Goal: Information Seeking & Learning: Learn about a topic

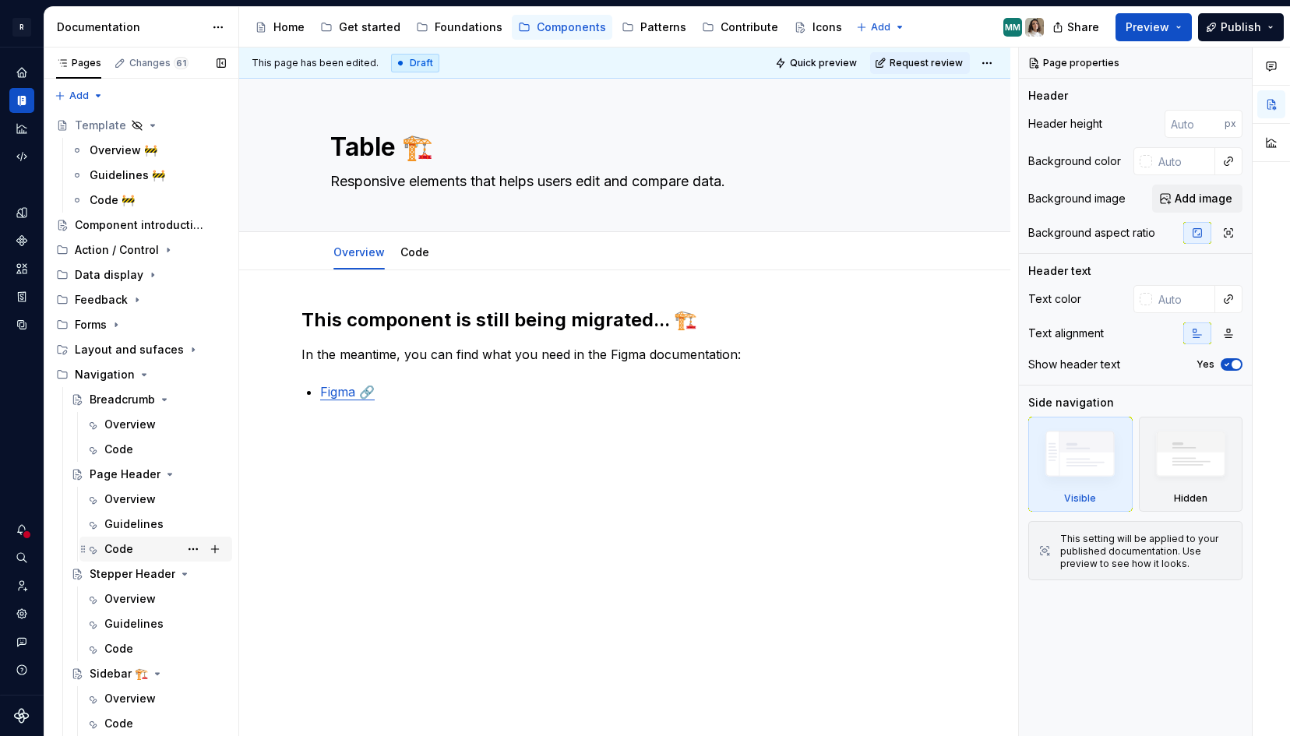
scroll to position [445, 0]
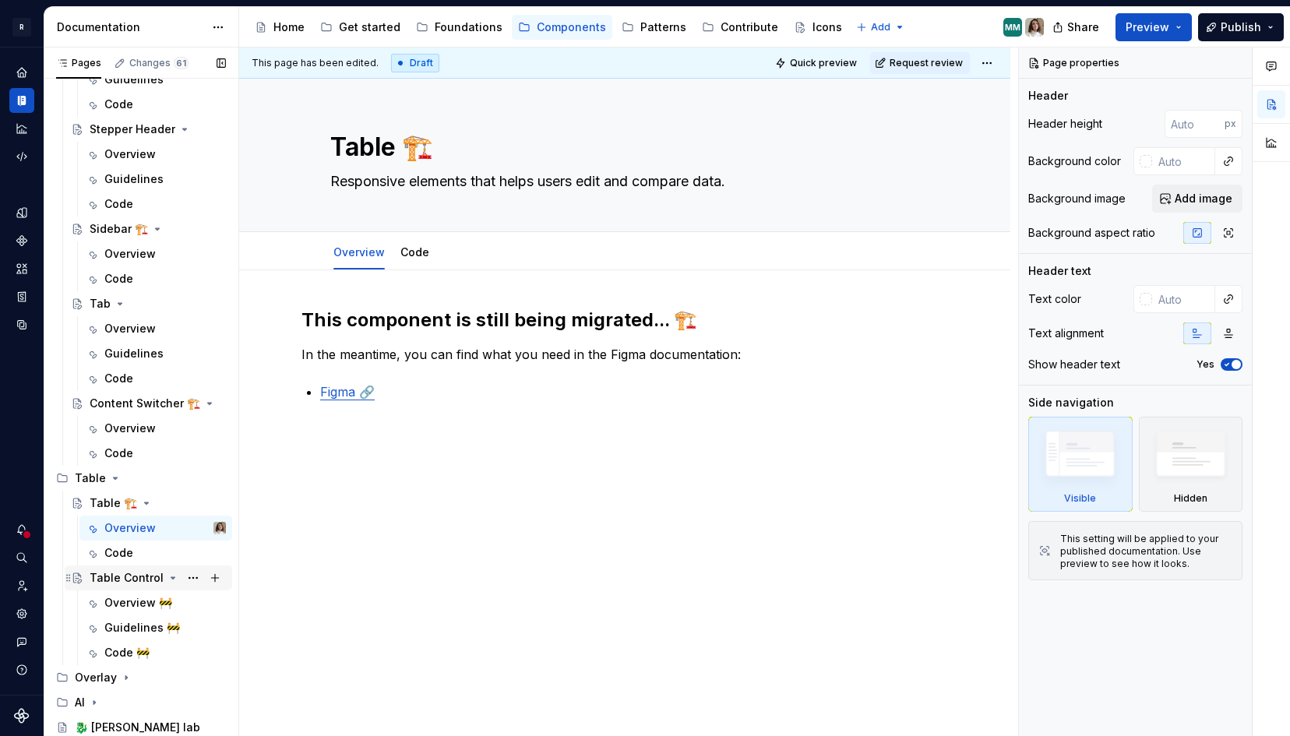
click at [115, 575] on div "Table Control" at bounding box center [127, 578] width 74 height 16
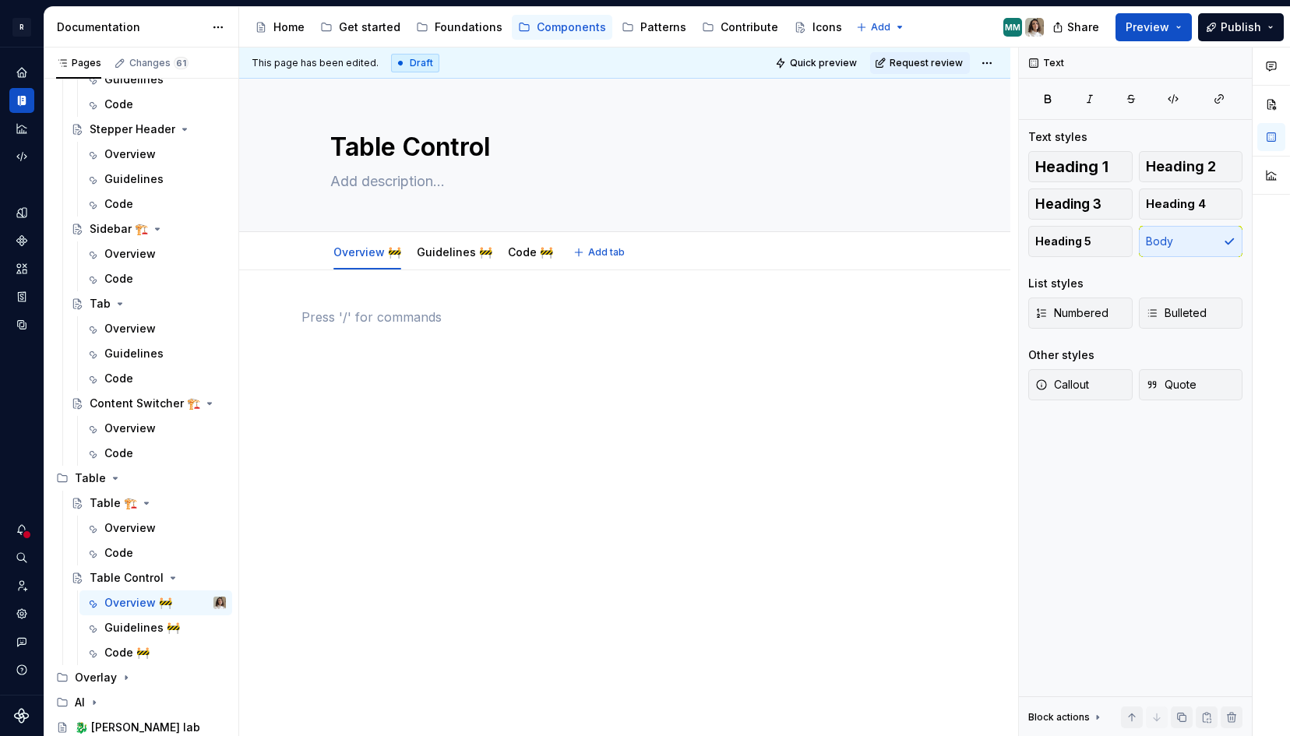
drag, startPoint x: 356, startPoint y: 489, endPoint x: 316, endPoint y: 263, distance: 230.3
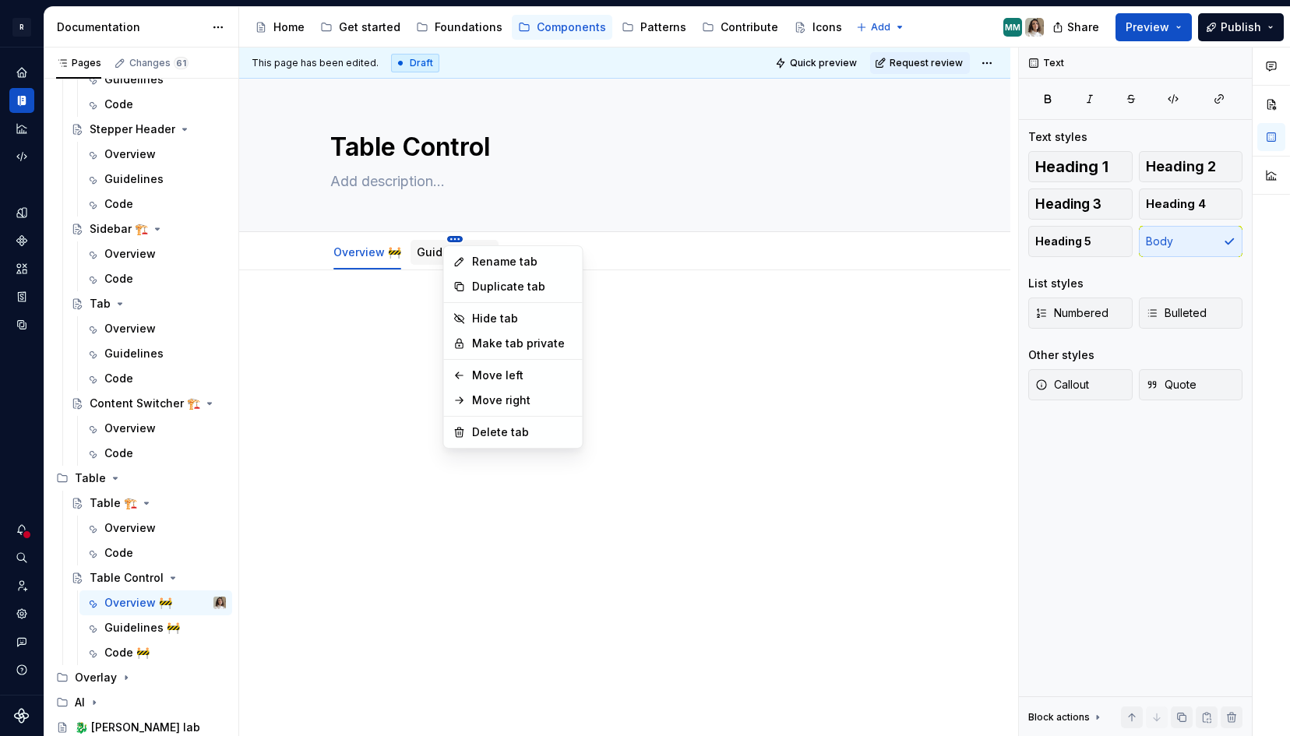
click at [453, 238] on html "R Norma Design system data Documentation Accessibility guide for tree Page tree…" at bounding box center [645, 368] width 1290 height 736
click at [497, 433] on div "Delete tab" at bounding box center [522, 433] width 101 height 16
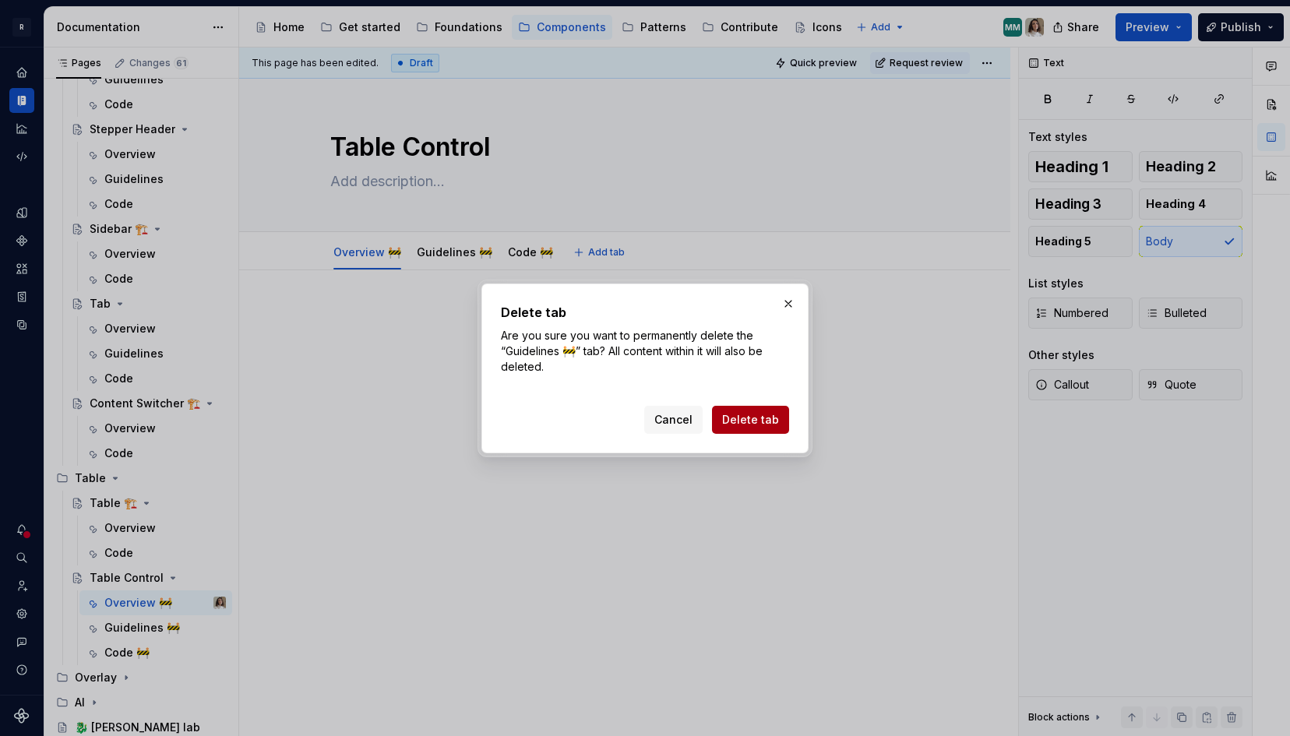
click at [747, 421] on span "Delete tab" at bounding box center [750, 420] width 57 height 16
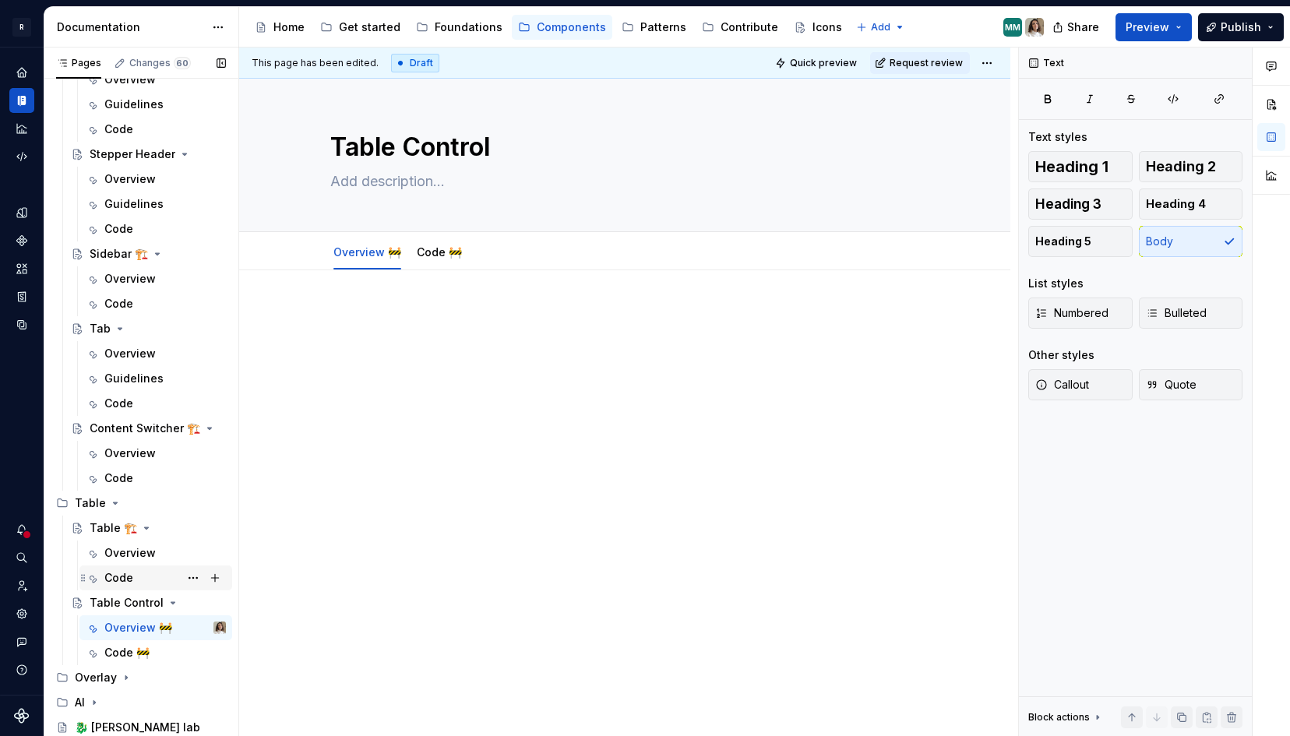
click at [119, 577] on div "Code" at bounding box center [118, 578] width 29 height 16
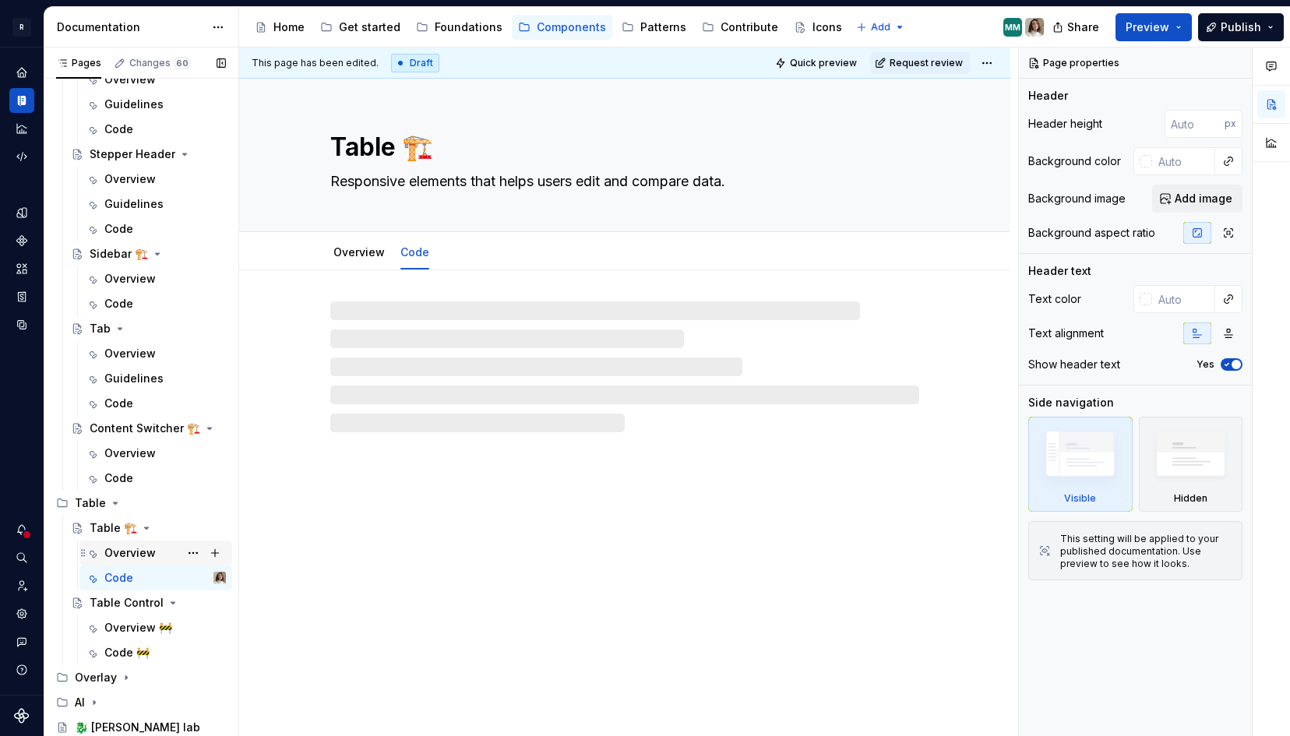
click at [137, 550] on div "Overview" at bounding box center [129, 553] width 51 height 16
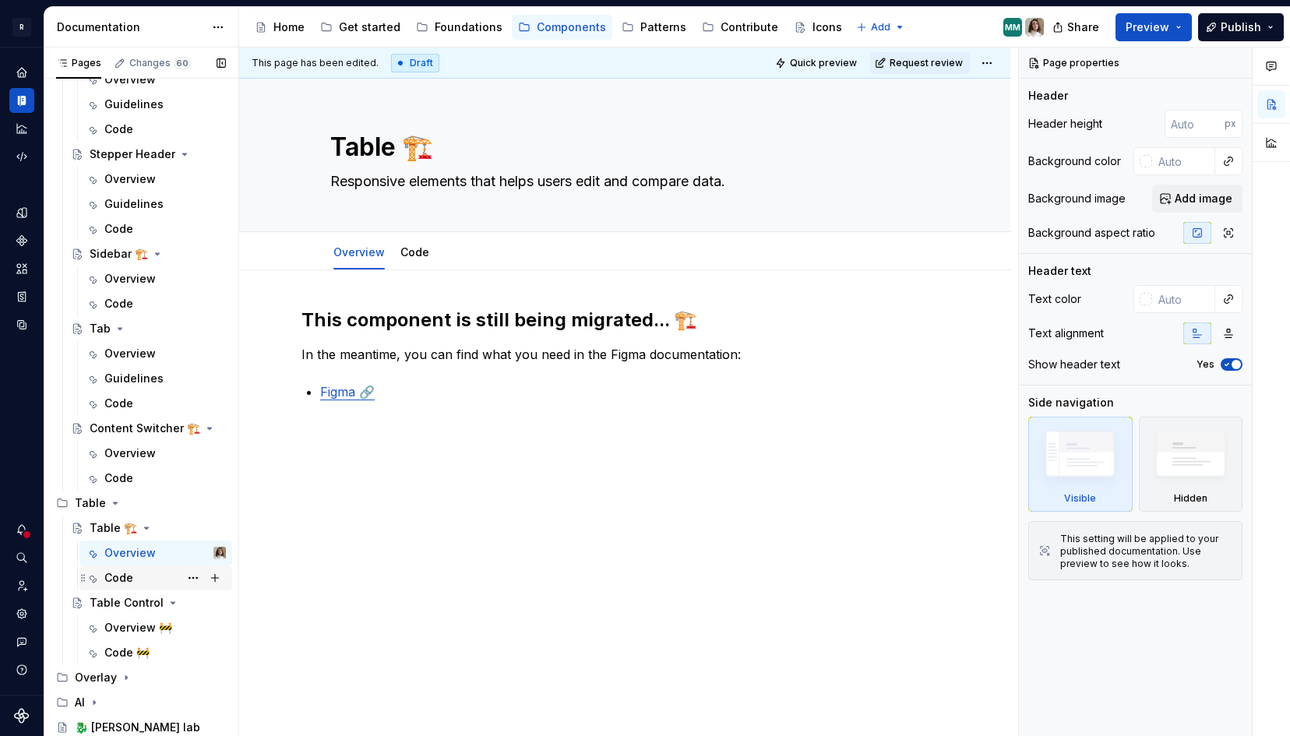
click at [135, 570] on div "Code" at bounding box center [165, 578] width 122 height 22
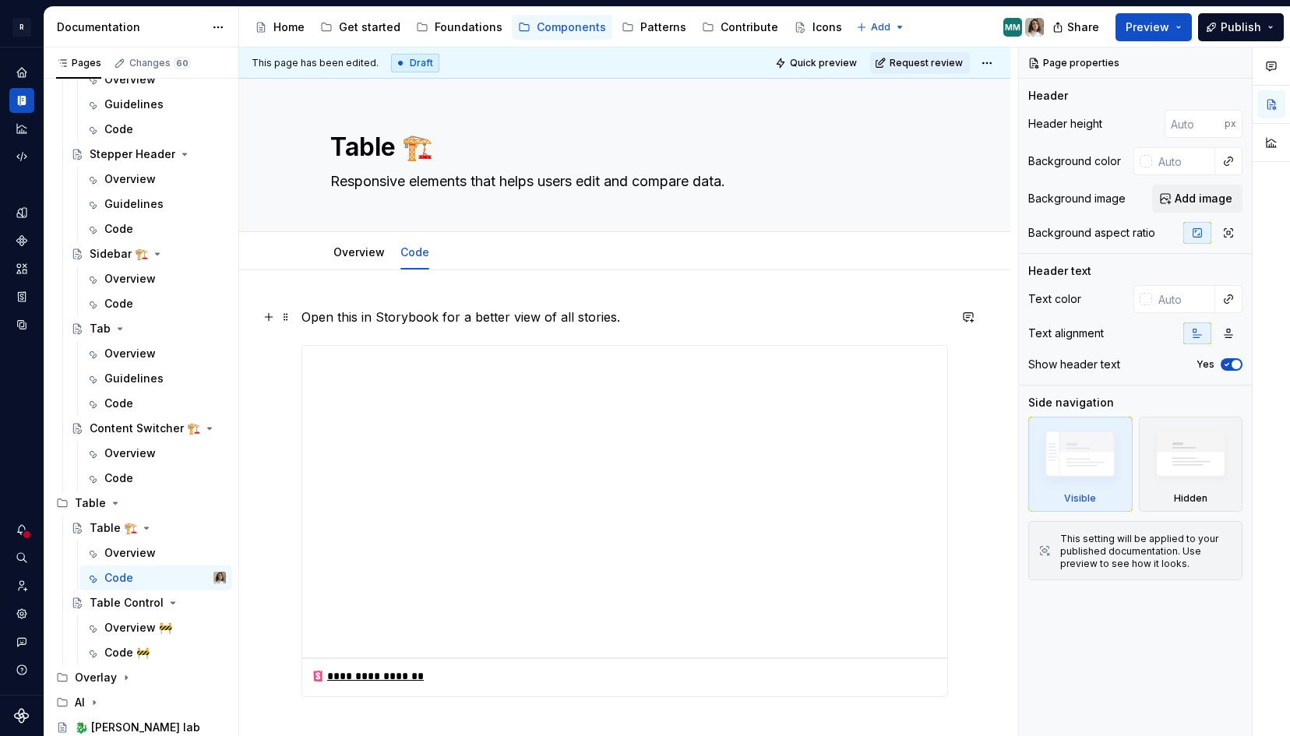
click at [493, 310] on p "Open this in Storybook for a better view of all stories." at bounding box center [624, 317] width 647 height 19
type textarea "*"
click at [493, 310] on p "Open this in Storybook for a better view of all stories." at bounding box center [624, 317] width 647 height 19
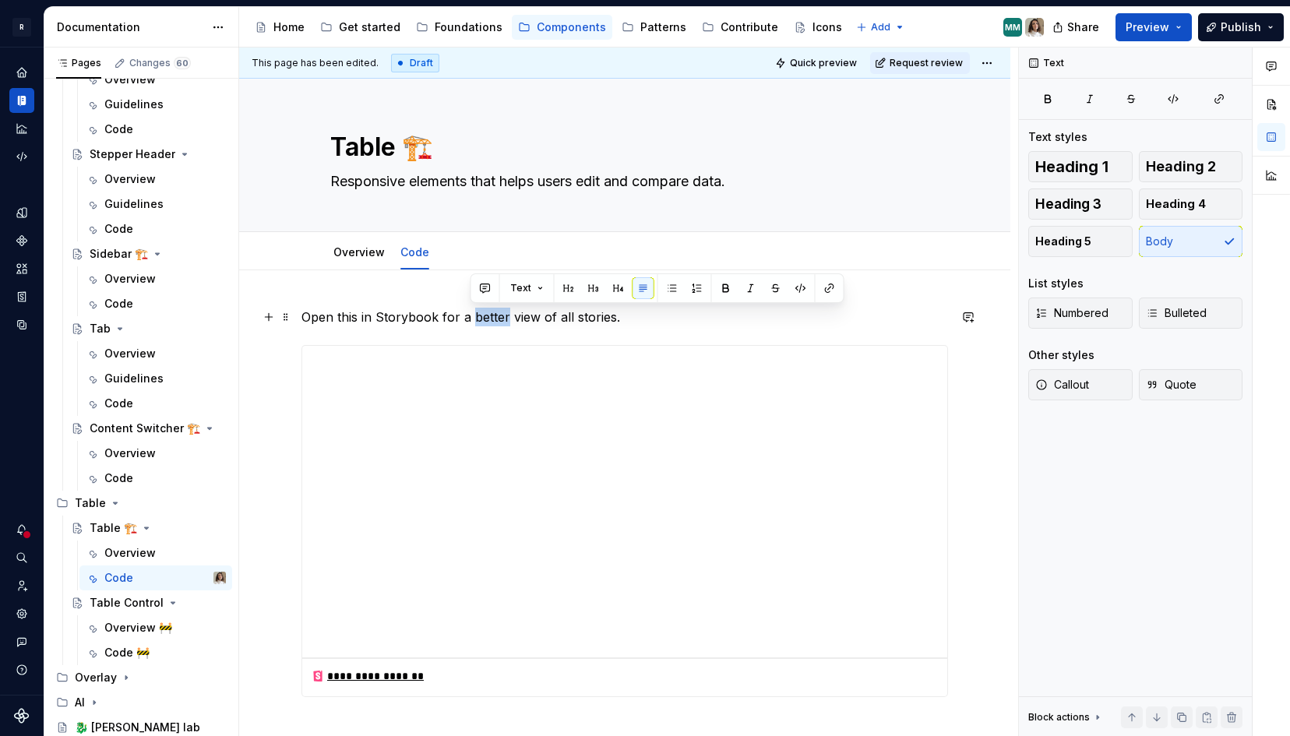
click at [493, 310] on p "Open this in Storybook for a better view of all stories." at bounding box center [624, 317] width 647 height 19
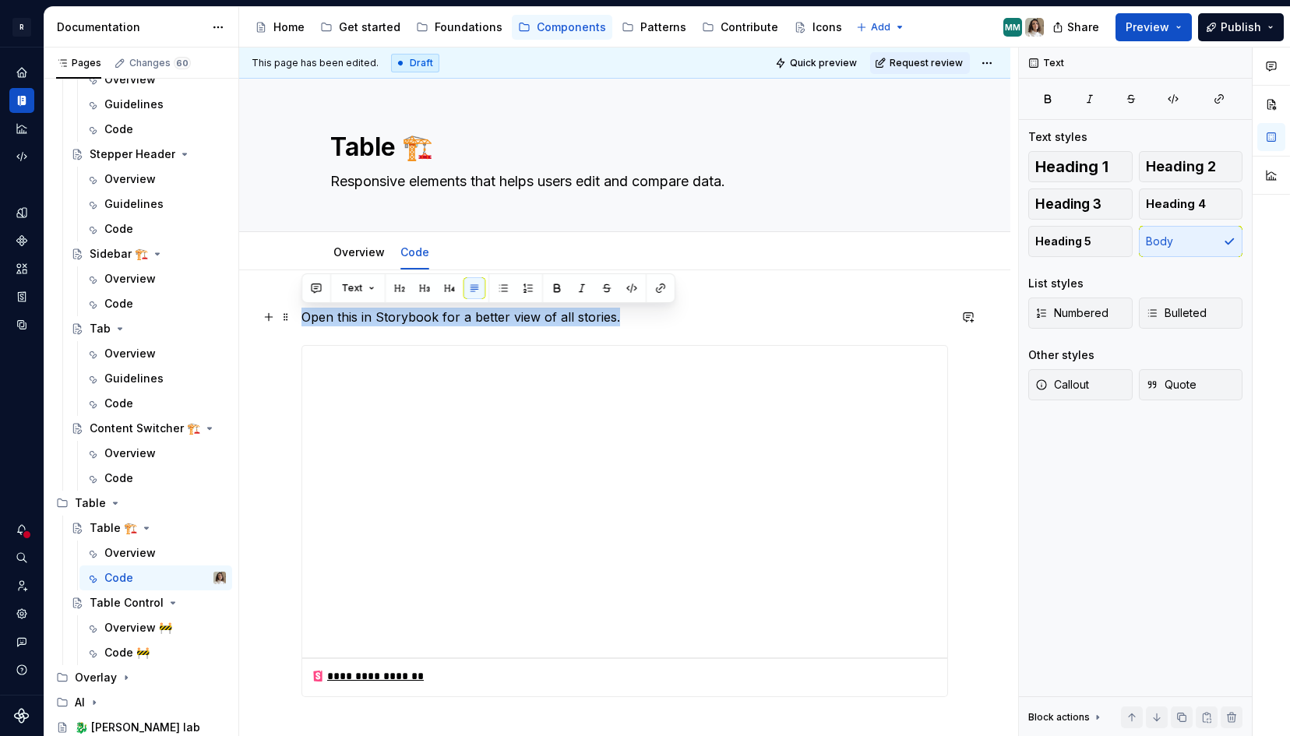
click at [351, 316] on p "Open this in Storybook for a better view of all stories." at bounding box center [624, 317] width 647 height 19
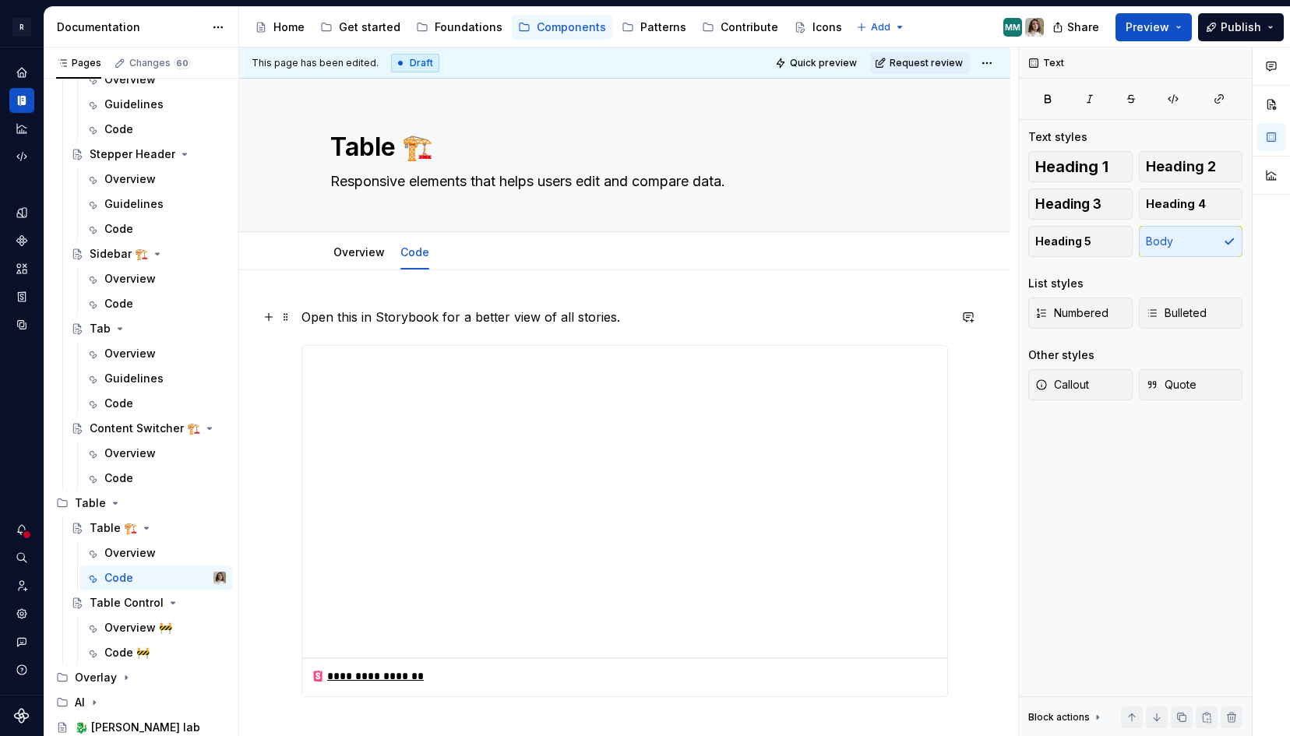
click at [351, 316] on p "Open this in Storybook for a better view of all stories." at bounding box center [624, 317] width 647 height 19
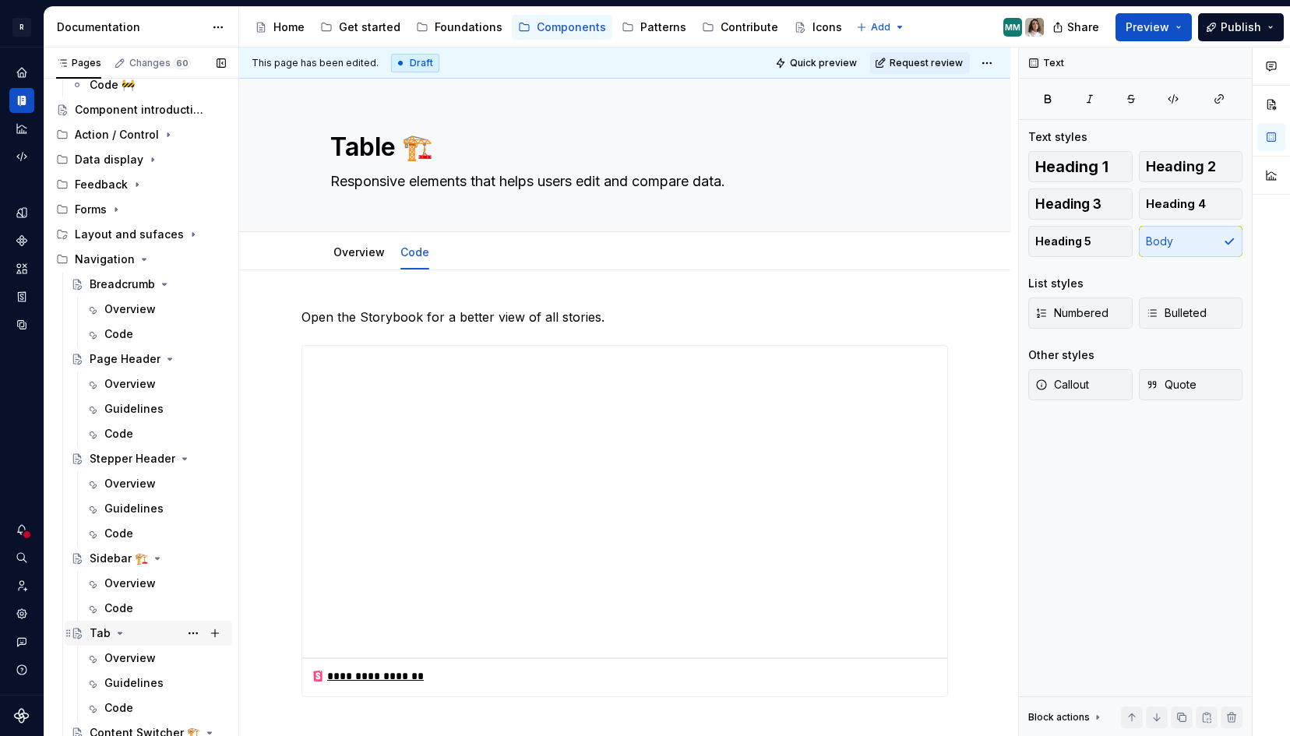
scroll to position [145, 0]
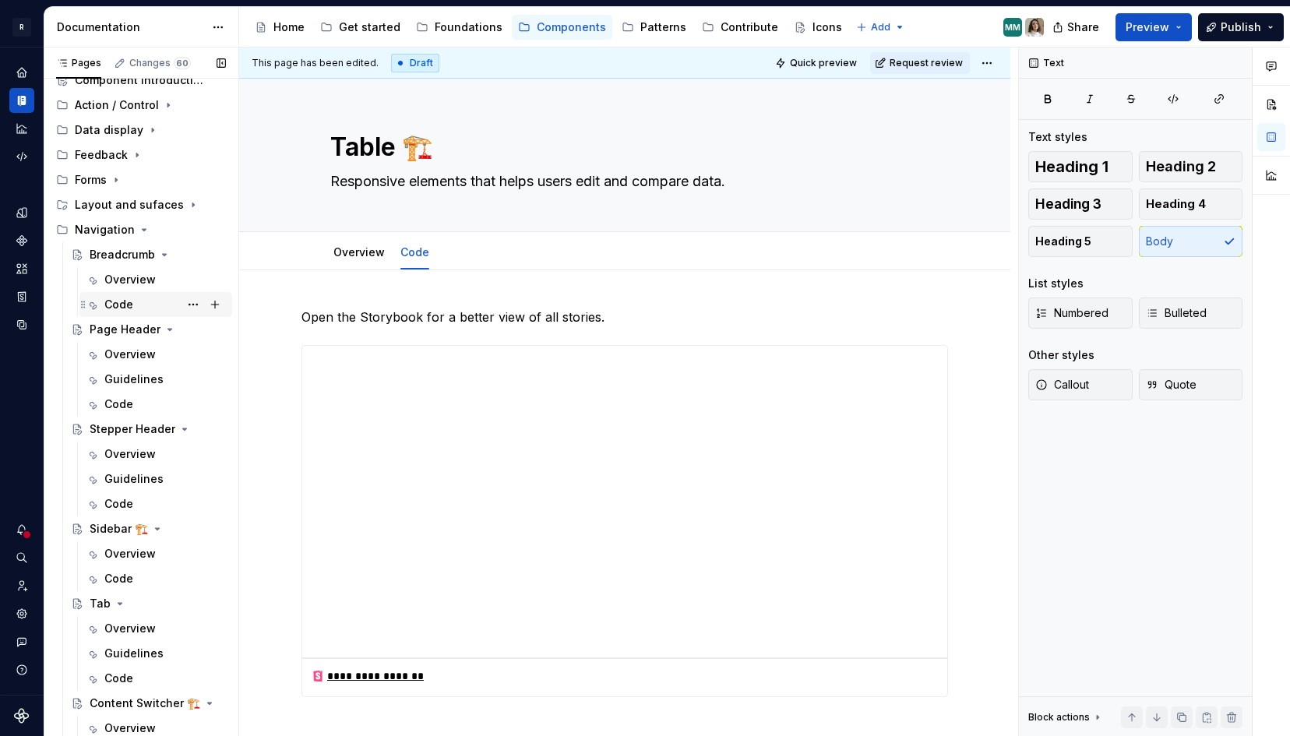
click at [136, 301] on div "Code" at bounding box center [165, 305] width 122 height 22
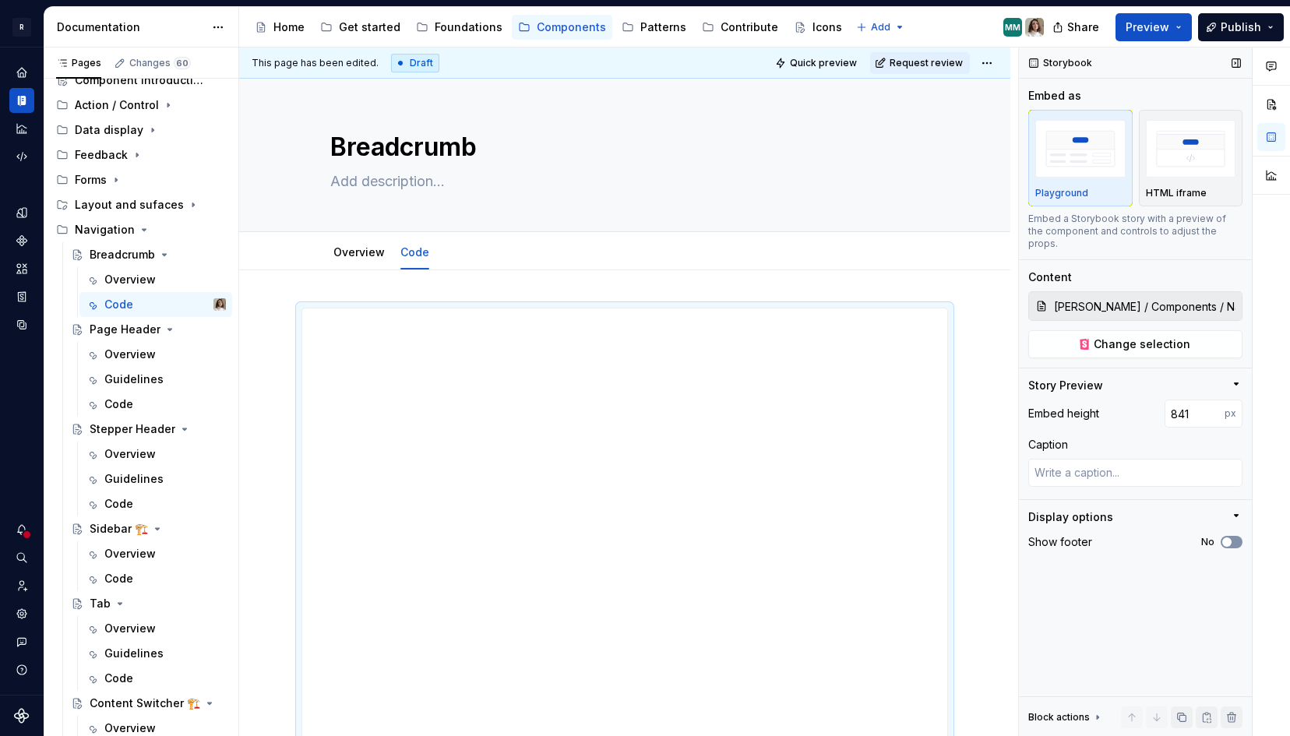
click at [1231, 538] on icon "button" at bounding box center [1227, 542] width 12 height 9
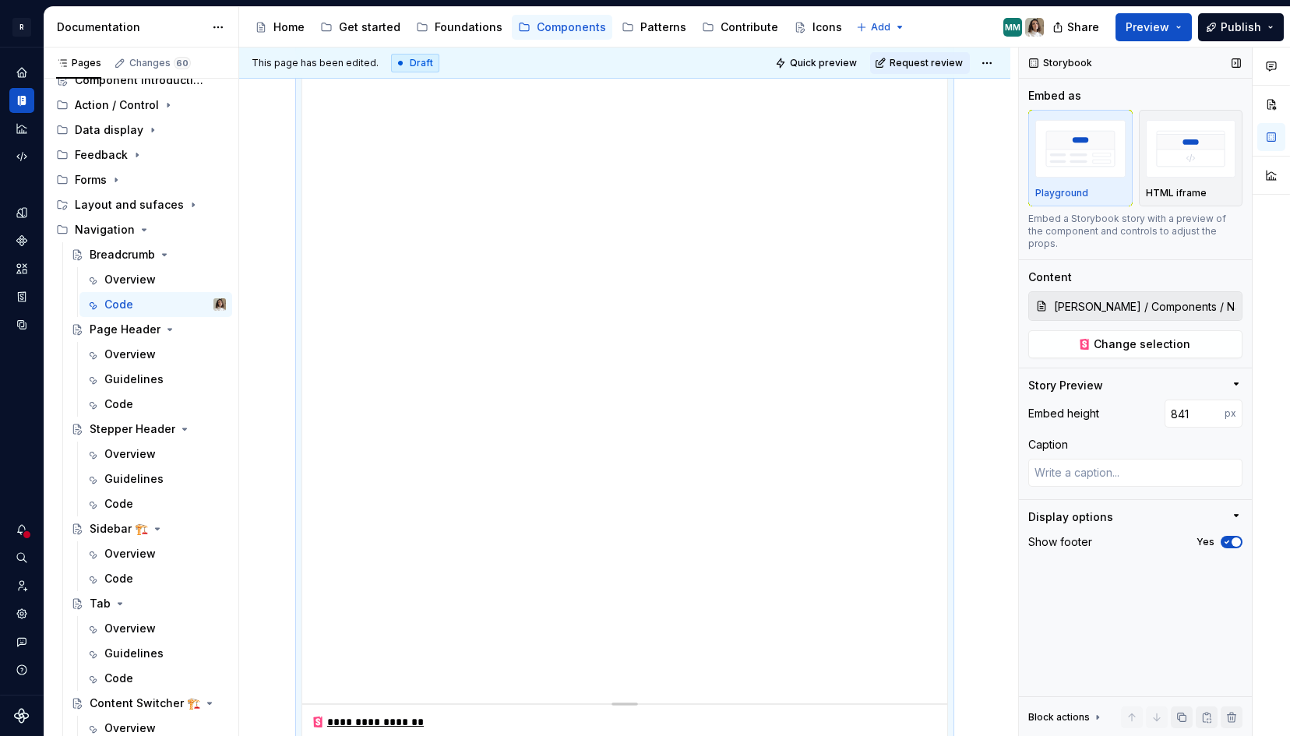
click at [1091, 715] on icon at bounding box center [1097, 717] width 12 height 12
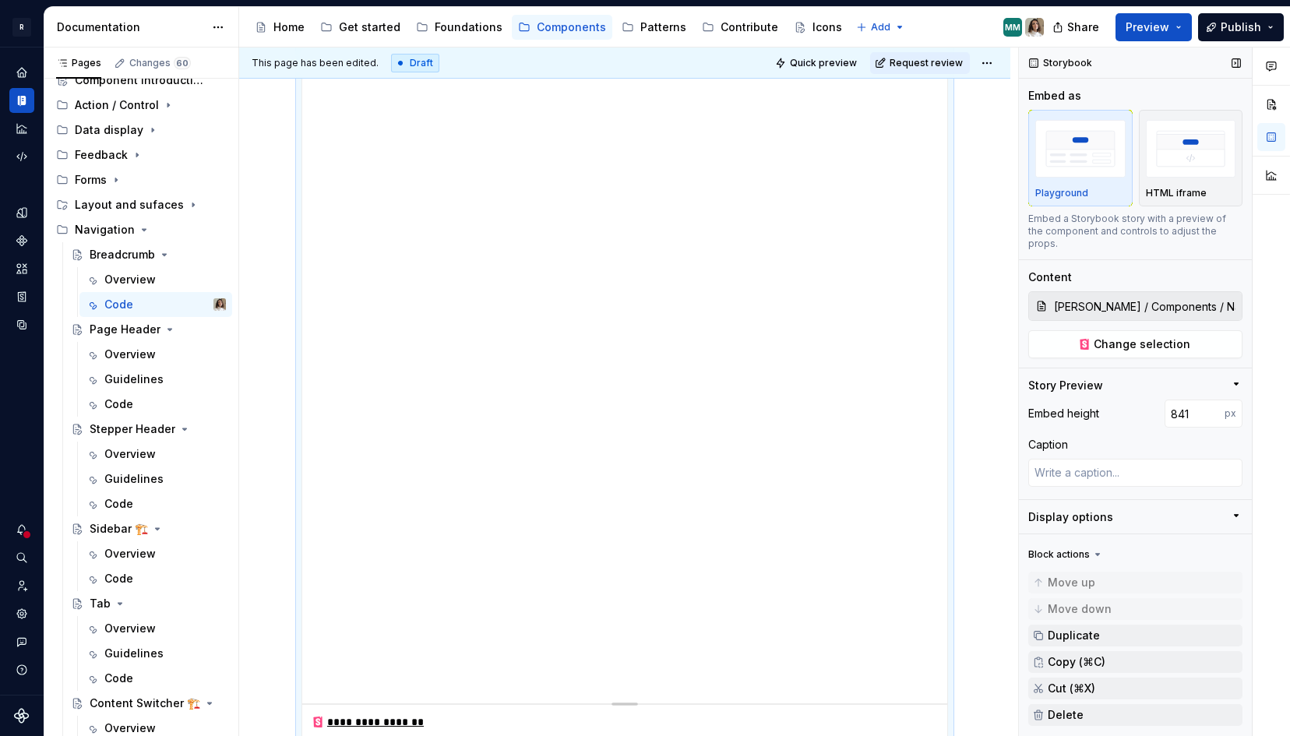
click at [1091, 557] on icon at bounding box center [1097, 554] width 12 height 12
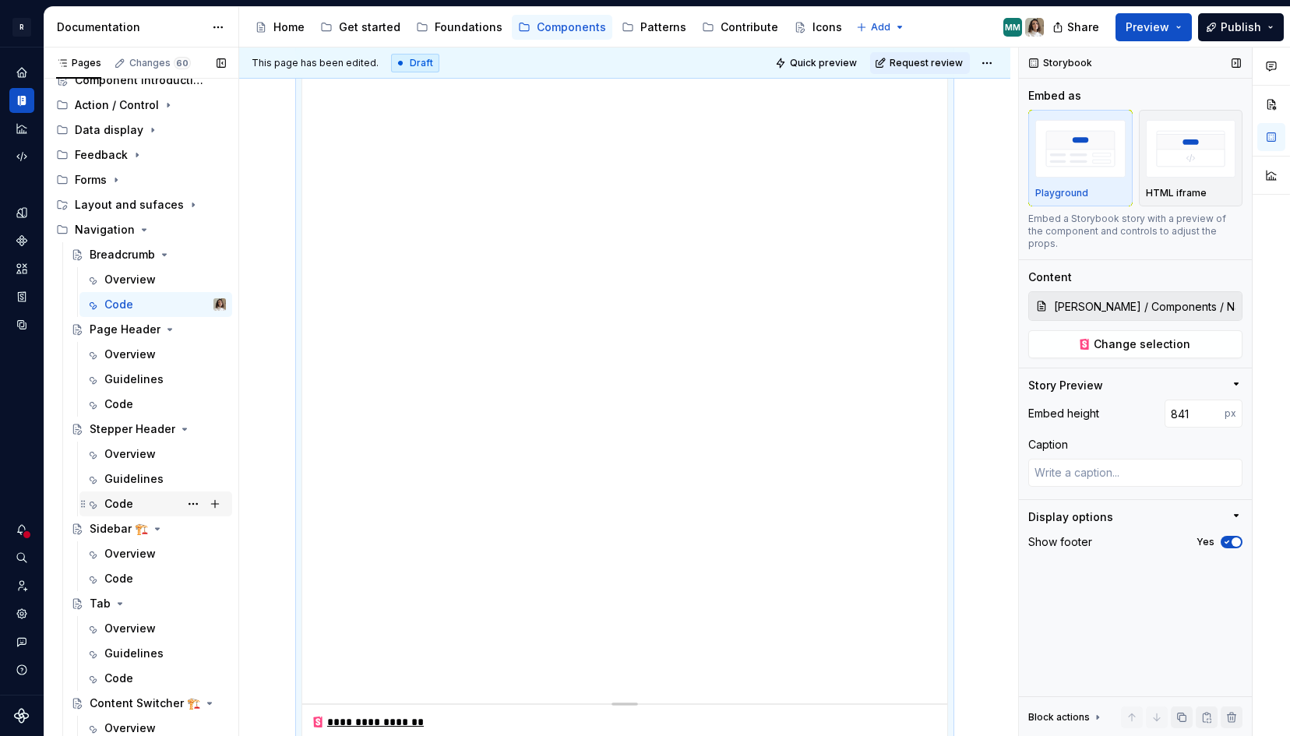
click at [119, 501] on div "Code" at bounding box center [118, 504] width 29 height 16
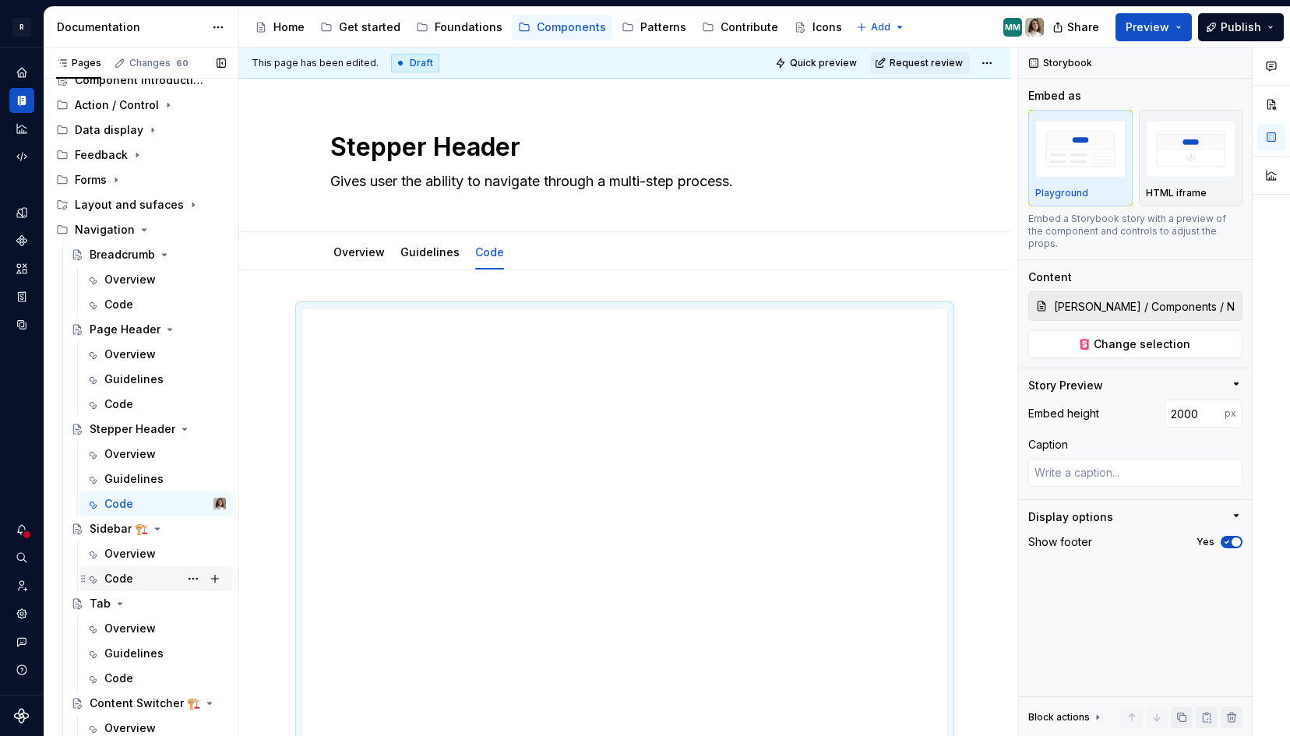
click at [116, 579] on div "Code" at bounding box center [118, 579] width 29 height 16
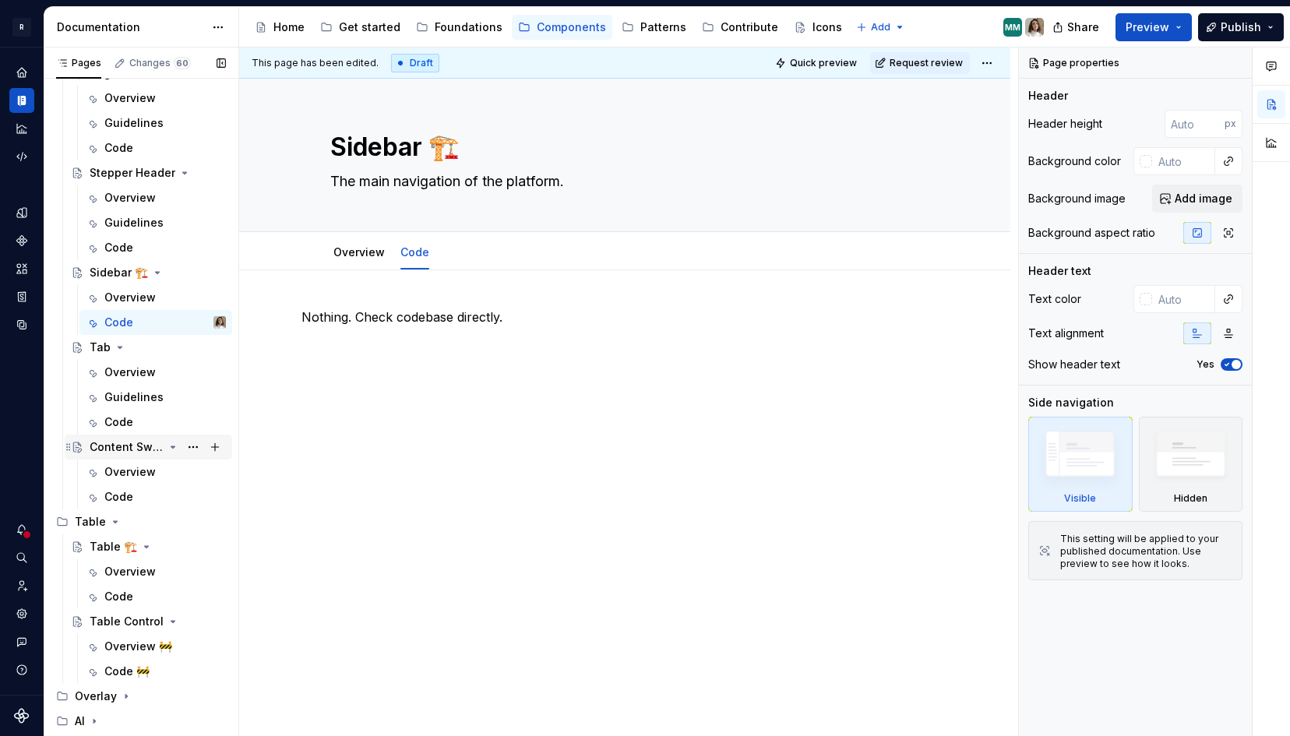
scroll to position [405, 0]
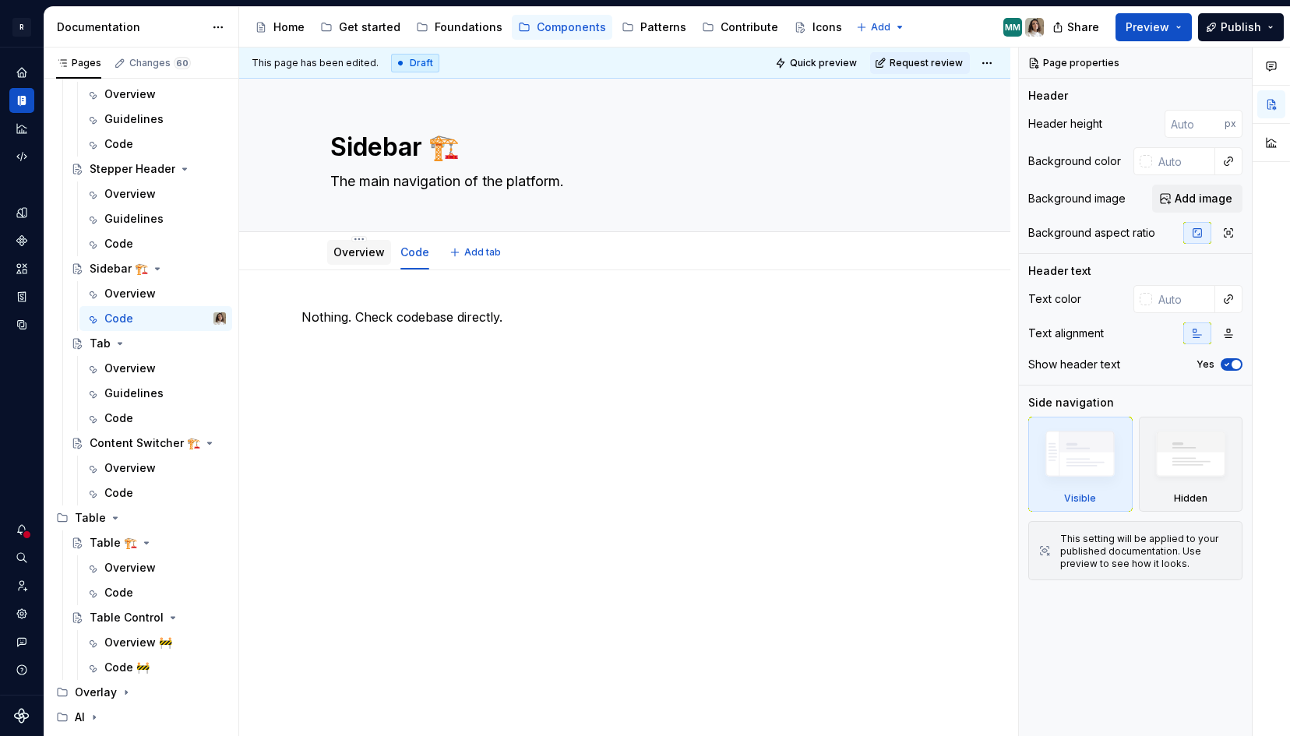
click at [358, 256] on link "Overview" at bounding box center [358, 251] width 51 height 13
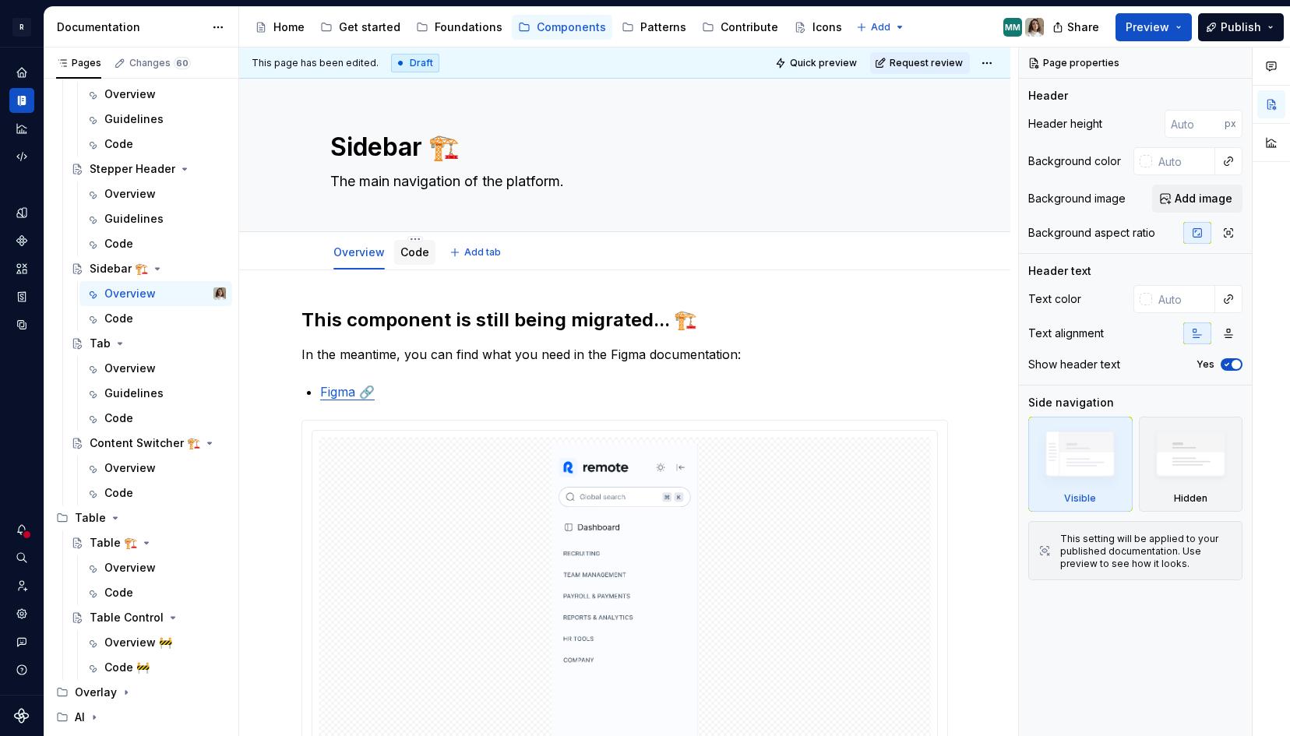
click at [413, 254] on link "Code" at bounding box center [414, 251] width 29 height 13
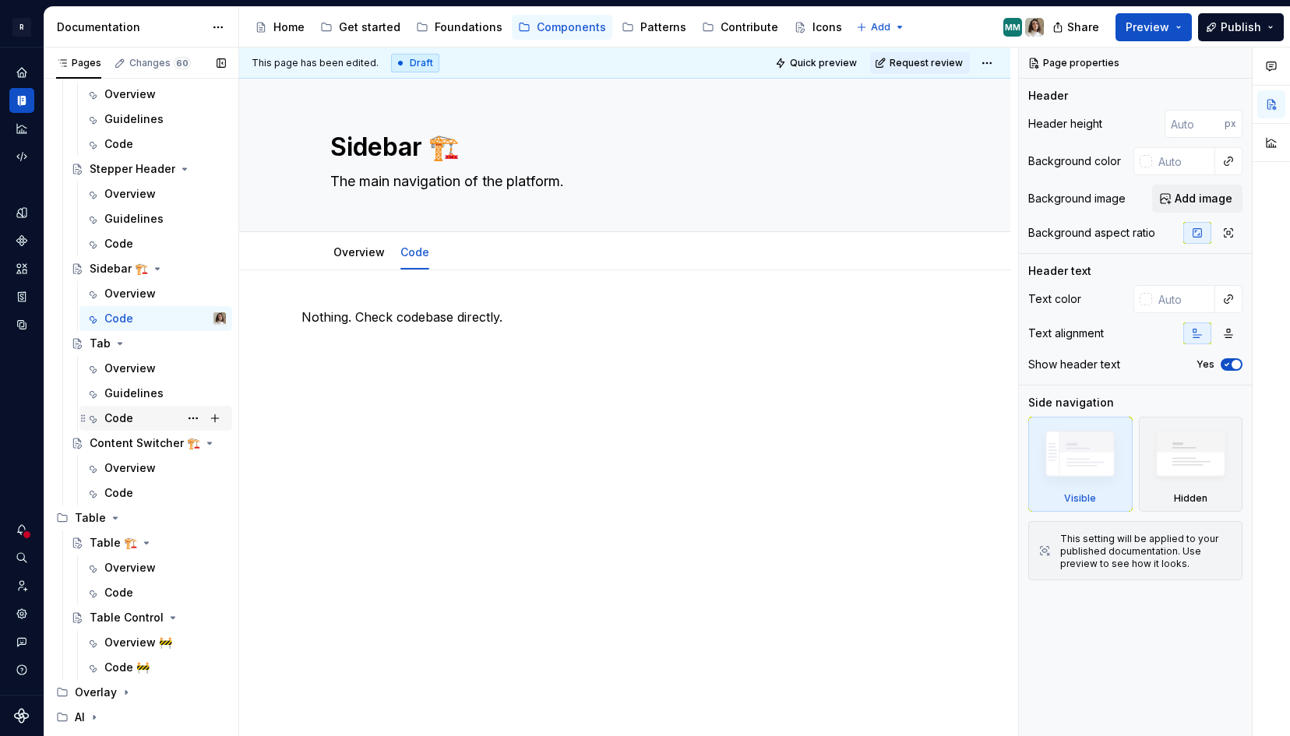
click at [119, 418] on div "Code" at bounding box center [118, 419] width 29 height 16
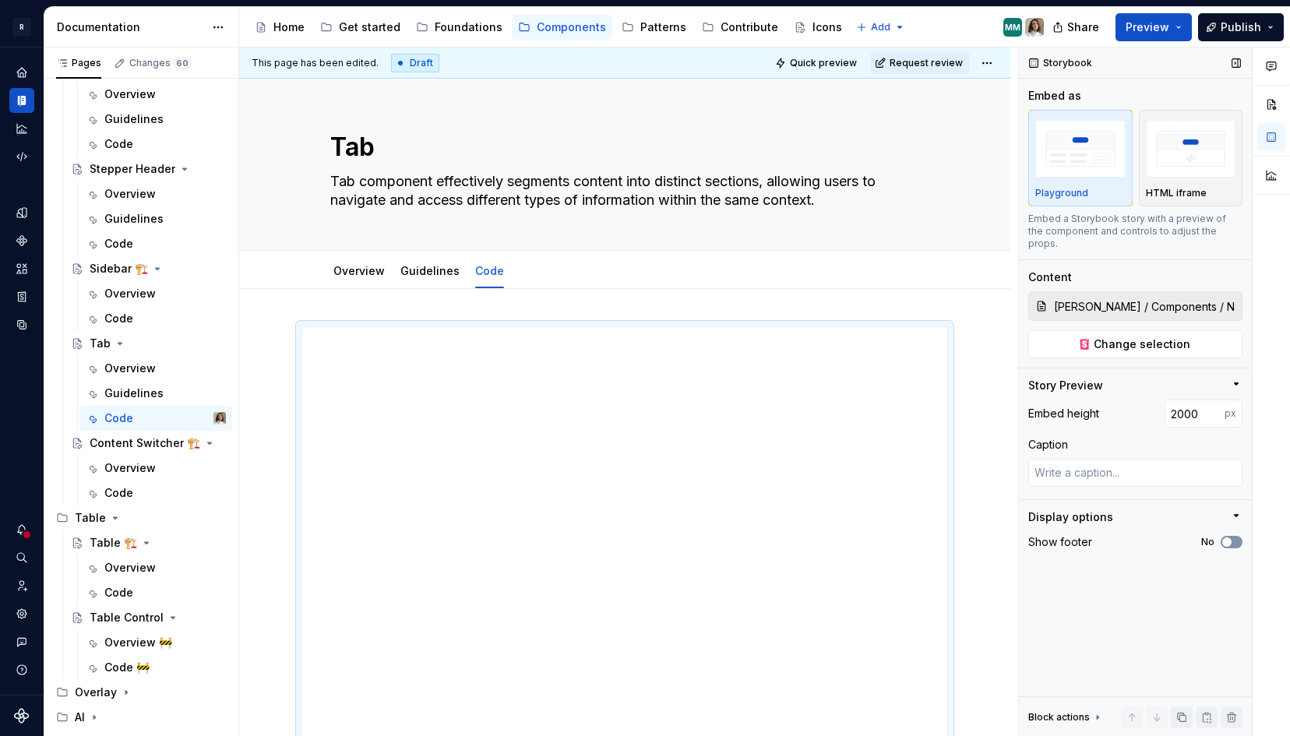
click at [1233, 536] on button "No" at bounding box center [1232, 542] width 22 height 12
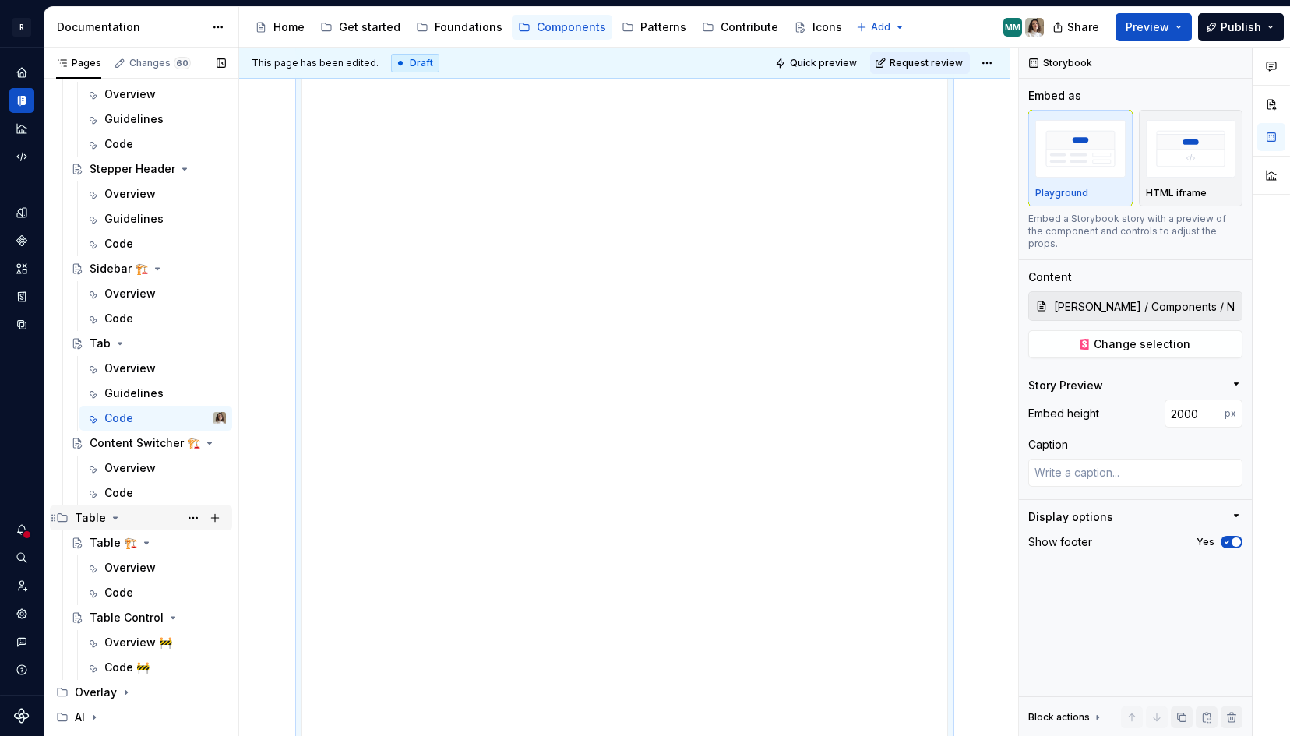
scroll to position [420, 0]
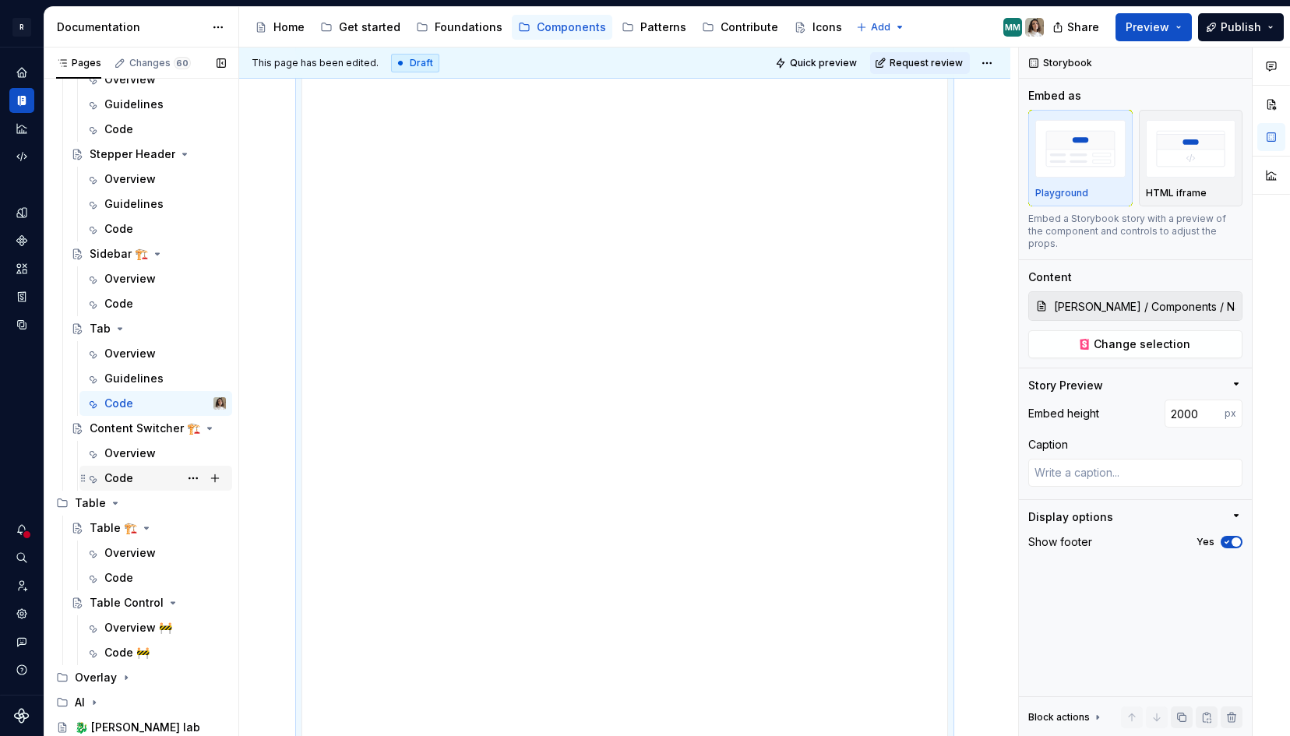
click at [130, 479] on div "Code" at bounding box center [118, 479] width 29 height 16
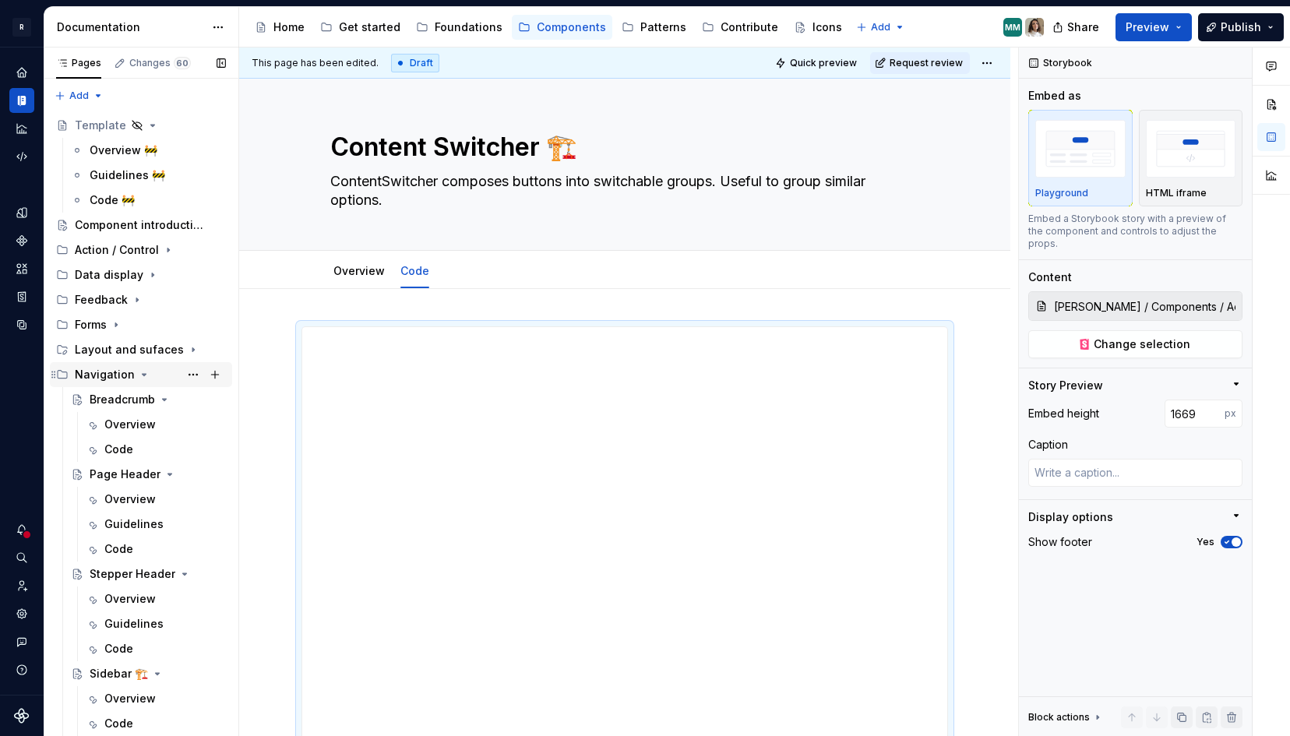
click at [138, 374] on icon "Page tree" at bounding box center [144, 374] width 12 height 12
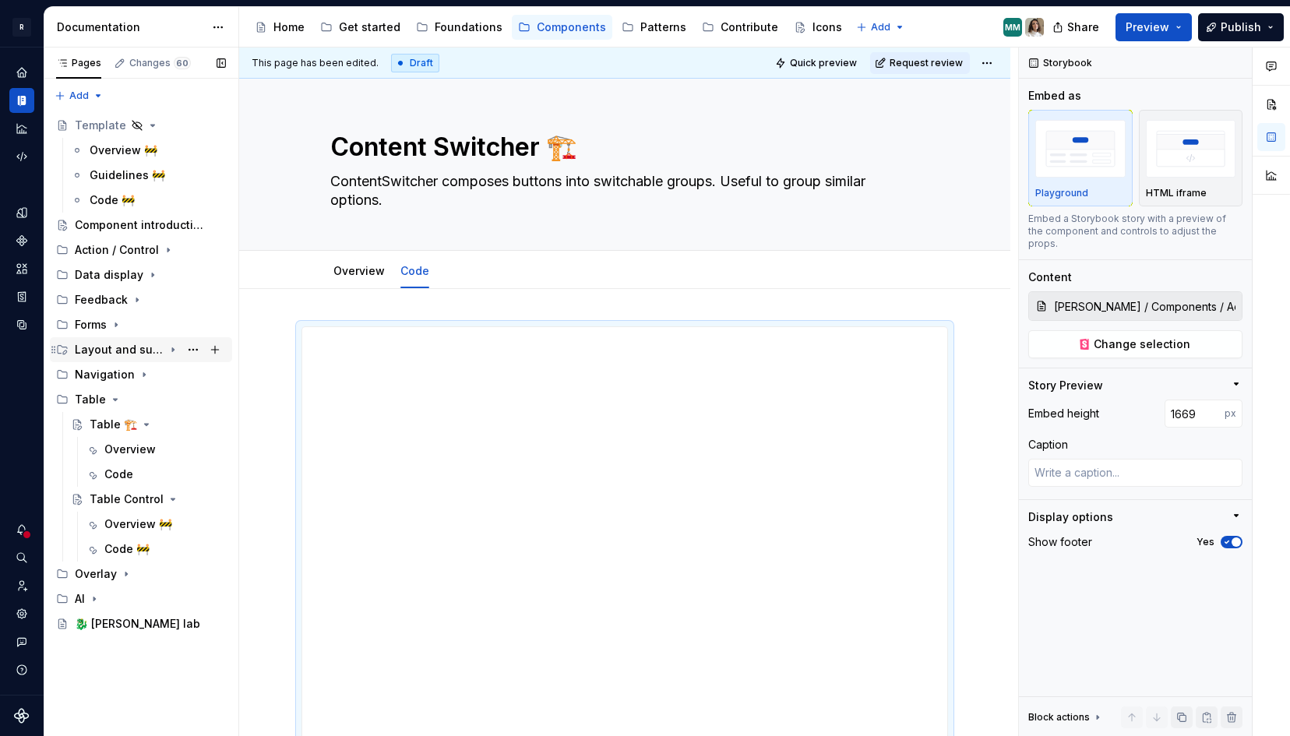
click at [163, 352] on div "Layout and sufaces" at bounding box center [119, 350] width 89 height 16
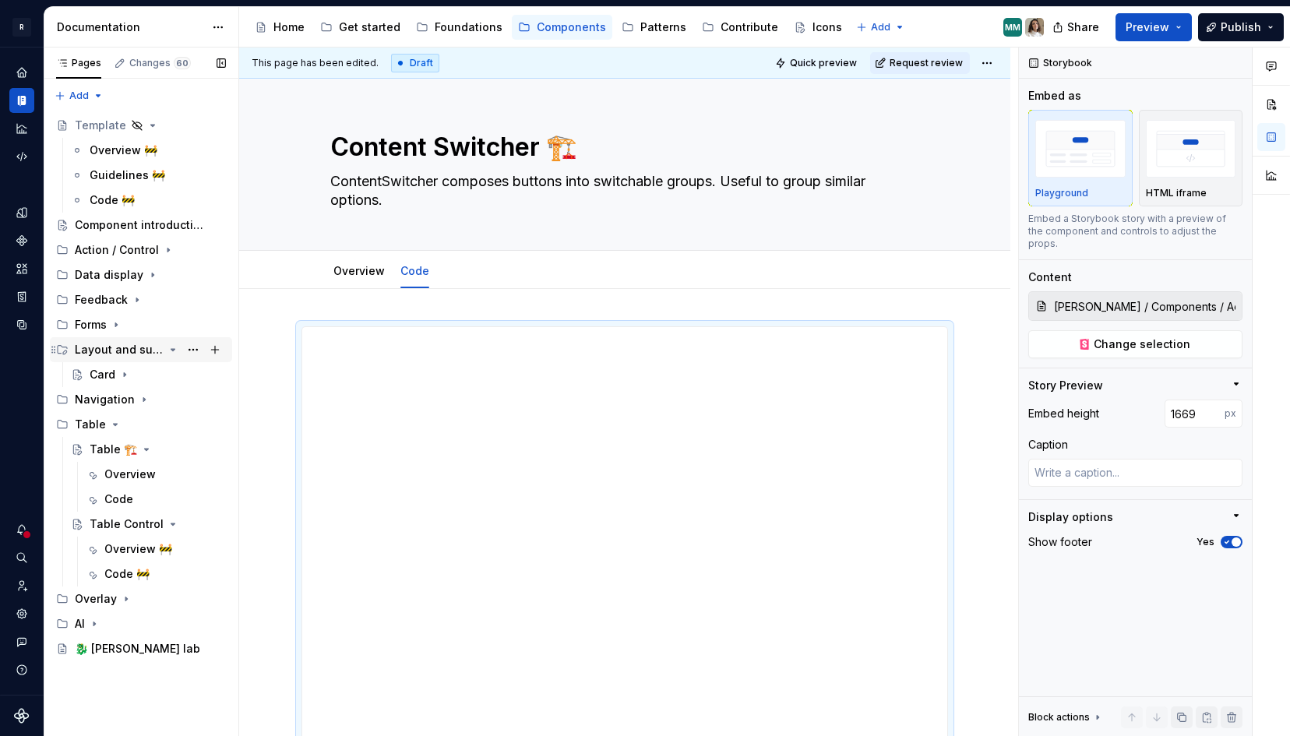
click at [175, 345] on icon "Page tree" at bounding box center [173, 350] width 12 height 12
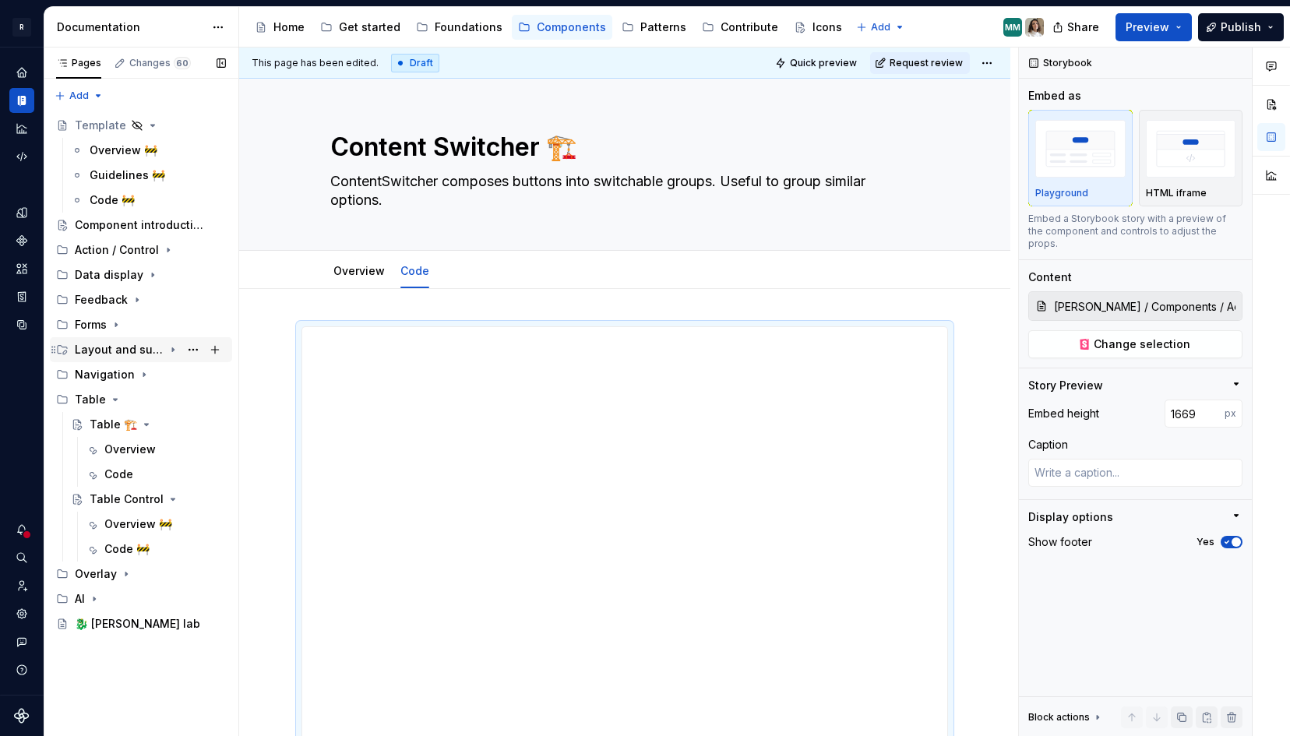
click at [132, 347] on div "Layout and sufaces" at bounding box center [119, 350] width 89 height 16
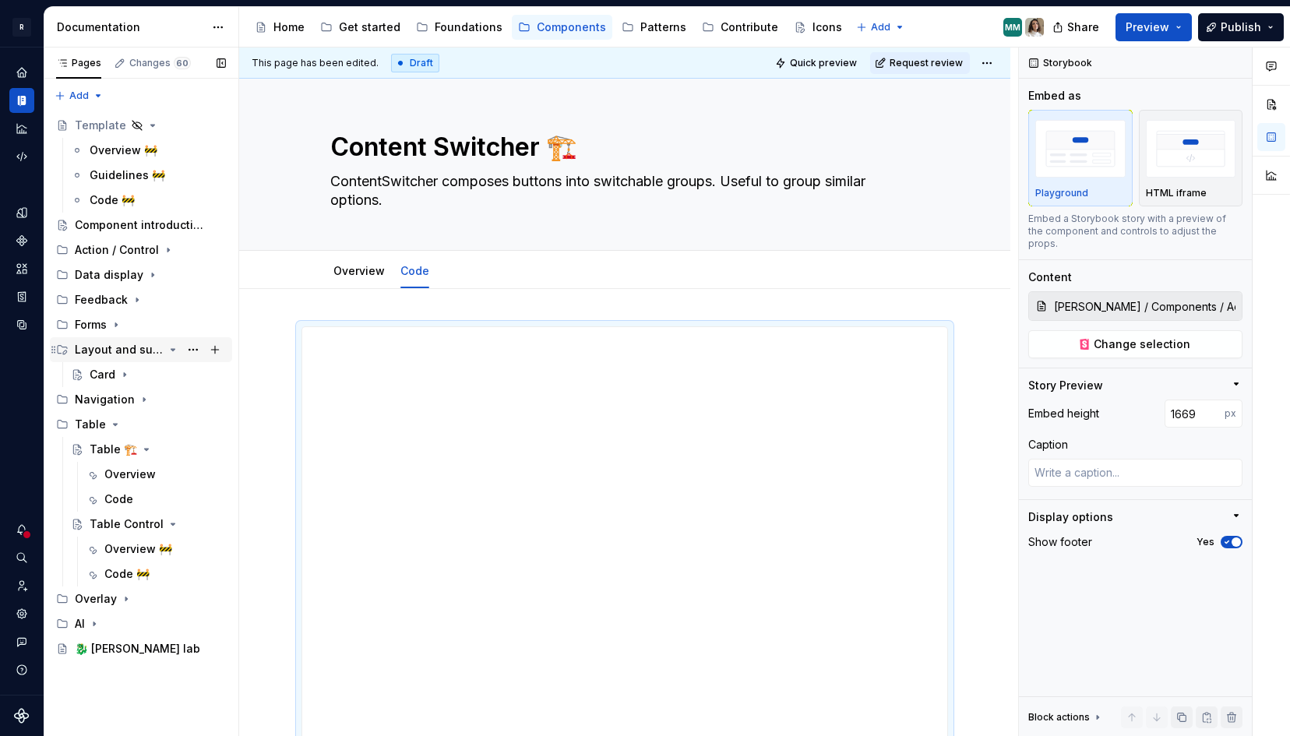
click at [111, 351] on div "Layout and sufaces" at bounding box center [119, 350] width 89 height 16
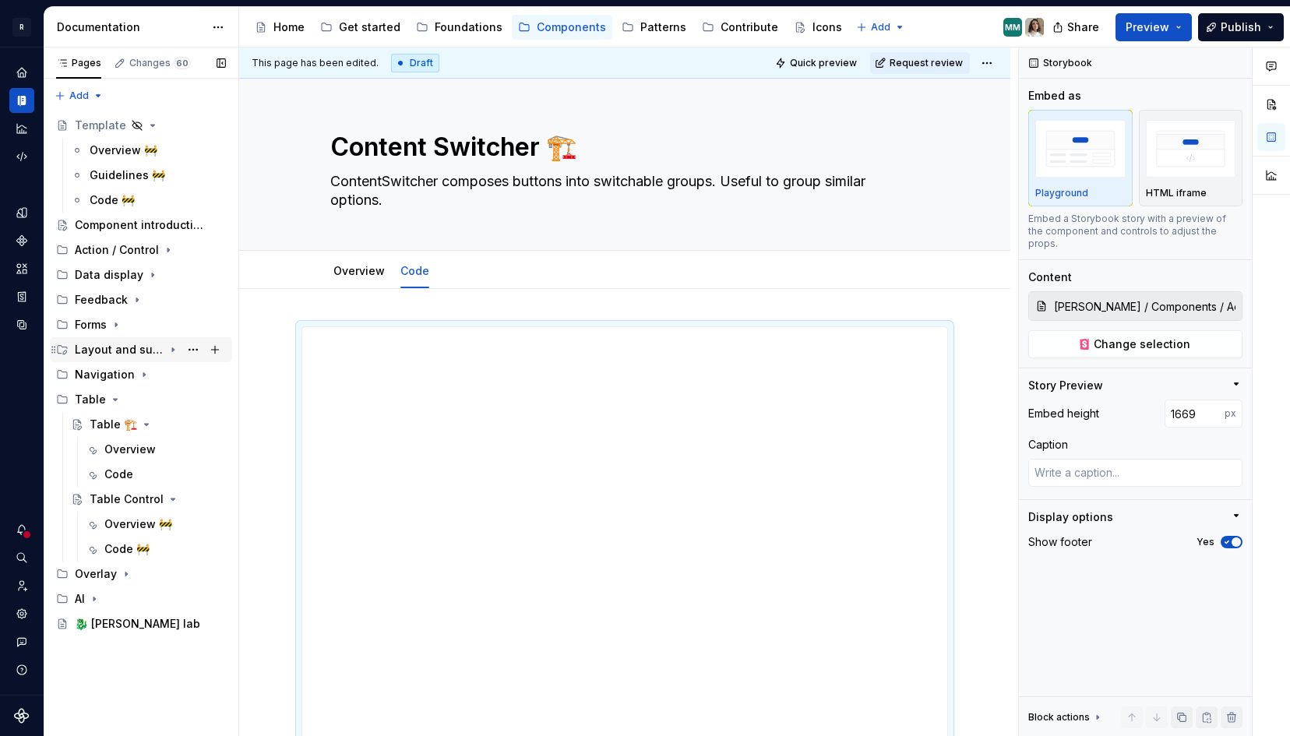
click at [111, 351] on div "Layout and sufaces" at bounding box center [119, 350] width 89 height 16
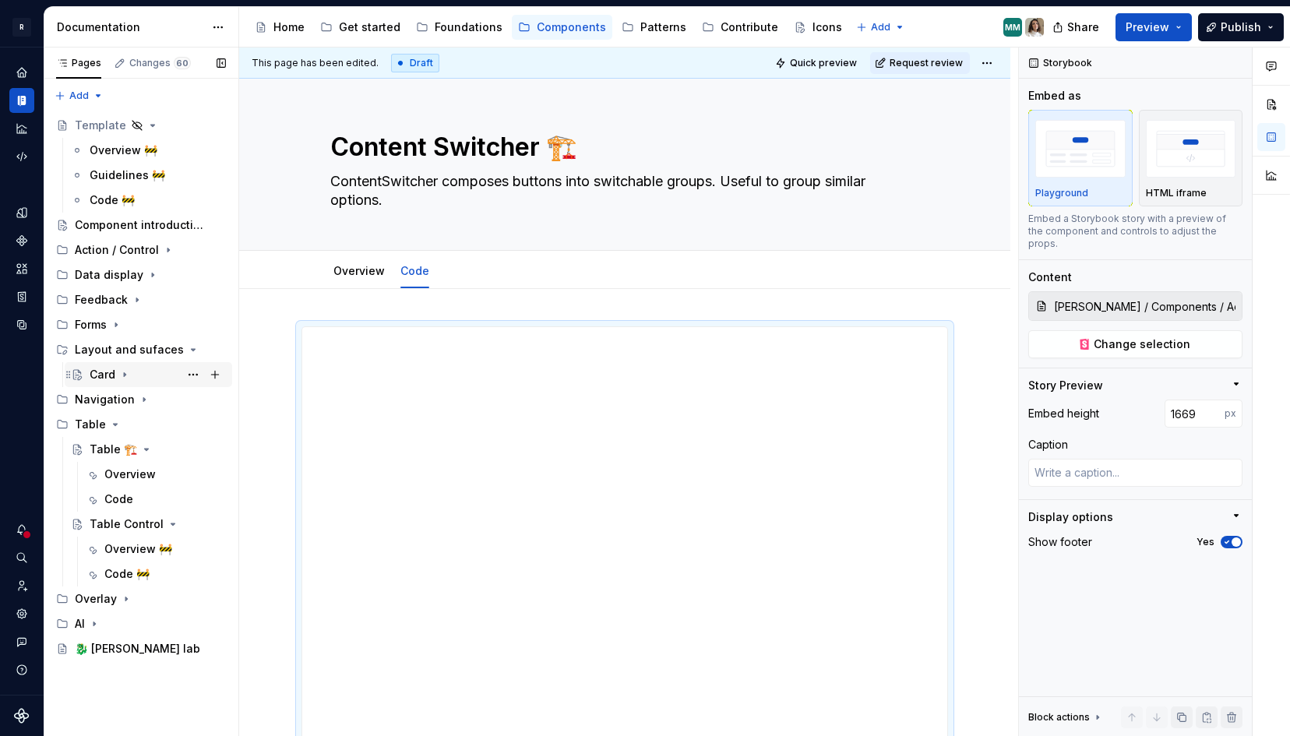
click at [105, 377] on div "Card" at bounding box center [103, 375] width 26 height 16
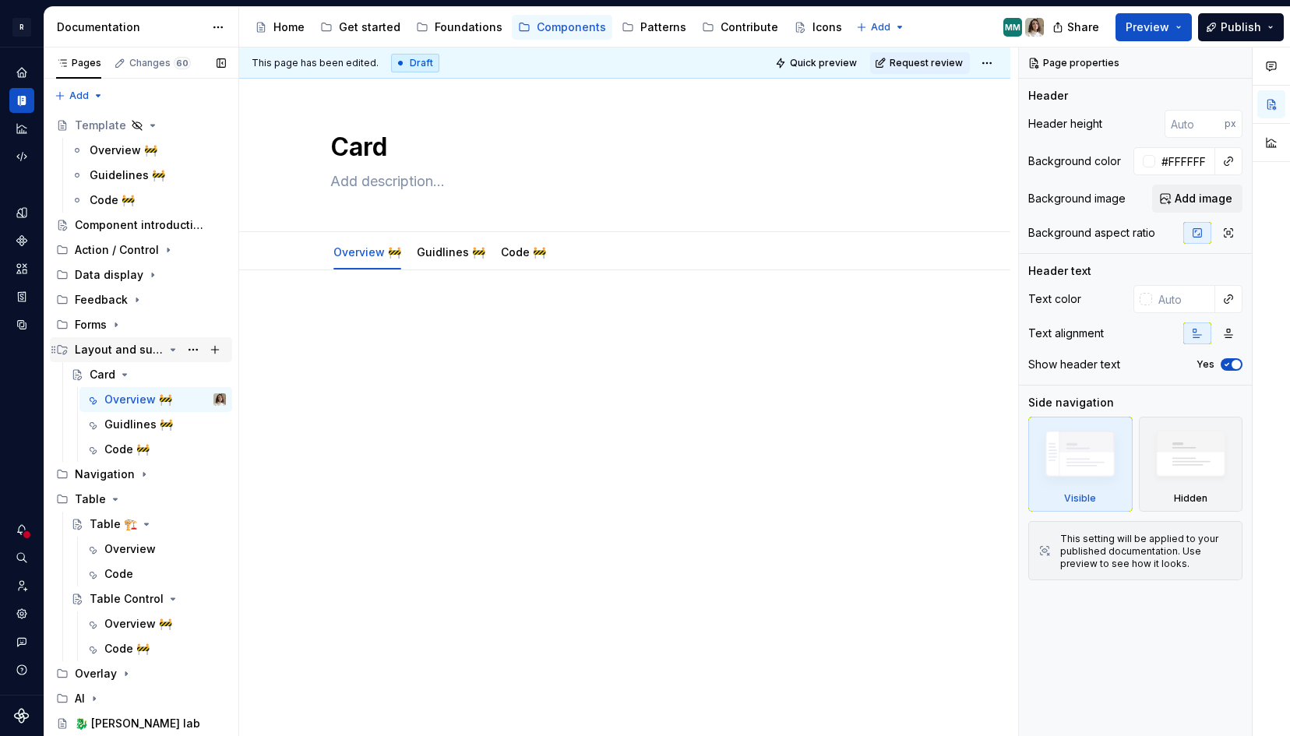
click at [120, 353] on div "Layout and sufaces" at bounding box center [119, 350] width 89 height 16
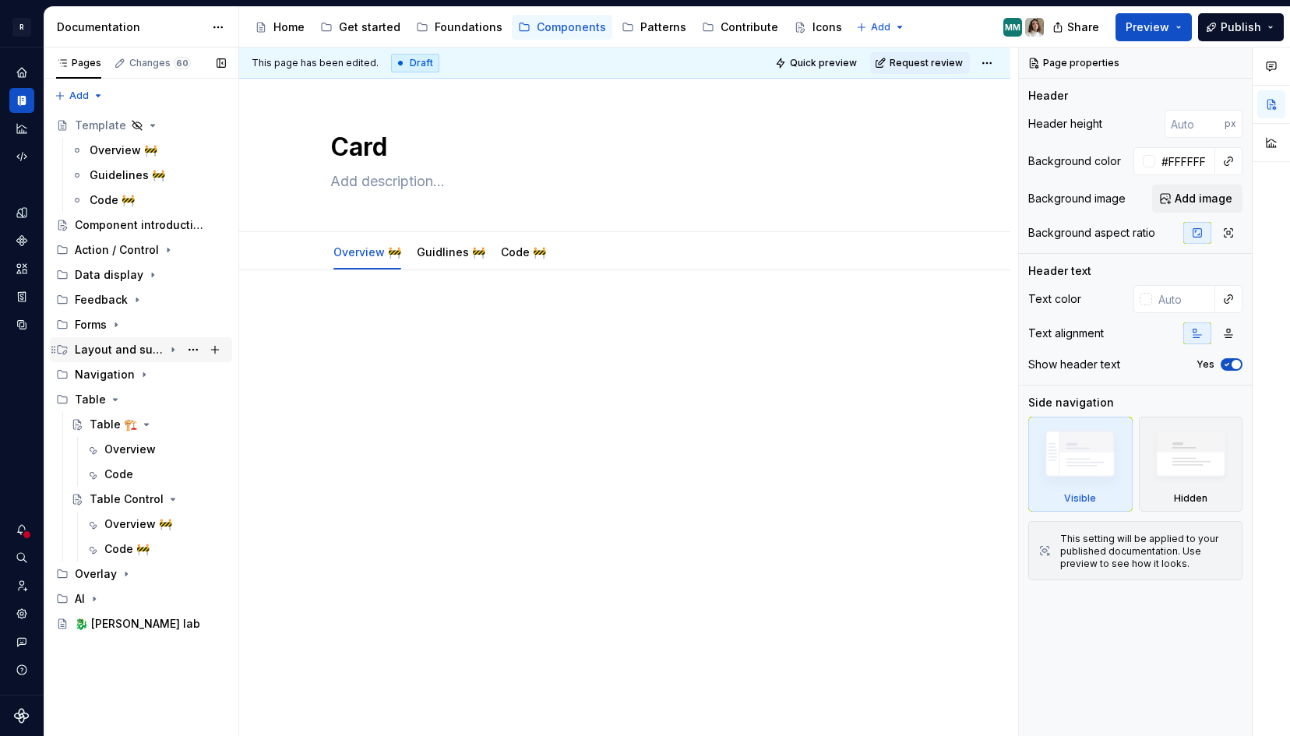
click at [127, 344] on div "Layout and sufaces" at bounding box center [119, 350] width 89 height 16
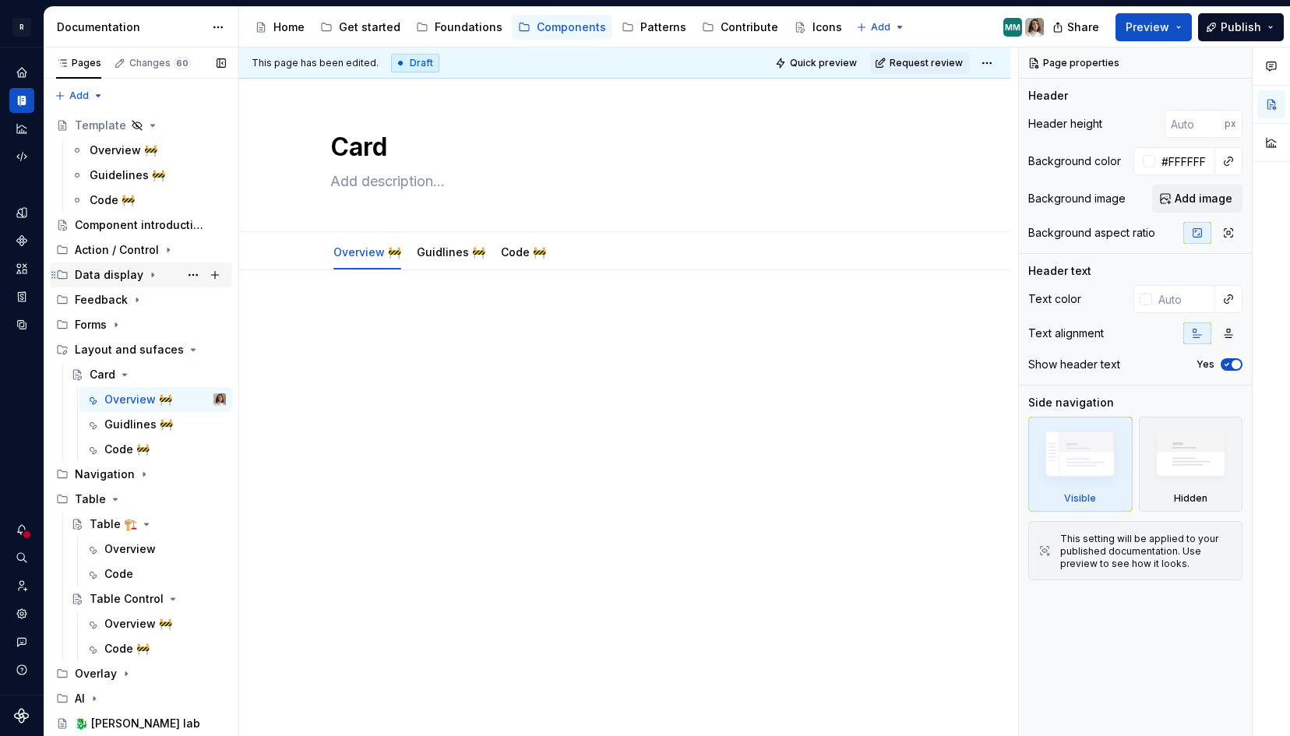
click at [136, 275] on div "Data display" at bounding box center [109, 275] width 69 height 16
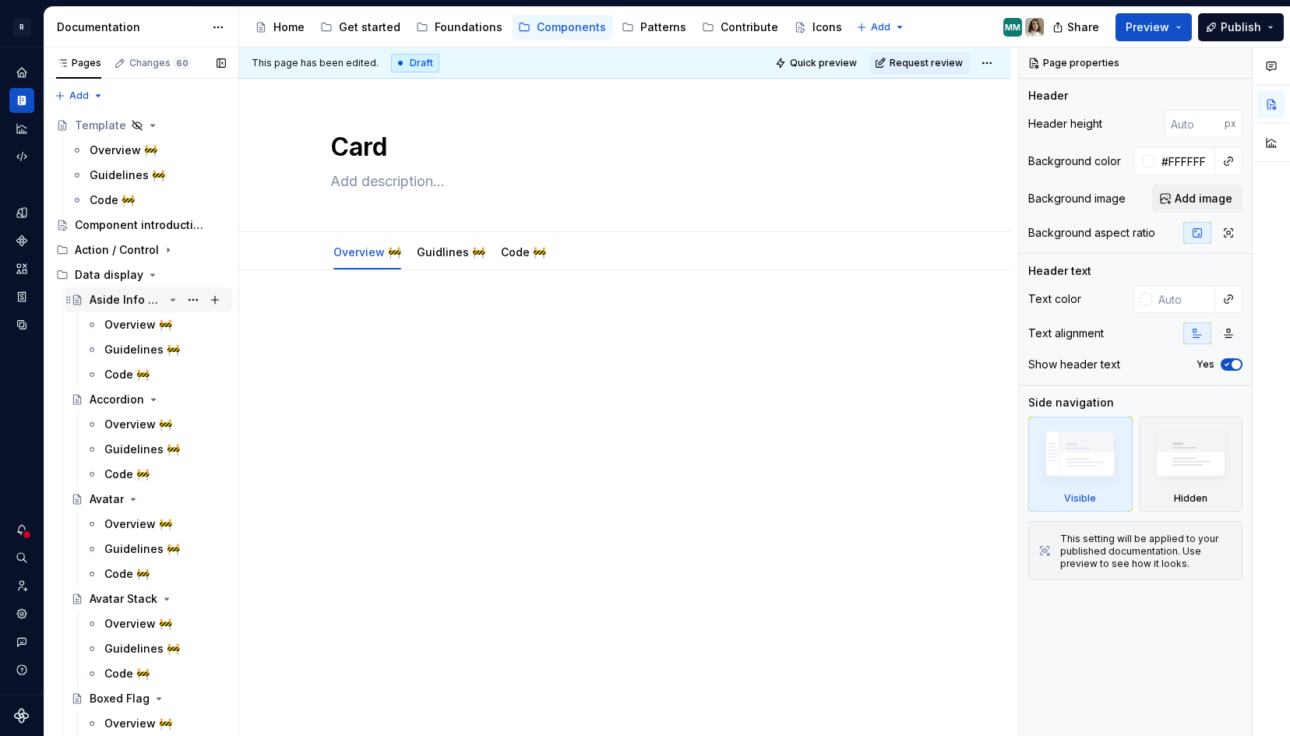
click at [135, 301] on div "Aside Info Block" at bounding box center [127, 300] width 74 height 16
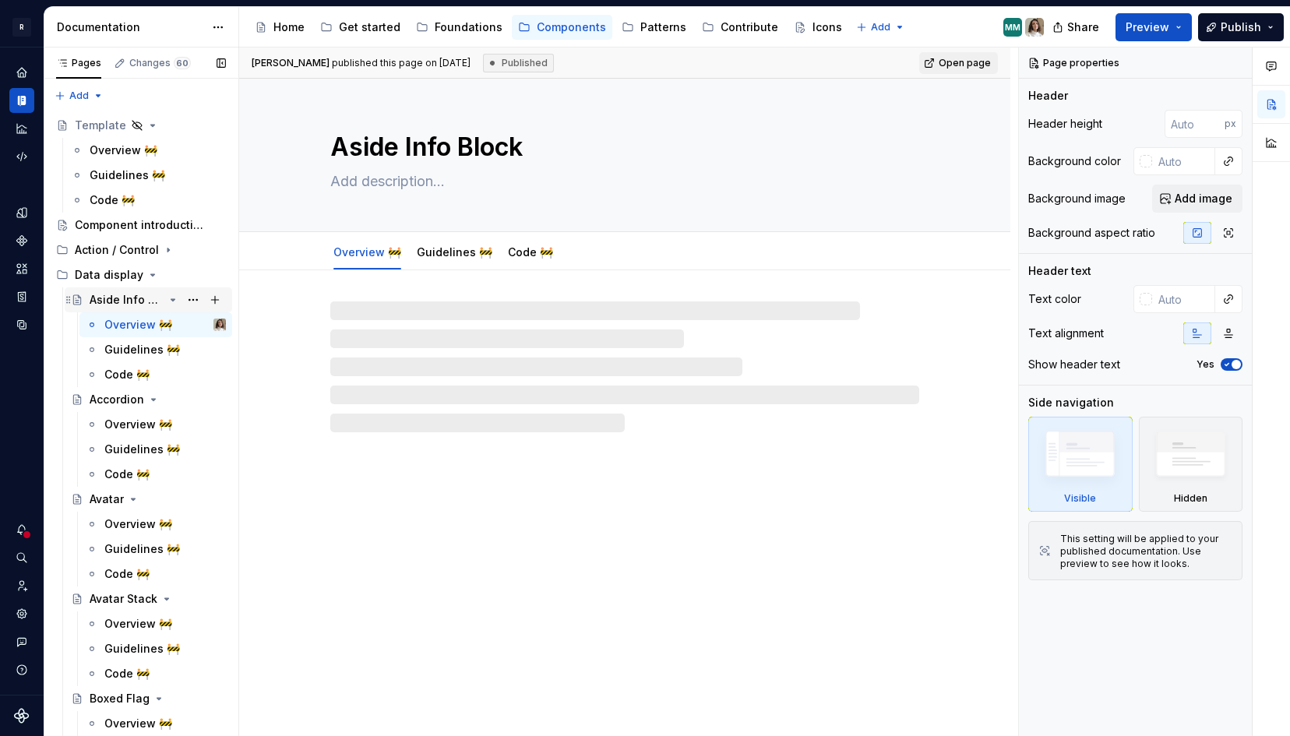
click at [171, 301] on icon "Page tree" at bounding box center [173, 300] width 12 height 12
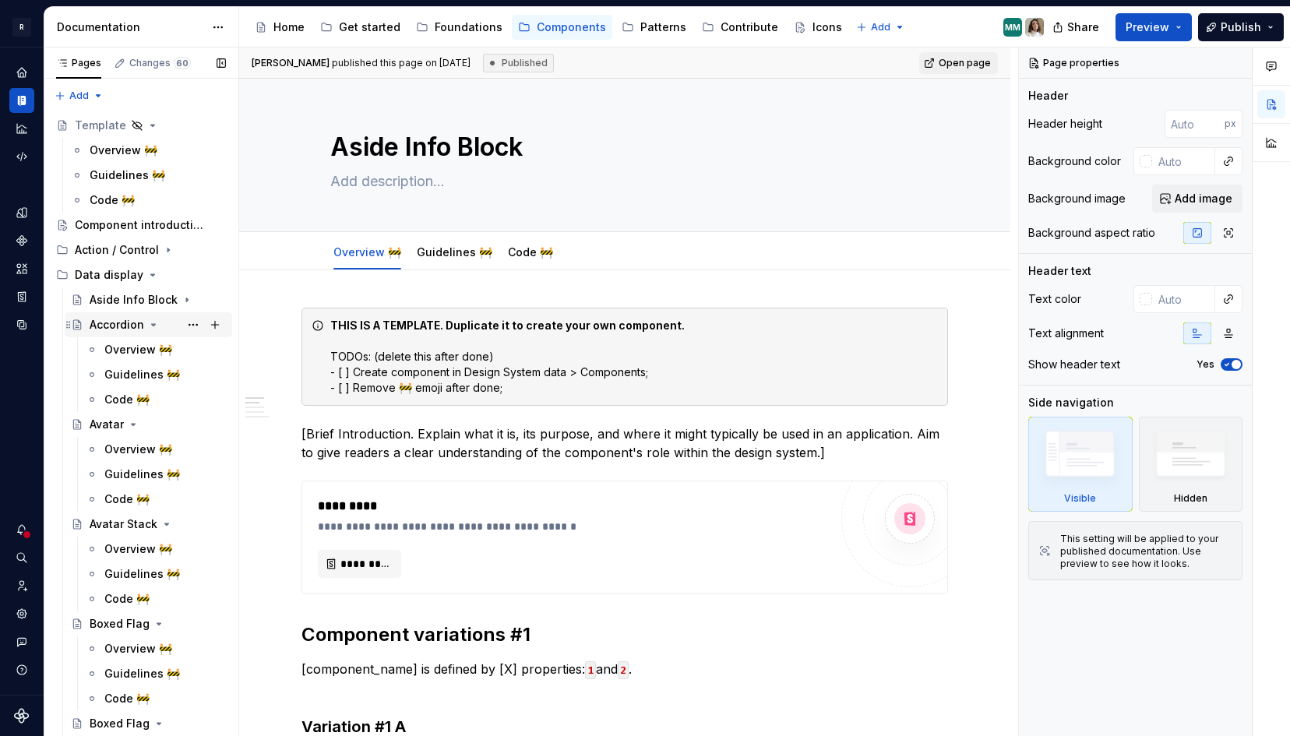
click at [139, 323] on div "Accordion" at bounding box center [117, 325] width 55 height 16
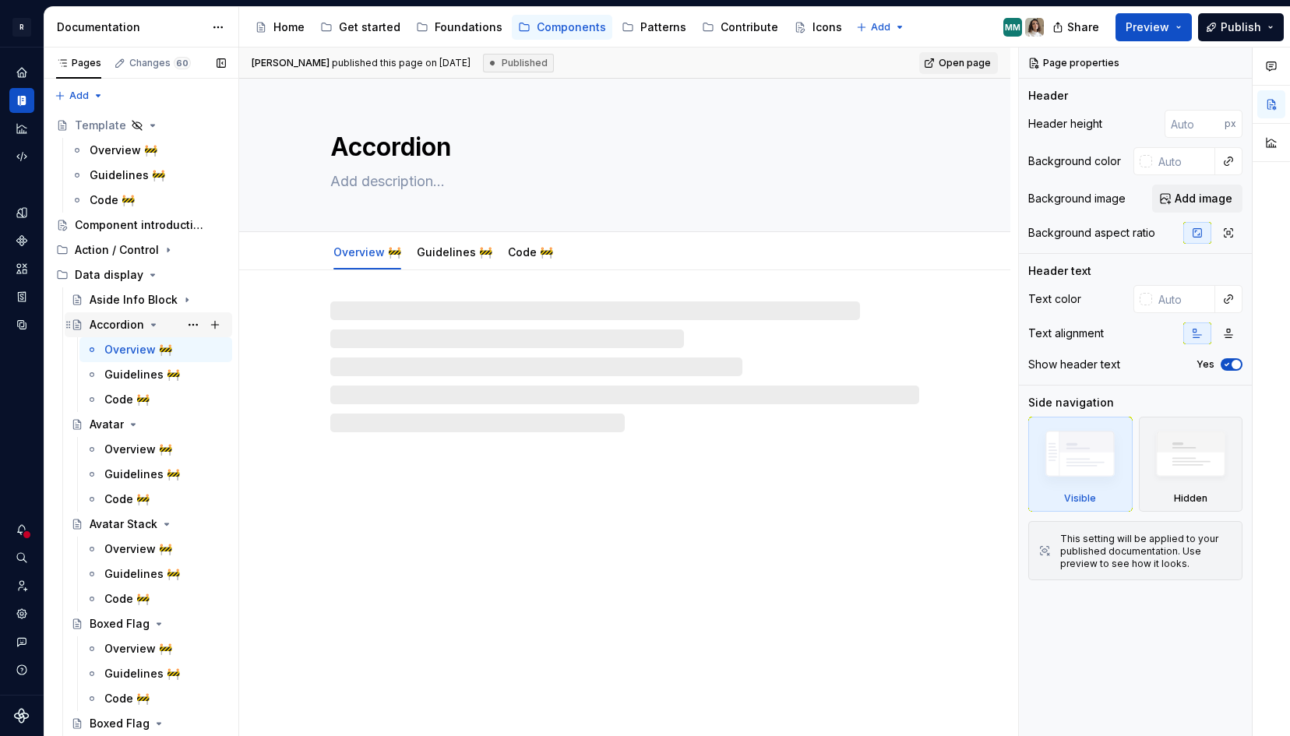
click at [151, 326] on icon "Page tree" at bounding box center [153, 325] width 12 height 12
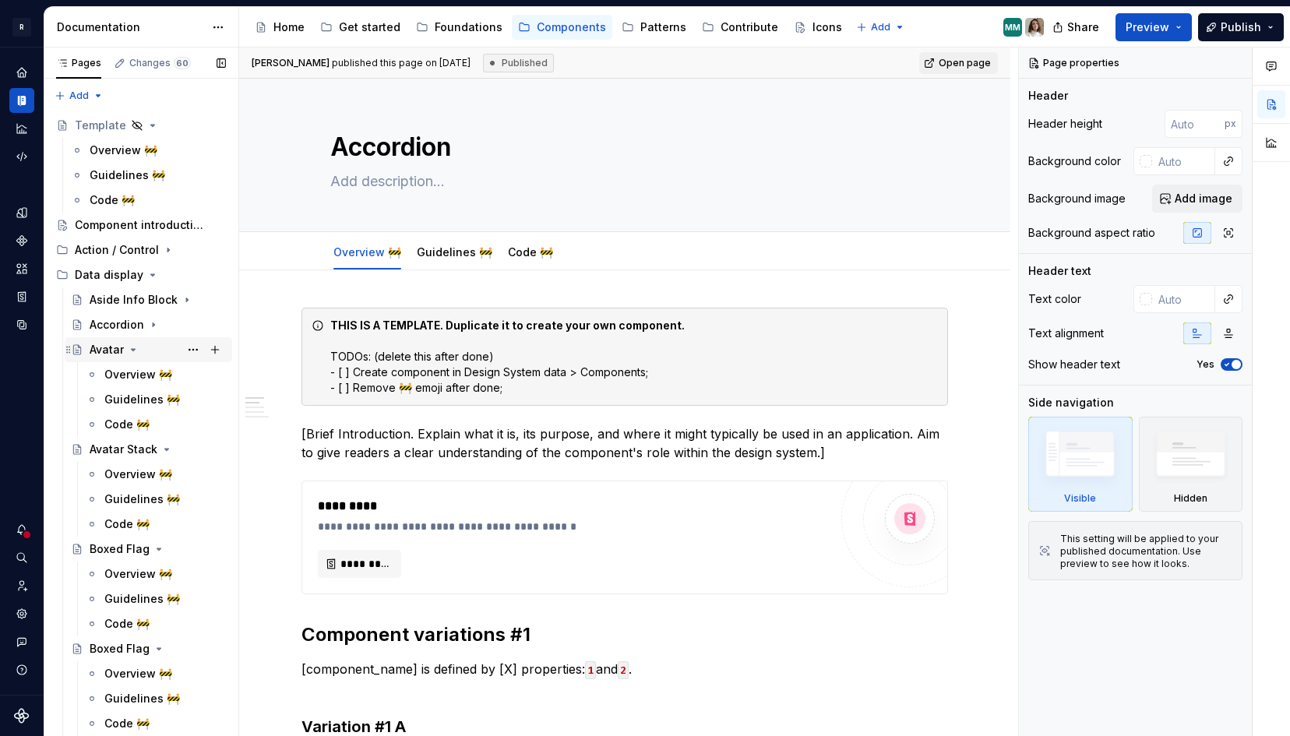
click at [132, 349] on icon "Page tree" at bounding box center [134, 350] width 4 height 2
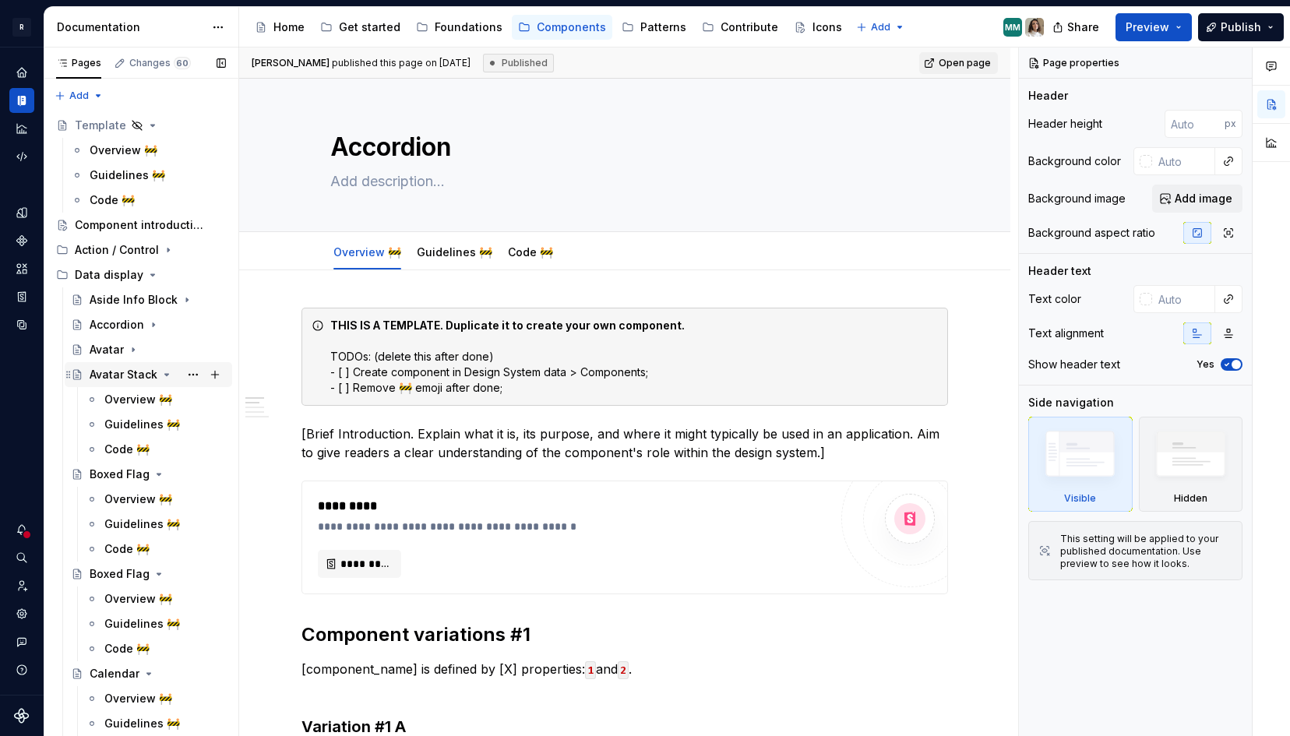
click at [149, 374] on div "Avatar Stack" at bounding box center [124, 375] width 68 height 16
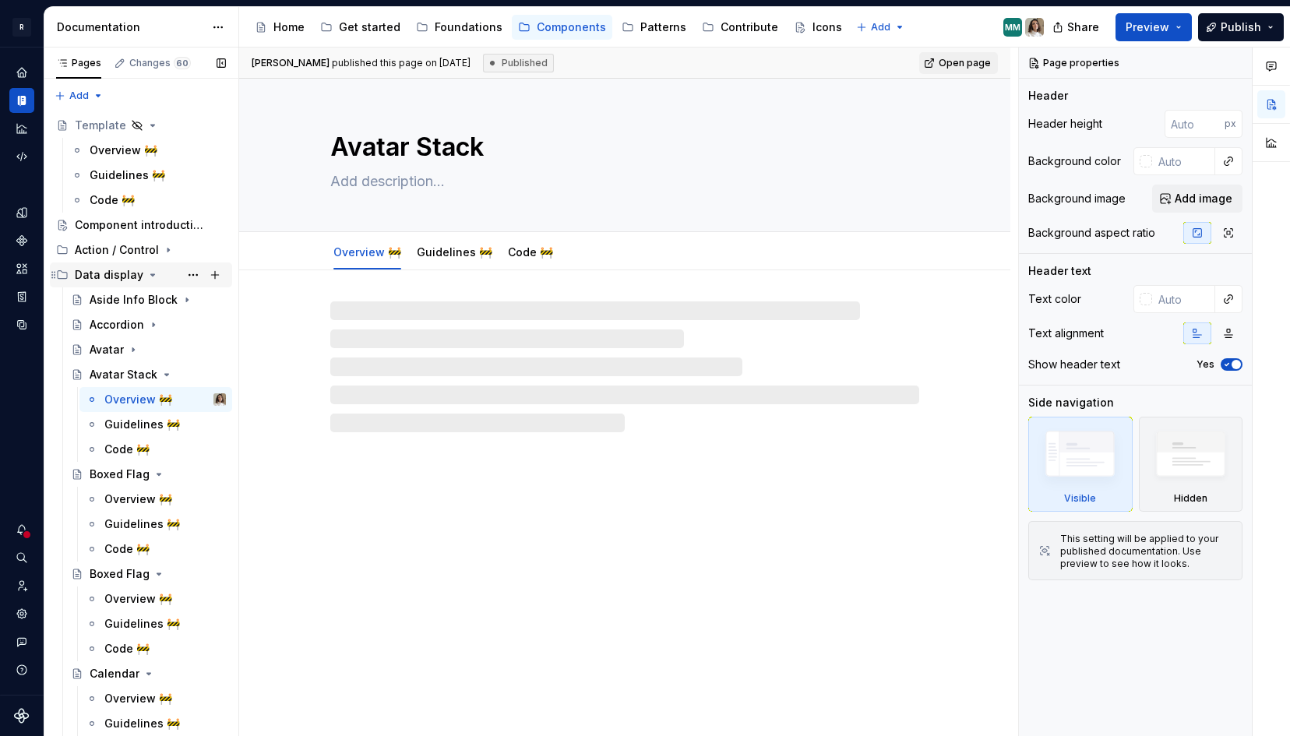
click at [150, 273] on icon "Page tree" at bounding box center [152, 275] width 12 height 12
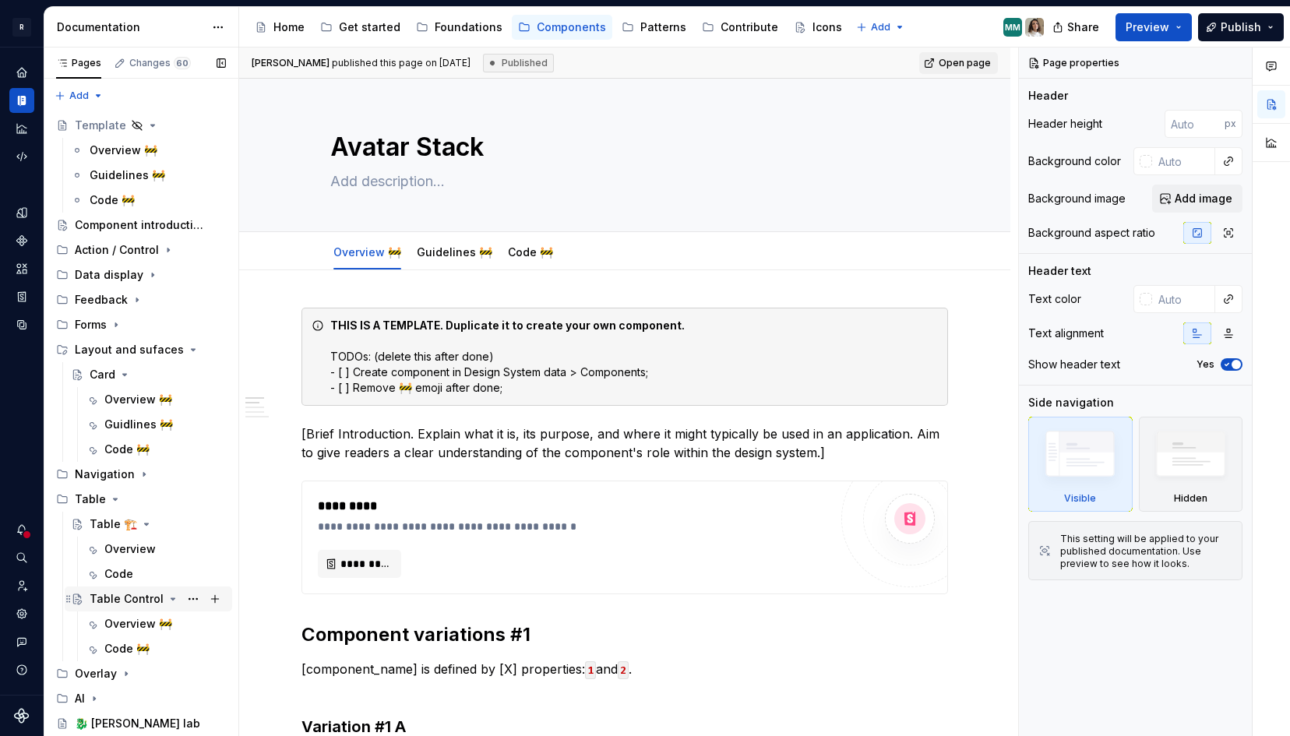
click at [136, 599] on div "Table Control" at bounding box center [127, 599] width 74 height 16
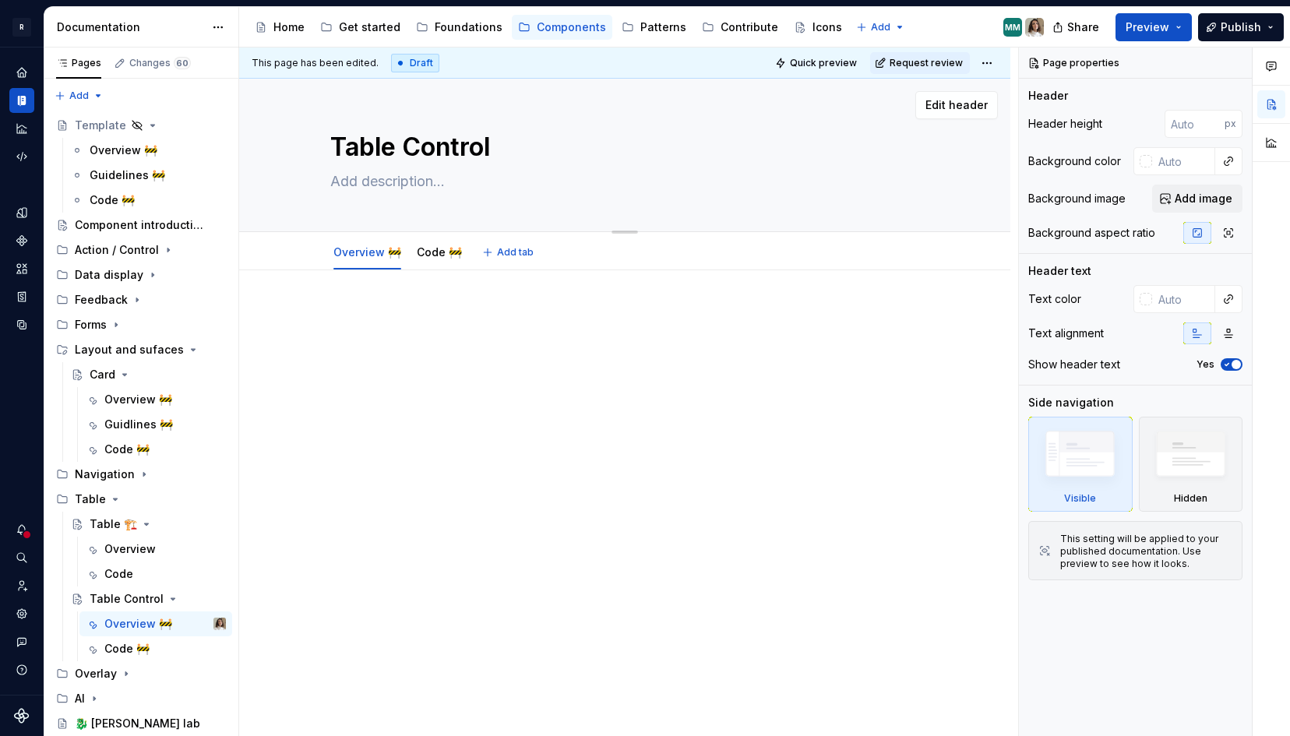
click at [502, 153] on textarea "Table Control" at bounding box center [621, 147] width 589 height 37
type textarea "*"
type textarea "Table Control"
paste textarea "🏗️"
type textarea "*"
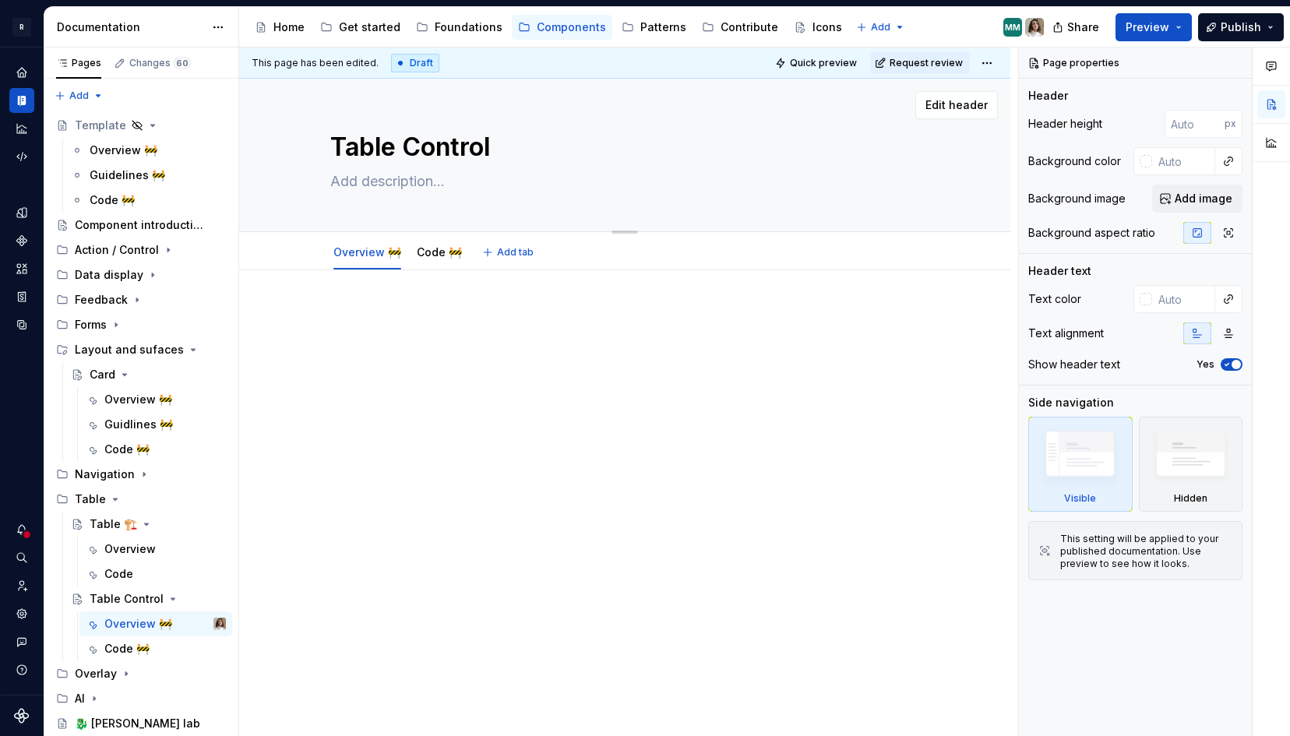
type textarea "Table Control 🏗️"
type textarea "*"
type textarea "Table Control 🏗️"
click at [118, 644] on div "Code 🚧" at bounding box center [126, 649] width 45 height 16
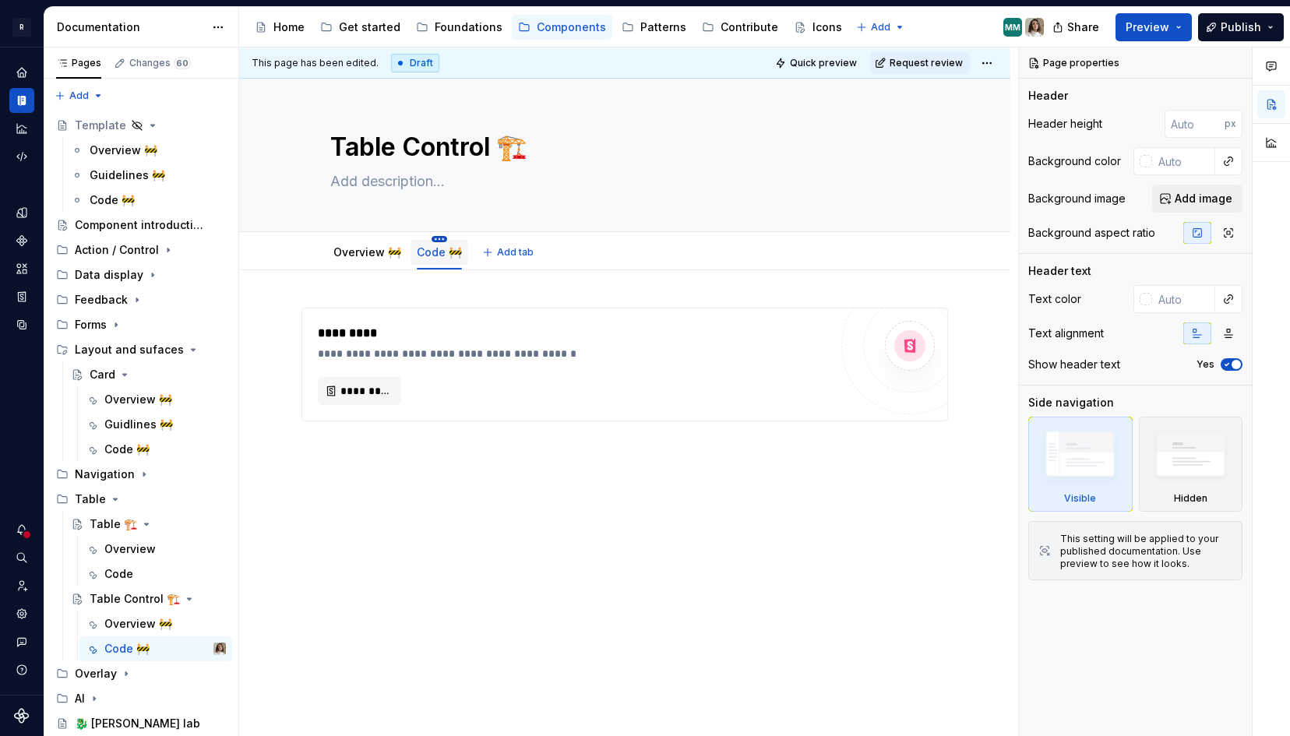
click at [436, 236] on html "R Norma Design system data Documentation Accessibility guide for tree Page tree…" at bounding box center [645, 368] width 1290 height 736
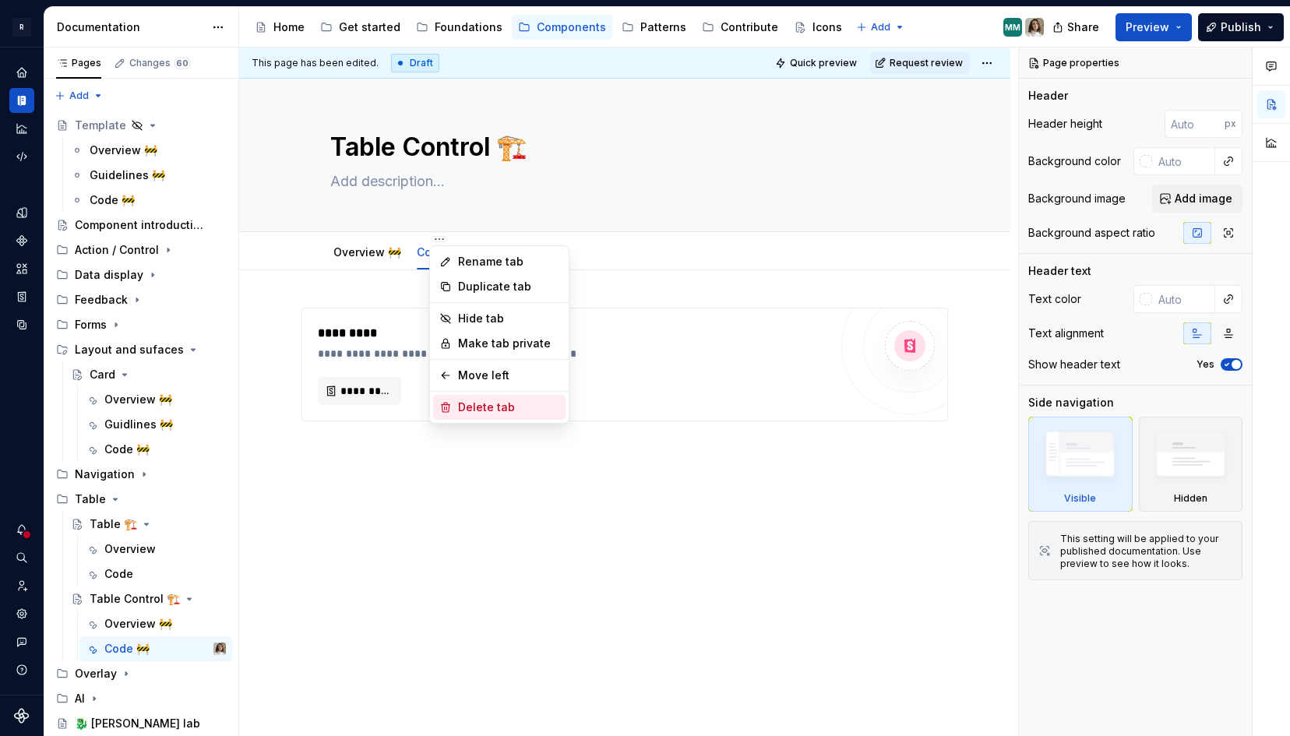
click at [477, 407] on div "Delete tab" at bounding box center [508, 408] width 101 height 16
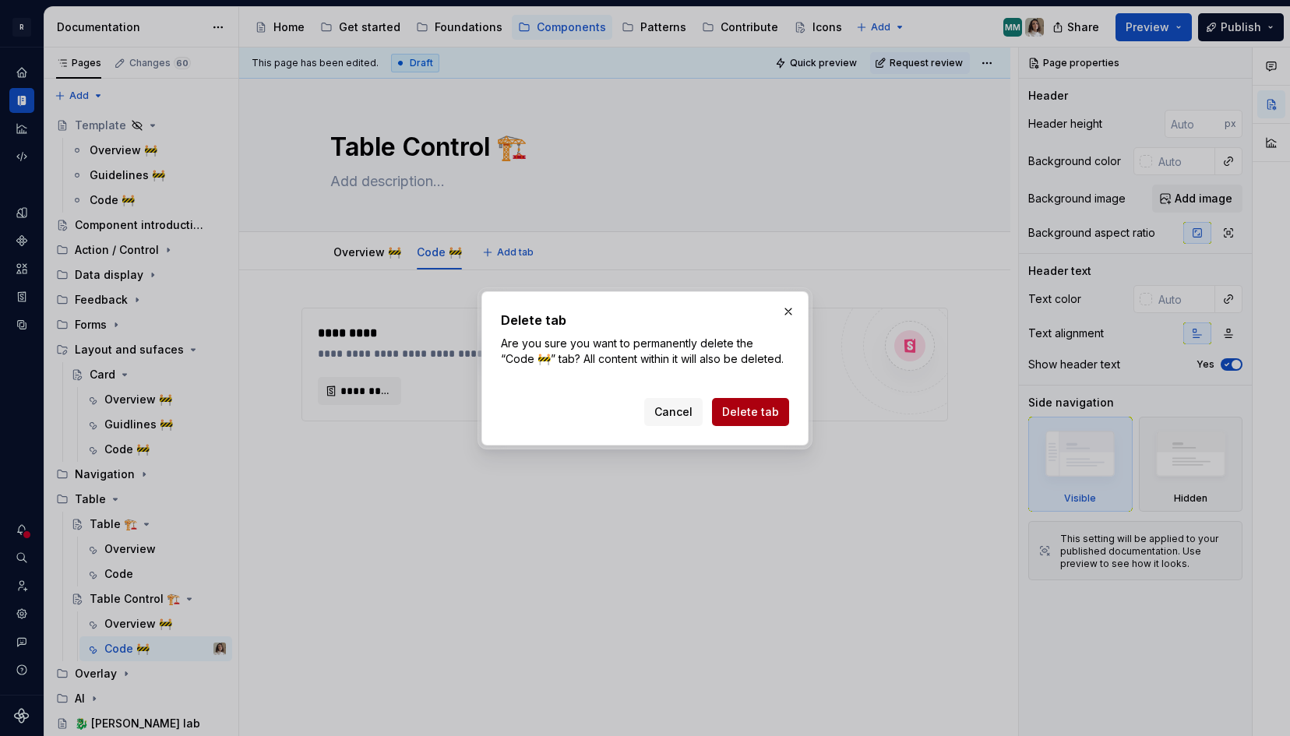
click at [743, 414] on span "Delete tab" at bounding box center [750, 412] width 57 height 16
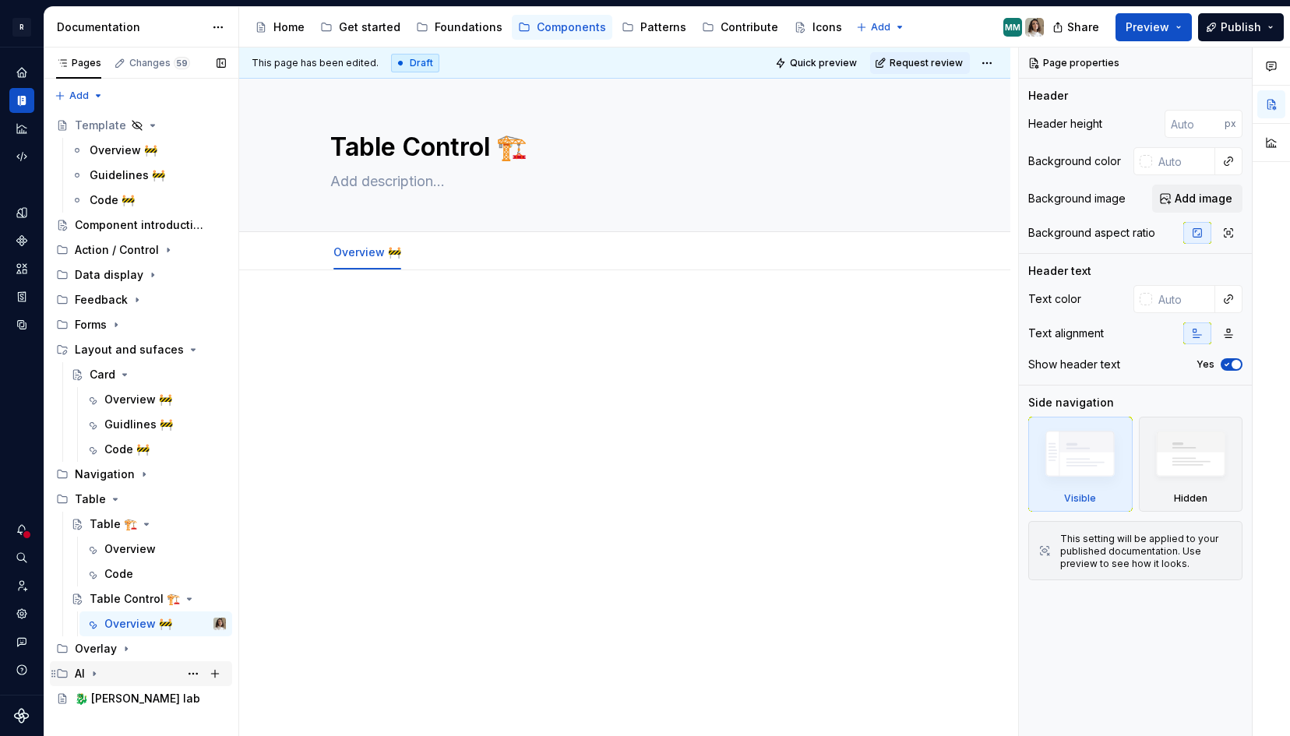
click at [97, 672] on icon "Page tree" at bounding box center [94, 674] width 12 height 12
click at [122, 650] on icon "Page tree" at bounding box center [126, 649] width 12 height 12
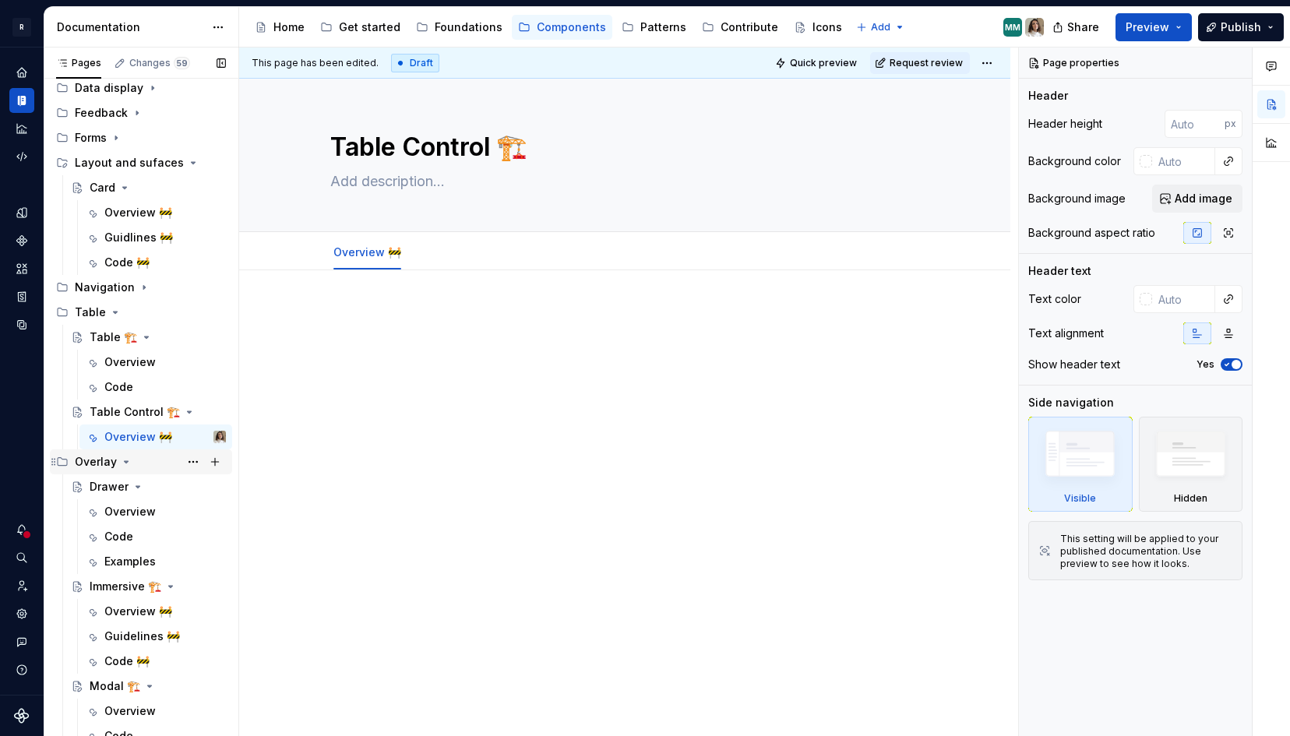
scroll to position [245, 0]
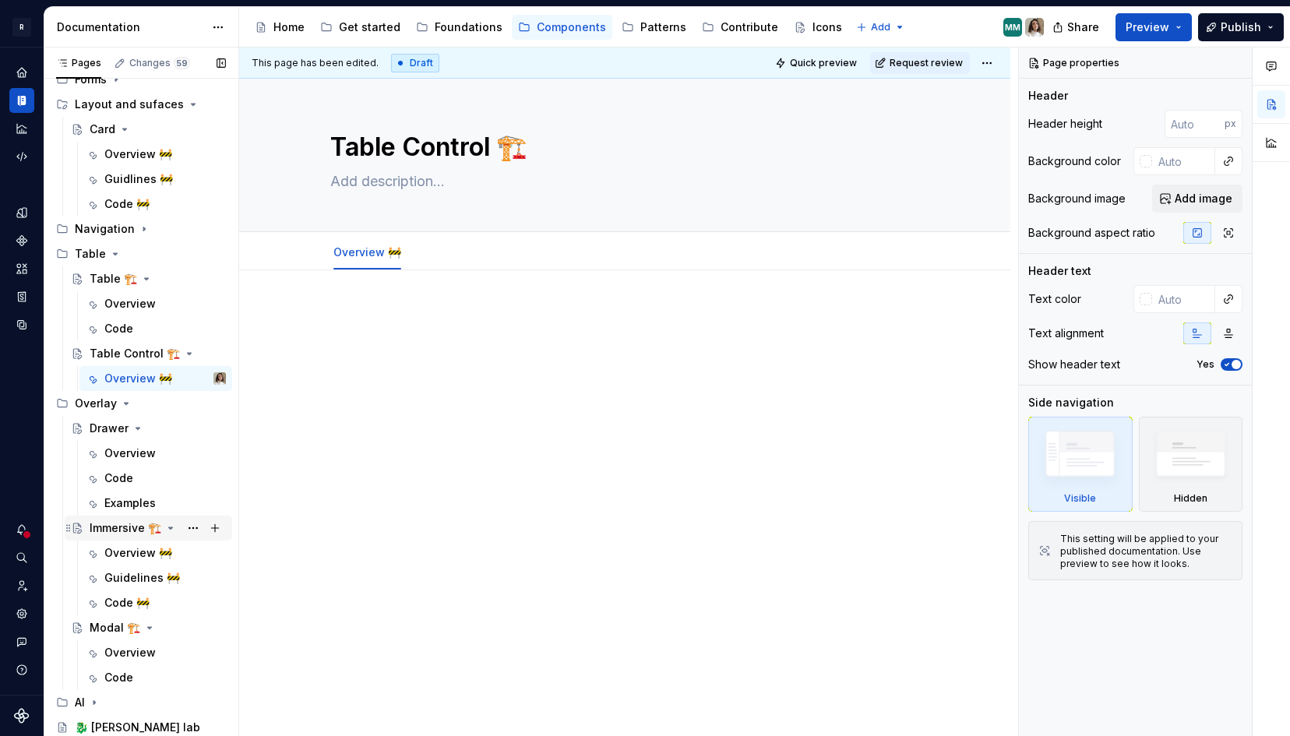
click at [116, 532] on div "Immersive 🏗️" at bounding box center [126, 528] width 72 height 16
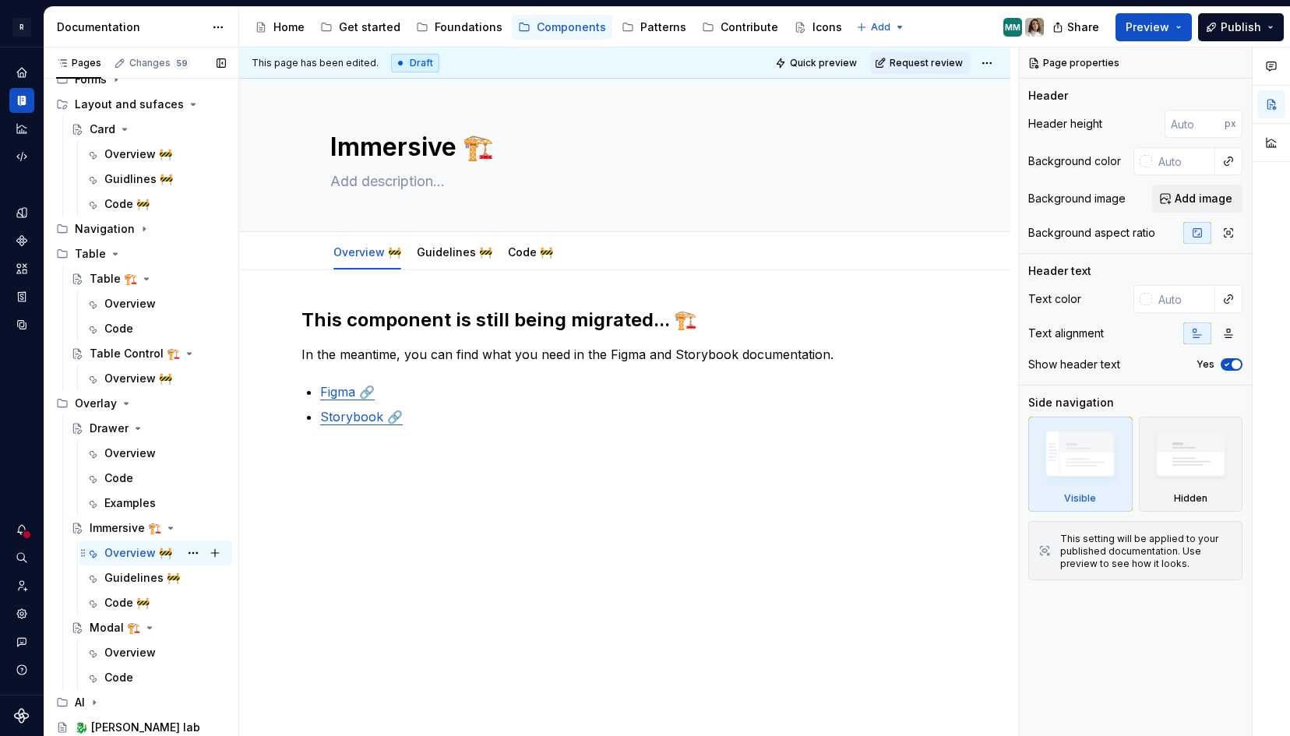
click at [135, 552] on div "Overview 🚧" at bounding box center [138, 553] width 68 height 16
click at [337, 397] on link "Figma 🔗" at bounding box center [347, 392] width 55 height 16
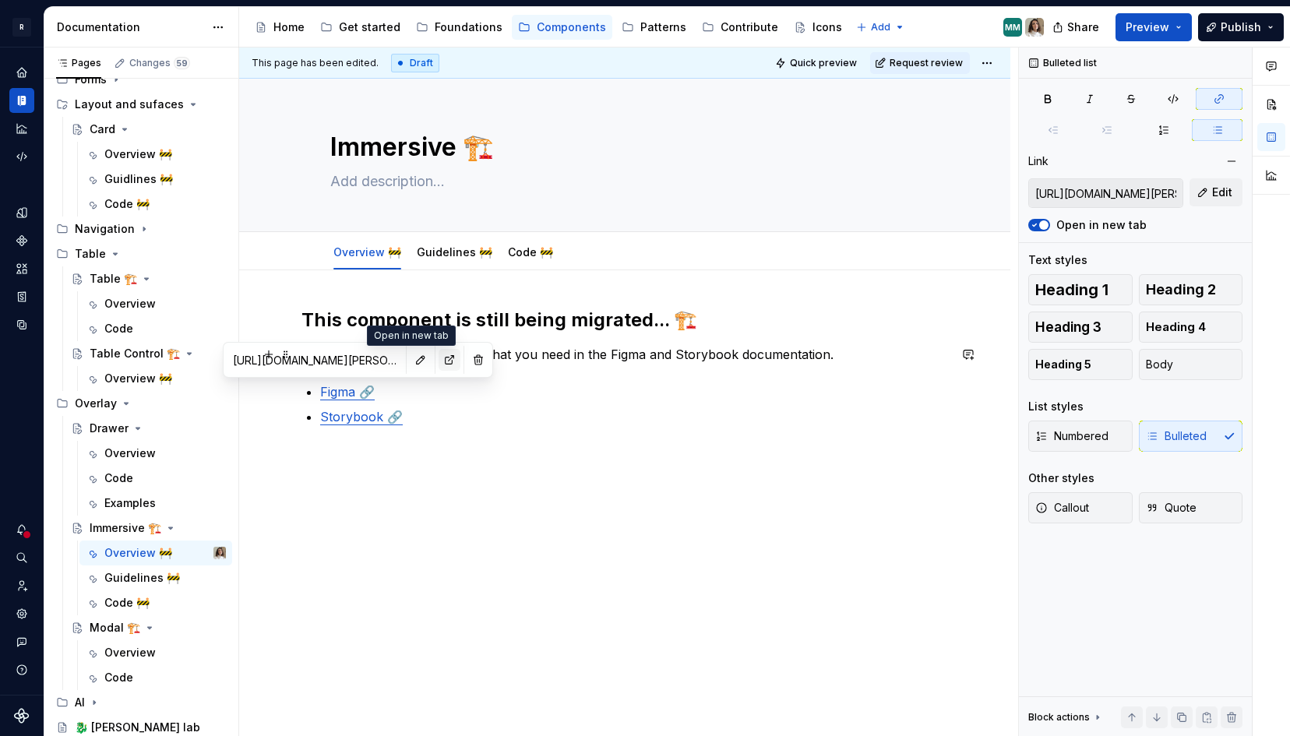
click at [439, 354] on button "button" at bounding box center [450, 360] width 22 height 22
type textarea "*"
click at [451, 258] on link "Guidelines 🚧" at bounding box center [455, 251] width 76 height 13
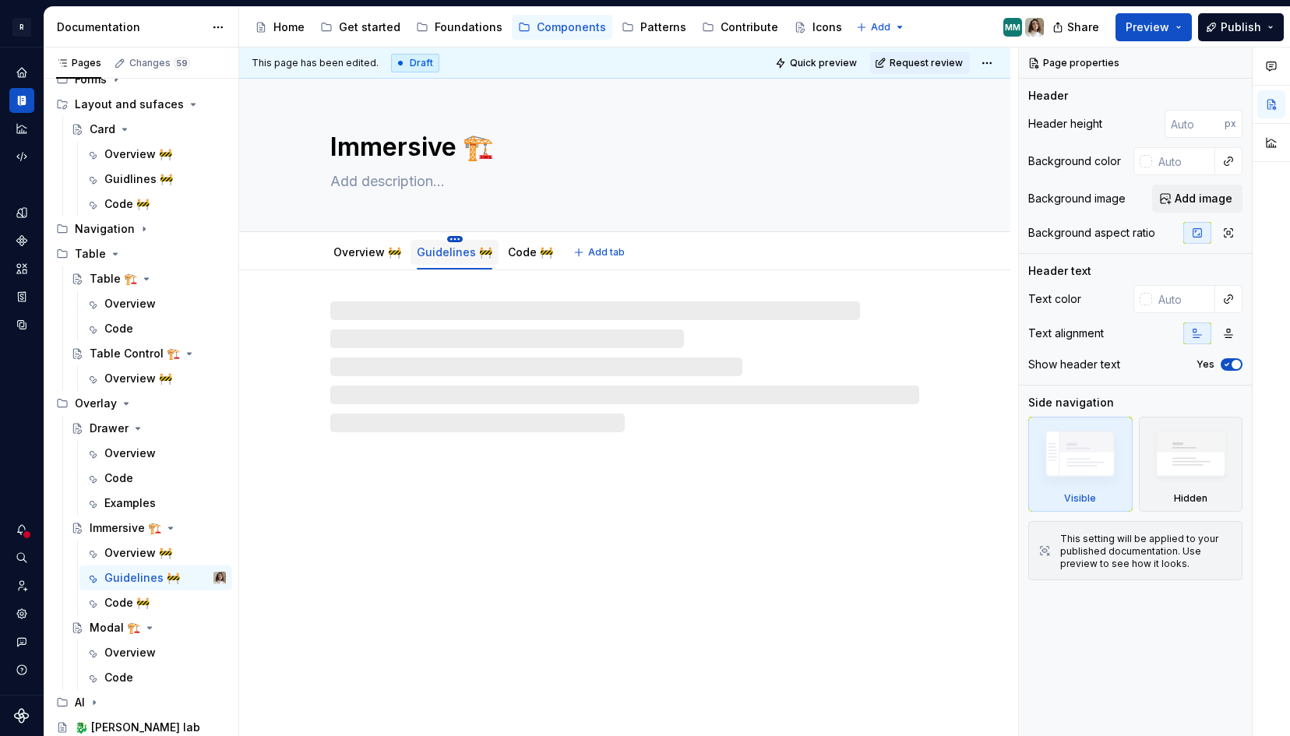
click at [451, 238] on html "R Norma Design system data Documentation Accessibility guide for tree Page tree…" at bounding box center [645, 368] width 1290 height 736
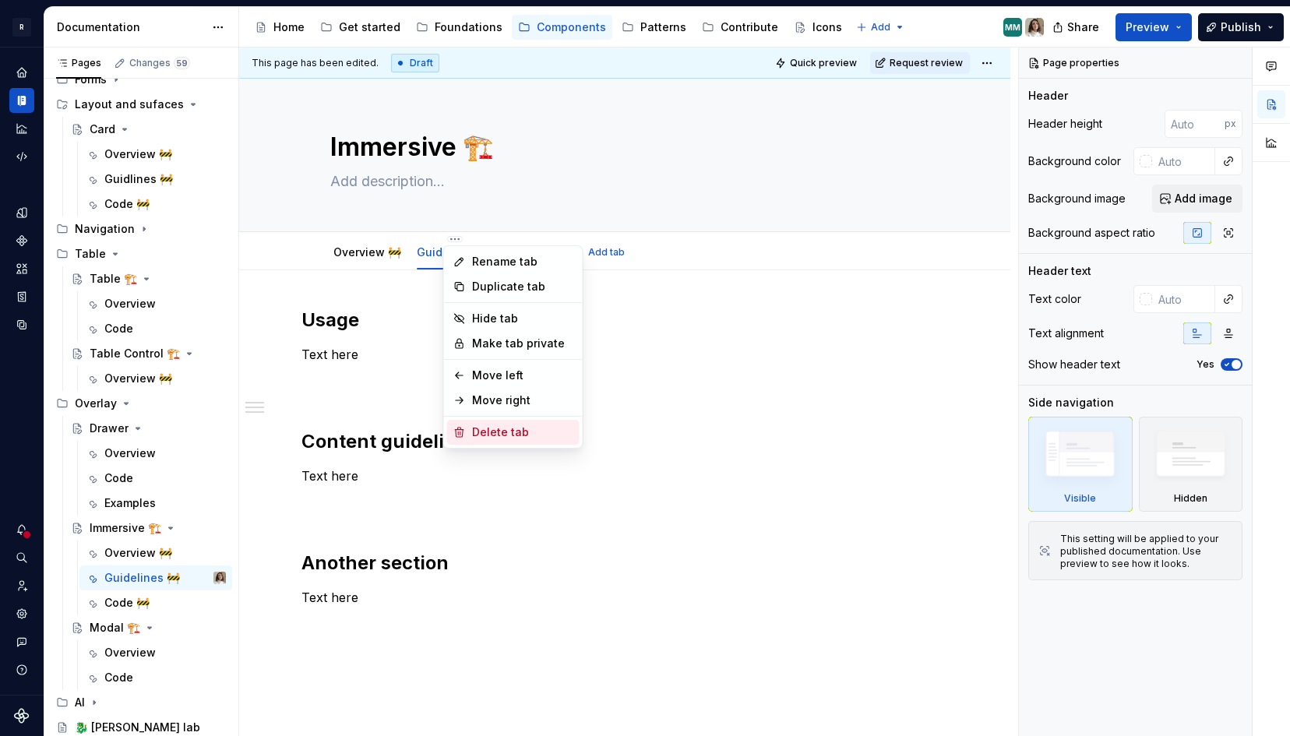
click at [471, 437] on div "Delete tab" at bounding box center [513, 432] width 132 height 25
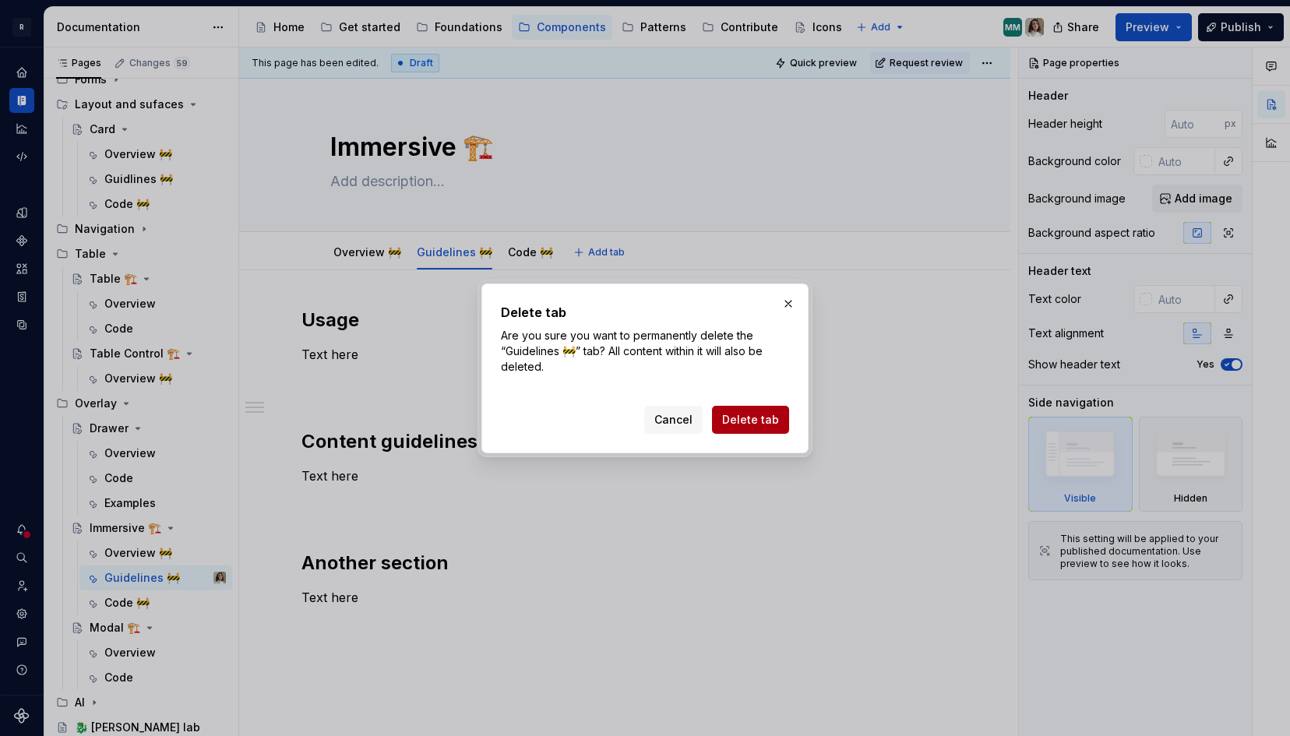
click at [746, 421] on span "Delete tab" at bounding box center [750, 420] width 57 height 16
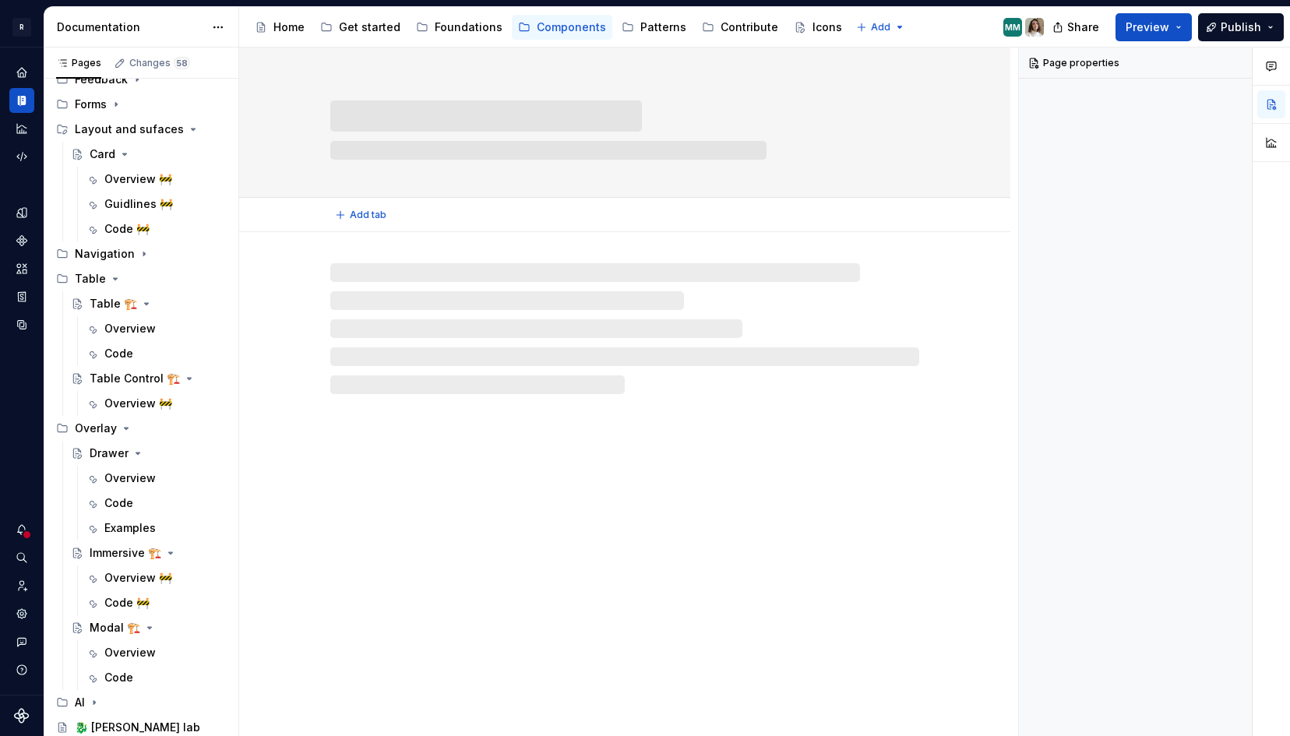
scroll to position [220, 0]
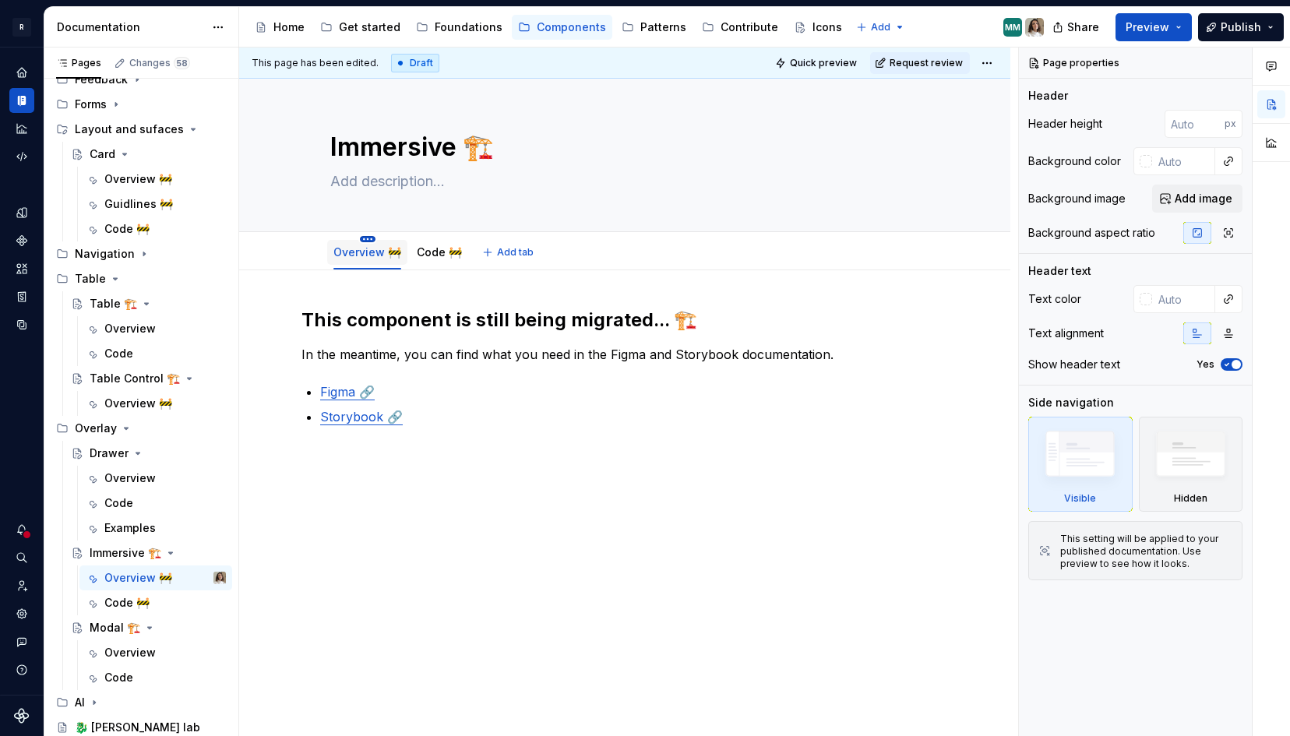
click at [370, 238] on html "R Norma Design system data Documentation Accessibility guide for tree Page tree…" at bounding box center [645, 368] width 1290 height 736
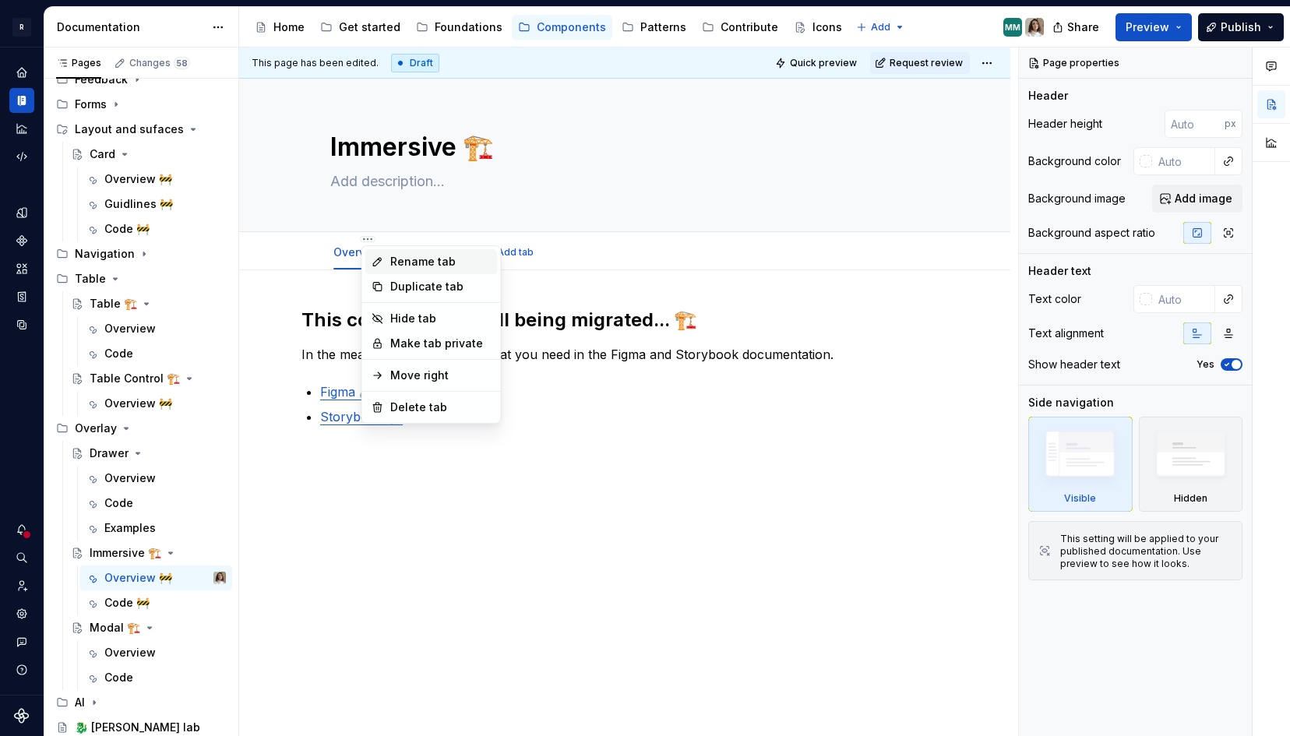
click at [400, 261] on div "Rename tab" at bounding box center [440, 262] width 101 height 16
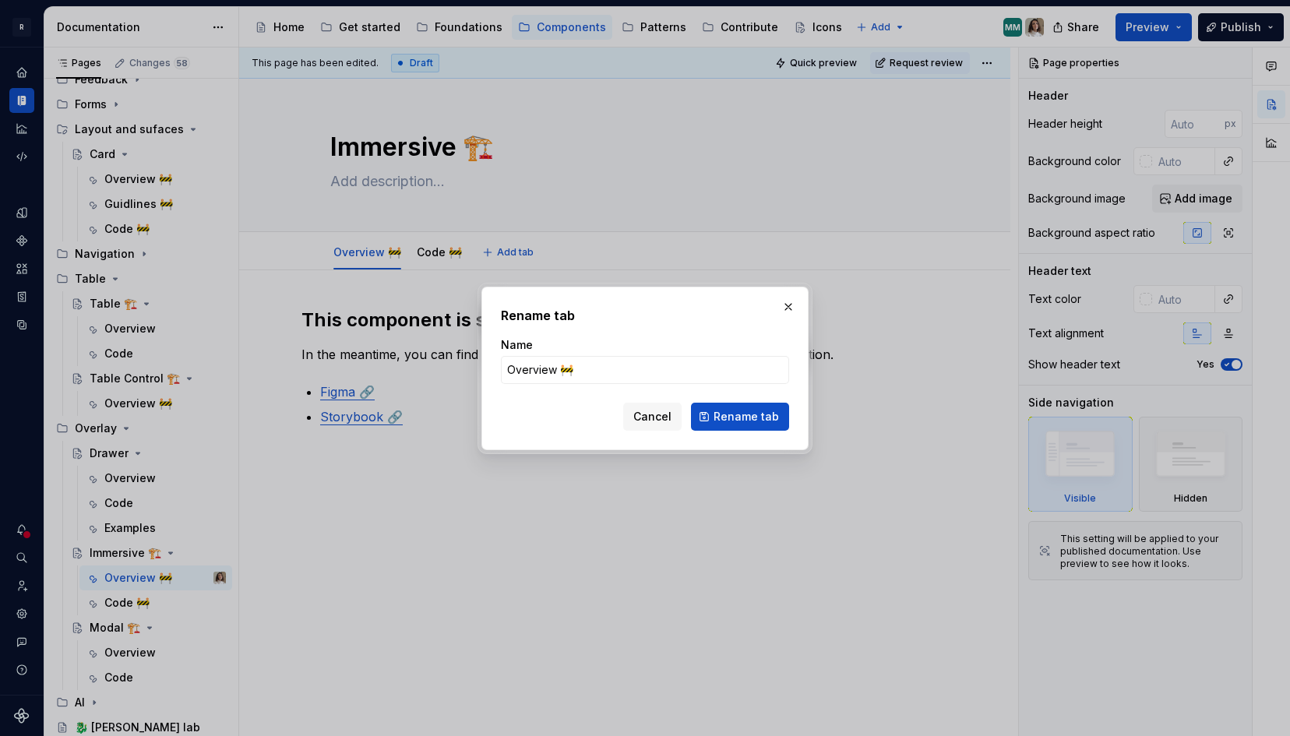
type textarea "*"
click at [579, 362] on input "Overview 🚧" at bounding box center [645, 370] width 288 height 28
click at [577, 375] on input "Overview 🚧" at bounding box center [645, 370] width 288 height 28
type input "Overview"
click at [725, 414] on span "Rename tab" at bounding box center [746, 417] width 65 height 16
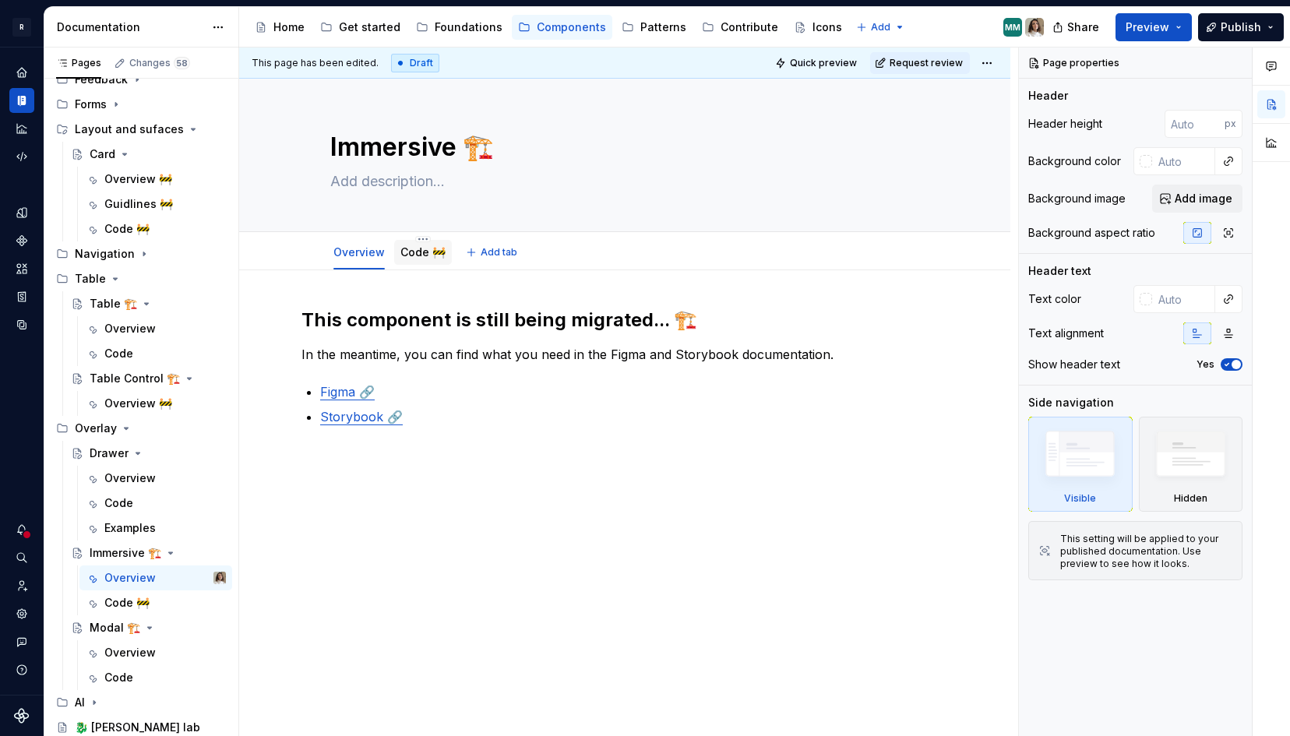
click at [400, 250] on div "Code 🚧" at bounding box center [423, 252] width 58 height 25
click at [410, 238] on div "Code 🚧" at bounding box center [423, 252] width 58 height 28
click at [419, 252] on link "Code 🚧" at bounding box center [422, 251] width 45 height 13
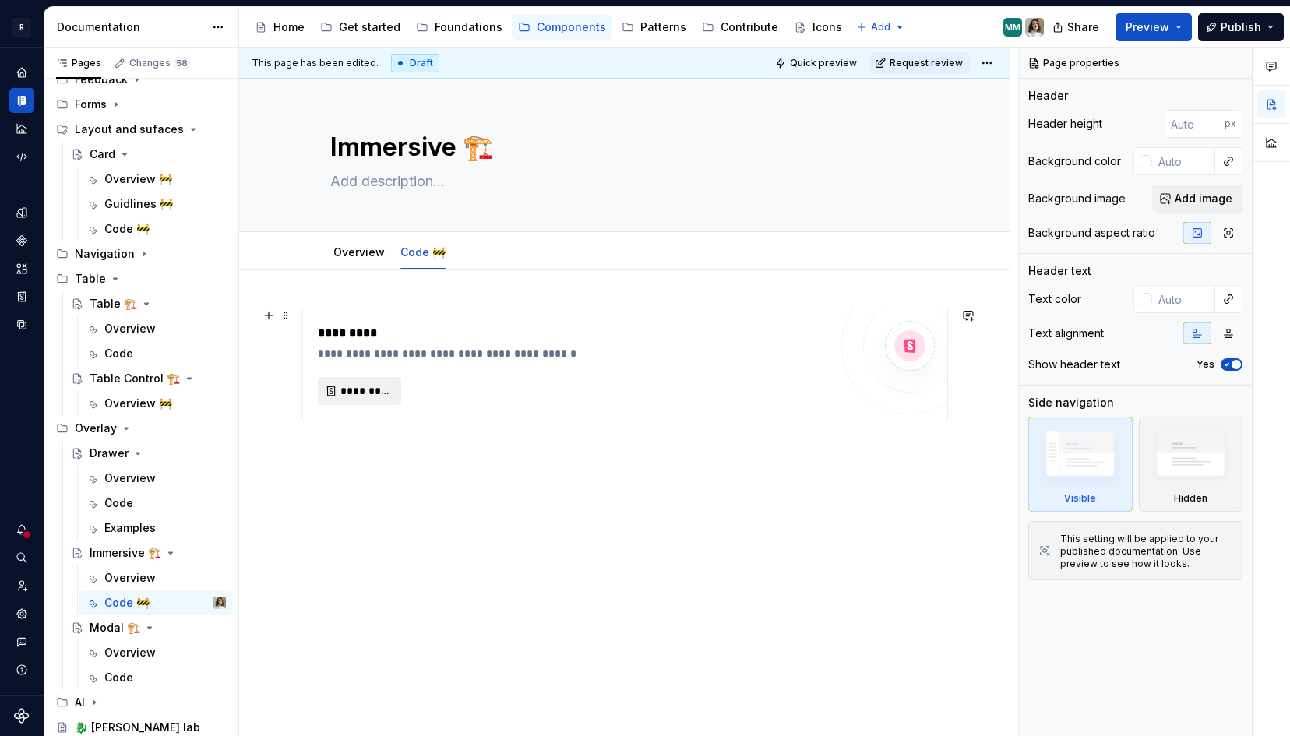
click at [383, 384] on span "*********" at bounding box center [365, 391] width 51 height 16
type textarea "*"
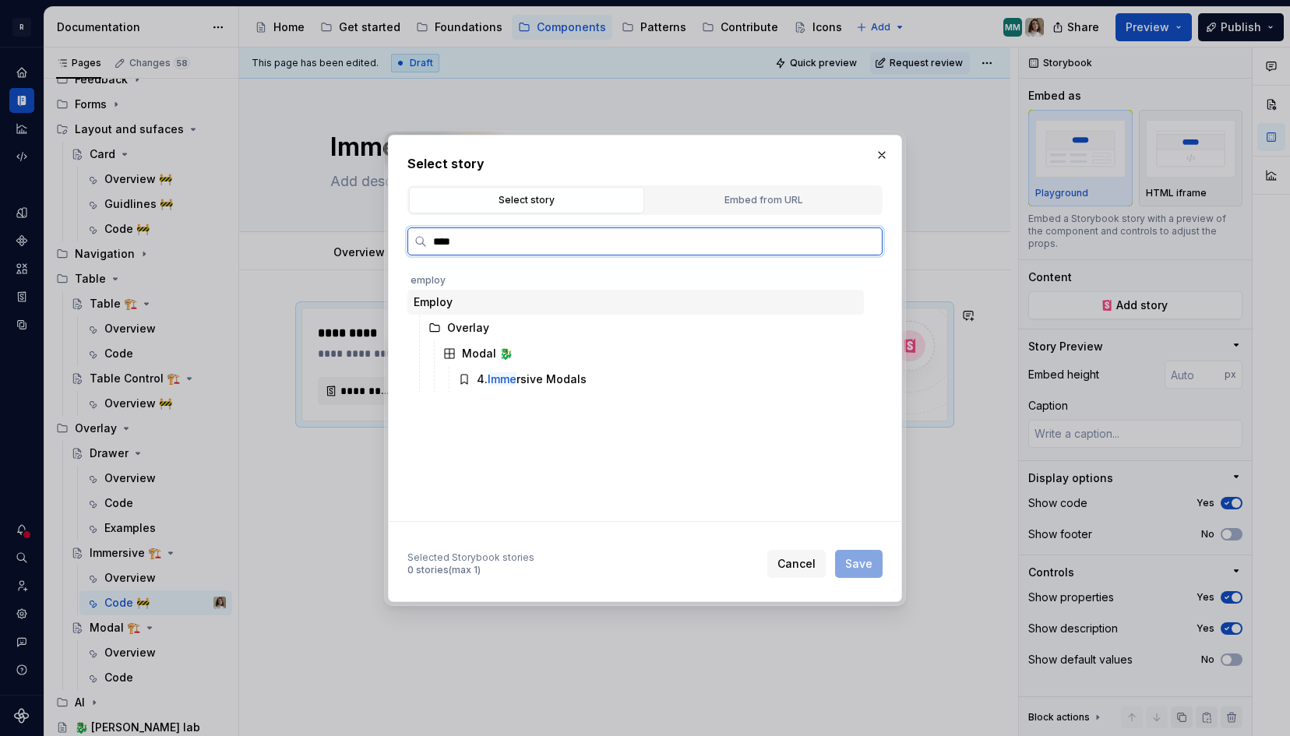
type input "*****"
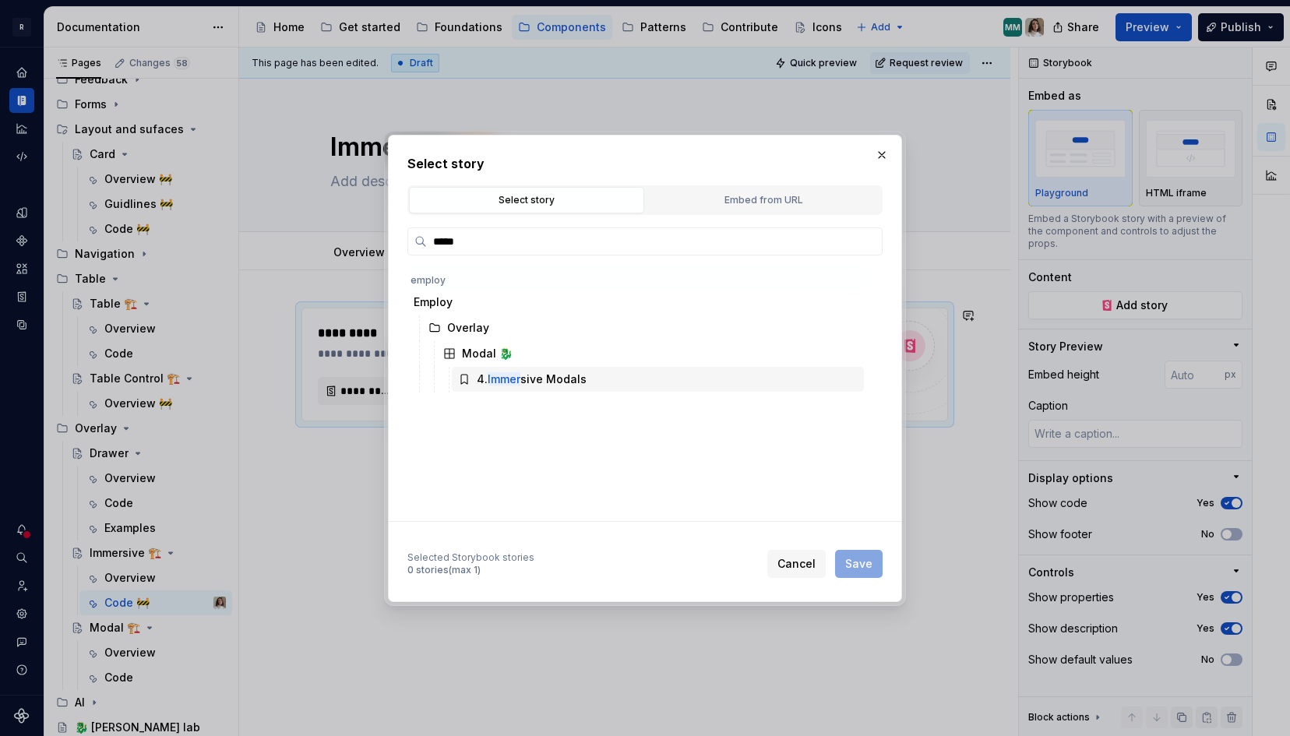
click at [526, 375] on div "4. Immer sive Modals" at bounding box center [532, 380] width 110 height 16
click at [861, 560] on span "Save" at bounding box center [858, 564] width 27 height 16
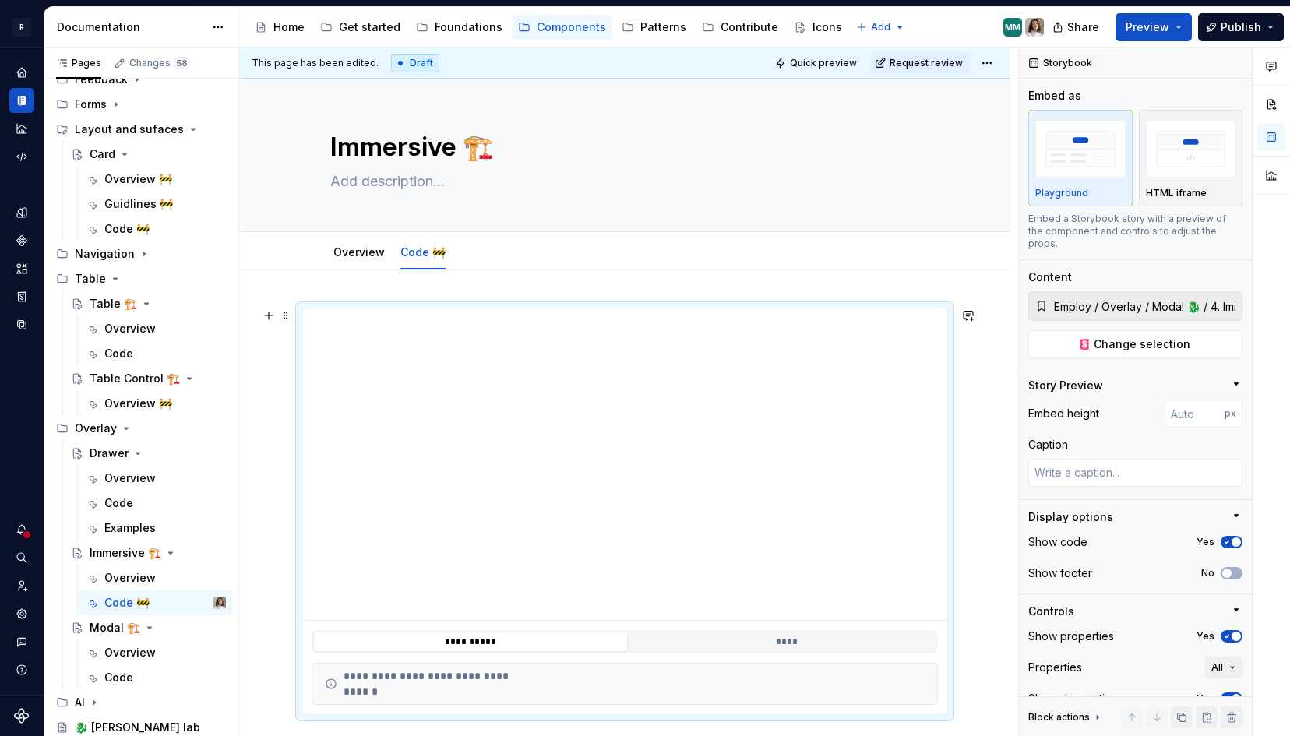
scroll to position [217, 0]
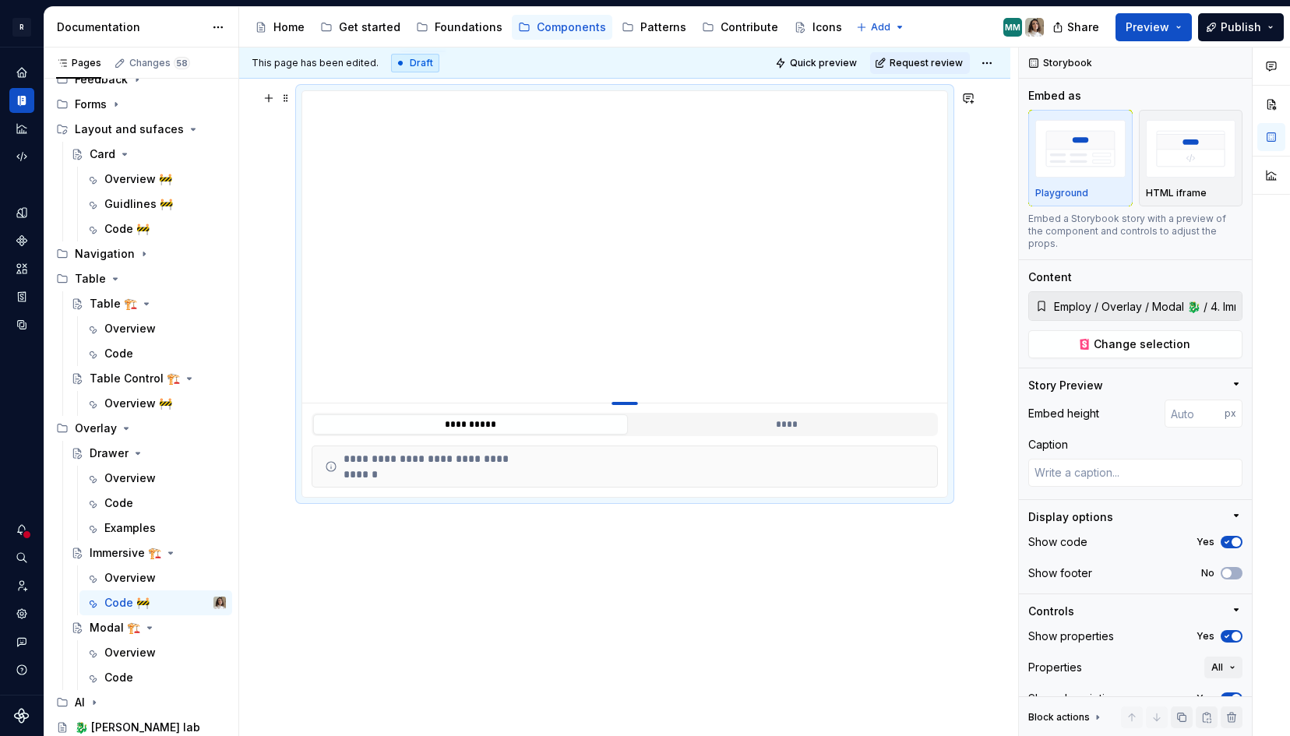
type textarea "*"
type input "397"
type textarea "*"
type input "399"
type textarea "*"
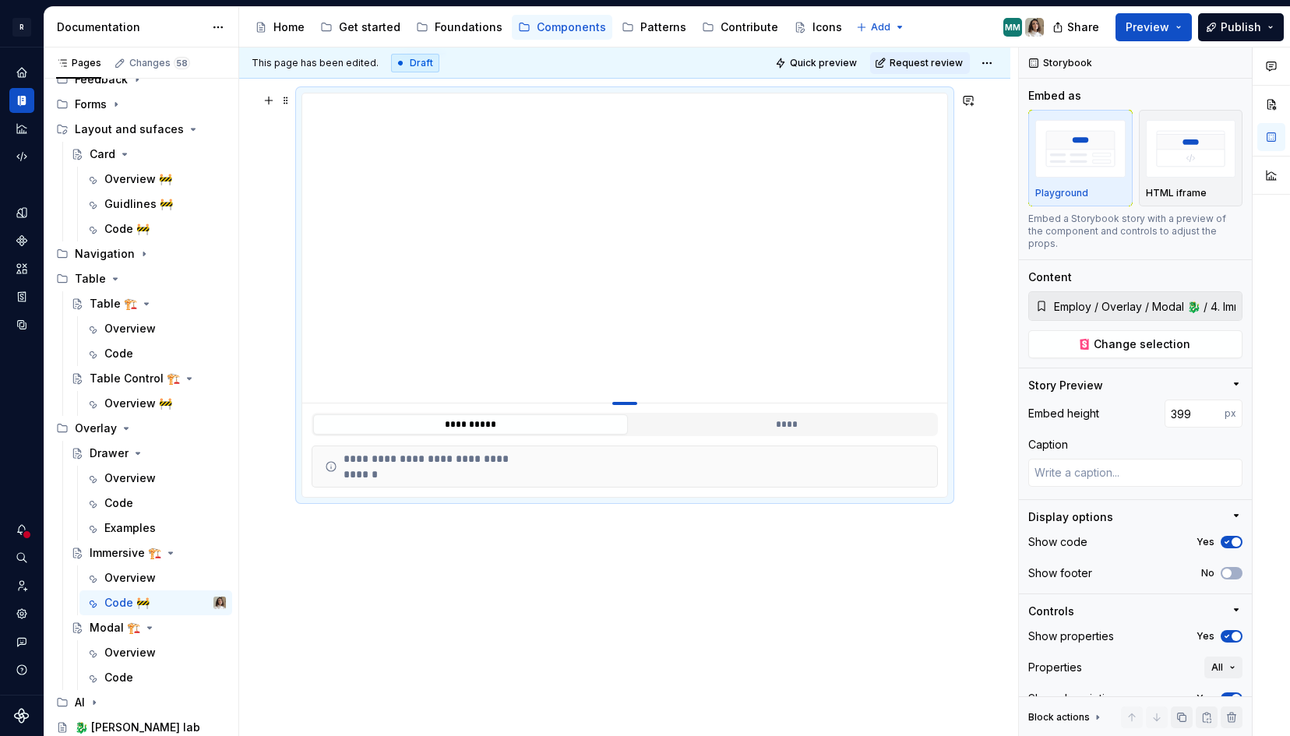
type input "408"
type textarea "*"
type input "417"
type textarea "*"
type input "429"
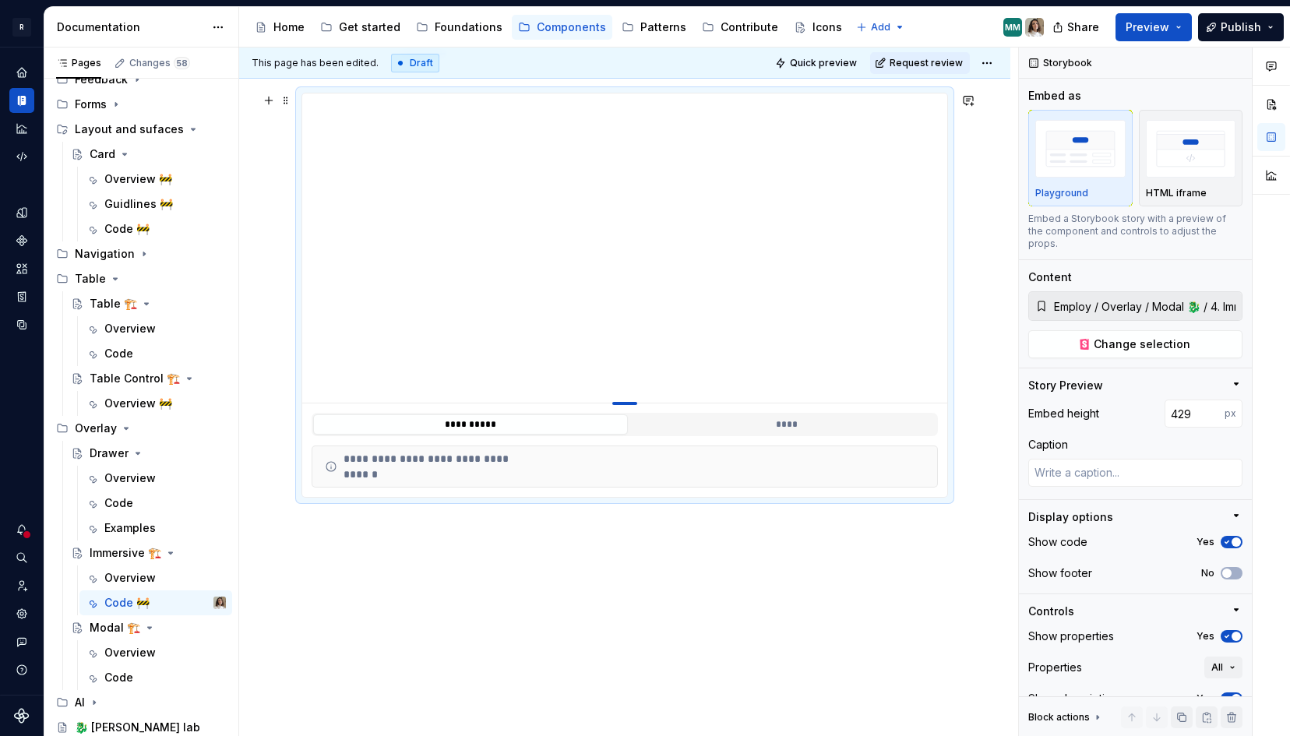
type textarea "*"
type input "438"
type textarea "*"
type input "443"
type textarea "*"
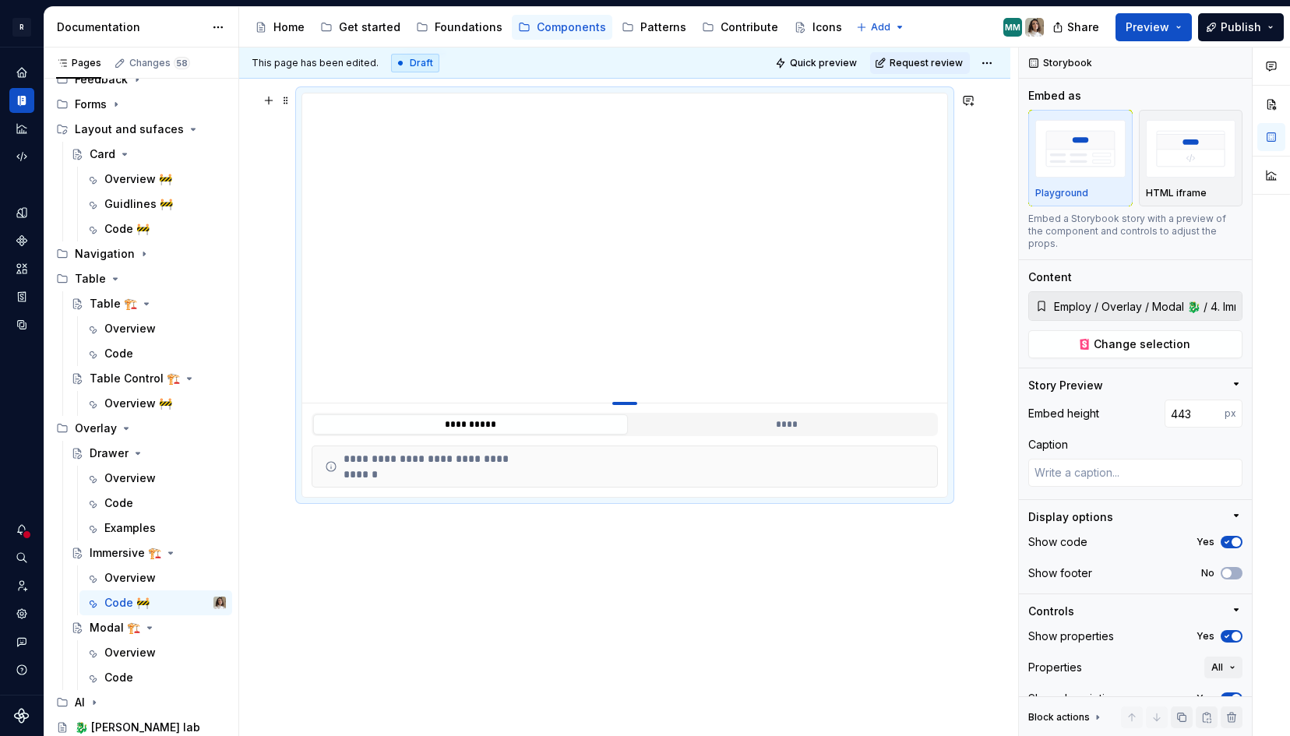
type input "452"
type textarea "*"
type input "455"
type textarea "*"
type input "463"
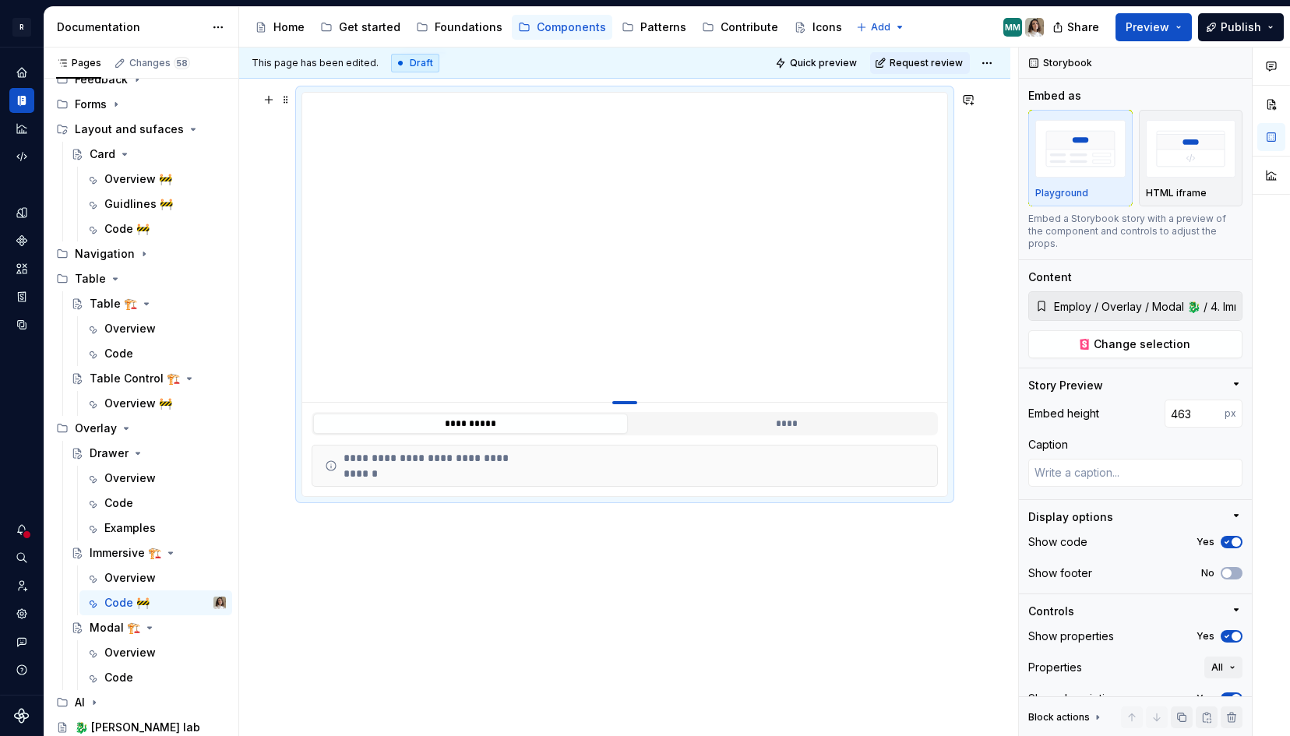
type textarea "*"
type input "469"
type textarea "*"
type input "477"
type textarea "*"
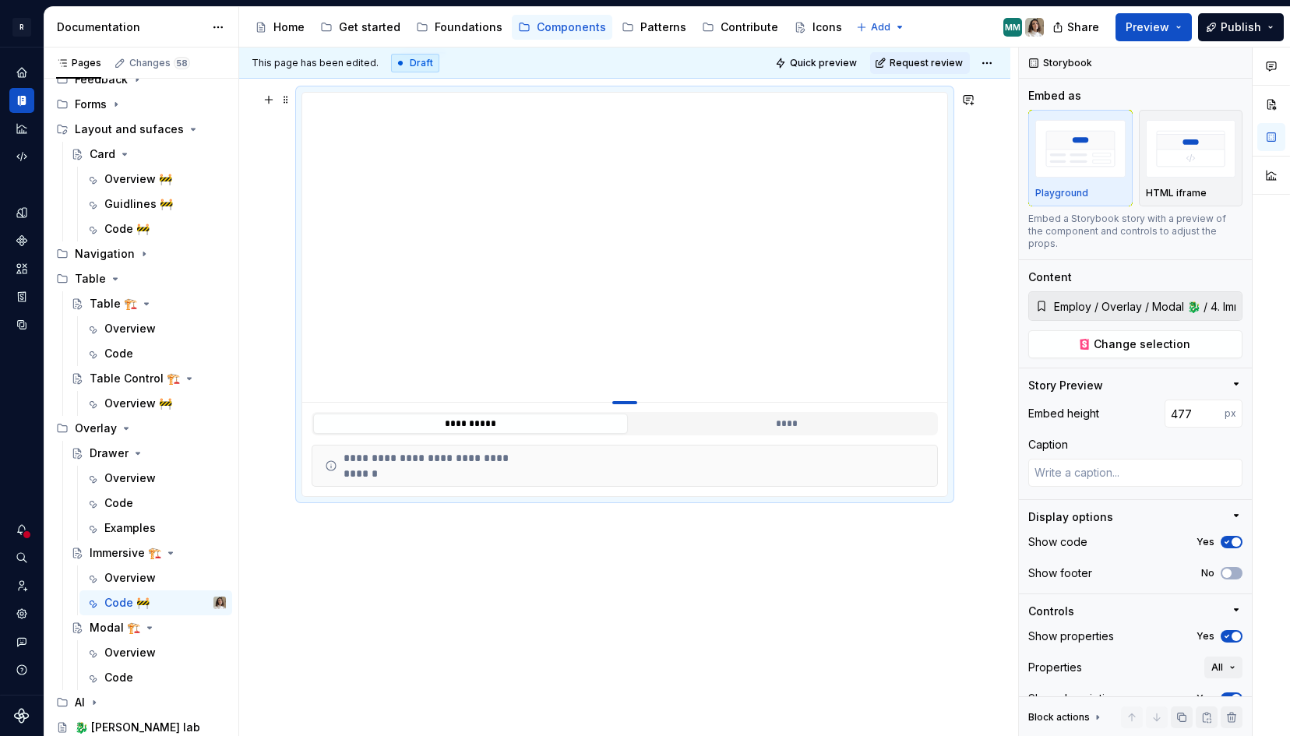
type input "481"
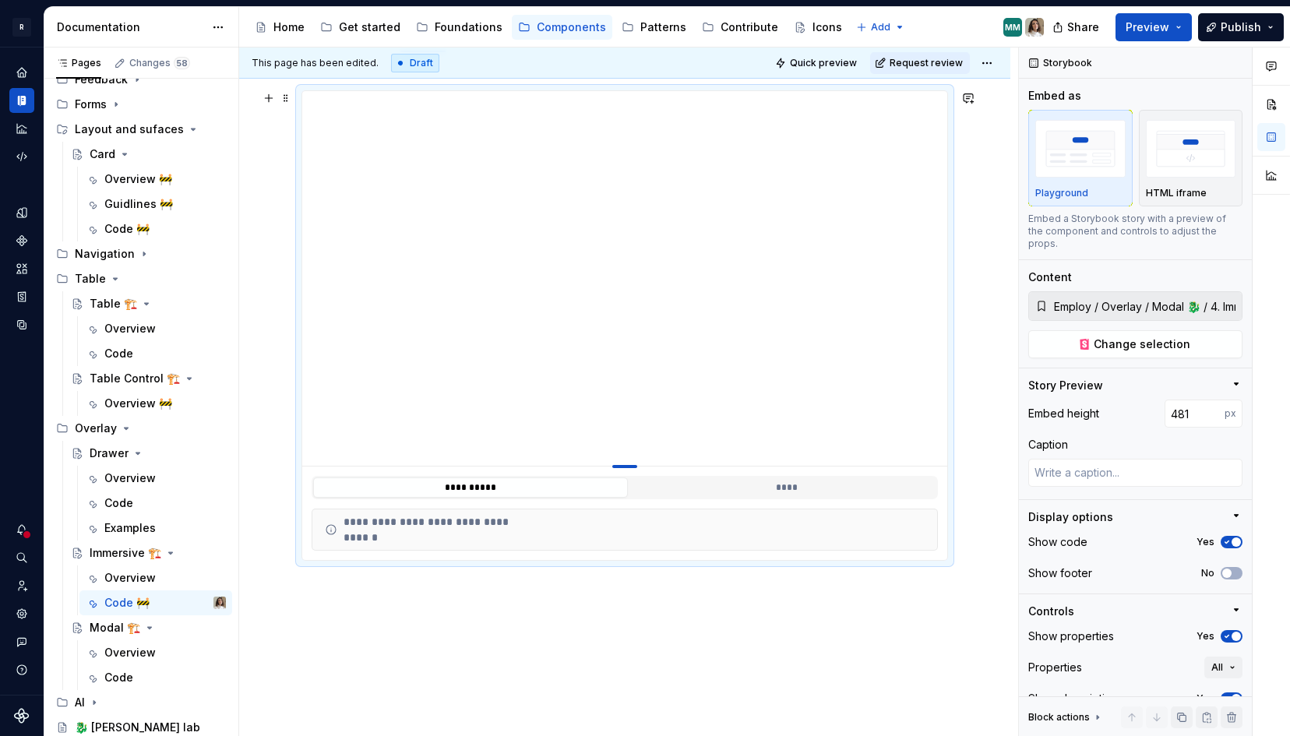
type textarea "*"
type input "486"
type textarea "*"
type input "489"
type textarea "*"
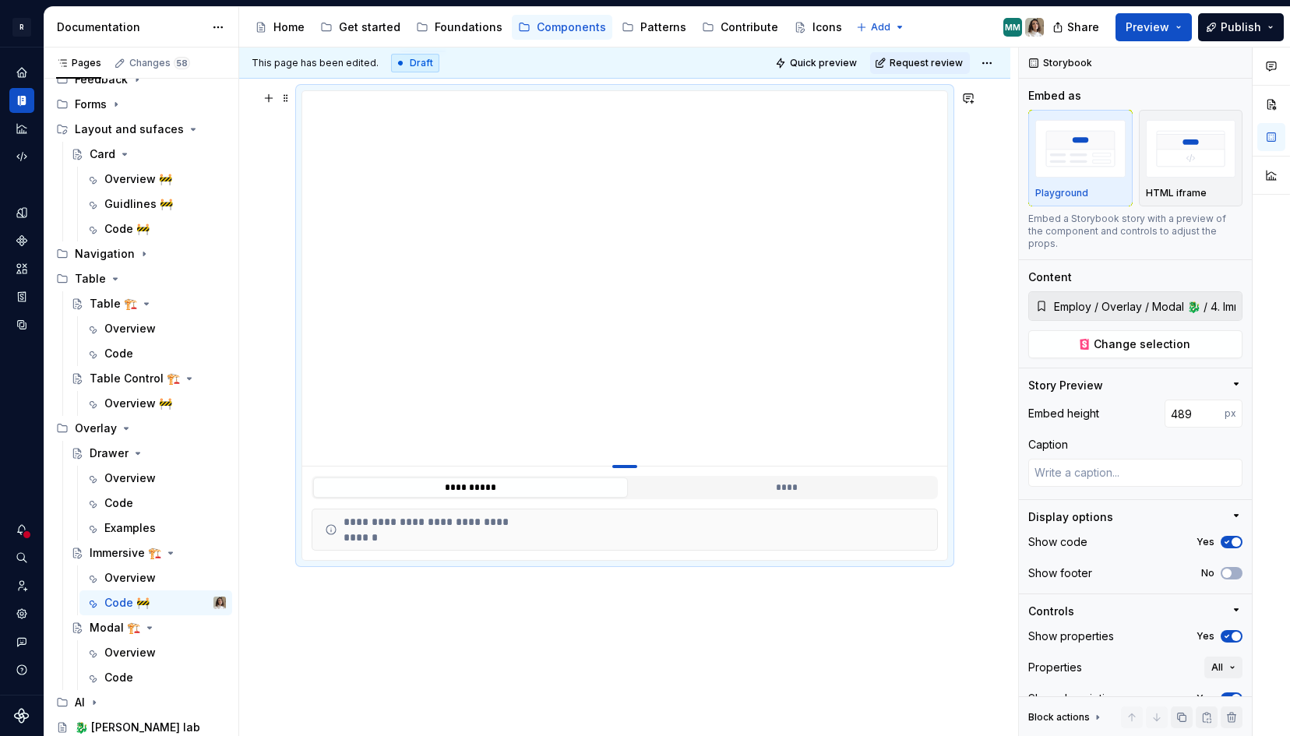
type input "491"
type textarea "*"
type input "493"
type textarea "*"
type input "495"
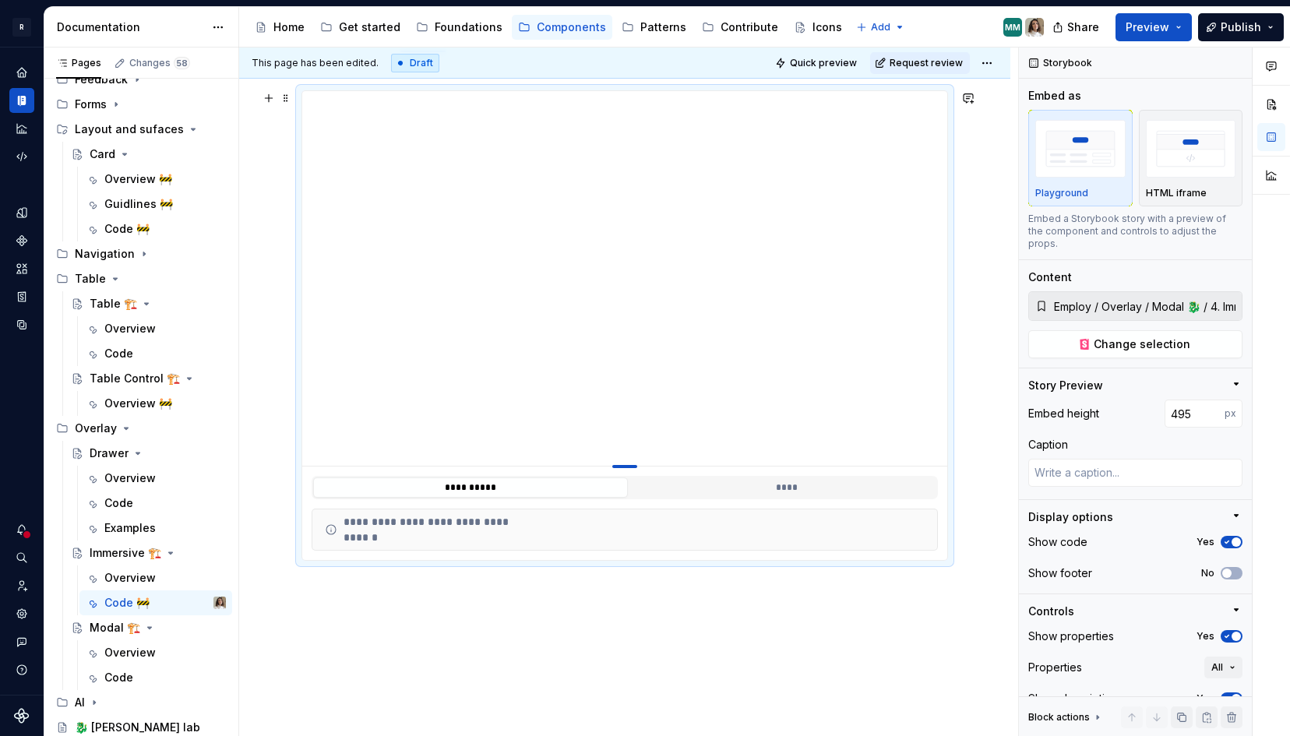
type textarea "*"
type input "502"
type textarea "*"
type input "516"
type textarea "*"
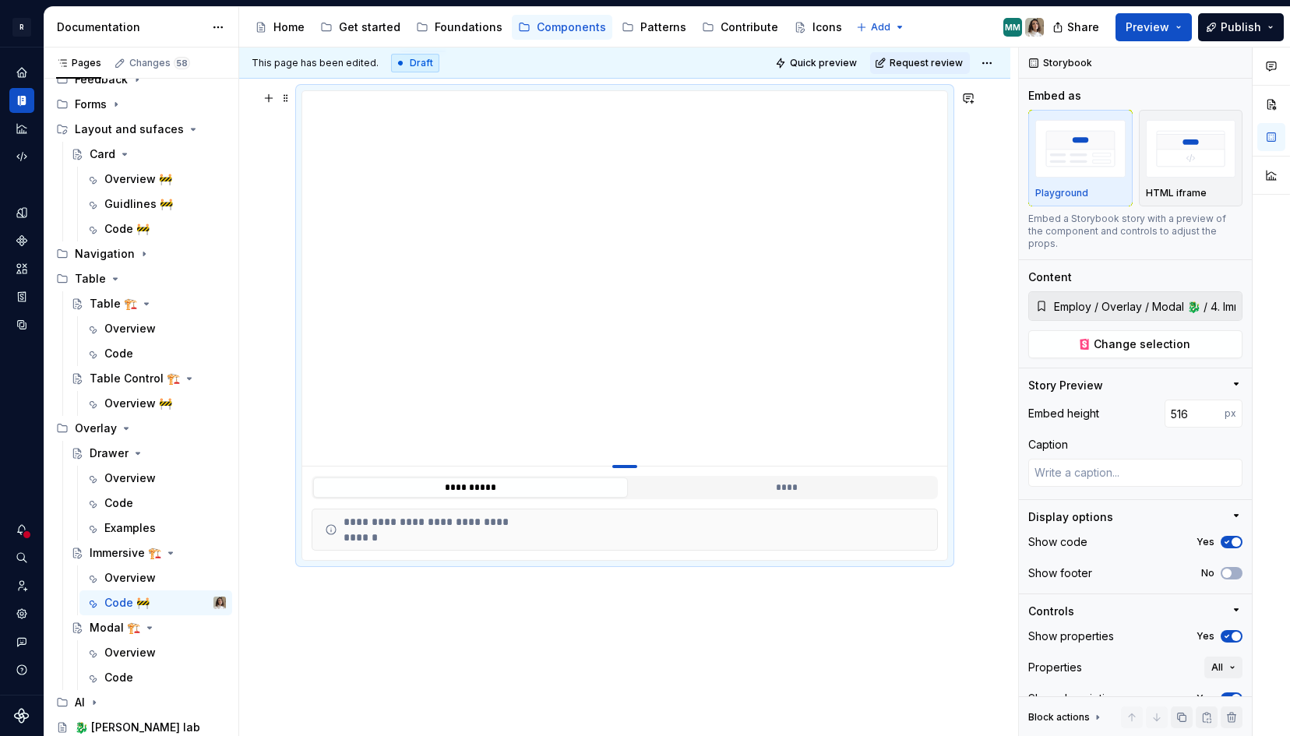
type input "519"
type textarea "*"
type input "522"
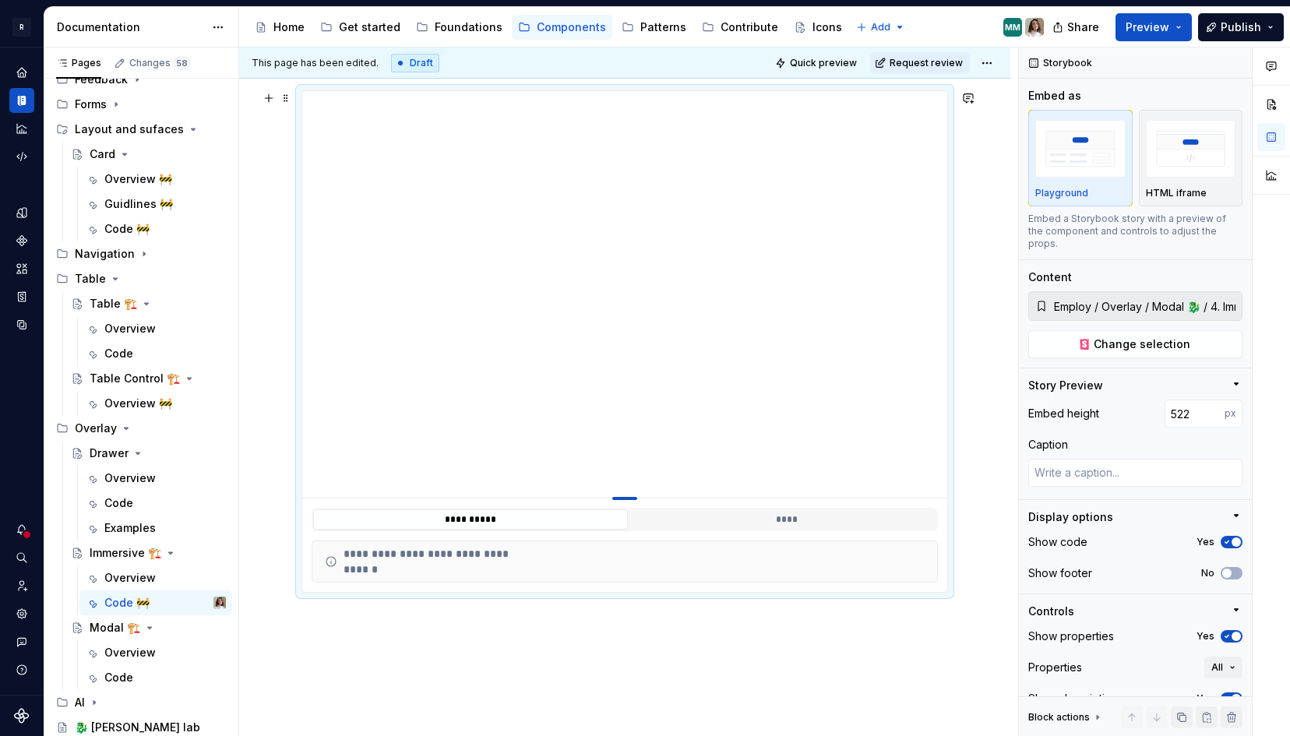
type textarea "*"
type input "524"
type textarea "*"
type input "525"
type textarea "*"
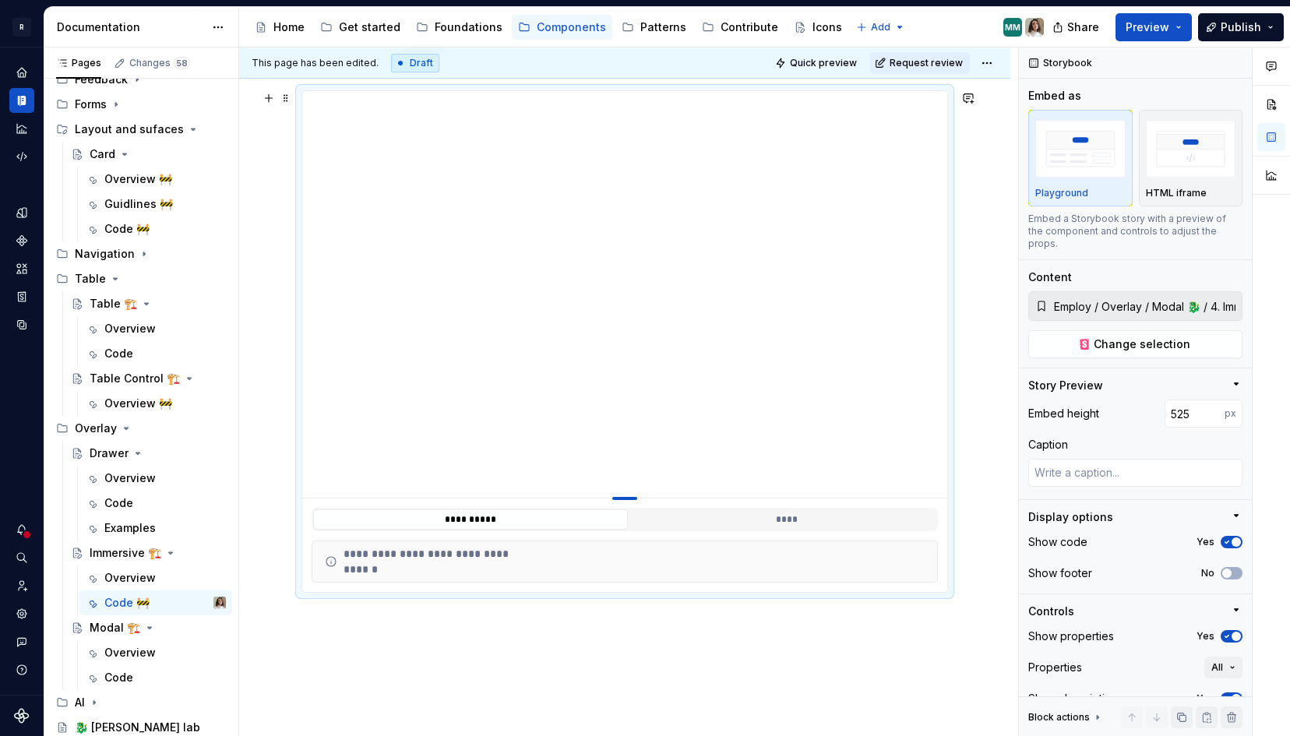
type input "526"
type textarea "*"
type input "527"
type textarea "*"
type input "529"
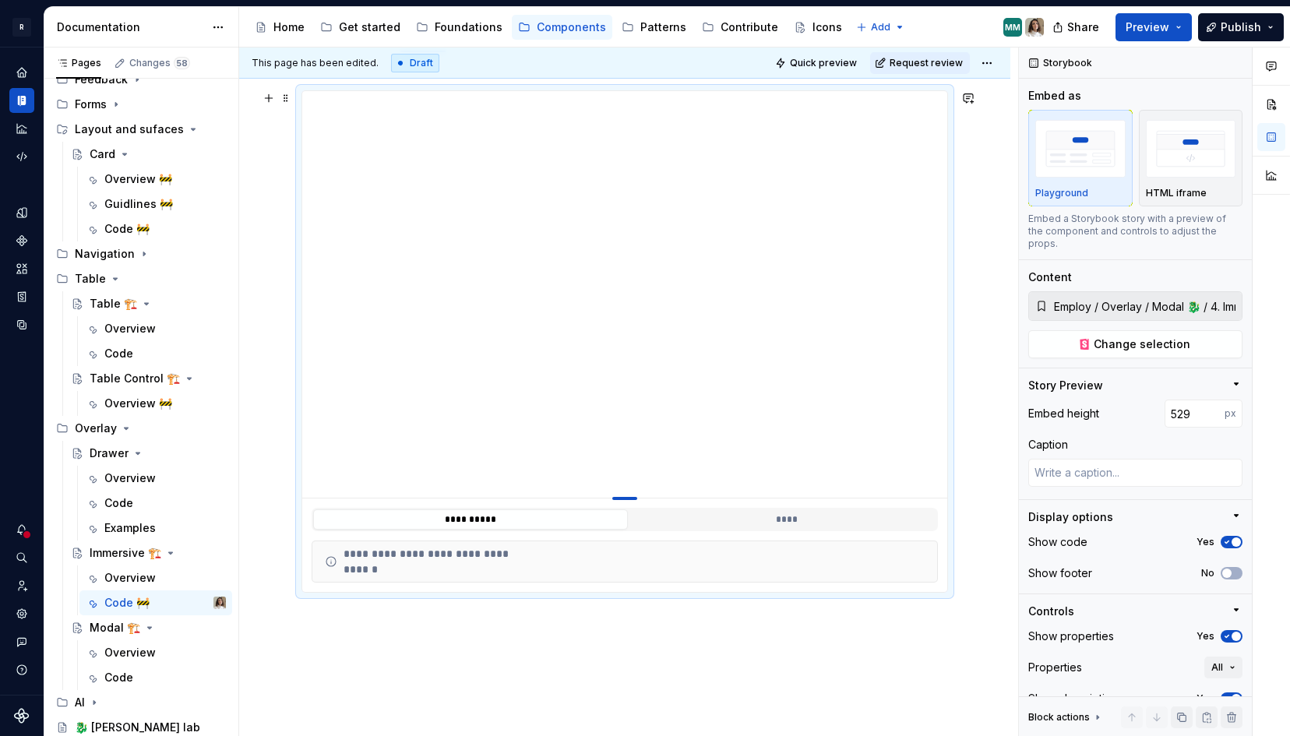
type textarea "*"
type input "531"
type textarea "*"
type input "533"
type textarea "*"
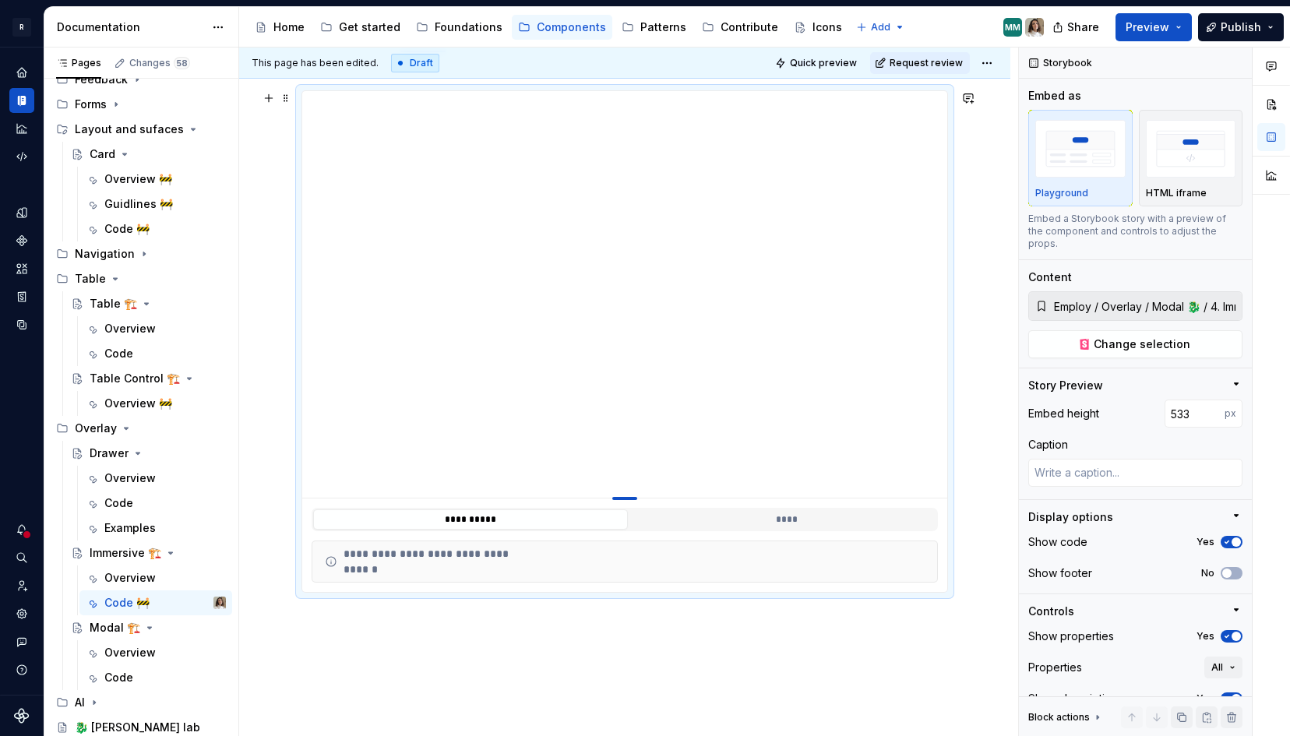
type input "535"
type textarea "*"
type input "539"
type textarea "*"
type input "541"
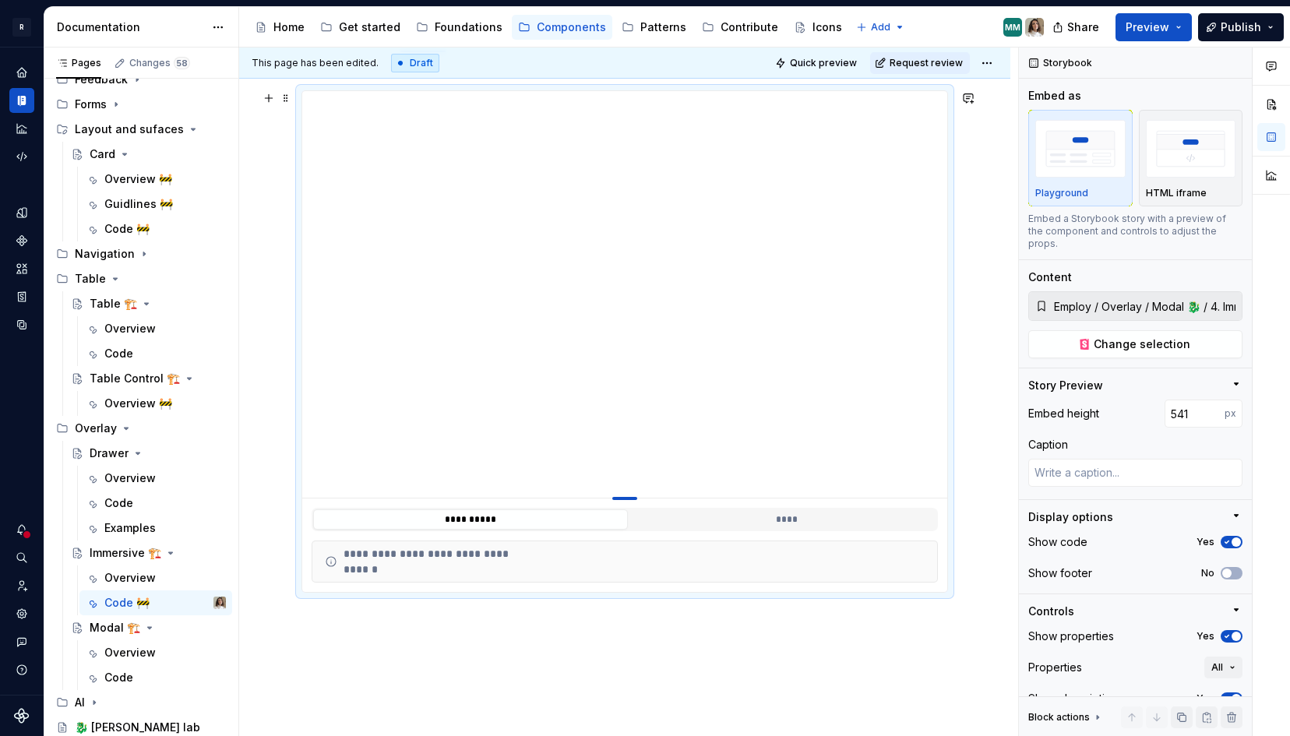
type textarea "*"
type input "545"
type textarea "*"
type input "548"
type textarea "*"
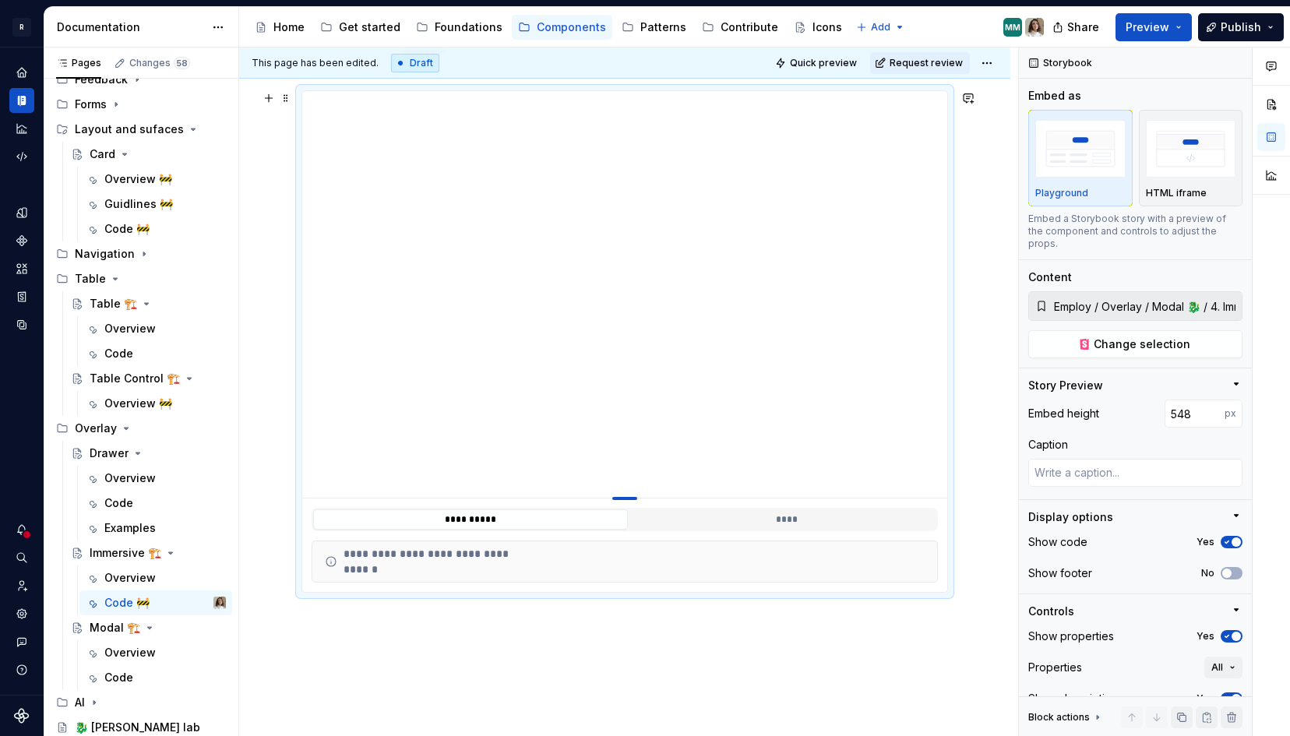
type input "551"
type textarea "*"
type input "553"
type textarea "*"
type input "555"
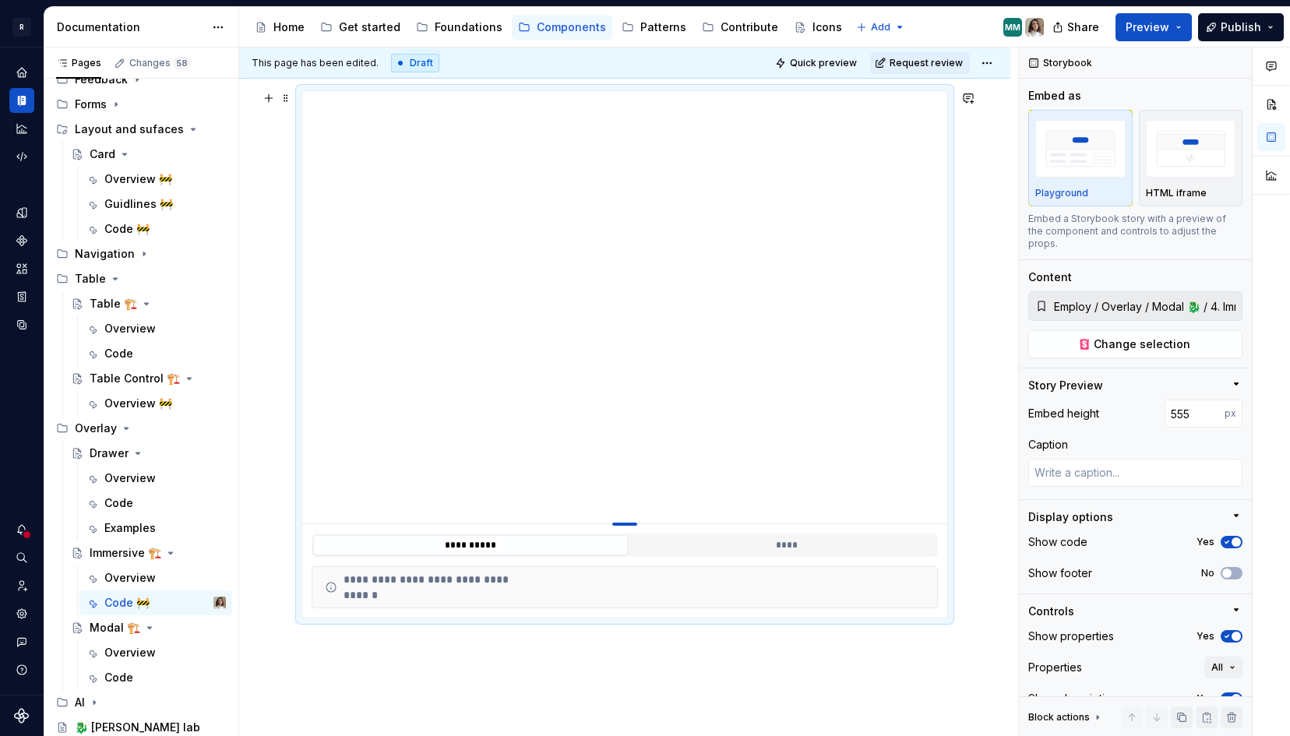
type textarea "*"
type input "557"
type textarea "*"
type input "558"
type textarea "*"
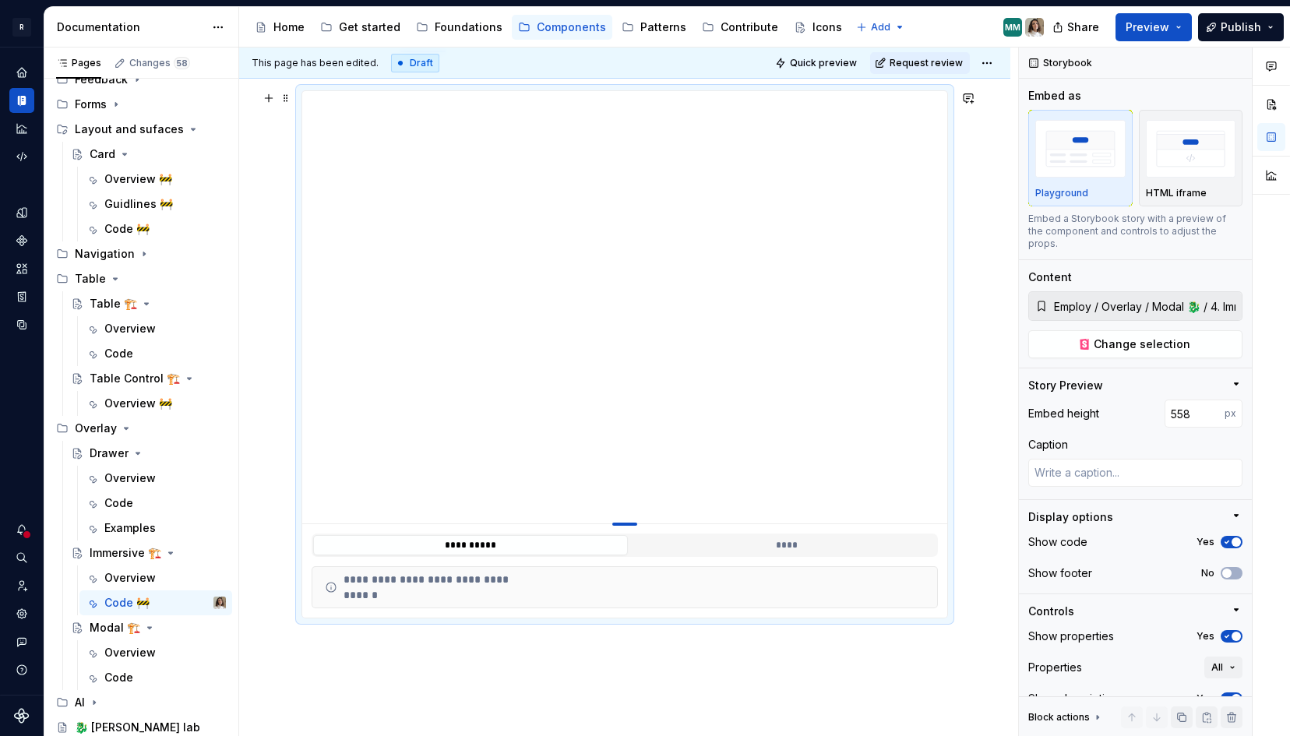
type input "559"
type textarea "*"
type input "560"
drag, startPoint x: 631, startPoint y: 401, endPoint x: 619, endPoint y: 527, distance: 126.7
click at [619, 526] on div at bounding box center [624, 524] width 25 height 3
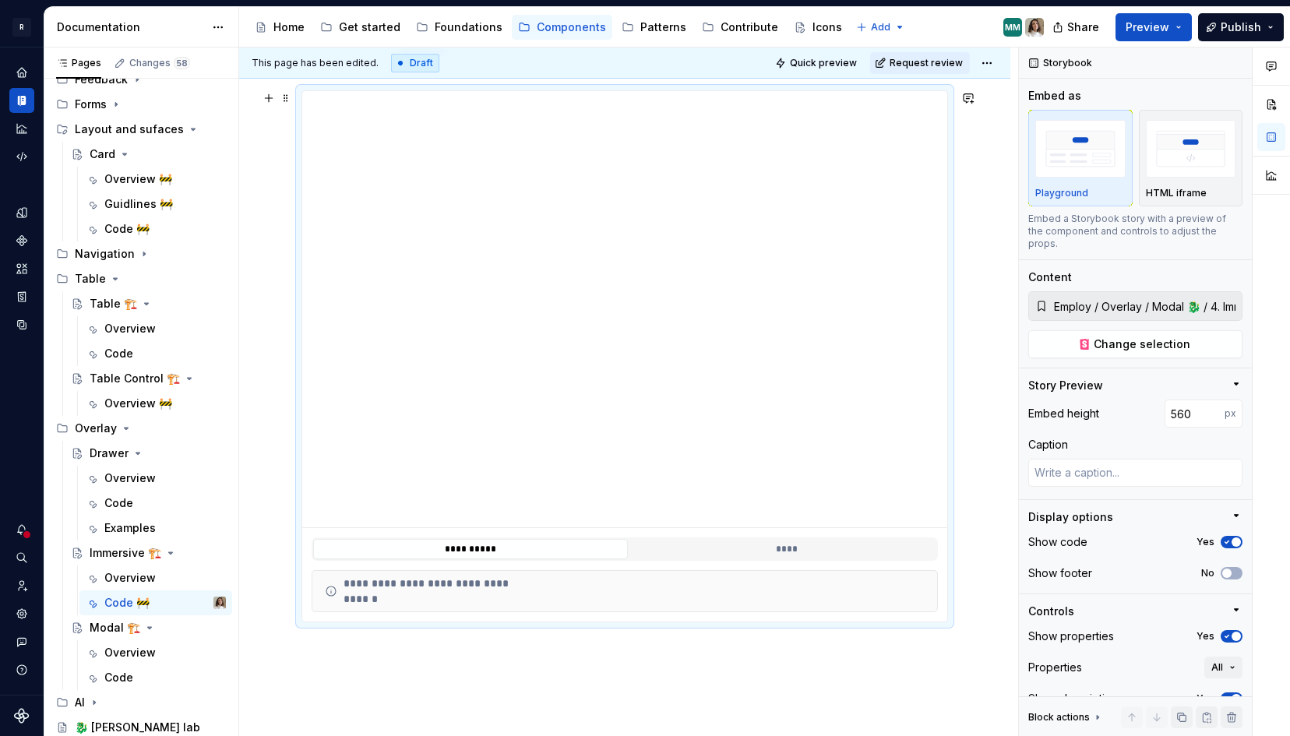
scroll to position [105, 0]
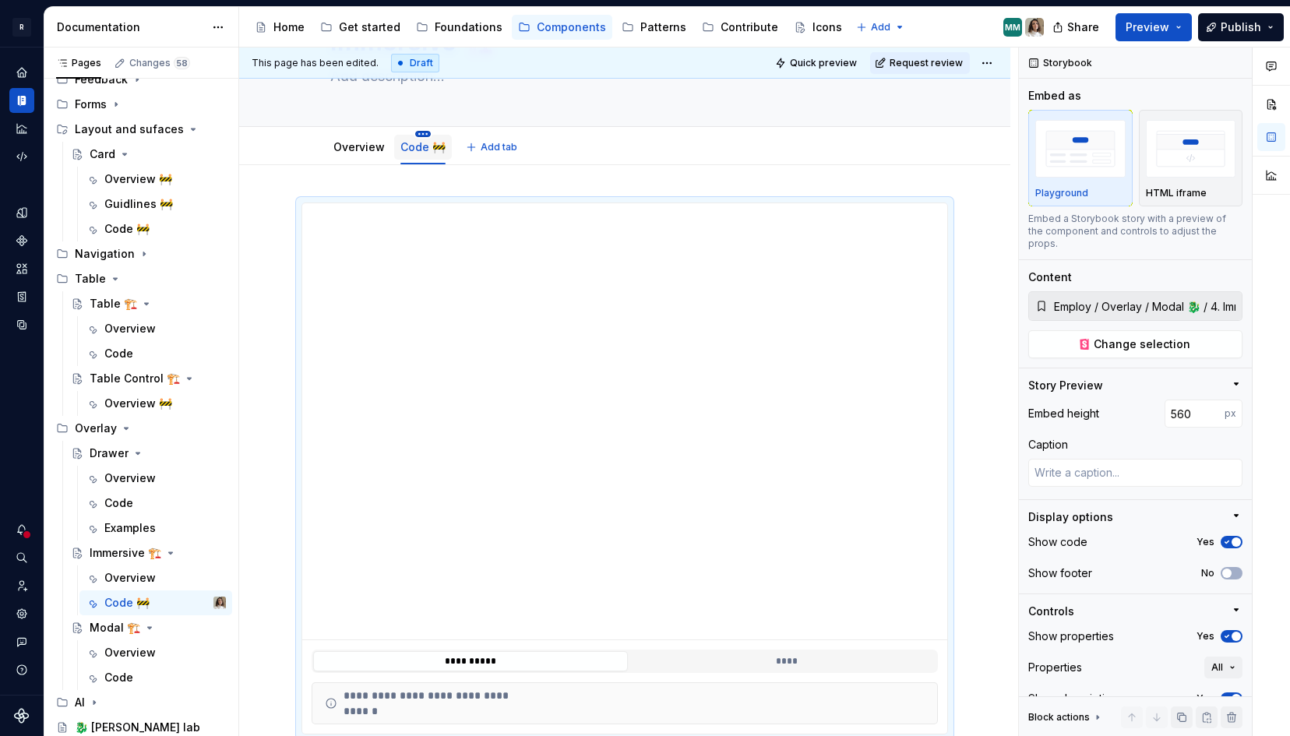
click at [418, 133] on html "R Norma Design system data Documentation Accessibility guide for tree Page tree…" at bounding box center [645, 368] width 1290 height 736
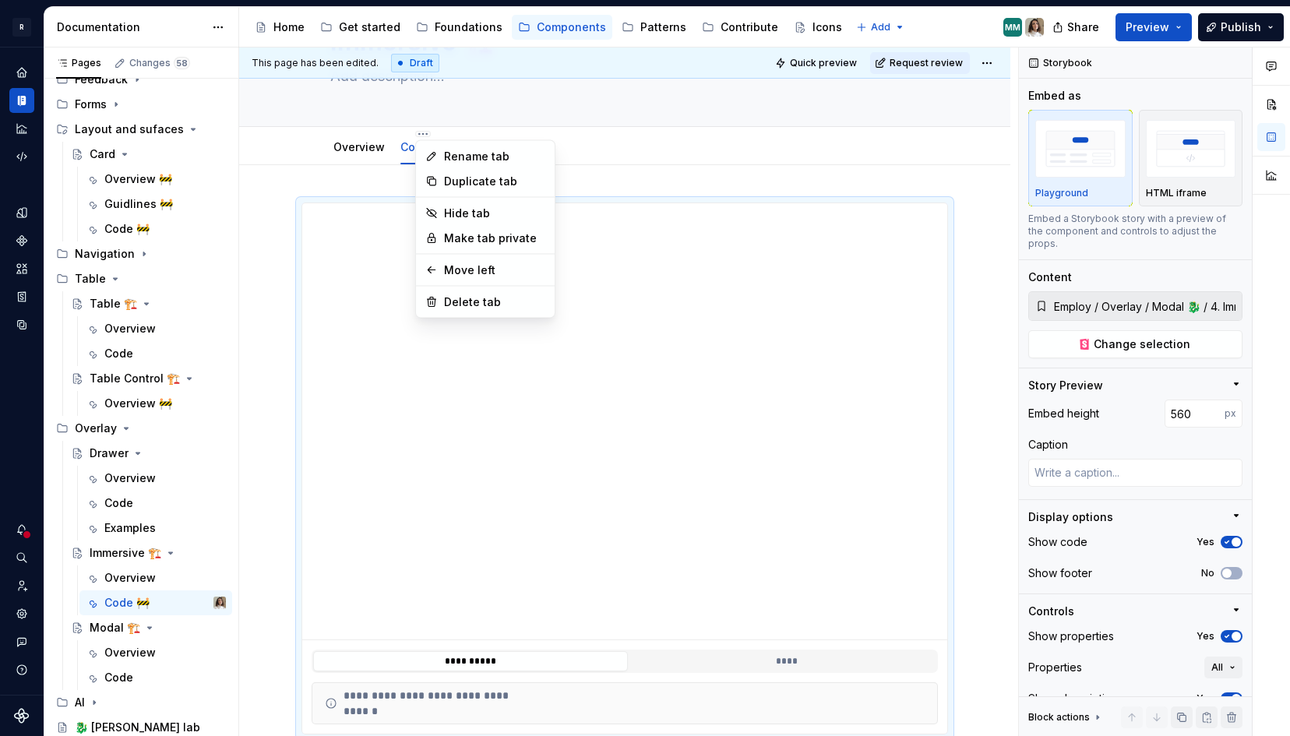
type textarea "*"
click at [443, 150] on div "Rename tab" at bounding box center [485, 156] width 132 height 25
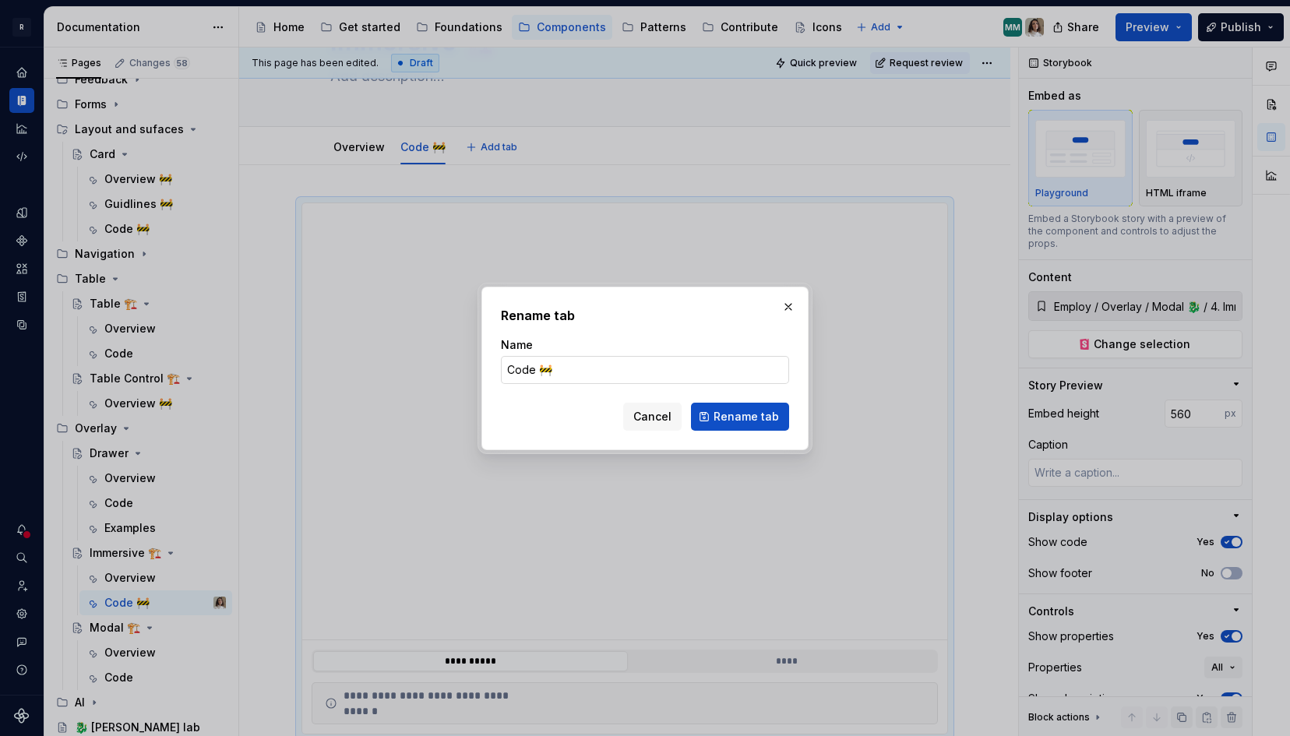
click at [578, 374] on input "Code 🚧" at bounding box center [645, 370] width 288 height 28
type input "Code"
click at [753, 418] on span "Rename tab" at bounding box center [746, 417] width 65 height 16
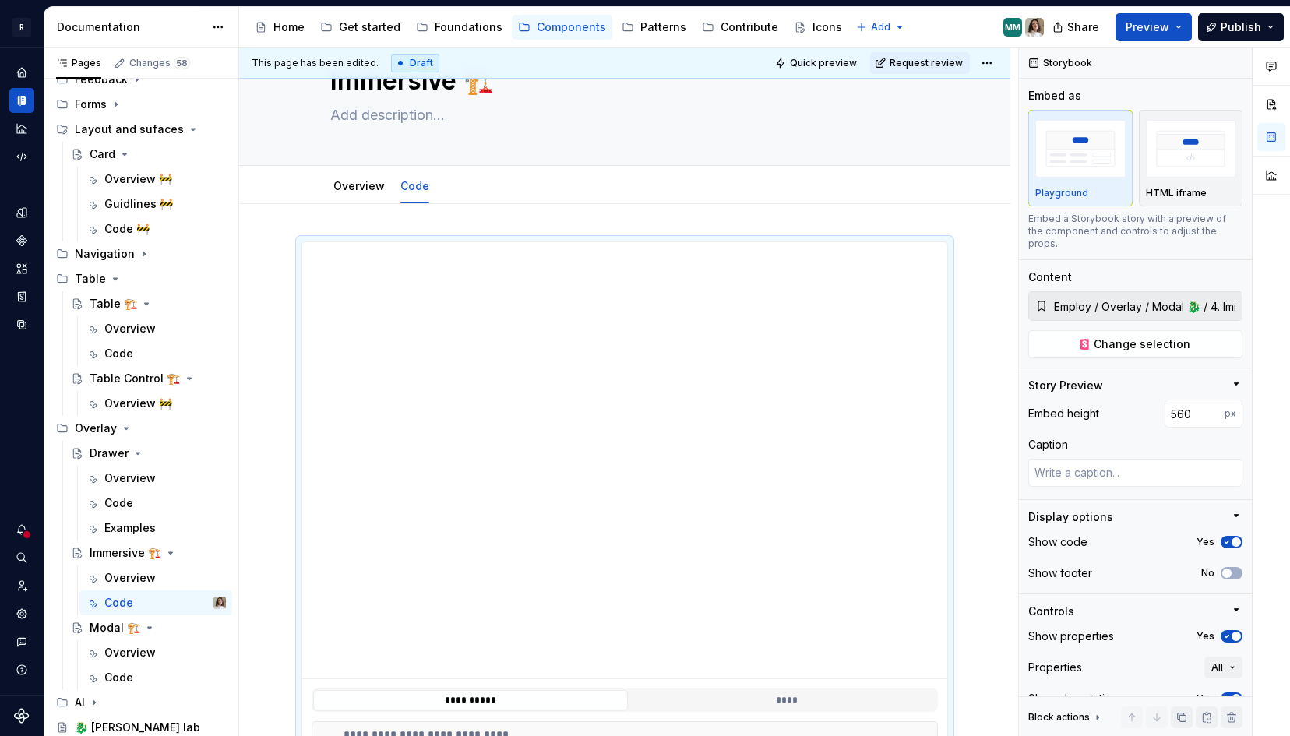
scroll to position [0, 0]
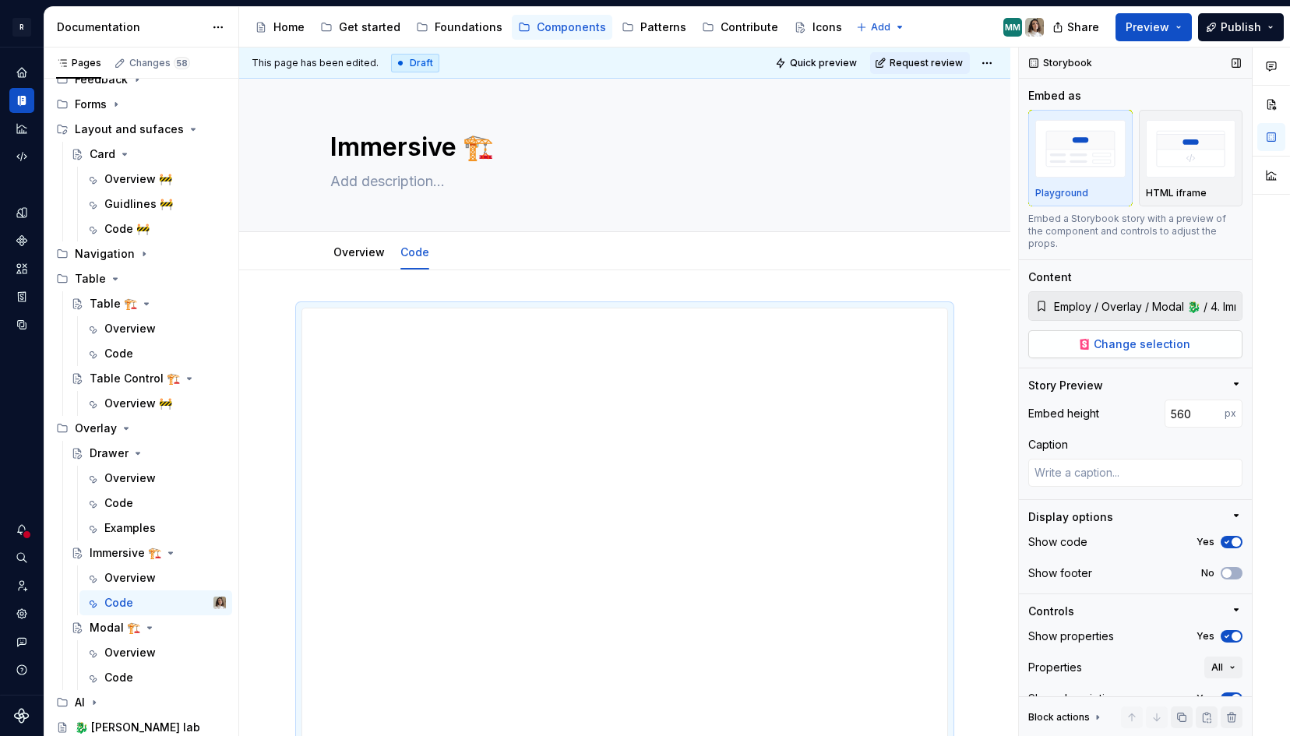
click at [1148, 337] on span "Change selection" at bounding box center [1142, 345] width 97 height 16
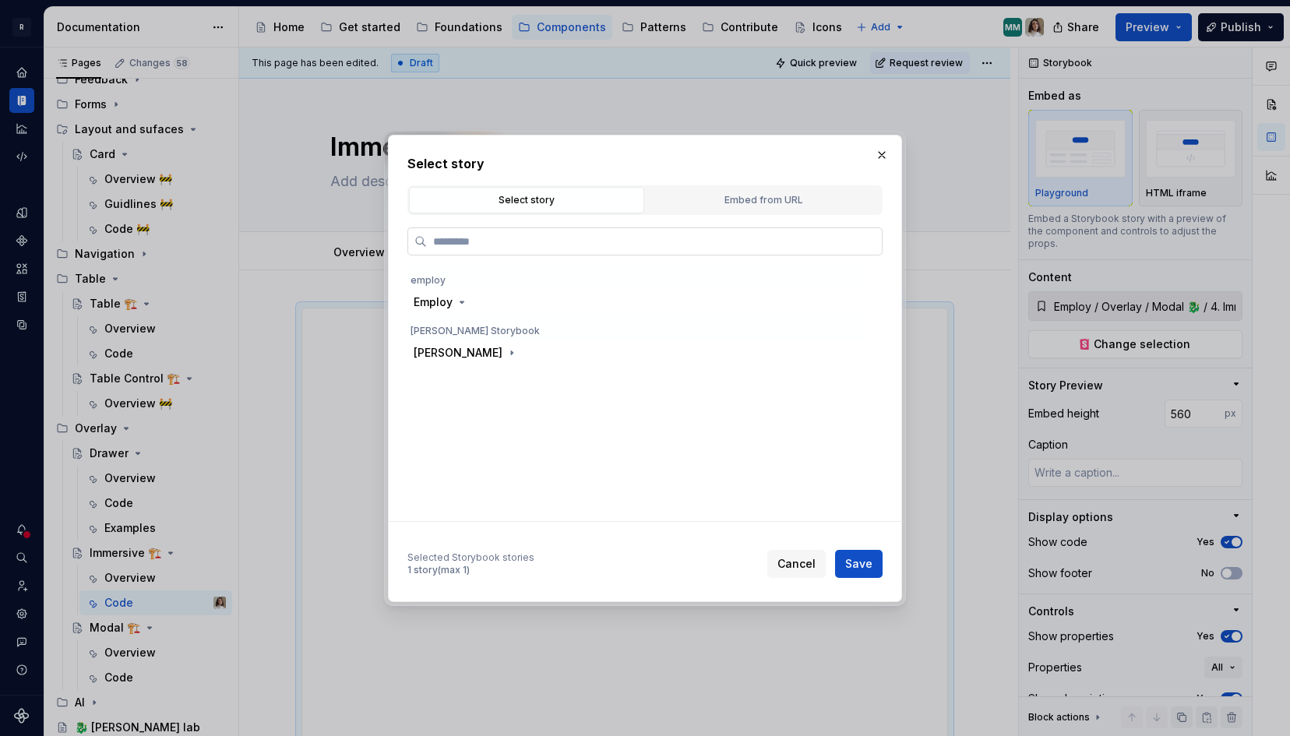
type textarea "*"
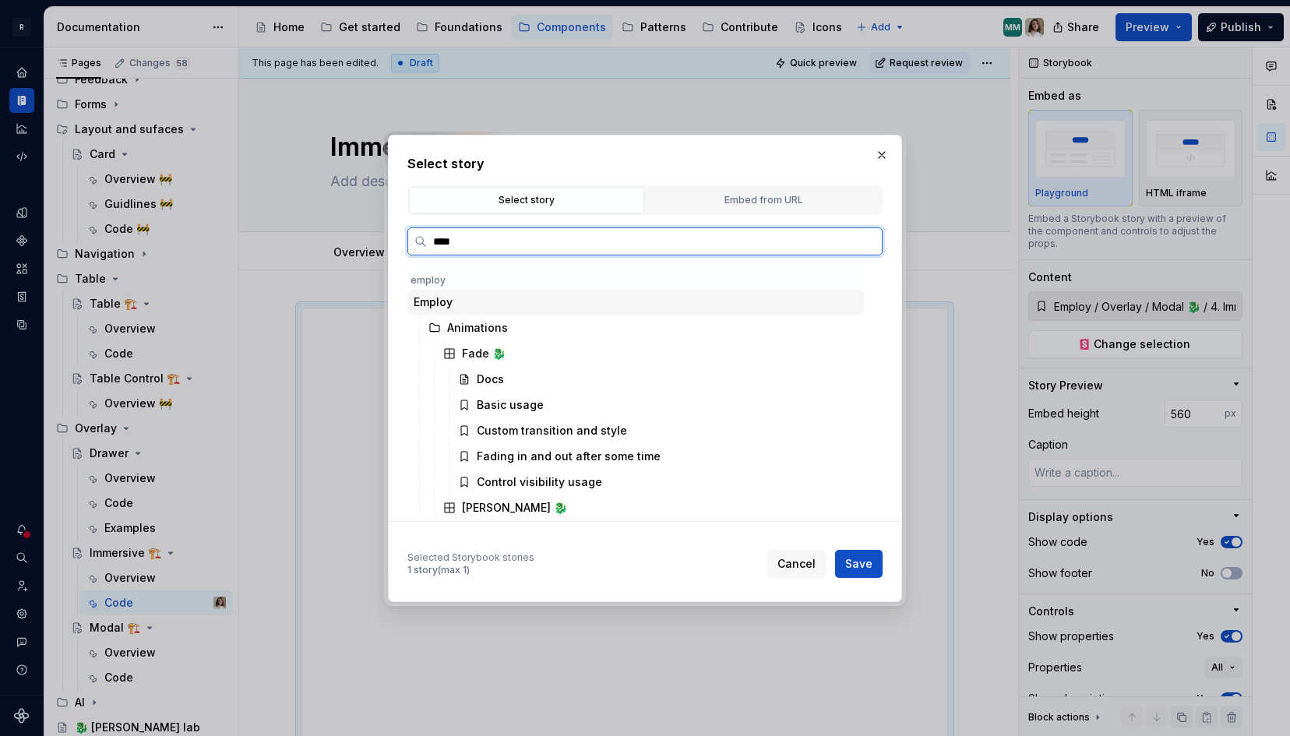
type input "*****"
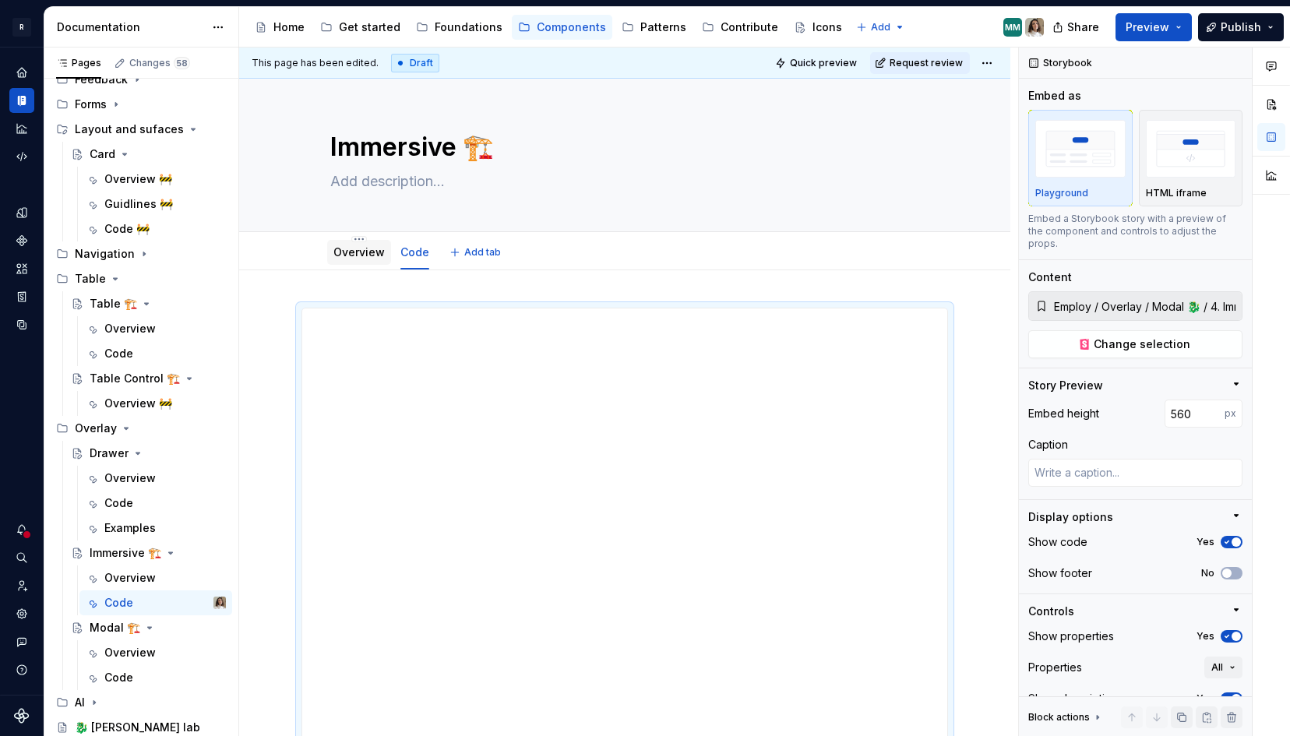
click at [368, 252] on link "Overview" at bounding box center [358, 251] width 51 height 13
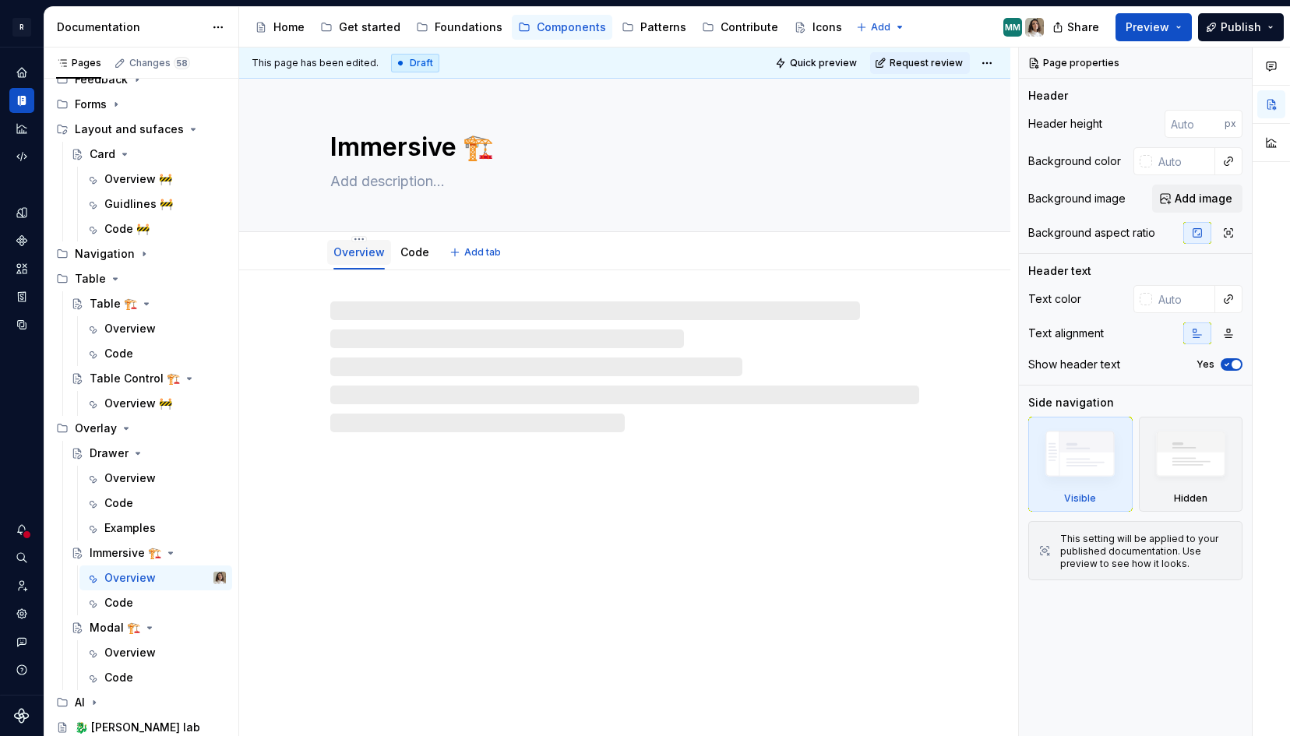
type textarea "*"
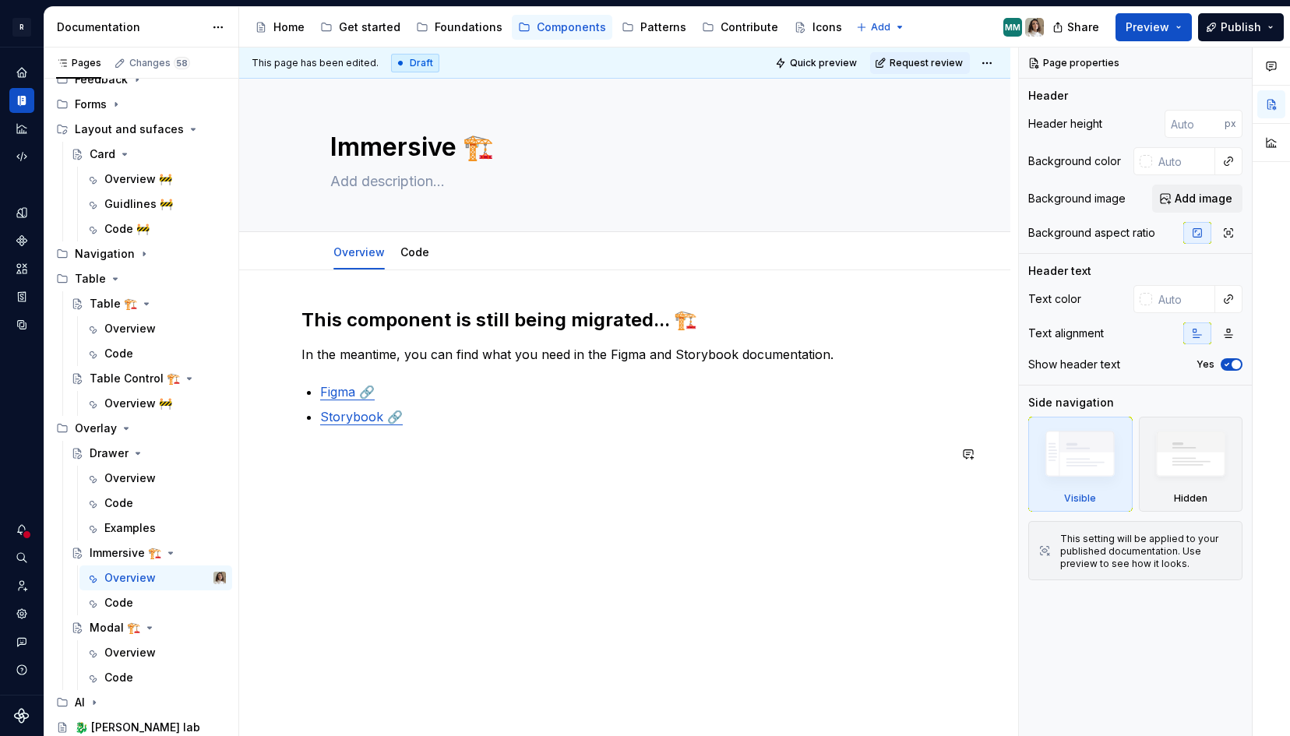
click at [376, 475] on div "This component is still being migrated... 🏗️ In the meantime, you can find what…" at bounding box center [624, 395] width 647 height 175
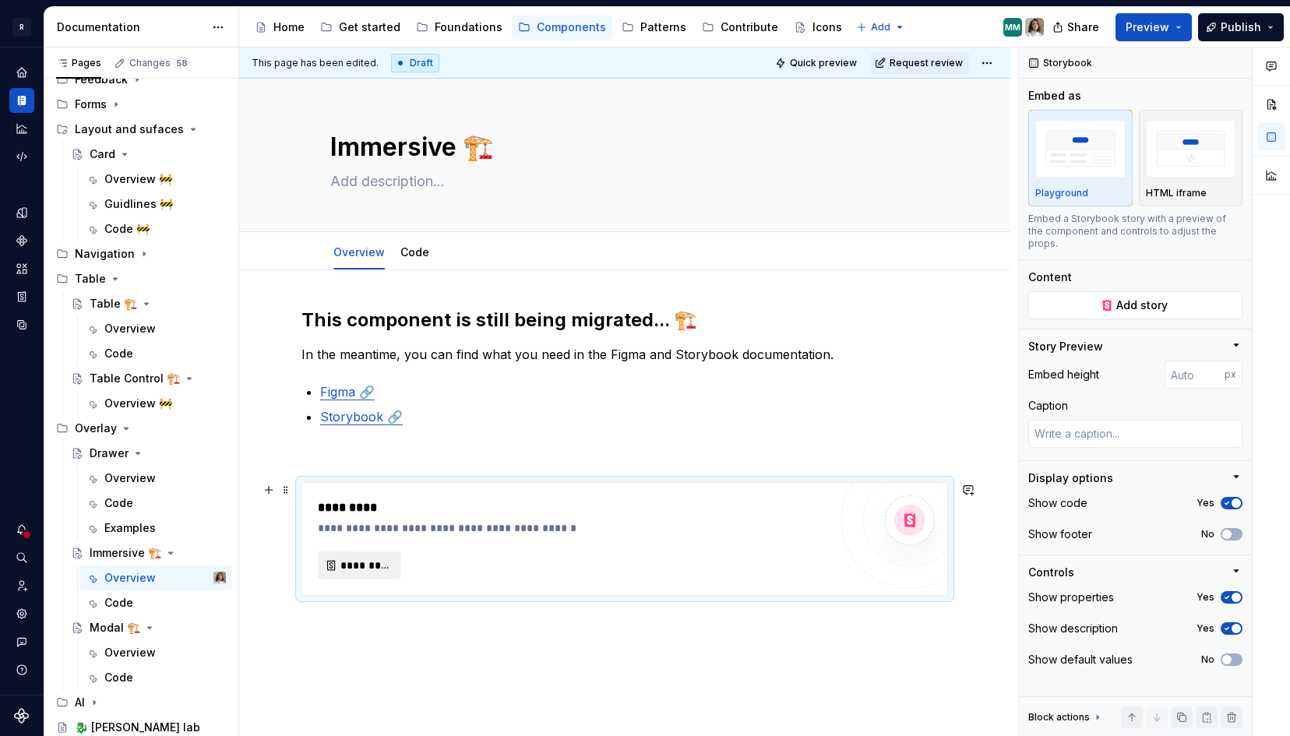
click at [343, 565] on span "*********" at bounding box center [365, 566] width 51 height 16
type textarea "*"
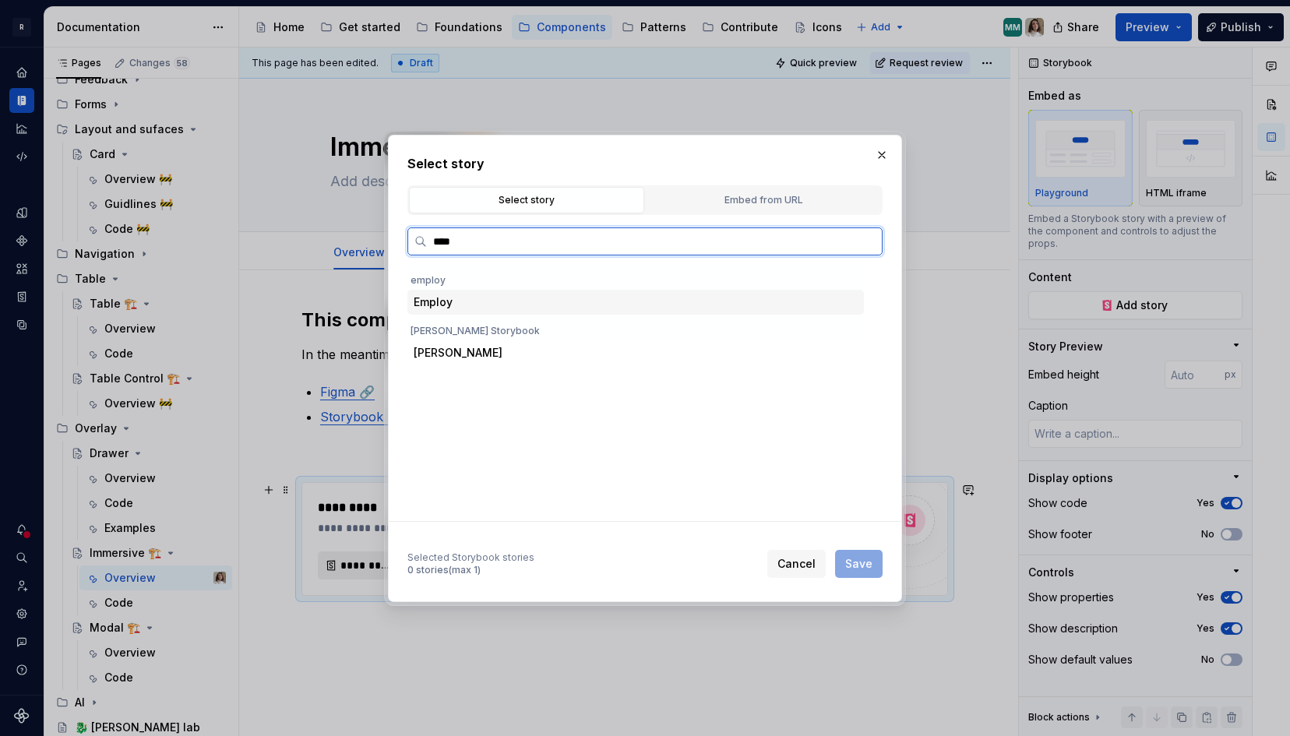
type input "*****"
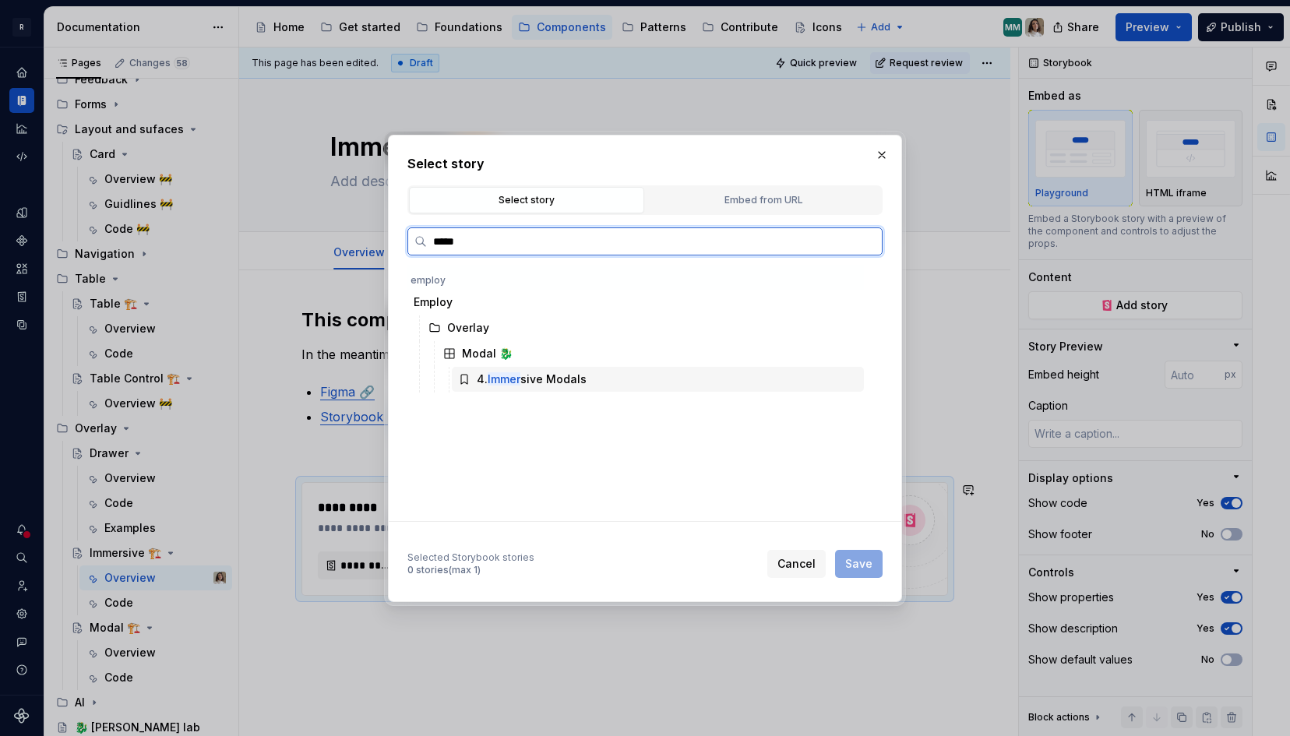
click at [552, 383] on div "4. Immer sive Modals" at bounding box center [532, 380] width 110 height 16
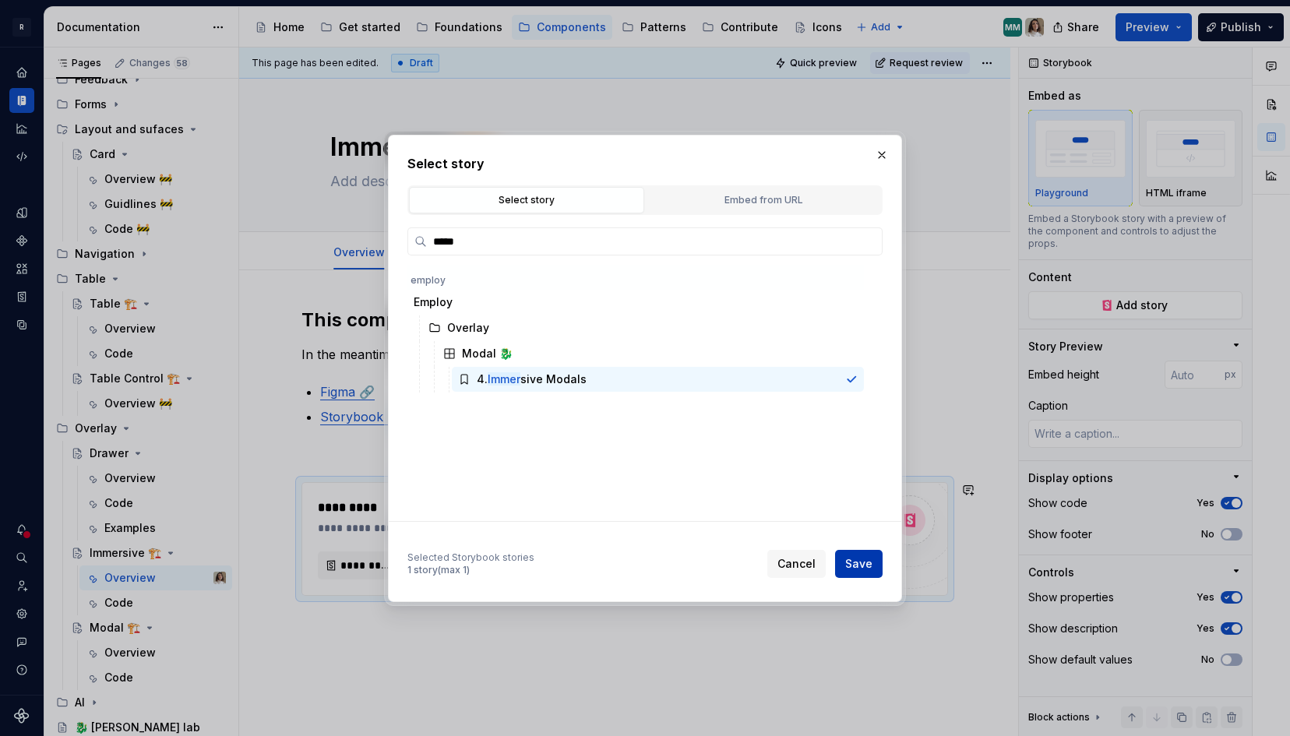
click at [875, 569] on button "Save" at bounding box center [859, 564] width 48 height 28
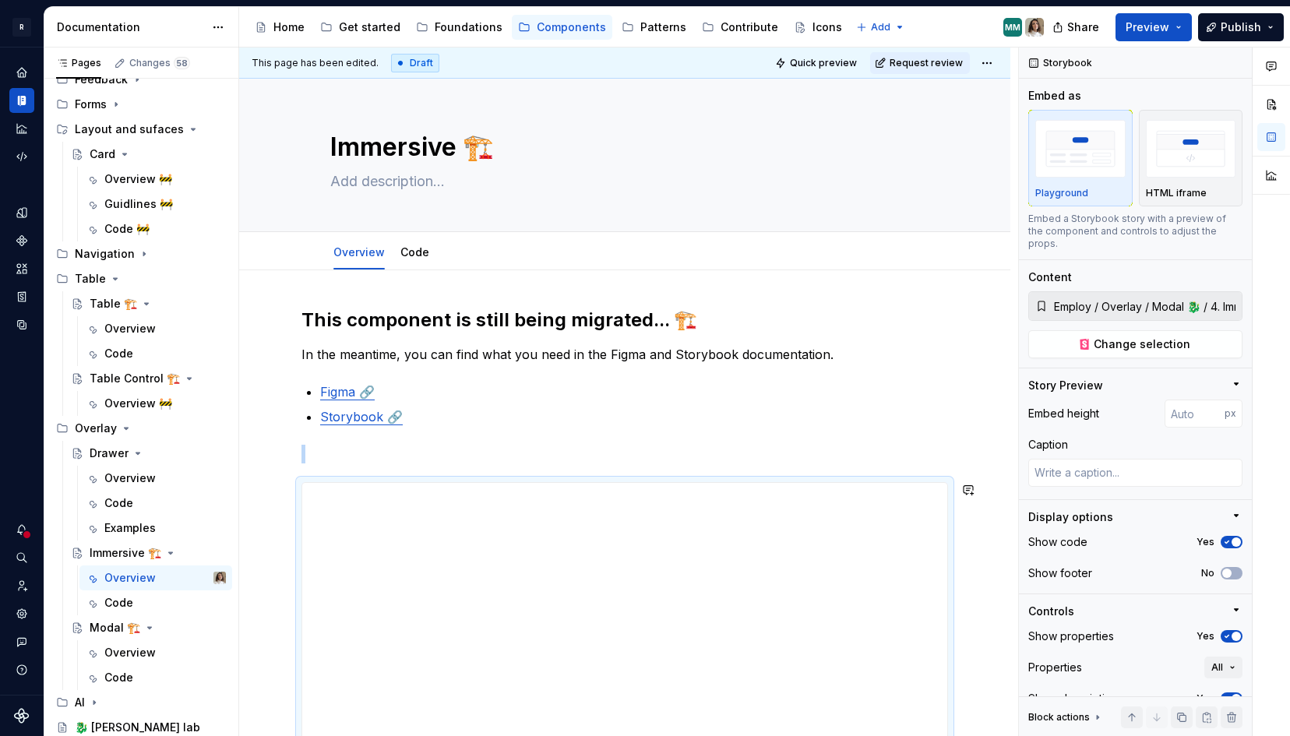
scroll to position [59, 0]
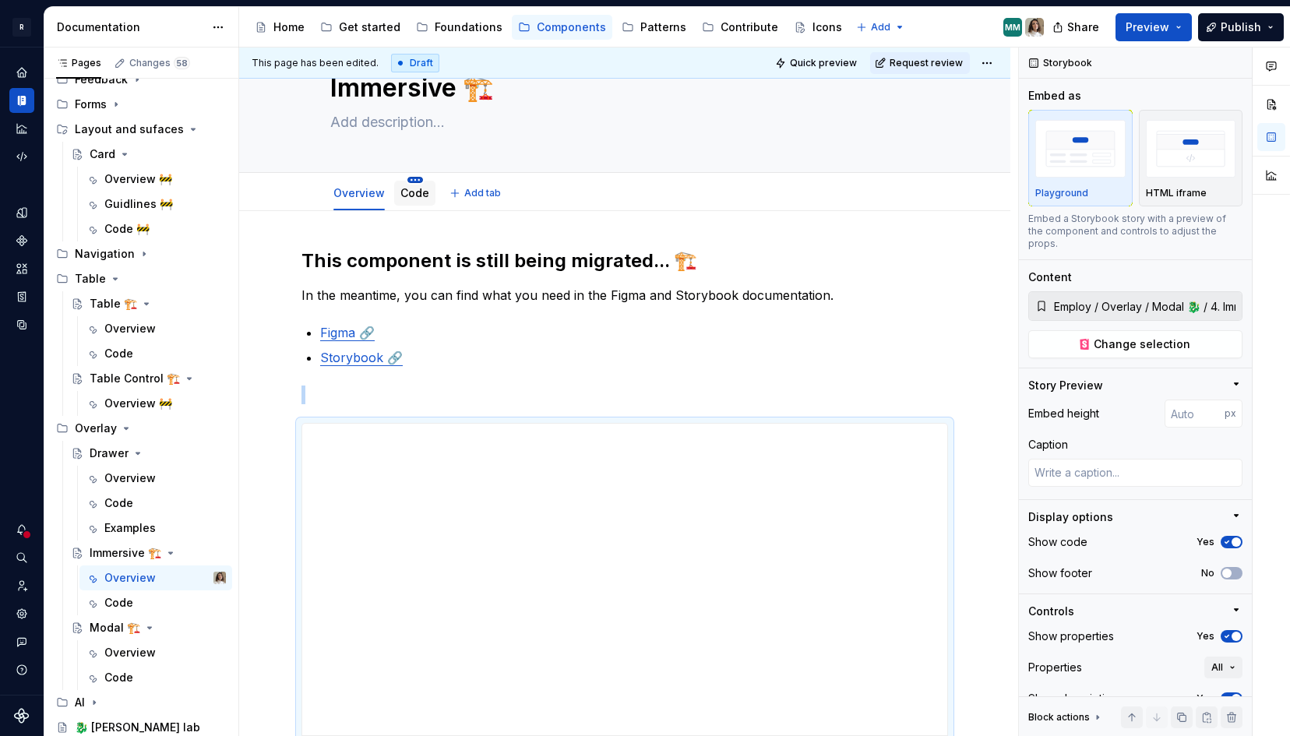
click at [417, 179] on html "R Norma Design system data Documentation Accessibility guide for tree Page tree…" at bounding box center [645, 368] width 1290 height 736
click at [408, 195] on link "Code" at bounding box center [414, 192] width 29 height 13
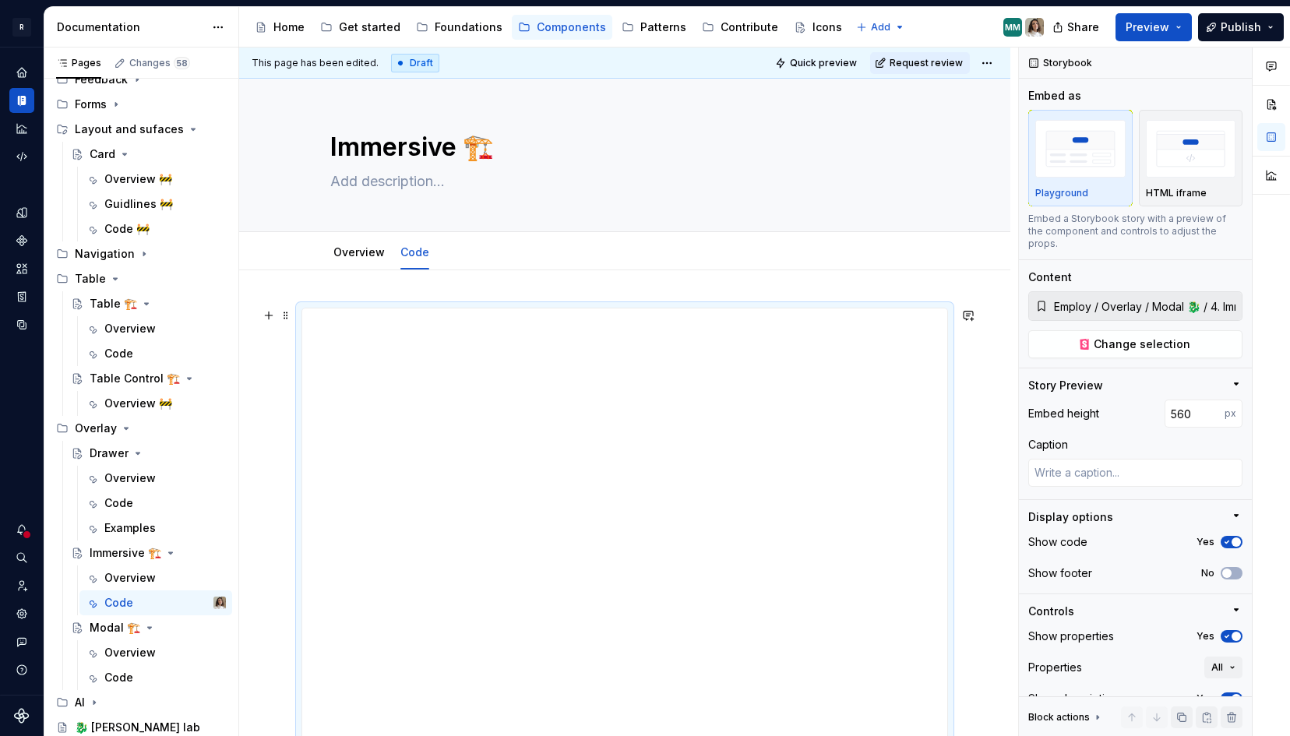
scroll to position [342, 0]
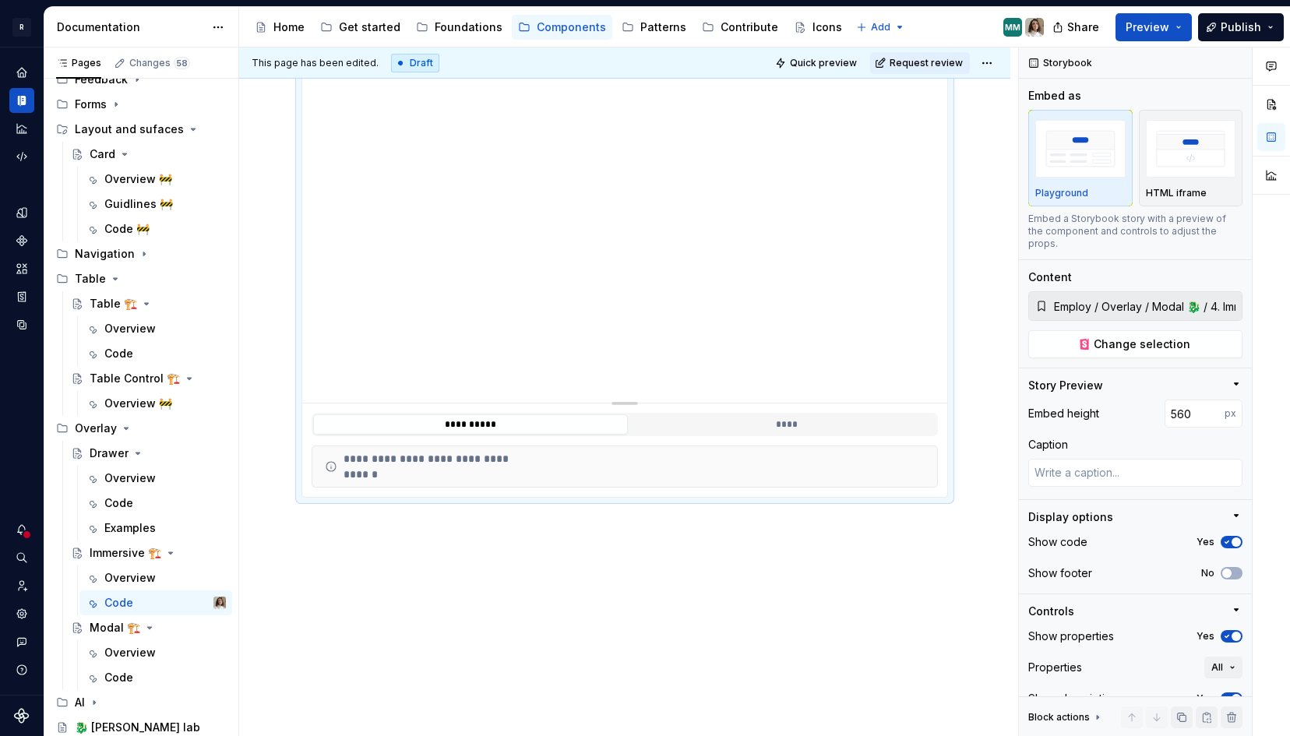
click at [435, 555] on div "**********" at bounding box center [624, 332] width 771 height 809
click at [392, 533] on div "**********" at bounding box center [624, 332] width 771 height 809
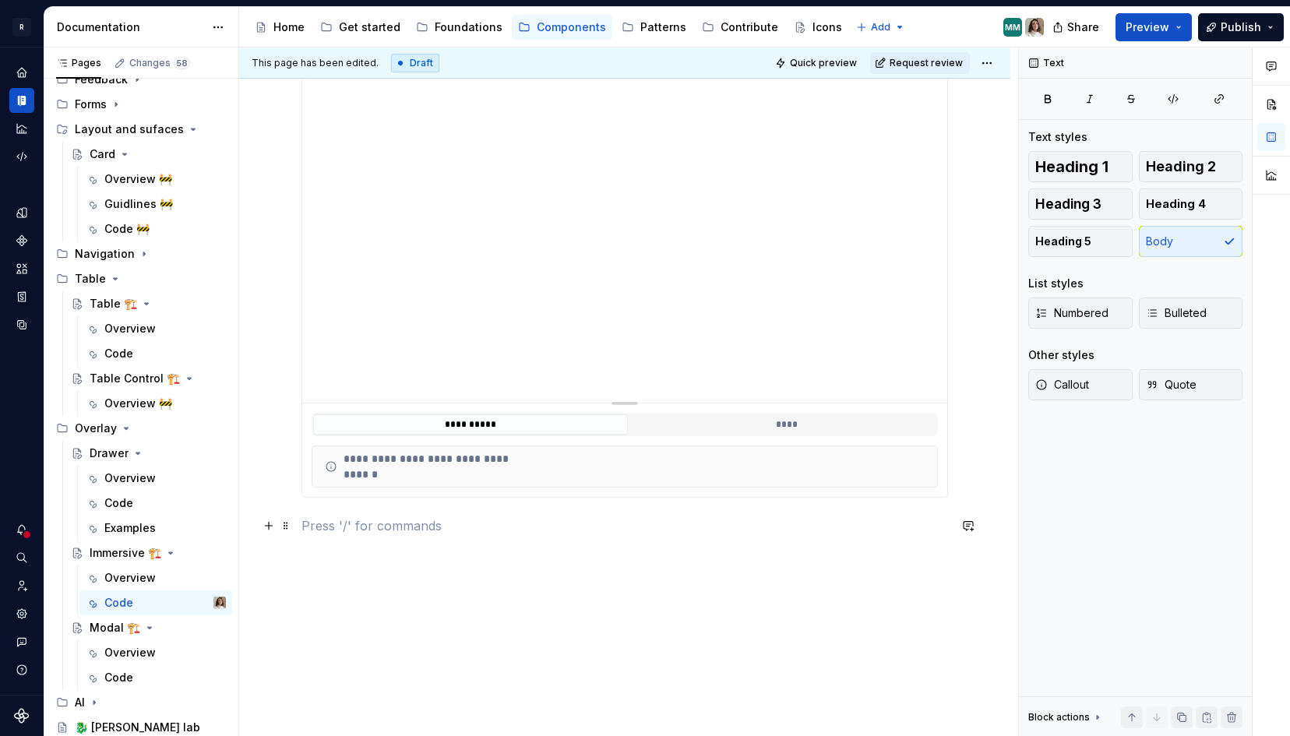
type textarea "*"
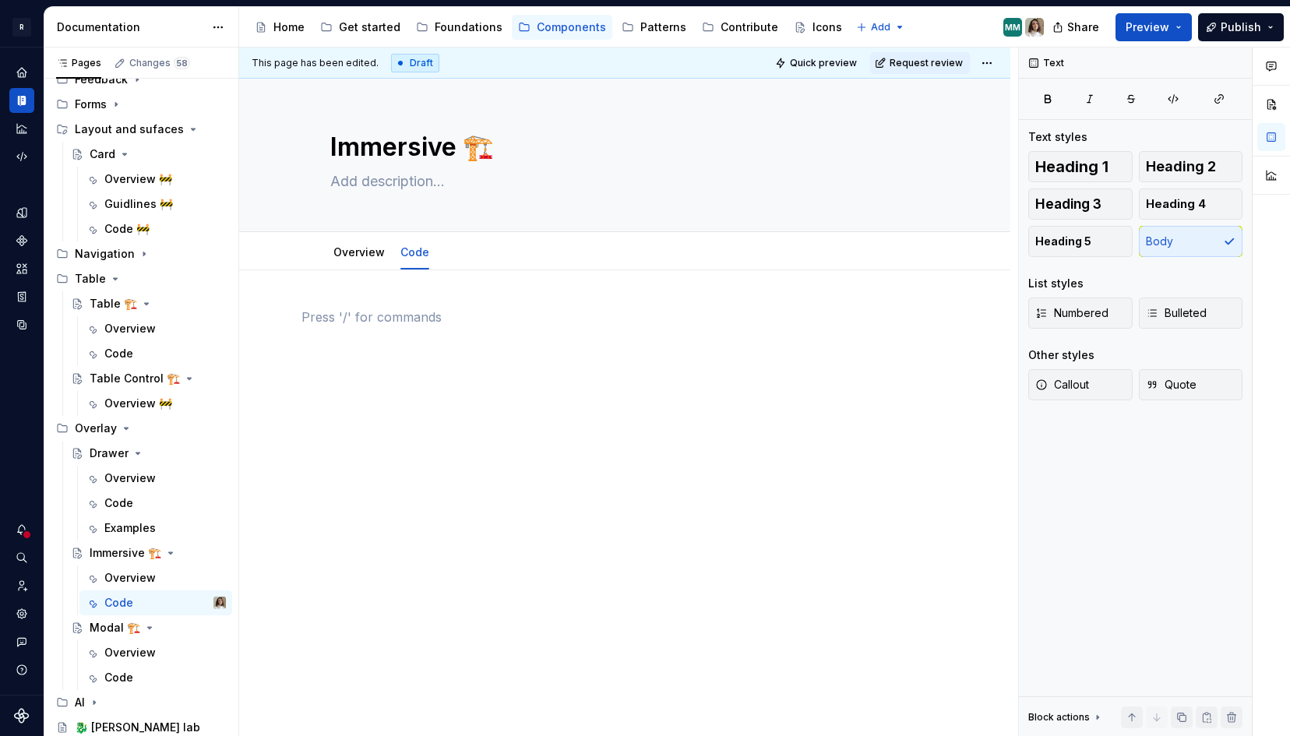
scroll to position [0, 0]
click at [351, 260] on div "Overview" at bounding box center [358, 252] width 51 height 19
click at [378, 257] on link "Overview" at bounding box center [358, 251] width 51 height 13
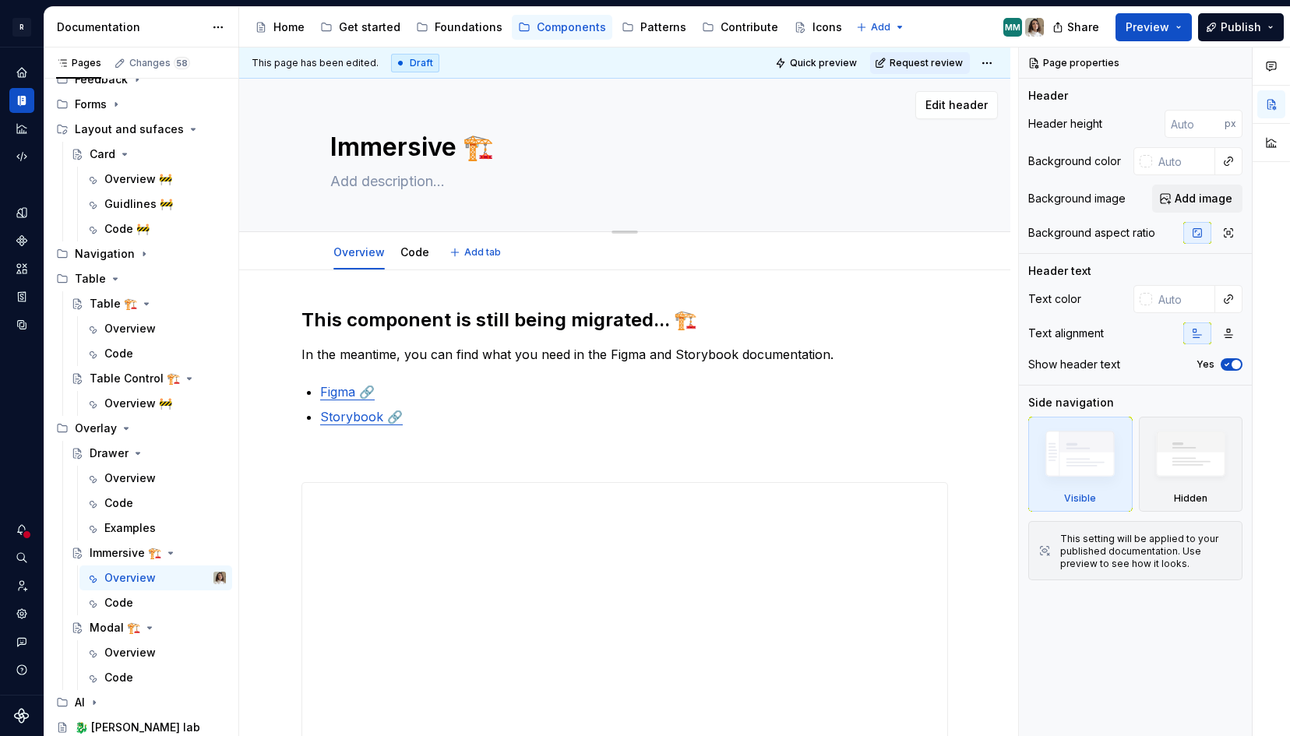
click at [372, 182] on textarea at bounding box center [621, 181] width 589 height 25
paste textarea "An overlay element that allows users to complete complex tasks without disrupti…"
type textarea "*"
type textarea "An overlay element that allows users to complete complex tasks without disrupti…"
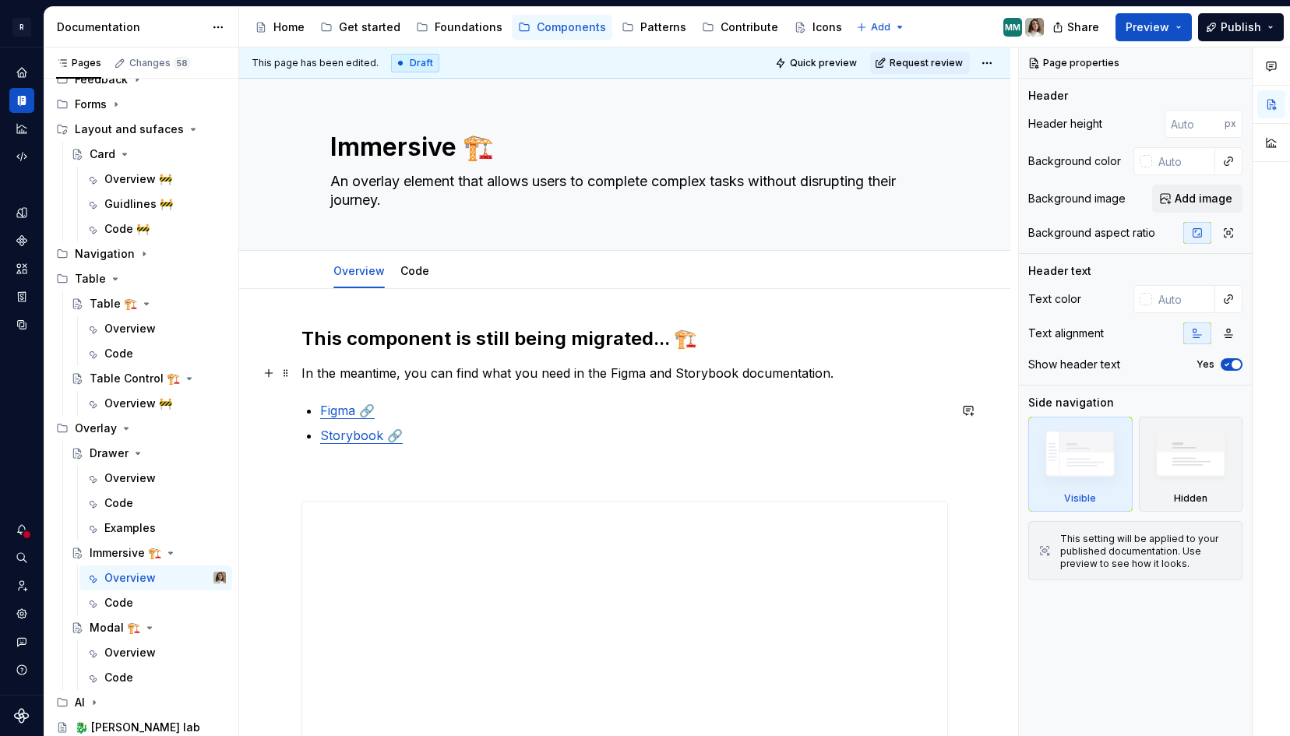
type textarea "*"
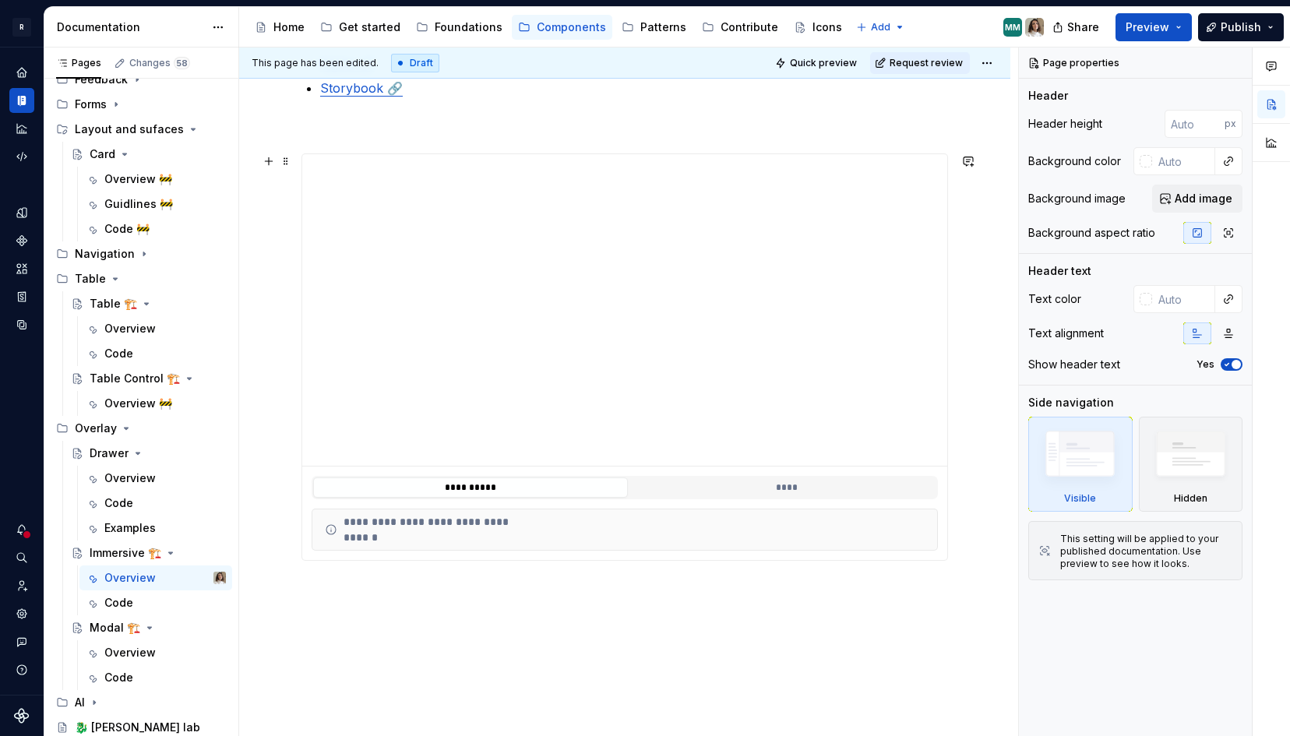
scroll to position [411, 0]
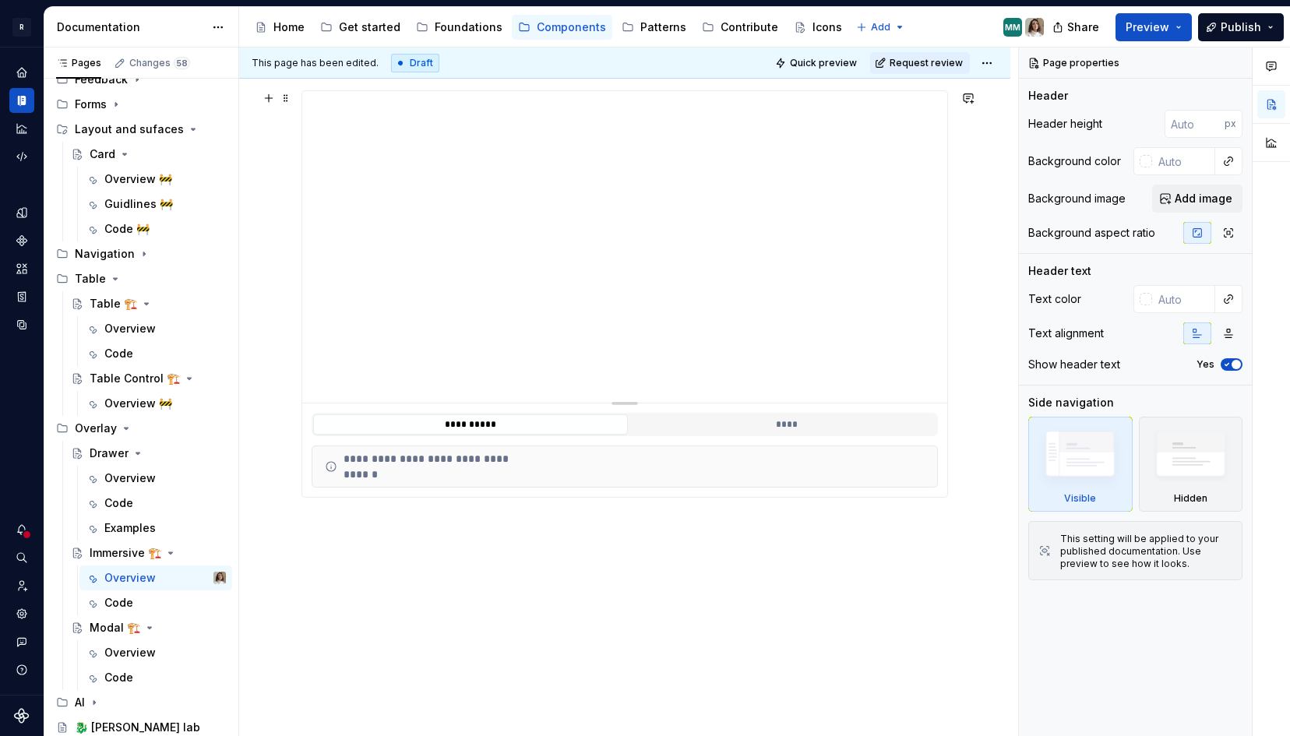
type textarea "An overlay element that allows users to complete complex tasks without disrupti…"
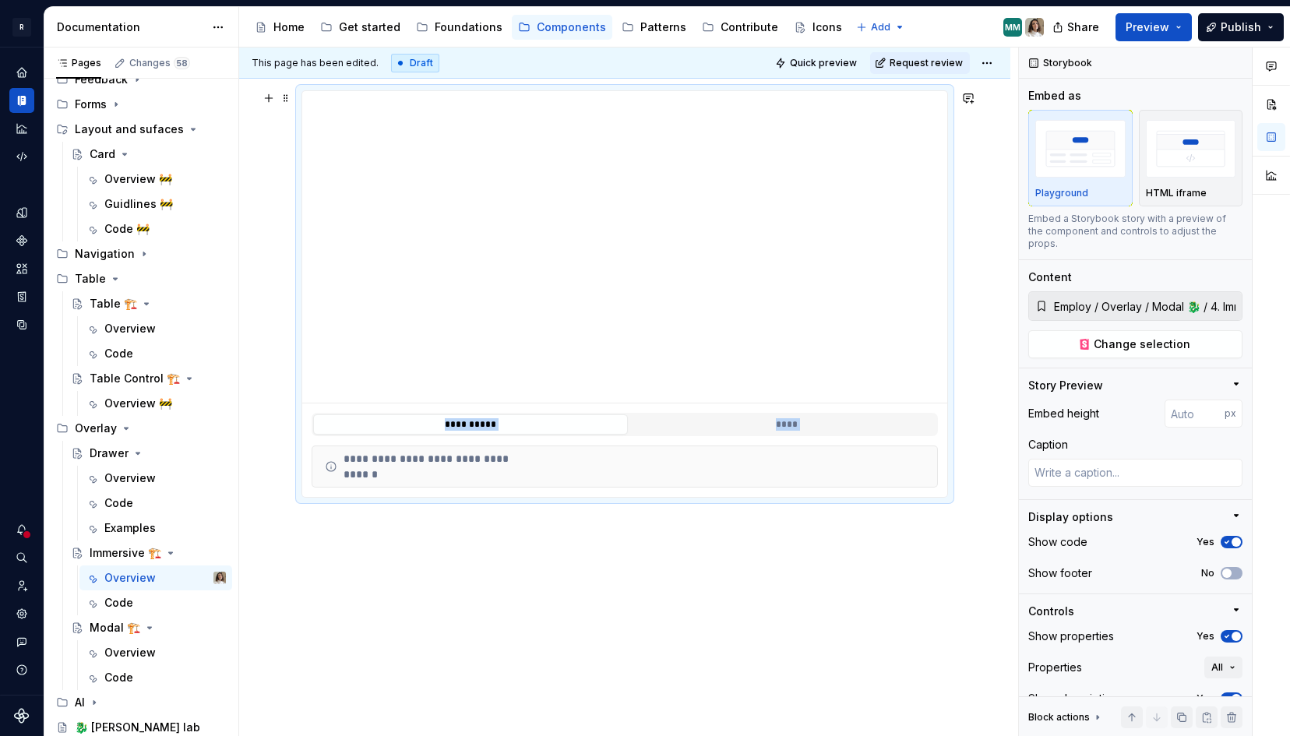
drag, startPoint x: 629, startPoint y: 400, endPoint x: 616, endPoint y: 471, distance: 71.2
click at [616, 472] on div "**********" at bounding box center [624, 294] width 645 height 406
type textarea "*"
type input "427"
type textarea "*"
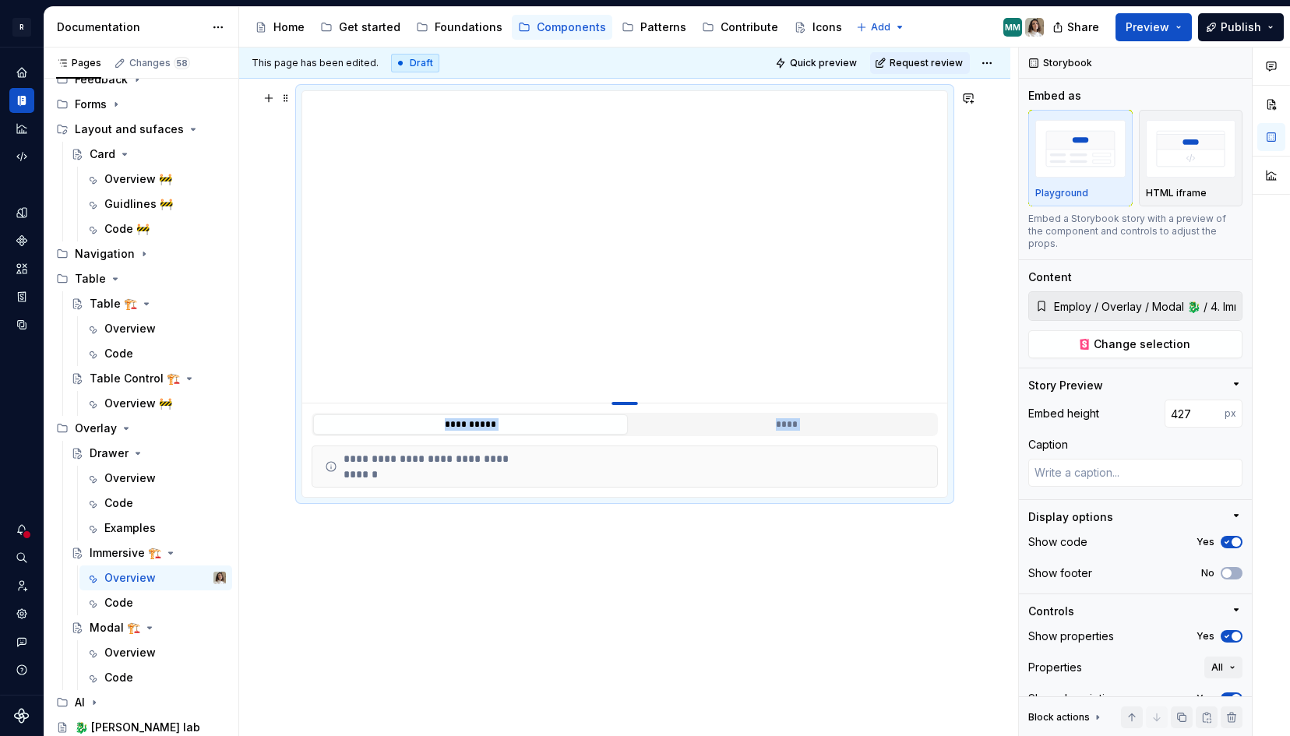
type input "442"
type textarea "*"
type input "459"
type textarea "*"
type input "468"
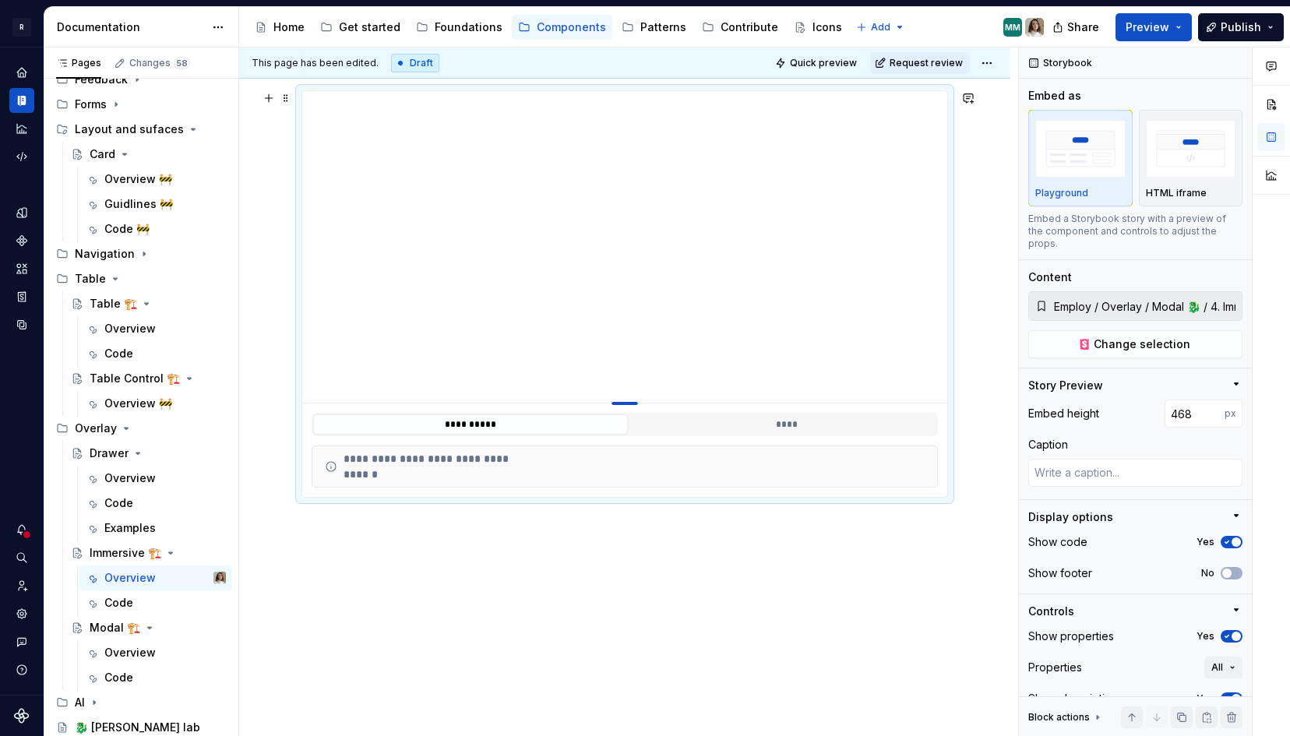
type textarea "*"
type input "478"
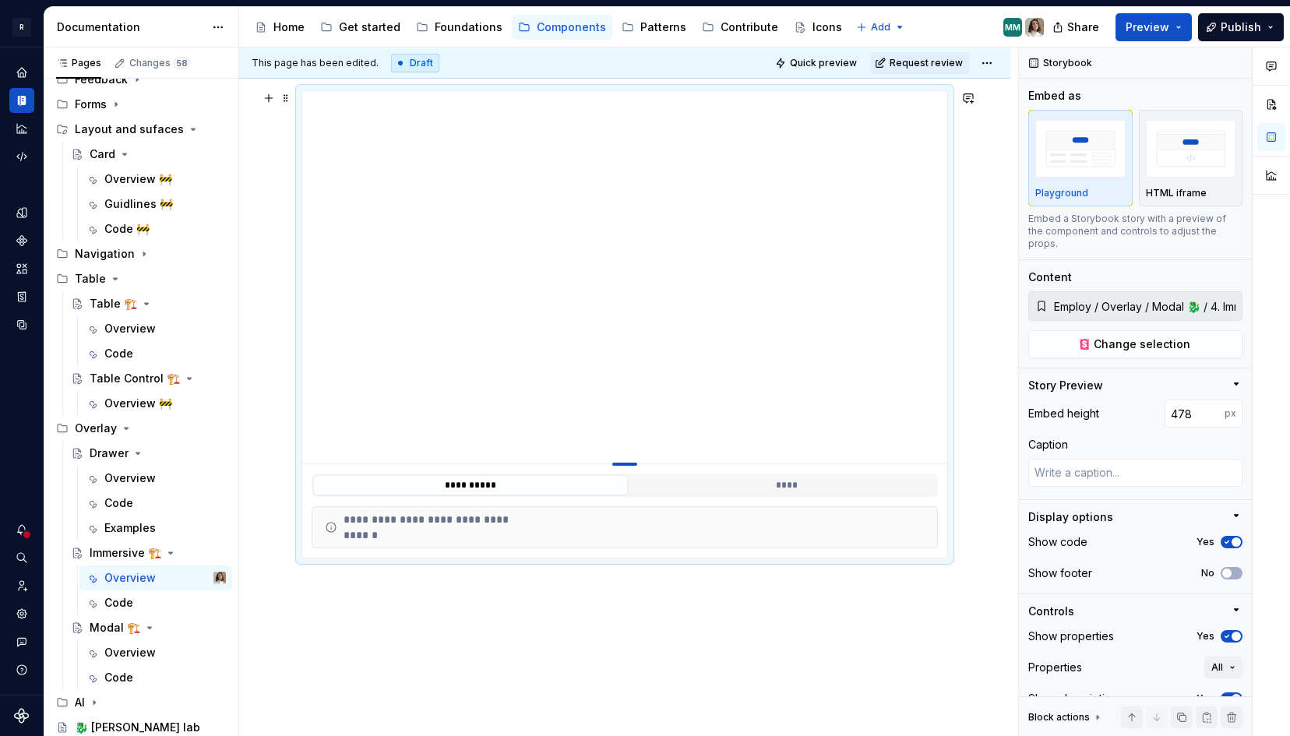
type textarea "*"
type input "482"
type textarea "*"
type input "487"
type textarea "*"
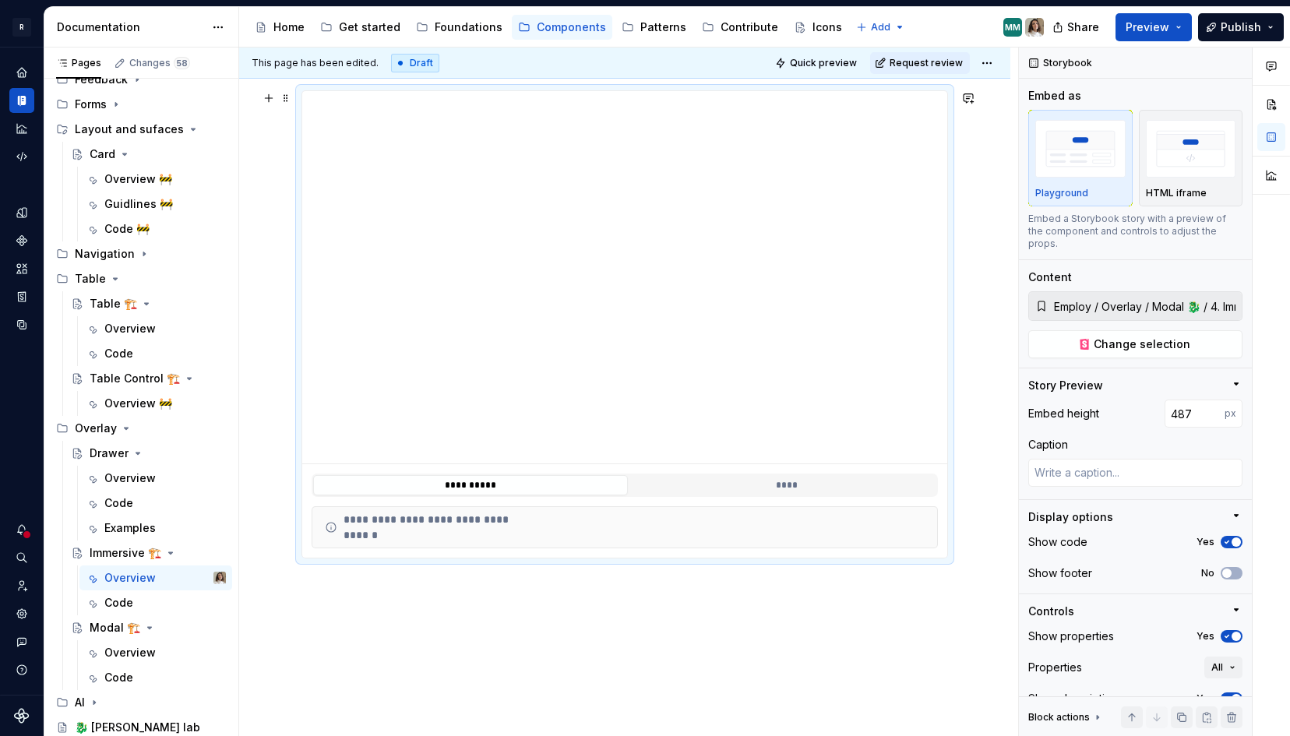
type input "489"
drag, startPoint x: 624, startPoint y: 402, endPoint x: 614, endPoint y: 474, distance: 72.4
type textarea "*"
type input "490"
click at [277, 283] on div "**********" at bounding box center [624, 342] width 771 height 929
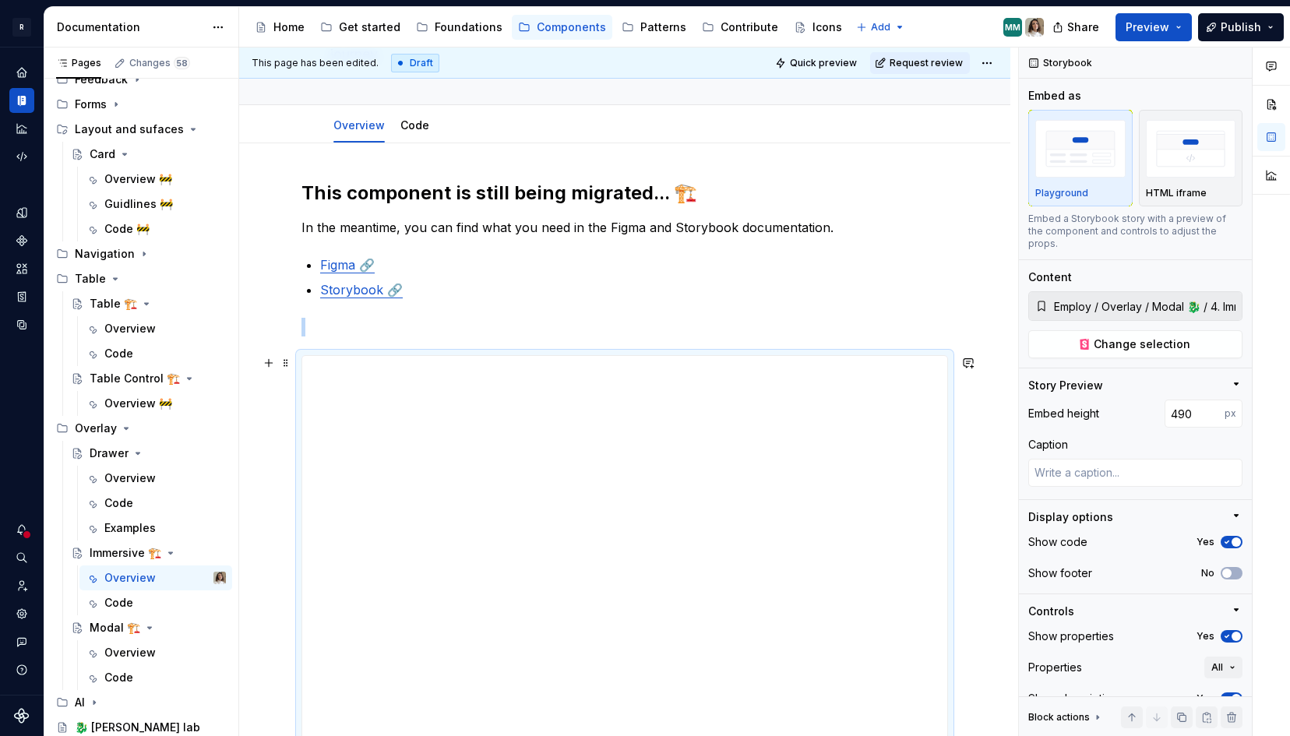
scroll to position [0, 0]
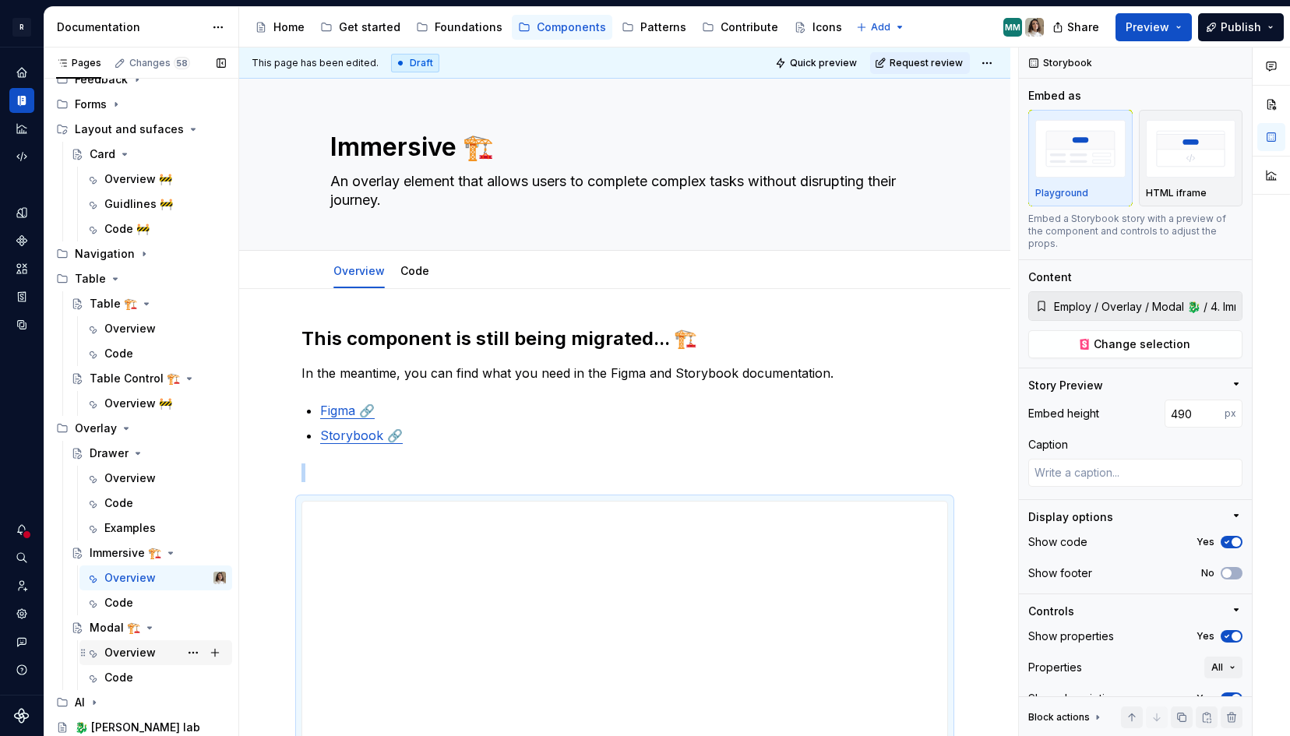
click at [118, 654] on div "Overview" at bounding box center [129, 653] width 51 height 16
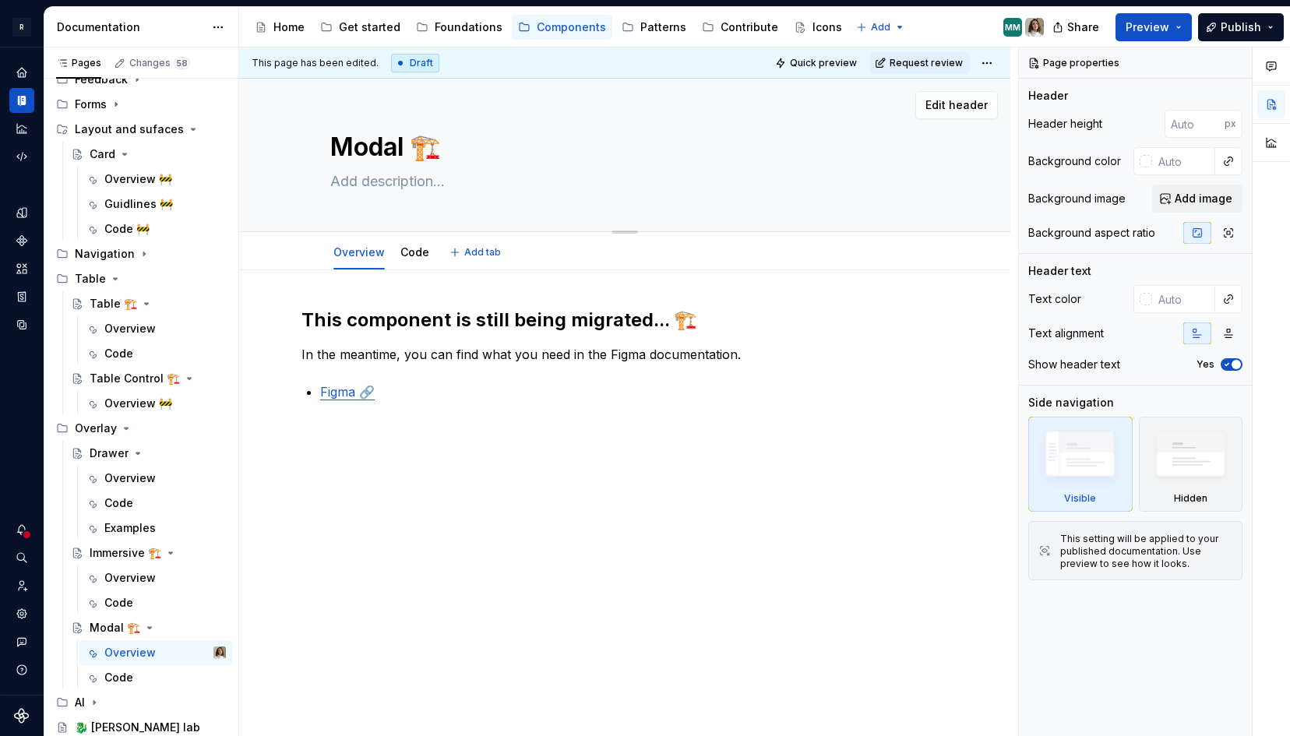
click at [380, 176] on textarea at bounding box center [621, 181] width 589 height 25
paste textarea "Modals are temporary element that allows users to be redirected to the right fl…"
type textarea "*"
type textarea "Modals are temporary element that allows users to be redirected to the right fl…"
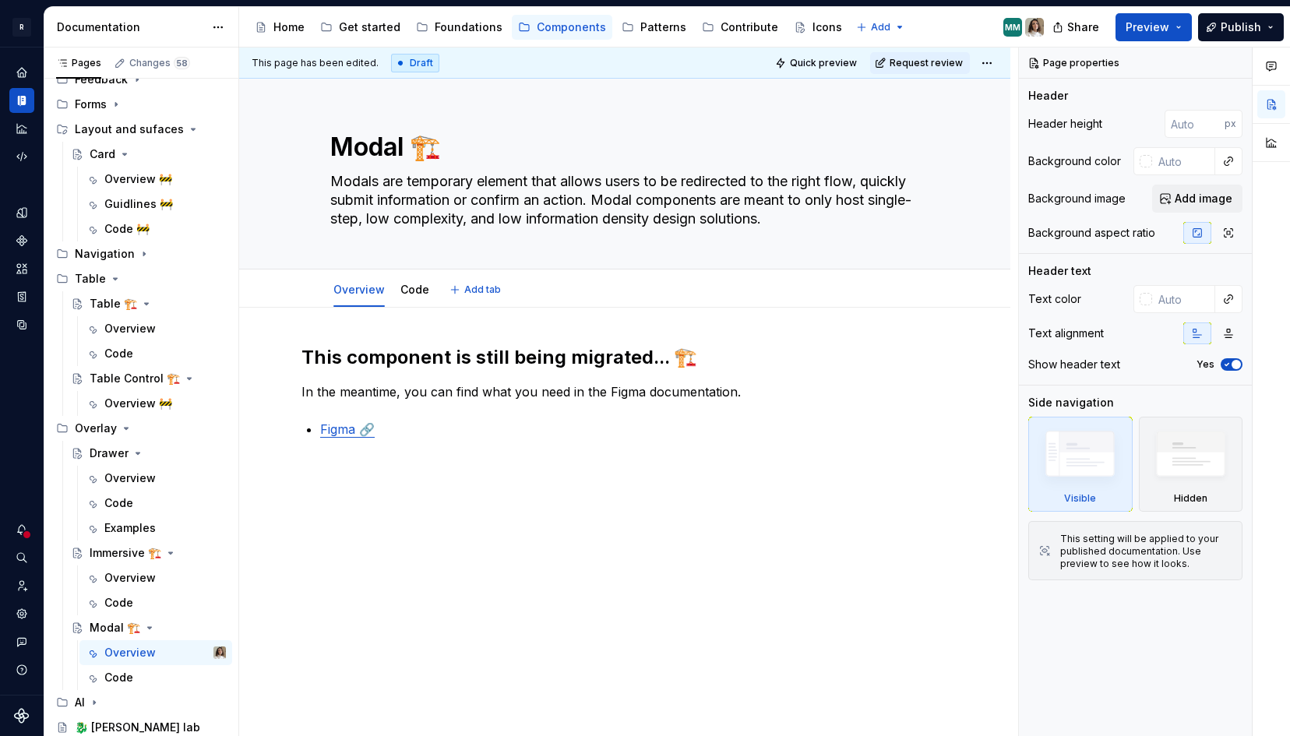
type textarea "*"
type textarea "Modals are temporary element that allows users to be redirected to the right fl…"
click at [423, 397] on p "In the meantime, you can find what you need in the Figma documentation." at bounding box center [624, 392] width 647 height 19
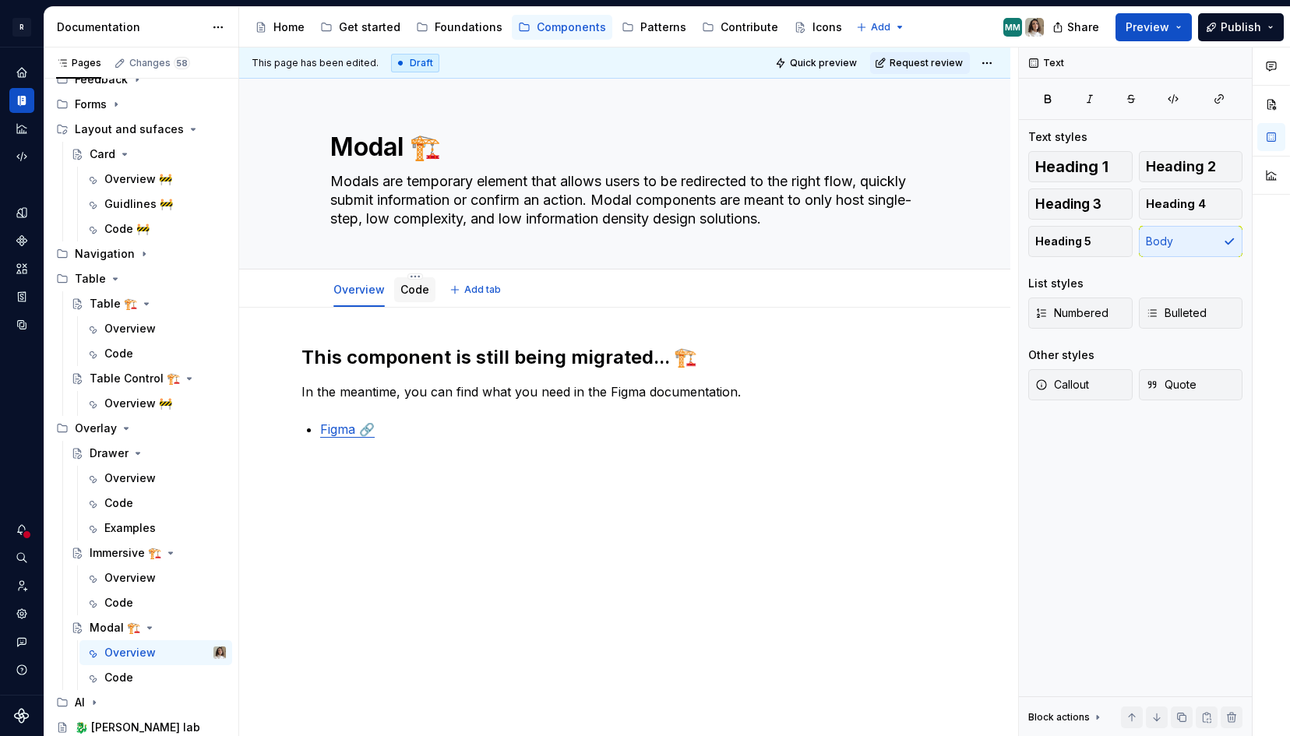
click at [419, 288] on link "Code" at bounding box center [414, 289] width 29 height 13
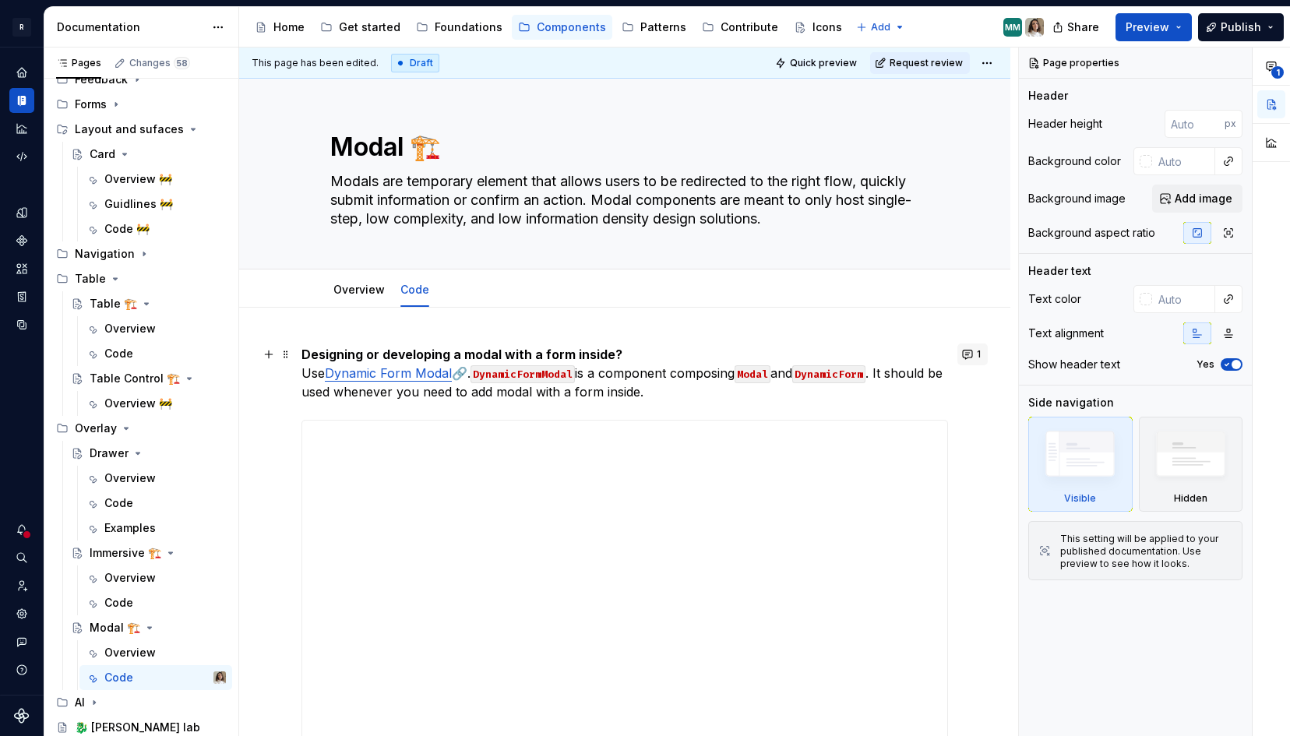
click at [980, 354] on button "1" at bounding box center [972, 355] width 30 height 22
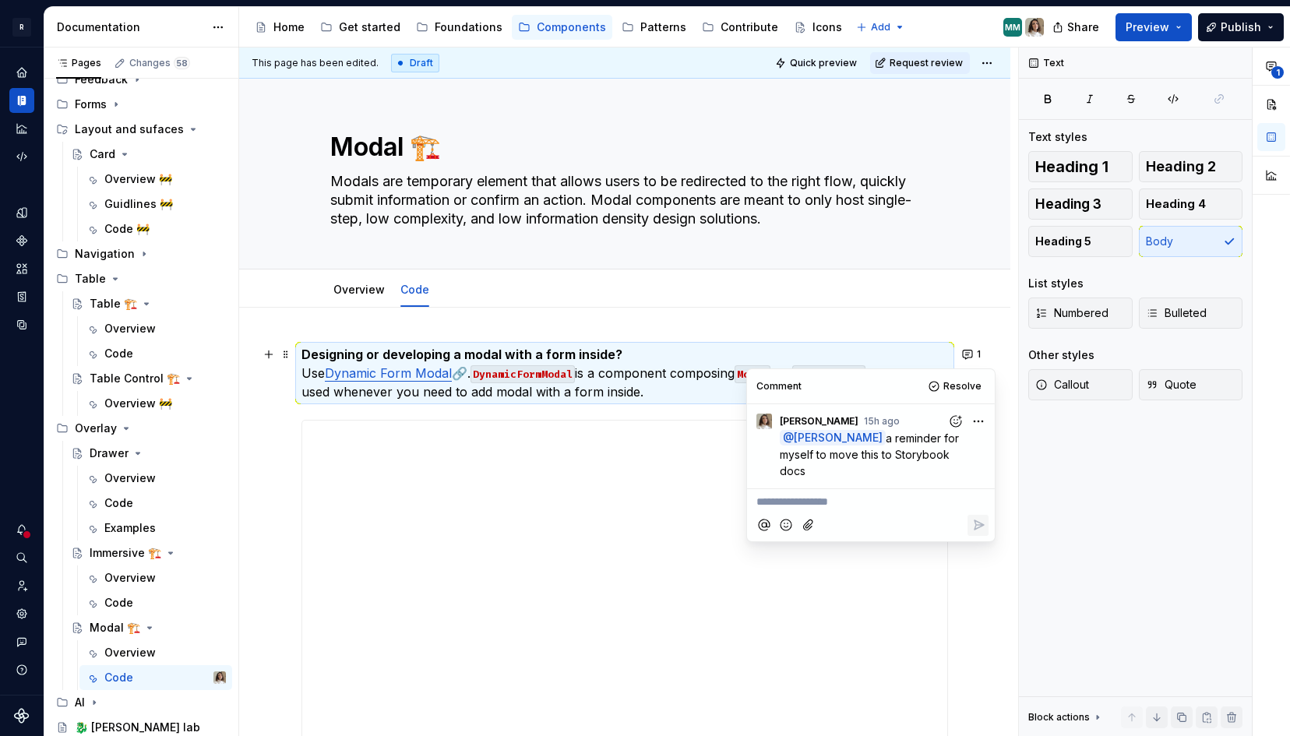
click at [674, 389] on p "Designing or developing a modal with a form inside? Use Dynamic Form Modal 🔗. D…" at bounding box center [624, 373] width 647 height 56
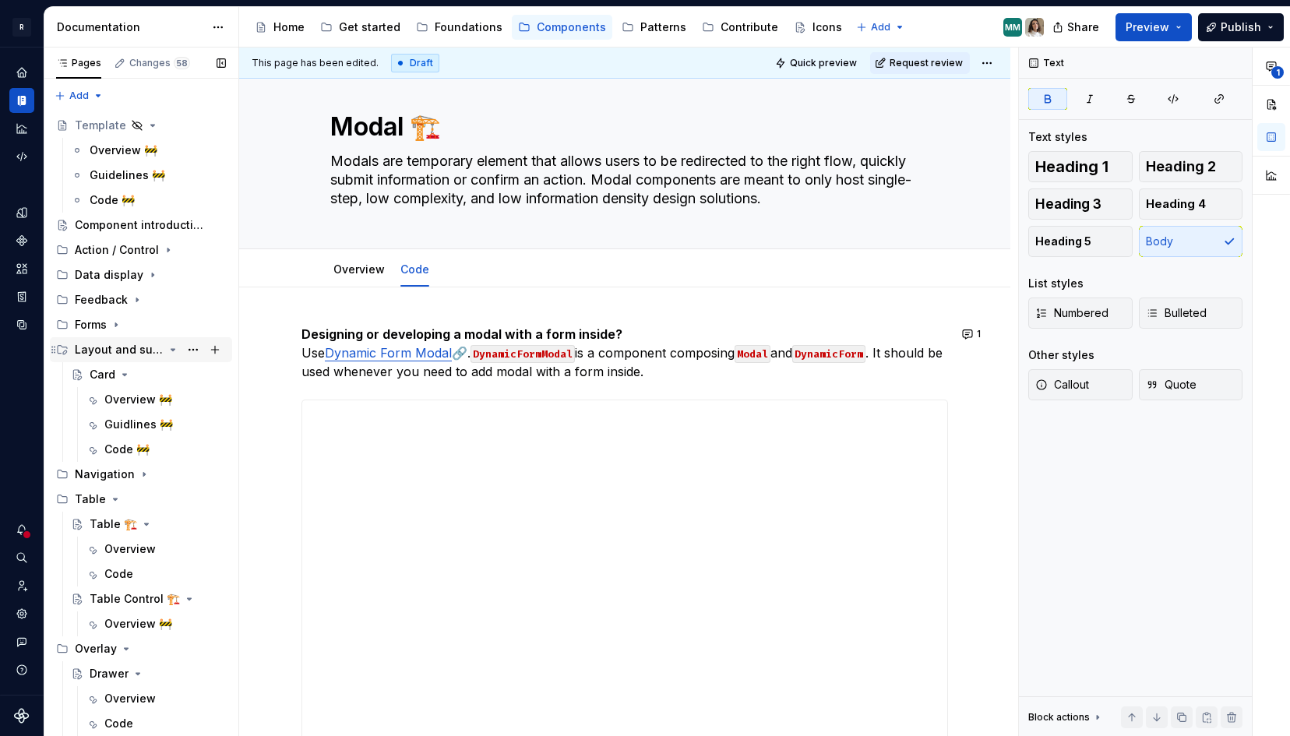
click at [174, 351] on icon "Page tree" at bounding box center [173, 350] width 12 height 12
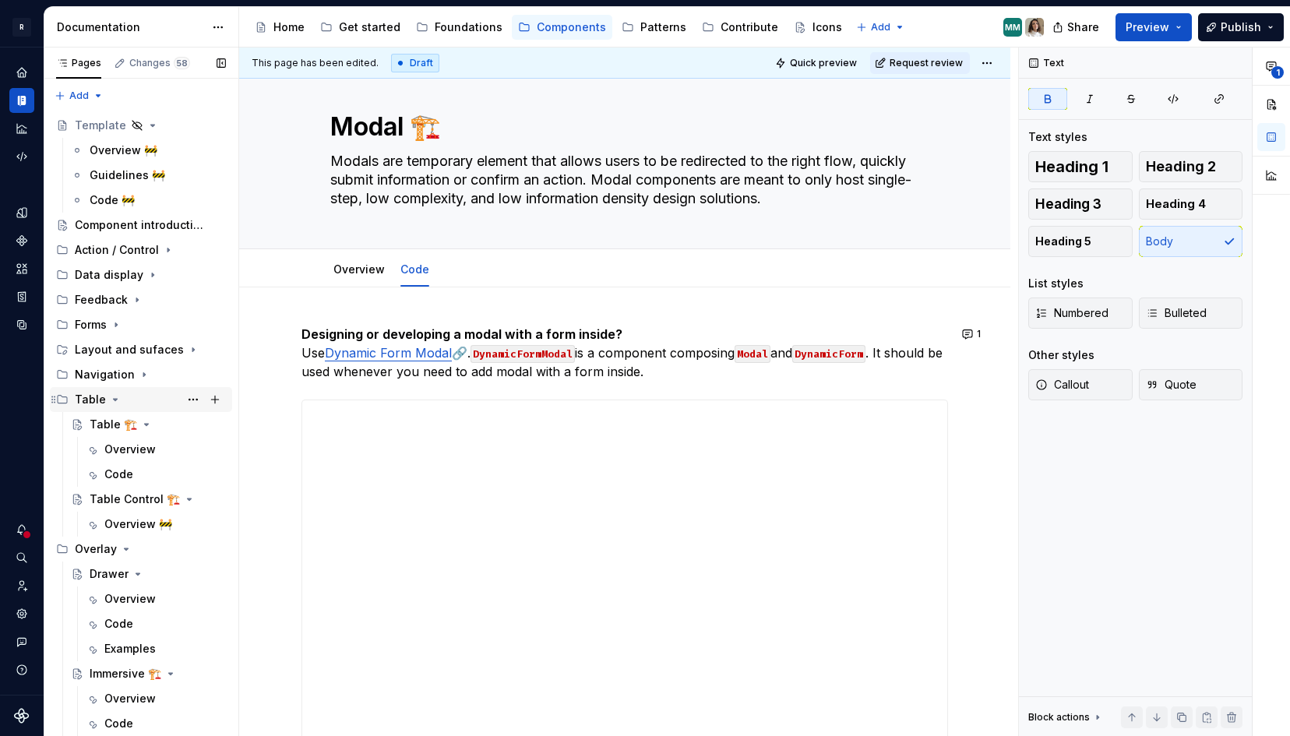
click at [115, 399] on icon "Page tree" at bounding box center [115, 399] width 12 height 12
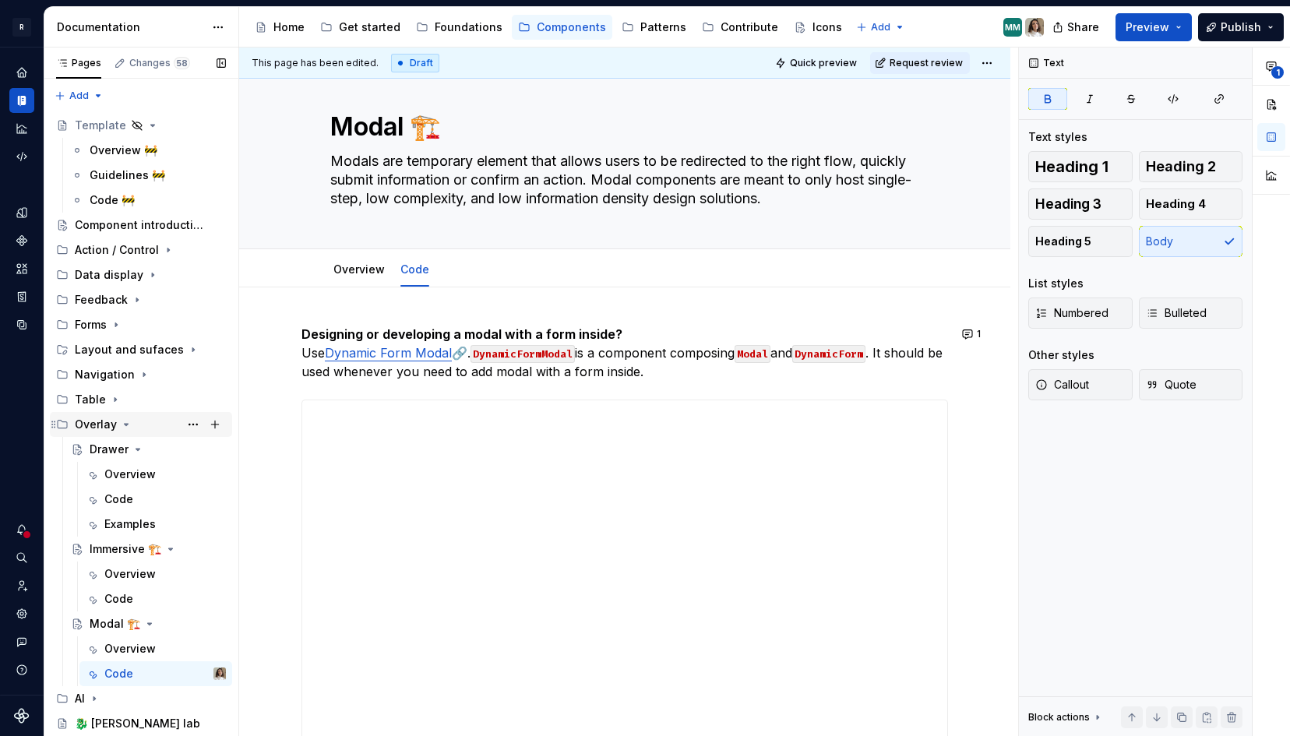
click at [121, 423] on icon "Page tree" at bounding box center [126, 424] width 12 height 12
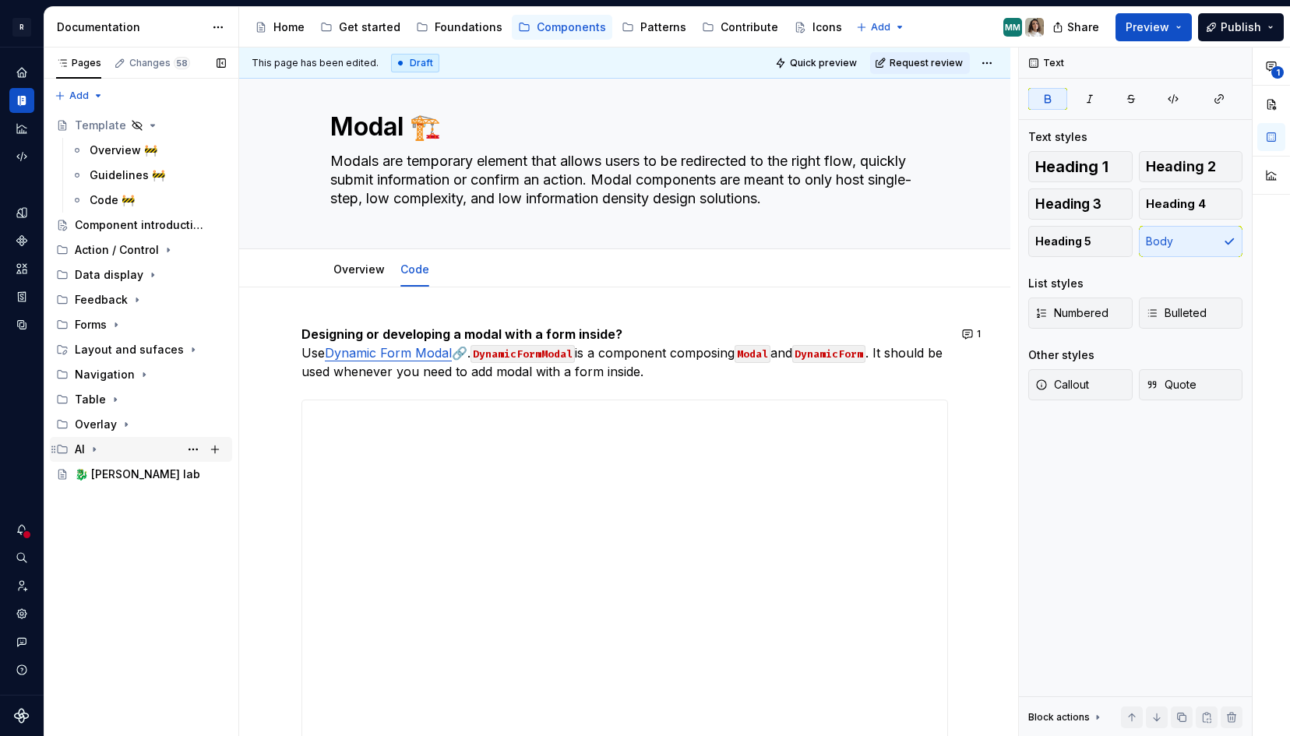
click at [83, 452] on div "AI" at bounding box center [80, 450] width 10 height 16
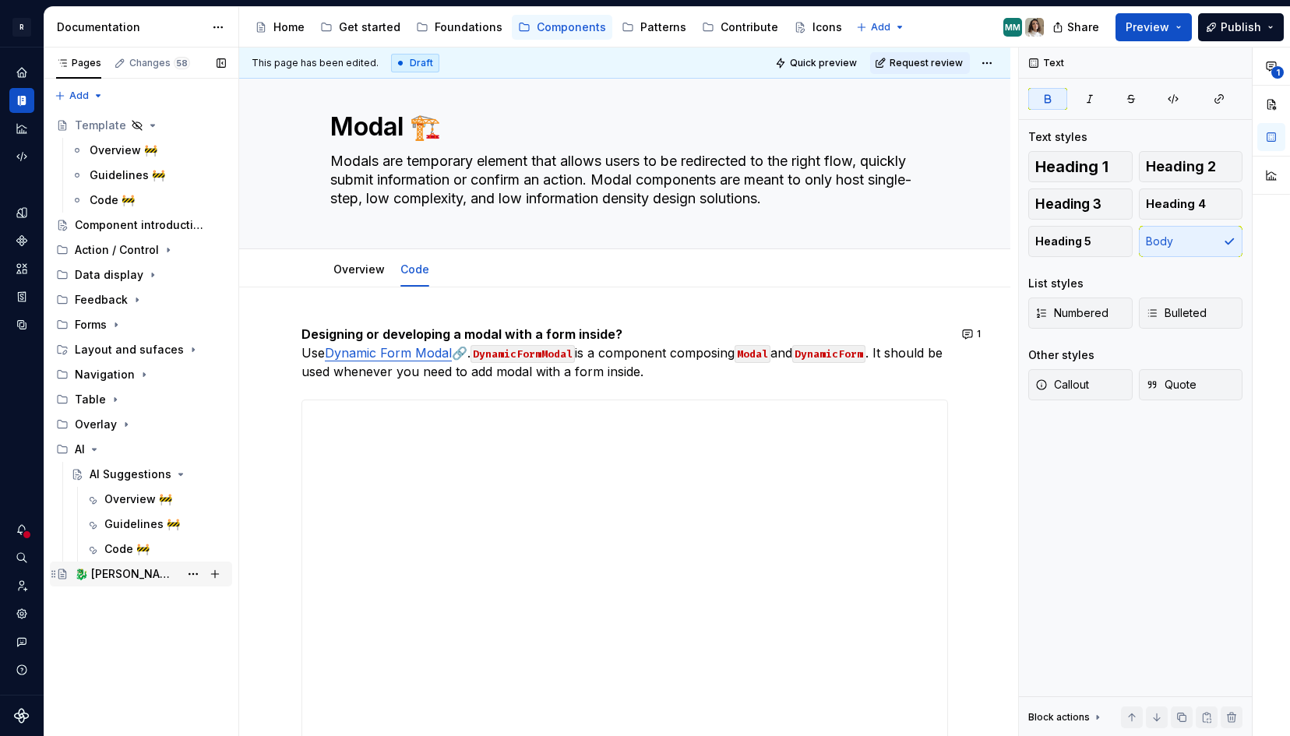
click at [101, 562] on div "🐉 [PERSON_NAME] lab" at bounding box center [141, 574] width 182 height 25
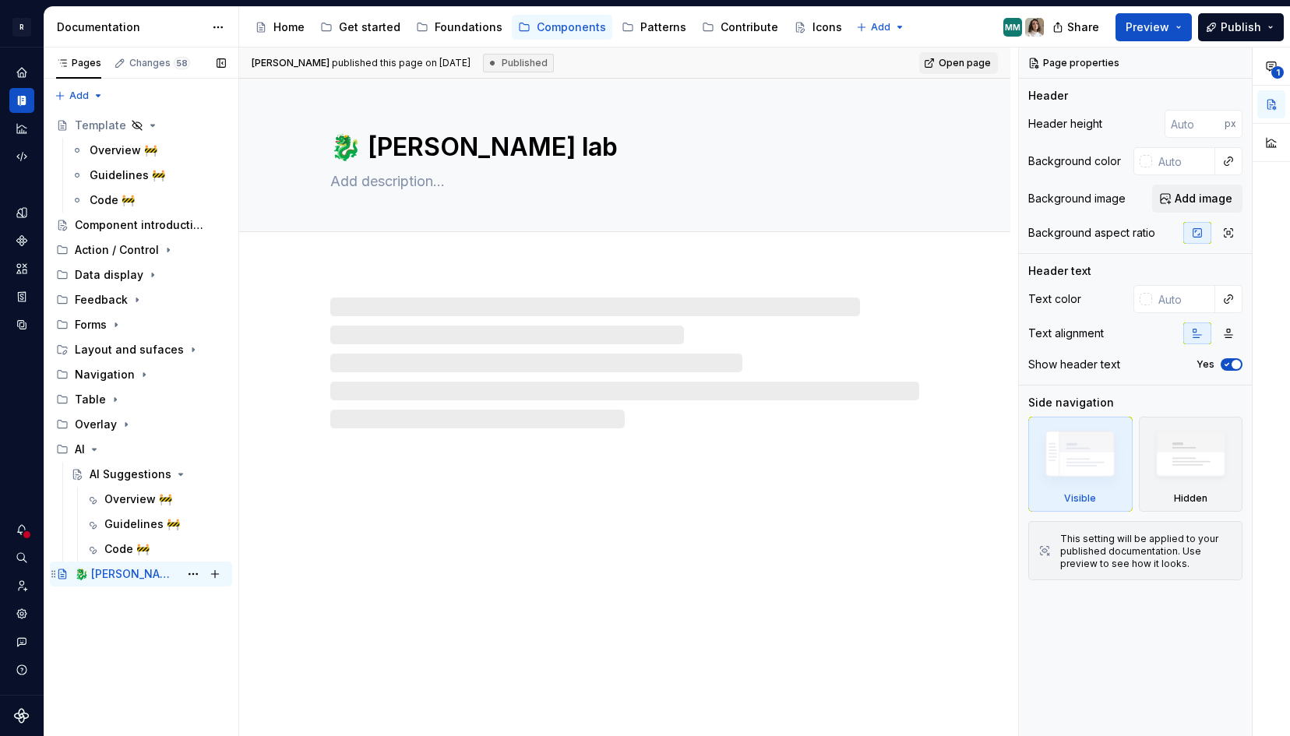
click at [115, 573] on div "🐉 [PERSON_NAME] lab" at bounding box center [127, 574] width 104 height 16
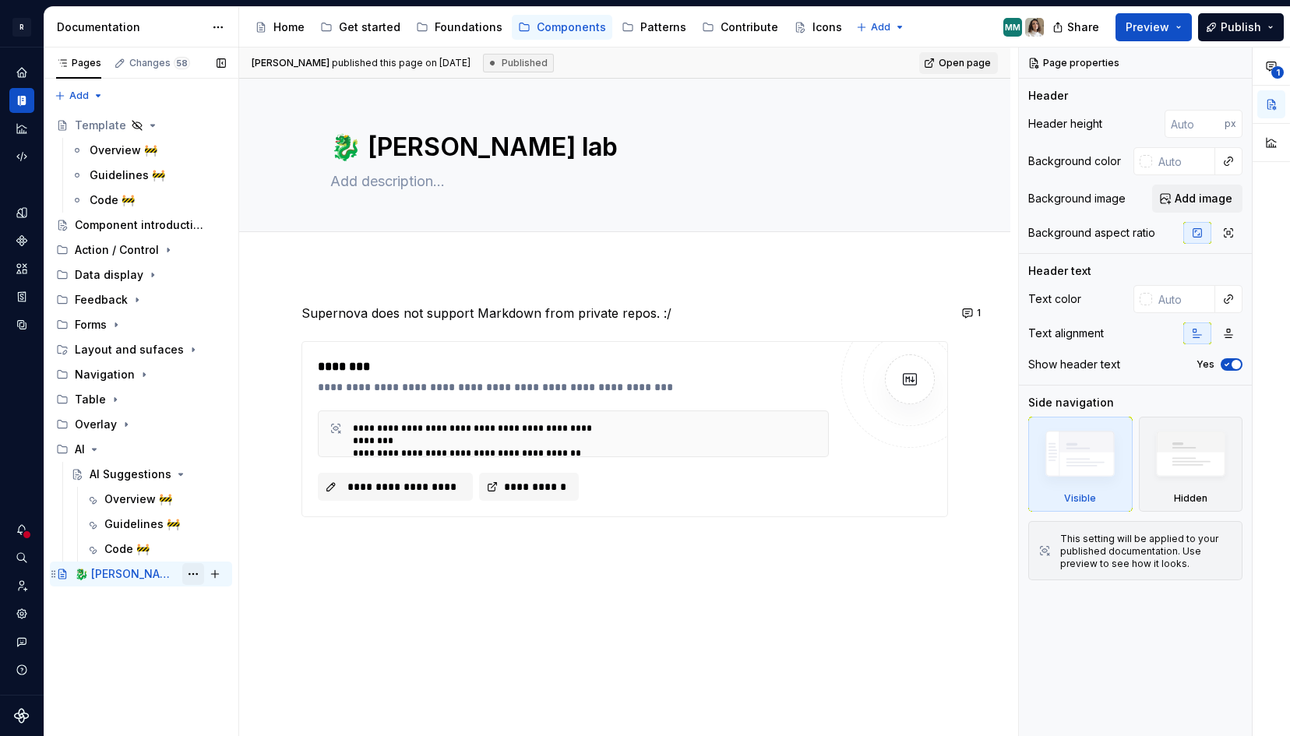
click at [191, 572] on button "Page tree" at bounding box center [193, 574] width 22 height 22
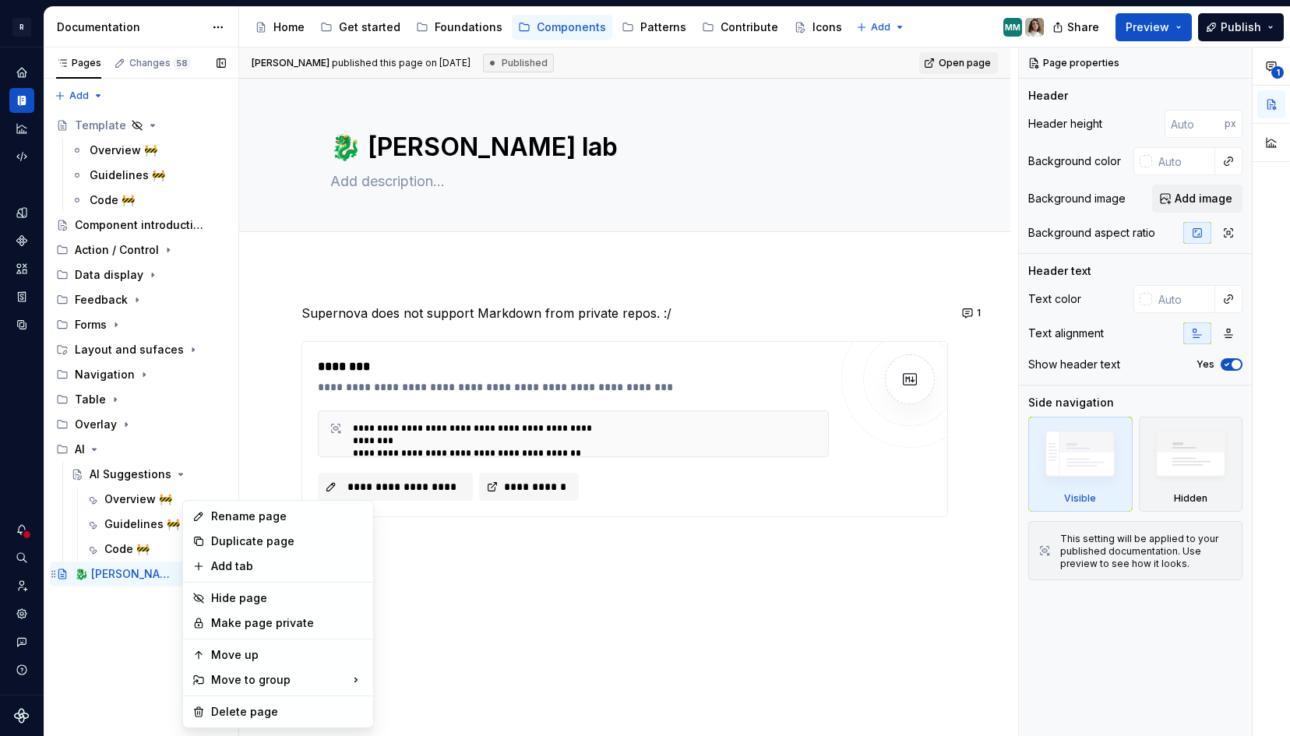
type textarea "*"
click at [254, 714] on div "Delete page" at bounding box center [287, 712] width 153 height 16
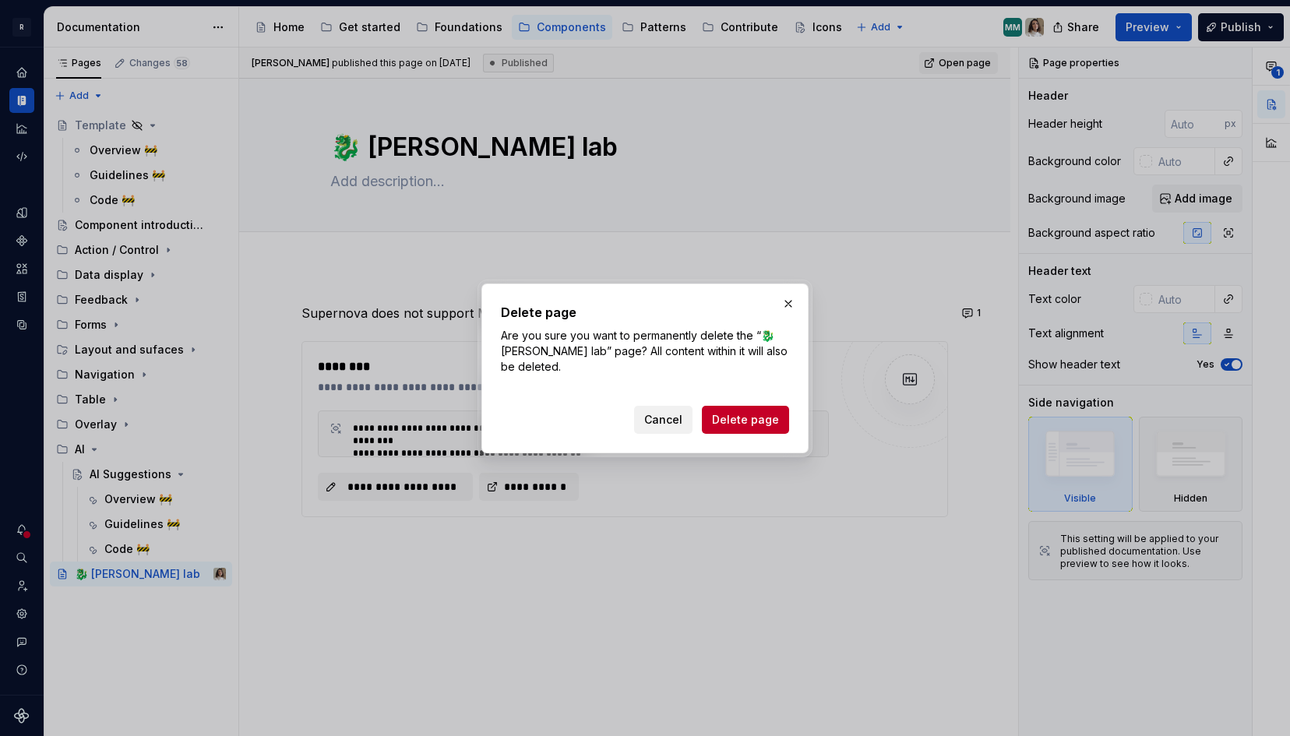
click at [674, 418] on span "Cancel" at bounding box center [663, 420] width 38 height 16
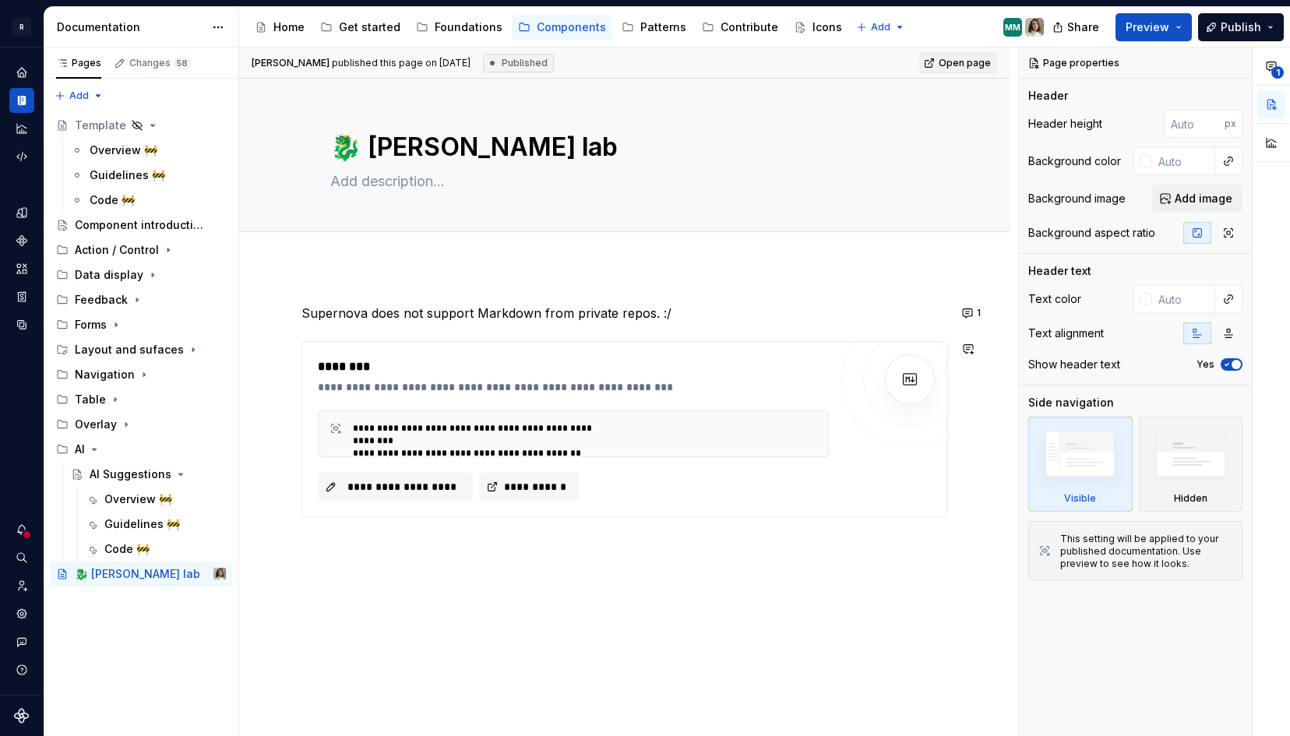
click at [665, 323] on div "**********" at bounding box center [624, 429] width 647 height 251
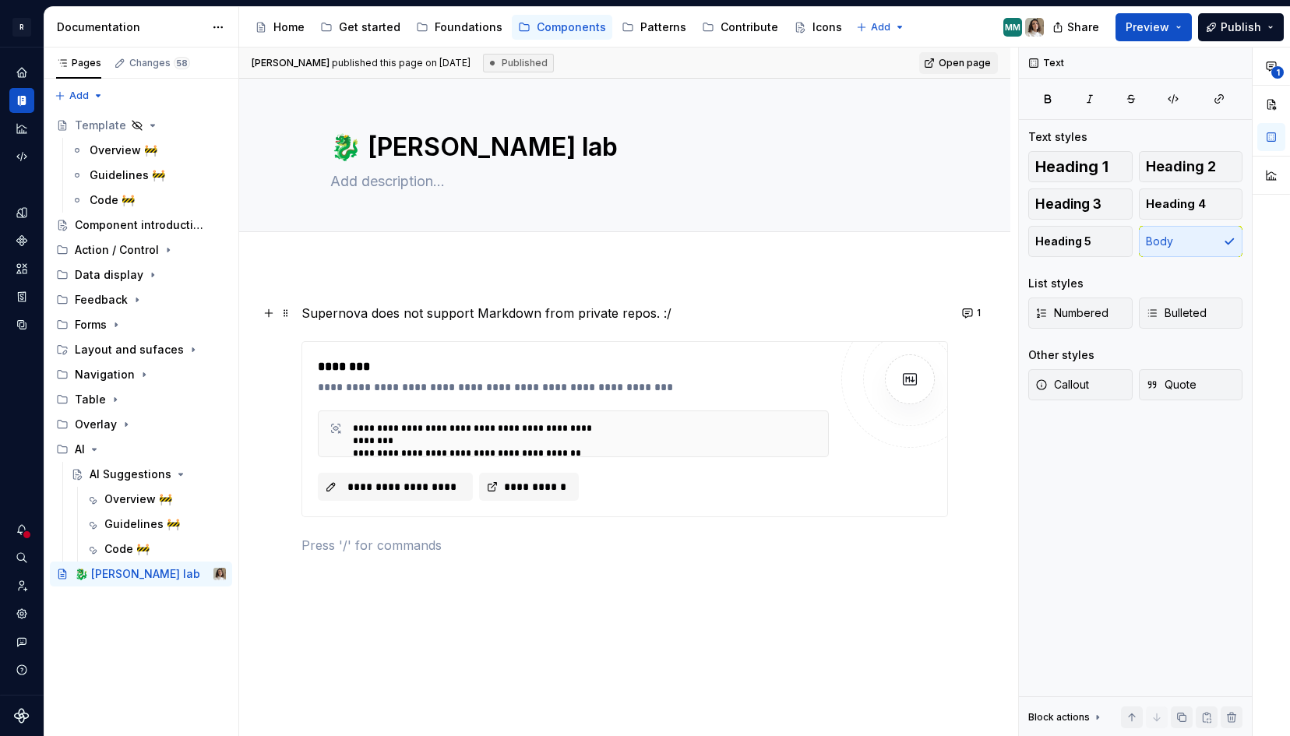
click at [664, 311] on p "Supernova does not support Markdown from private repos. :/" at bounding box center [624, 313] width 647 height 19
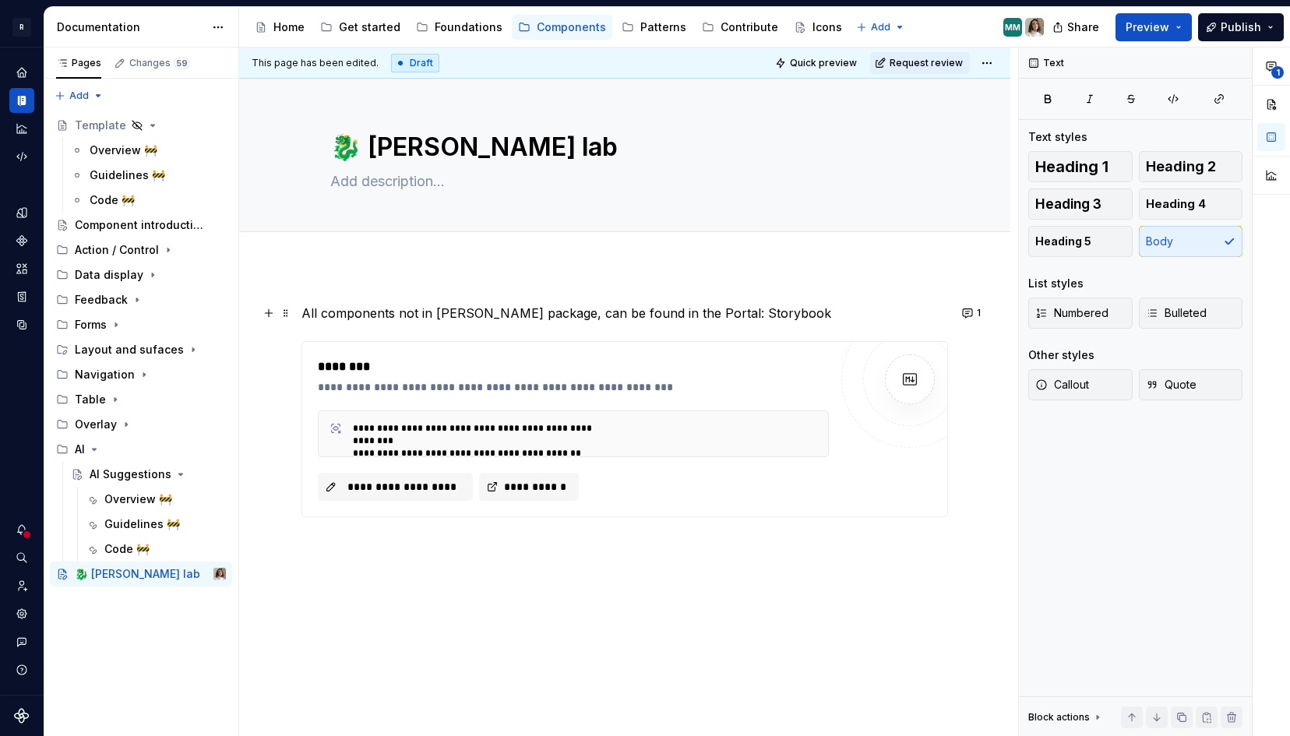
click at [687, 313] on p "All components not in Norma package, can be found in the Portal: Storybook" at bounding box center [624, 313] width 647 height 19
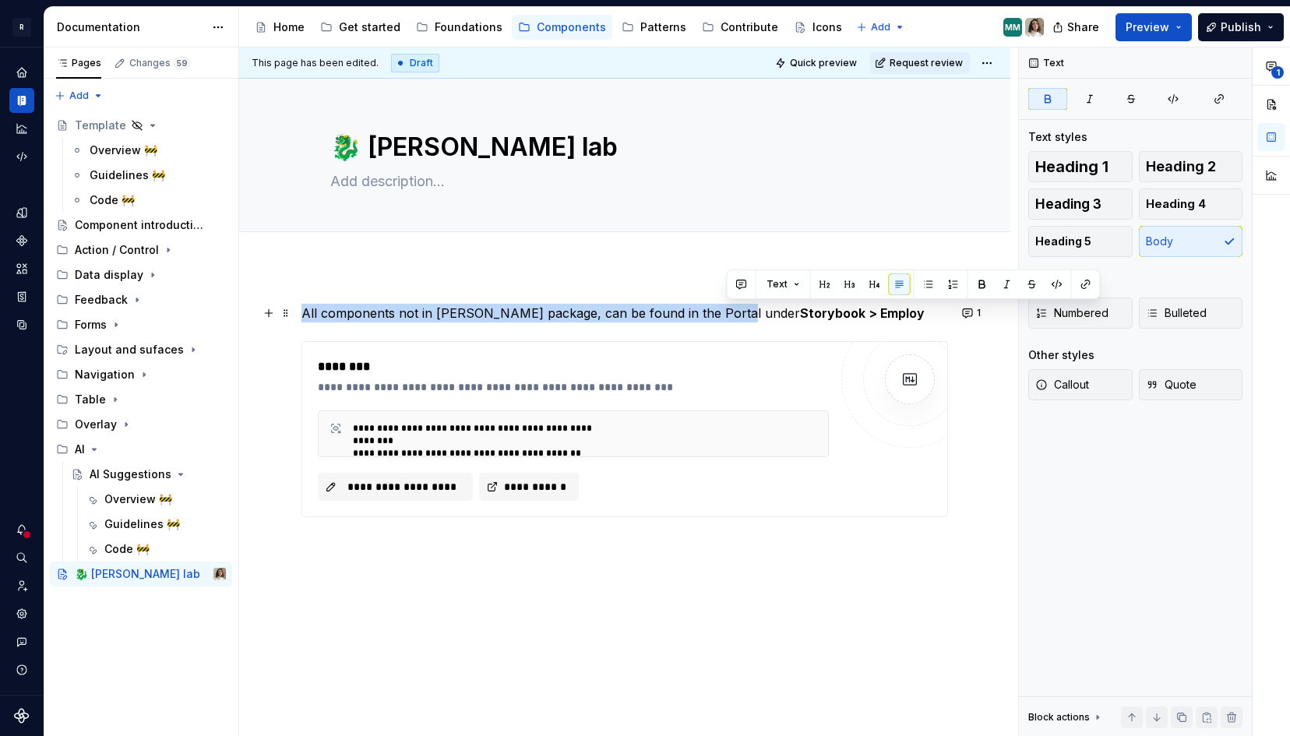
click at [682, 309] on p "All components not in Norma package, can be found in the Portal under Storybook…" at bounding box center [624, 313] width 647 height 19
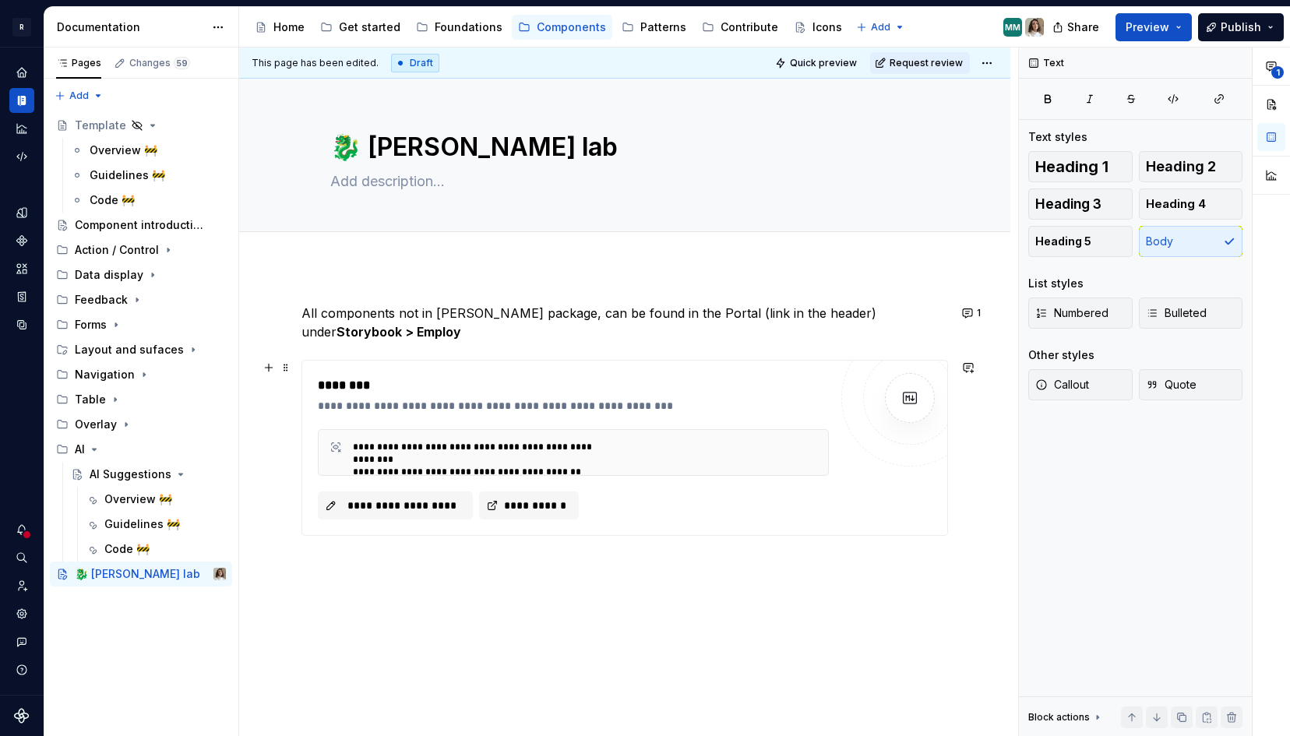
click at [413, 379] on div "********" at bounding box center [577, 385] width 519 height 19
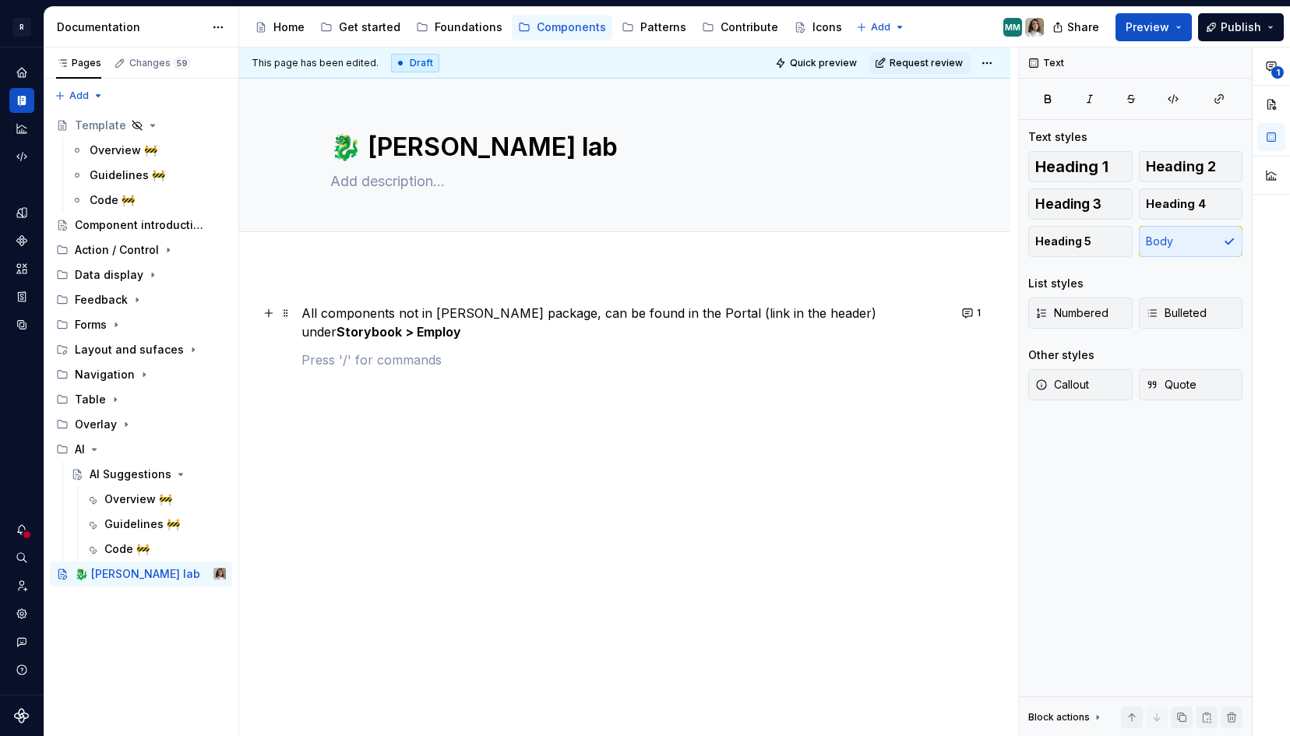
click at [534, 310] on p "All components not in Norma package, can be found in the Portal (link in the he…" at bounding box center [624, 322] width 647 height 37
click at [506, 311] on p "All components not in Norma package, can be found in the Portal (link in the he…" at bounding box center [624, 322] width 647 height 37
click at [517, 329] on p "All core components not in Norma package, with Storybook docs, can be found in …" at bounding box center [624, 322] width 647 height 37
click at [118, 474] on div "AI Suggestions" at bounding box center [127, 475] width 74 height 16
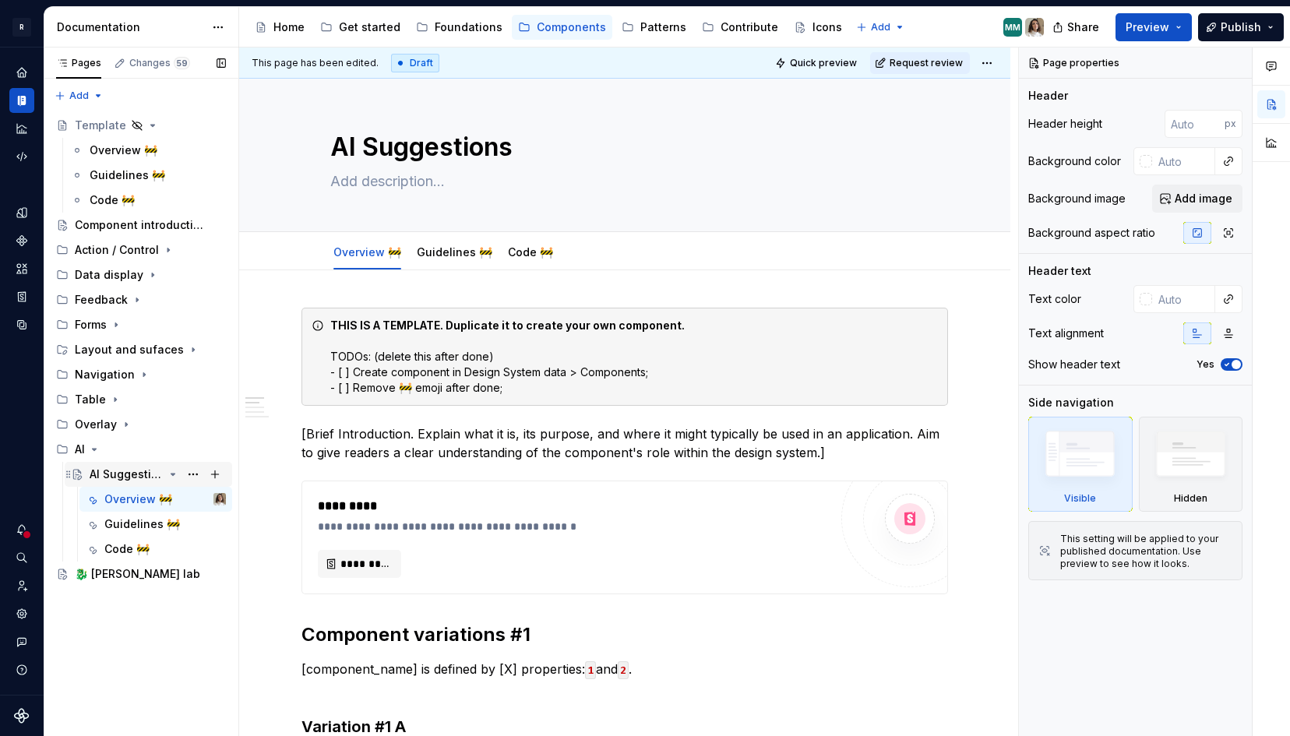
click at [117, 471] on div "AI Suggestions" at bounding box center [127, 475] width 74 height 16
click at [130, 471] on div "AI Suggestions" at bounding box center [127, 475] width 74 height 16
click at [534, 156] on textarea "AI Suggestions" at bounding box center [621, 147] width 589 height 37
type textarea "*"
type textarea "AI Suggestions"
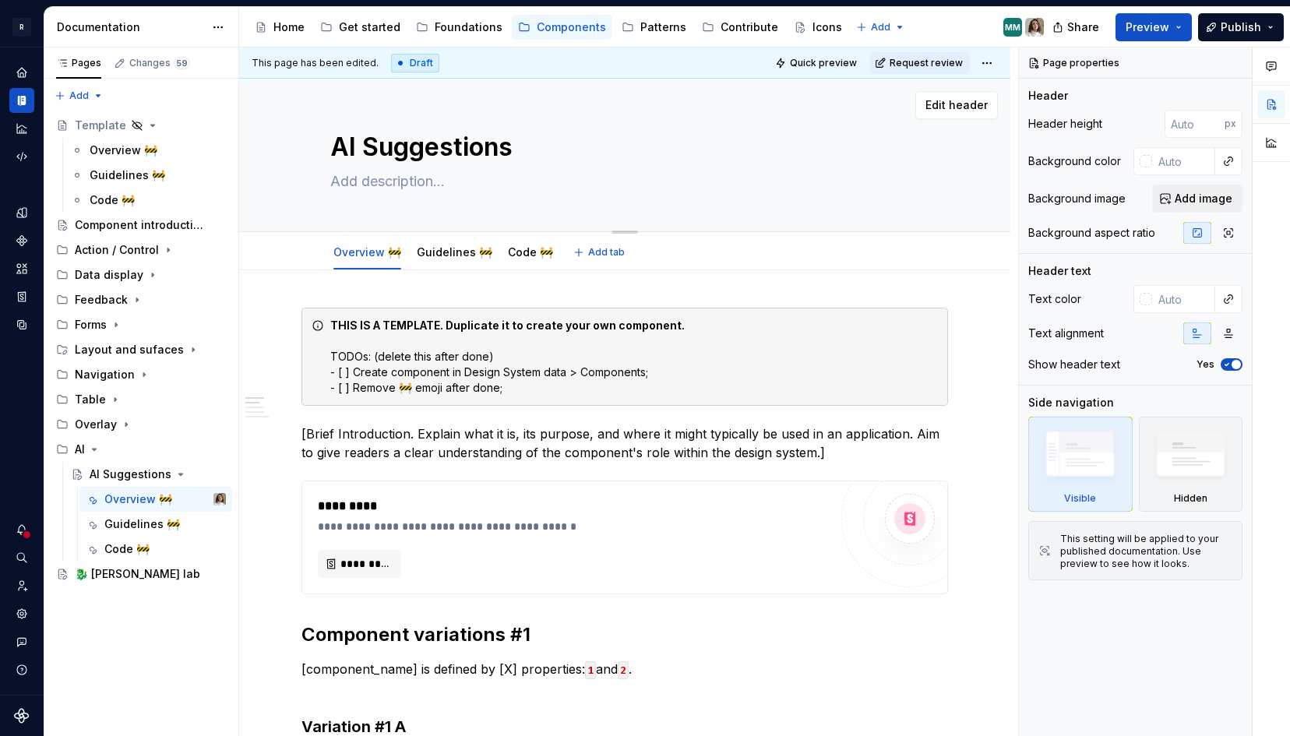
paste textarea "🏗️"
type textarea "*"
type textarea "AI Suggestions 🏗️"
type textarea "*"
type textarea "AI Suggestions 🏗️"
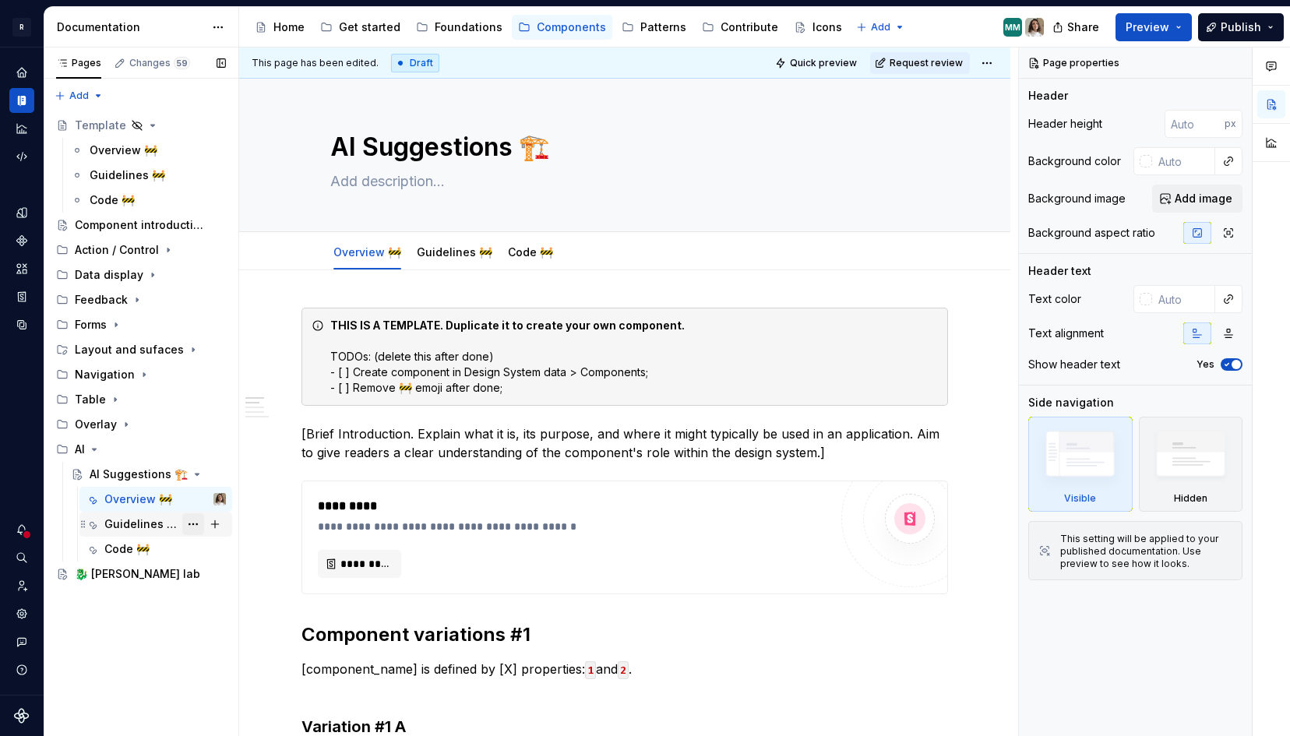
click at [196, 524] on button "Page tree" at bounding box center [193, 524] width 22 height 22
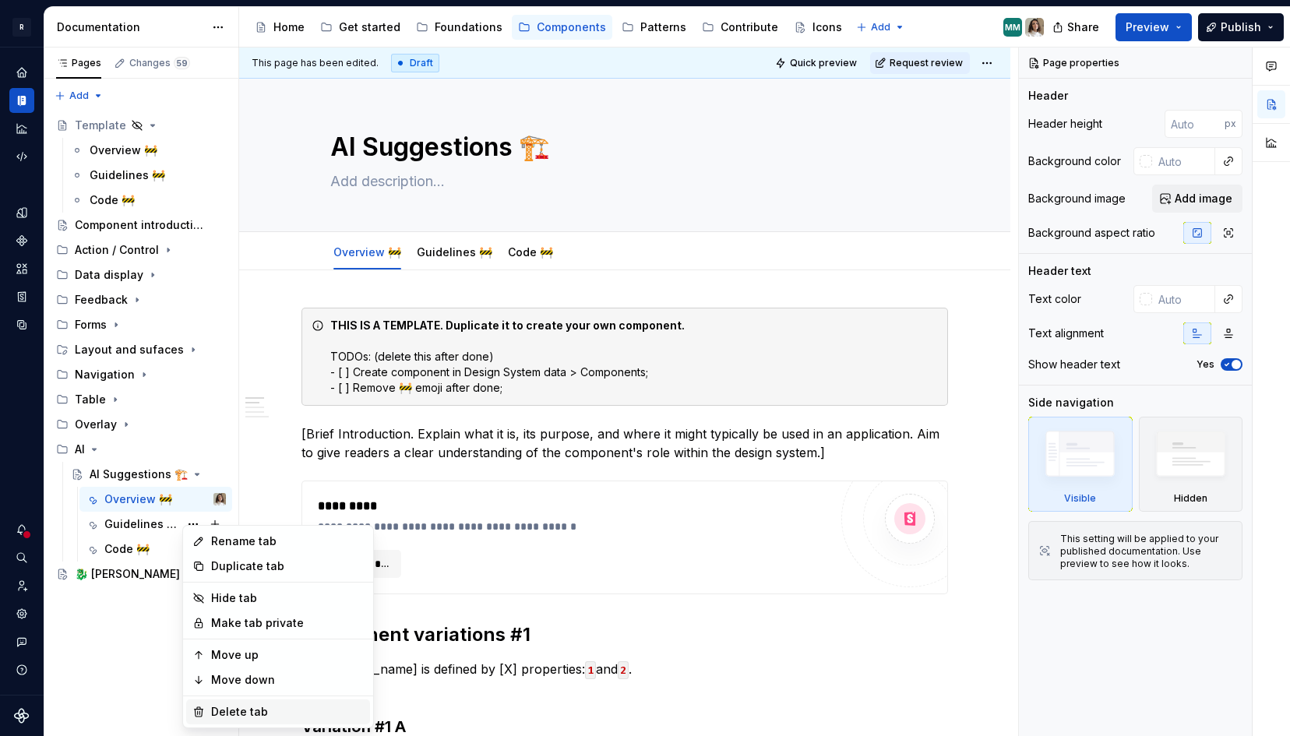
click at [231, 707] on div "Delete tab" at bounding box center [287, 712] width 153 height 16
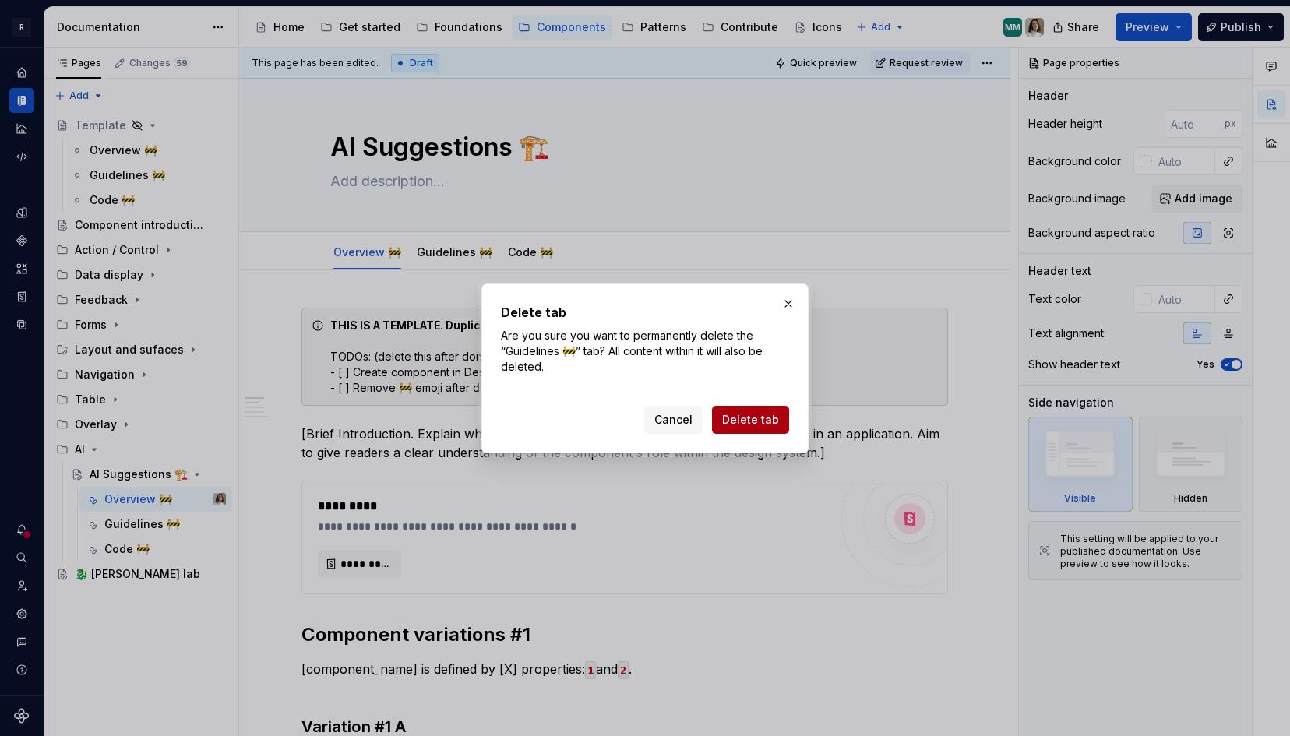
click at [760, 424] on span "Delete tab" at bounding box center [750, 420] width 57 height 16
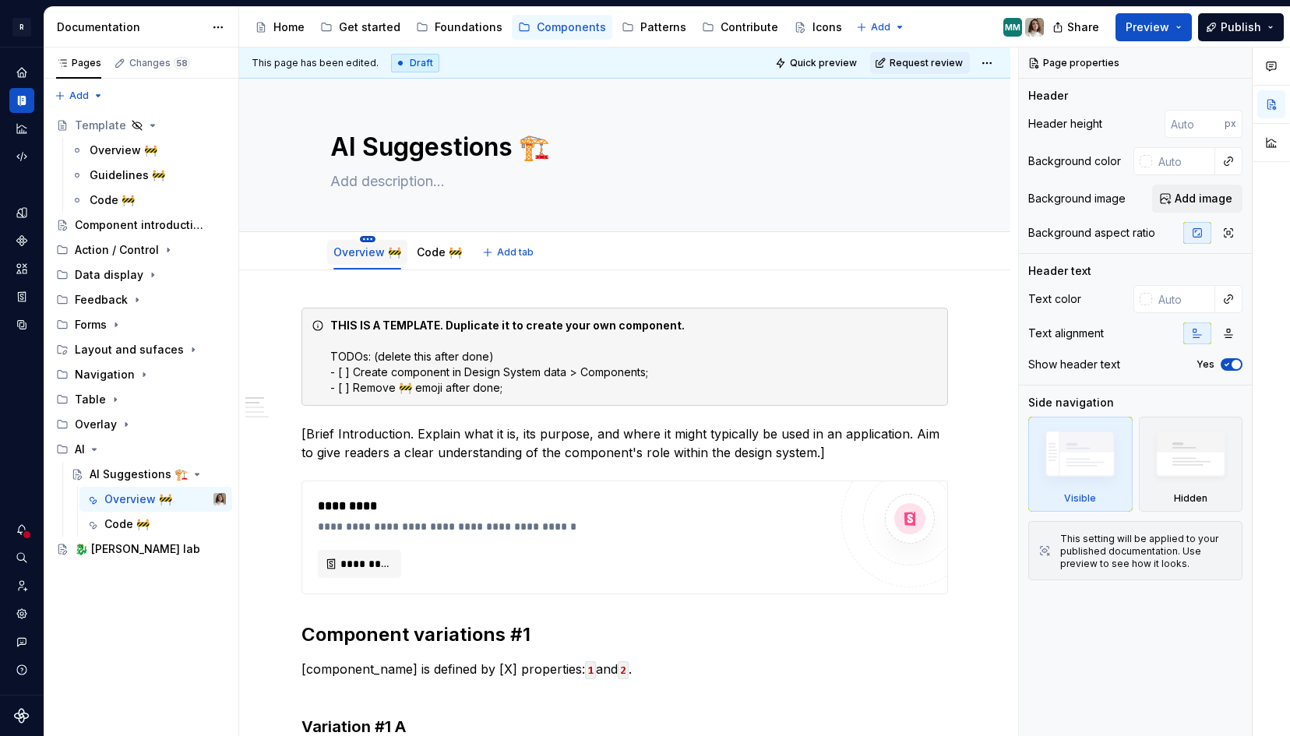
click at [372, 238] on html "R Norma Design system data Documentation Accessibility guide for tree Page tree…" at bounding box center [645, 368] width 1290 height 736
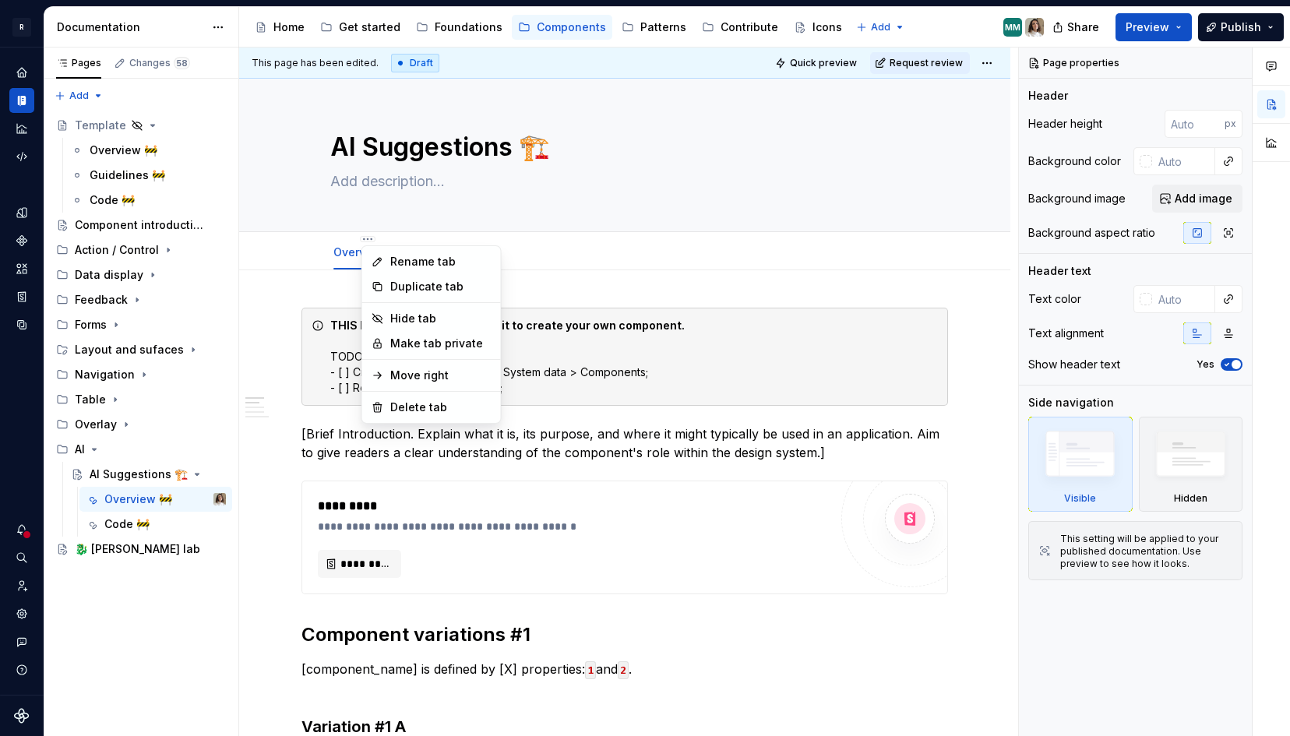
type textarea "*"
click at [386, 264] on div "Rename tab" at bounding box center [431, 261] width 132 height 25
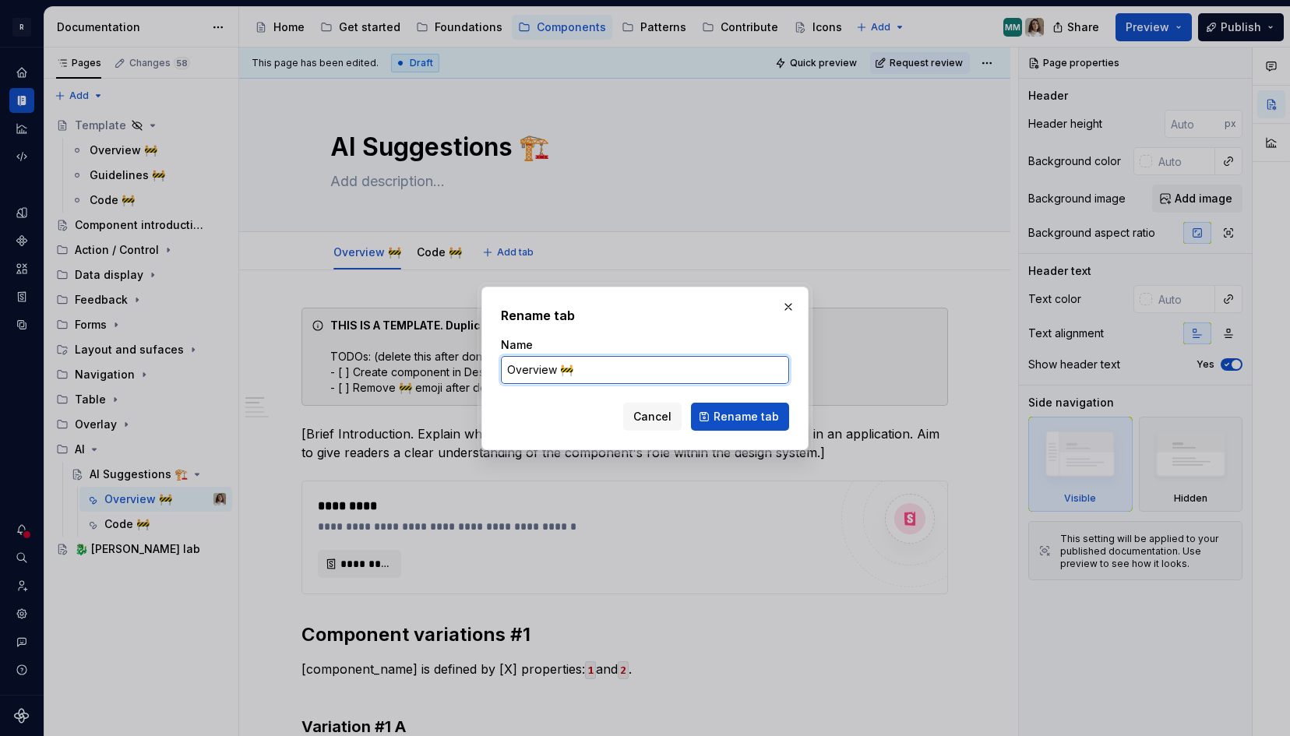
click at [617, 362] on input "Overview 🚧" at bounding box center [645, 370] width 288 height 28
click at [615, 368] on input "Overview 🚧" at bounding box center [645, 370] width 288 height 28
type input "Overview"
click button "Rename tab" at bounding box center [740, 417] width 98 height 28
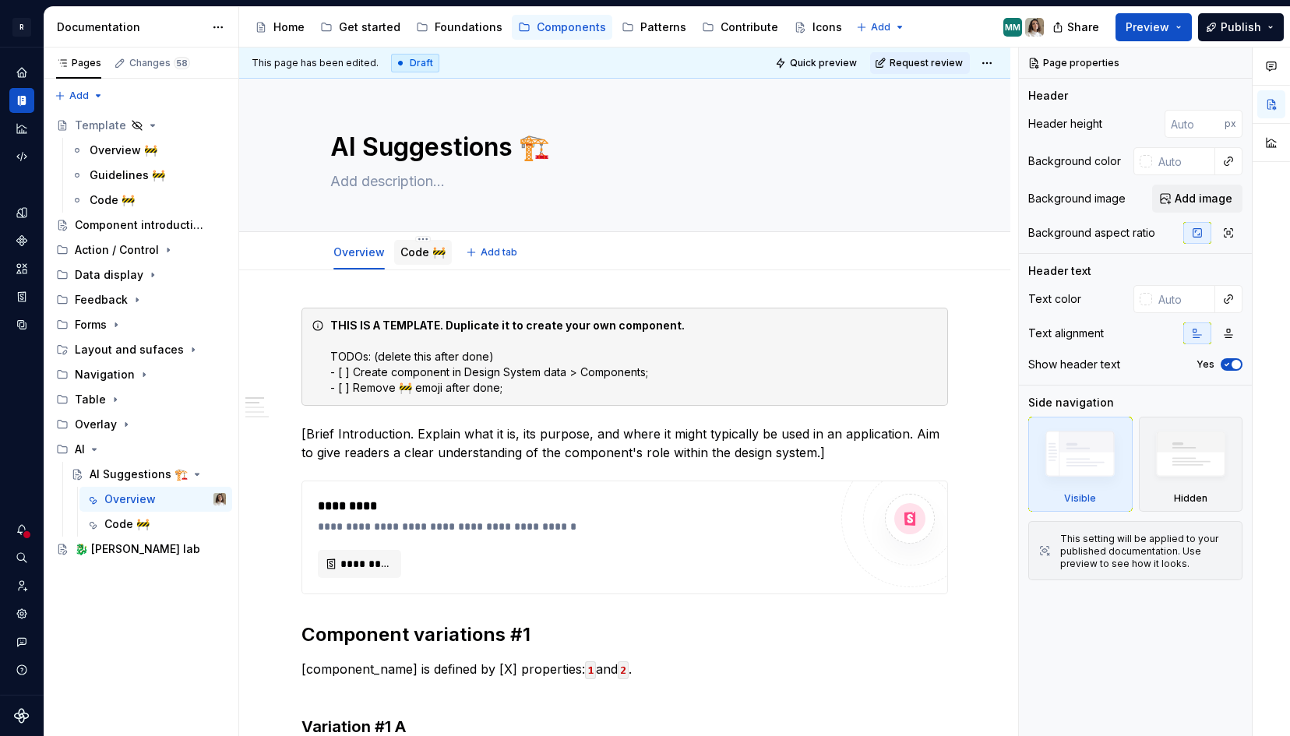
click at [419, 245] on div "Code 🚧" at bounding box center [422, 253] width 45 height 16
click at [422, 238] on html "R Norma Design system data Documentation Accessibility guide for tree Page tree…" at bounding box center [645, 368] width 1290 height 736
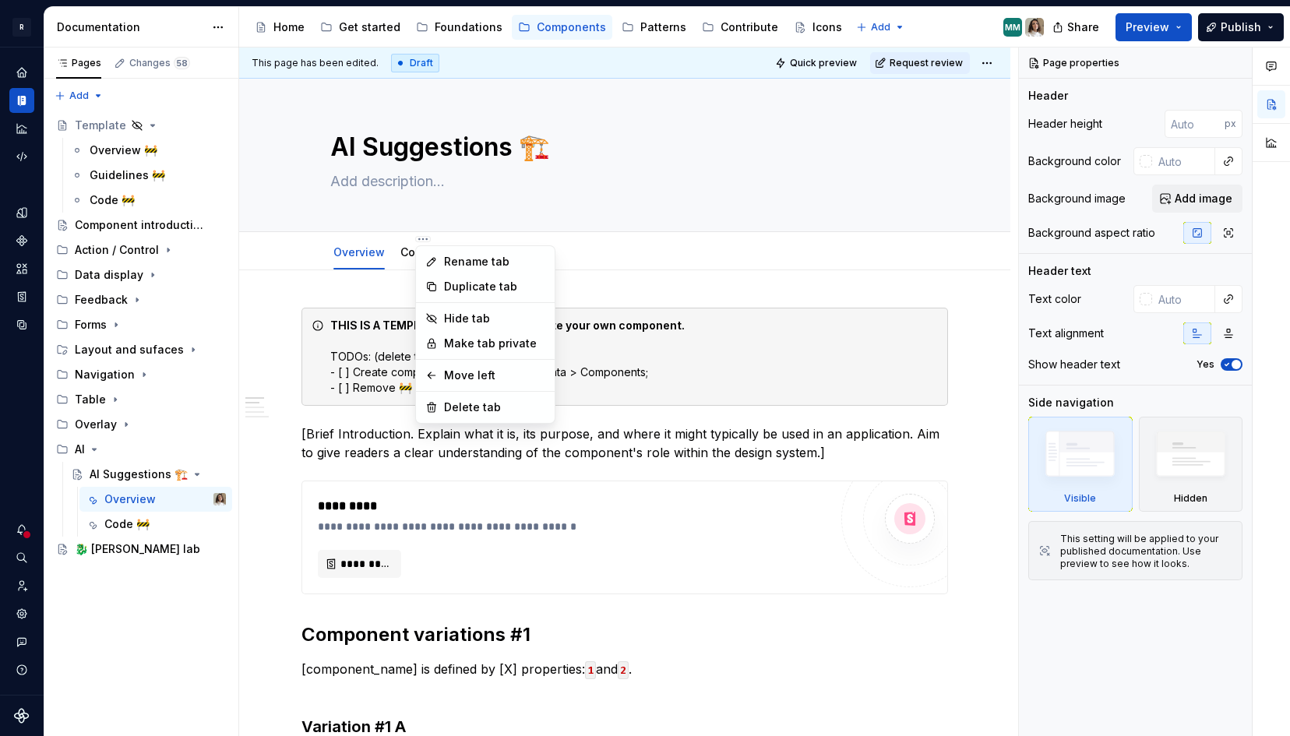
type textarea "*"
click at [454, 263] on div "Rename tab" at bounding box center [494, 262] width 101 height 16
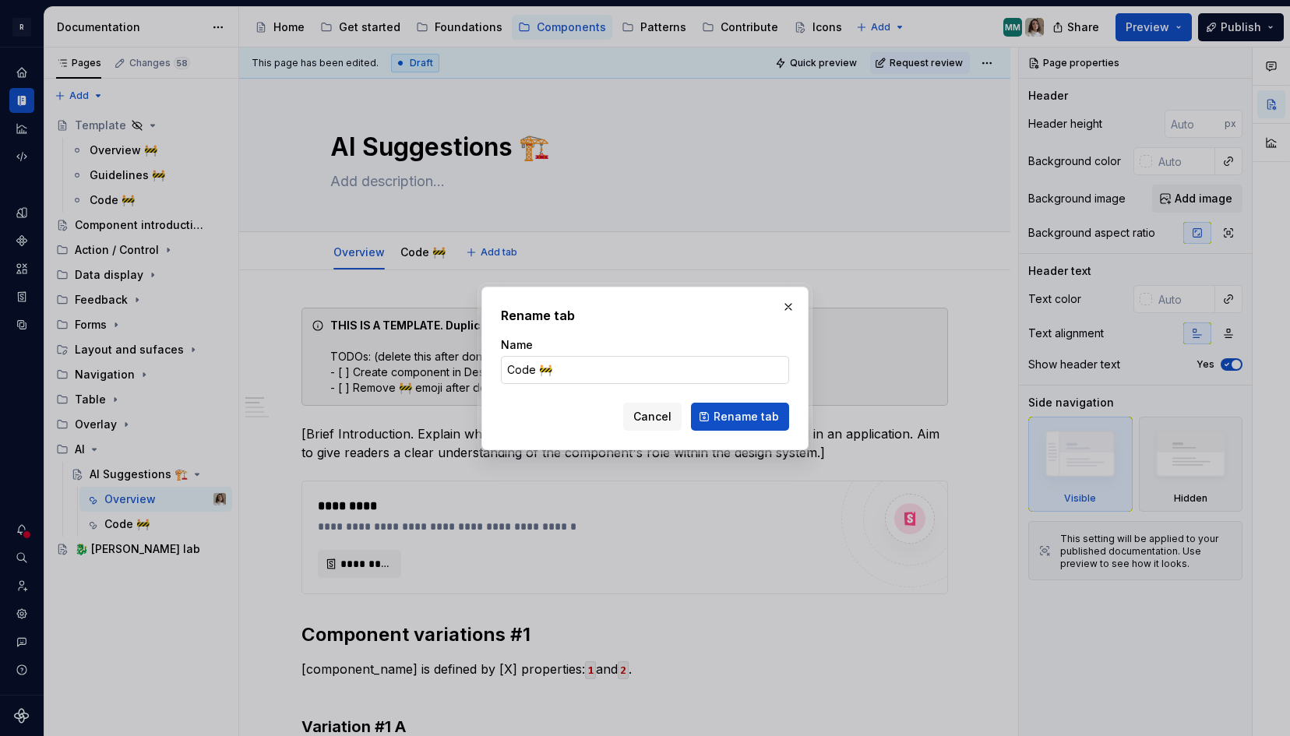
click at [570, 372] on input "Code 🚧" at bounding box center [645, 370] width 288 height 28
type input "Code"
click button "Rename tab" at bounding box center [740, 417] width 98 height 28
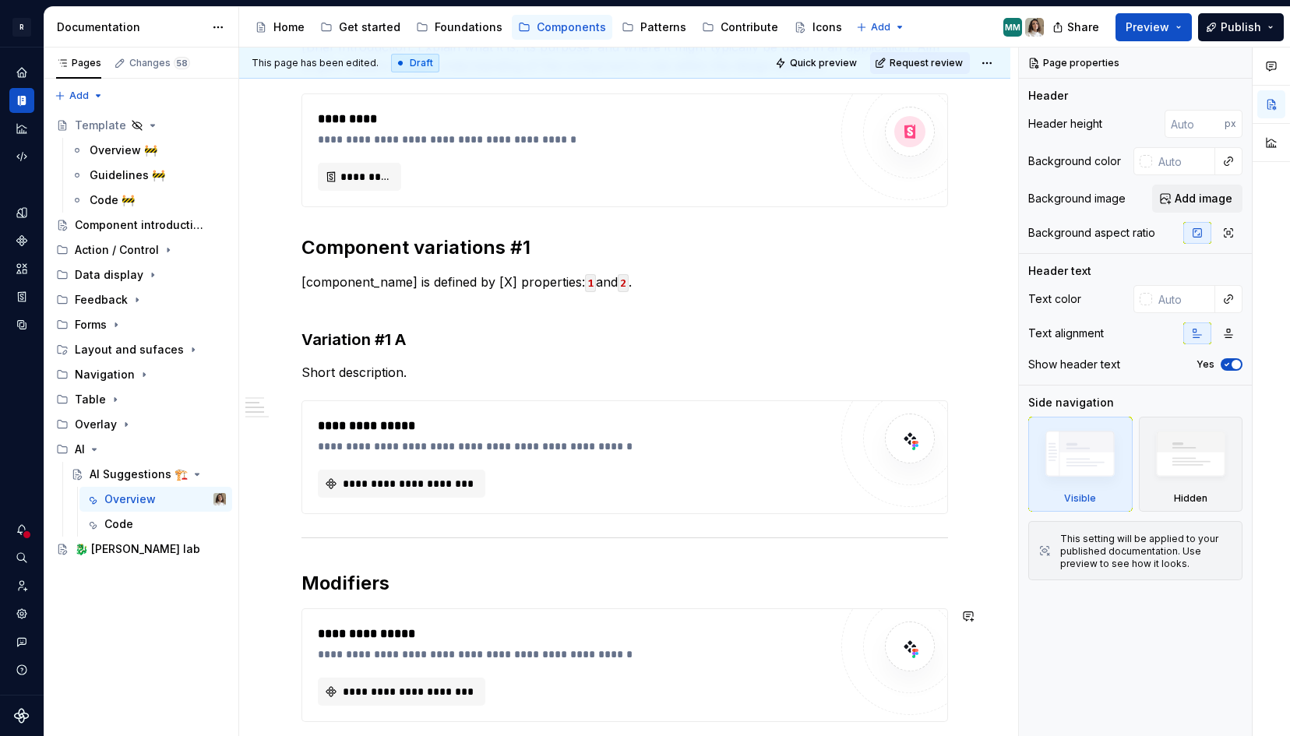
scroll to position [1095, 0]
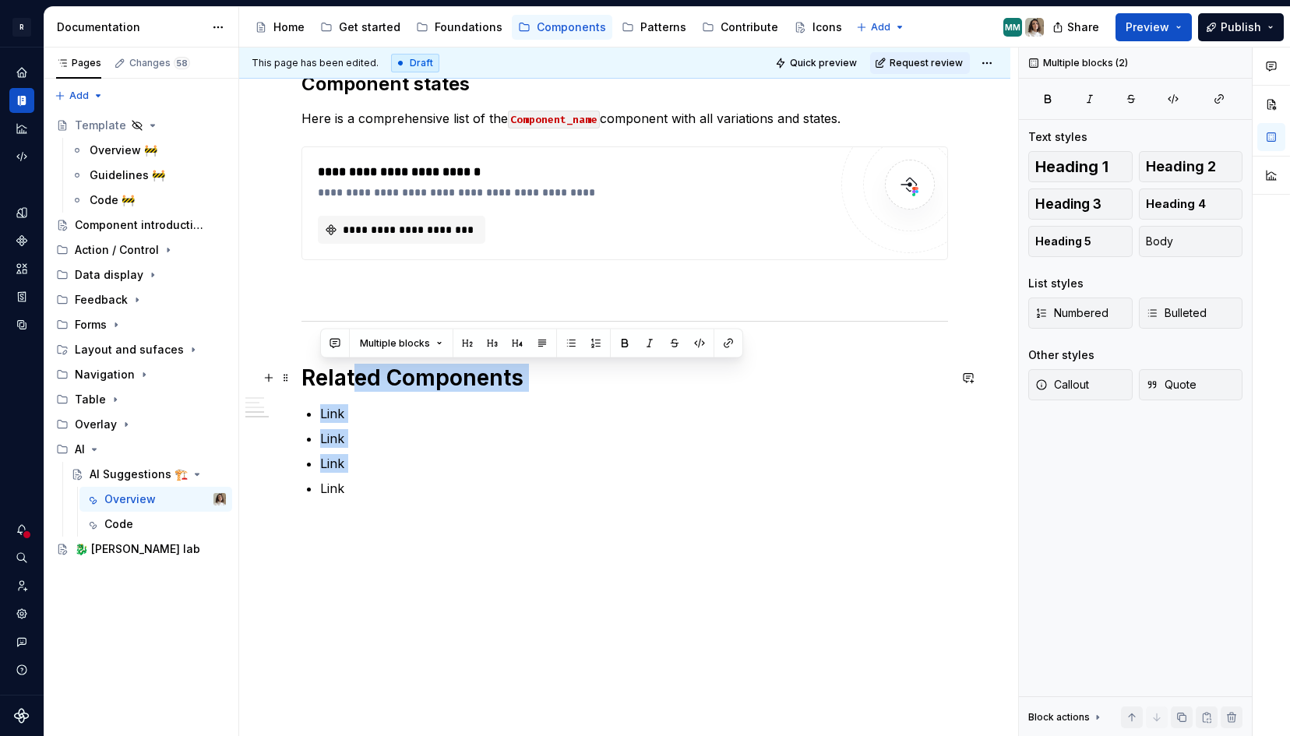
drag, startPoint x: 356, startPoint y: 474, endPoint x: 353, endPoint y: 381, distance: 92.8
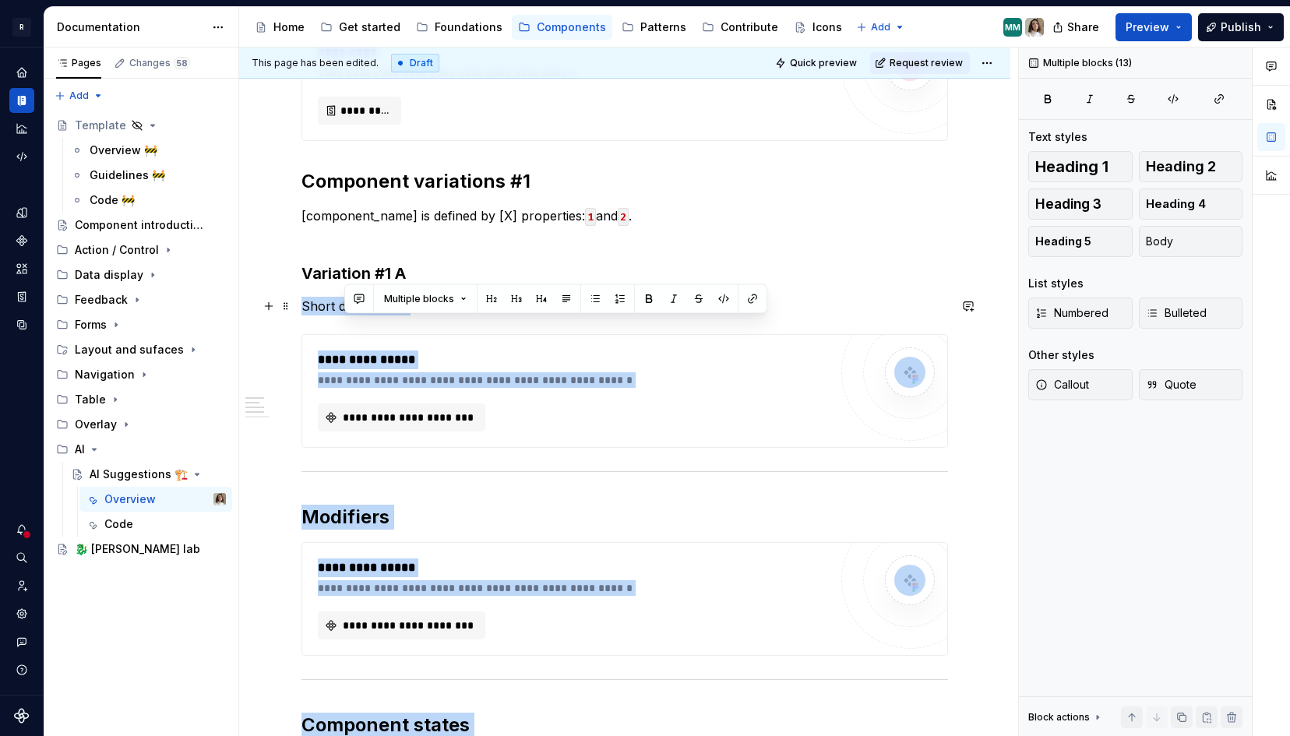
scroll to position [384, 0]
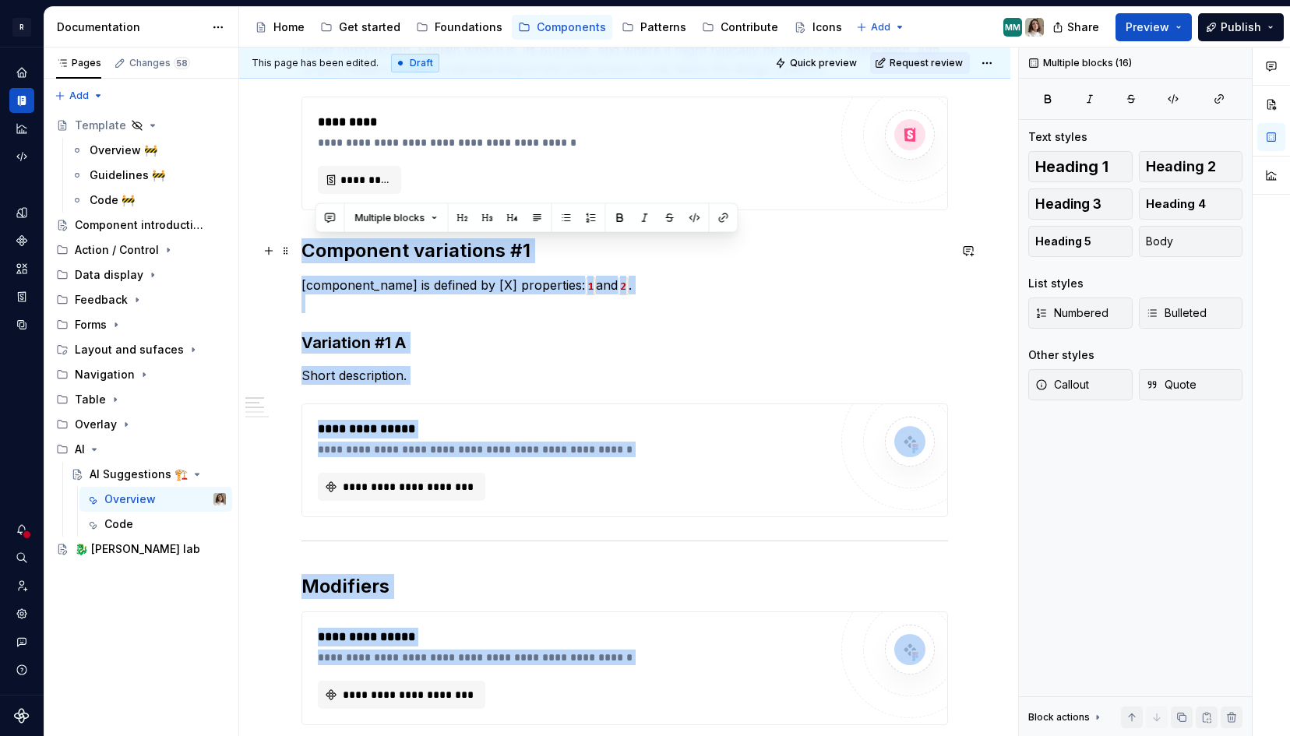
drag, startPoint x: 349, startPoint y: 486, endPoint x: 304, endPoint y: 249, distance: 241.9
click at [304, 249] on div "**********" at bounding box center [624, 566] width 647 height 1285
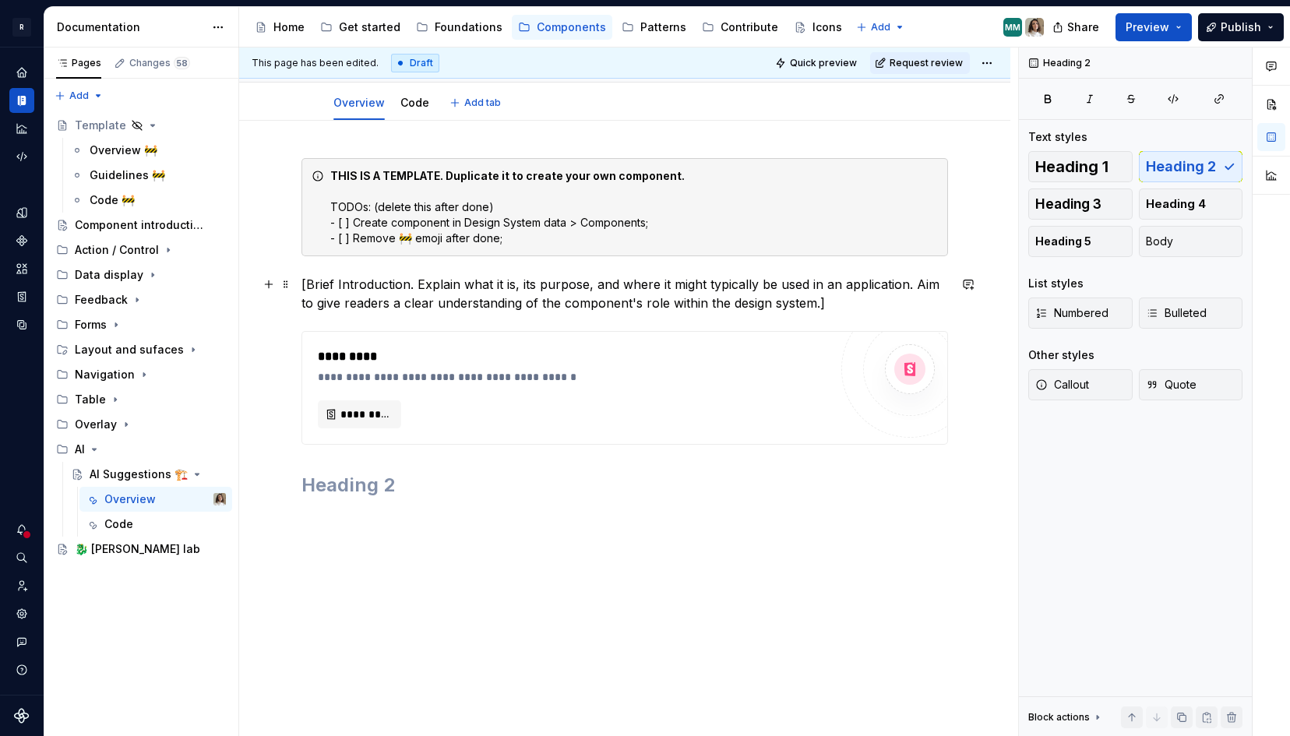
type textarea "*"
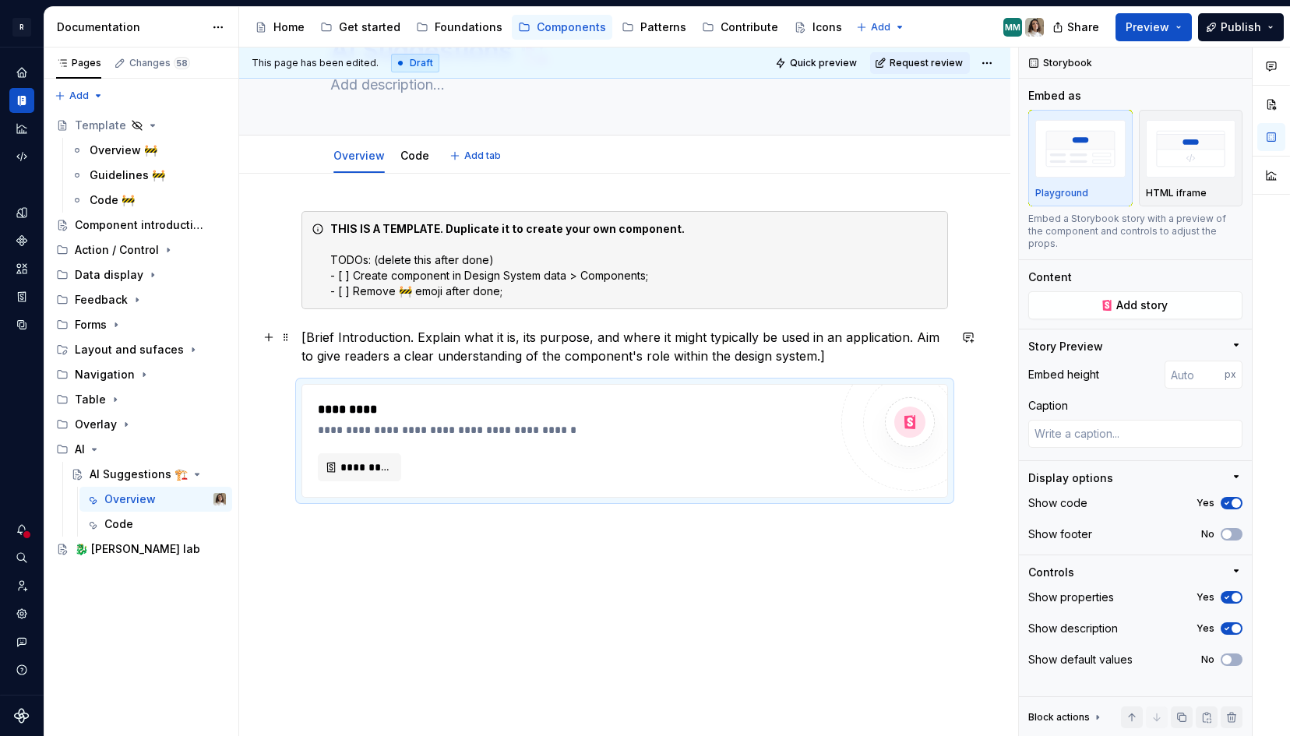
scroll to position [0, 0]
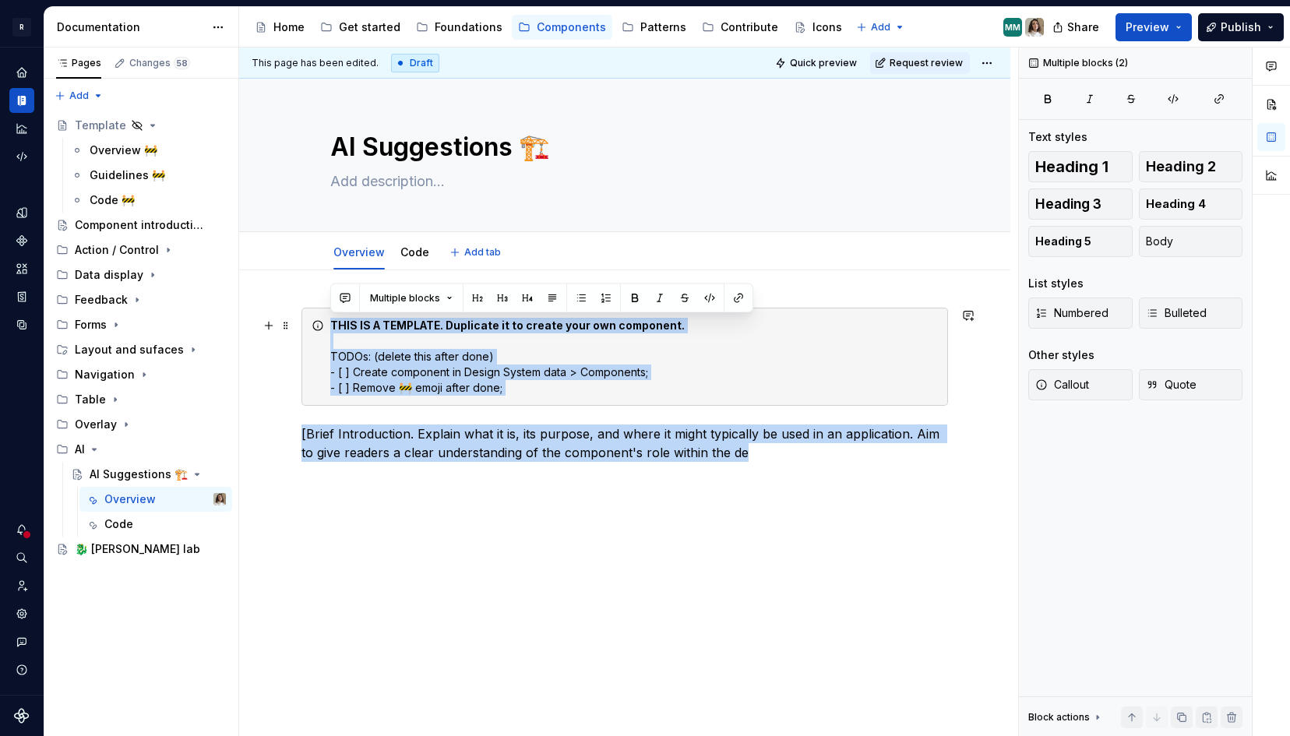
drag, startPoint x: 742, startPoint y: 460, endPoint x: 308, endPoint y: 326, distance: 454.4
click at [308, 326] on div "THIS IS A TEMPLATE. Duplicate it to create your own component. TODOs: (delete t…" at bounding box center [624, 385] width 647 height 154
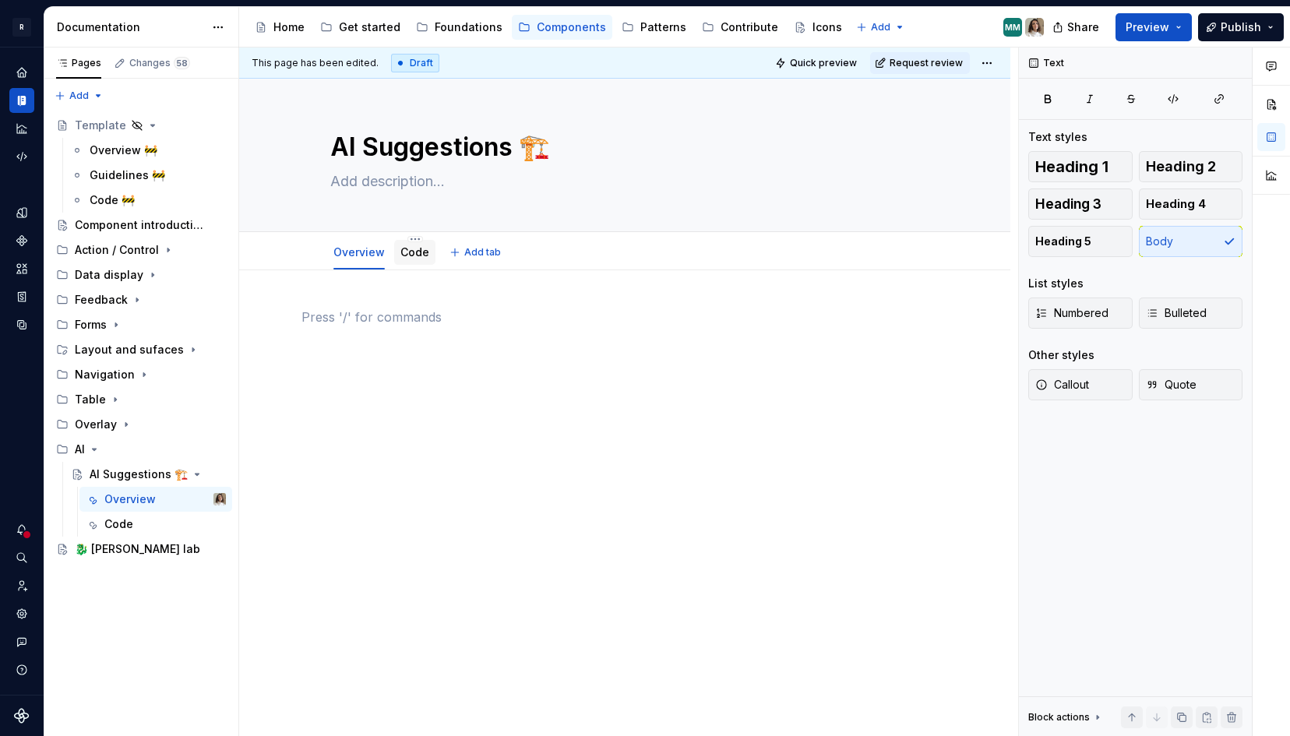
click at [411, 254] on link "Code" at bounding box center [414, 251] width 29 height 13
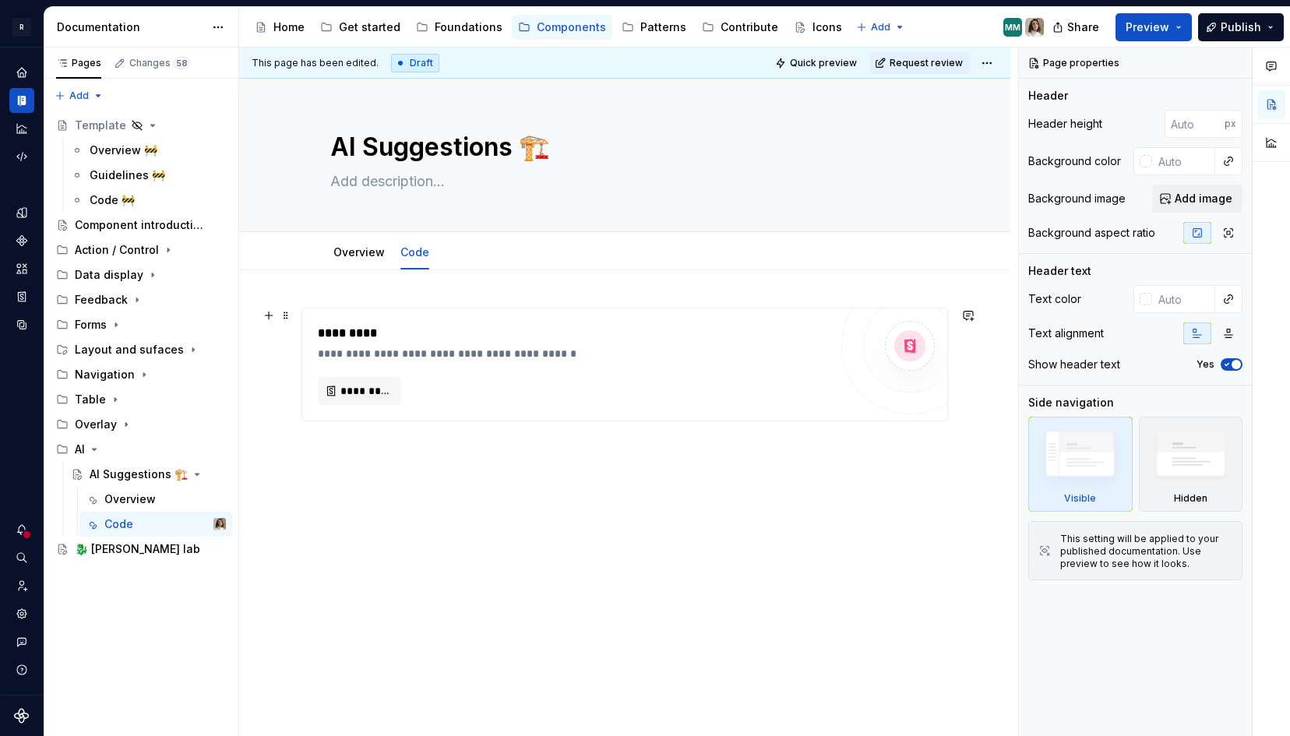
click at [385, 346] on div "**********" at bounding box center [577, 354] width 519 height 16
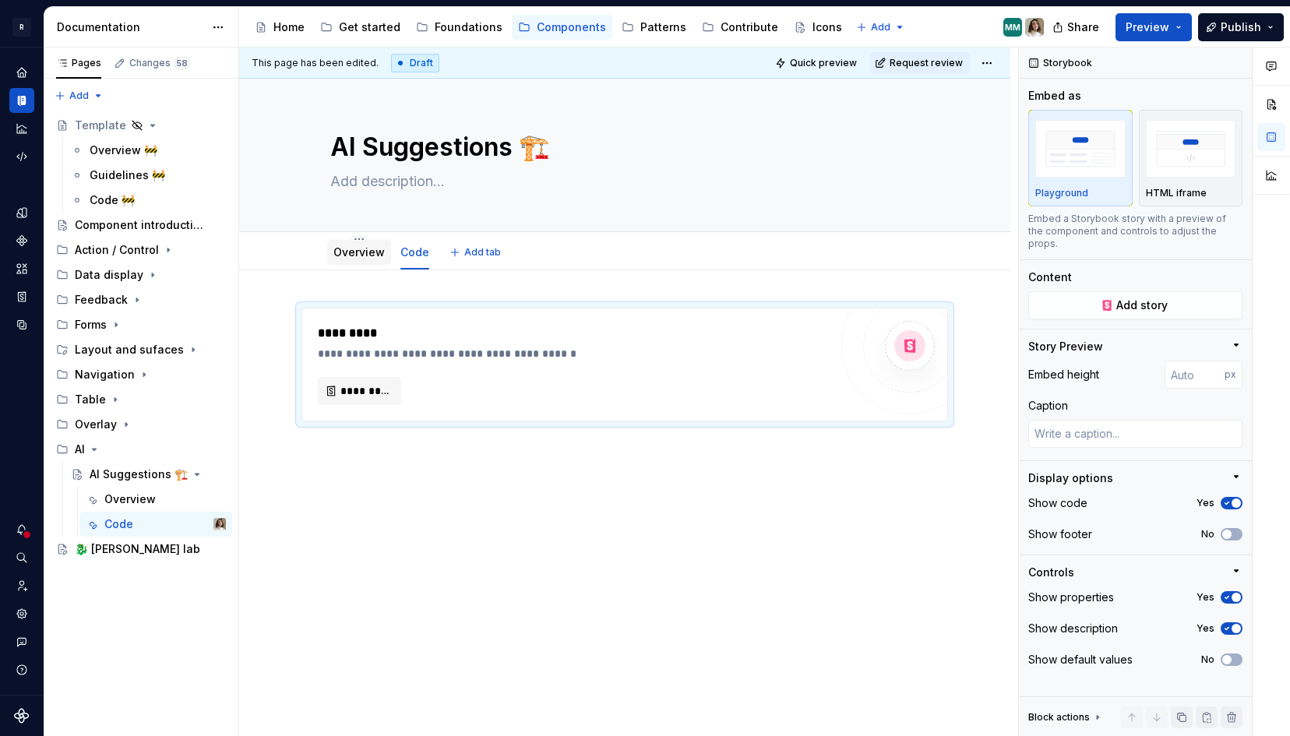
click at [367, 249] on link "Overview" at bounding box center [358, 251] width 51 height 13
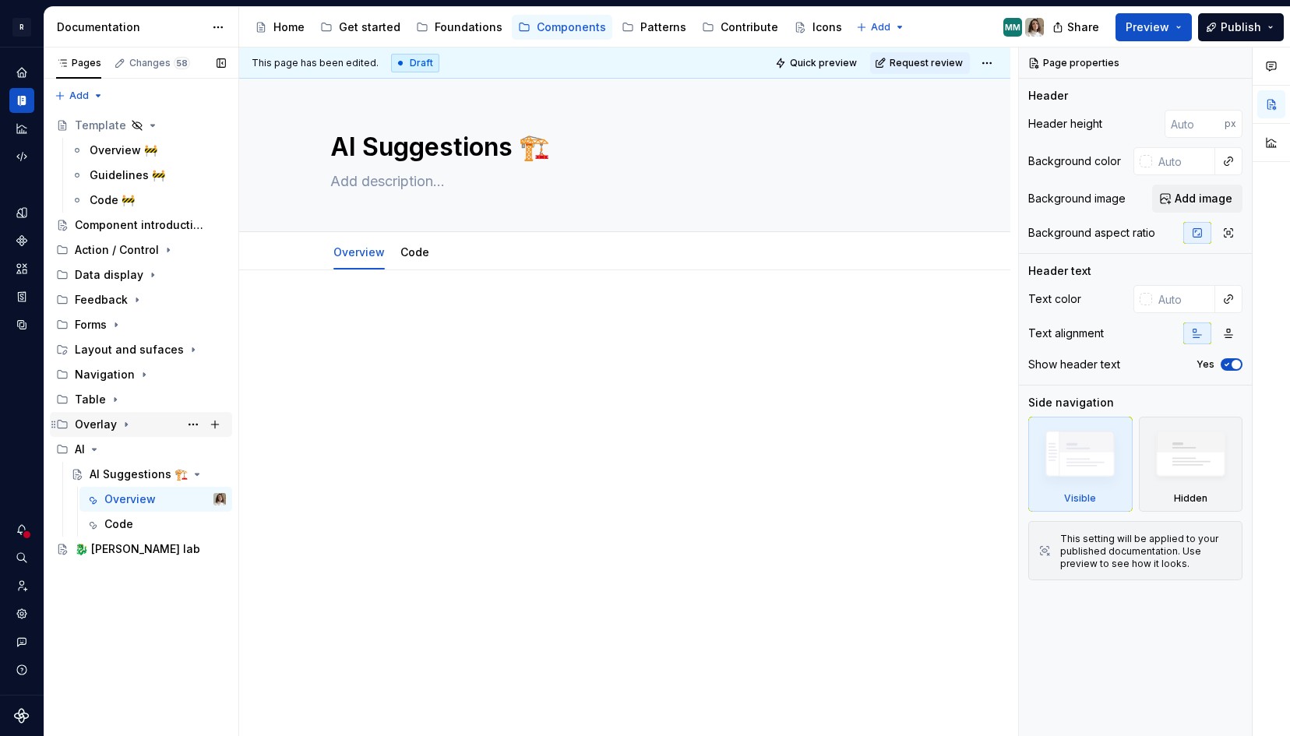
click at [125, 424] on icon "Page tree" at bounding box center [126, 425] width 2 height 4
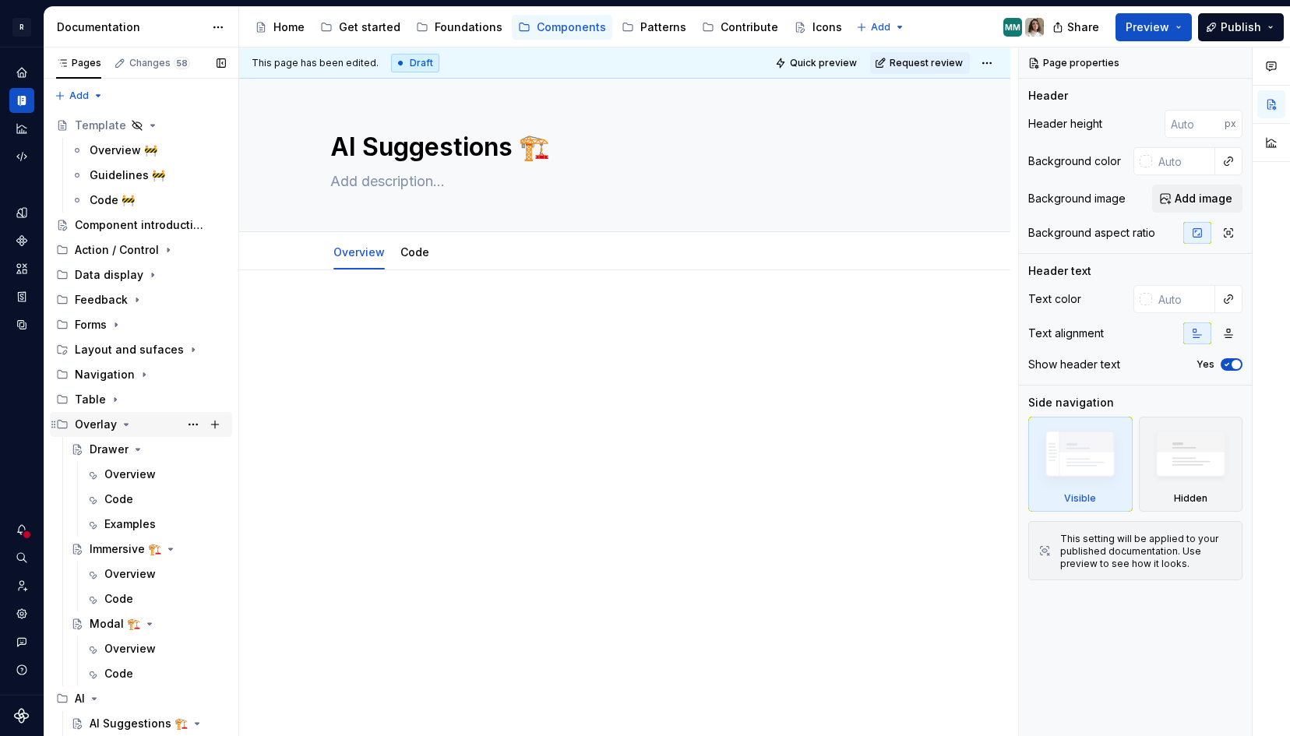
scroll to position [71, 0]
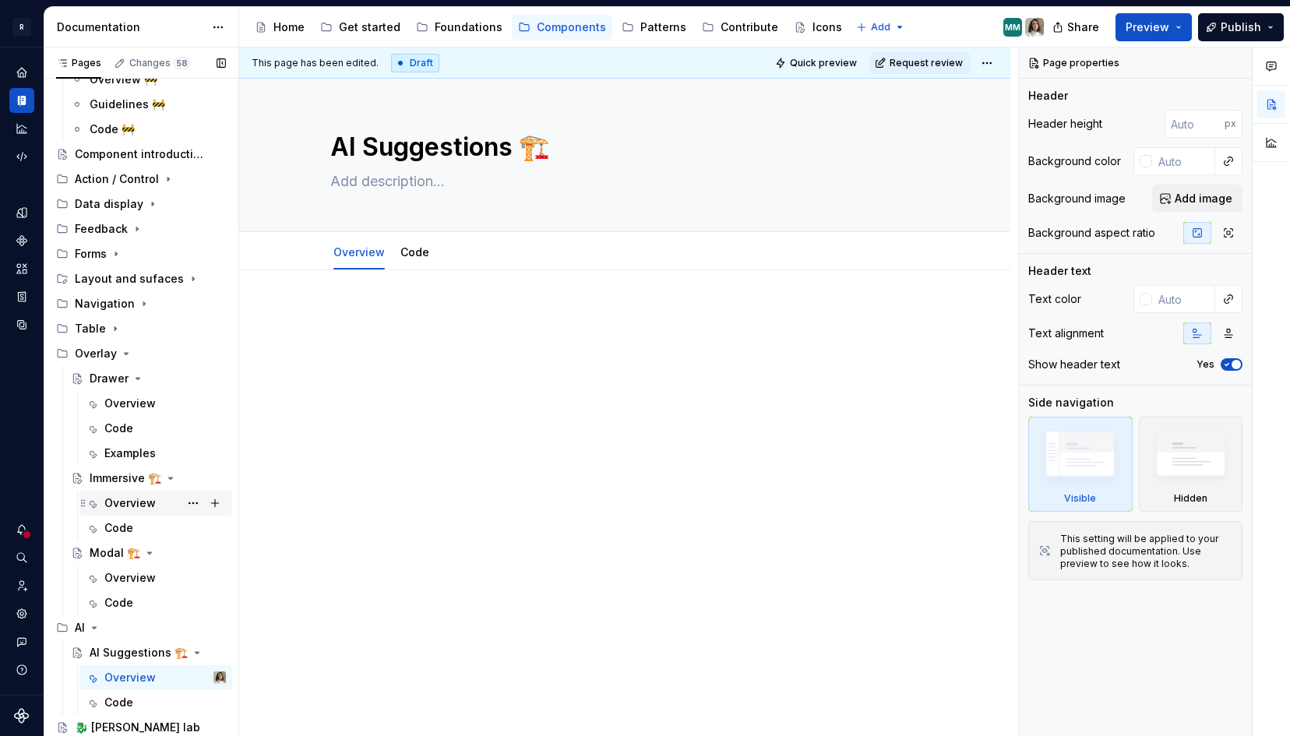
click at [128, 499] on div "Overview" at bounding box center [129, 503] width 51 height 16
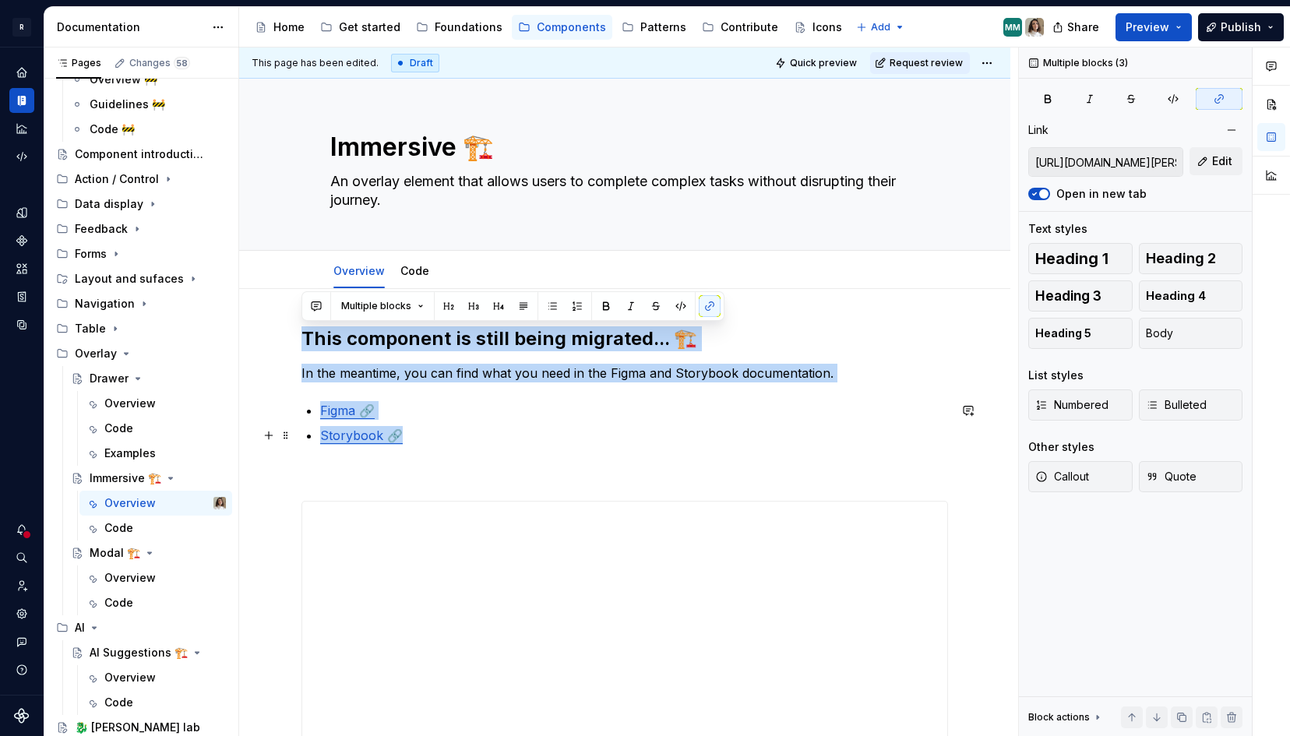
drag, startPoint x: 305, startPoint y: 336, endPoint x: 422, endPoint y: 440, distance: 157.3
click at [422, 440] on div "**********" at bounding box center [624, 652] width 647 height 652
copy div "This component is still being migrated... 🏗️ In the meantime, you can find what…"
click at [119, 675] on div "Overview" at bounding box center [129, 678] width 51 height 16
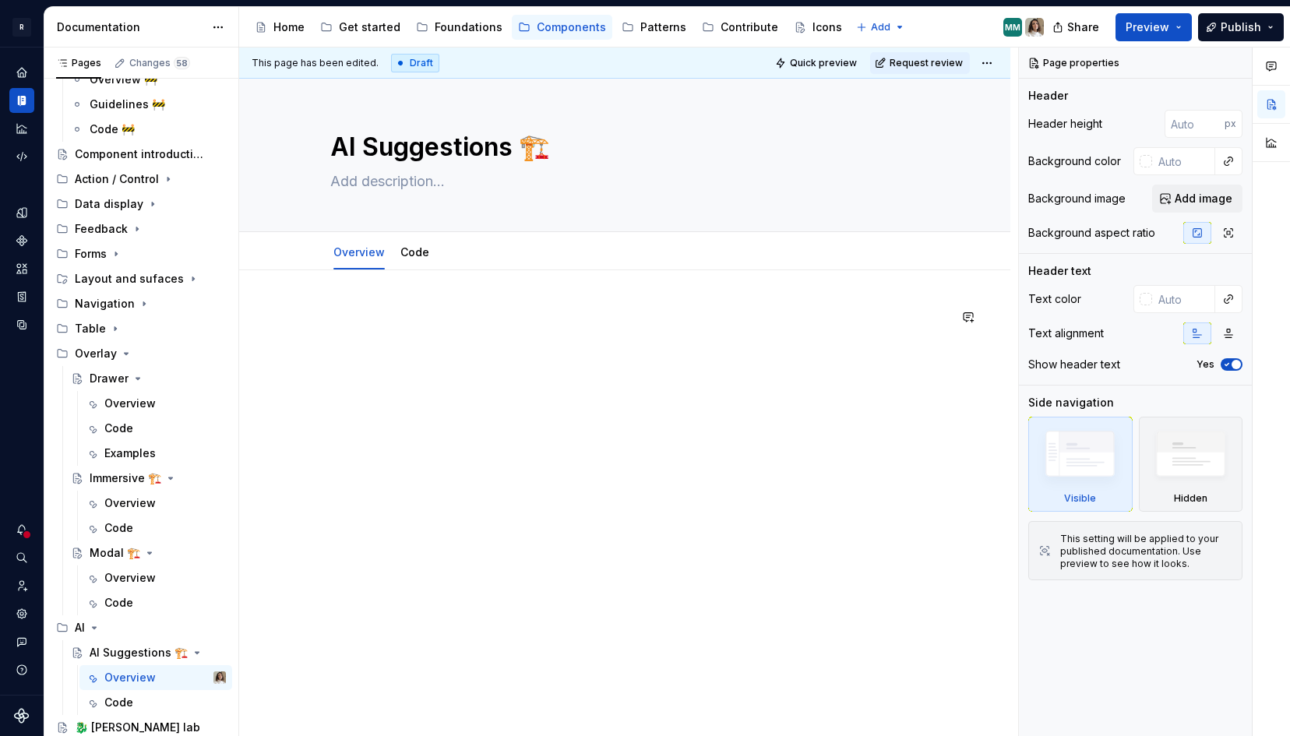
click at [362, 326] on div at bounding box center [624, 337] width 647 height 59
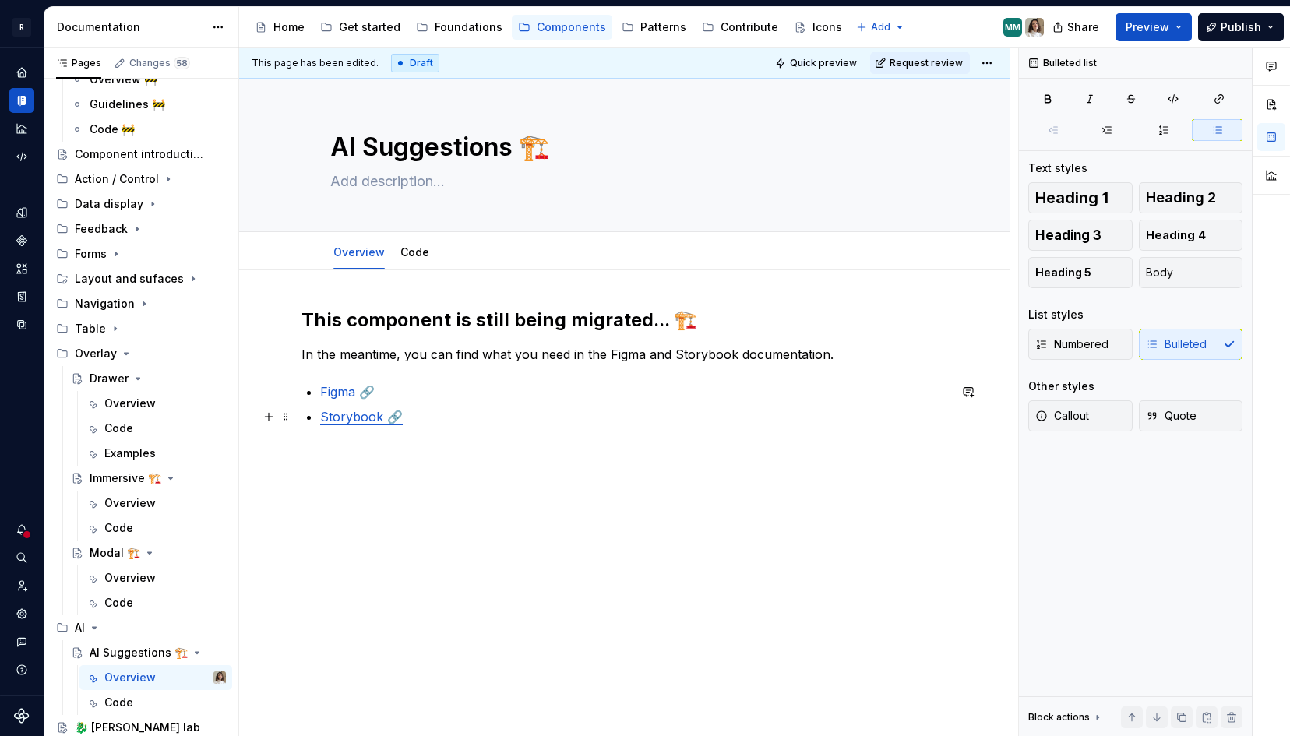
click at [425, 421] on p "Storybook 🔗" at bounding box center [634, 416] width 628 height 19
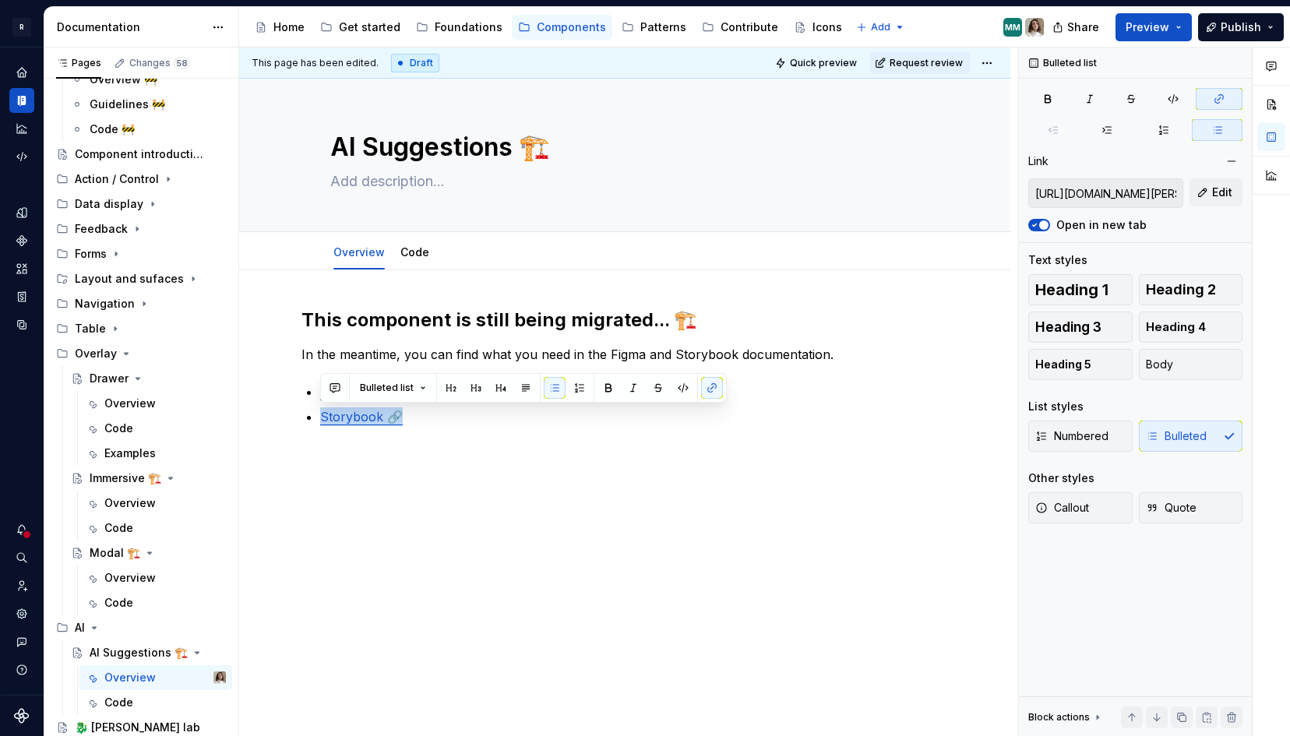
type textarea "*"
click at [524, 356] on p "In the meantime, you can find what you need in the Figma and Storybook document…" at bounding box center [624, 354] width 647 height 19
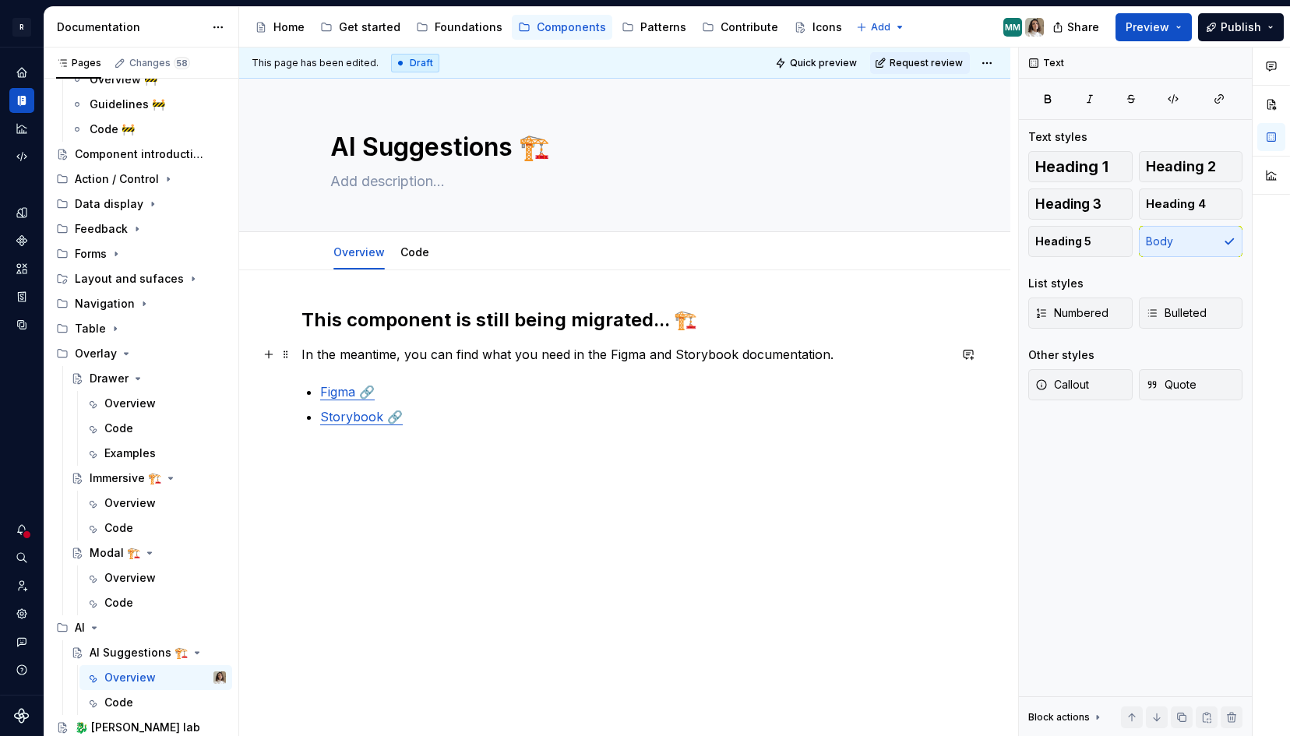
click at [703, 357] on p "In the meantime, you can find what you need in the Figma and Storybook document…" at bounding box center [624, 354] width 647 height 19
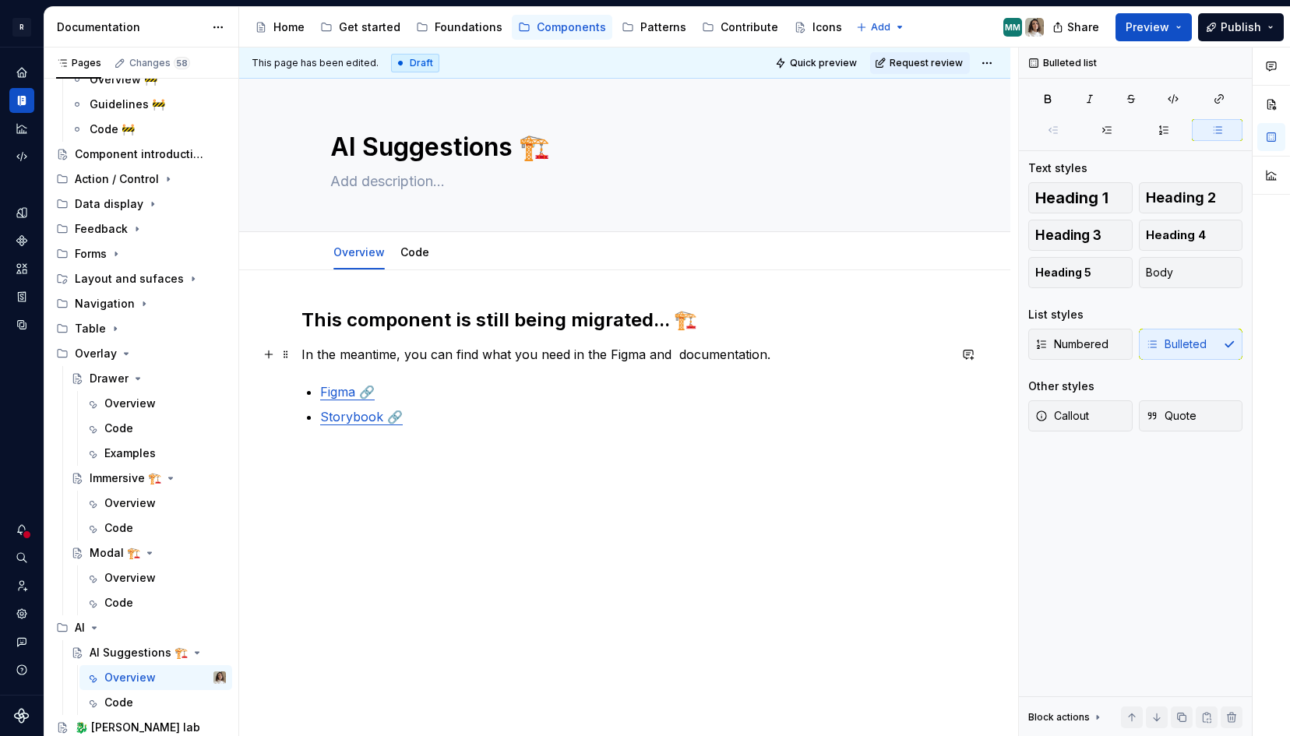
click at [668, 357] on p "In the meantime, you can find what you need in the Figma and documentation." at bounding box center [624, 354] width 647 height 19
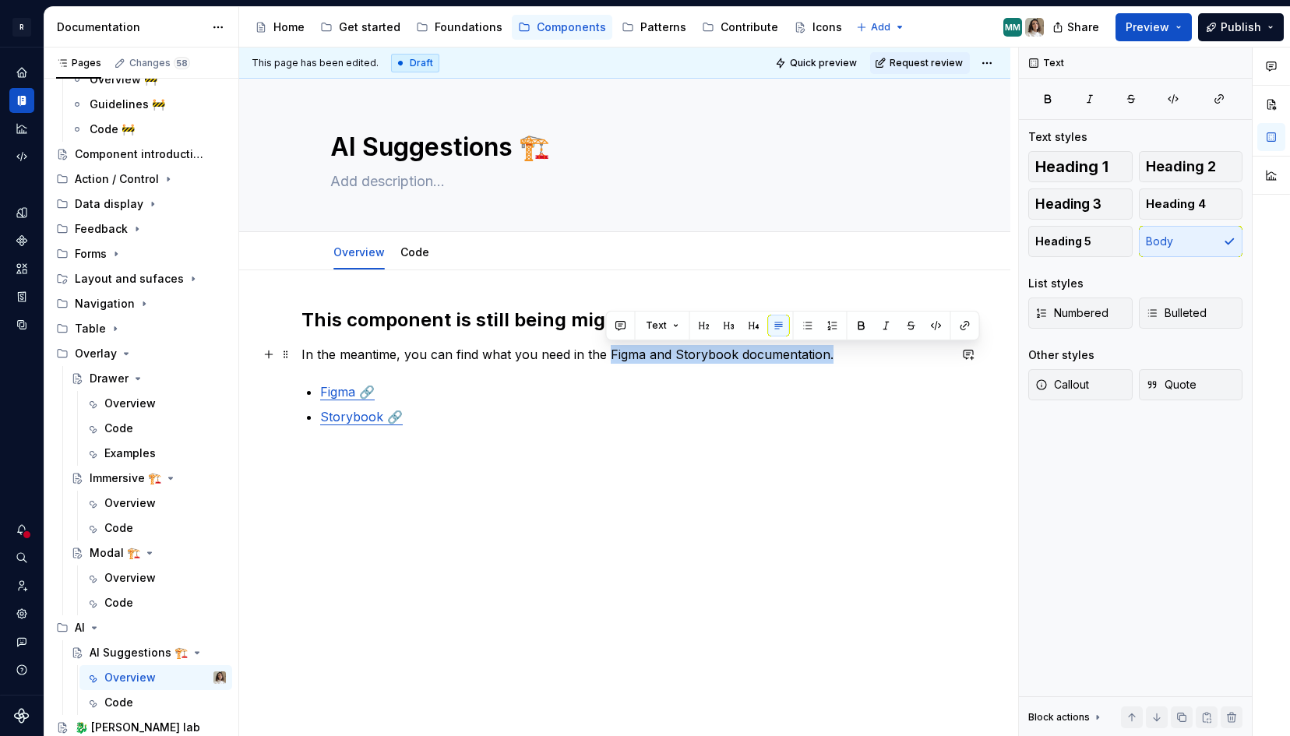
drag, startPoint x: 607, startPoint y: 355, endPoint x: 839, endPoint y: 352, distance: 232.2
click at [839, 352] on p "In the meantime, you can find what you need in the Figma and Storybook document…" at bounding box center [624, 354] width 647 height 19
click at [973, 353] on button "button" at bounding box center [968, 355] width 22 height 22
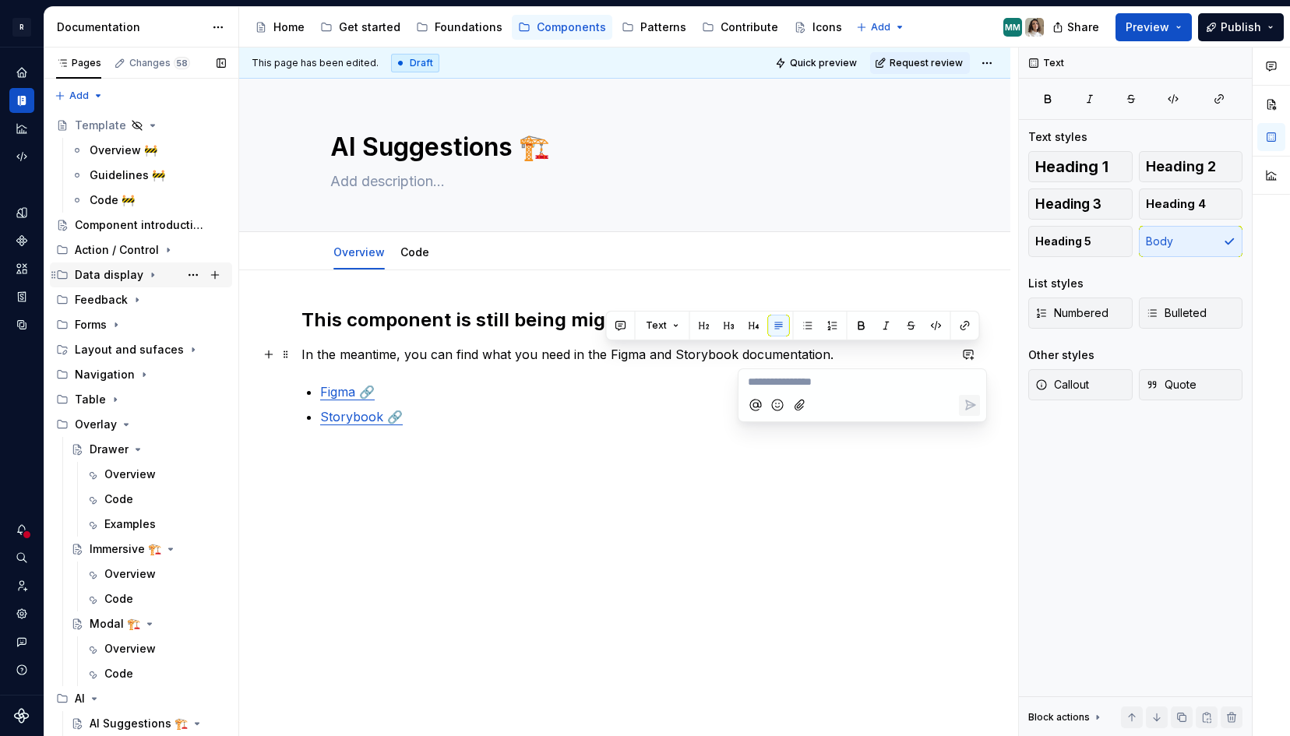
click at [146, 274] on icon "Page tree" at bounding box center [152, 275] width 12 height 12
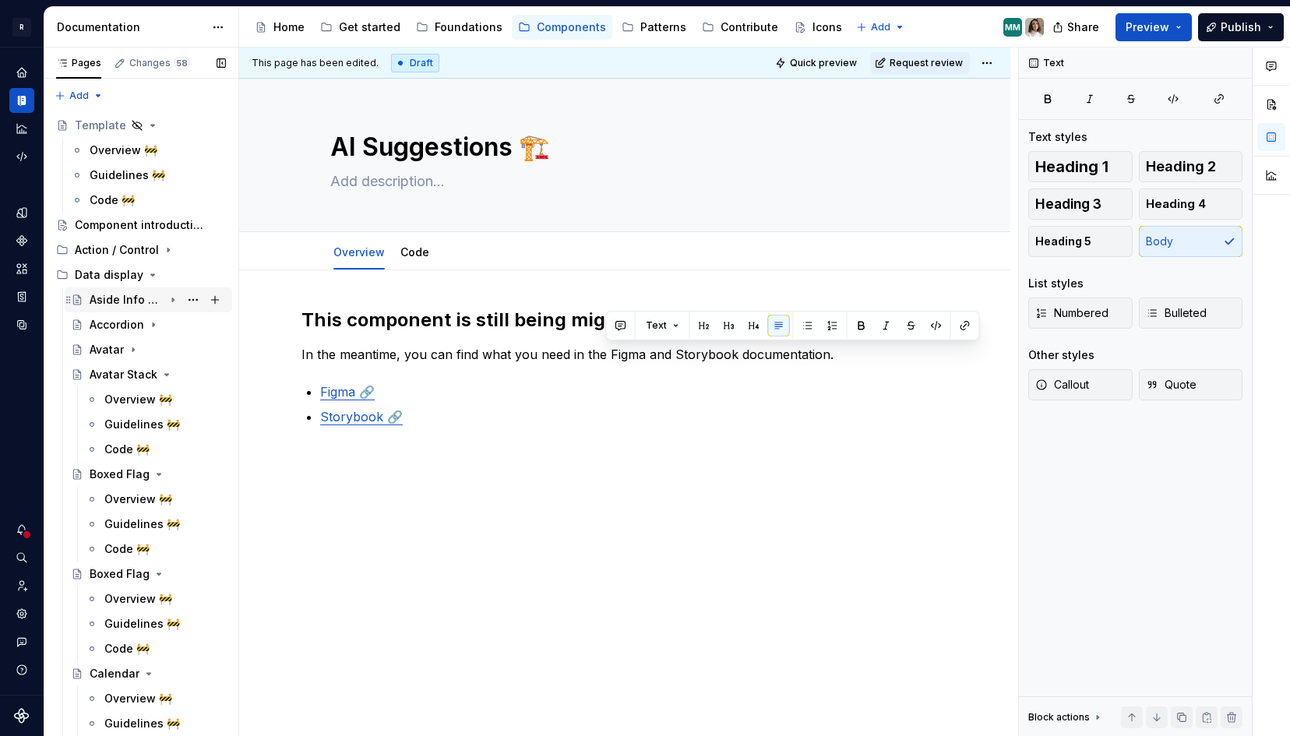
click at [109, 301] on div "Aside Info Block" at bounding box center [127, 300] width 74 height 16
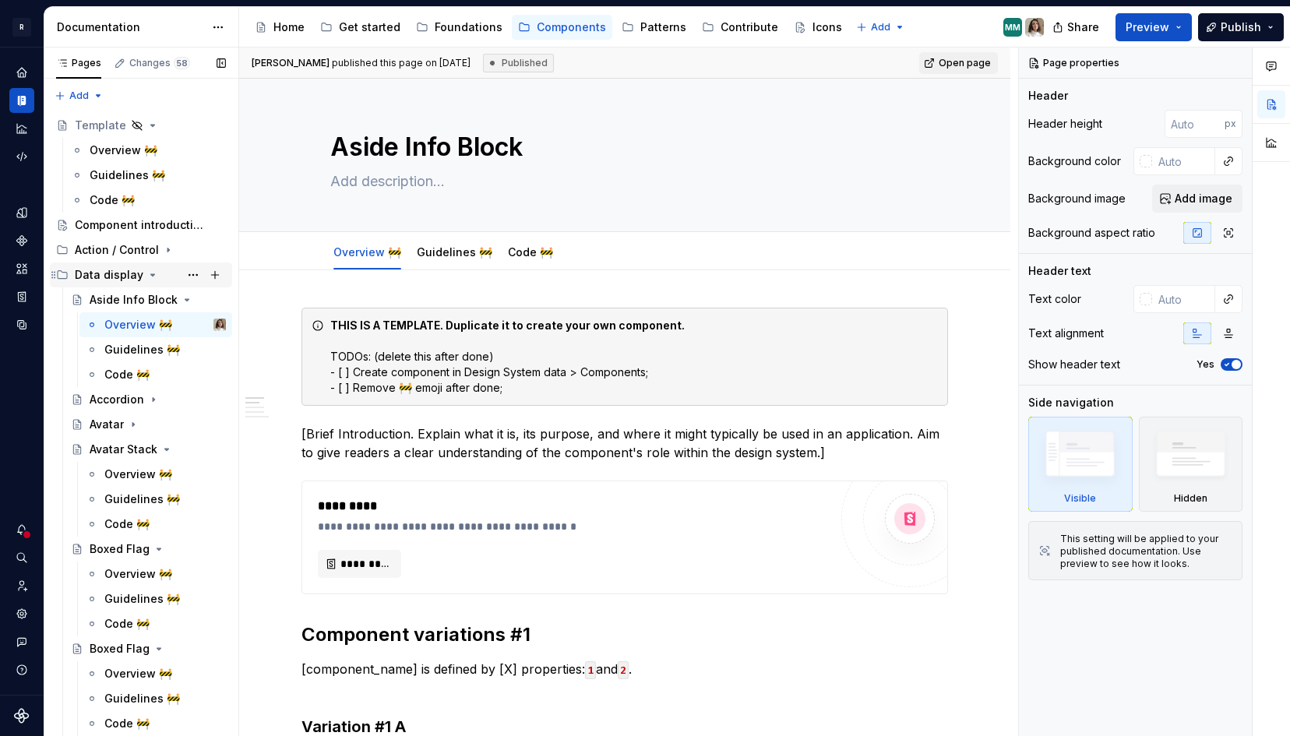
click at [147, 273] on icon "Page tree" at bounding box center [152, 275] width 12 height 12
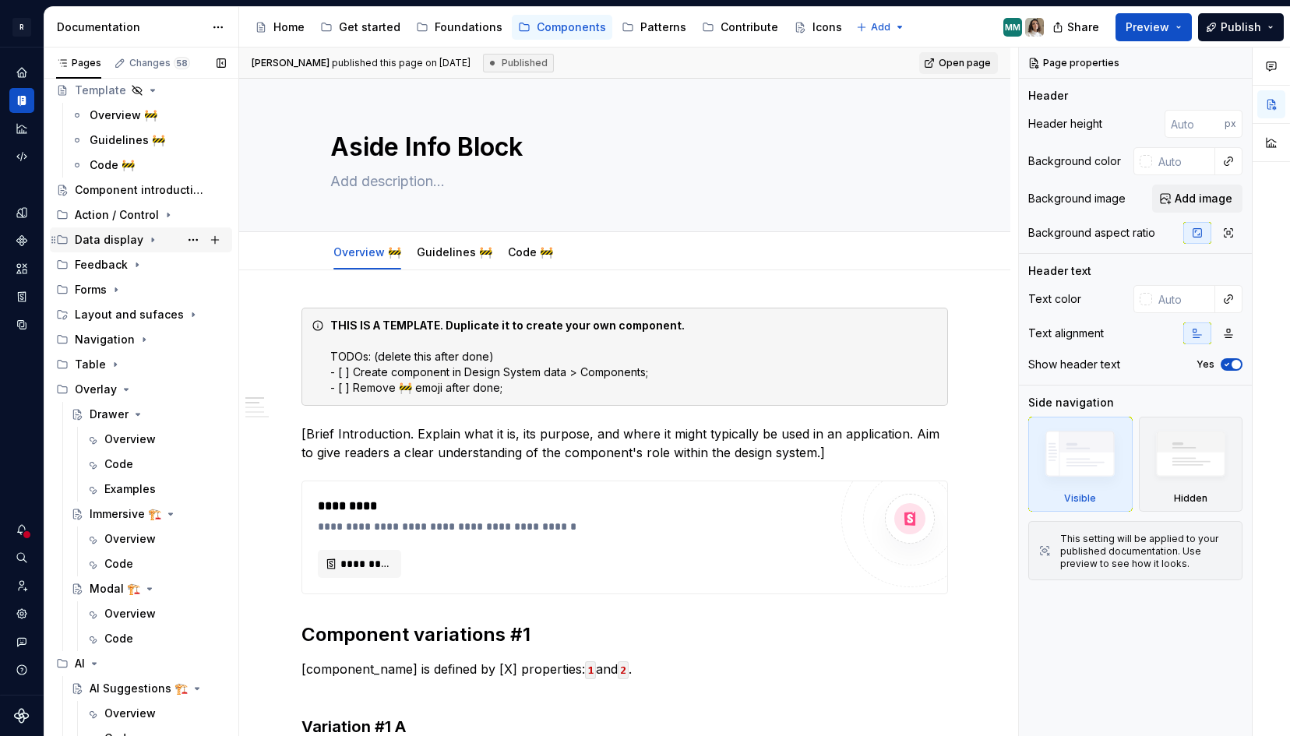
scroll to position [47, 0]
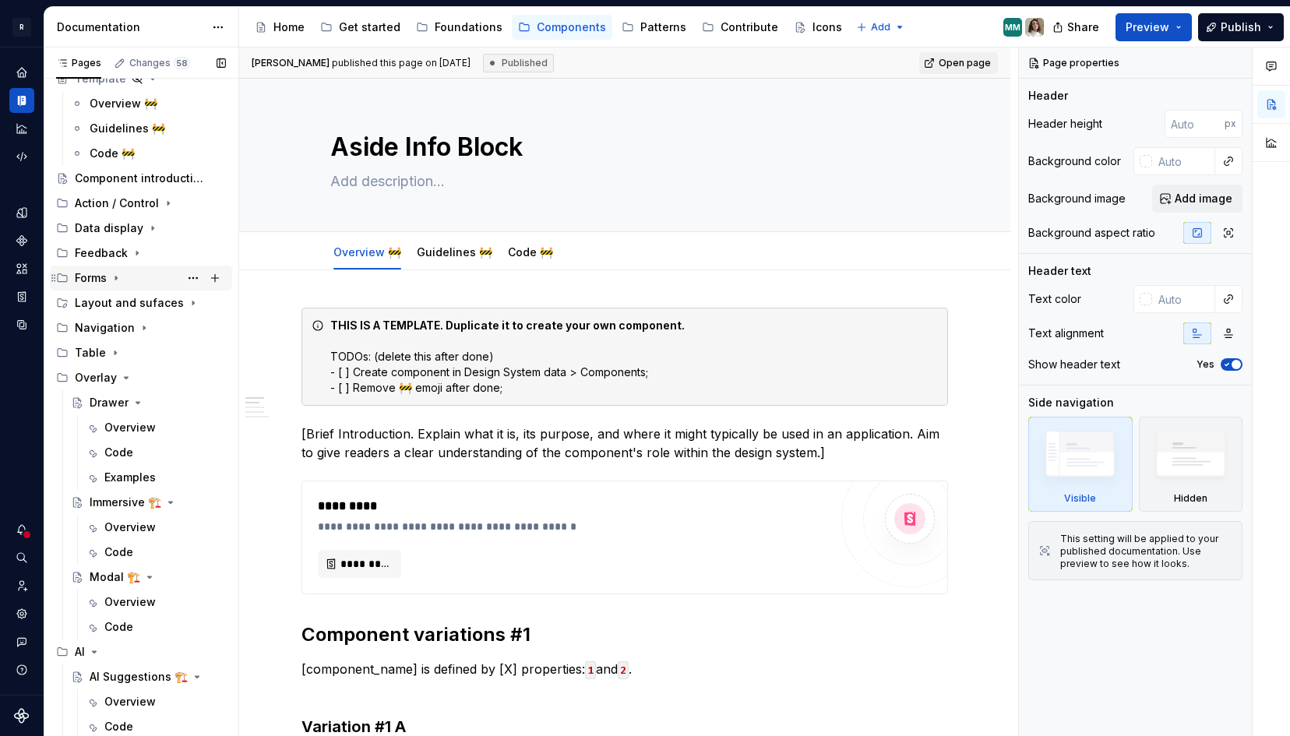
click at [118, 274] on icon "Page tree" at bounding box center [116, 278] width 12 height 12
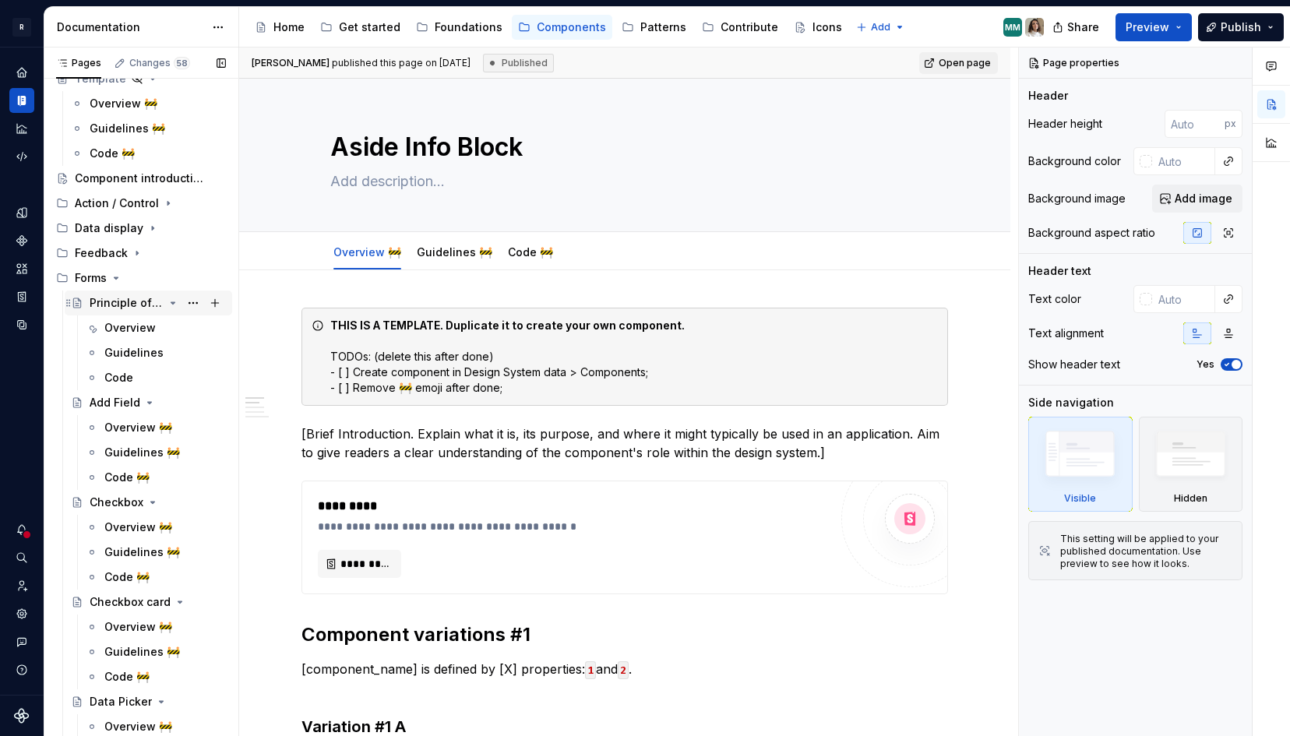
click at [118, 304] on div "Principle of Forms" at bounding box center [127, 303] width 74 height 16
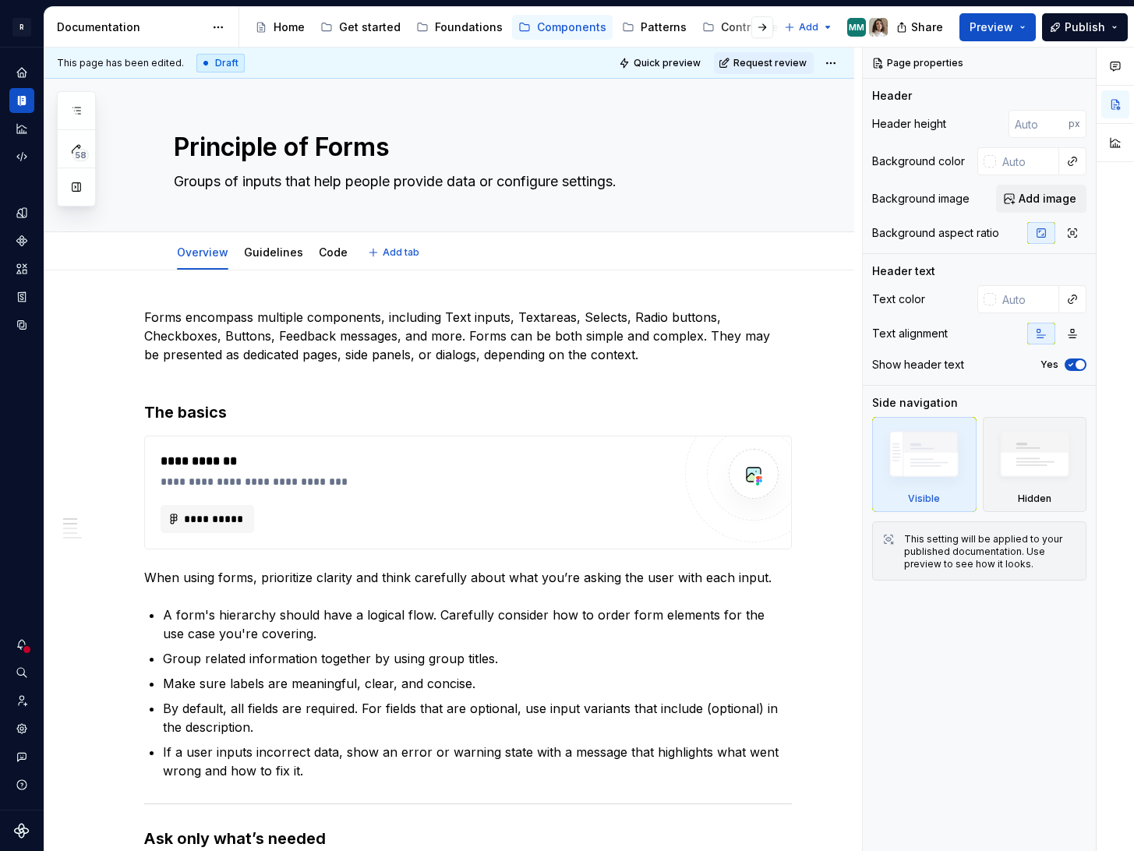
type textarea "*"
click at [384, 488] on div "**********" at bounding box center [420, 482] width 520 height 16
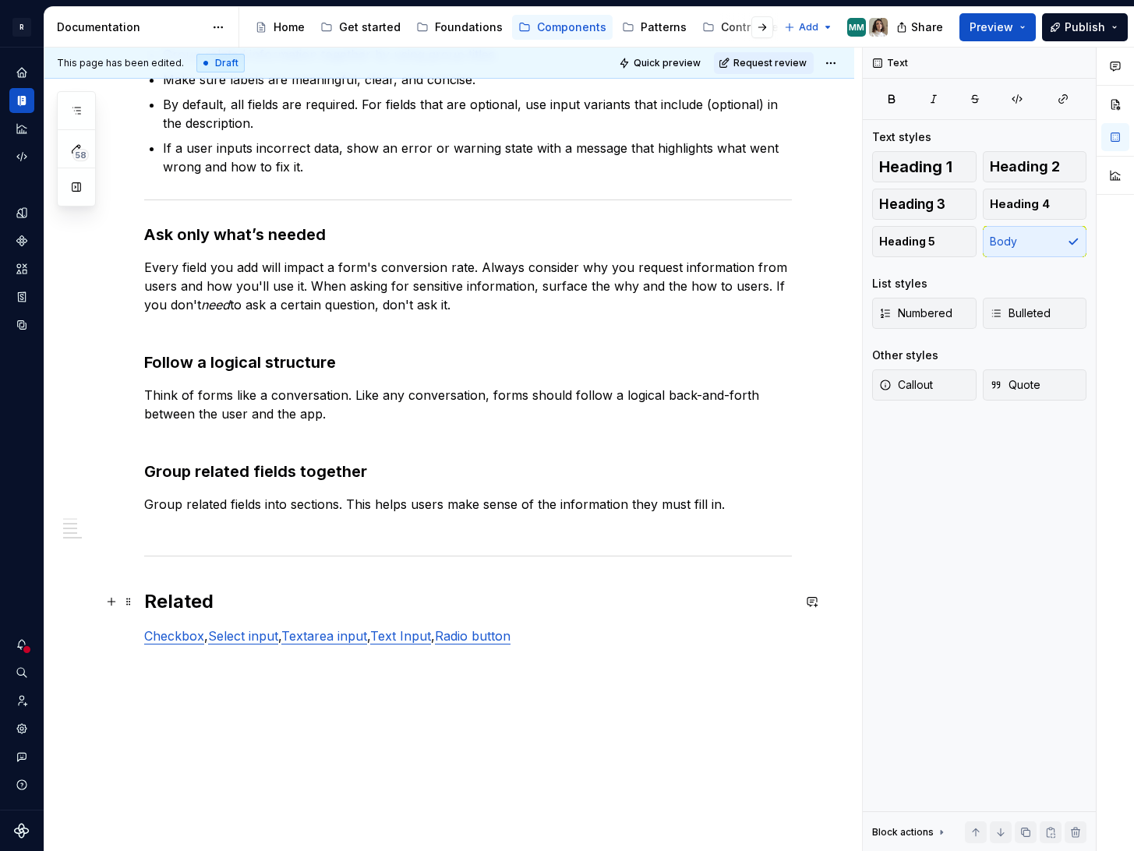
scroll to position [473, 0]
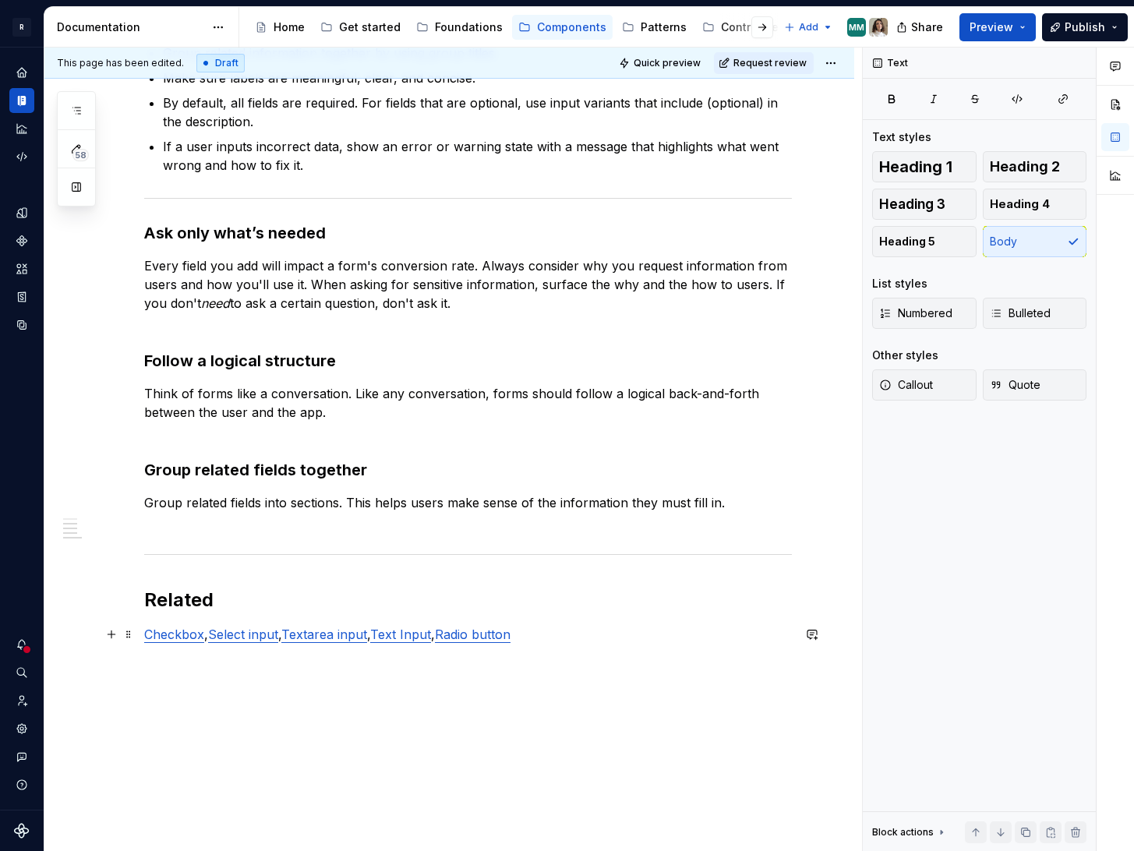
click at [498, 634] on link "Radio button" at bounding box center [473, 634] width 76 height 16
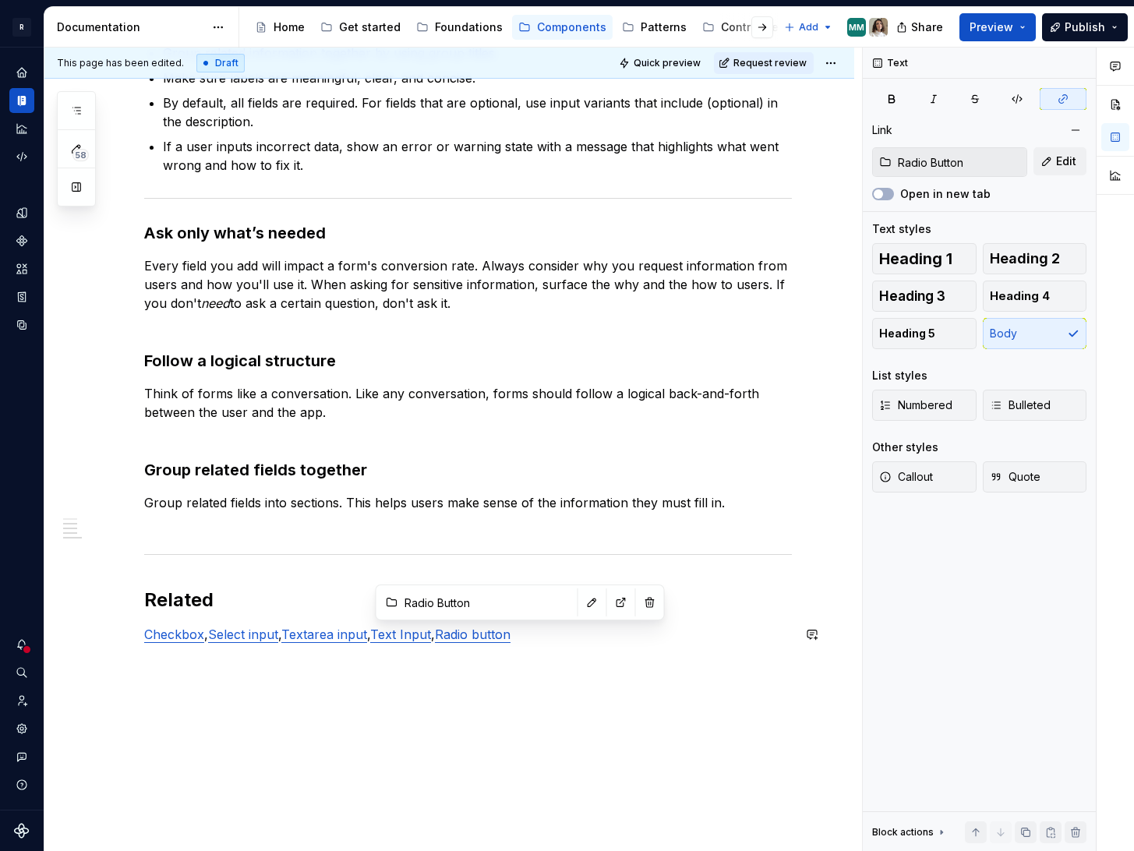
click at [460, 603] on input "Radio Button" at bounding box center [486, 602] width 176 height 28
click at [482, 602] on input "Radio Button" at bounding box center [486, 602] width 176 height 28
click at [457, 602] on input "Radio Button" at bounding box center [486, 602] width 176 height 28
click at [468, 679] on div "Forms encompass multiple components, including Text inputs, Textareas, Selects,…" at bounding box center [448, 357] width 809 height 1120
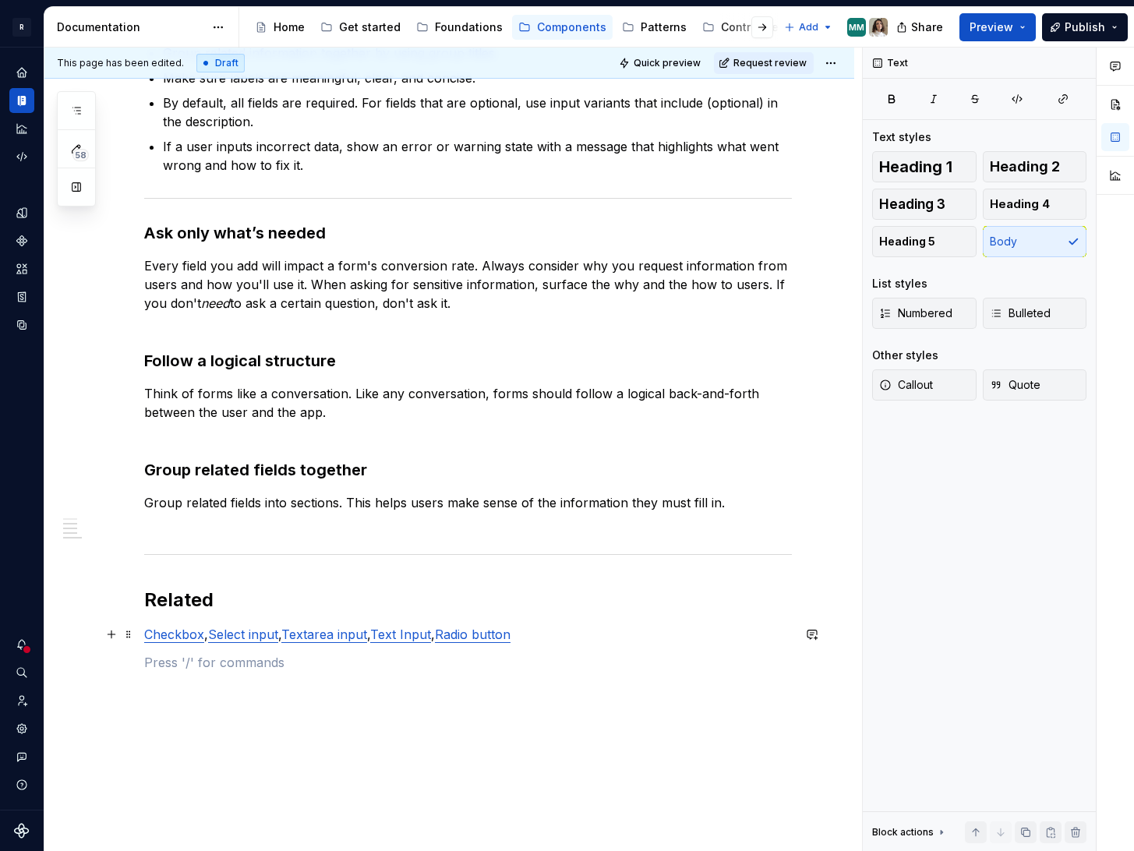
click at [480, 636] on link "Radio button" at bounding box center [473, 634] width 76 height 16
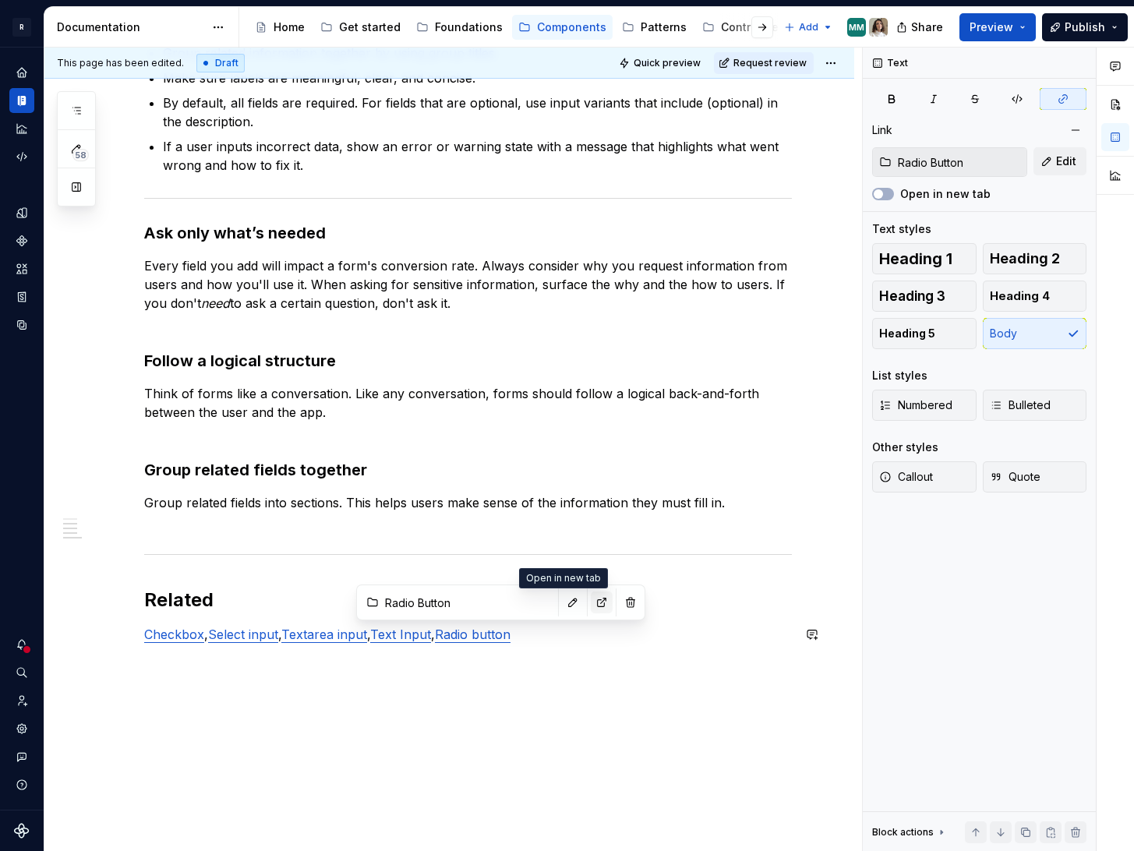
click at [591, 603] on button "button" at bounding box center [602, 602] width 22 height 22
type textarea "*"
click at [542, 638] on p "Checkbox , Select input , Textarea input , Text Input , Radio button" at bounding box center [467, 634] width 647 height 19
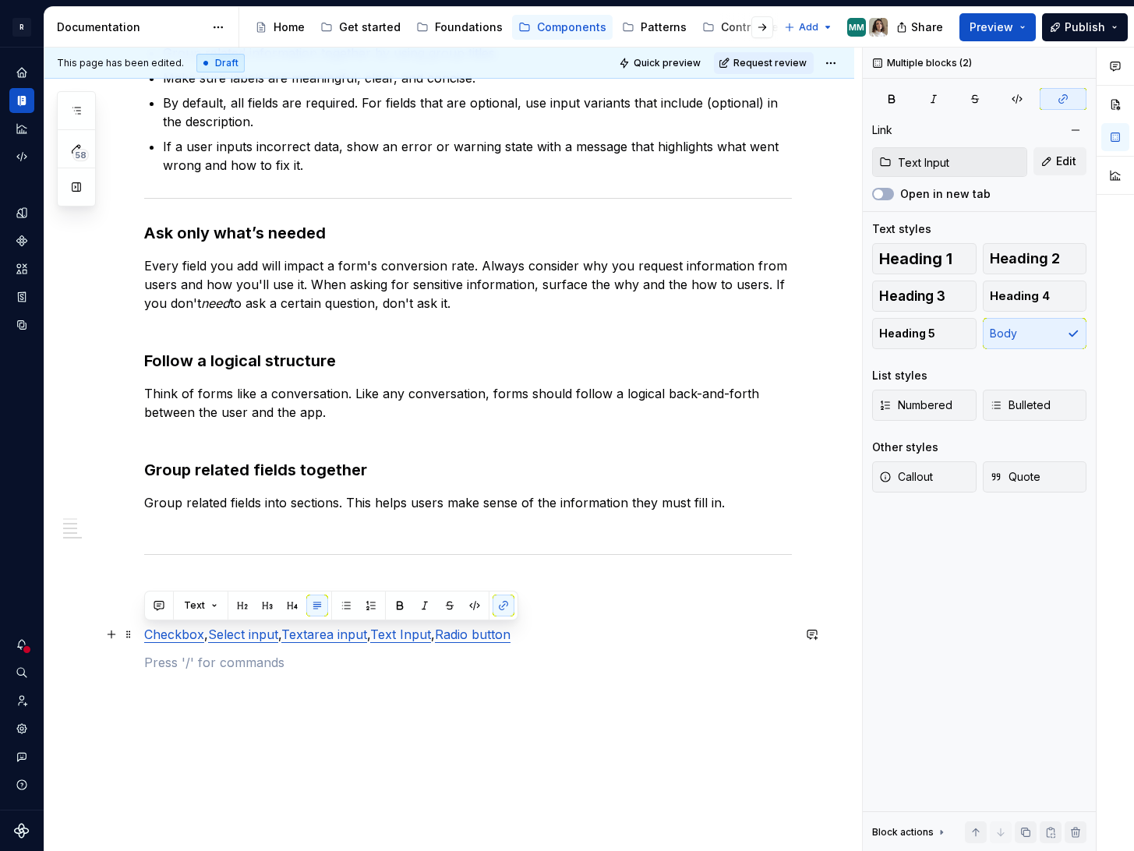
type input "Checkbox"
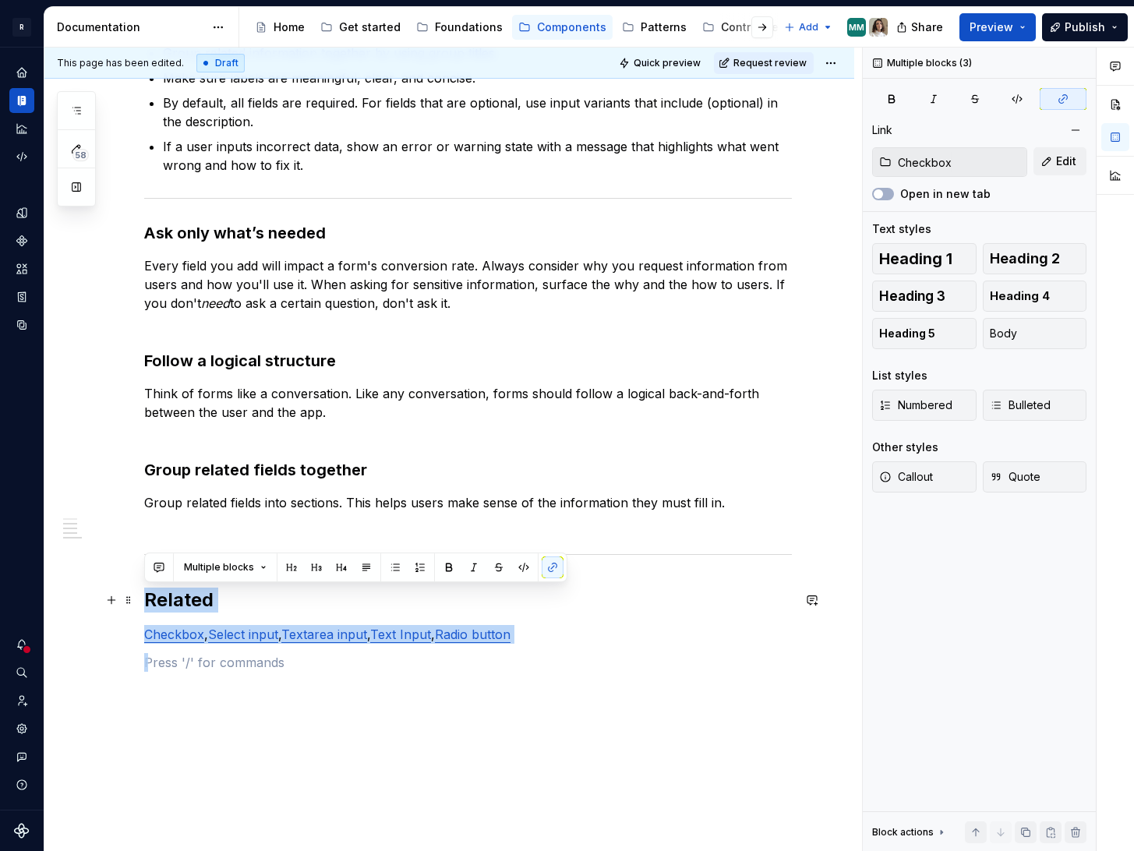
drag, startPoint x: 563, startPoint y: 647, endPoint x: 145, endPoint y: 593, distance: 421.8
click at [145, 593] on div "Forms encompass multiple components, including Text inputs, Textareas, Selects,…" at bounding box center [467, 253] width 647 height 837
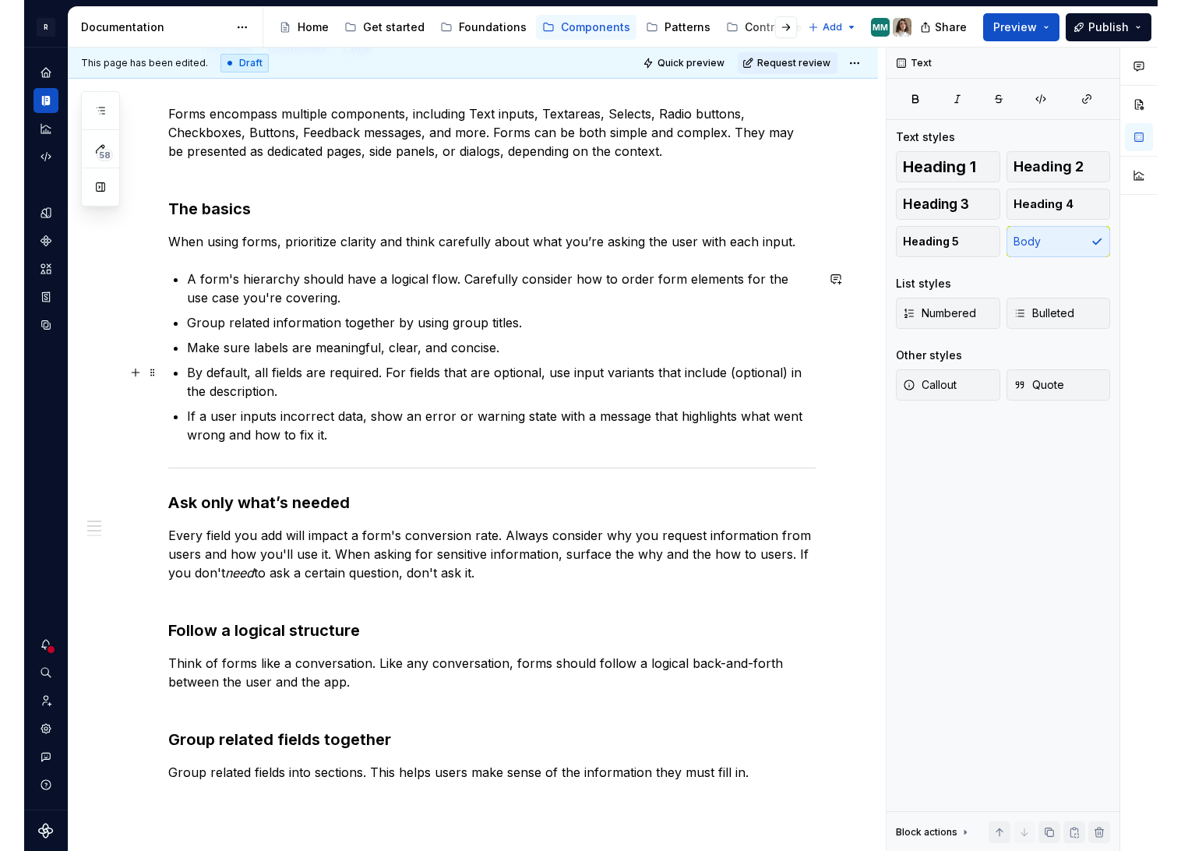
scroll to position [0, 0]
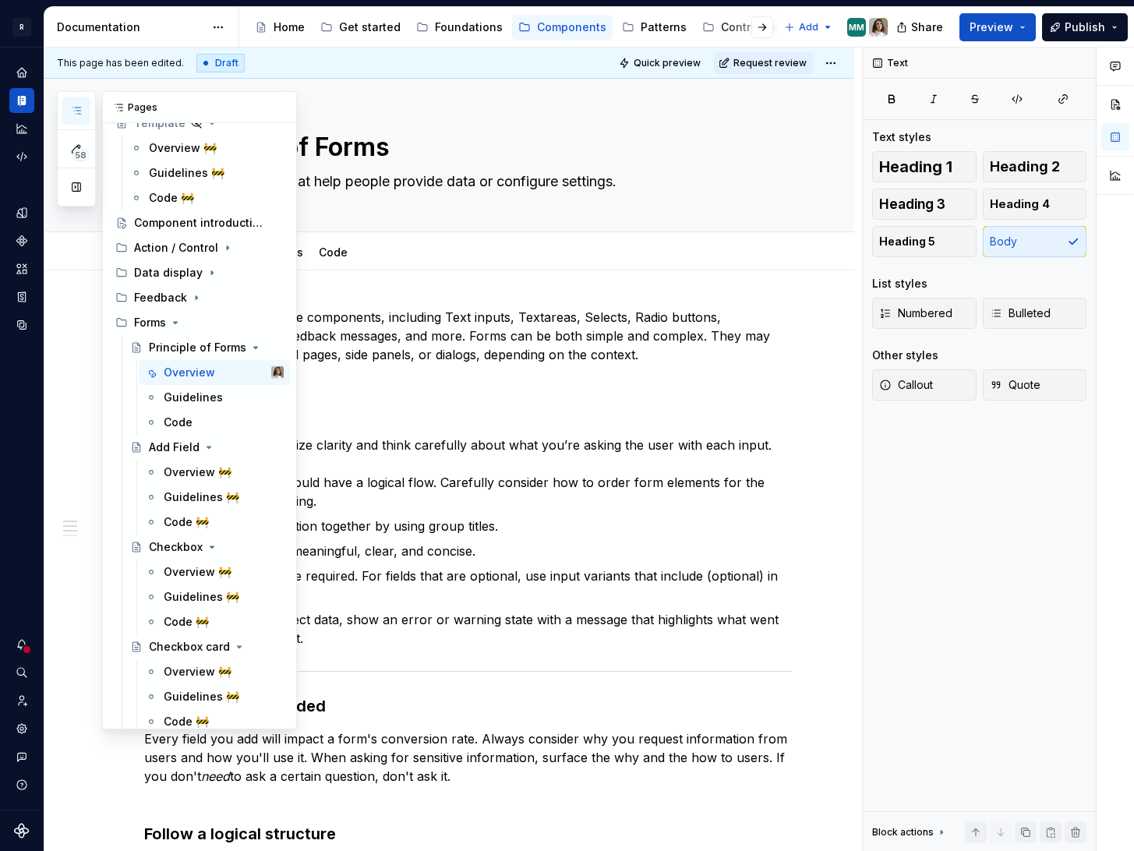
click at [79, 111] on icon "button" at bounding box center [76, 110] width 12 height 12
click at [67, 185] on button "button" at bounding box center [76, 187] width 28 height 28
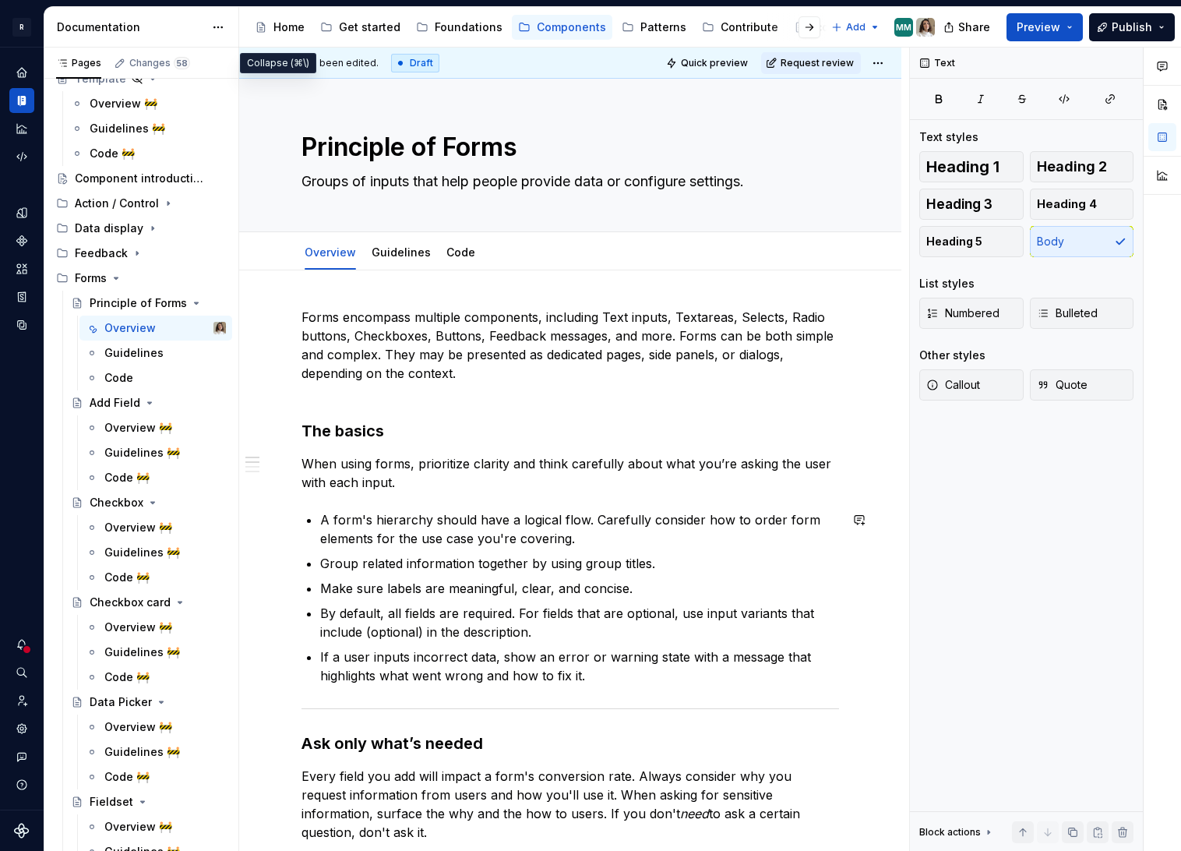
click at [484, 386] on p "Forms encompass multiple components, including Text inputs, Textareas, Selects,…" at bounding box center [570, 354] width 538 height 93
click at [456, 253] on link "Code" at bounding box center [460, 251] width 29 height 13
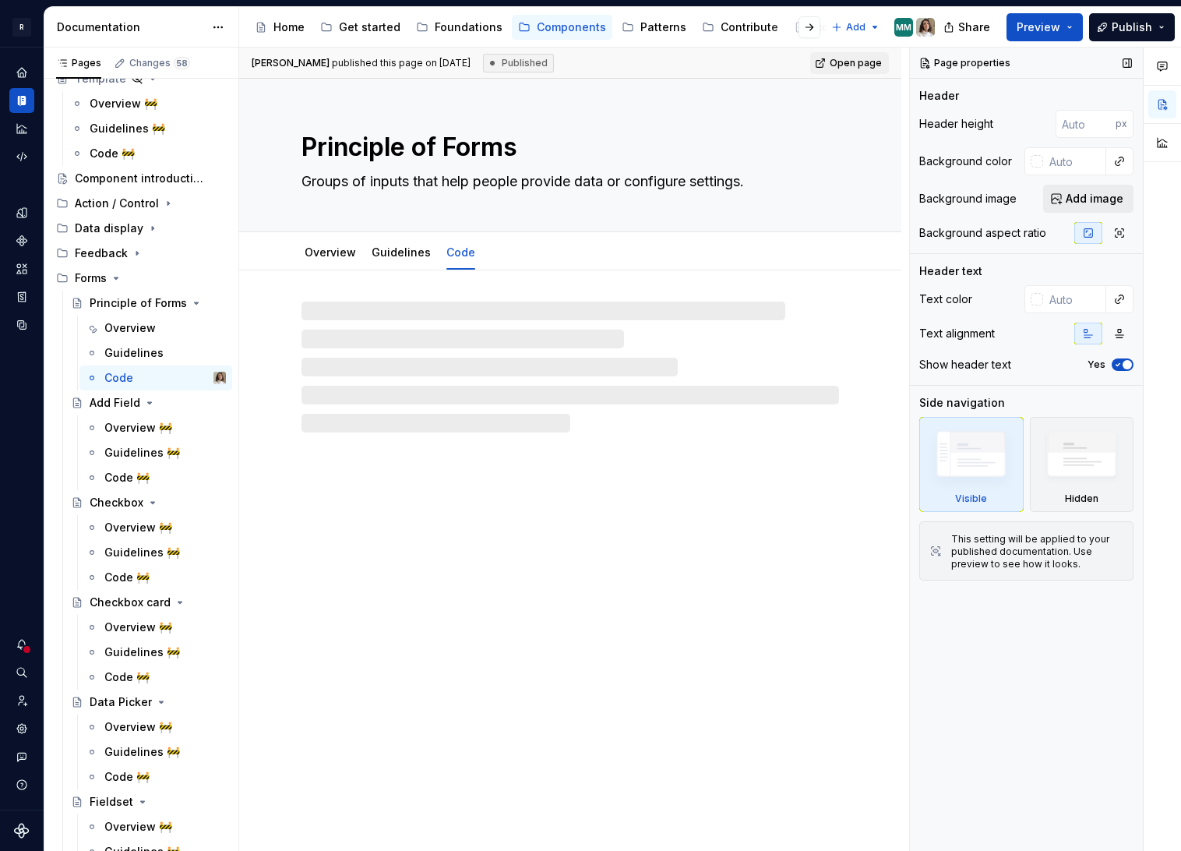
type textarea "*"
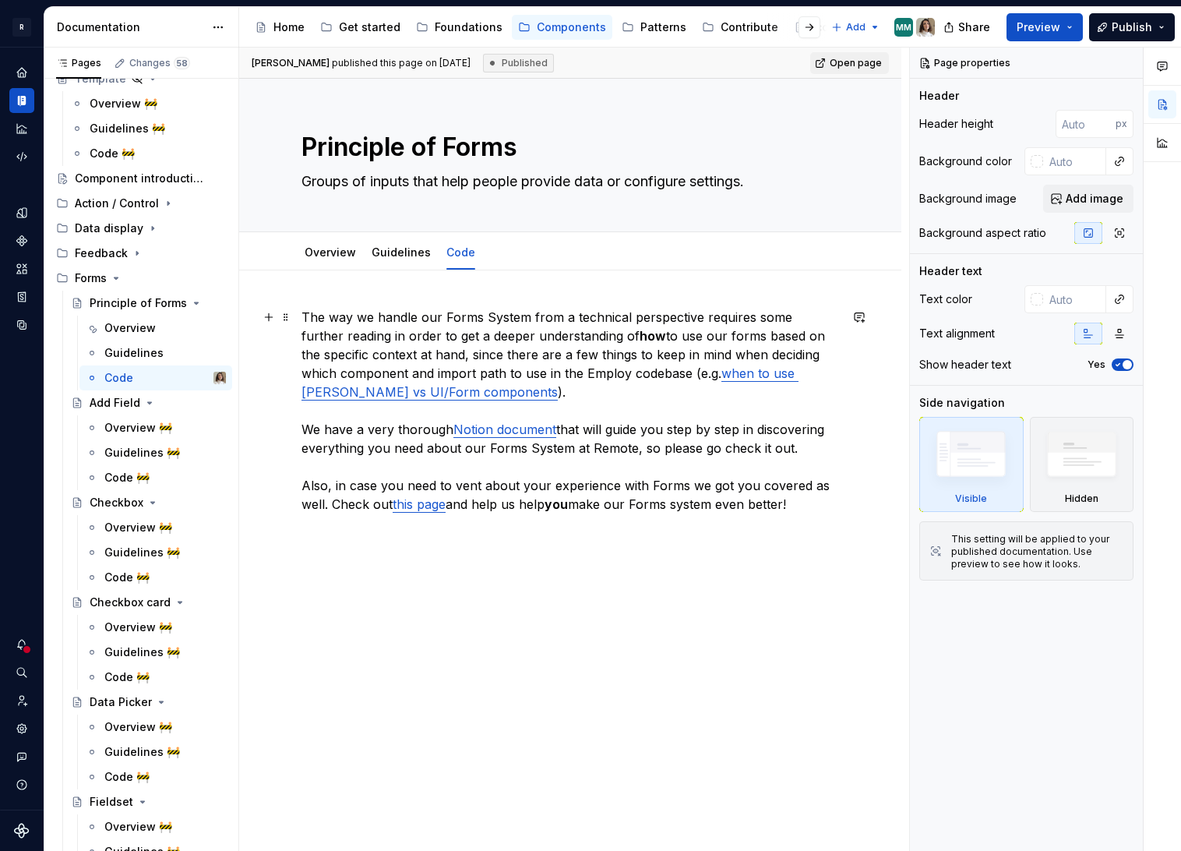
click at [524, 436] on p "The way we handle our Forms System from a technical perspective requires some f…" at bounding box center [570, 420] width 538 height 224
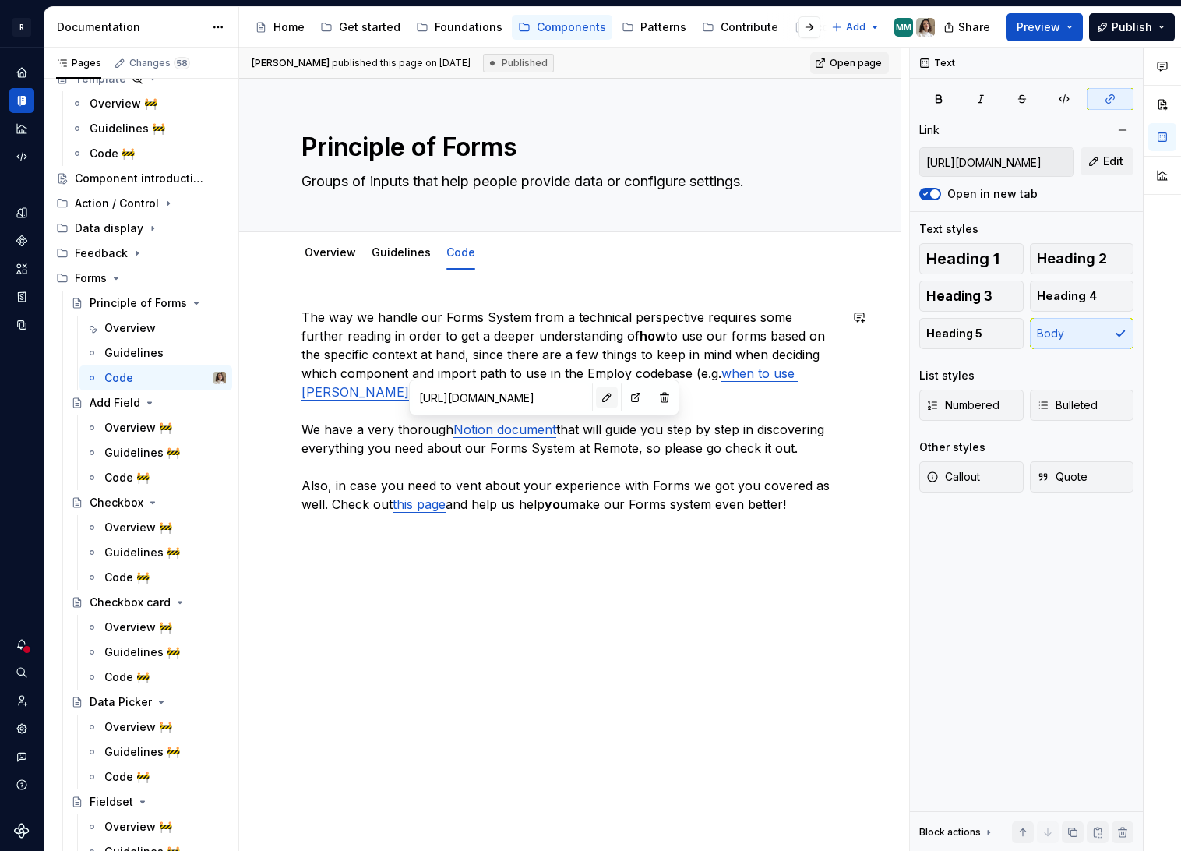
click at [596, 393] on button "button" at bounding box center [607, 397] width 22 height 22
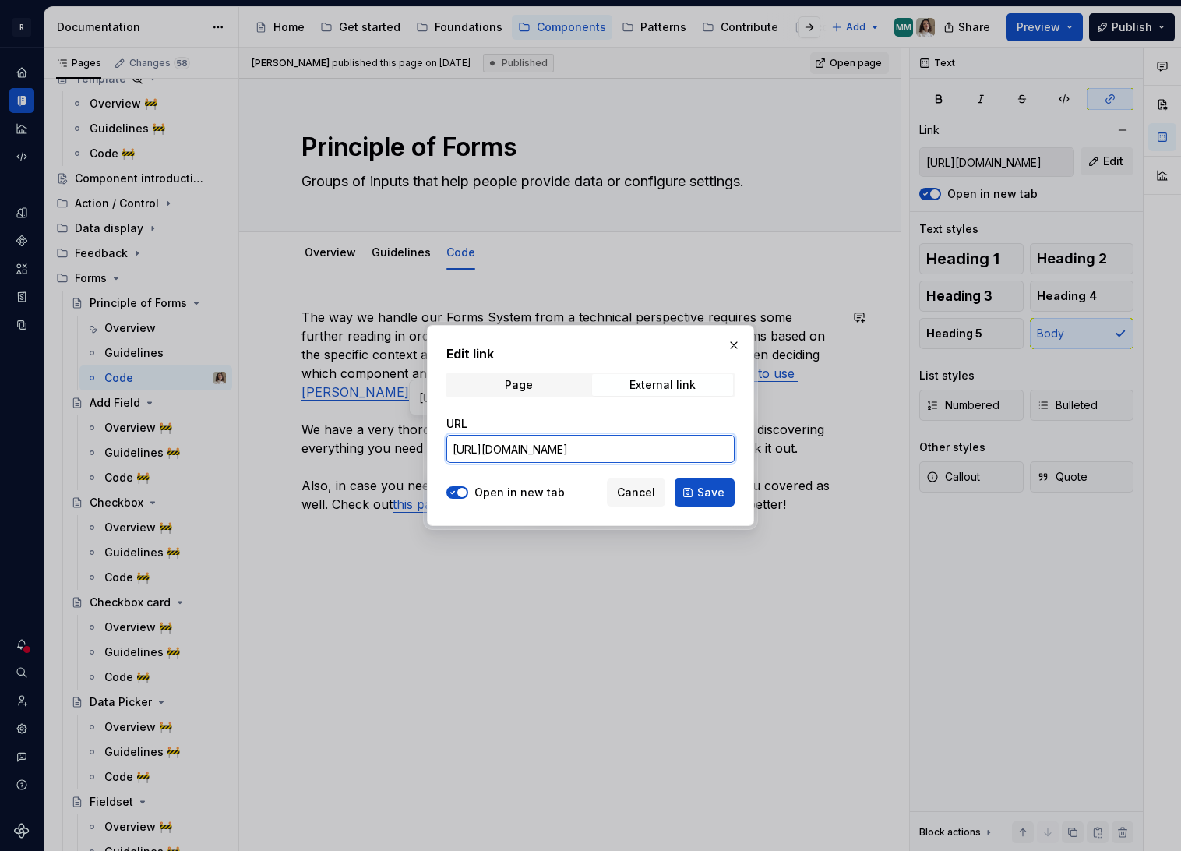
click at [617, 446] on input "https://www.notion.so/remotecom/Forms-System-e5cc2c45187044c6a3878ff70fb13623#d…" at bounding box center [590, 449] width 288 height 28
type input "https://www.notion.so/remotecom/Forms-System-e5cc2c45187044c6a3878ff70fb13623"
click at [705, 495] on span "Save" at bounding box center [710, 493] width 27 height 16
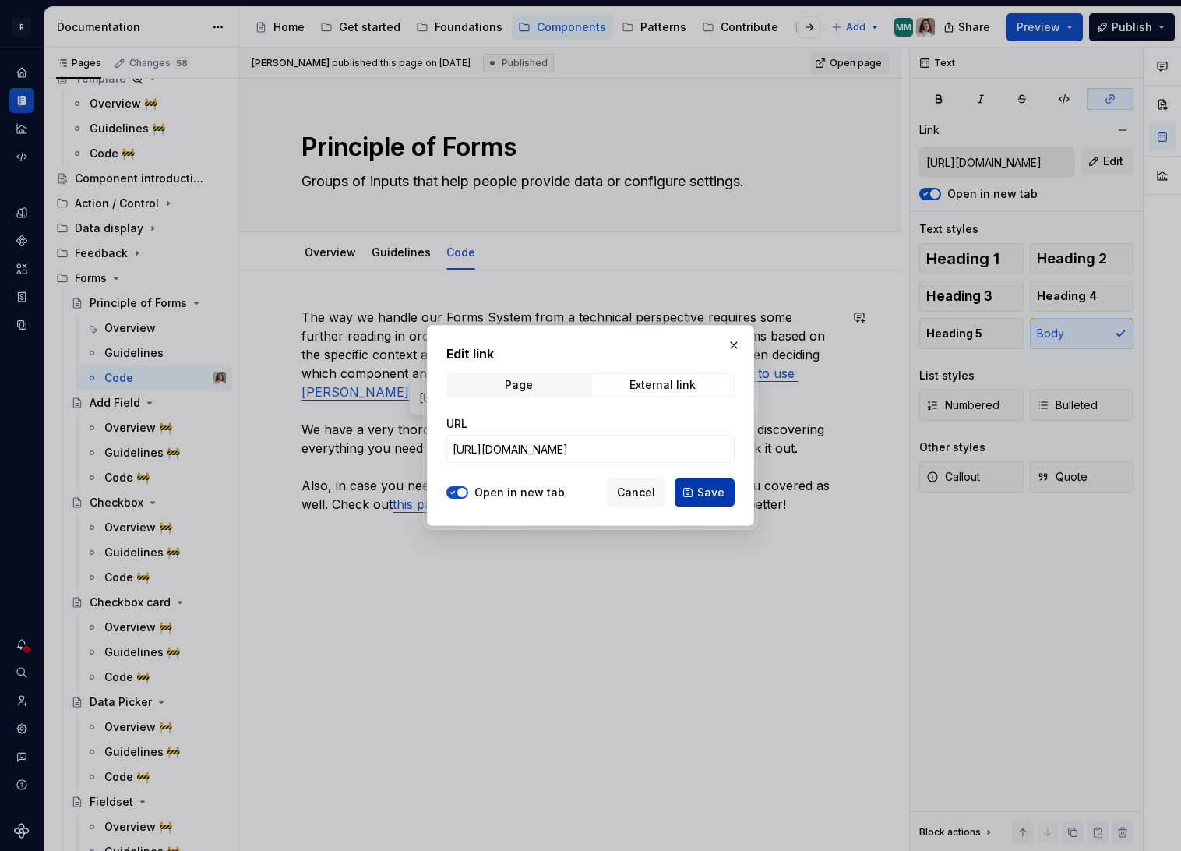
type input "https://www.notion.so/remotecom/Forms-System-e5cc2c45187044c6a3878ff70fb13623"
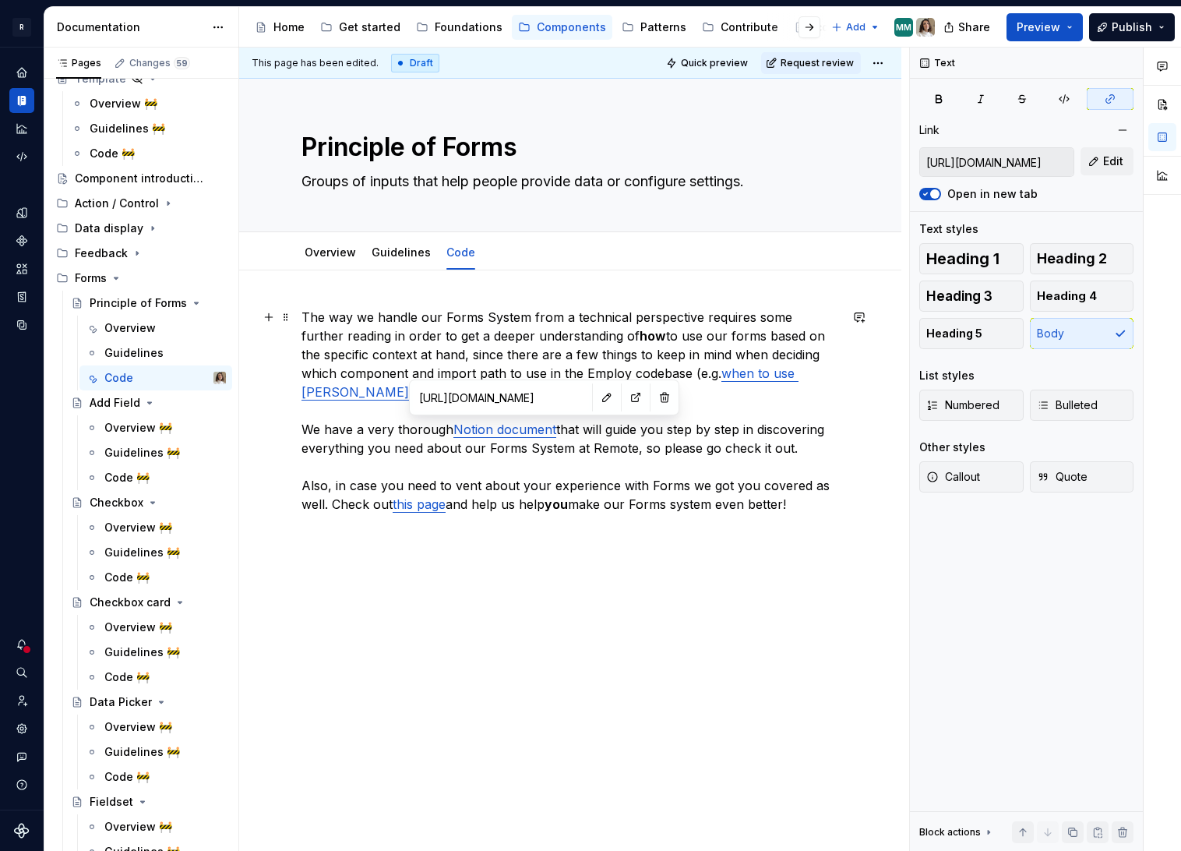
click at [606, 346] on p "The way we handle our Forms System from a technical perspective requires some f…" at bounding box center [570, 420] width 538 height 224
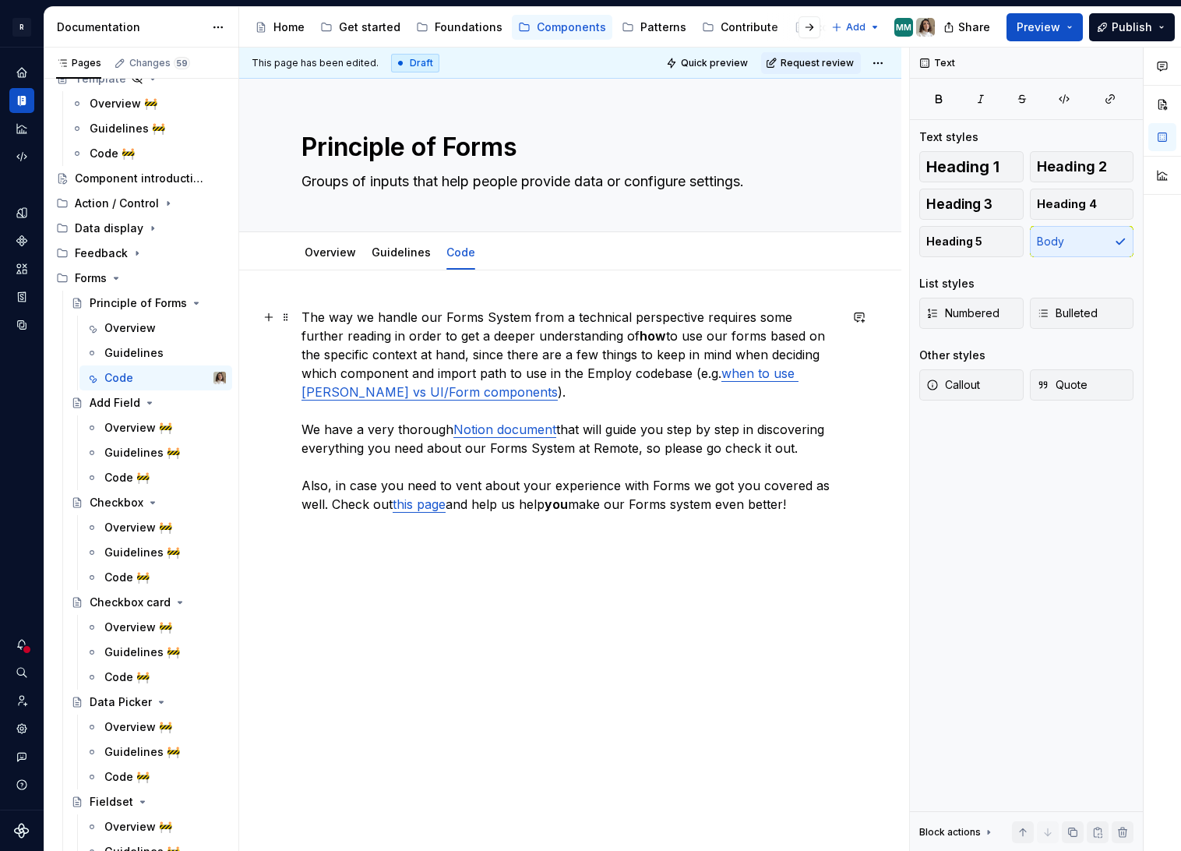
click at [618, 397] on p "The way we handle our Forms System from a technical perspective requires some f…" at bounding box center [570, 420] width 538 height 224
click at [722, 385] on p "The way we handle our Forms System from a technical perspective requires some f…" at bounding box center [570, 420] width 538 height 224
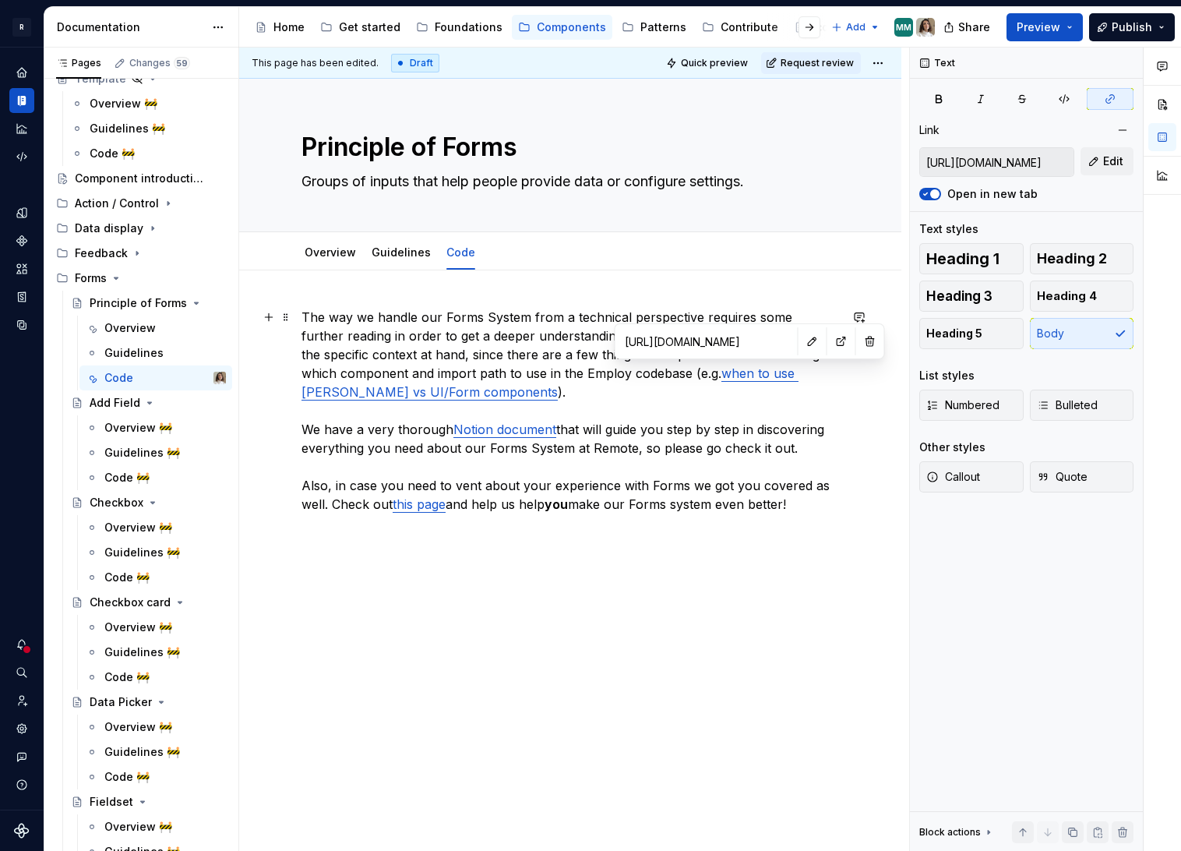
click at [731, 375] on link "when to use Norma vs UI/Form components" at bounding box center [549, 382] width 497 height 34
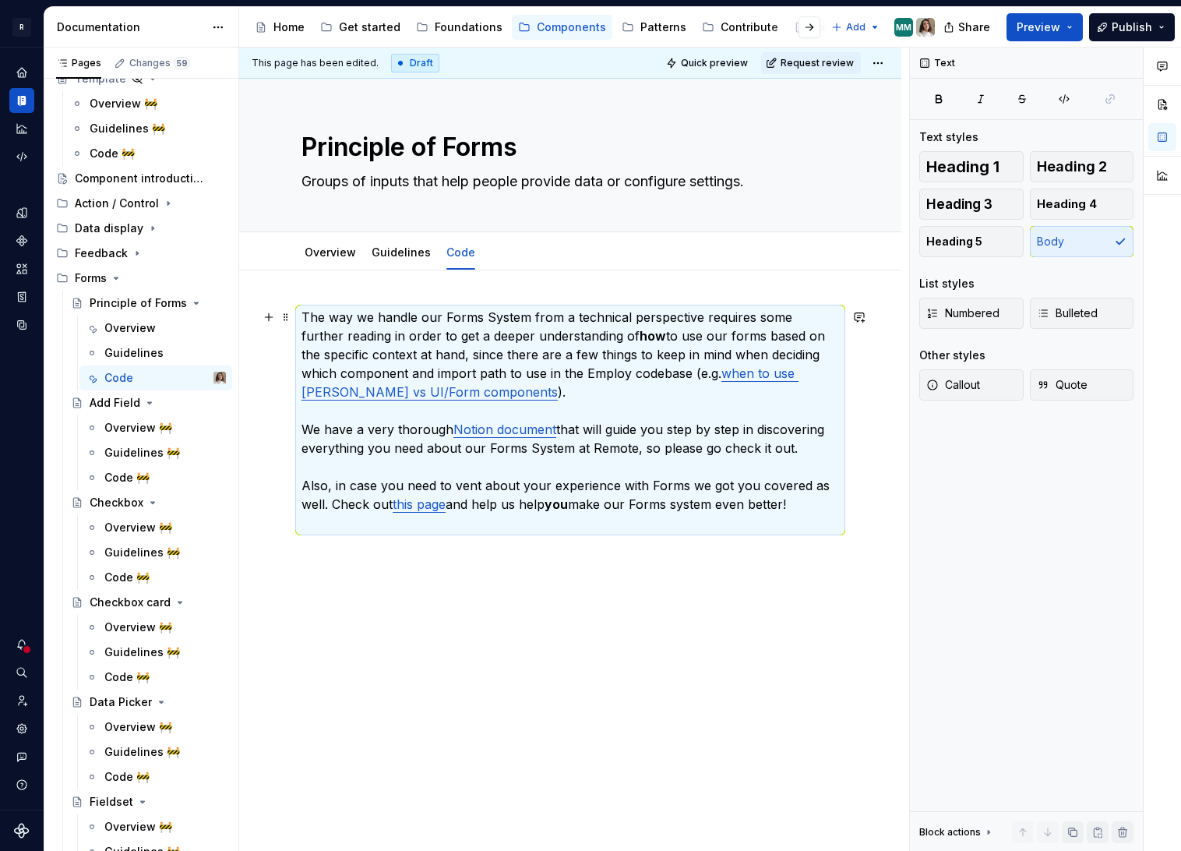
click at [727, 374] on link "when to use Norma vs UI/Form components" at bounding box center [549, 382] width 497 height 34
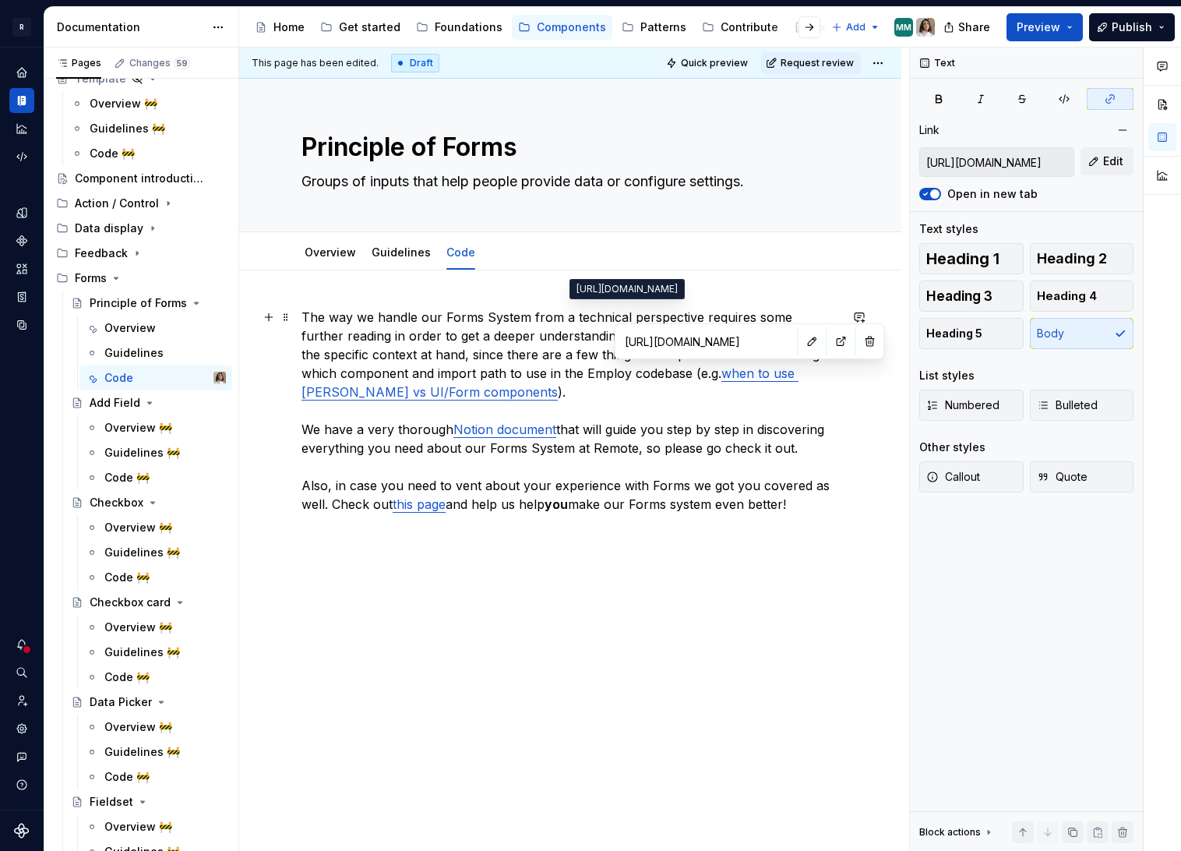
click at [726, 338] on input "https://www.notion.so/remotecom/Forms-System-e5cc2c45187044c6a3878ff70fb13623?p…" at bounding box center [707, 341] width 176 height 28
click at [830, 342] on button "button" at bounding box center [841, 341] width 22 height 22
click at [490, 371] on p "The way we handle our Forms System from a technical perspective requires some f…" at bounding box center [570, 420] width 538 height 224
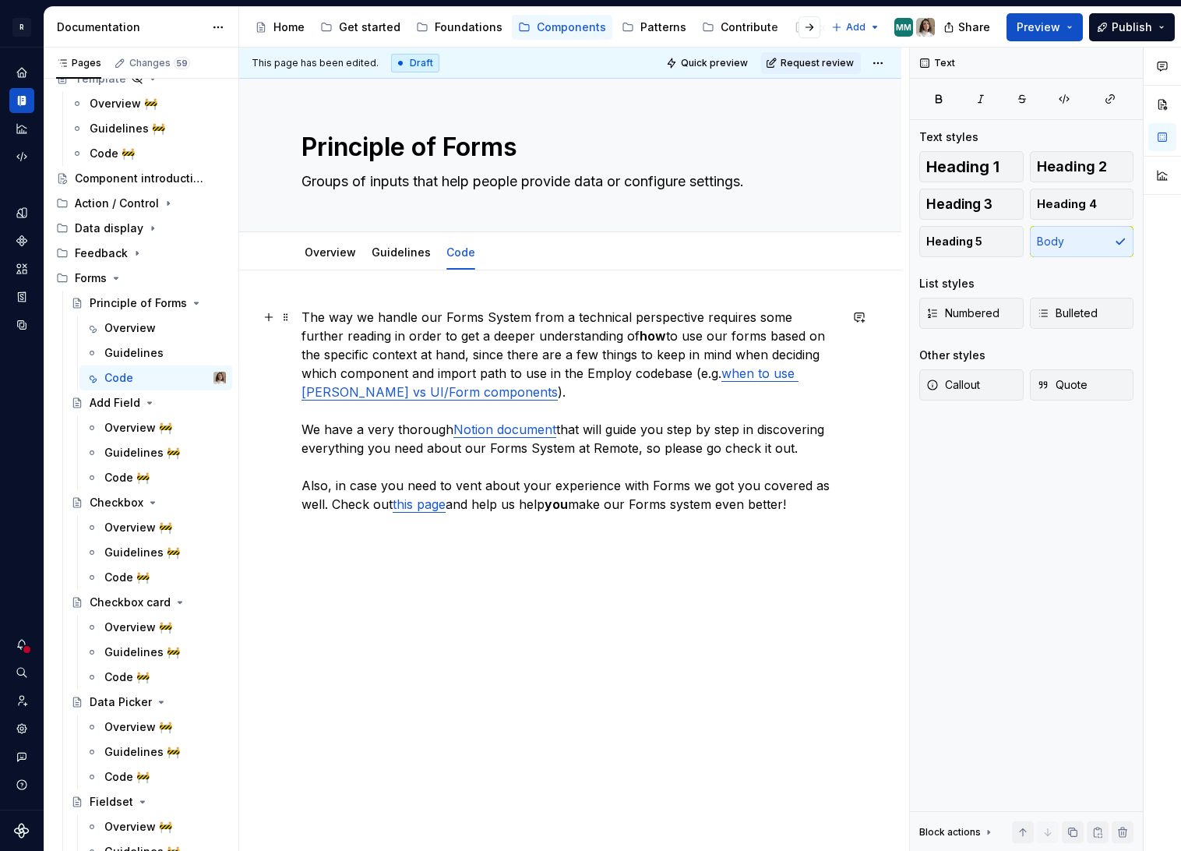
click at [545, 448] on p "The way we handle our Forms System from a technical perspective requires some f…" at bounding box center [570, 420] width 538 height 224
type textarea "*"
click at [622, 449] on p "The way we handle our Forms System from a technical perspective requires some f…" at bounding box center [570, 420] width 538 height 224
click at [536, 490] on p "The way we handle our Forms System from a technical perspective requires some f…" at bounding box center [570, 420] width 538 height 224
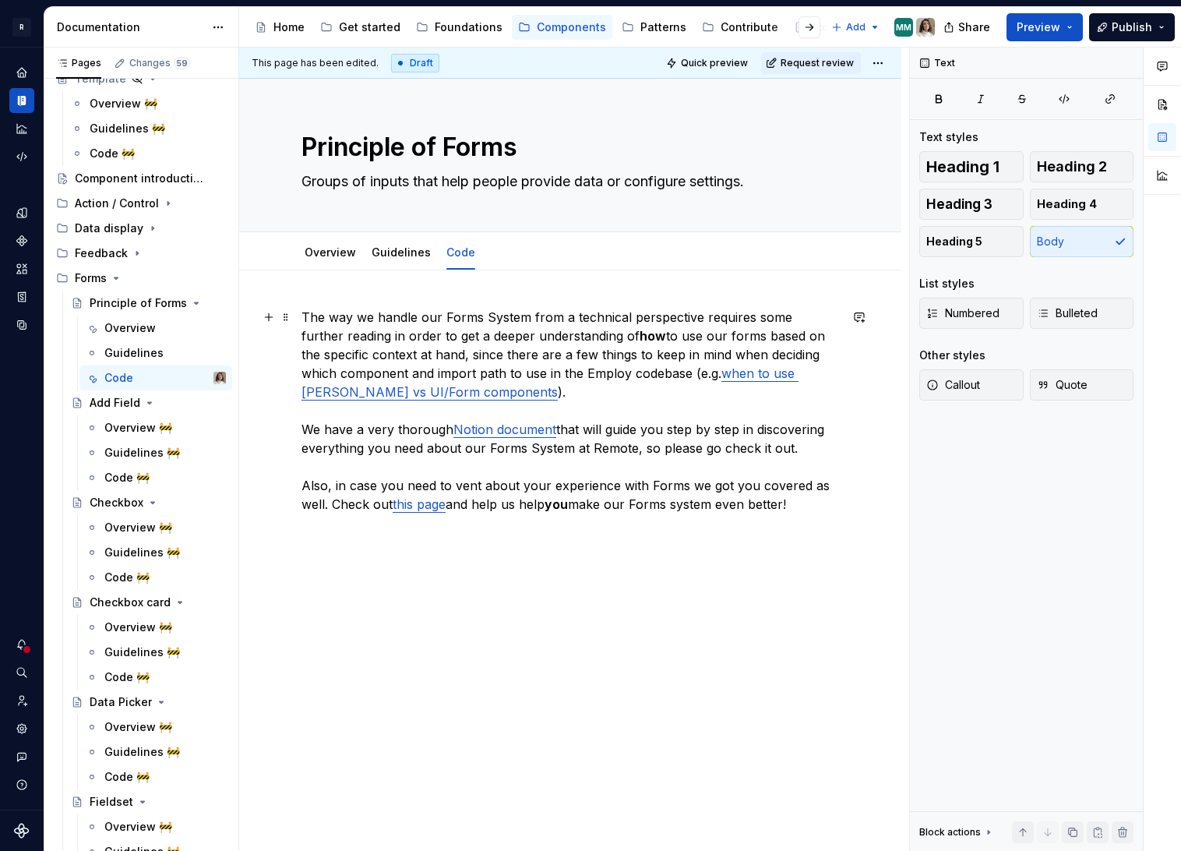
click at [536, 490] on p "The way we handle our Forms System from a technical perspective requires some f…" at bounding box center [570, 420] width 538 height 224
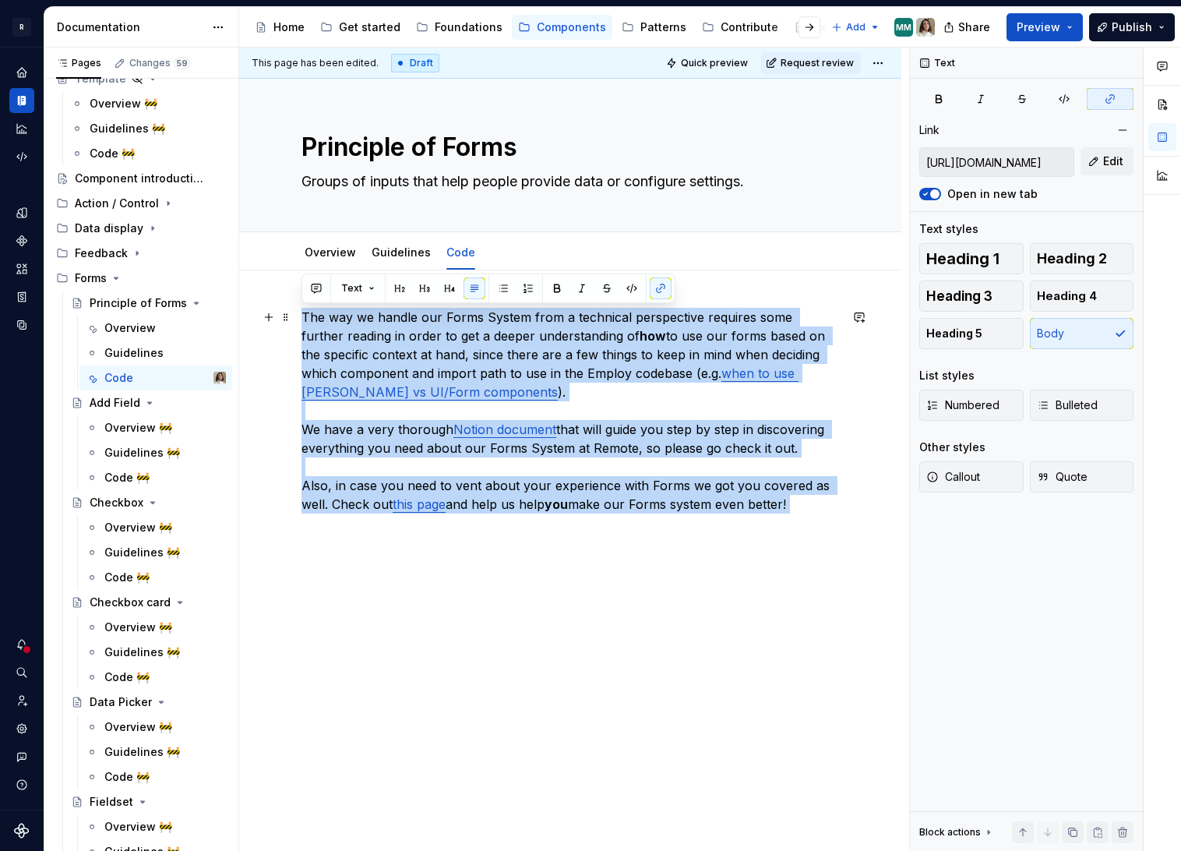
click at [781, 496] on p "The way we handle our Forms System from a technical perspective requires some f…" at bounding box center [570, 420] width 538 height 224
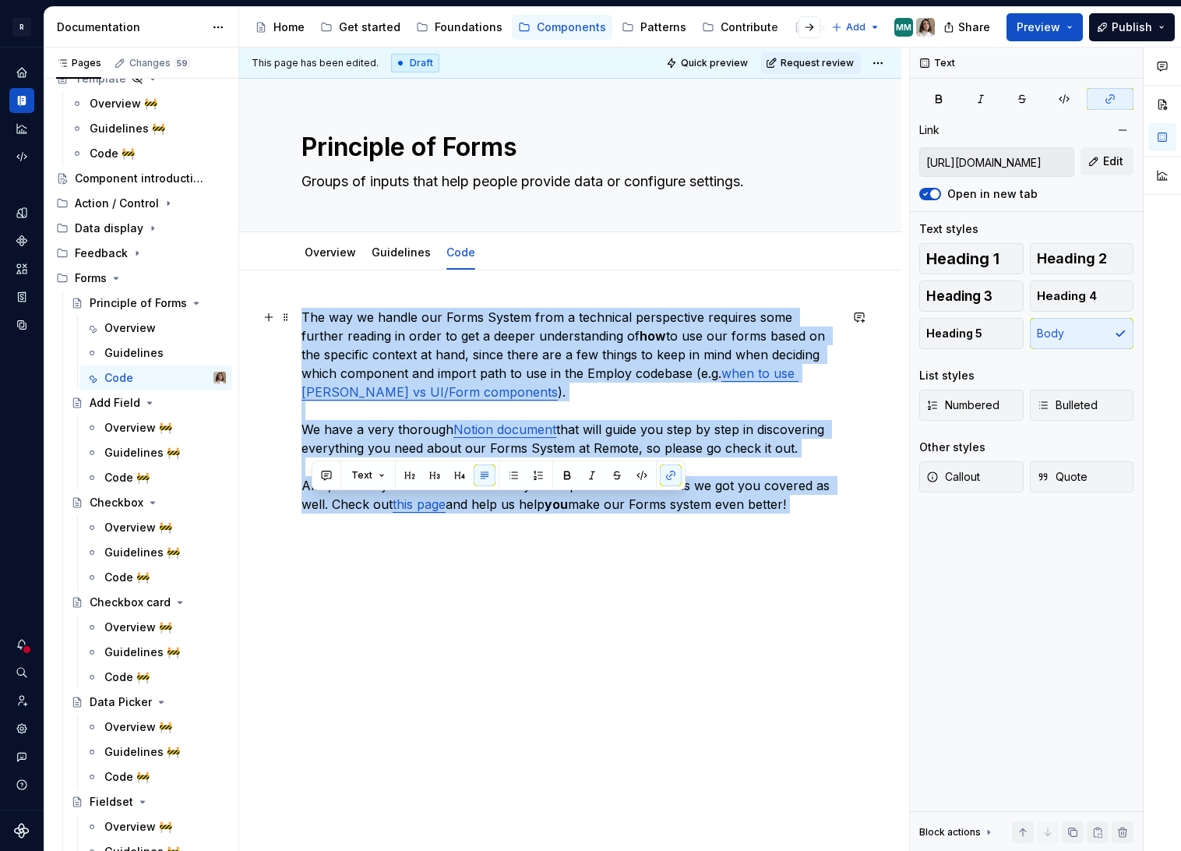
drag, startPoint x: 825, startPoint y: 506, endPoint x: 305, endPoint y: 509, distance: 519.6
click at [305, 509] on p "The way we handle our Forms System from a technical perspective requires some f…" at bounding box center [570, 420] width 538 height 224
click at [414, 510] on link "this page" at bounding box center [419, 504] width 53 height 16
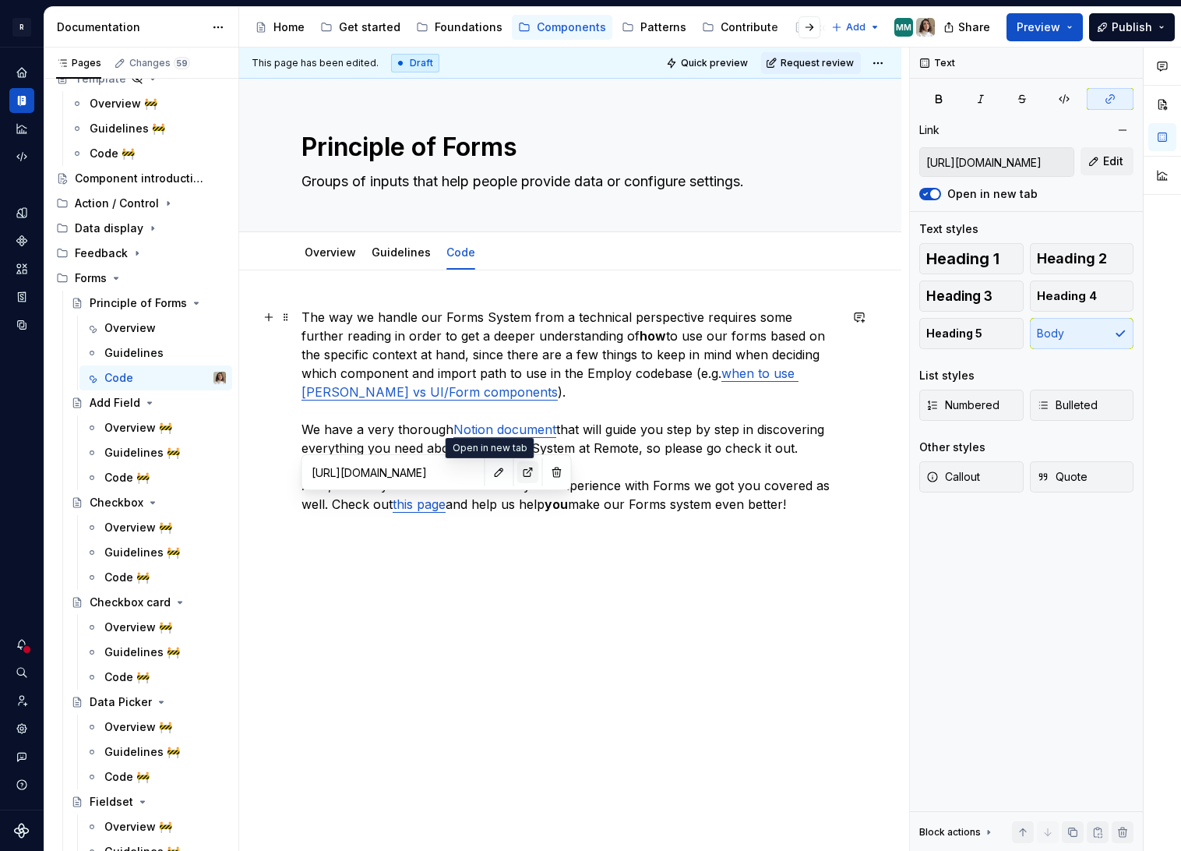
click at [517, 478] on button "button" at bounding box center [528, 472] width 22 height 22
click at [596, 504] on p "The way we handle our Forms System from a technical perspective requires some f…" at bounding box center [570, 420] width 538 height 224
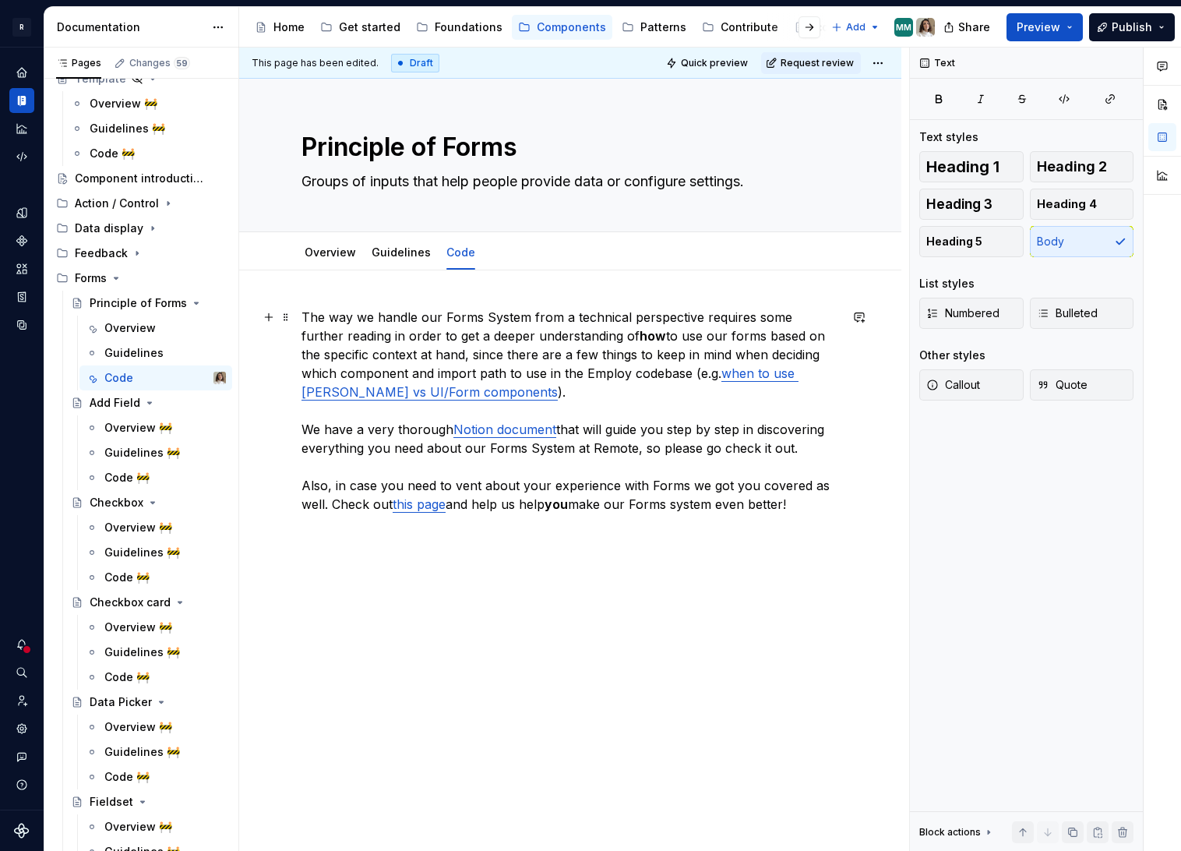
click at [596, 504] on p "The way we handle our Forms System from a technical perspective requires some f…" at bounding box center [570, 420] width 538 height 224
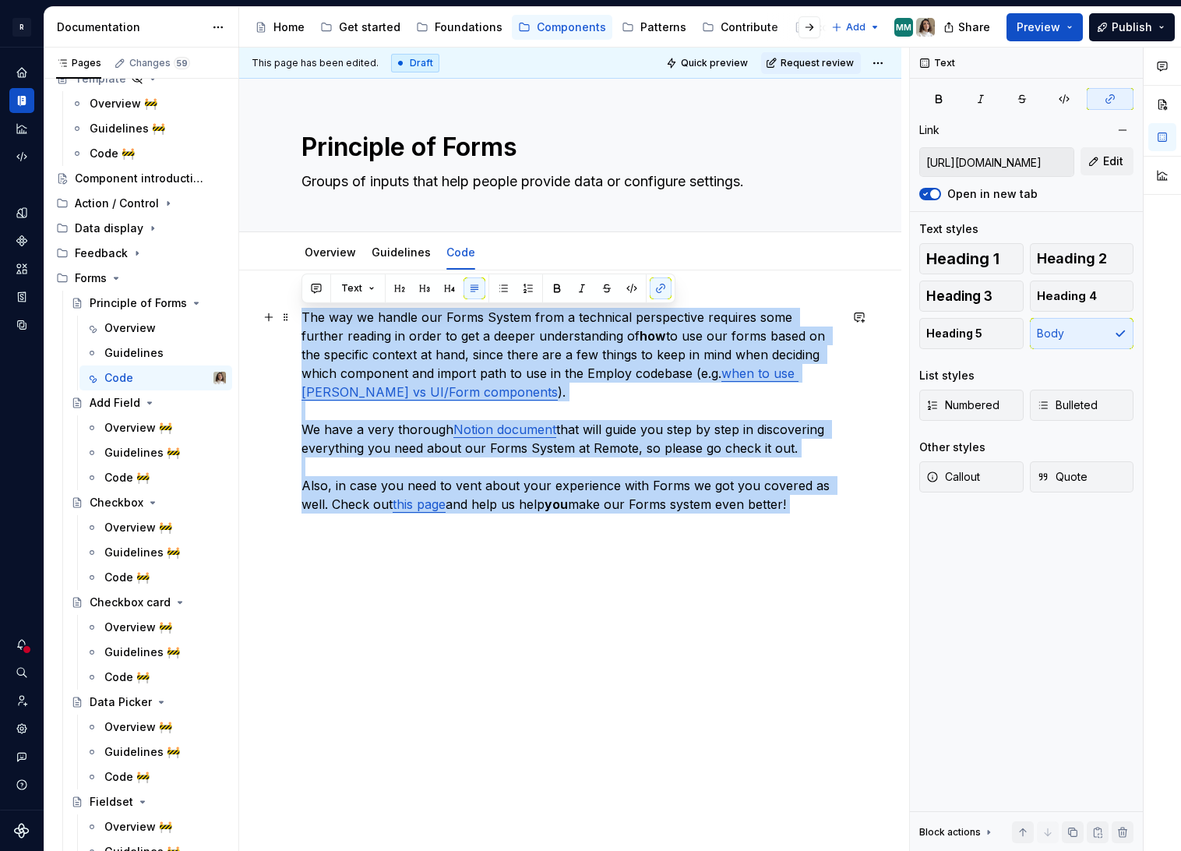
click at [768, 510] on p "The way we handle our Forms System from a technical perspective requires some f…" at bounding box center [570, 420] width 538 height 224
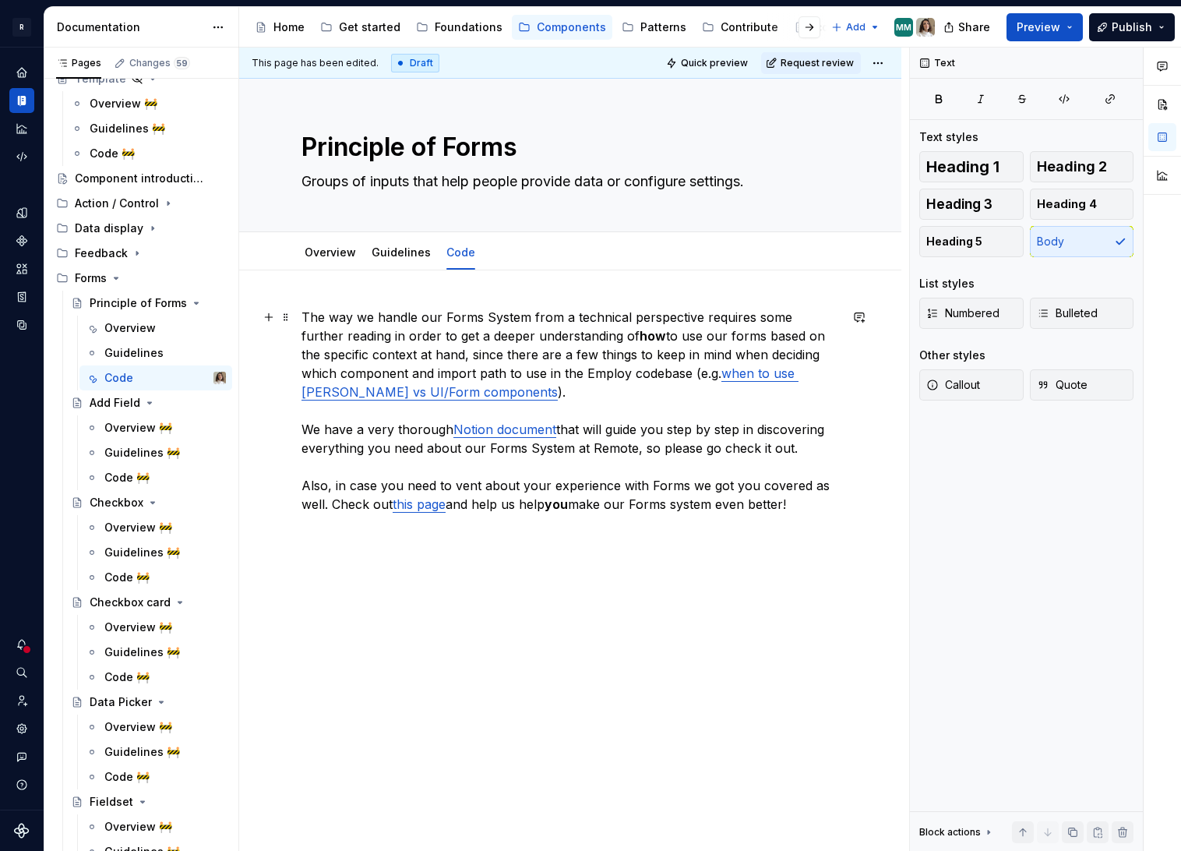
click at [794, 509] on p "The way we handle our Forms System from a technical perspective requires some f…" at bounding box center [570, 420] width 538 height 224
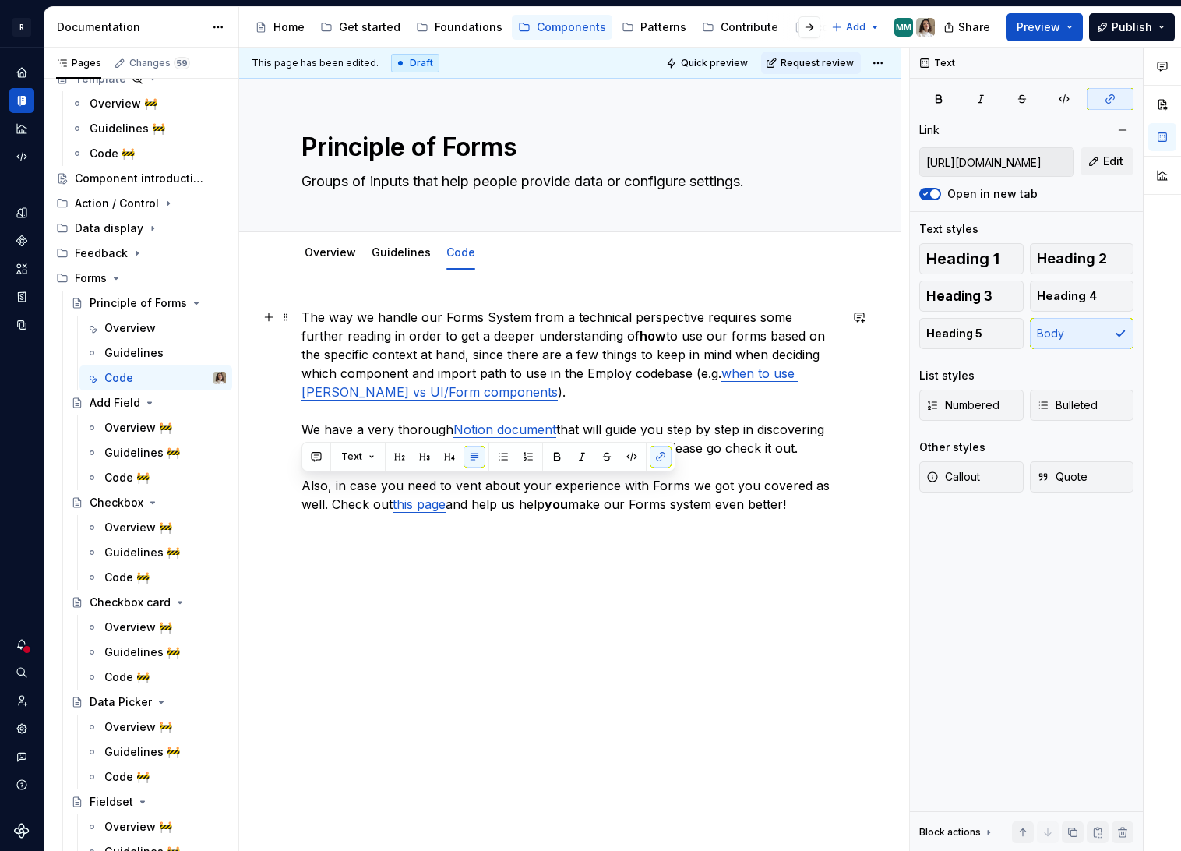
drag, startPoint x: 797, startPoint y: 507, endPoint x: 286, endPoint y: 489, distance: 511.4
click at [286, 489] on div "The way we handle our Forms System from a technical perspective requires some f…" at bounding box center [570, 538] width 662 height 536
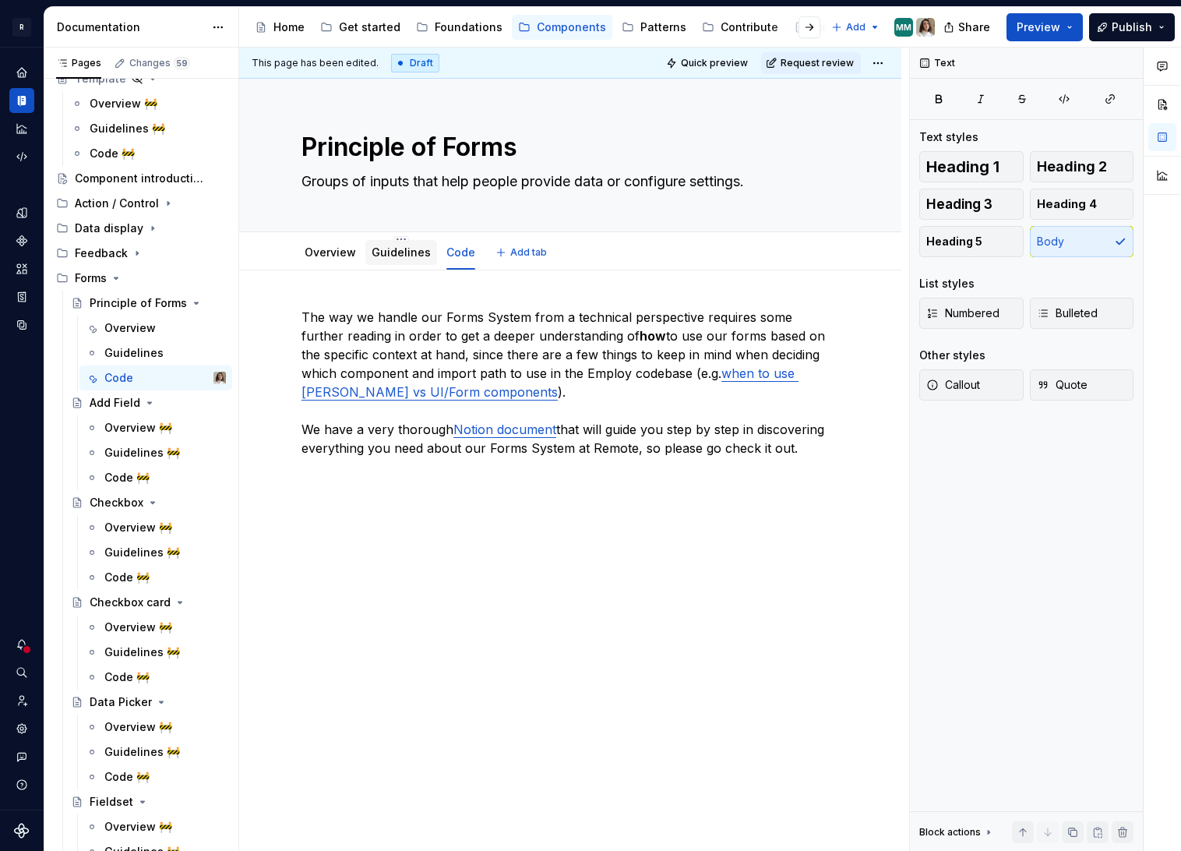
click at [393, 254] on link "Guidelines" at bounding box center [401, 251] width 59 height 13
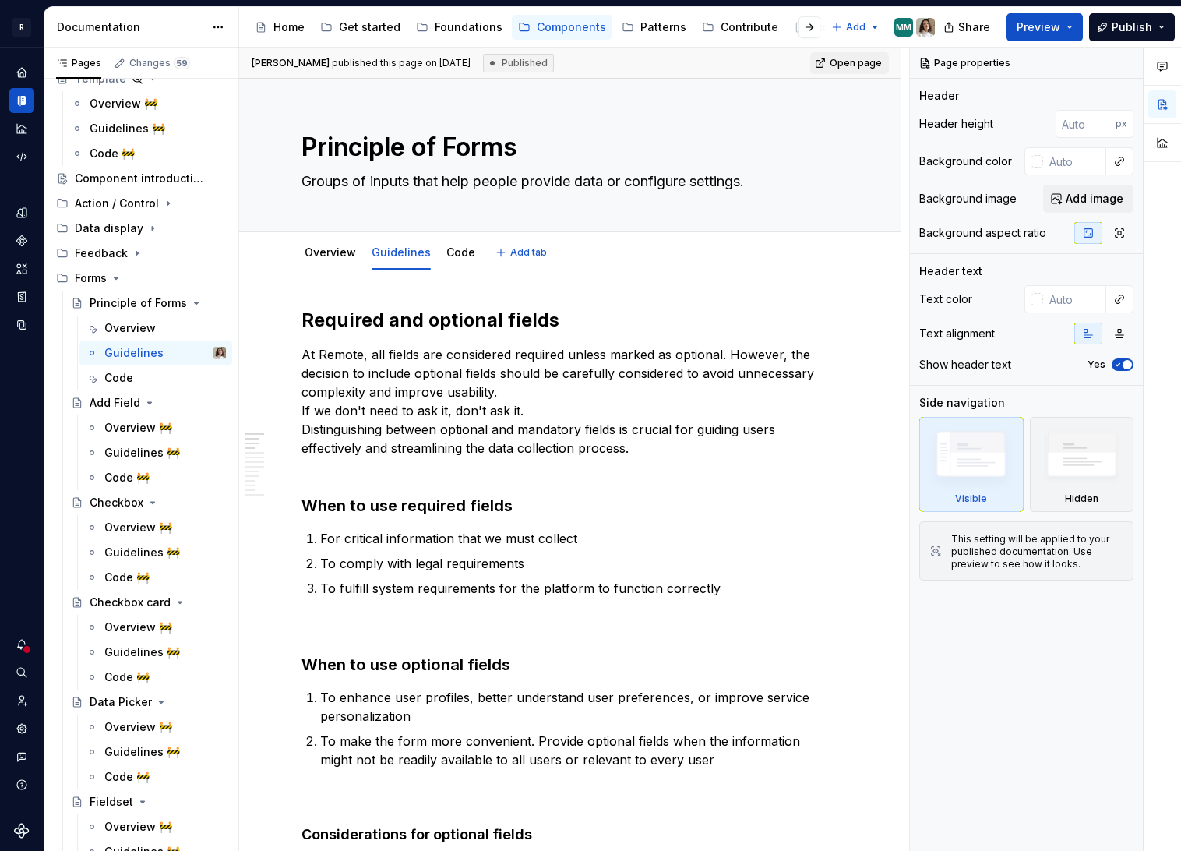
type textarea "*"
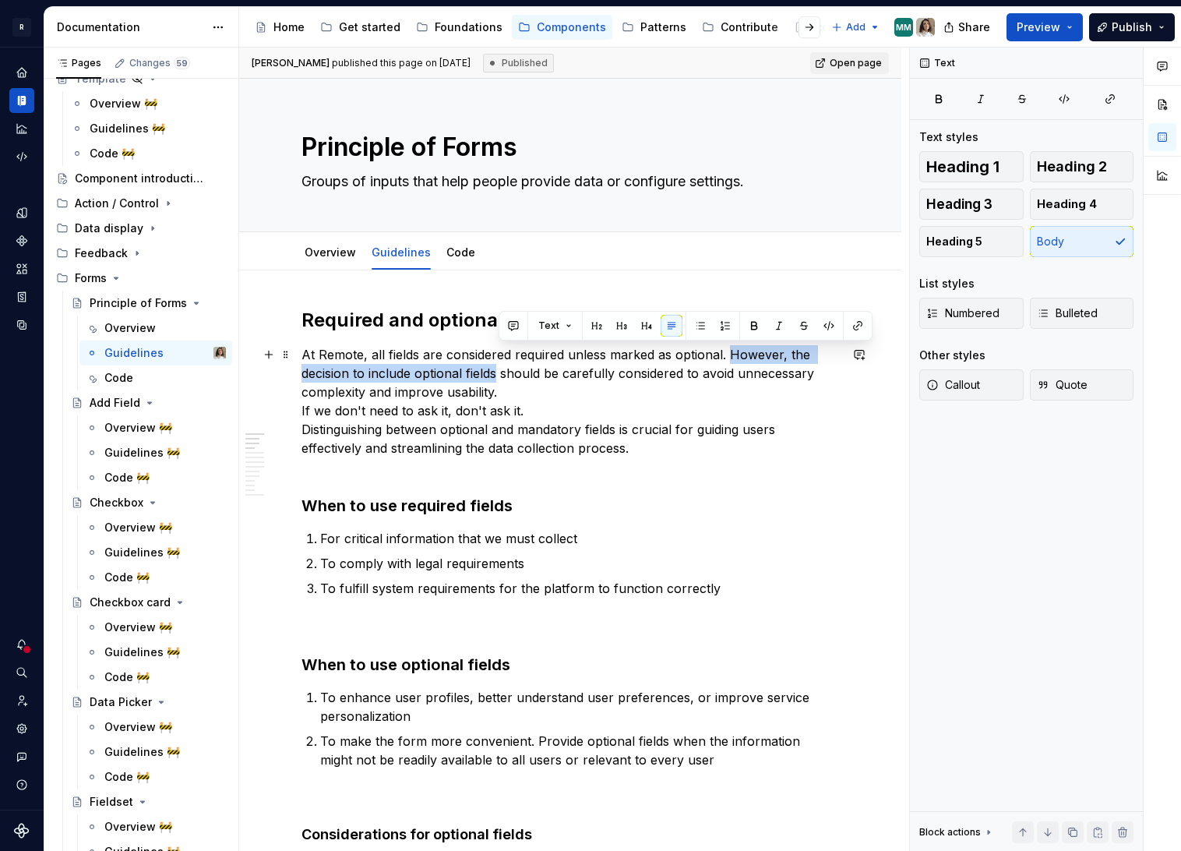
drag, startPoint x: 495, startPoint y: 372, endPoint x: 727, endPoint y: 354, distance: 232.1
click at [727, 354] on p "At Remote, all fields are considered required unless marked as optional. Howeve…" at bounding box center [570, 410] width 538 height 131
click at [510, 322] on button "button" at bounding box center [513, 326] width 22 height 22
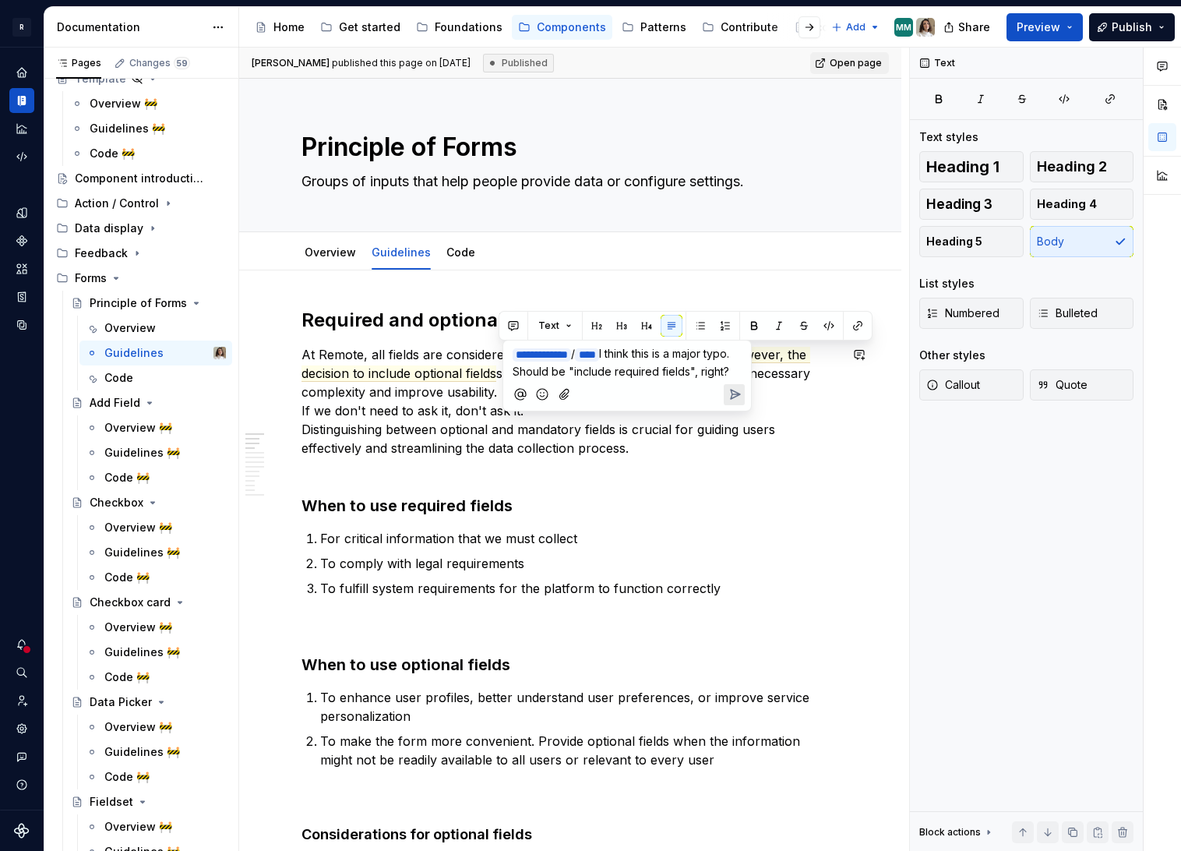
click at [728, 402] on icon "Send" at bounding box center [735, 394] width 16 height 16
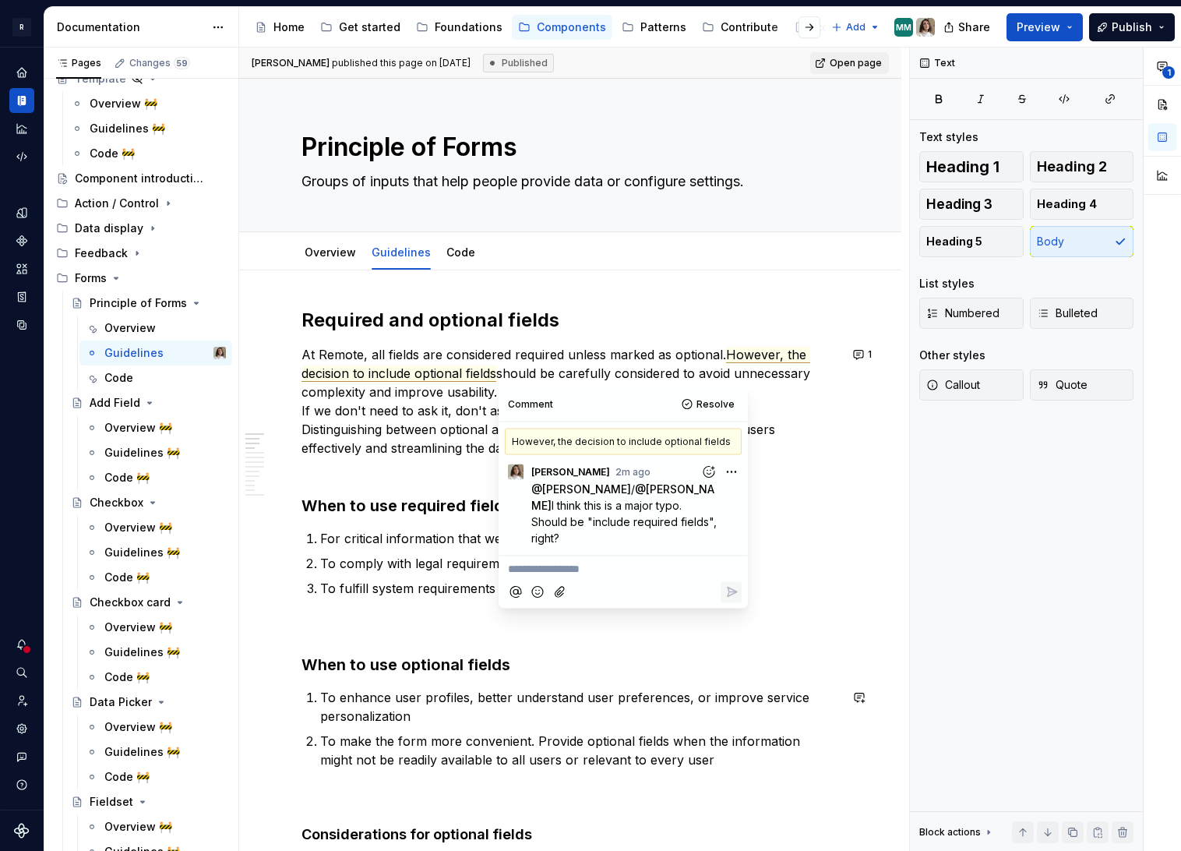
click at [346, 415] on p "At Remote, all fields are considered required unless marked as optional. Howeve…" at bounding box center [570, 410] width 538 height 131
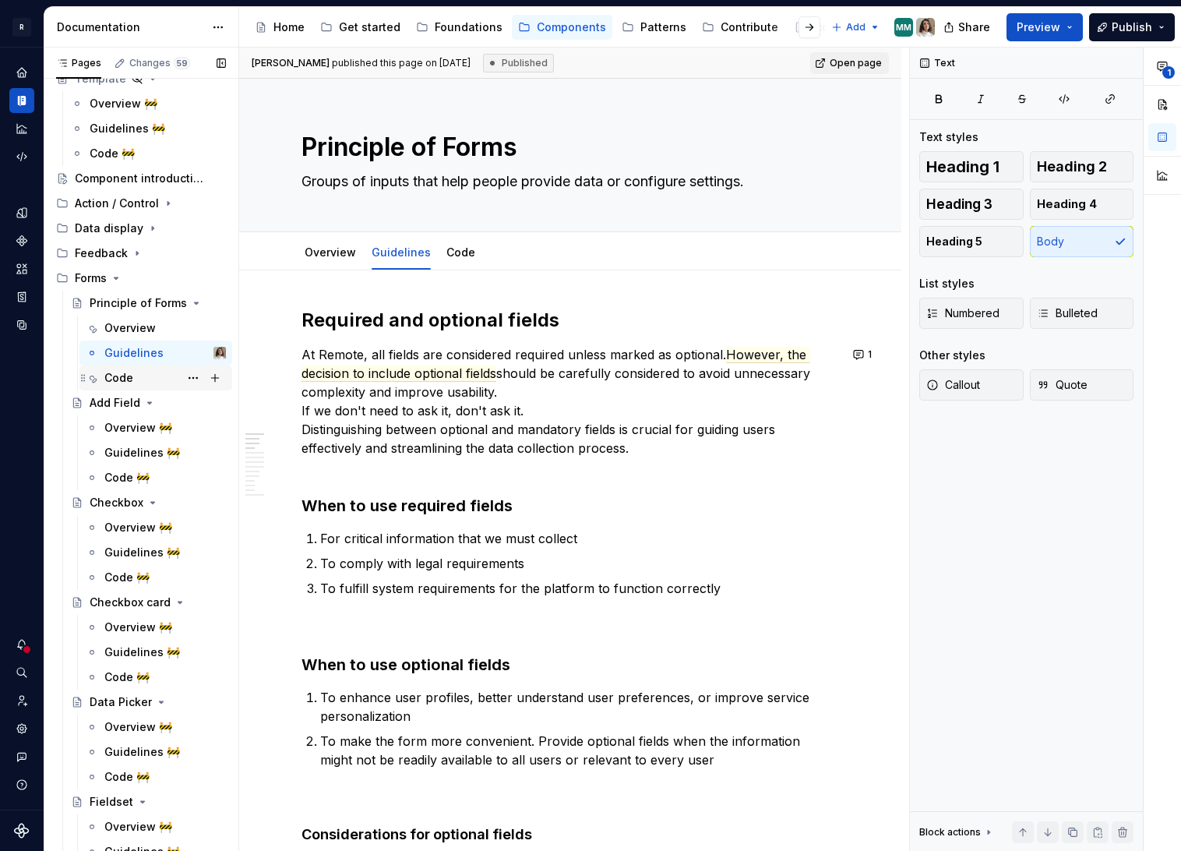
click at [137, 383] on div "Code" at bounding box center [165, 378] width 122 height 22
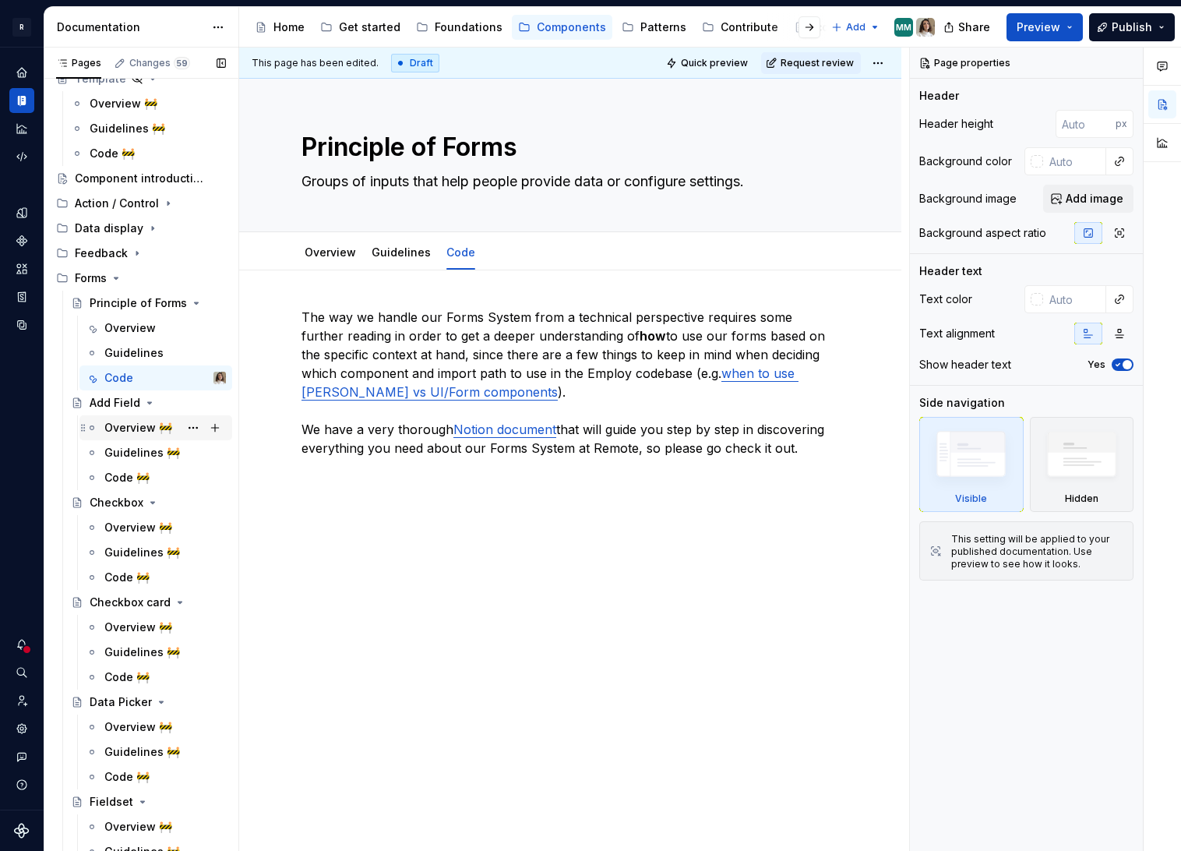
click at [111, 424] on div "Overview 🚧" at bounding box center [138, 428] width 68 height 16
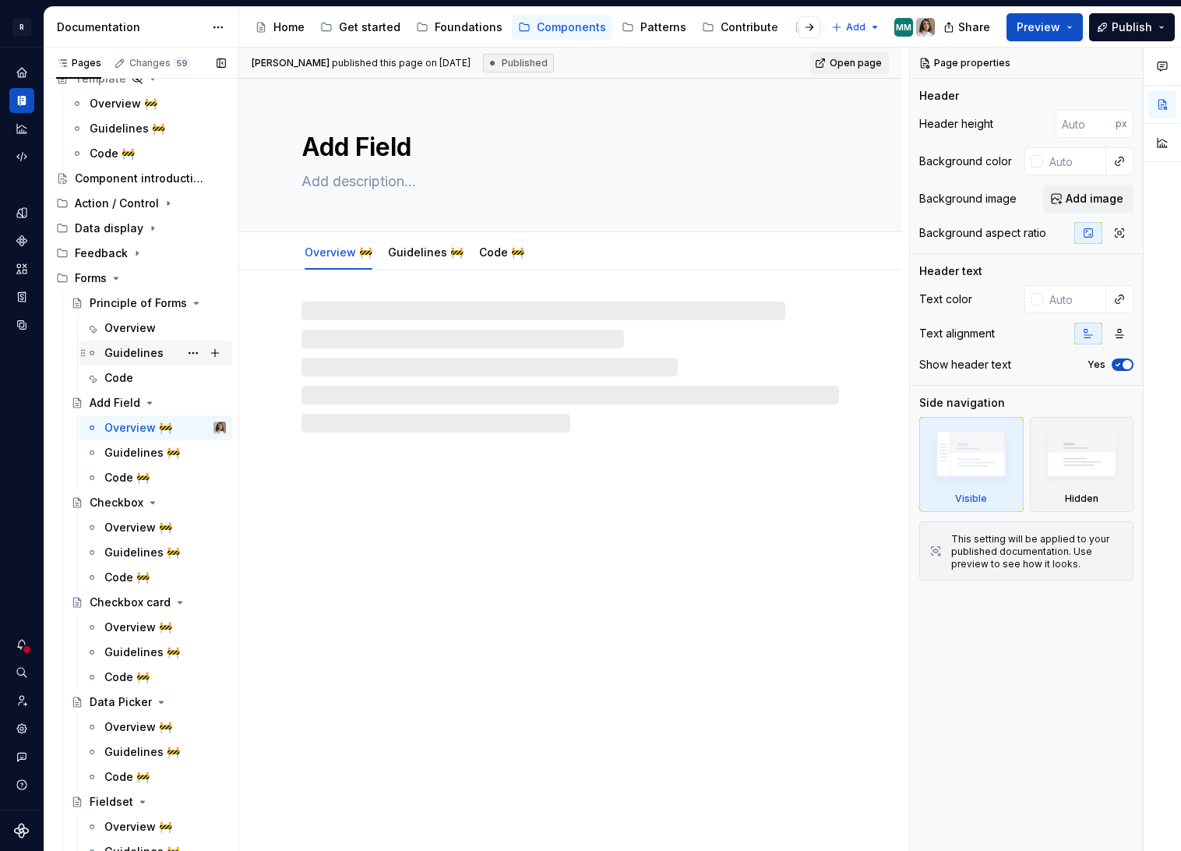
click at [132, 353] on div "Guidelines" at bounding box center [133, 353] width 59 height 16
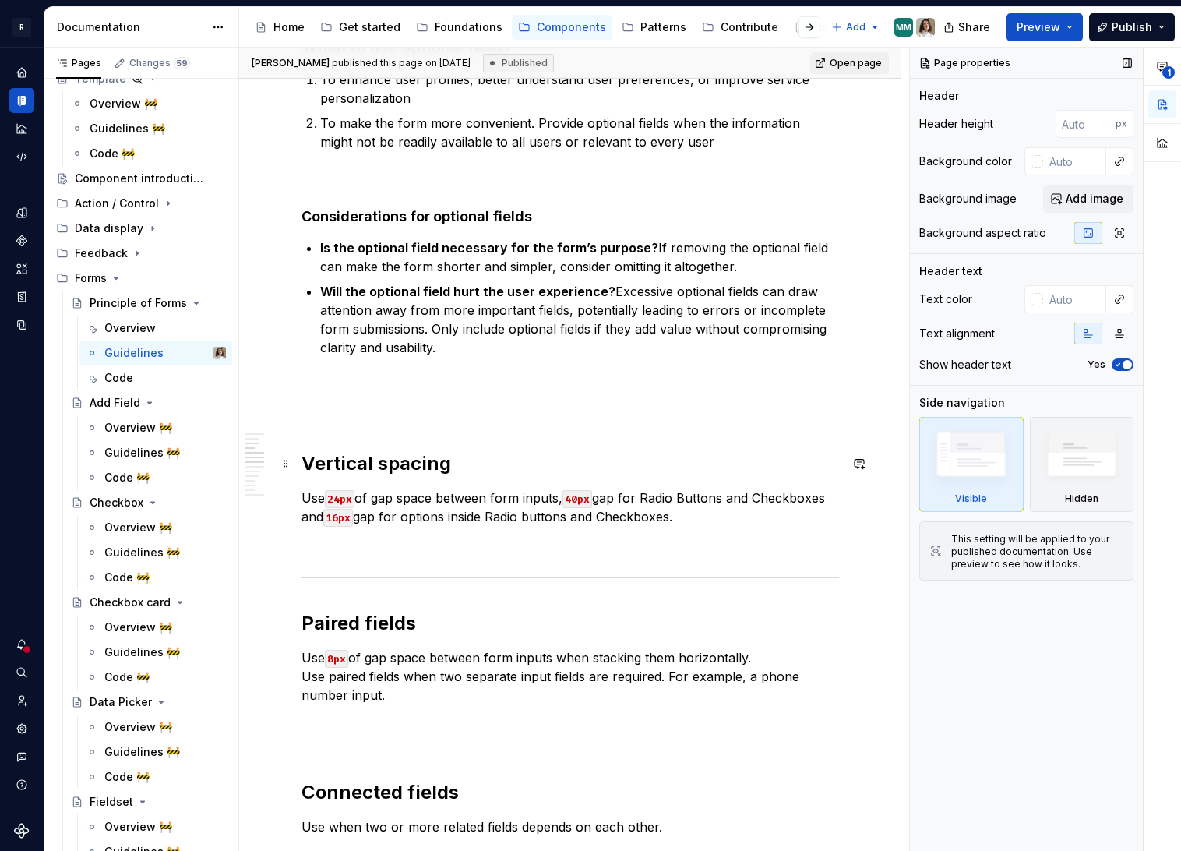
scroll to position [619, 0]
click at [358, 374] on div "Required and optional fields At Remote, all fields are considered required unle…" at bounding box center [570, 736] width 538 height 2095
type textarea "*"
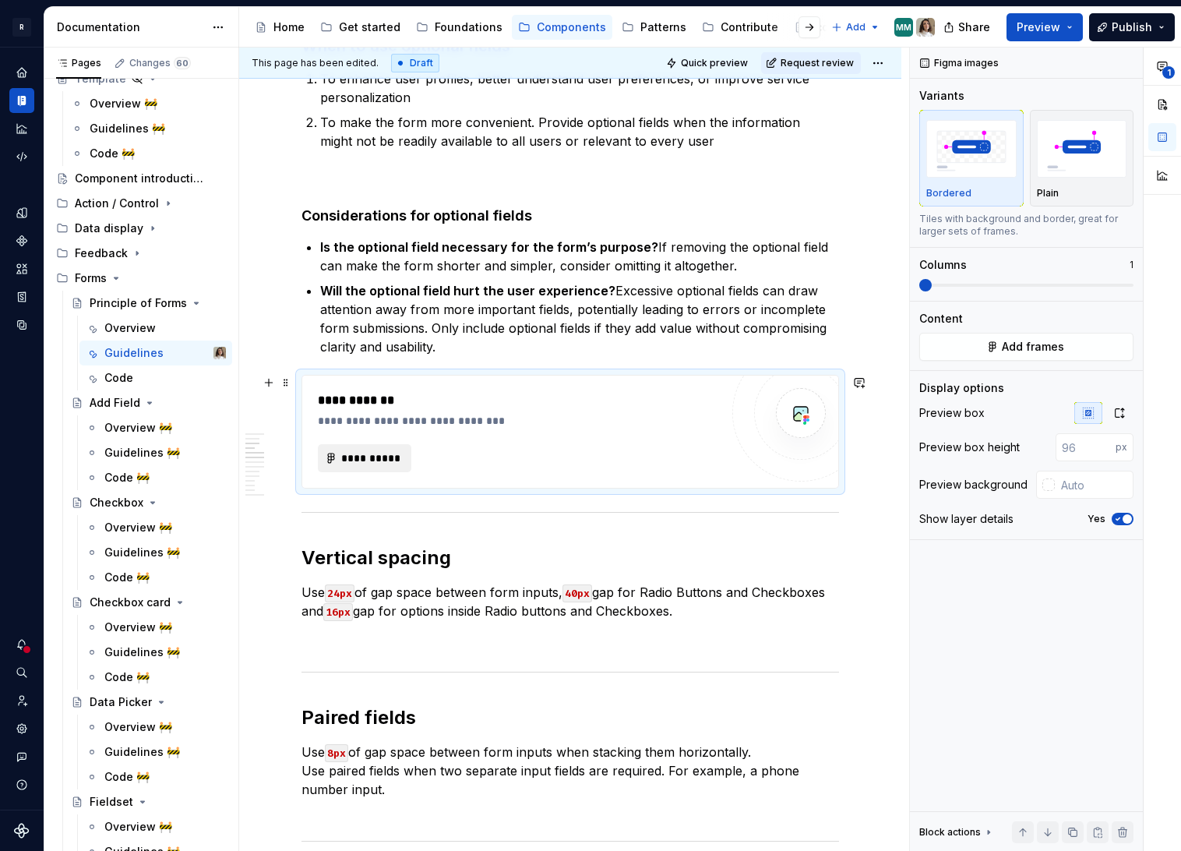
click at [381, 453] on span "**********" at bounding box center [370, 458] width 61 height 16
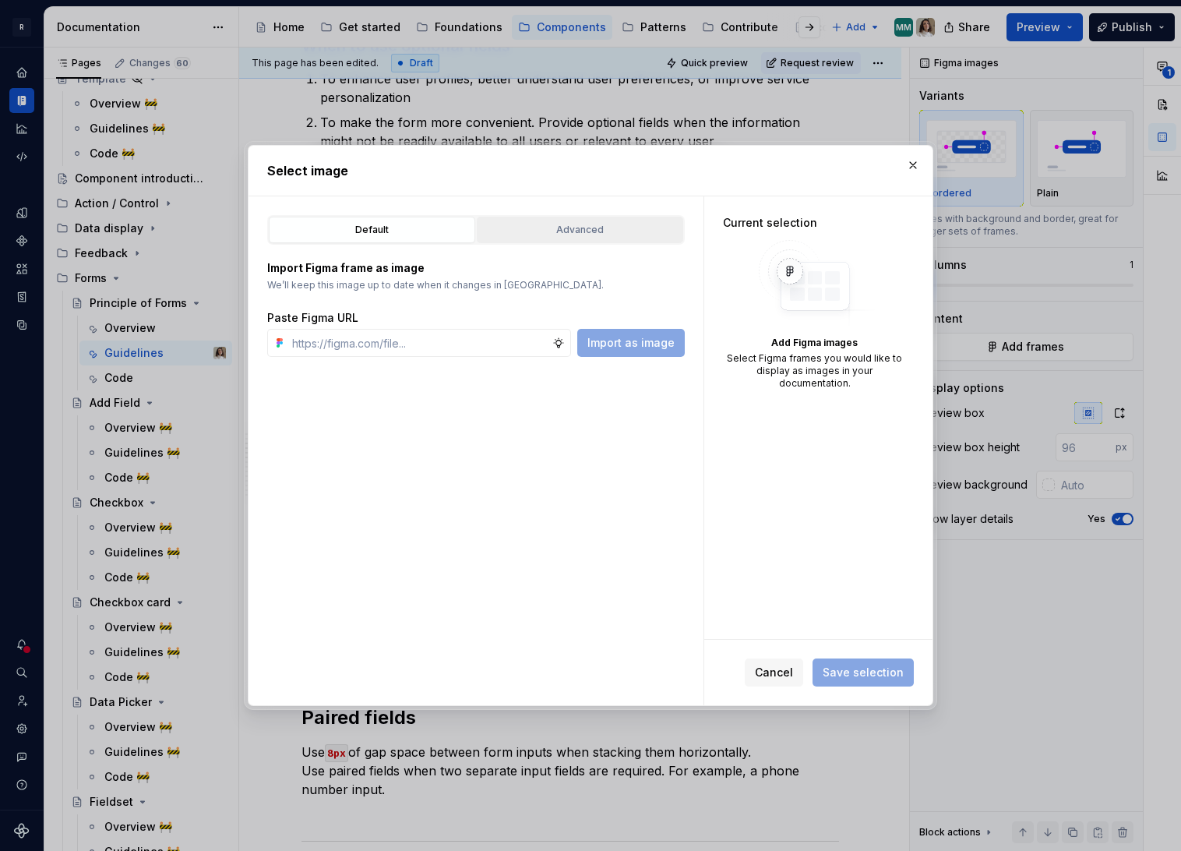
click at [569, 224] on div "Advanced" at bounding box center [580, 230] width 196 height 16
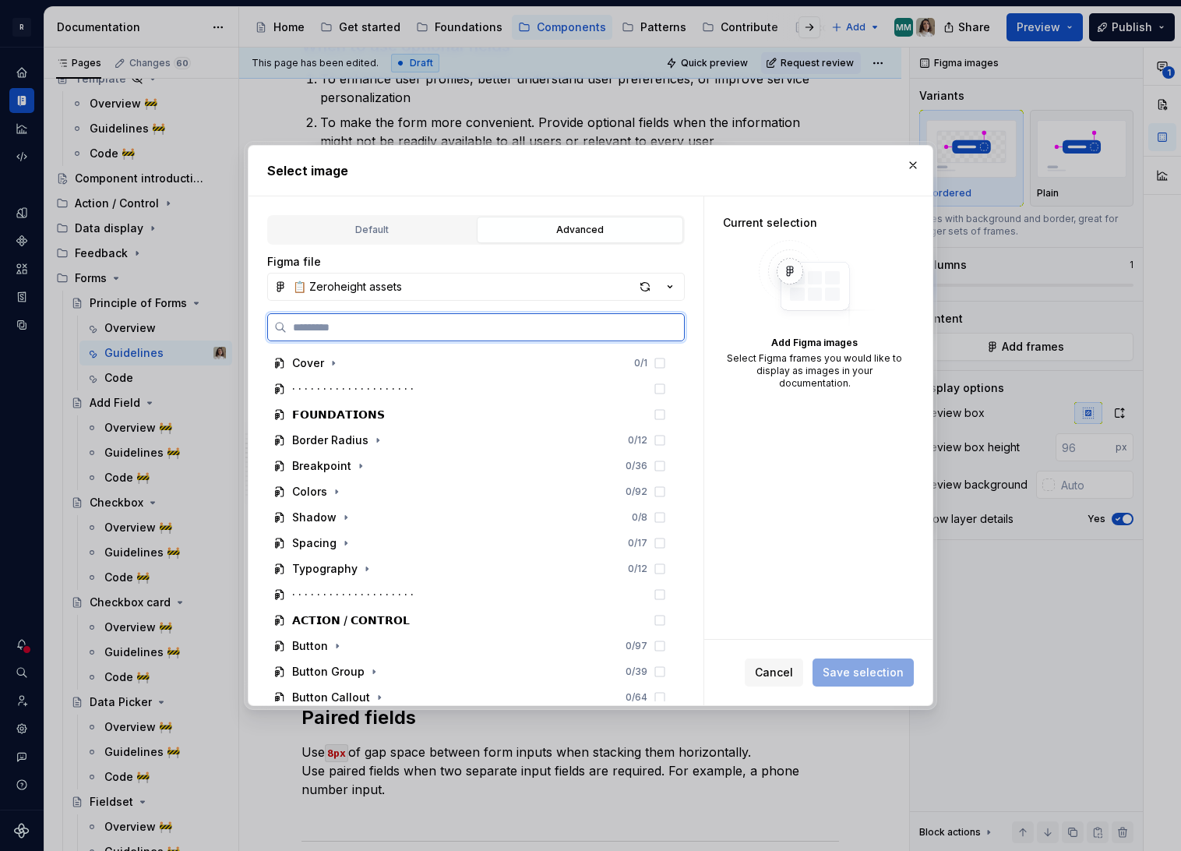
click at [345, 332] on input "search" at bounding box center [485, 327] width 397 height 16
type input "**********"
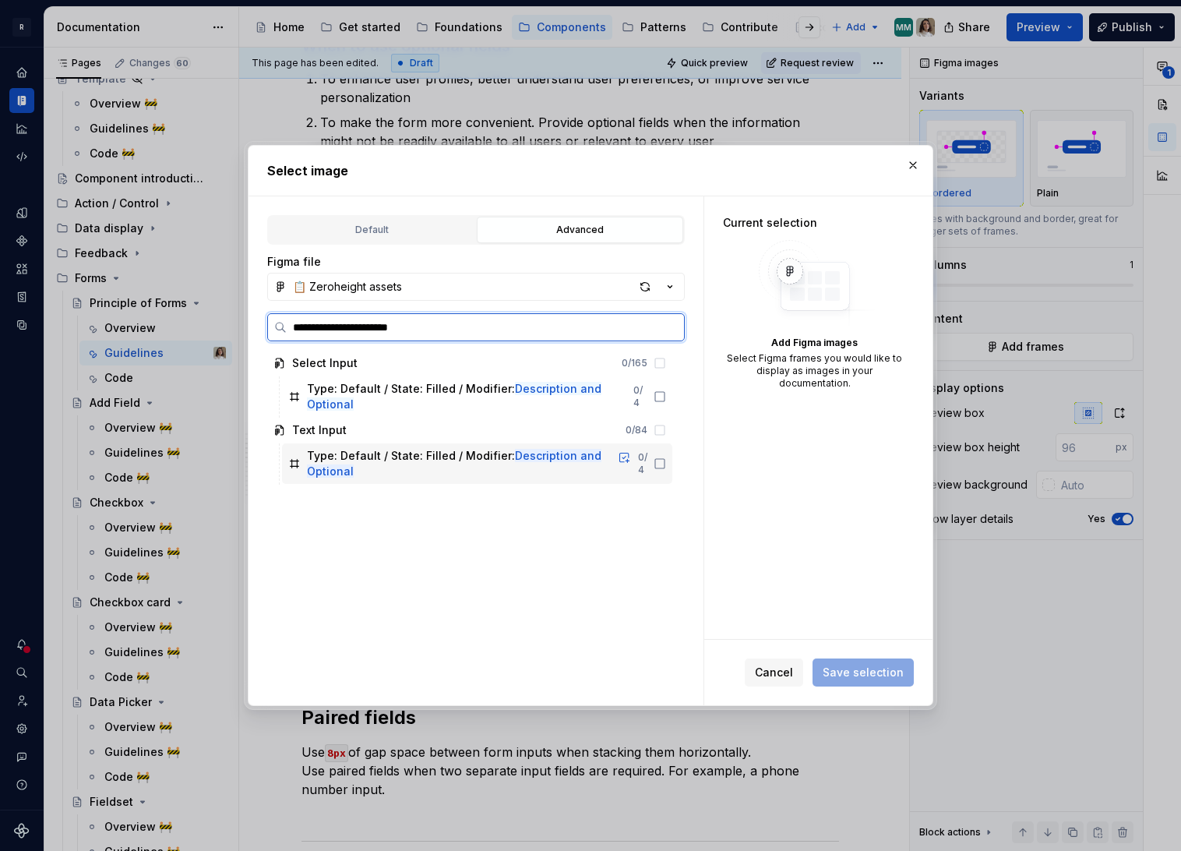
click at [432, 454] on div "Type: Default / State: Filled / Modifier: Description and Optional" at bounding box center [460, 463] width 306 height 31
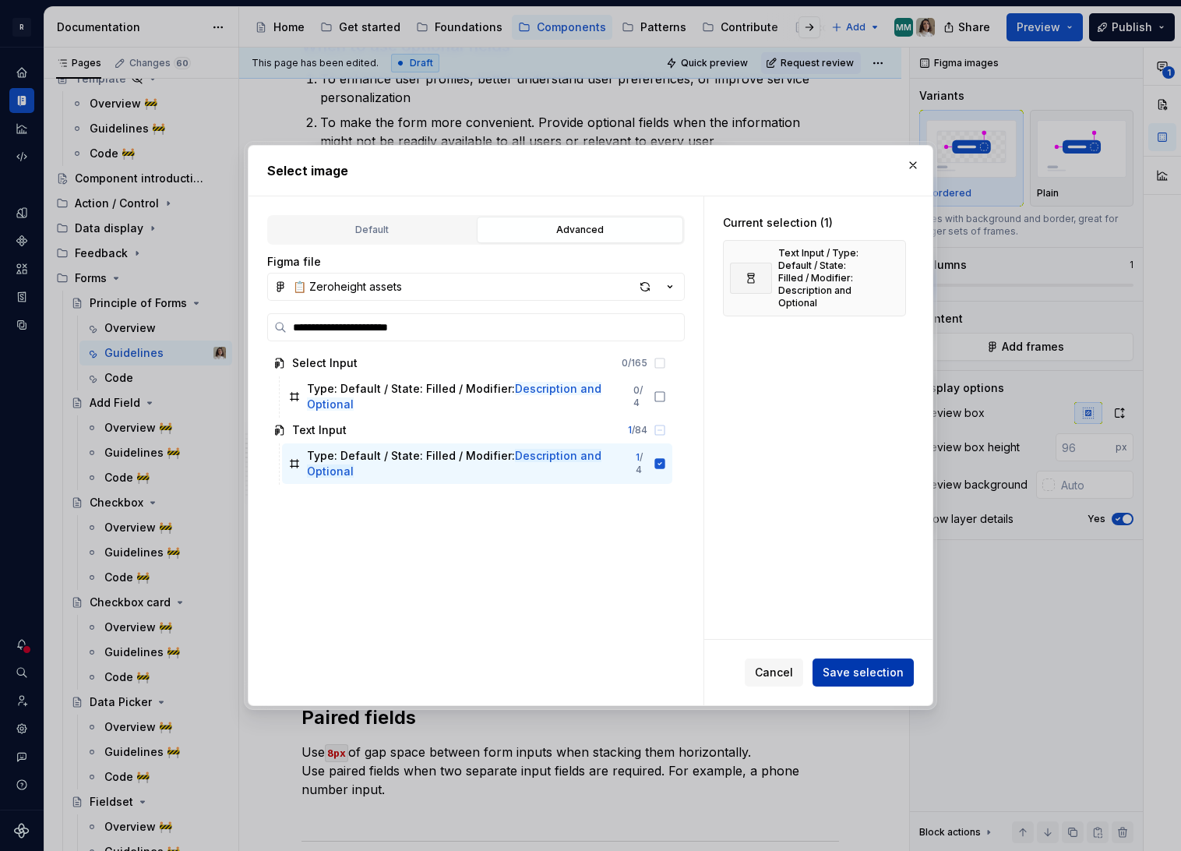
click at [852, 674] on span "Save selection" at bounding box center [863, 673] width 81 height 16
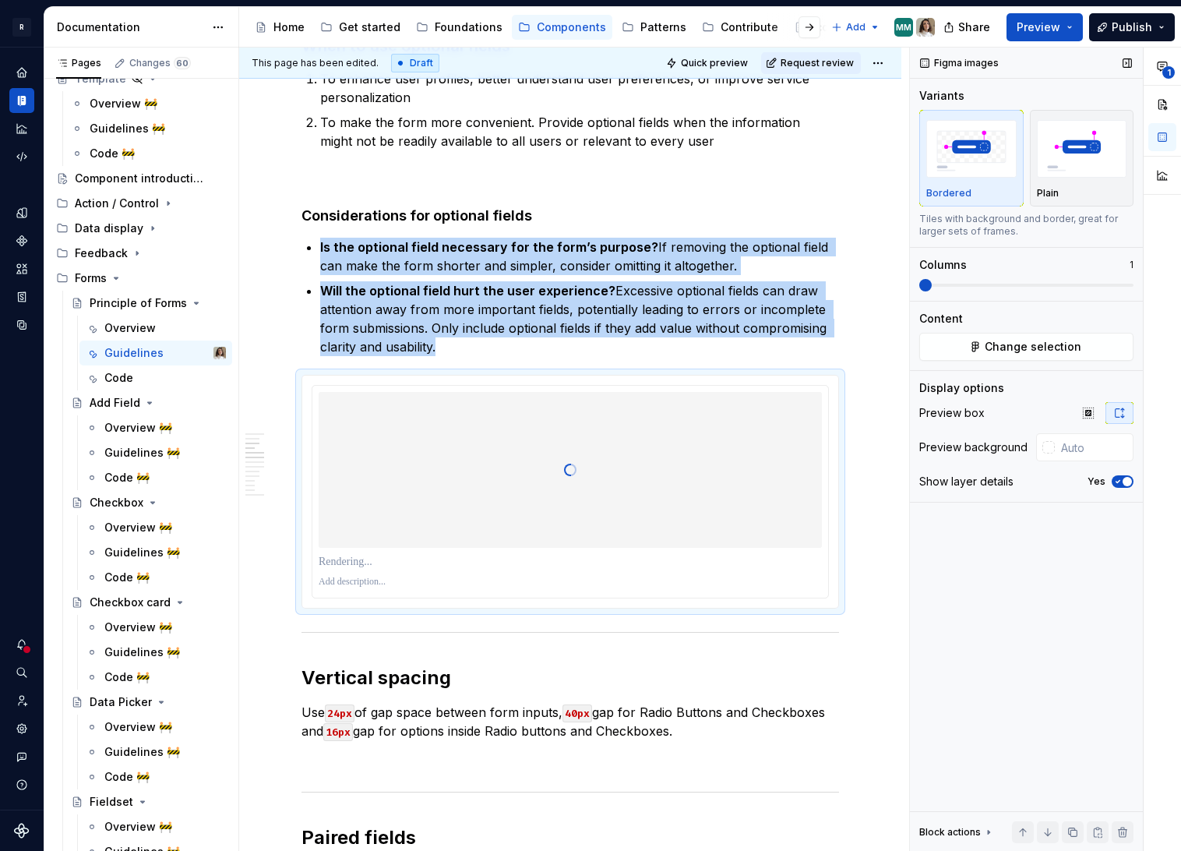
type textarea "*"
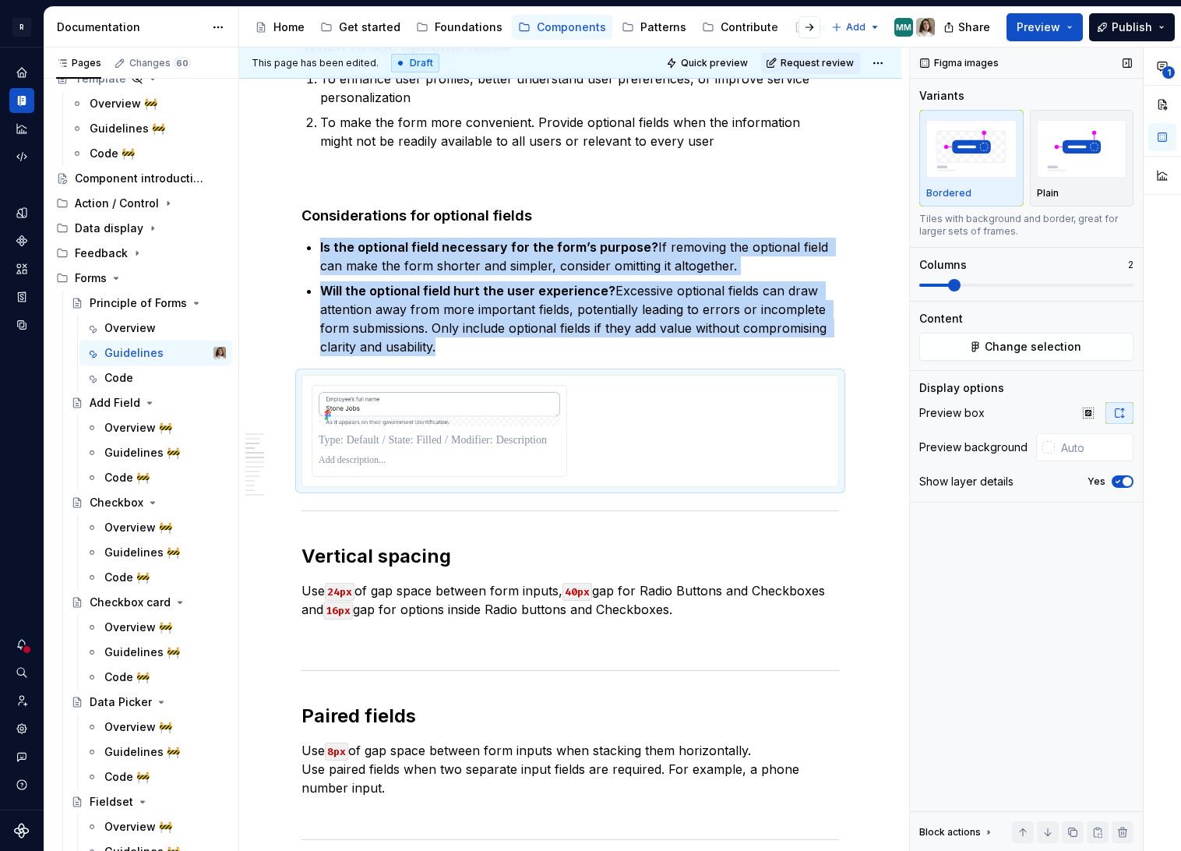
click at [948, 284] on span at bounding box center [954, 285] width 12 height 12
click at [464, 417] on img at bounding box center [440, 409] width 242 height 34
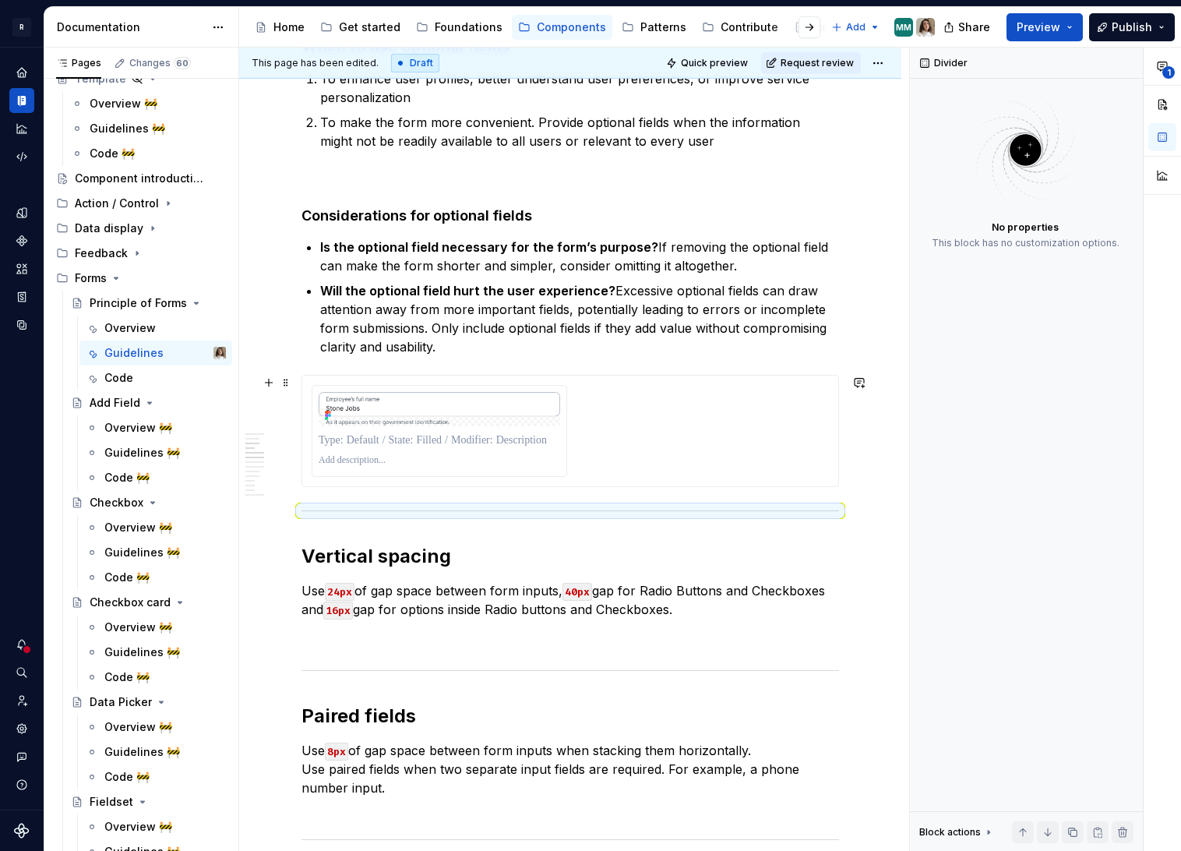
click at [616, 460] on div at bounding box center [570, 431] width 517 height 92
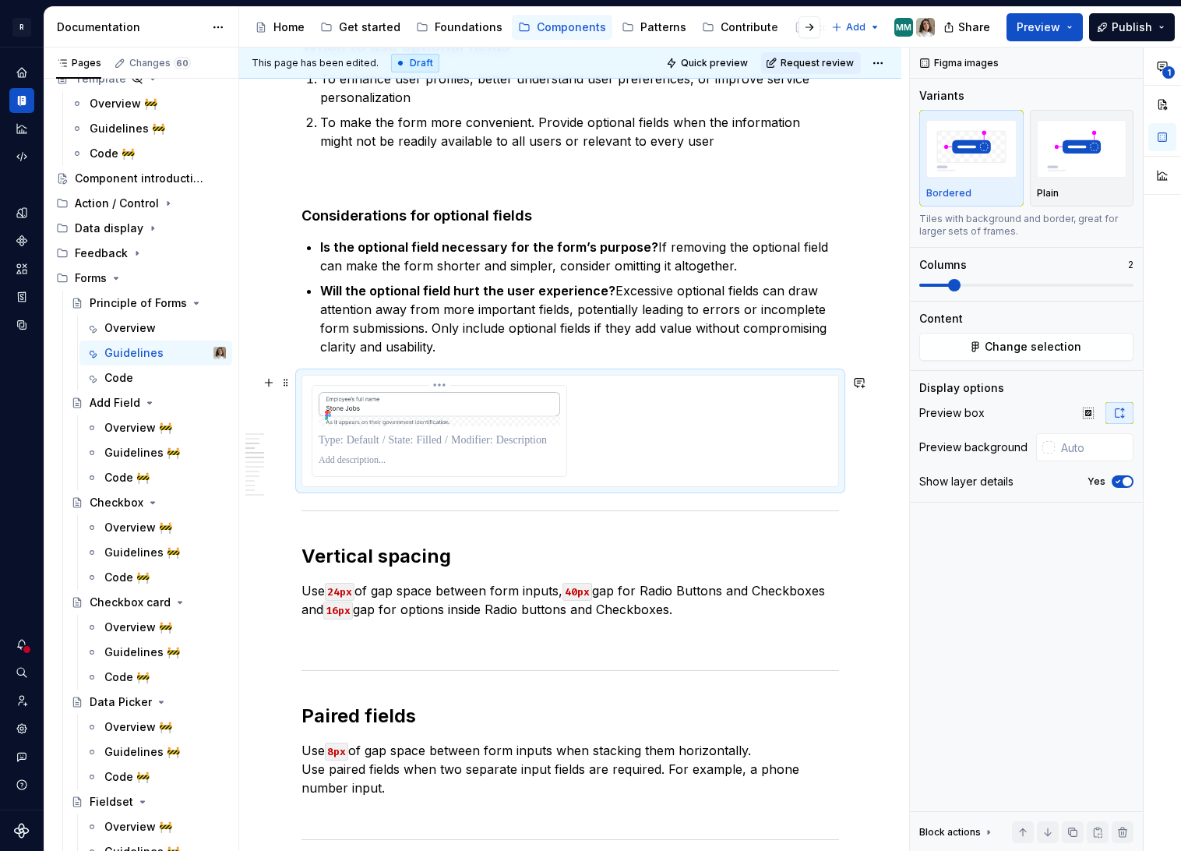
click at [541, 445] on p at bounding box center [440, 440] width 242 height 16
click at [1087, 448] on input "text" at bounding box center [1094, 447] width 79 height 28
paste input ":bulb:"
type input ":bulb:"
paste input "F3F4F8"
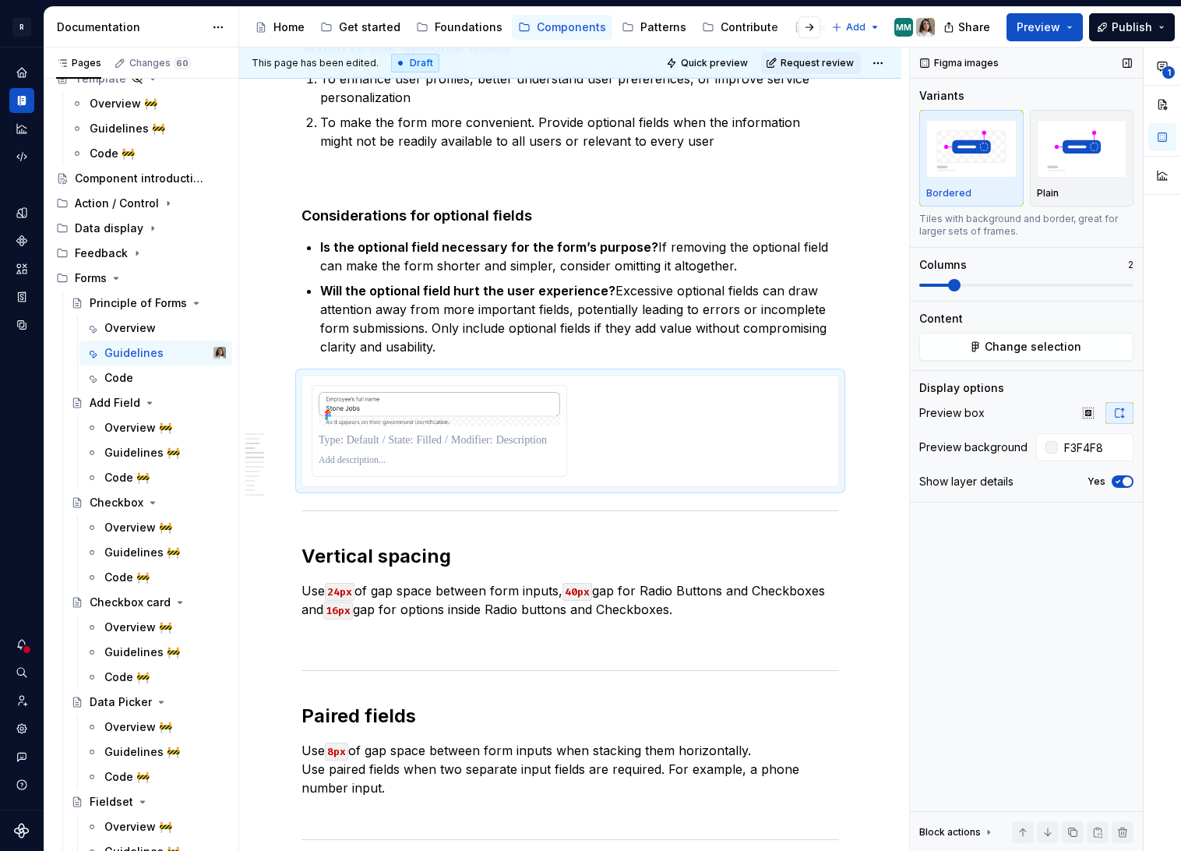
click at [980, 534] on div "Figma images Variants Bordered Plain Tiles with background and border, great fo…" at bounding box center [1026, 450] width 233 height 804
type input "#F3F4F8"
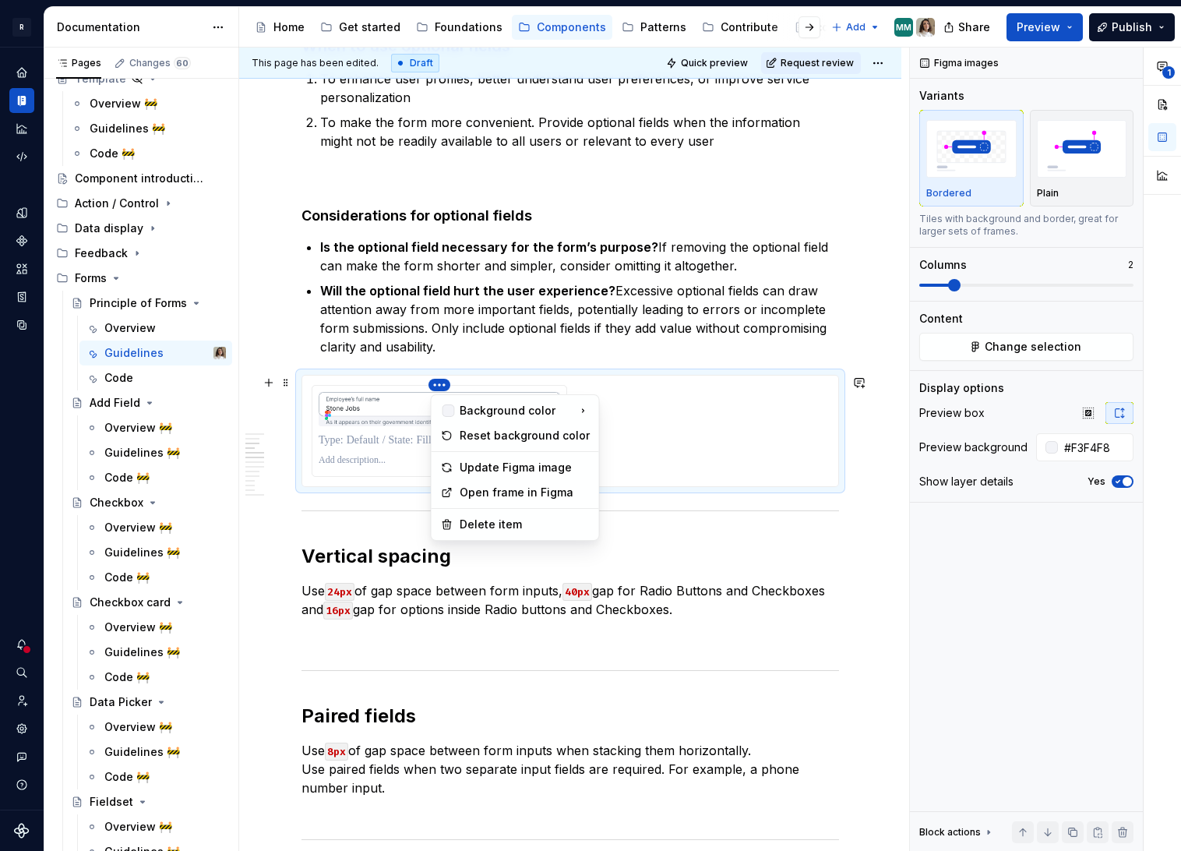
click at [438, 383] on html "R Norma Design system data Documentation Accessibility guide for tree Page tree…" at bounding box center [590, 425] width 1181 height 851
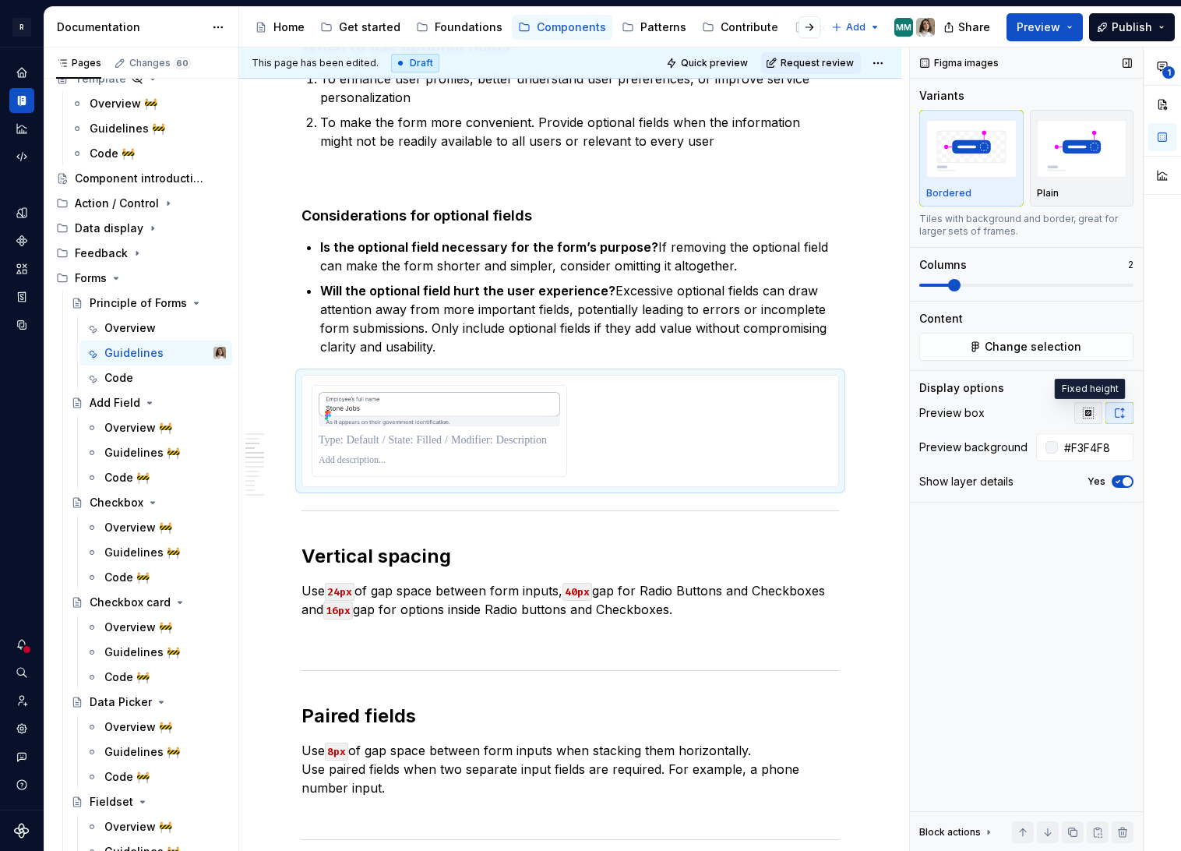
click at [1090, 411] on icon "button" at bounding box center [1088, 412] width 10 height 10
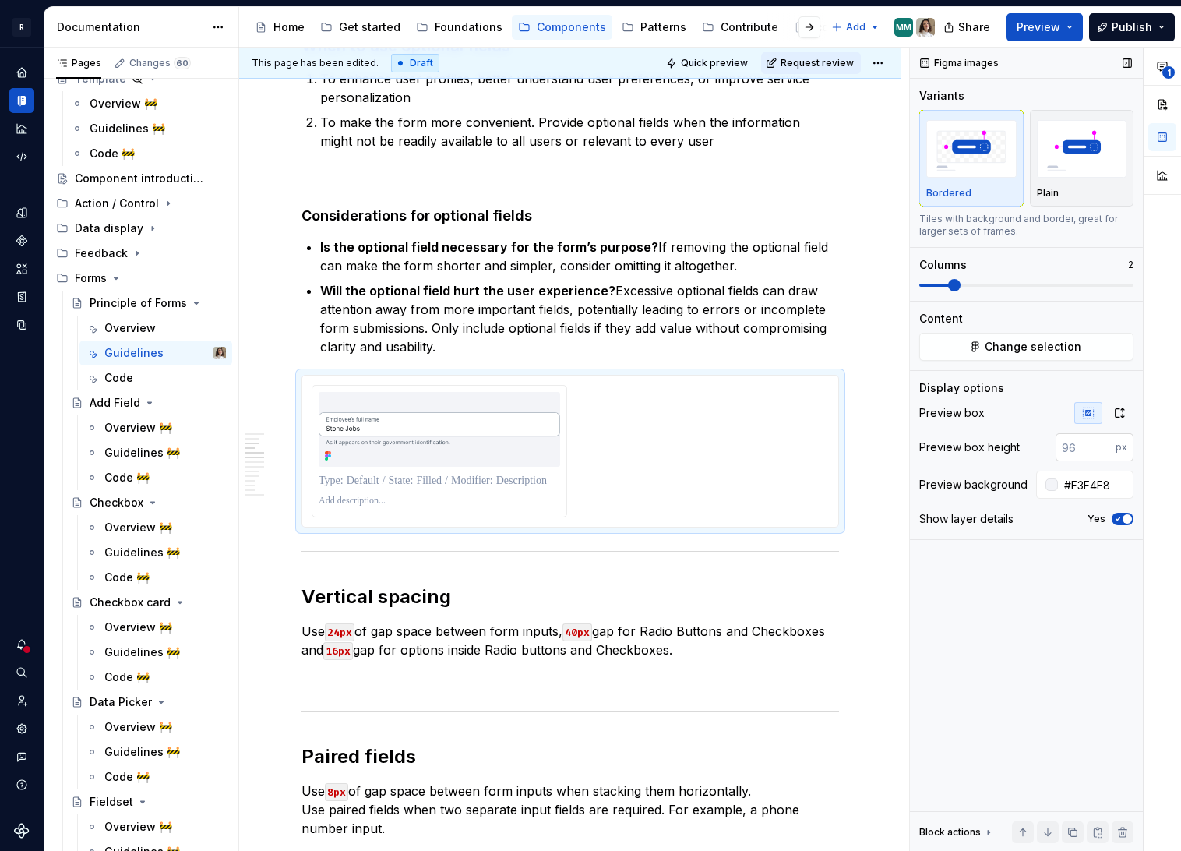
click at [1083, 446] on input "number" at bounding box center [1086, 447] width 60 height 28
type input "1"
type input "200"
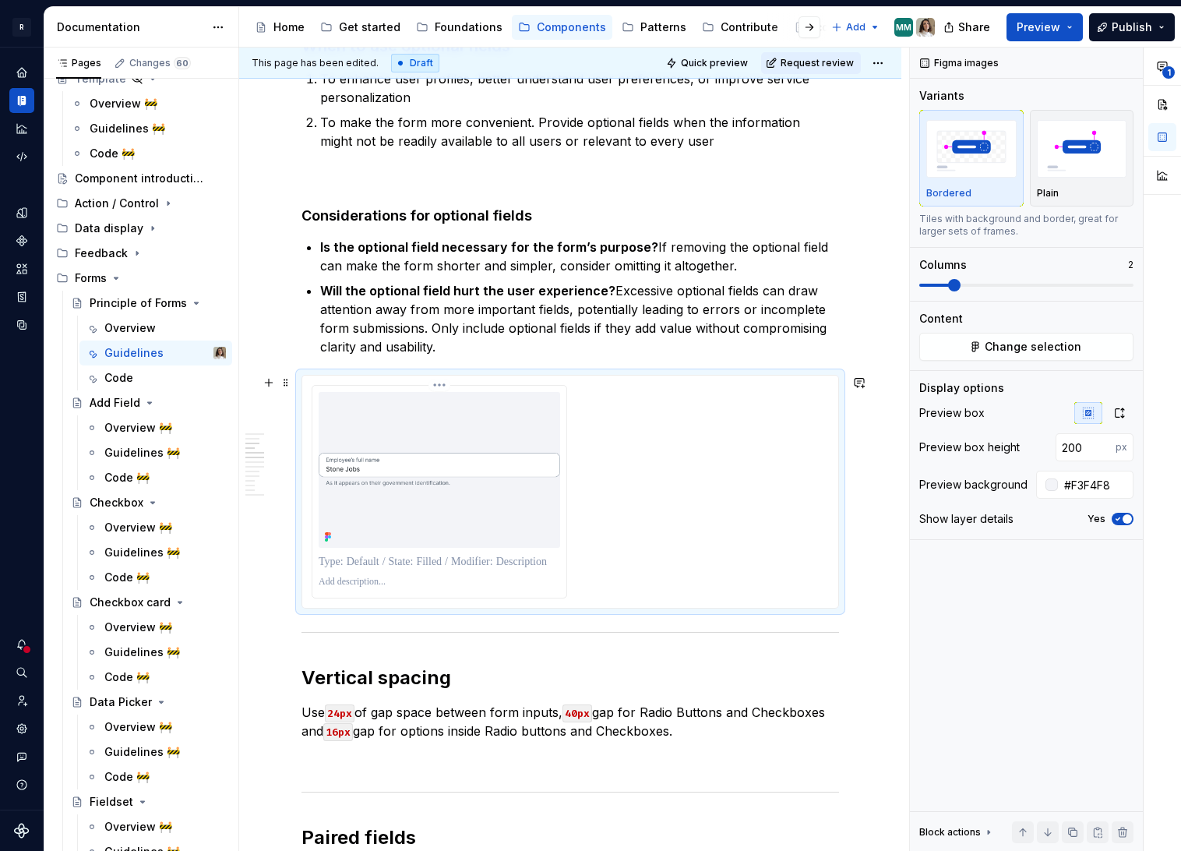
click at [504, 508] on div at bounding box center [440, 470] width 242 height 156
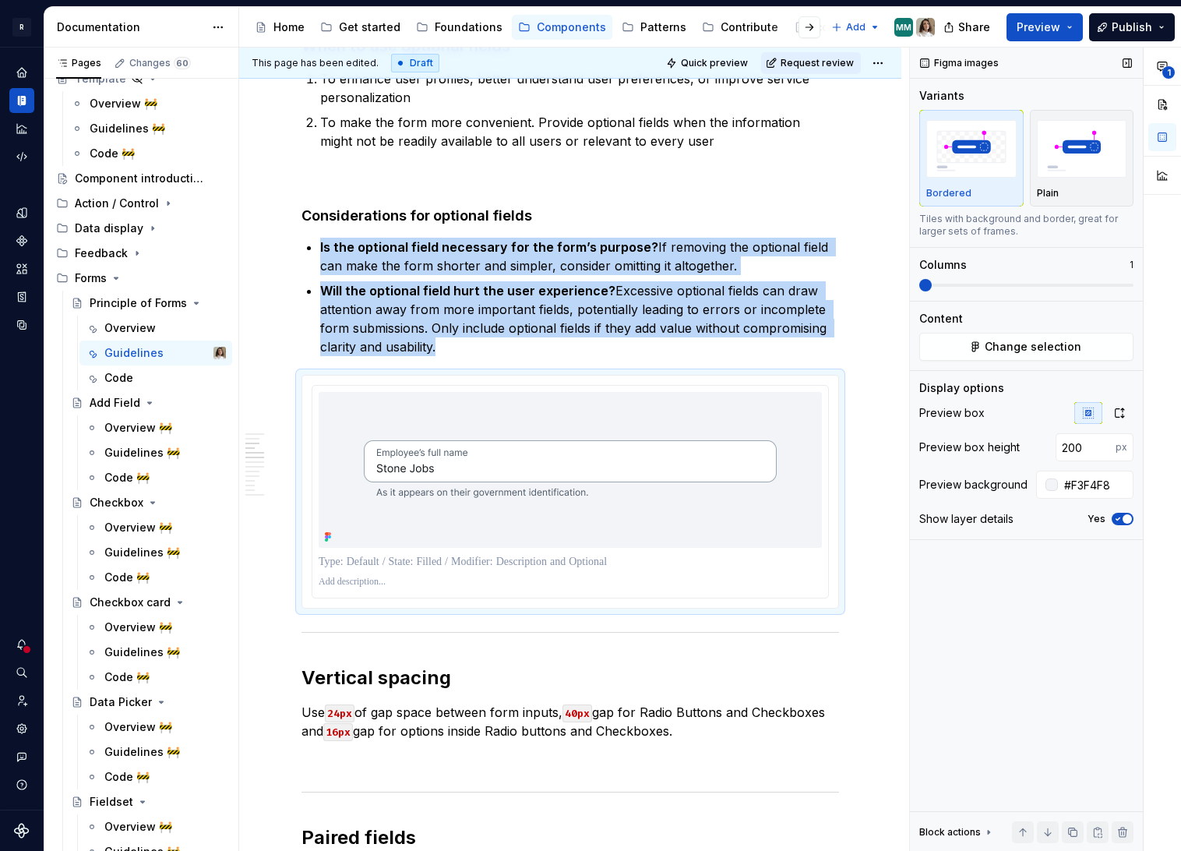
click at [919, 285] on span at bounding box center [925, 285] width 12 height 12
click at [587, 331] on p "Will the optional field hurt the user experience? Excessive optional fields can…" at bounding box center [579, 318] width 519 height 75
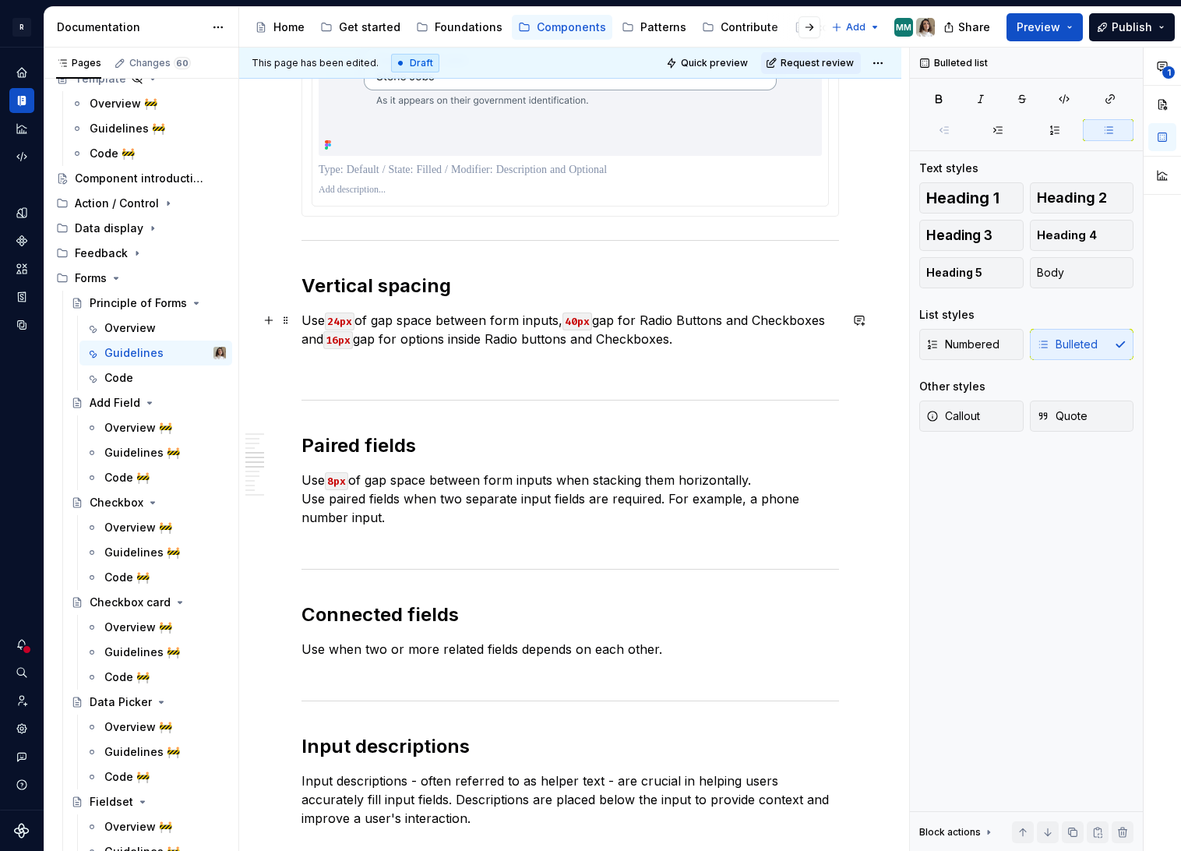
scroll to position [1020, 0]
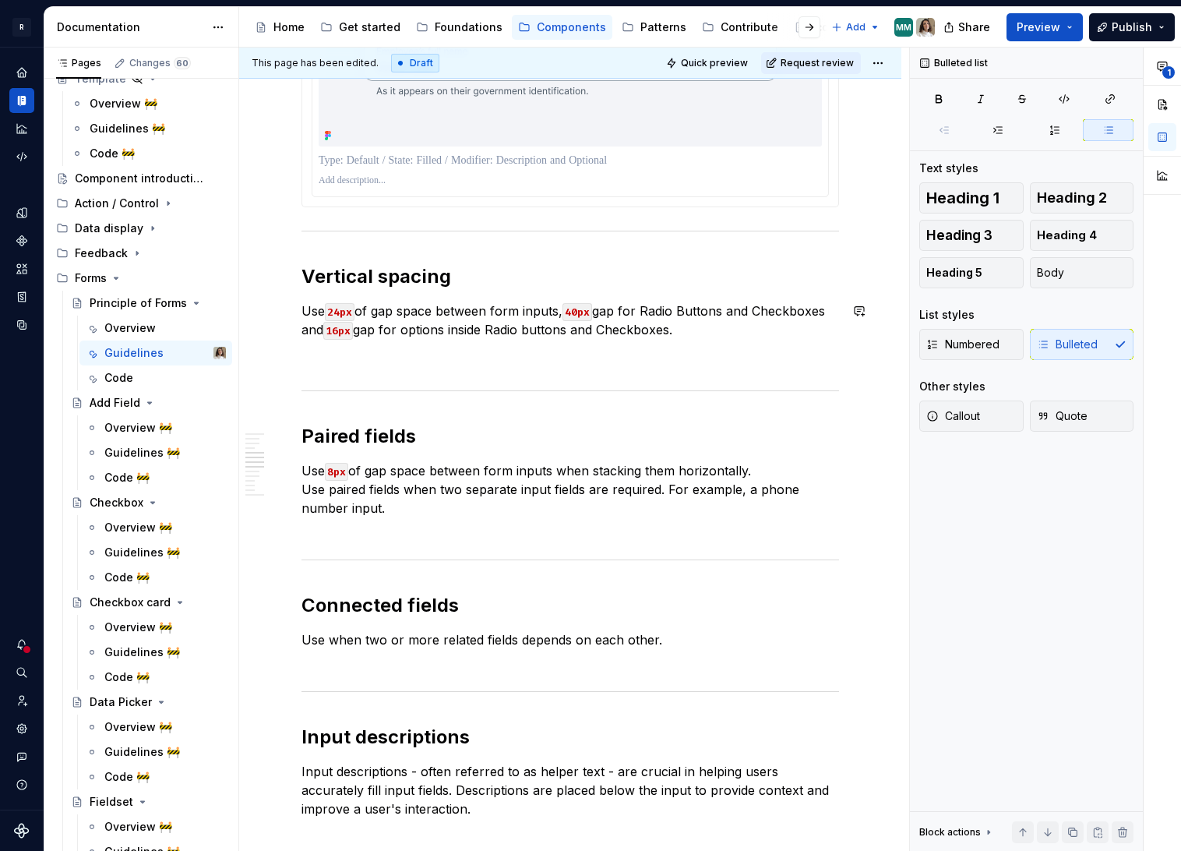
click at [684, 343] on div "Required and optional fields At Remote, all fields are considered required unle…" at bounding box center [570, 443] width 538 height 2310
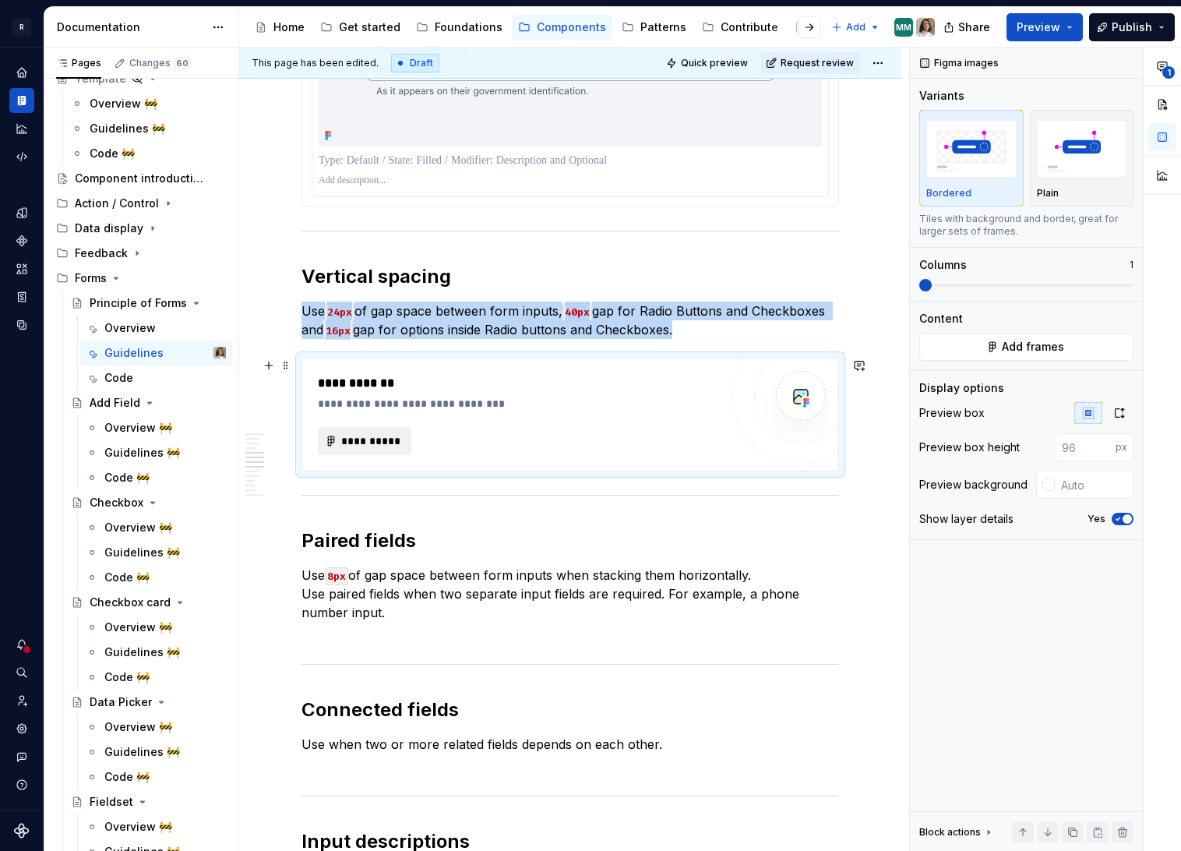
click at [357, 442] on span "**********" at bounding box center [370, 441] width 61 height 16
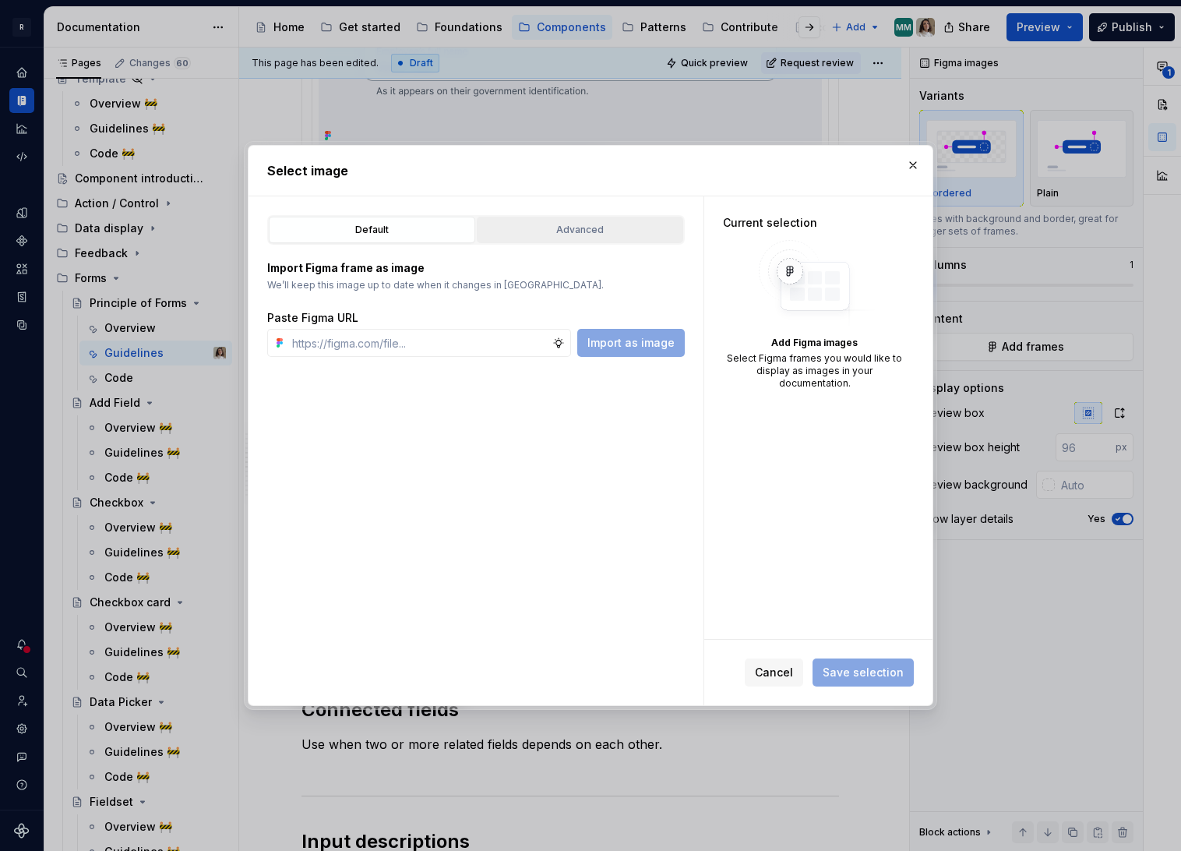
type textarea "*"
click at [563, 234] on div "Advanced" at bounding box center [580, 230] width 196 height 16
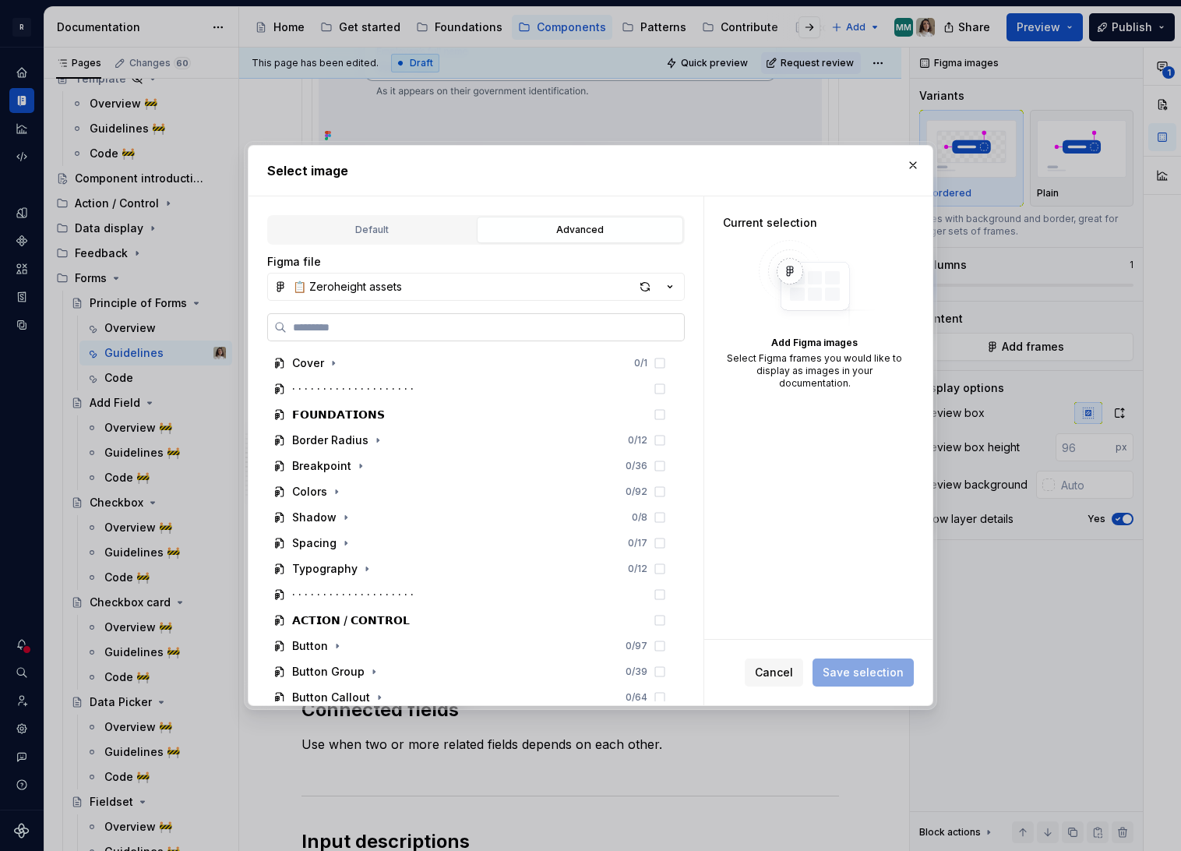
click at [376, 330] on input "search" at bounding box center [485, 327] width 397 height 16
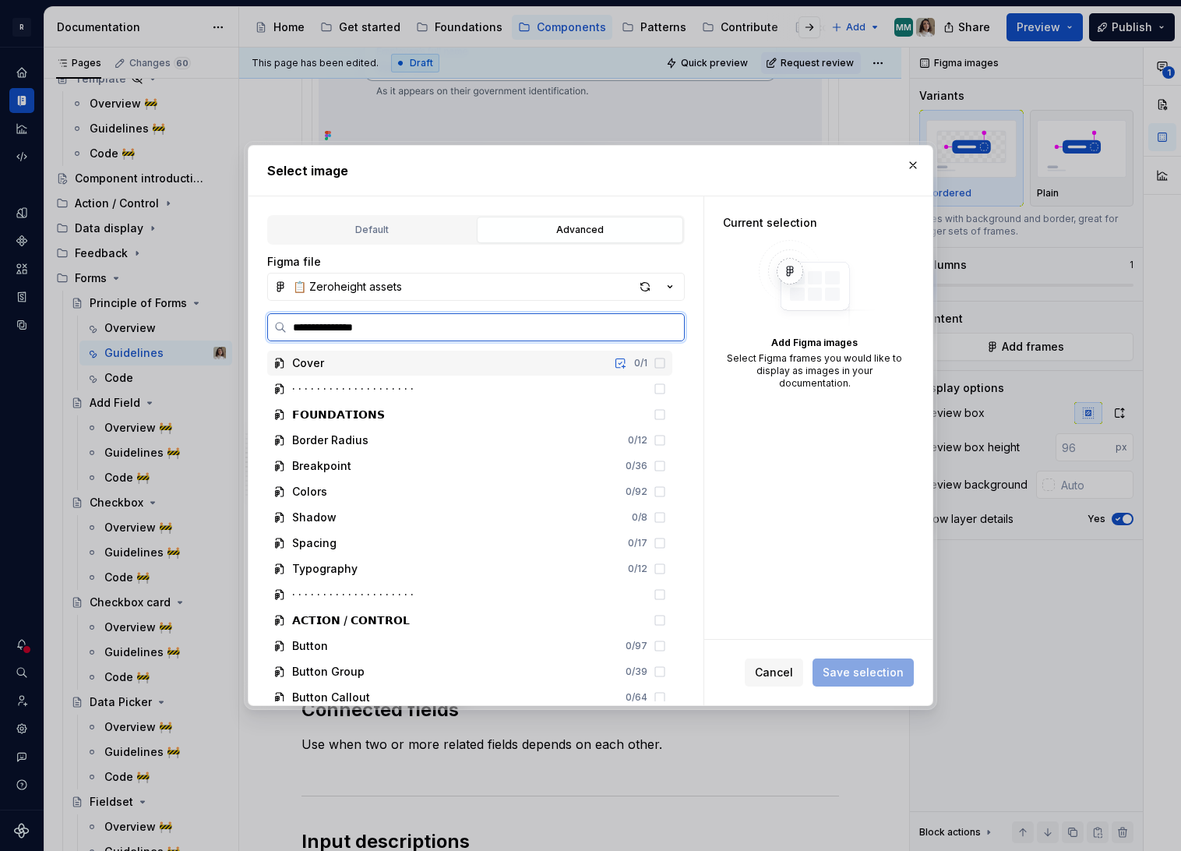
type input "**********"
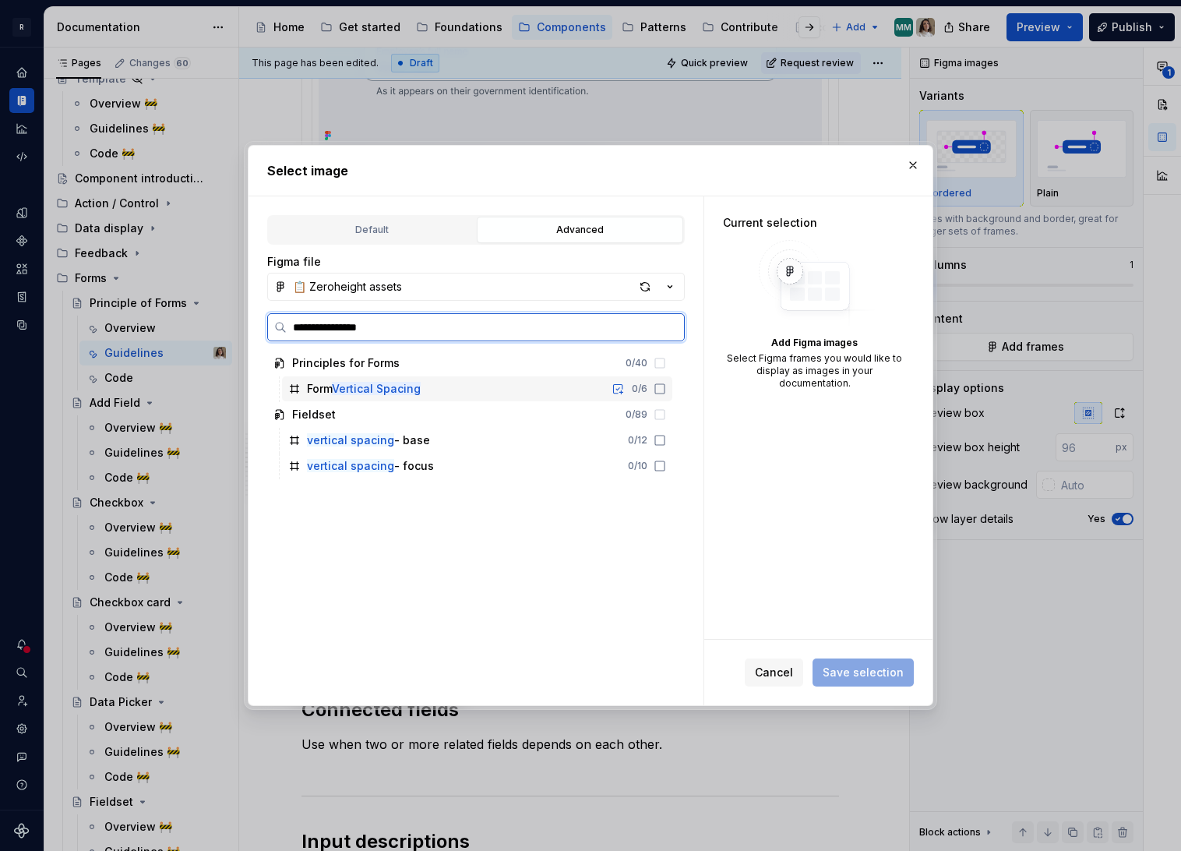
click at [402, 387] on mark "Vertical Spacing" at bounding box center [376, 388] width 89 height 13
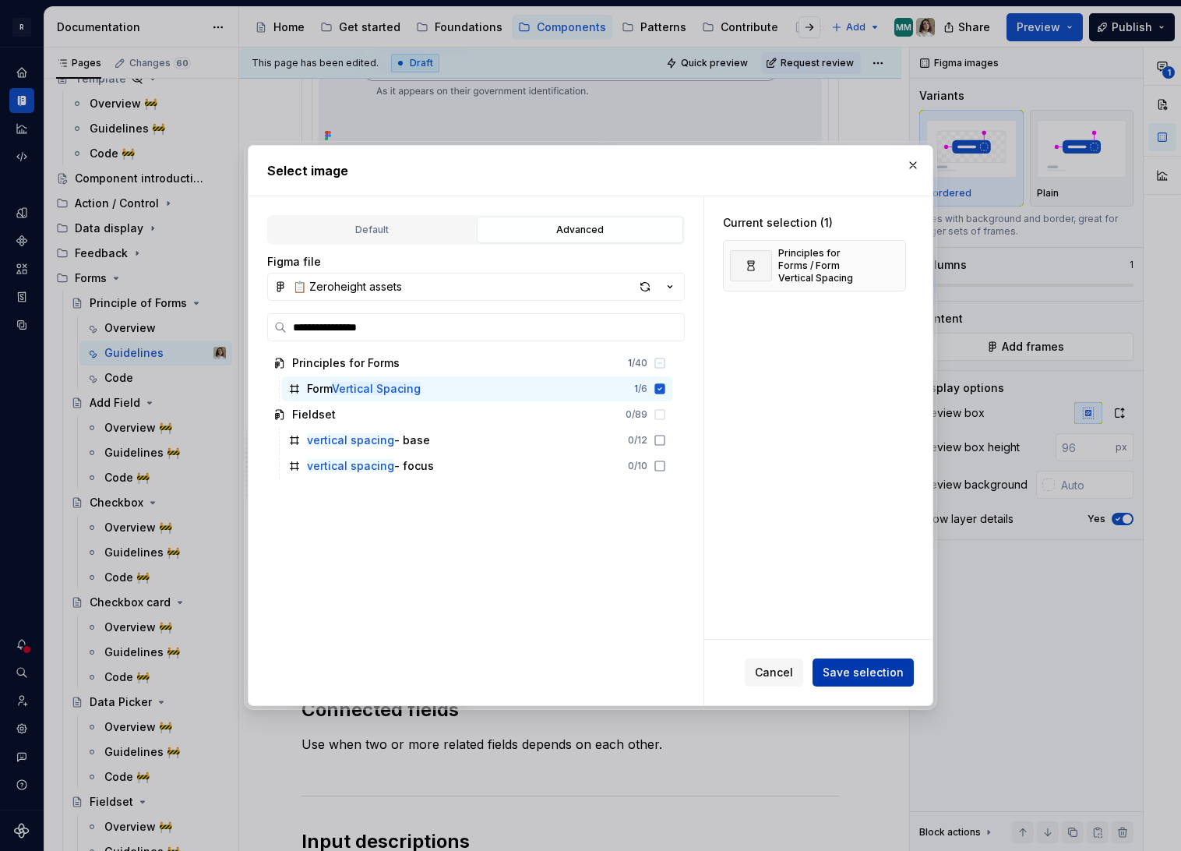
click at [861, 671] on span "Save selection" at bounding box center [863, 673] width 81 height 16
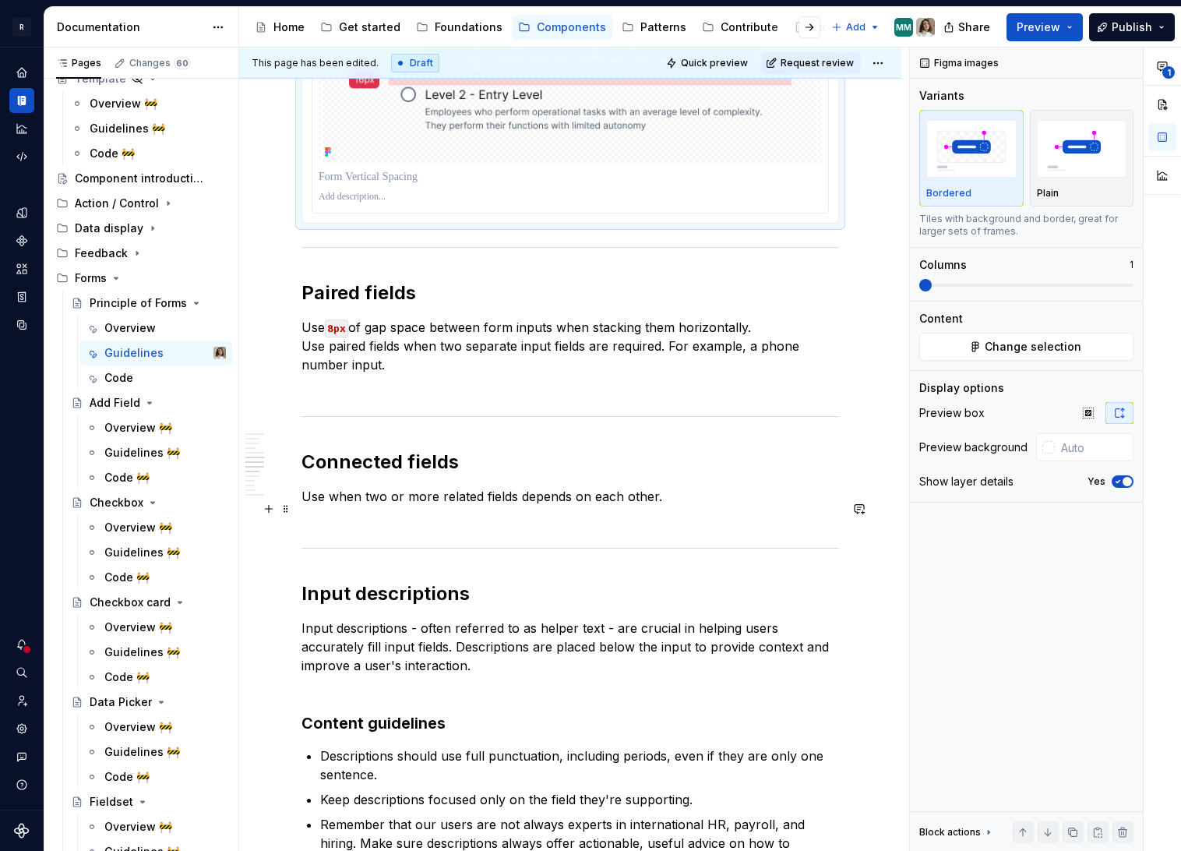
scroll to position [2026, 0]
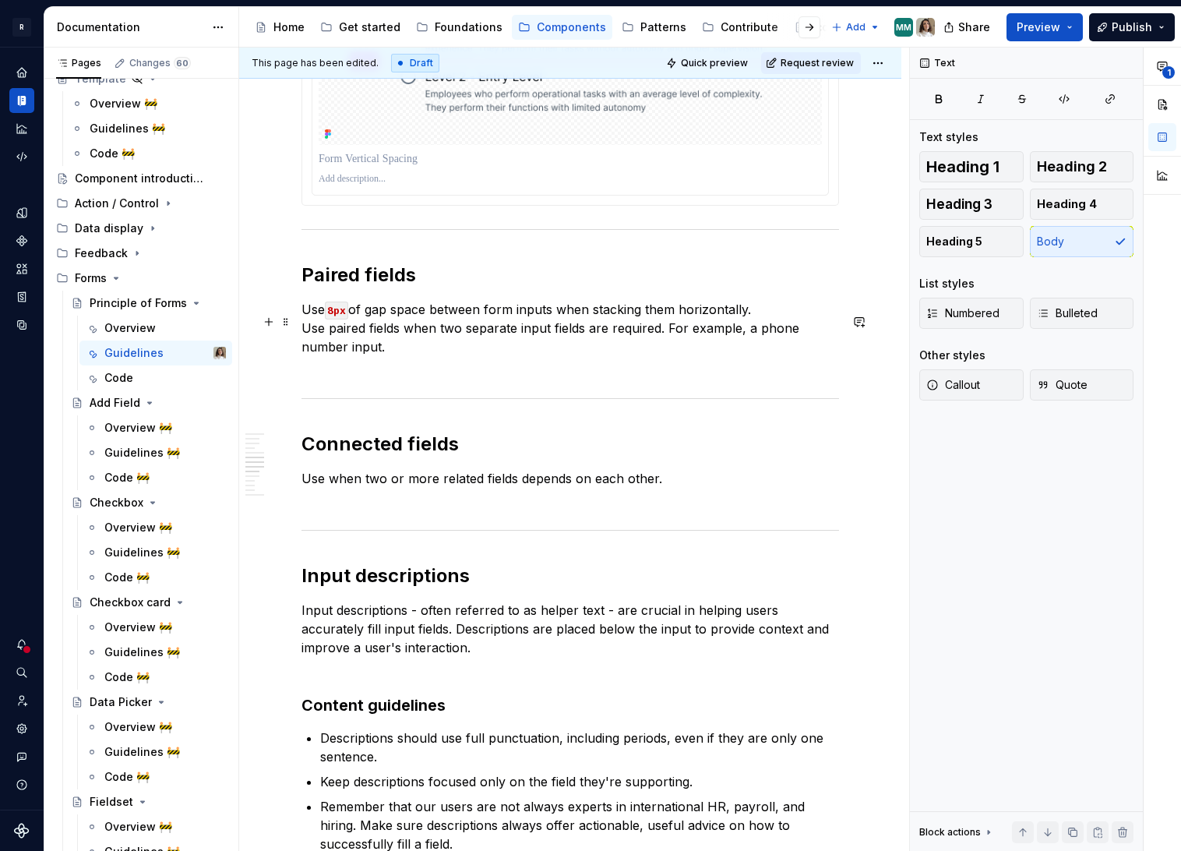
click at [350, 351] on p "Use 8px of gap space between form inputs when stacking them horizontally. Use p…" at bounding box center [570, 337] width 538 height 75
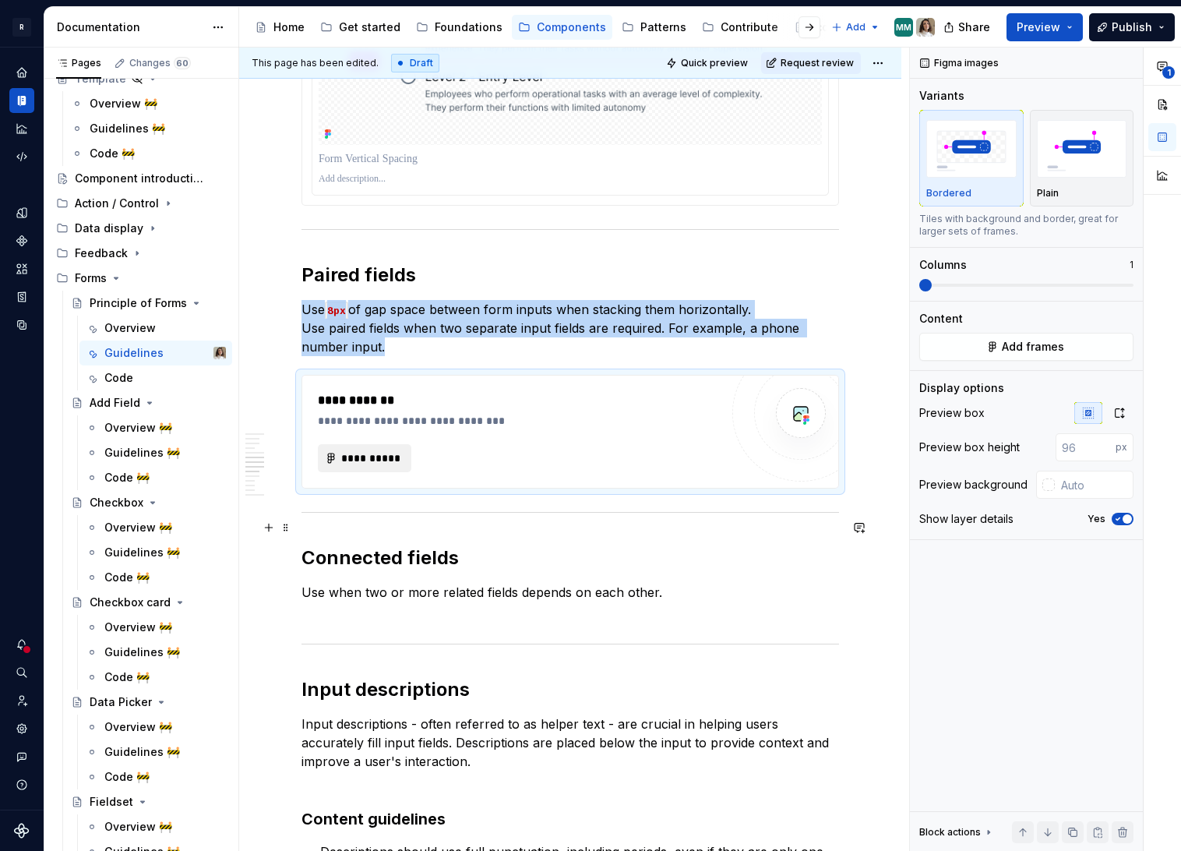
scroll to position [2099, 0]
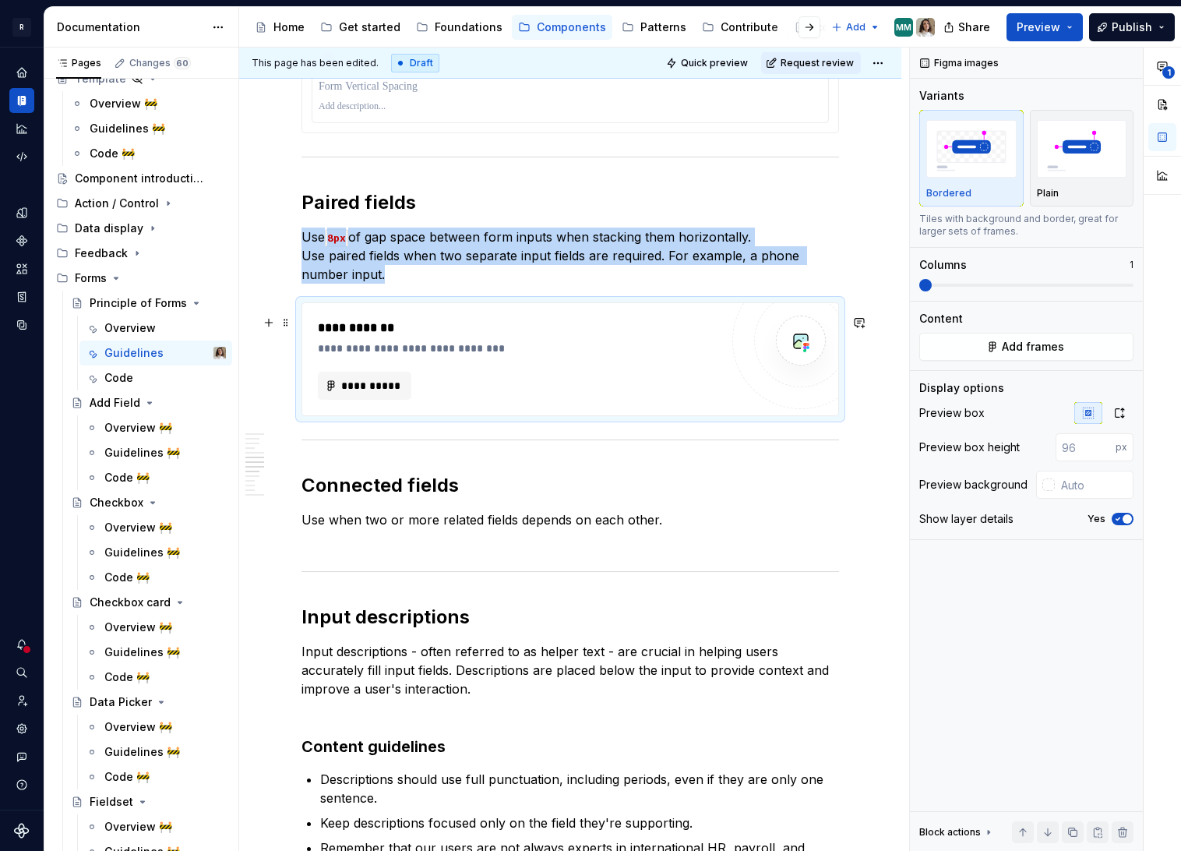
copy p "Use 8px of gap space between form inputs when stacking them horizontally. Use p…"
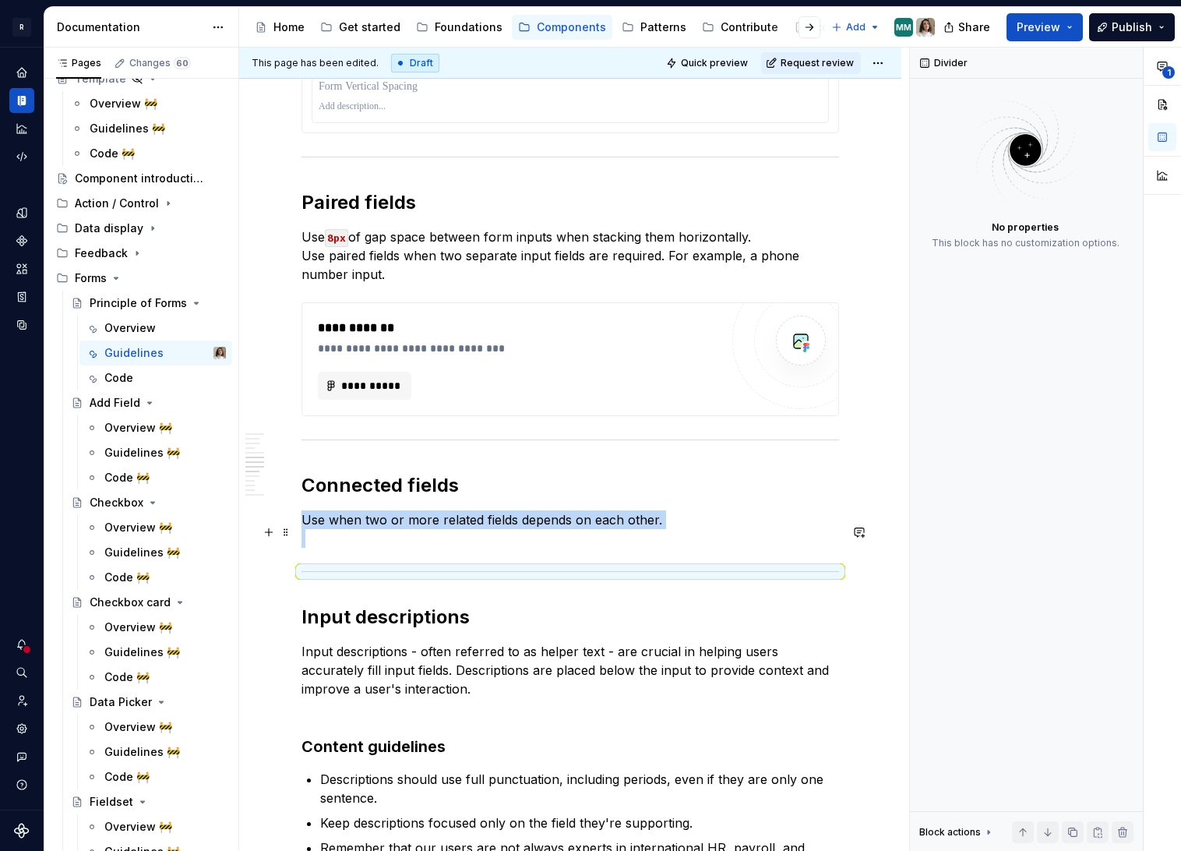
click at [321, 548] on p "Use when two or more related fields depends on each other." at bounding box center [570, 528] width 538 height 37
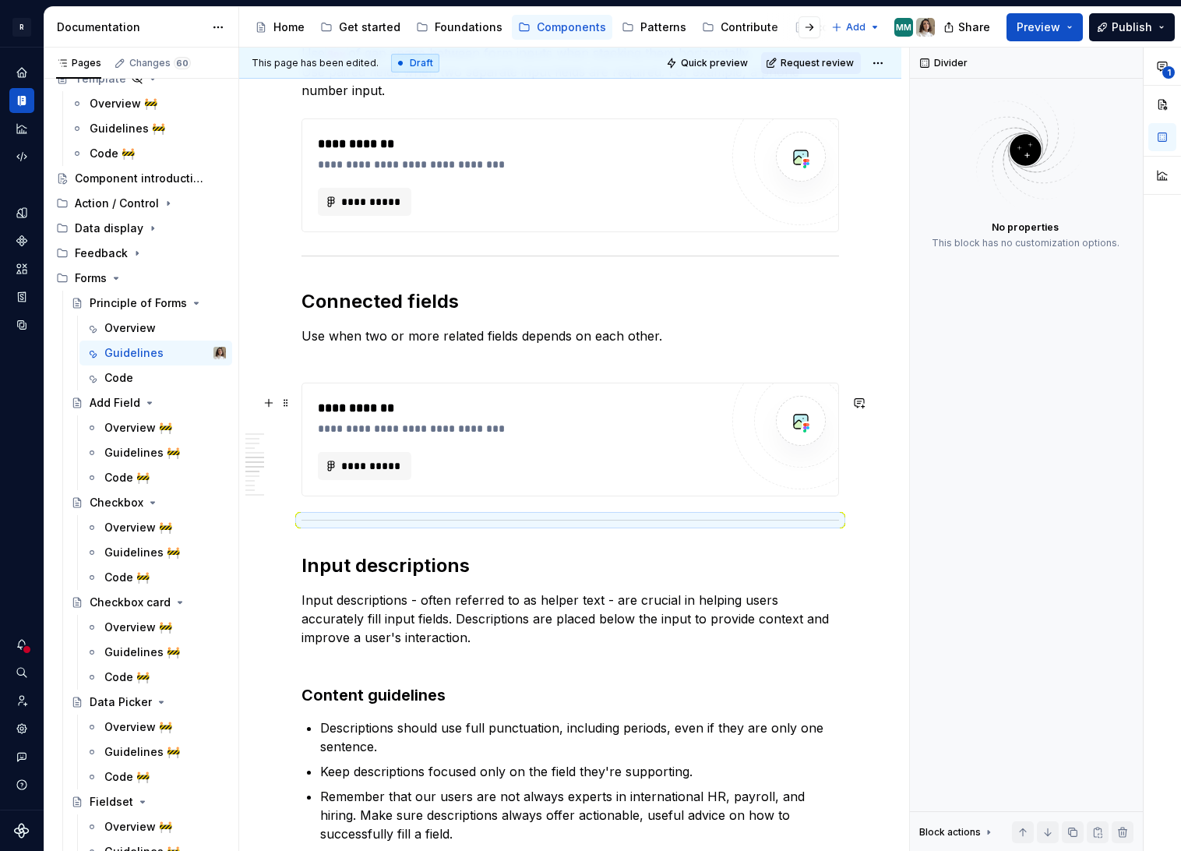
scroll to position [2311, 0]
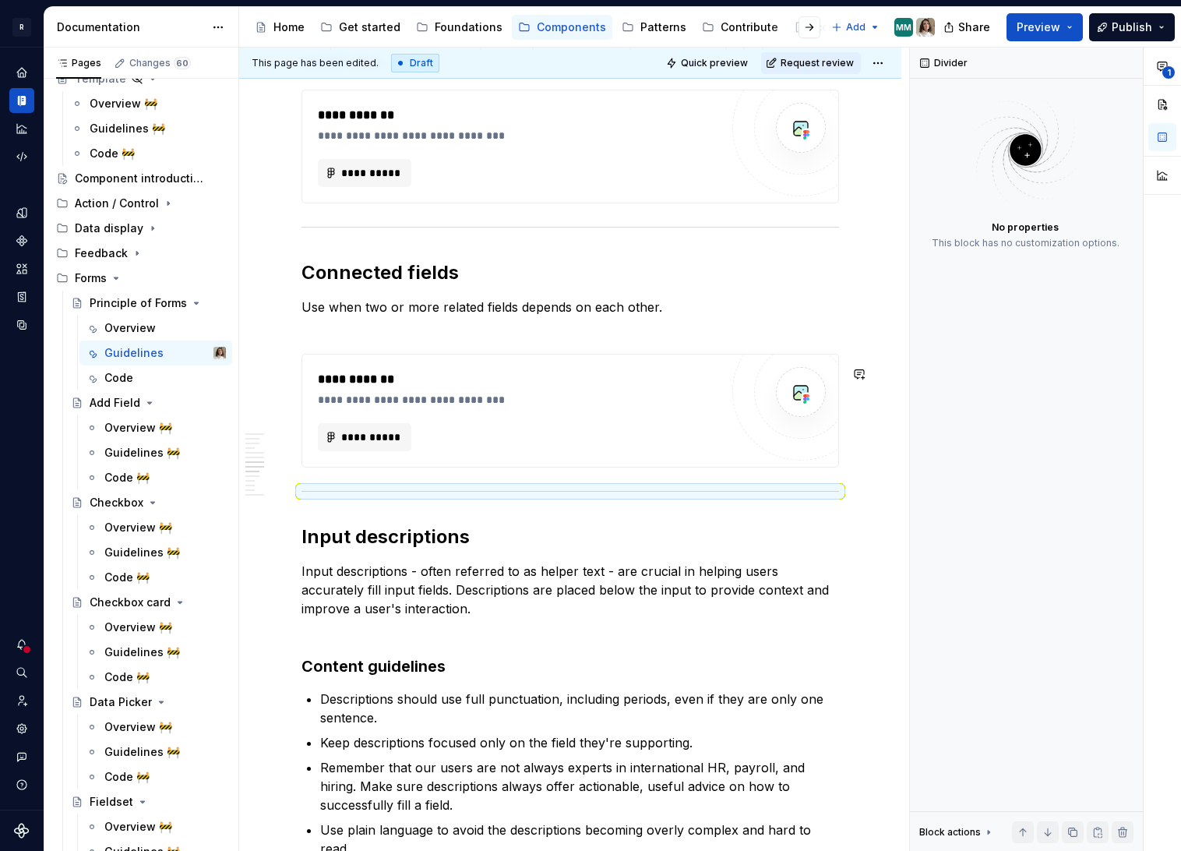
click at [390, 335] on p "Use when two or more related fields depends on each other." at bounding box center [570, 316] width 538 height 37
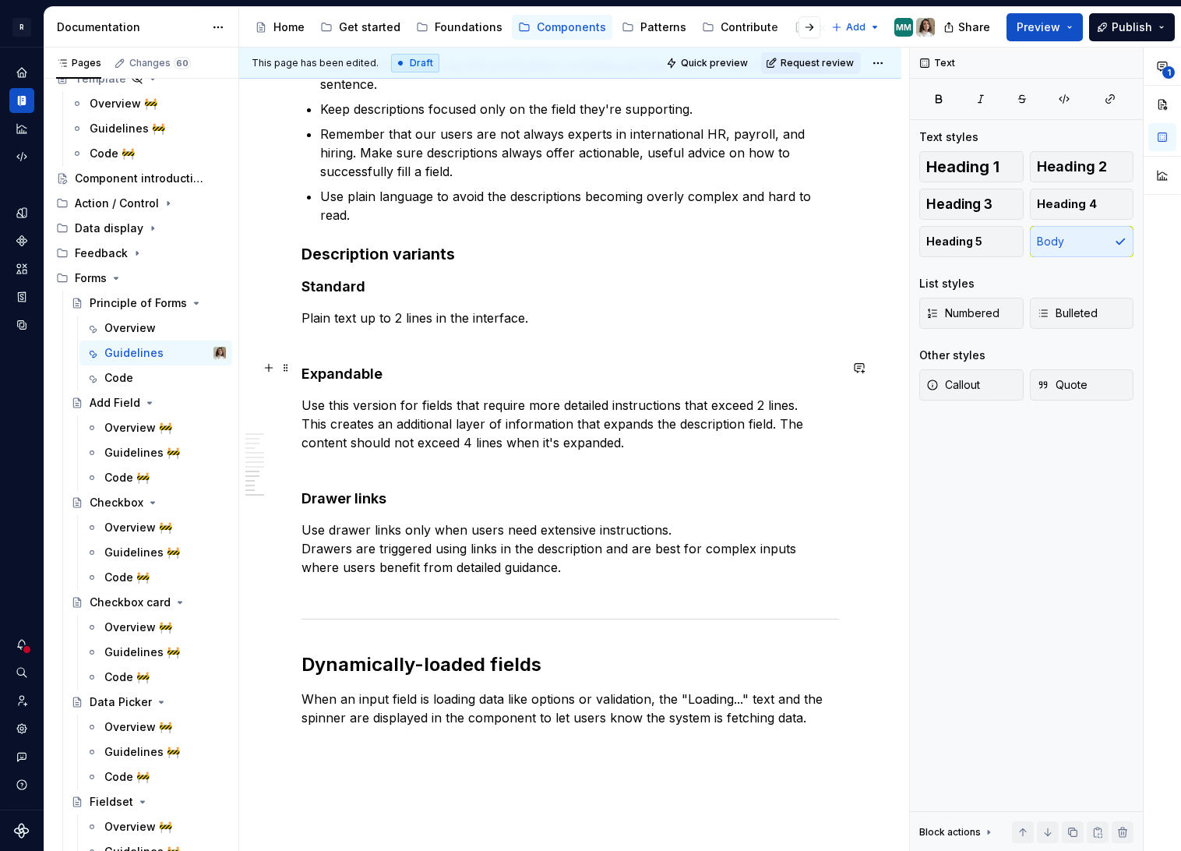
scroll to position [2924, 0]
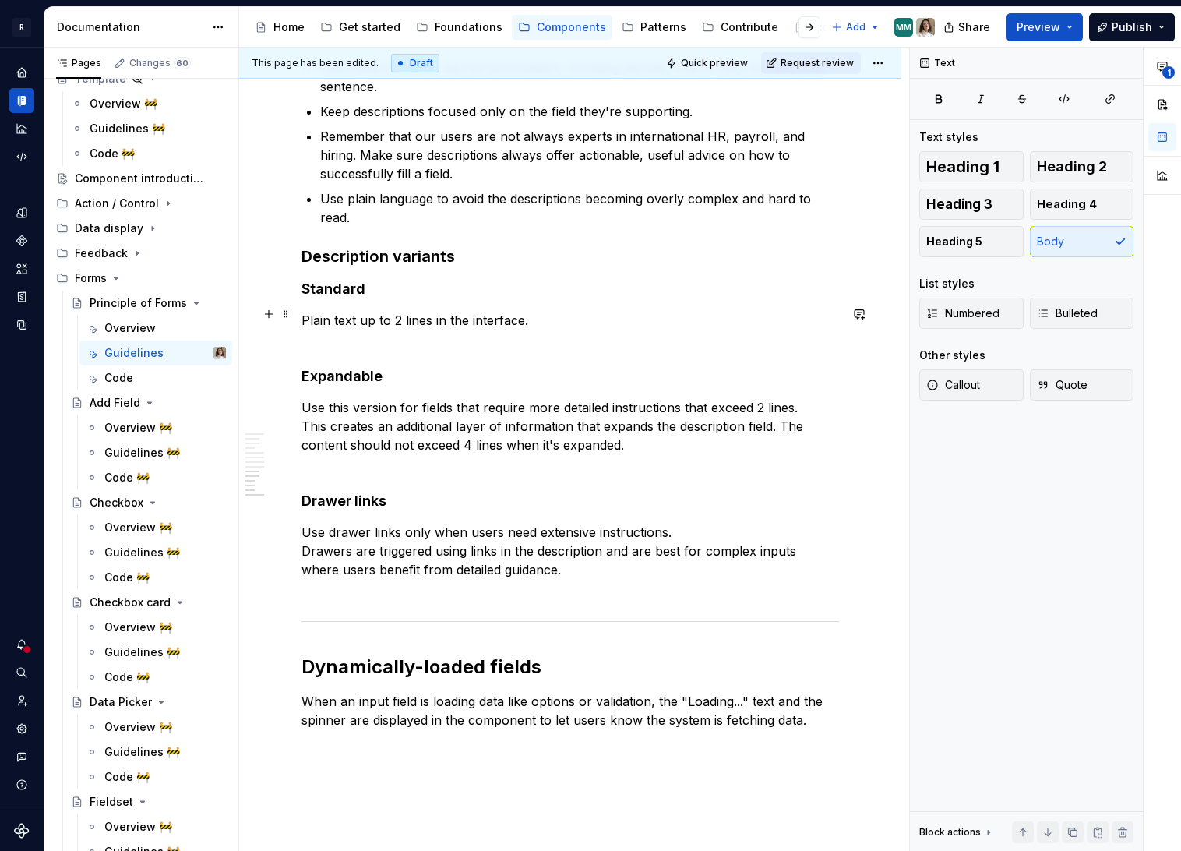
click at [313, 333] on p "Plain text up to 2 lines in the interface." at bounding box center [570, 329] width 538 height 37
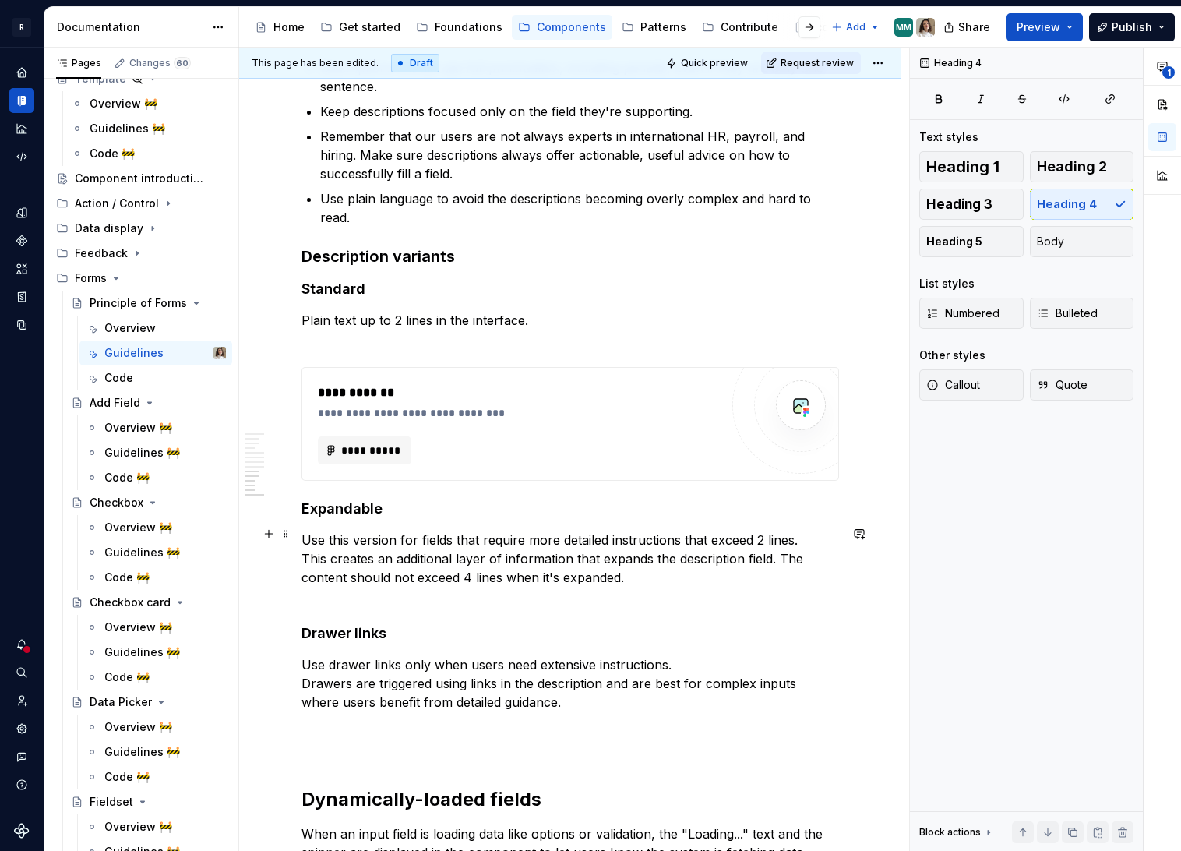
click at [372, 597] on p "Use this version for fields that require more detailed instructions that exceed…" at bounding box center [570, 568] width 538 height 75
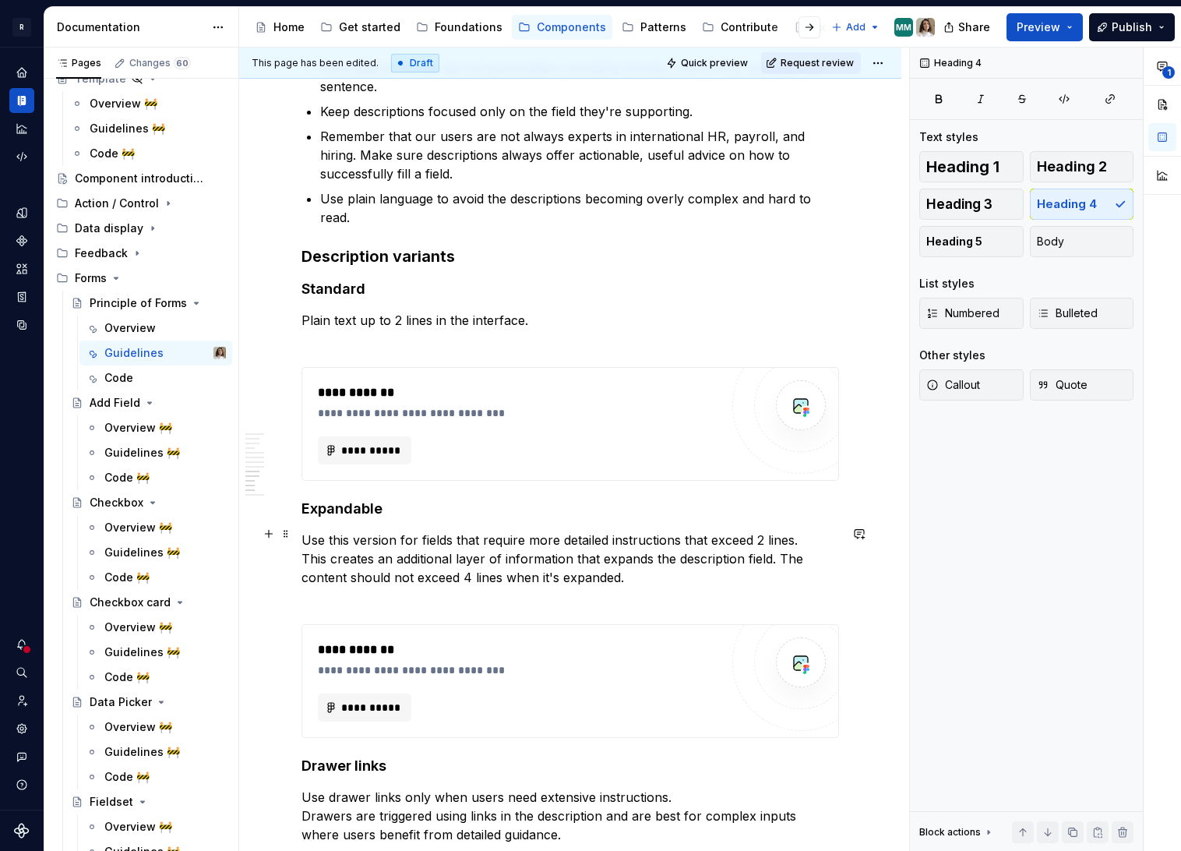
click at [368, 594] on p "Use this version for fields that require more detailed instructions that exceed…" at bounding box center [570, 568] width 538 height 75
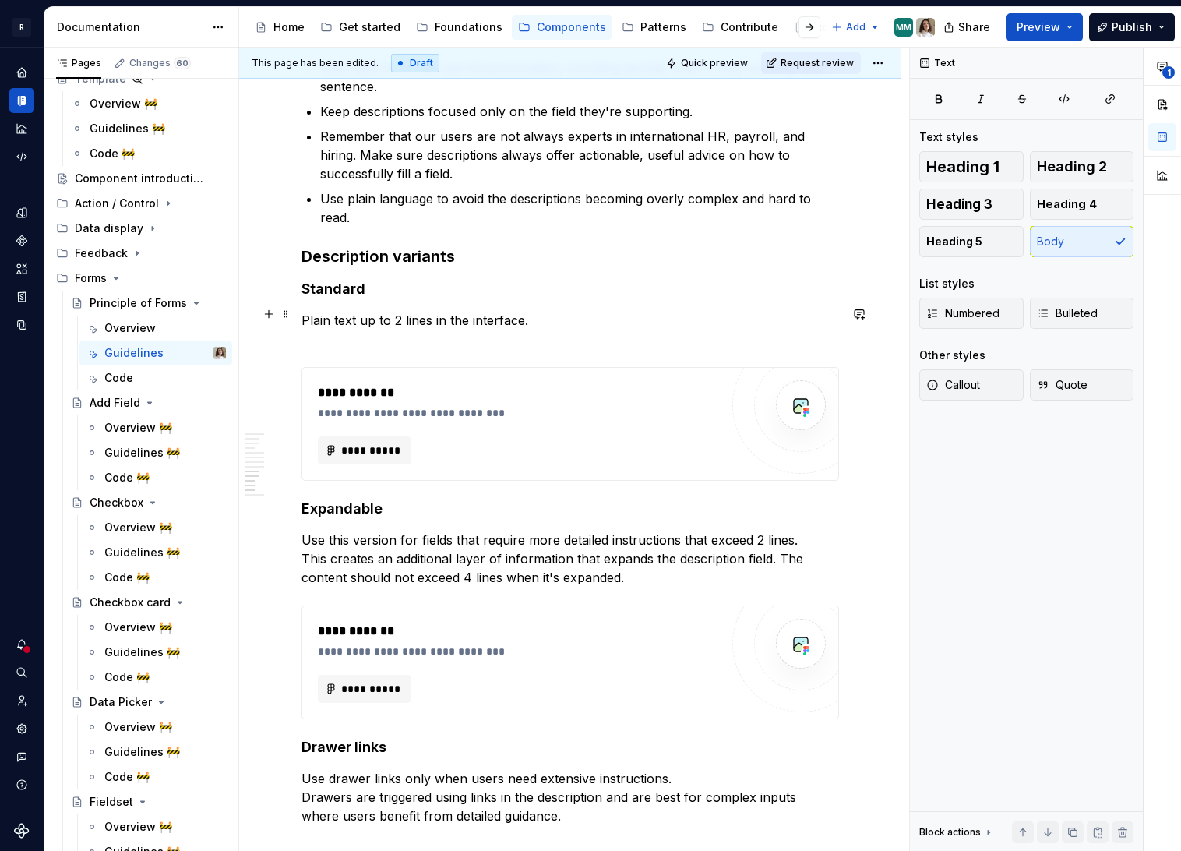
click at [351, 336] on p "Plain text up to 2 lines in the interface." at bounding box center [570, 329] width 538 height 37
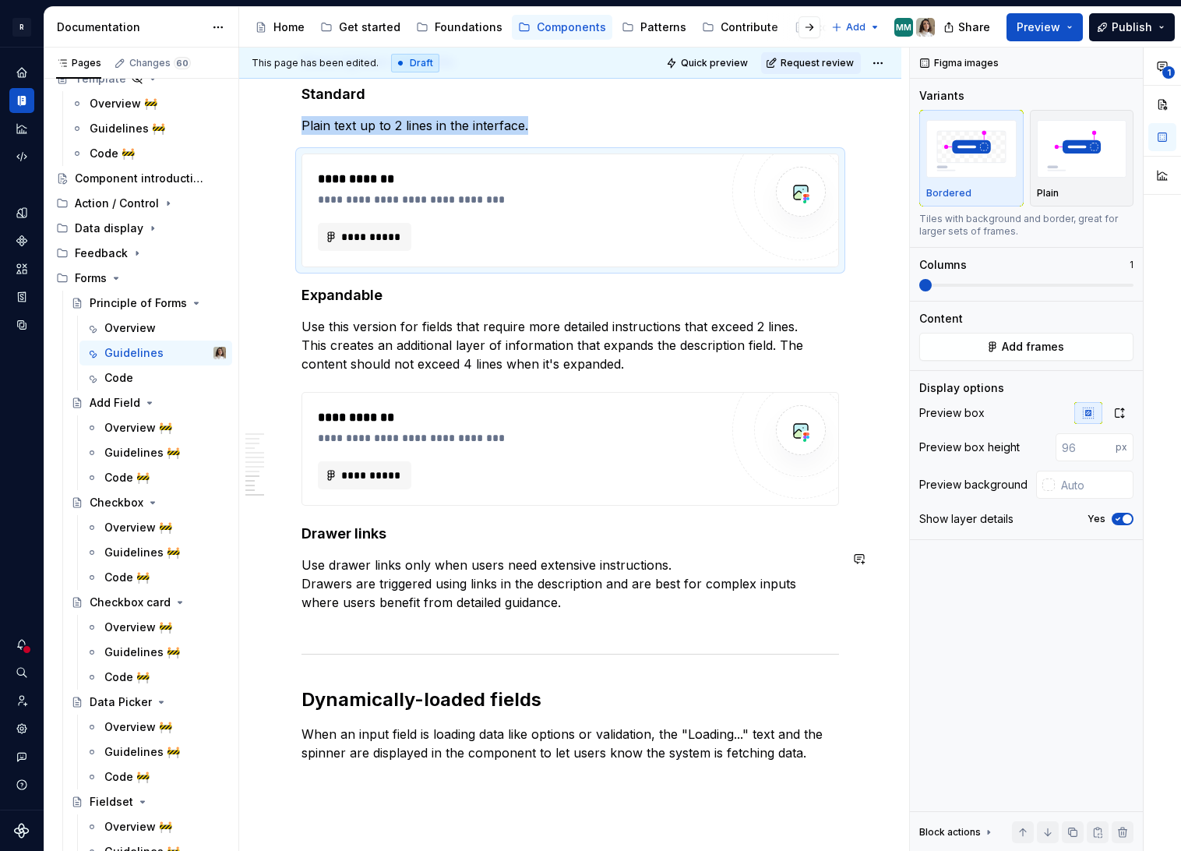
scroll to position [3149, 0]
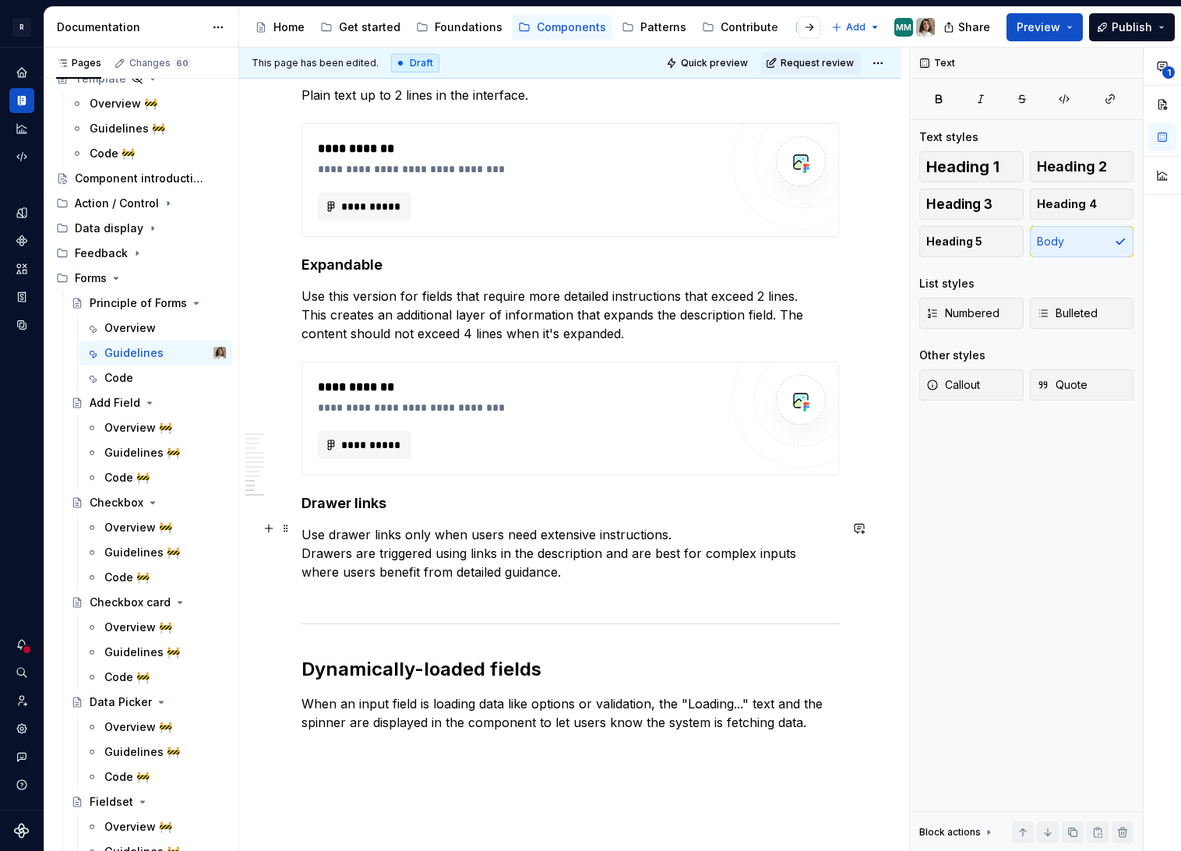
click at [385, 580] on p "Use drawer links only when users need extensive instructions. Drawers are trigg…" at bounding box center [570, 562] width 538 height 75
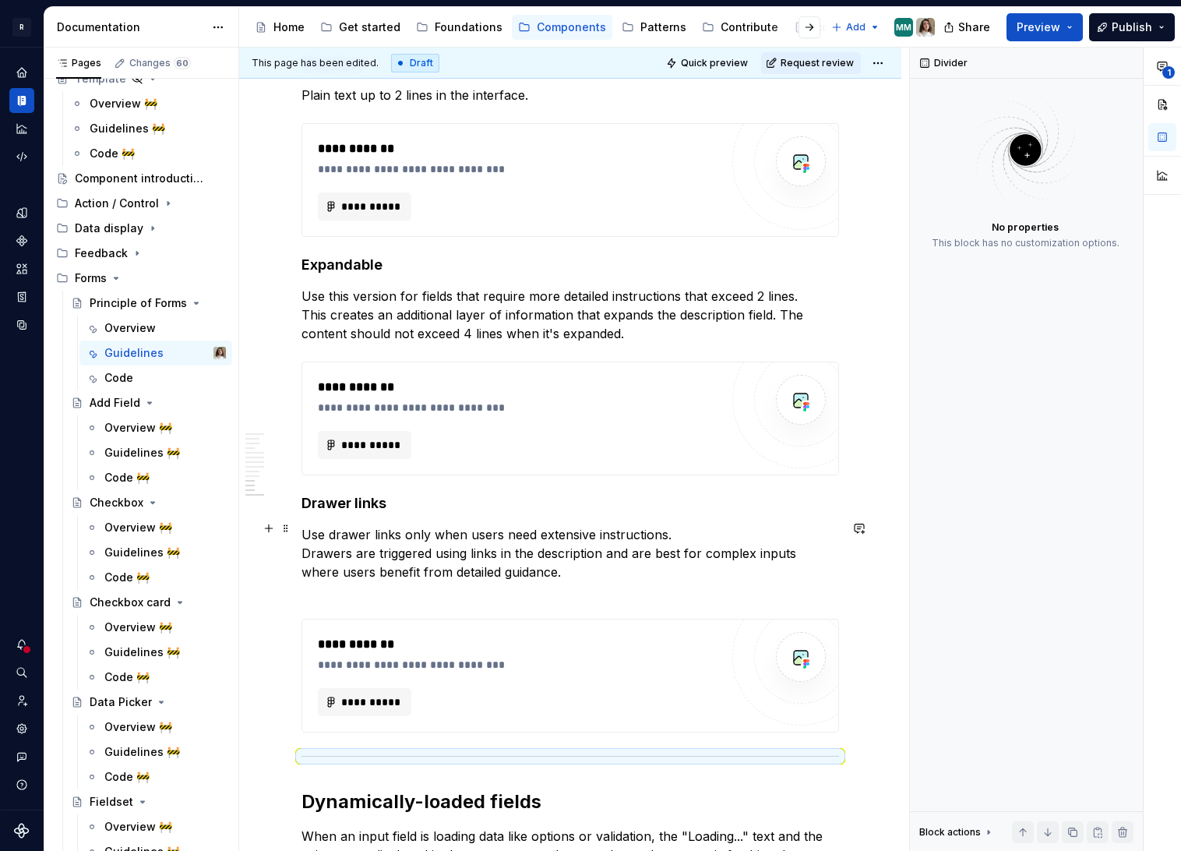
click at [355, 589] on p "Use drawer links only when users need extensive instructions. Drawers are trigg…" at bounding box center [570, 562] width 538 height 75
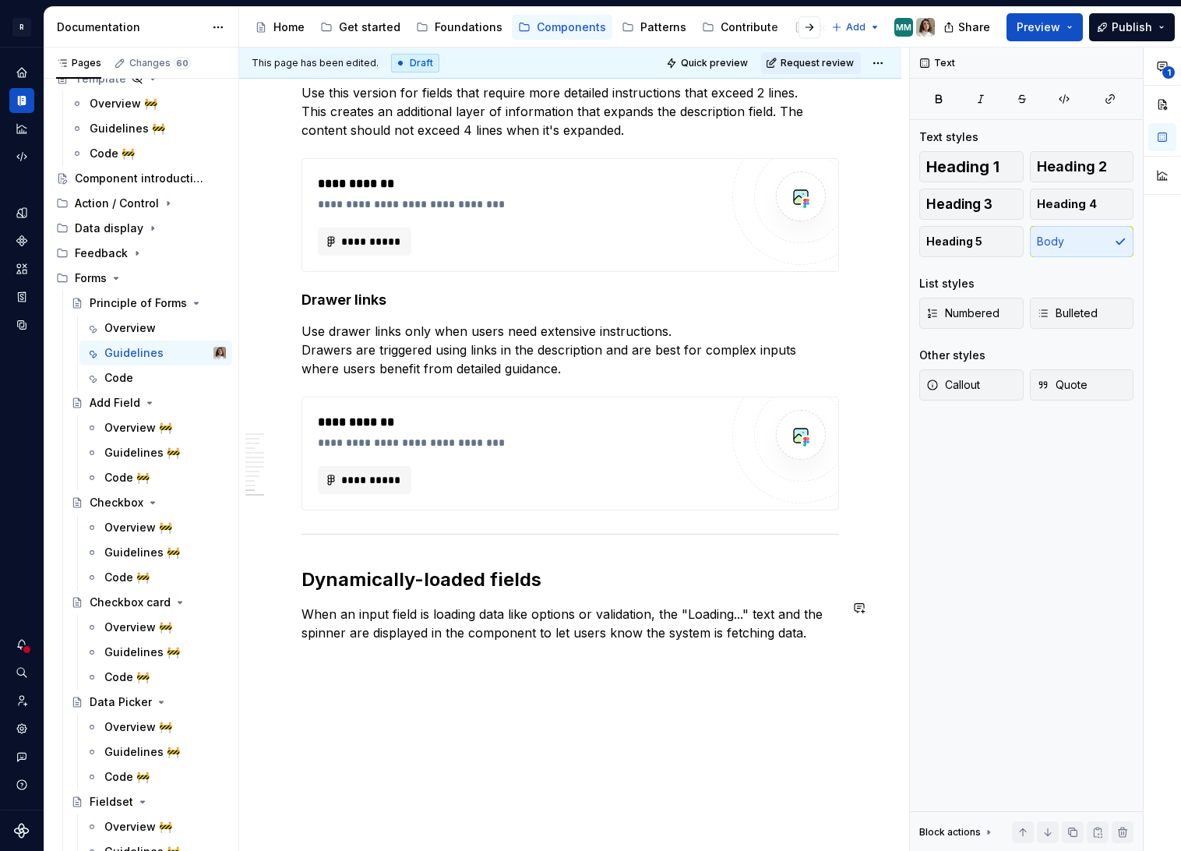
scroll to position [3447, 0]
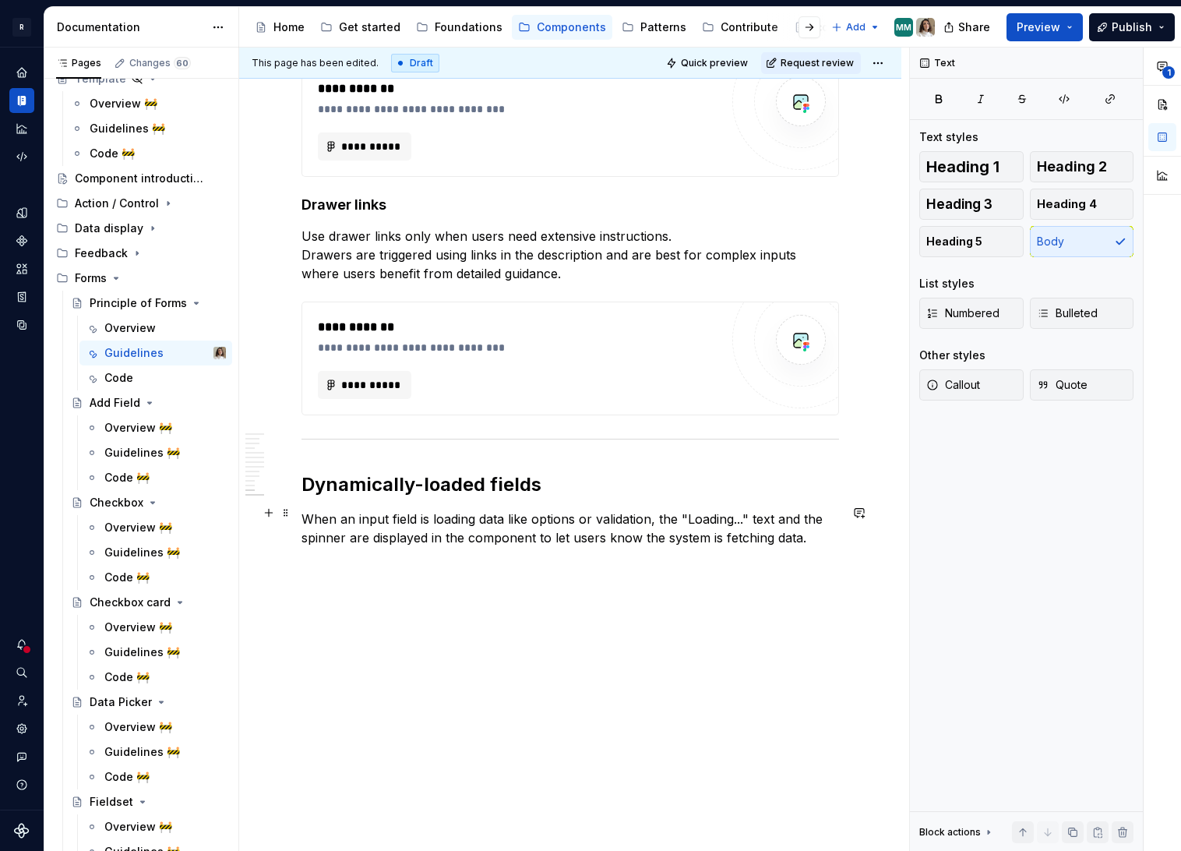
click at [361, 574] on p "When an input field is loading data like options or validation, the "Loading...…" at bounding box center [570, 547] width 538 height 75
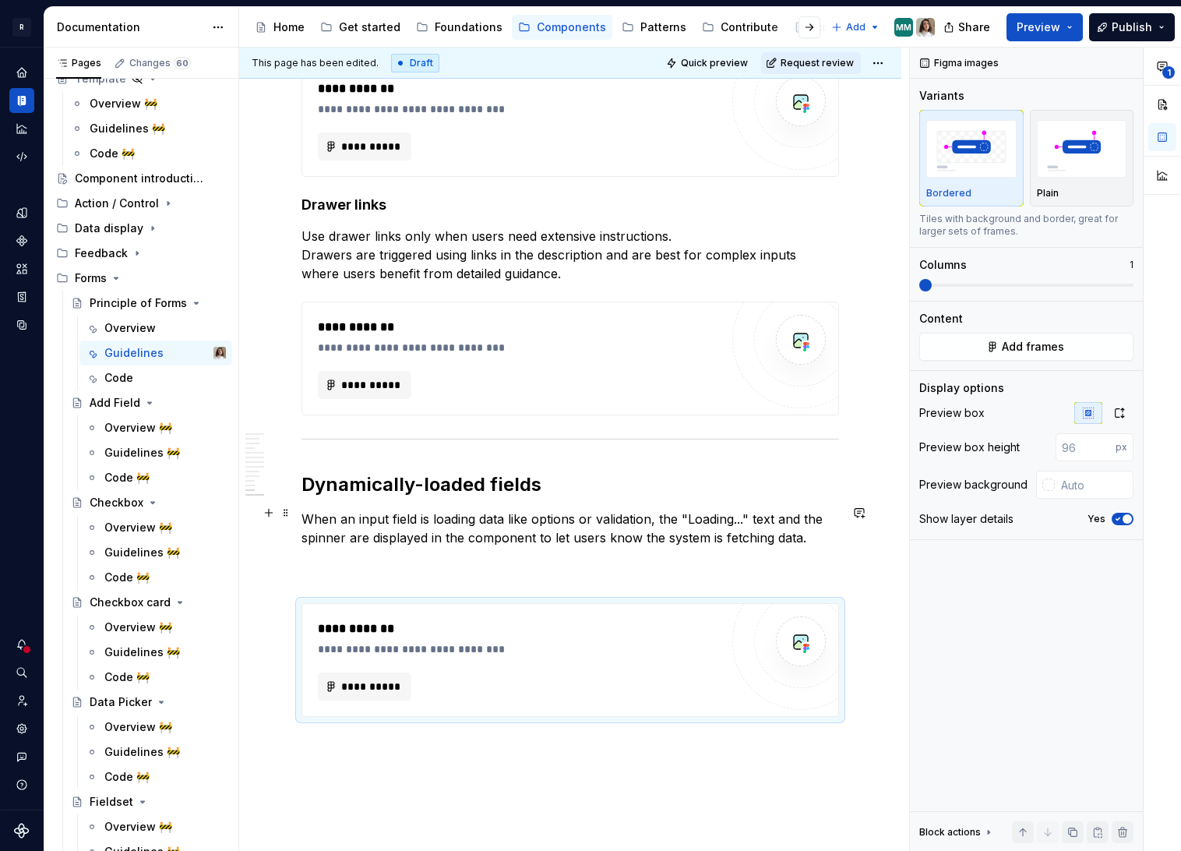
click at [333, 566] on p "When an input field is loading data like options or validation, the "Loading...…" at bounding box center [570, 547] width 538 height 75
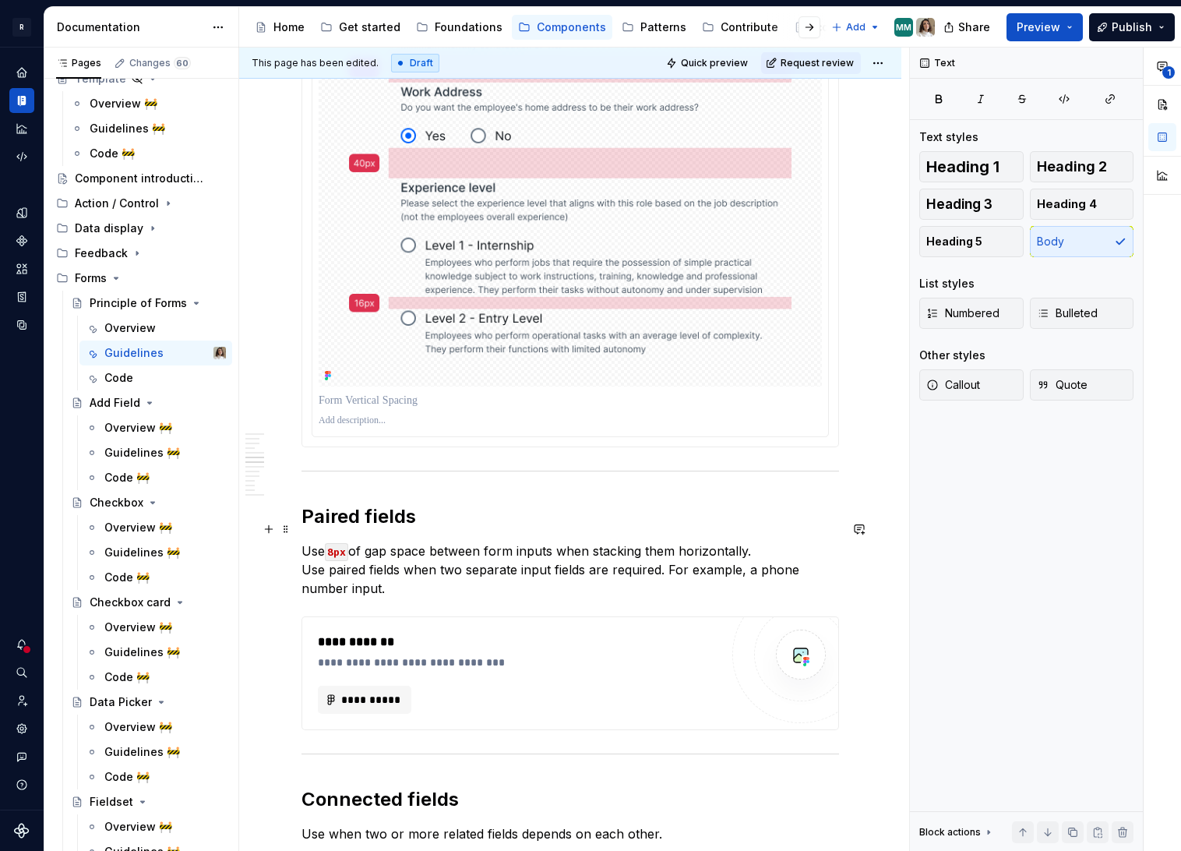
scroll to position [1830, 0]
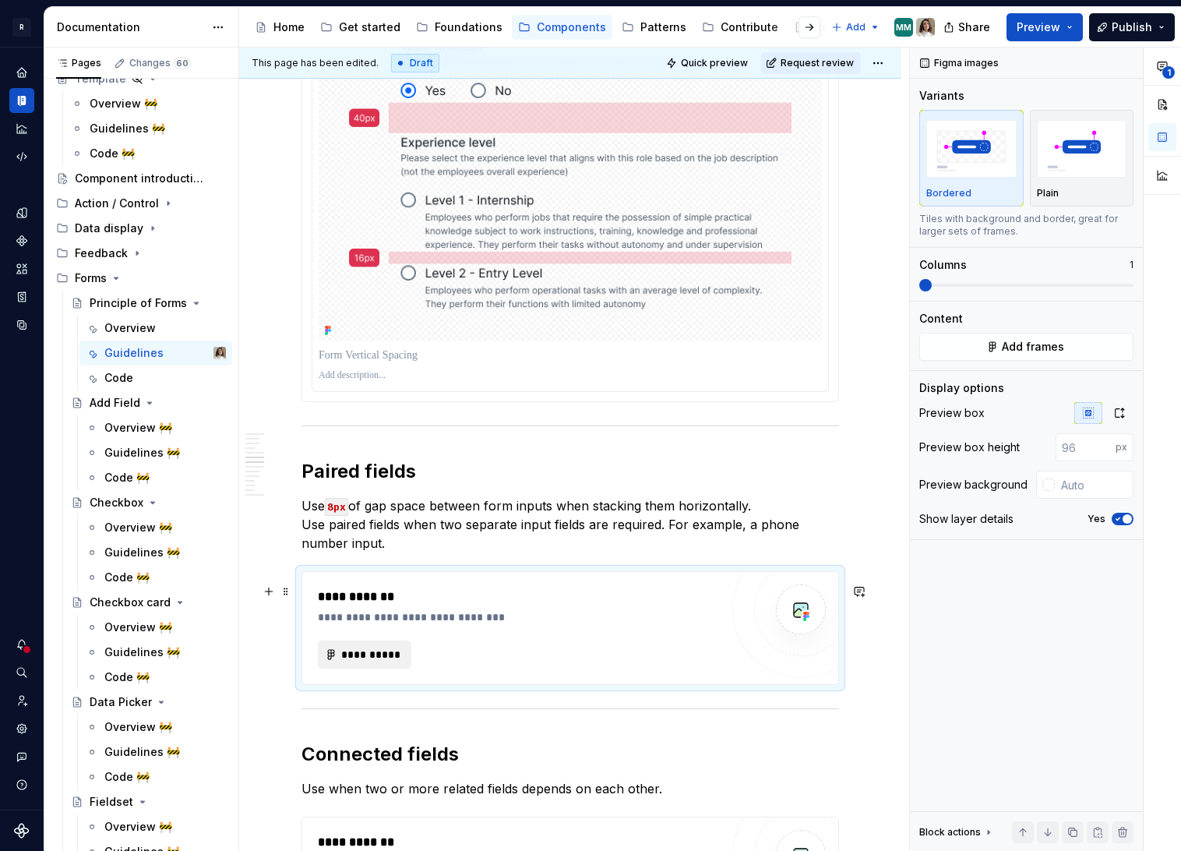
click at [368, 658] on span "**********" at bounding box center [370, 655] width 61 height 16
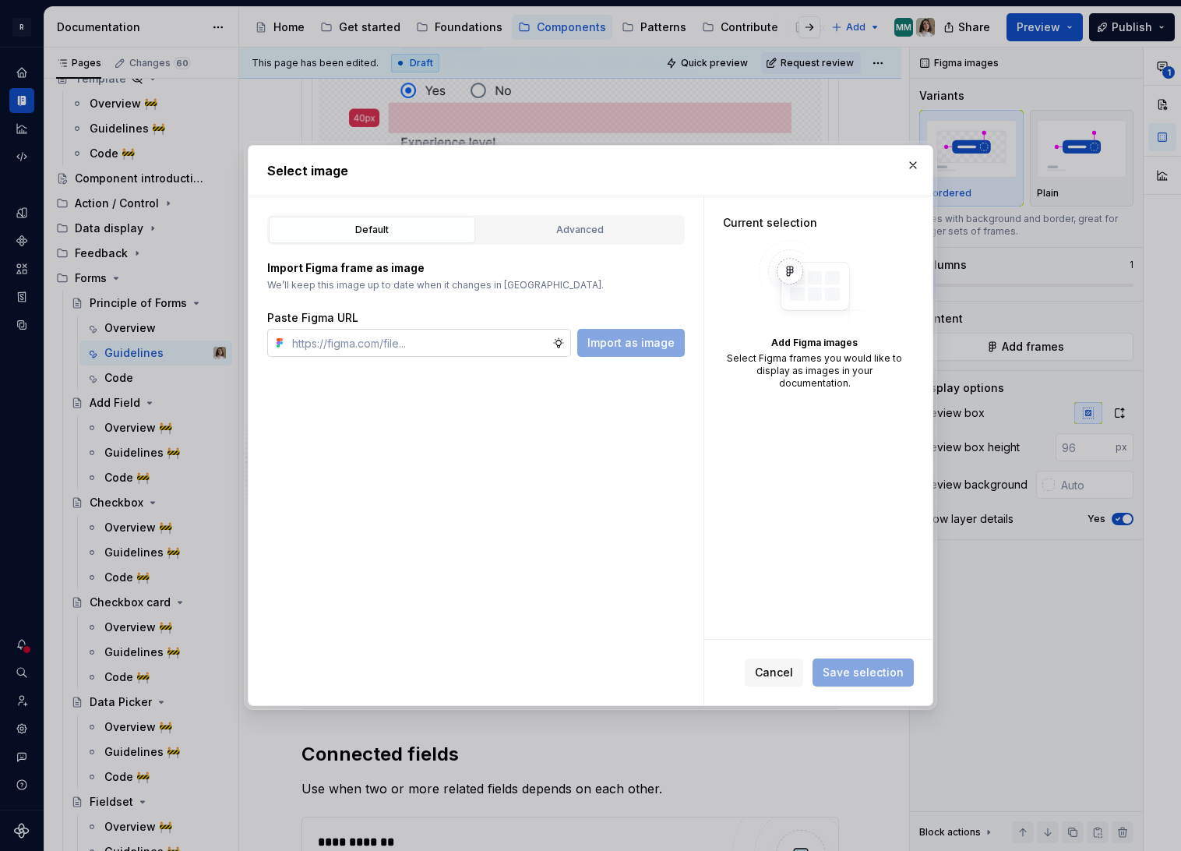
type textarea "*"
click at [390, 342] on input "text" at bounding box center [419, 343] width 266 height 28
type input "paired fi"
click at [566, 227] on div "Advanced" at bounding box center [580, 230] width 196 height 16
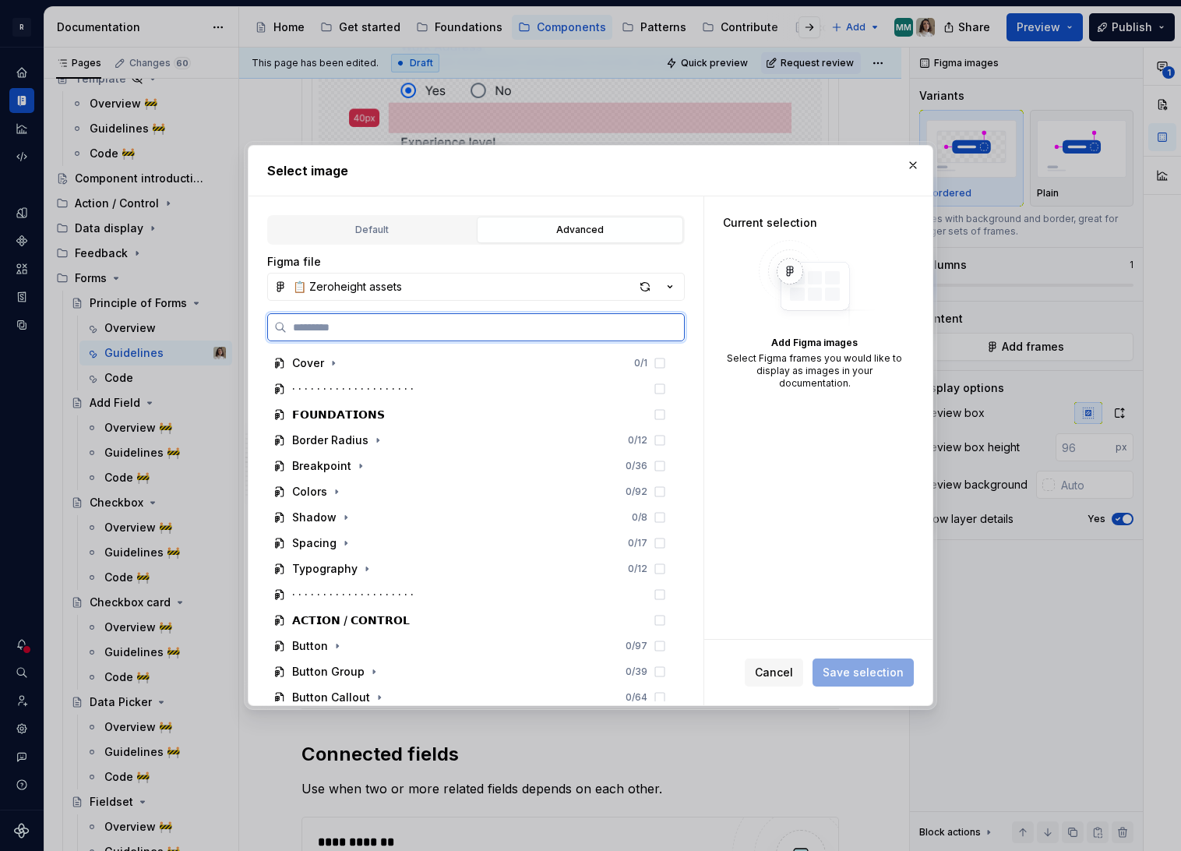
click at [342, 333] on input "search" at bounding box center [485, 327] width 397 height 16
type input "*********"
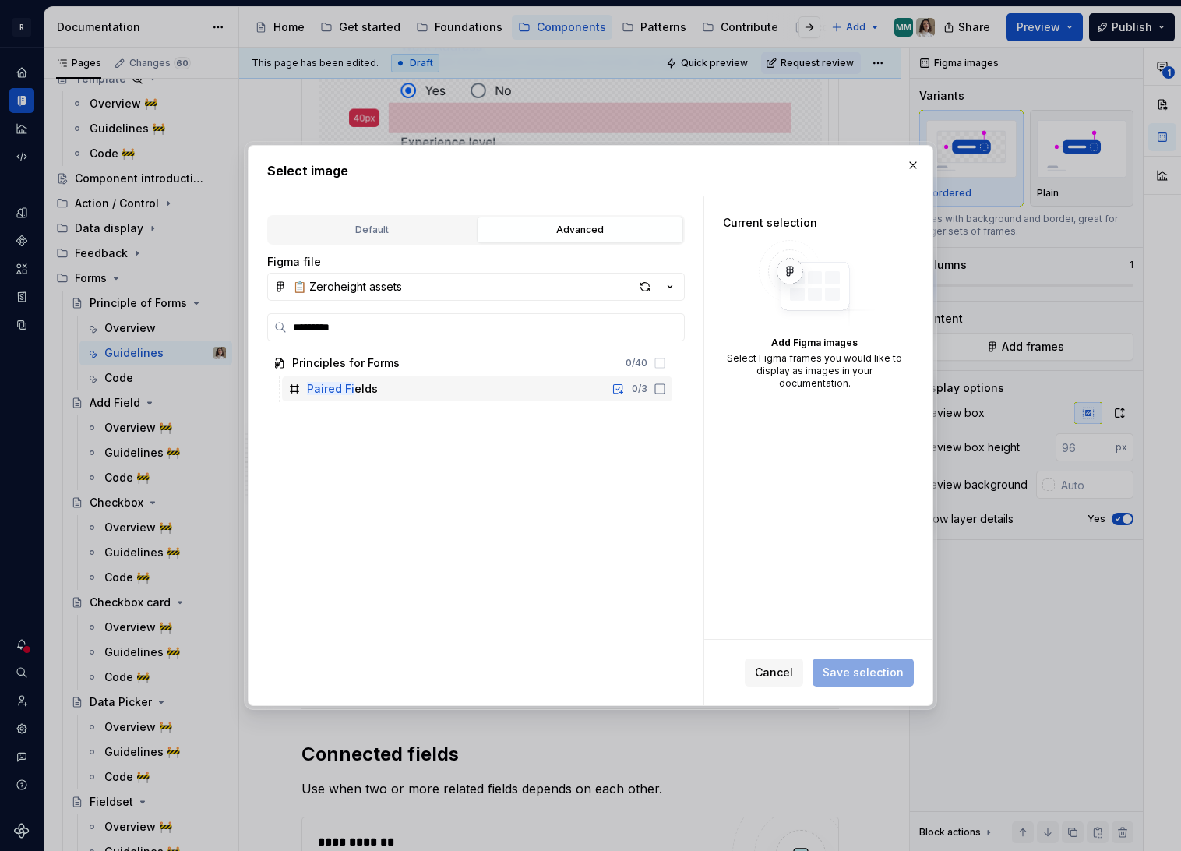
click at [432, 377] on div "Paired Fi elds 0 / 3" at bounding box center [477, 388] width 390 height 25
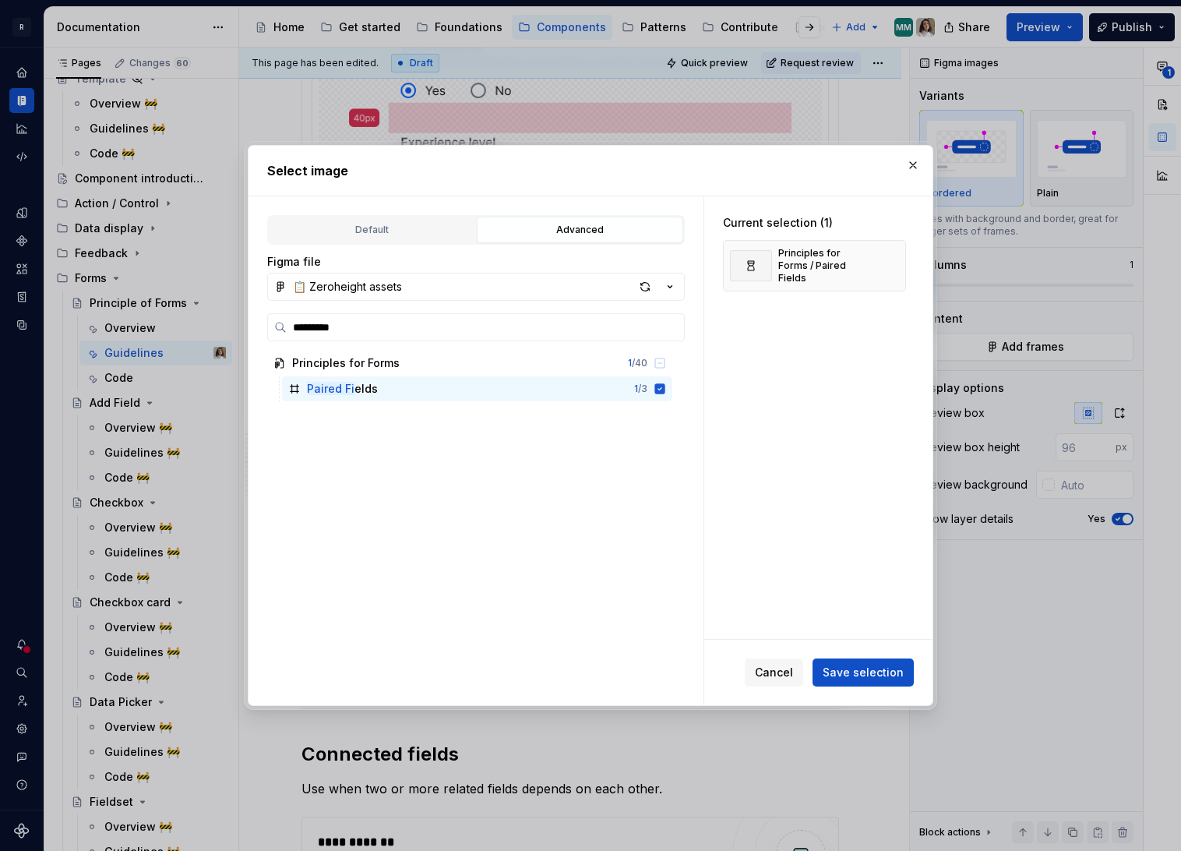
click at [888, 652] on div "Cancel Save selection" at bounding box center [818, 672] width 228 height 65
click at [869, 667] on span "Save selection" at bounding box center [863, 673] width 81 height 16
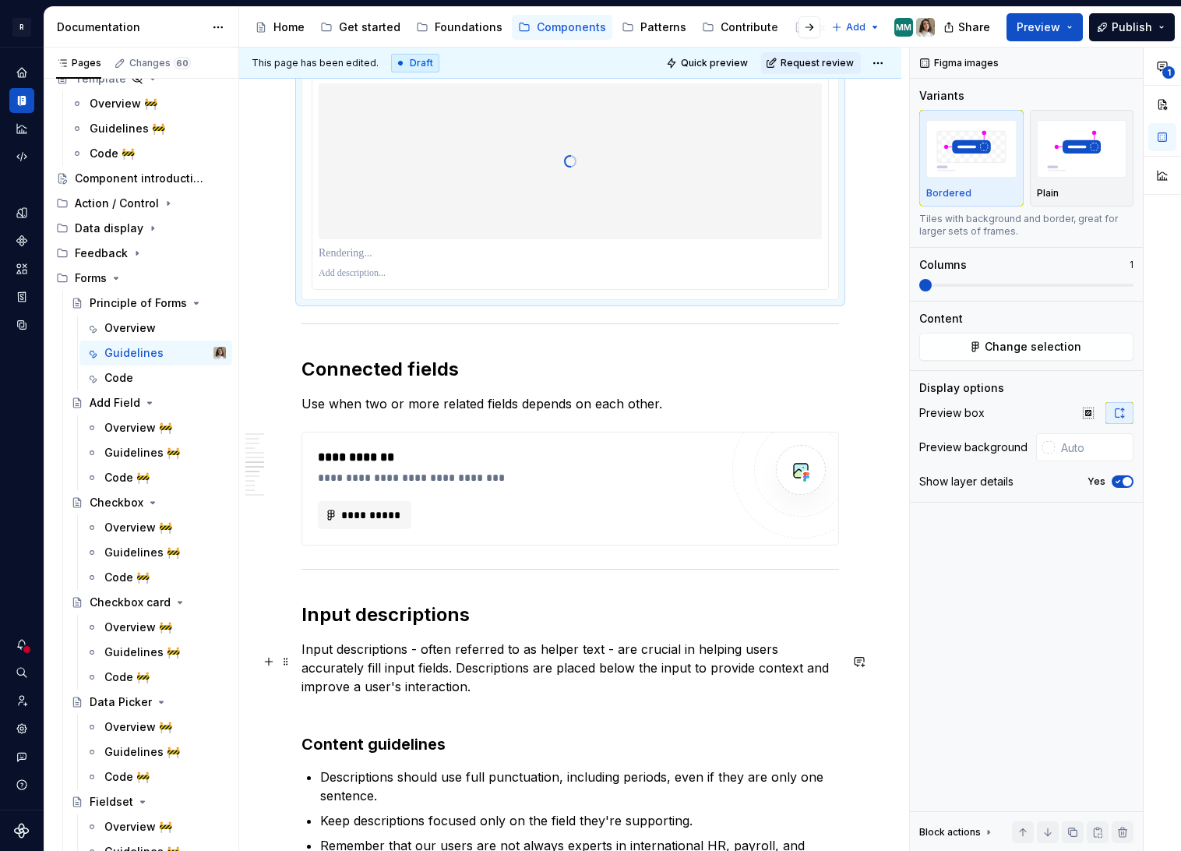
scroll to position [2340, 0]
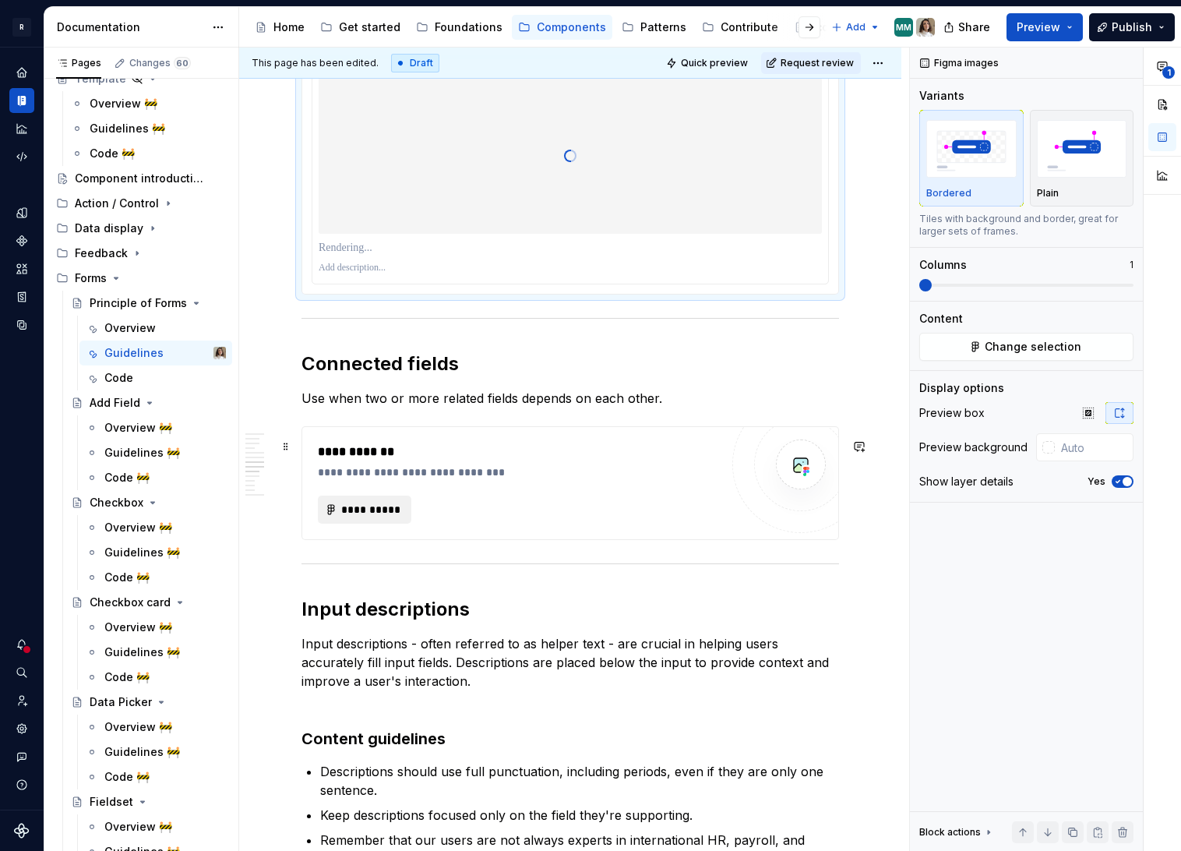
click at [362, 517] on span "**********" at bounding box center [370, 510] width 61 height 16
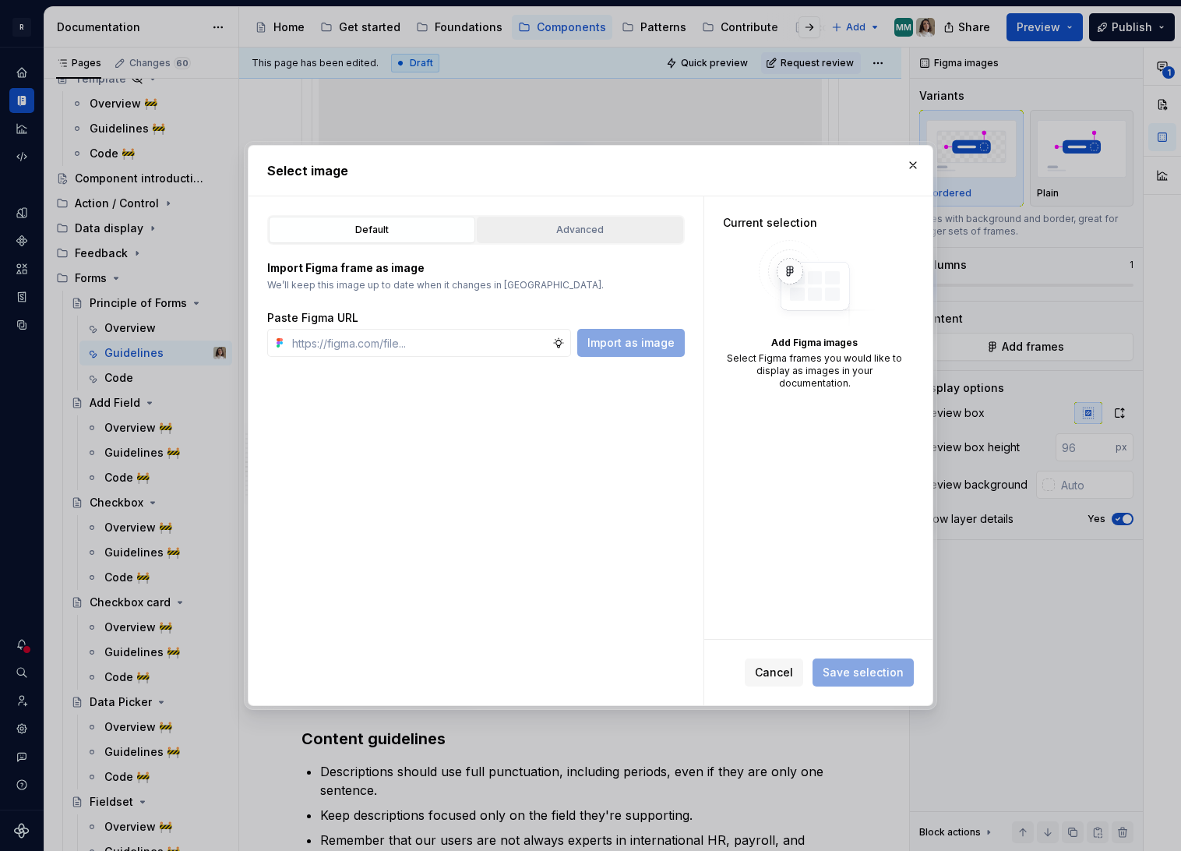
click at [587, 228] on div "Advanced" at bounding box center [580, 230] width 196 height 16
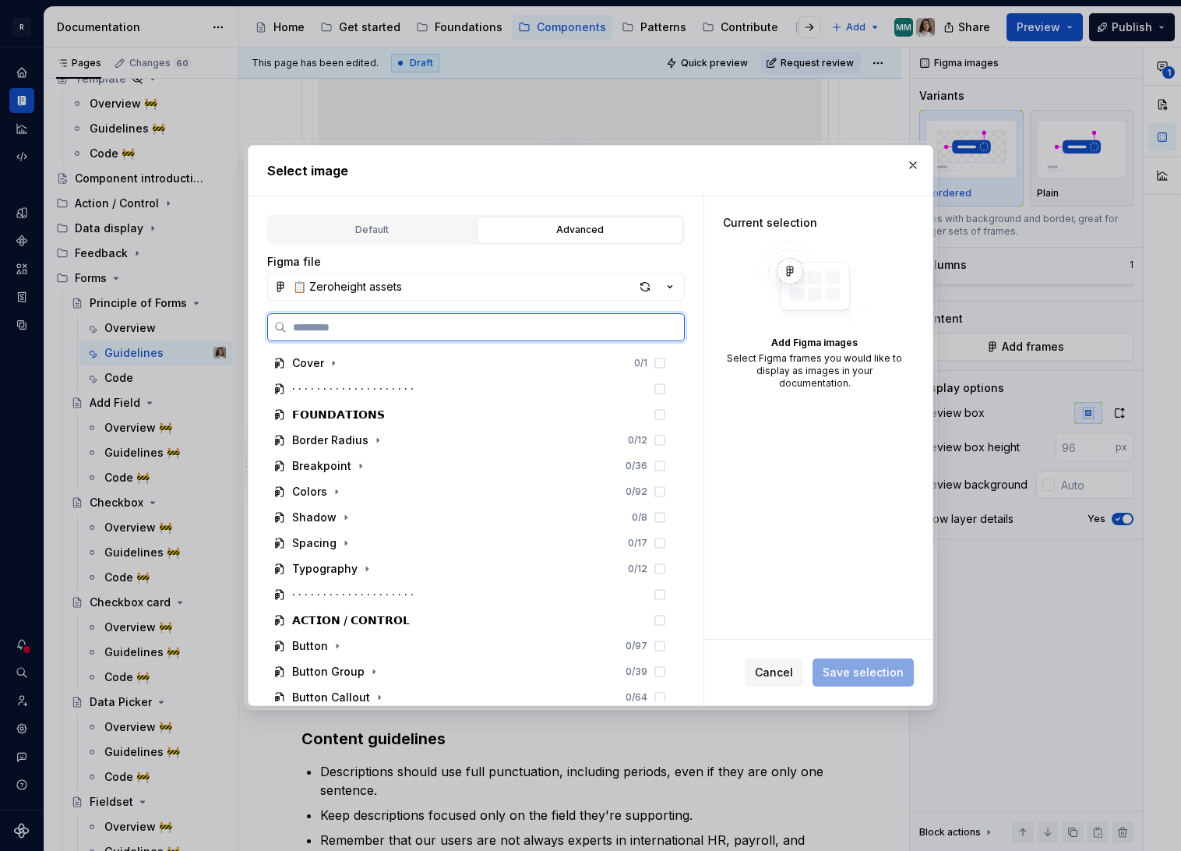
click at [392, 324] on input "search" at bounding box center [485, 327] width 397 height 16
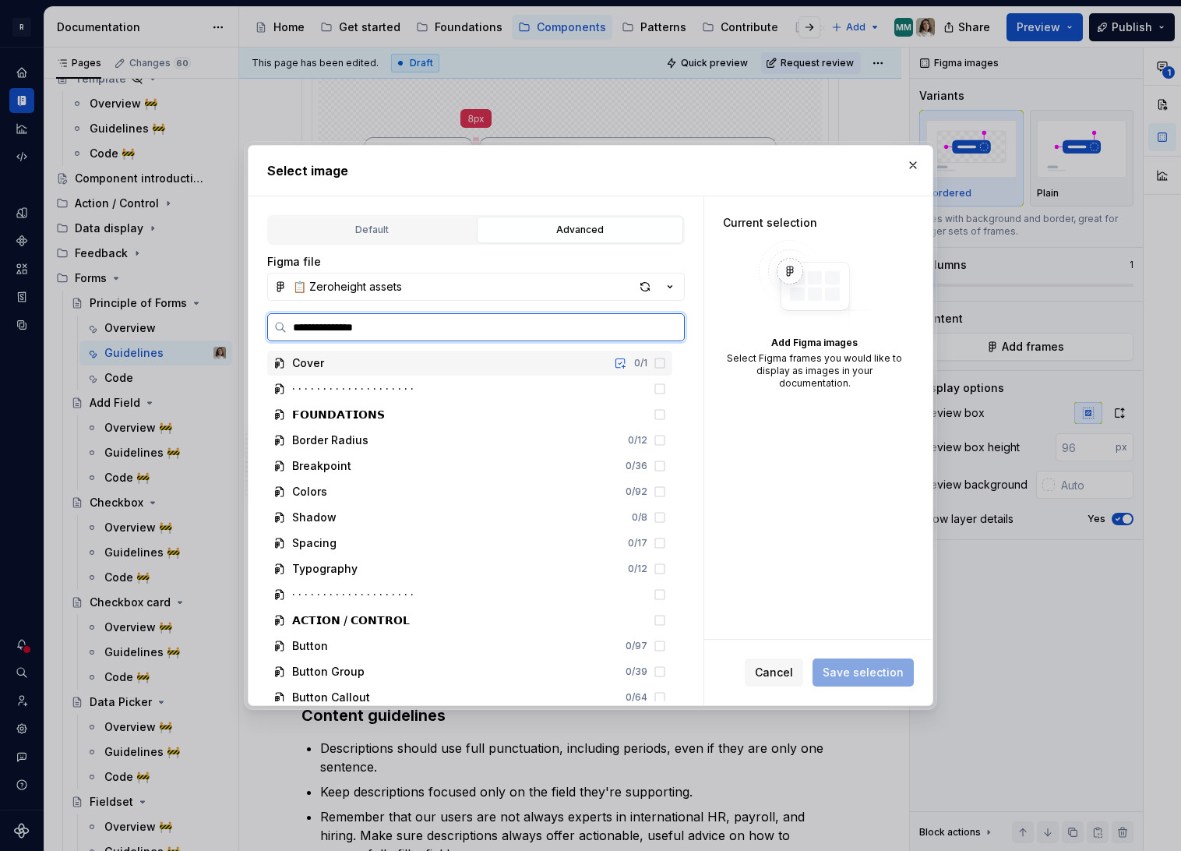
type input "**********"
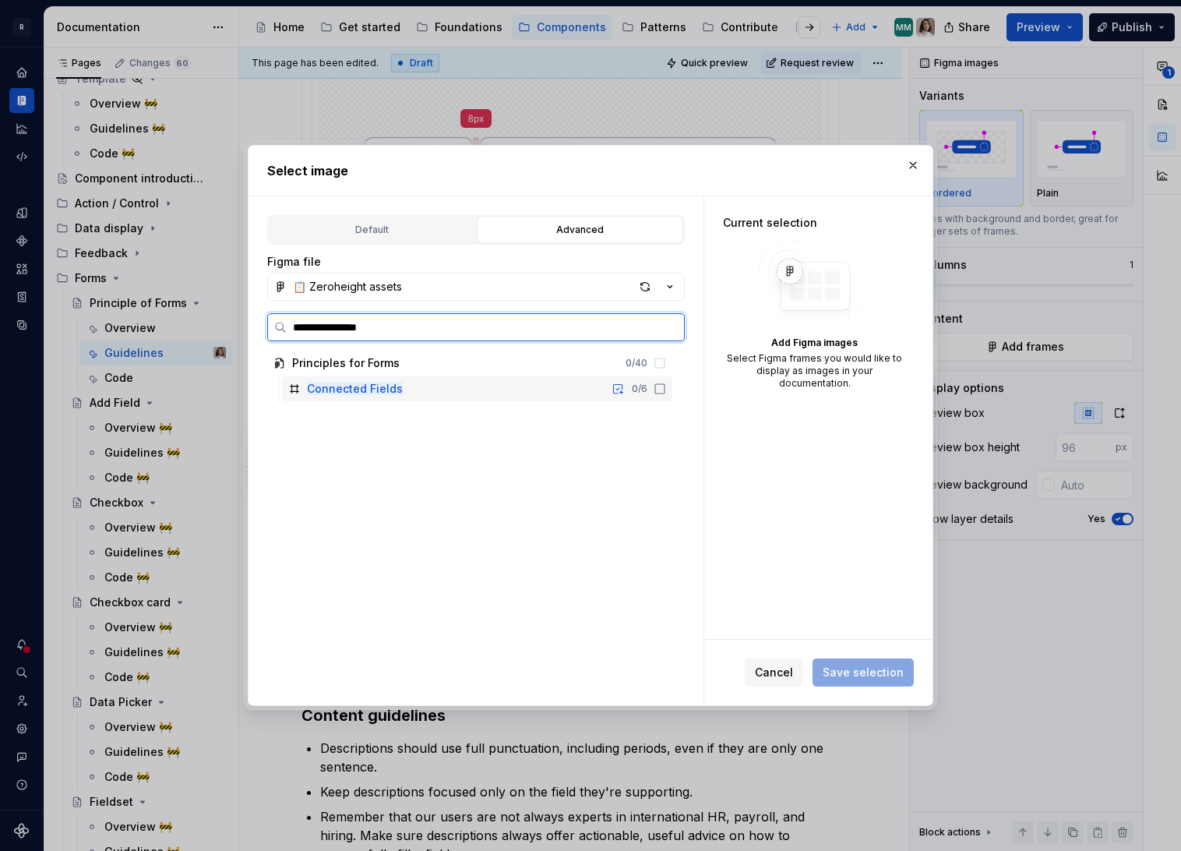
click at [385, 381] on div "Connected Fields" at bounding box center [355, 389] width 96 height 16
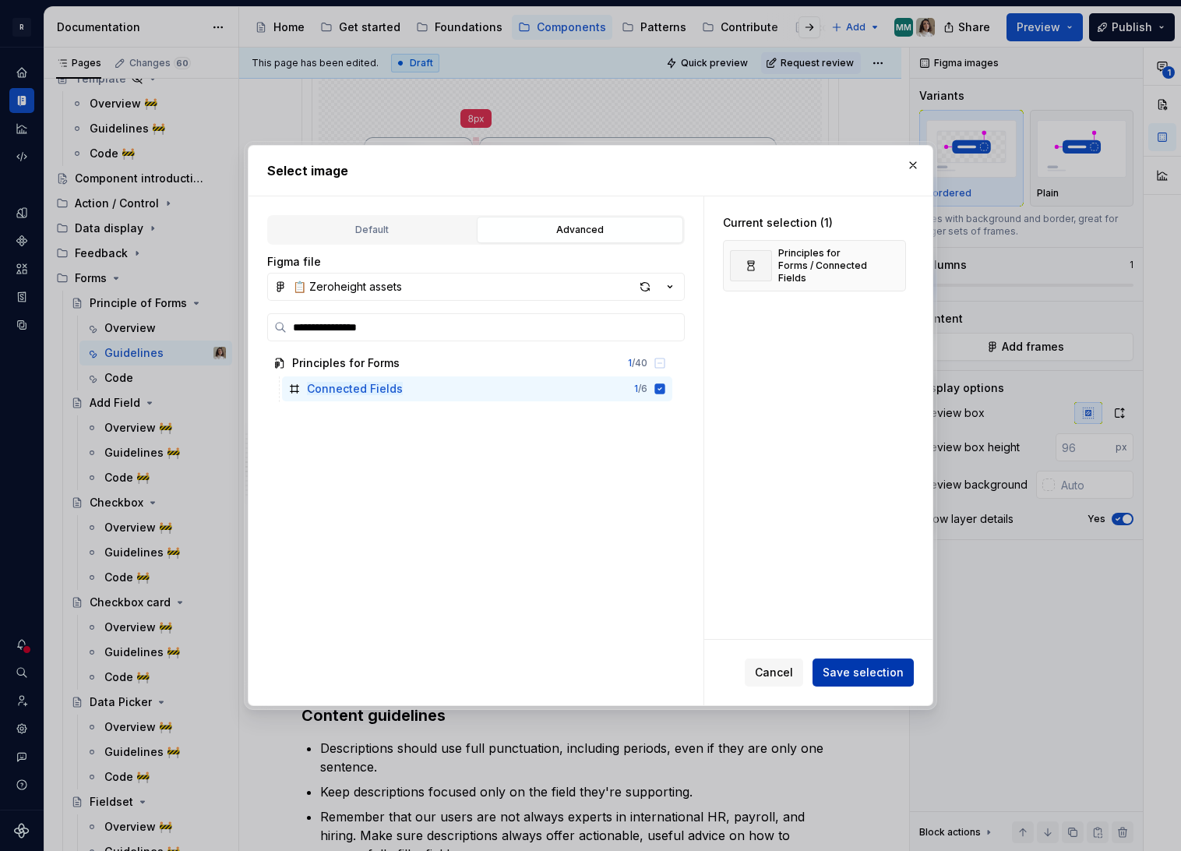
click at [846, 675] on span "Save selection" at bounding box center [863, 673] width 81 height 16
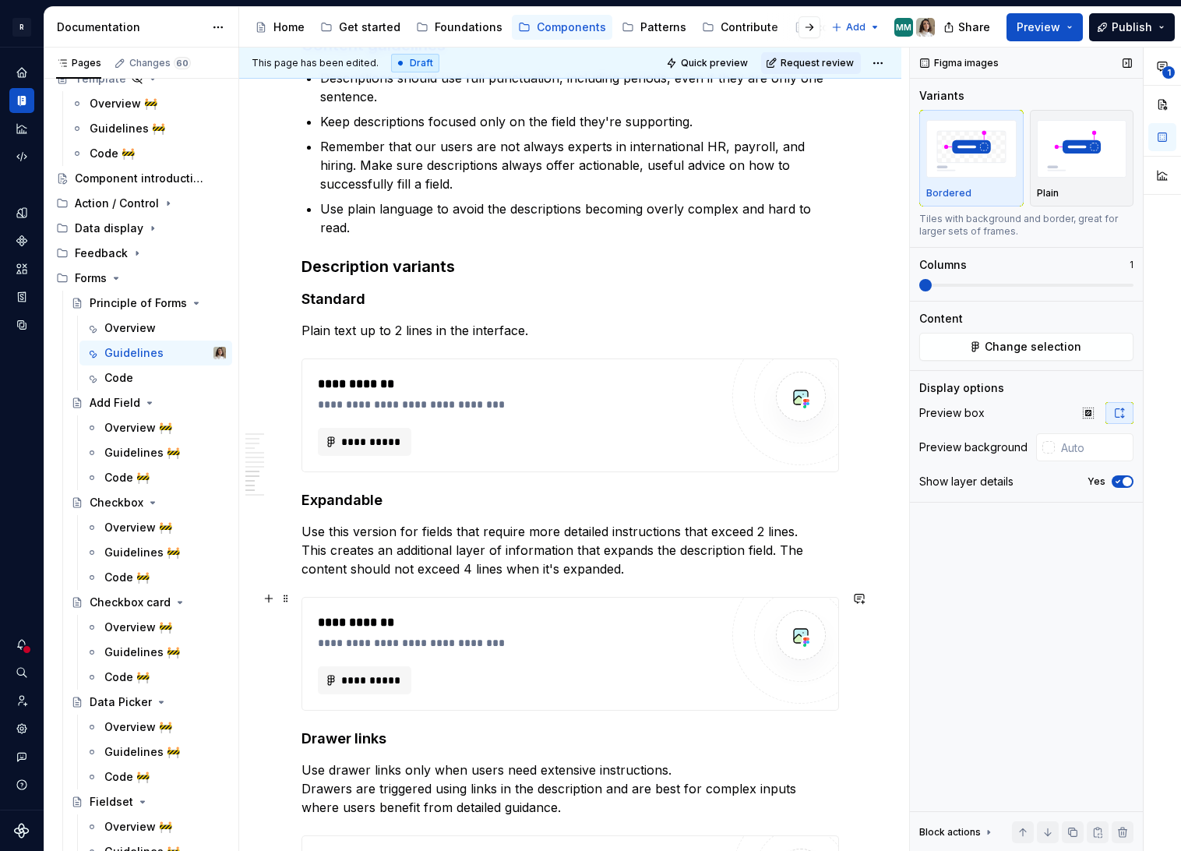
scroll to position [3174, 0]
click at [381, 434] on span "**********" at bounding box center [370, 442] width 61 height 16
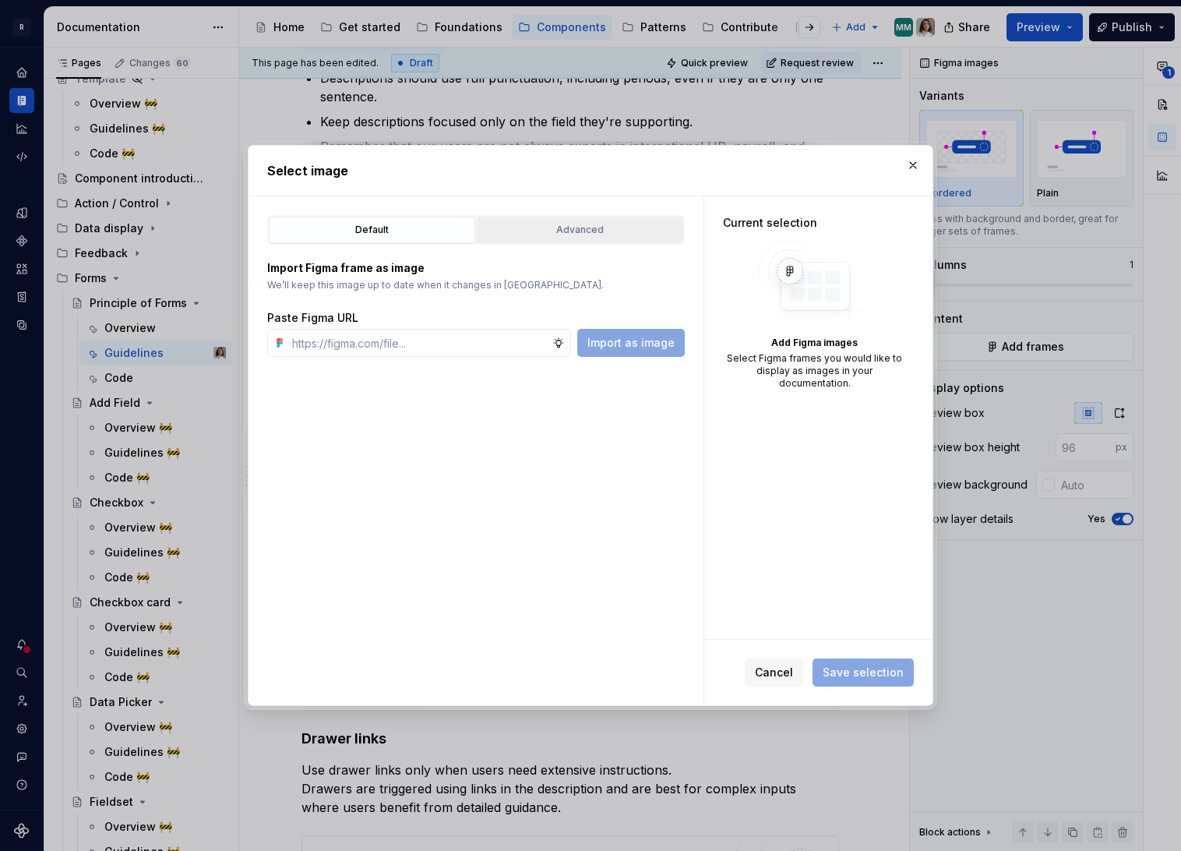
click at [633, 218] on button "Advanced" at bounding box center [580, 230] width 206 height 26
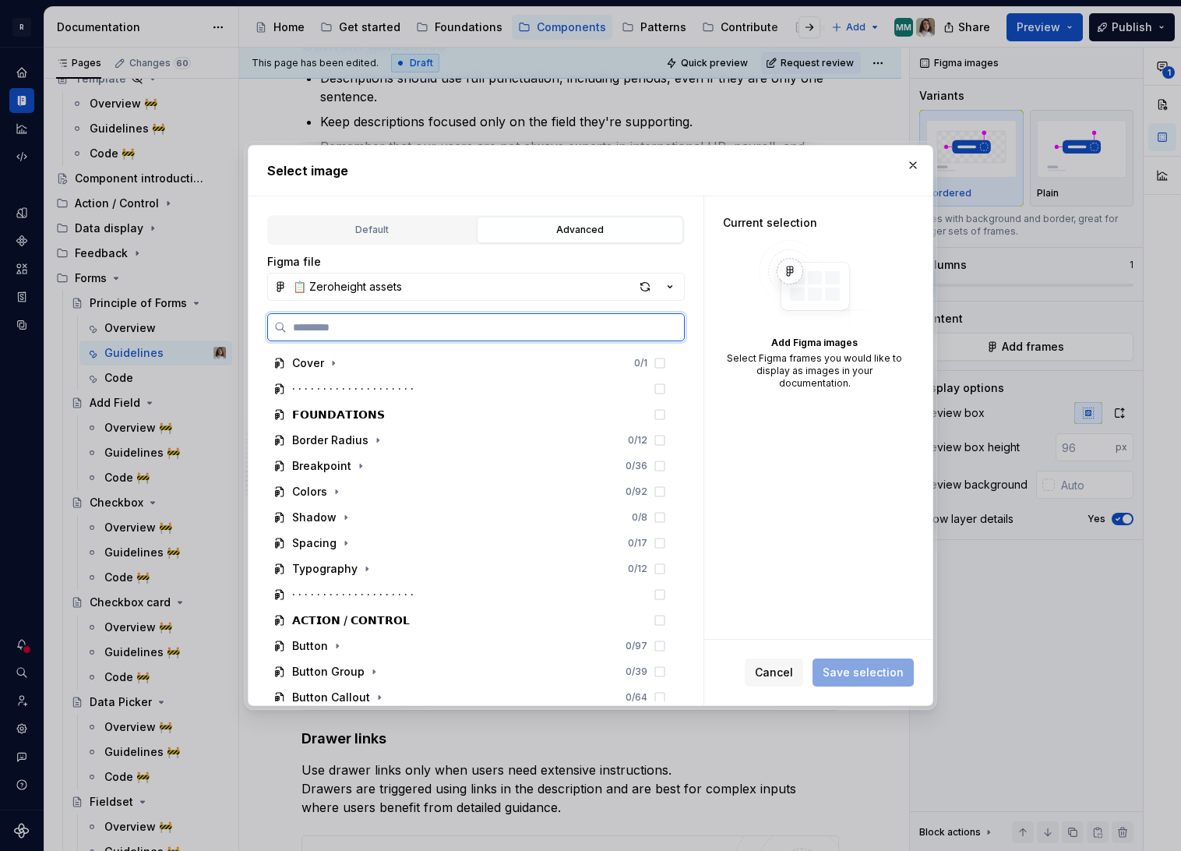
click at [407, 330] on input "search" at bounding box center [485, 327] width 397 height 16
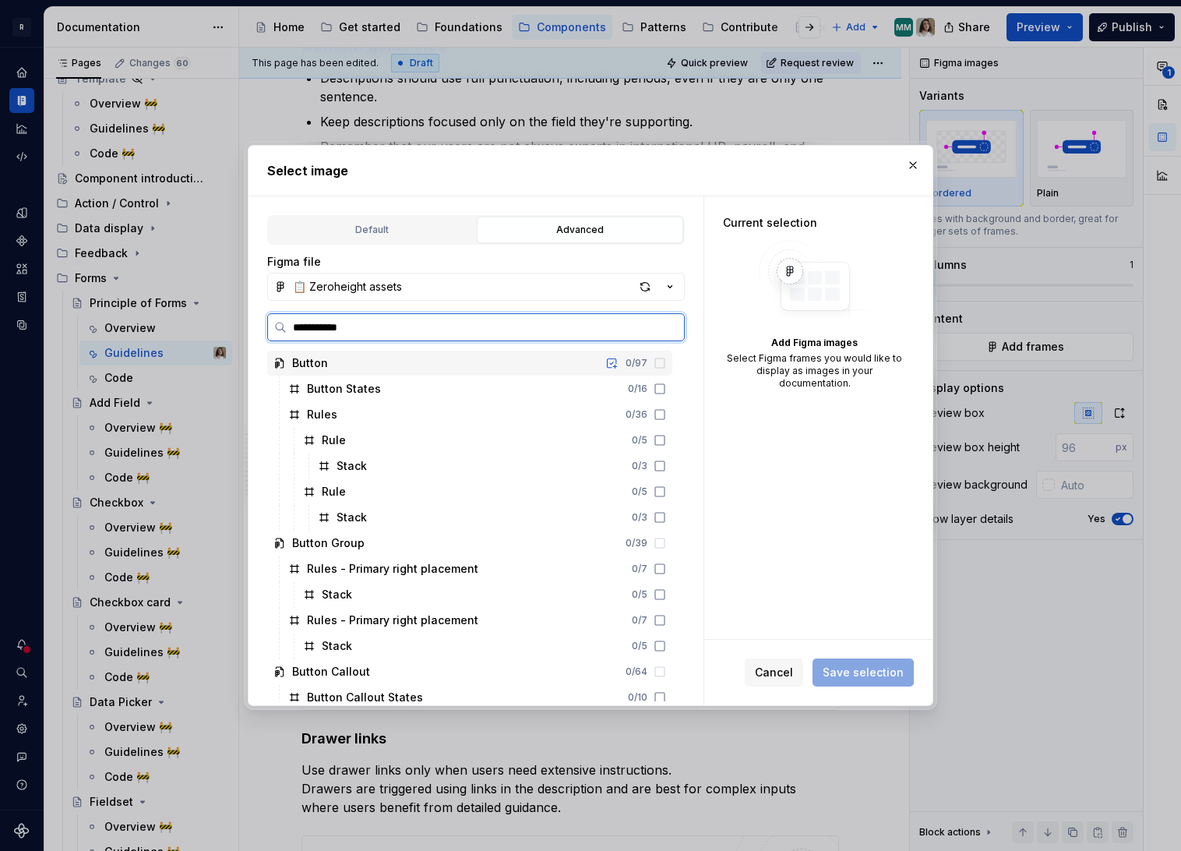
type input "**********"
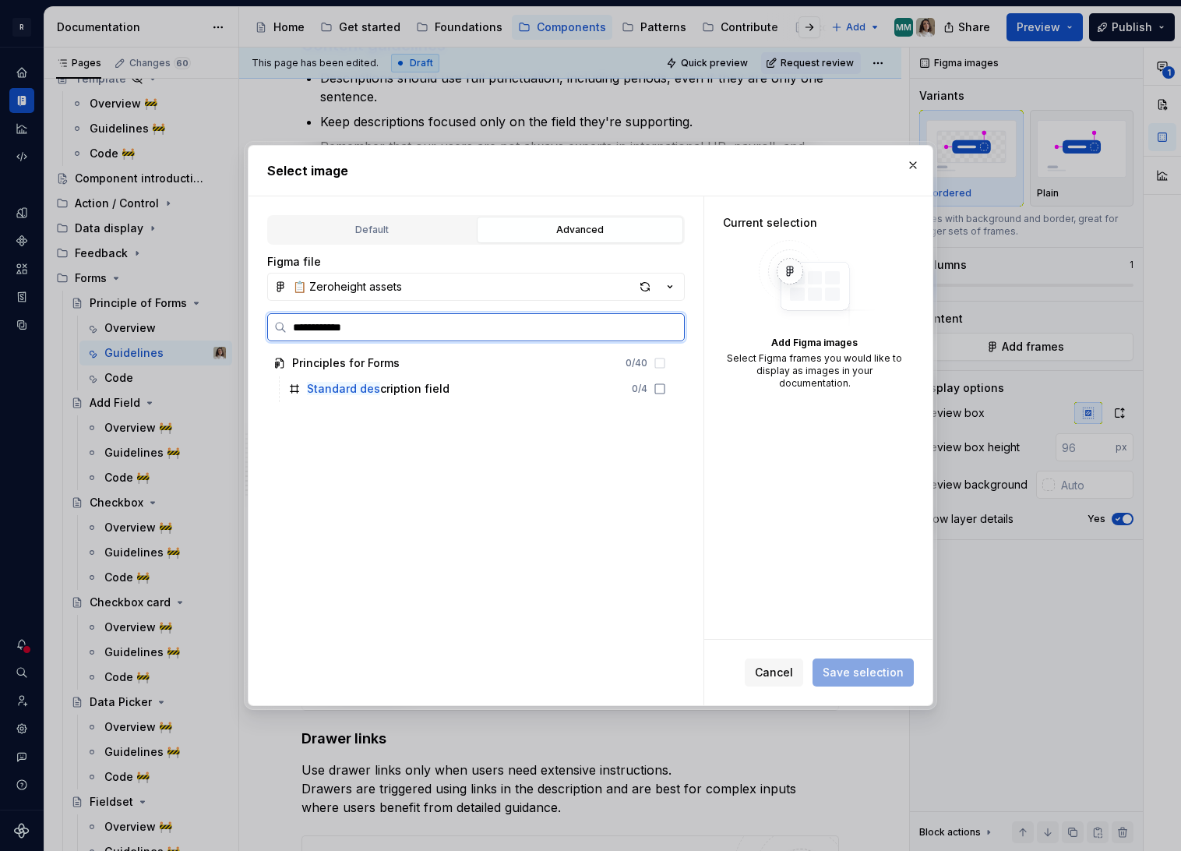
click at [561, 383] on div "Standard des cription field 0 / 4" at bounding box center [477, 388] width 390 height 25
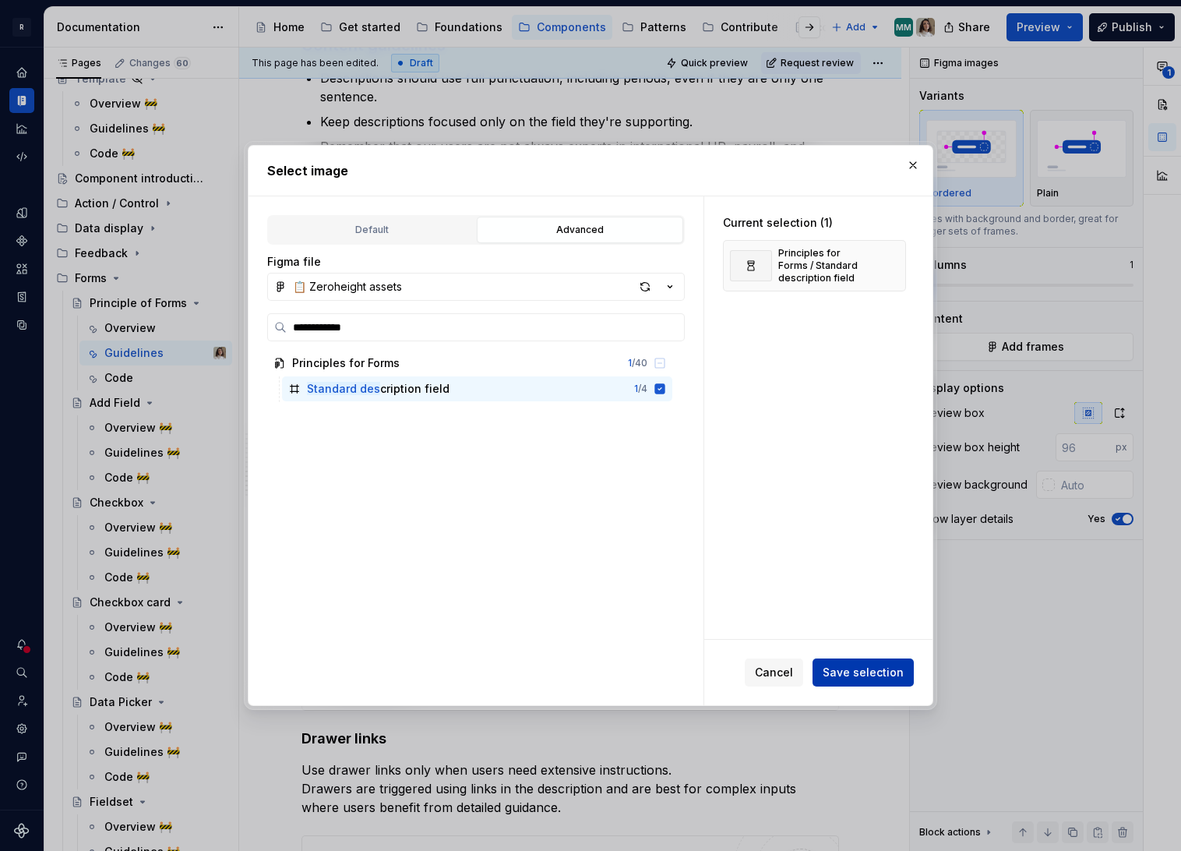
click at [856, 672] on span "Save selection" at bounding box center [863, 673] width 81 height 16
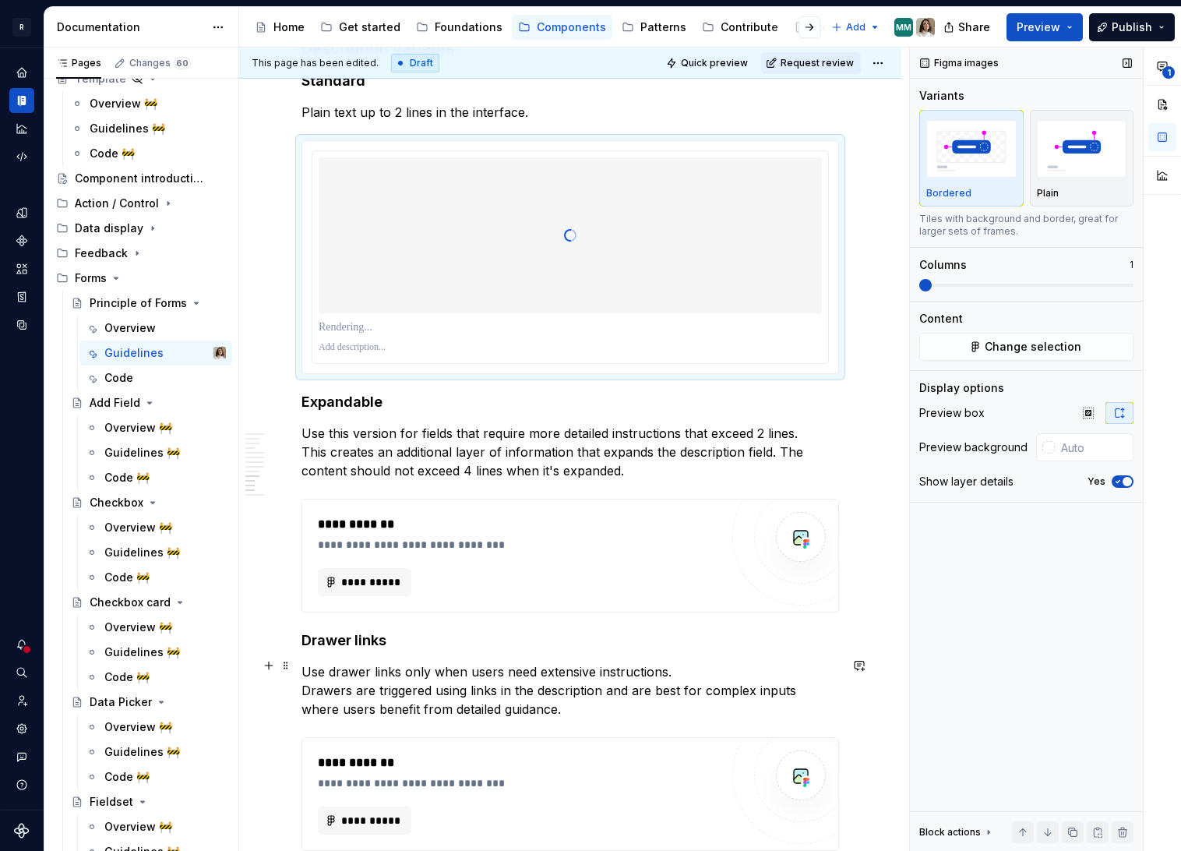
scroll to position [3410, 0]
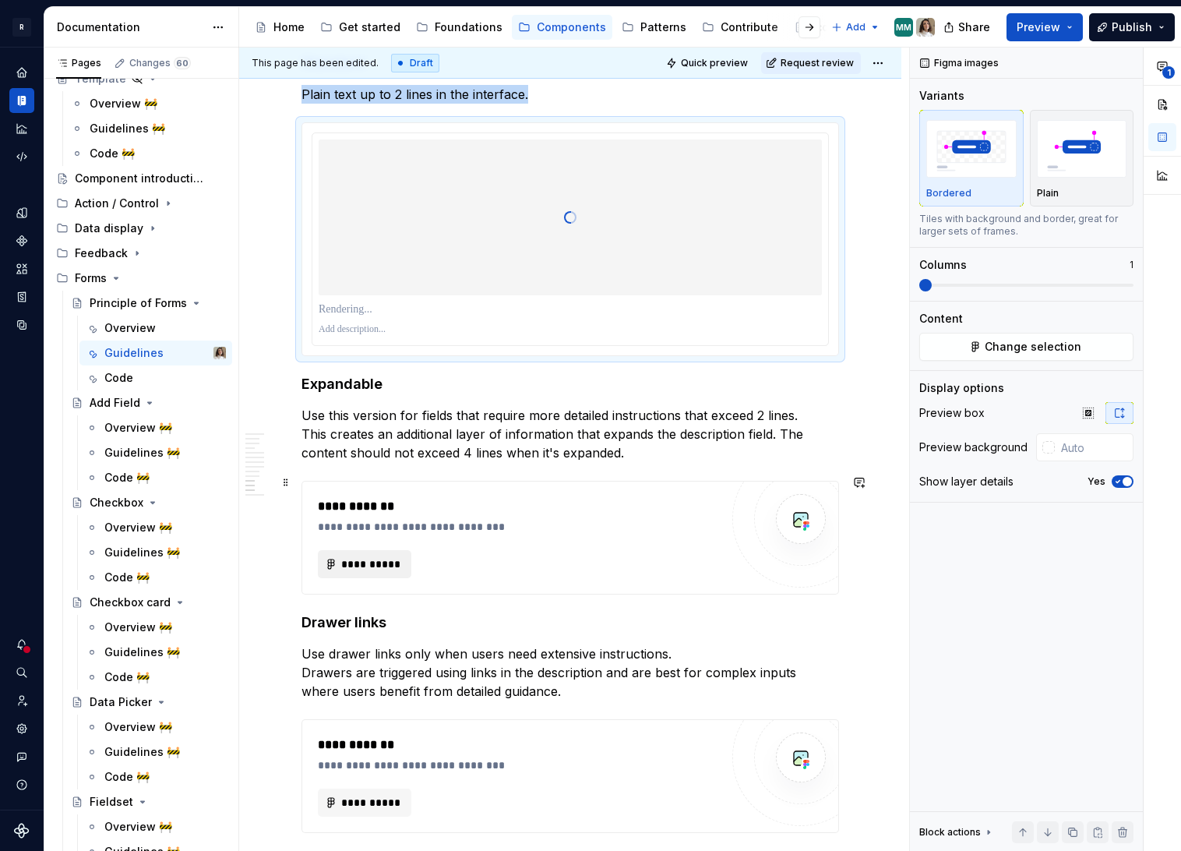
click at [342, 559] on span "**********" at bounding box center [370, 564] width 61 height 16
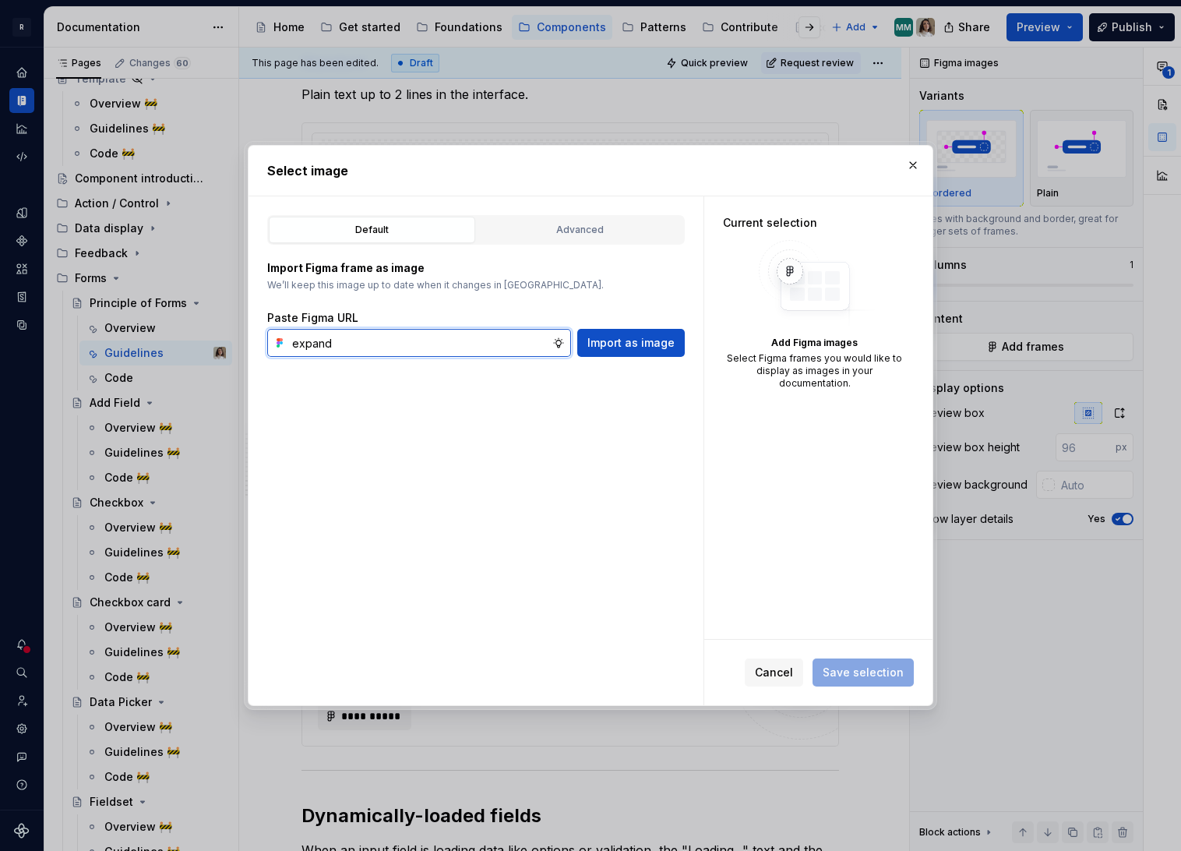
type input "expanda"
type textarea "*"
type input "expandable"
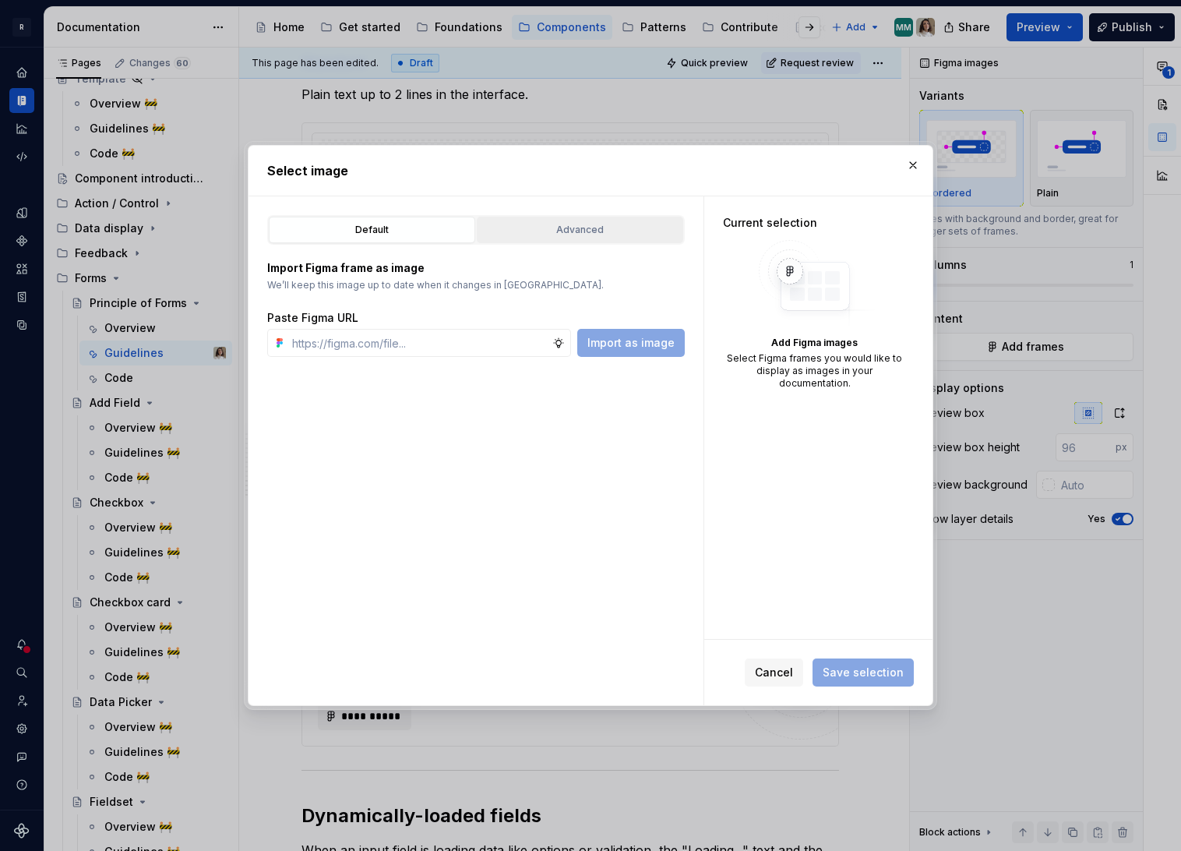
click at [550, 230] on div "Advanced" at bounding box center [580, 230] width 196 height 16
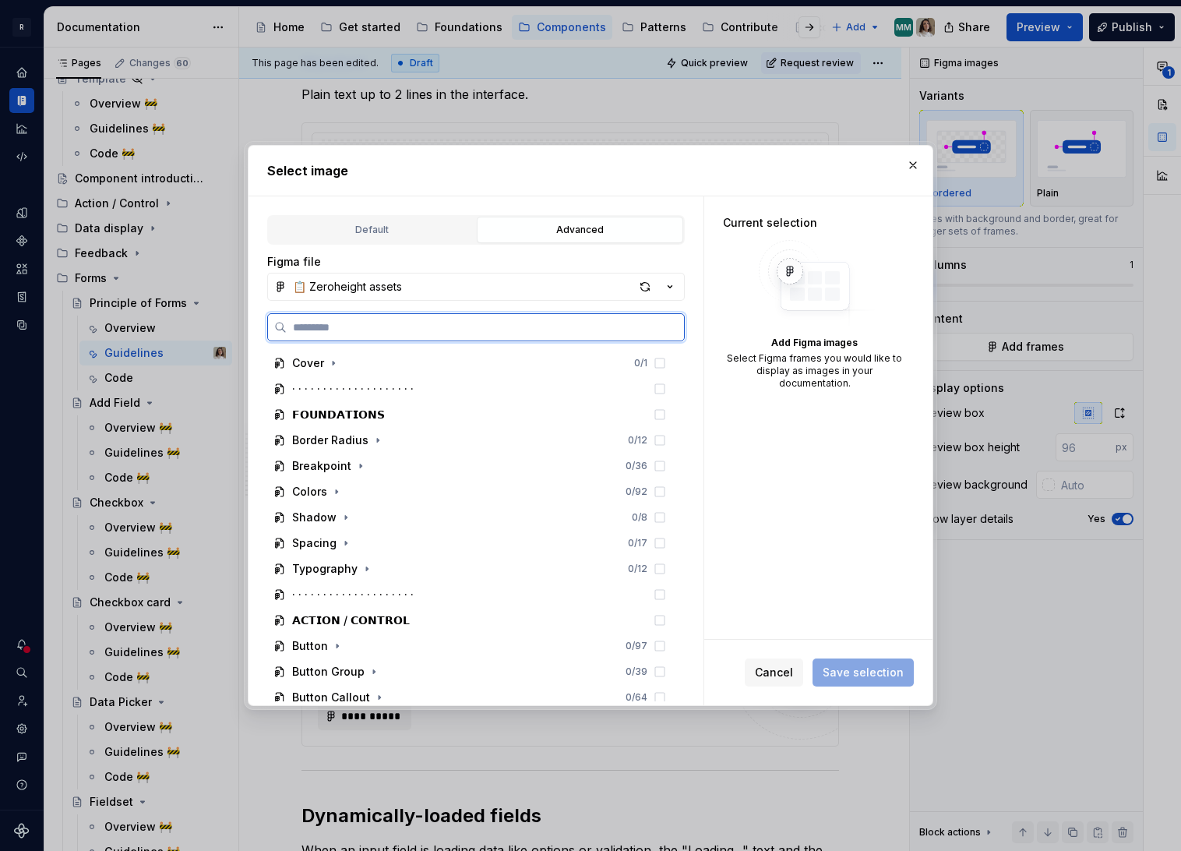
click at [379, 333] on input "search" at bounding box center [485, 327] width 397 height 16
paste input "**********"
type input "**********"
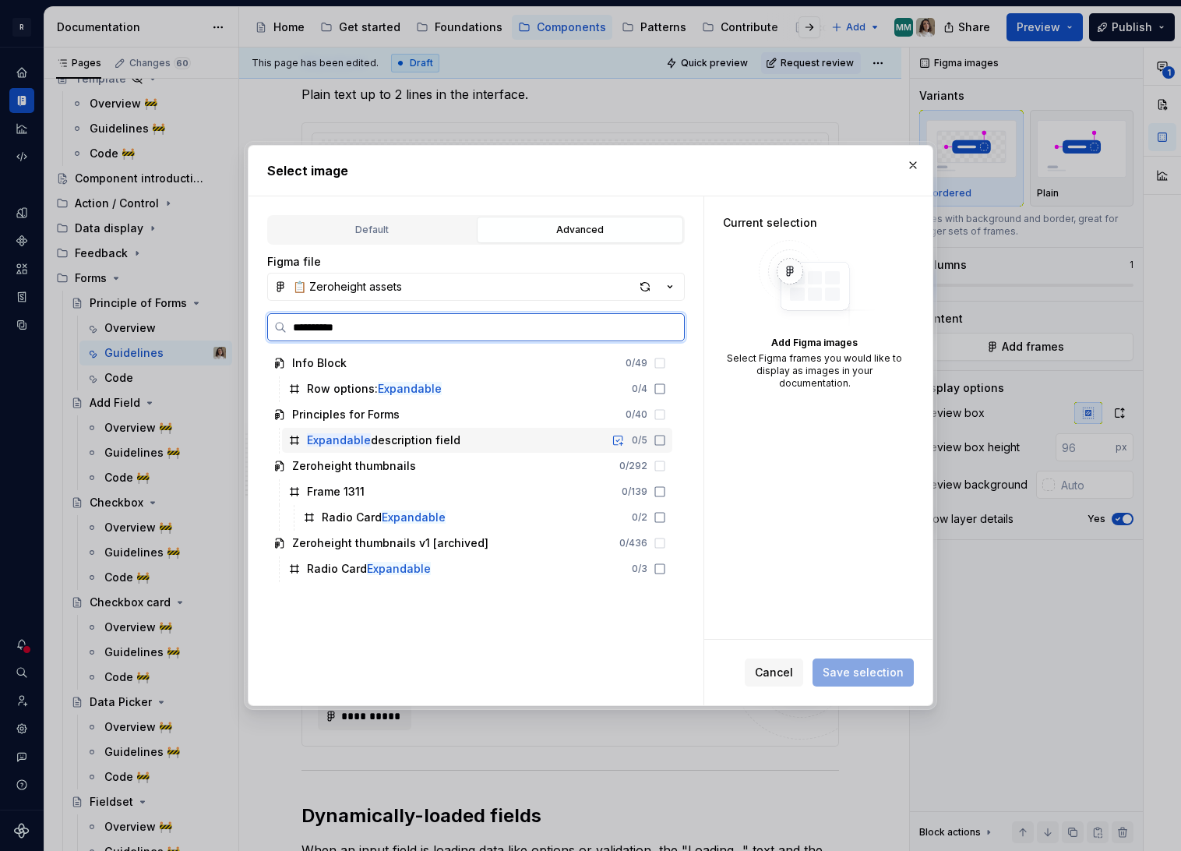
click at [384, 438] on div "Expandable description field" at bounding box center [383, 440] width 153 height 16
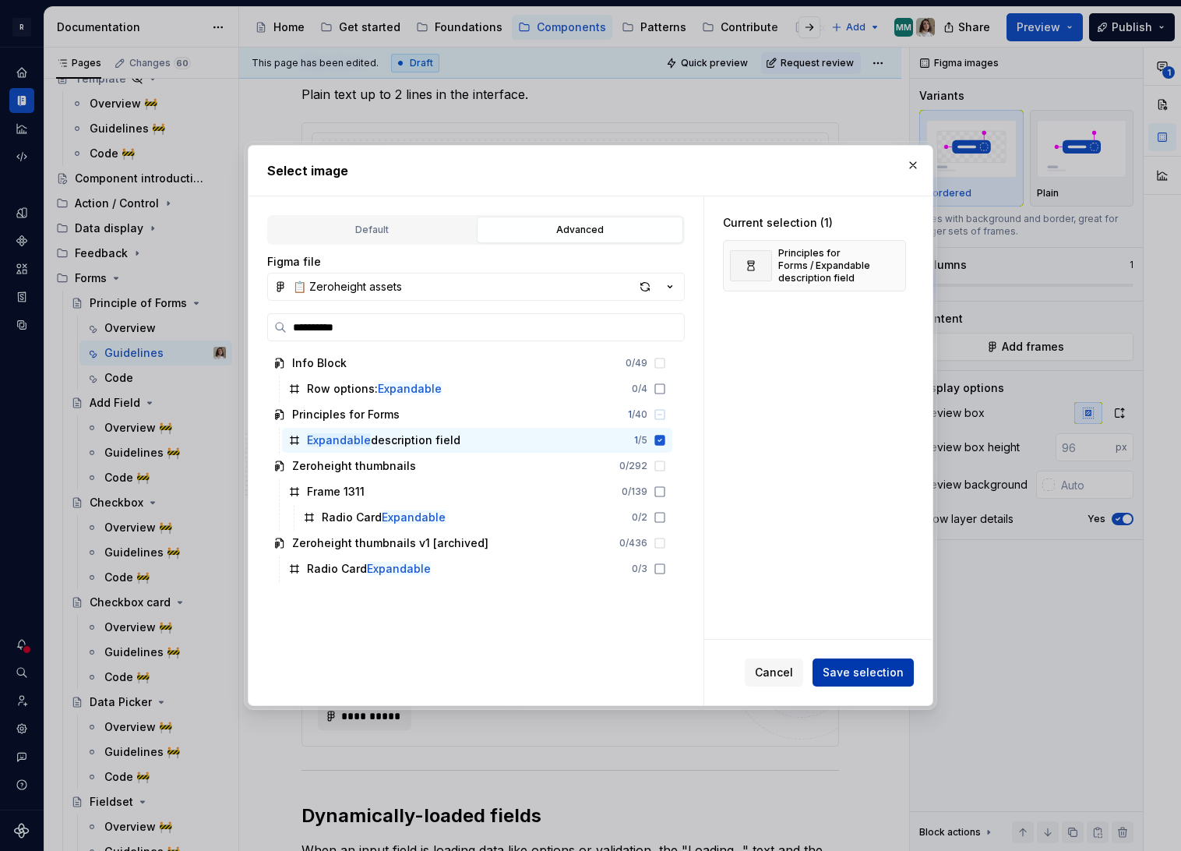
click at [846, 679] on span "Save selection" at bounding box center [863, 673] width 81 height 16
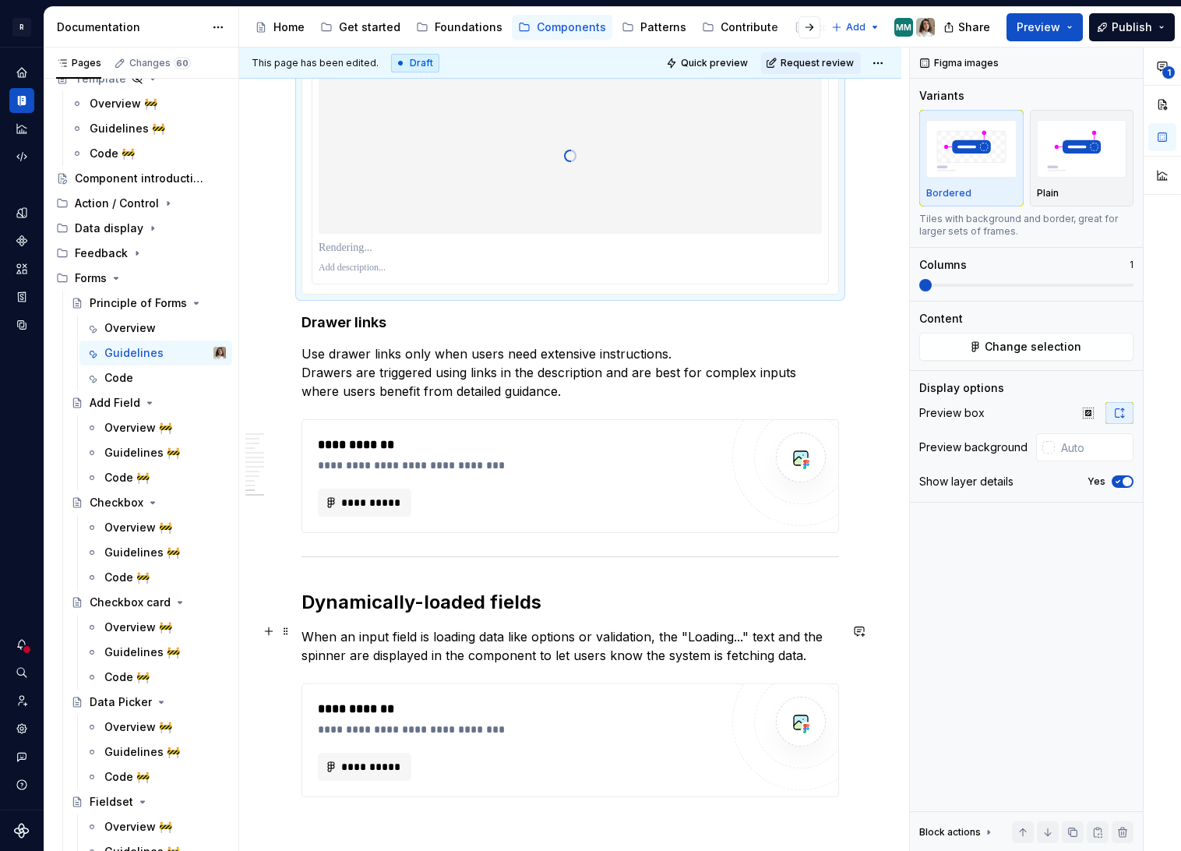
scroll to position [3745, 0]
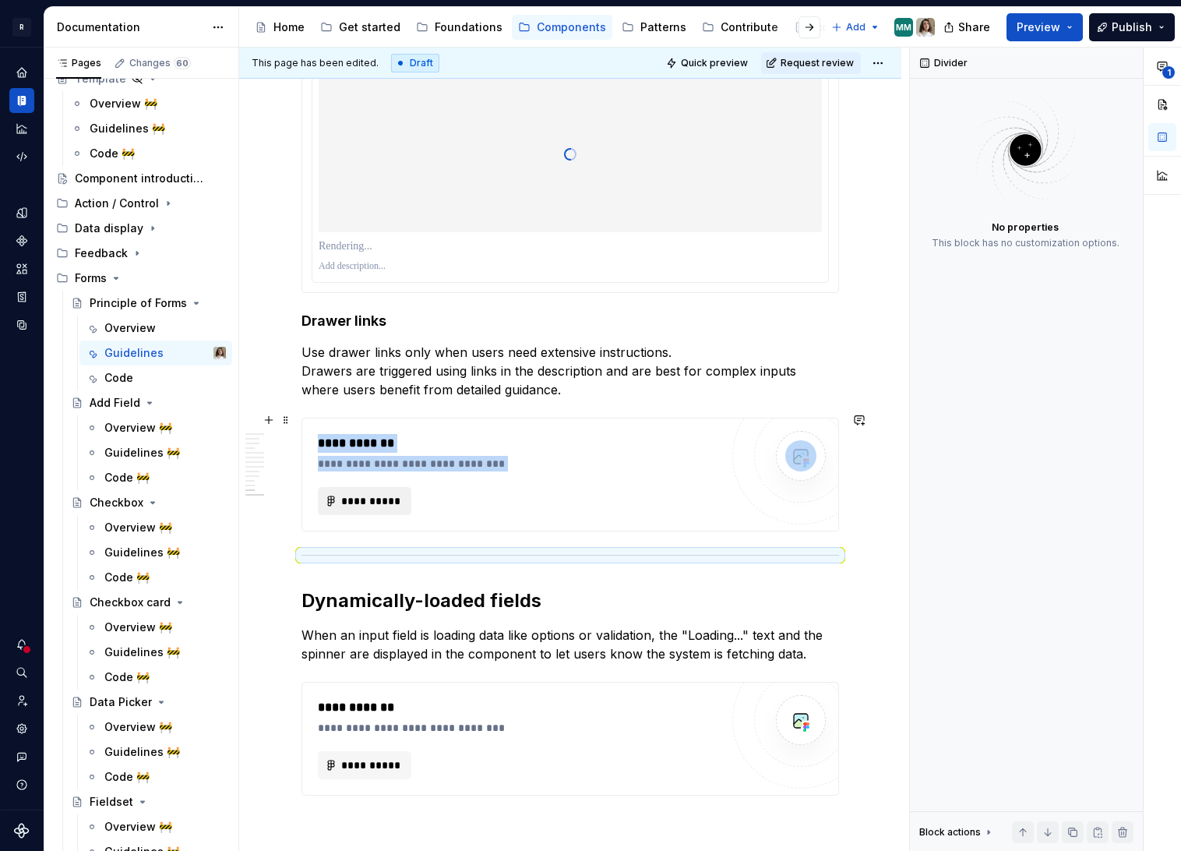
click at [349, 480] on div "**********" at bounding box center [519, 474] width 402 height 81
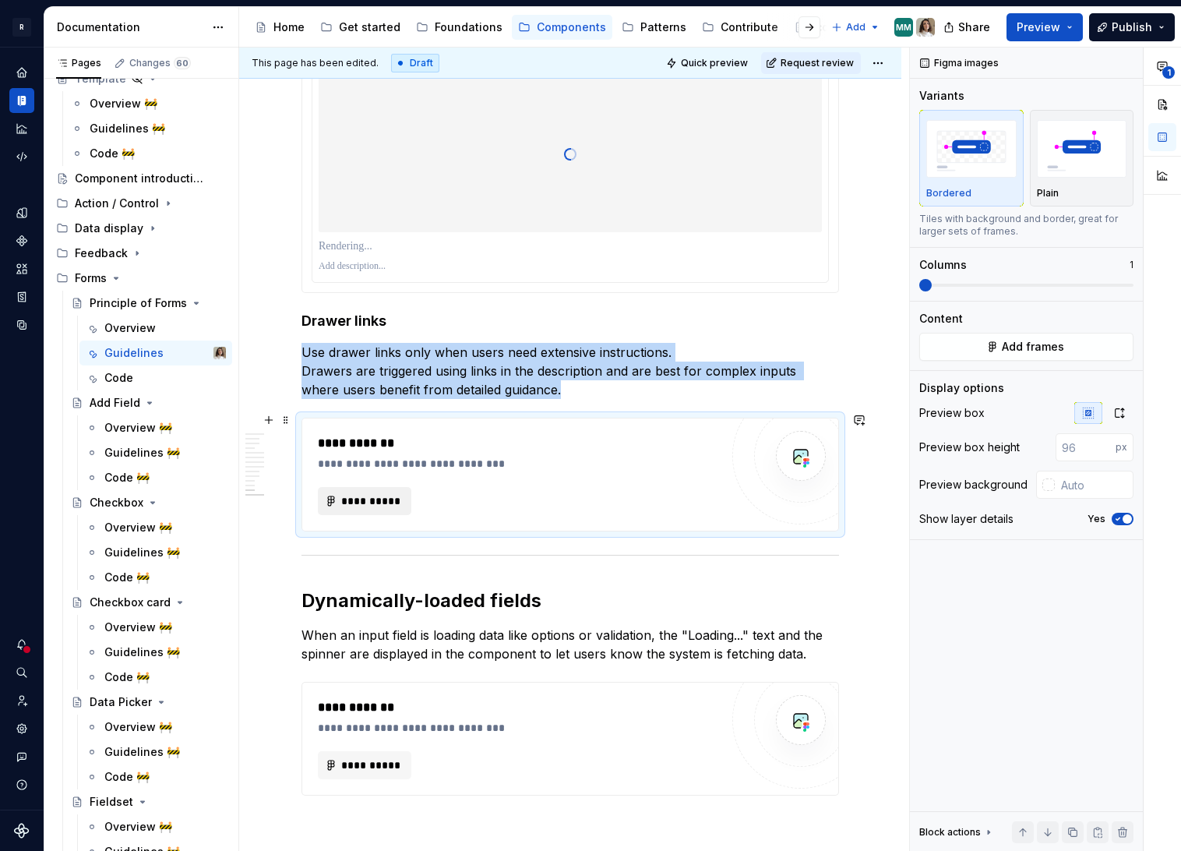
click at [353, 493] on span "**********" at bounding box center [370, 501] width 61 height 16
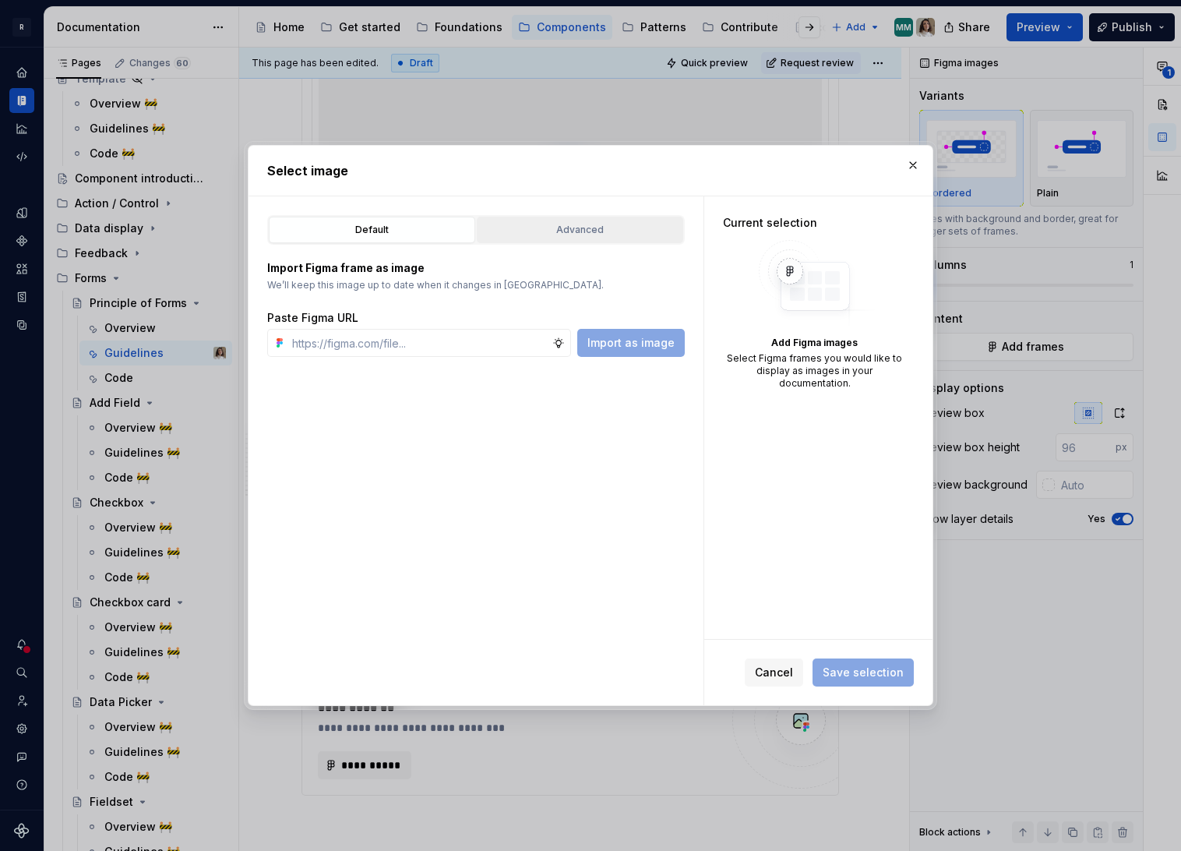
type textarea "*"
click at [528, 224] on div "Advanced" at bounding box center [580, 230] width 196 height 16
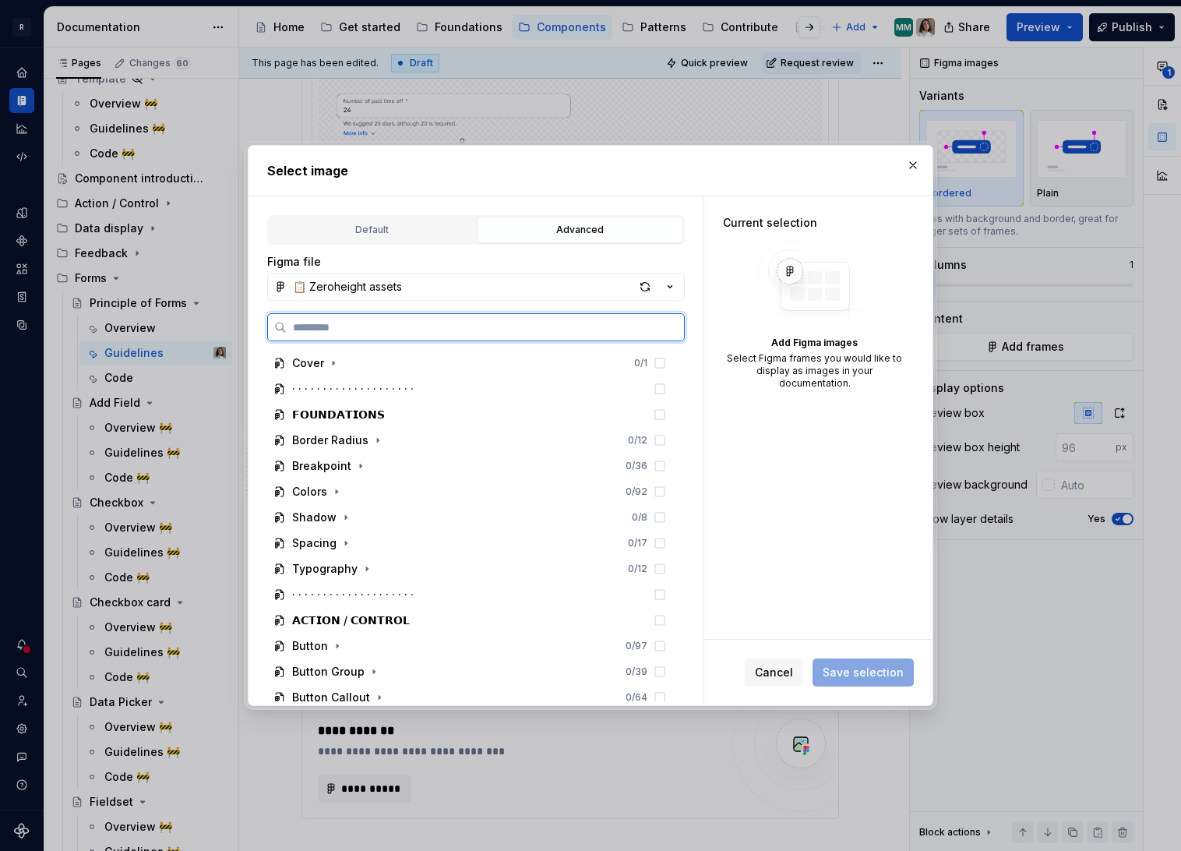
click at [373, 330] on input "search" at bounding box center [485, 327] width 397 height 16
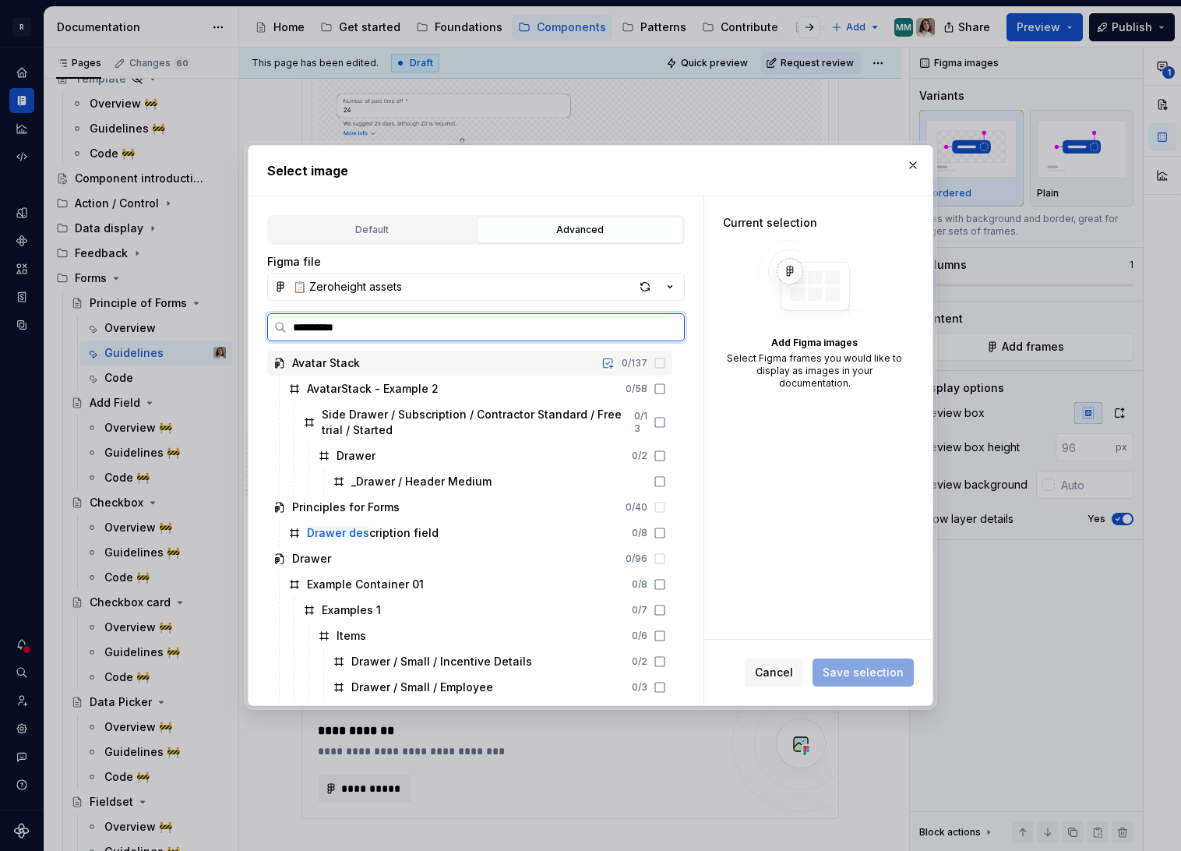
type input "**********"
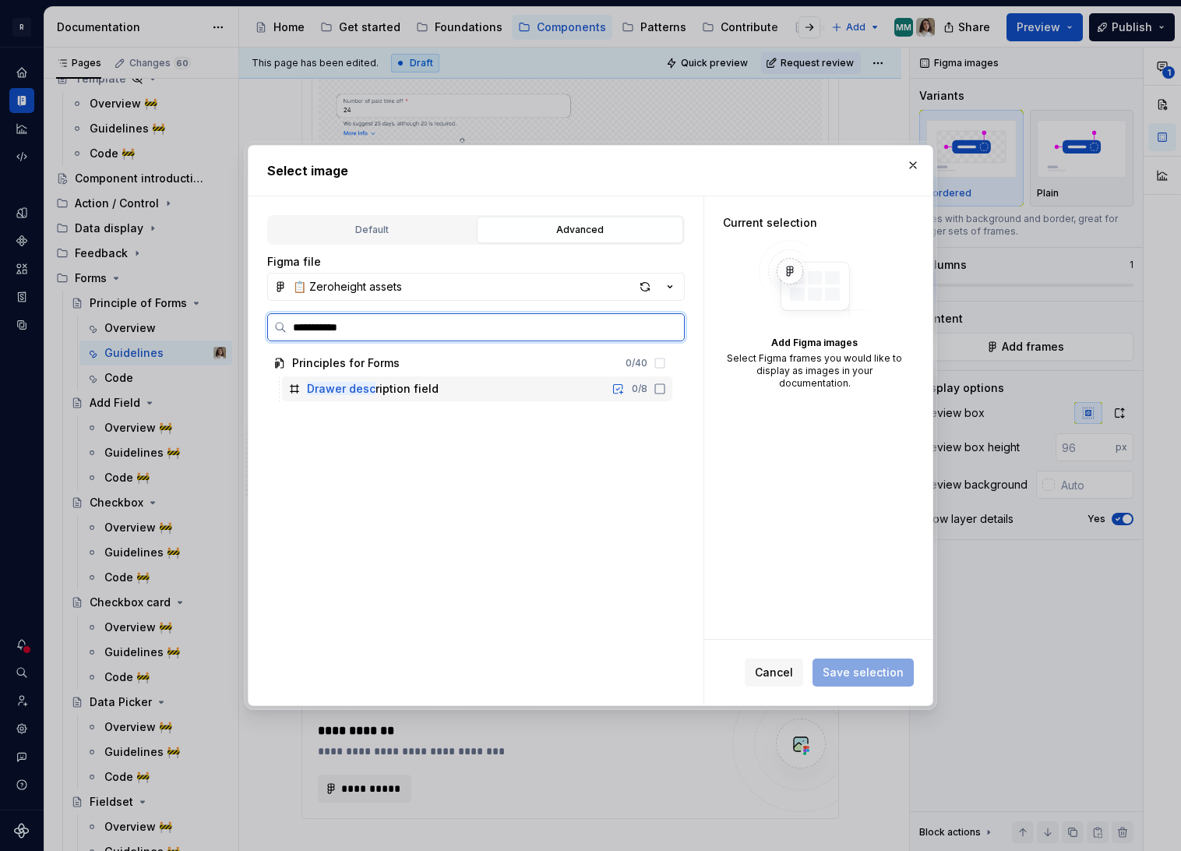
click at [504, 392] on div "Drawer desc ription field 0 / 8" at bounding box center [477, 388] width 390 height 25
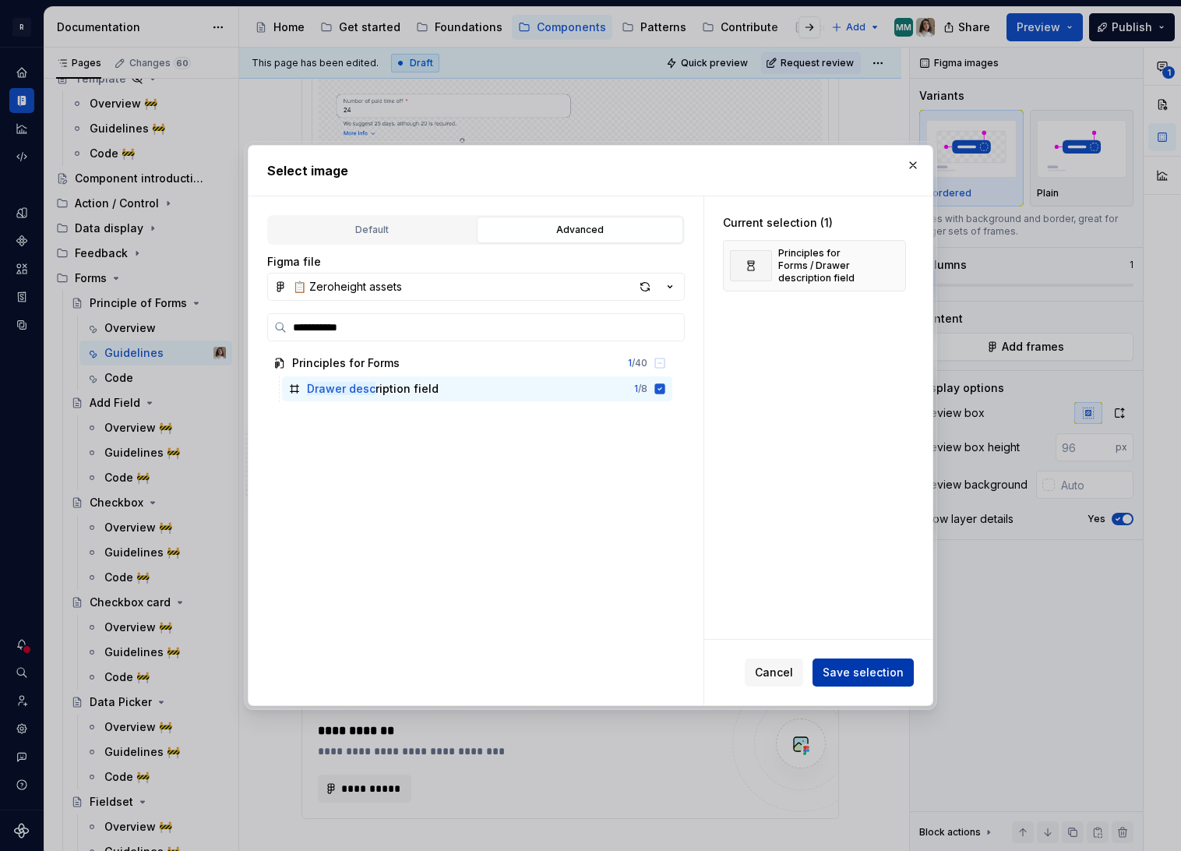
click at [836, 674] on span "Save selection" at bounding box center [863, 673] width 81 height 16
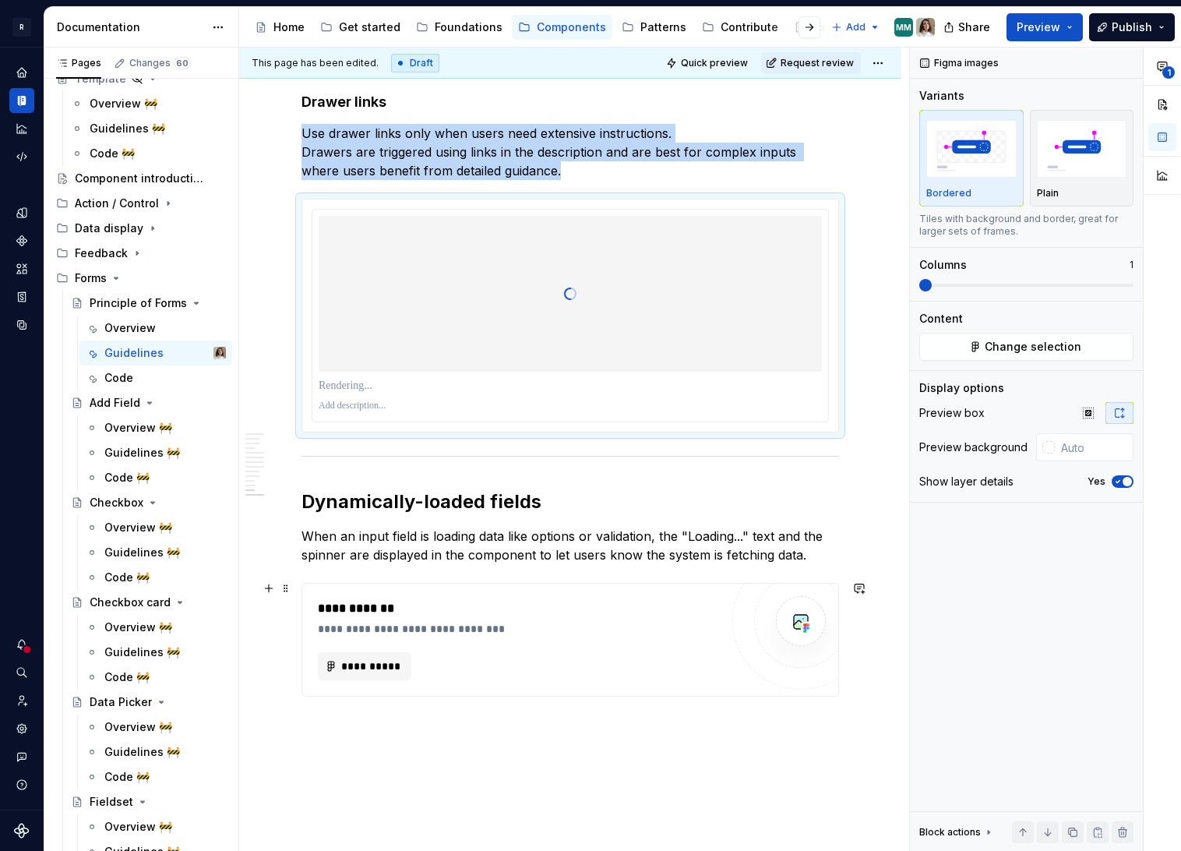
scroll to position [4103, 0]
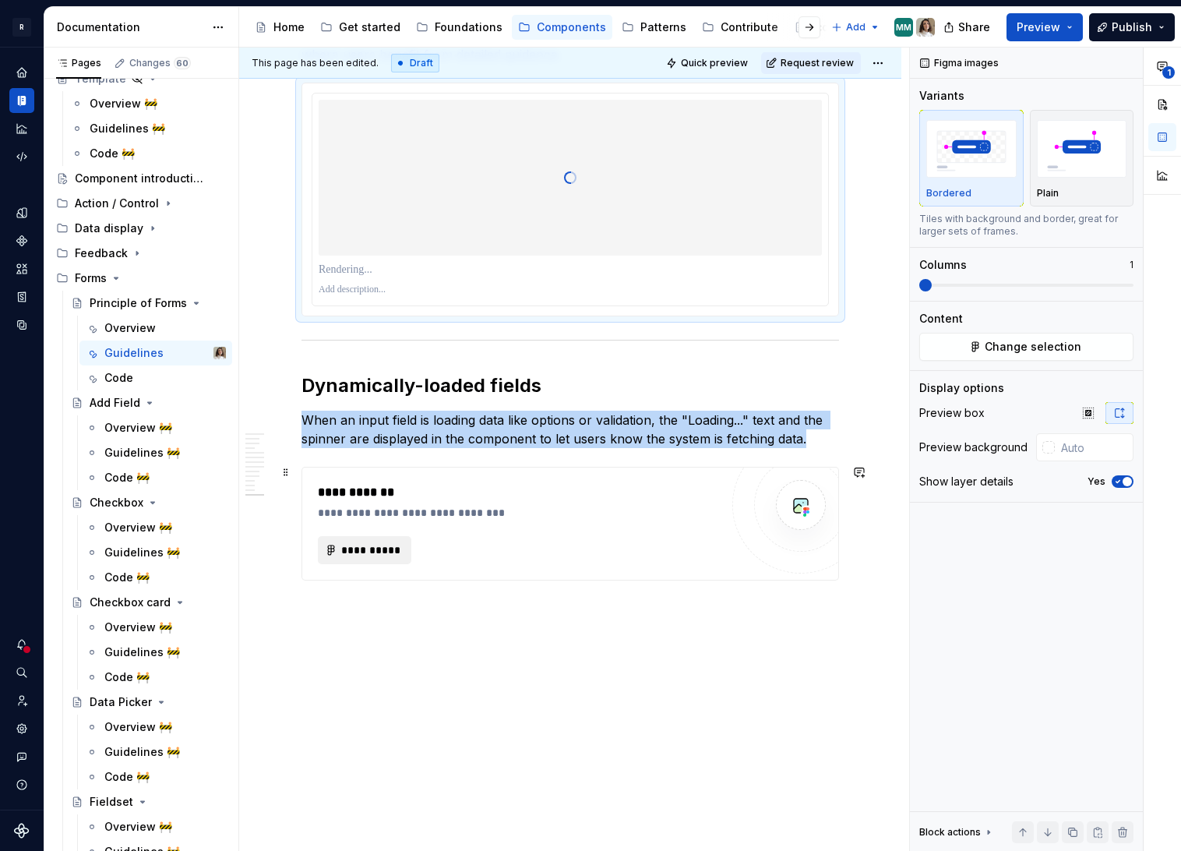
click at [376, 543] on span "**********" at bounding box center [370, 550] width 61 height 16
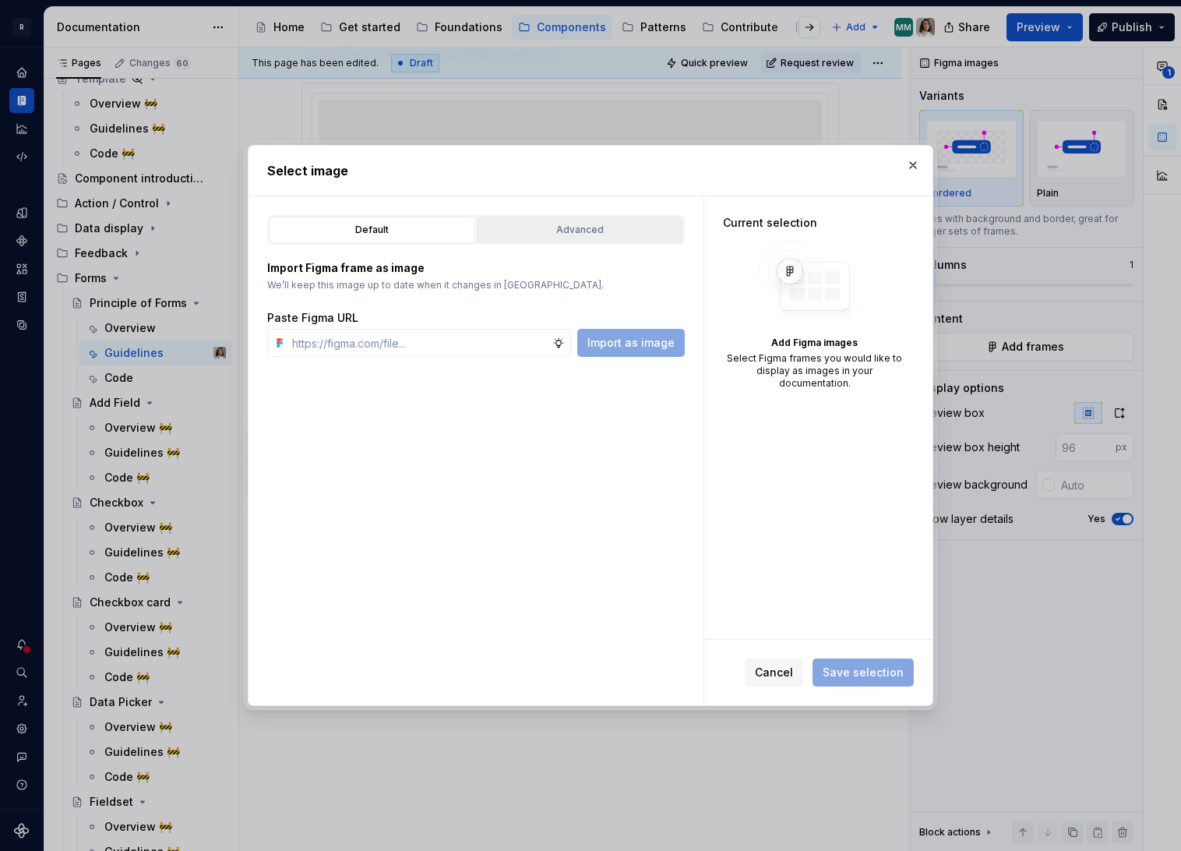
click at [590, 227] on div "Advanced" at bounding box center [580, 230] width 196 height 16
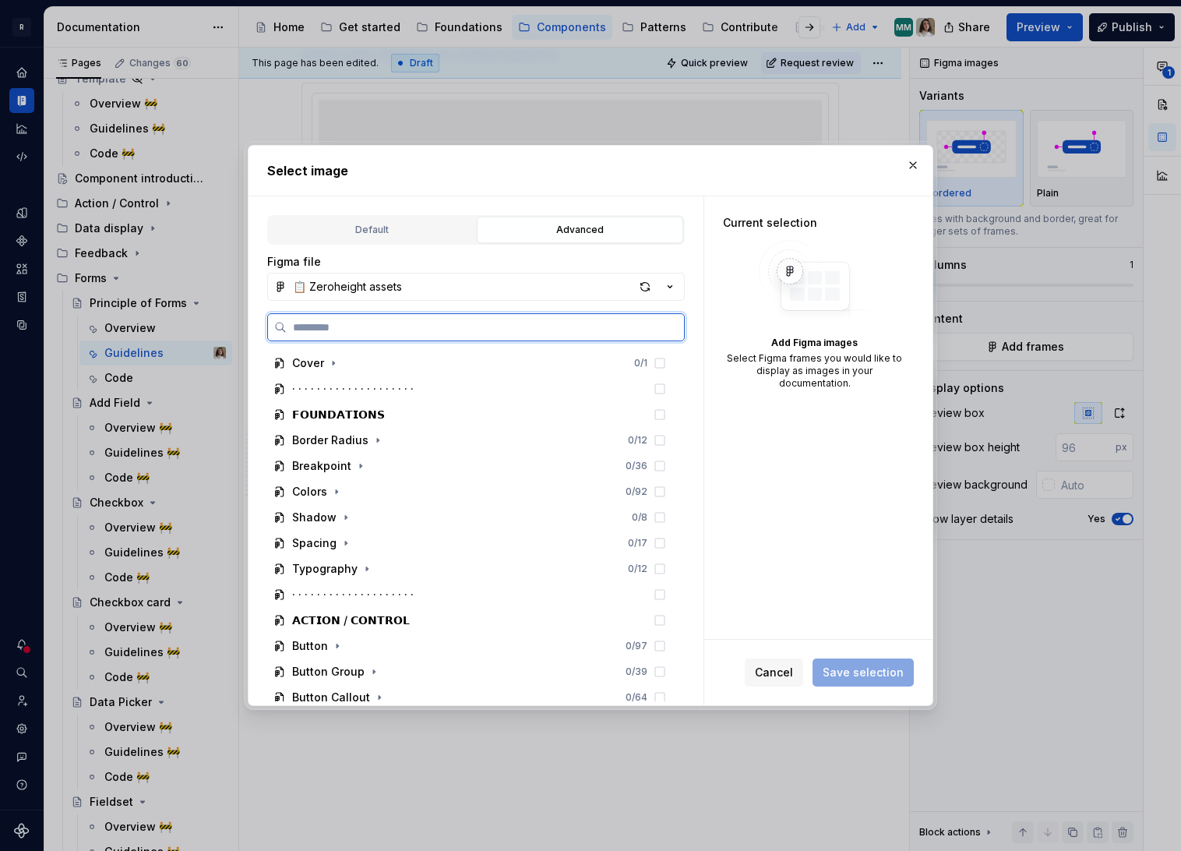
click at [365, 327] on input "search" at bounding box center [485, 327] width 397 height 16
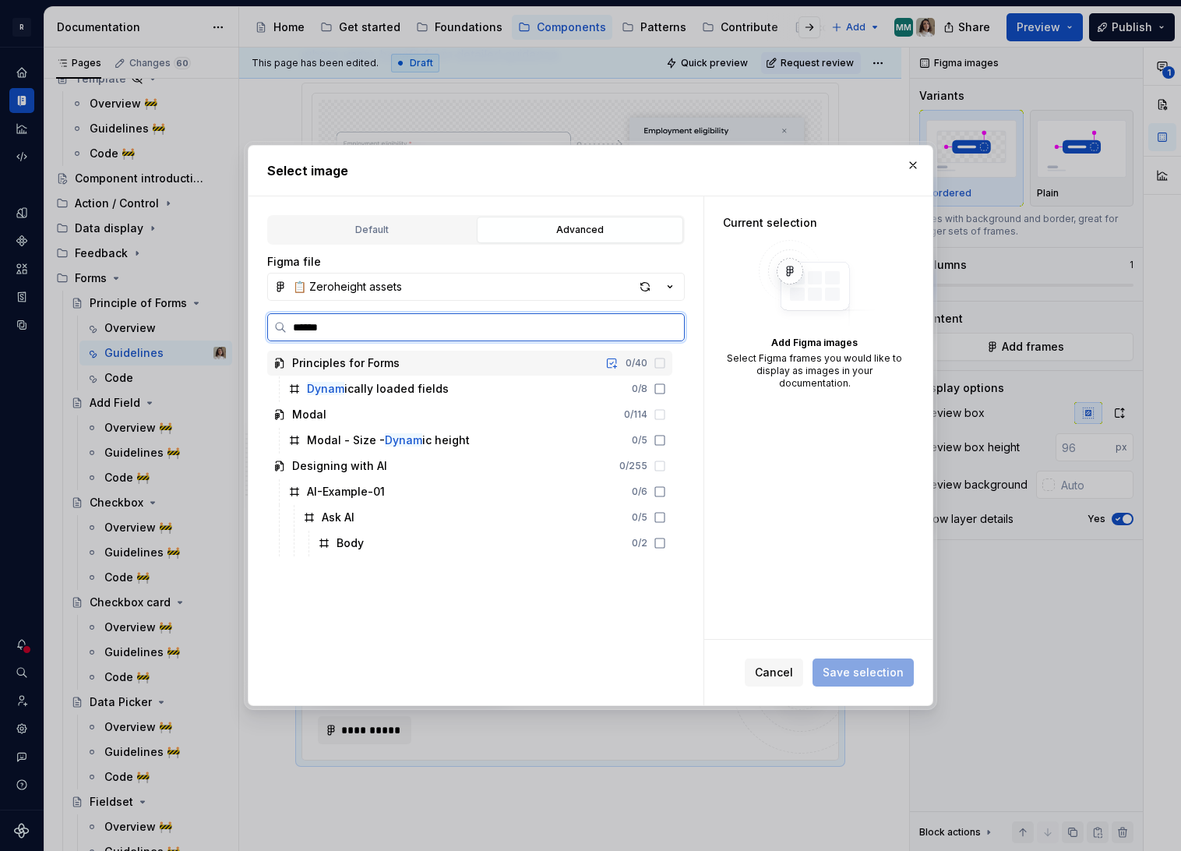
type input "*******"
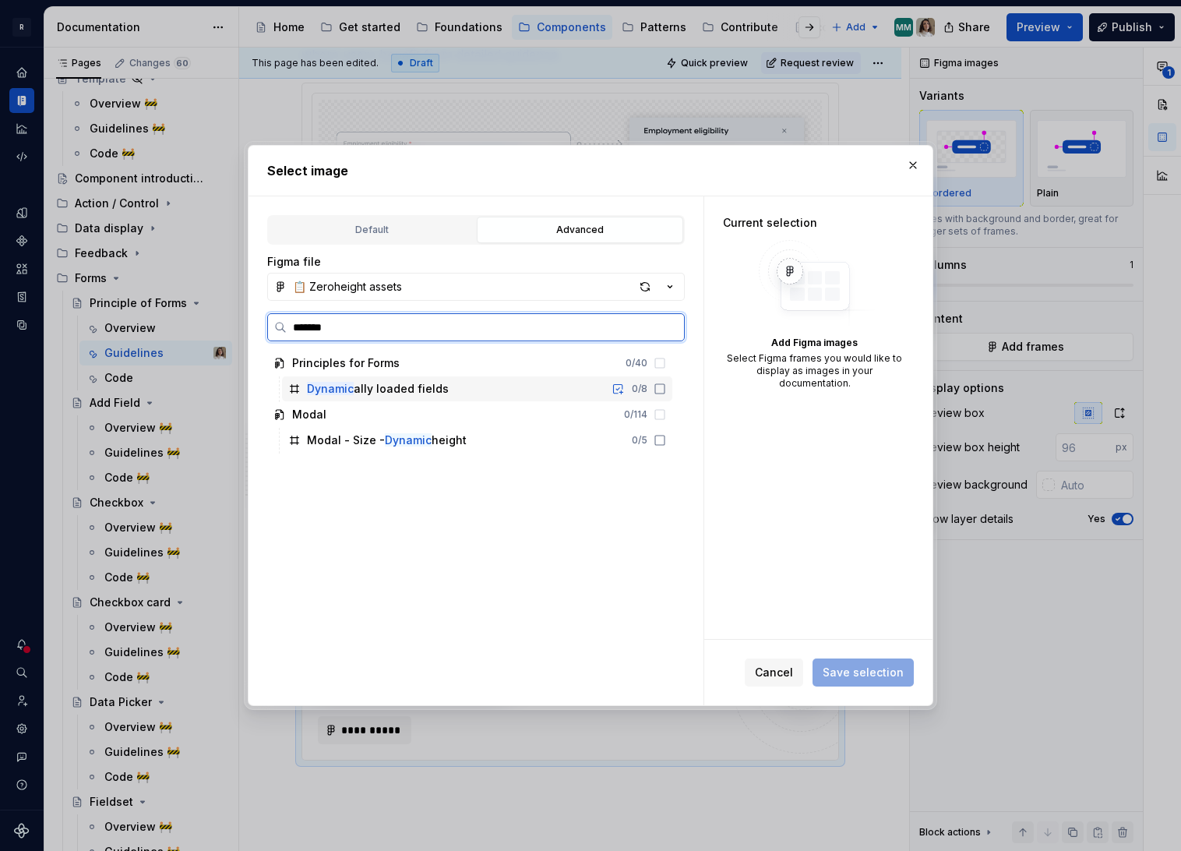
click at [455, 397] on div "Dynamic ally loaded fields 0 / 8" at bounding box center [477, 388] width 390 height 25
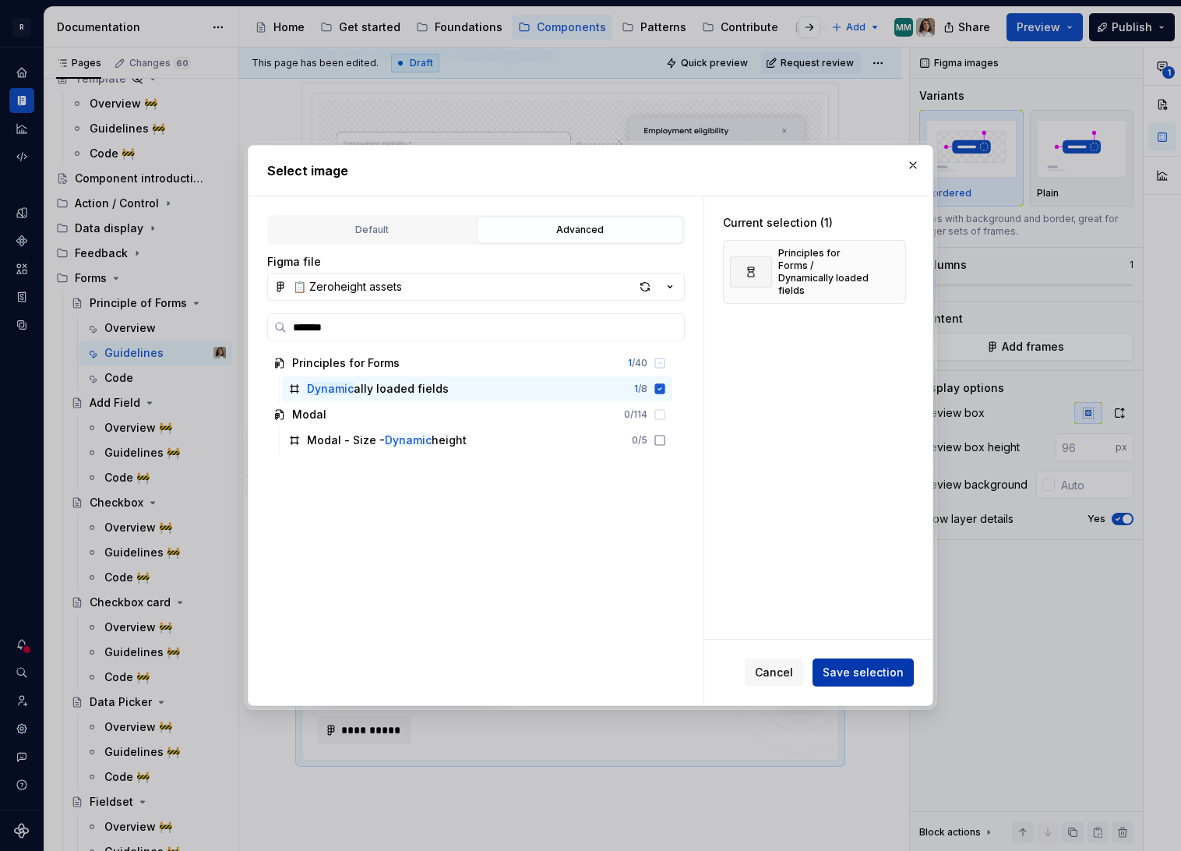
click at [850, 675] on span "Save selection" at bounding box center [863, 673] width 81 height 16
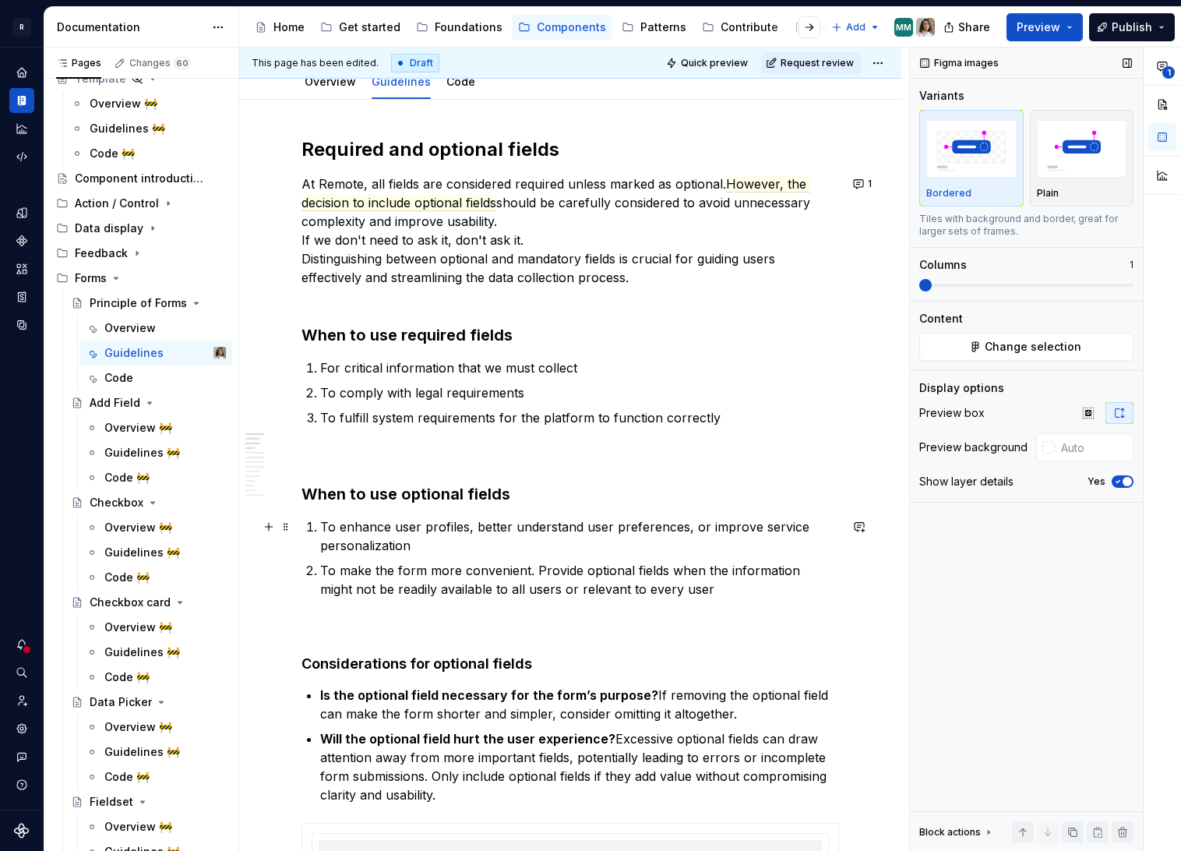
scroll to position [0, 0]
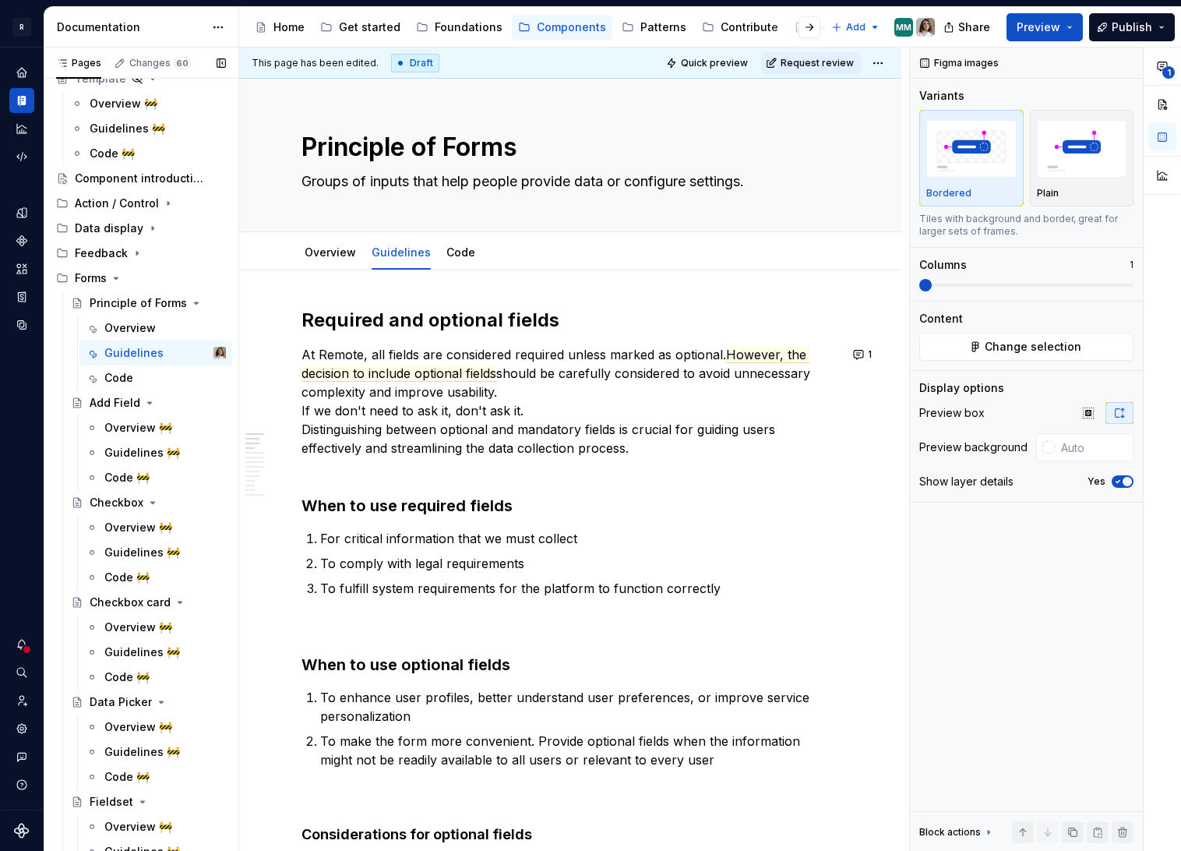
click at [127, 430] on div "Overview 🚧" at bounding box center [138, 428] width 68 height 16
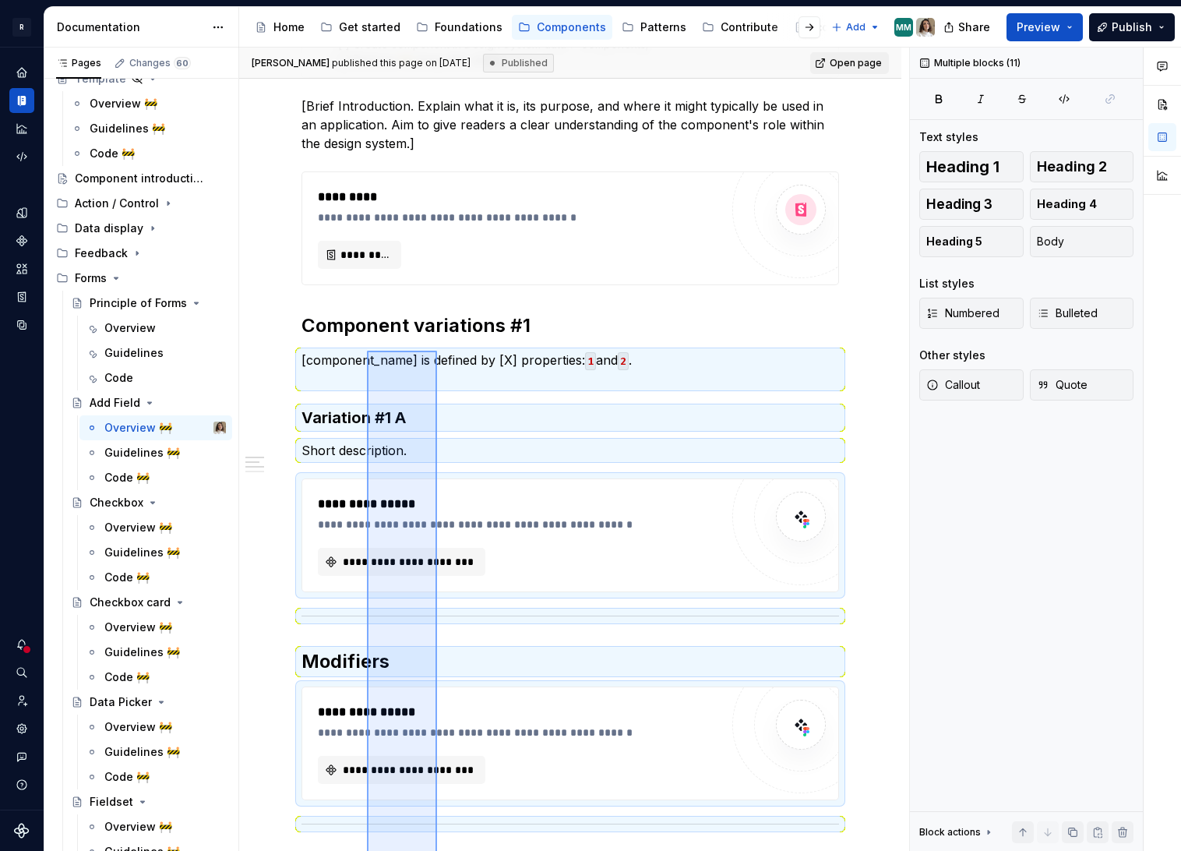
scroll to position [94, 0]
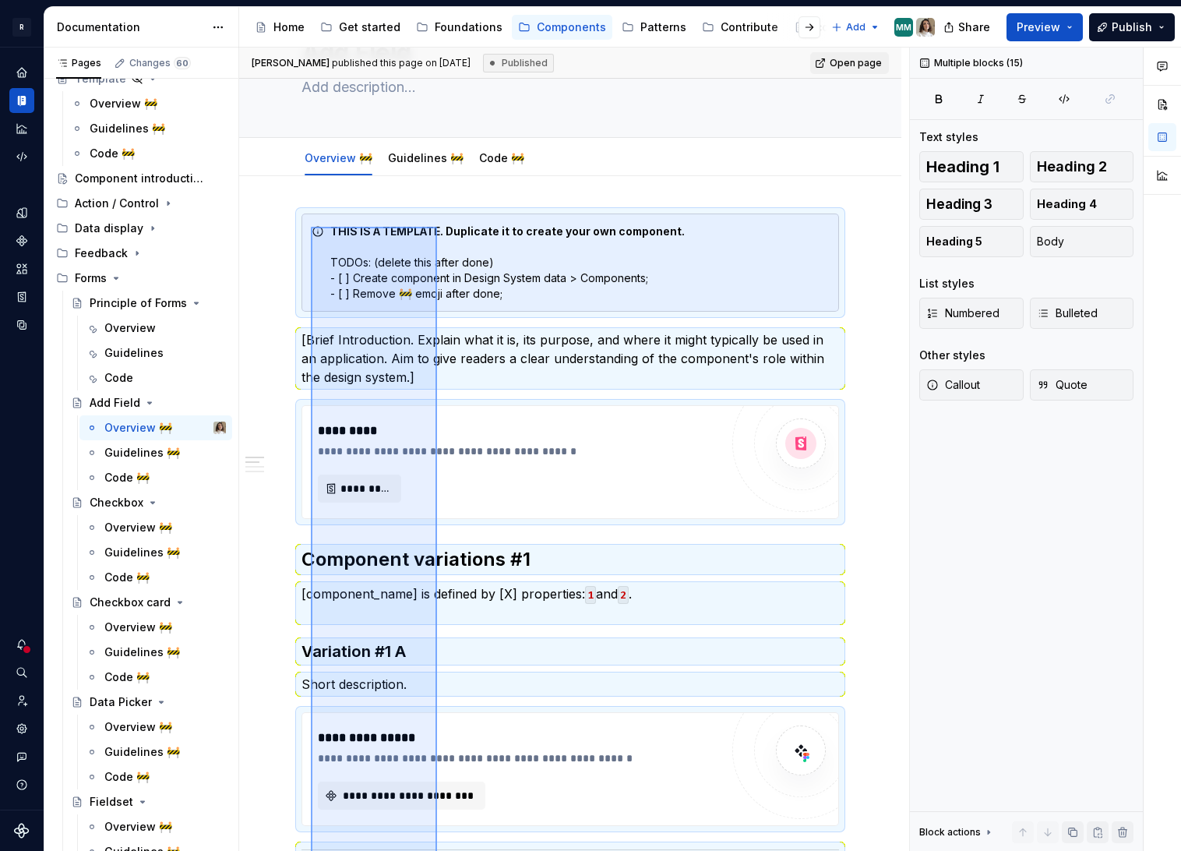
drag, startPoint x: 431, startPoint y: 615, endPoint x: 311, endPoint y: 227, distance: 405.4
click at [311, 227] on div "**********" at bounding box center [574, 450] width 670 height 804
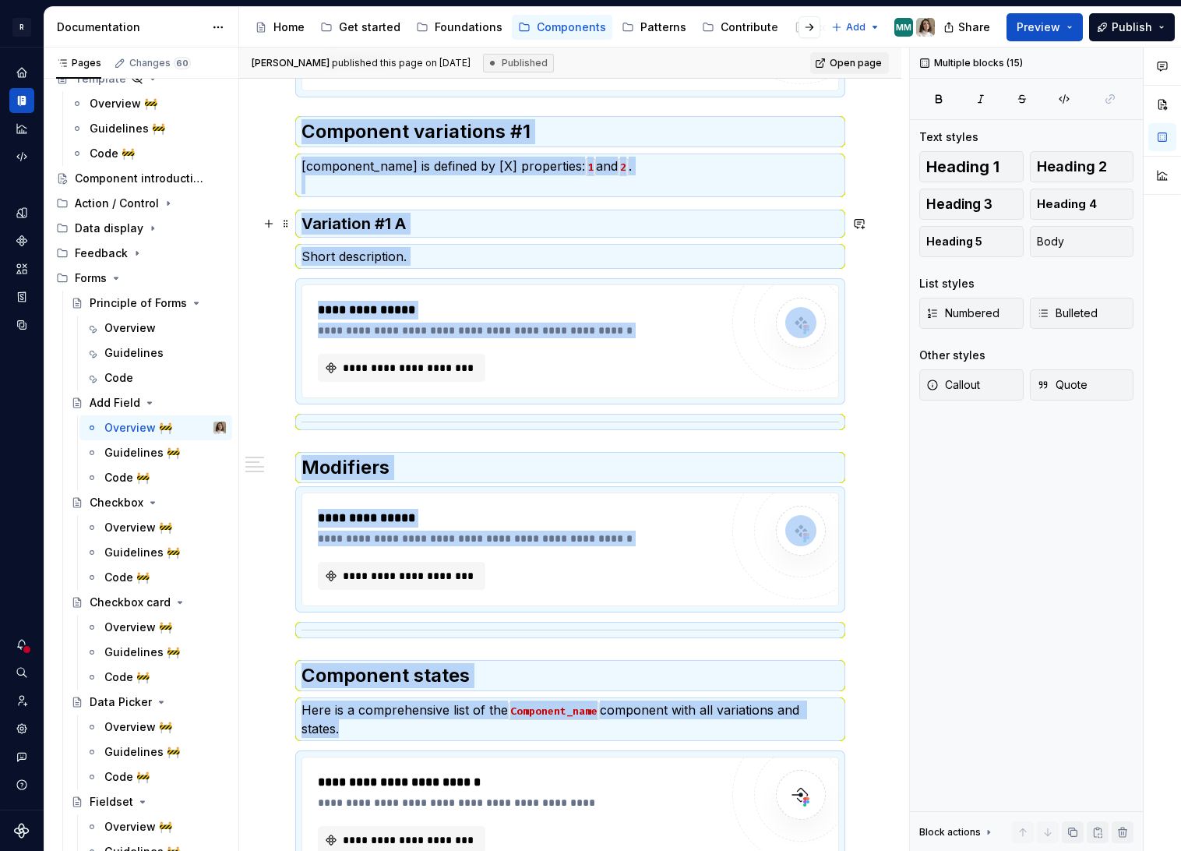
scroll to position [0, 0]
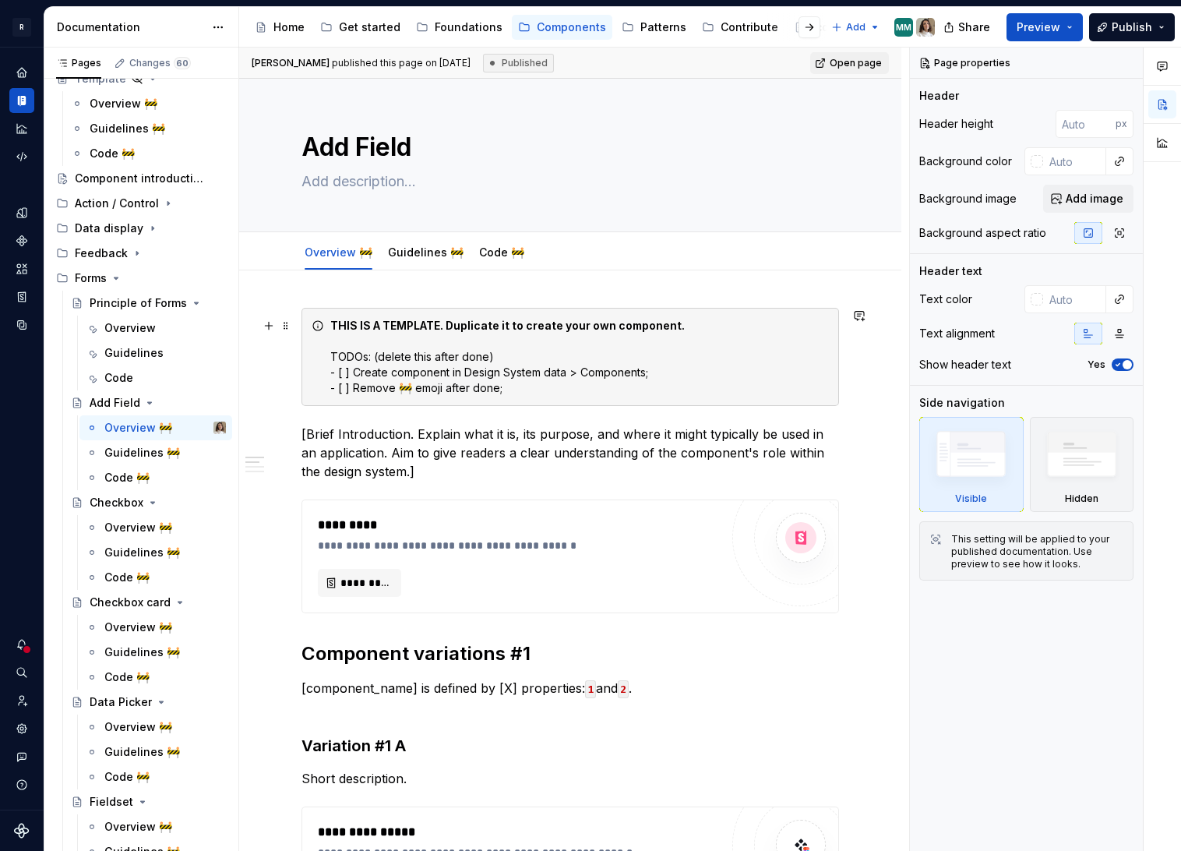
click at [355, 369] on div "THIS IS A TEMPLATE. Duplicate it to create your own component. TODOs: (delete t…" at bounding box center [579, 357] width 499 height 78
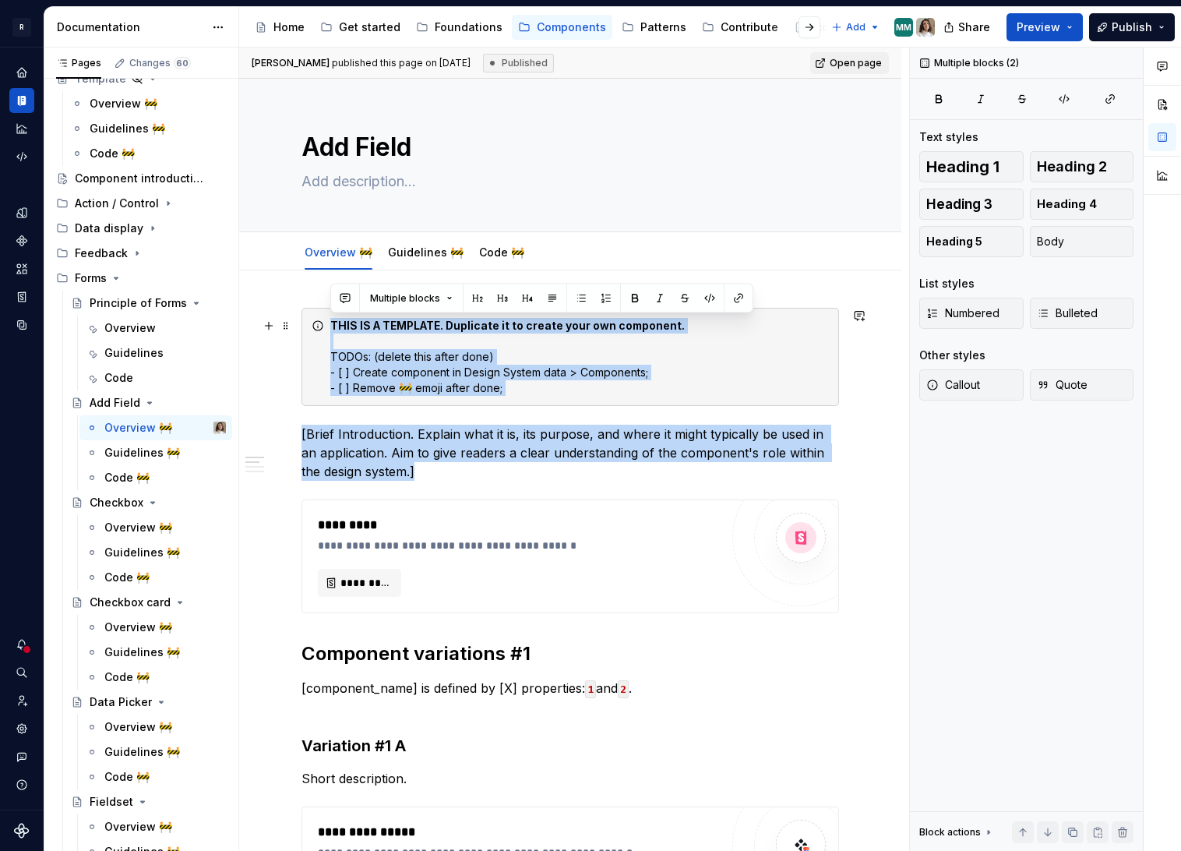
drag, startPoint x: 403, startPoint y: 469, endPoint x: 294, endPoint y: 326, distance: 180.1
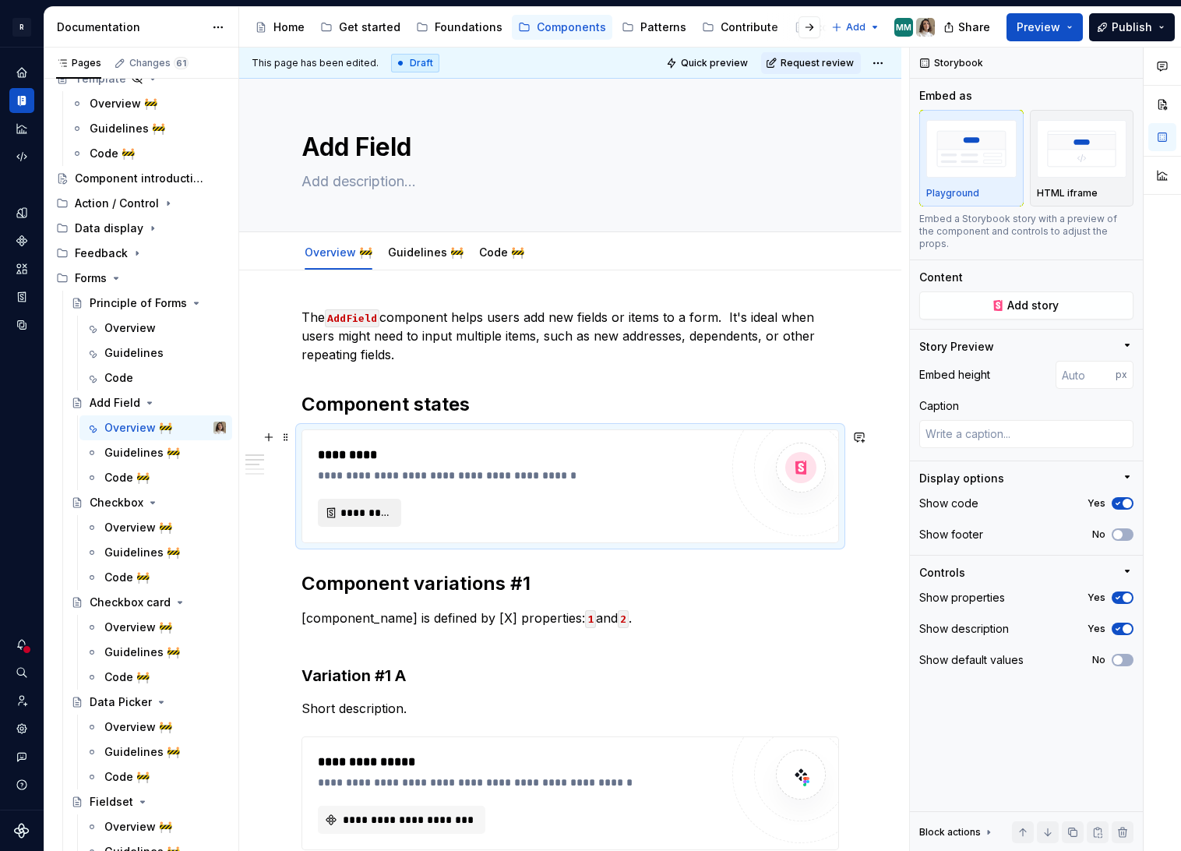
click at [356, 511] on span "*********" at bounding box center [365, 513] width 51 height 16
type textarea "*"
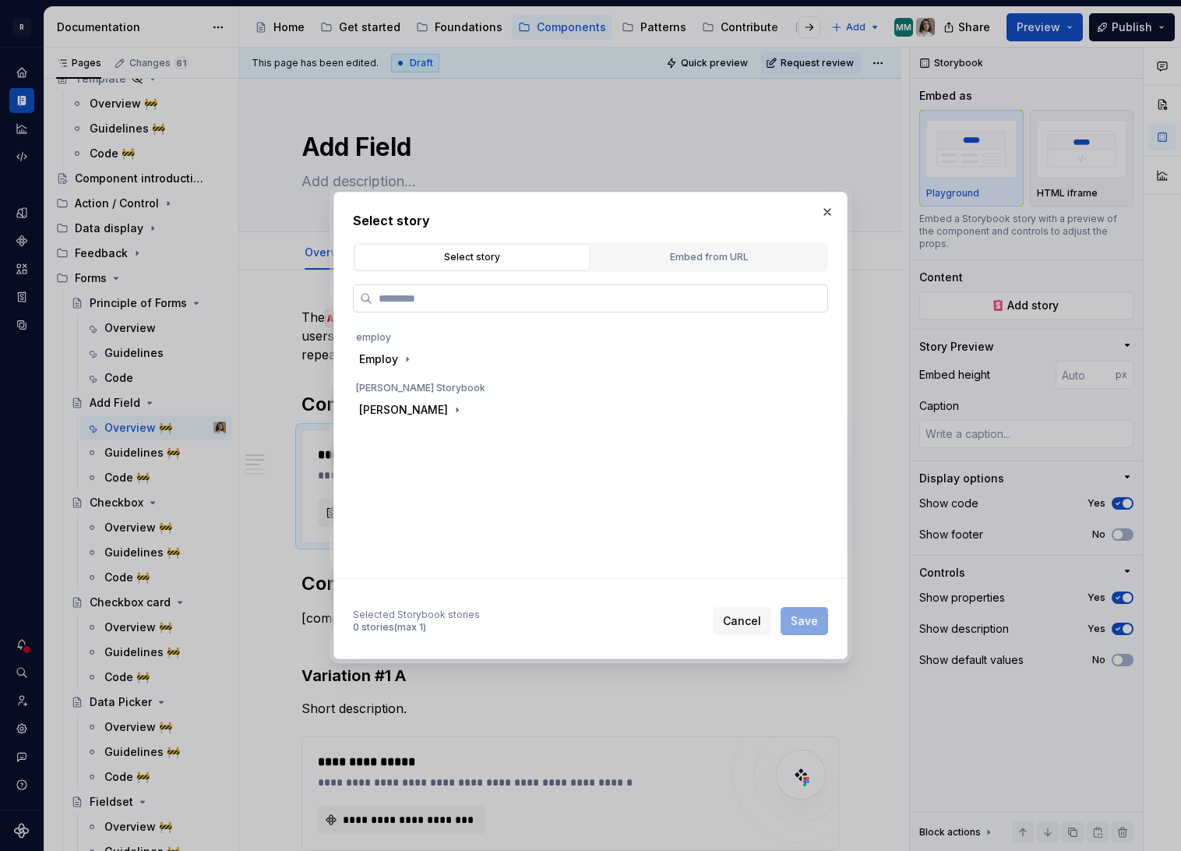
click at [520, 298] on input "search" at bounding box center [599, 299] width 455 height 16
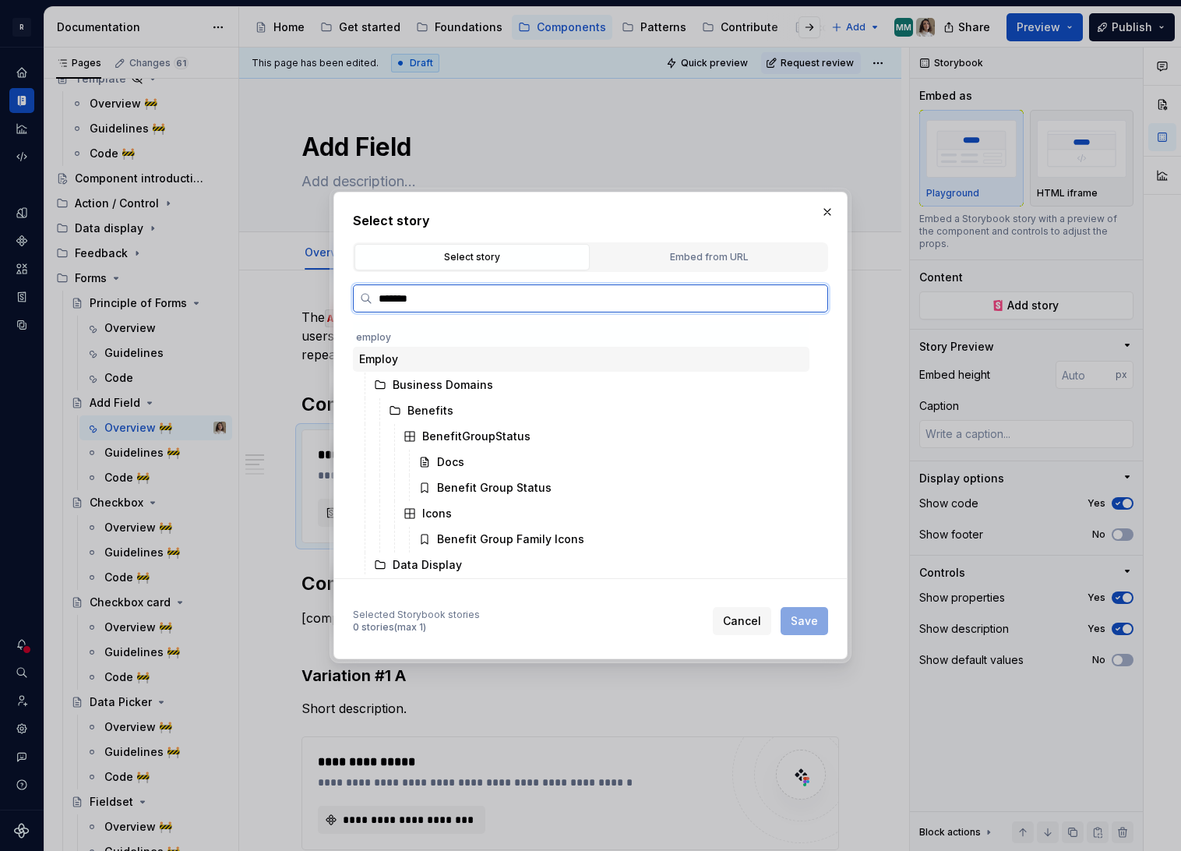
type input "********"
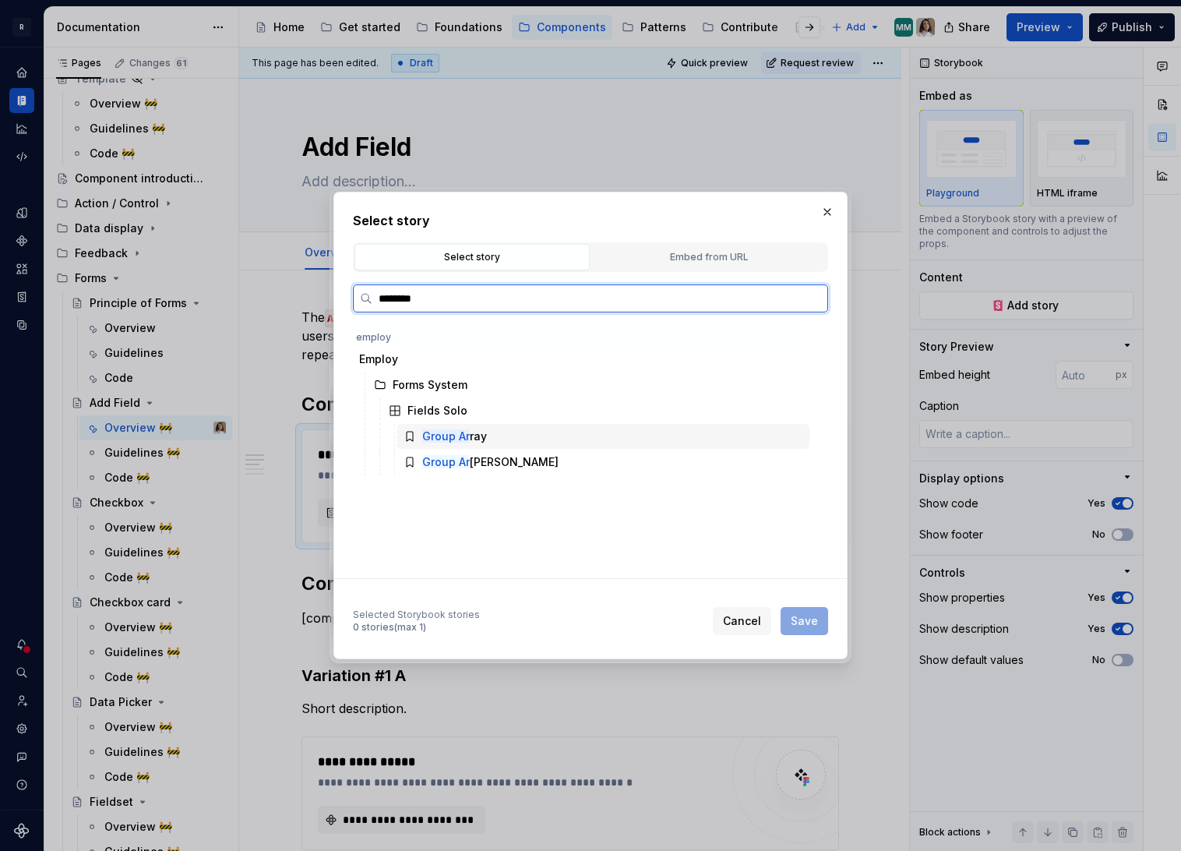
click at [502, 443] on div "Group Ar ray" at bounding box center [603, 436] width 412 height 25
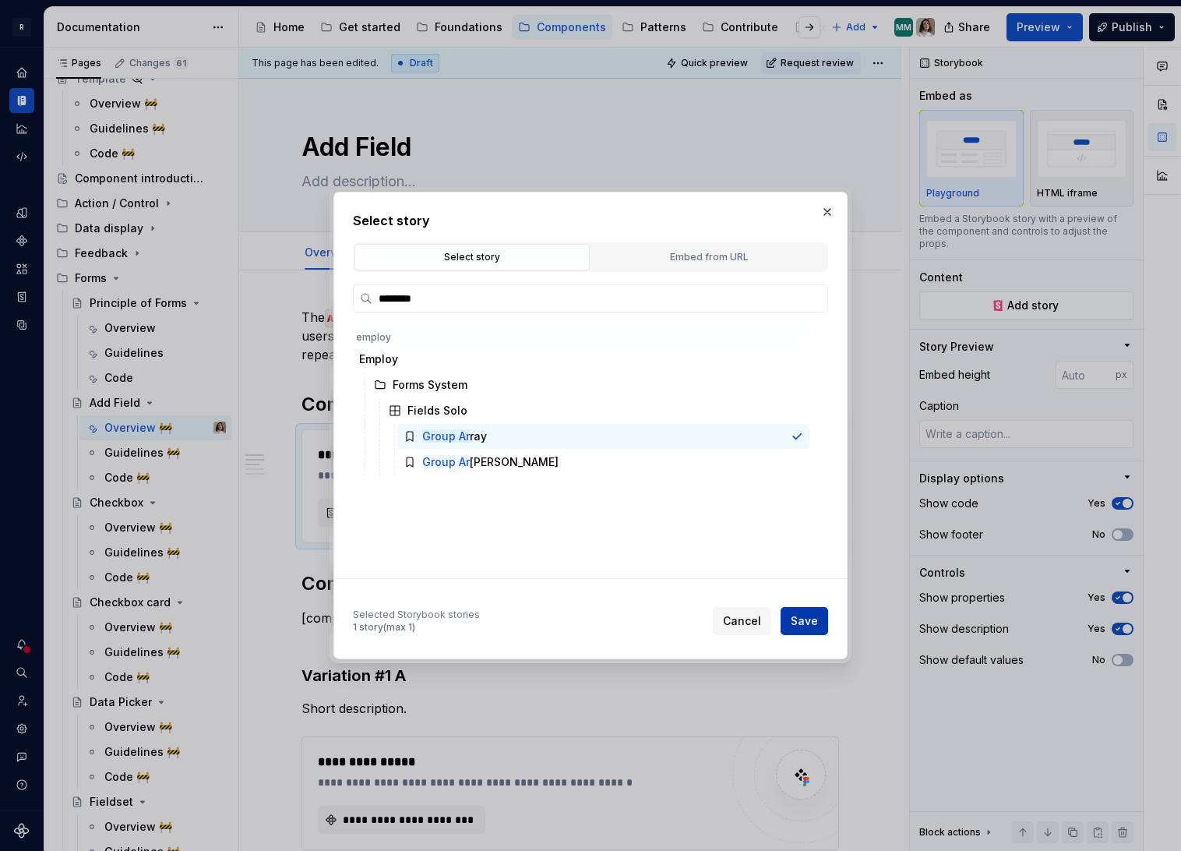
click at [804, 634] on button "Save" at bounding box center [805, 621] width 48 height 28
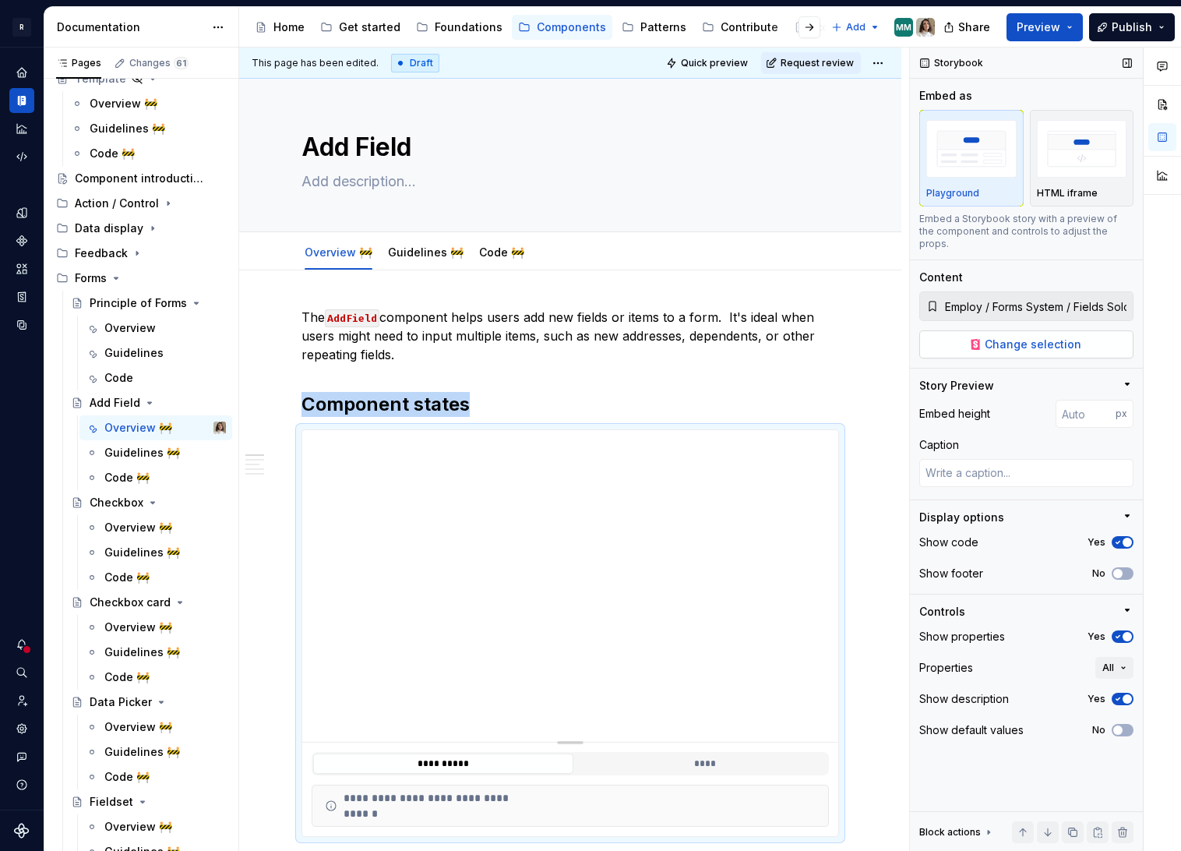
click at [1062, 337] on span "Change selection" at bounding box center [1033, 345] width 97 height 16
type textarea "*"
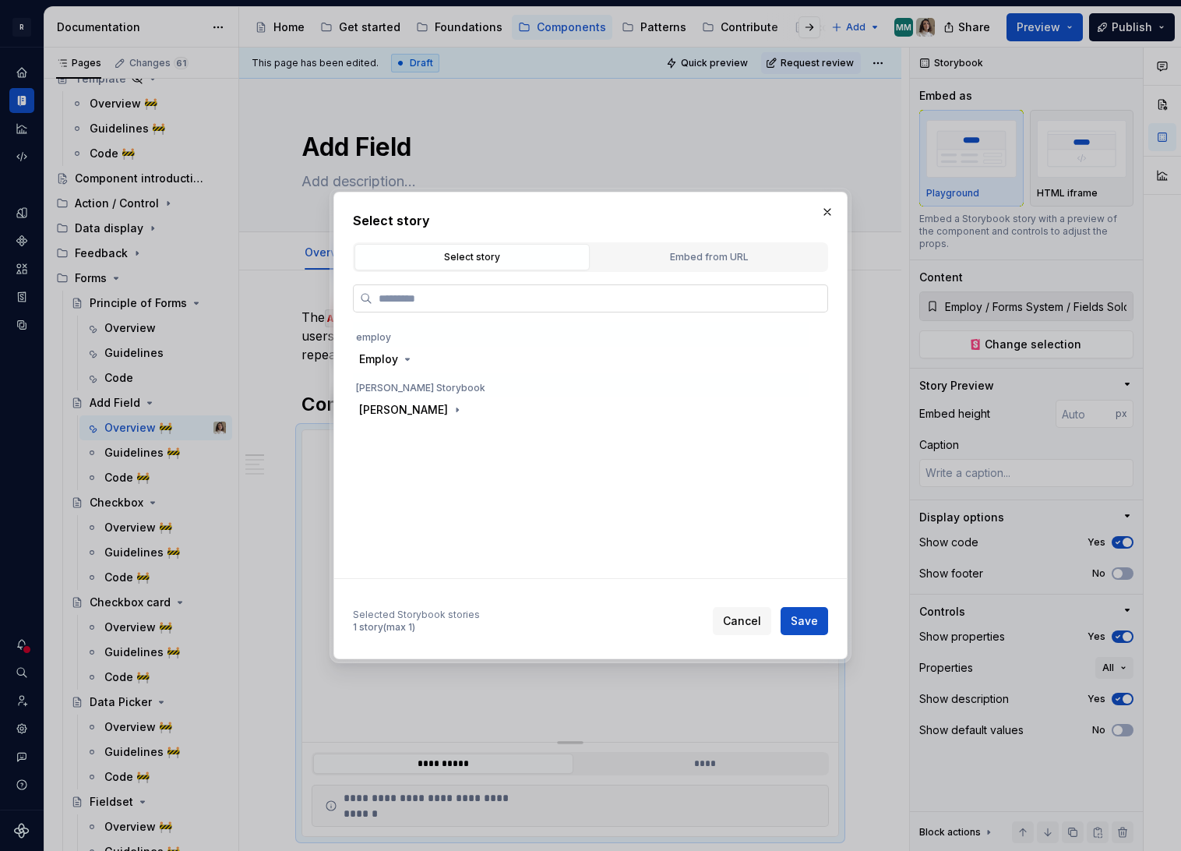
click at [411, 296] on input "search" at bounding box center [599, 299] width 455 height 16
type input "***"
type textarea "*"
type input "****"
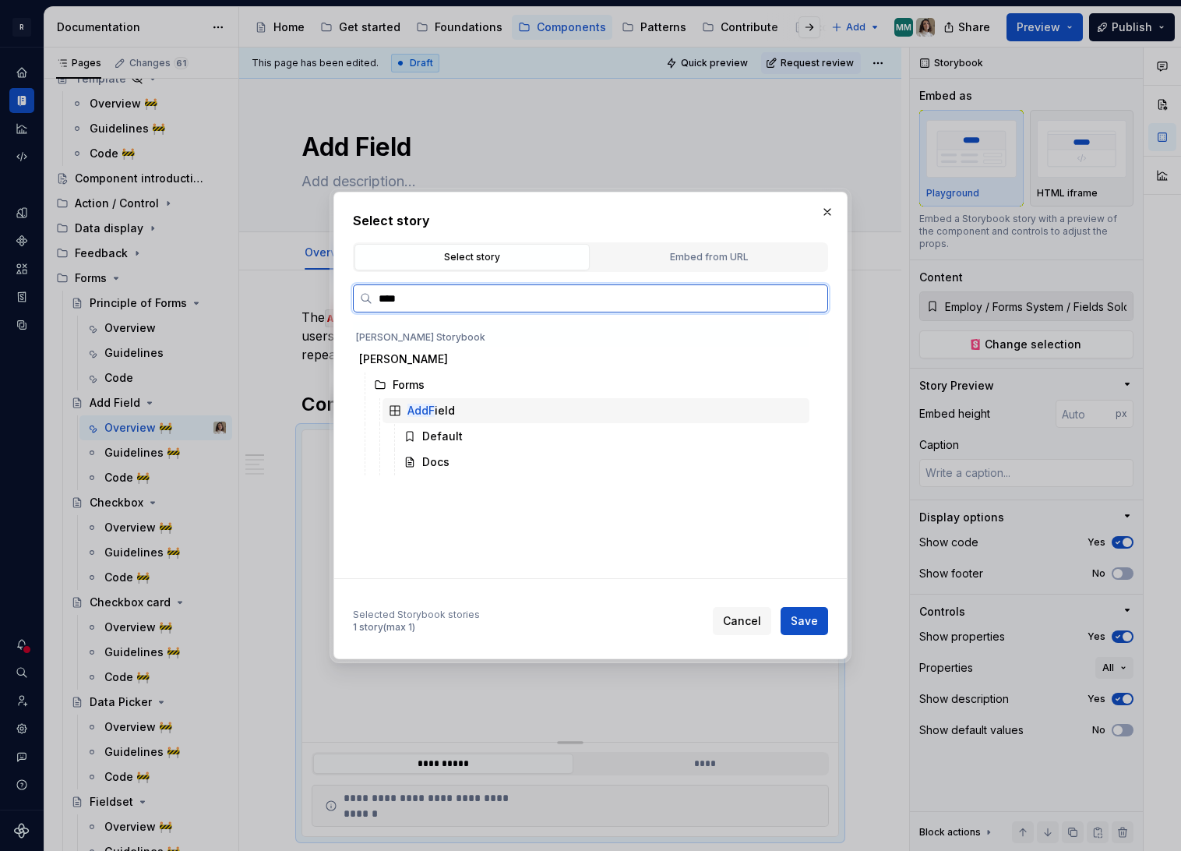
click at [450, 399] on div "AddF ield" at bounding box center [596, 410] width 427 height 25
click at [508, 445] on div "Default" at bounding box center [603, 436] width 412 height 25
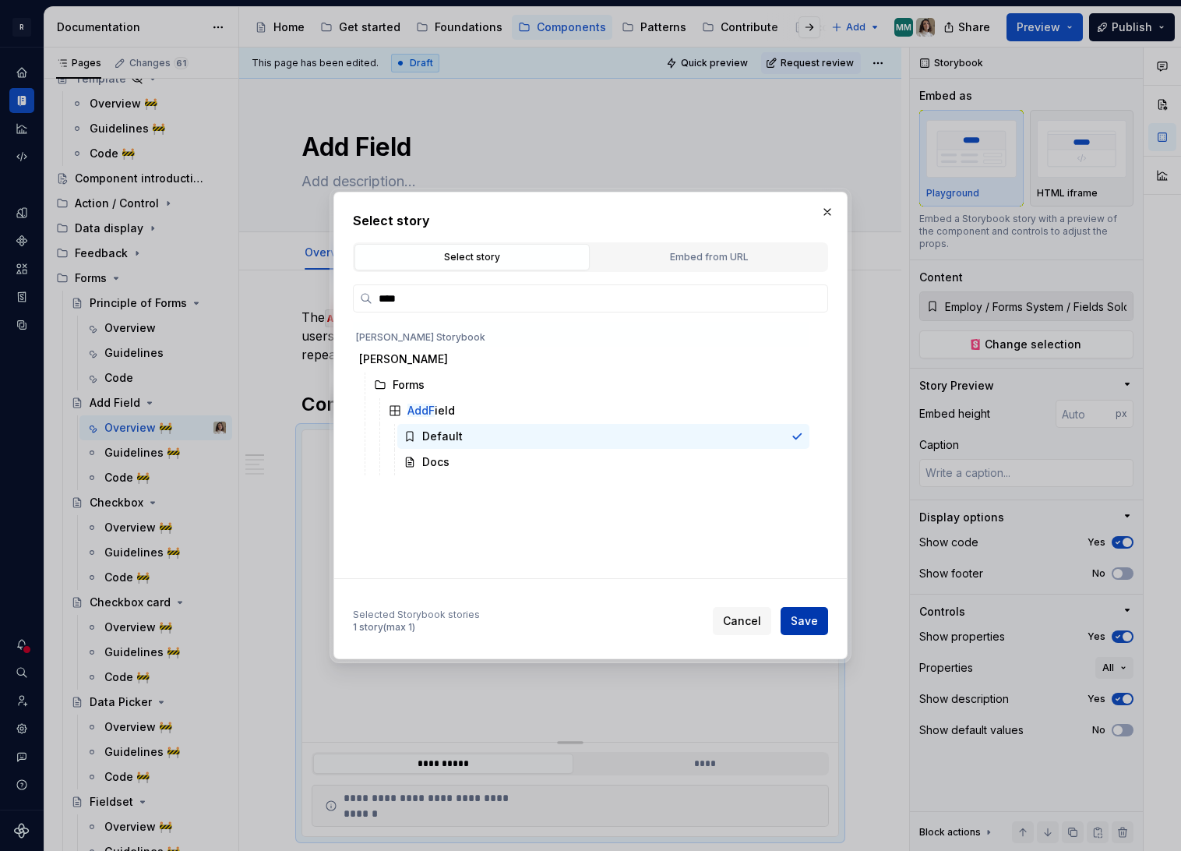
click at [813, 633] on button "Save" at bounding box center [805, 621] width 48 height 28
type textarea "*"
type input "Norma / Forms / AddField / Default"
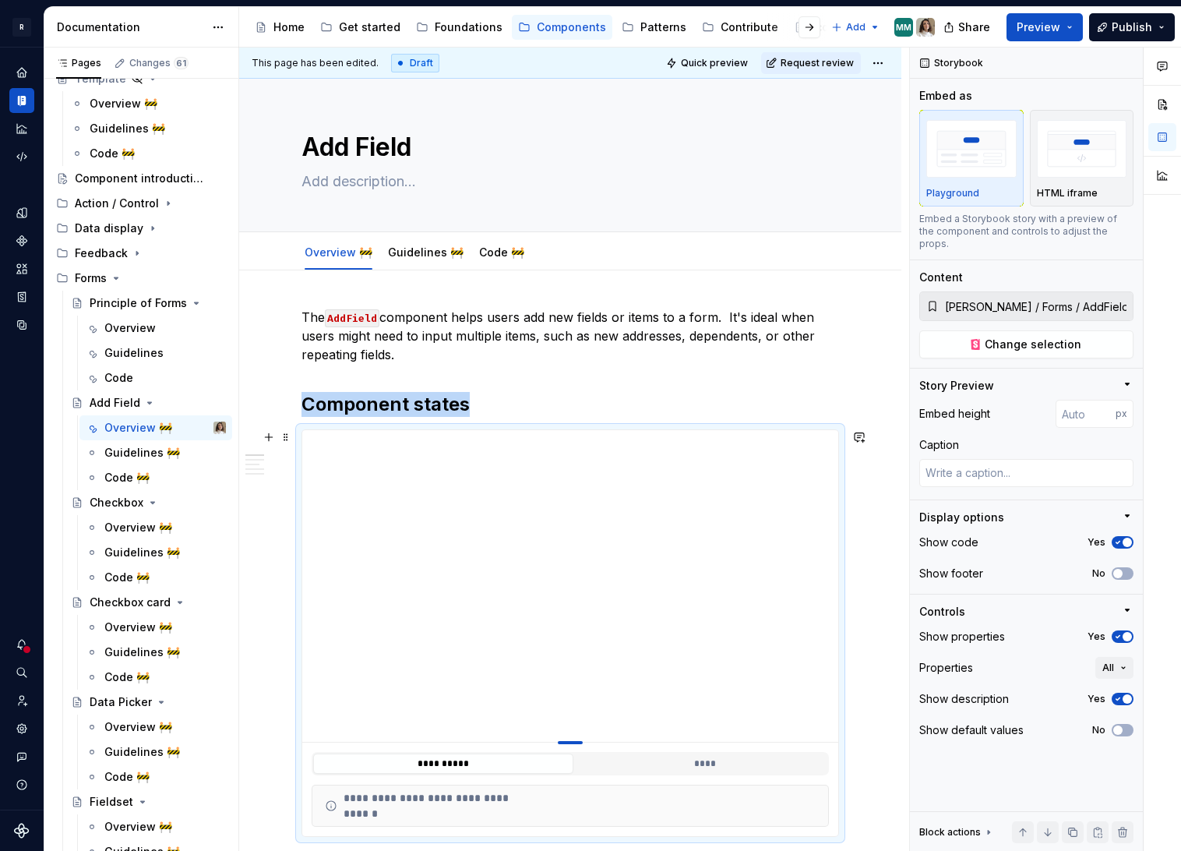
type textarea "*"
type input "382"
type textarea "*"
type input "371"
type textarea "*"
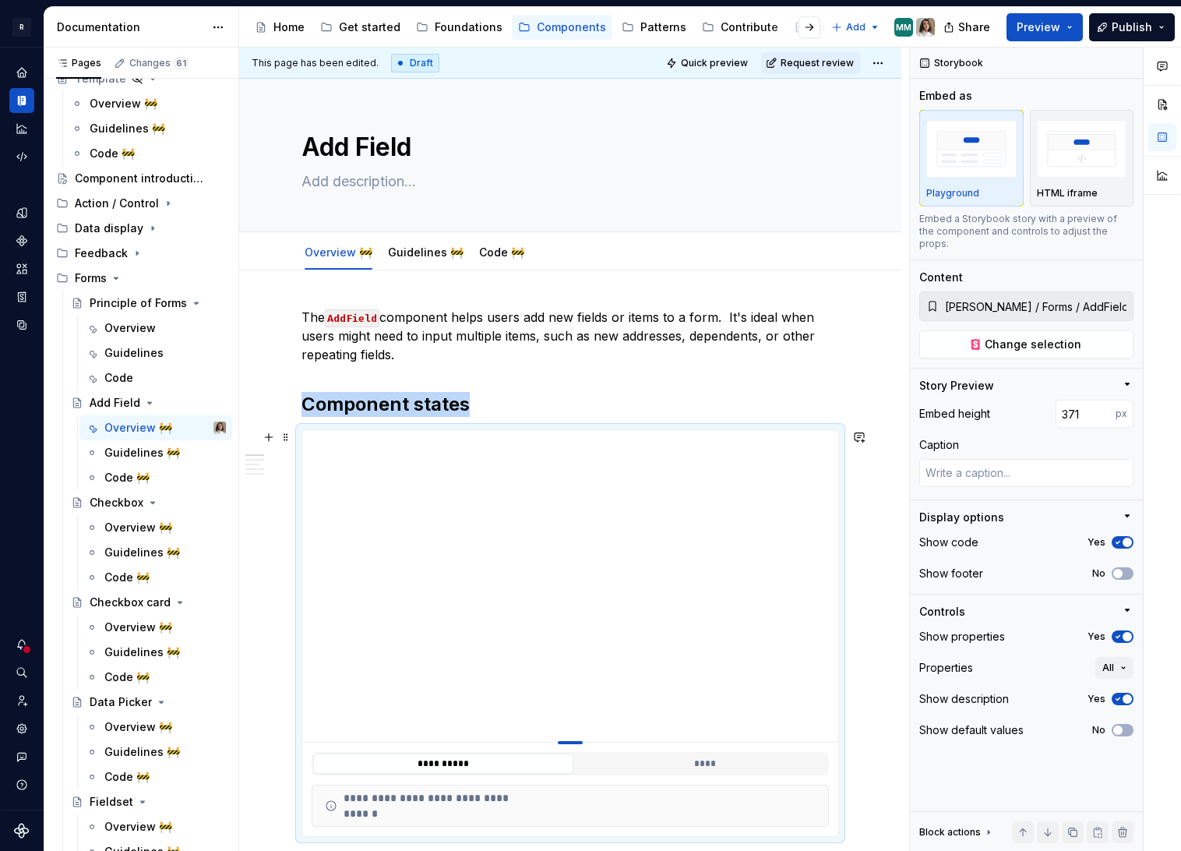
type input "356"
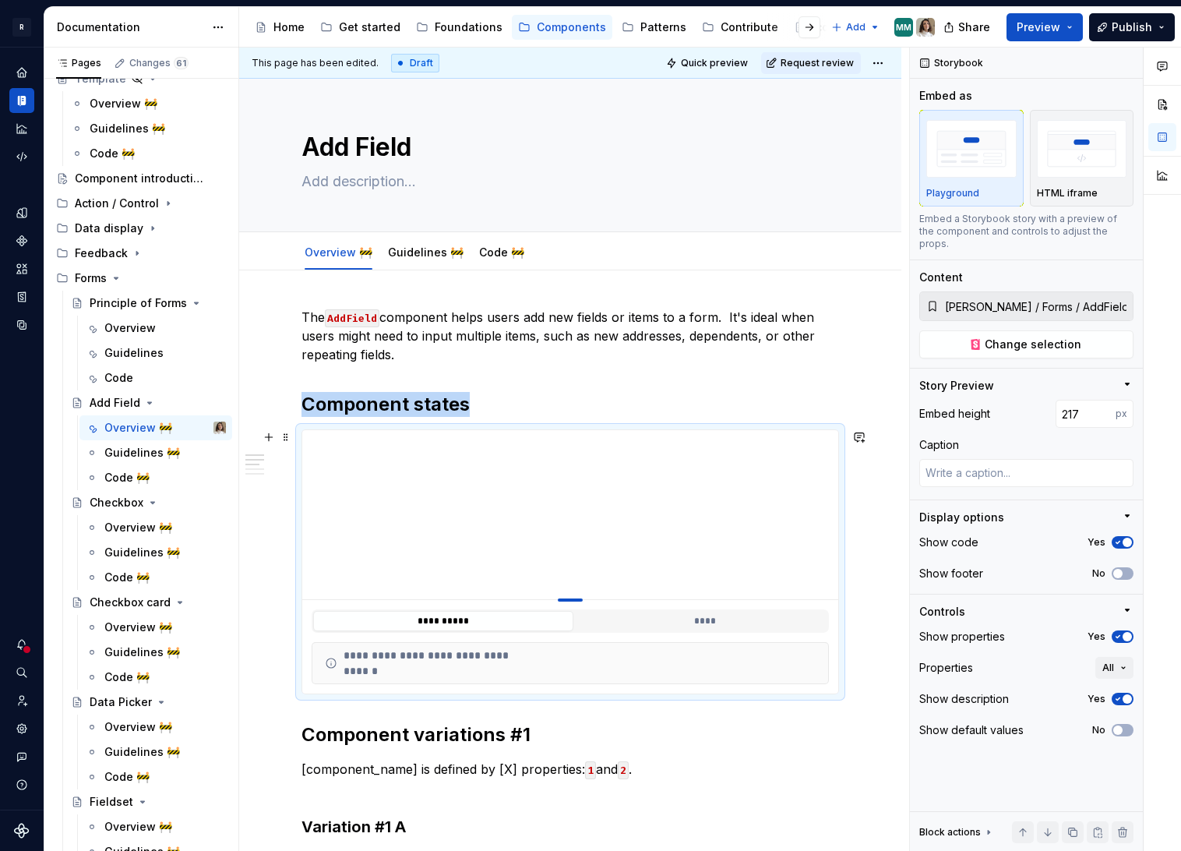
drag, startPoint x: 570, startPoint y: 742, endPoint x: 569, endPoint y: 599, distance: 143.4
click at [569, 599] on div at bounding box center [570, 599] width 25 height 3
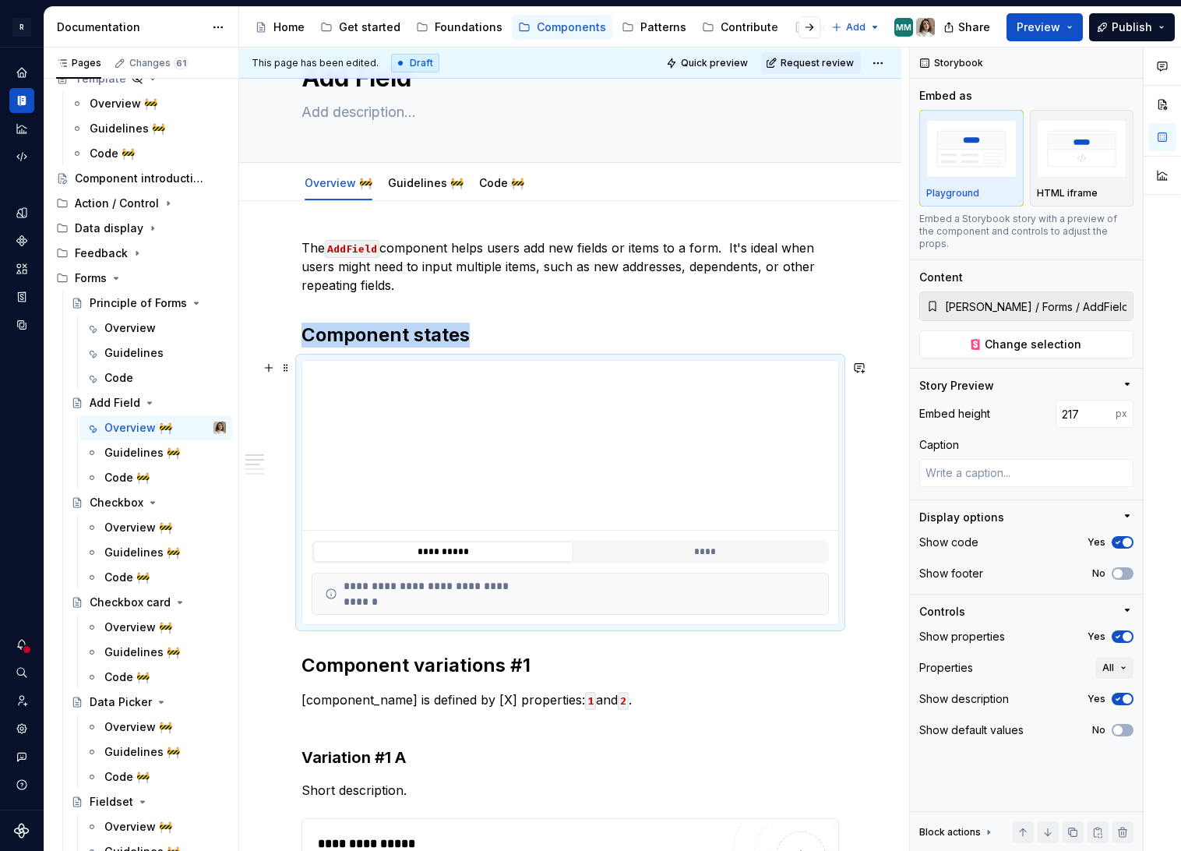
scroll to position [70, 0]
click at [414, 666] on h2 "Component variations #1" at bounding box center [570, 664] width 538 height 25
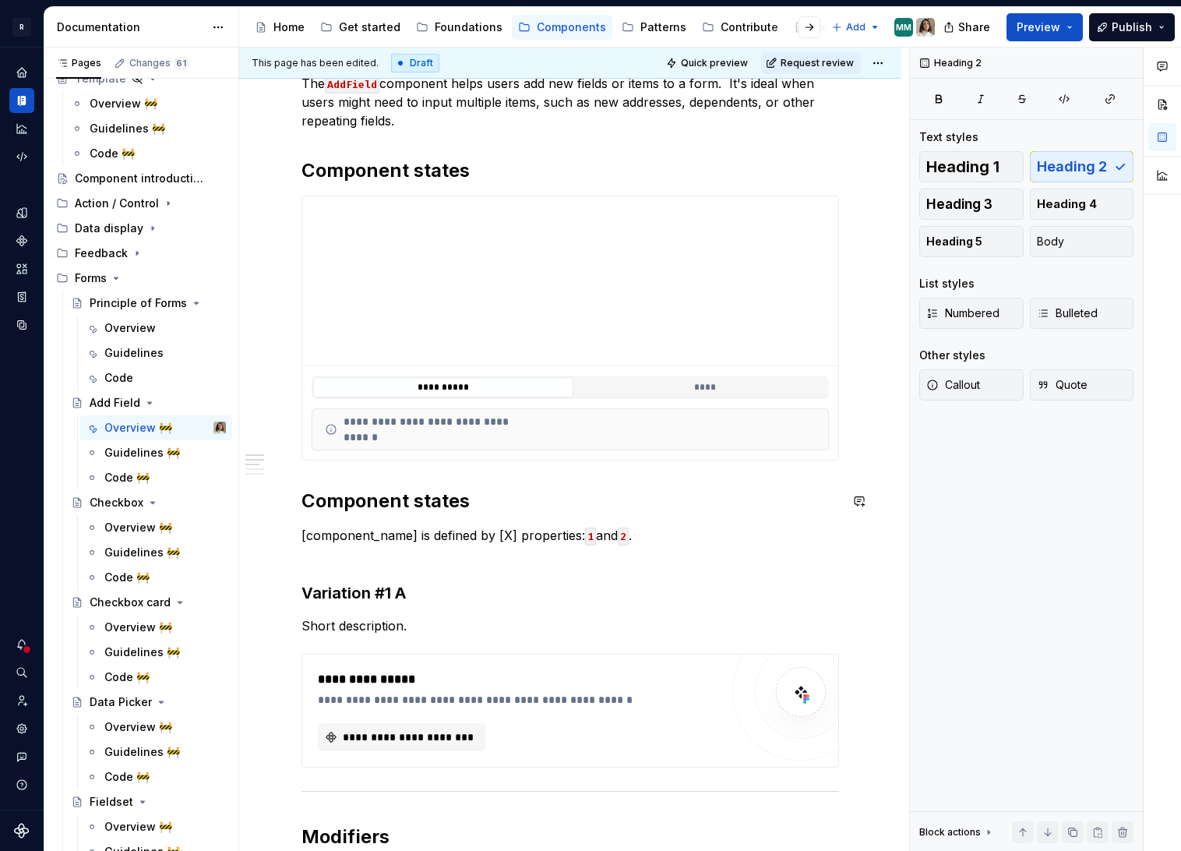
scroll to position [270, 0]
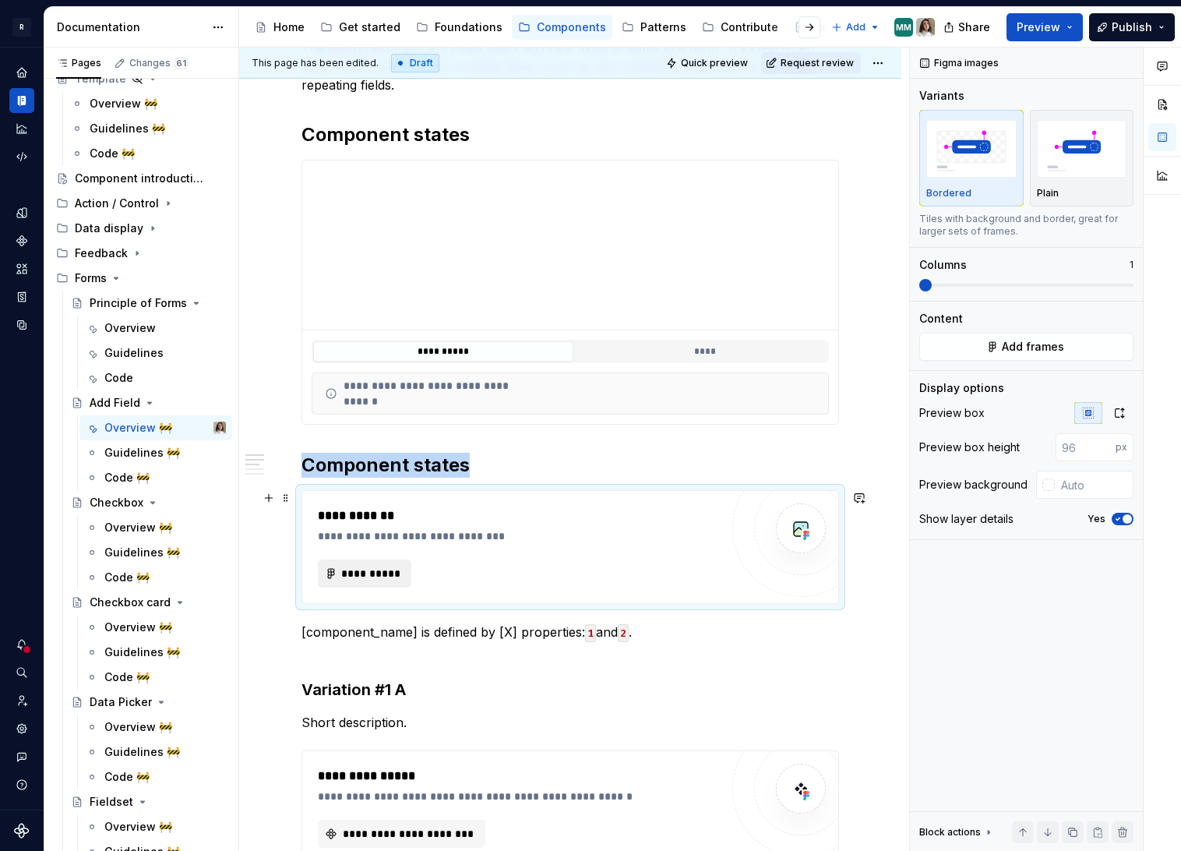
click at [362, 573] on span "**********" at bounding box center [370, 574] width 61 height 16
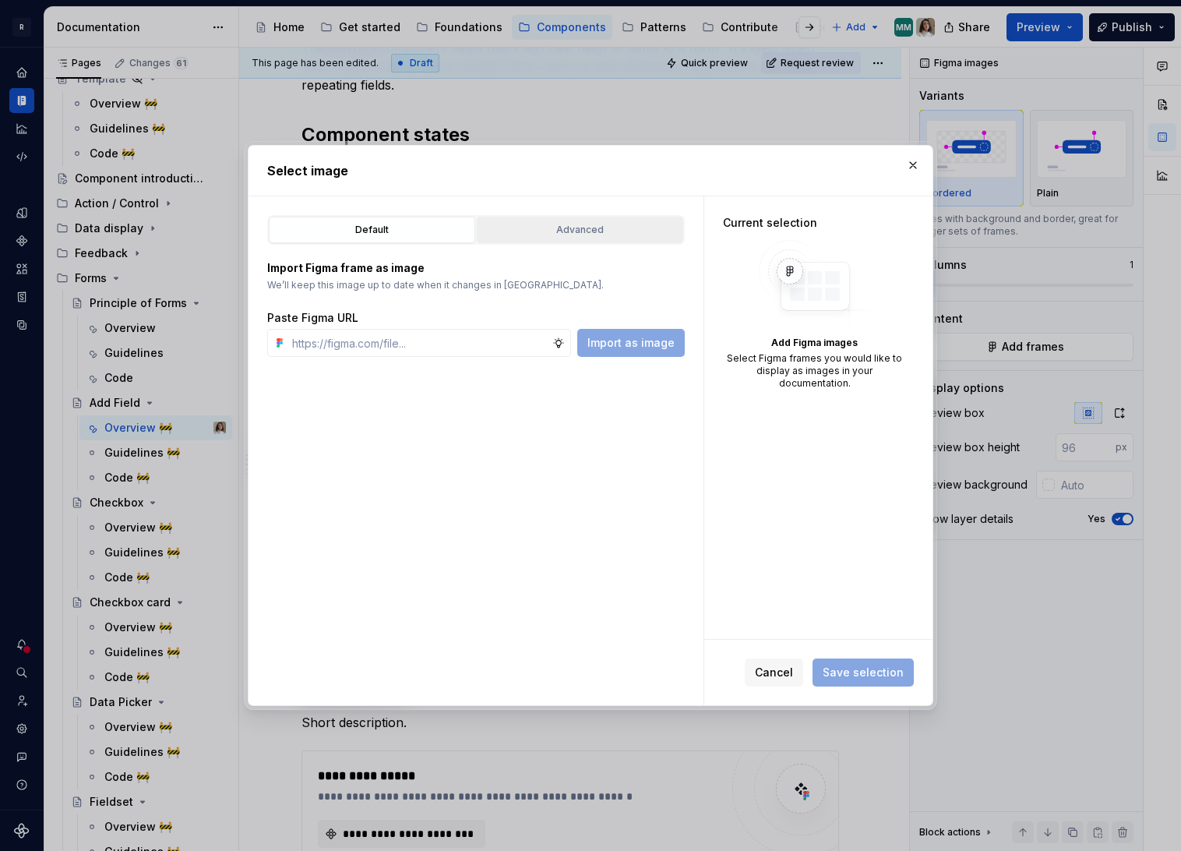
click at [574, 236] on div "Advanced" at bounding box center [580, 230] width 196 height 16
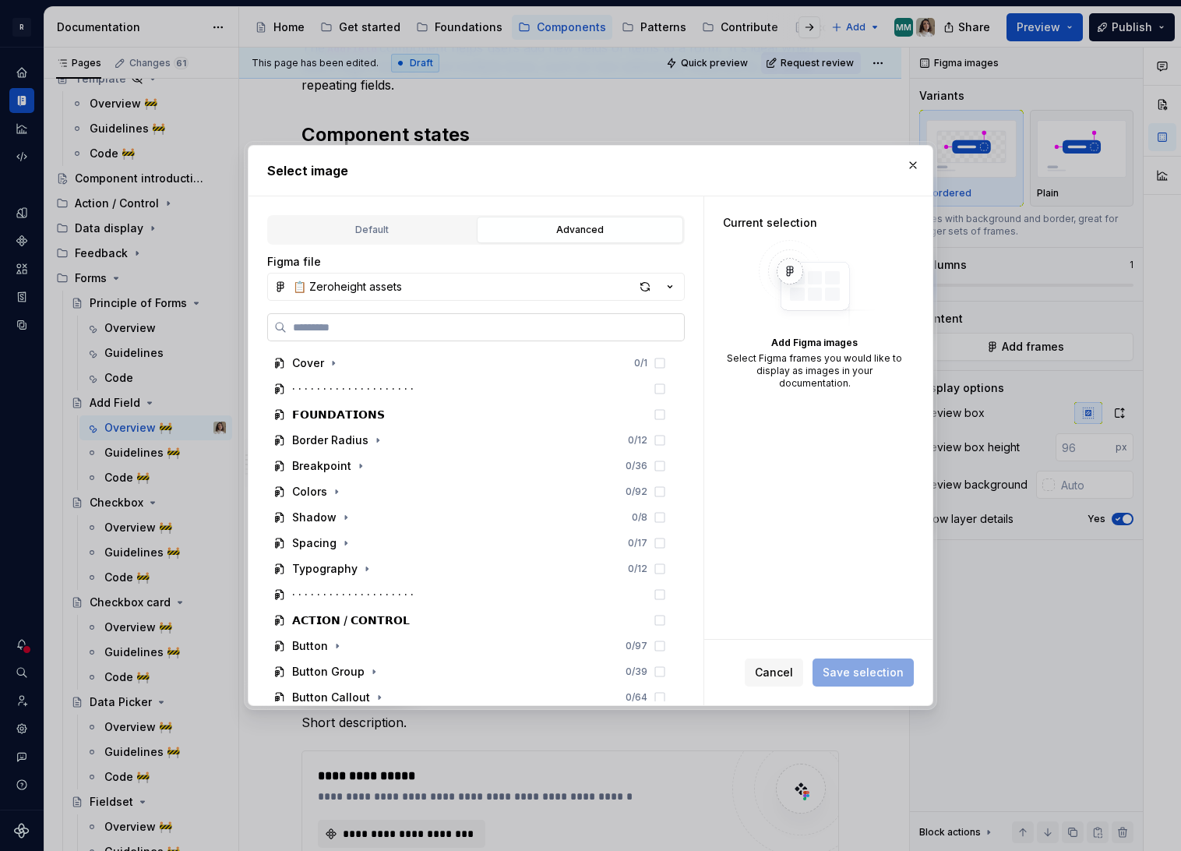
click at [379, 326] on input "search" at bounding box center [485, 327] width 397 height 16
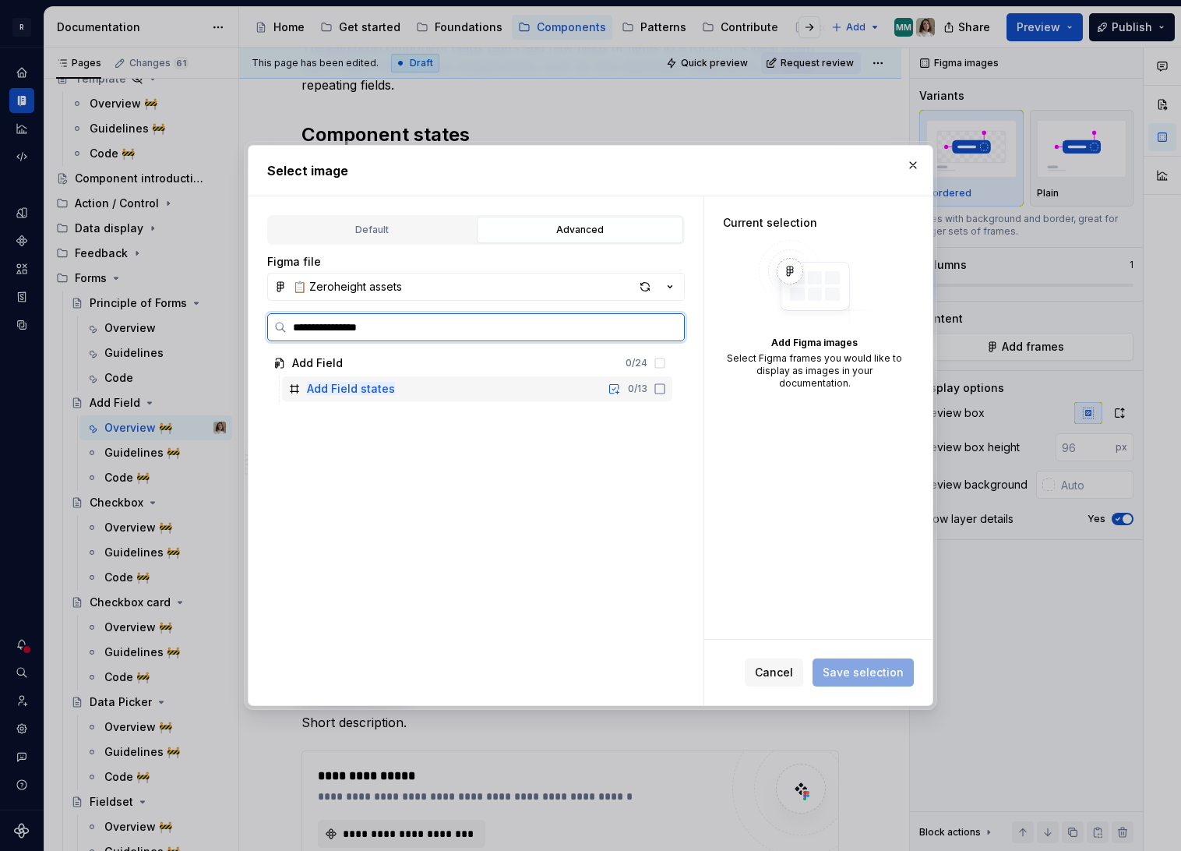
click at [378, 386] on mark "Add Field states" at bounding box center [351, 388] width 88 height 13
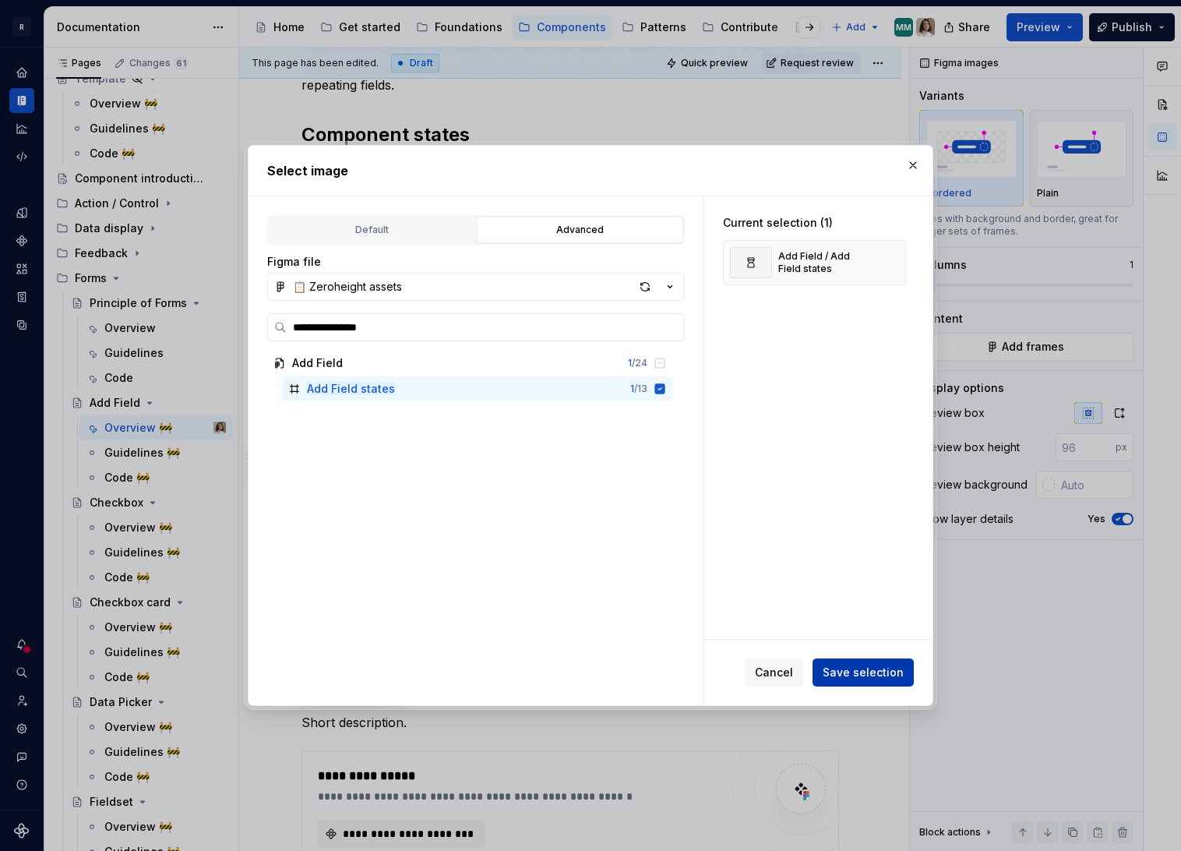
click at [849, 672] on span "Save selection" at bounding box center [863, 673] width 81 height 16
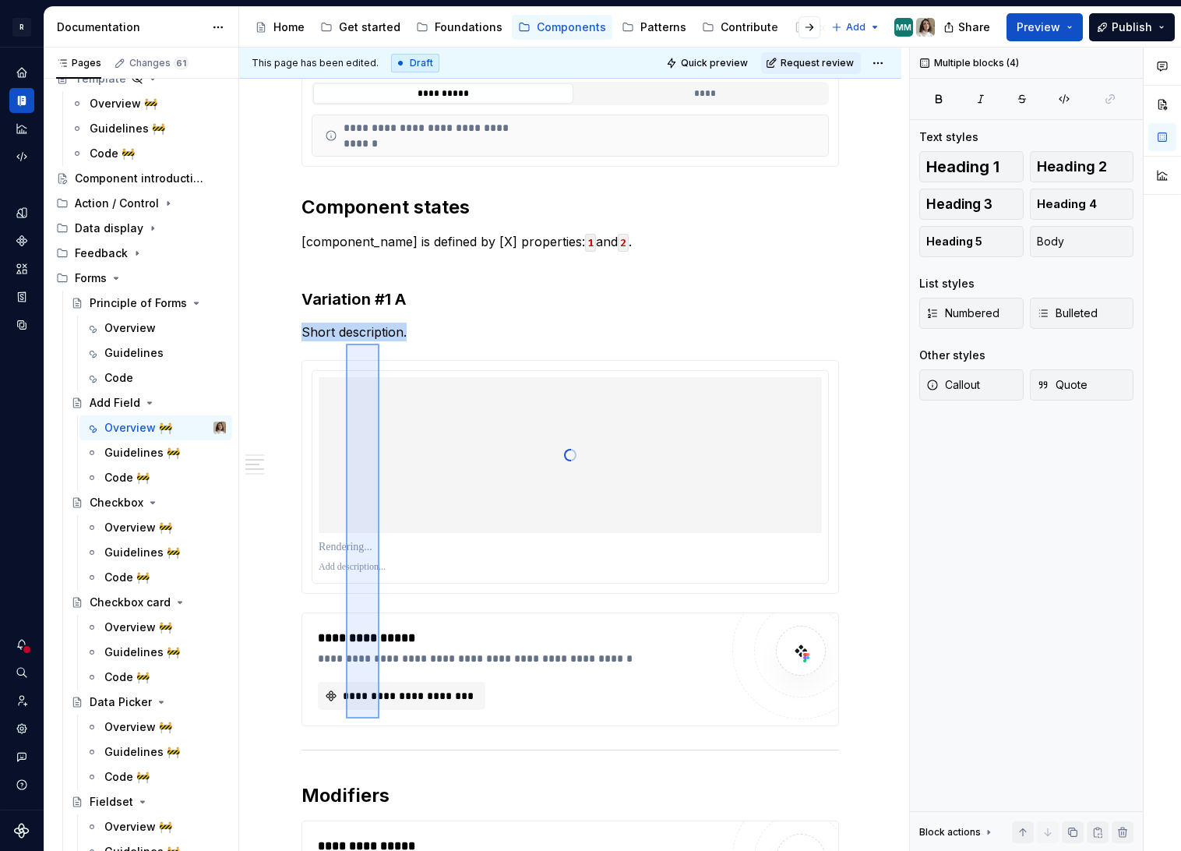
scroll to position [490, 0]
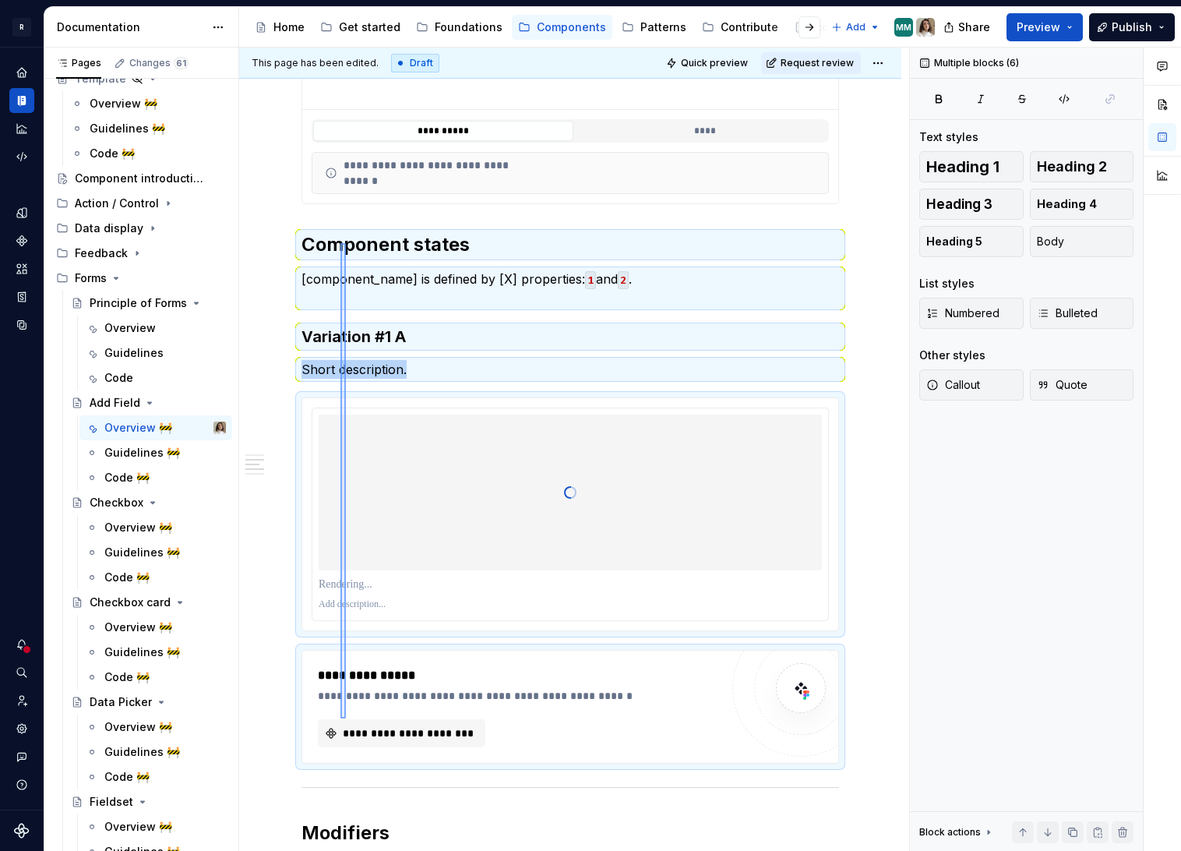
drag, startPoint x: 346, startPoint y: 718, endPoint x: 340, endPoint y: 243, distance: 475.3
click at [340, 243] on div "**********" at bounding box center [574, 450] width 670 height 804
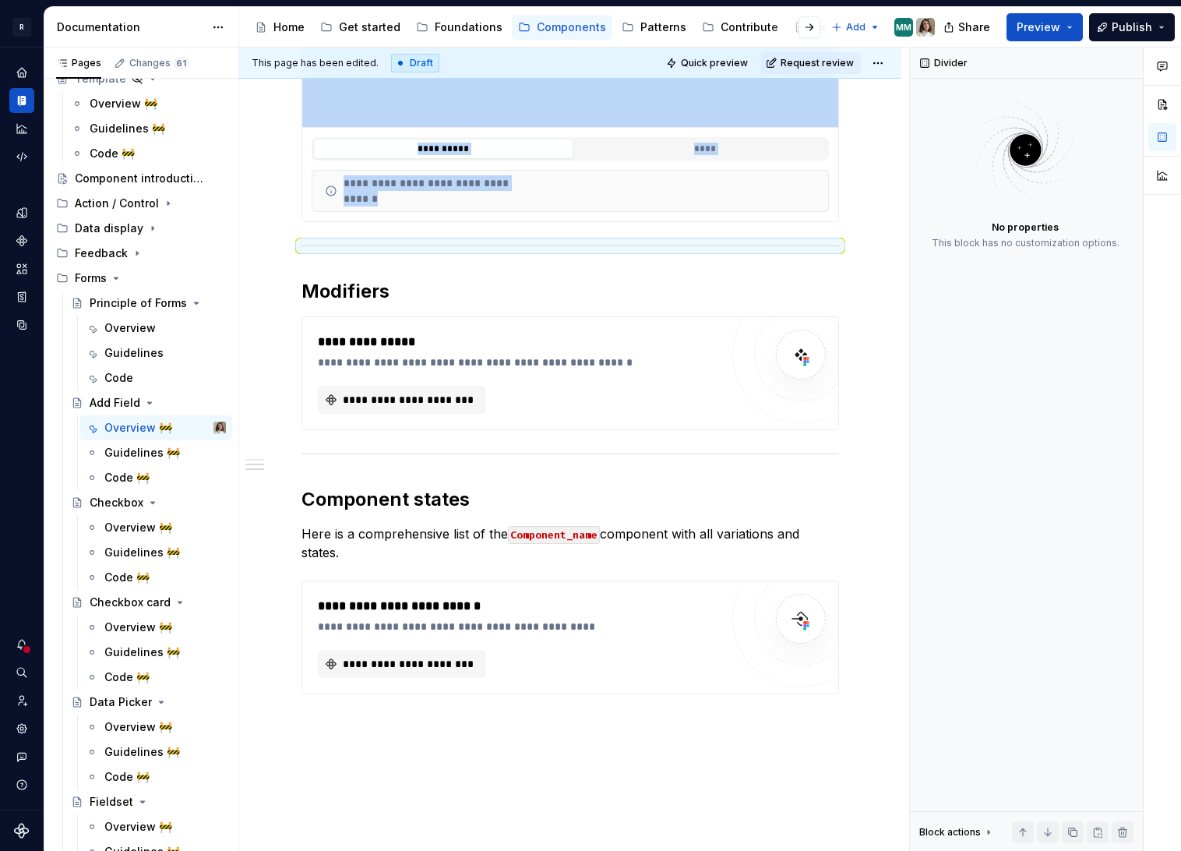
scroll to position [471, 0]
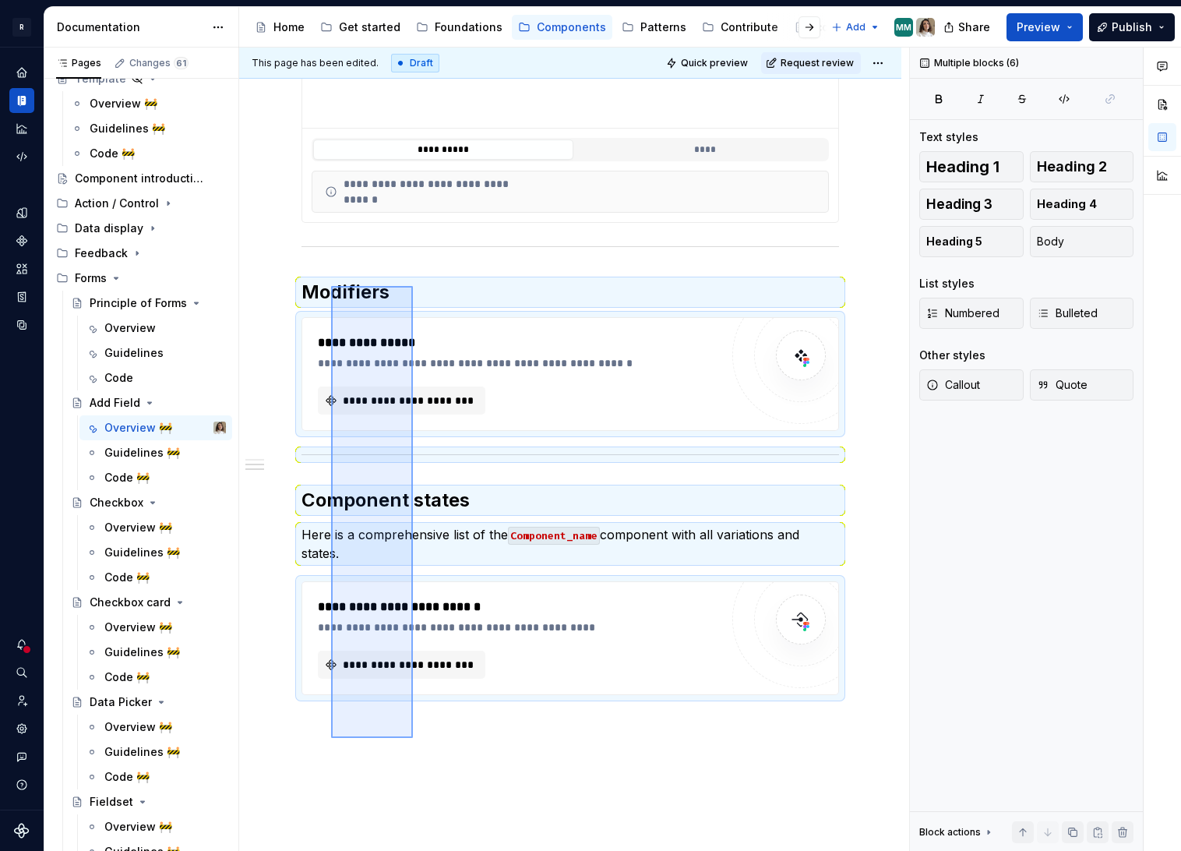
drag, startPoint x: 394, startPoint y: 656, endPoint x: 330, endPoint y: 286, distance: 375.5
click at [330, 286] on div "**********" at bounding box center [574, 450] width 670 height 804
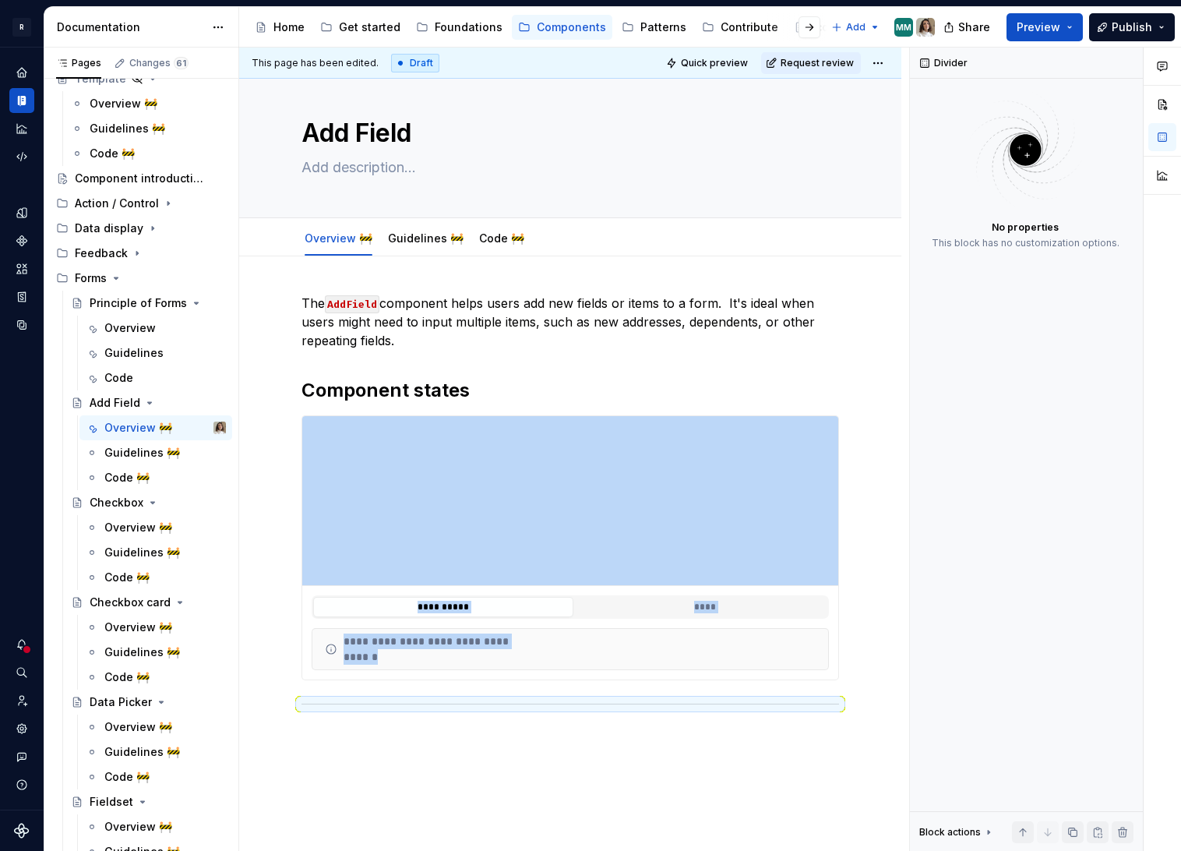
scroll to position [18, 0]
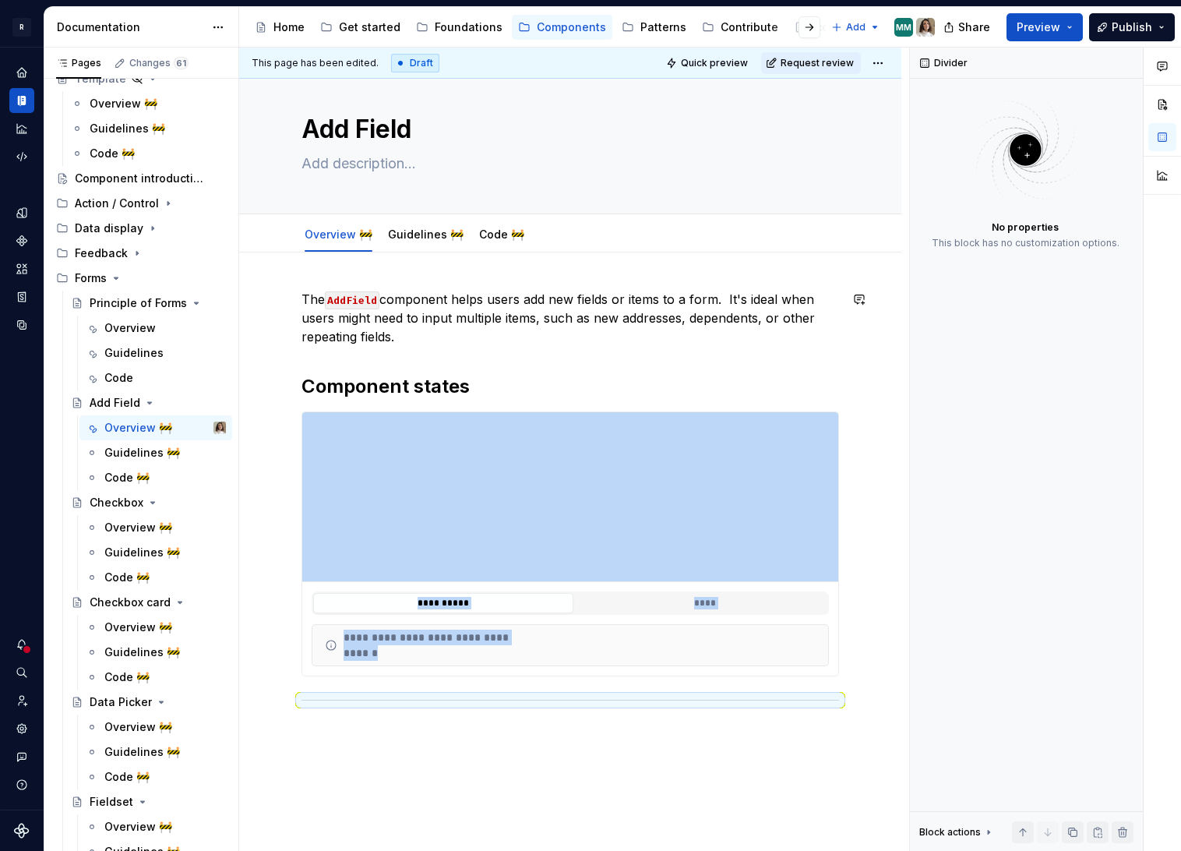
click at [409, 355] on div "**********" at bounding box center [570, 497] width 538 height 415
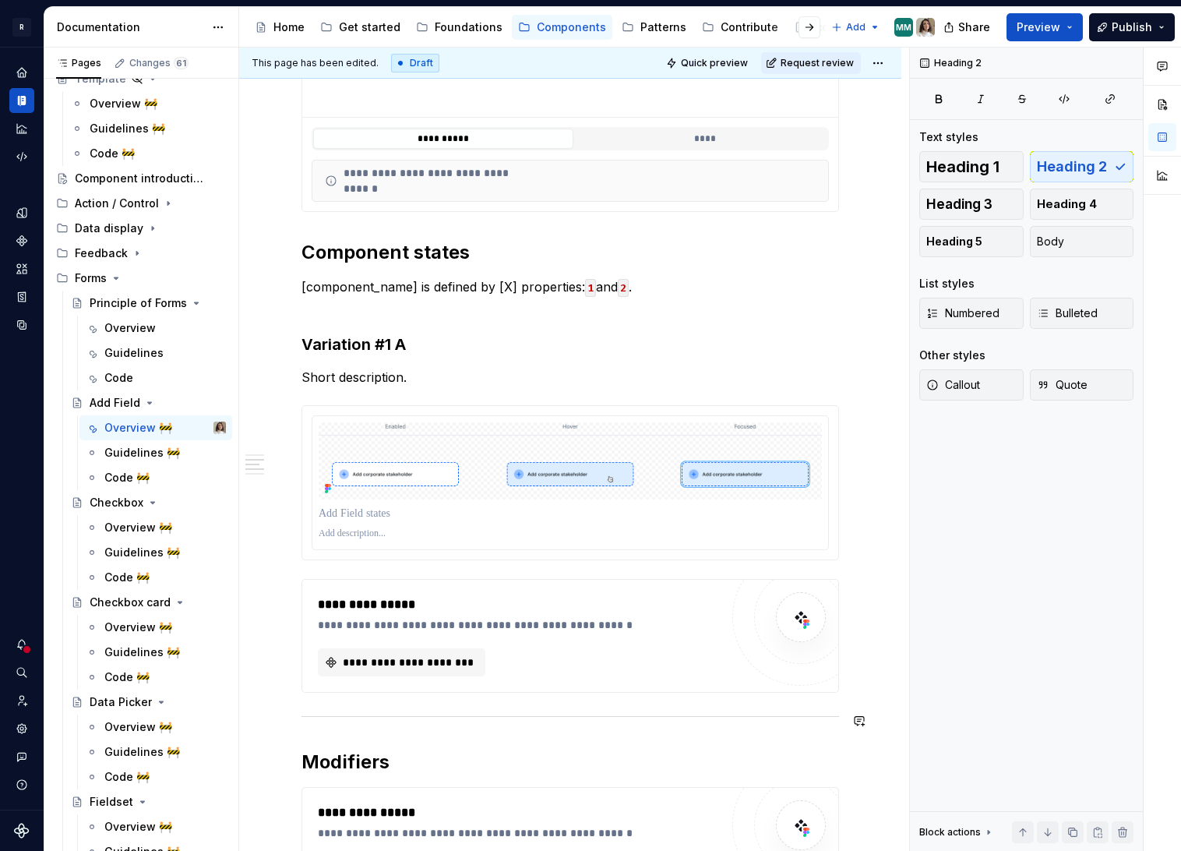
scroll to position [435, 0]
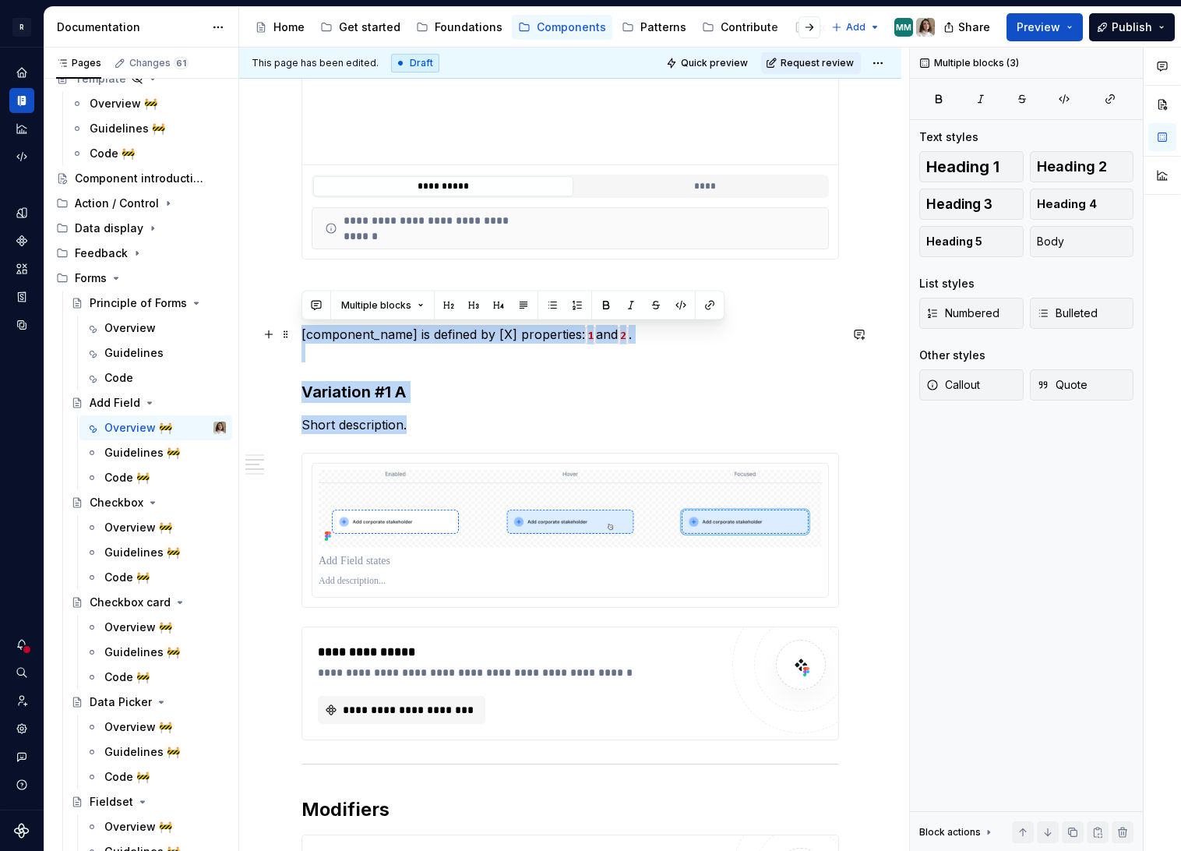
drag, startPoint x: 412, startPoint y: 420, endPoint x: 301, endPoint y: 333, distance: 140.9
click at [301, 333] on div "**********" at bounding box center [570, 542] width 538 height 1339
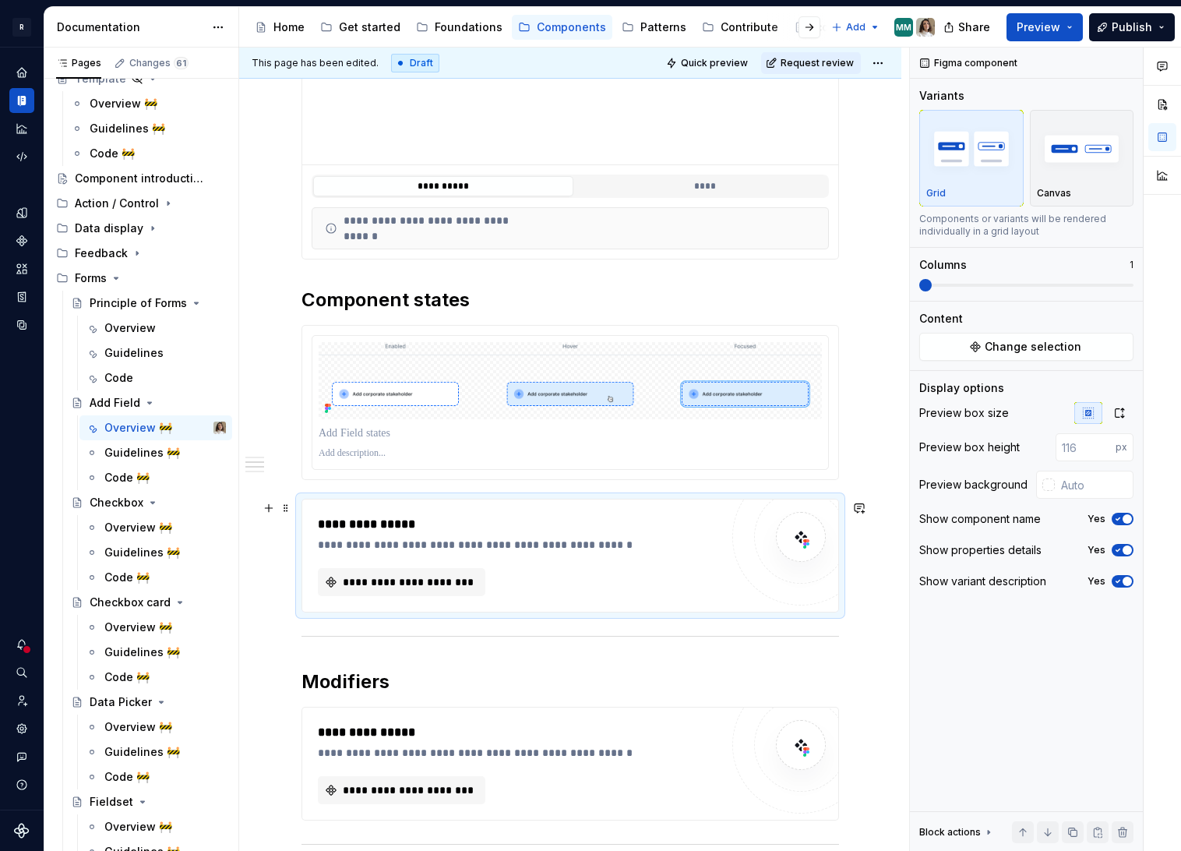
click at [360, 541] on div "**********" at bounding box center [523, 545] width 410 height 16
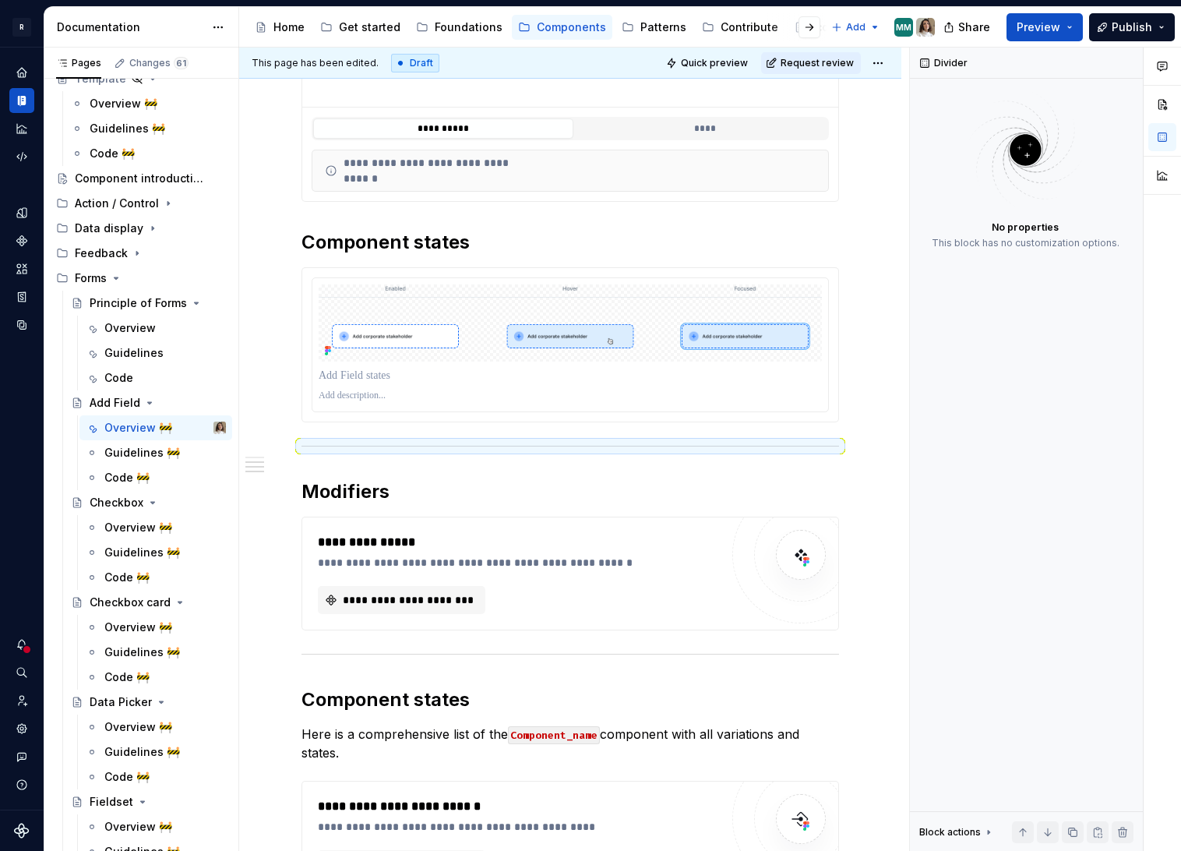
scroll to position [519, 0]
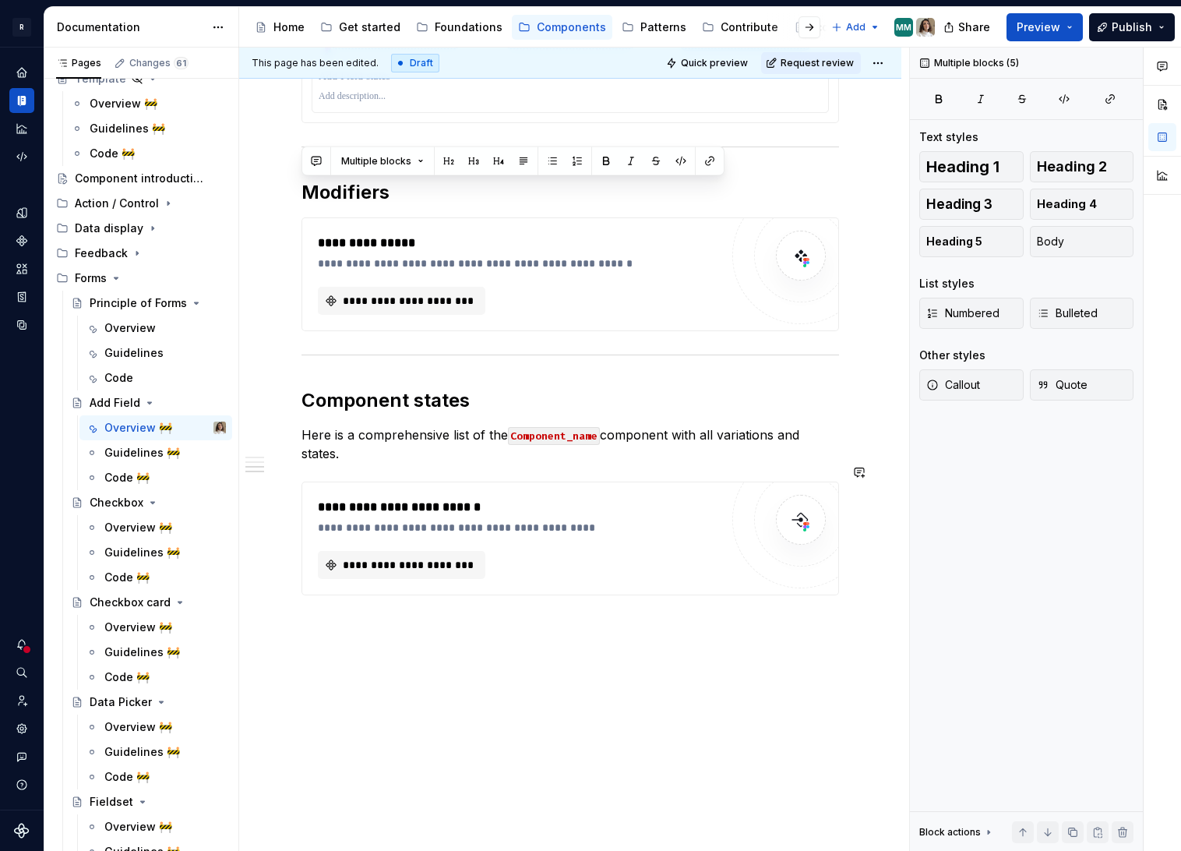
drag, startPoint x: 305, startPoint y: 466, endPoint x: 427, endPoint y: 670, distance: 238.0
click at [427, 671] on div "**********" at bounding box center [570, 174] width 662 height 1391
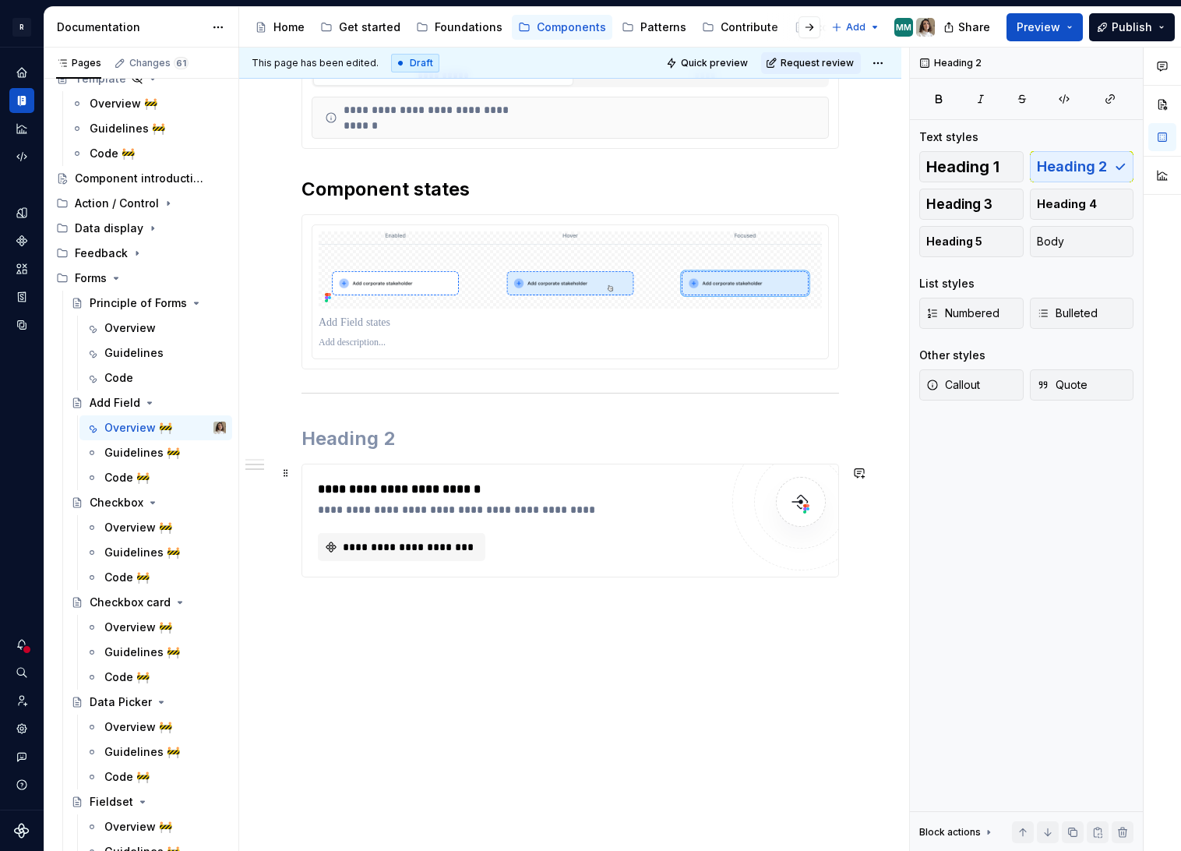
click at [407, 510] on div "**********" at bounding box center [523, 510] width 410 height 16
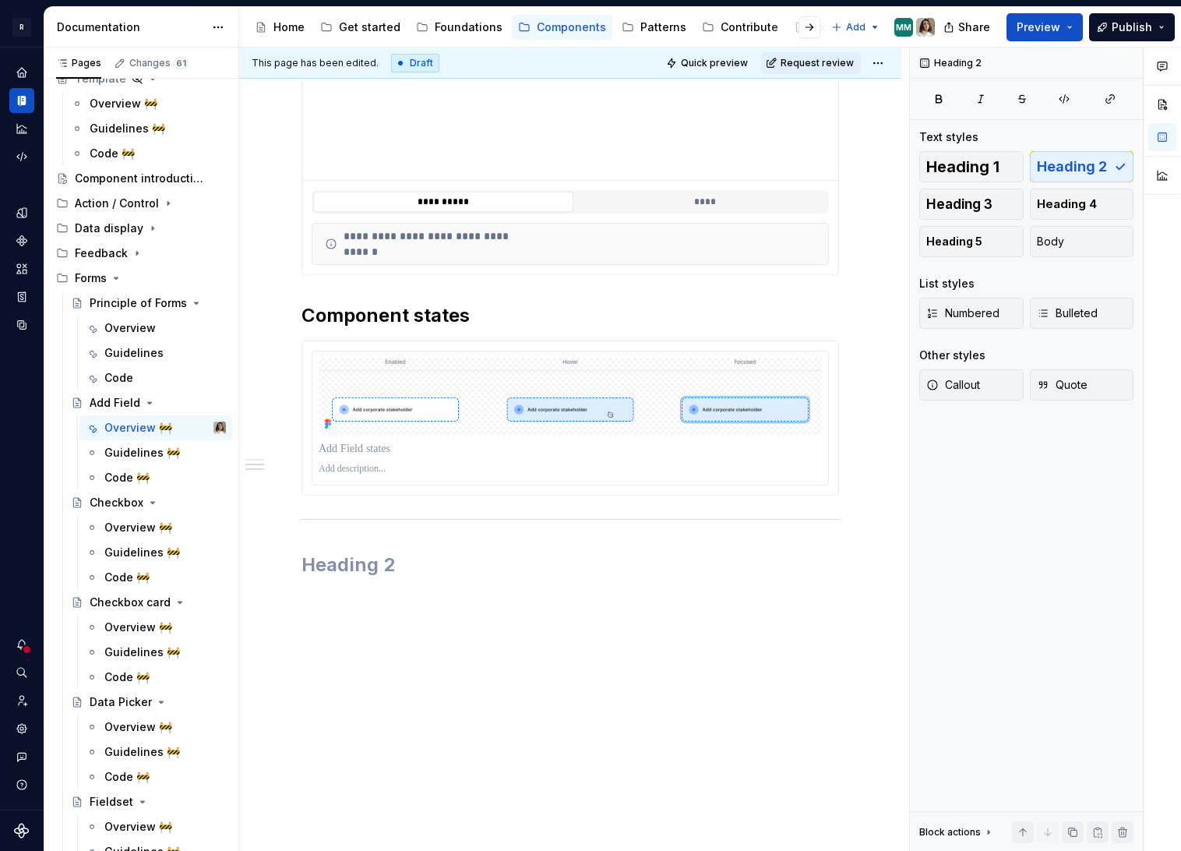
scroll to position [420, 0]
click at [372, 518] on div at bounding box center [570, 519] width 538 height 10
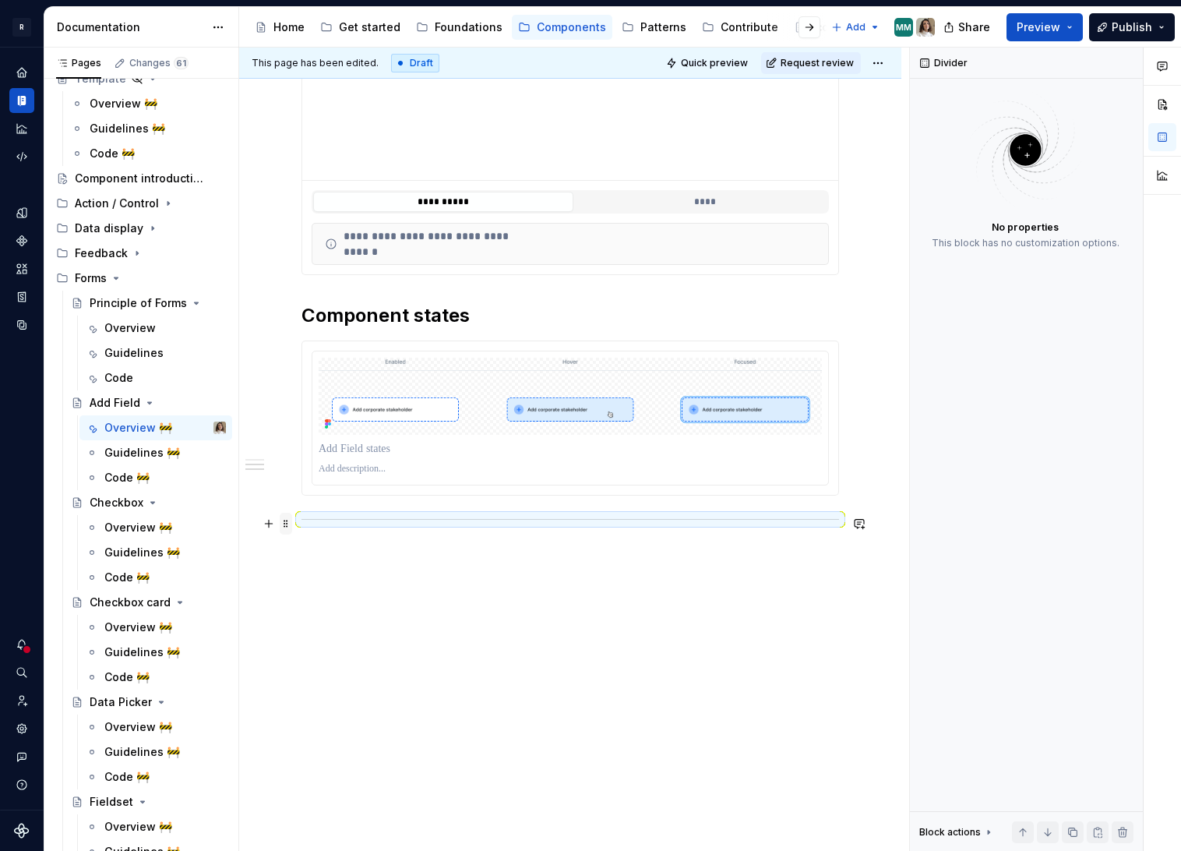
click at [284, 522] on span at bounding box center [286, 524] width 12 height 22
click at [330, 653] on div "Delete" at bounding box center [359, 661] width 101 height 16
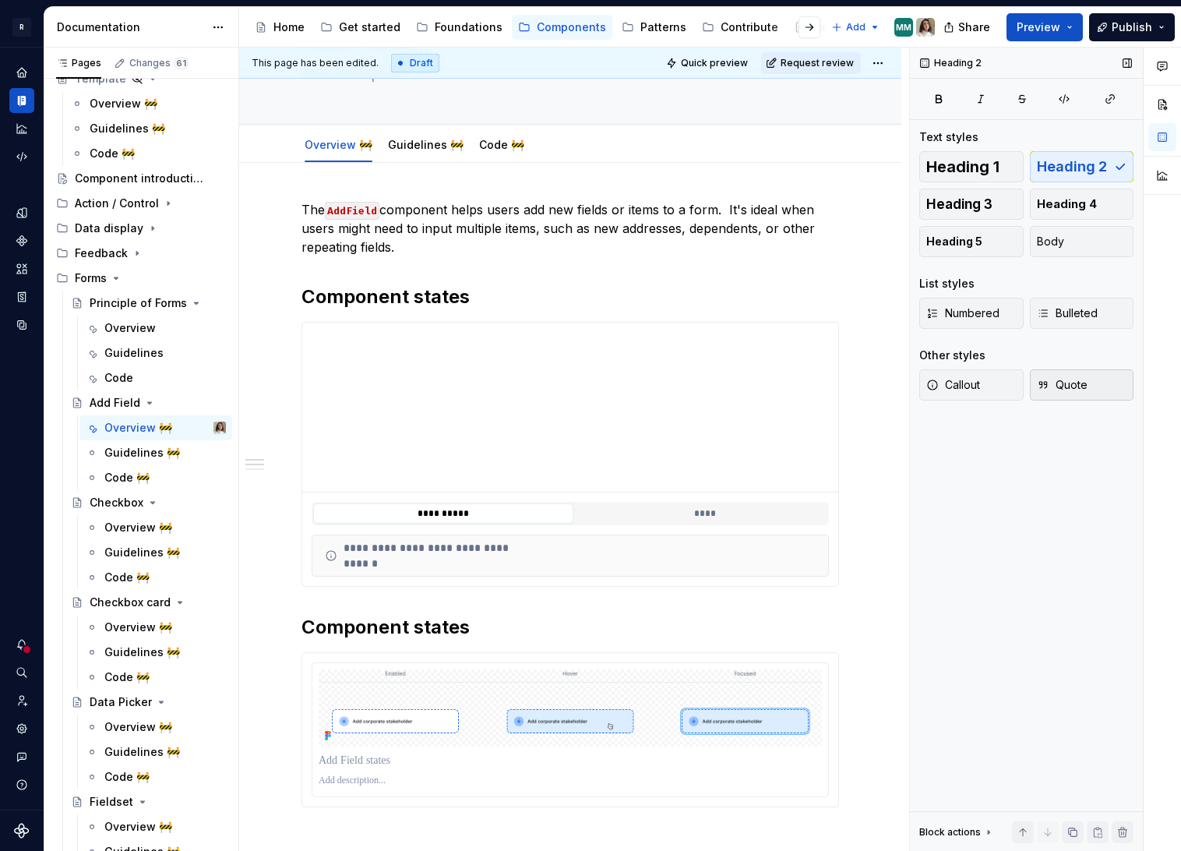
scroll to position [0, 0]
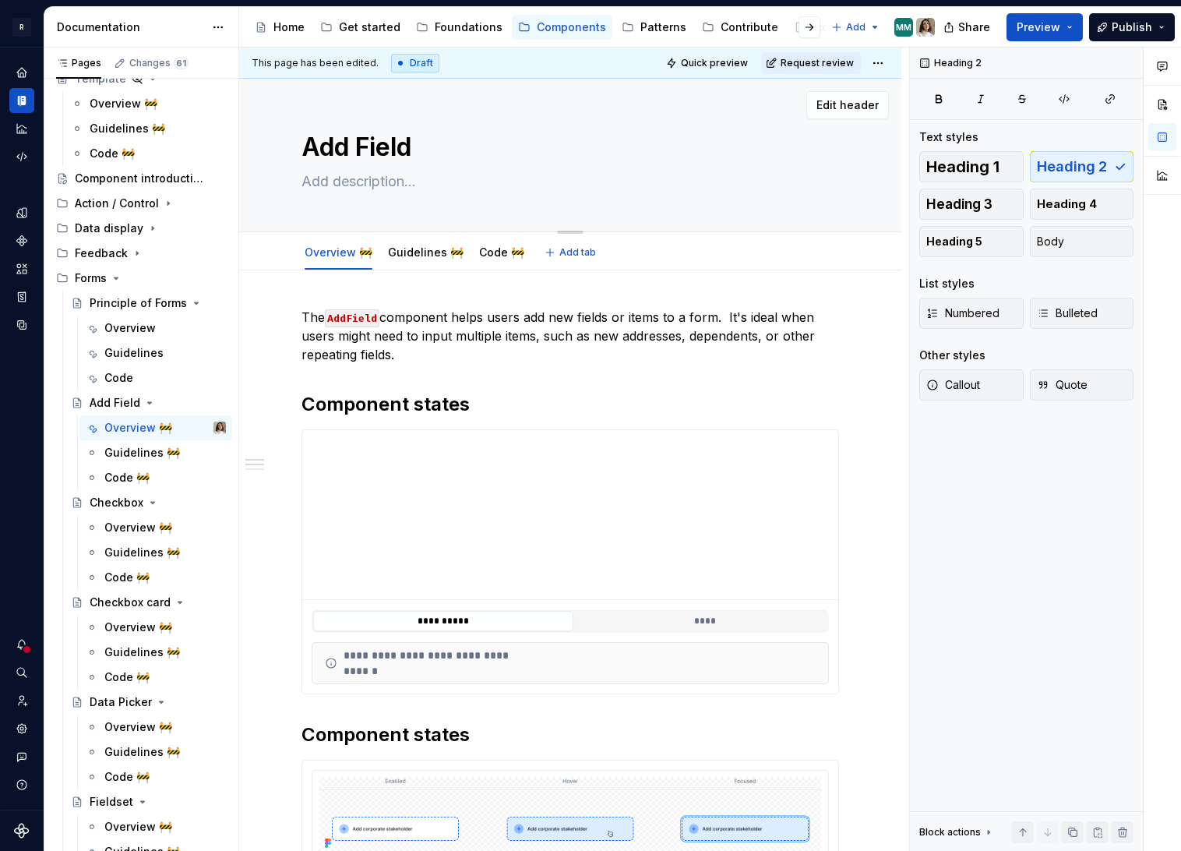
click at [336, 179] on textarea at bounding box center [567, 181] width 538 height 25
paste textarea "Allows the user to dynamically add items to forms."
click at [330, 234] on div "Overview 🚧 Guidelines 🚧 Code 🚧 Add tab" at bounding box center [570, 251] width 662 height 38
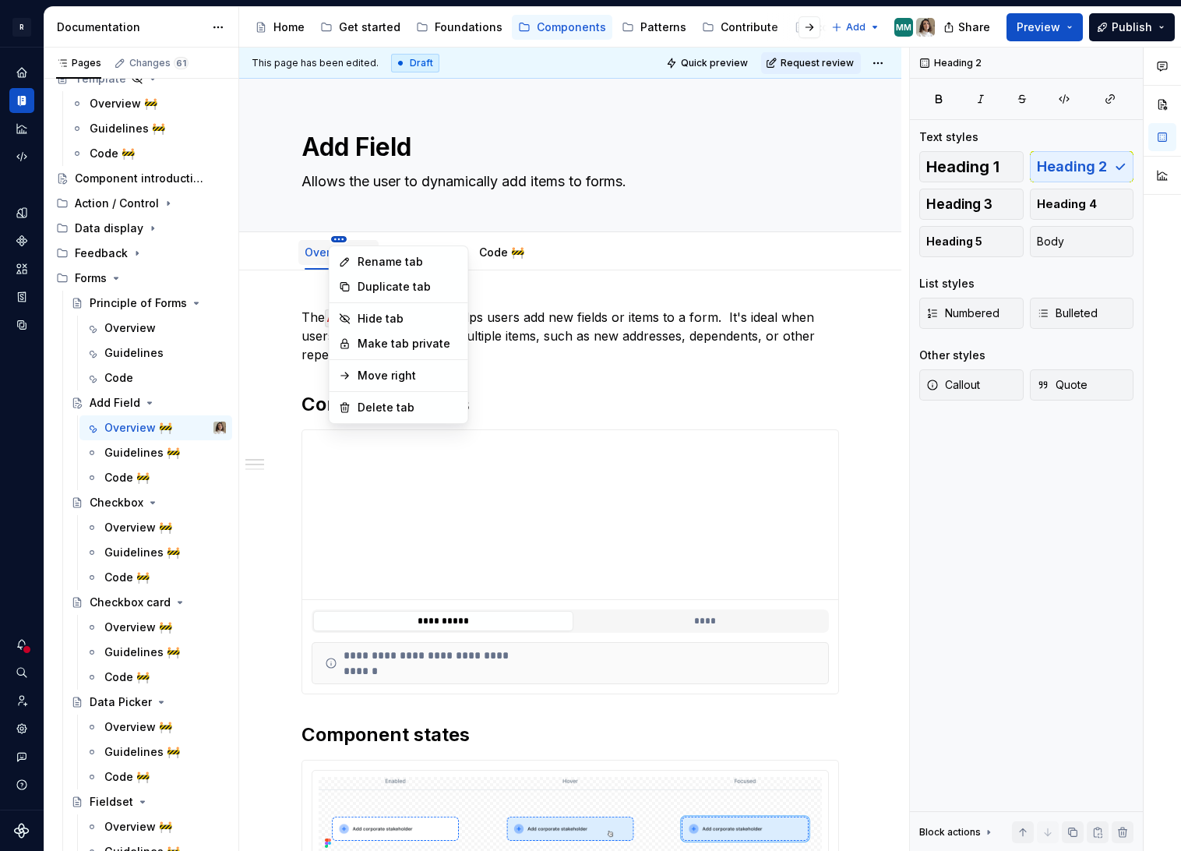
click at [335, 239] on html "R Norma Design system data Documentation Accessibility guide for tree Page tree…" at bounding box center [590, 425] width 1181 height 851
click at [378, 266] on div "Rename tab" at bounding box center [408, 262] width 101 height 16
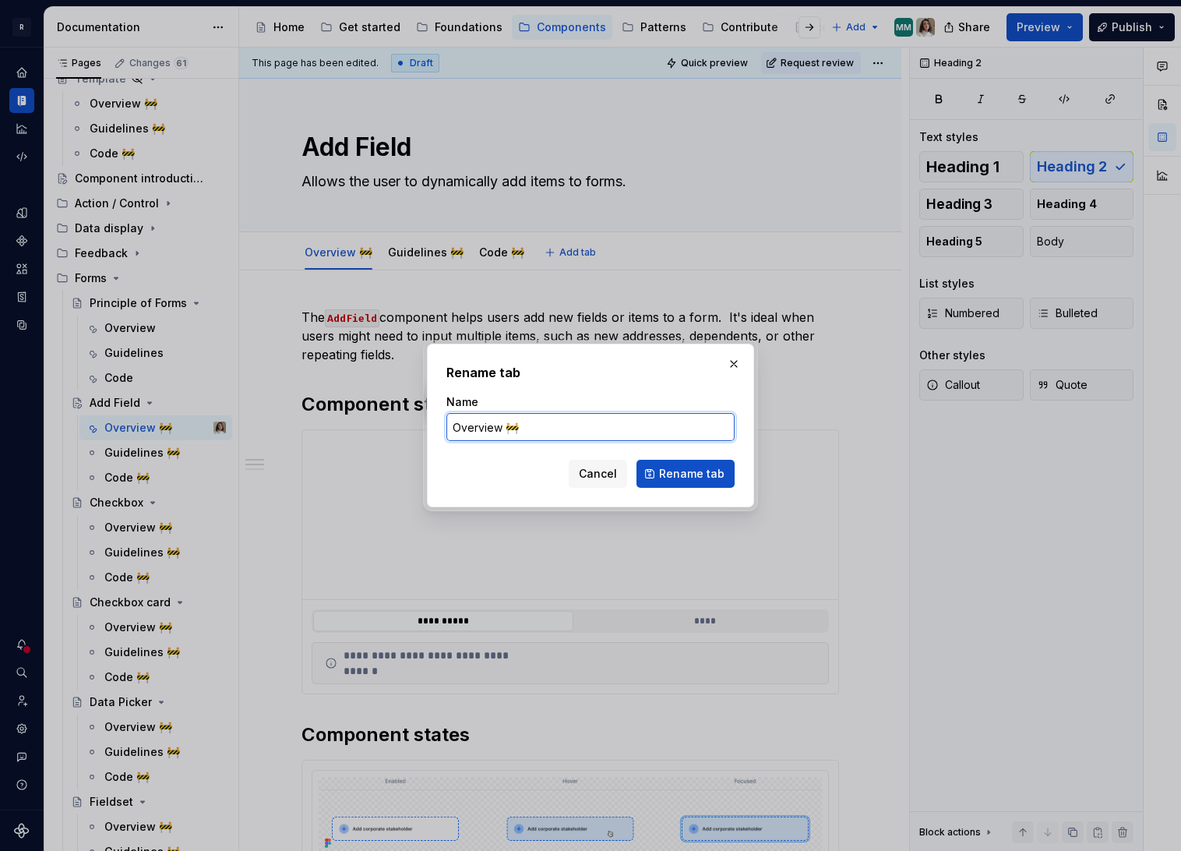
click at [538, 426] on input "Overview 🚧" at bounding box center [590, 427] width 288 height 28
click at [702, 473] on span "Rename tab" at bounding box center [691, 474] width 65 height 16
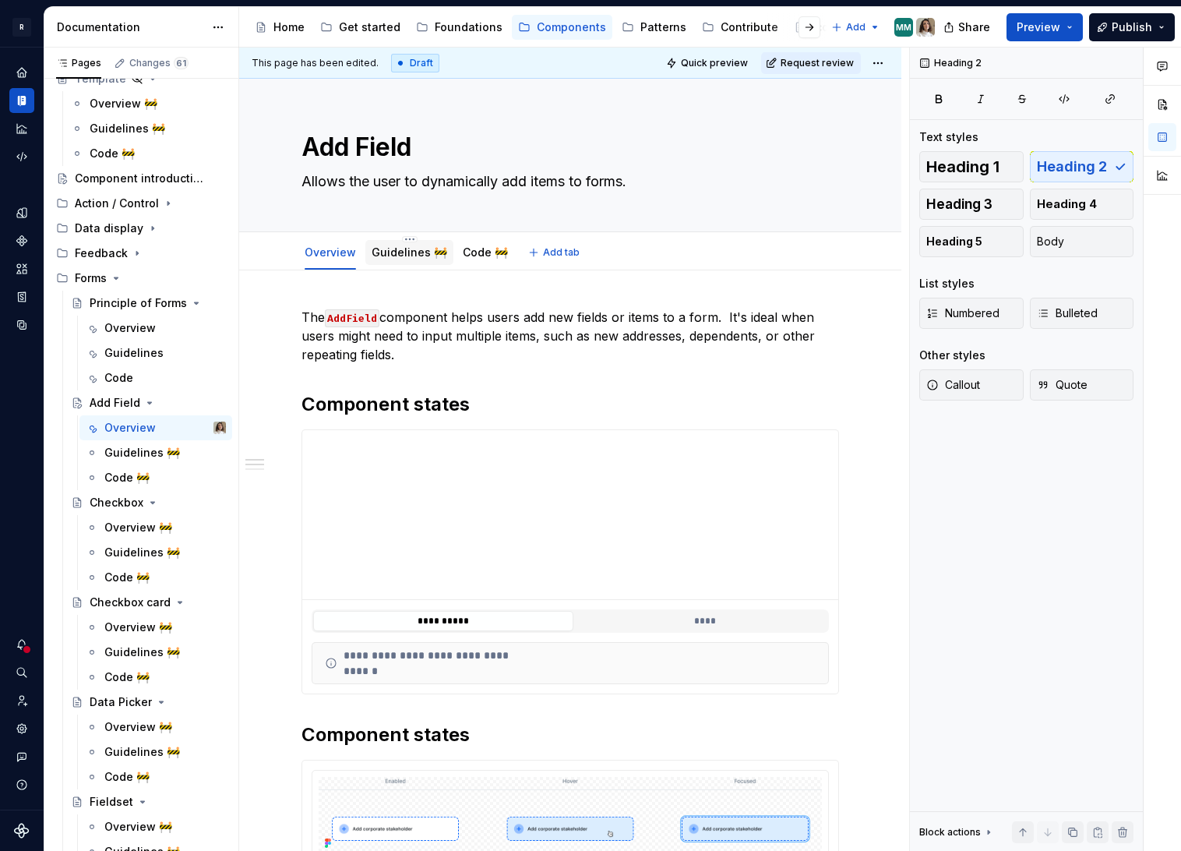
click at [406, 253] on link "Guidelines 🚧" at bounding box center [410, 251] width 76 height 13
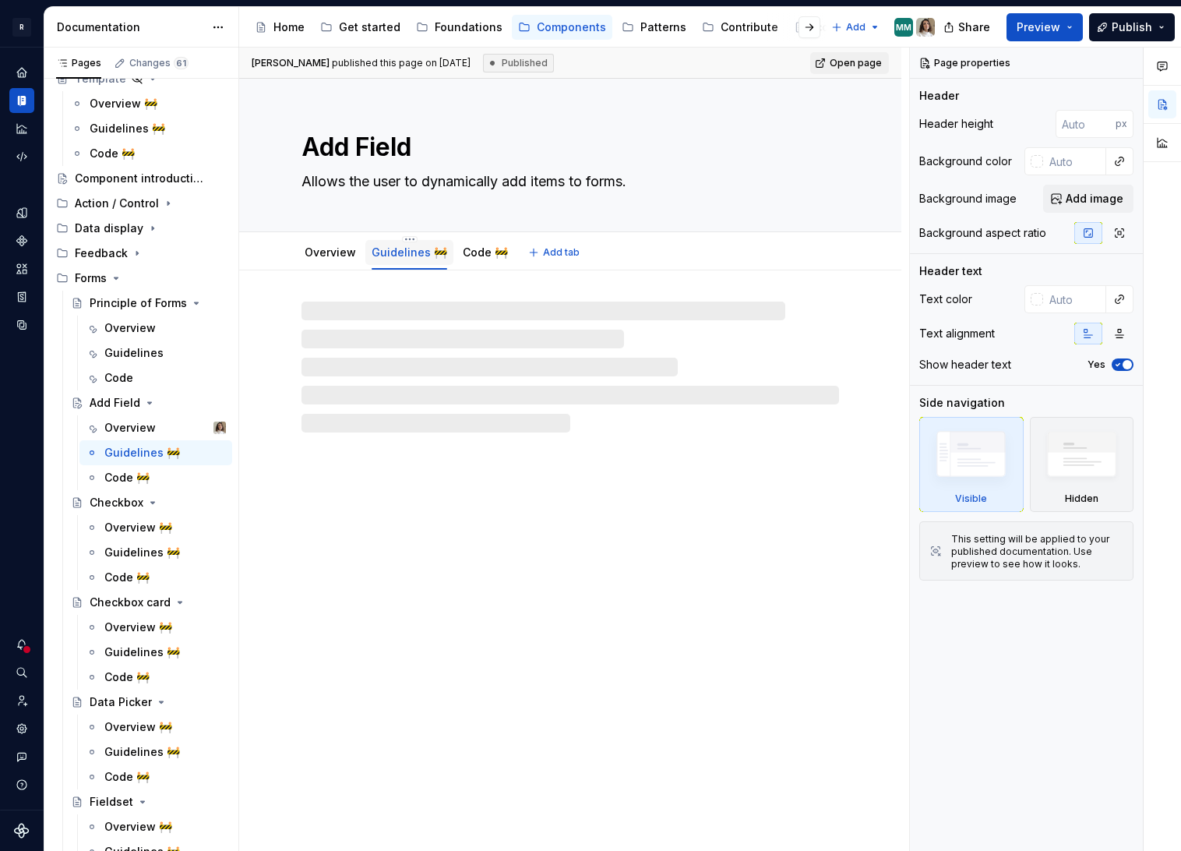
click at [407, 252] on link "Guidelines 🚧" at bounding box center [410, 251] width 76 height 13
click at [407, 238] on html "R Norma Design system data Documentation Accessibility guide for tree Page tree…" at bounding box center [590, 425] width 1181 height 851
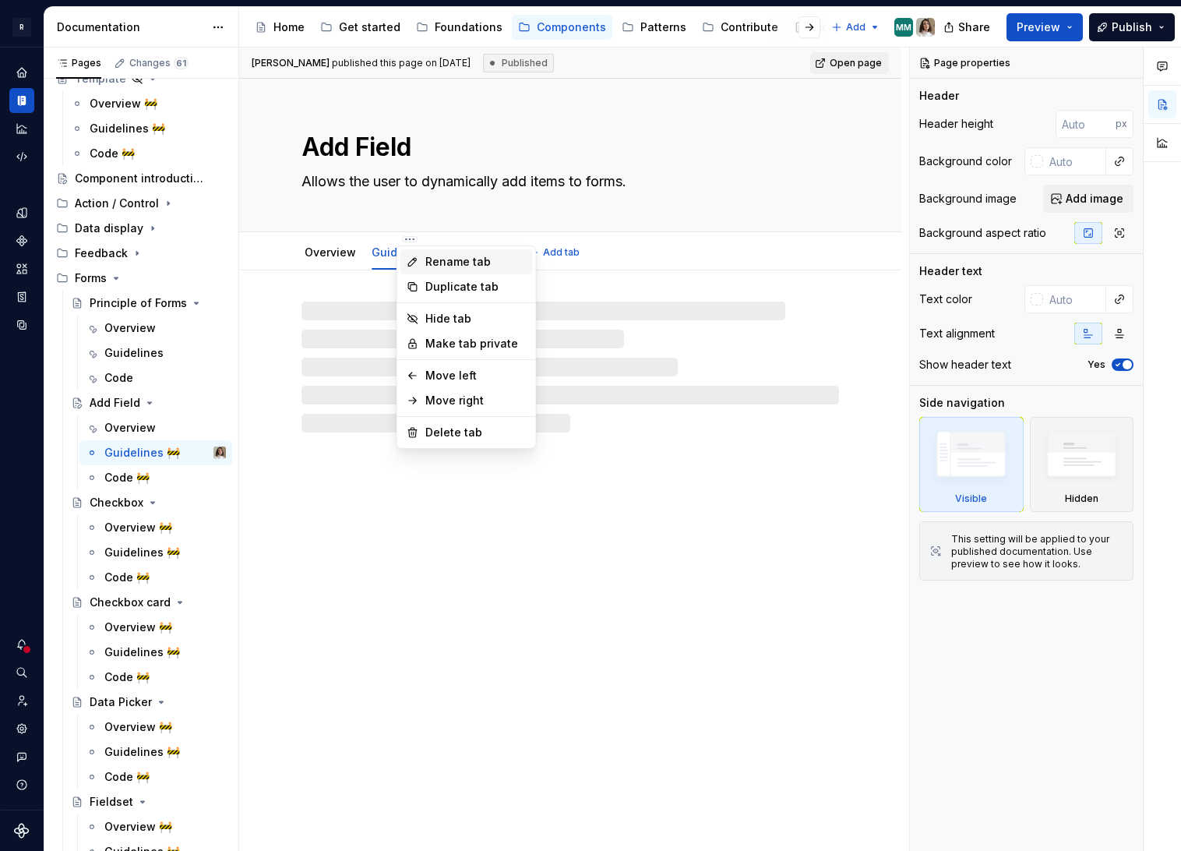
click at [442, 262] on div "Rename tab" at bounding box center [475, 262] width 101 height 16
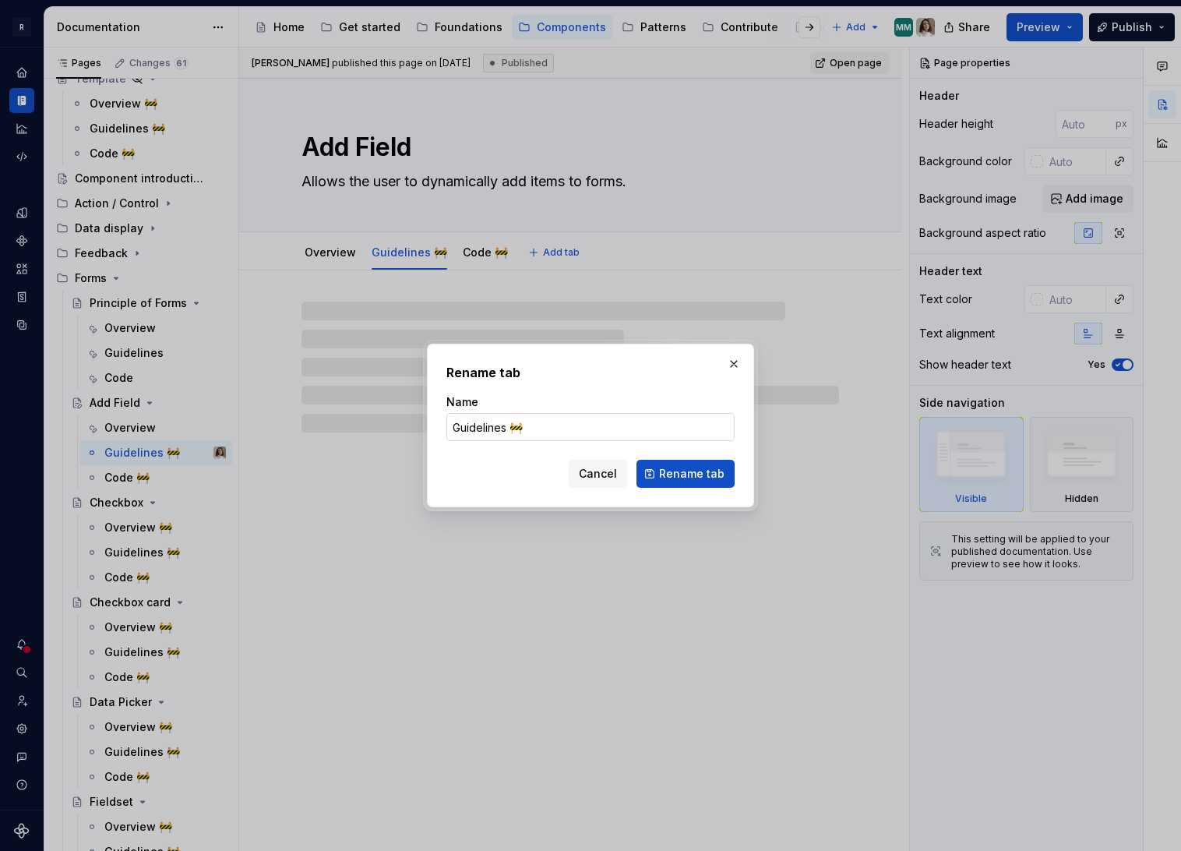
click at [540, 429] on input "Guidelines 🚧" at bounding box center [590, 427] width 288 height 28
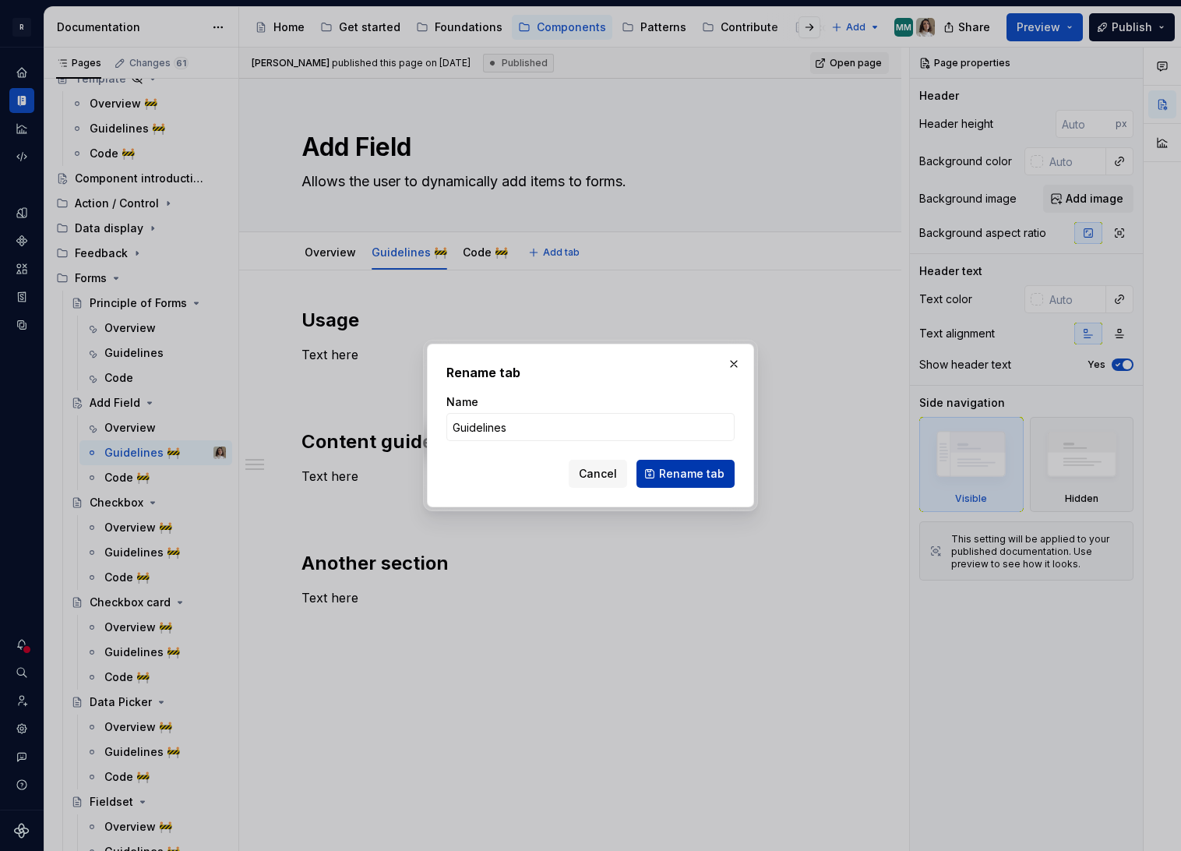
click at [689, 479] on span "Rename tab" at bounding box center [691, 474] width 65 height 16
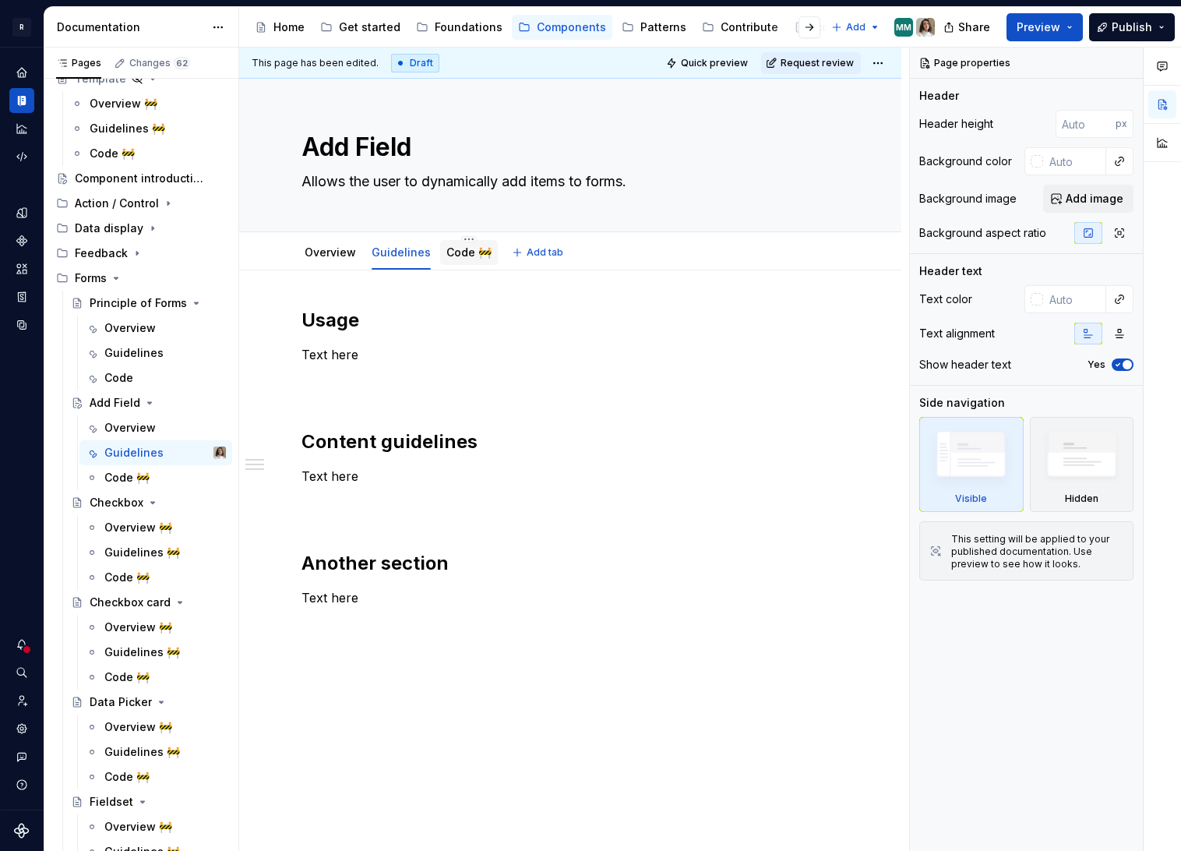
click at [455, 256] on link "Code 🚧" at bounding box center [468, 251] width 45 height 13
click at [456, 252] on link "Code 🚧" at bounding box center [468, 251] width 45 height 13
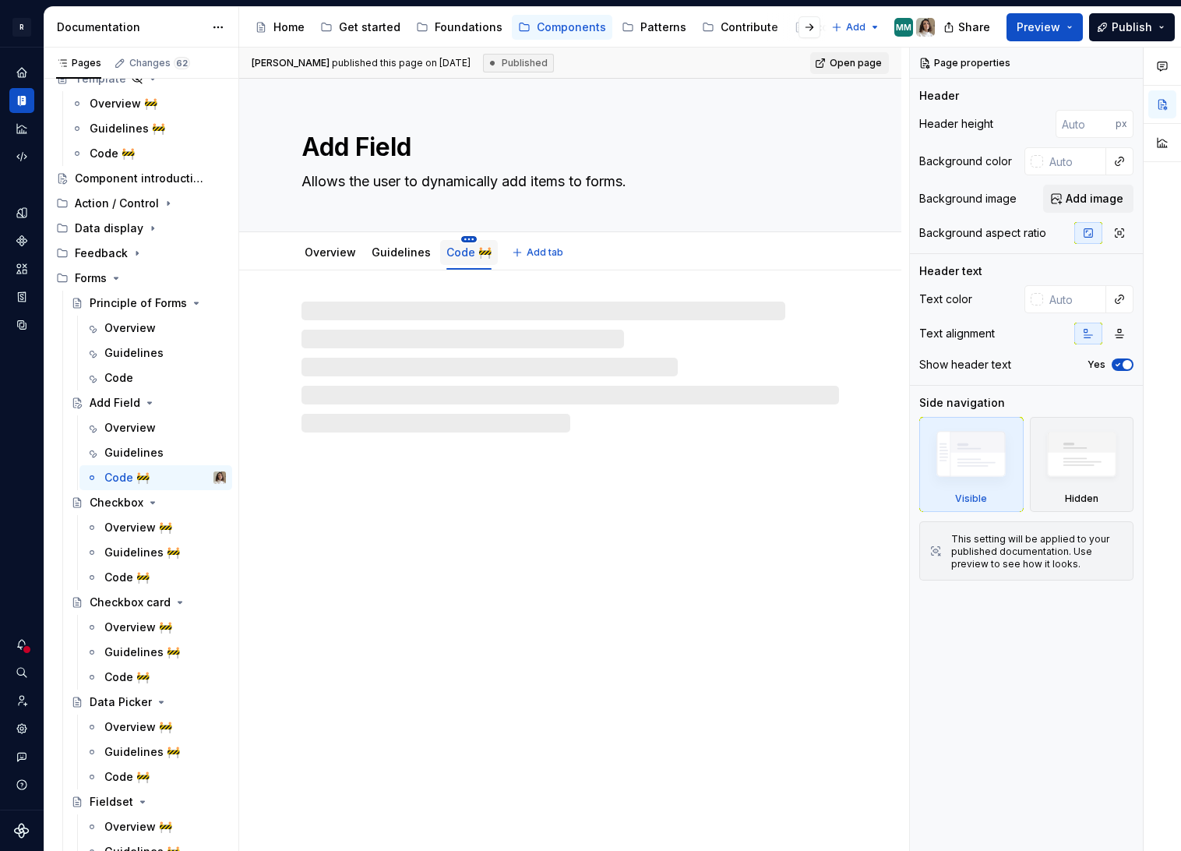
click at [460, 237] on html "R Norma Design system data Documentation Accessibility guide for tree Page tree…" at bounding box center [590, 425] width 1181 height 851
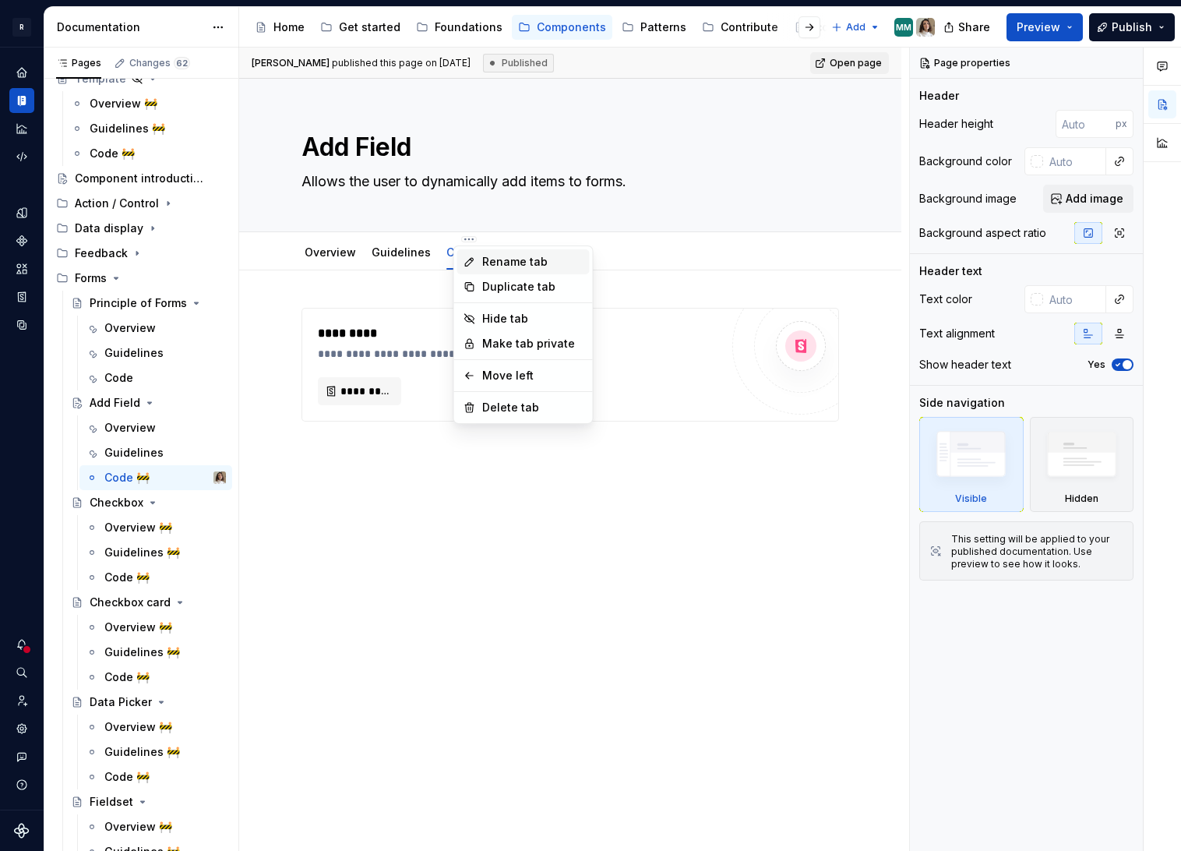
click at [508, 264] on div "Rename tab" at bounding box center [532, 262] width 101 height 16
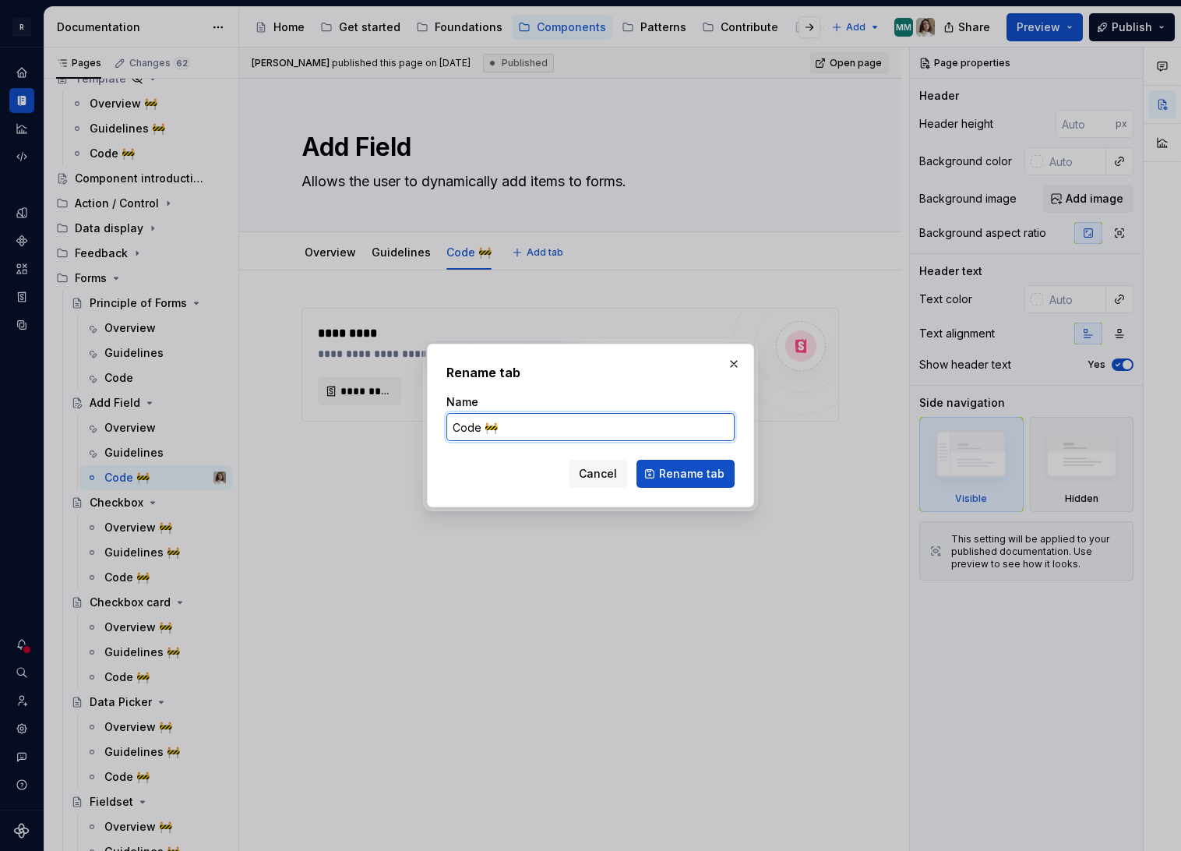
click at [605, 427] on input "Code 🚧" at bounding box center [590, 427] width 288 height 28
click at [672, 470] on span "Rename tab" at bounding box center [691, 474] width 65 height 16
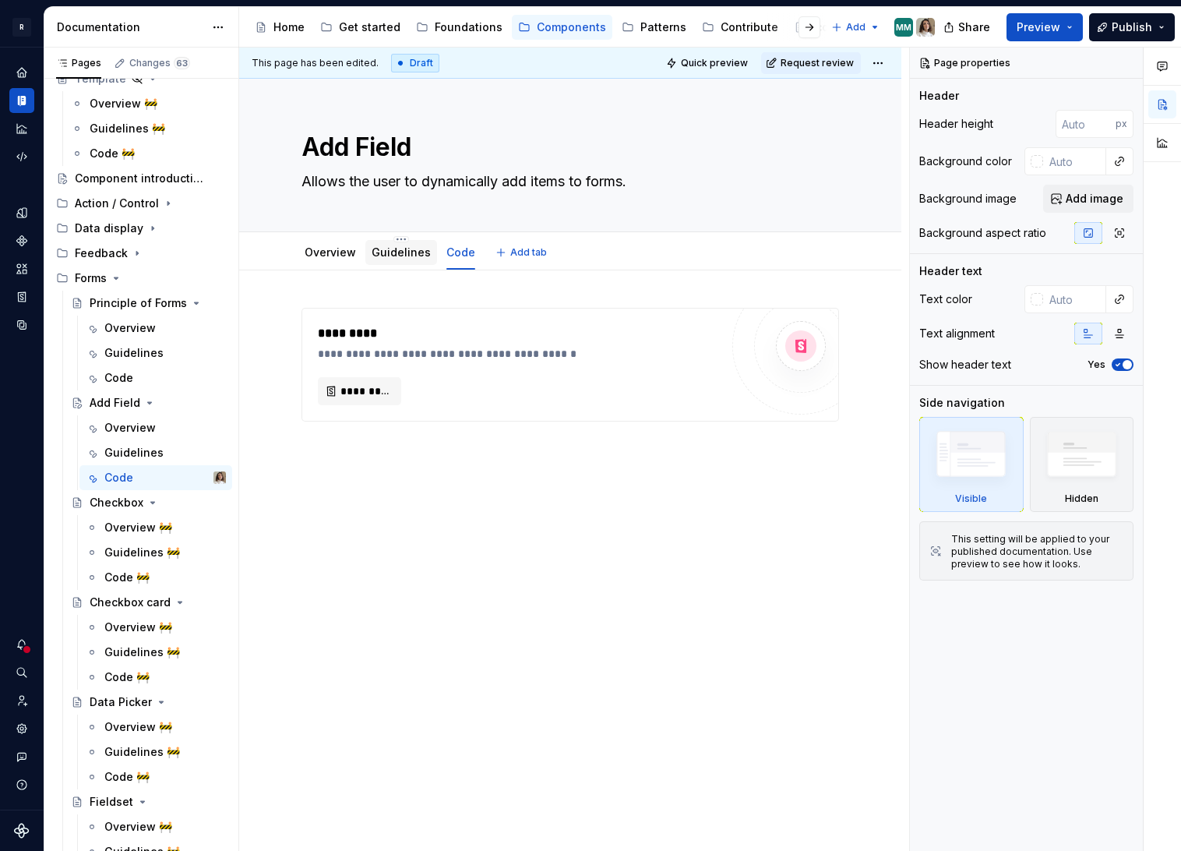
click at [387, 252] on link "Guidelines" at bounding box center [401, 251] width 59 height 13
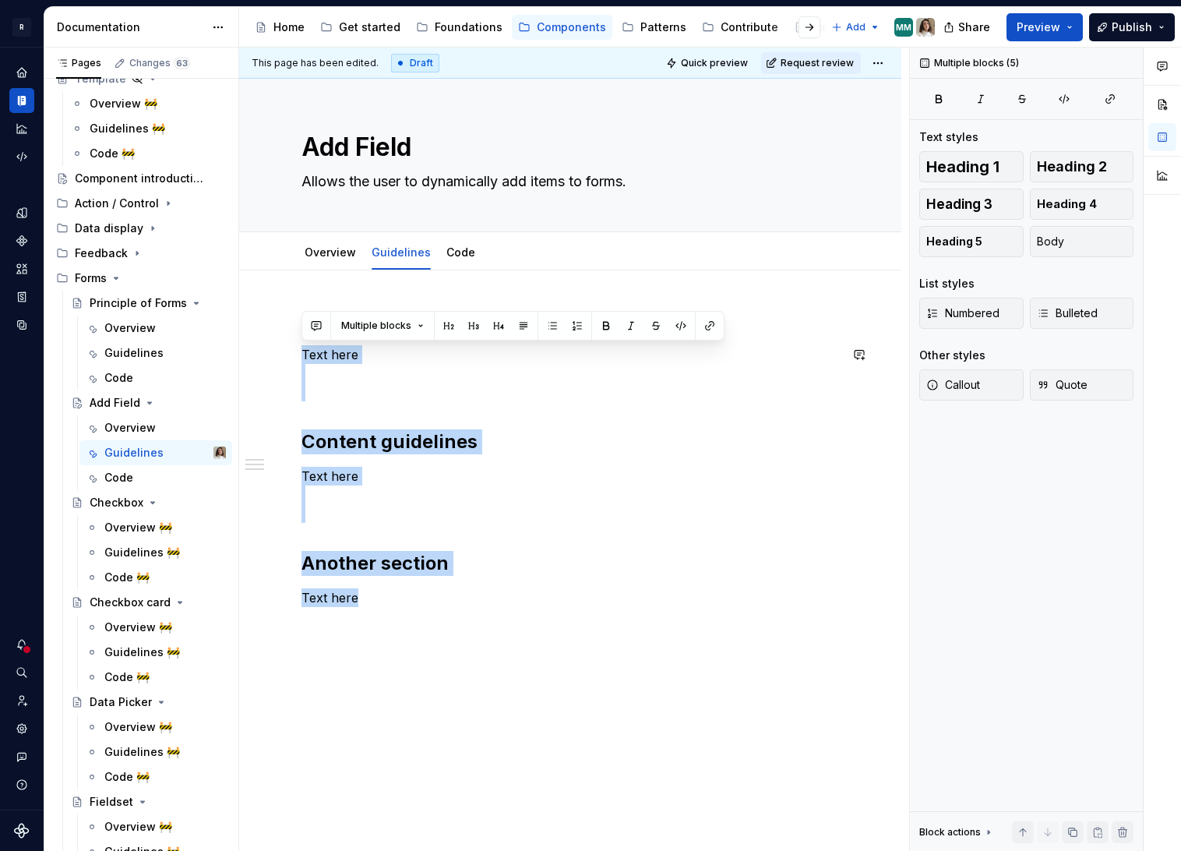
drag, startPoint x: 363, startPoint y: 599, endPoint x: 299, endPoint y: 335, distance: 271.7
click at [299, 335] on div "Usage Text here Content guidelines Text here Another section Text here" at bounding box center [570, 575] width 662 height 611
click at [334, 361] on p "Text here" at bounding box center [570, 373] width 538 height 56
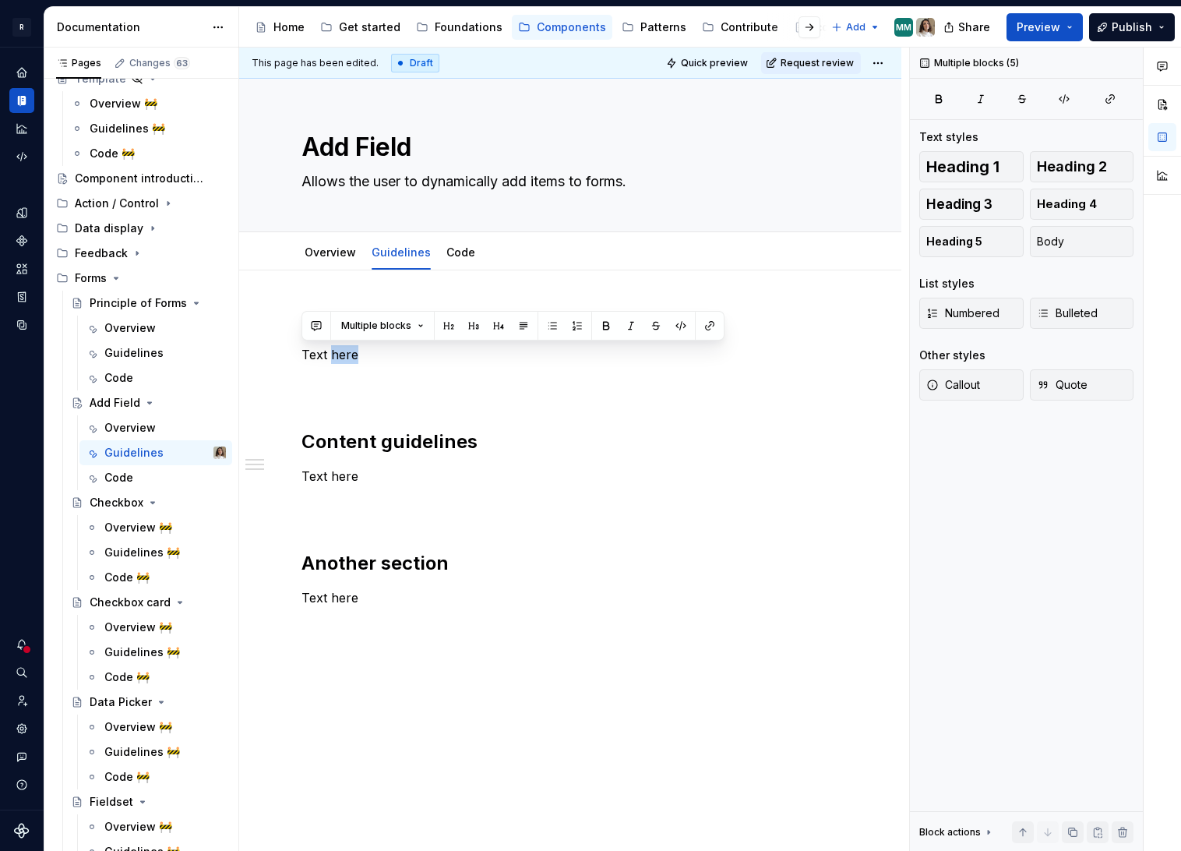
click at [334, 361] on p "Text here" at bounding box center [570, 373] width 538 height 56
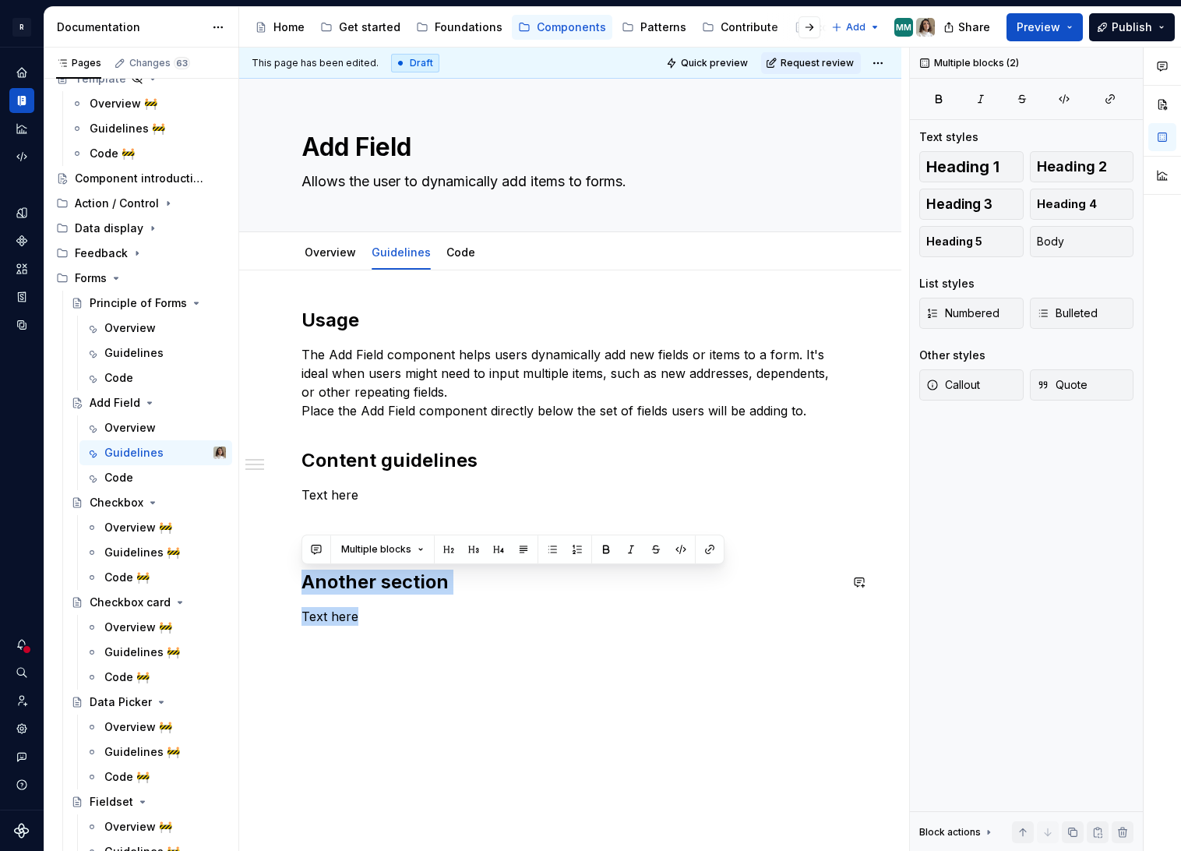
drag, startPoint x: 369, startPoint y: 618, endPoint x: 285, endPoint y: 566, distance: 98.6
click at [285, 566] on div "Usage The Add Field component helps users dynamically add new fields or items t…" at bounding box center [570, 584] width 662 height 629
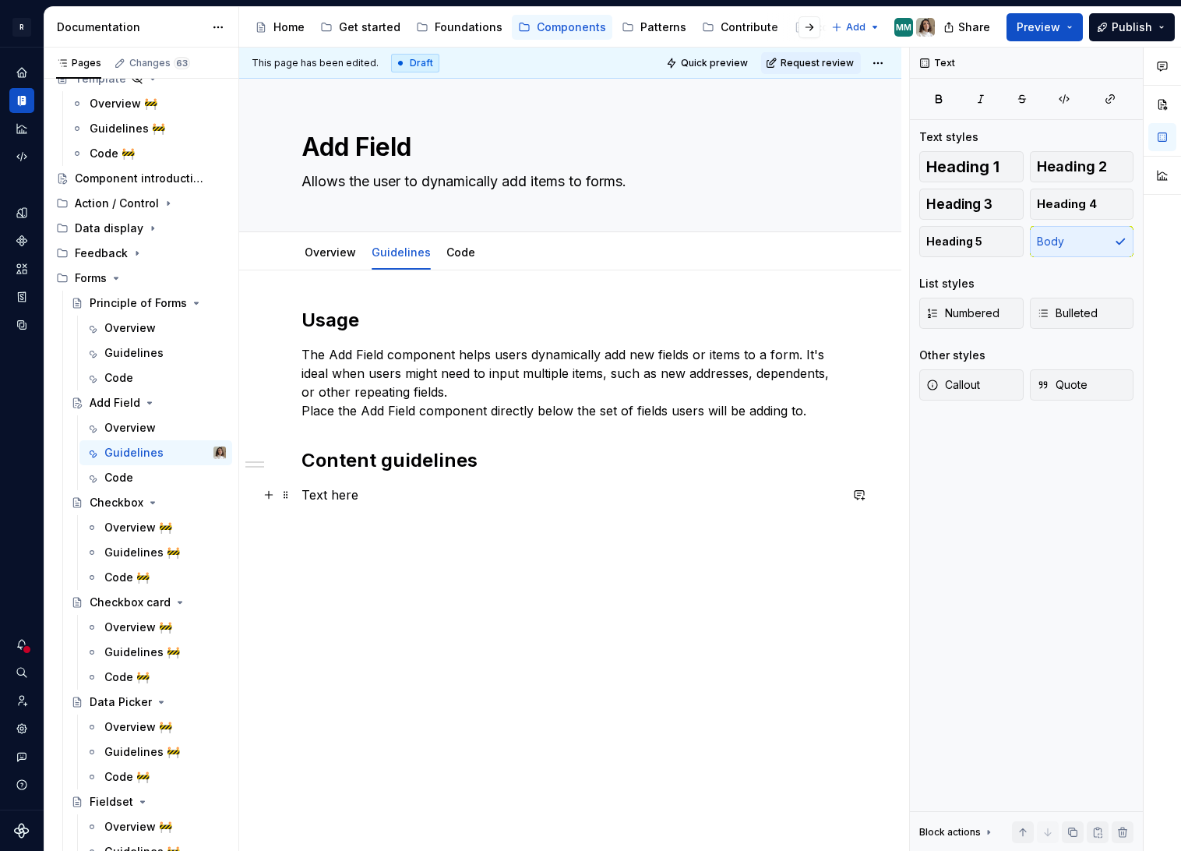
click at [352, 490] on p "Text here" at bounding box center [570, 503] width 538 height 37
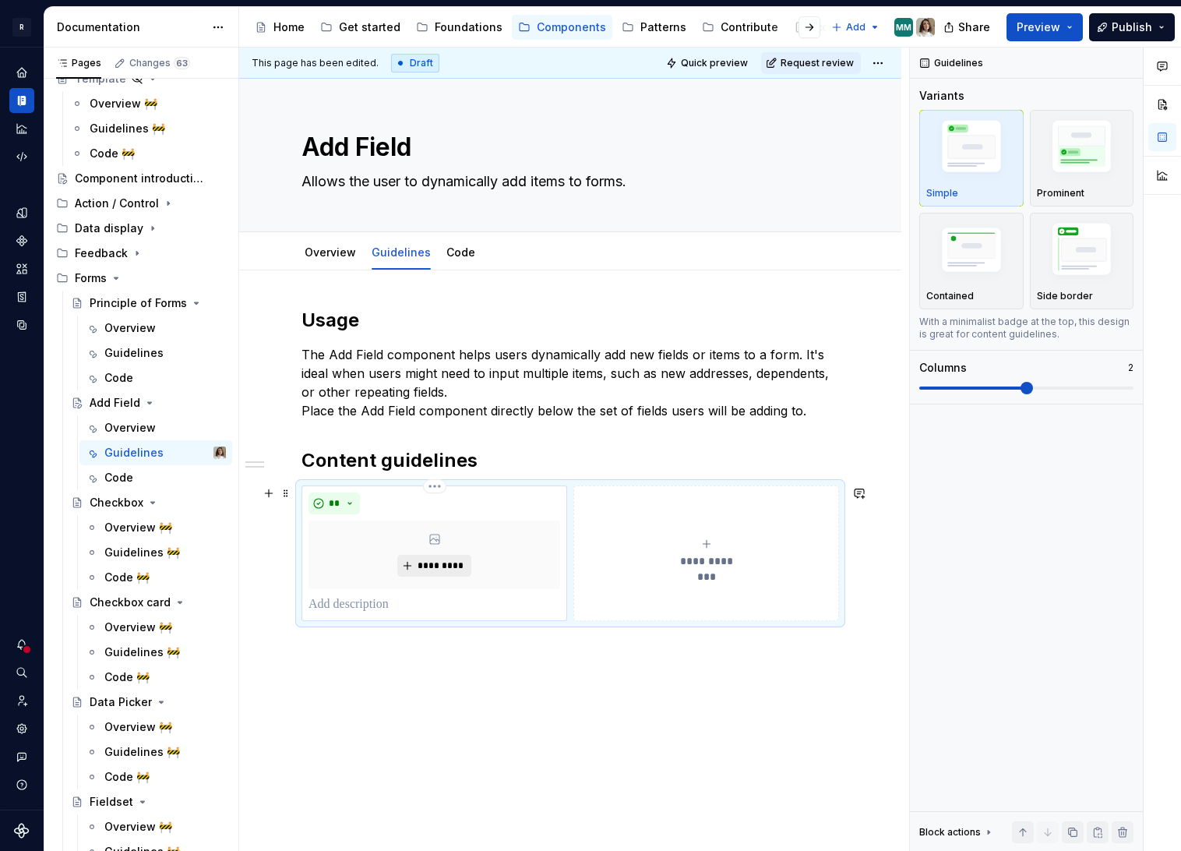
click at [449, 564] on span "*********" at bounding box center [441, 565] width 48 height 12
click at [396, 239] on html "R Norma Design system data Documentation Accessibility guide for tree Page tree…" at bounding box center [590, 425] width 1181 height 851
click at [395, 240] on html "R Norma Design system data Documentation Accessibility guide for tree Page tree…" at bounding box center [590, 425] width 1181 height 851
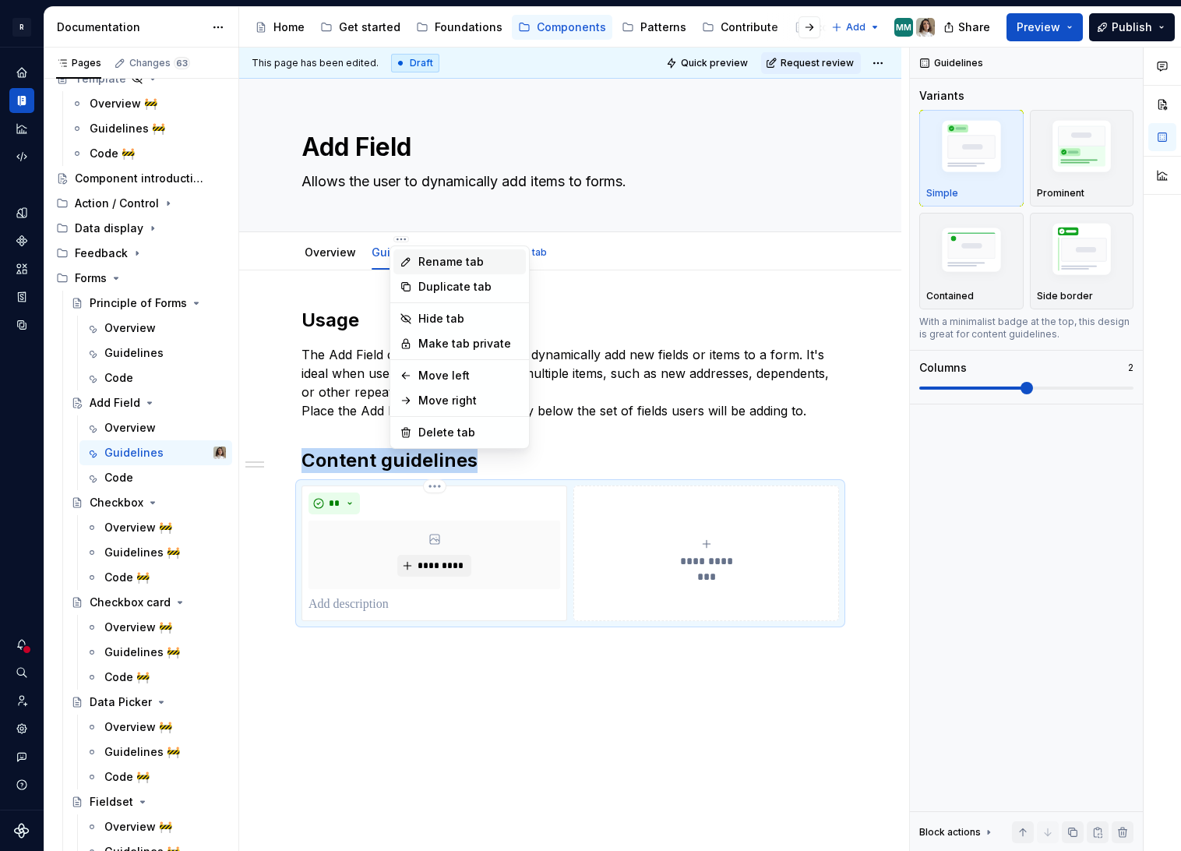
click at [433, 263] on div "Rename tab" at bounding box center [468, 262] width 101 height 16
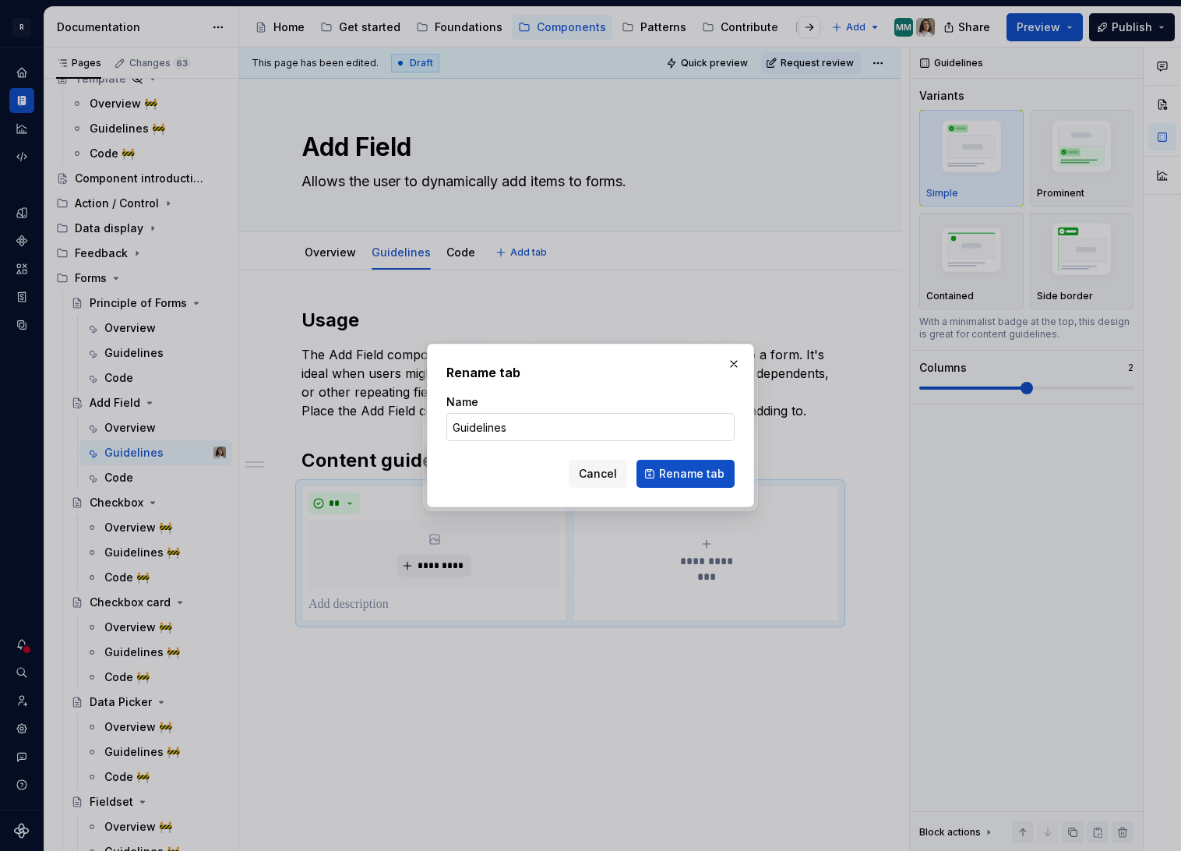
click at [523, 424] on input "Guidelines" at bounding box center [590, 427] width 288 height 28
click at [532, 422] on input "Guidelines" at bounding box center [590, 427] width 288 height 28
paste input "🚧"
click at [665, 471] on span "Rename tab" at bounding box center [691, 474] width 65 height 16
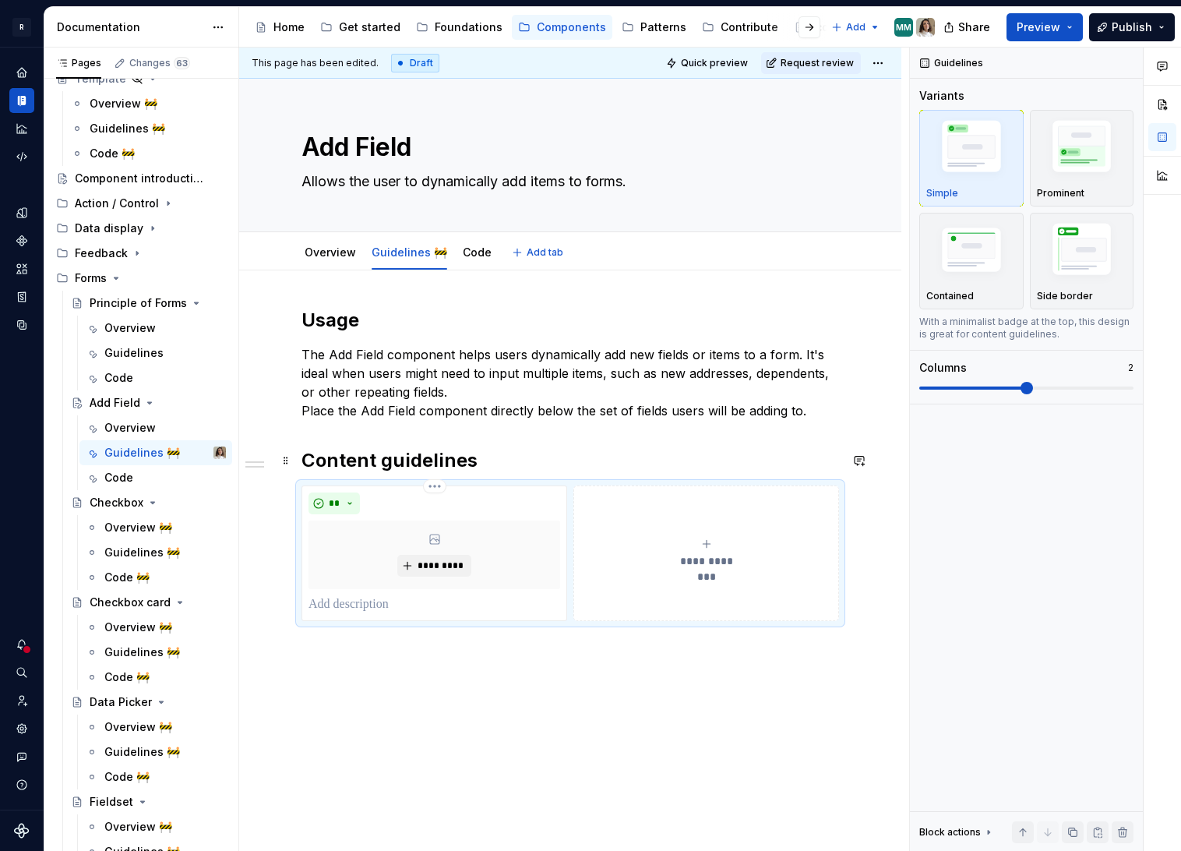
click at [439, 457] on h2 "Content guidelines" at bounding box center [570, 460] width 538 height 25
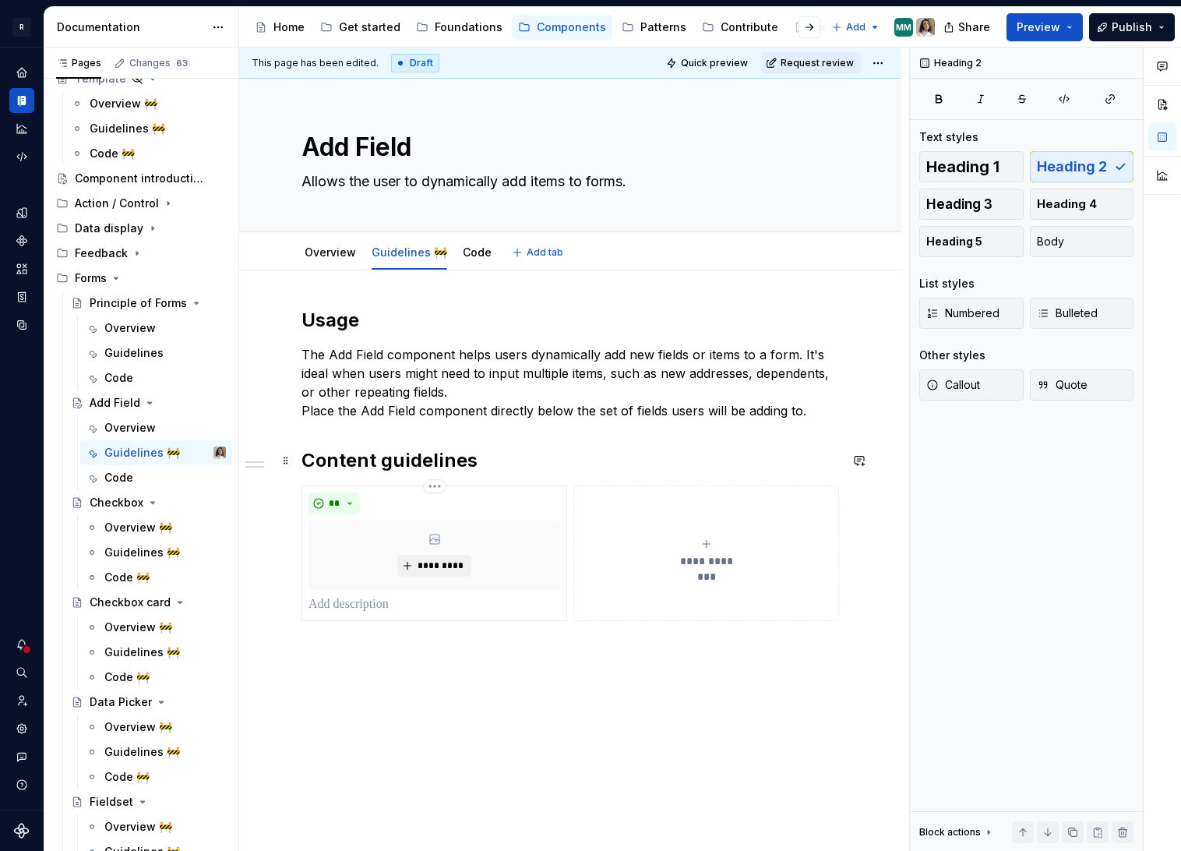
click at [439, 457] on h2 "Content guidelines" at bounding box center [570, 460] width 538 height 25
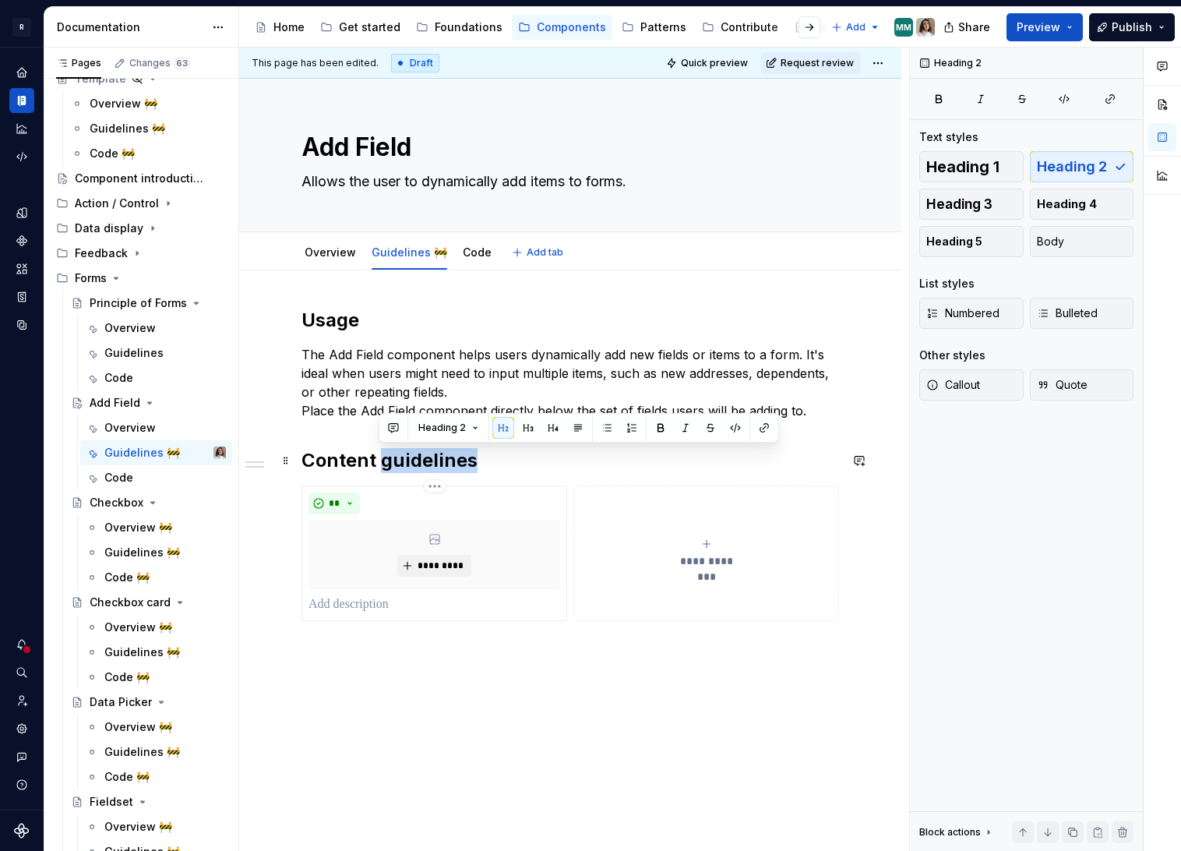
click at [439, 457] on h2 "Content guidelines" at bounding box center [570, 460] width 538 height 25
copy h2 "Content guidelines"
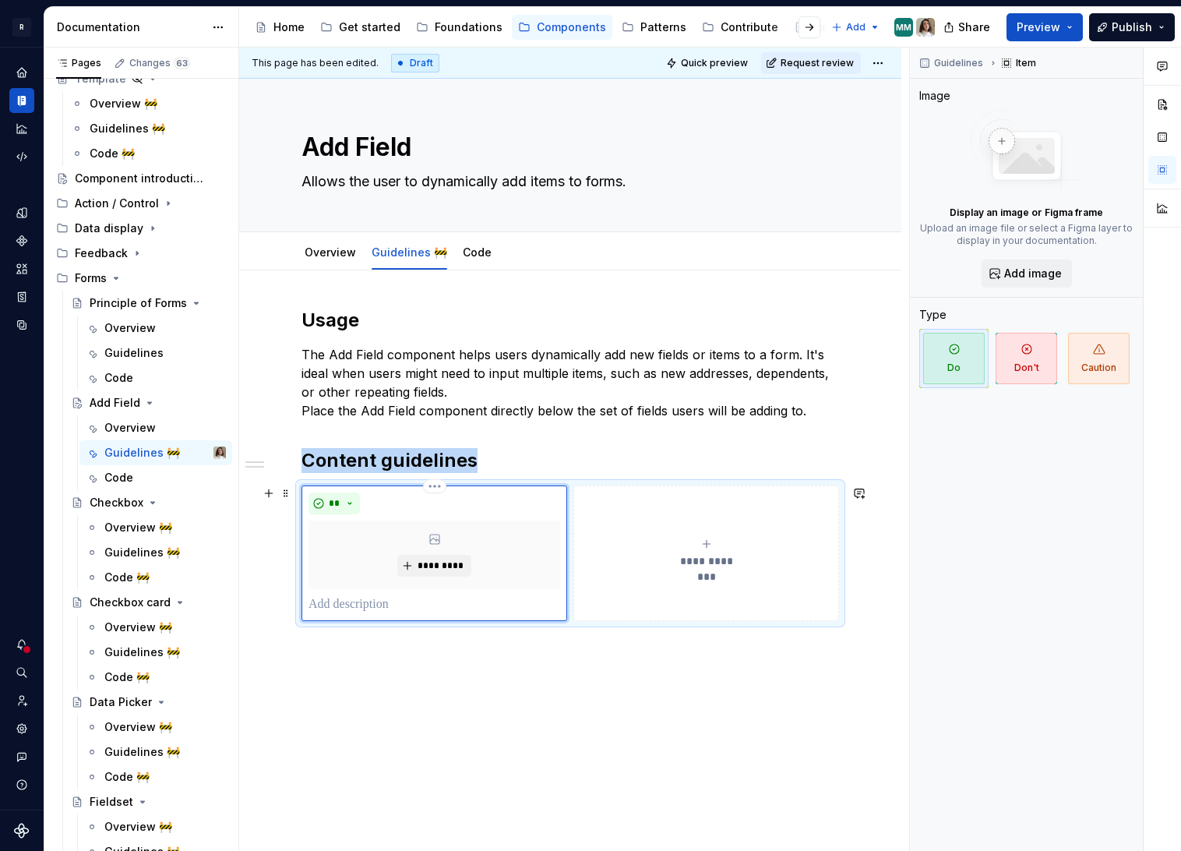
click at [465, 552] on div "*********" at bounding box center [435, 554] width 252 height 69
click at [437, 562] on span "*********" at bounding box center [441, 565] width 48 height 12
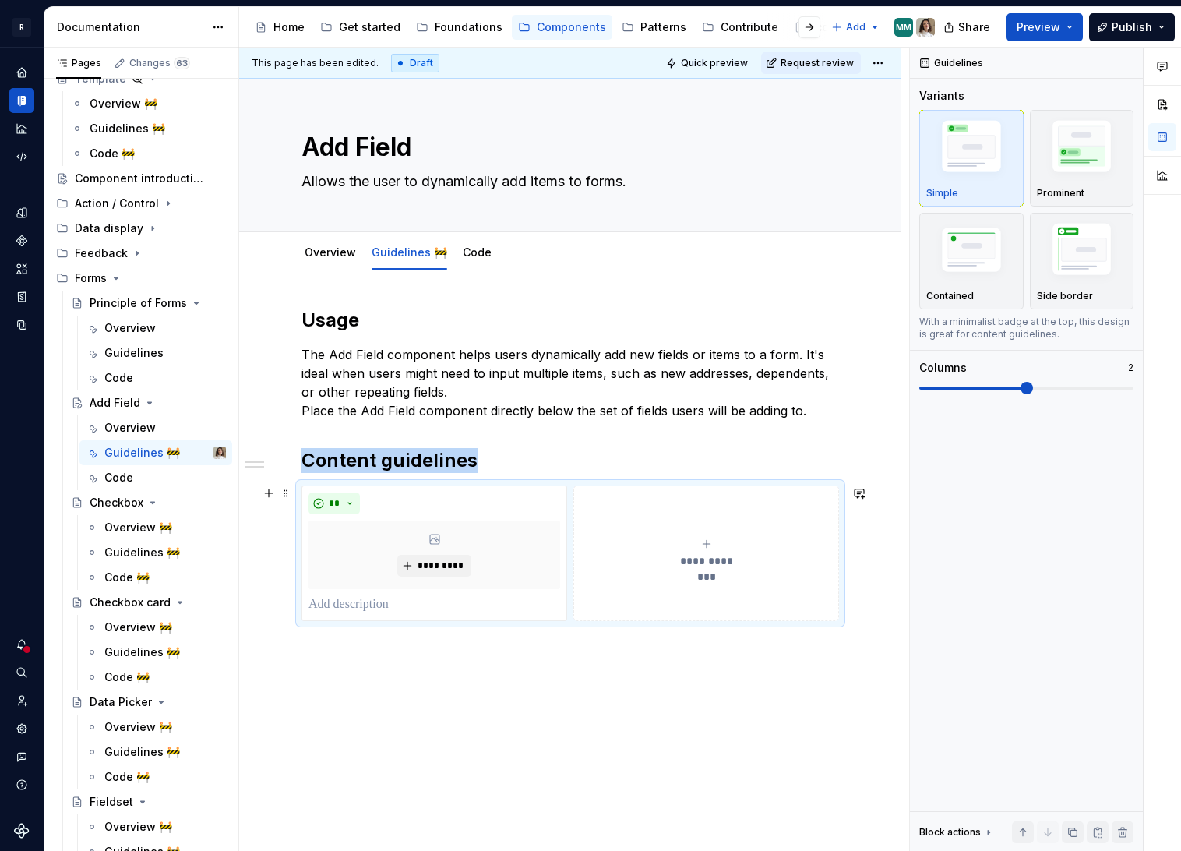
click at [667, 531] on button "**********" at bounding box center [706, 553] width 266 height 136
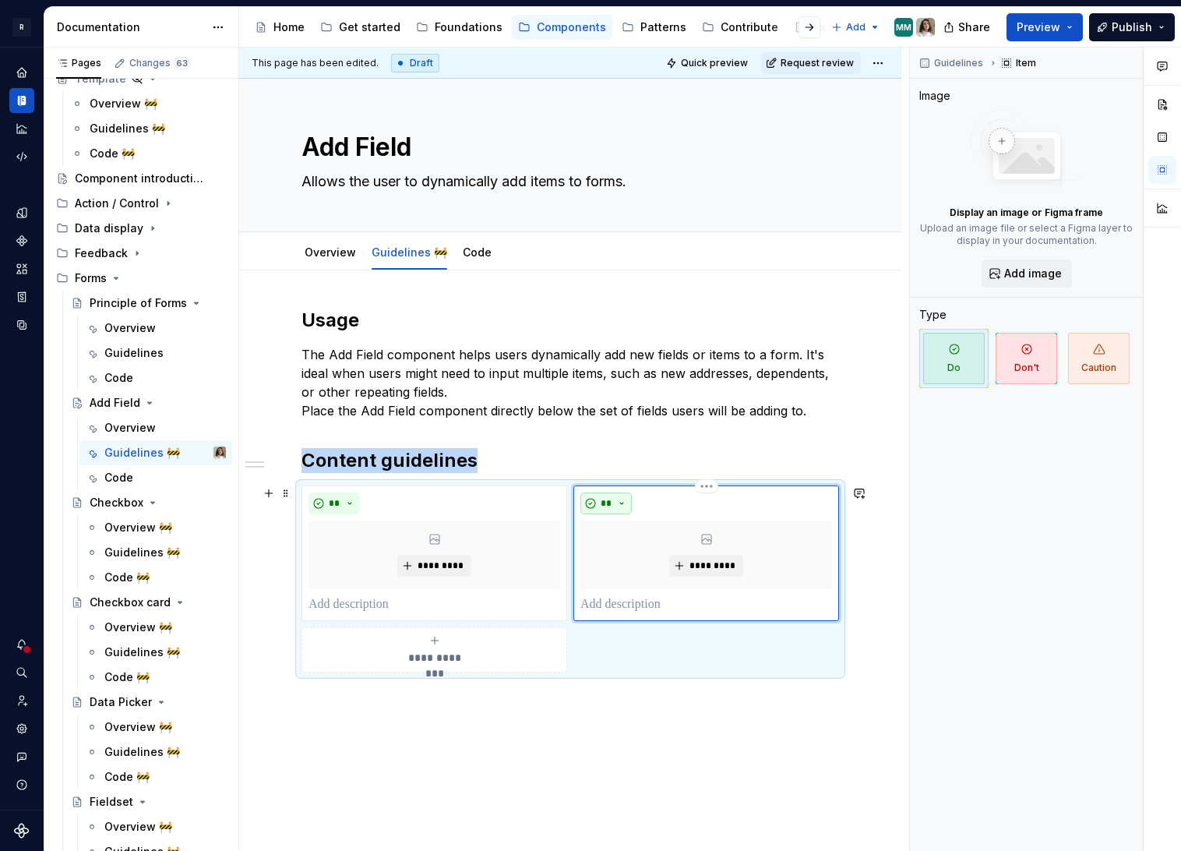
click at [604, 500] on span "**" at bounding box center [606, 503] width 12 height 12
click at [624, 558] on div "Suggestions" at bounding box center [619, 558] width 12 height 12
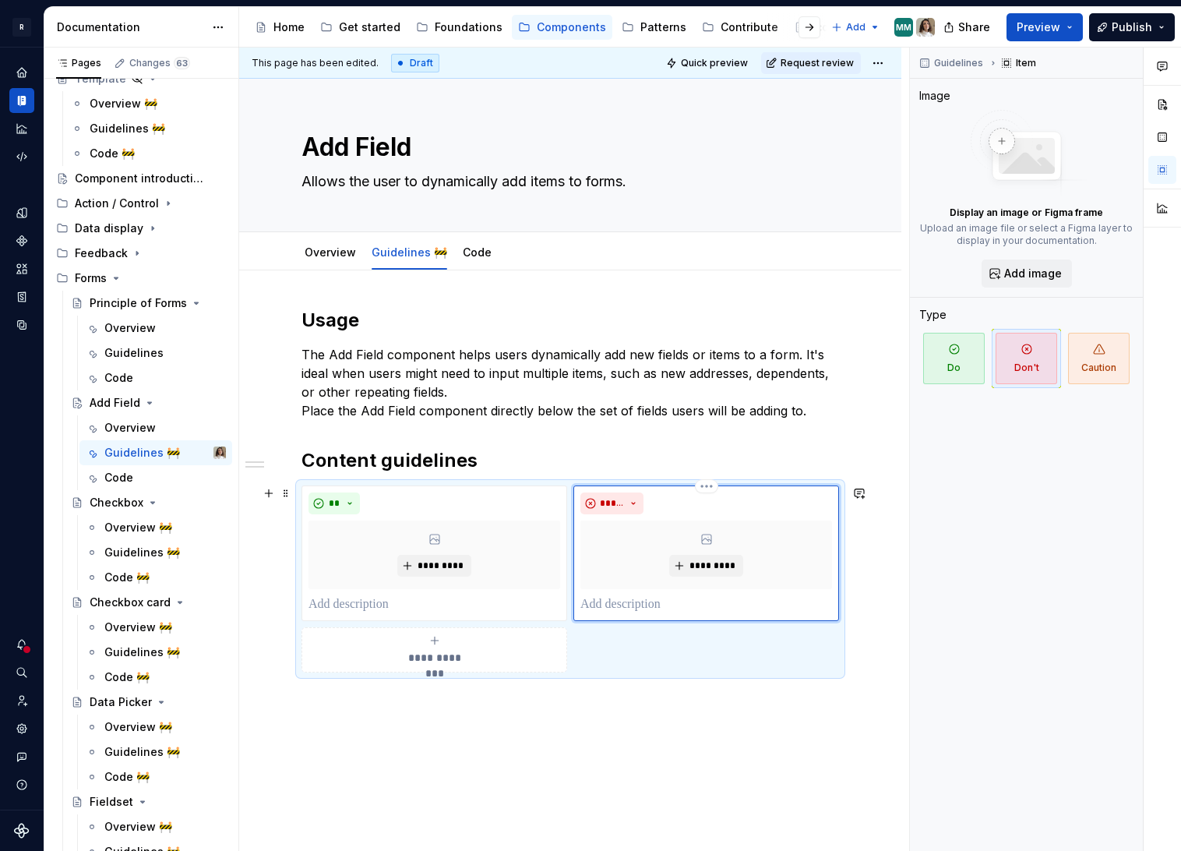
click at [659, 599] on p at bounding box center [706, 604] width 252 height 19
click at [356, 602] on p at bounding box center [433, 604] width 248 height 19
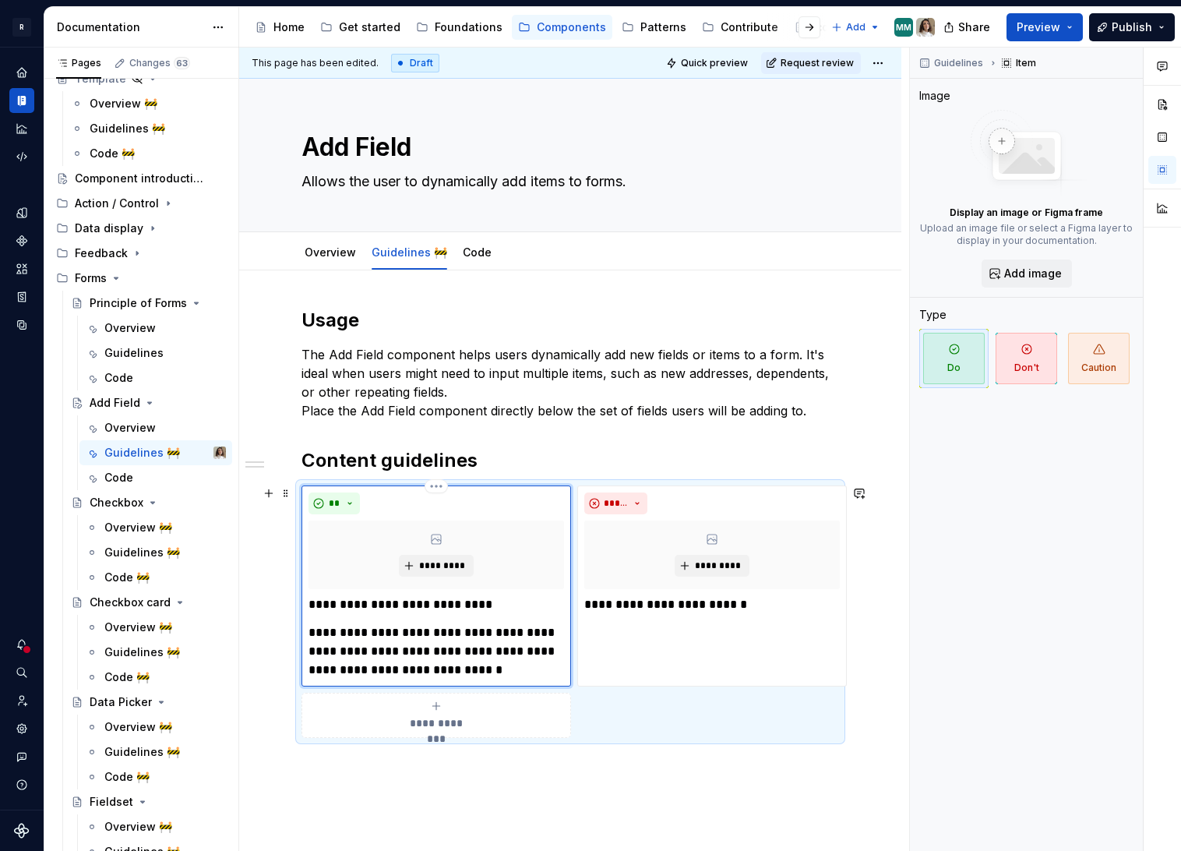
click at [341, 614] on div "**********" at bounding box center [437, 637] width 256 height 84
click at [315, 735] on div "**********" at bounding box center [570, 641] width 662 height 742
click at [411, 451] on h2 "Content guidelines" at bounding box center [570, 460] width 538 height 25
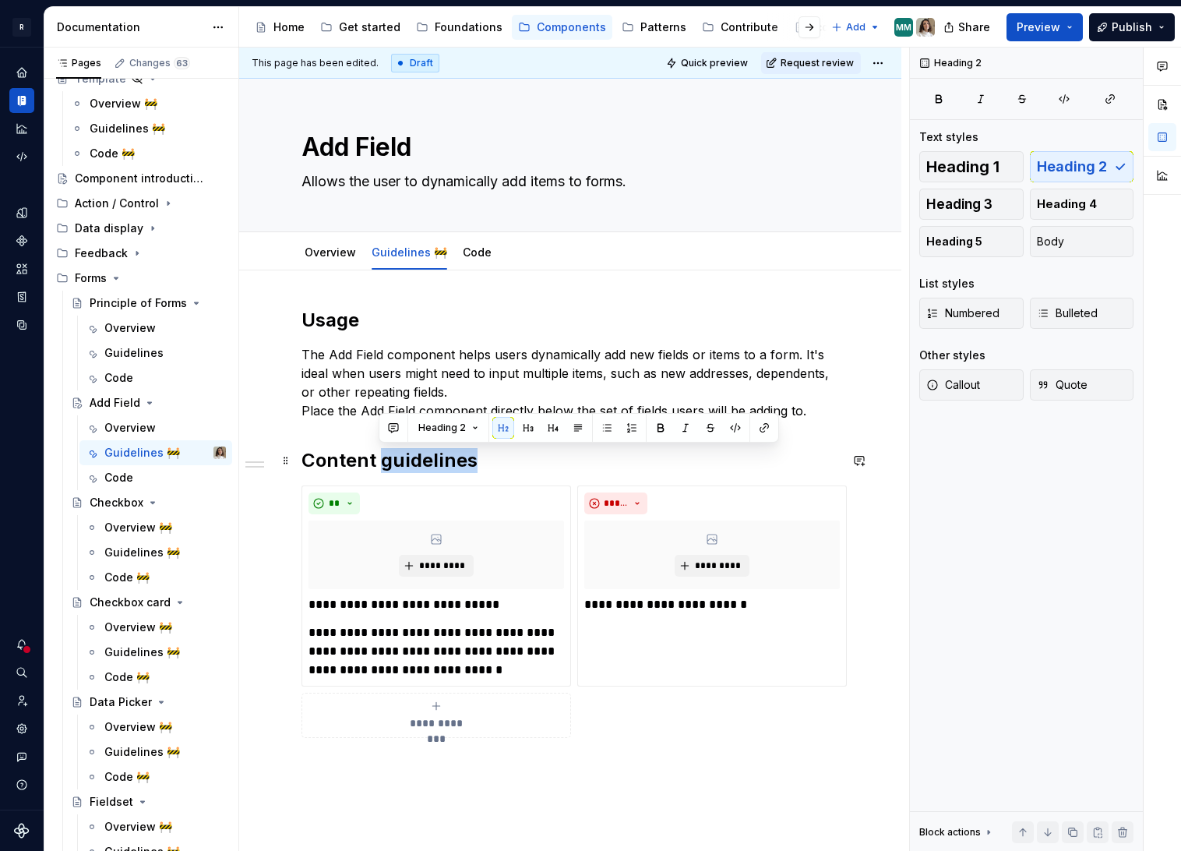
click at [411, 451] on h2 "Content guidelines" at bounding box center [570, 460] width 538 height 25
click at [466, 259] on div "Code" at bounding box center [477, 253] width 29 height 16
click at [473, 251] on link "Code" at bounding box center [477, 251] width 29 height 13
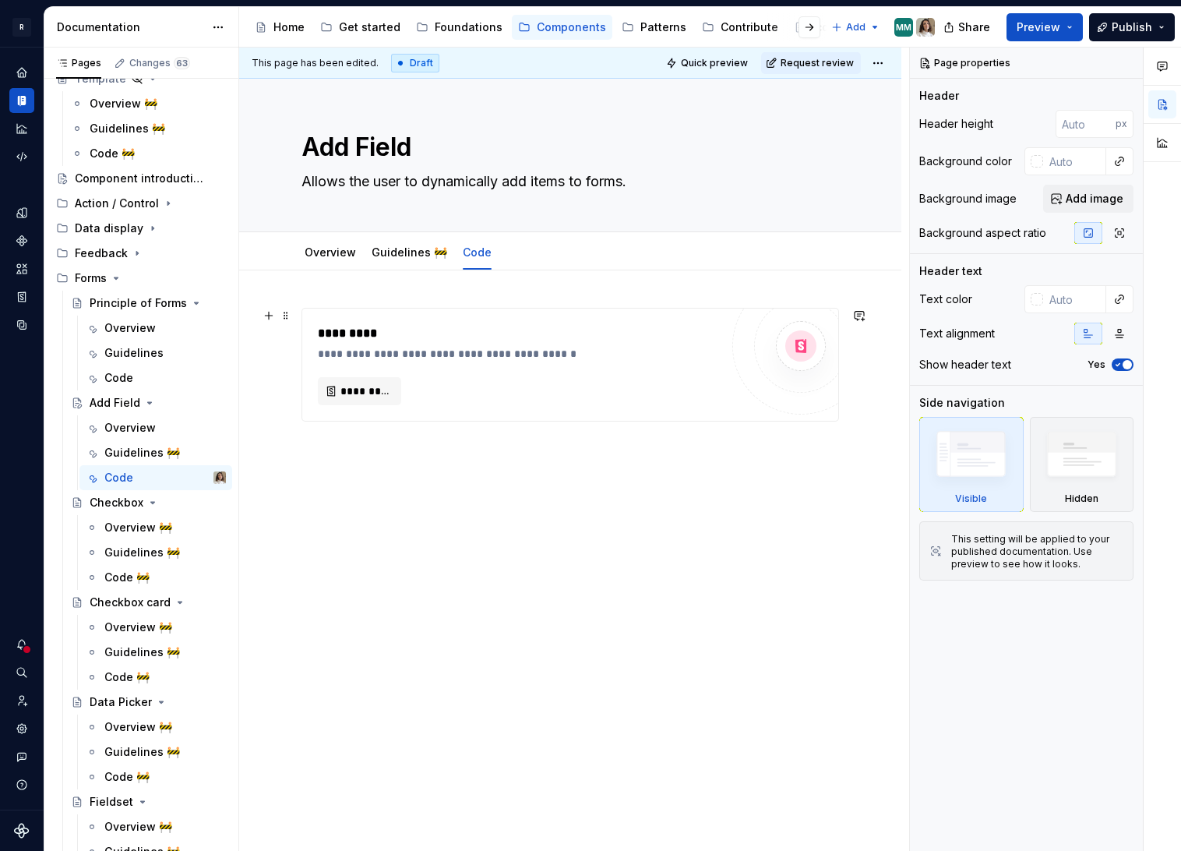
click at [358, 375] on div "**********" at bounding box center [519, 364] width 402 height 81
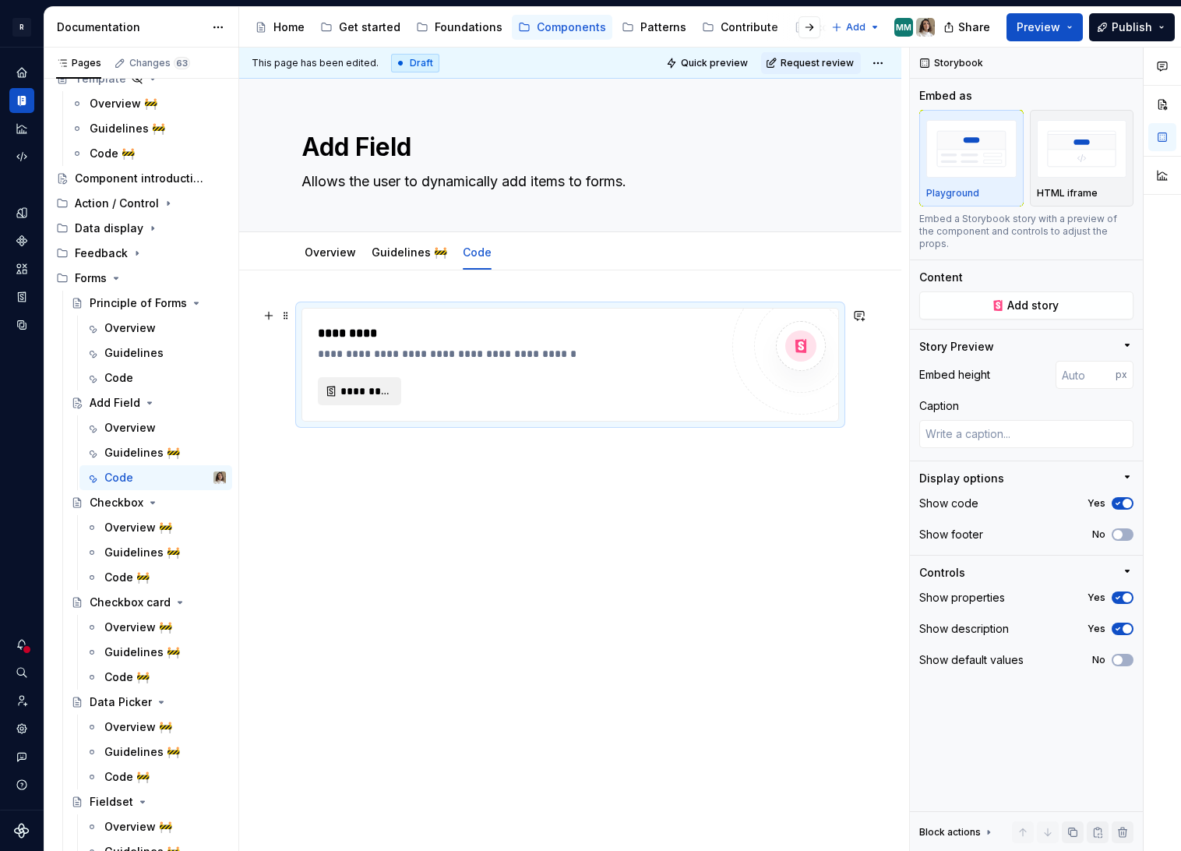
click at [358, 393] on span "*********" at bounding box center [365, 391] width 51 height 16
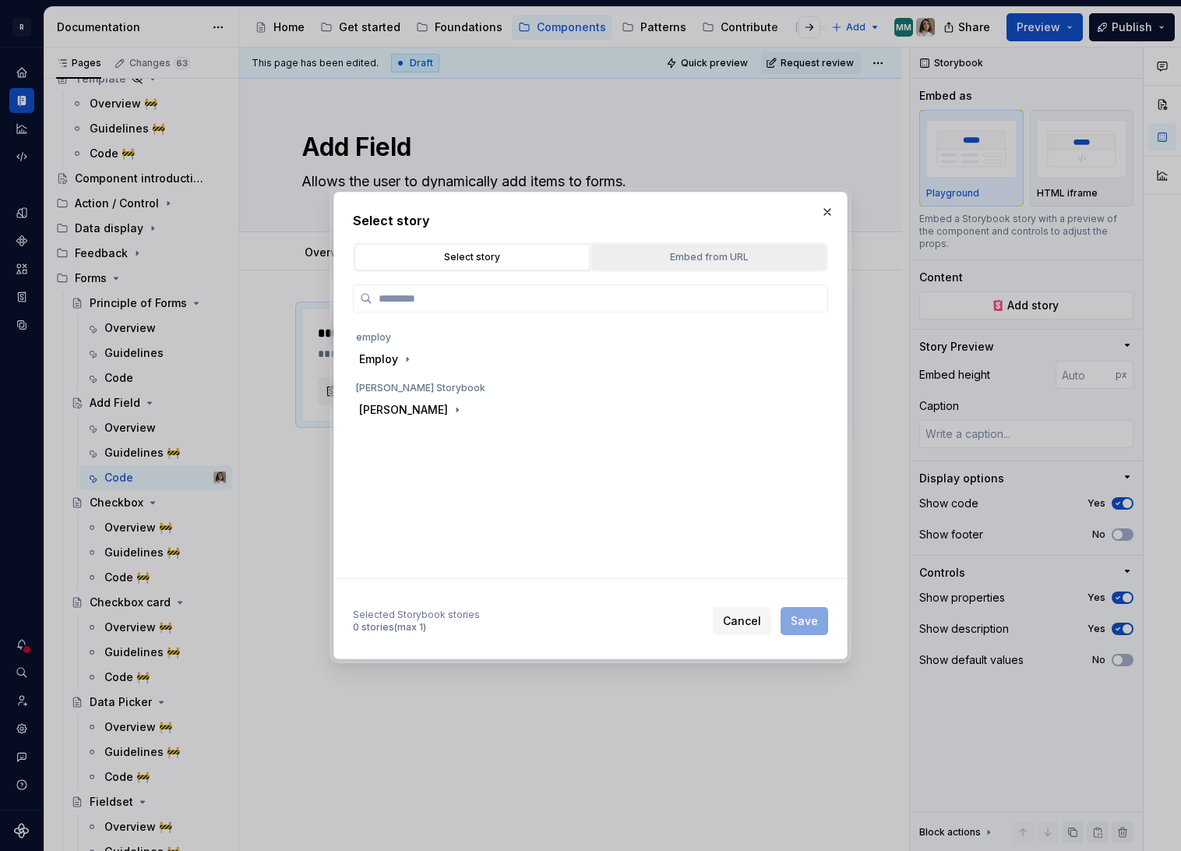
click at [693, 265] on button "Embed from URL" at bounding box center [708, 257] width 235 height 26
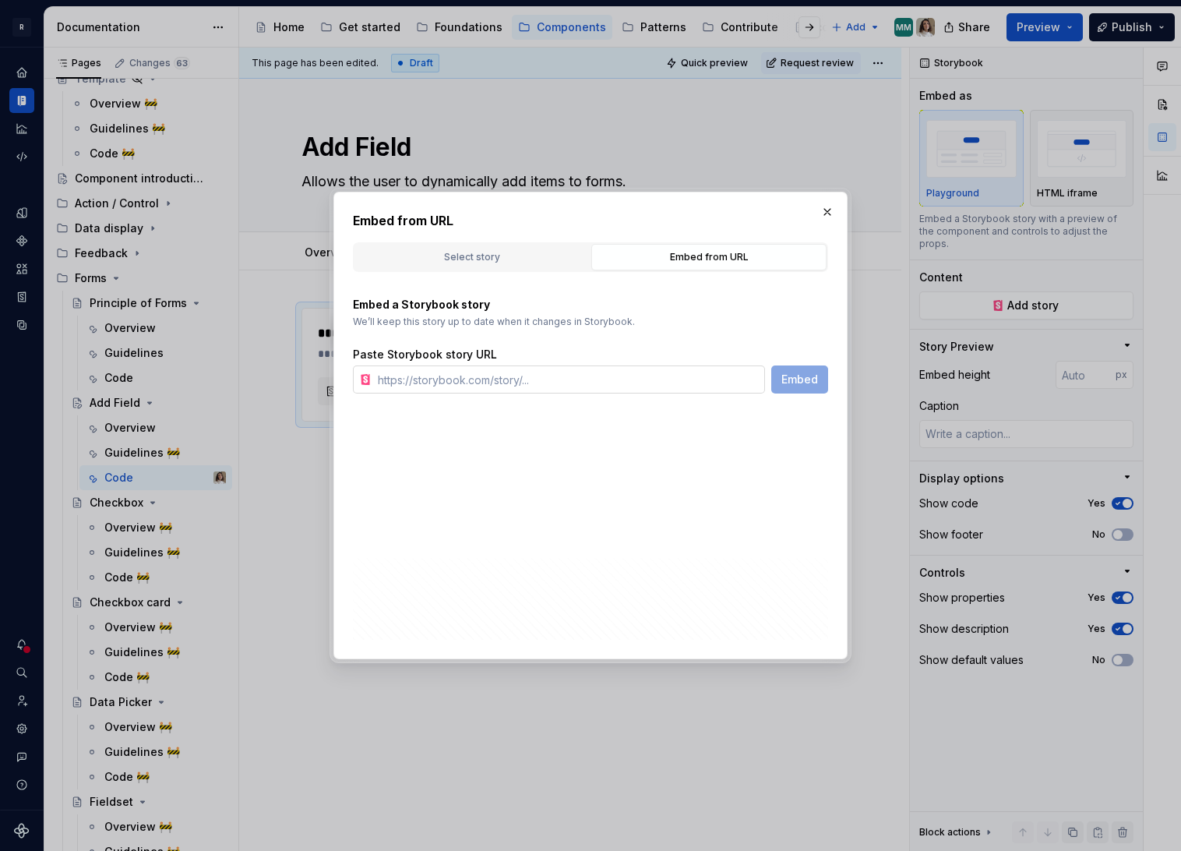
click at [448, 388] on input "text" at bounding box center [568, 379] width 393 height 28
click at [523, 254] on div "Select story" at bounding box center [472, 257] width 224 height 16
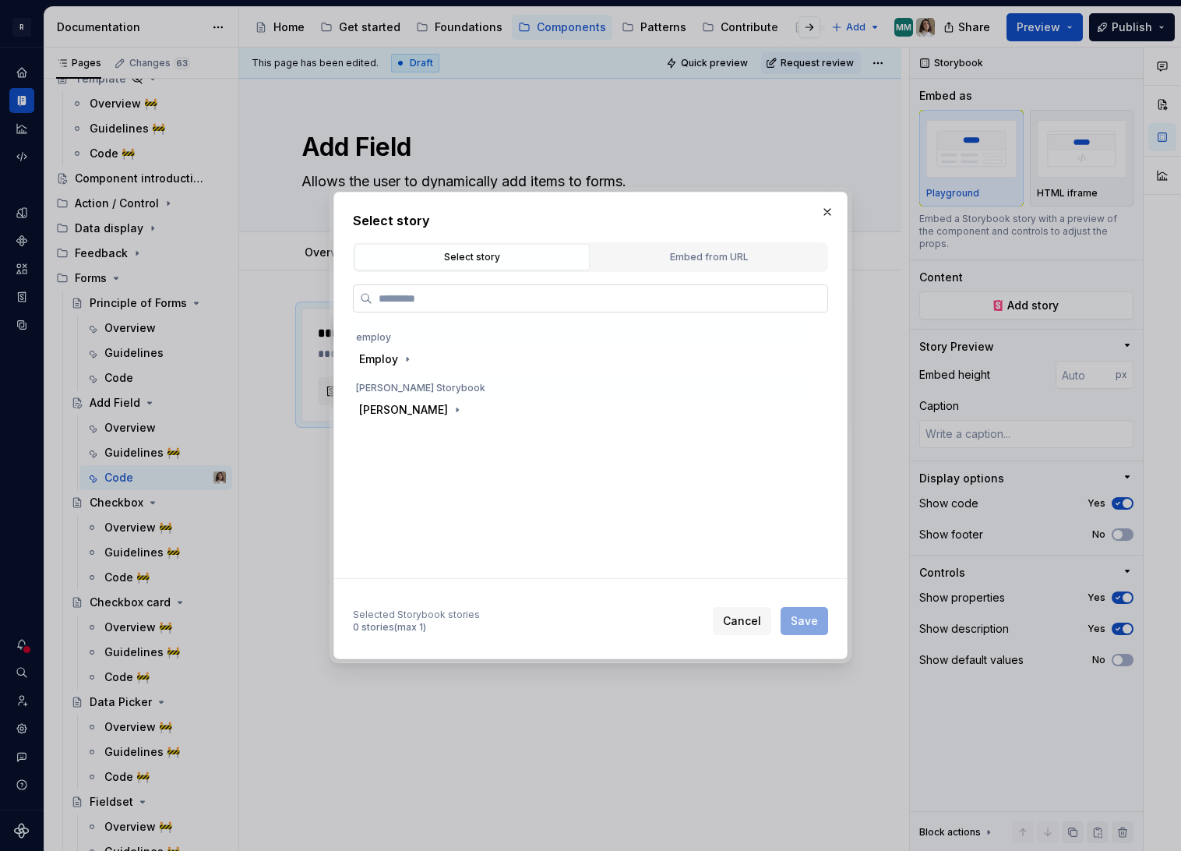
click at [455, 311] on label at bounding box center [590, 298] width 475 height 28
click at [455, 306] on input "search" at bounding box center [599, 299] width 455 height 16
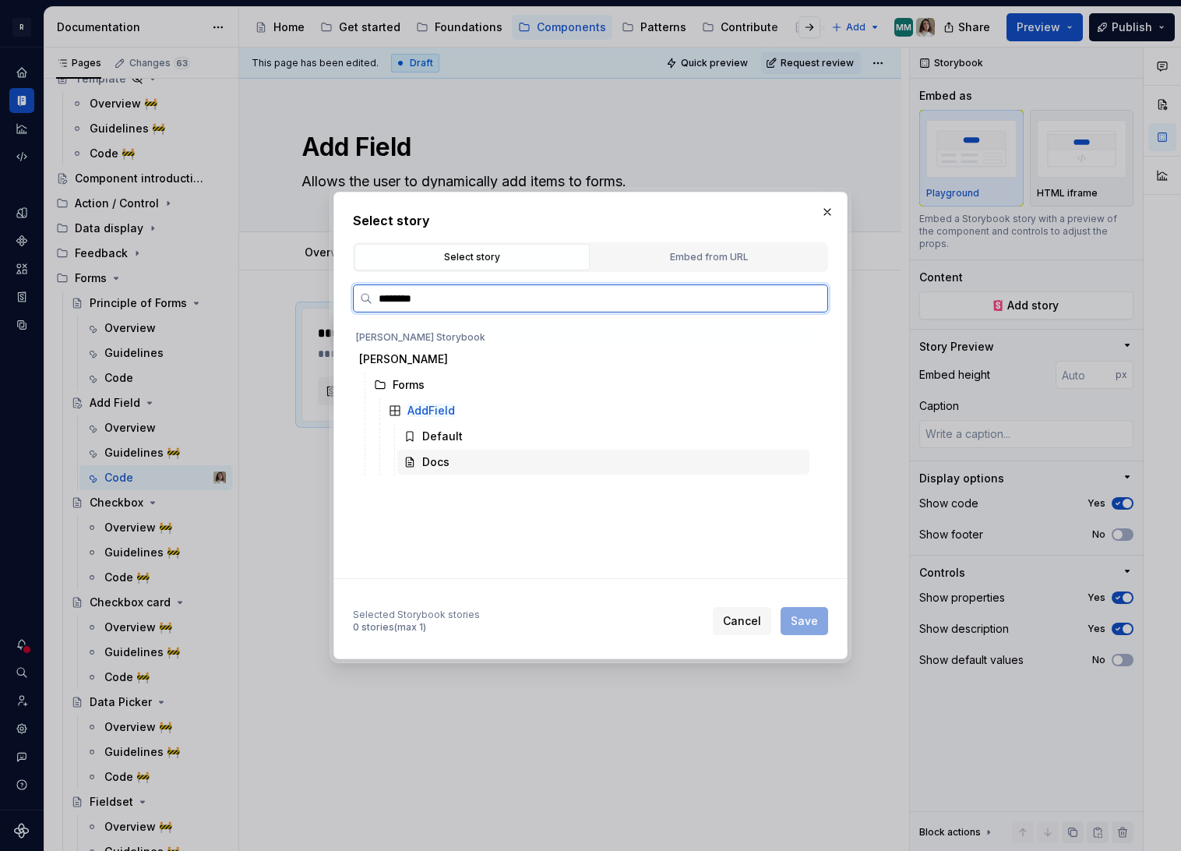
click at [501, 472] on div "Docs" at bounding box center [603, 462] width 412 height 25
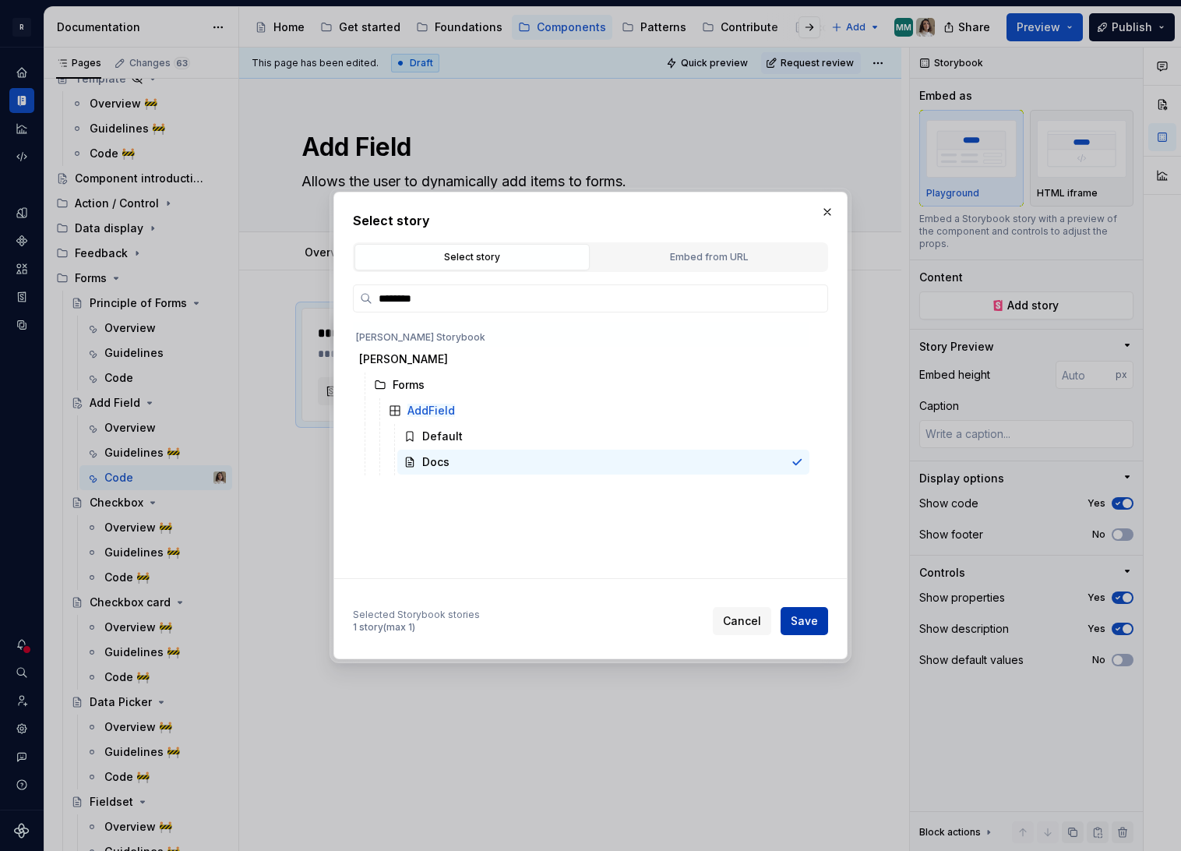
click at [793, 626] on span "Save" at bounding box center [804, 621] width 27 height 16
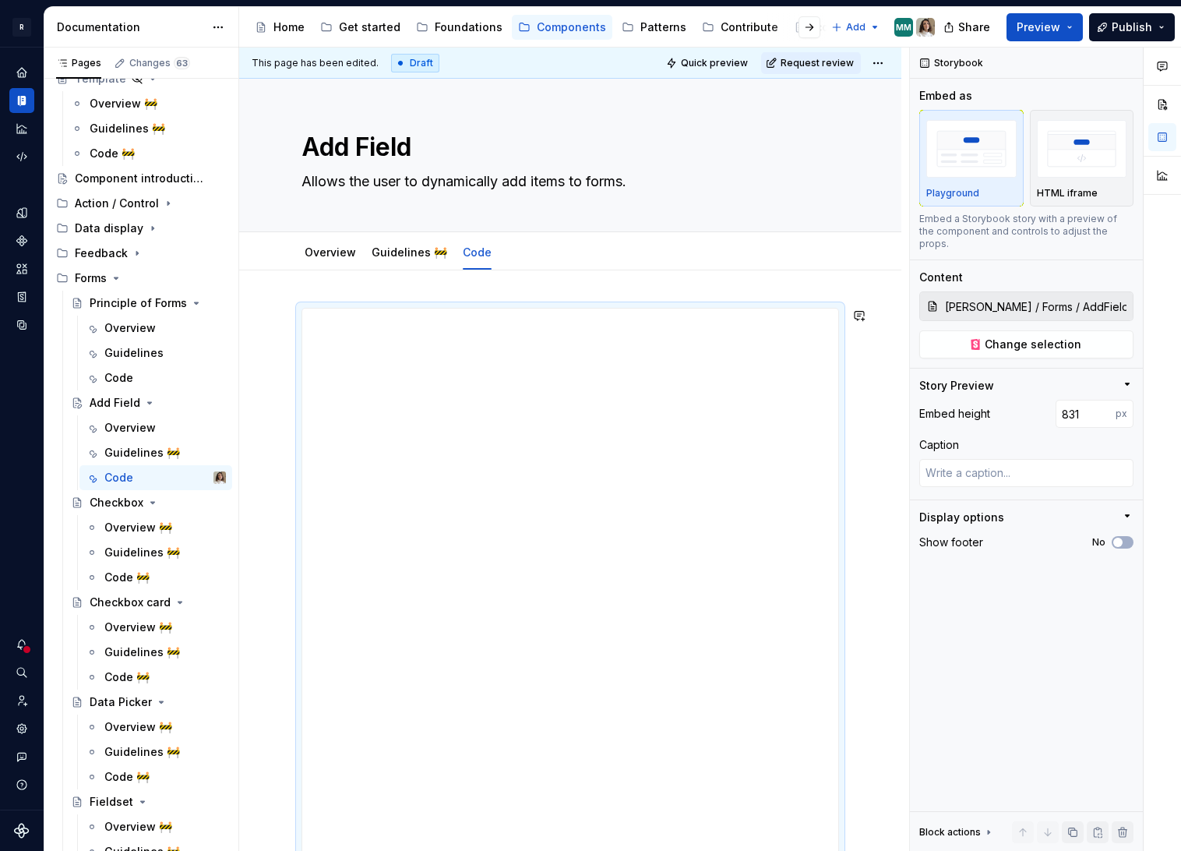
drag, startPoint x: 577, startPoint y: 619, endPoint x: 540, endPoint y: 957, distance: 339.4
click at [540, 735] on html "R Norma Design system data Documentation Accessibility guide for tree Page tree…" at bounding box center [590, 425] width 1181 height 851
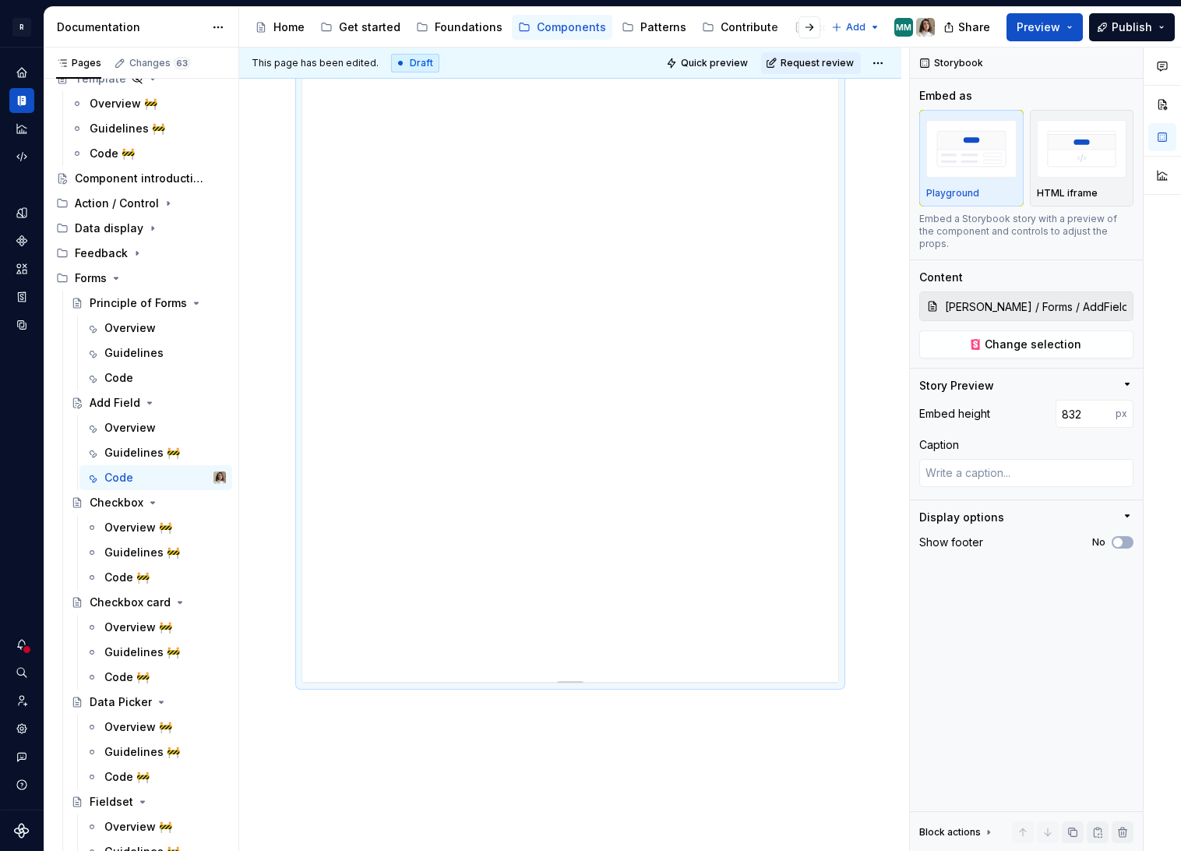
scroll to position [380, 0]
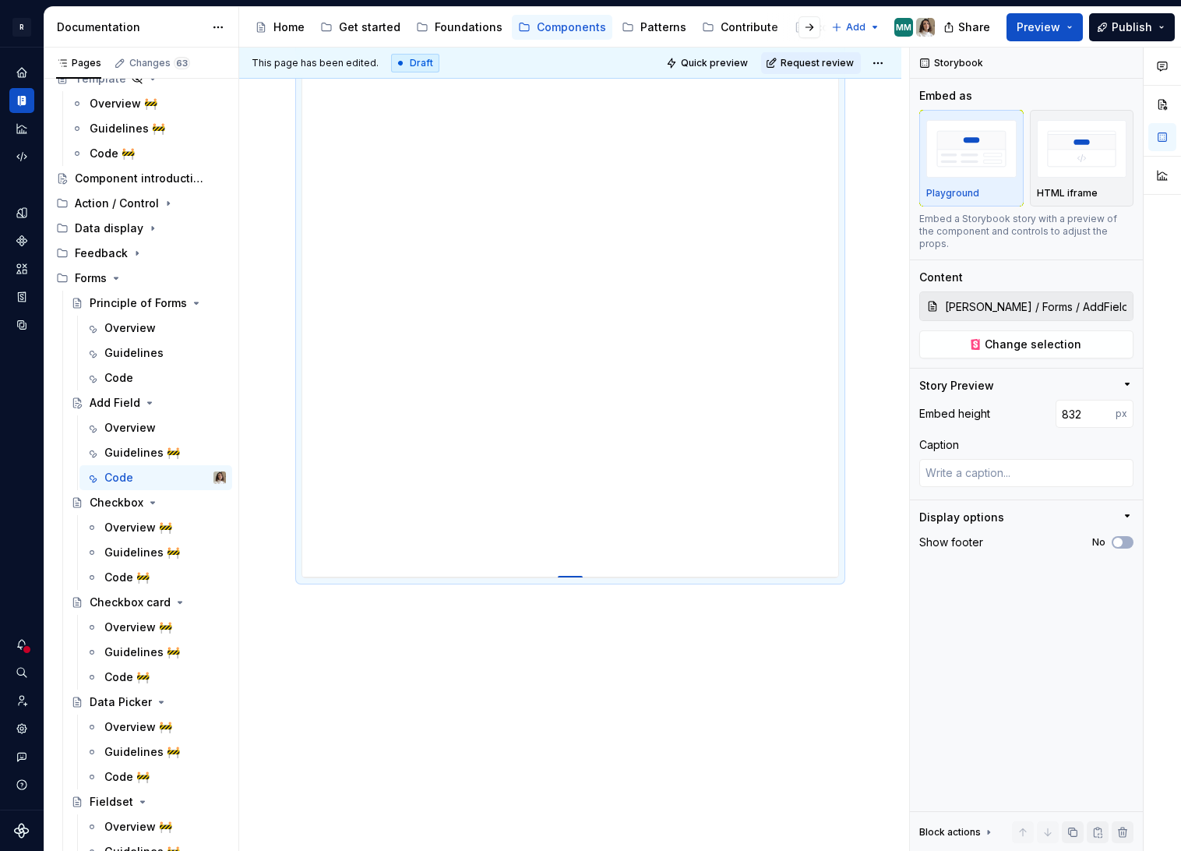
click at [571, 577] on div at bounding box center [570, 577] width 25 height 3
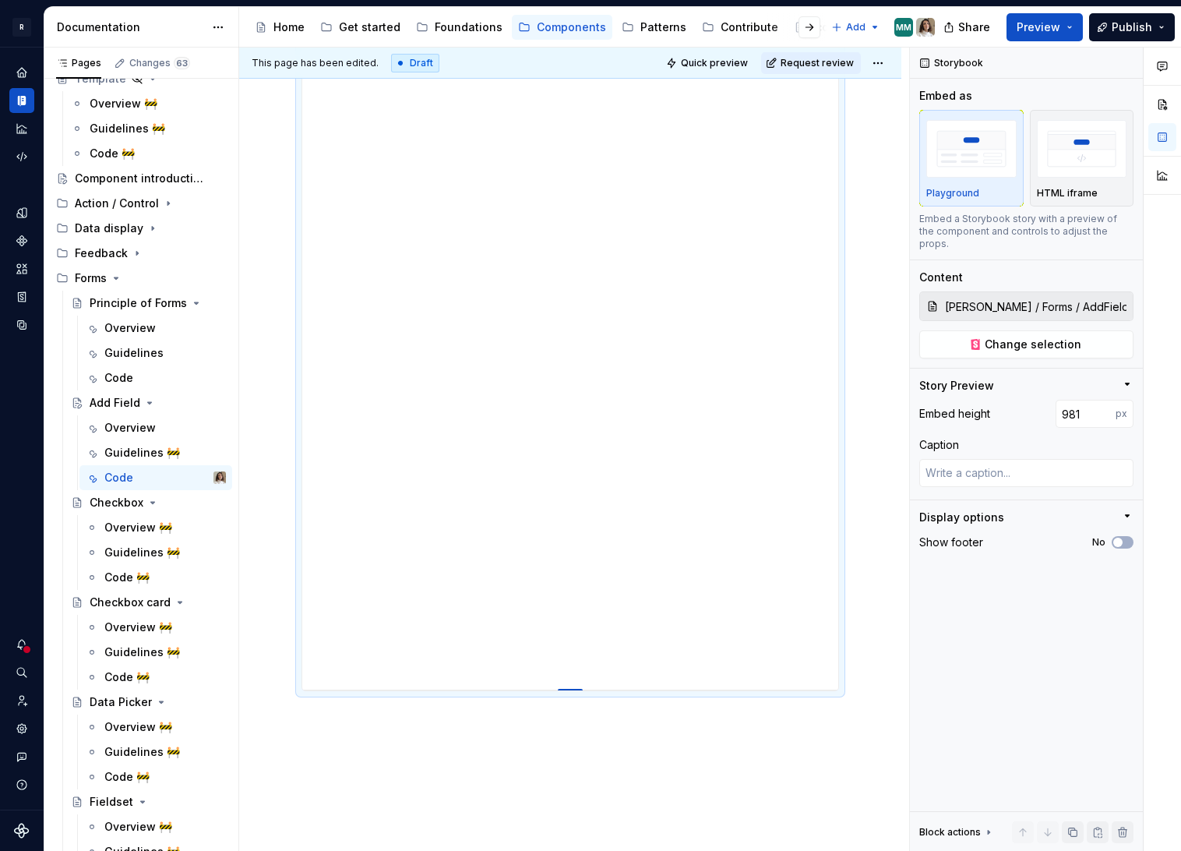
drag, startPoint x: 571, startPoint y: 575, endPoint x: 559, endPoint y: 693, distance: 118.2
drag, startPoint x: 568, startPoint y: 752, endPoint x: 576, endPoint y: 700, distance: 52.8
click at [576, 707] on div at bounding box center [570, 708] width 25 height 3
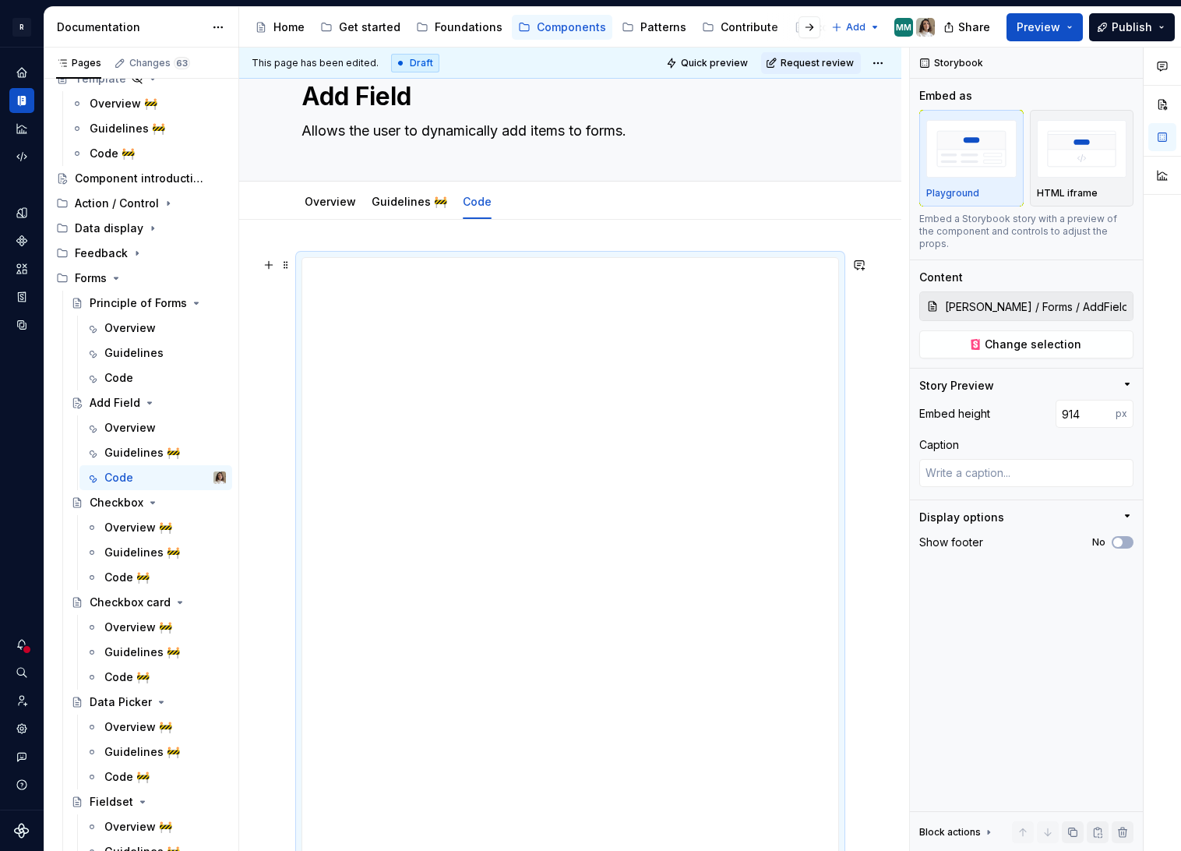
scroll to position [0, 0]
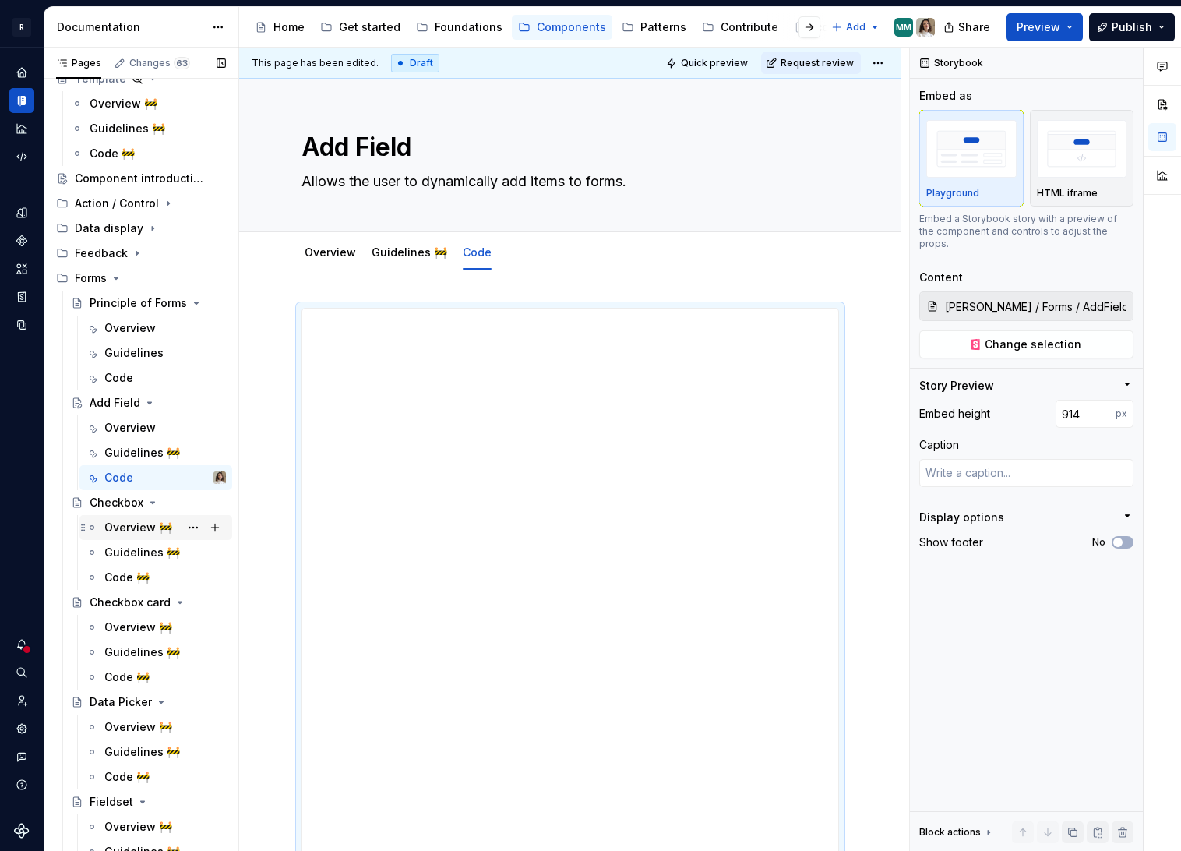
click at [129, 521] on div "Overview 🚧" at bounding box center [138, 528] width 68 height 16
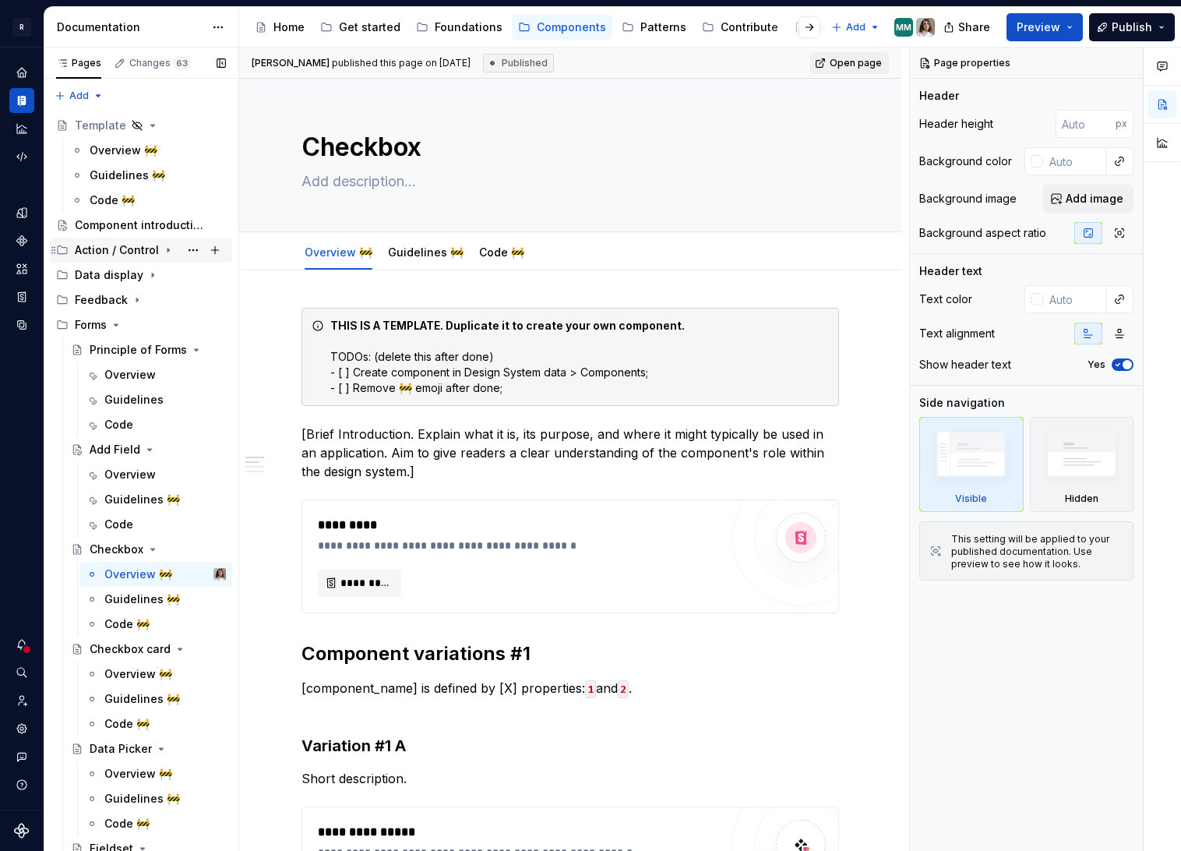
click at [164, 248] on icon "Page tree" at bounding box center [168, 250] width 12 height 12
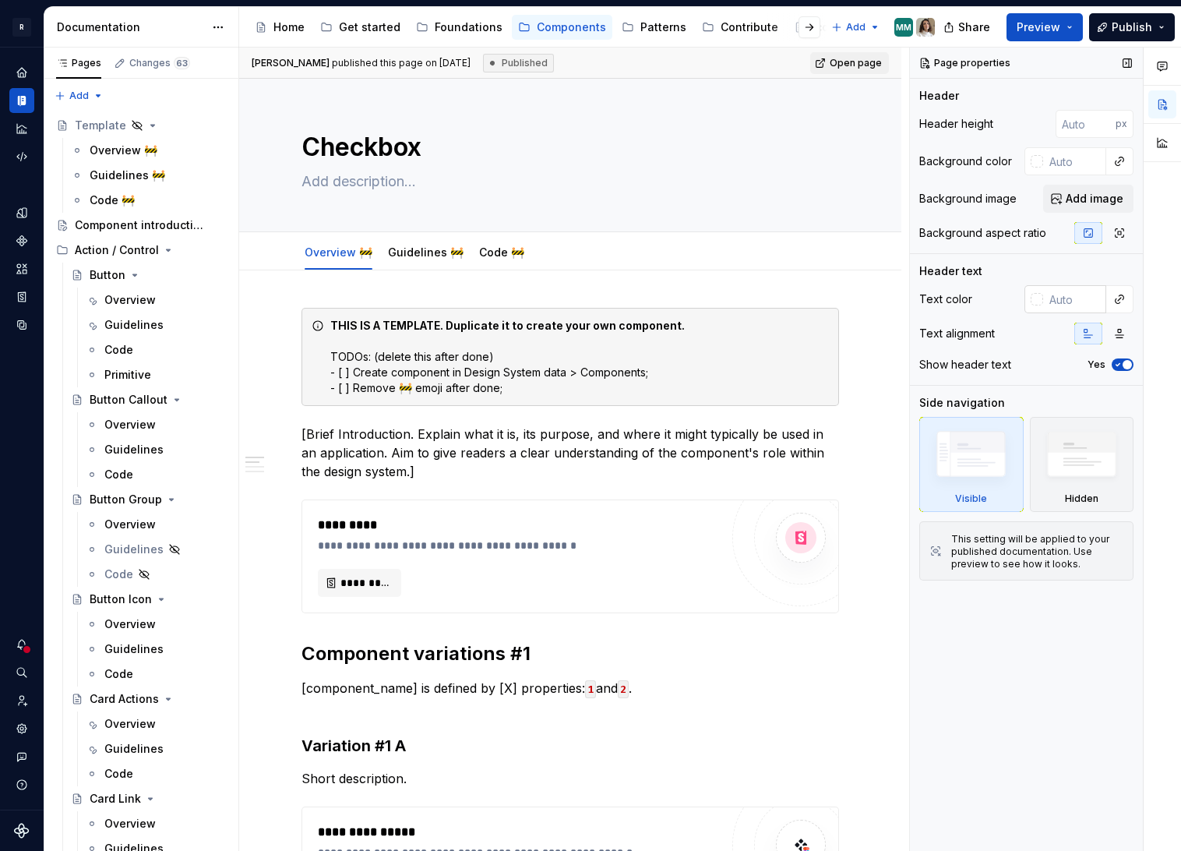
scroll to position [1203, 0]
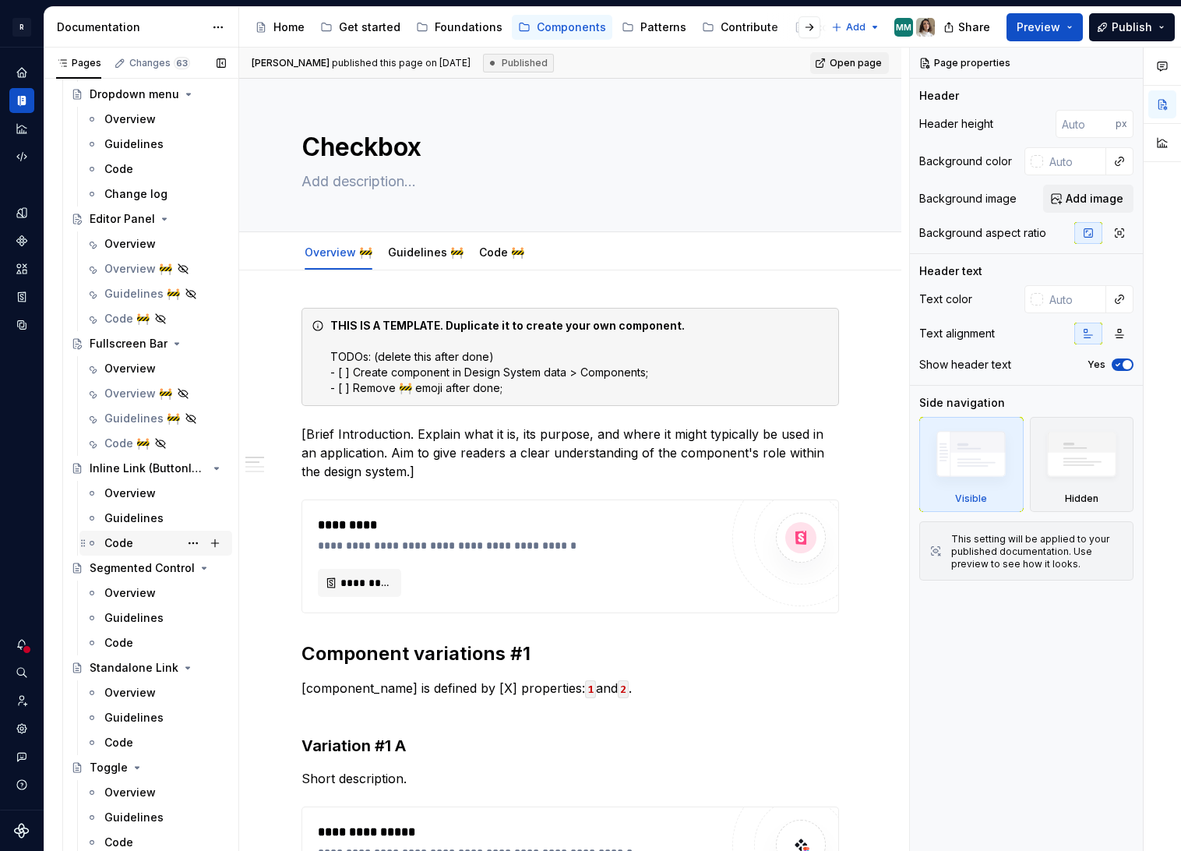
click at [122, 535] on div "Code" at bounding box center [118, 543] width 29 height 16
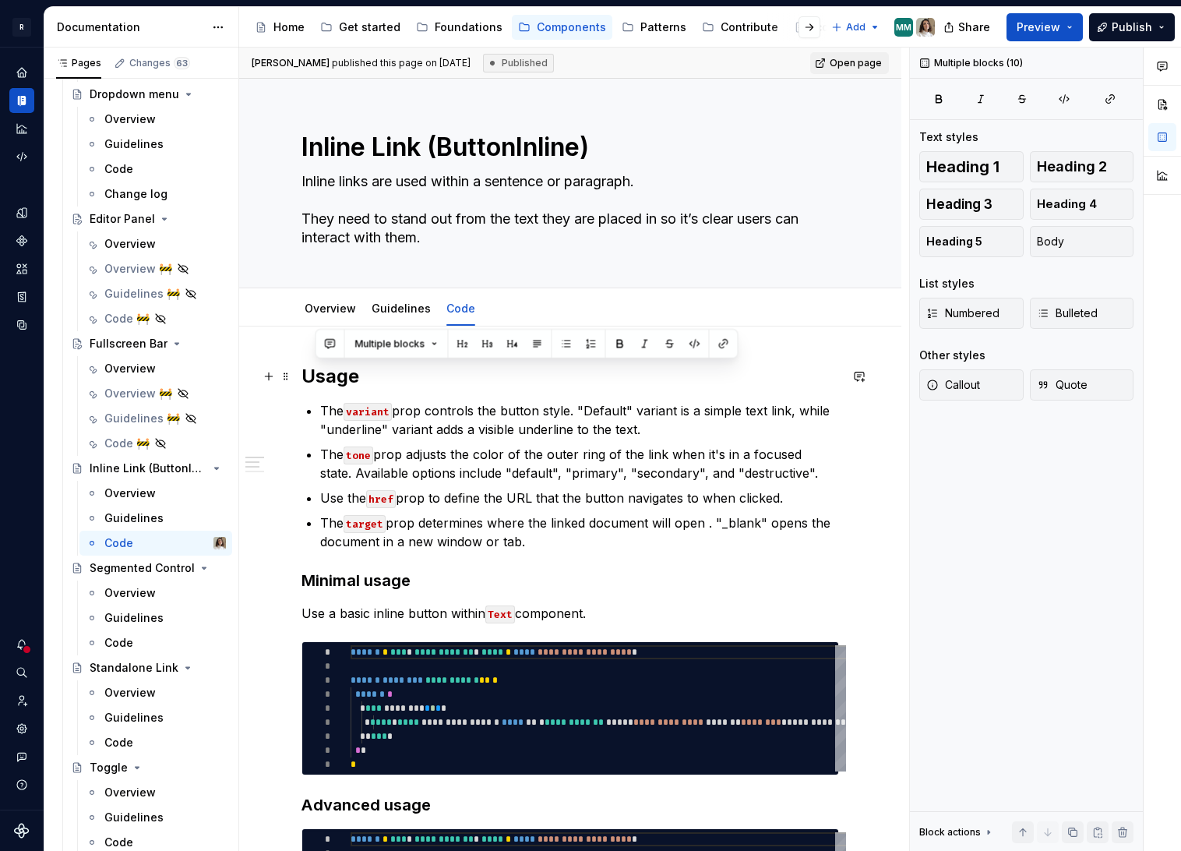
drag, startPoint x: 788, startPoint y: 560, endPoint x: 301, endPoint y: 381, distance: 519.6
click at [301, 381] on div "**********" at bounding box center [570, 755] width 538 height 783
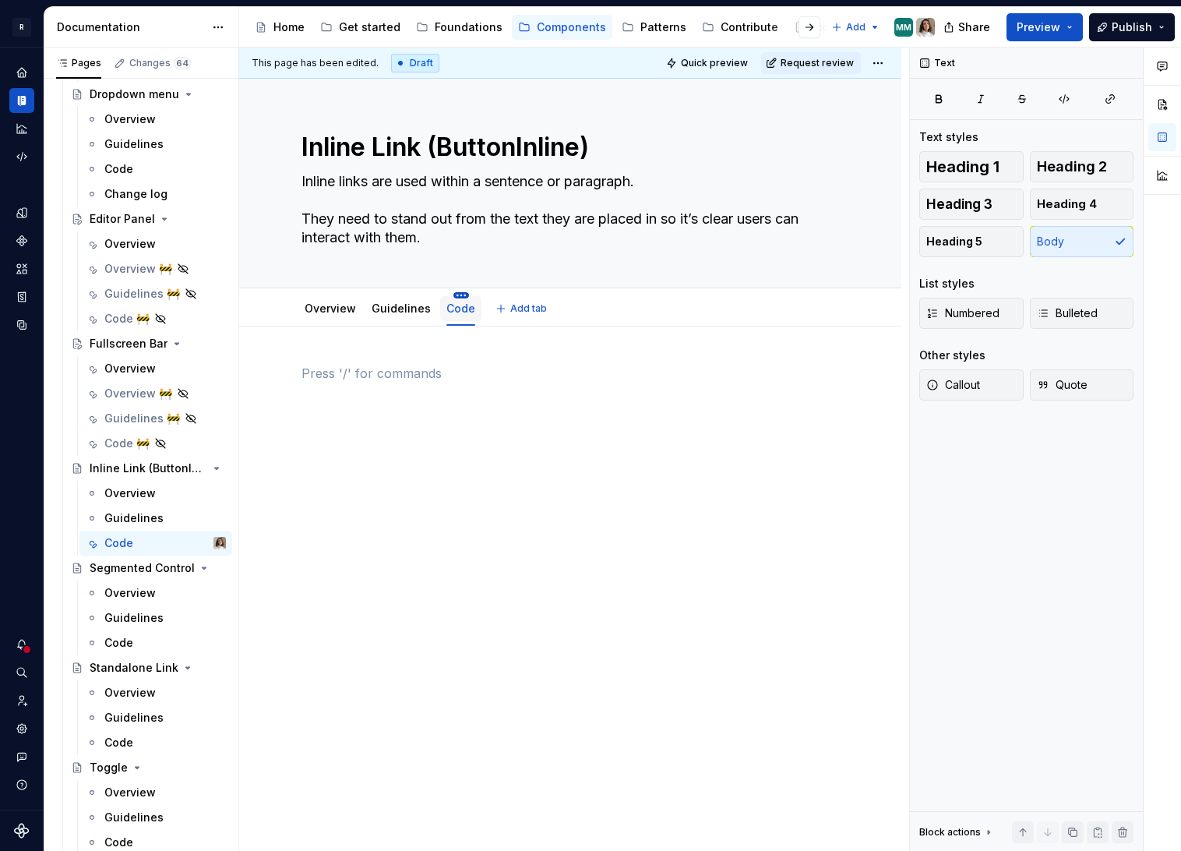
click at [453, 293] on html "R Norma Design system data Documentation Accessibility guide for tree Page tree…" at bounding box center [590, 425] width 1181 height 851
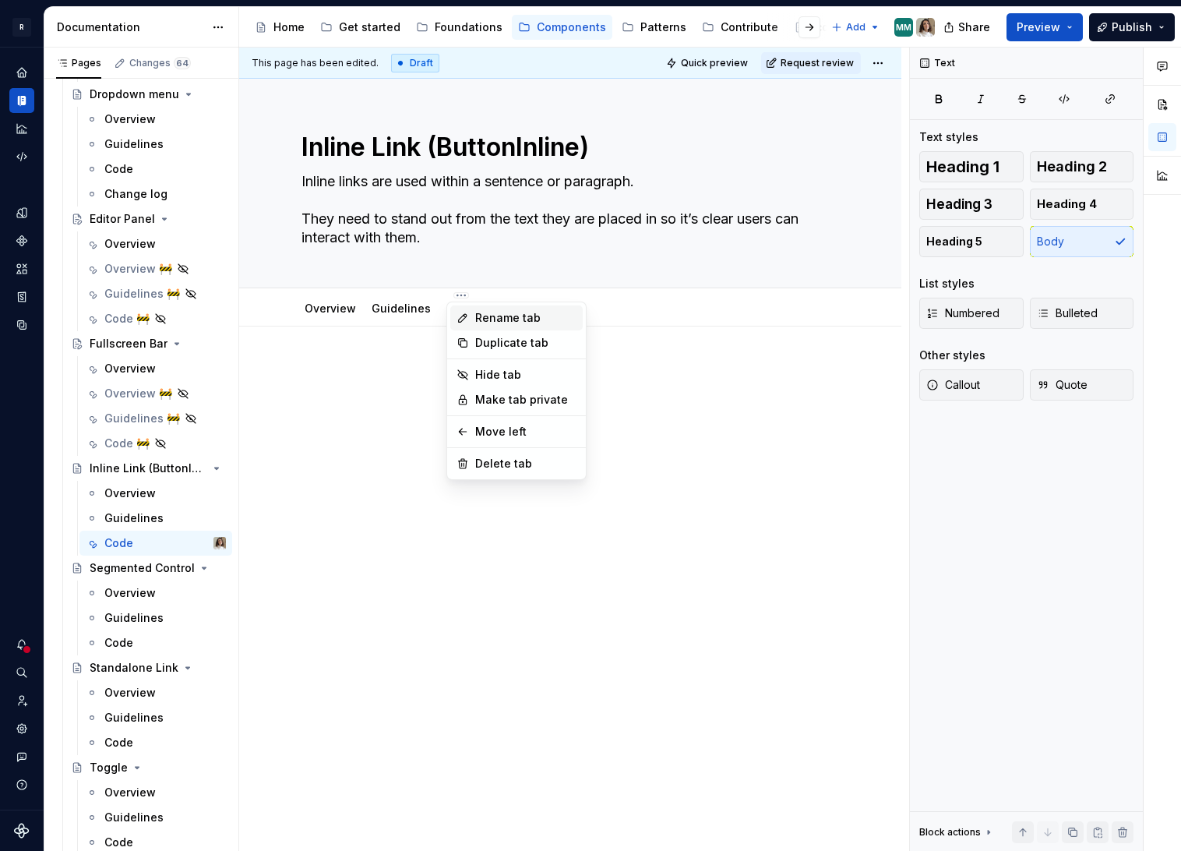
click at [479, 315] on div "Rename tab" at bounding box center [525, 318] width 101 height 16
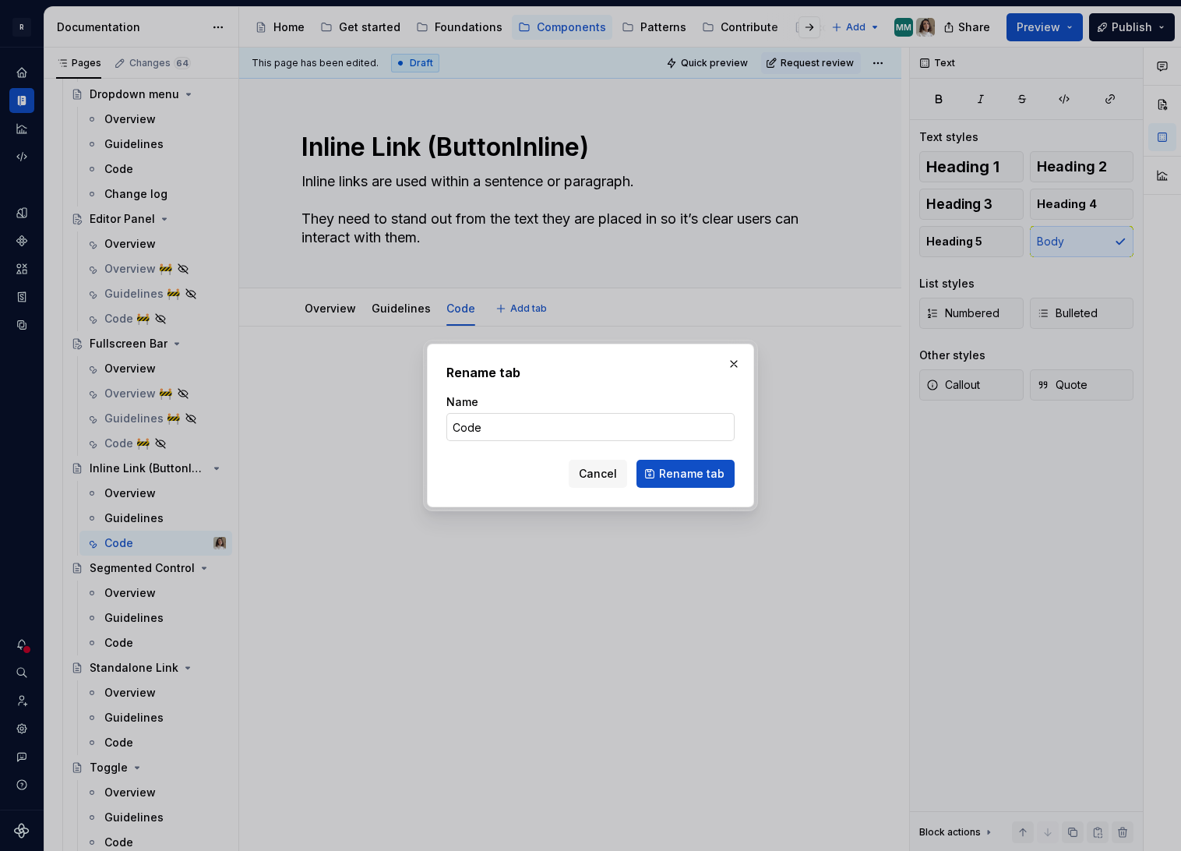
click at [488, 428] on input "Code" at bounding box center [590, 427] width 288 height 28
paste input "🚧"
click at [686, 486] on button "Rename tab" at bounding box center [685, 474] width 98 height 28
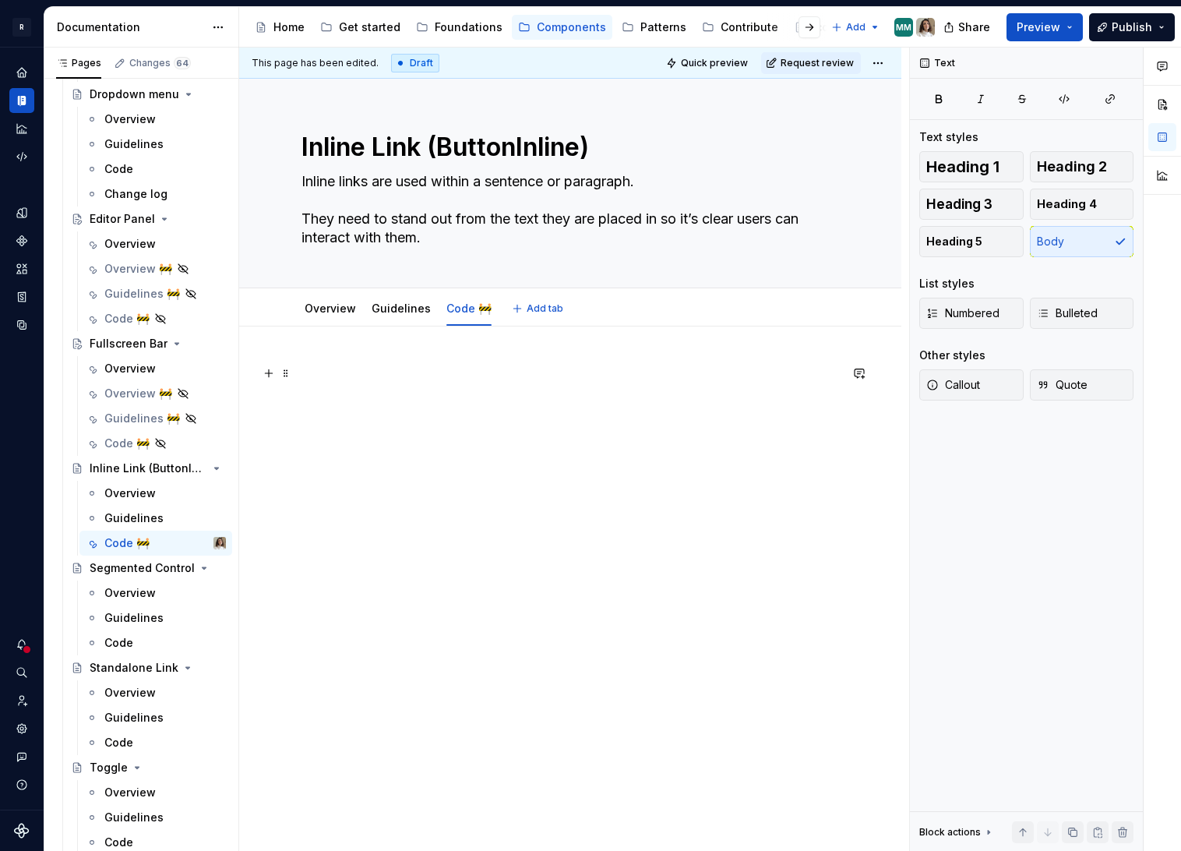
click at [404, 365] on p at bounding box center [570, 373] width 538 height 19
click at [865, 380] on button "button" at bounding box center [859, 373] width 22 height 22
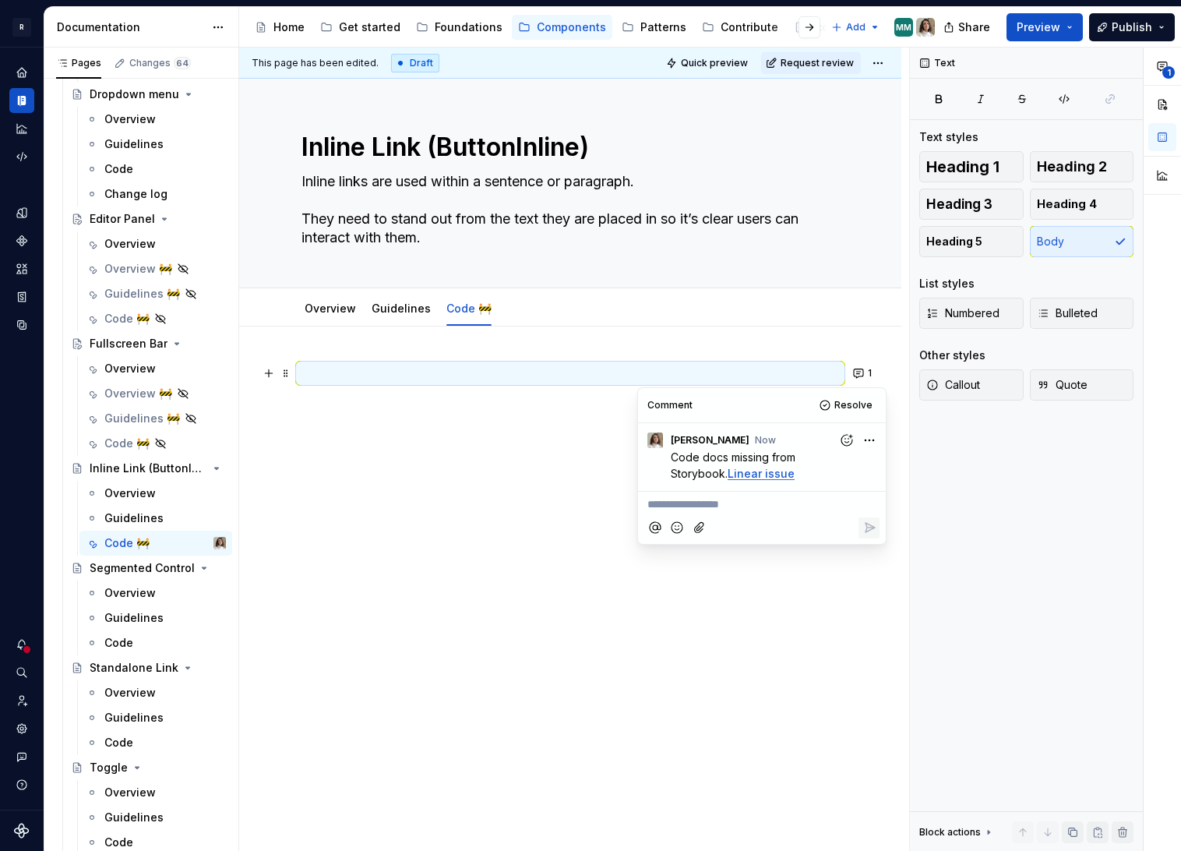
click at [506, 471] on div "1" at bounding box center [570, 511] width 662 height 371
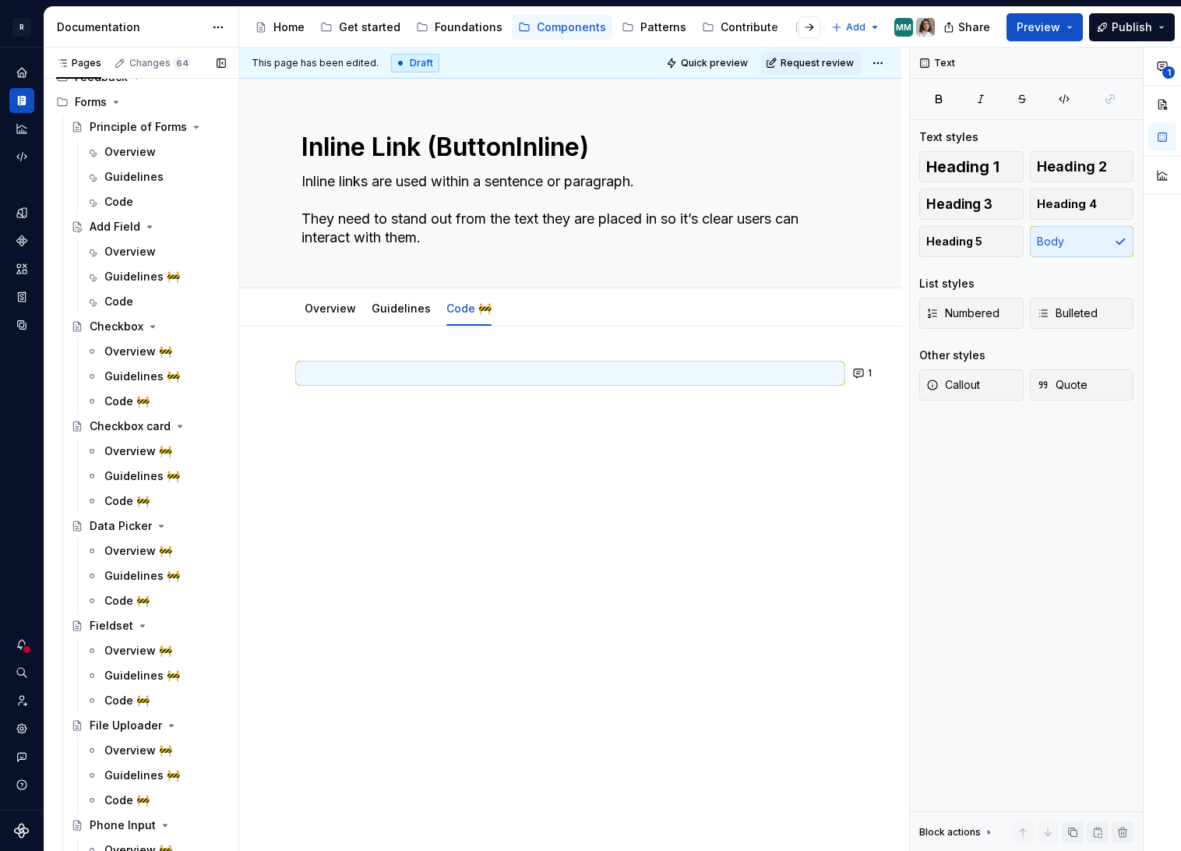
scroll to position [2035, 0]
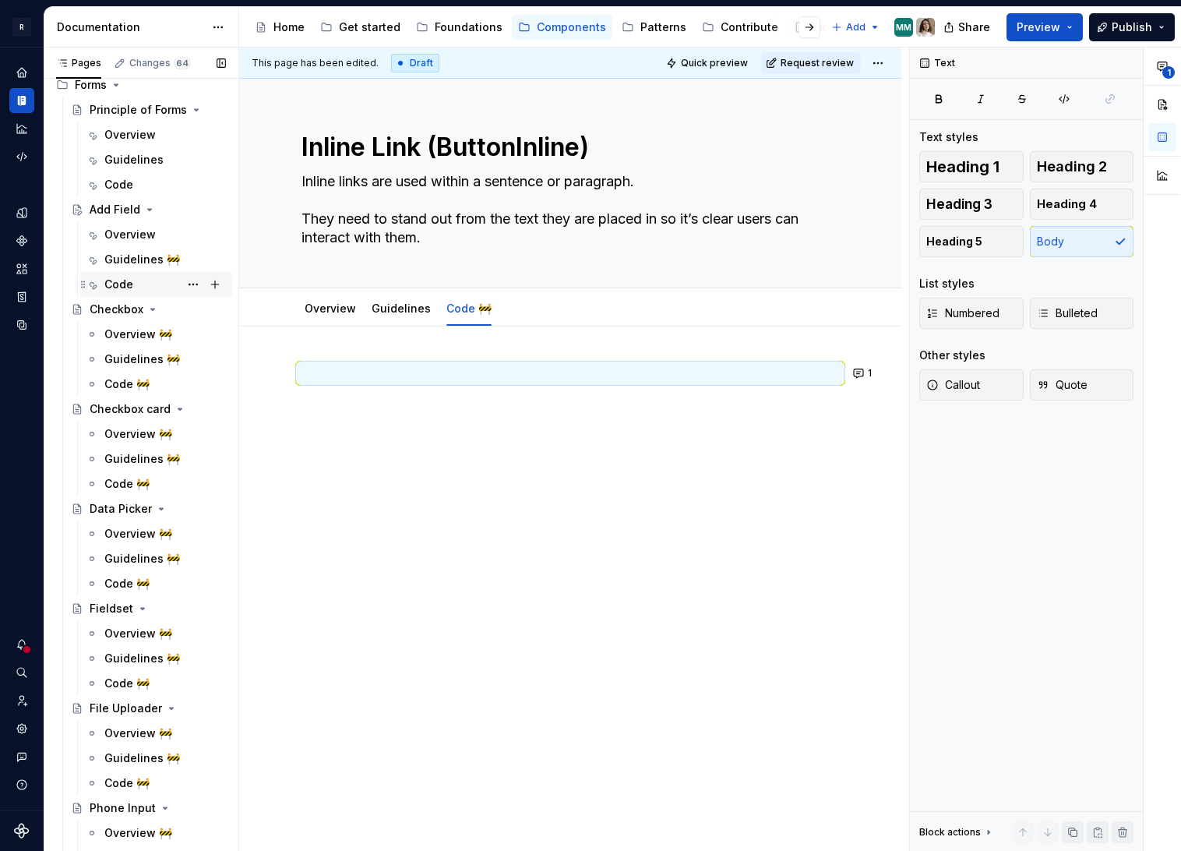
click at [126, 278] on div "Code" at bounding box center [118, 285] width 29 height 16
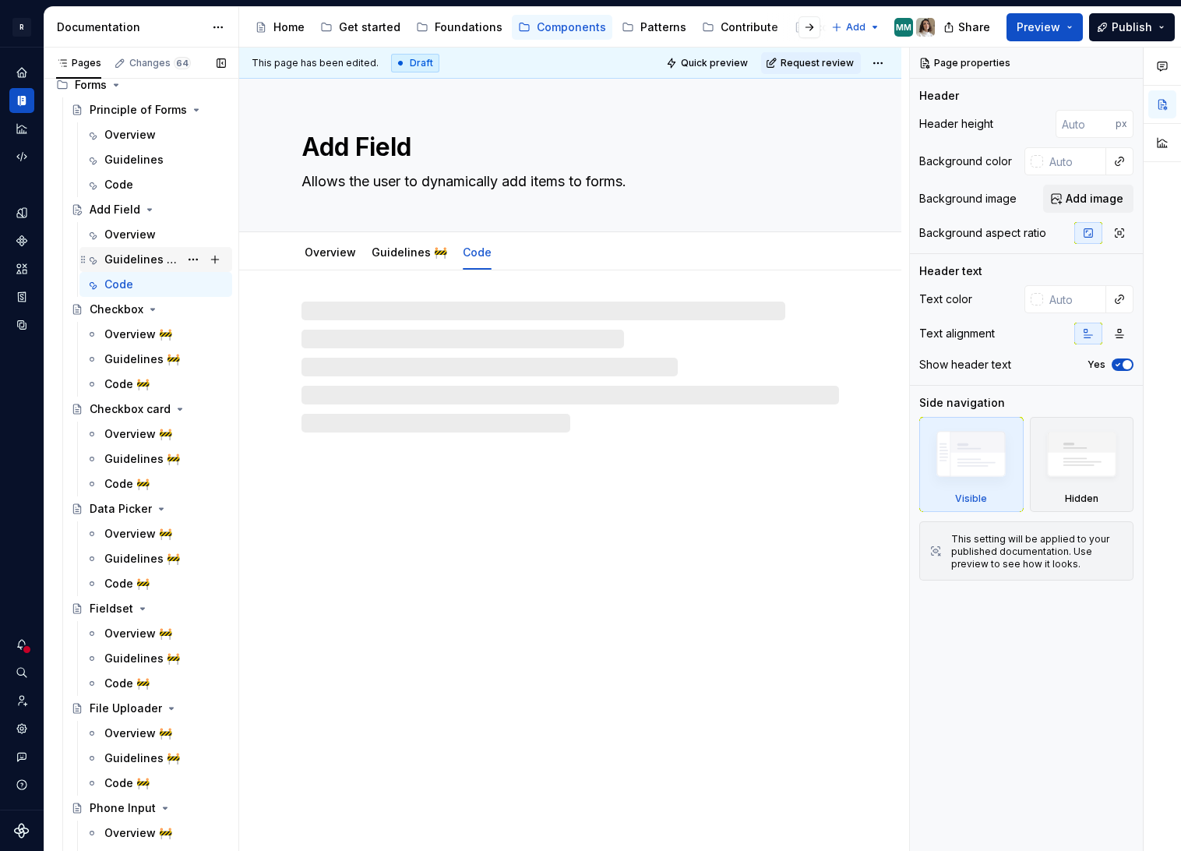
click at [129, 255] on div "Guidelines 🚧" at bounding box center [141, 260] width 75 height 16
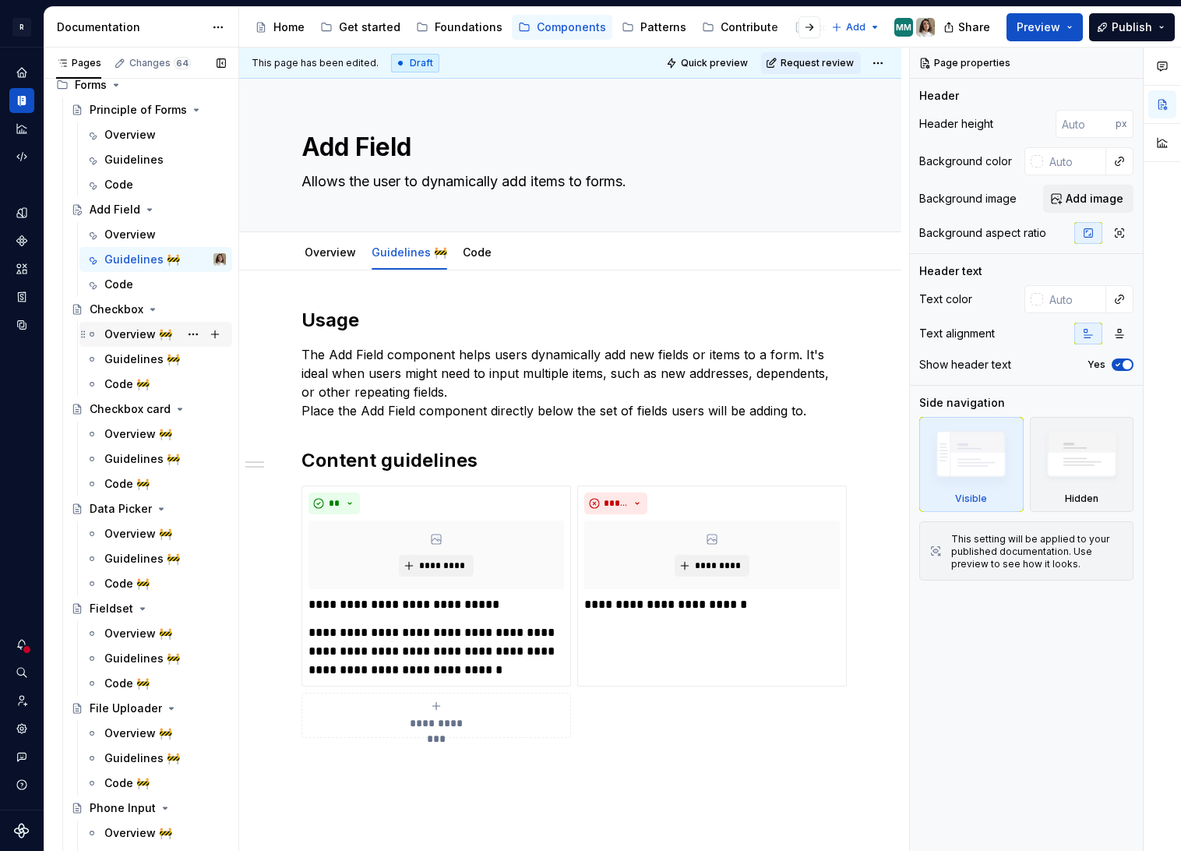
click at [146, 337] on div "Overview 🚧" at bounding box center [138, 334] width 68 height 16
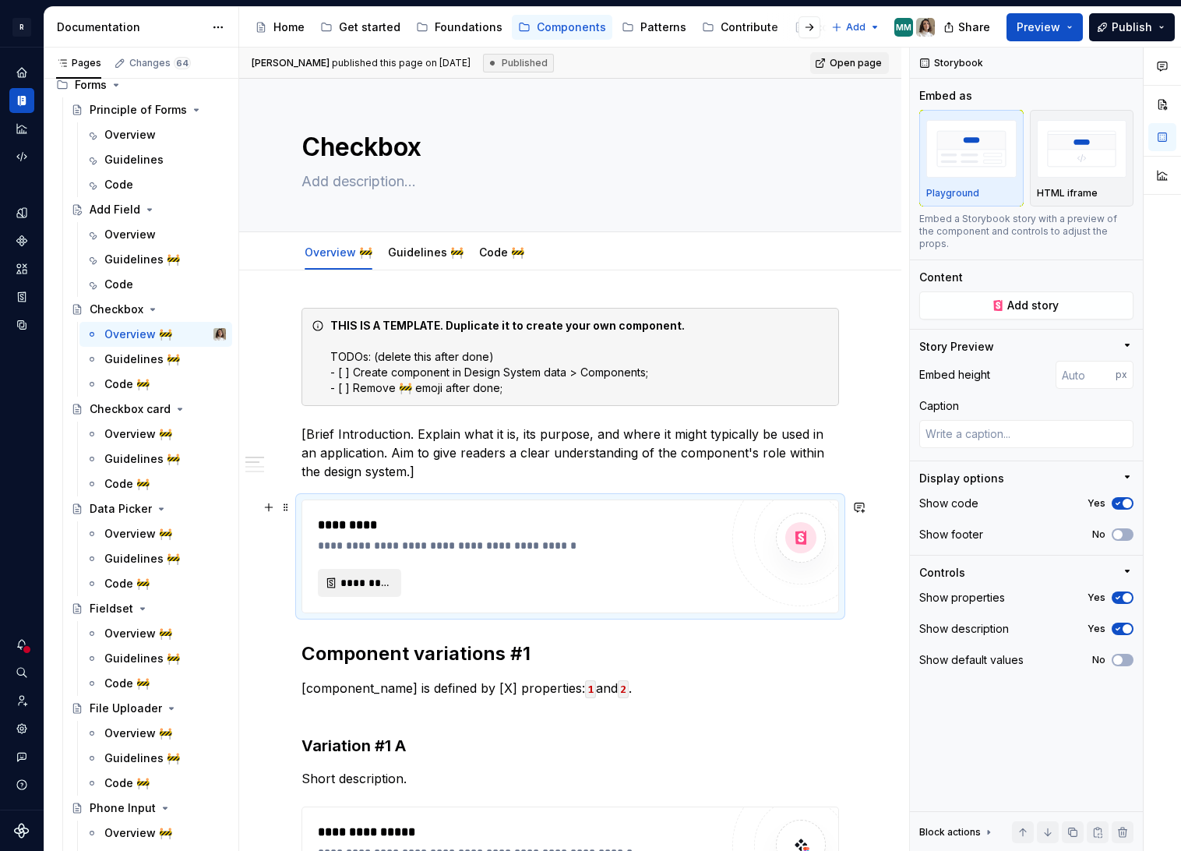
click at [375, 577] on span "*********" at bounding box center [365, 583] width 51 height 16
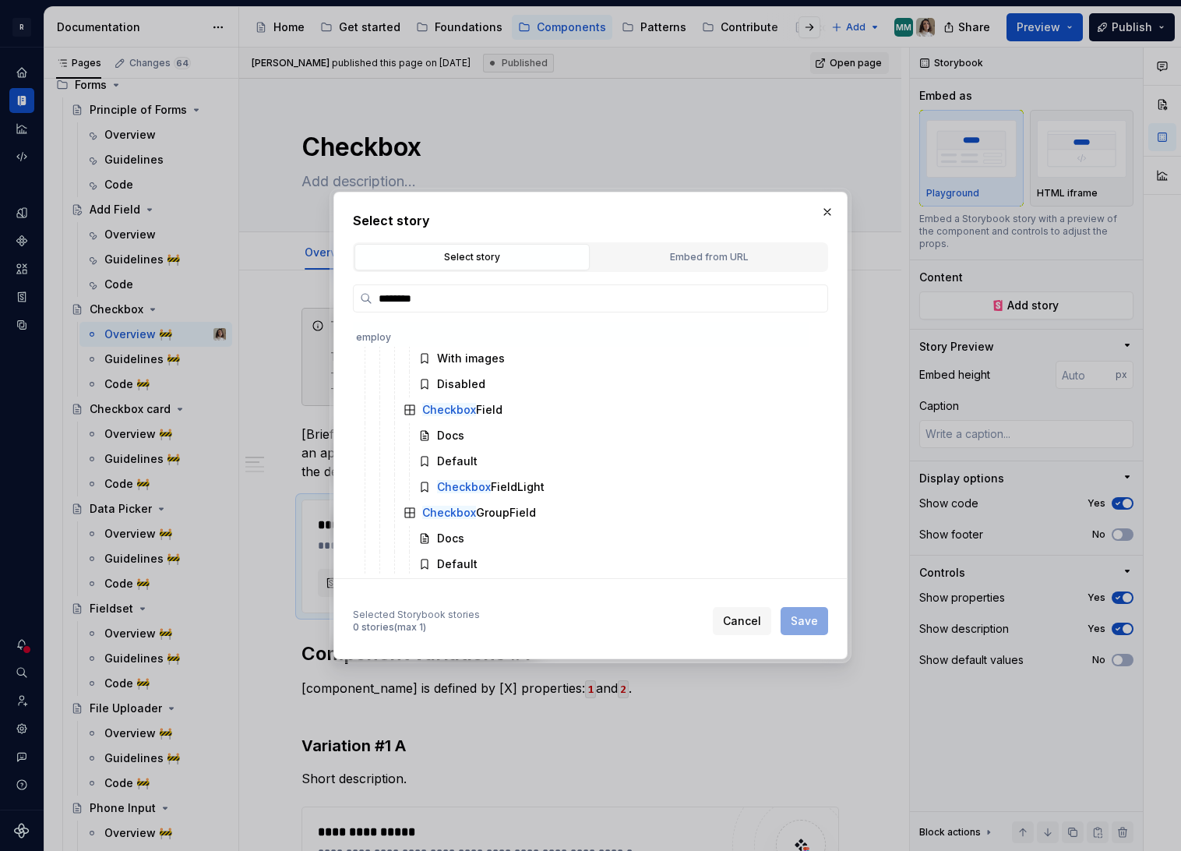
scroll to position [574, 0]
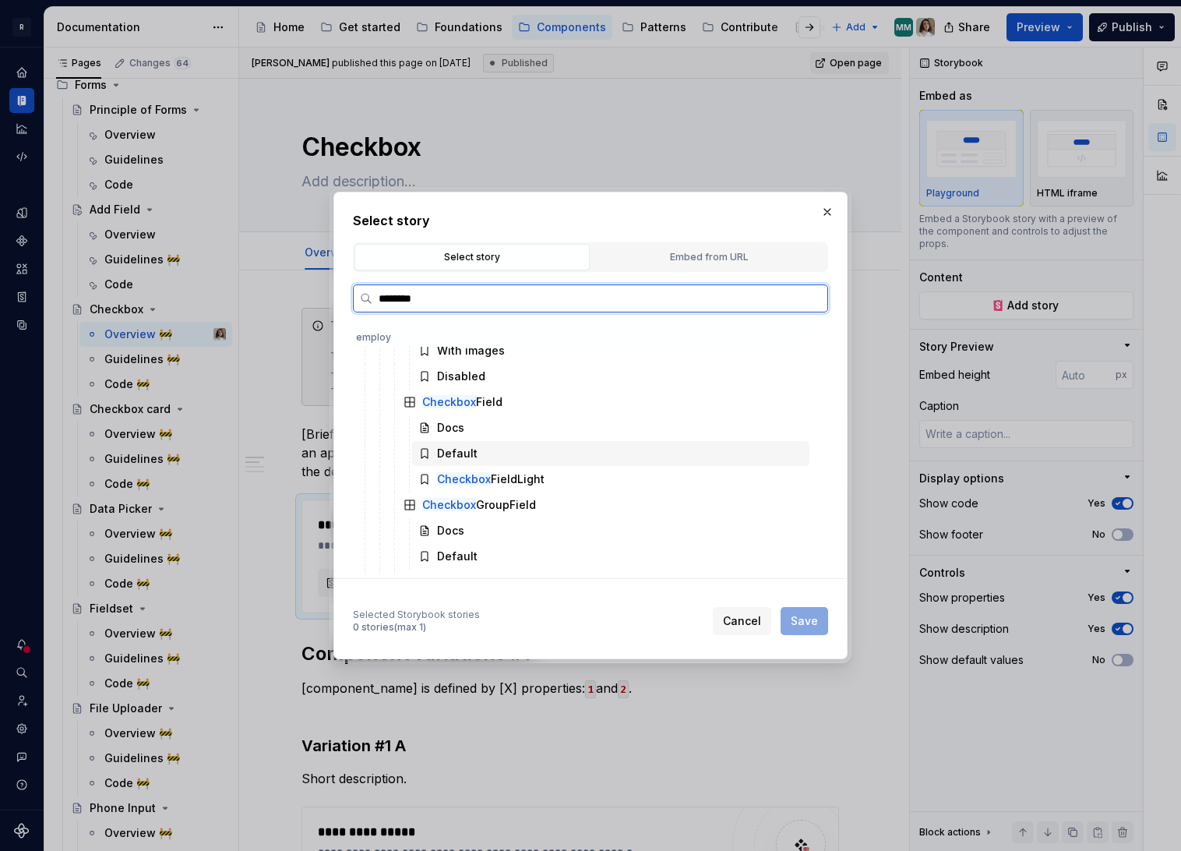
click at [495, 455] on div "Default" at bounding box center [610, 453] width 397 height 25
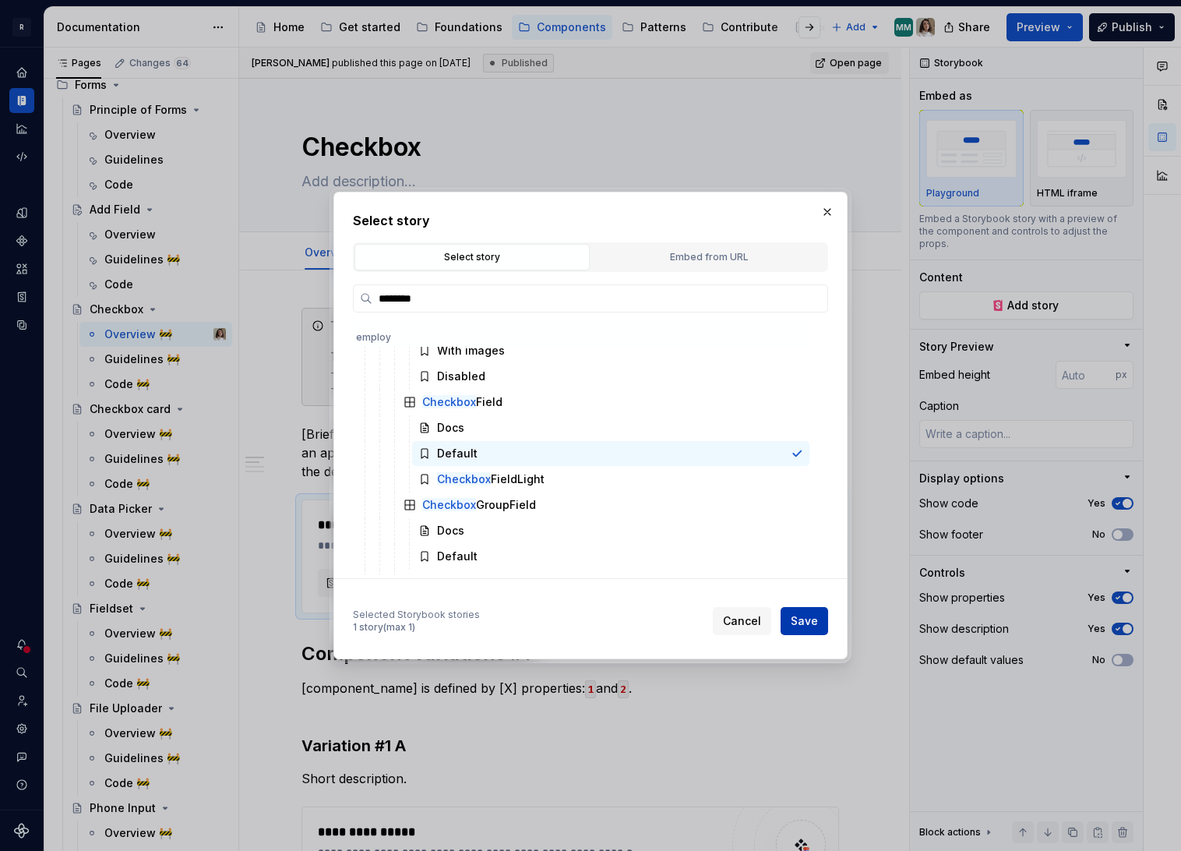
click at [814, 619] on span "Save" at bounding box center [804, 621] width 27 height 16
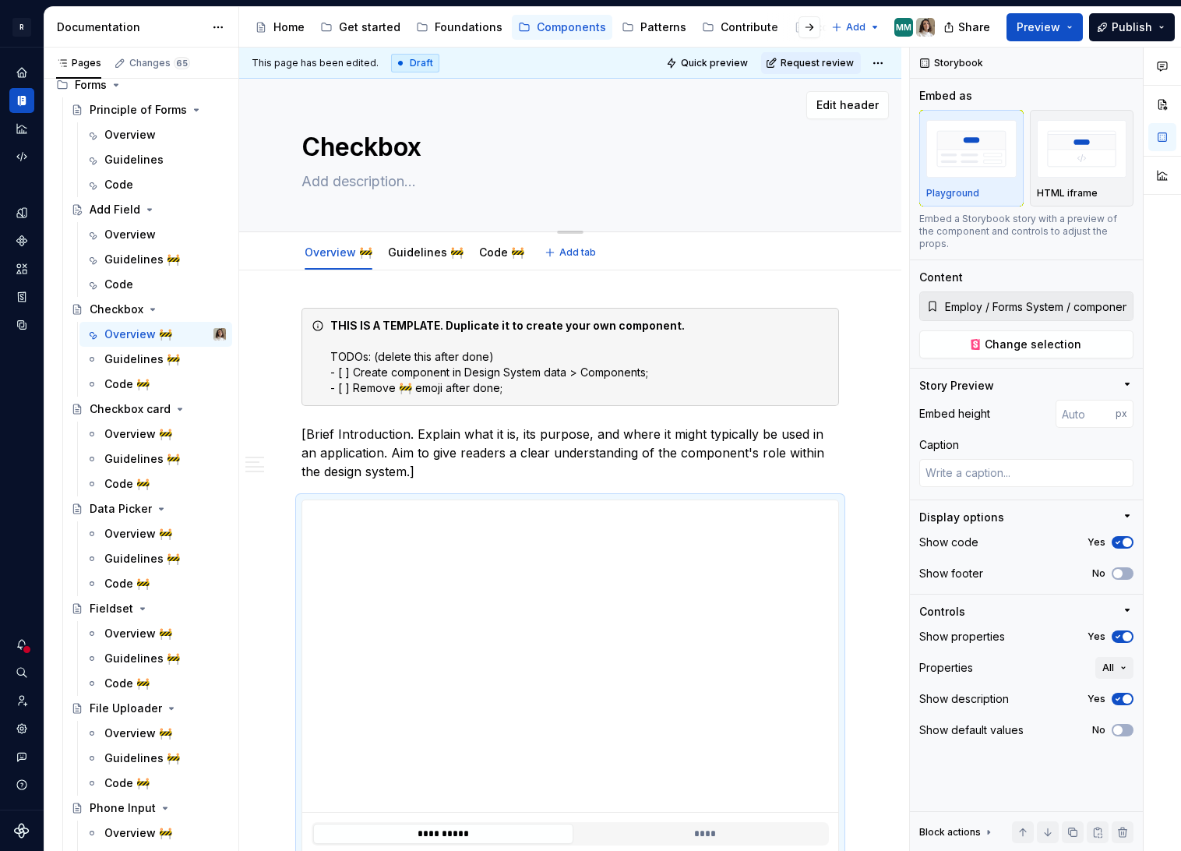
click at [349, 178] on textarea at bounding box center [567, 181] width 538 height 25
paste textarea "Selection controls that allow users to choose one or multiple items from a grou…"
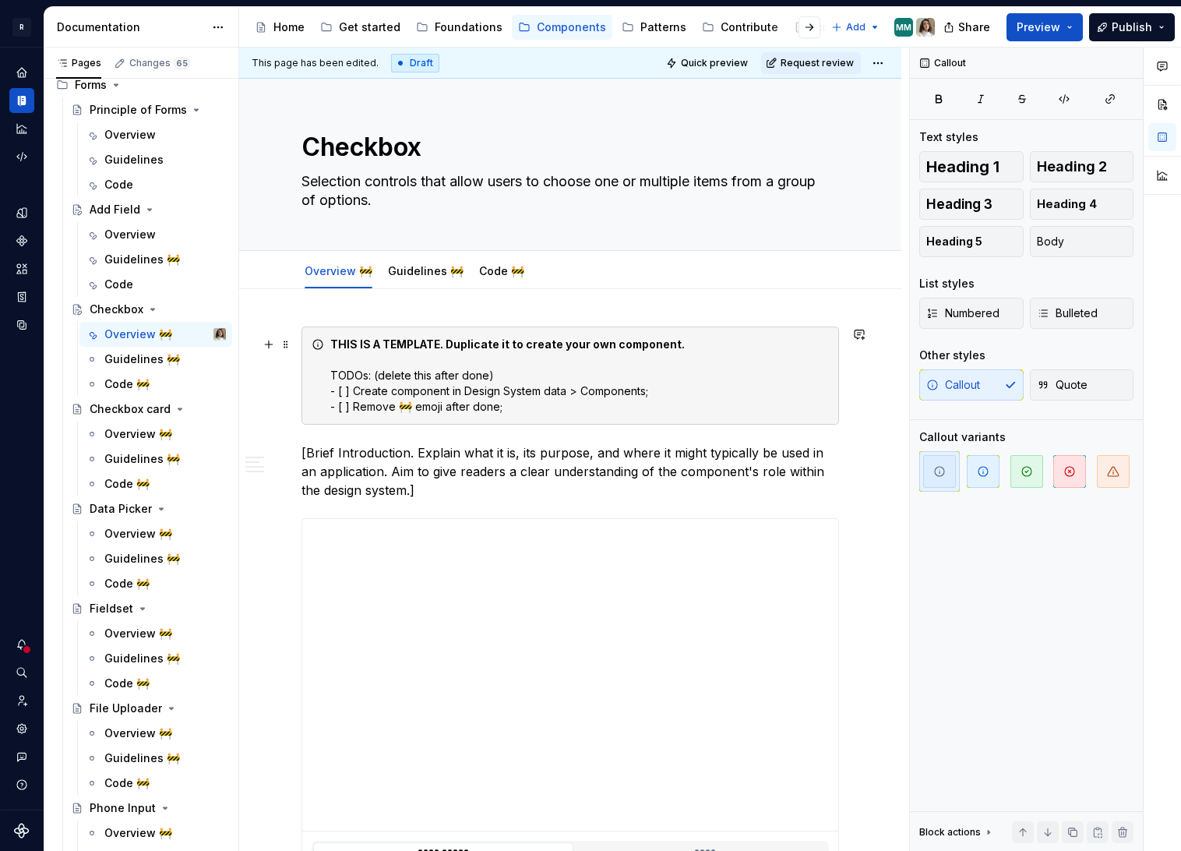
click at [573, 404] on div "THIS IS A TEMPLATE. Duplicate it to create your own component. TODOs: (delete t…" at bounding box center [579, 376] width 499 height 78
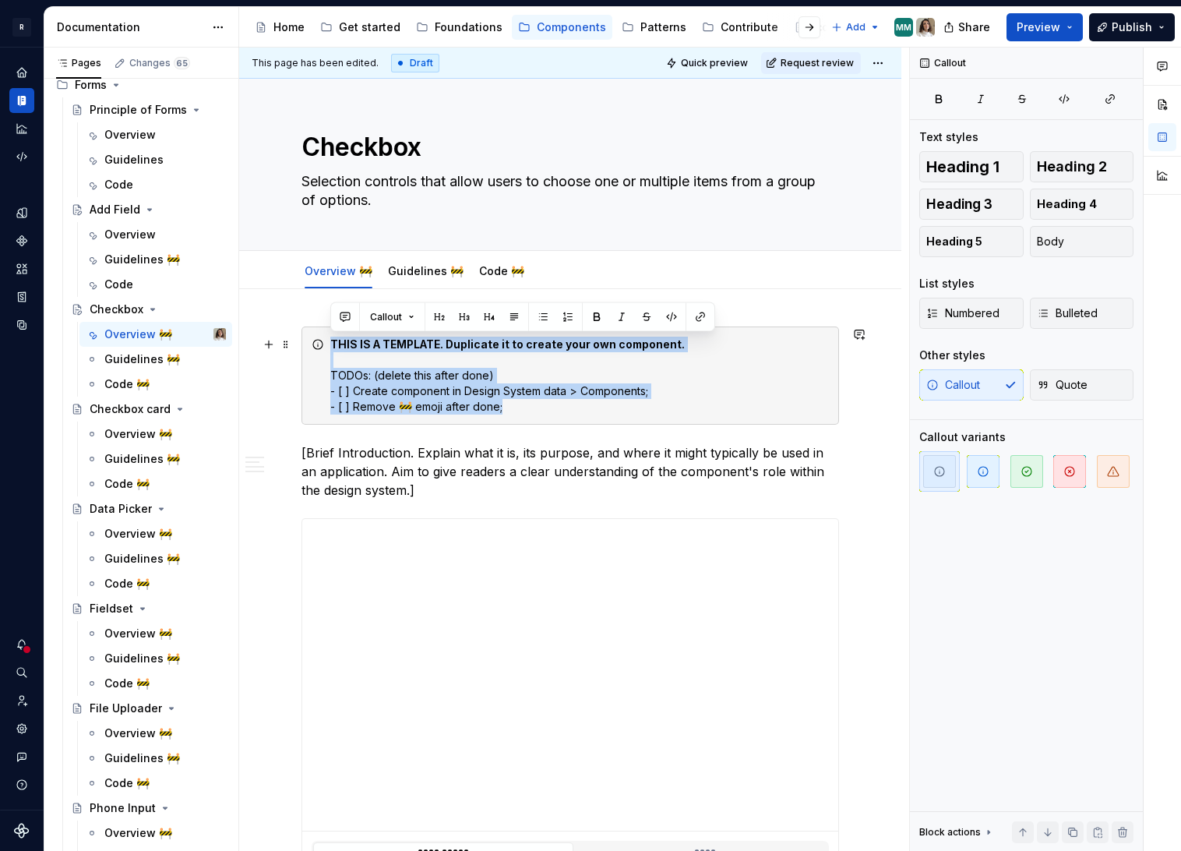
drag, startPoint x: 433, startPoint y: 378, endPoint x: 311, endPoint y: 347, distance: 126.0
click at [311, 347] on div "THIS IS A TEMPLATE. Duplicate it to create your own component. TODOs: (delete t…" at bounding box center [570, 375] width 538 height 98
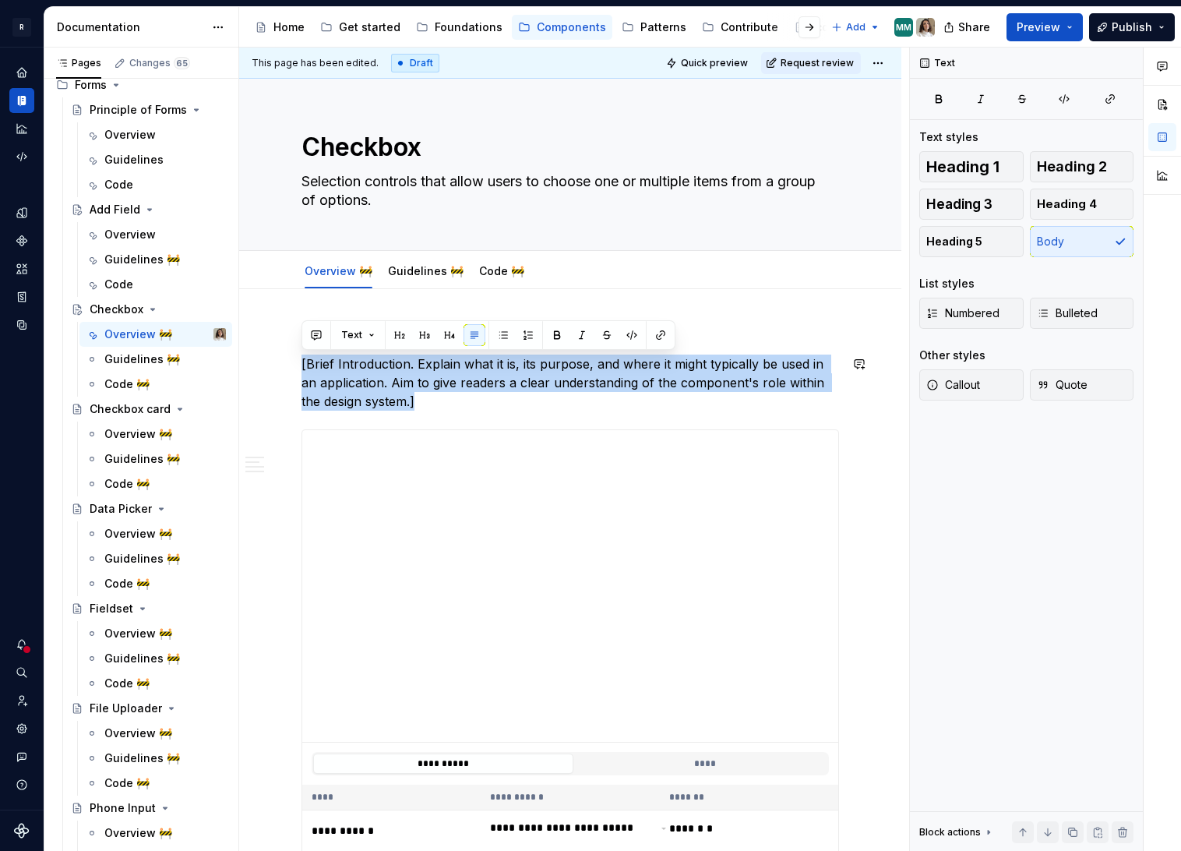
drag, startPoint x: 423, startPoint y: 400, endPoint x: 286, endPoint y: 351, distance: 145.4
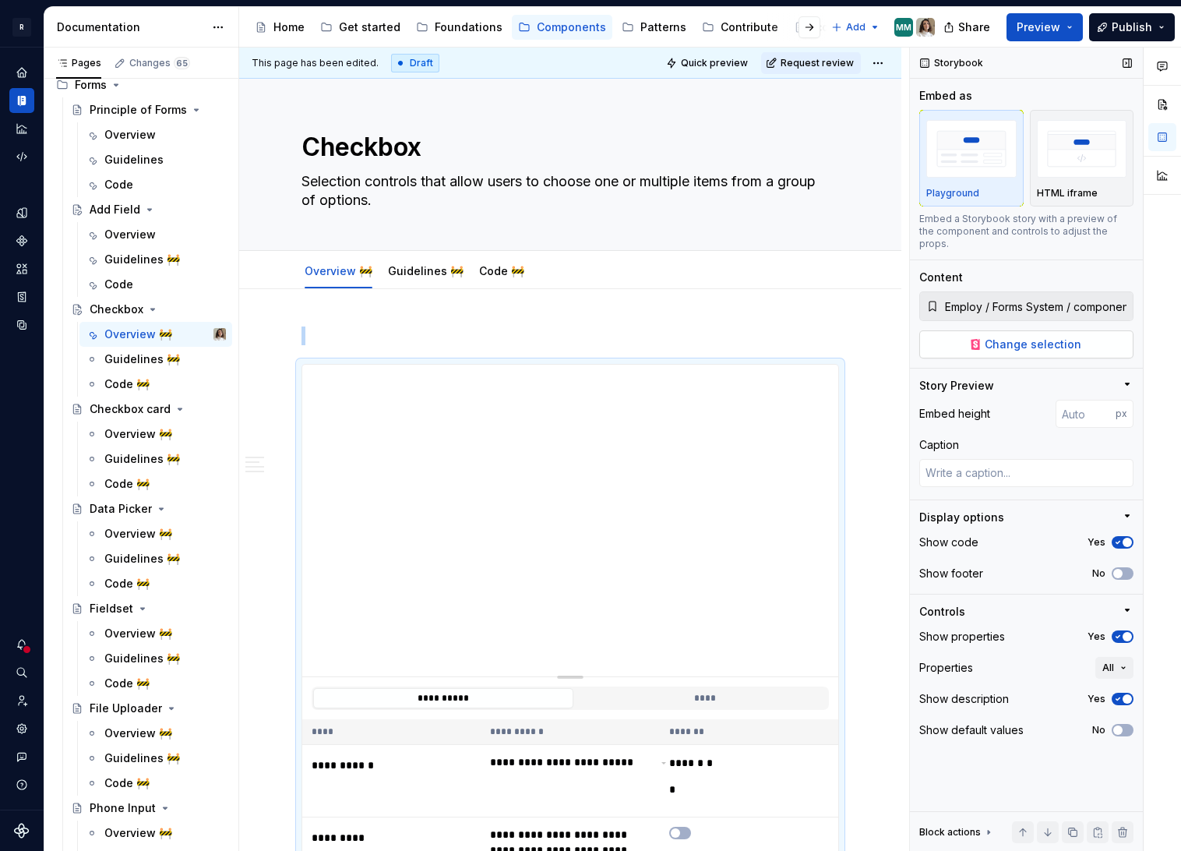
click at [1021, 339] on span "Change selection" at bounding box center [1033, 345] width 97 height 16
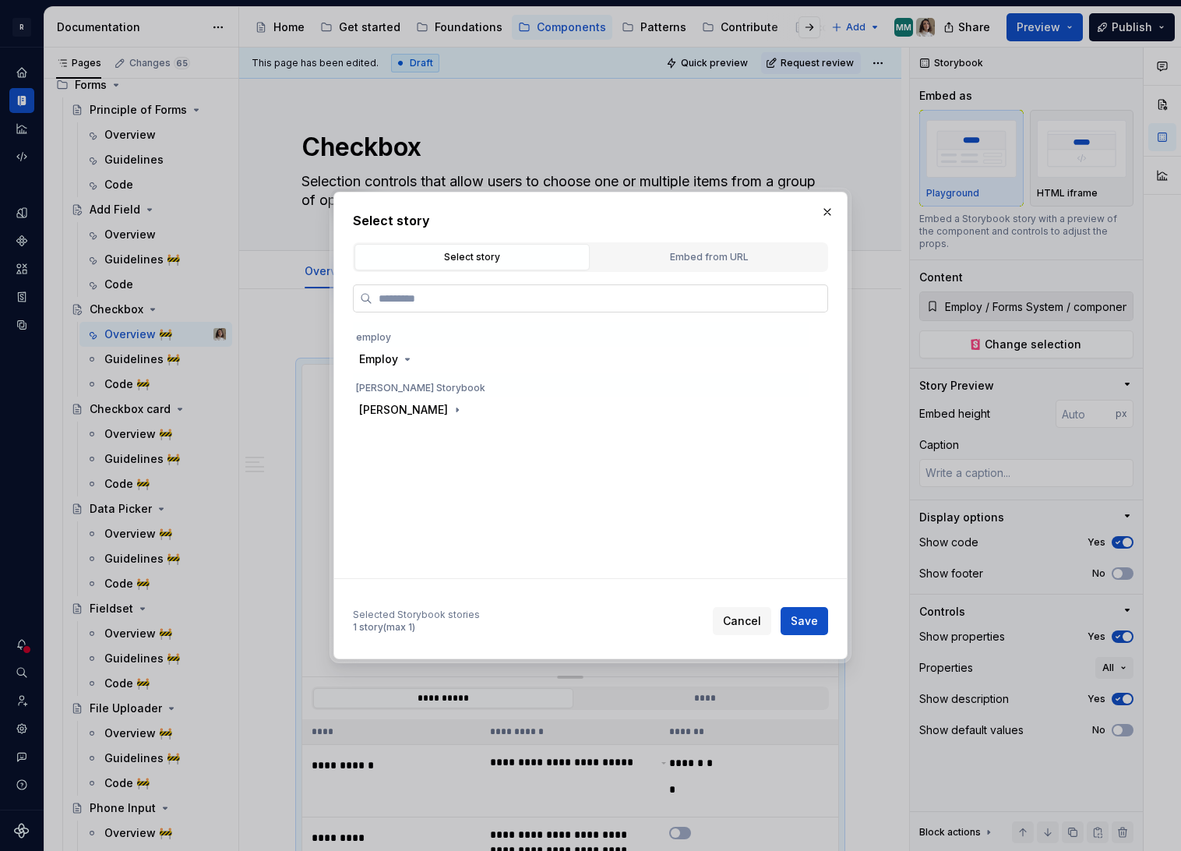
click at [398, 291] on input "search" at bounding box center [599, 299] width 455 height 16
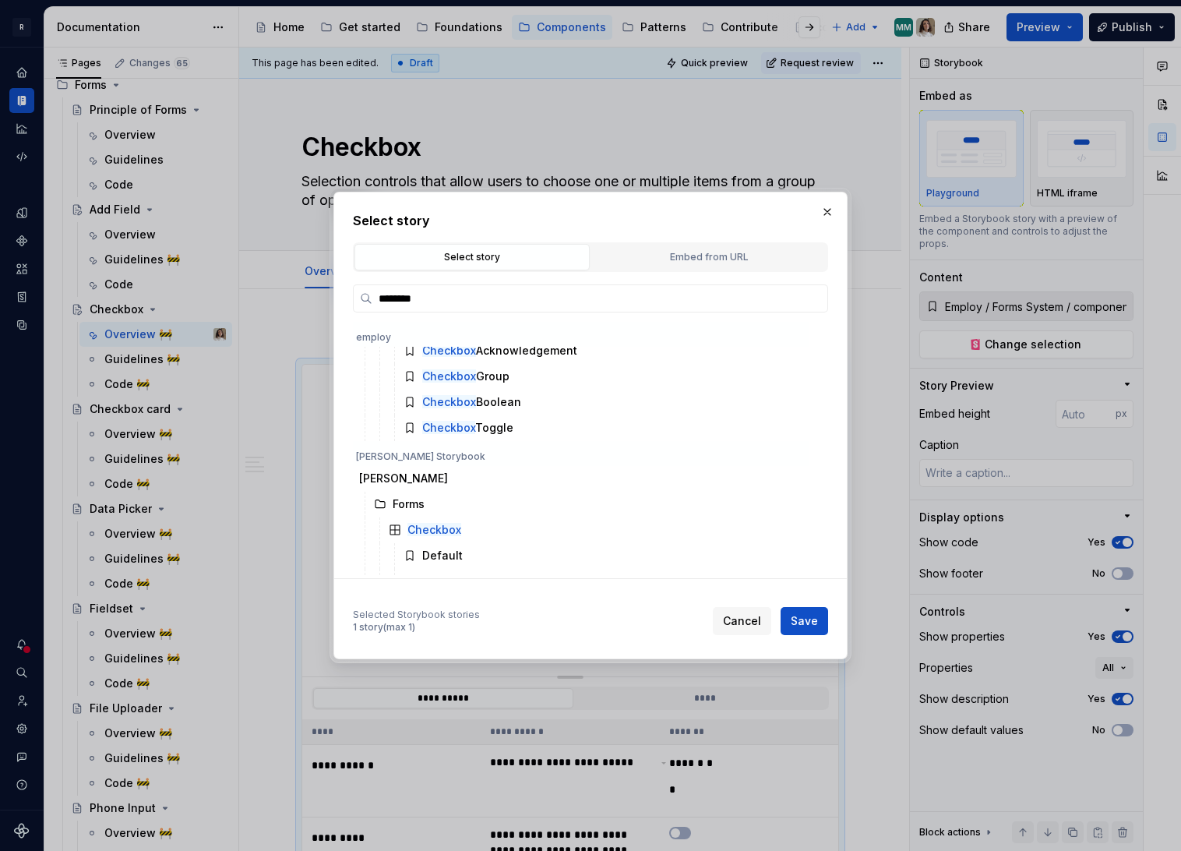
scroll to position [1031, 0]
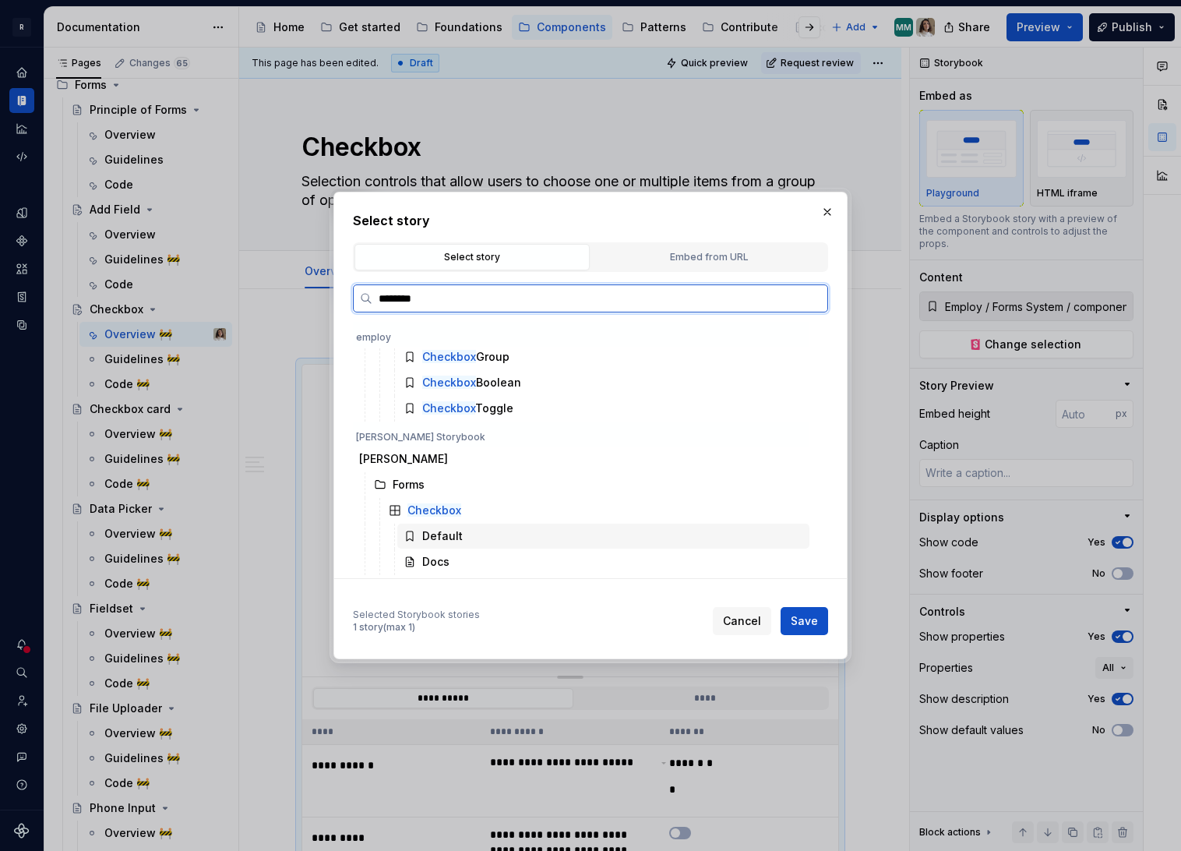
click at [431, 528] on div "Default" at bounding box center [442, 536] width 41 height 16
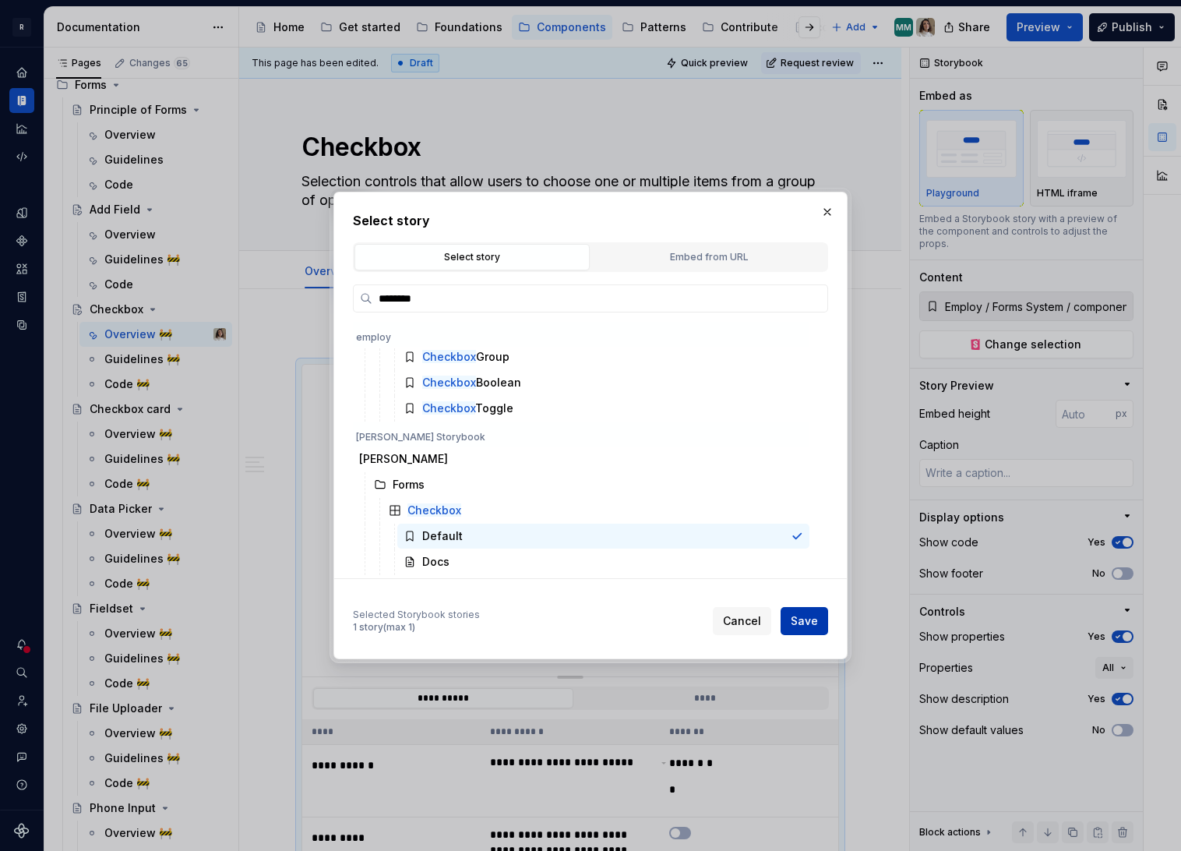
click at [803, 626] on span "Save" at bounding box center [804, 621] width 27 height 16
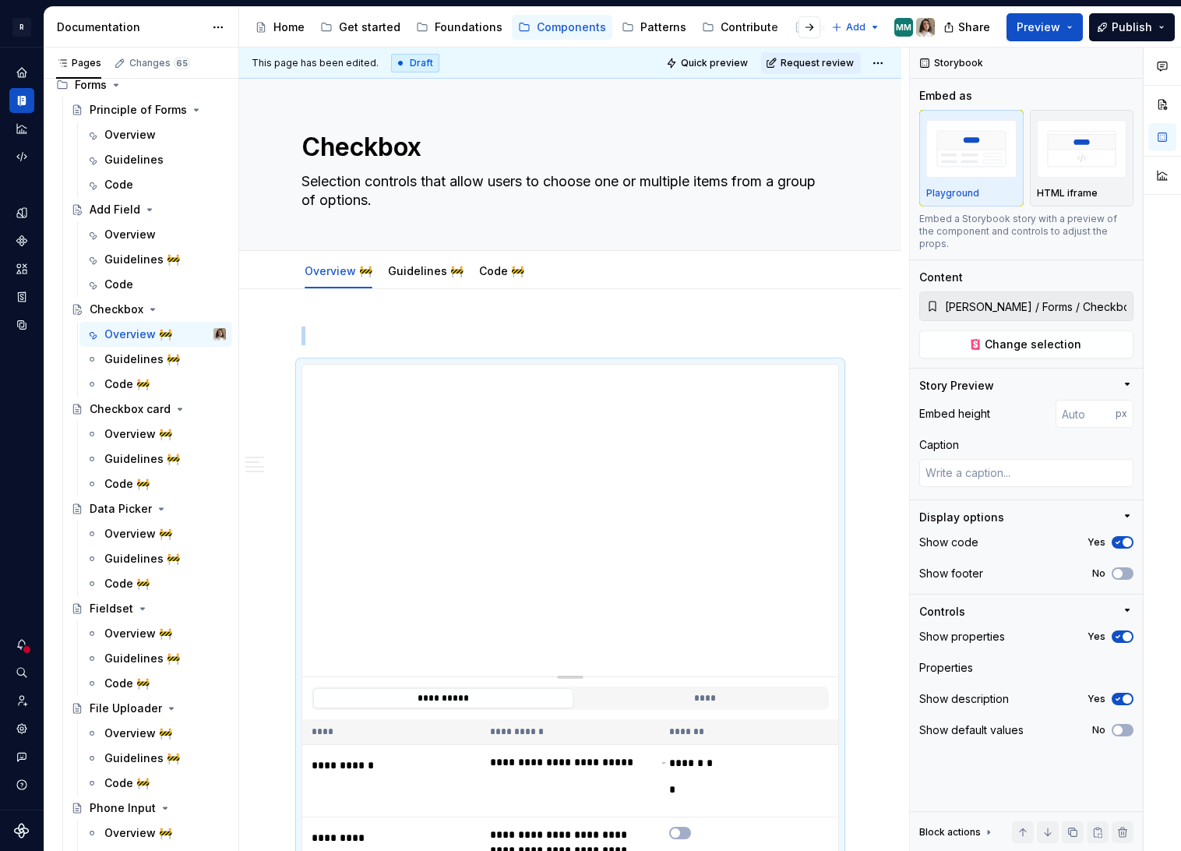
scroll to position [104, 0]
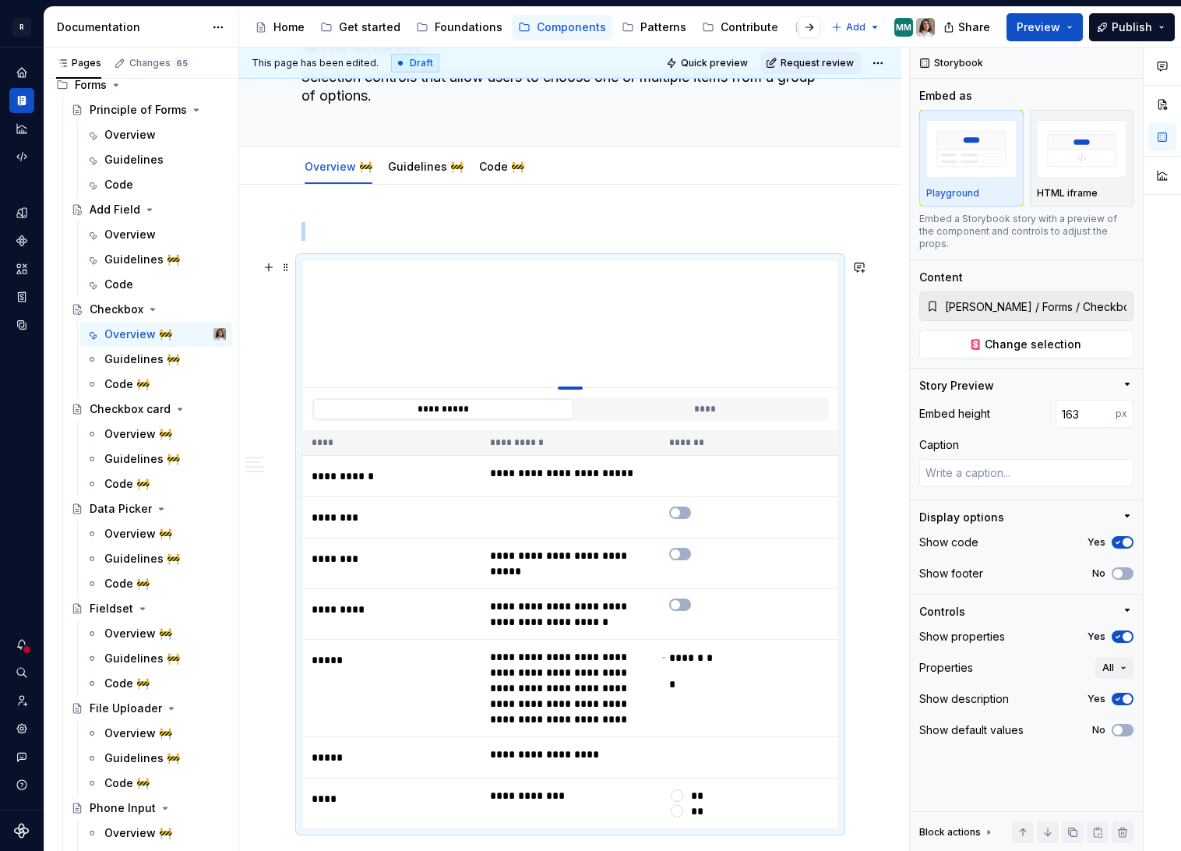
drag, startPoint x: 573, startPoint y: 570, endPoint x: 589, endPoint y: 389, distance: 182.2
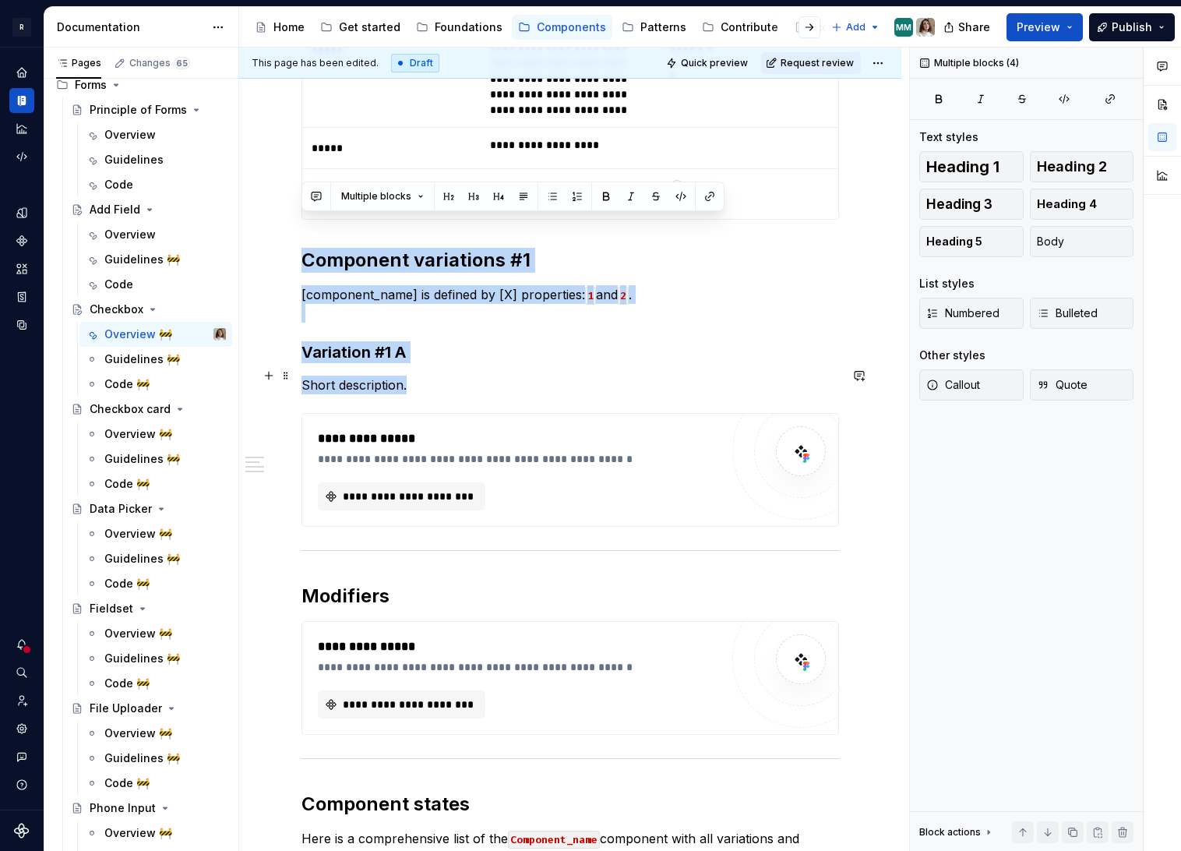
scroll to position [1108, 0]
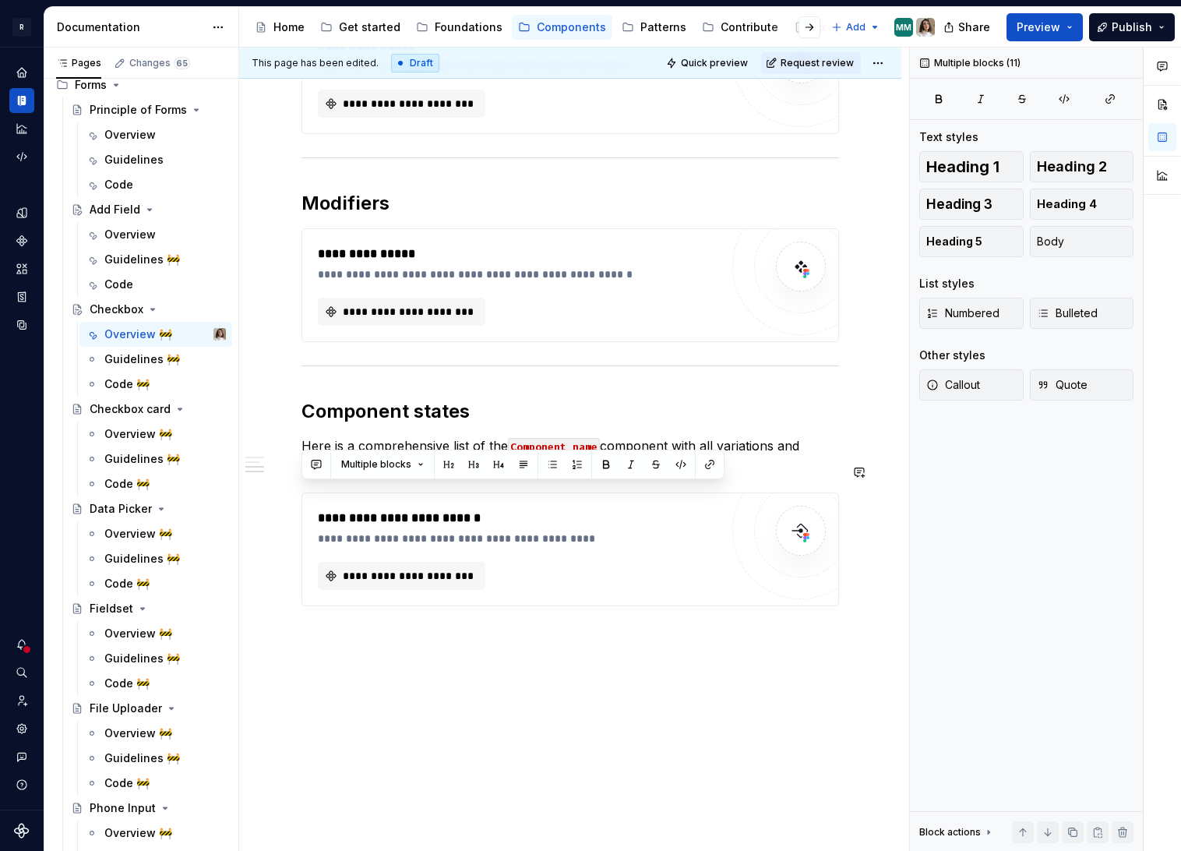
drag, startPoint x: 304, startPoint y: 250, endPoint x: 437, endPoint y: 634, distance: 406.5
click at [437, 634] on div "**********" at bounding box center [570, 30] width 662 height 1699
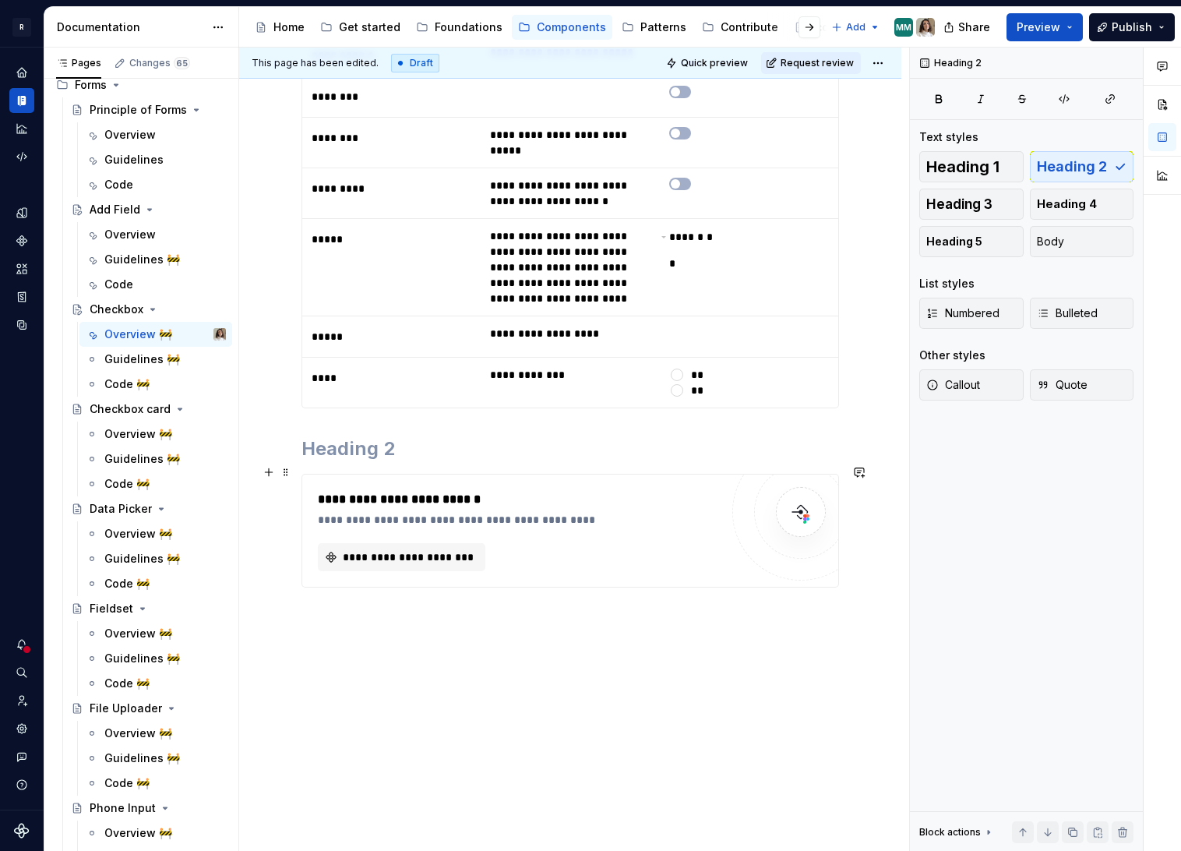
click at [478, 490] on div "**********" at bounding box center [523, 499] width 410 height 19
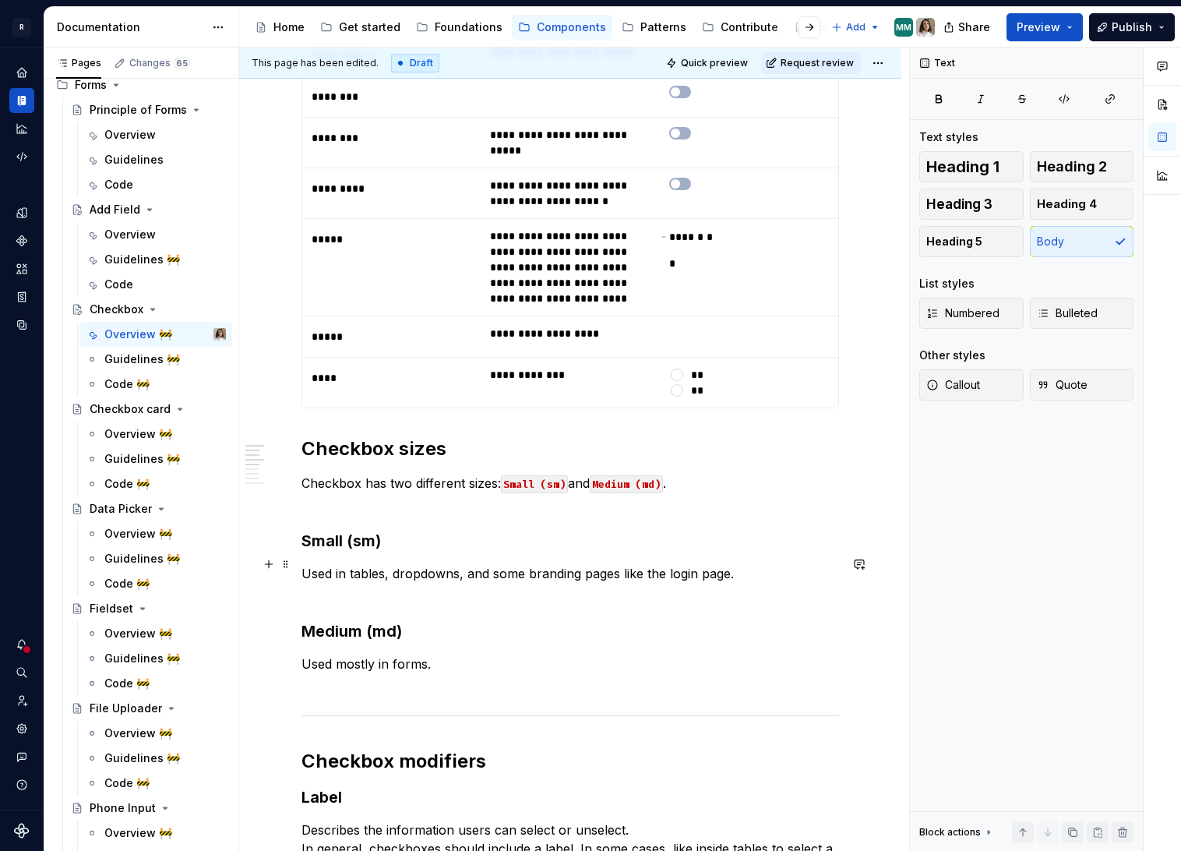
click at [760, 571] on p "Used in tables, dropdowns, and some branding pages like the login page." at bounding box center [570, 582] width 538 height 37
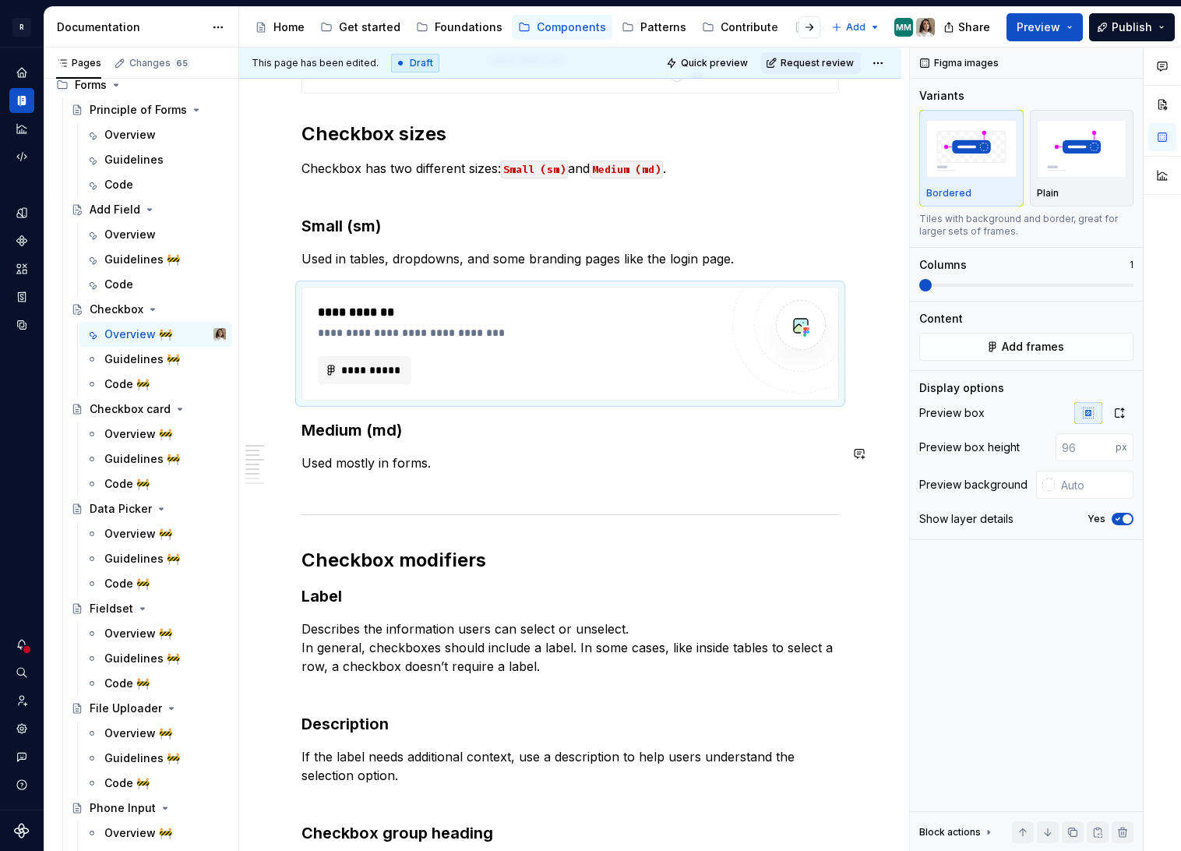
scroll to position [855, 0]
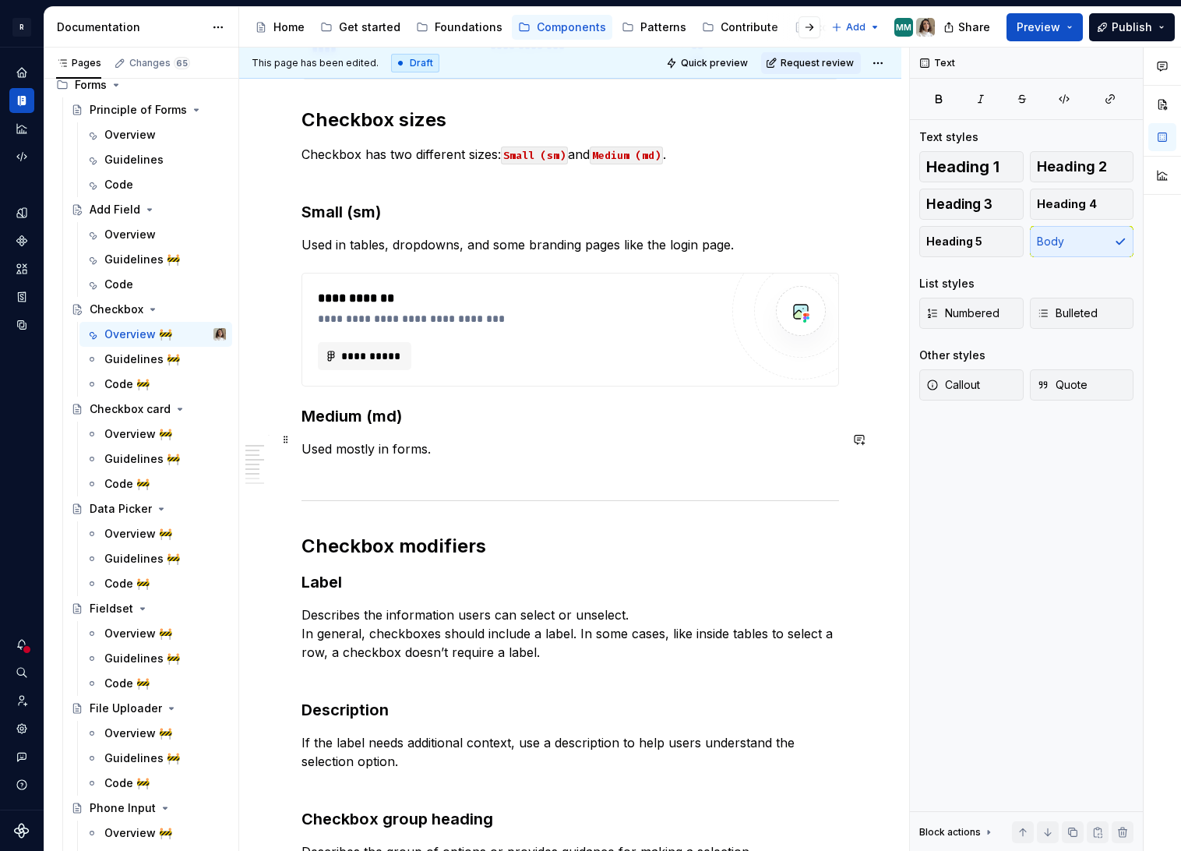
click at [377, 460] on p "Used mostly in forms." at bounding box center [570, 457] width 538 height 37
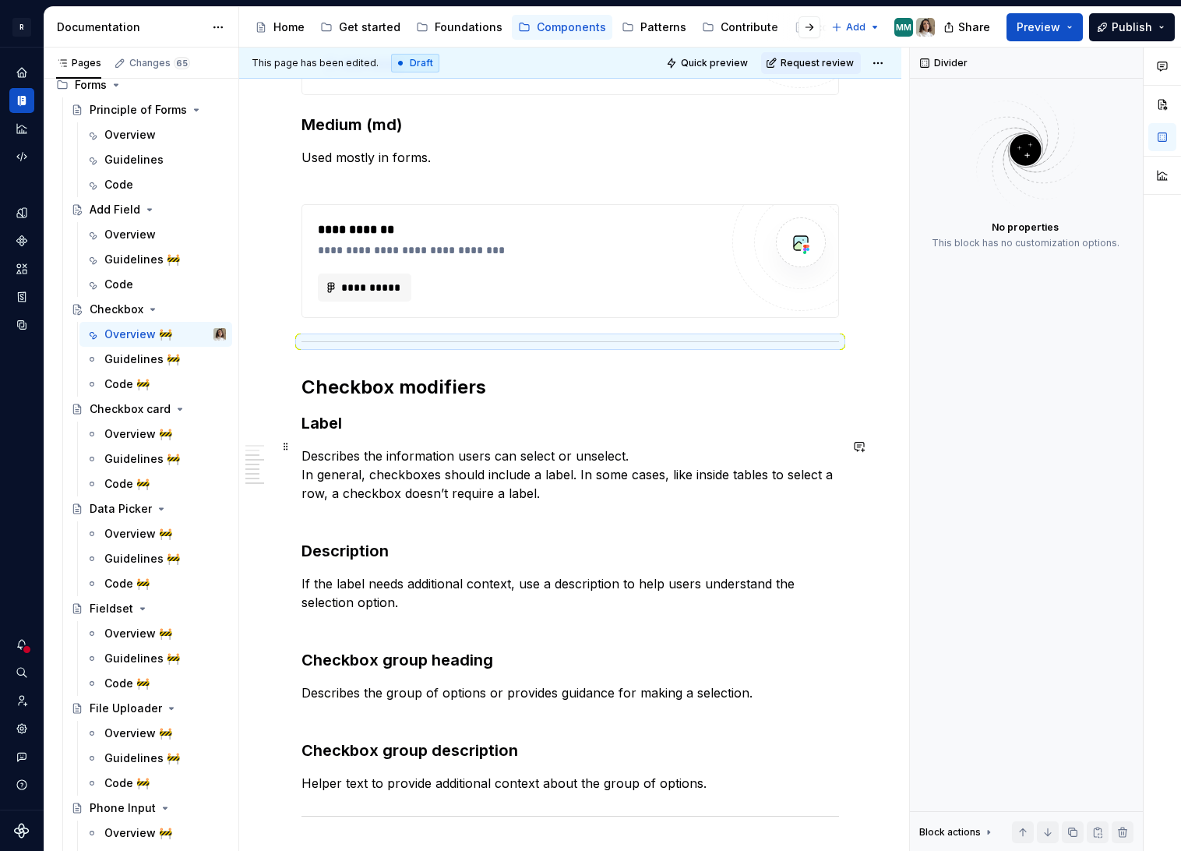
scroll to position [1150, 0]
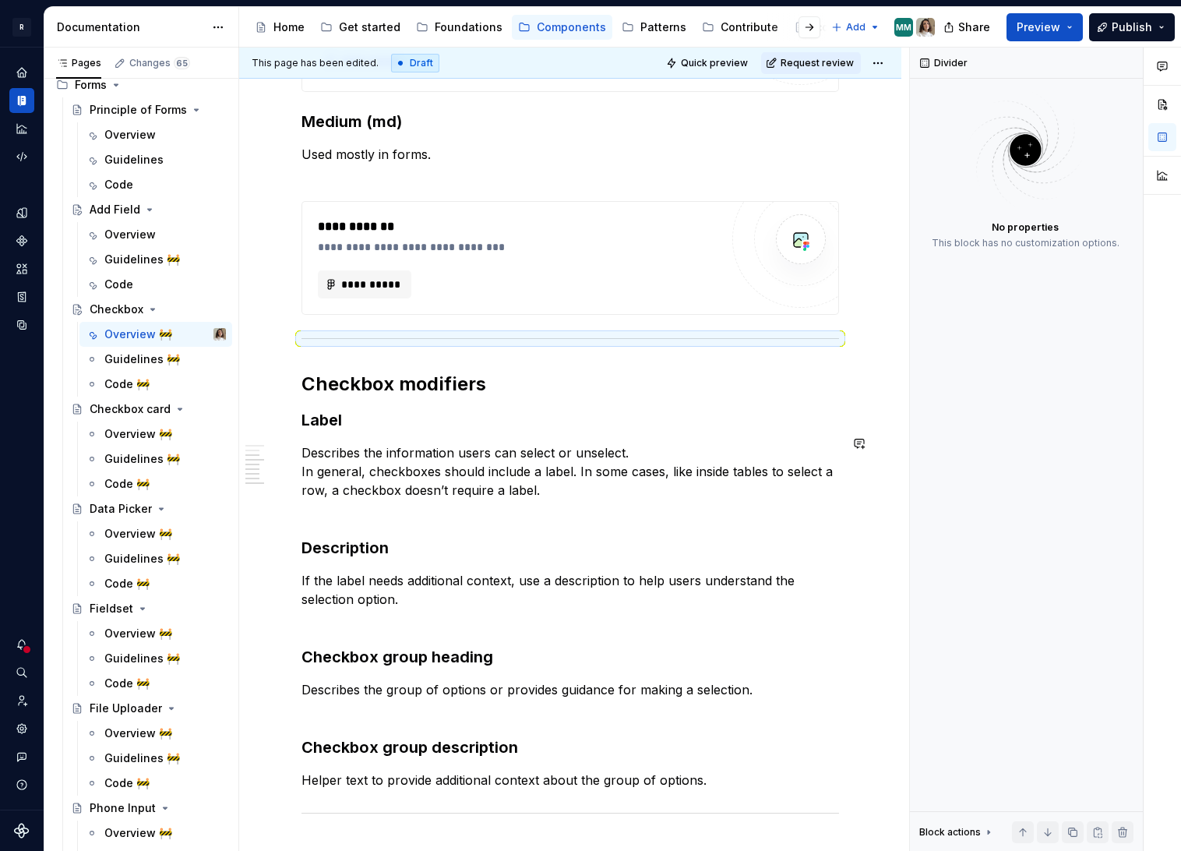
click at [460, 522] on div "**********" at bounding box center [570, 58] width 538 height 1763
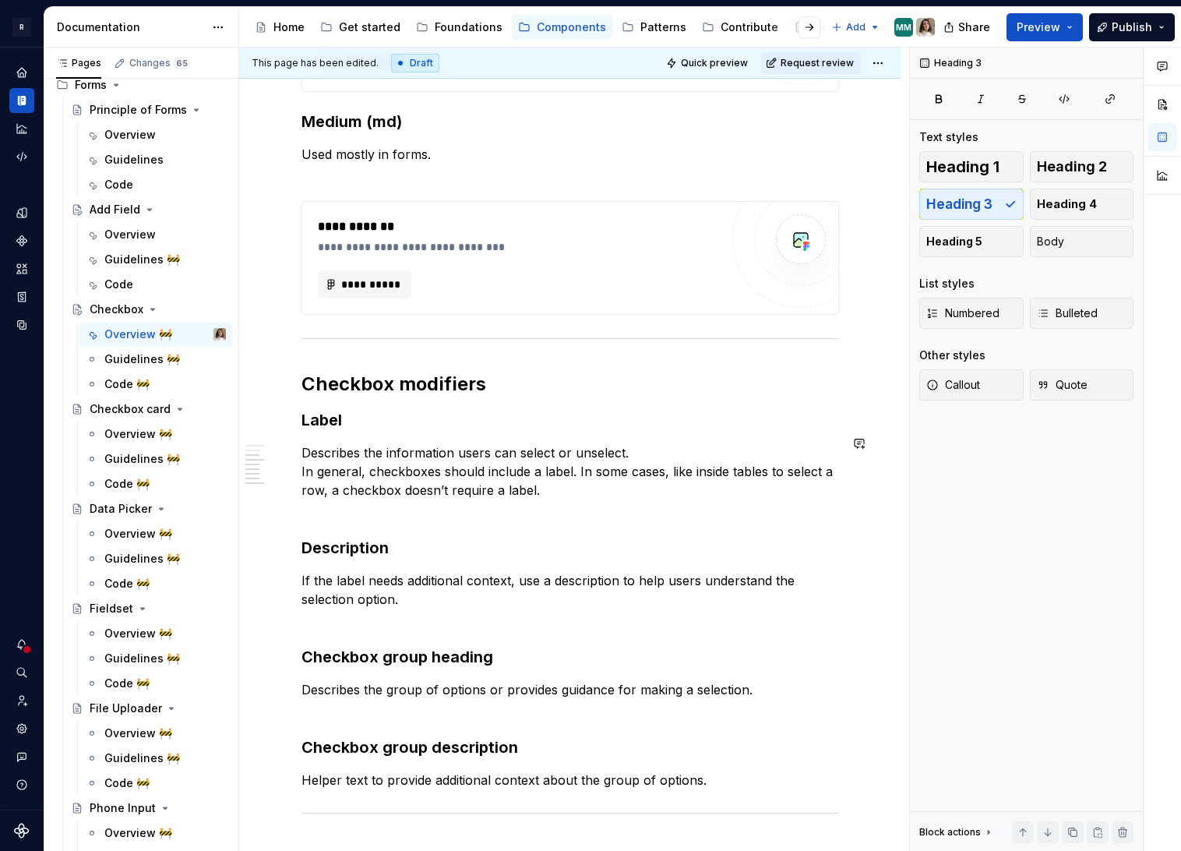
click at [439, 509] on div "**********" at bounding box center [570, 58] width 538 height 1763
click at [601, 488] on p "Describes the information users can select or unselect. In general, checkboxes …" at bounding box center [570, 480] width 538 height 75
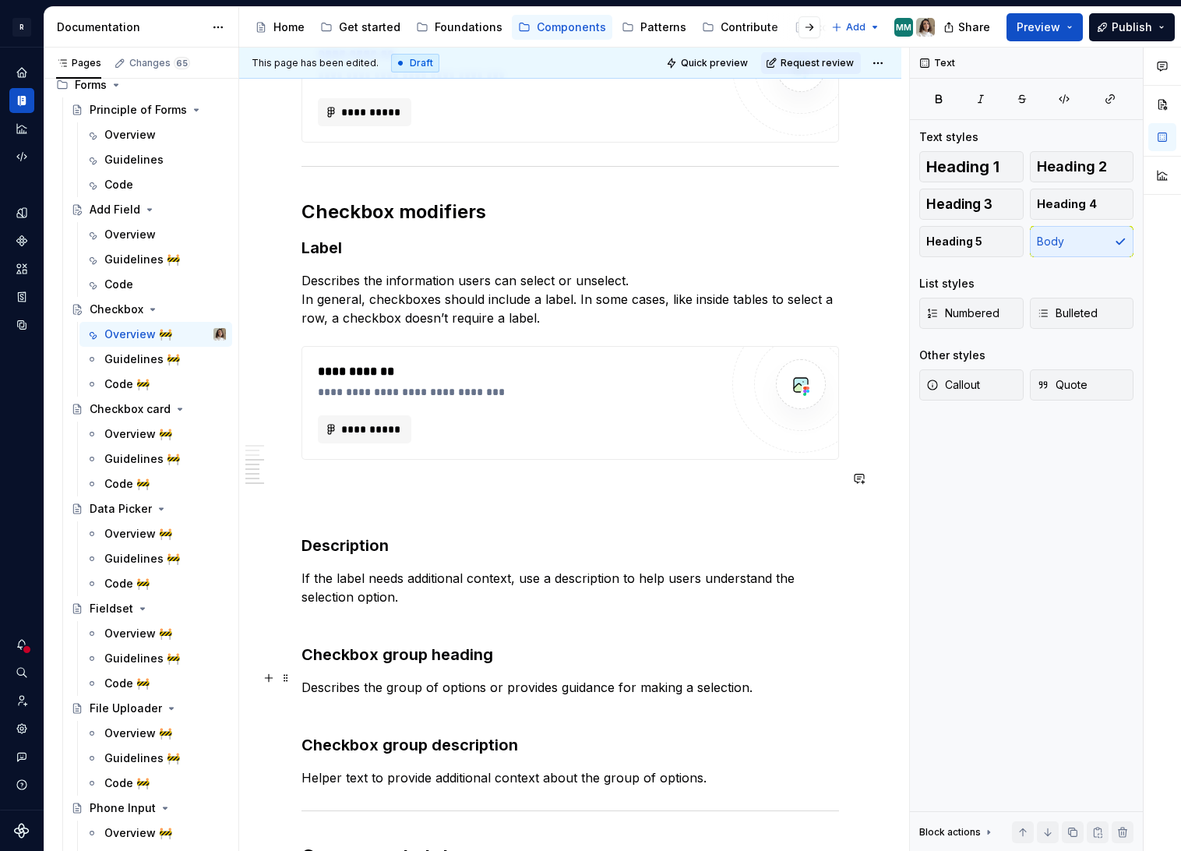
scroll to position [1329, 0]
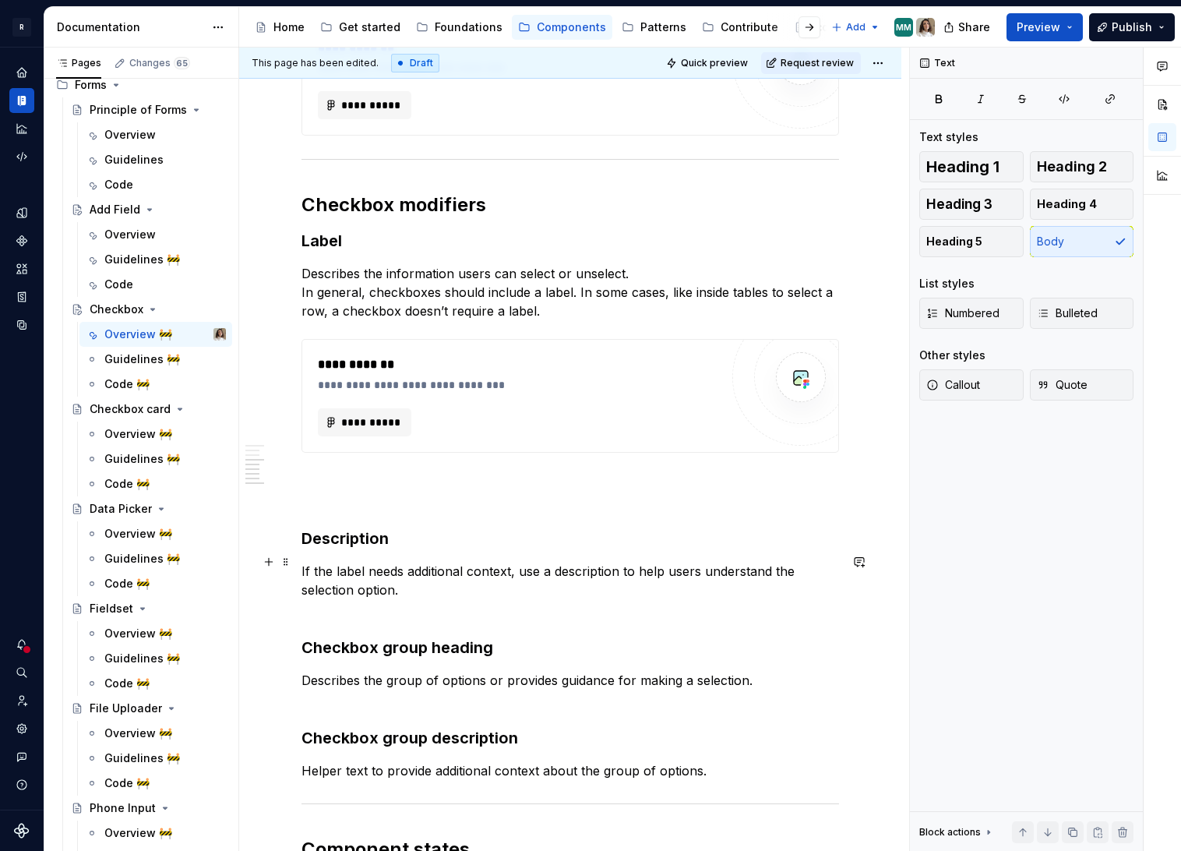
click at [483, 581] on p "If the label needs additional context, use a description to help users understa…" at bounding box center [570, 590] width 538 height 56
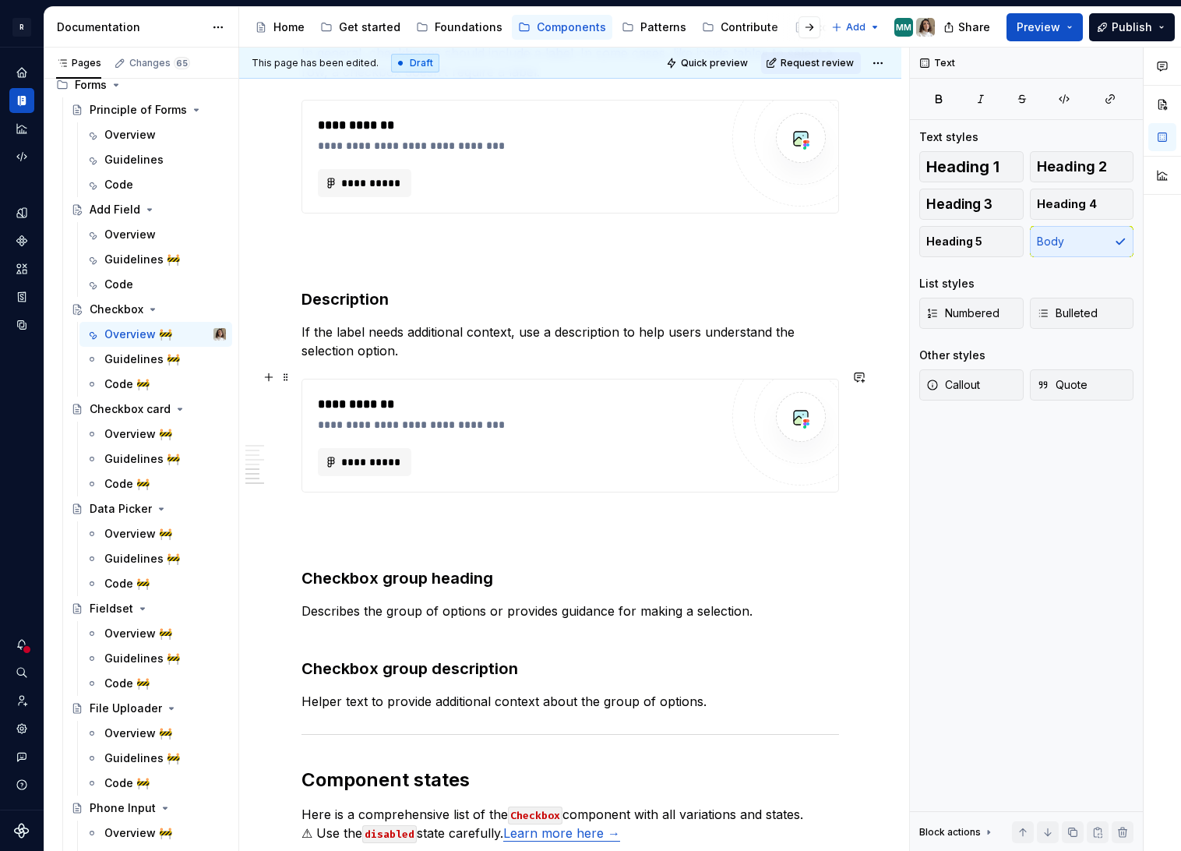
scroll to position [1593, 0]
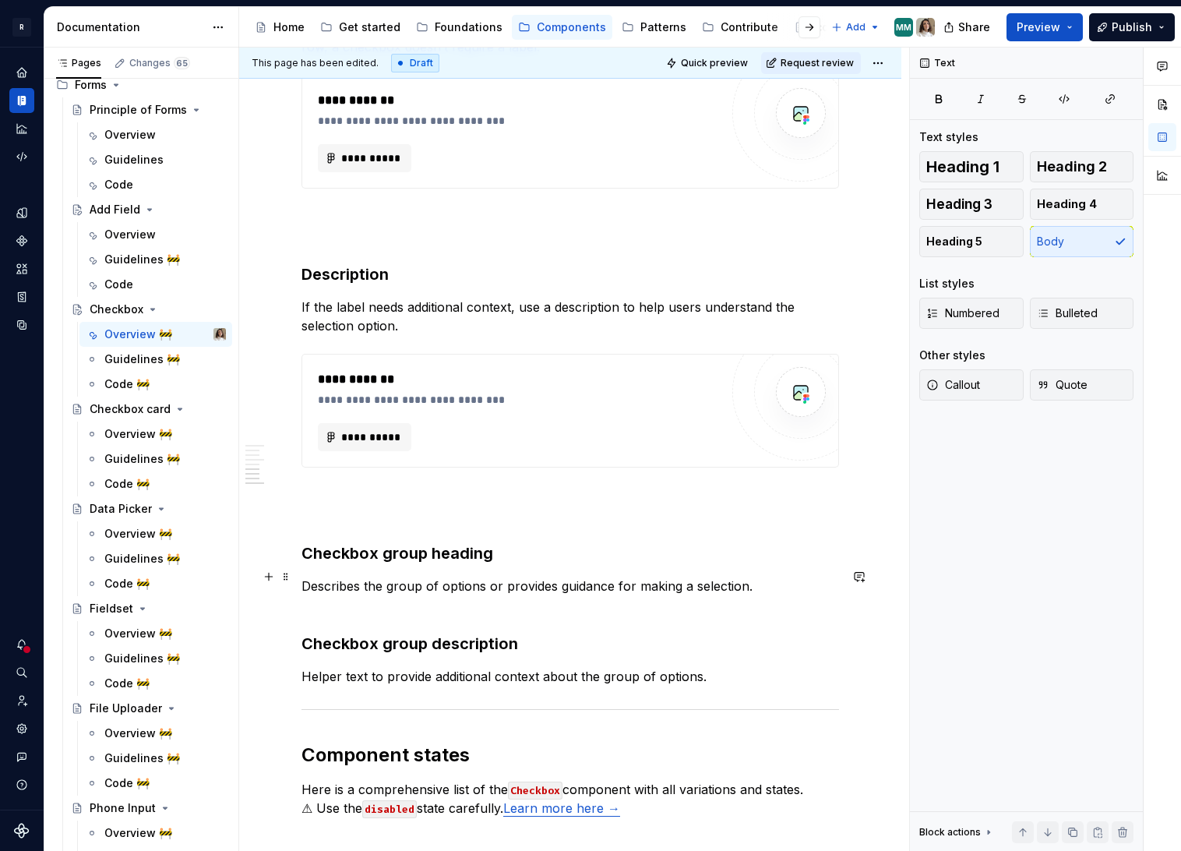
click at [788, 584] on p "Describes the group of options or provides guidance for making a selection." at bounding box center [570, 595] width 538 height 37
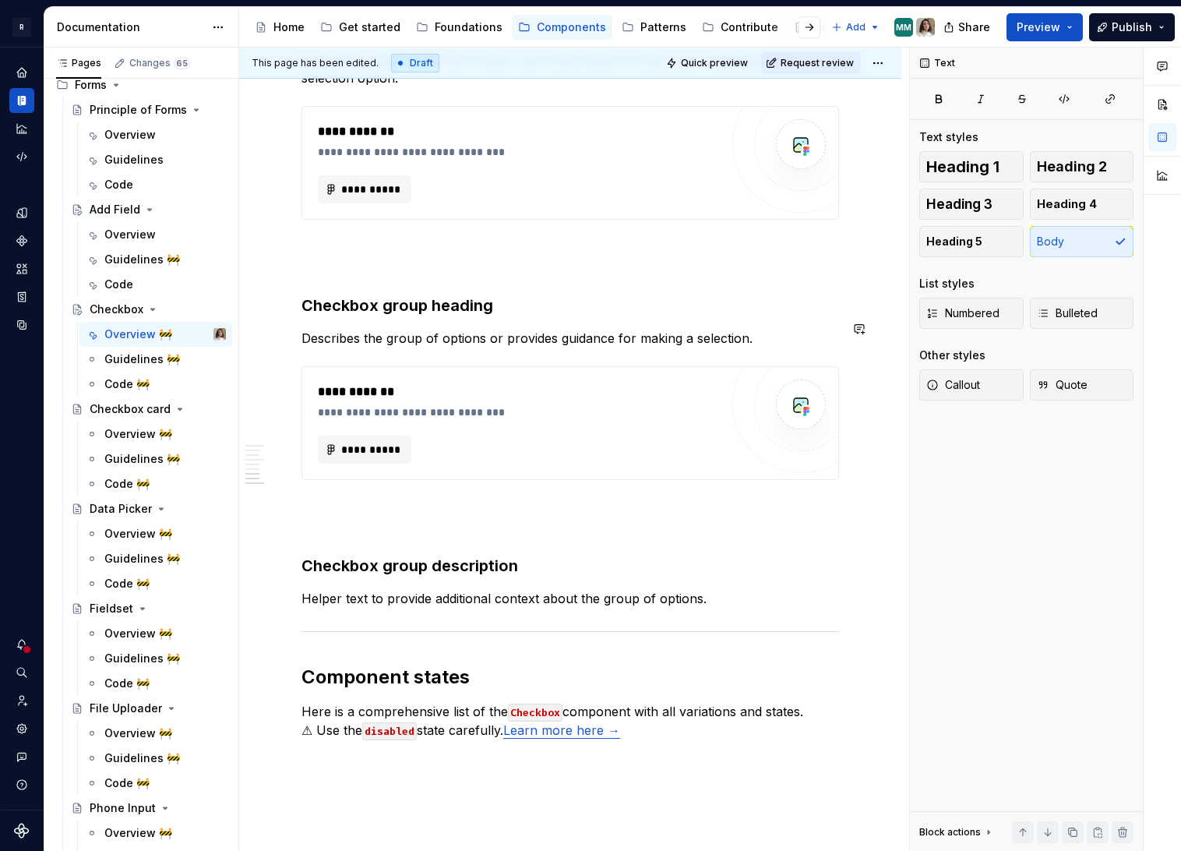
scroll to position [1867, 0]
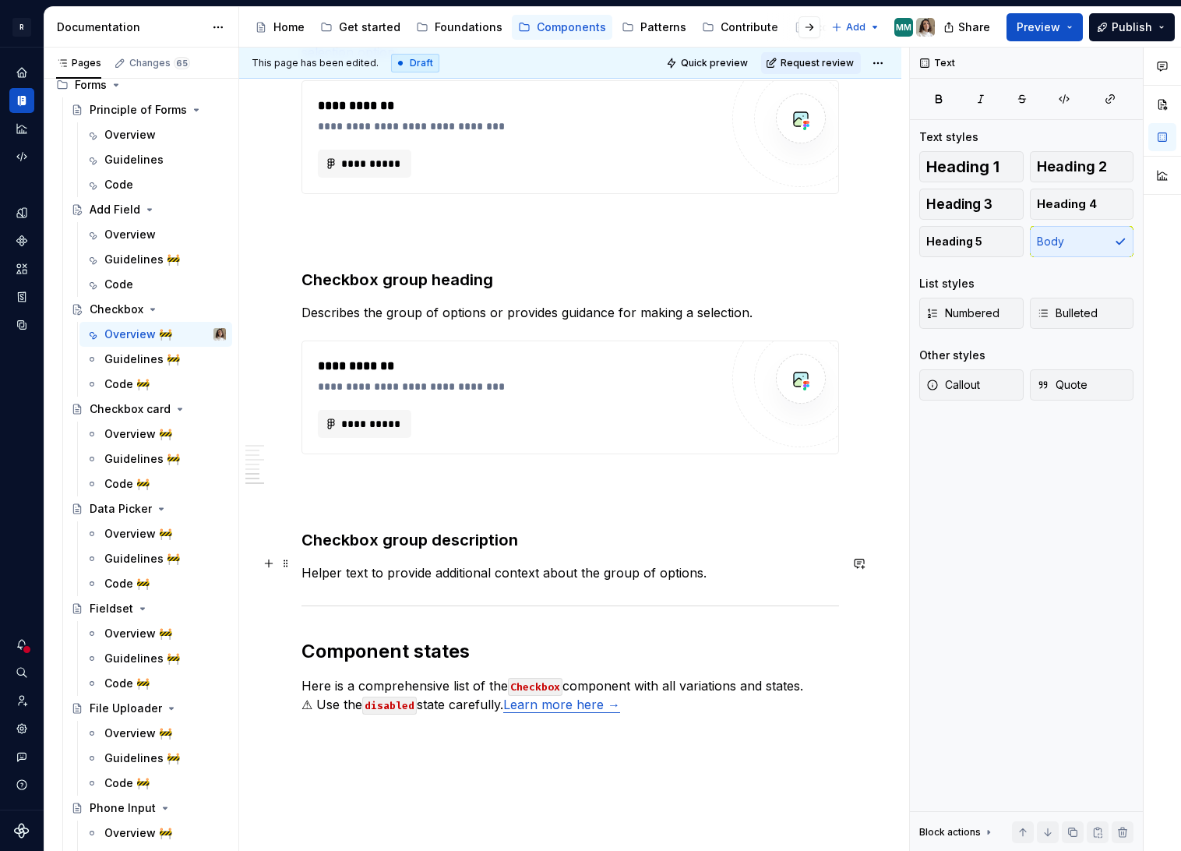
click at [738, 563] on p "Helper text to provide additional context about the group of options." at bounding box center [570, 572] width 538 height 19
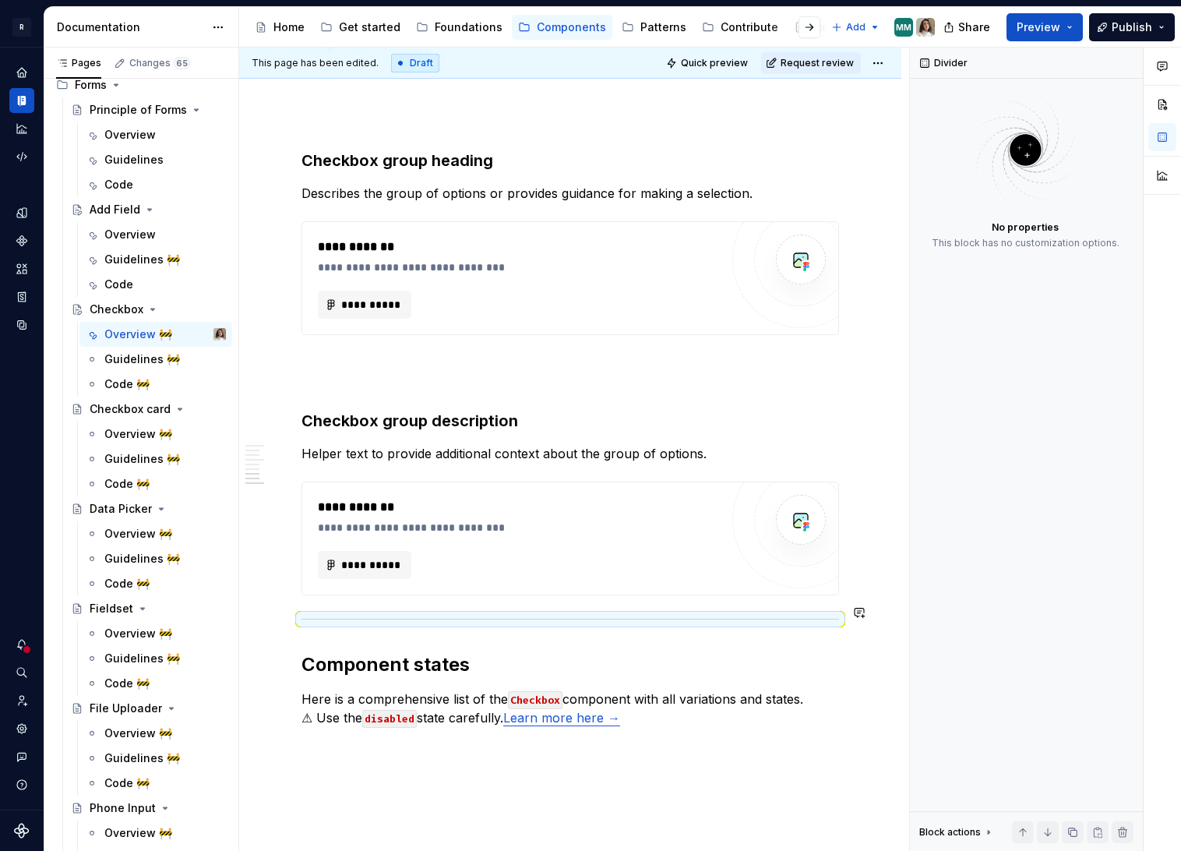
scroll to position [2054, 0]
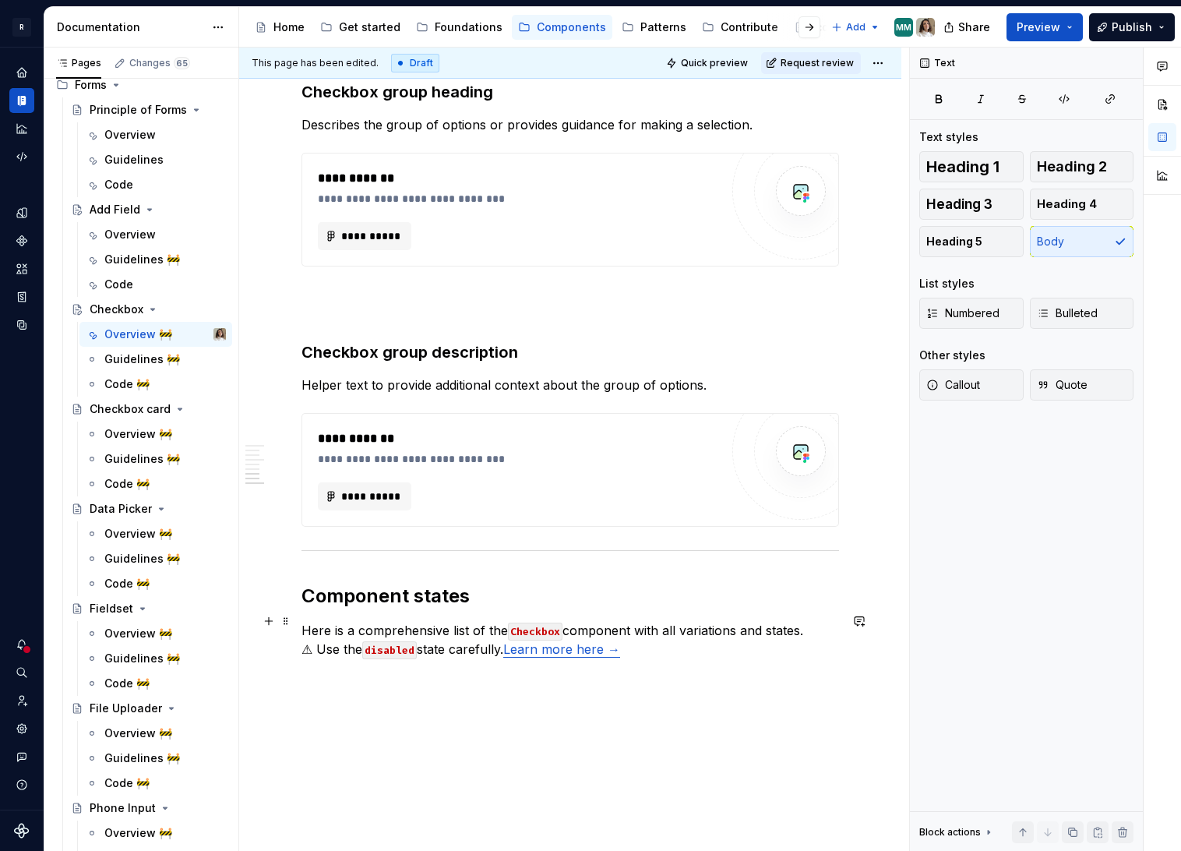
click at [721, 647] on p "Here is a comprehensive list of the Checkbox component with all variations and …" at bounding box center [570, 649] width 538 height 56
click at [608, 622] on p "Here is a comprehensive list of the Checkbox component with all variations and …" at bounding box center [570, 639] width 538 height 37
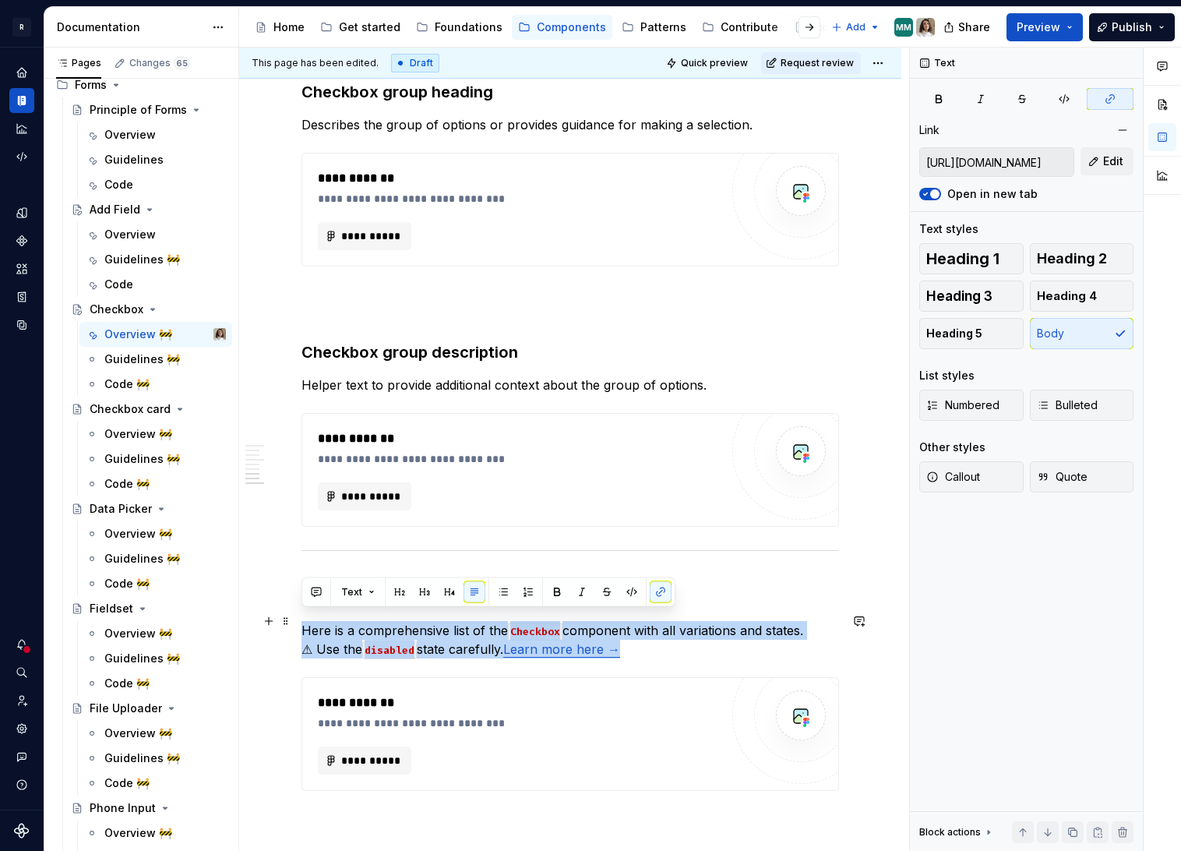
click at [452, 623] on p "Here is a comprehensive list of the Checkbox component with all variations and …" at bounding box center [570, 639] width 538 height 37
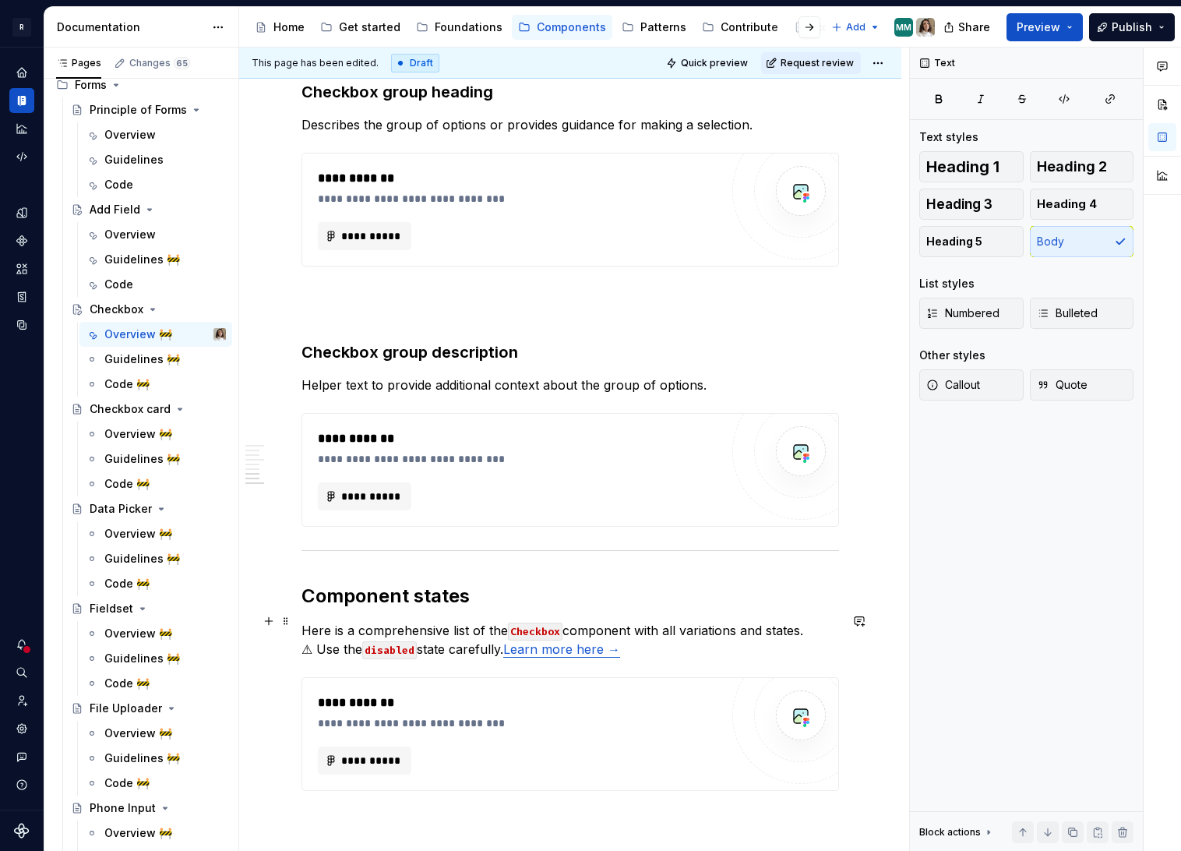
click at [437, 622] on p "Here is a comprehensive list of the Checkbox component with all variations and …" at bounding box center [570, 639] width 538 height 37
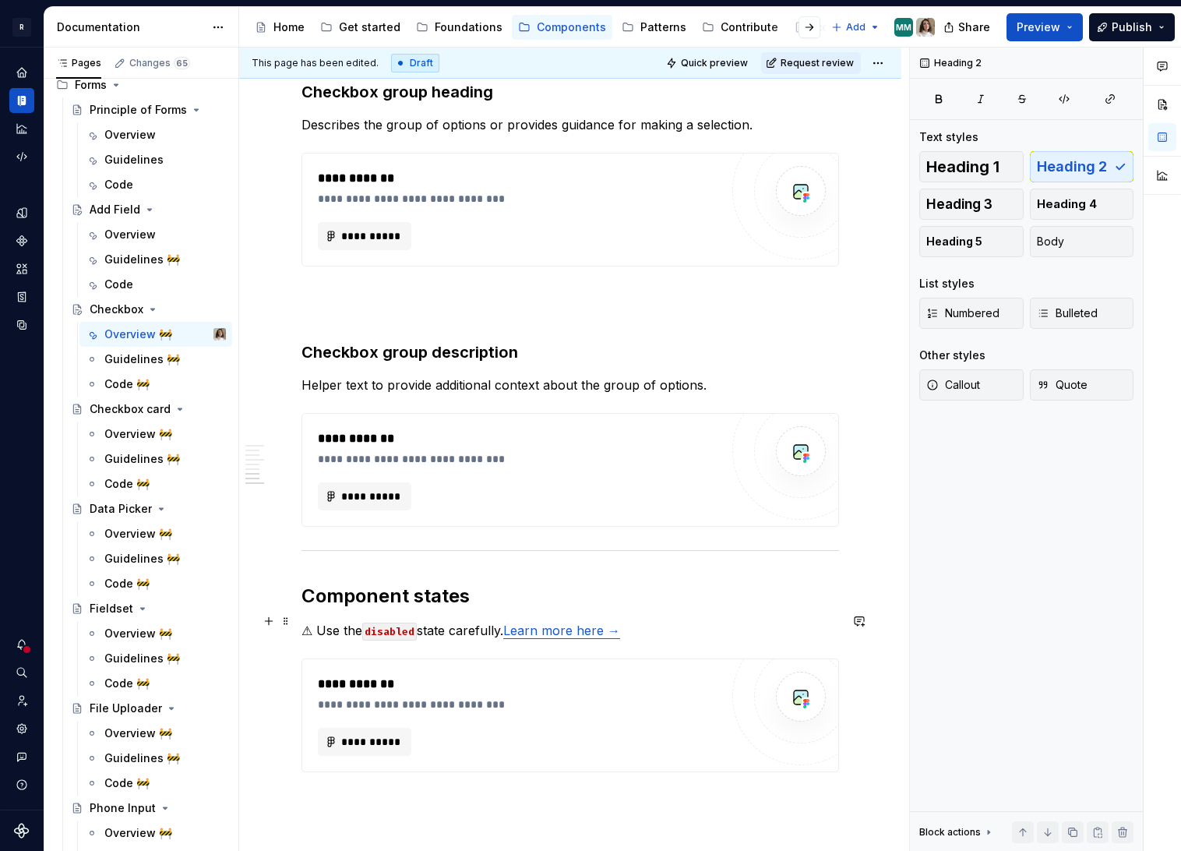
click at [548, 623] on link "Learn more here →" at bounding box center [561, 630] width 117 height 16
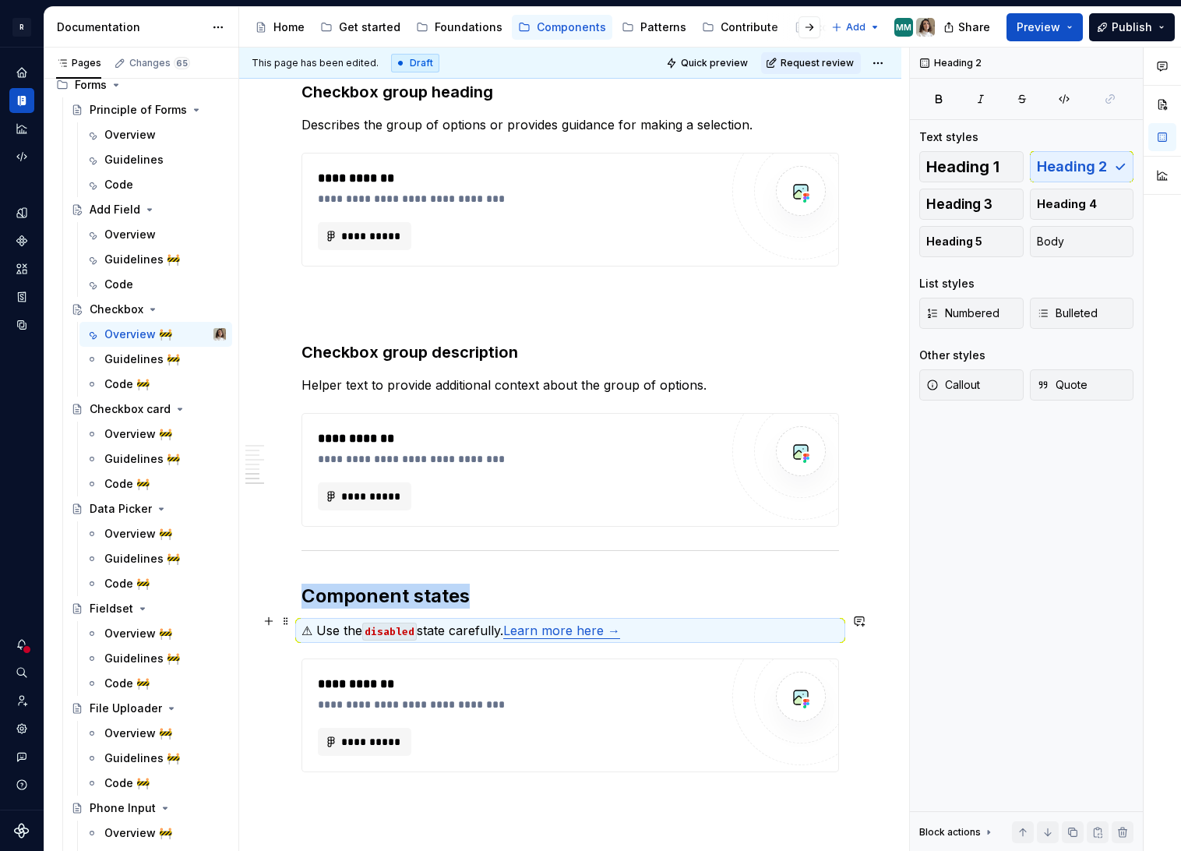
click at [569, 622] on link "Learn more here →" at bounding box center [561, 630] width 117 height 16
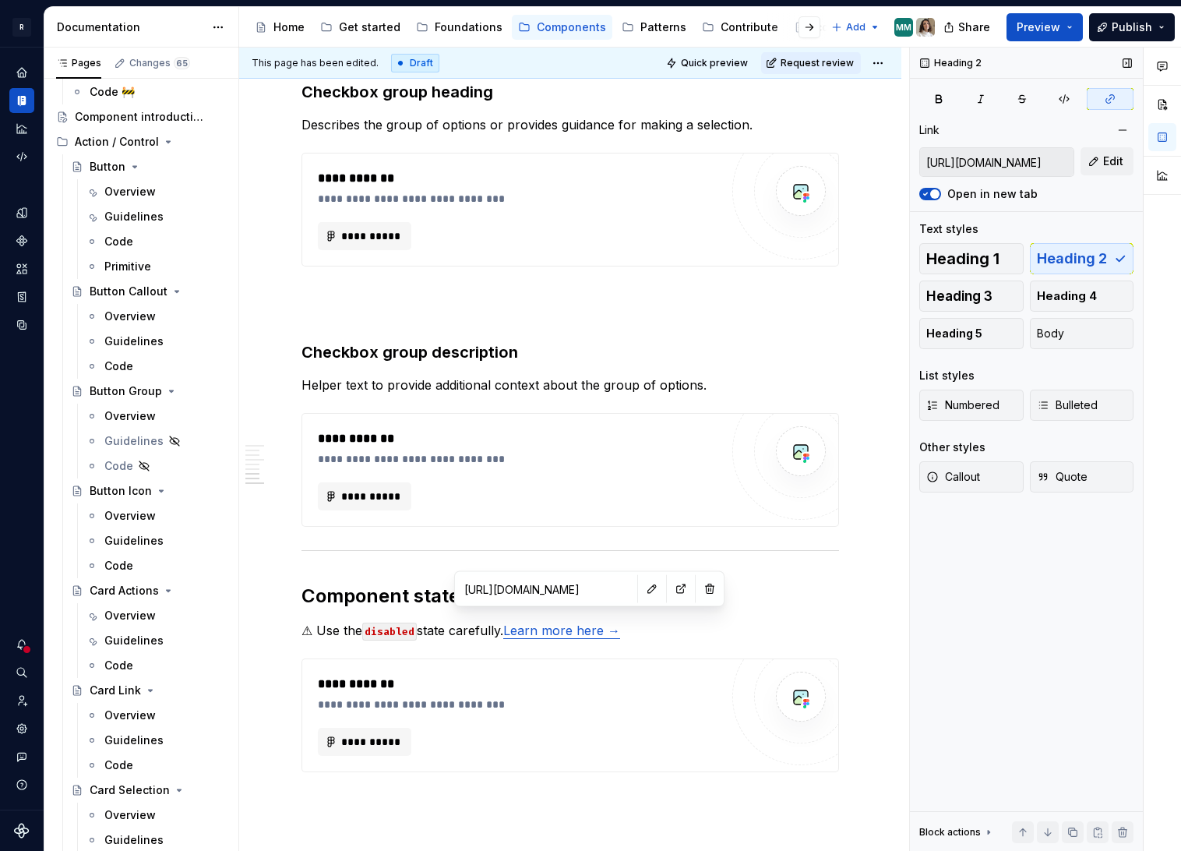
scroll to position [0, 0]
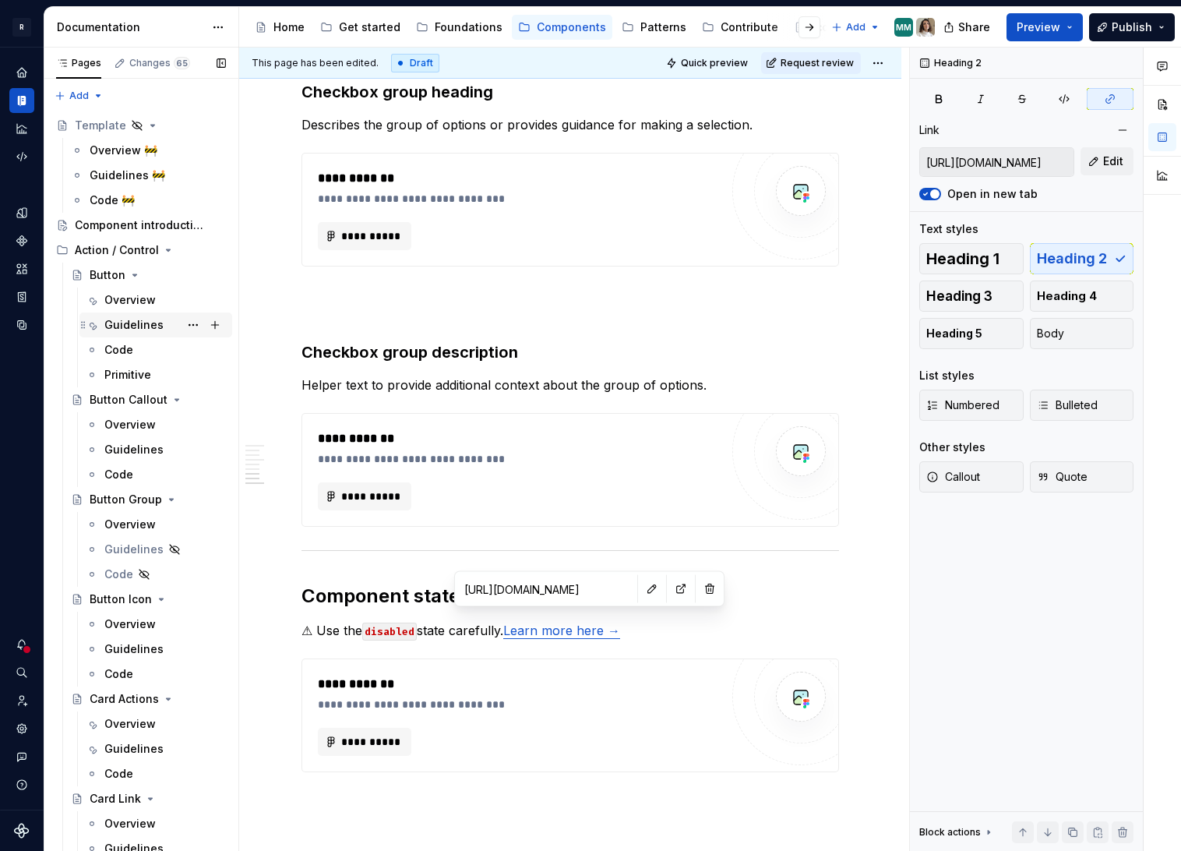
click at [125, 331] on div "Guidelines" at bounding box center [133, 325] width 59 height 16
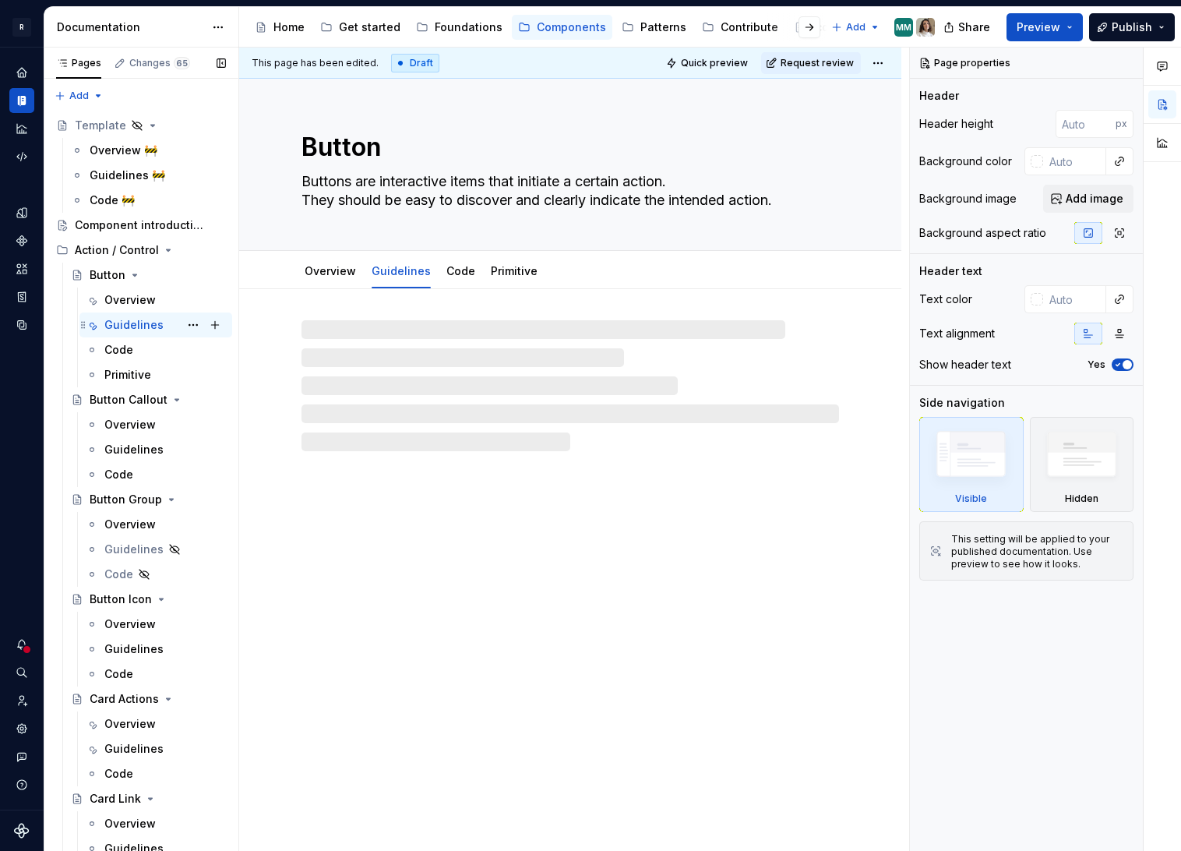
click at [125, 331] on div "Guidelines" at bounding box center [133, 325] width 59 height 16
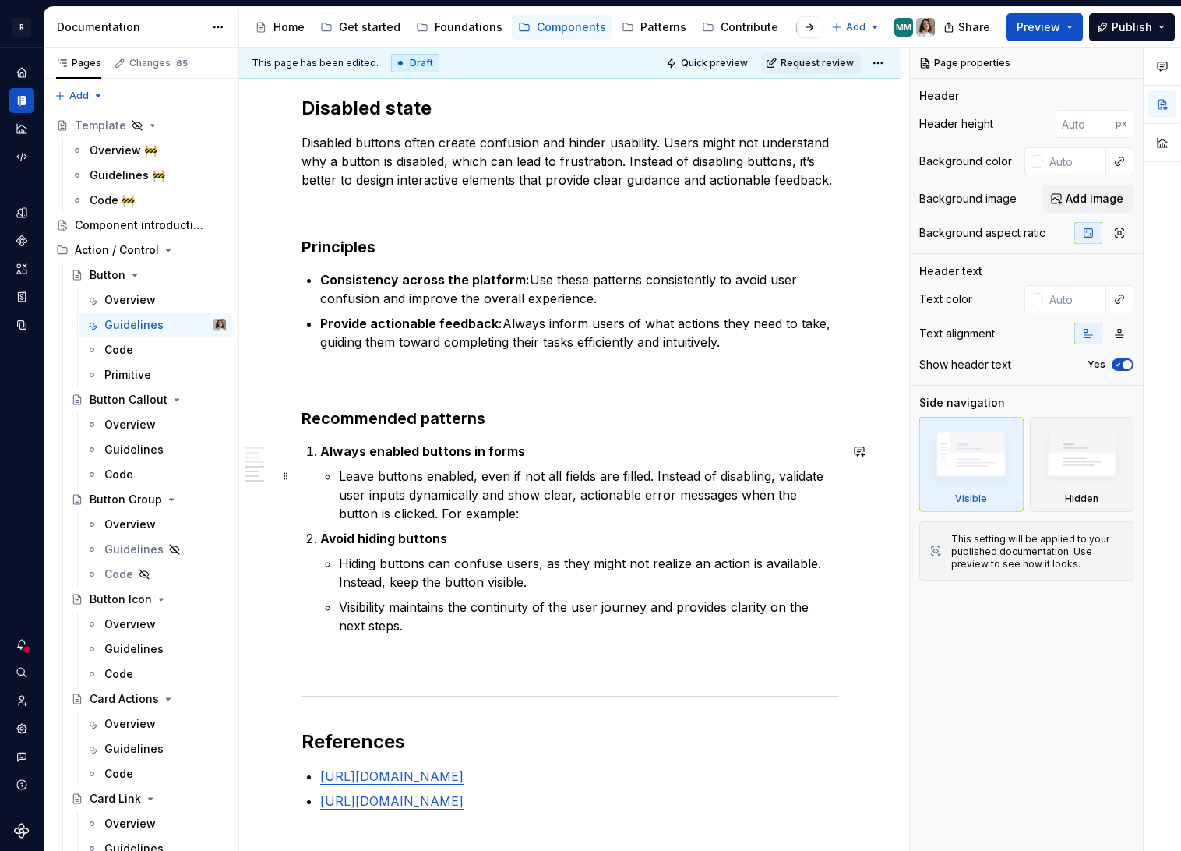
scroll to position [3190, 0]
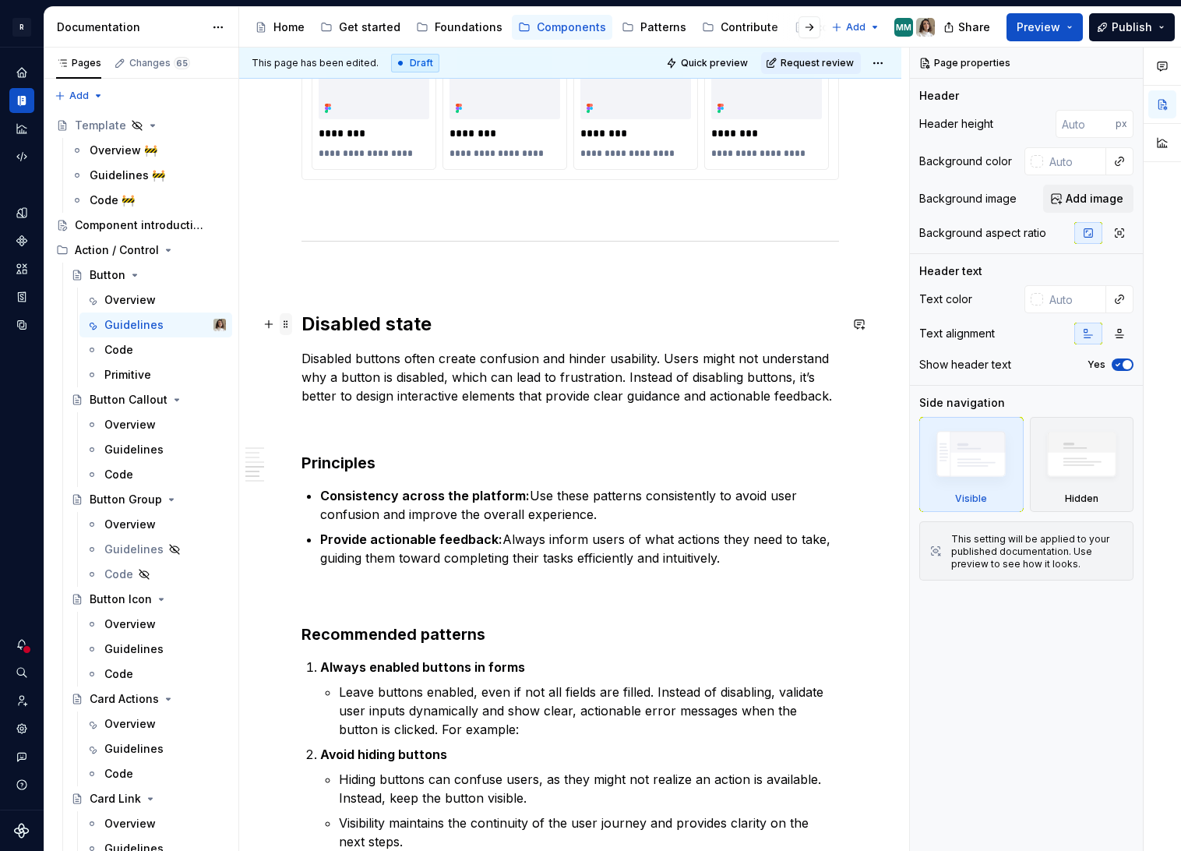
click at [285, 322] on span at bounding box center [286, 324] width 12 height 22
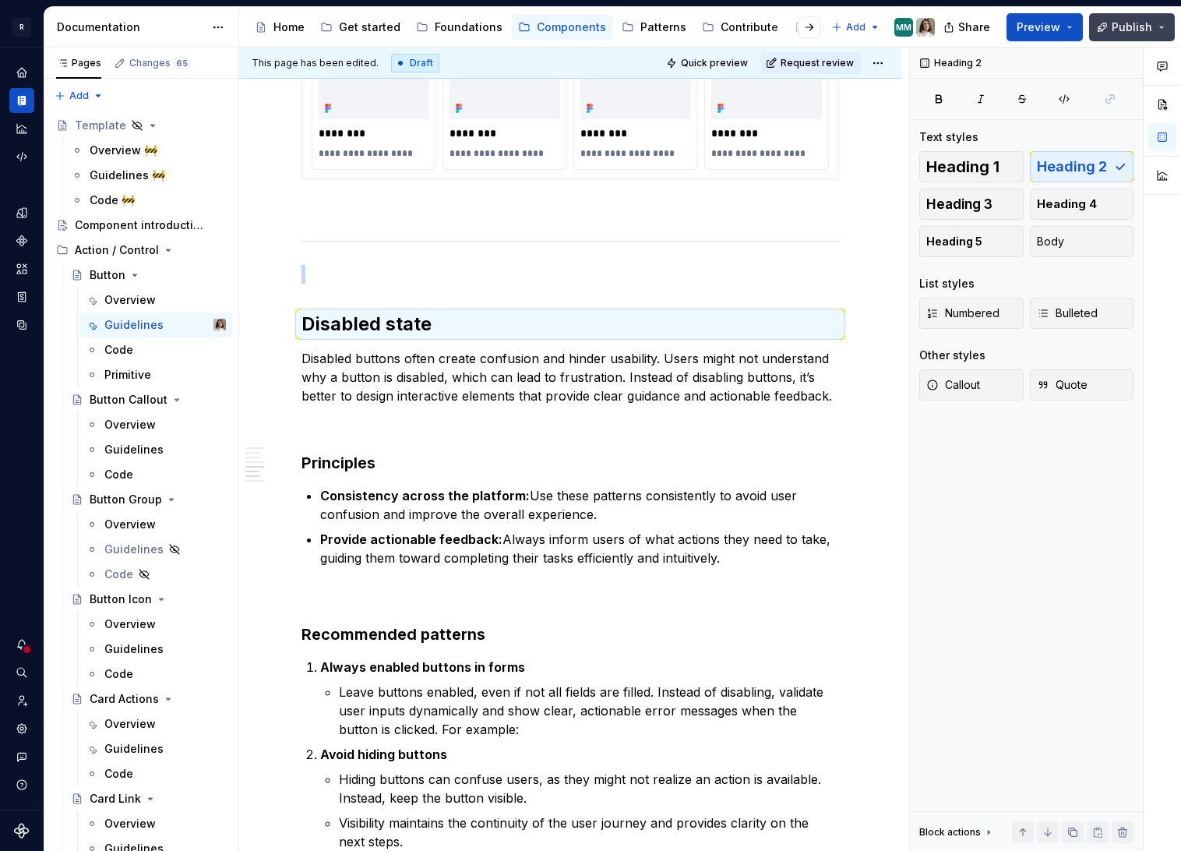
click at [1120, 24] on span "Publish" at bounding box center [1132, 27] width 41 height 16
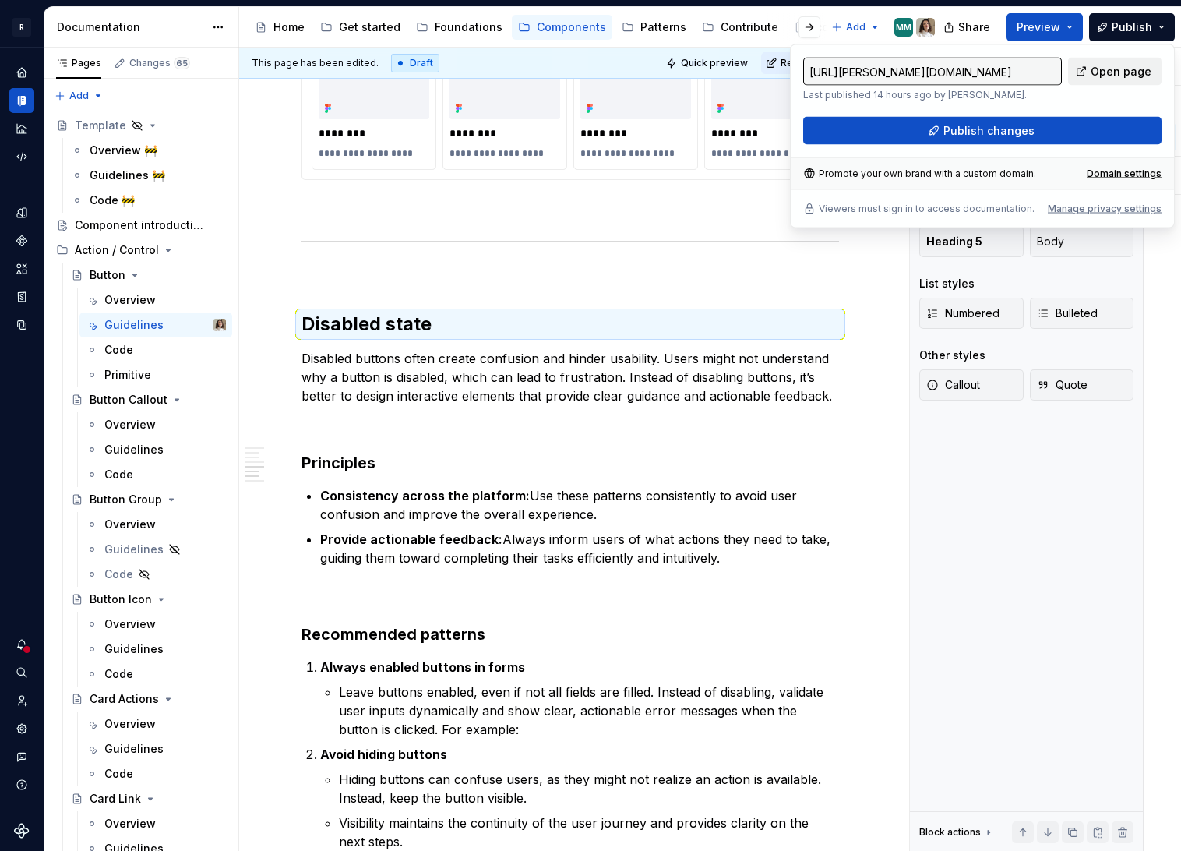
click at [1122, 66] on span "Open page" at bounding box center [1121, 72] width 61 height 16
click at [446, 379] on p "Disabled buttons often create confusion and hinder usability. Users might not u…" at bounding box center [570, 377] width 538 height 56
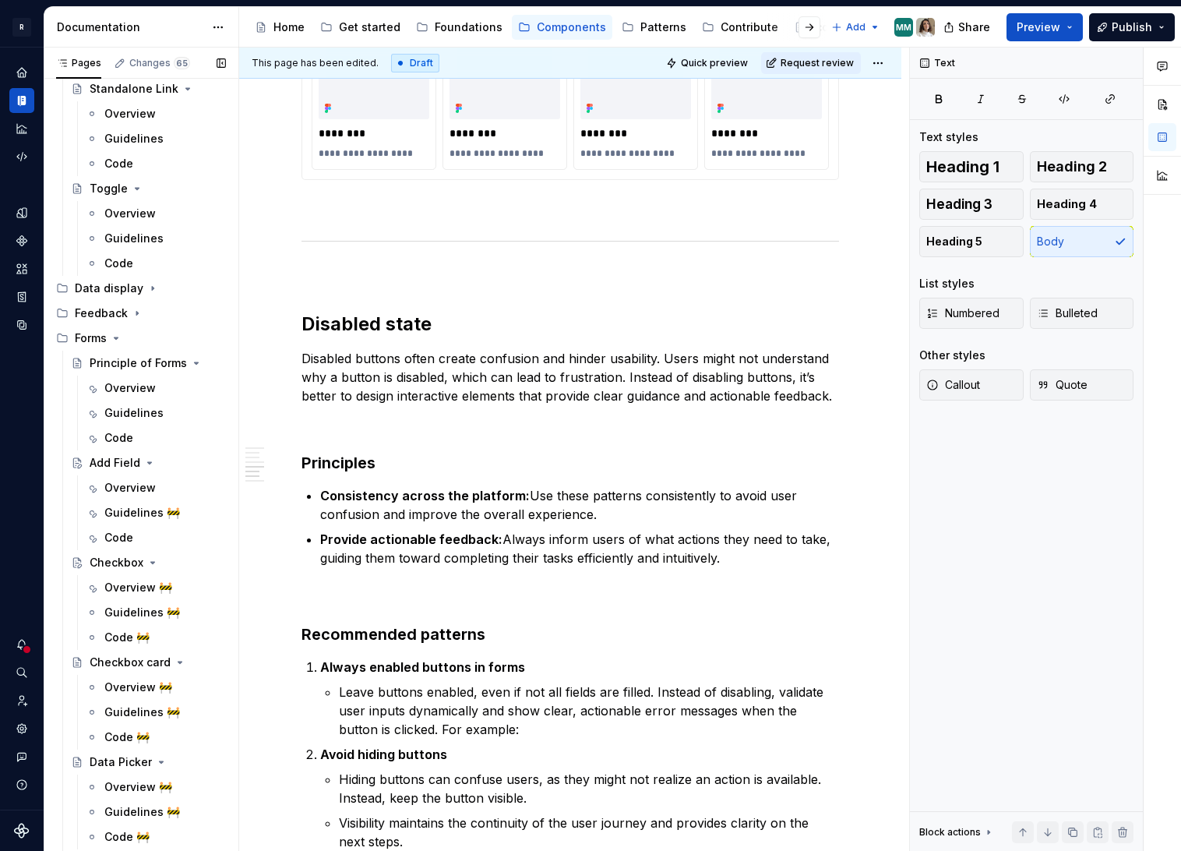
scroll to position [1790, 0]
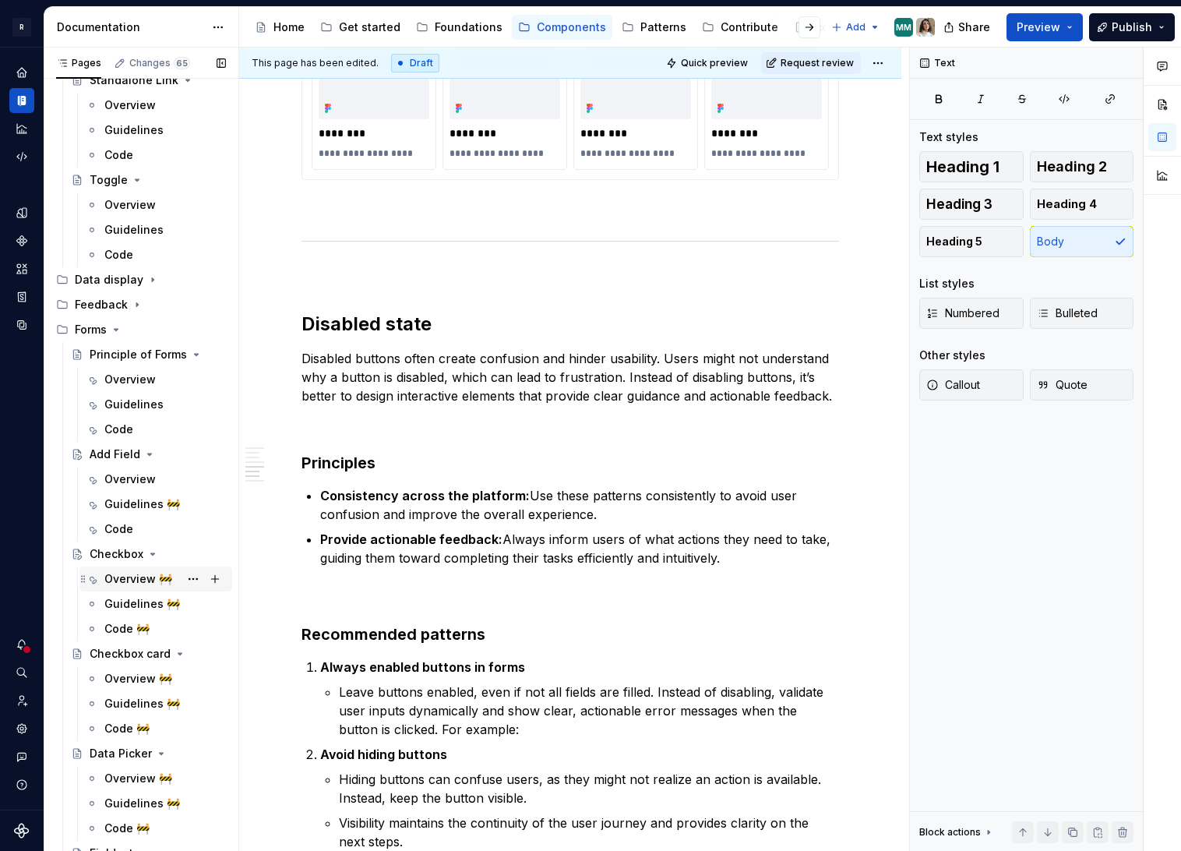
click at [114, 577] on div "Overview 🚧" at bounding box center [138, 579] width 68 height 16
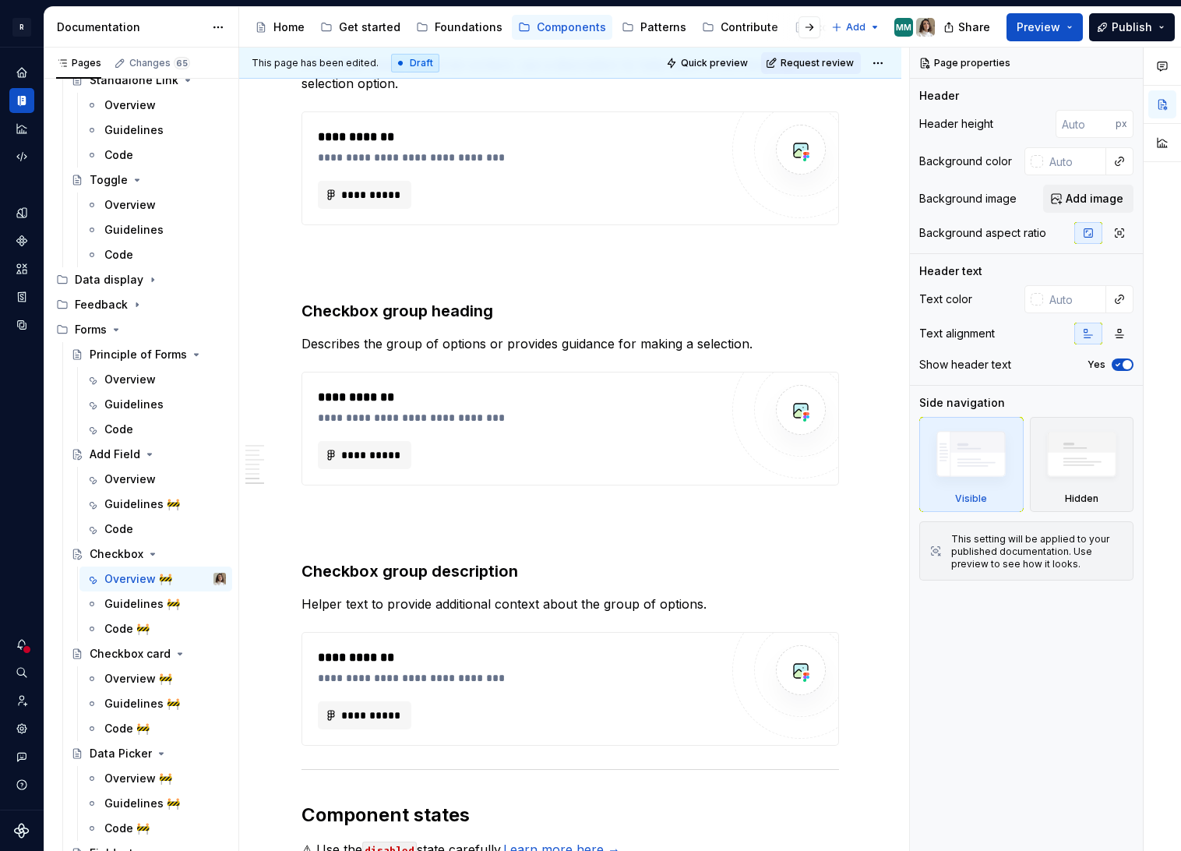
scroll to position [2295, 0]
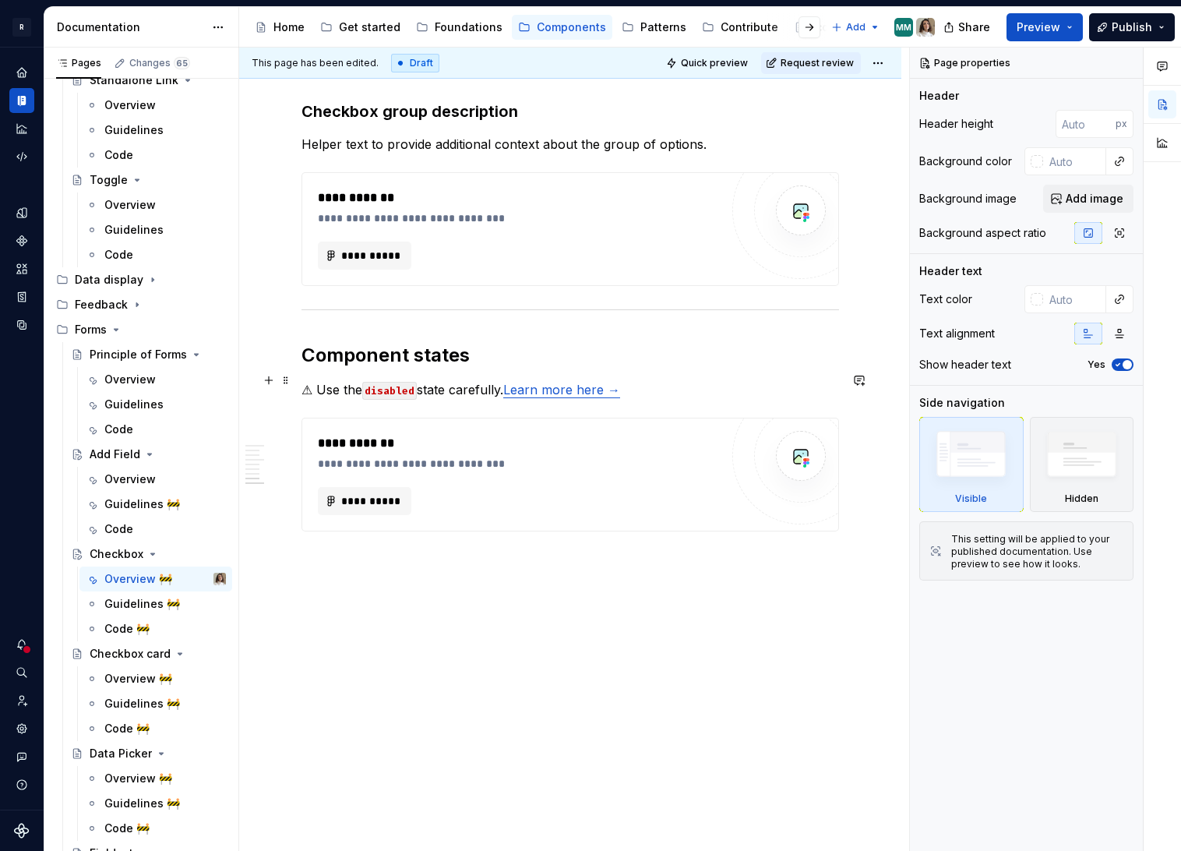
click at [578, 382] on link "Learn more here →" at bounding box center [561, 390] width 117 height 16
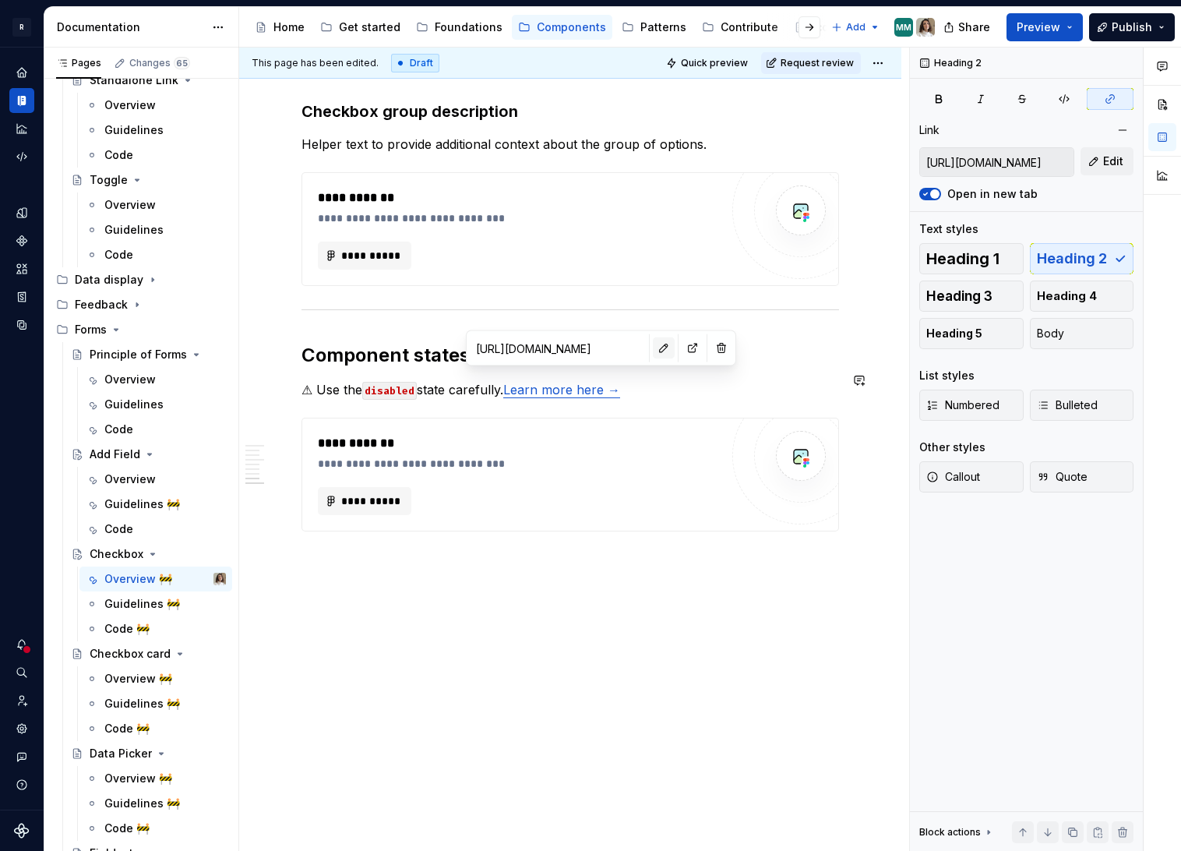
click at [653, 351] on button "button" at bounding box center [664, 348] width 22 height 22
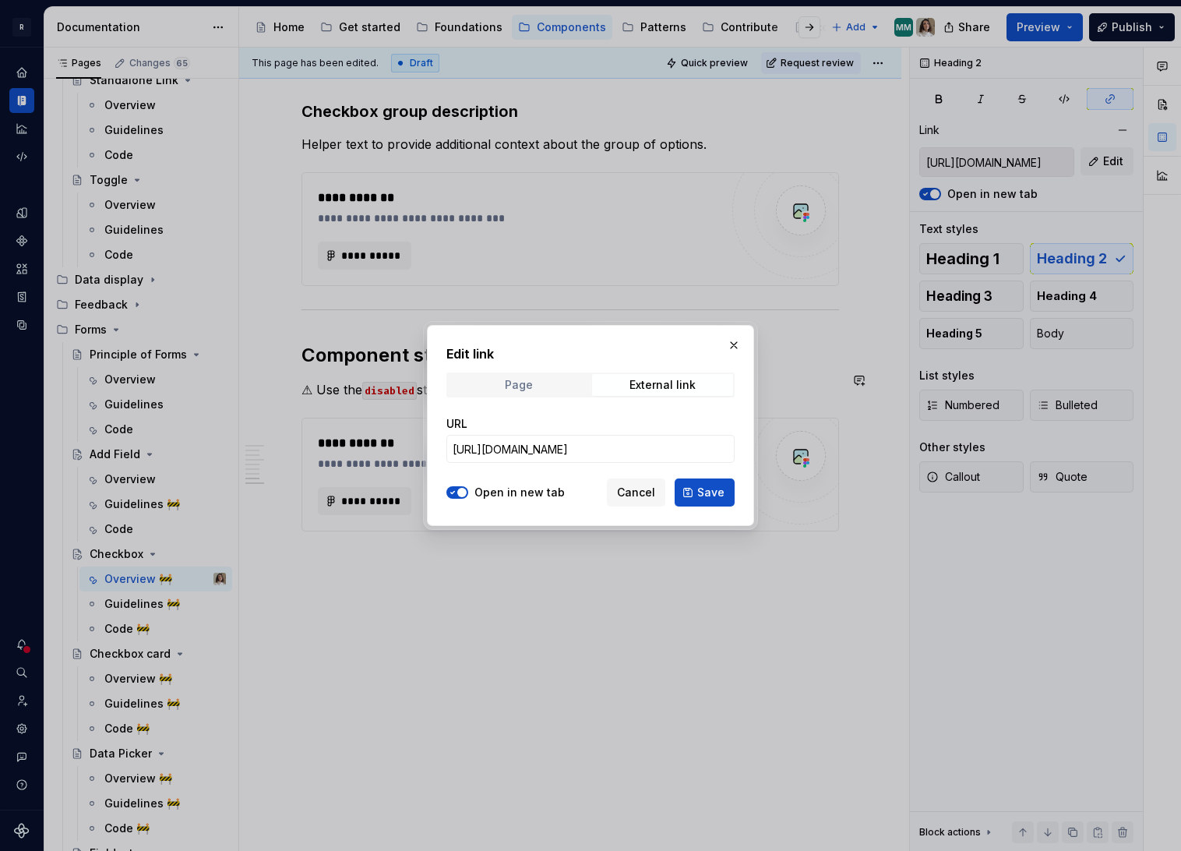
click at [566, 386] on span "Page" at bounding box center [518, 385] width 141 height 22
click at [513, 453] on span "Select page" at bounding box center [484, 449] width 63 height 16
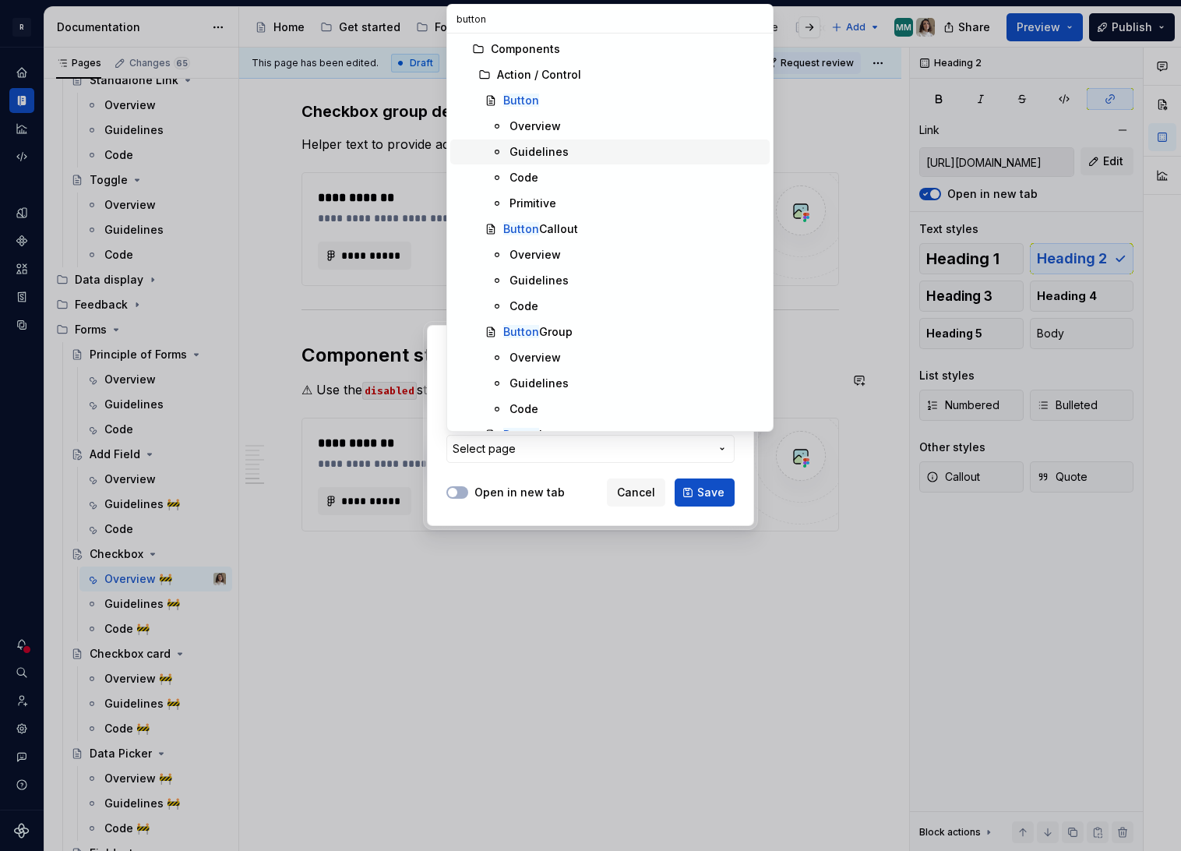
click at [541, 149] on div "Guidelines" at bounding box center [539, 152] width 59 height 16
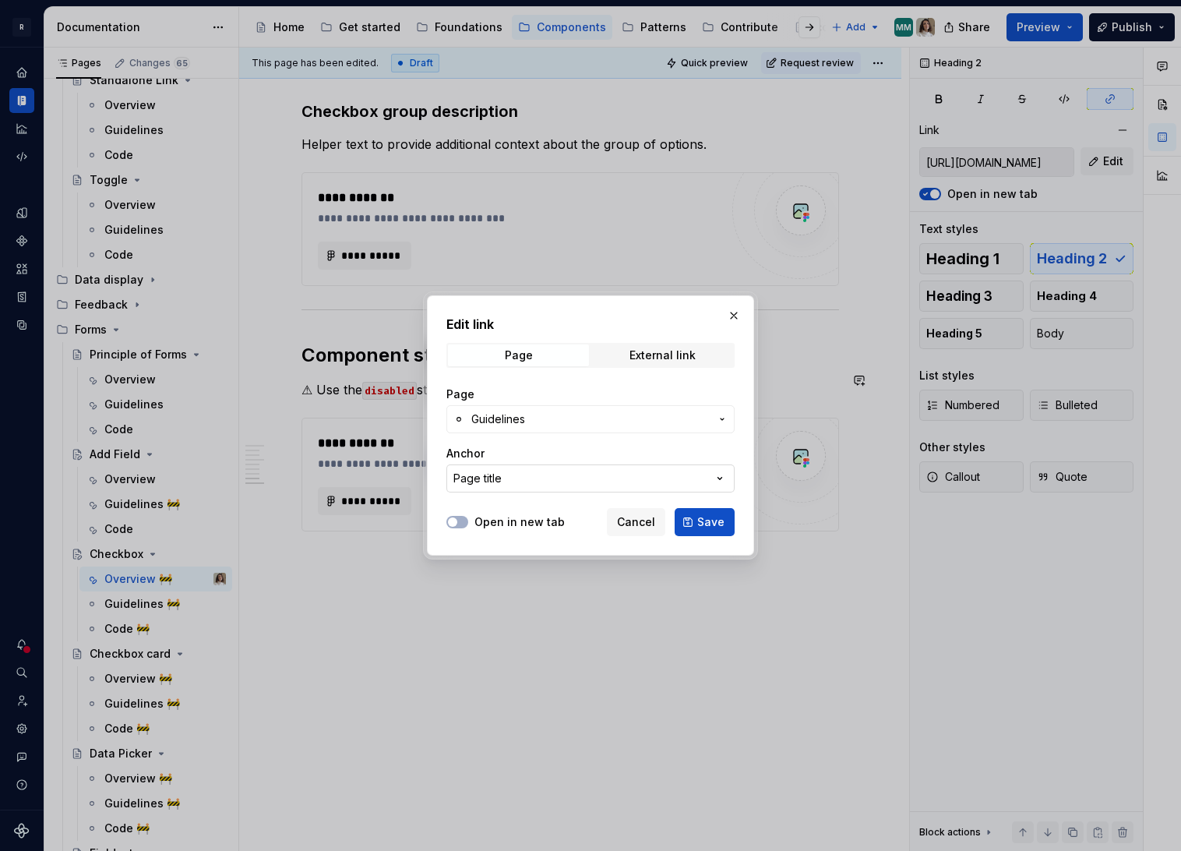
click at [514, 481] on button "Page title" at bounding box center [590, 478] width 288 height 28
click at [550, 422] on div "Edit link Page External link Page Guidelines Anchor Page title Open in new tab …" at bounding box center [590, 425] width 1181 height 851
click at [532, 420] on span "Guidelines" at bounding box center [590, 419] width 238 height 16
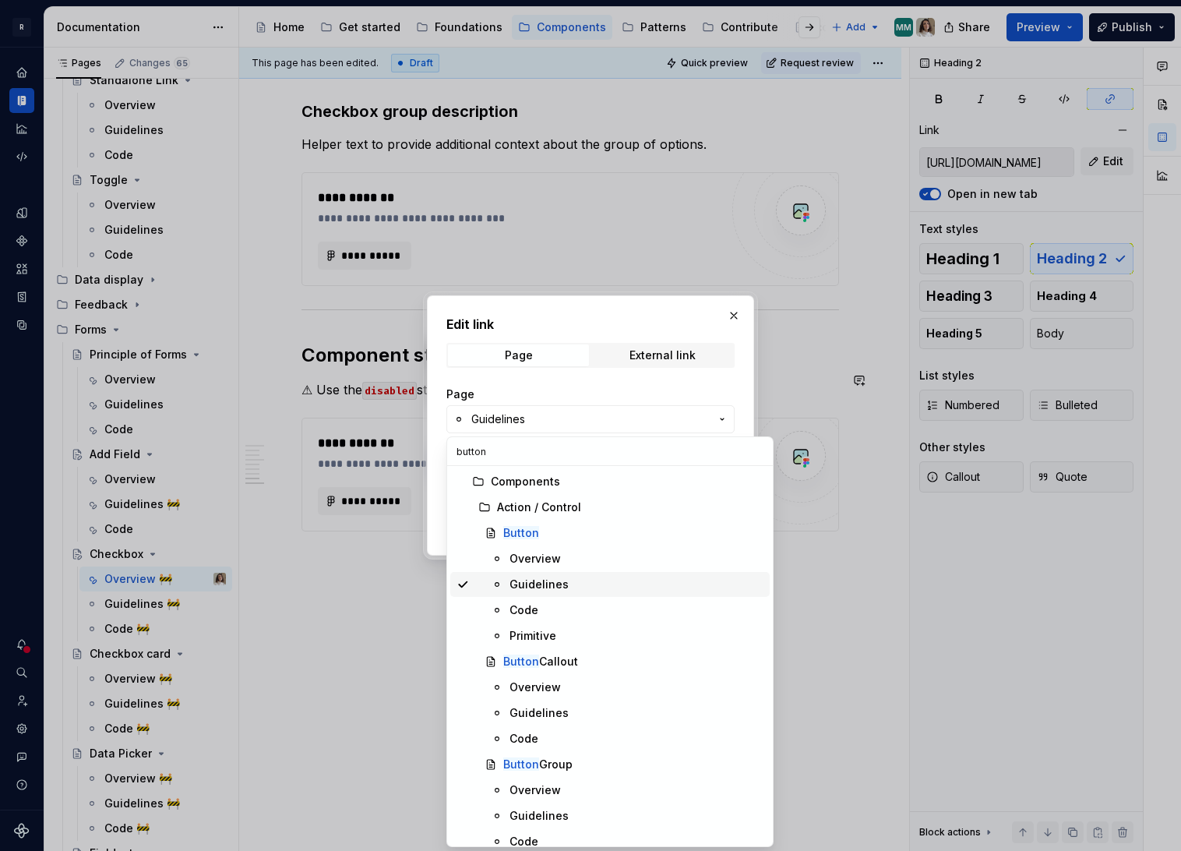
click at [541, 584] on div "Guidelines" at bounding box center [539, 585] width 59 height 16
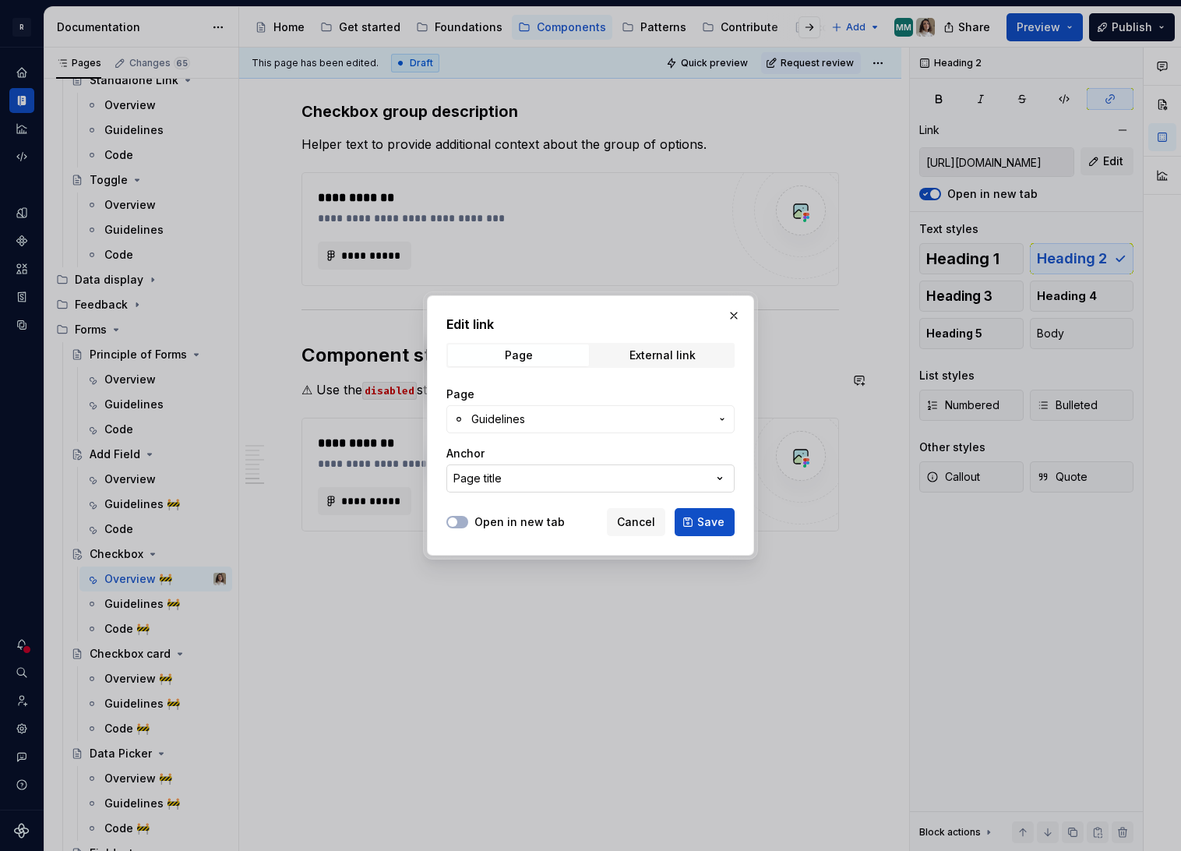
click at [517, 476] on button "Page title" at bounding box center [590, 478] width 288 height 28
click at [566, 439] on div "Edit link Page External link Page Guidelines Anchor Page title Open in new tab …" at bounding box center [590, 425] width 1181 height 851
click at [551, 421] on span "Guidelines" at bounding box center [590, 419] width 238 height 16
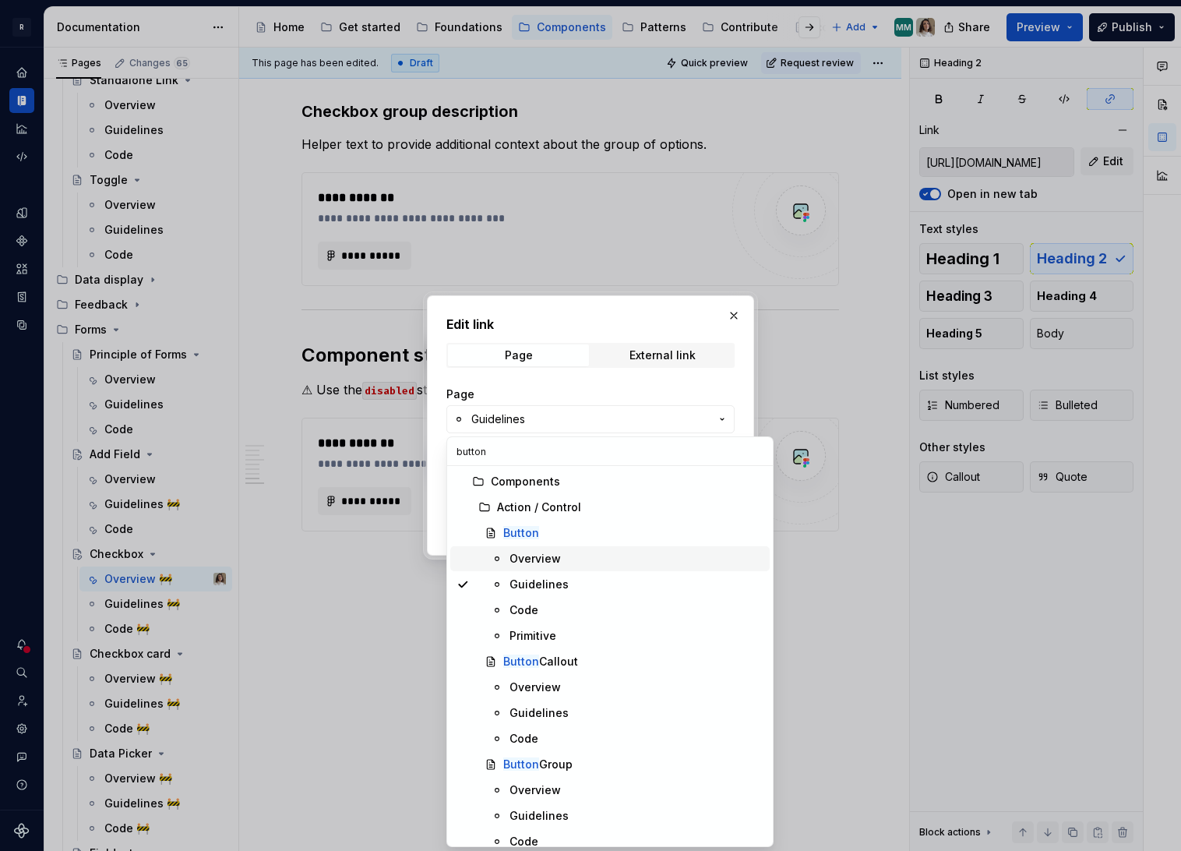
click at [552, 560] on div "Overview" at bounding box center [535, 559] width 51 height 16
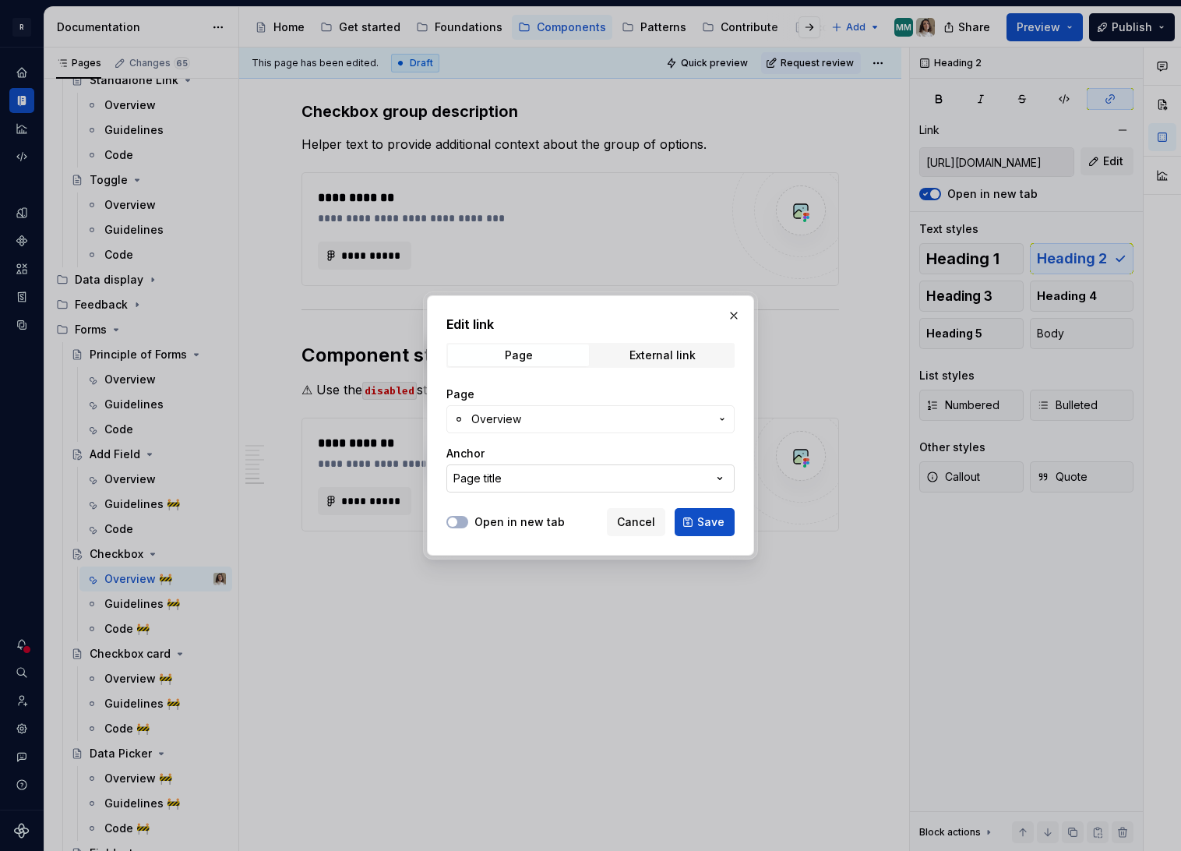
click at [502, 474] on button "Page title" at bounding box center [590, 478] width 288 height 28
click at [521, 432] on div "Edit link Page External link Page Overview Anchor Page title Open in new tab Ca…" at bounding box center [590, 425] width 1181 height 851
click at [548, 419] on span "Overview" at bounding box center [590, 419] width 238 height 16
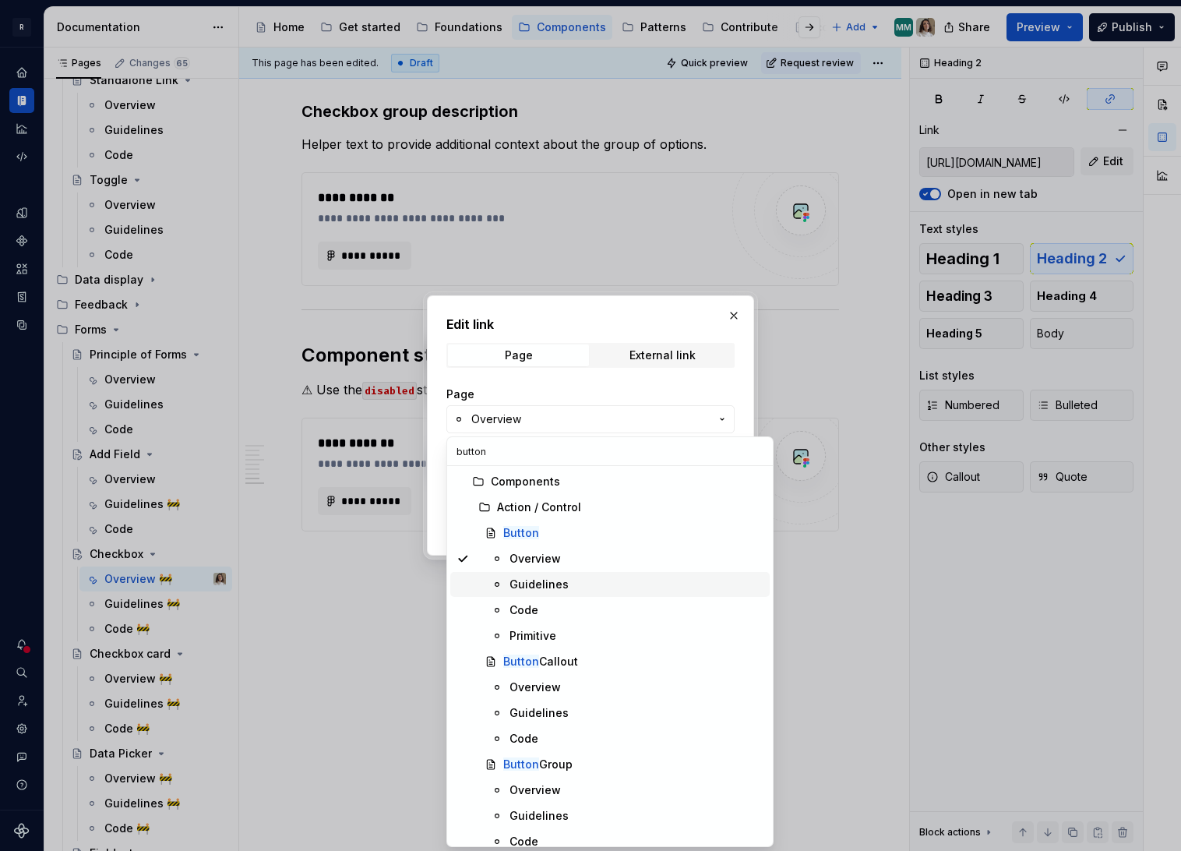
click at [552, 580] on div "Guidelines" at bounding box center [539, 585] width 59 height 16
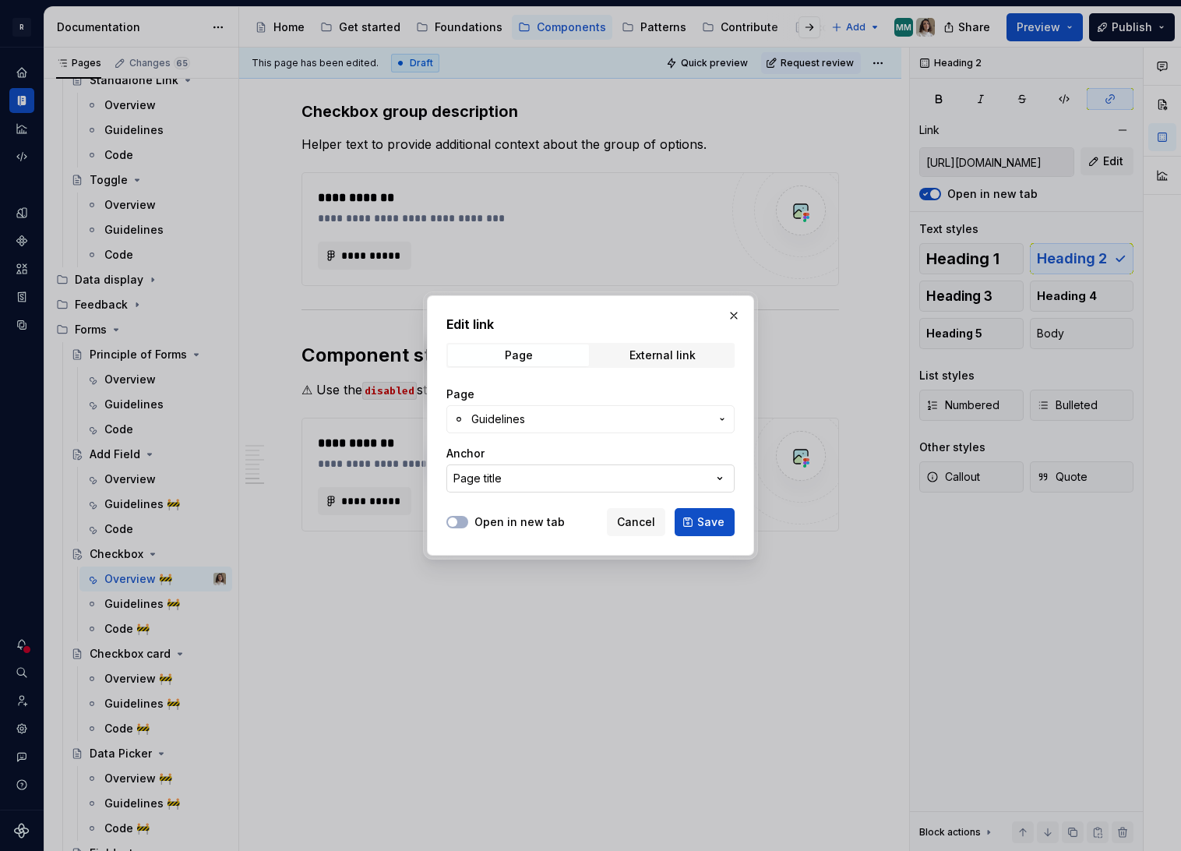
click at [527, 477] on button "Page title" at bounding box center [590, 478] width 288 height 28
click at [624, 410] on div "Edit link Page External link Page Guidelines Anchor Page title Open in new tab …" at bounding box center [590, 425] width 1181 height 851
click at [584, 411] on span "Guidelines" at bounding box center [590, 419] width 238 height 16
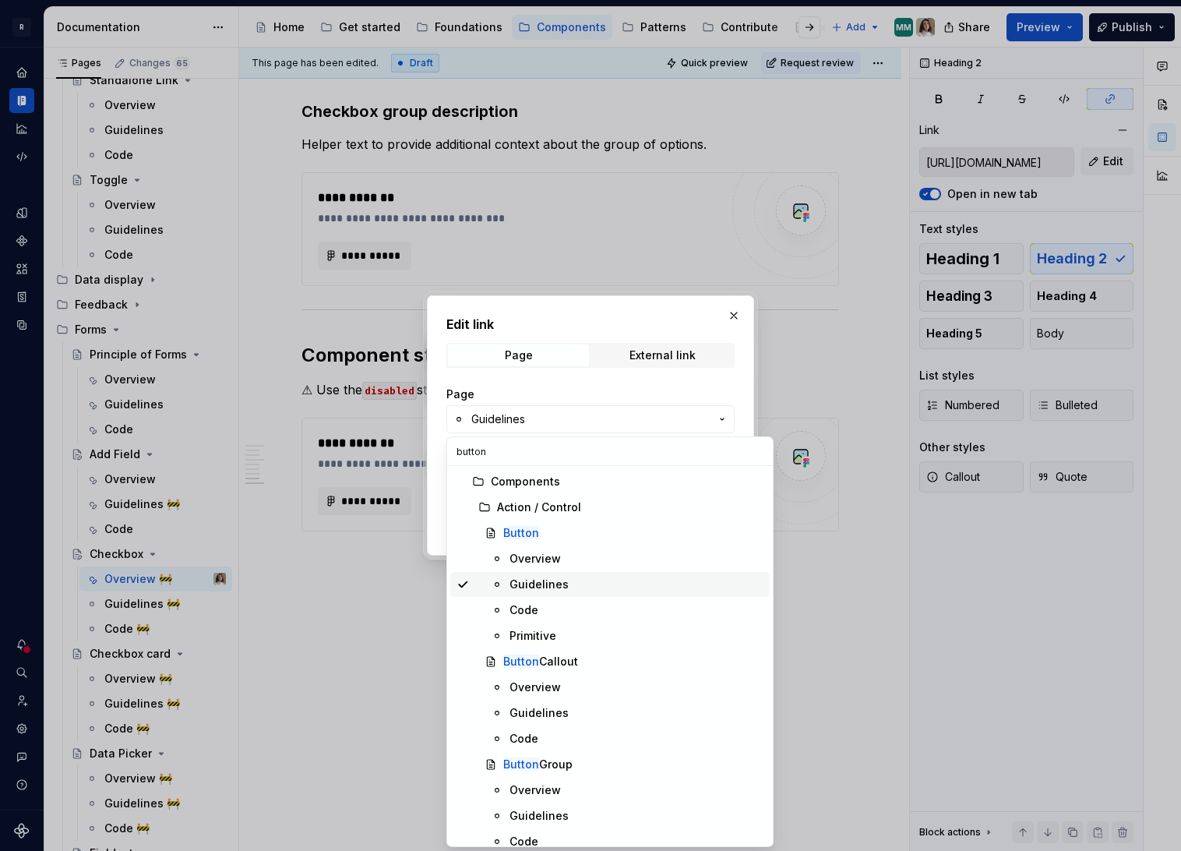
click at [545, 578] on div "Guidelines" at bounding box center [539, 585] width 59 height 16
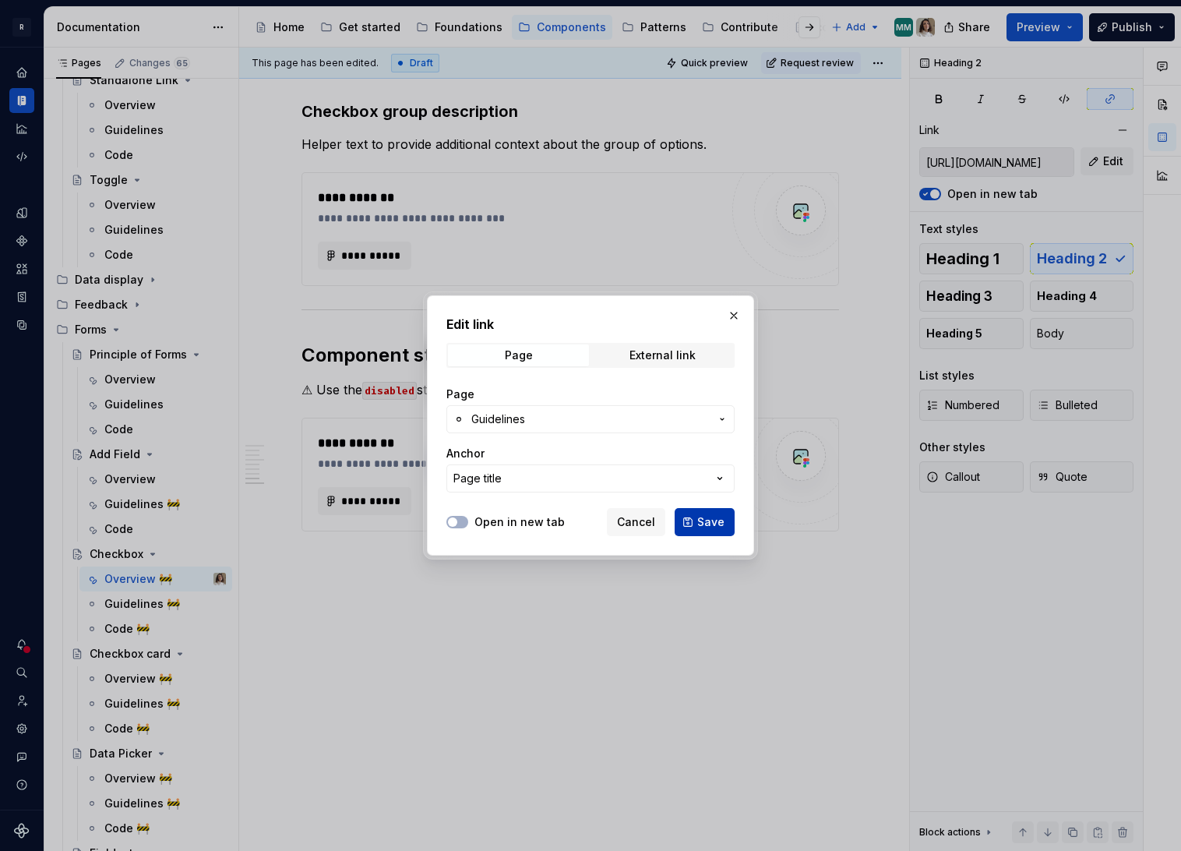
click at [709, 524] on span "Save" at bounding box center [710, 522] width 27 height 16
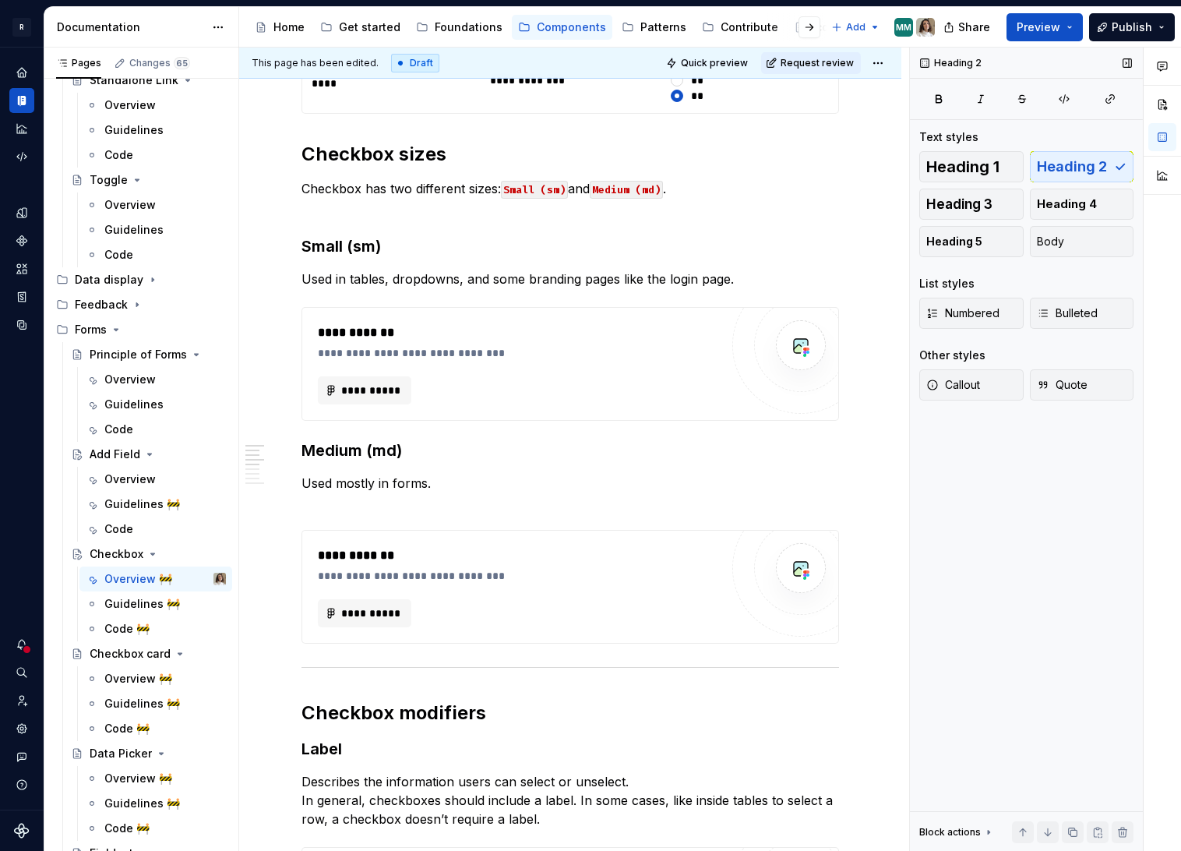
scroll to position [824, 0]
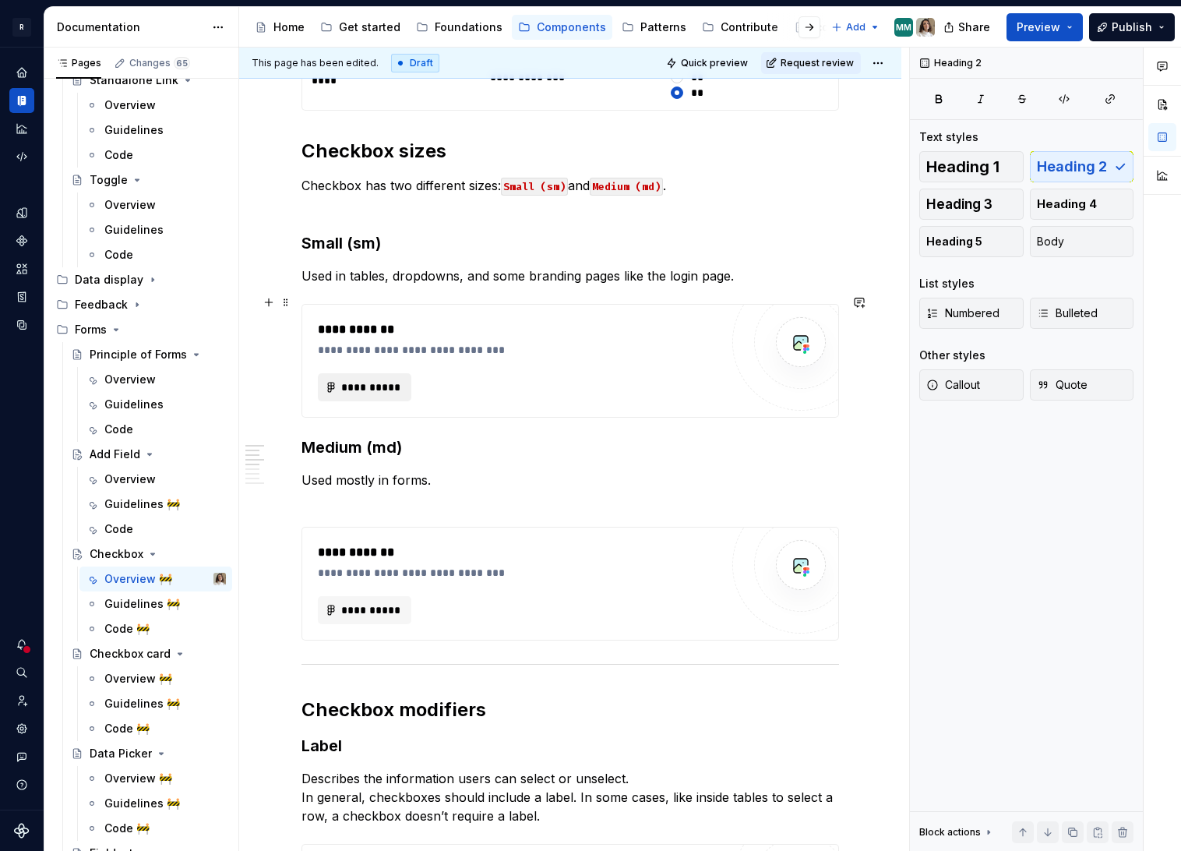
click at [360, 379] on span "**********" at bounding box center [370, 387] width 61 height 16
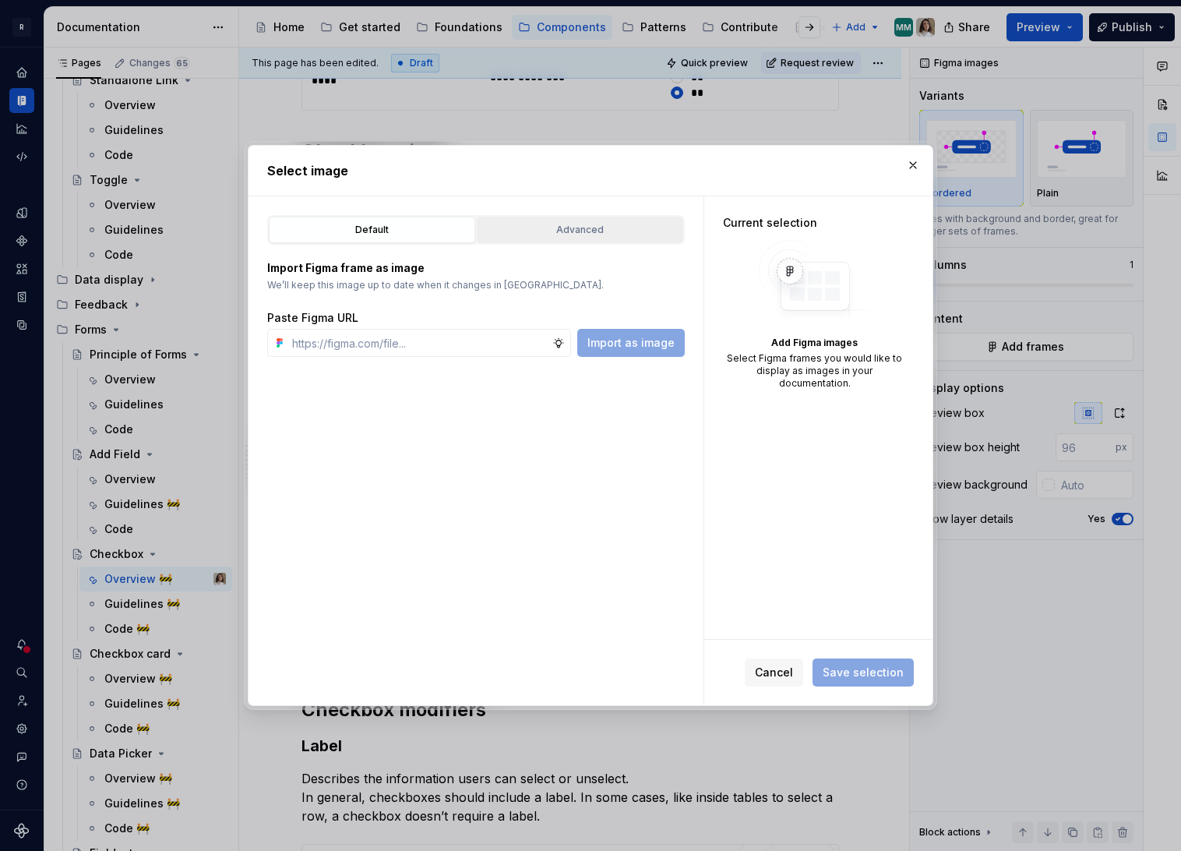
click at [608, 238] on button "Advanced" at bounding box center [580, 230] width 206 height 26
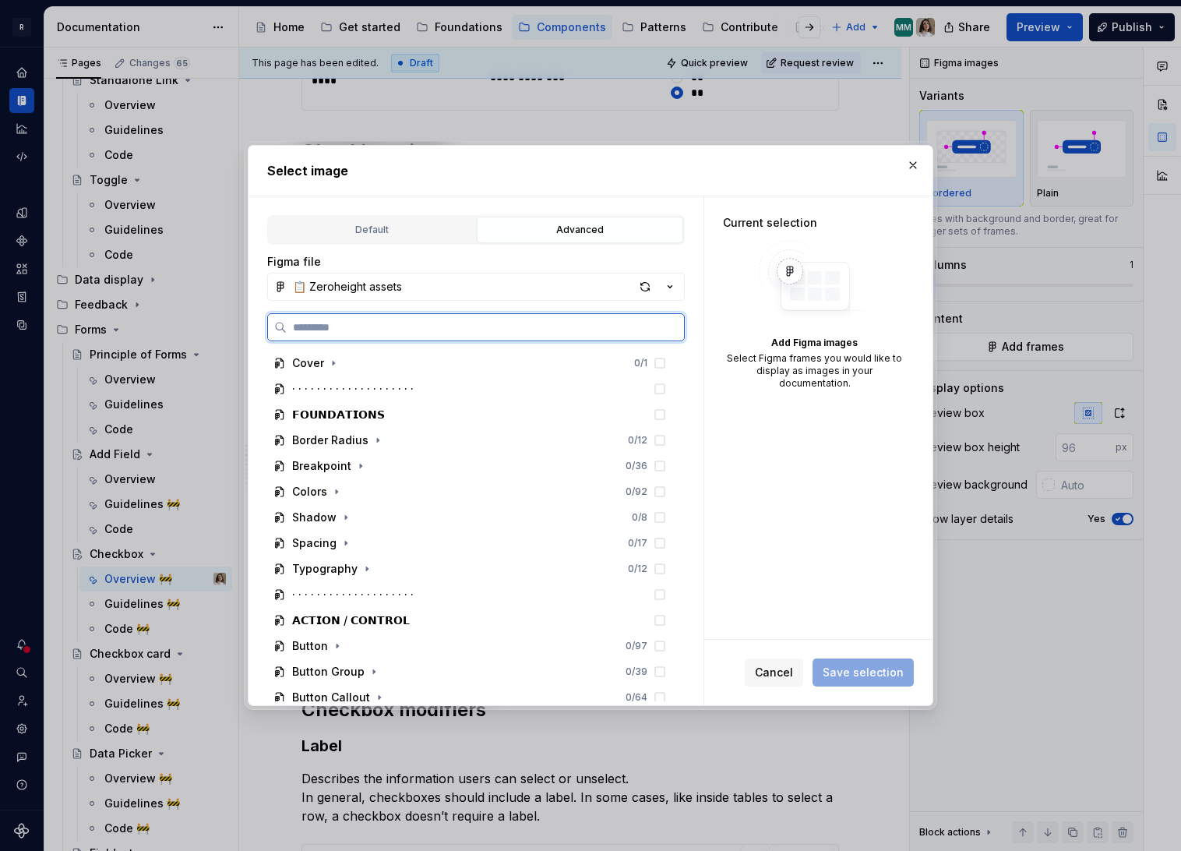
click at [343, 329] on input "search" at bounding box center [485, 327] width 397 height 16
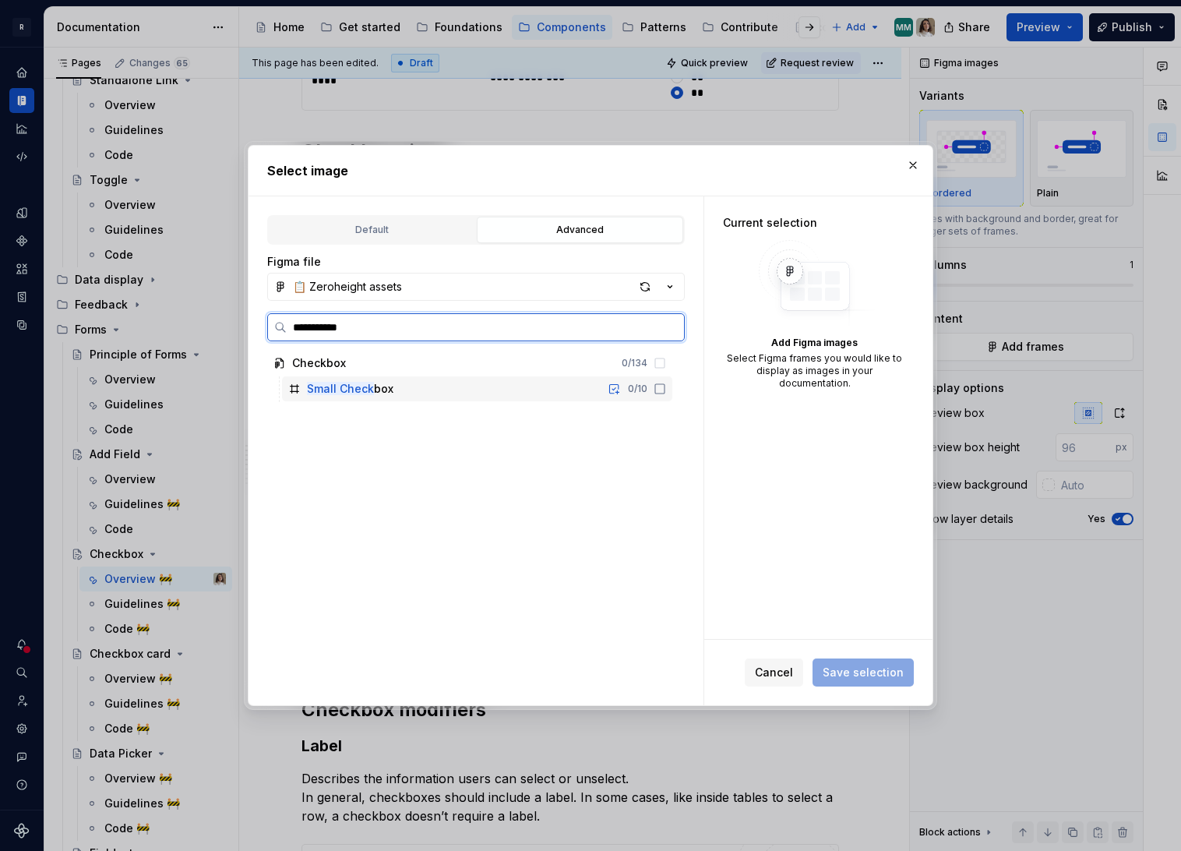
click at [368, 387] on mark "Small Check" at bounding box center [340, 388] width 67 height 13
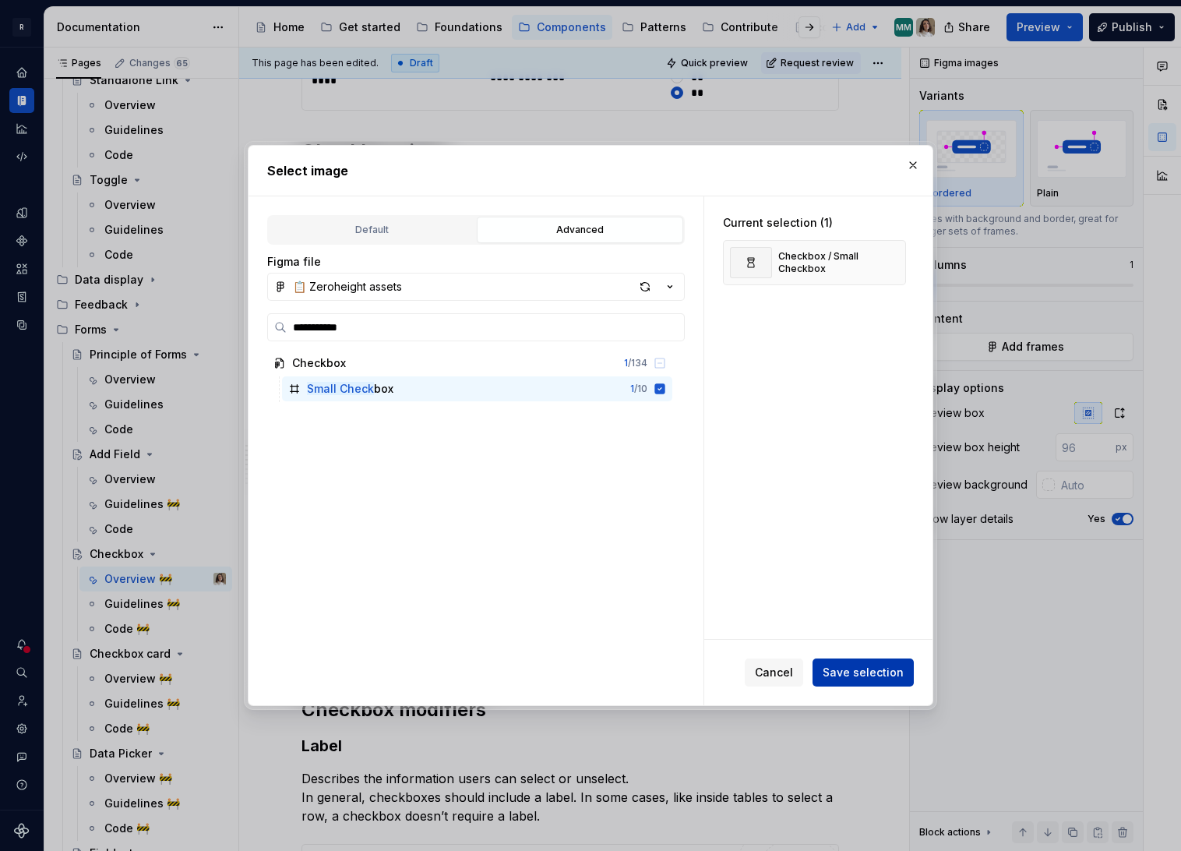
click at [866, 673] on span "Save selection" at bounding box center [863, 673] width 81 height 16
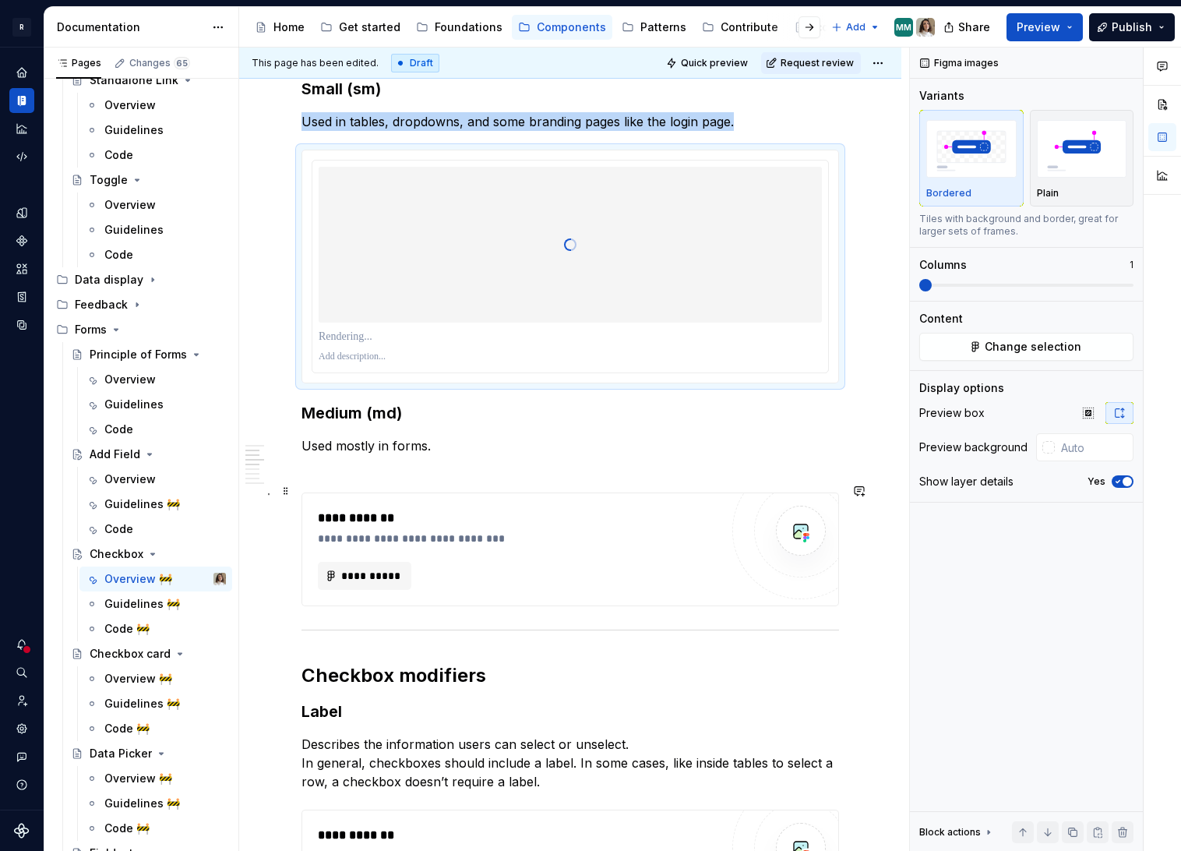
scroll to position [1000, 0]
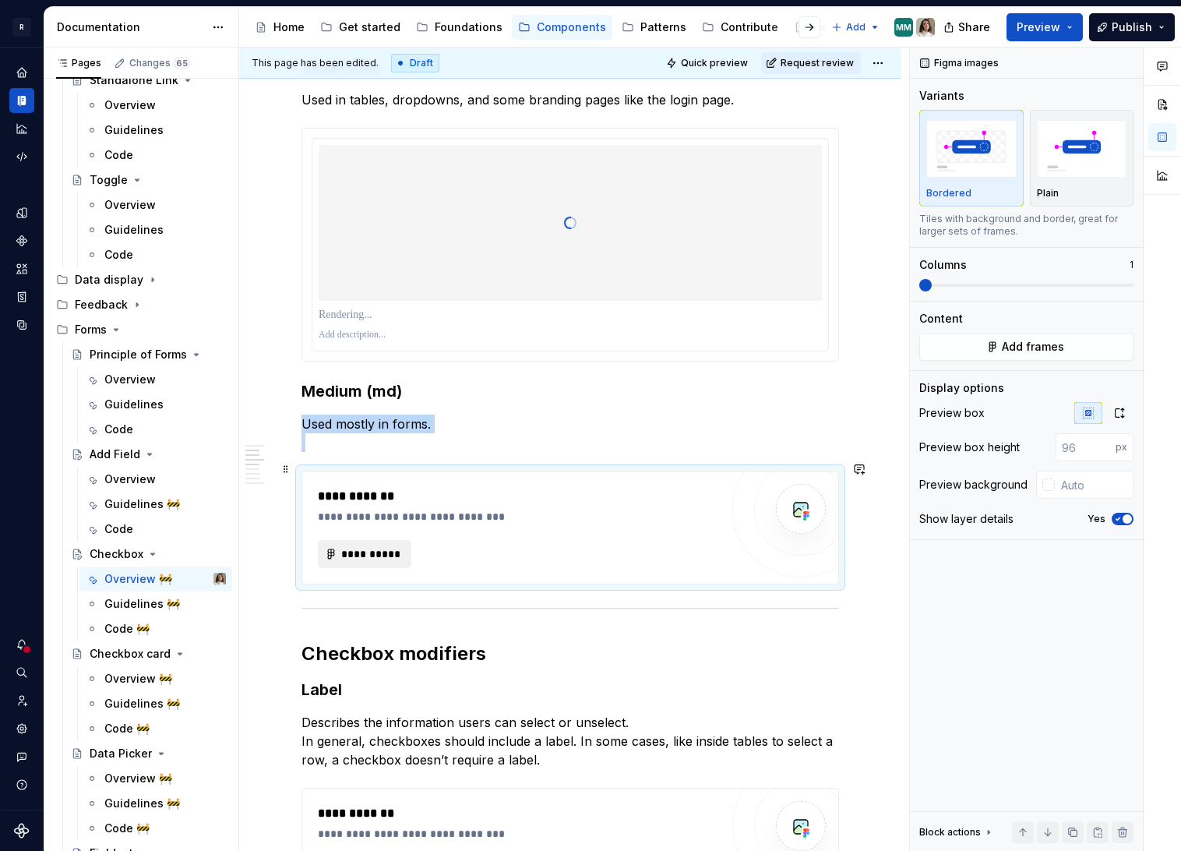
click at [363, 546] on span "**********" at bounding box center [370, 554] width 61 height 16
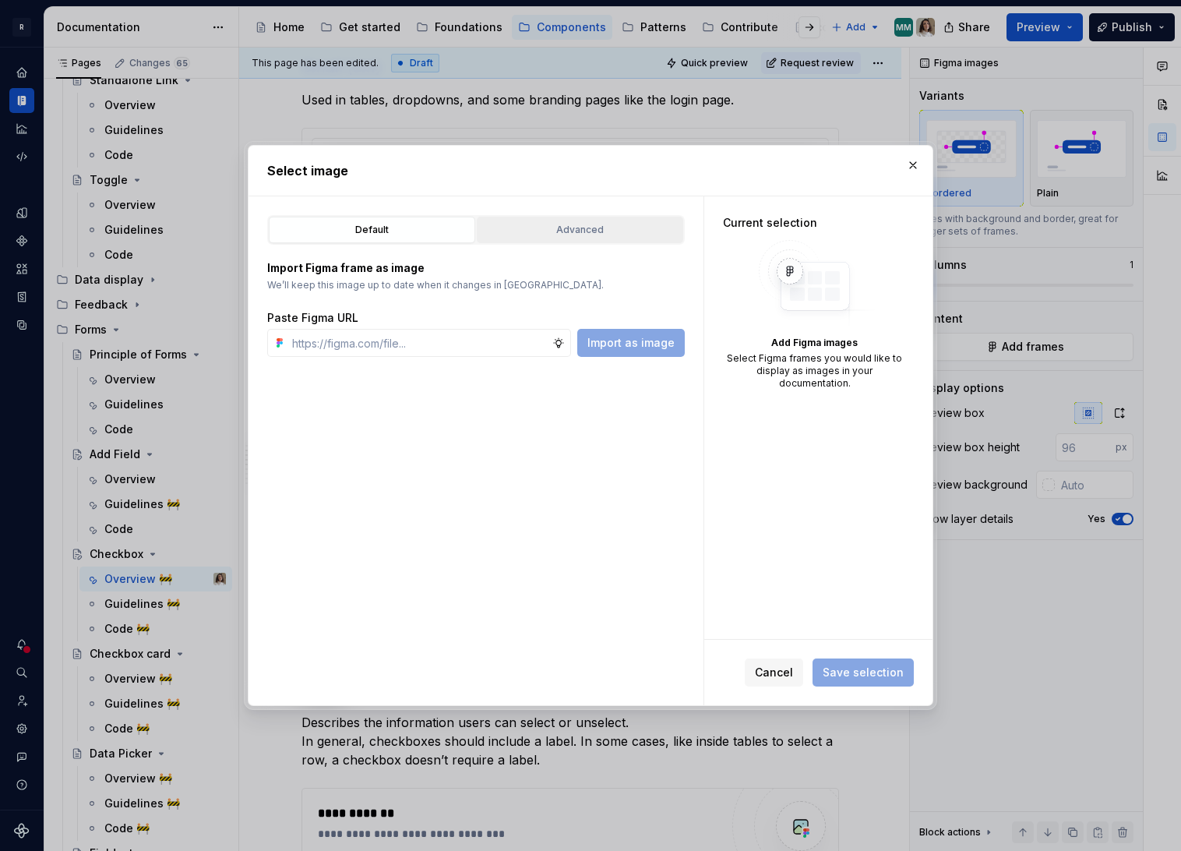
click at [588, 235] on div "Advanced" at bounding box center [580, 230] width 196 height 16
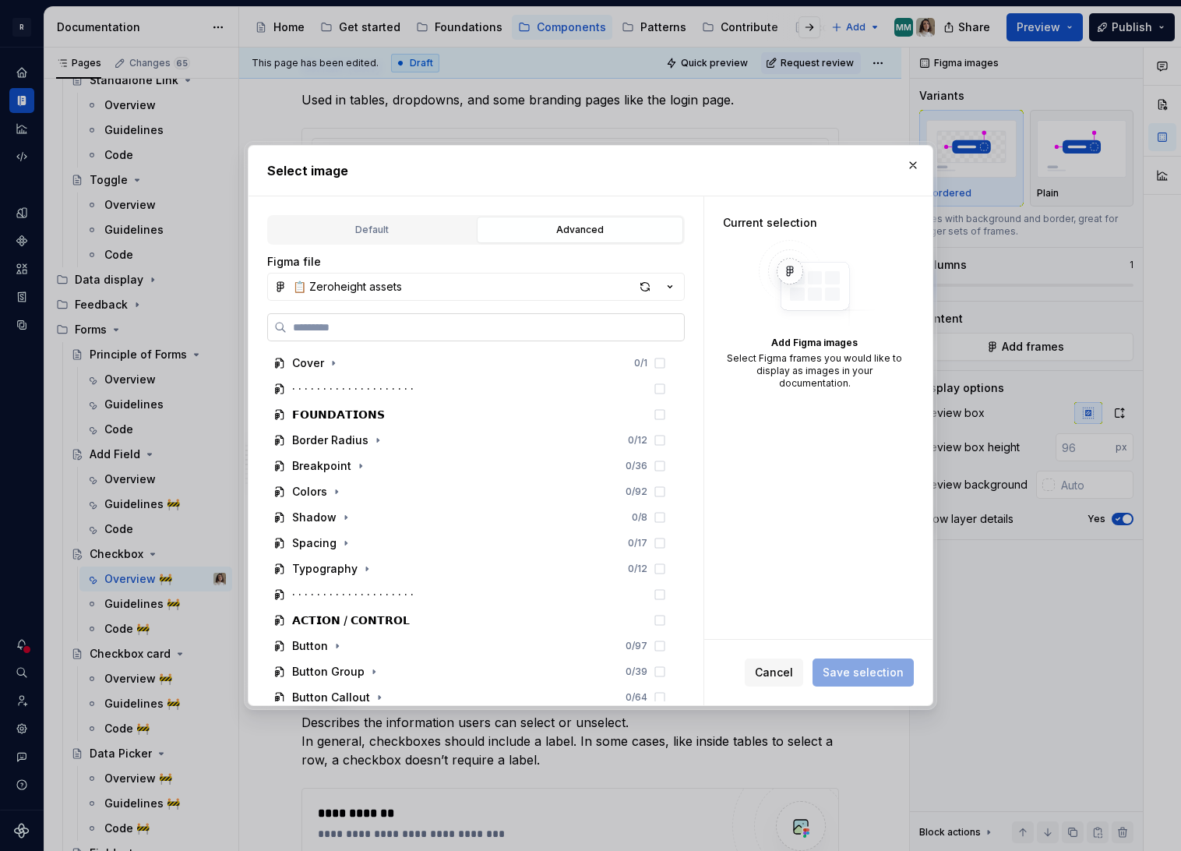
click at [407, 328] on input "search" at bounding box center [485, 327] width 397 height 16
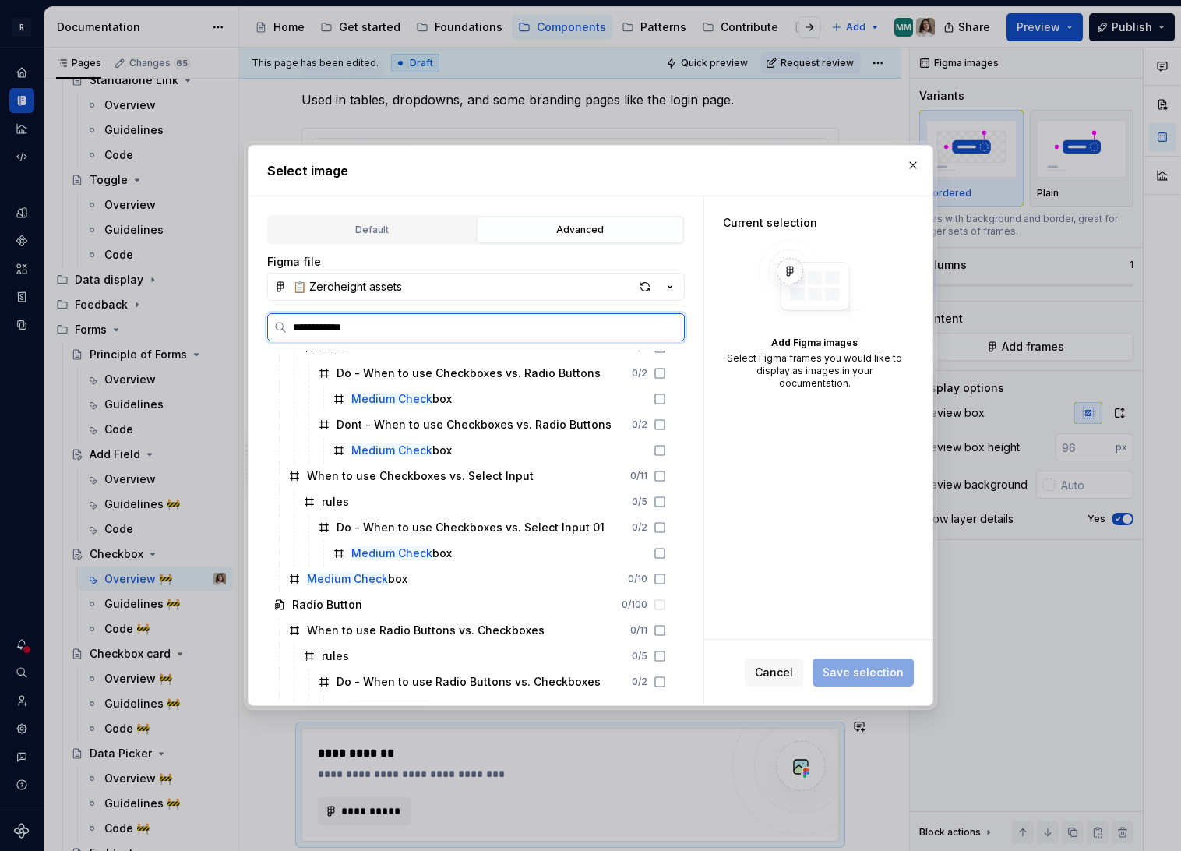
scroll to position [68, 0]
click at [579, 573] on div "Medium Check box 0 / 10" at bounding box center [477, 578] width 390 height 25
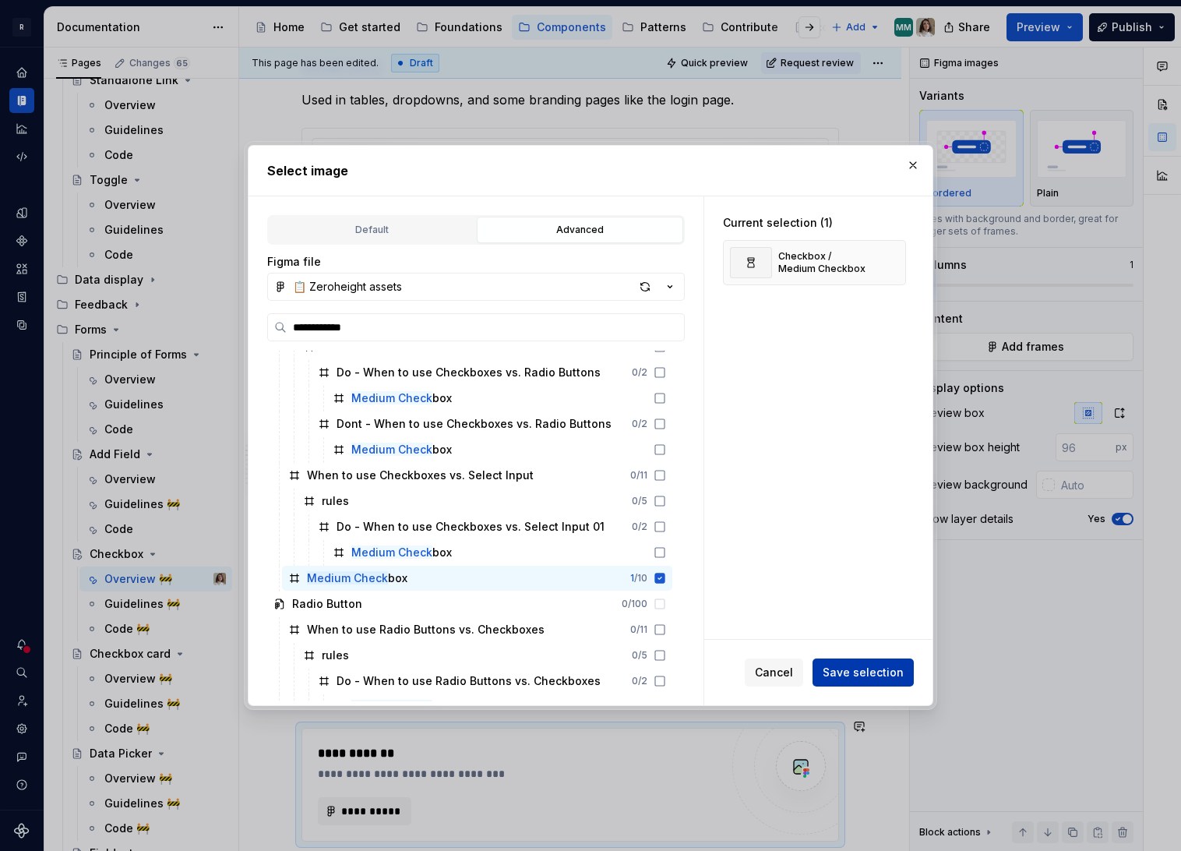
click at [856, 670] on span "Save selection" at bounding box center [863, 673] width 81 height 16
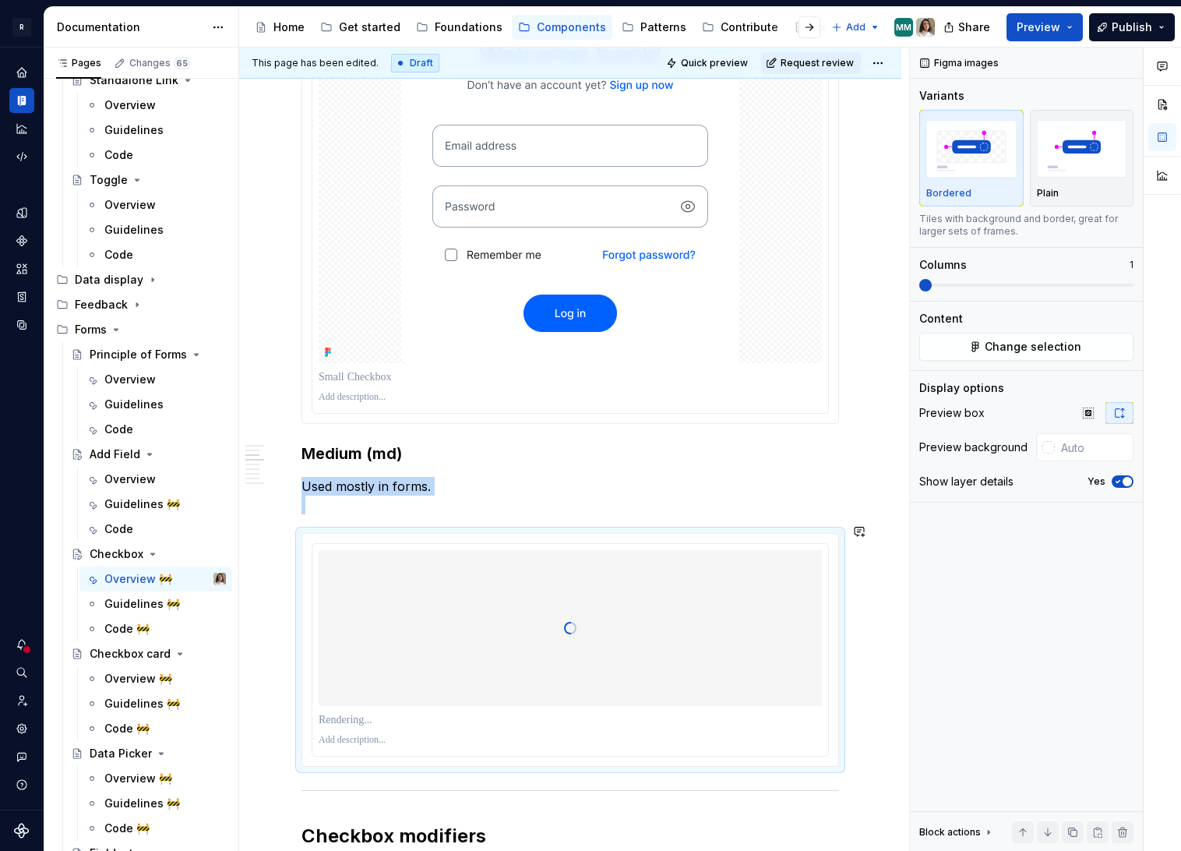
scroll to position [1196, 0]
click at [804, 260] on div at bounding box center [570, 155] width 503 height 413
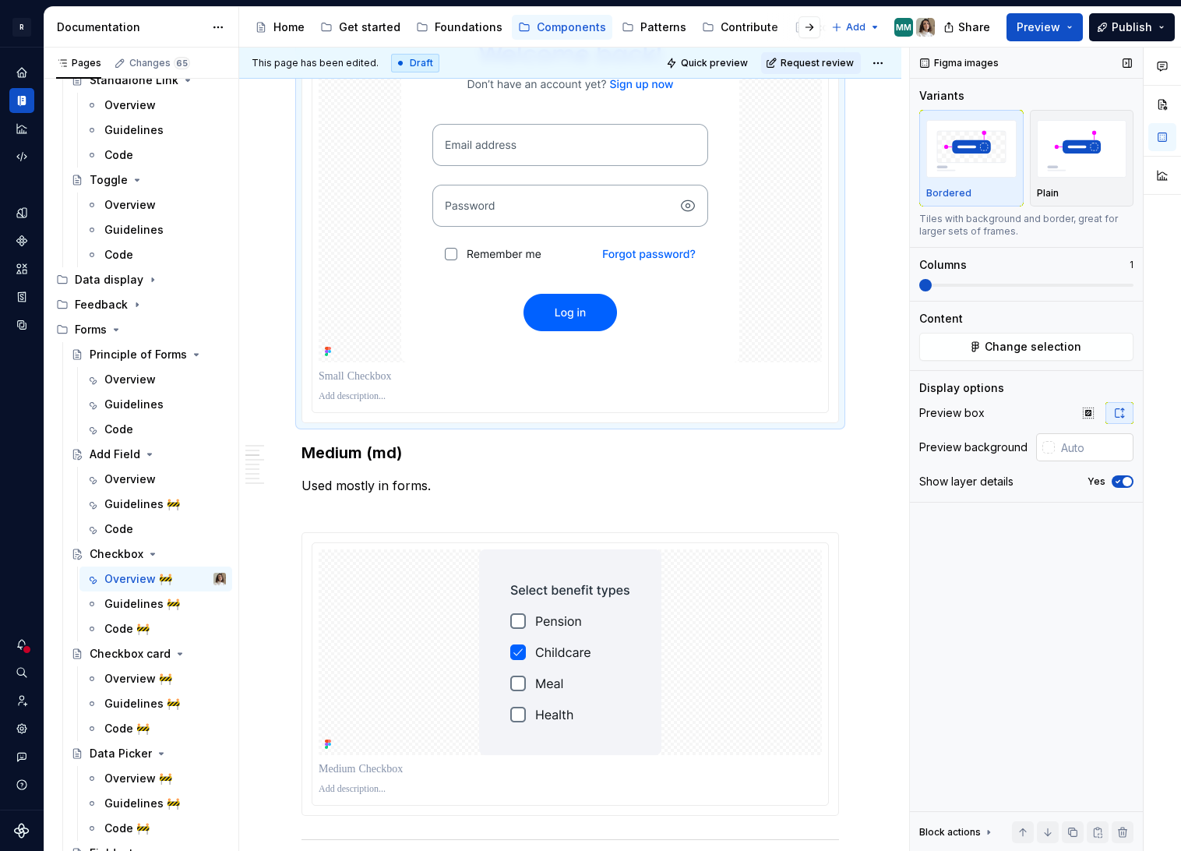
click at [1084, 452] on input "text" at bounding box center [1094, 447] width 79 height 28
paste input "F3F4F8"
click at [774, 443] on h3 "Medium (md)" at bounding box center [570, 453] width 538 height 22
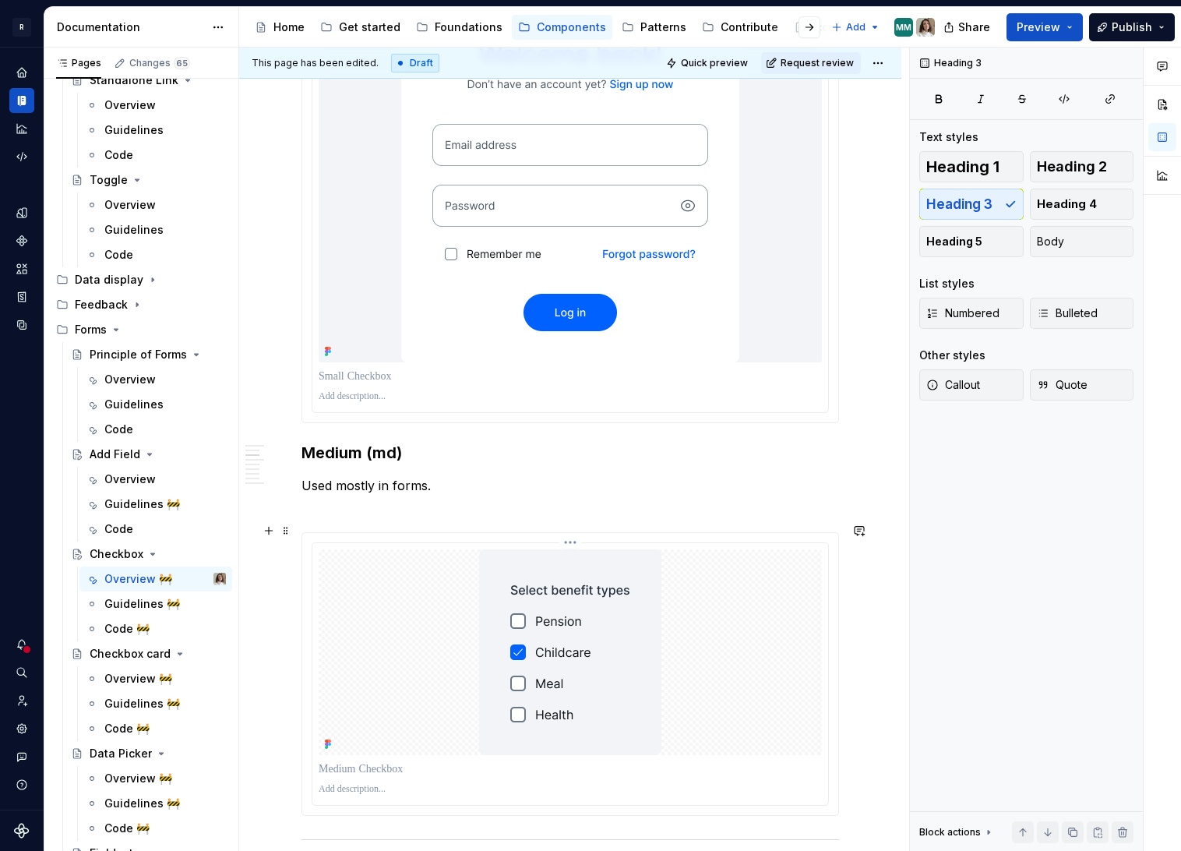
click at [721, 601] on div at bounding box center [570, 652] width 503 height 206
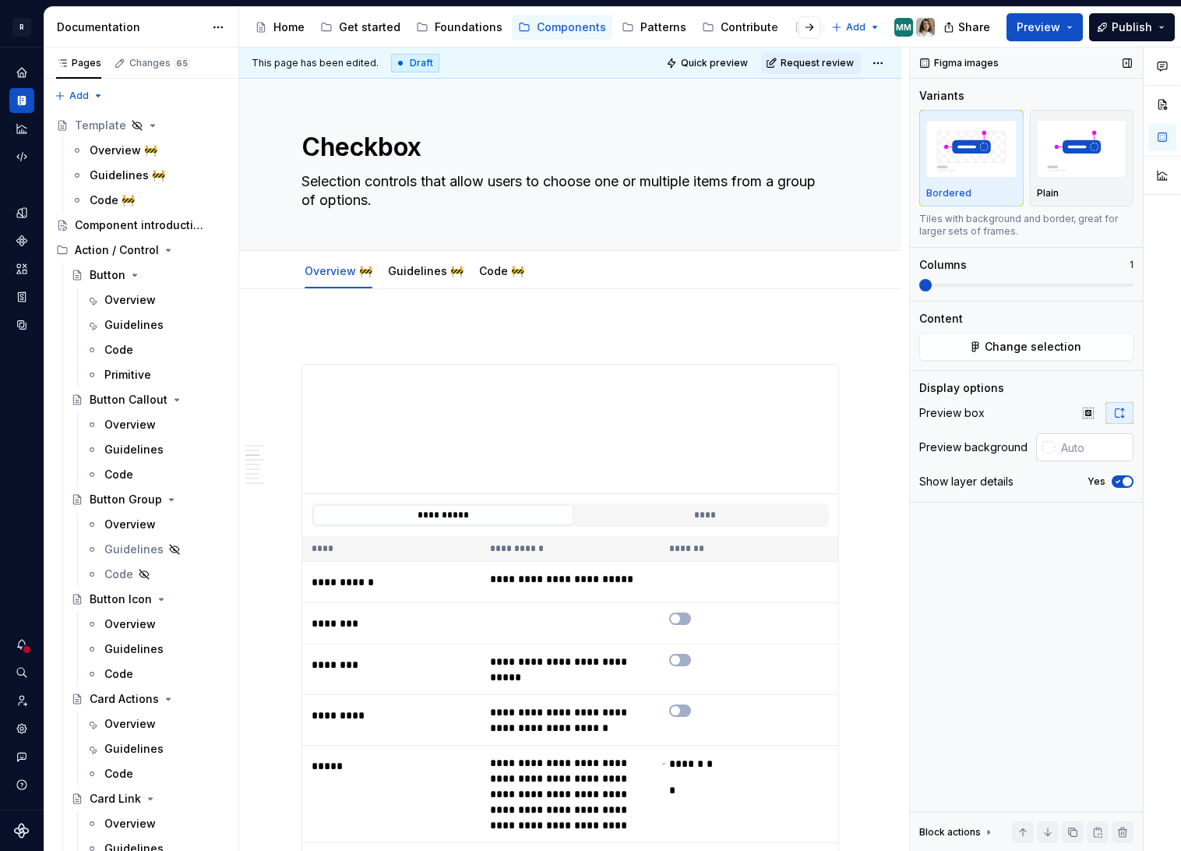
scroll to position [1196, 0]
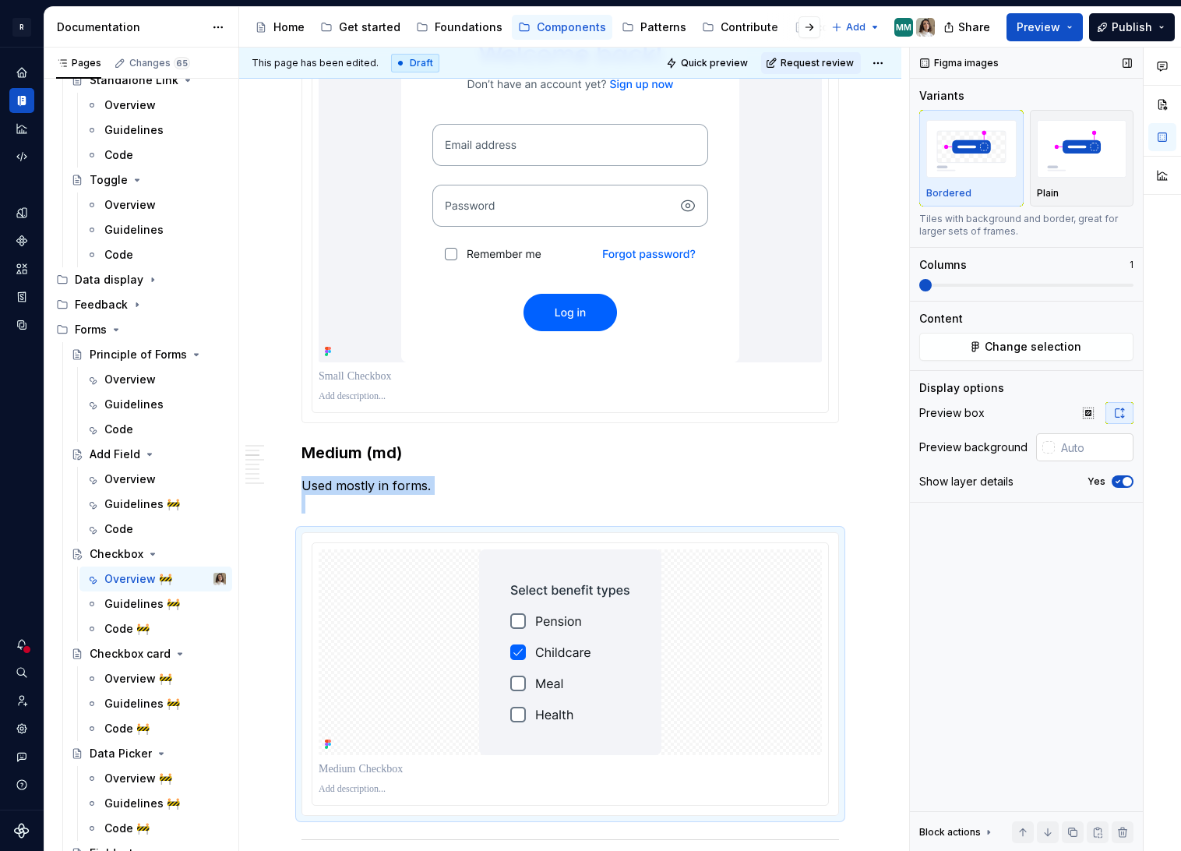
click at [1093, 448] on input "text" at bounding box center [1094, 447] width 79 height 28
paste input "F3F4F8"
type input "F3F4F8"
click at [681, 485] on p "Used mostly in forms." at bounding box center [570, 494] width 538 height 37
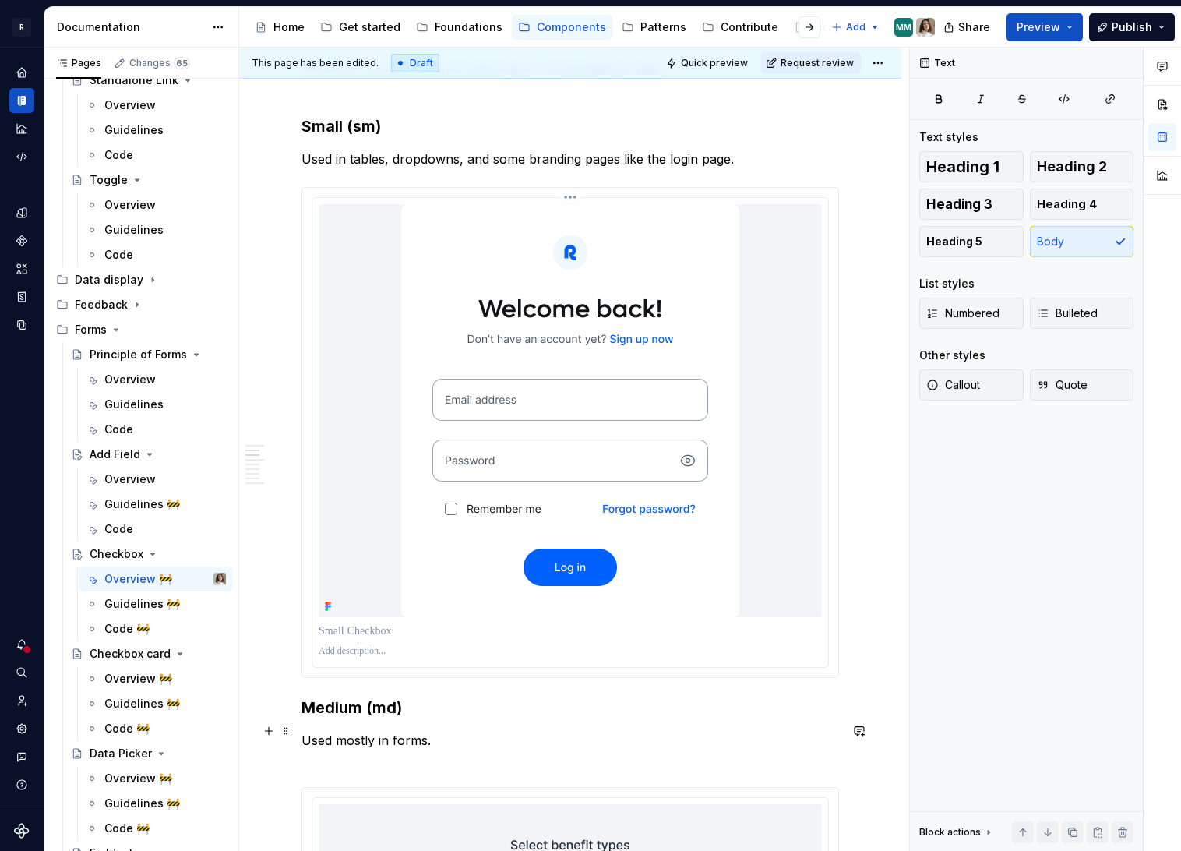
scroll to position [942, 0]
click at [129, 479] on div "Overview" at bounding box center [129, 479] width 51 height 16
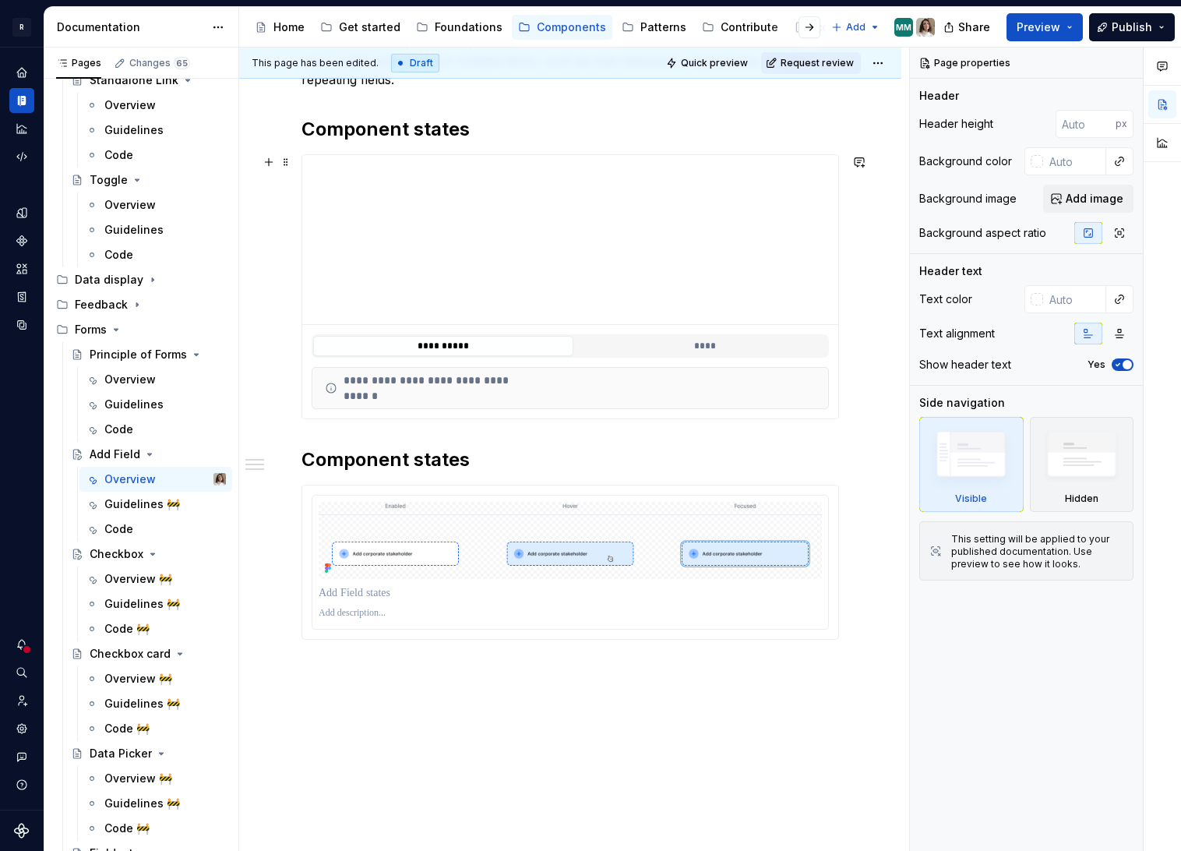
scroll to position [272, 0]
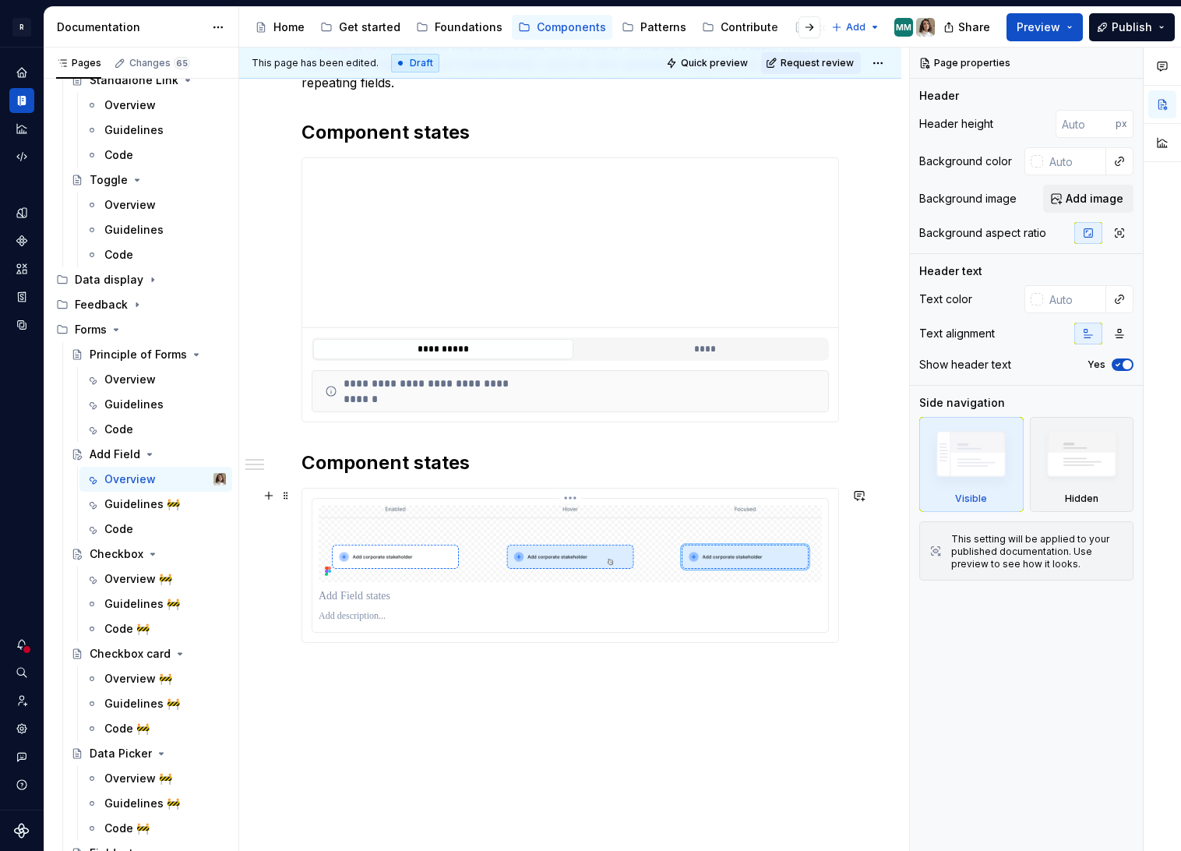
click at [507, 537] on img at bounding box center [570, 543] width 503 height 77
type textarea "*"
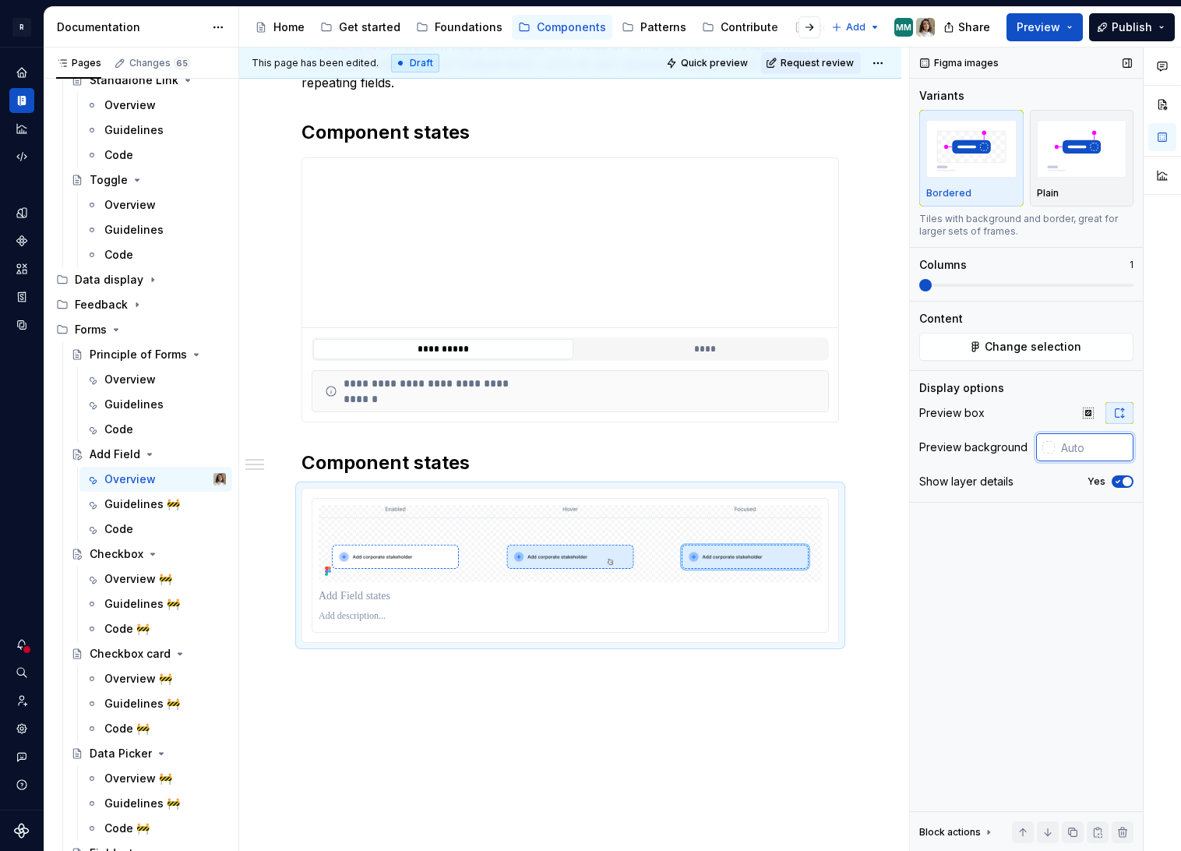
click at [1075, 450] on input "text" at bounding box center [1094, 447] width 79 height 28
paste input "F3F4F8"
type input "F3F4F8"
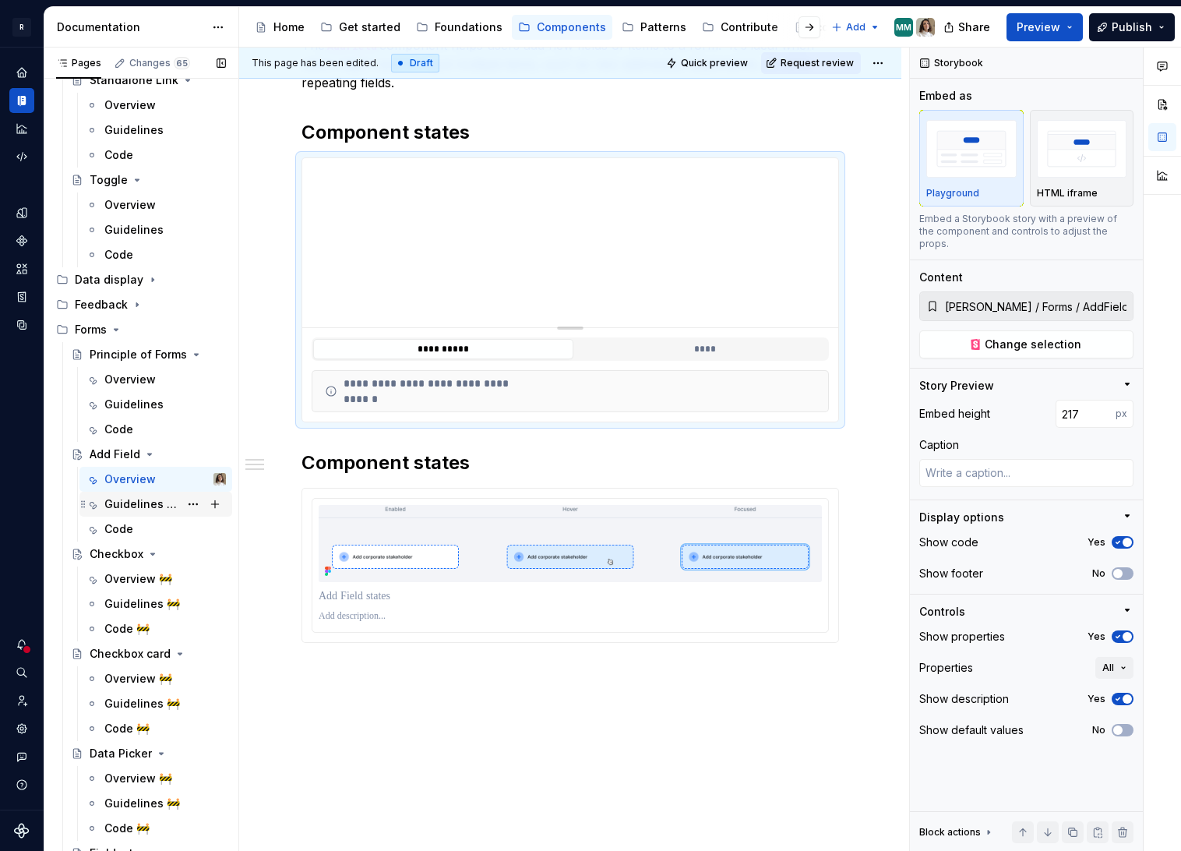
click at [115, 504] on div "Guidelines 🚧" at bounding box center [141, 504] width 75 height 16
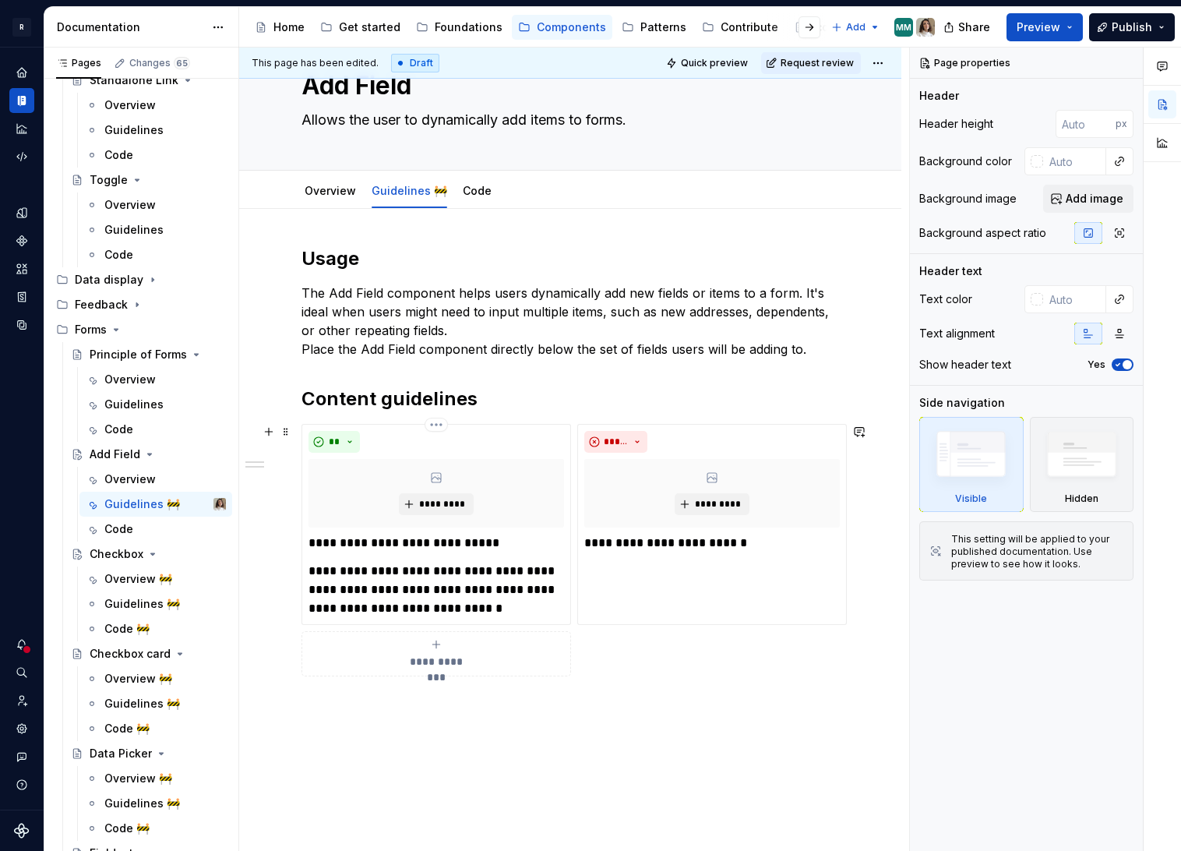
scroll to position [160, 0]
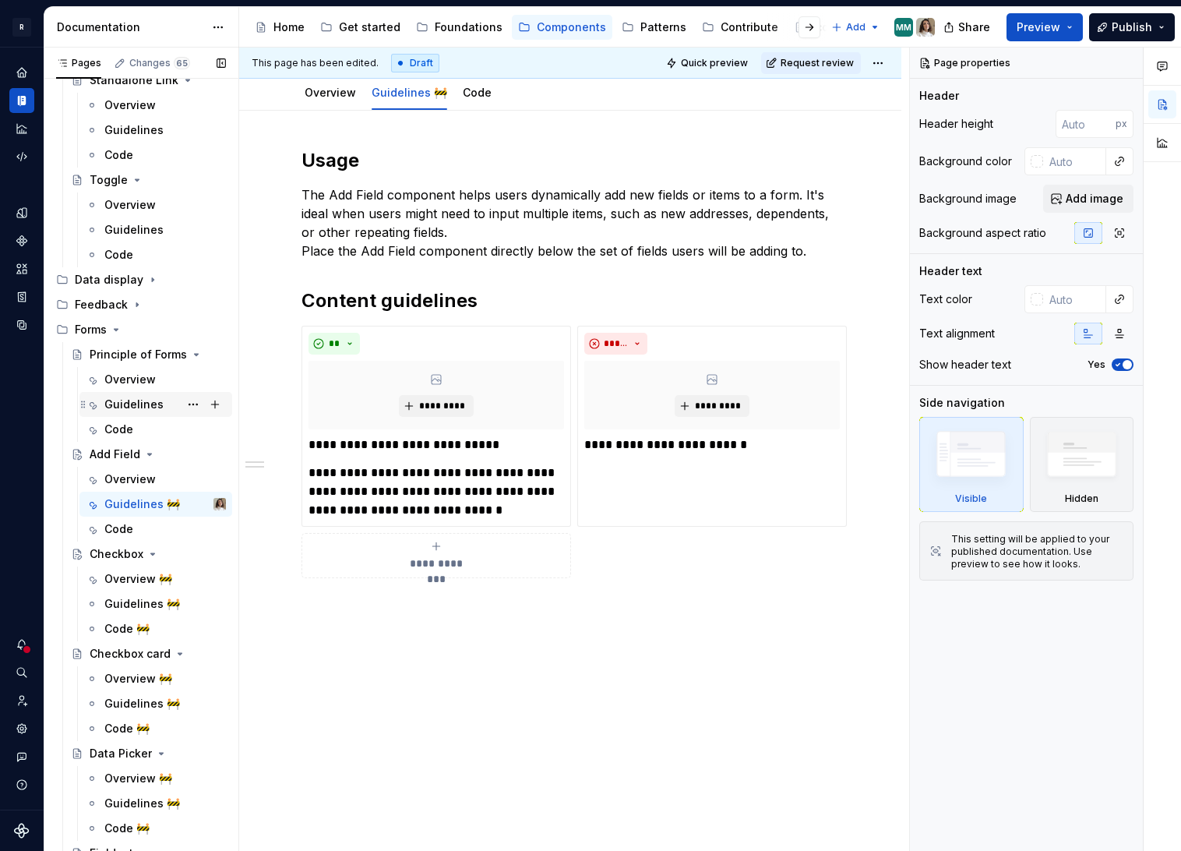
click at [140, 408] on div "Guidelines" at bounding box center [133, 405] width 59 height 16
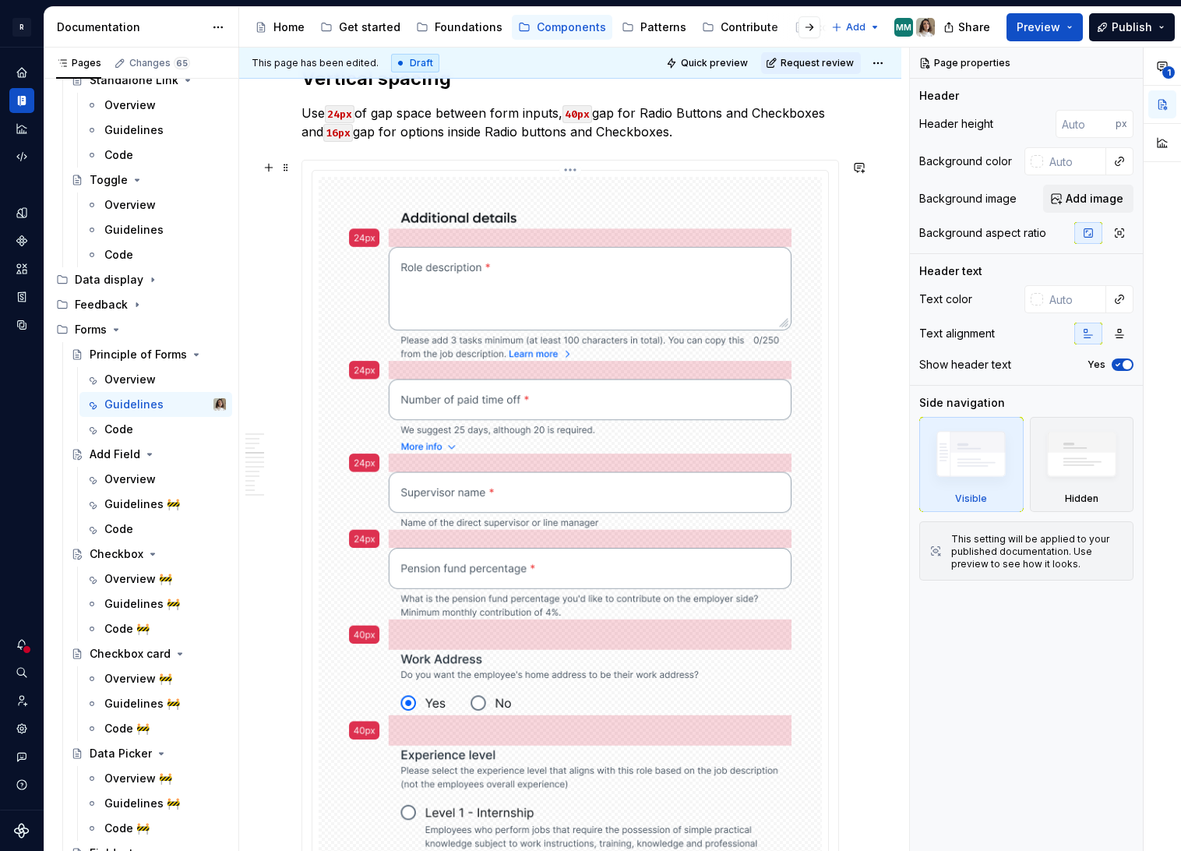
scroll to position [1222, 0]
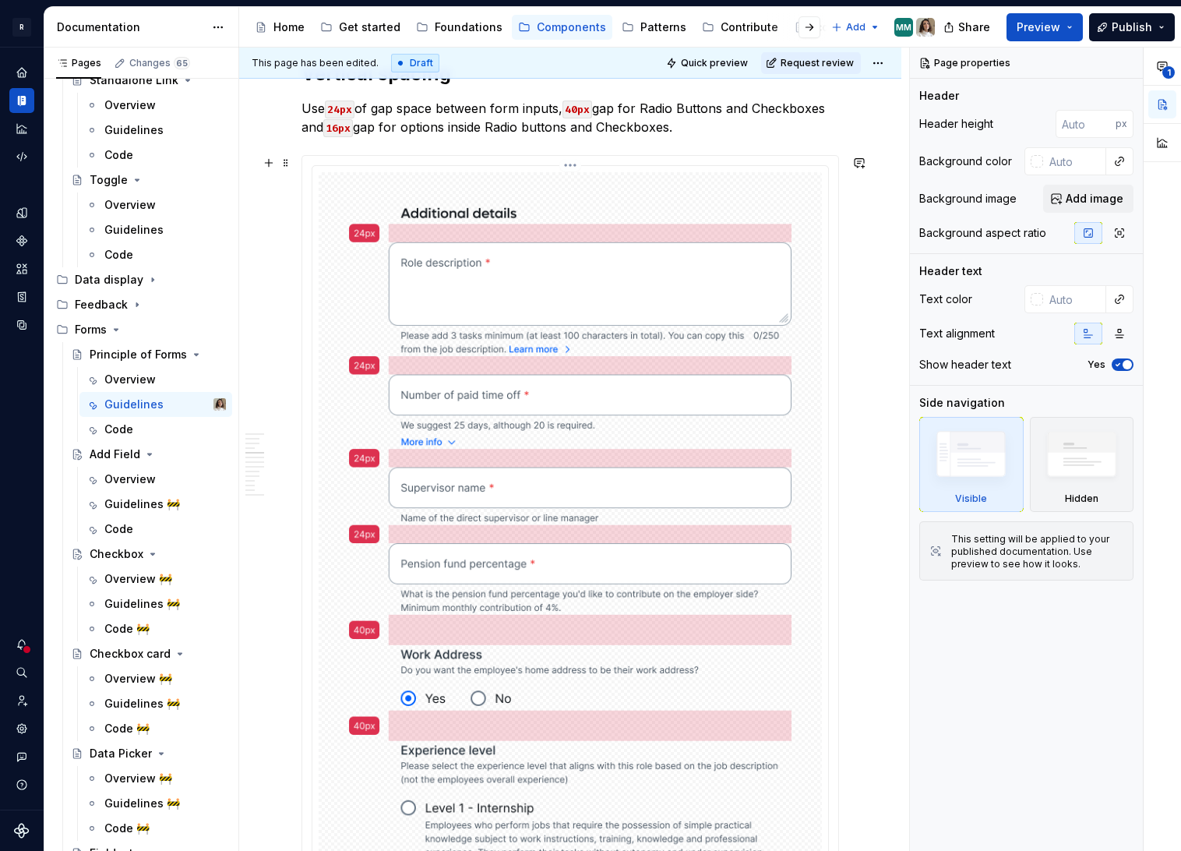
click at [525, 309] on img at bounding box center [570, 560] width 503 height 777
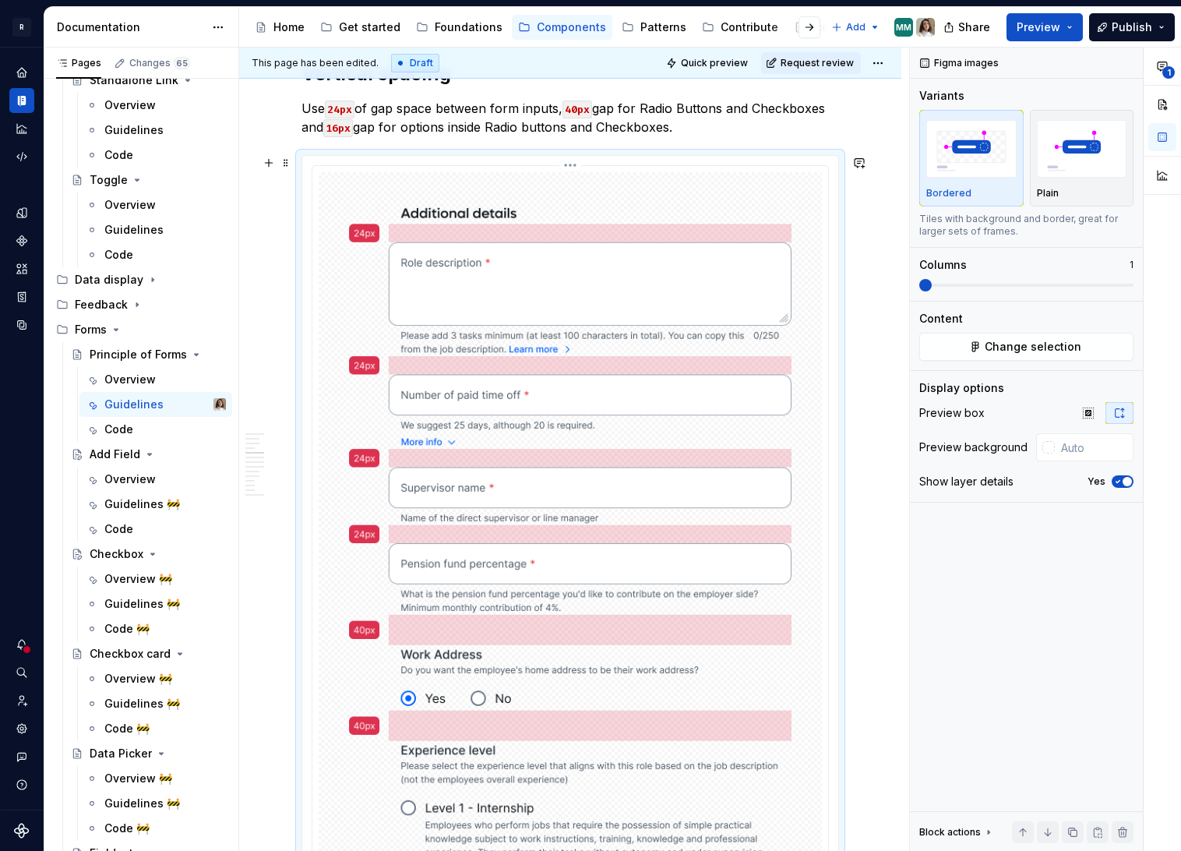
type textarea "*"
click at [1074, 446] on input "text" at bounding box center [1094, 447] width 79 height 28
paste input "F3F4F8"
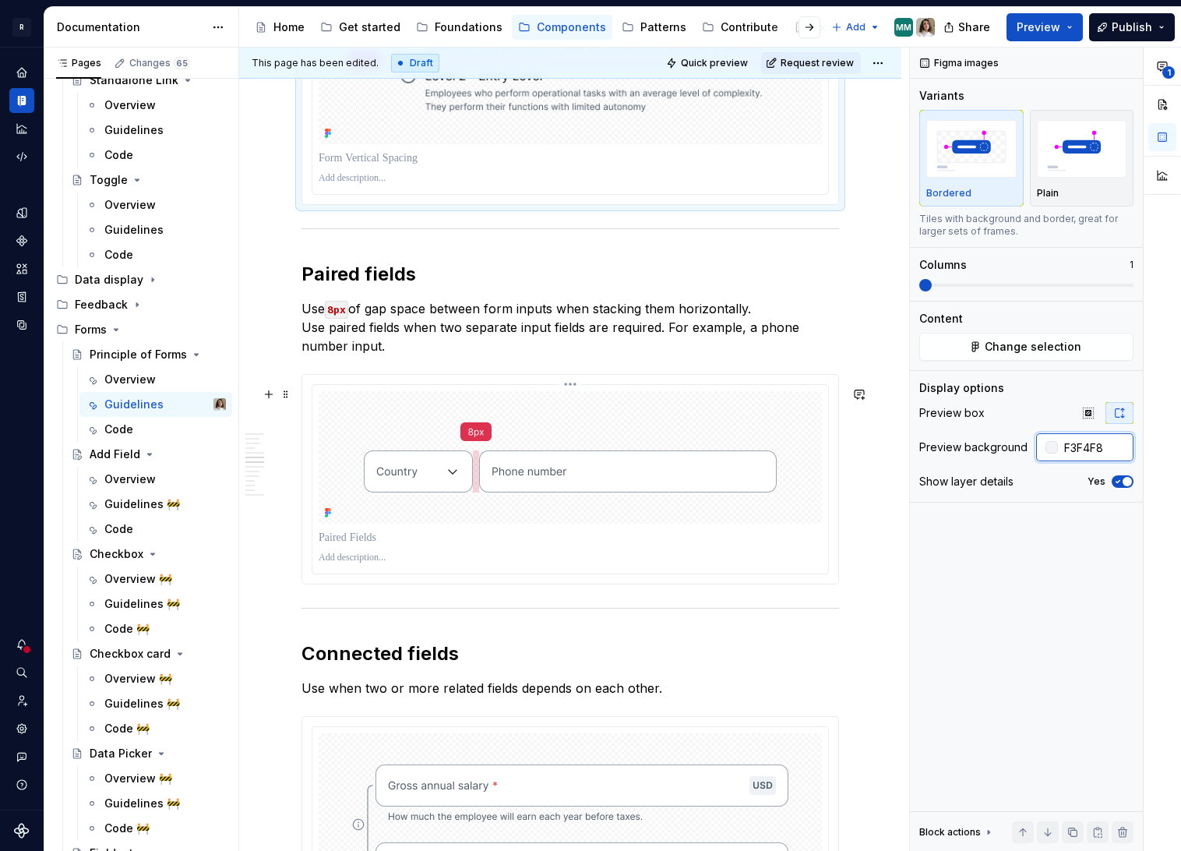
scroll to position [2033, 0]
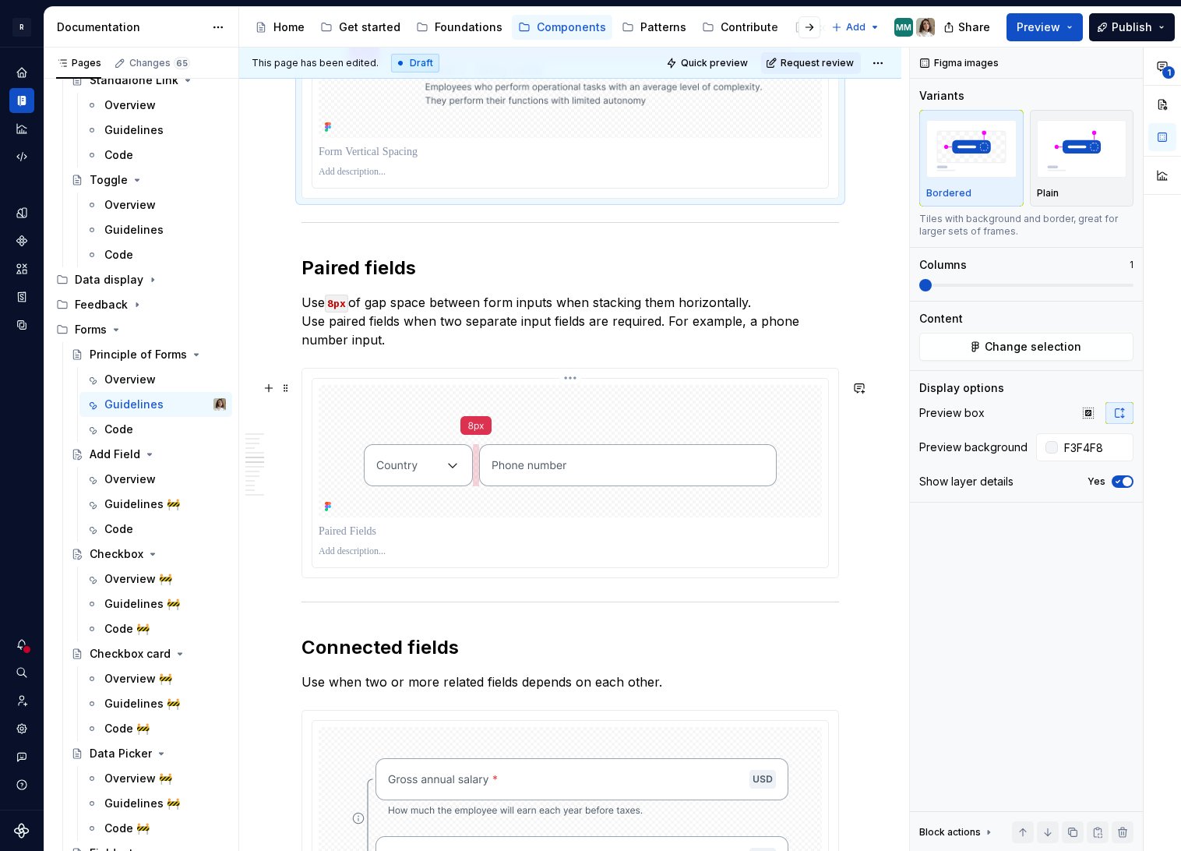
click at [632, 417] on img at bounding box center [570, 451] width 475 height 132
type input "#F3F4F8"
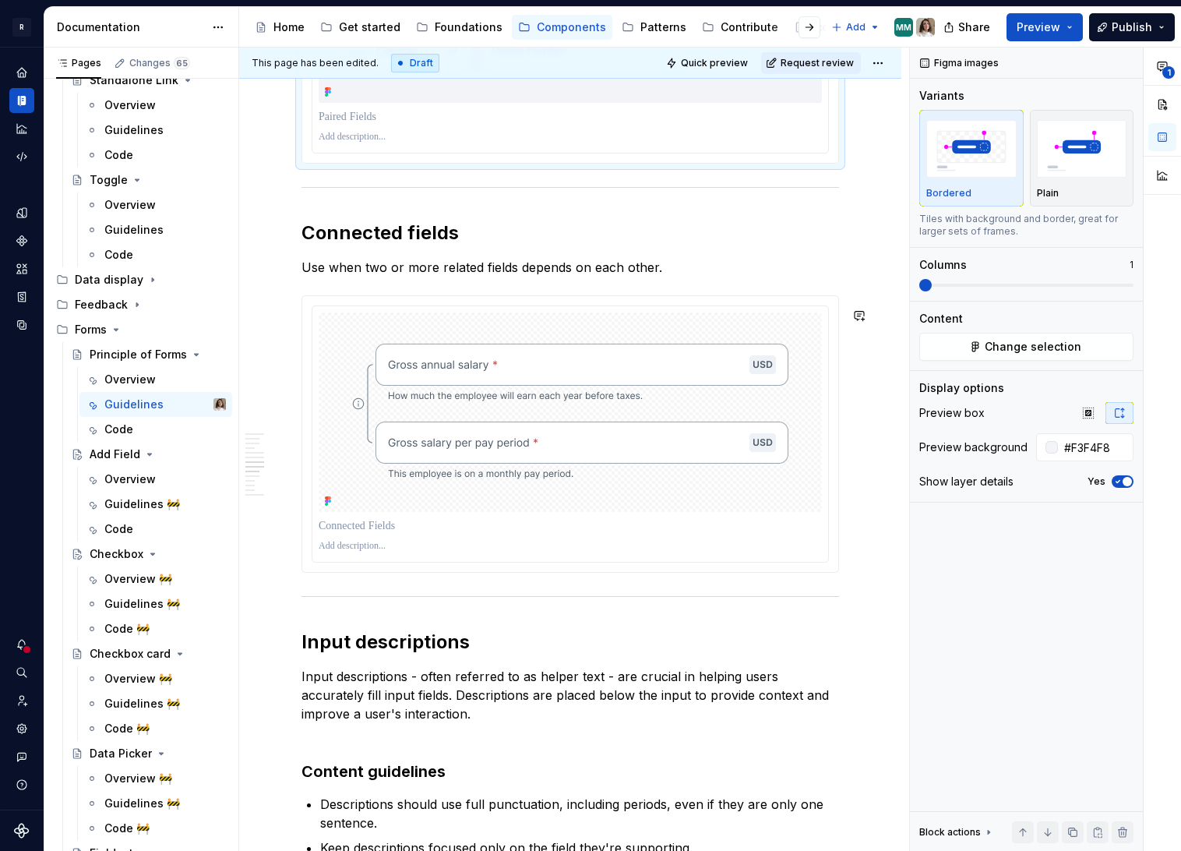
scroll to position [2488, 0]
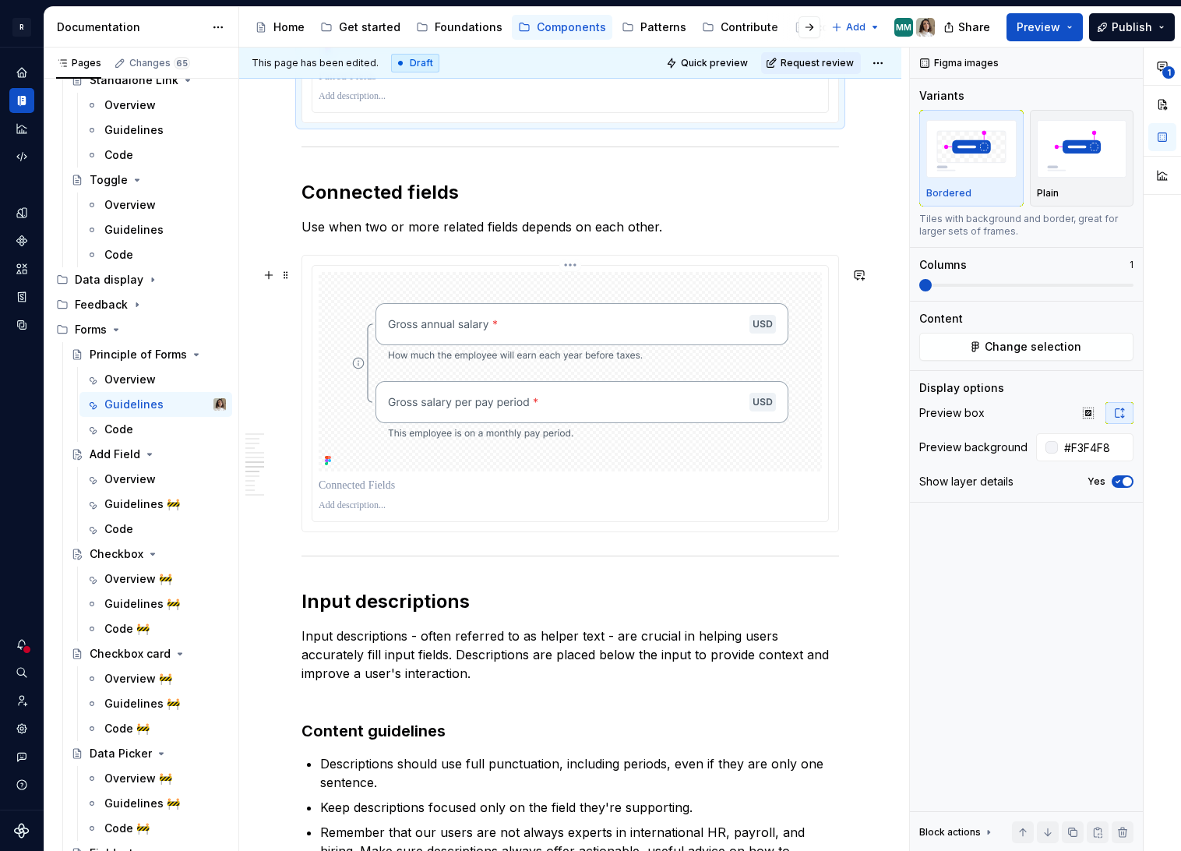
click at [718, 422] on img at bounding box center [570, 371] width 499 height 199
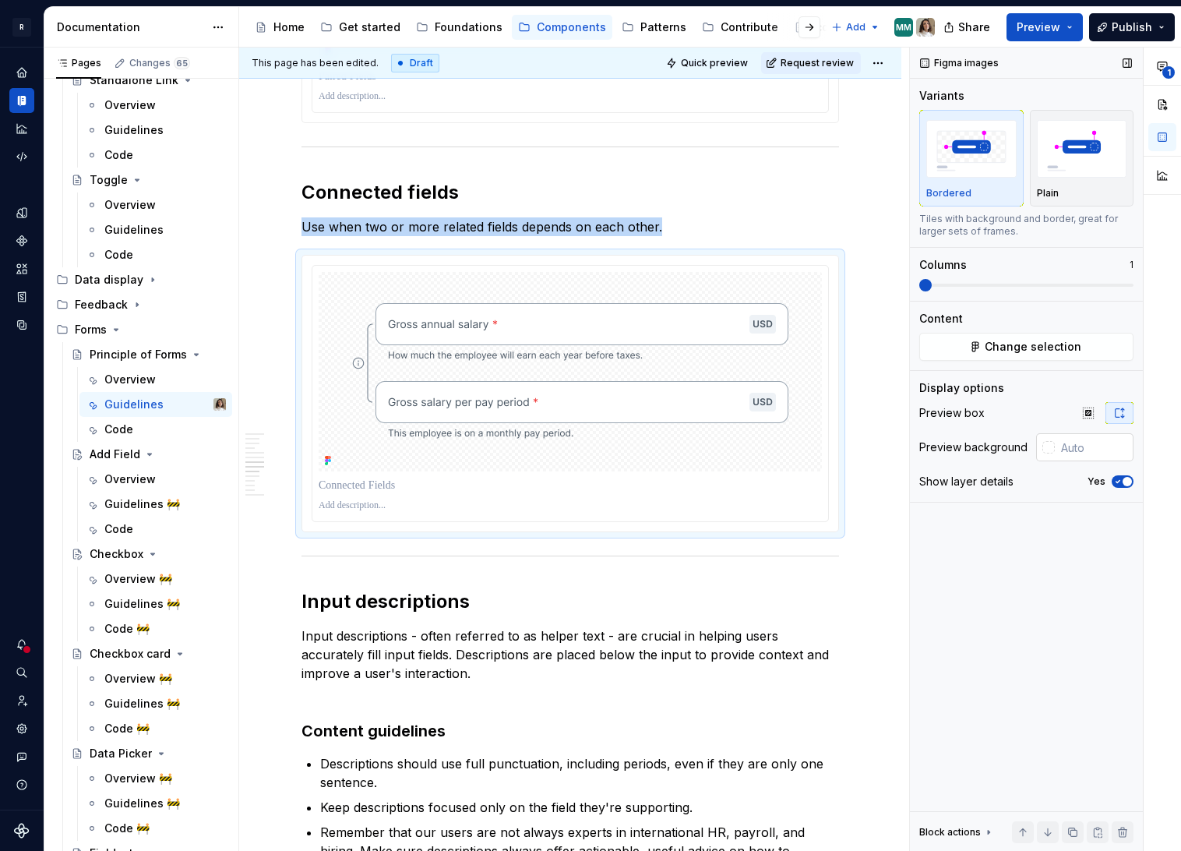
click at [1081, 450] on input "text" at bounding box center [1094, 447] width 79 height 28
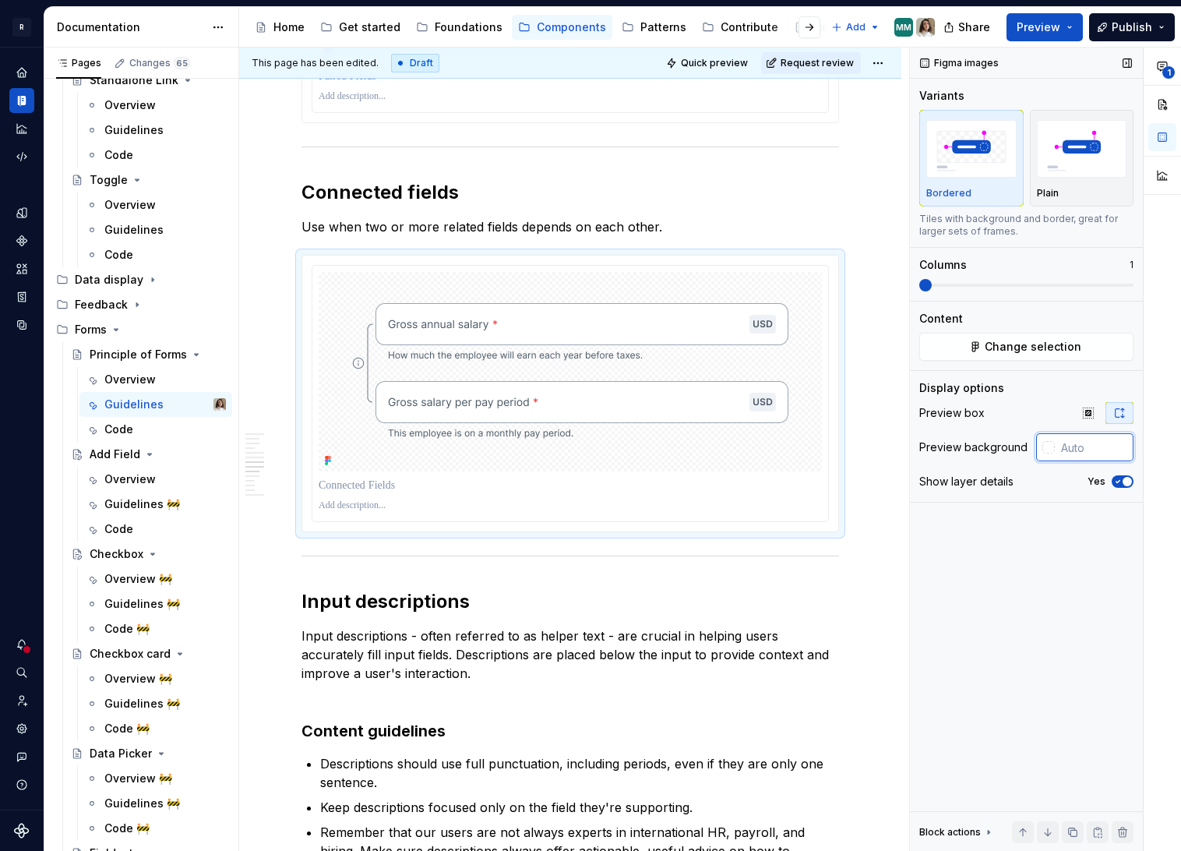
paste input "F3F4F8"
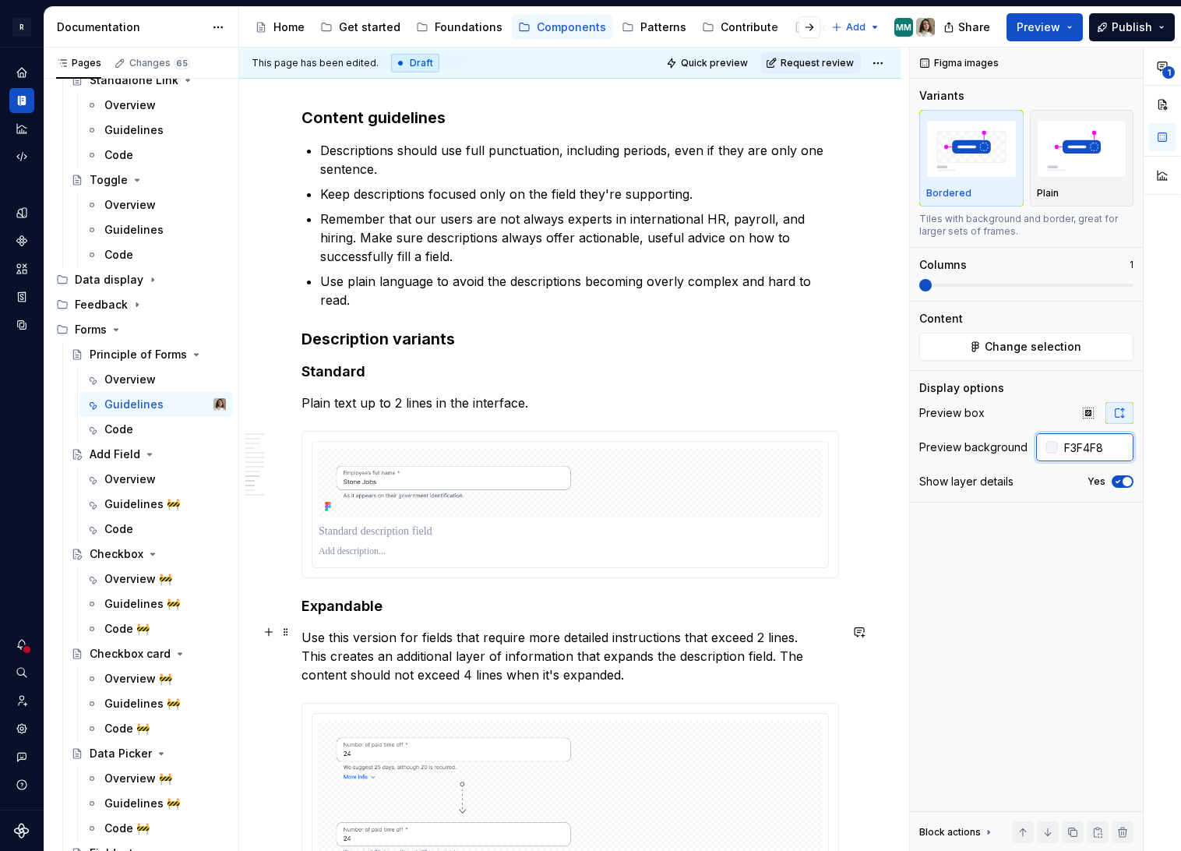
scroll to position [3245, 0]
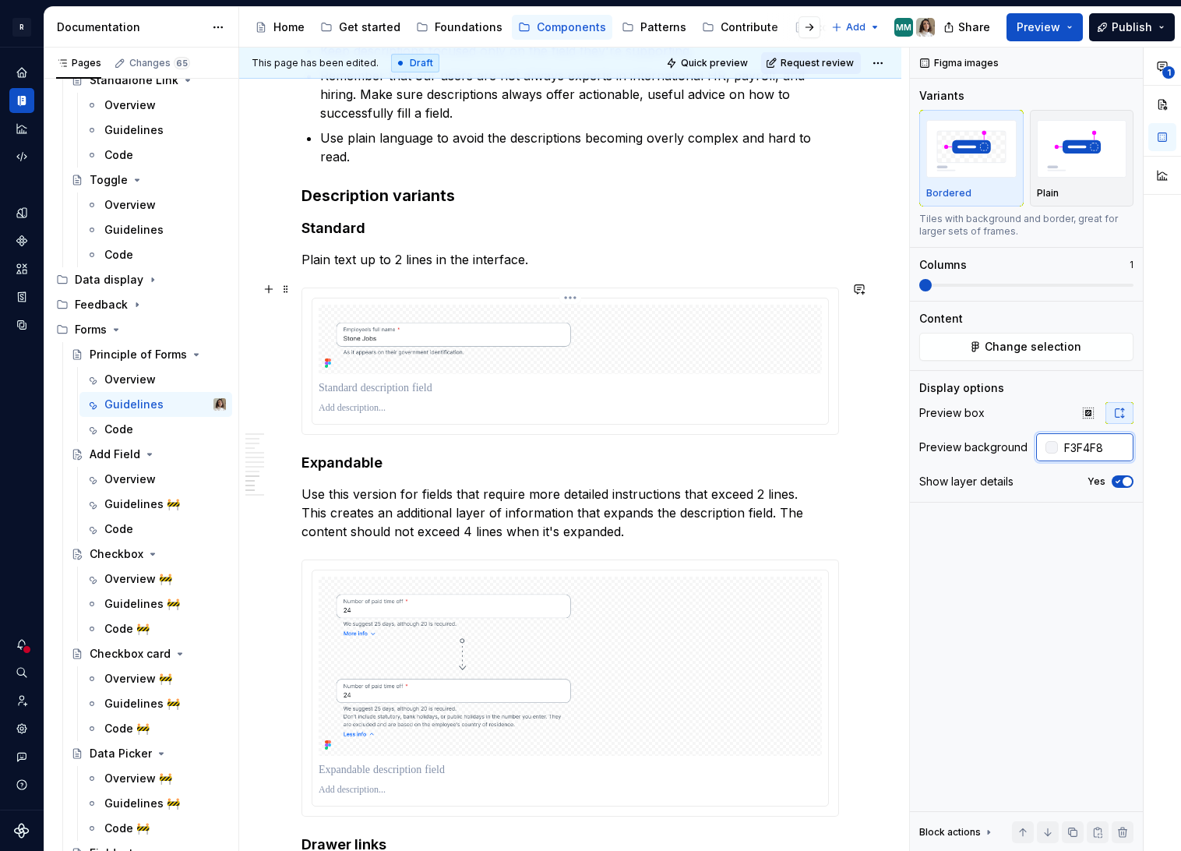
type input "F3F4F8"
click at [741, 399] on div at bounding box center [570, 408] width 503 height 19
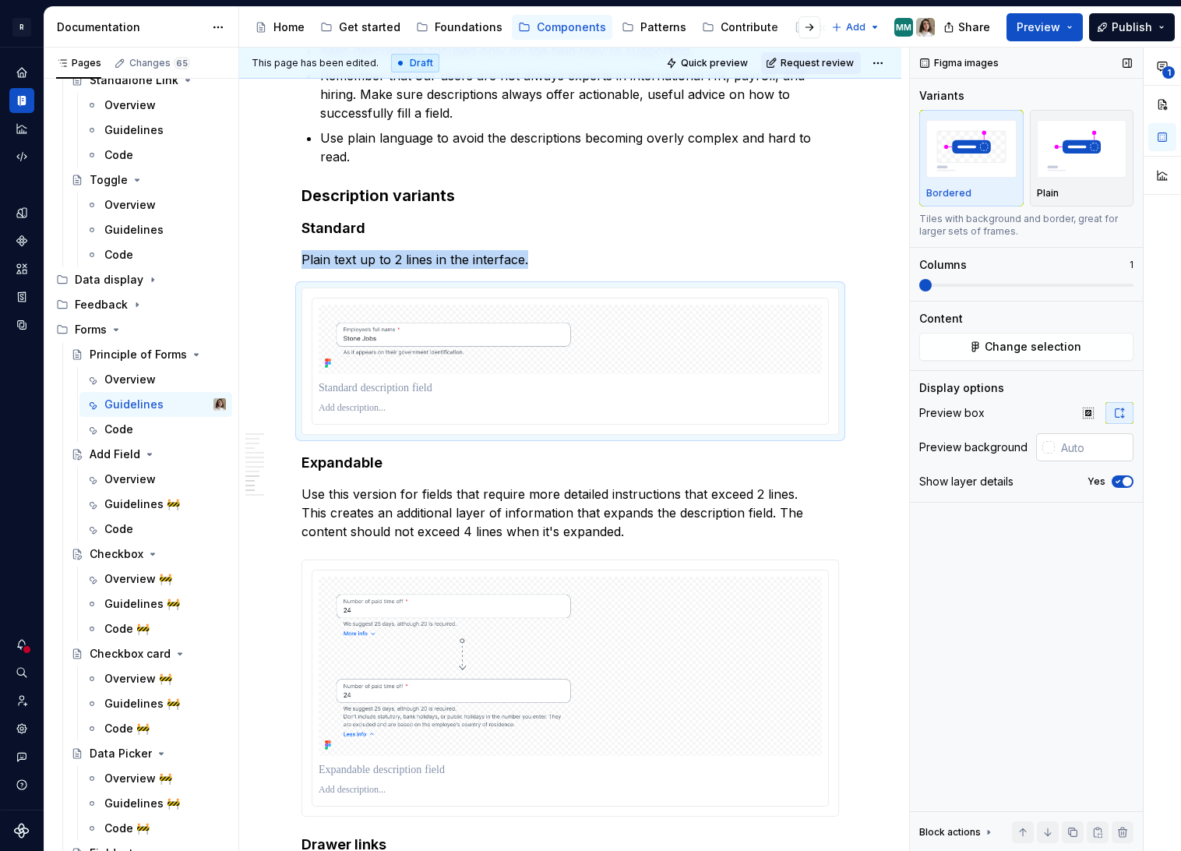
click at [1102, 449] on input "text" at bounding box center [1094, 447] width 79 height 28
paste input "F3F4F8"
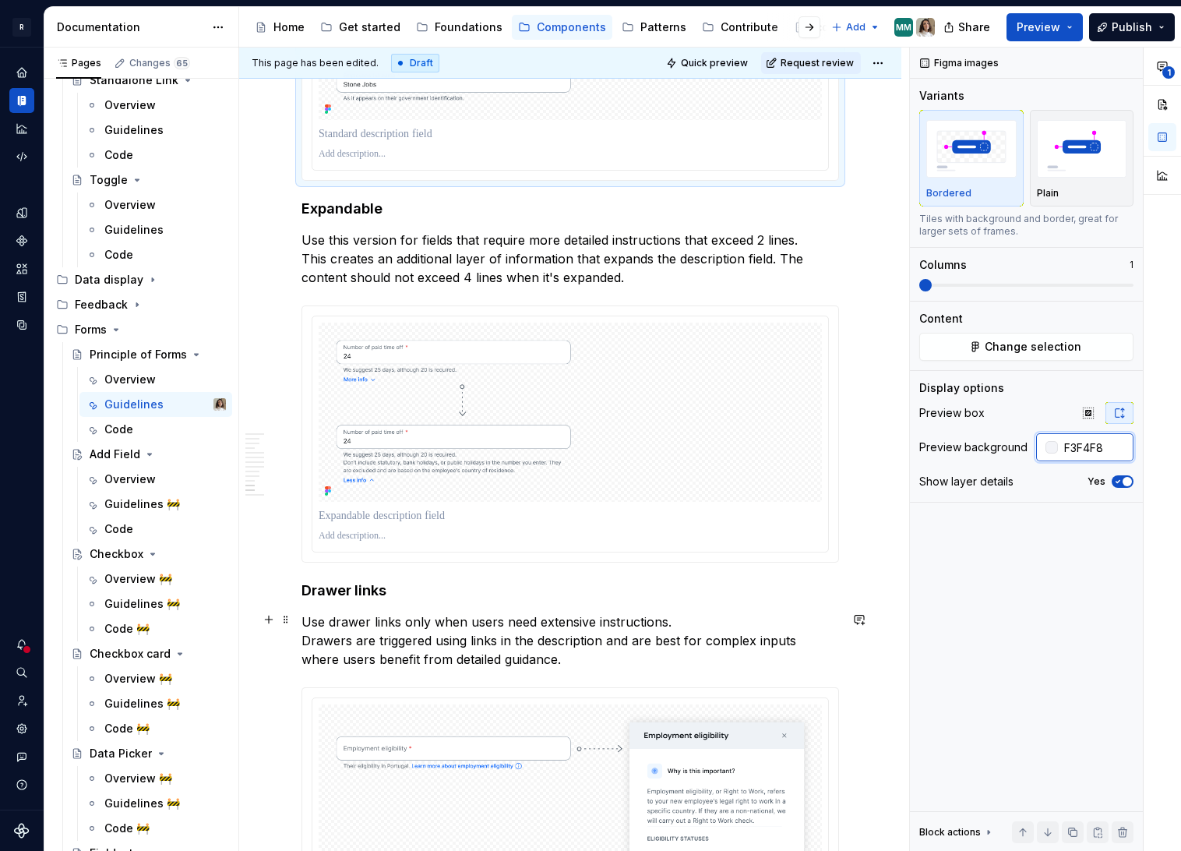
scroll to position [3549, 0]
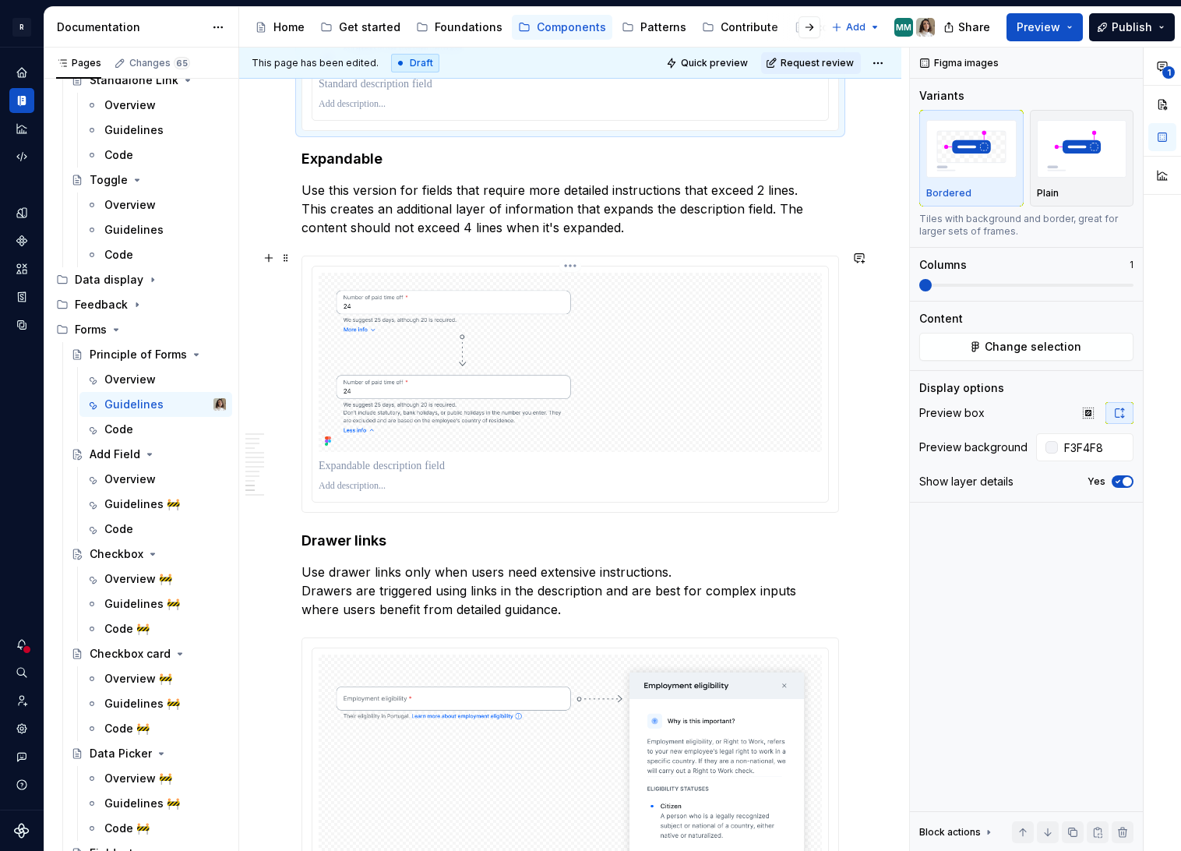
click at [672, 434] on img at bounding box center [570, 362] width 503 height 179
type input "#F3F4F8"
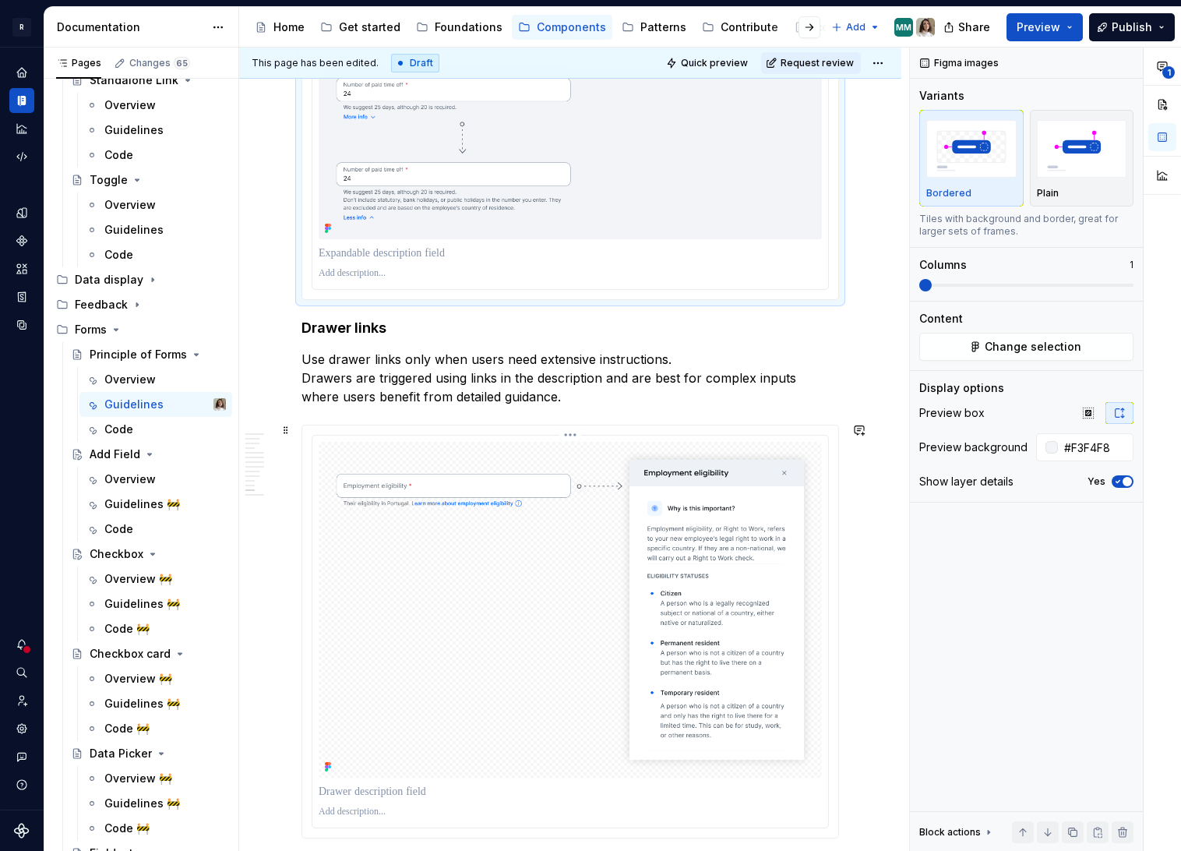
scroll to position [3778, 0]
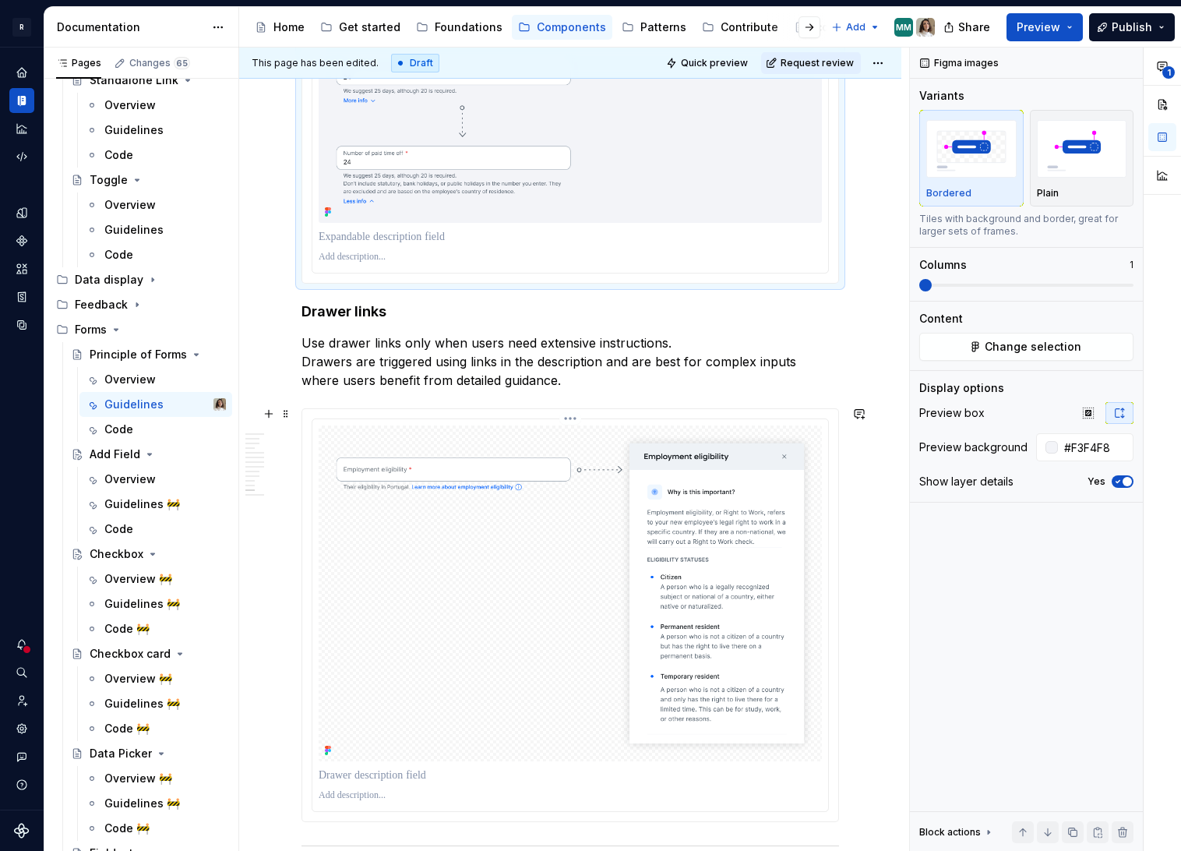
click at [545, 550] on img at bounding box center [570, 592] width 503 height 335
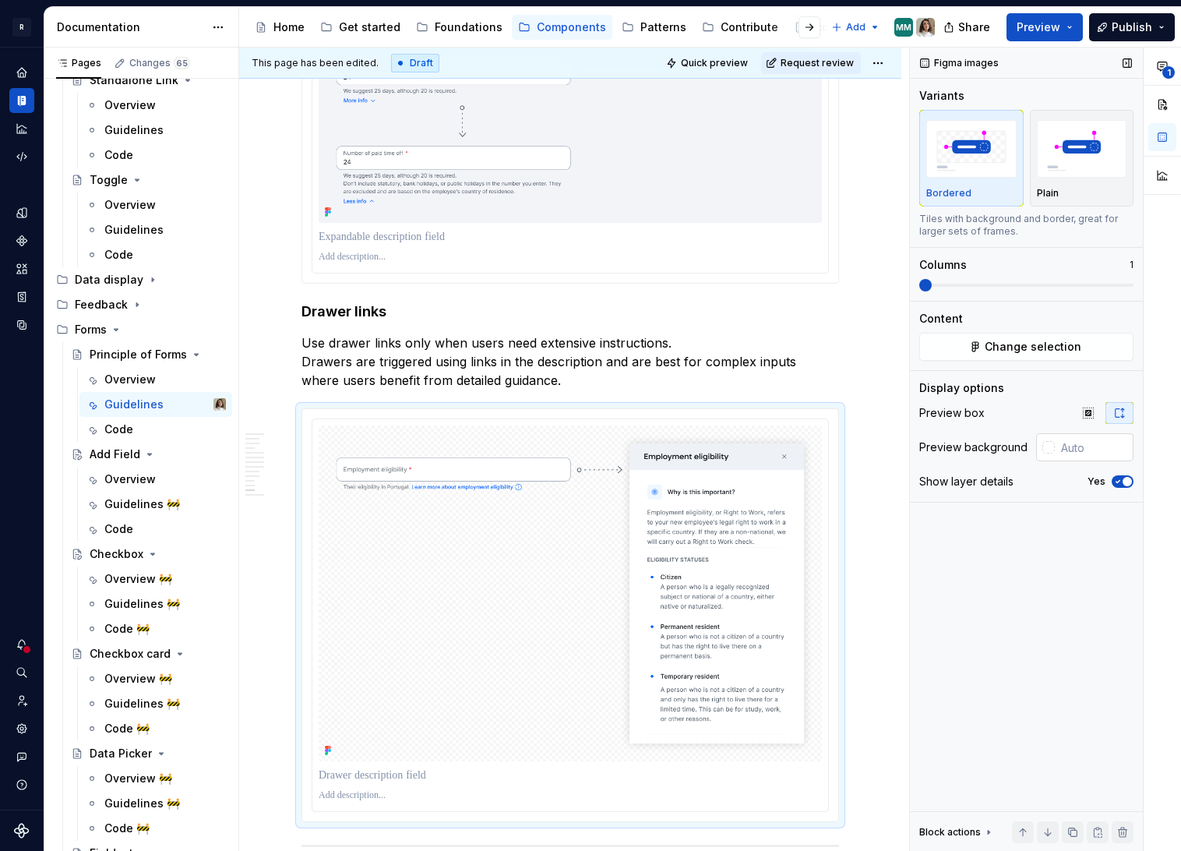
click at [1066, 448] on input "text" at bounding box center [1094, 447] width 79 height 28
paste input "F3F4F8"
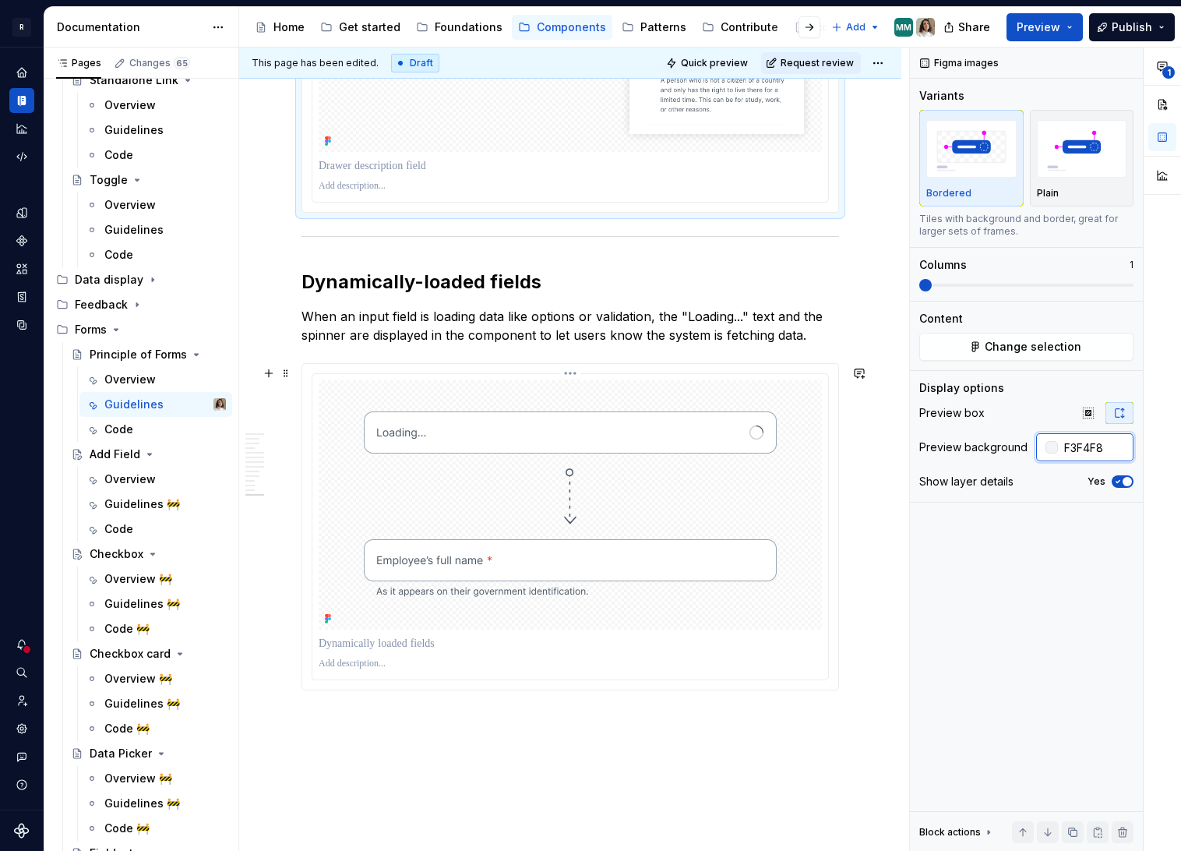
scroll to position [4466, 0]
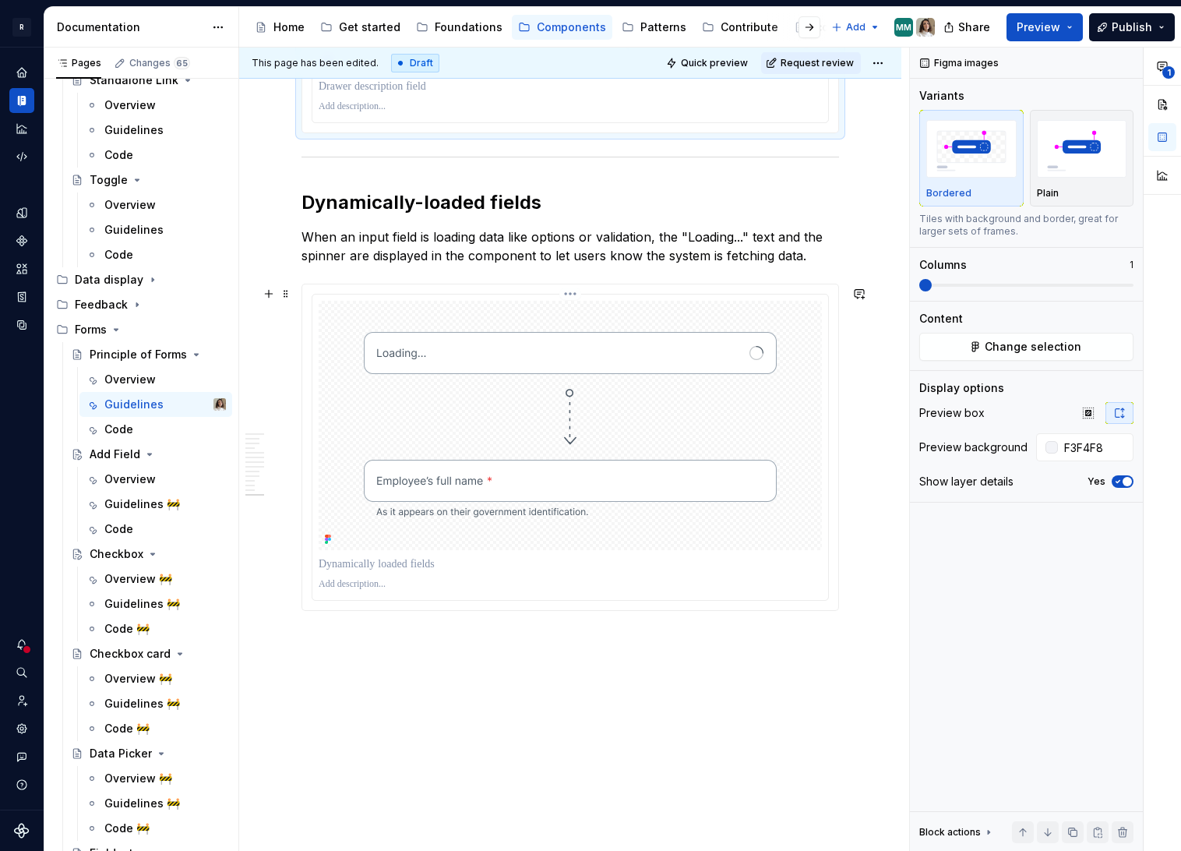
click at [714, 473] on img at bounding box center [570, 425] width 475 height 249
type input "#F3F4F8"
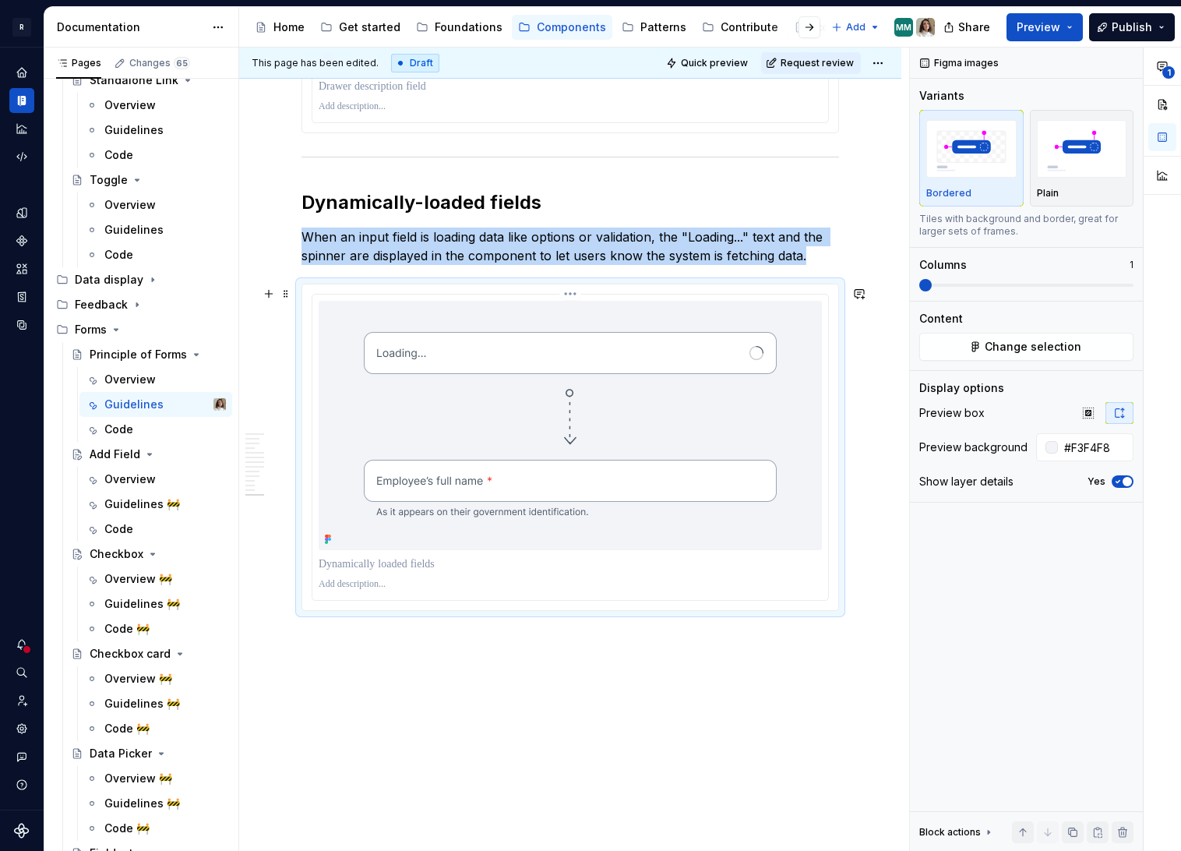
scroll to position [4501, 0]
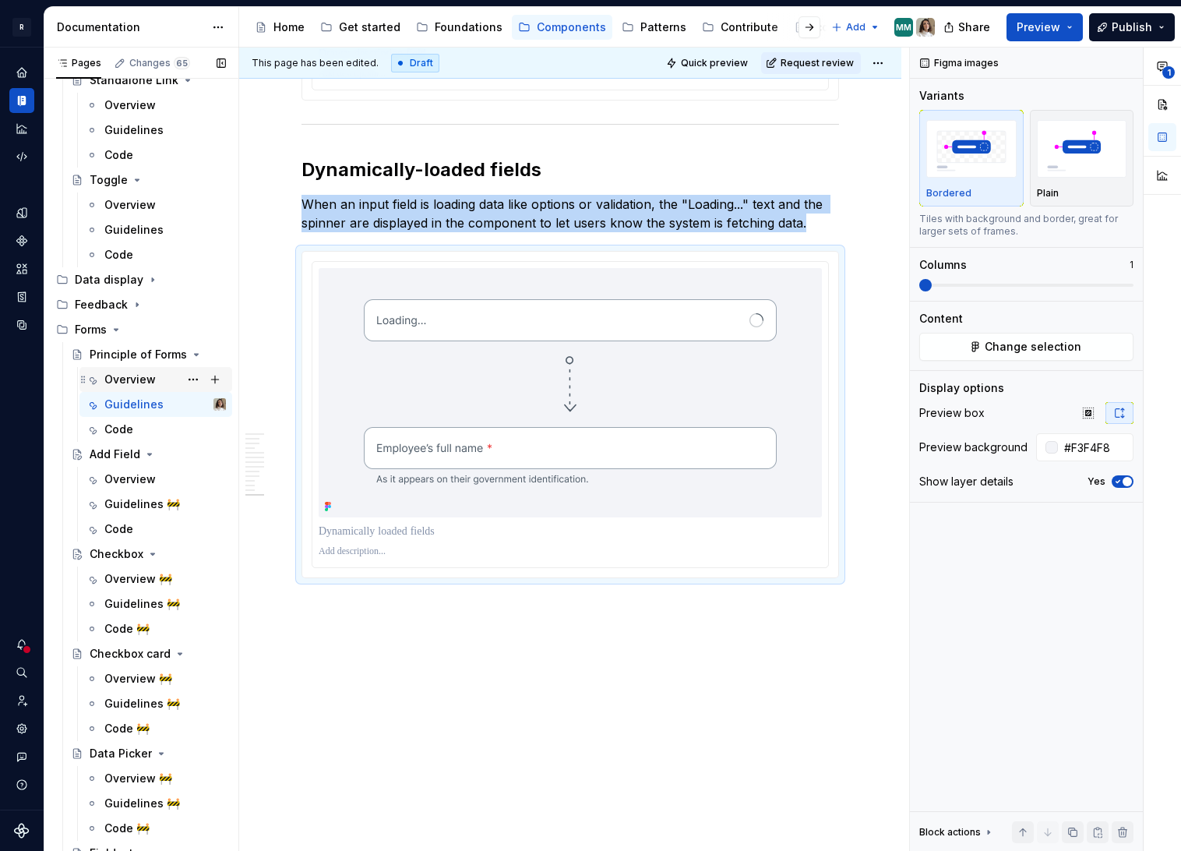
click at [108, 373] on div "Overview" at bounding box center [129, 380] width 51 height 16
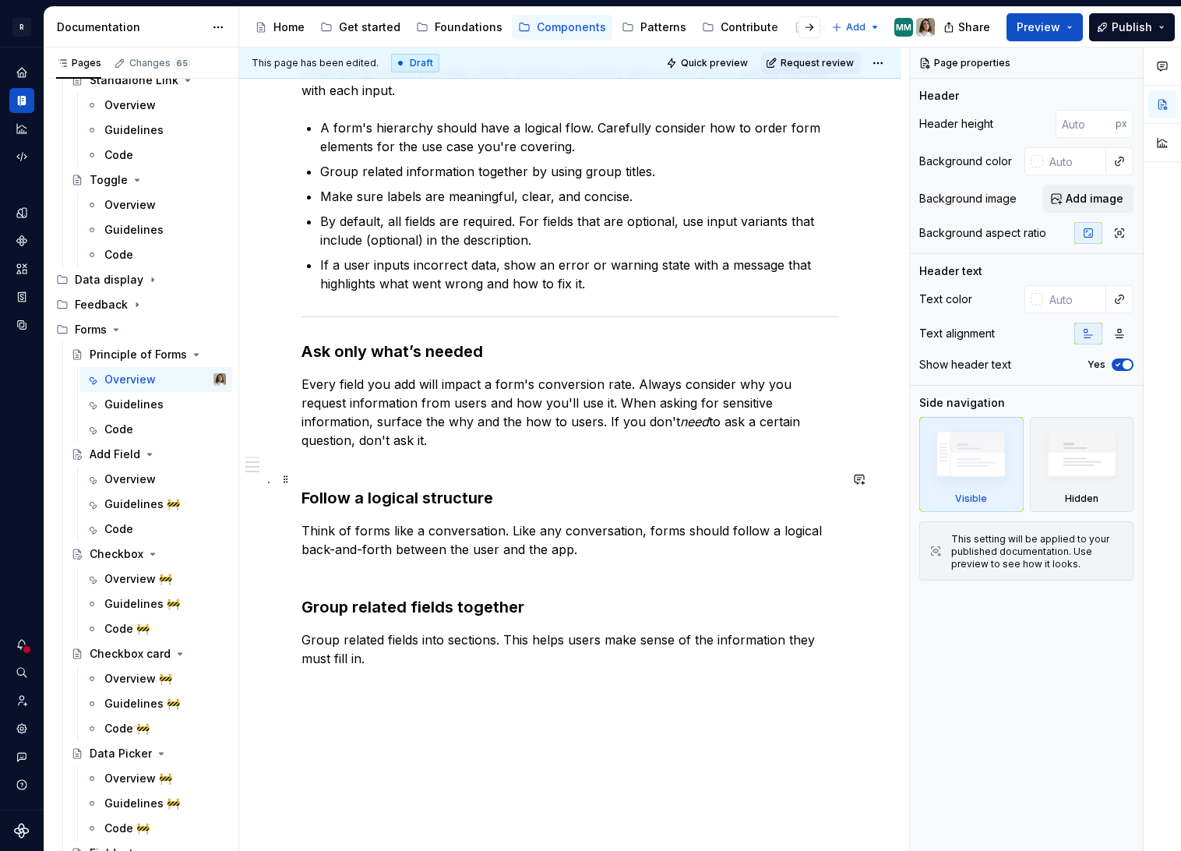
scroll to position [481, 0]
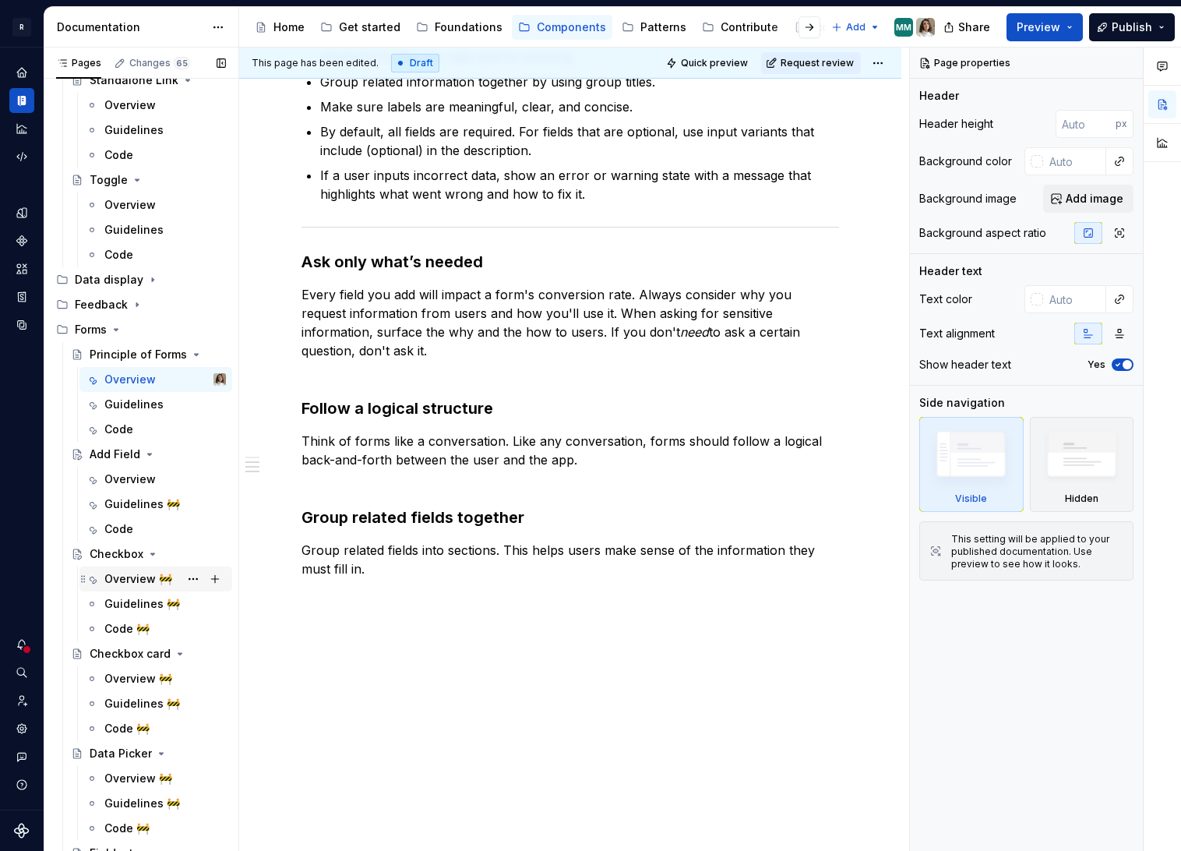
click at [133, 583] on div "Overview 🚧" at bounding box center [138, 579] width 68 height 16
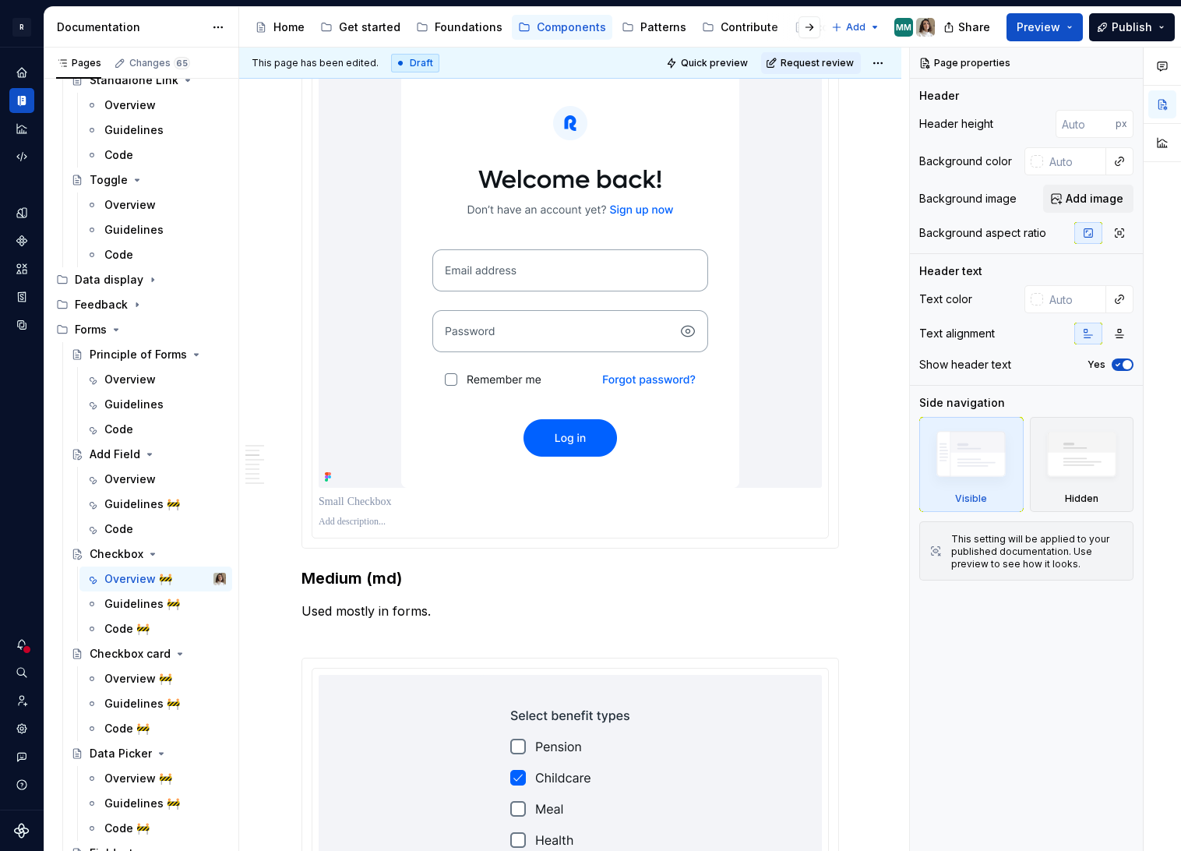
scroll to position [1044, 0]
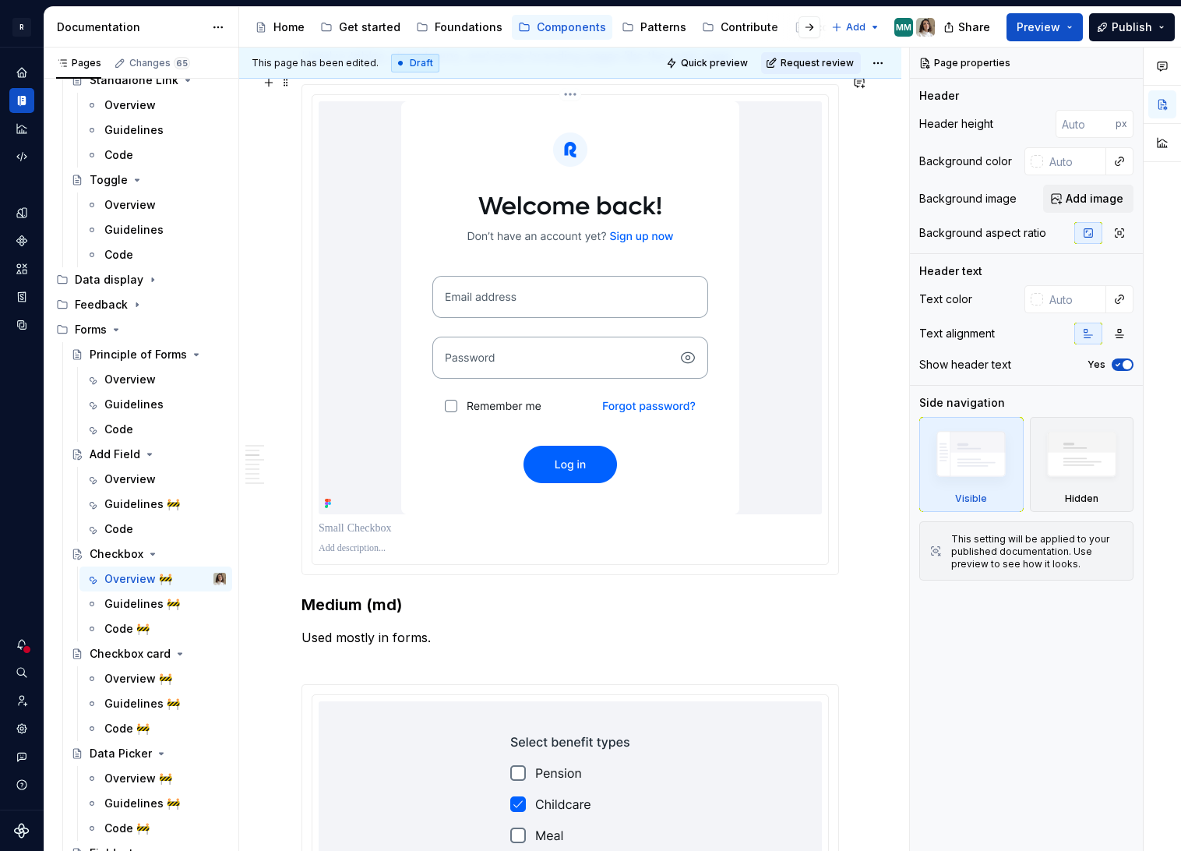
click at [562, 404] on img at bounding box center [570, 307] width 338 height 413
type textarea "*"
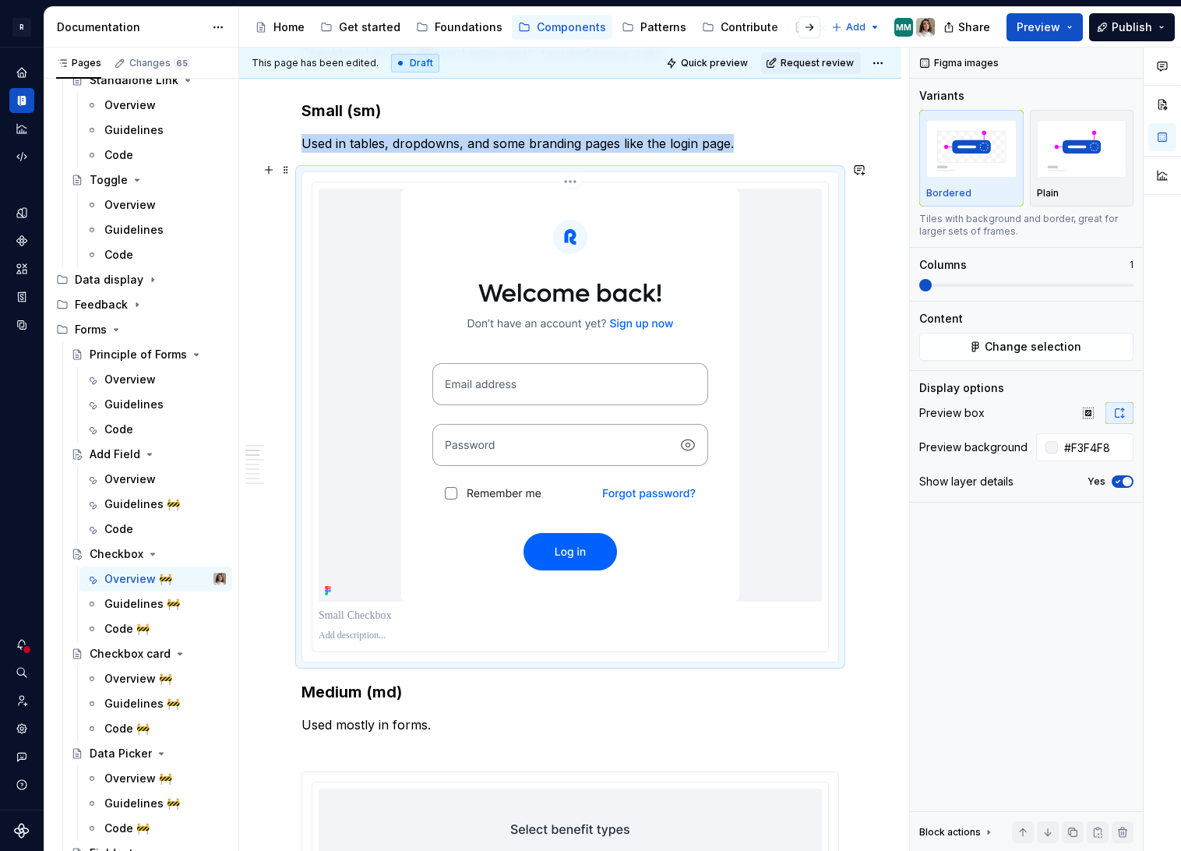
scroll to position [954, 0]
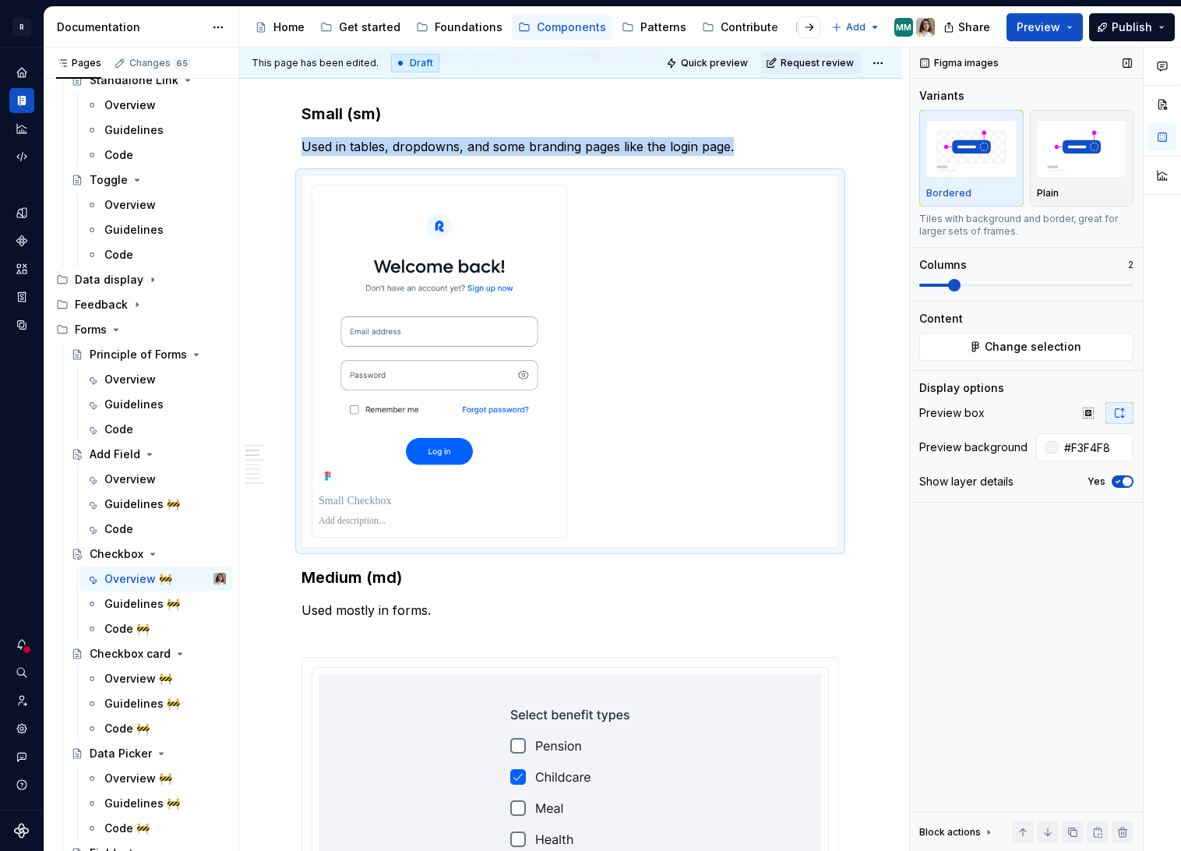
click at [948, 284] on span at bounding box center [954, 285] width 12 height 12
click at [653, 302] on div at bounding box center [570, 361] width 517 height 353
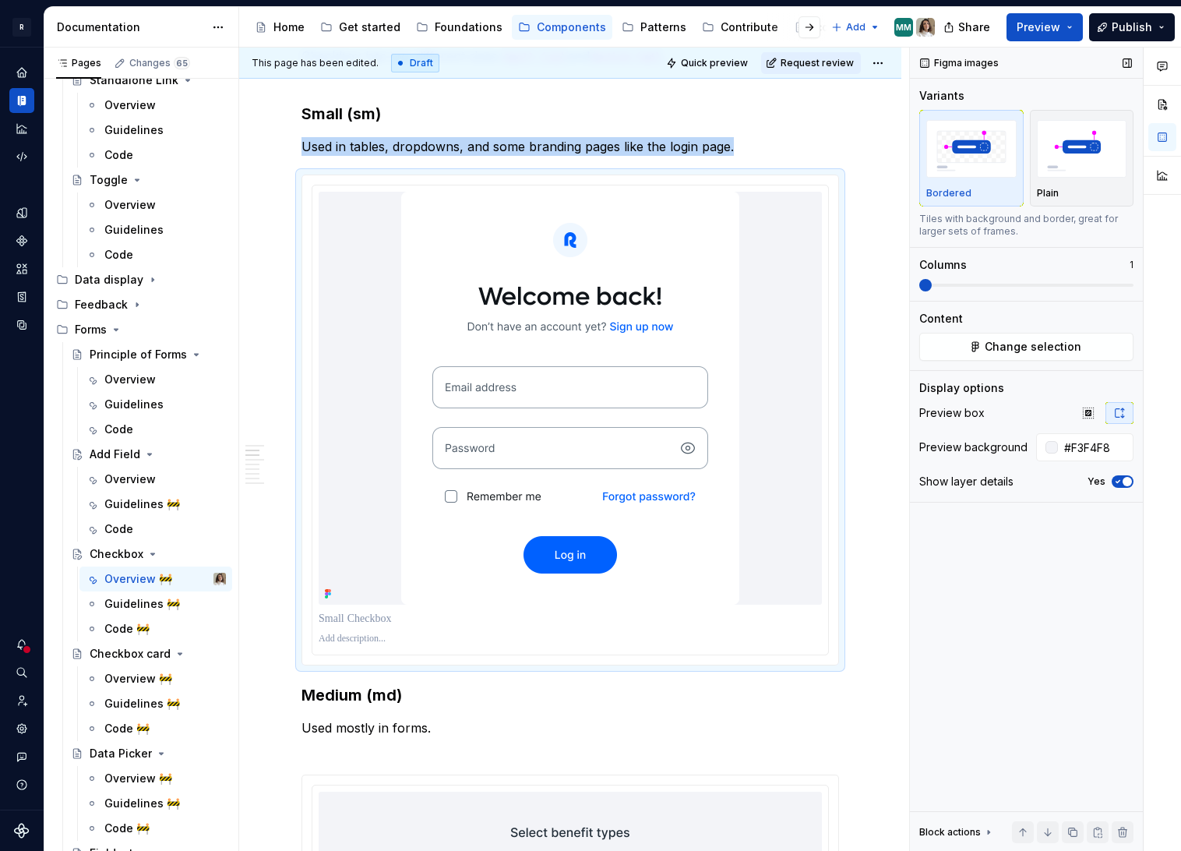
click at [919, 287] on span at bounding box center [925, 285] width 12 height 12
click at [428, 694] on h3 "Medium (md)" at bounding box center [570, 695] width 538 height 22
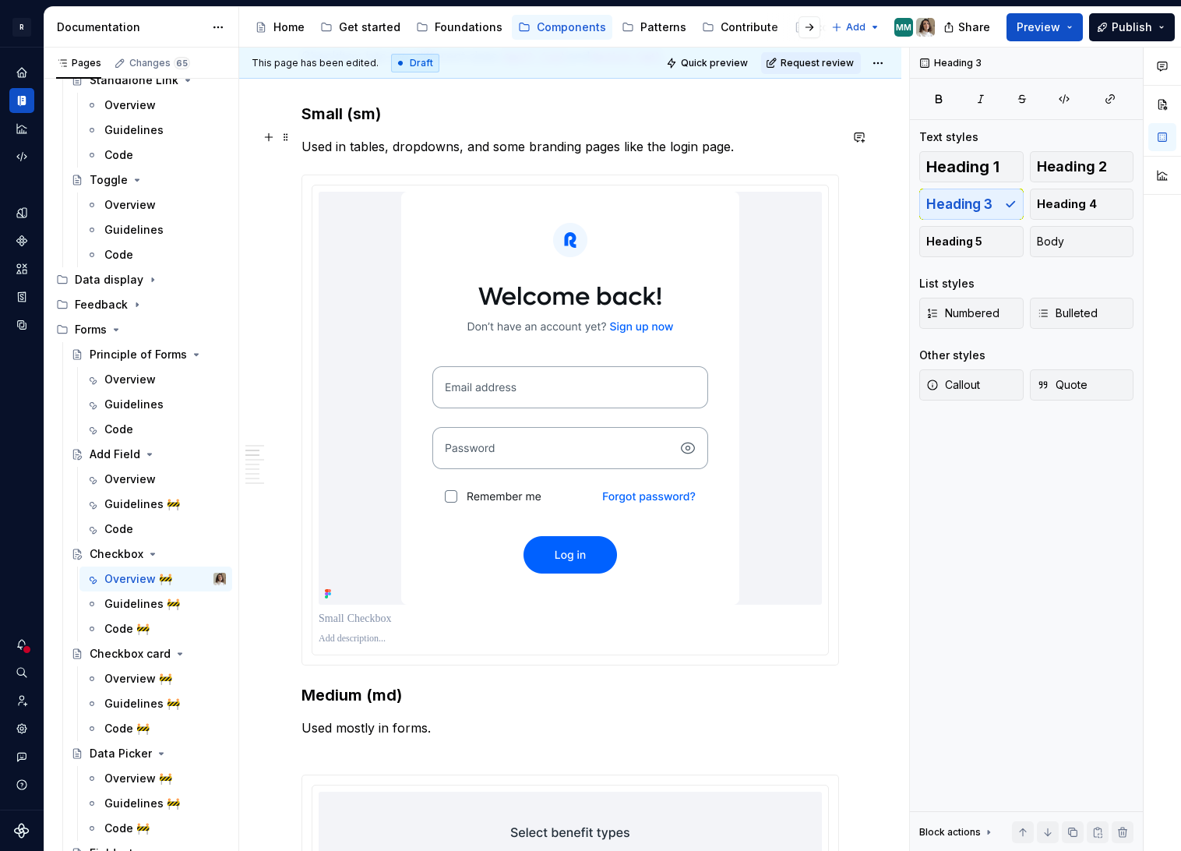
click at [757, 137] on p "Used in tables, dropdowns, and some branding pages like the login page." at bounding box center [570, 146] width 538 height 19
click at [694, 498] on img at bounding box center [570, 398] width 338 height 413
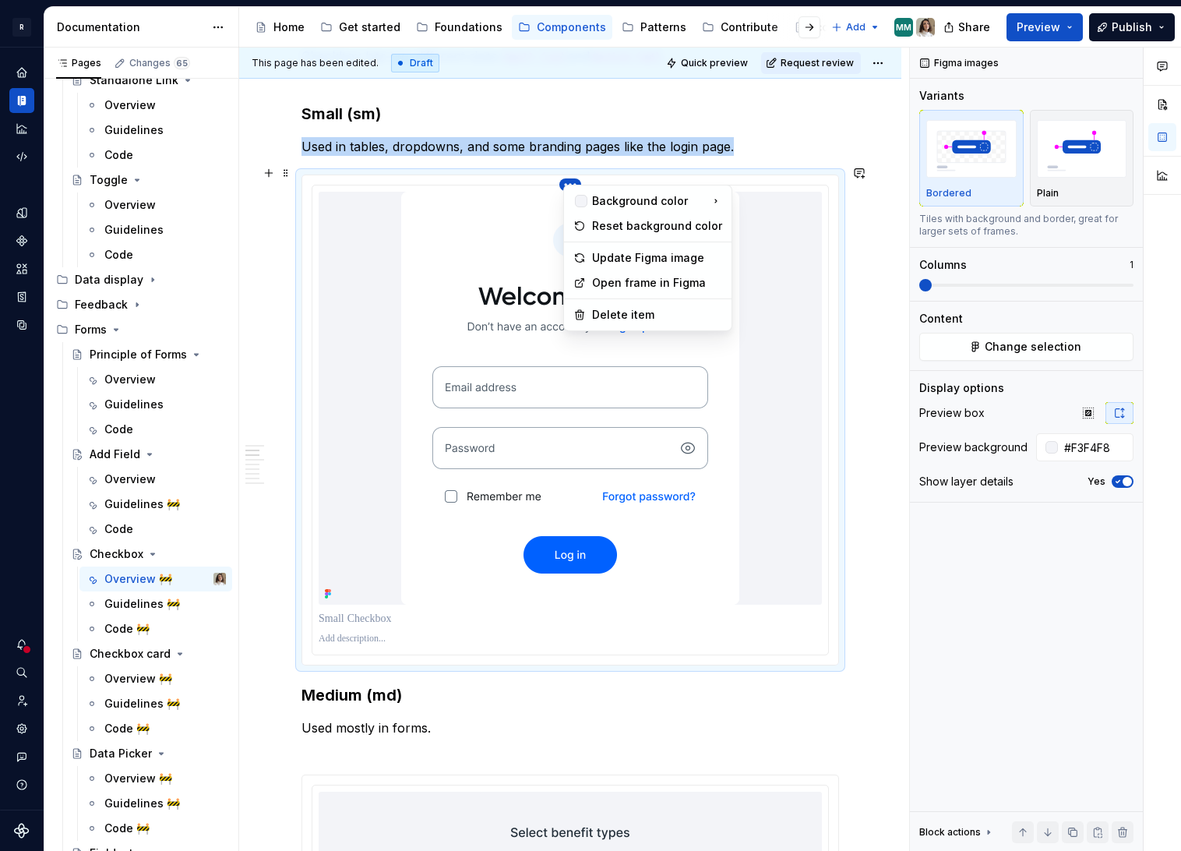
click at [575, 175] on html "R Norma Design system data Documentation Accessibility guide for tree Page tree…" at bounding box center [590, 425] width 1181 height 851
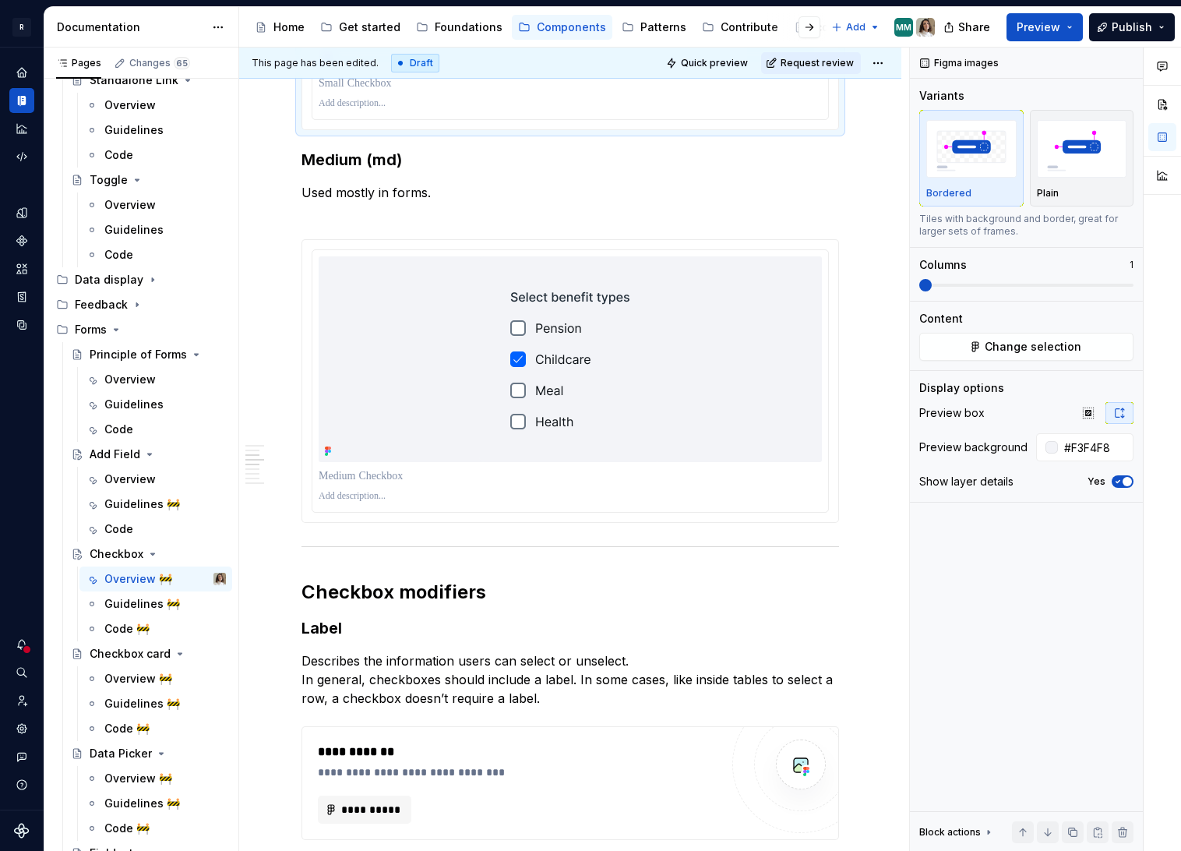
scroll to position [1490, 0]
click at [382, 211] on div "**********" at bounding box center [570, 387] width 538 height 3103
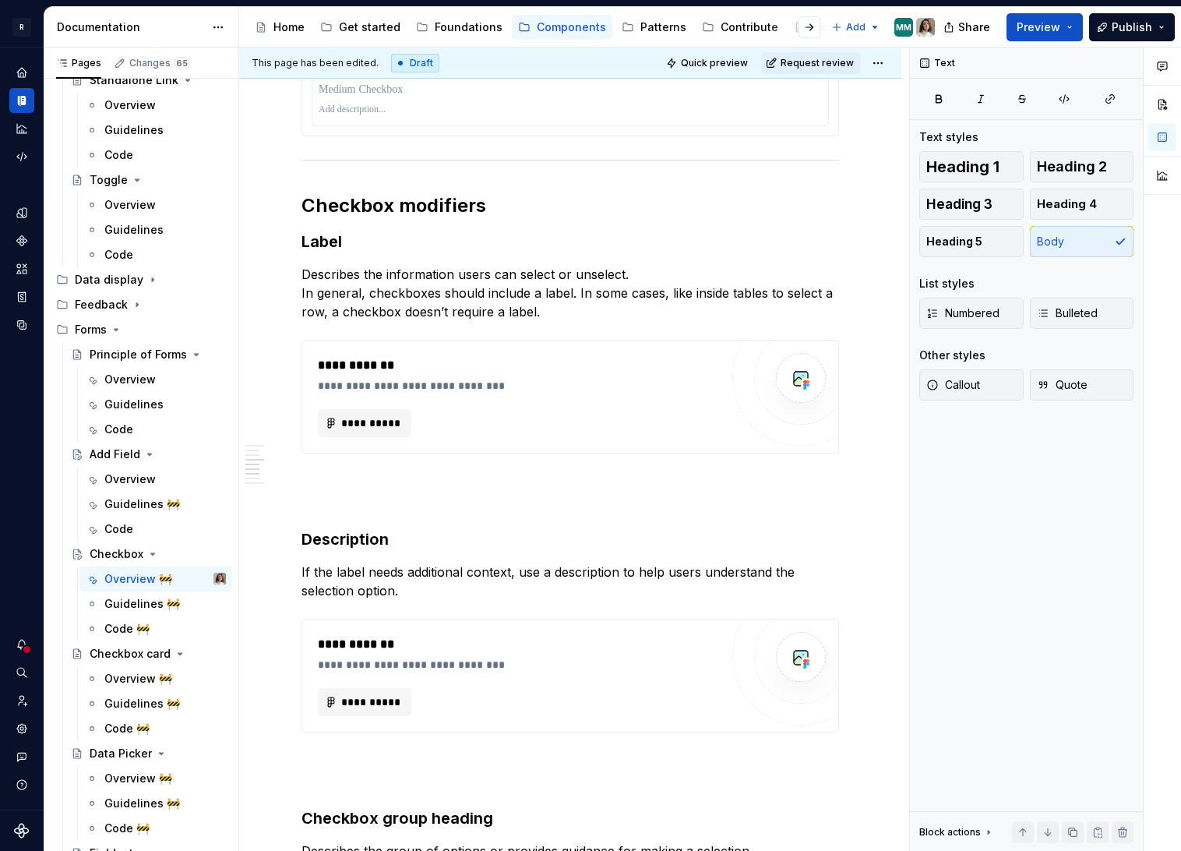
scroll to position [1920, 0]
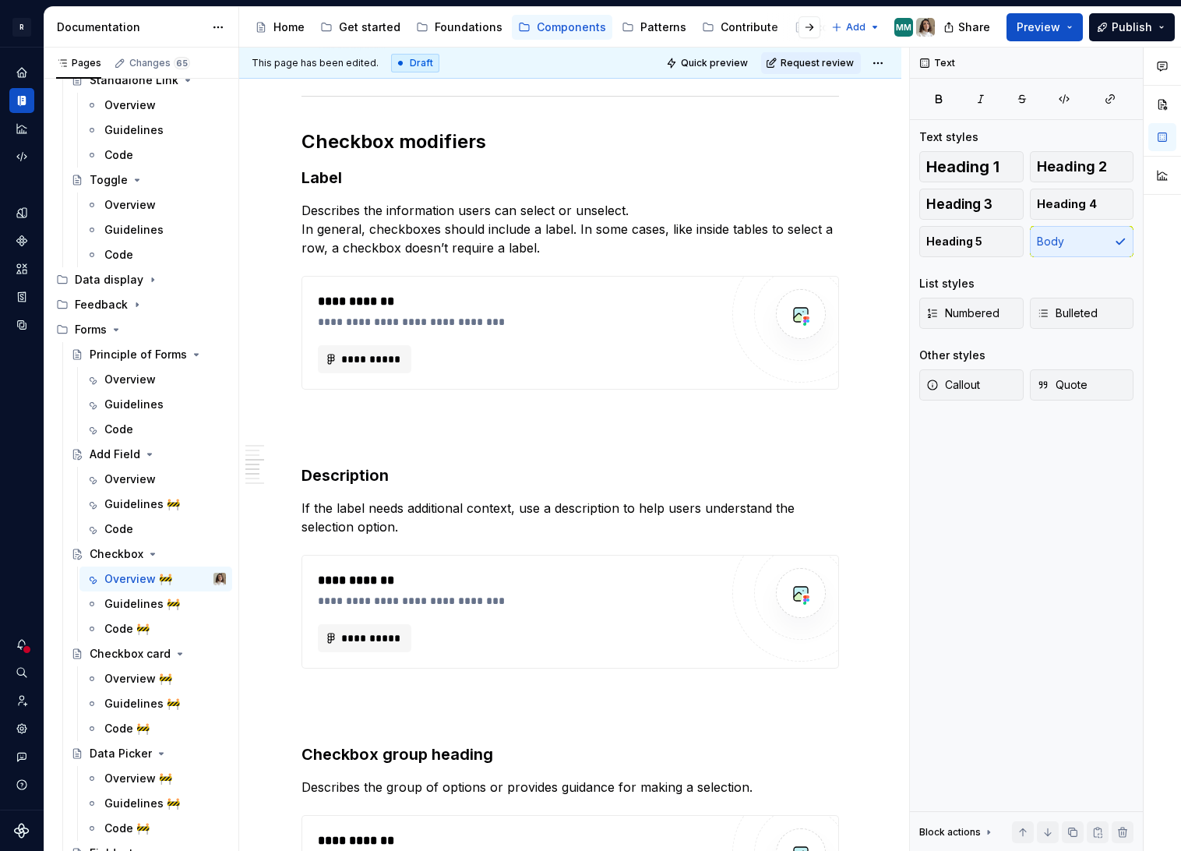
type textarea "*"
click at [358, 630] on span "**********" at bounding box center [370, 638] width 61 height 16
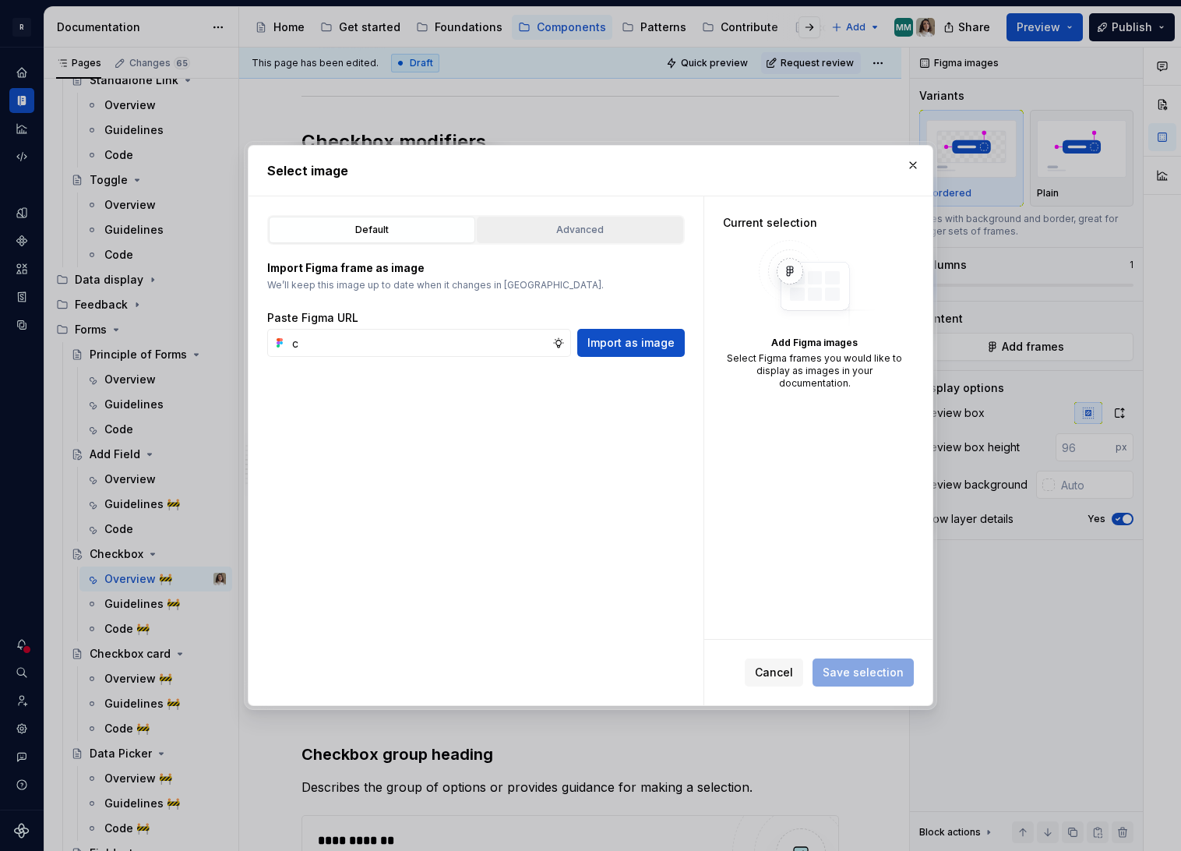
type input "c"
click at [577, 227] on div "Advanced" at bounding box center [580, 230] width 196 height 16
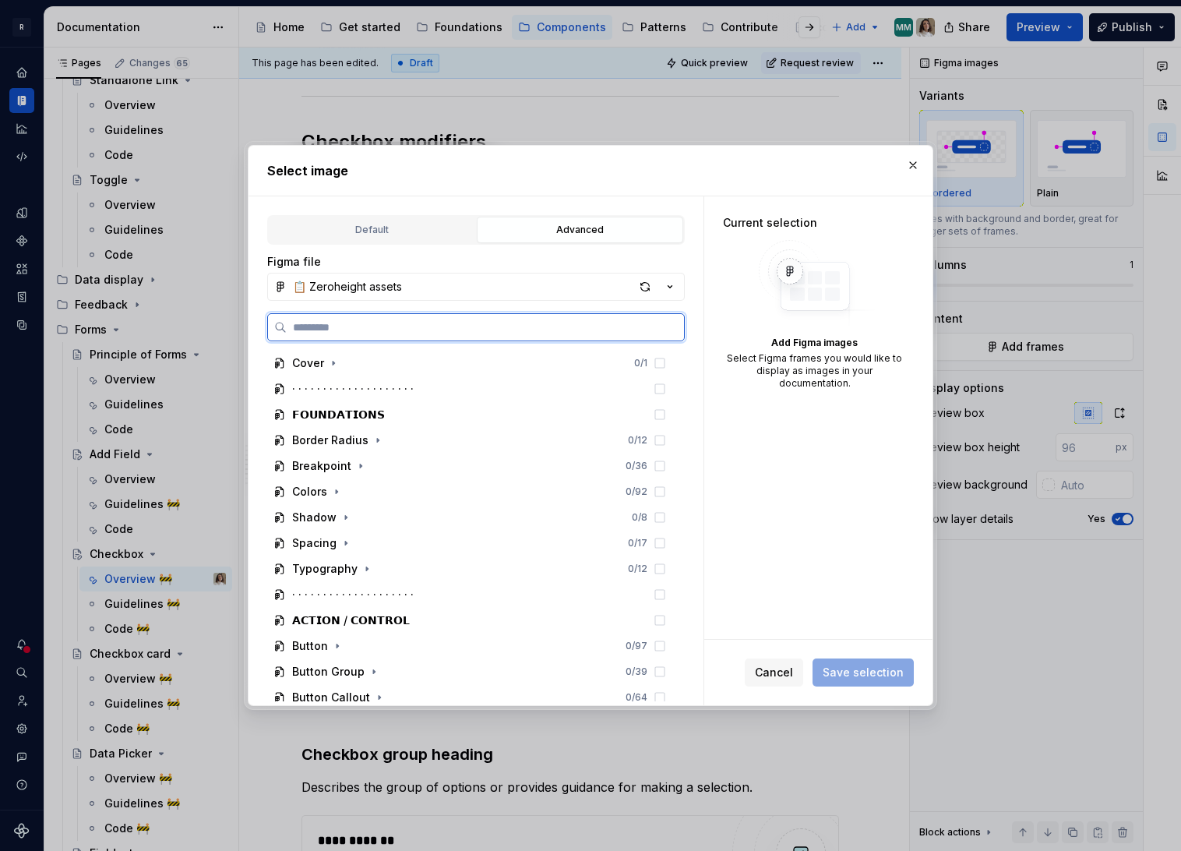
click at [334, 333] on input "search" at bounding box center [485, 327] width 397 height 16
type input "**********"
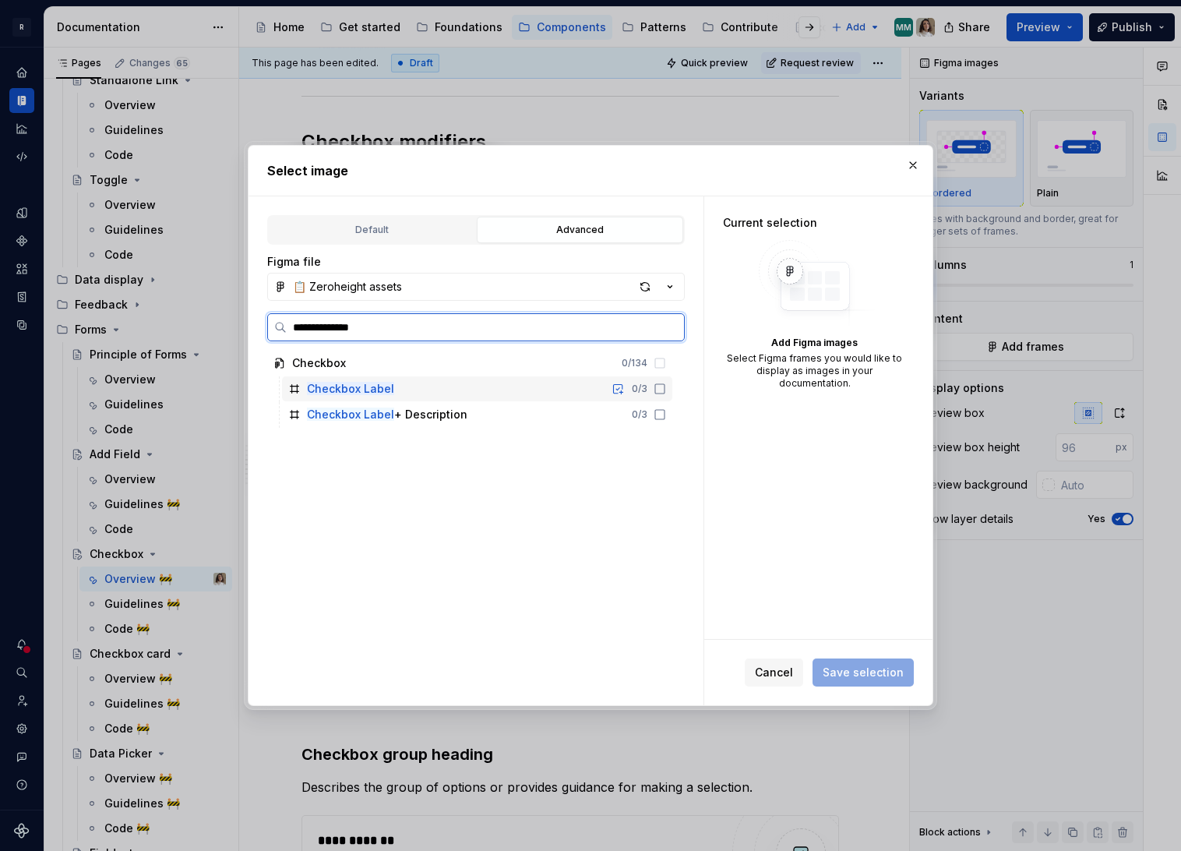
click at [386, 388] on mark "Checkbox Label" at bounding box center [350, 388] width 87 height 13
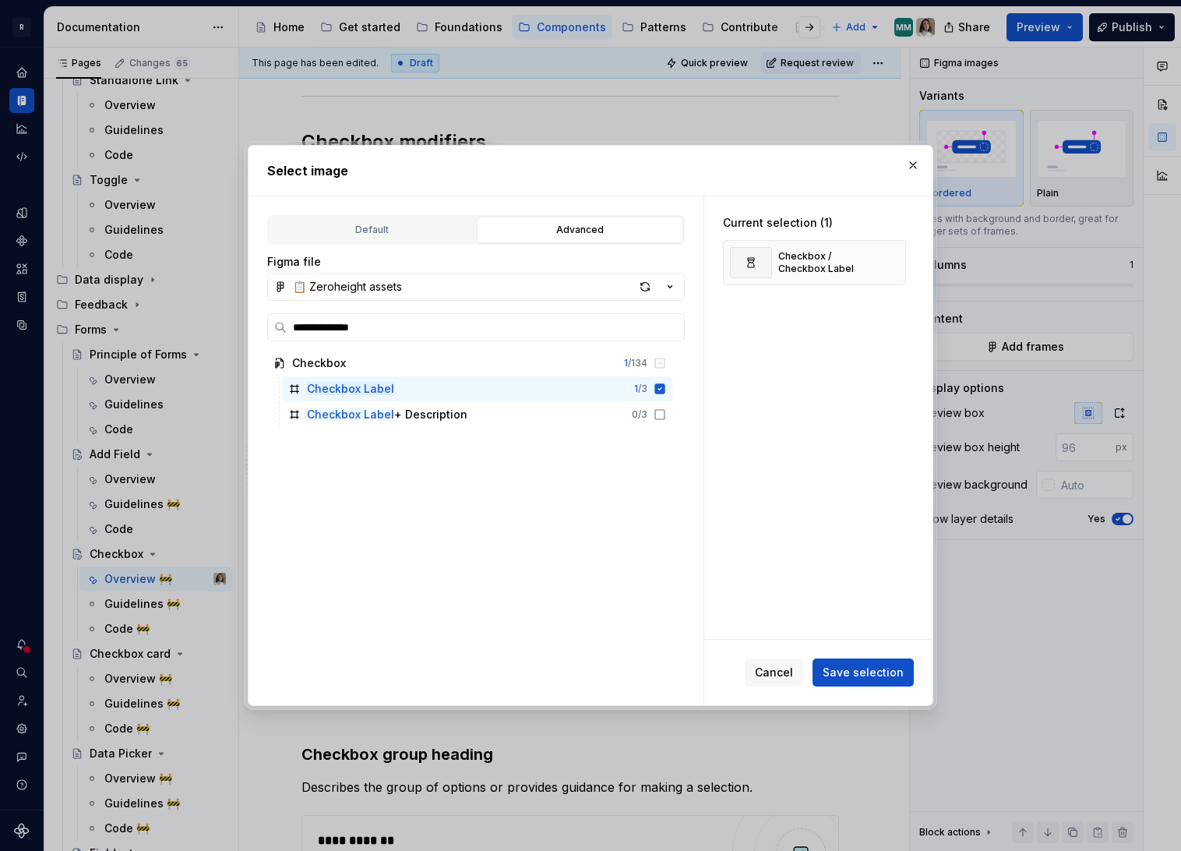
click at [862, 687] on div "Cancel Save selection" at bounding box center [818, 672] width 228 height 65
click at [846, 667] on span "Save selection" at bounding box center [863, 673] width 81 height 16
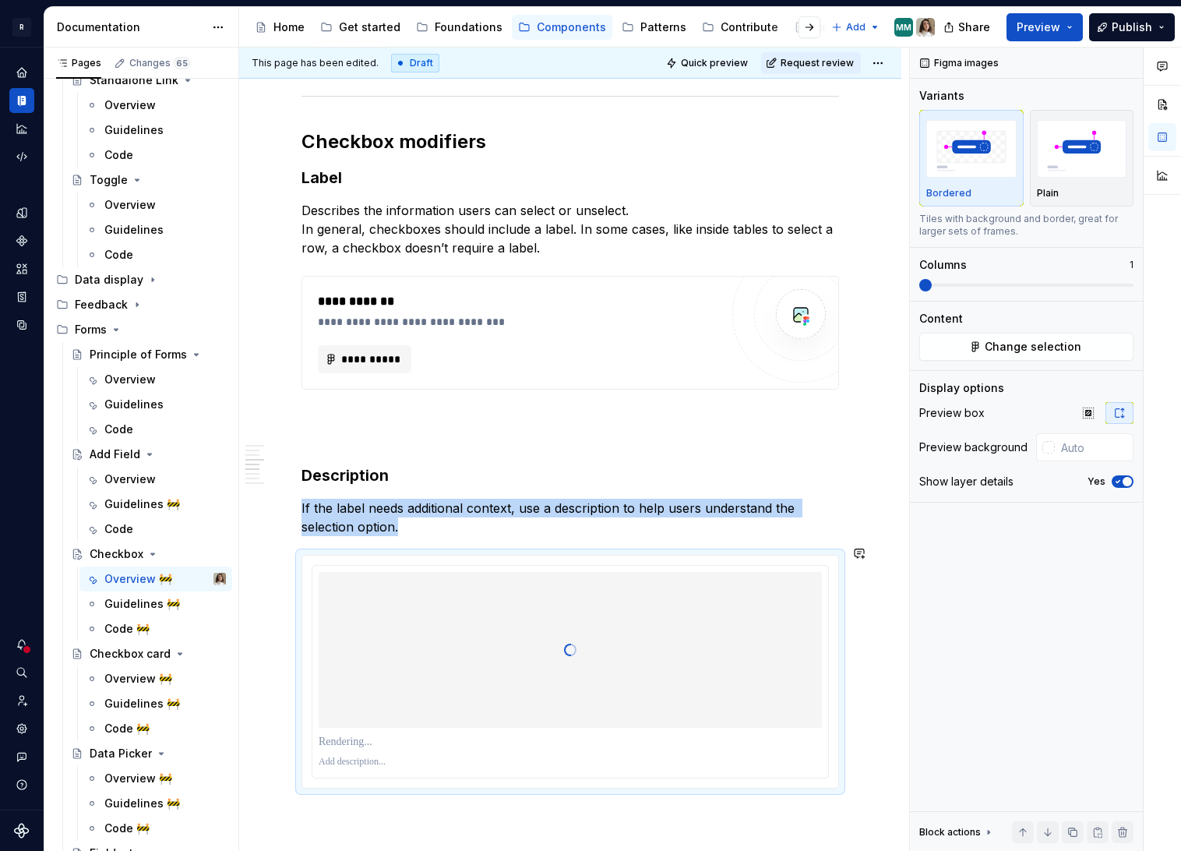
click at [492, 756] on p at bounding box center [570, 762] width 503 height 12
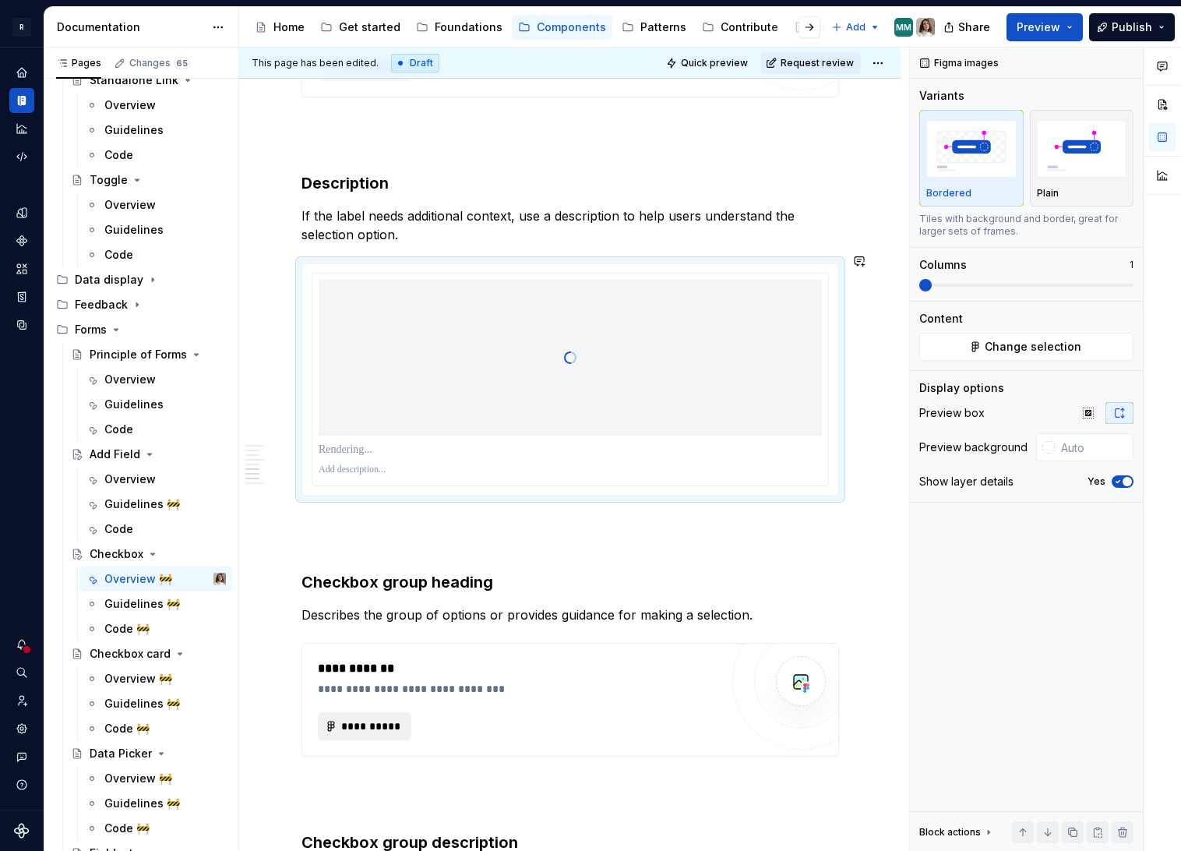
scroll to position [2220, 0]
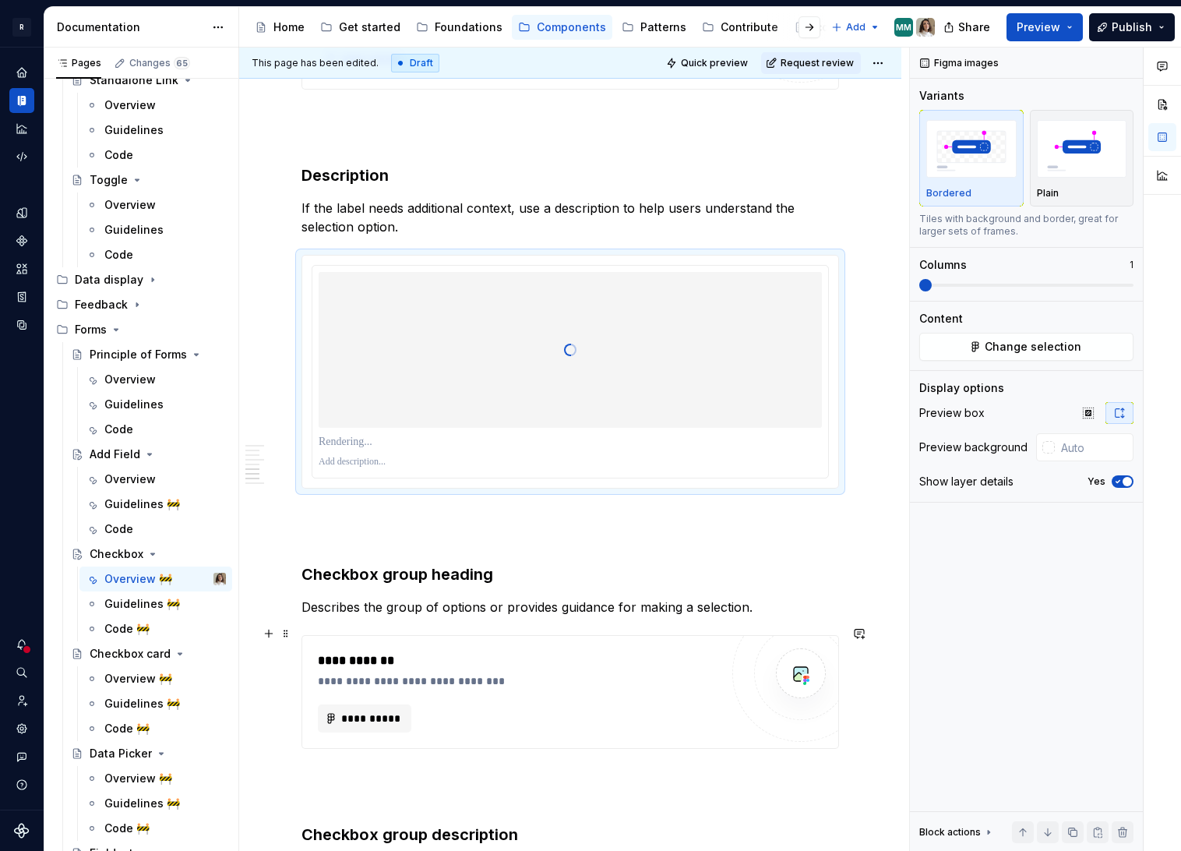
click at [382, 693] on div "**********" at bounding box center [519, 691] width 402 height 81
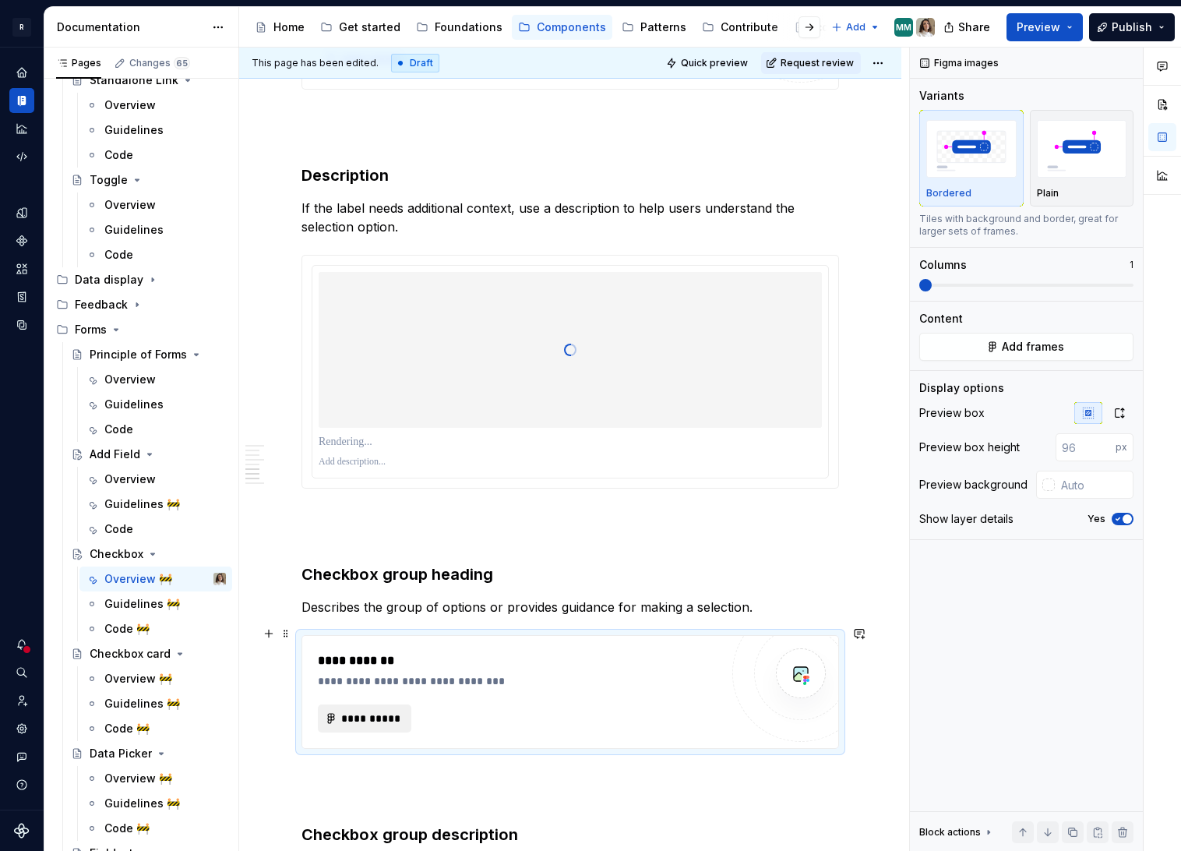
click at [378, 711] on span "**********" at bounding box center [370, 719] width 61 height 16
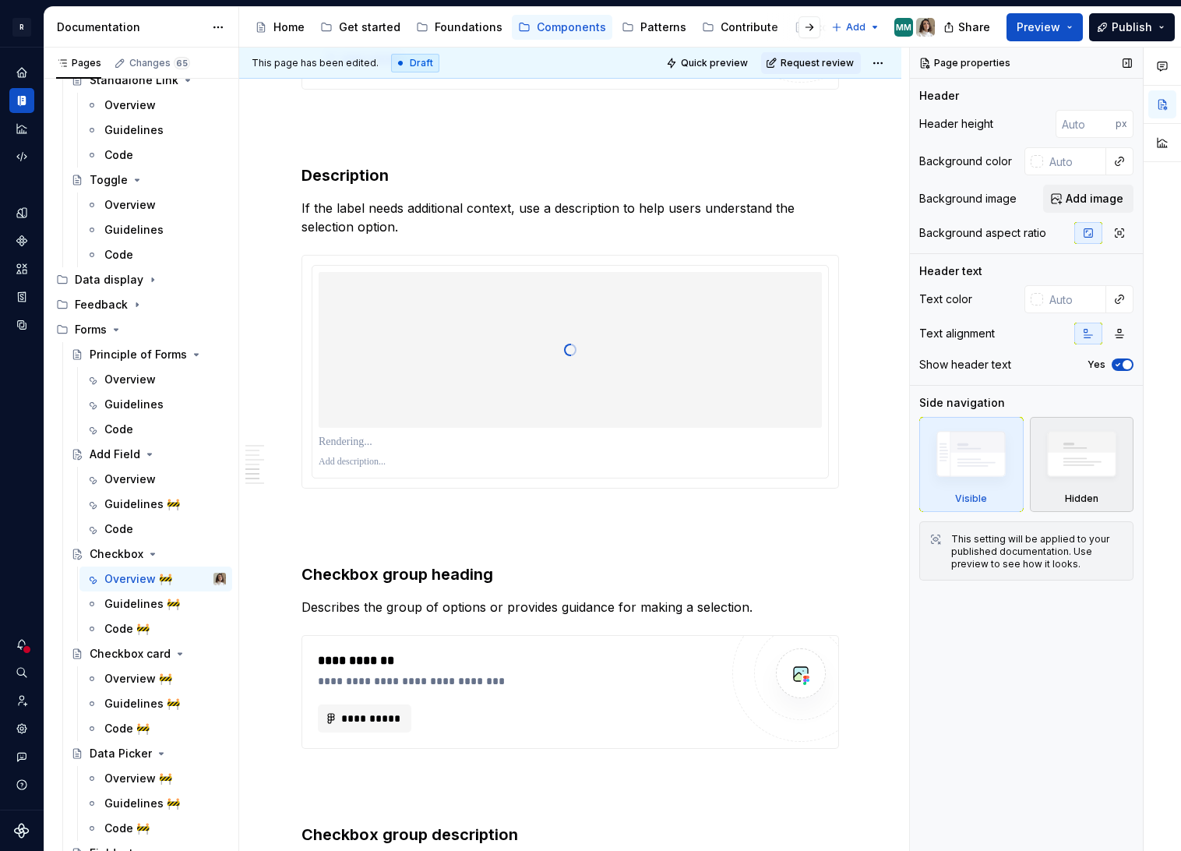
type textarea "*"
click at [648, 379] on div at bounding box center [570, 350] width 503 height 156
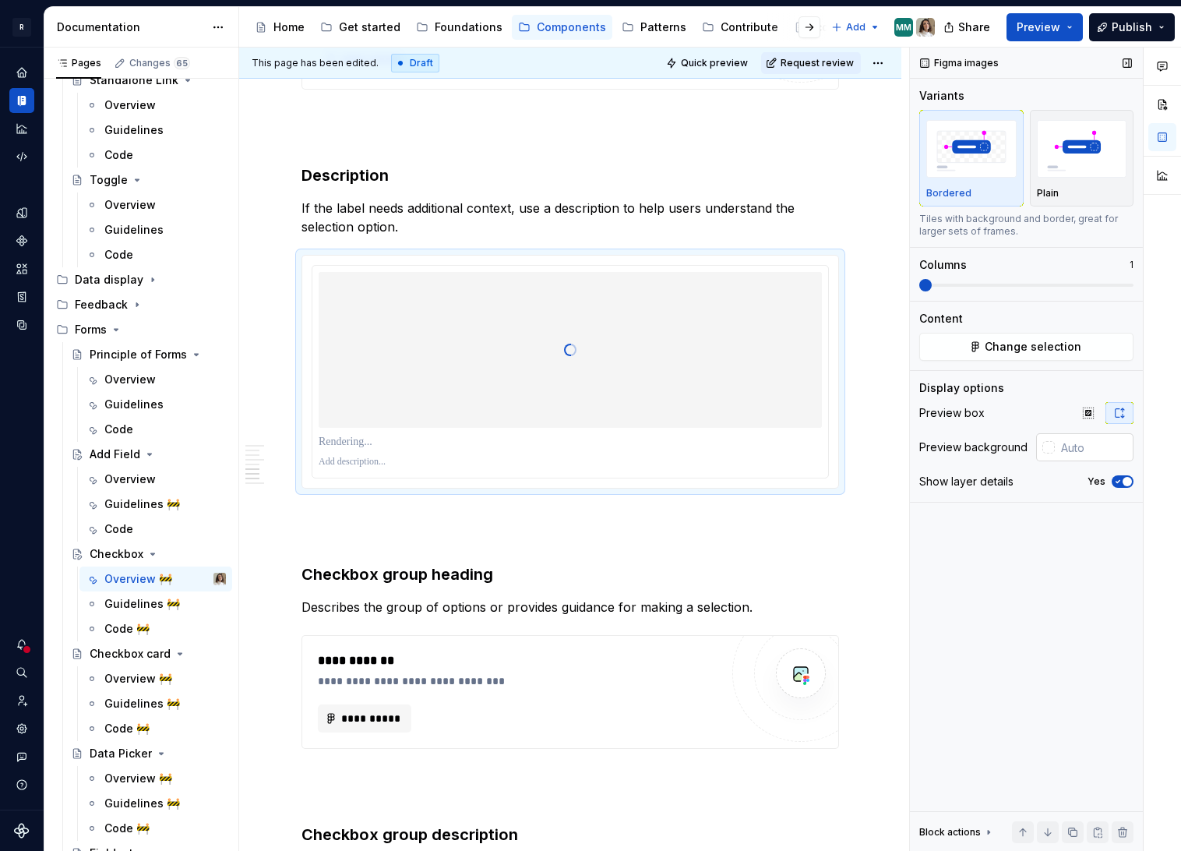
click at [1082, 450] on input "text" at bounding box center [1094, 447] width 79 height 28
paste input "F3F4F8"
click at [597, 636] on div "**********" at bounding box center [570, 692] width 536 height 112
type input "#F3F4F8"
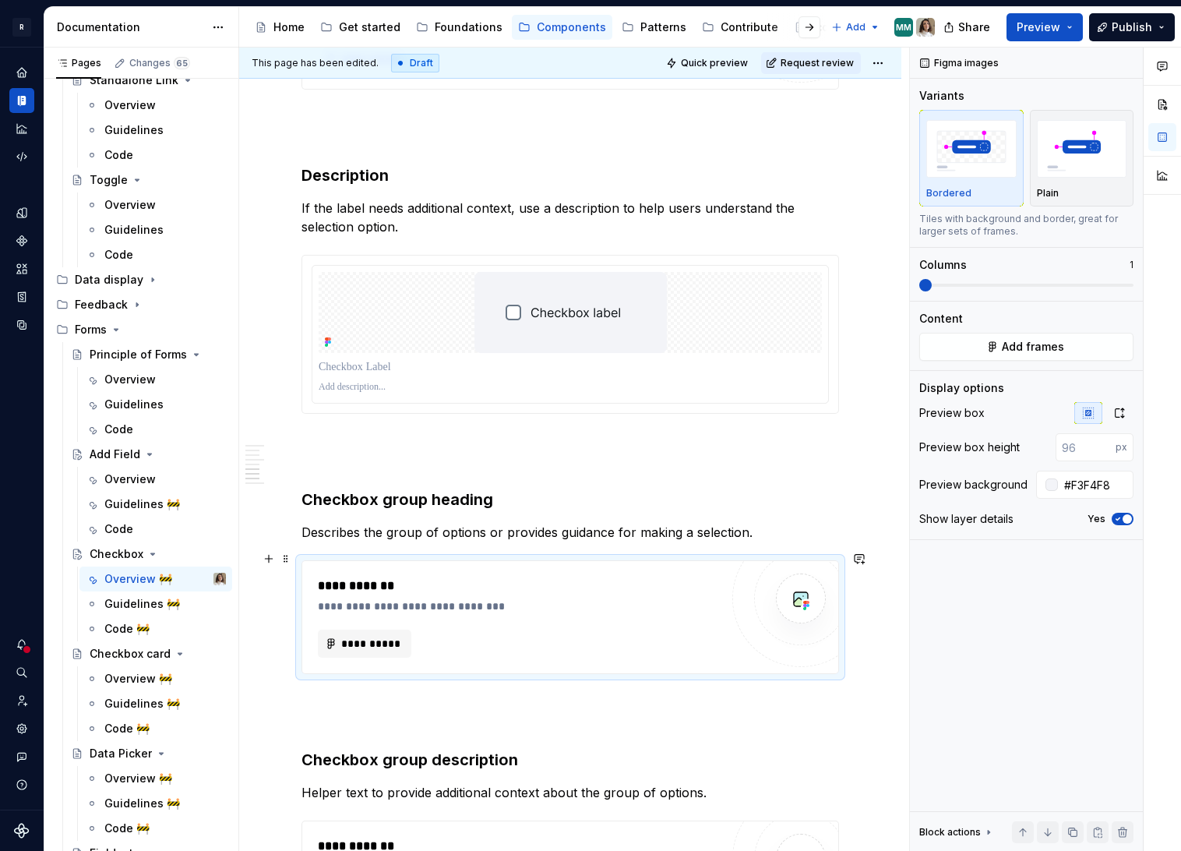
type textarea "*"
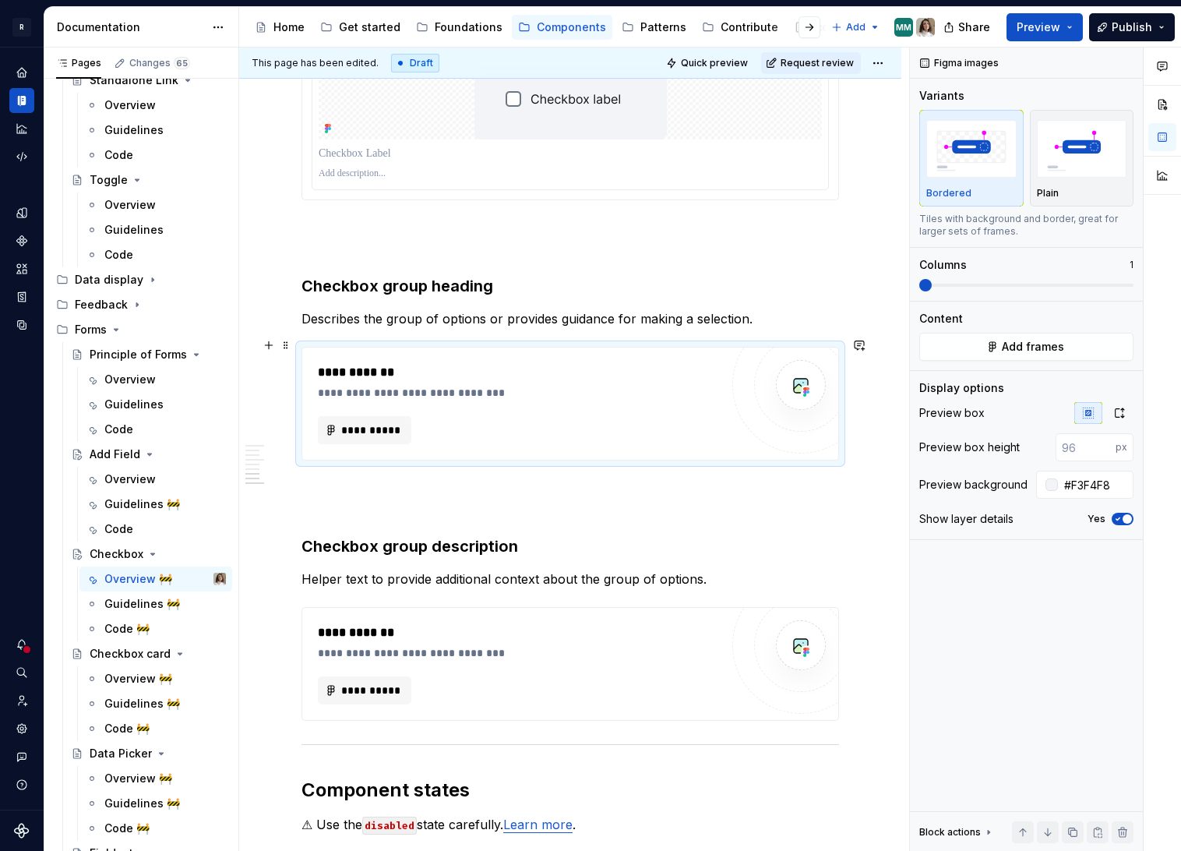
scroll to position [2435, 0]
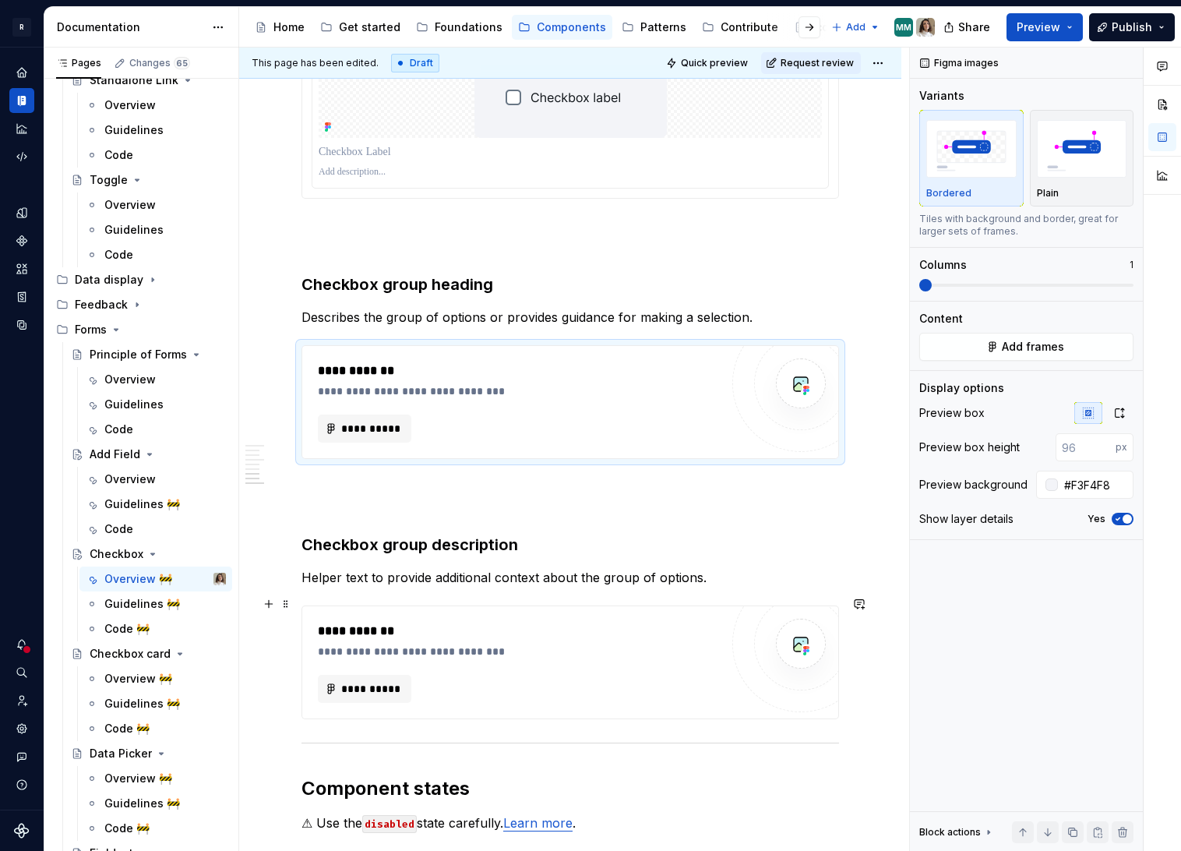
click at [541, 622] on div "**********" at bounding box center [523, 631] width 410 height 19
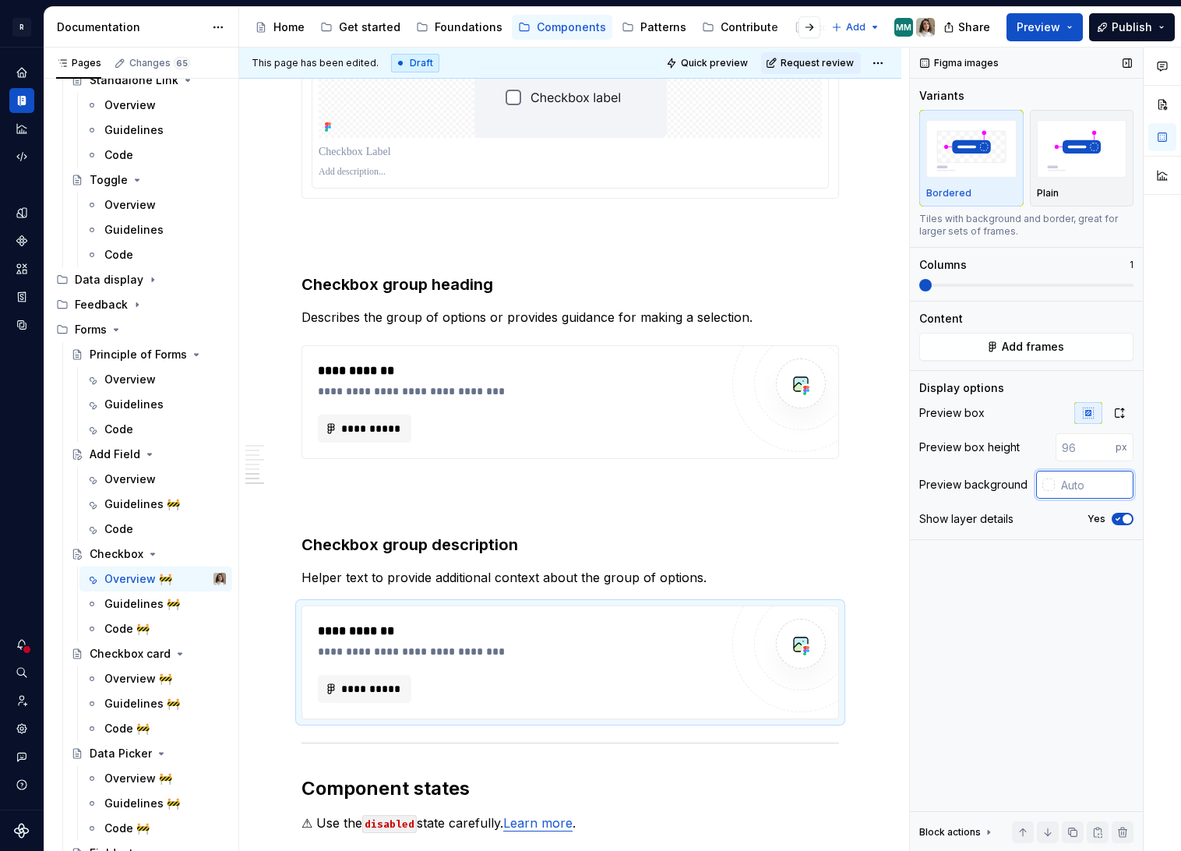
click at [1096, 491] on input "text" at bounding box center [1094, 485] width 79 height 28
paste input "F3F4F8"
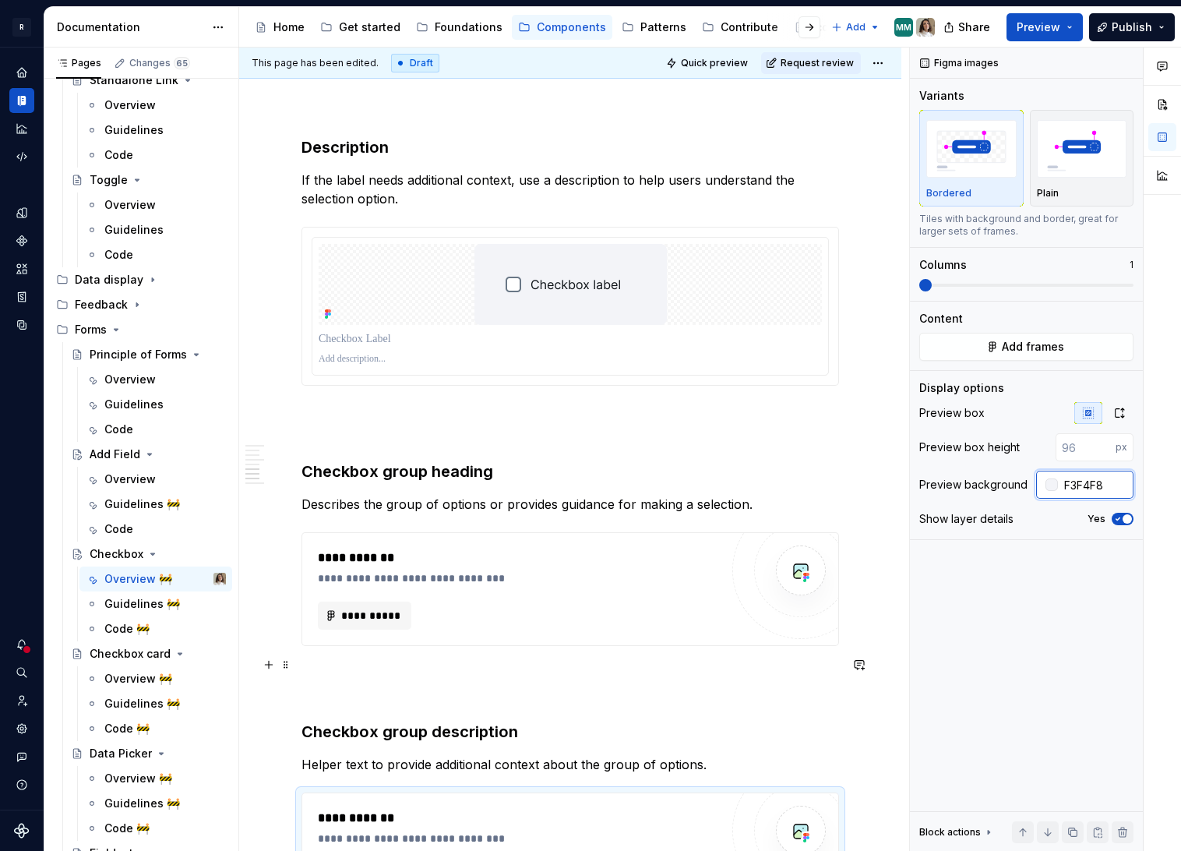
scroll to position [2234, 0]
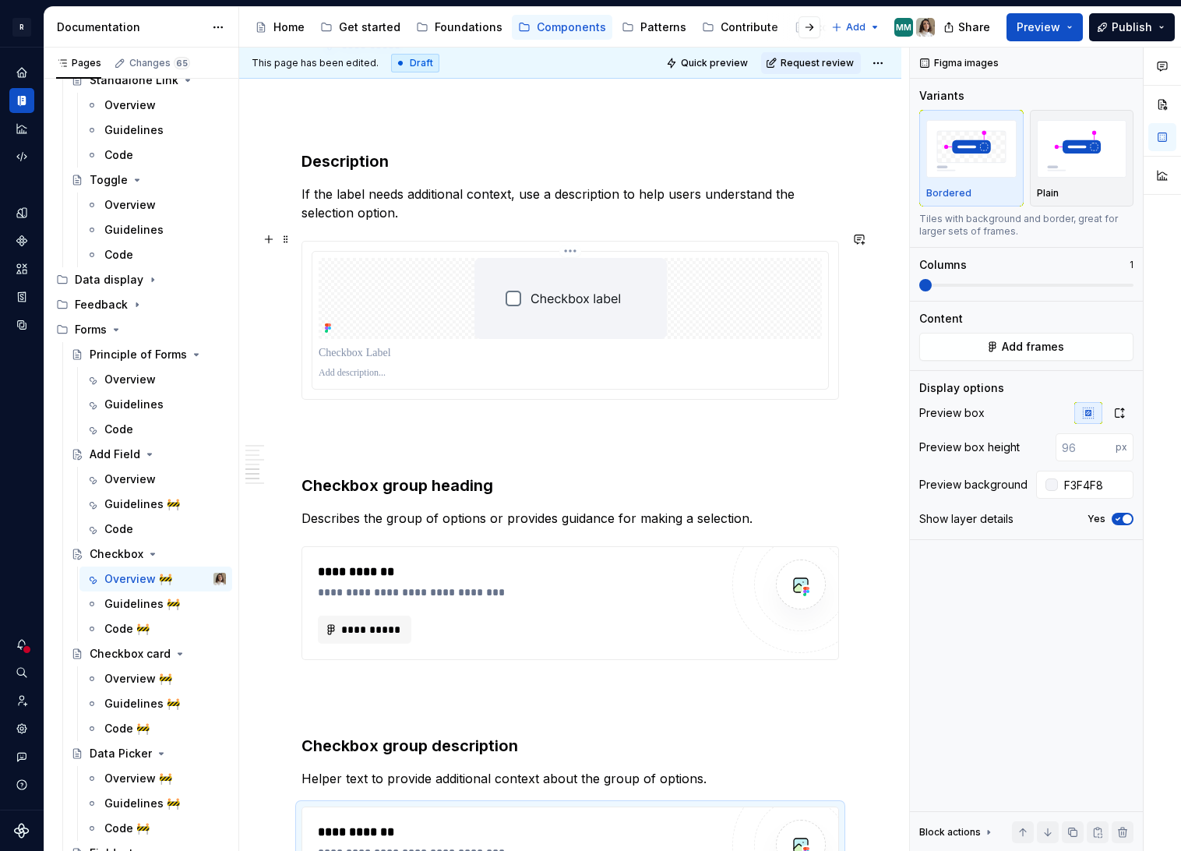
click at [700, 312] on div at bounding box center [570, 298] width 503 height 81
type input "#F3F4F8"
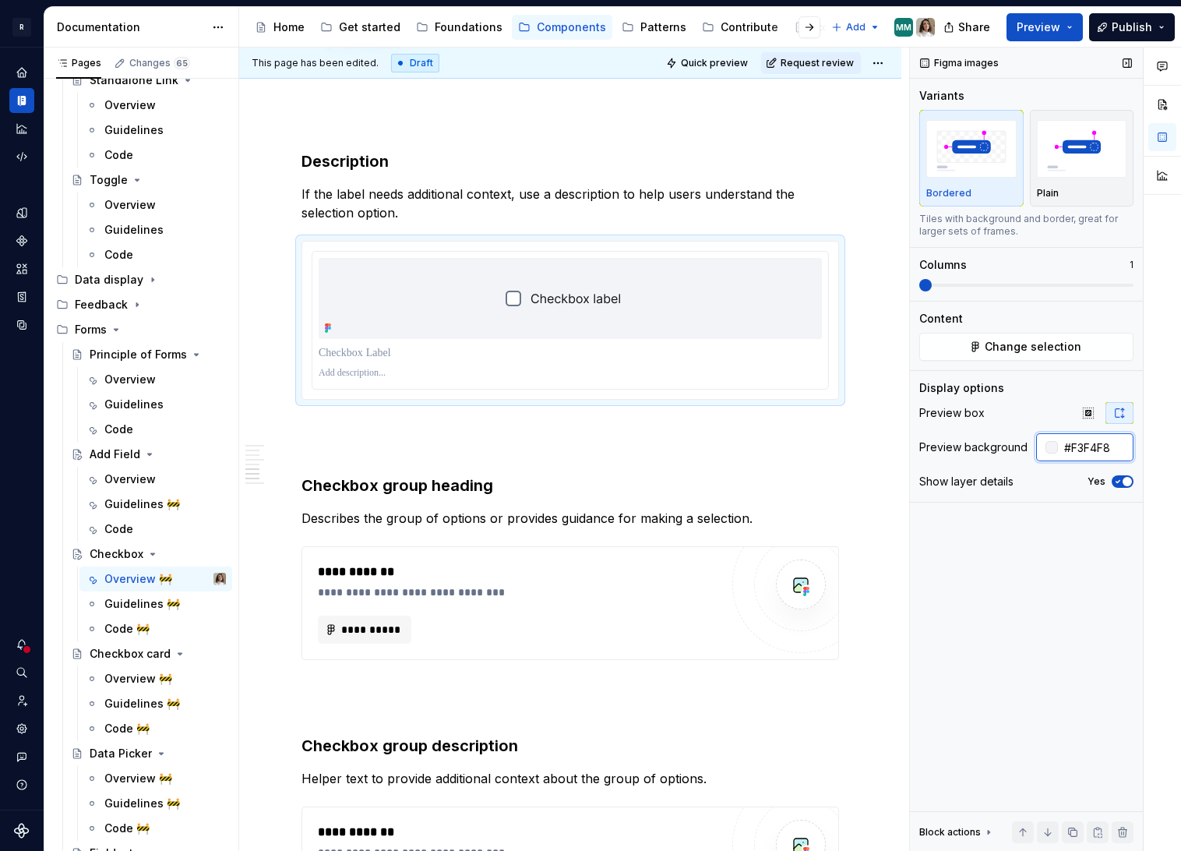
click at [1082, 443] on input "#F3F4F8" at bounding box center [1096, 447] width 76 height 28
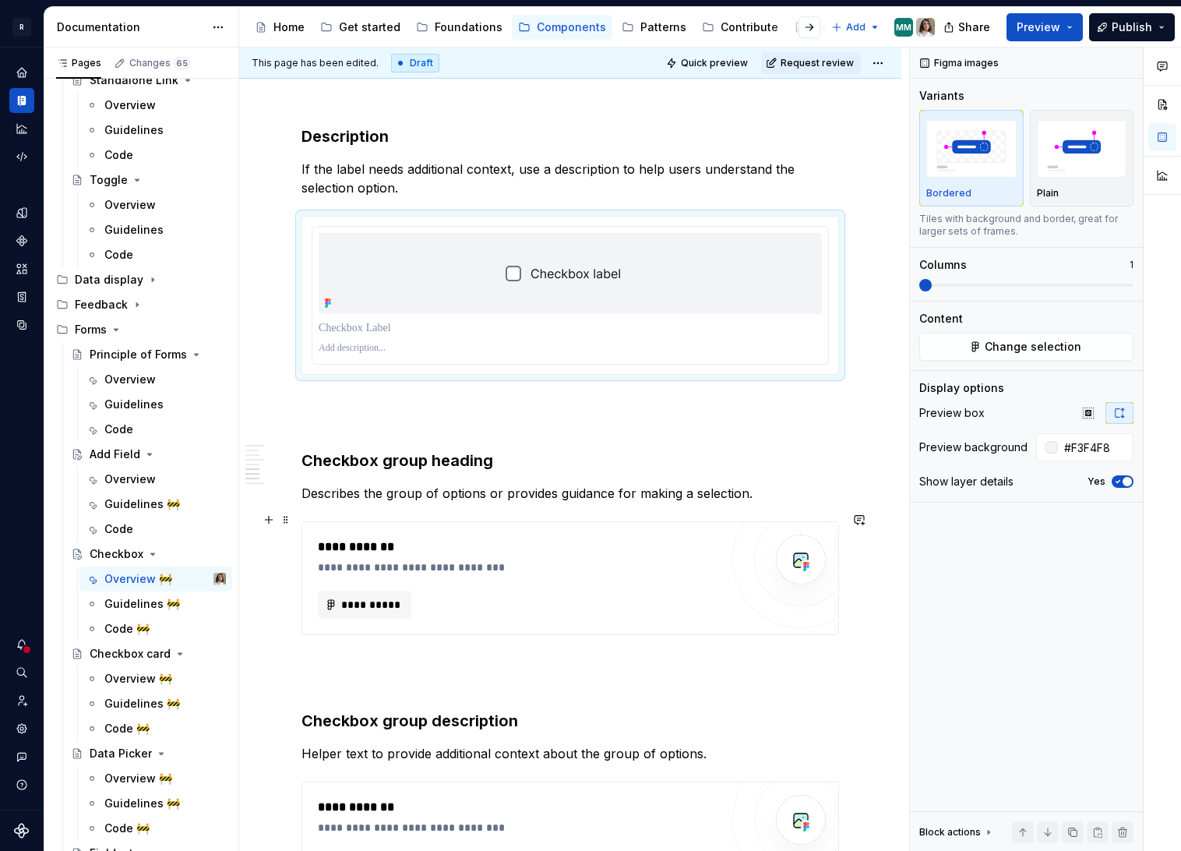
click at [595, 559] on div "**********" at bounding box center [523, 567] width 410 height 16
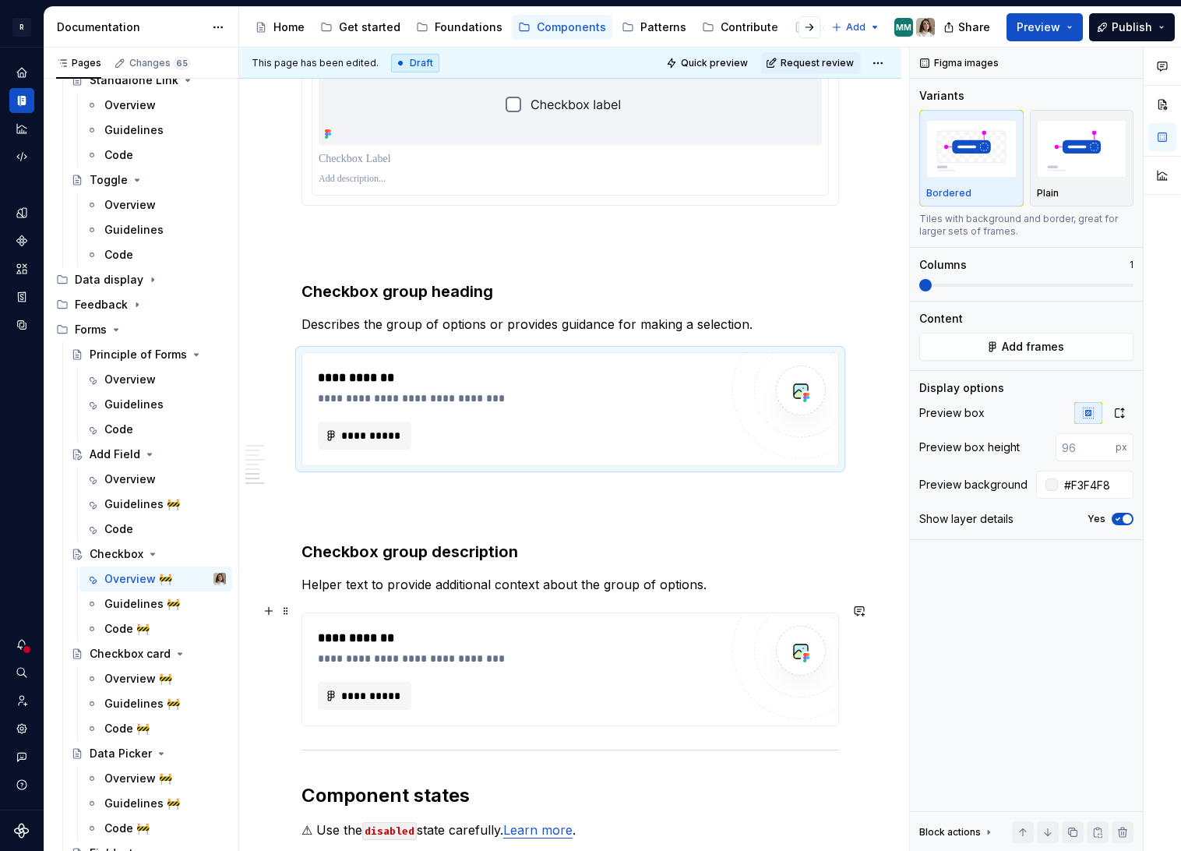
click at [606, 651] on div "**********" at bounding box center [523, 659] width 410 height 16
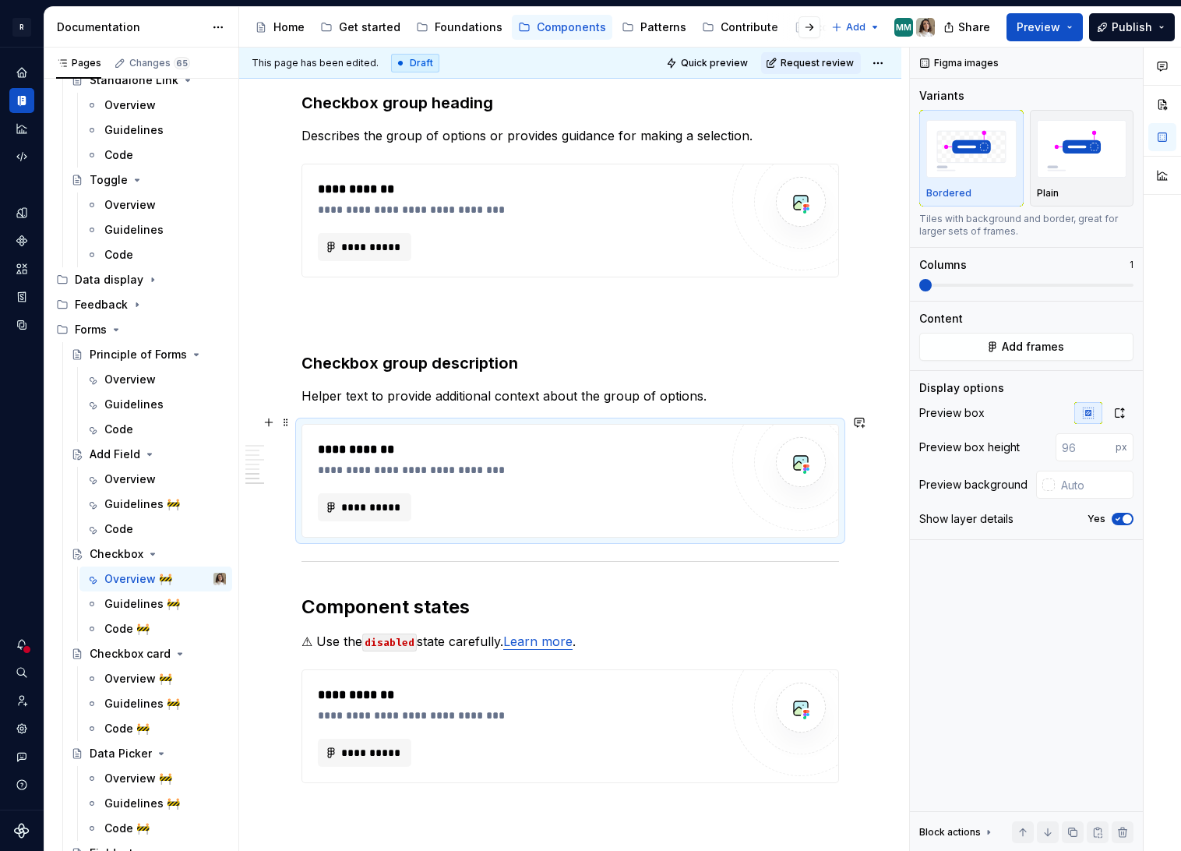
scroll to position [2618, 0]
click at [1079, 489] on input "text" at bounding box center [1094, 485] width 79 height 28
paste input "F3F4F8"
click at [598, 707] on div "**********" at bounding box center [523, 715] width 410 height 16
type input "#F3F4F8"
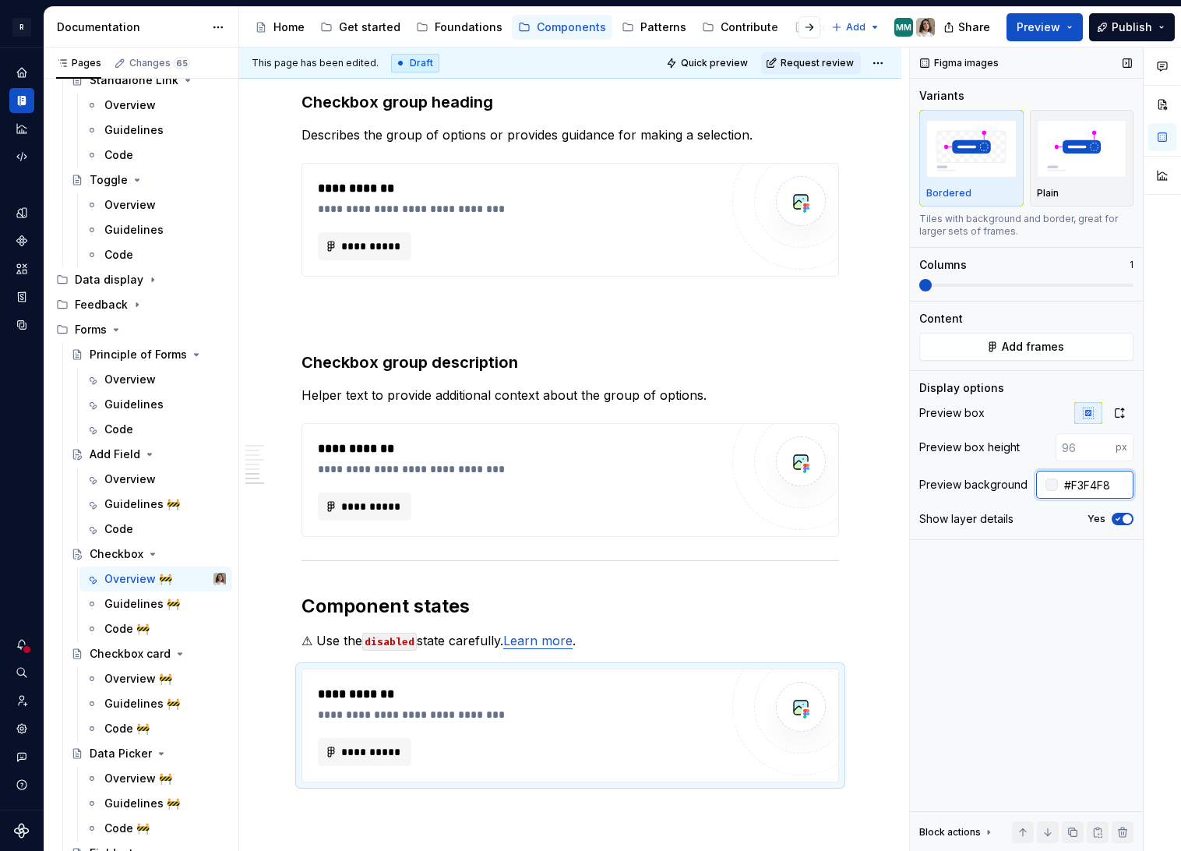
click at [1112, 481] on input "#F3F4F8" at bounding box center [1096, 485] width 76 height 28
click at [686, 608] on h2 "Component states" at bounding box center [570, 606] width 538 height 25
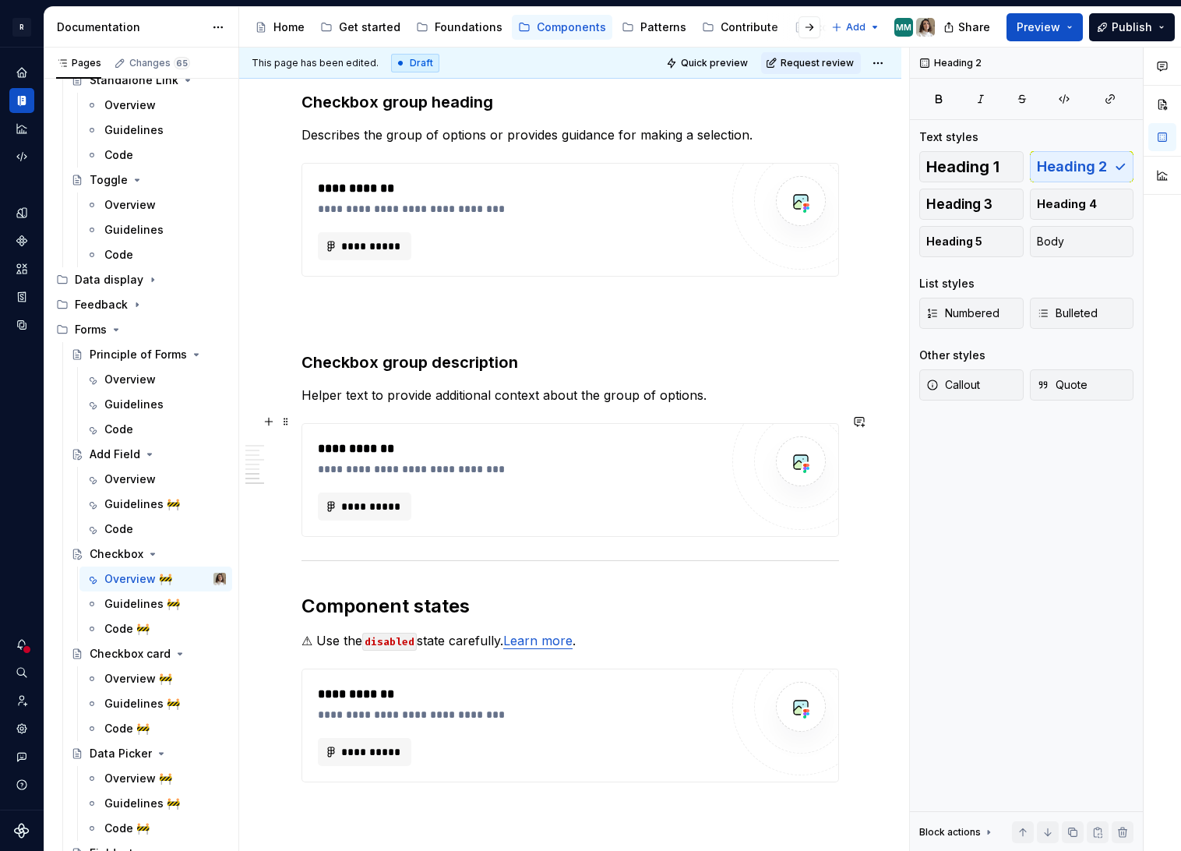
click at [687, 497] on div "**********" at bounding box center [519, 506] width 402 height 28
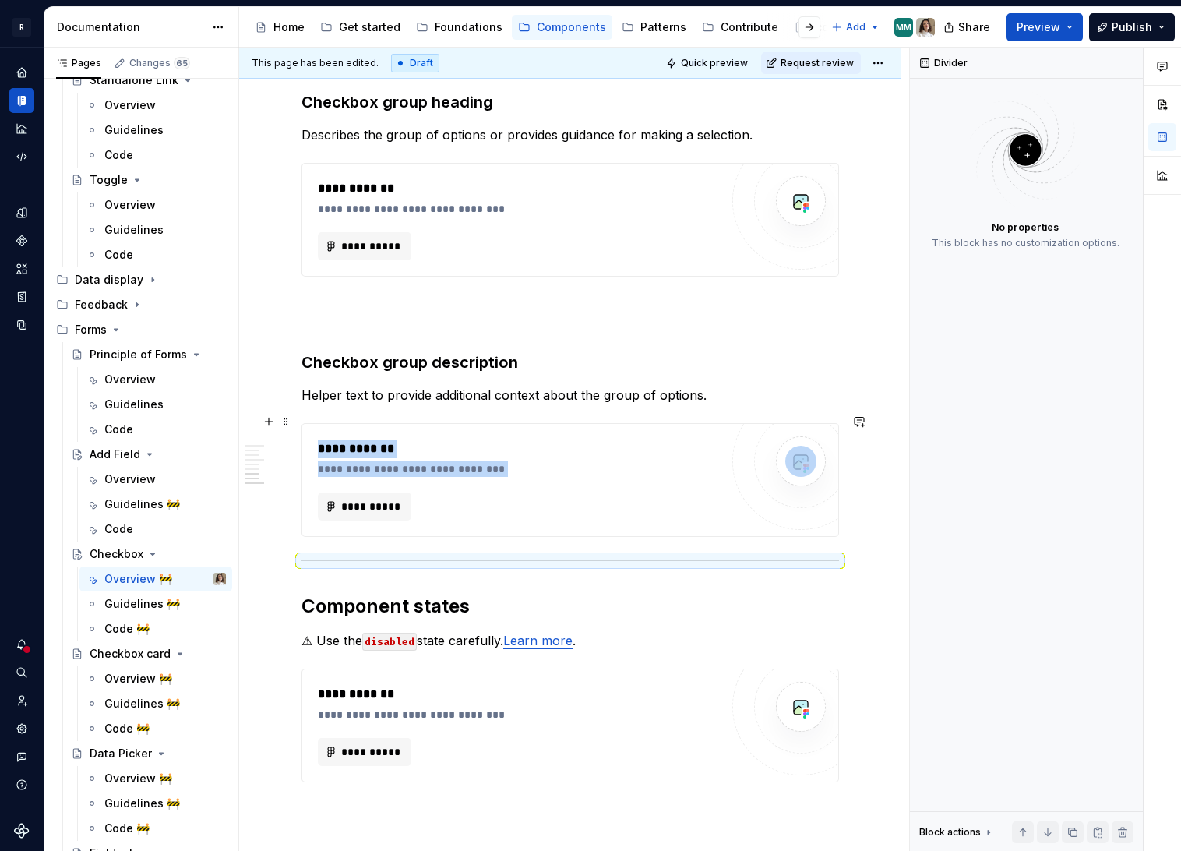
click at [659, 461] on div "**********" at bounding box center [523, 469] width 410 height 16
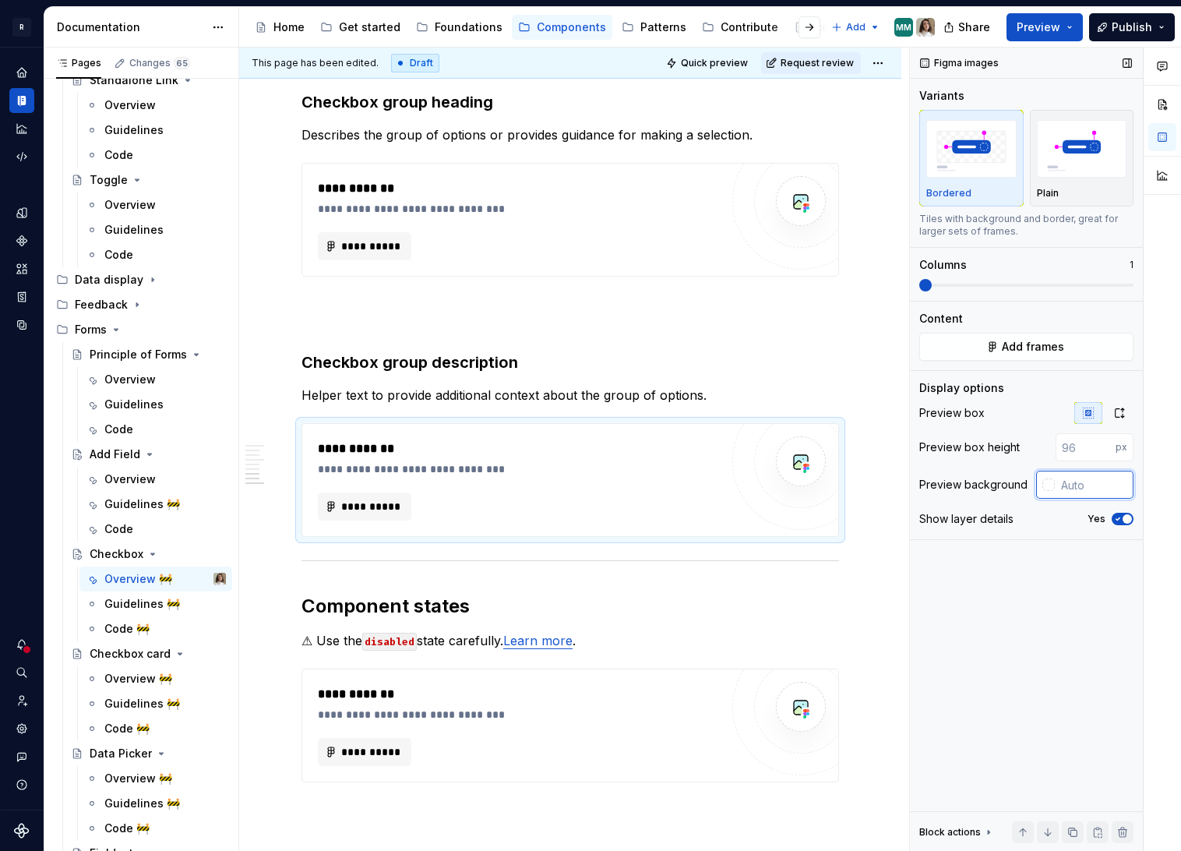
click at [1101, 479] on input "text" at bounding box center [1094, 485] width 79 height 28
paste input "F3F4F8"
type input "F3F4F8"
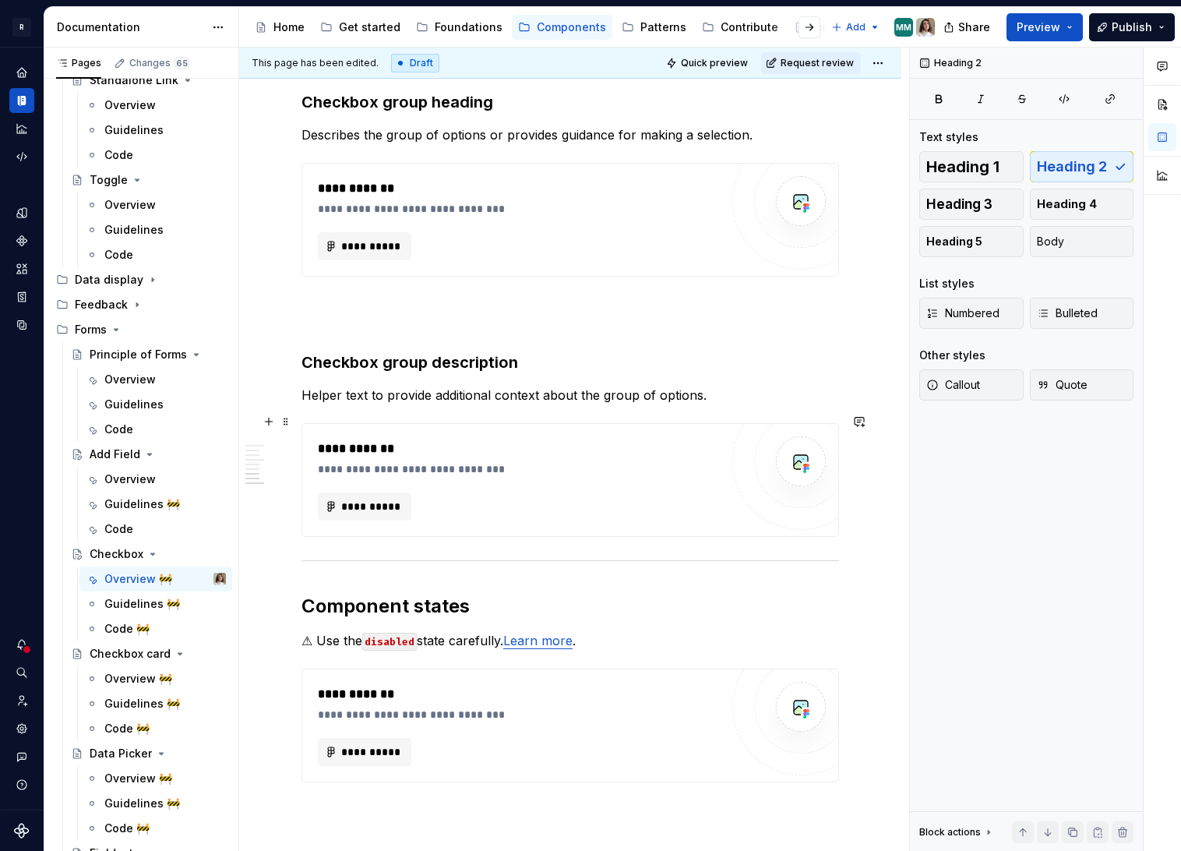
click at [671, 467] on div "**********" at bounding box center [523, 469] width 410 height 16
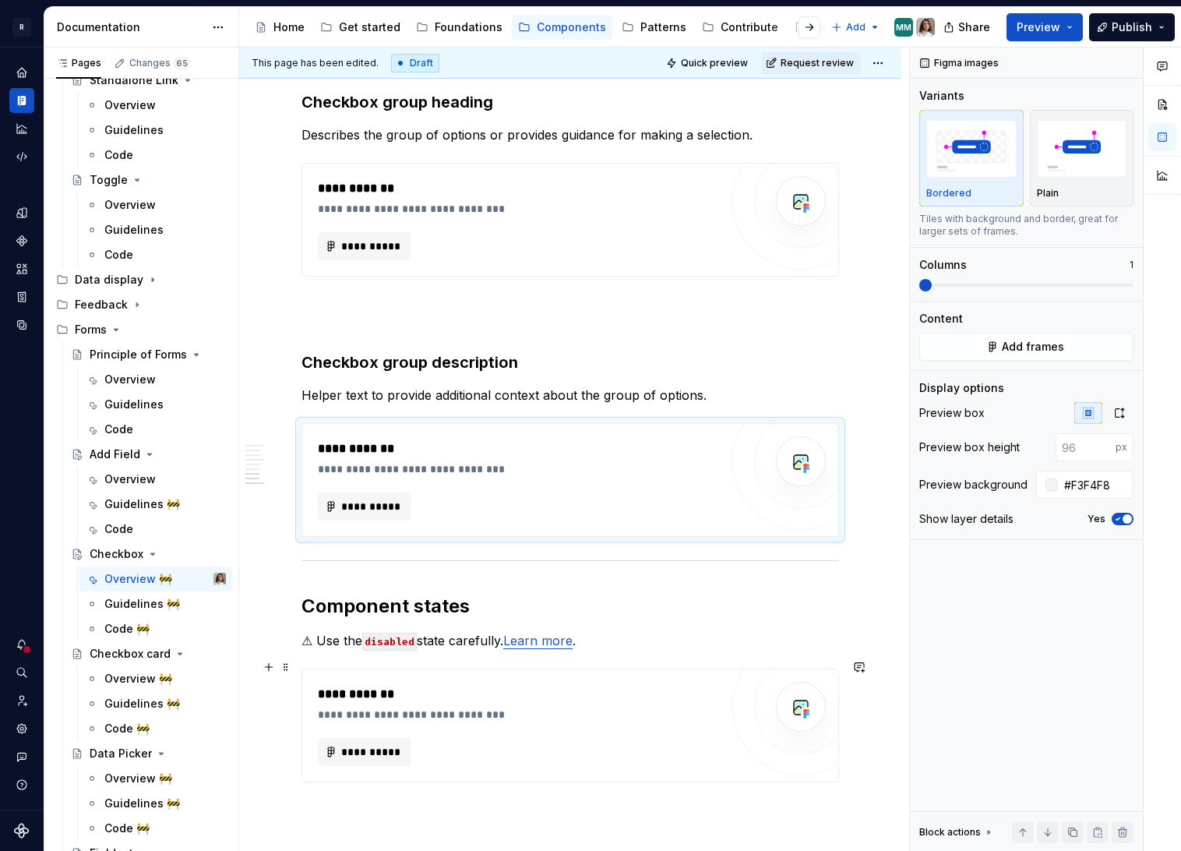
click at [654, 707] on div "**********" at bounding box center [523, 715] width 410 height 16
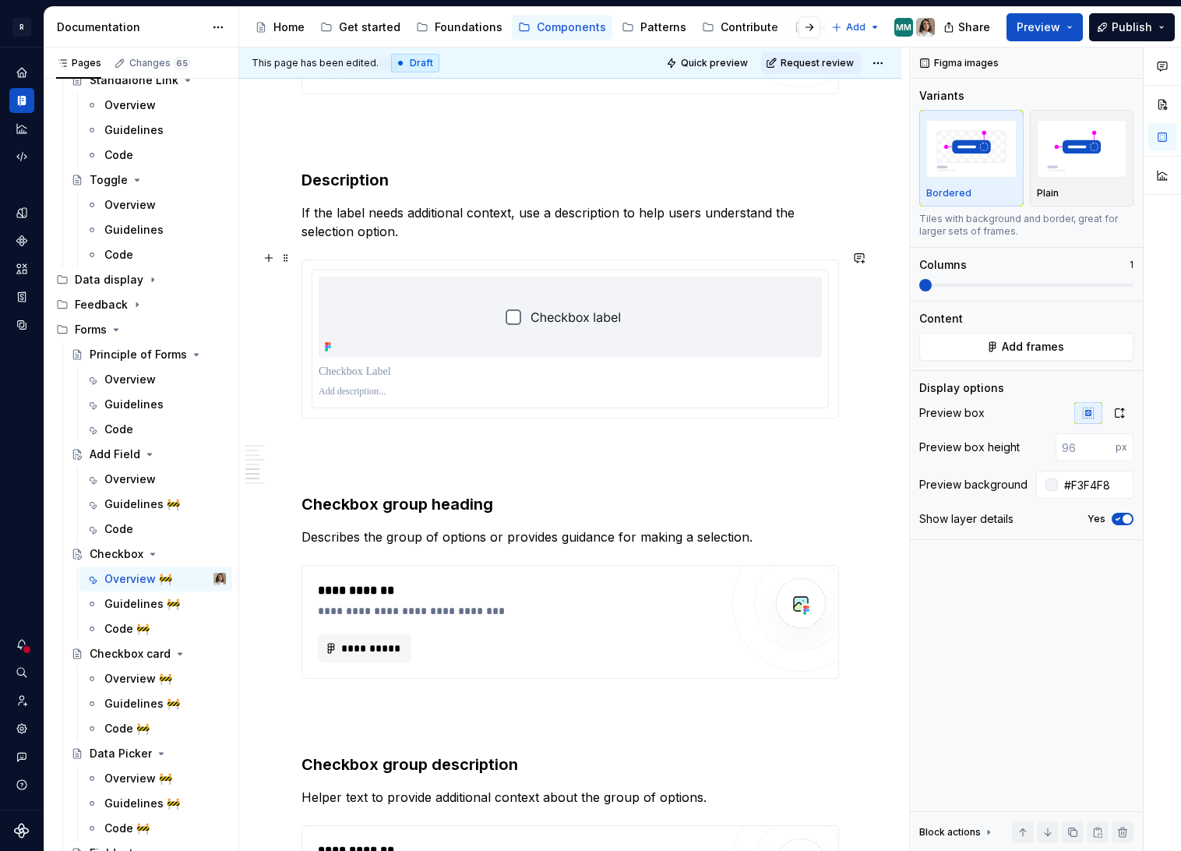
scroll to position [2230, 0]
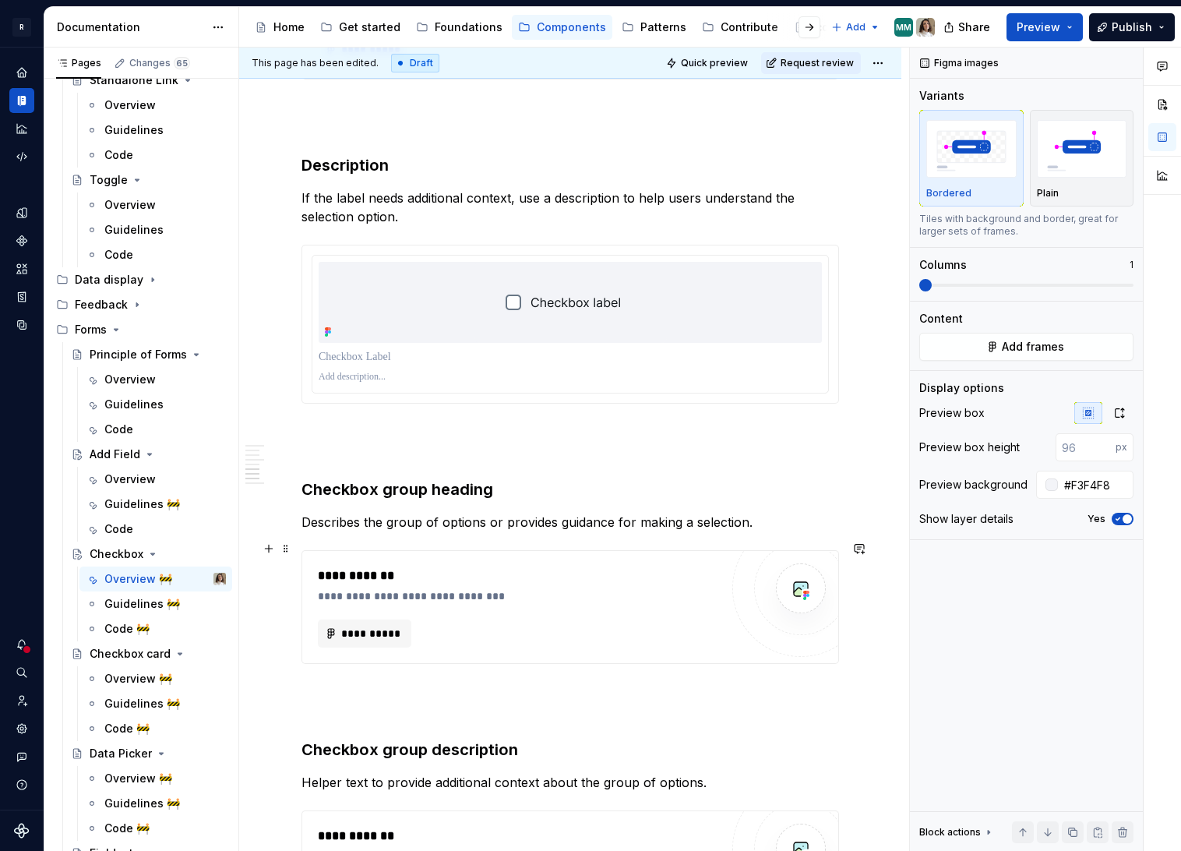
click at [624, 566] on div "**********" at bounding box center [523, 575] width 410 height 19
click at [374, 626] on span "**********" at bounding box center [370, 634] width 61 height 16
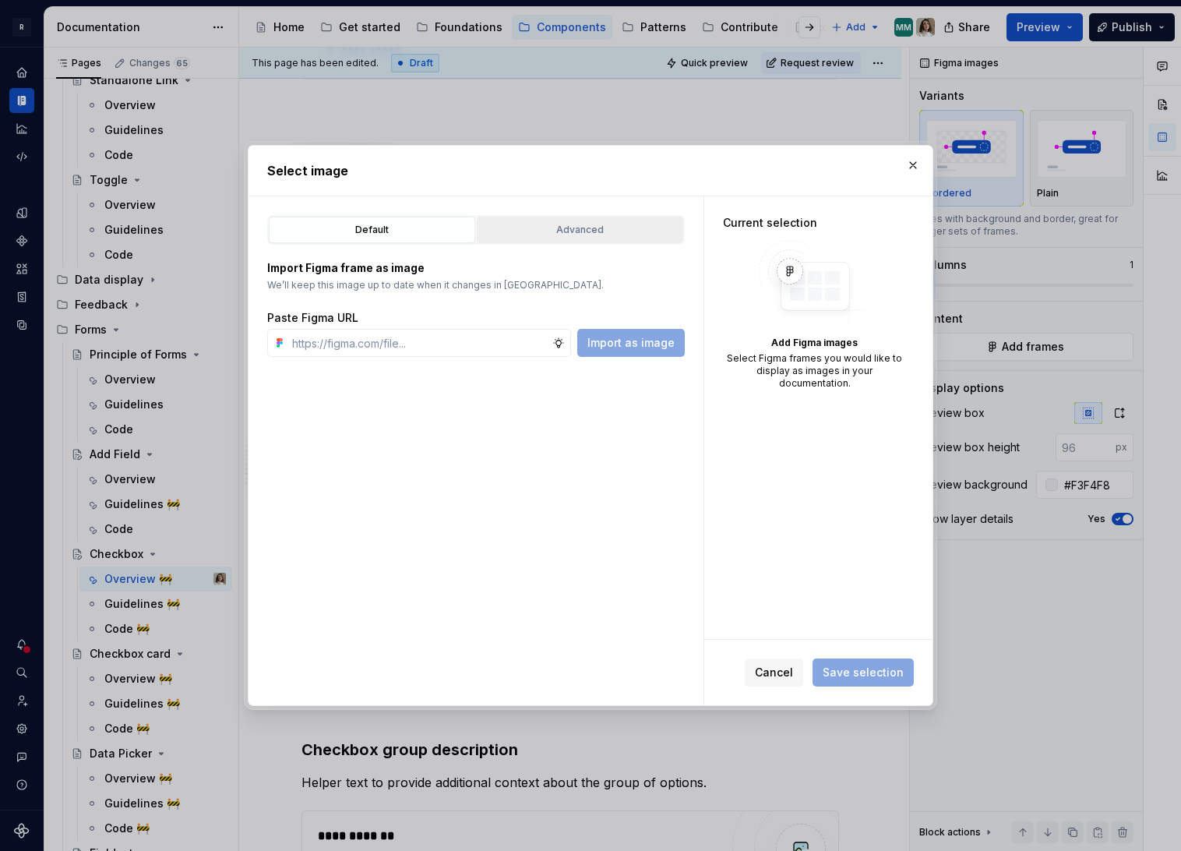
type textarea "*"
click at [584, 227] on div "Advanced" at bounding box center [580, 230] width 196 height 16
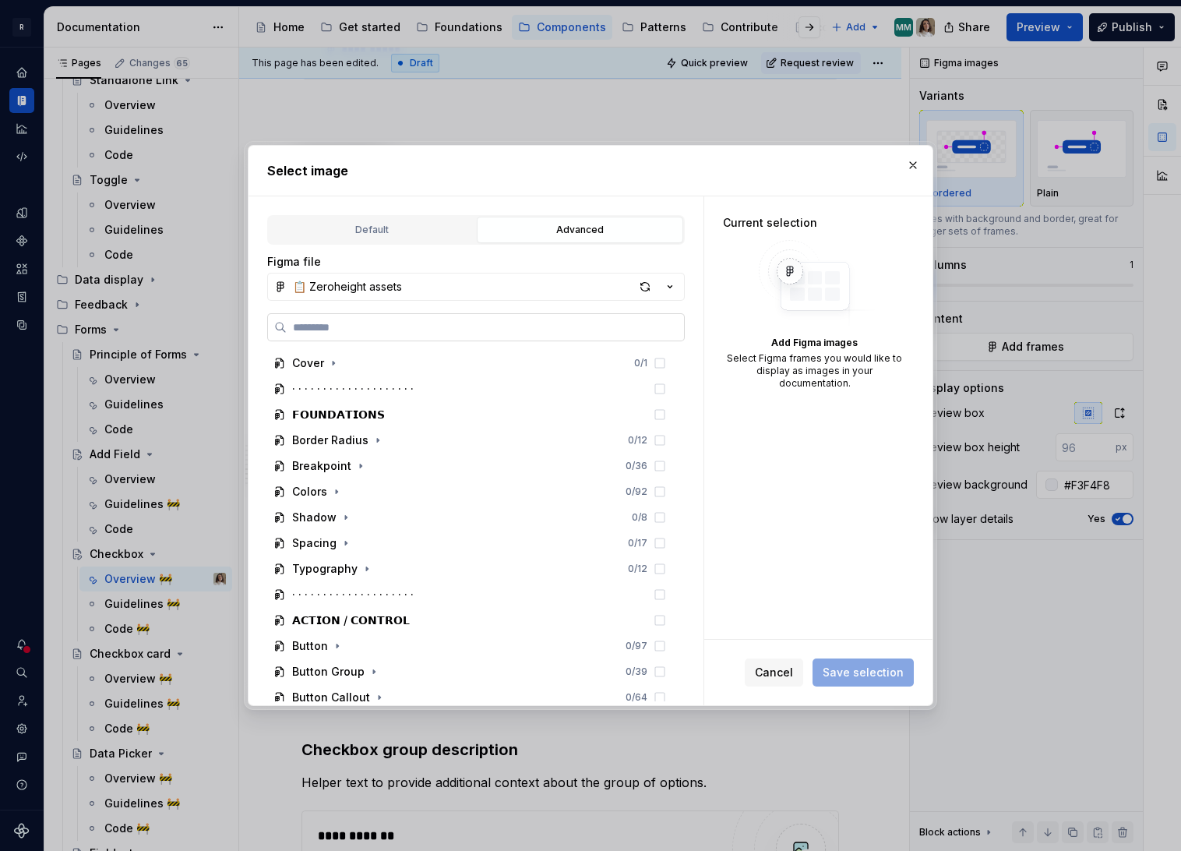
click at [341, 338] on label at bounding box center [476, 327] width 418 height 28
click at [341, 335] on input "search" at bounding box center [485, 327] width 397 height 16
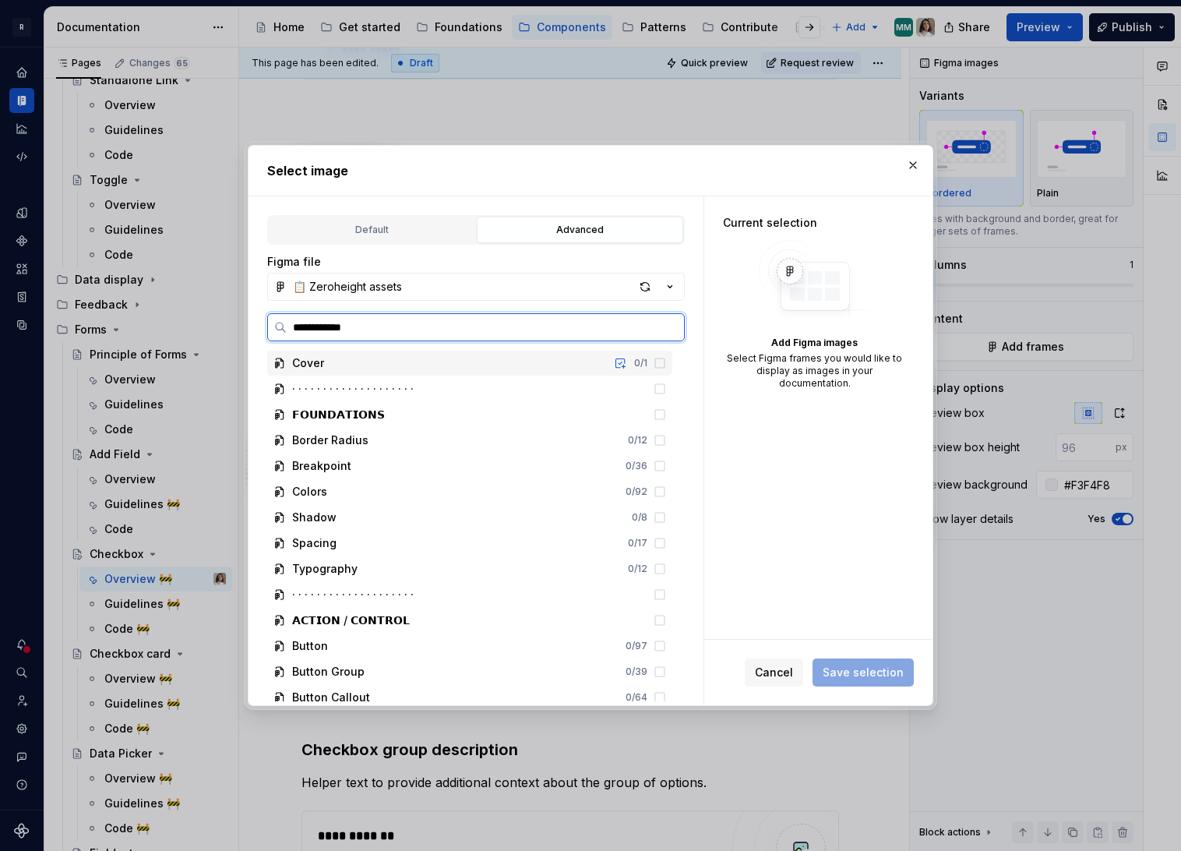
type input "**********"
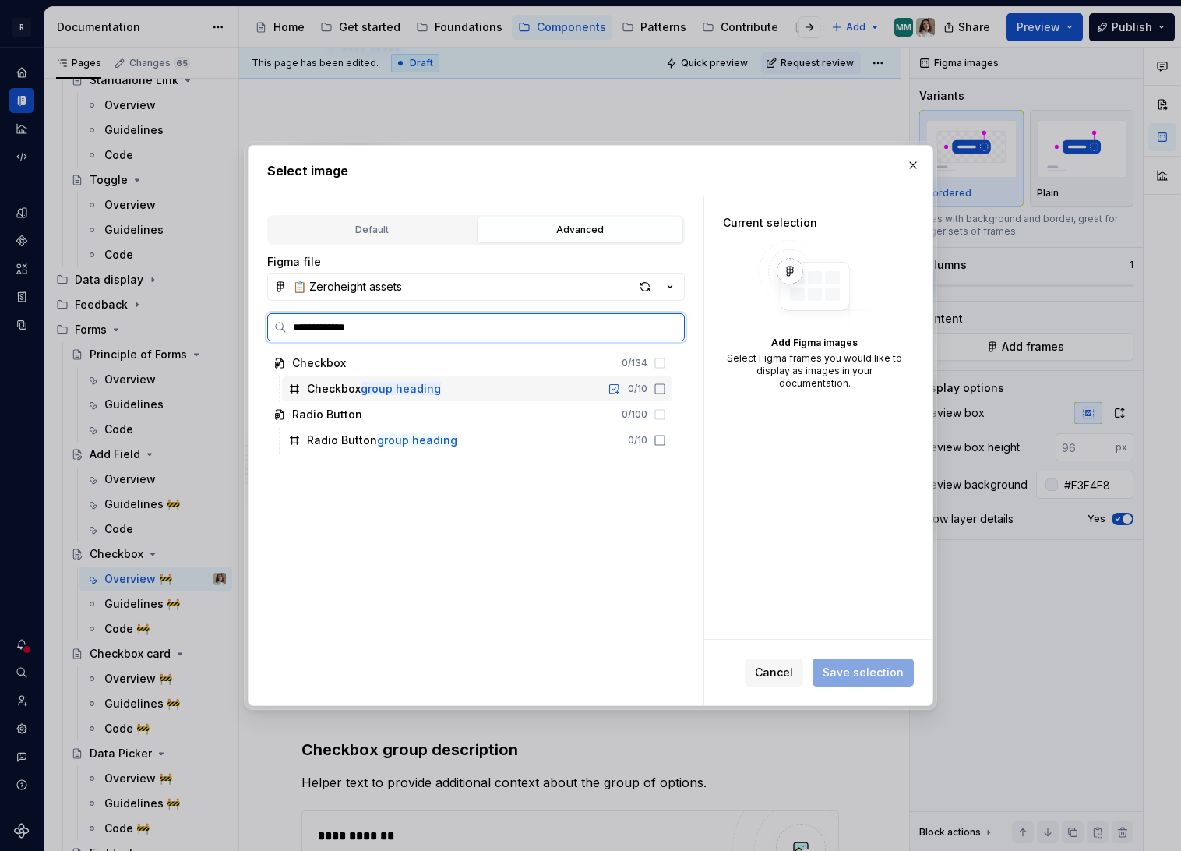
click at [446, 391] on div "Checkbox group heading 0 / 10" at bounding box center [477, 388] width 390 height 25
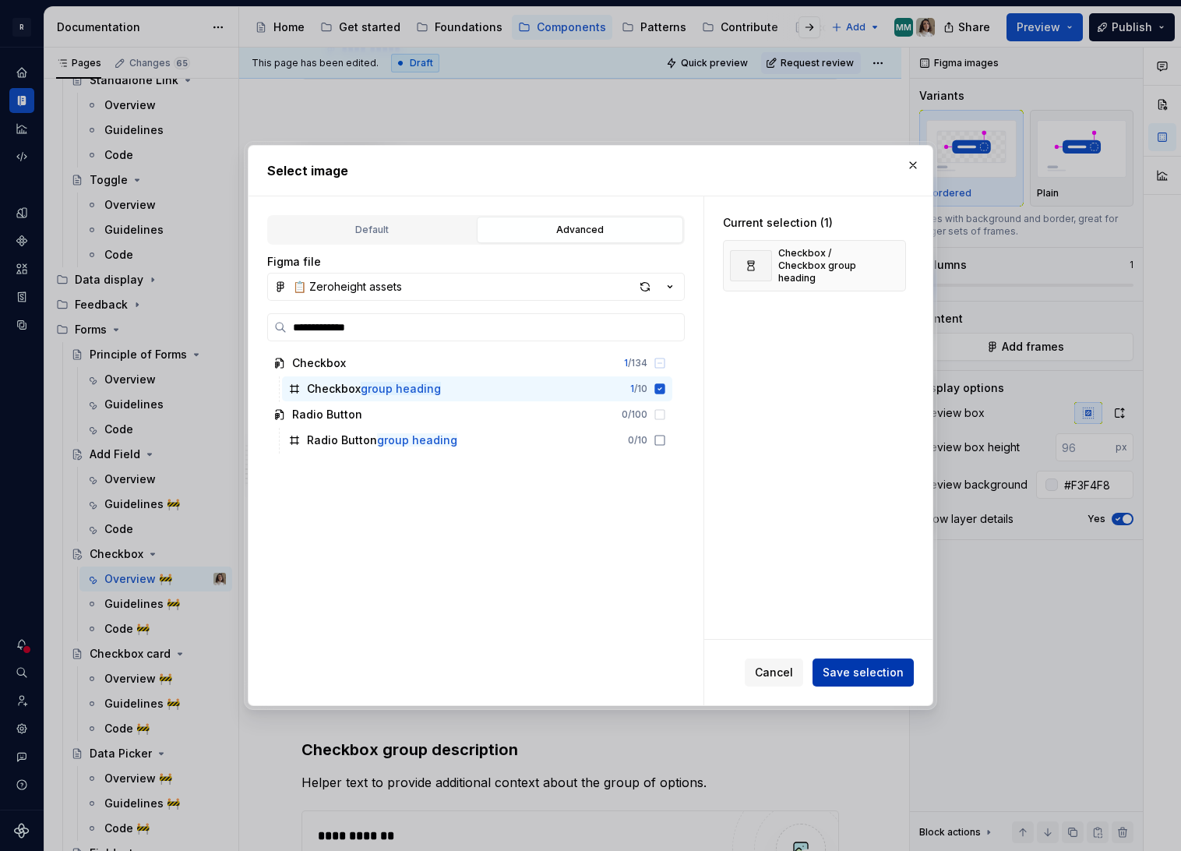
click at [850, 678] on span "Save selection" at bounding box center [863, 673] width 81 height 16
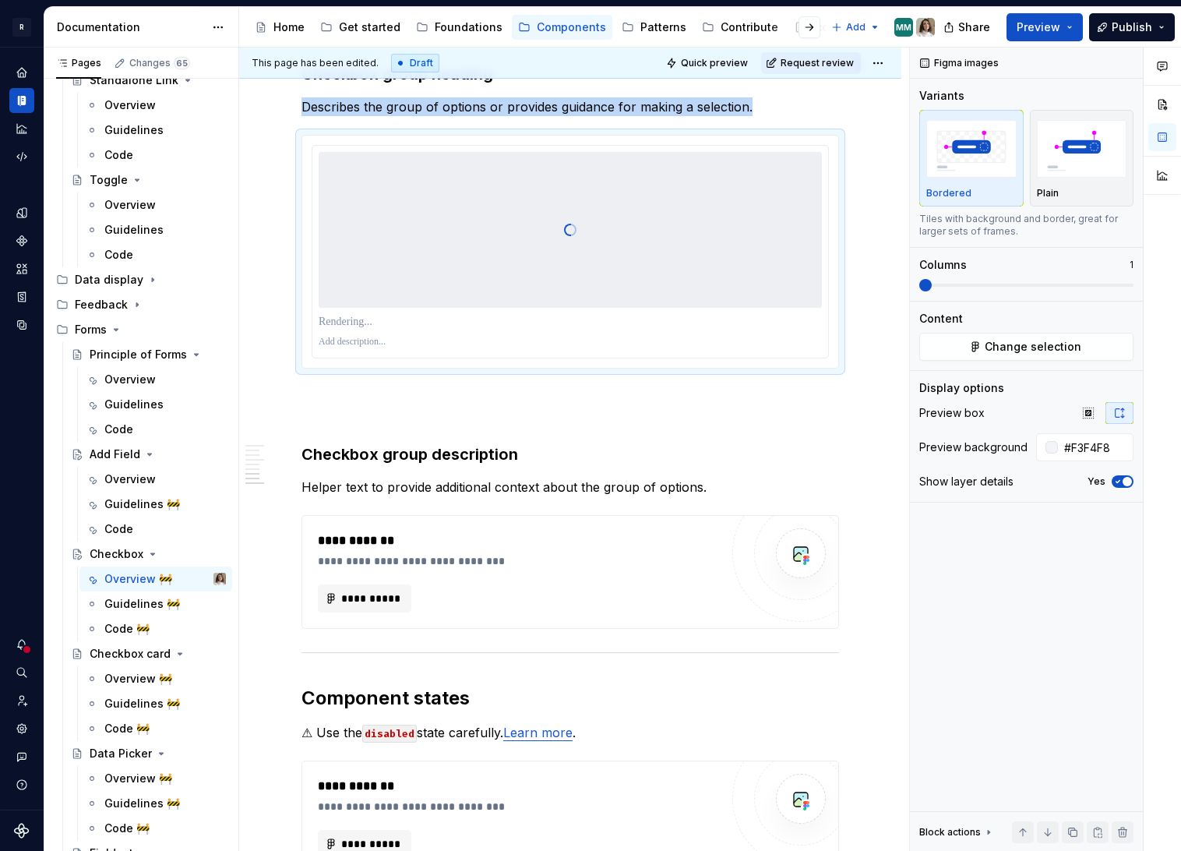
scroll to position [2660, 0]
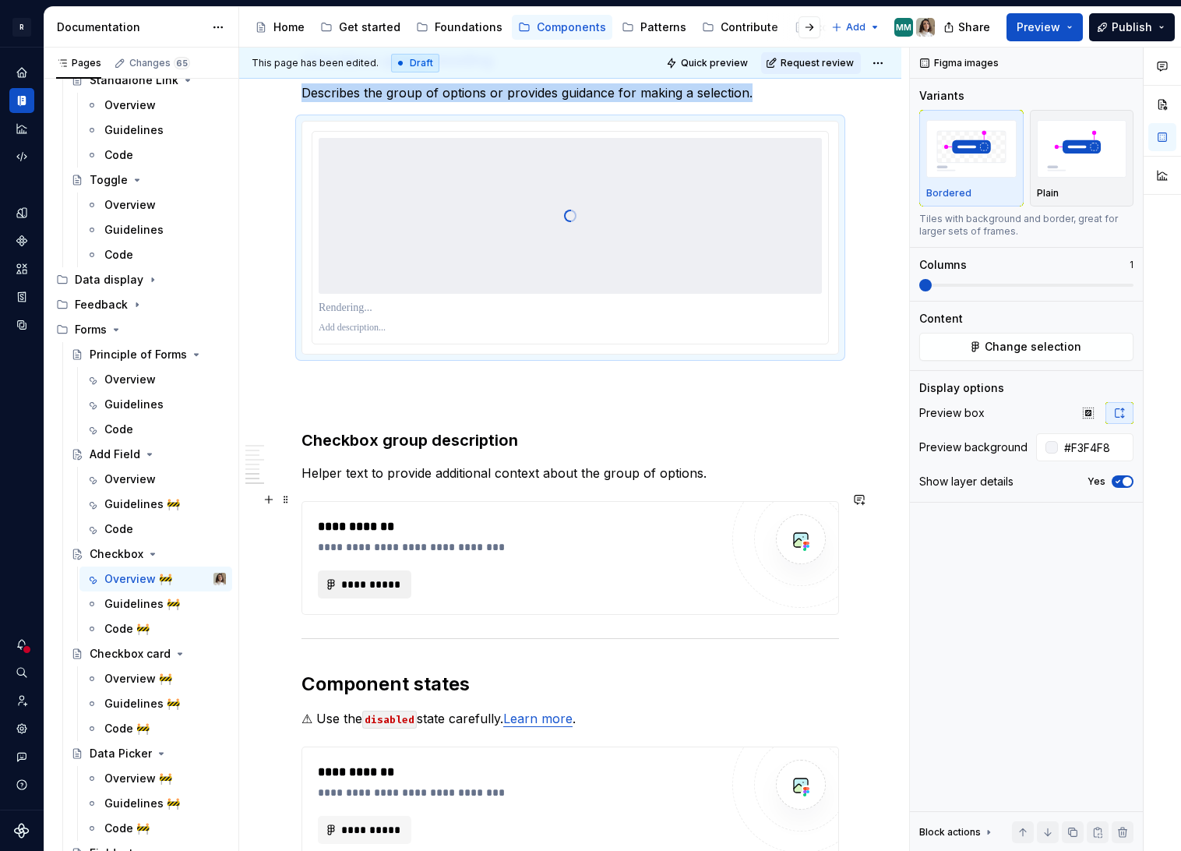
click at [379, 570] on button "**********" at bounding box center [364, 584] width 93 height 28
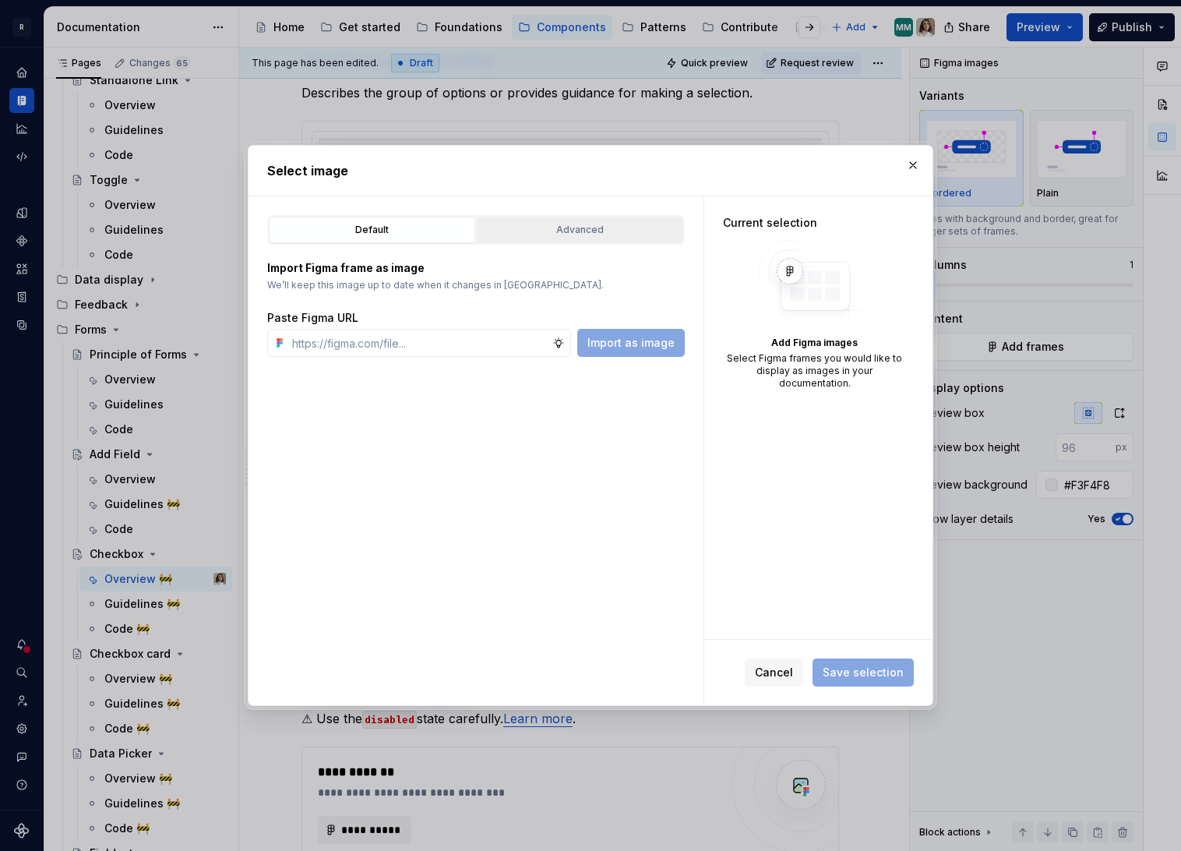
click at [607, 224] on div "Advanced" at bounding box center [580, 230] width 196 height 16
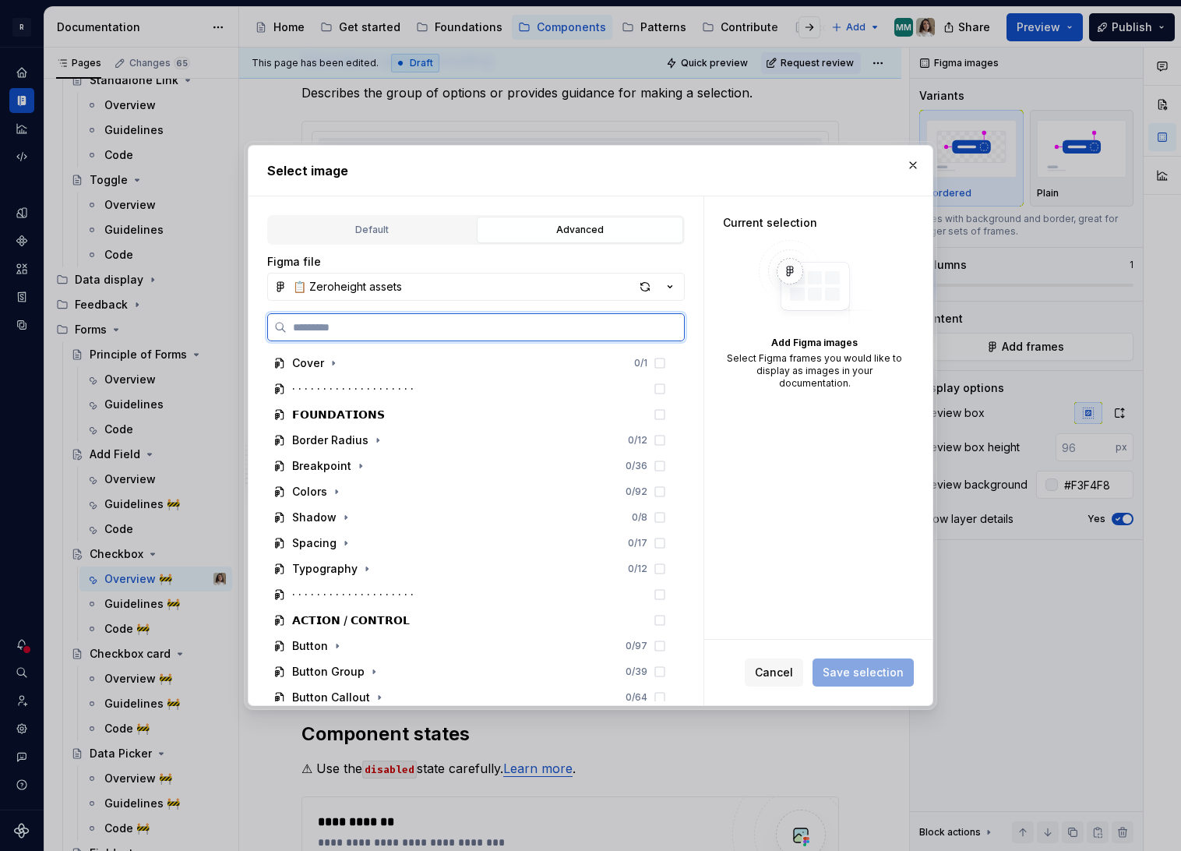
click at [365, 323] on input "search" at bounding box center [485, 327] width 397 height 16
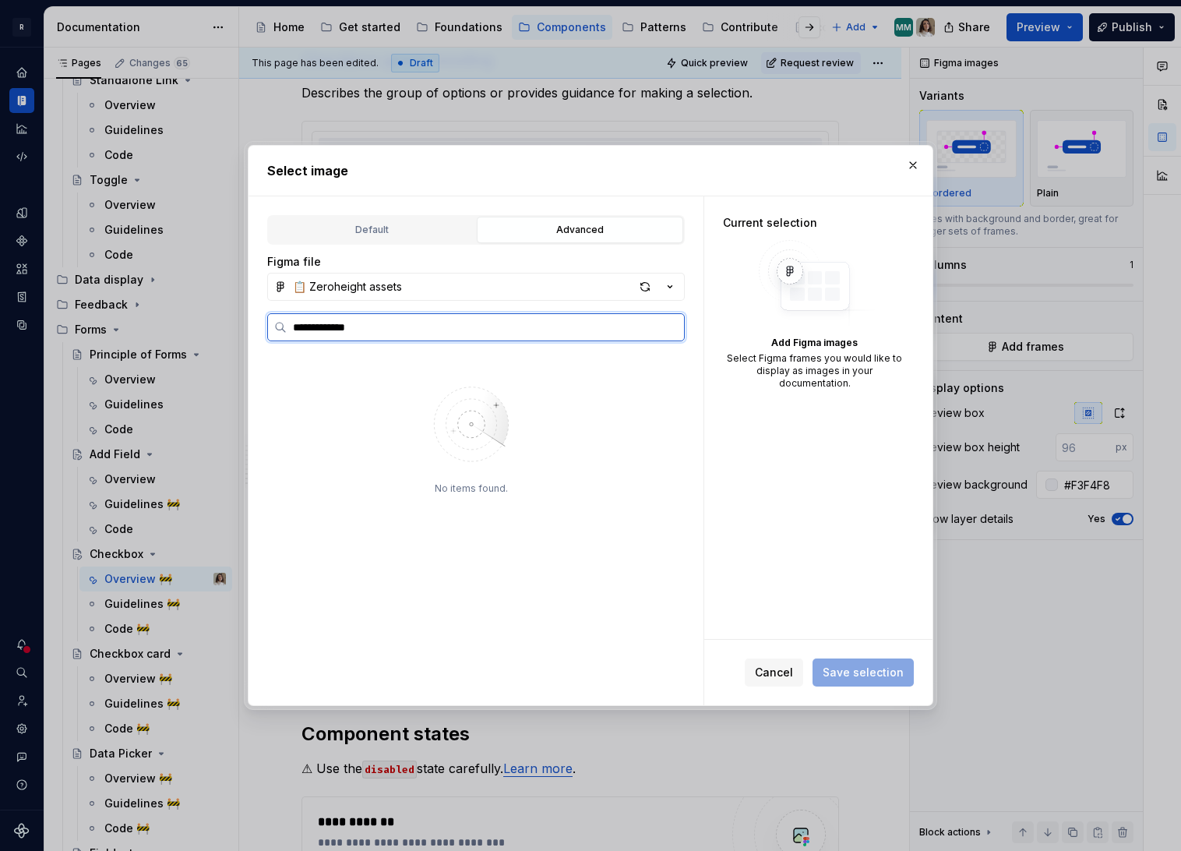
type input "**********"
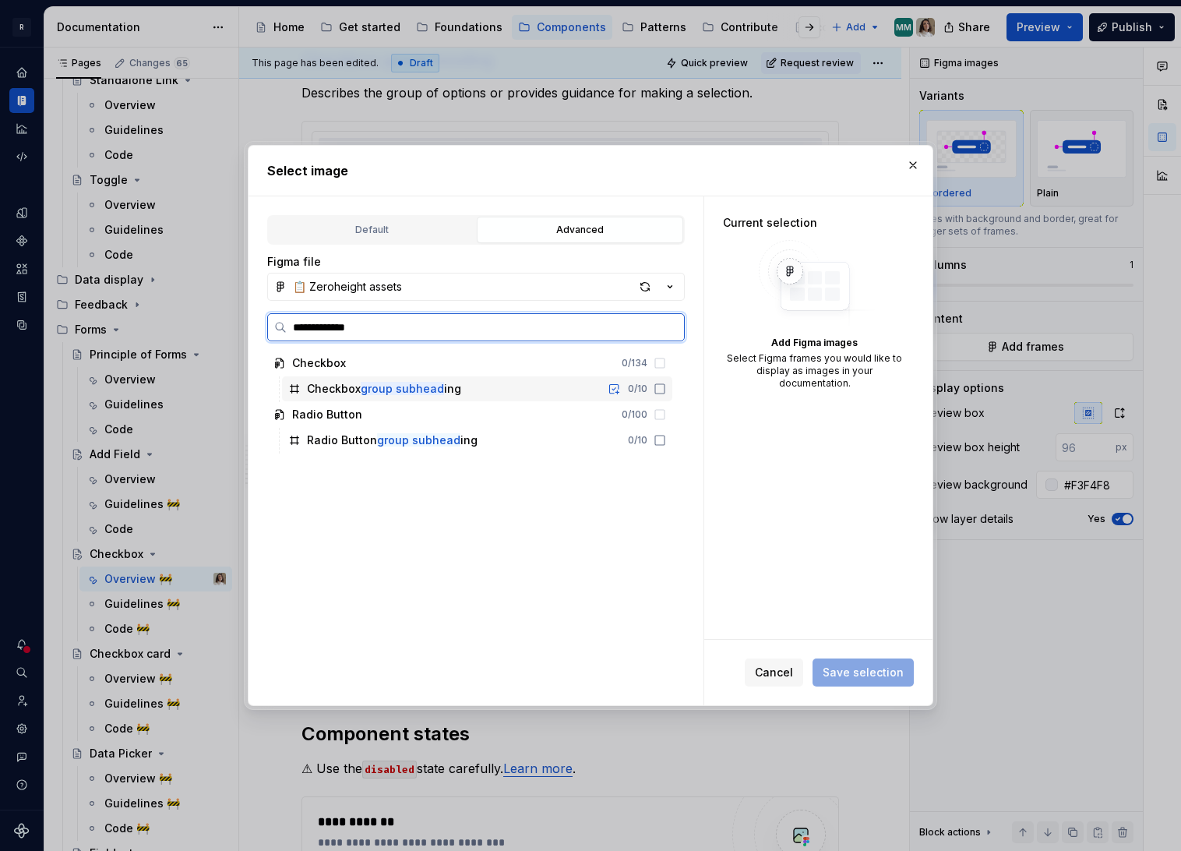
click at [470, 390] on div "Checkbox group subhead ing 0 / 10" at bounding box center [477, 388] width 390 height 25
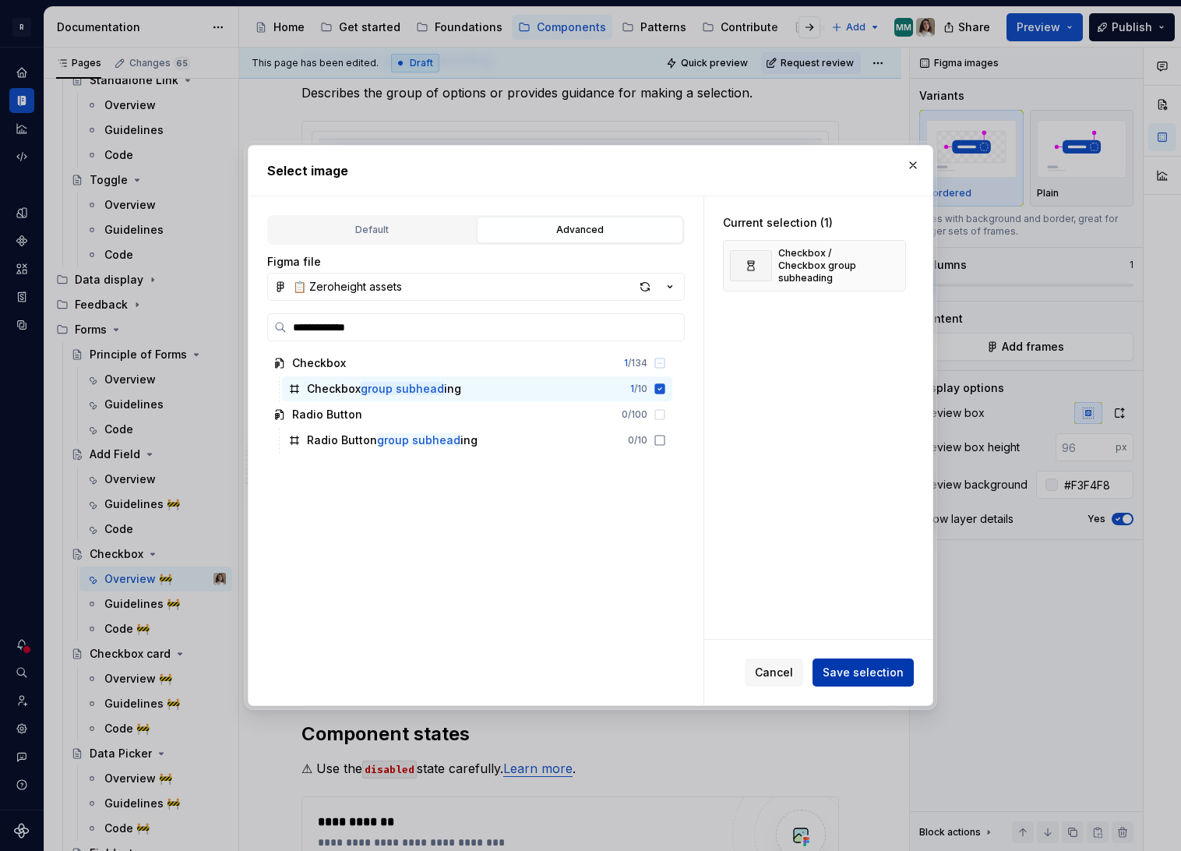
click at [870, 665] on span "Save selection" at bounding box center [863, 673] width 81 height 16
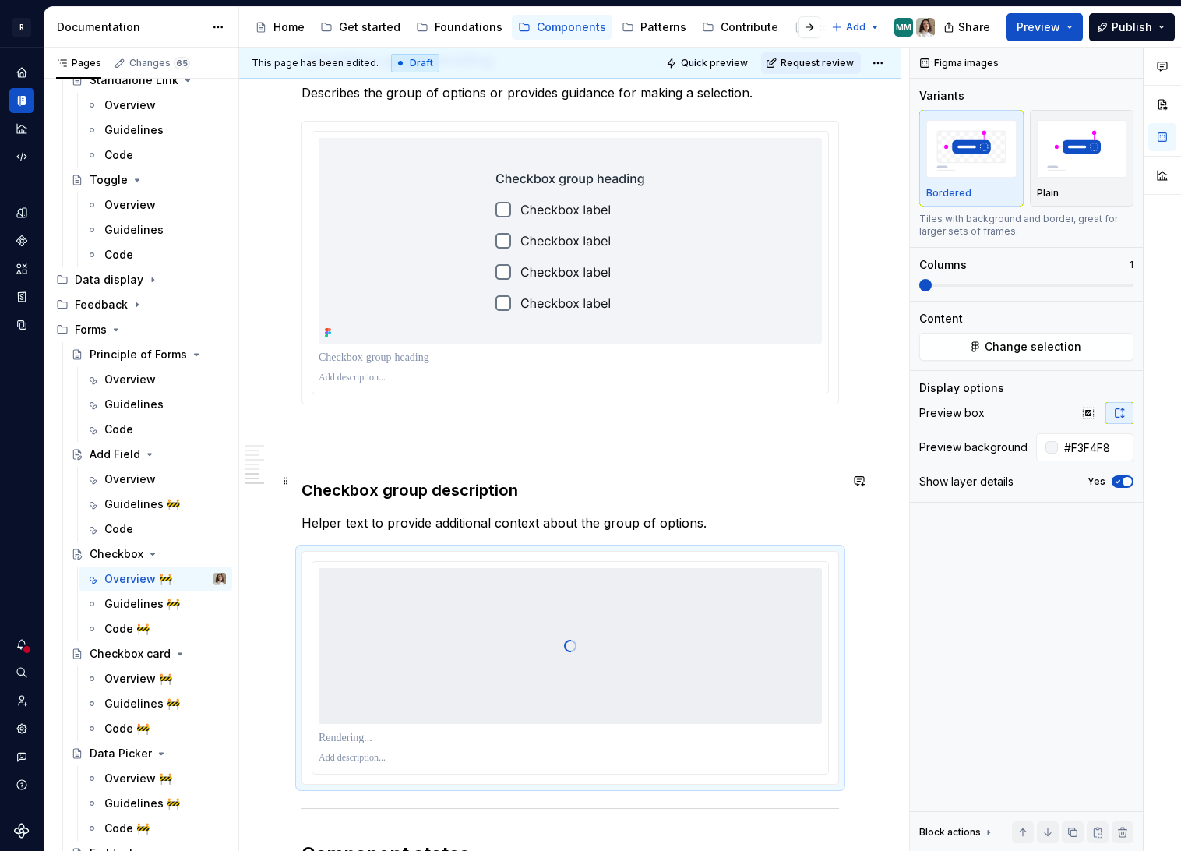
click at [448, 481] on h3 "Checkbox group description" at bounding box center [570, 490] width 538 height 22
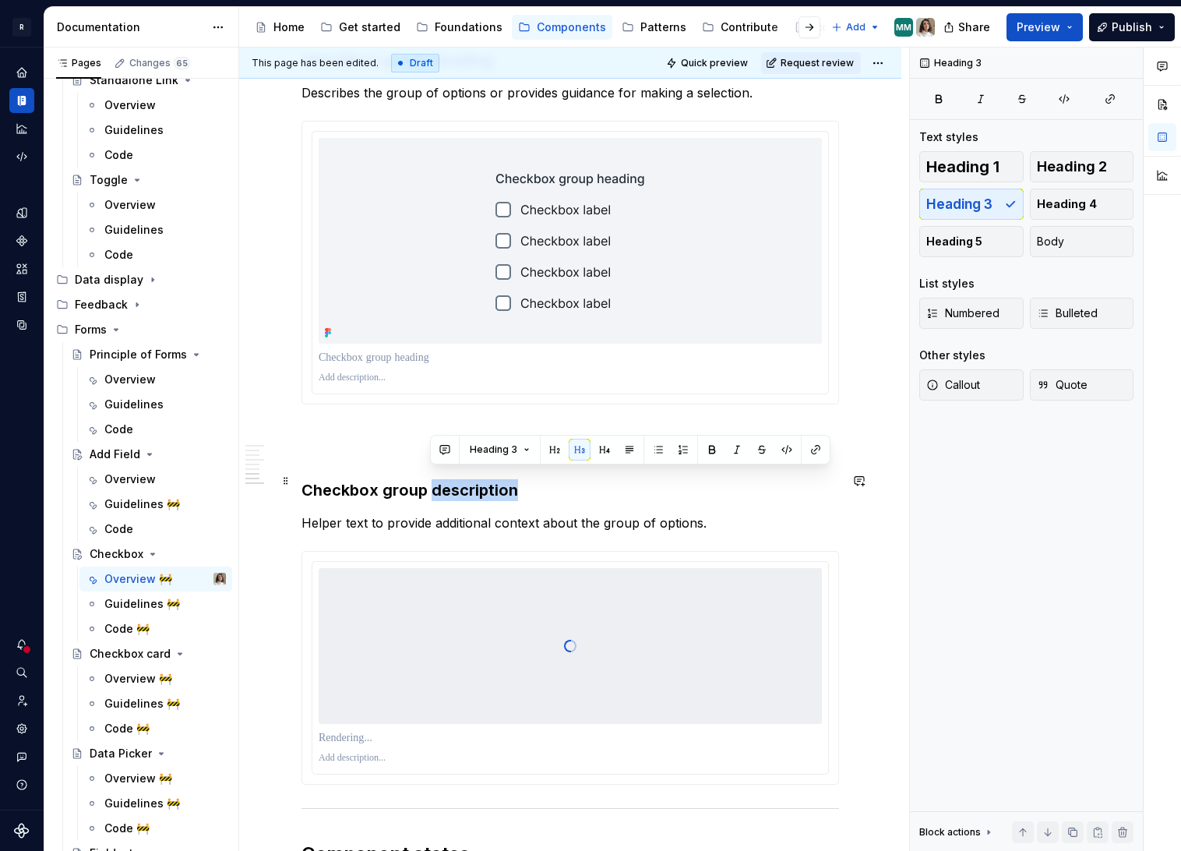
click at [448, 481] on h3 "Checkbox group description" at bounding box center [570, 490] width 538 height 22
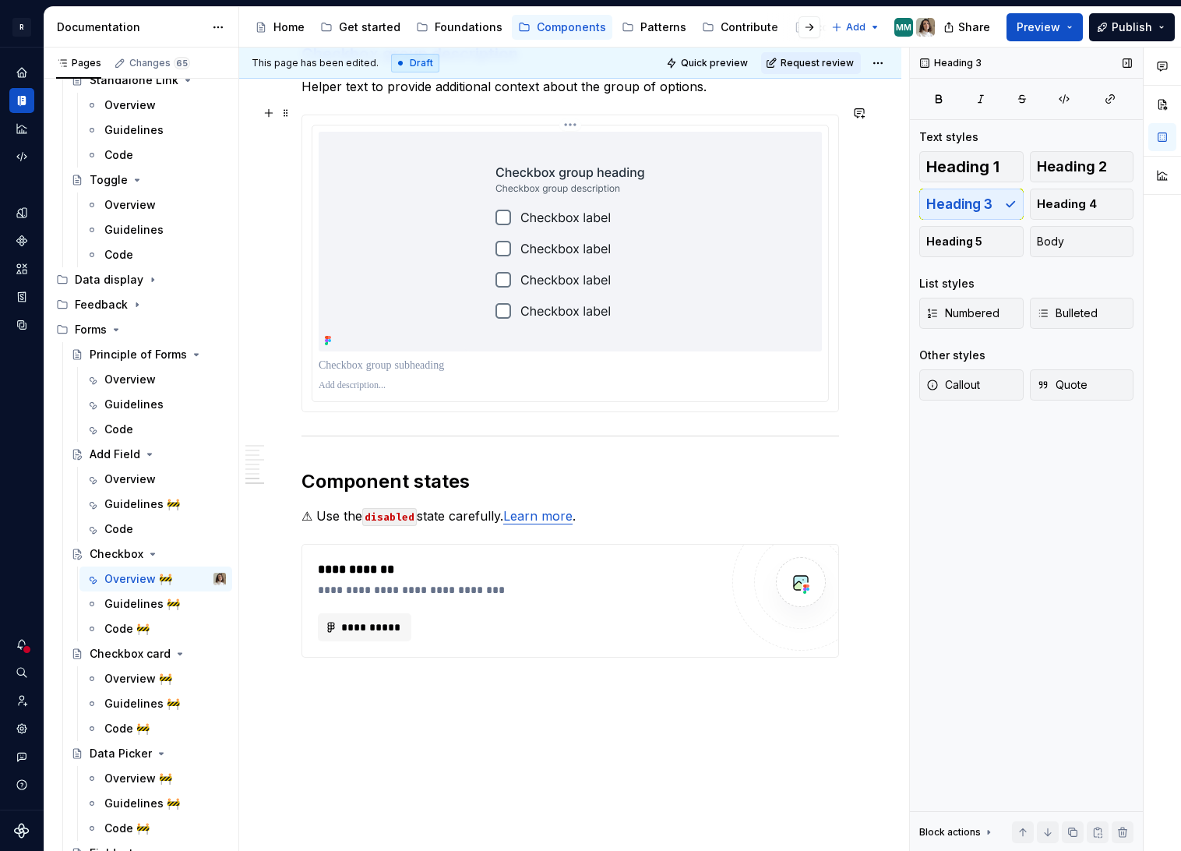
scroll to position [3098, 0]
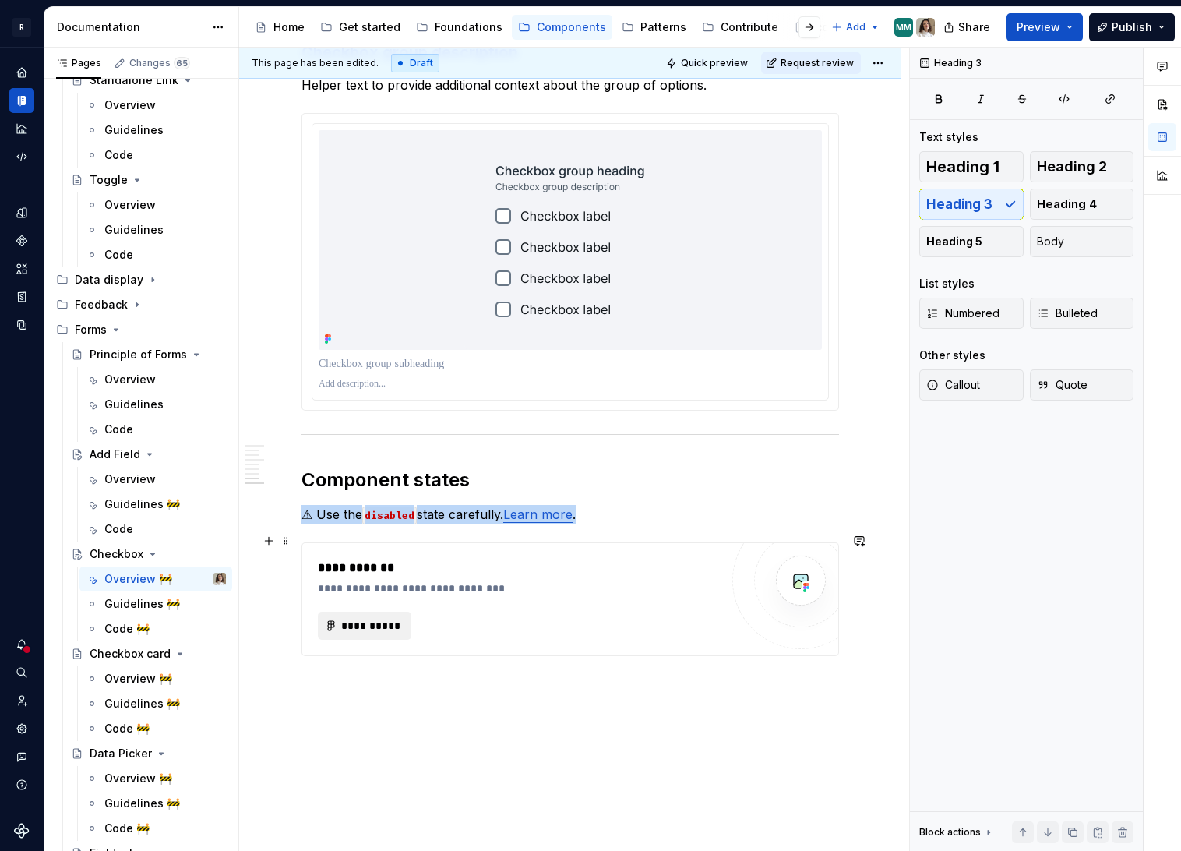
click at [365, 618] on span "**********" at bounding box center [370, 626] width 61 height 16
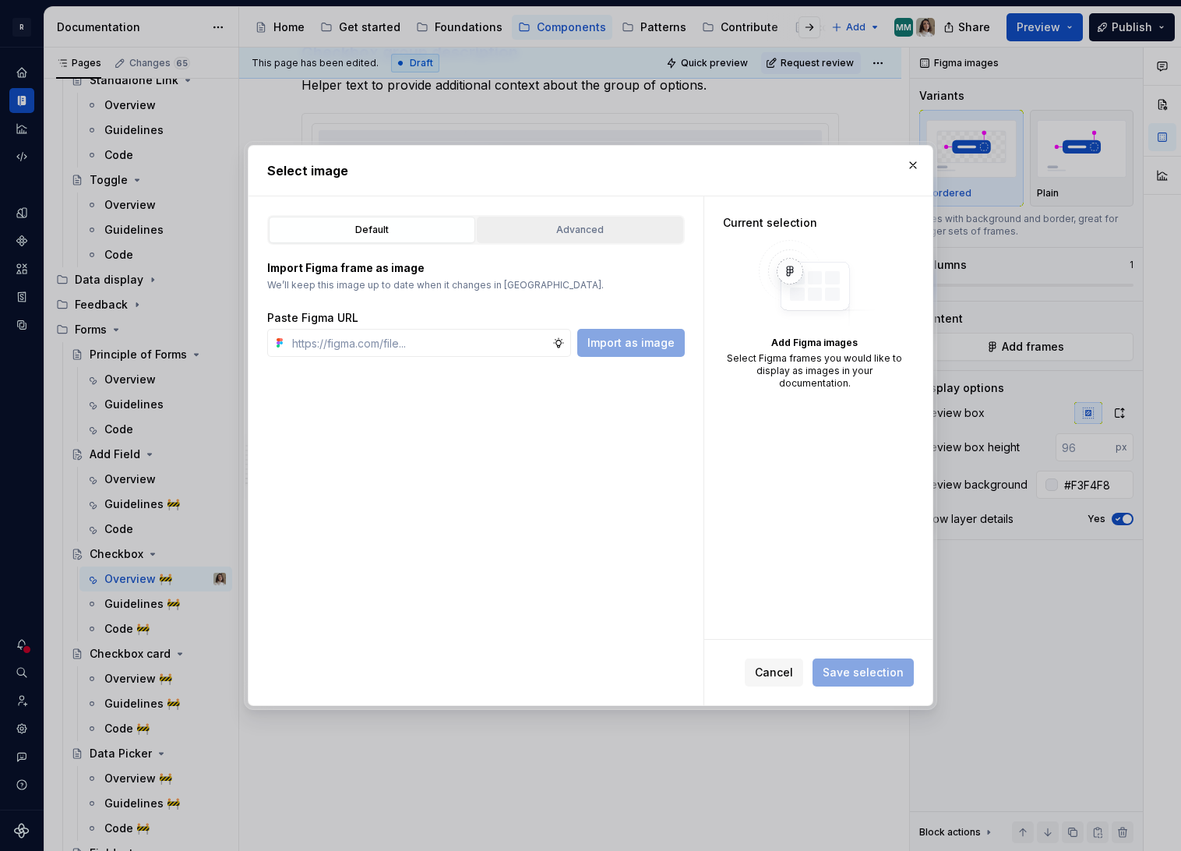
click at [603, 230] on div "Advanced" at bounding box center [580, 230] width 196 height 16
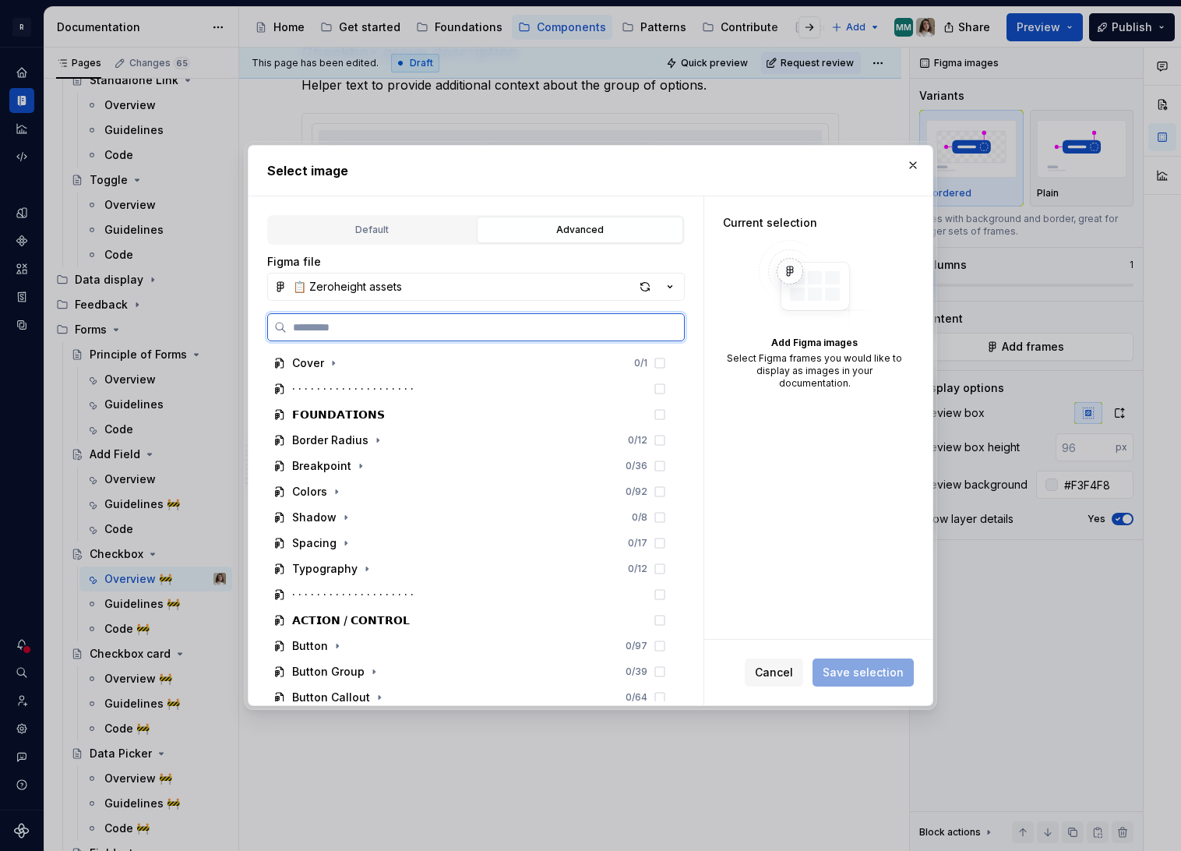
click at [388, 333] on input "search" at bounding box center [485, 327] width 397 height 16
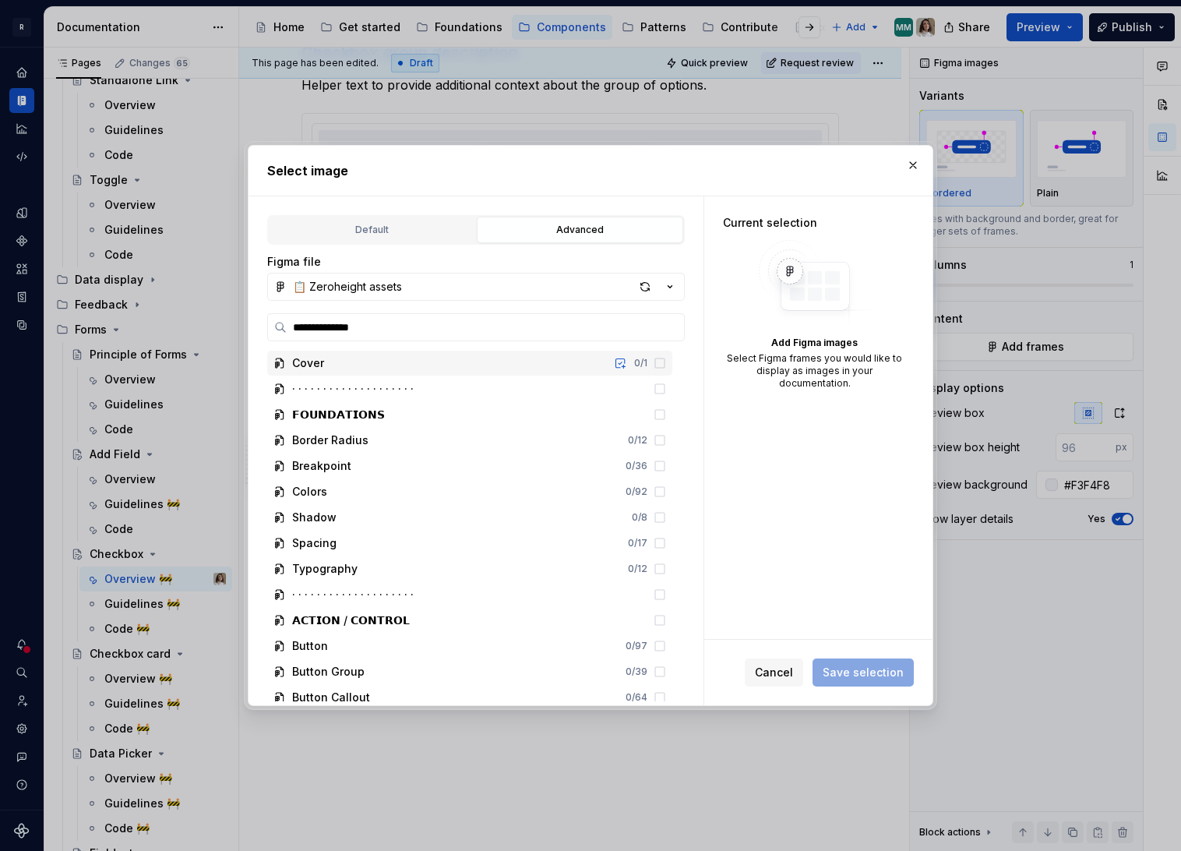
type input "**********"
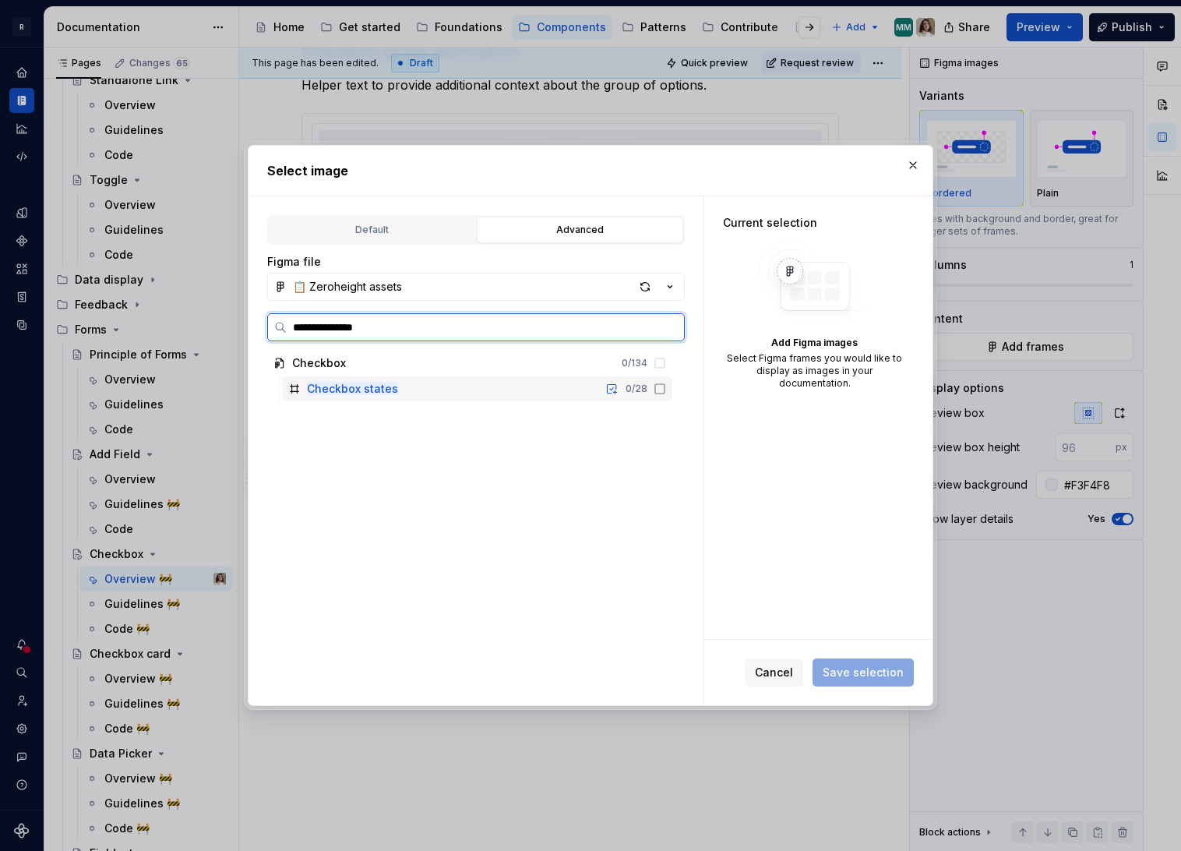
click at [455, 396] on div "Checkbox states 0 / 28" at bounding box center [477, 388] width 390 height 25
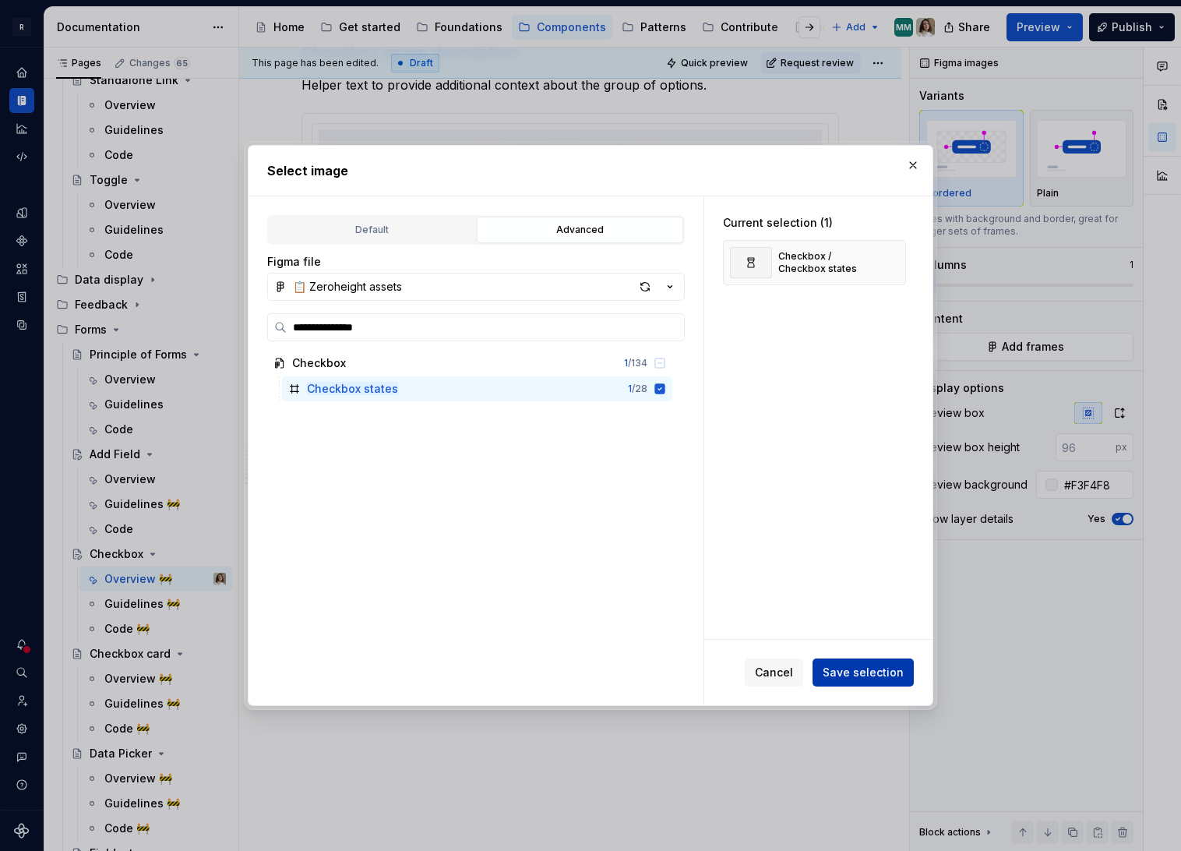
click at [855, 679] on span "Save selection" at bounding box center [863, 673] width 81 height 16
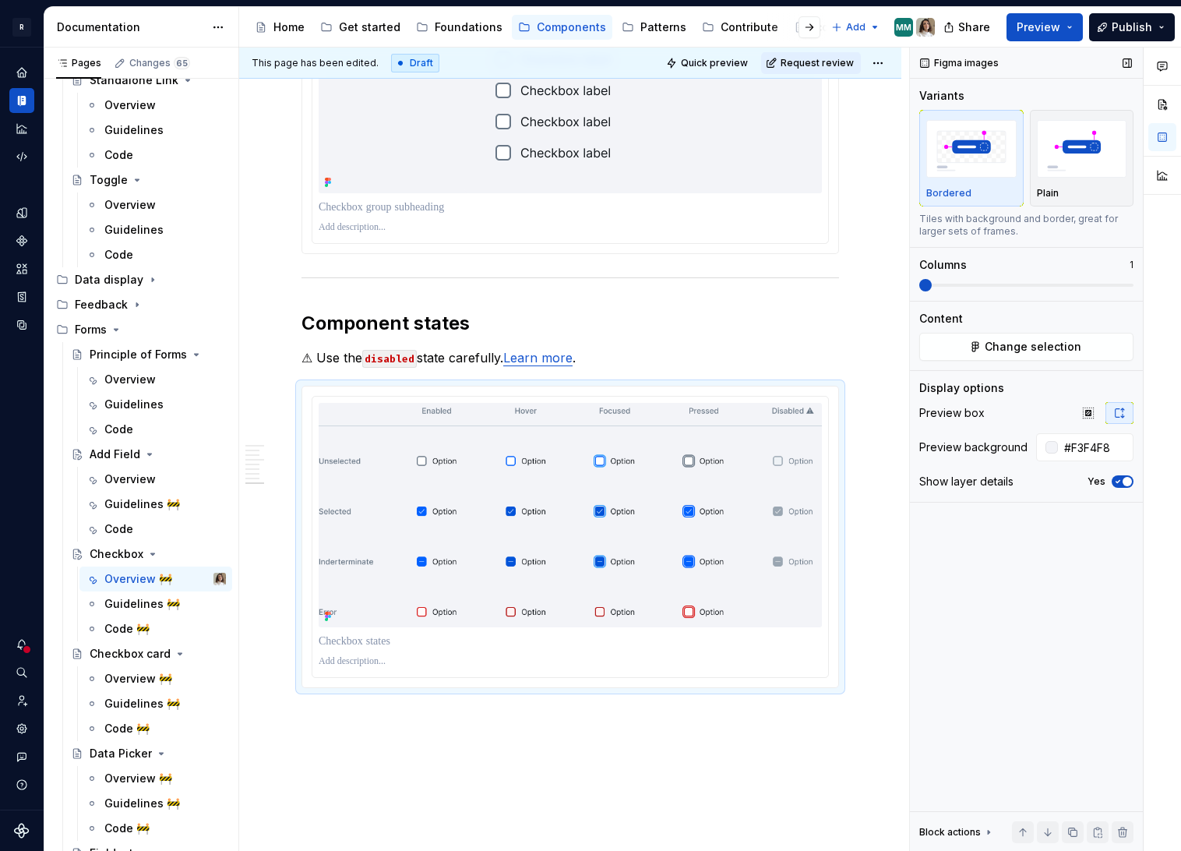
scroll to position [3262, 0]
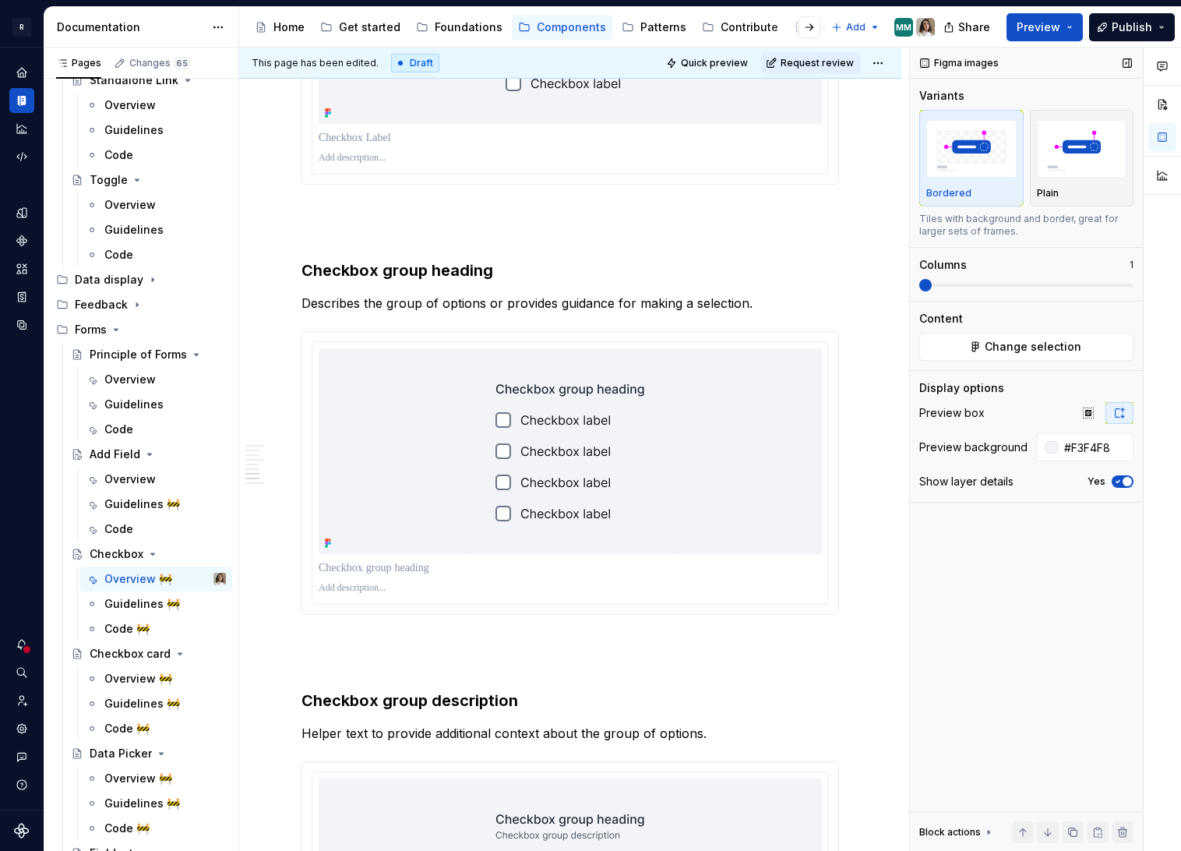
type textarea "*"
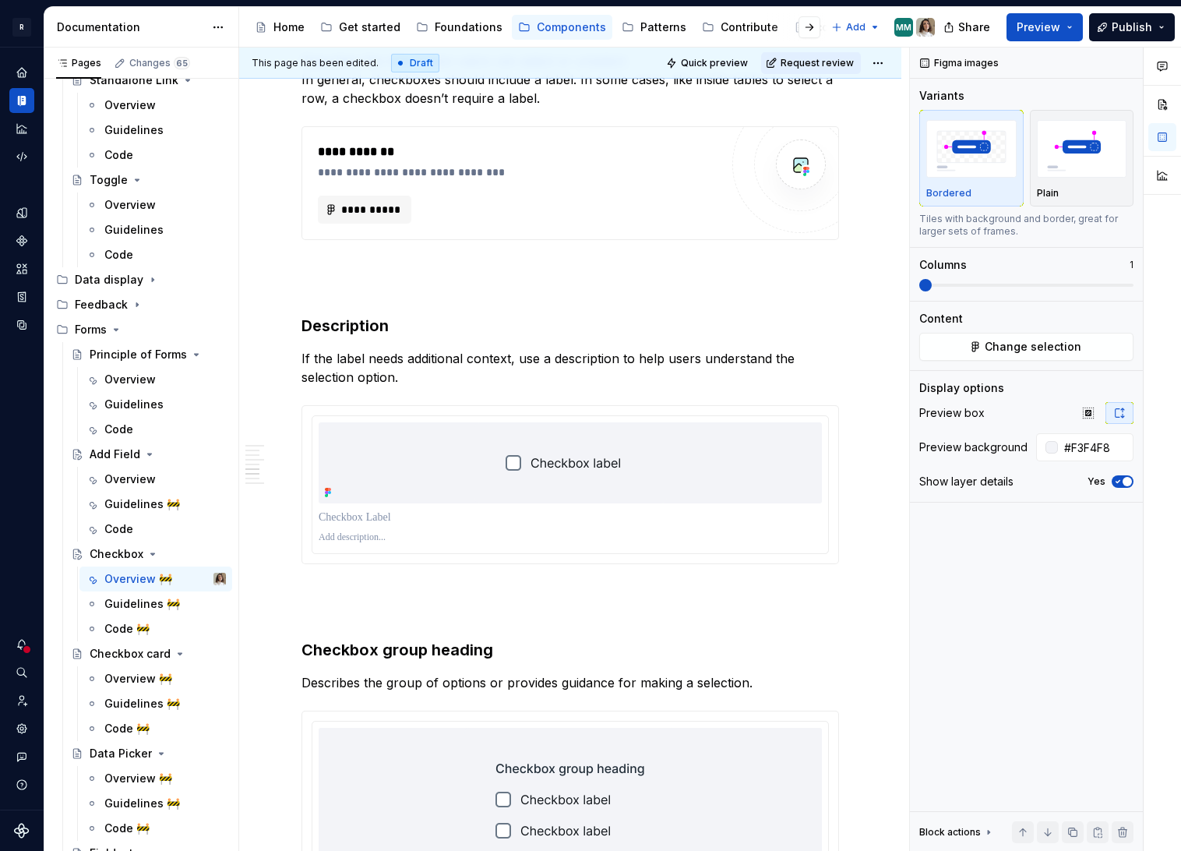
scroll to position [2043, 0]
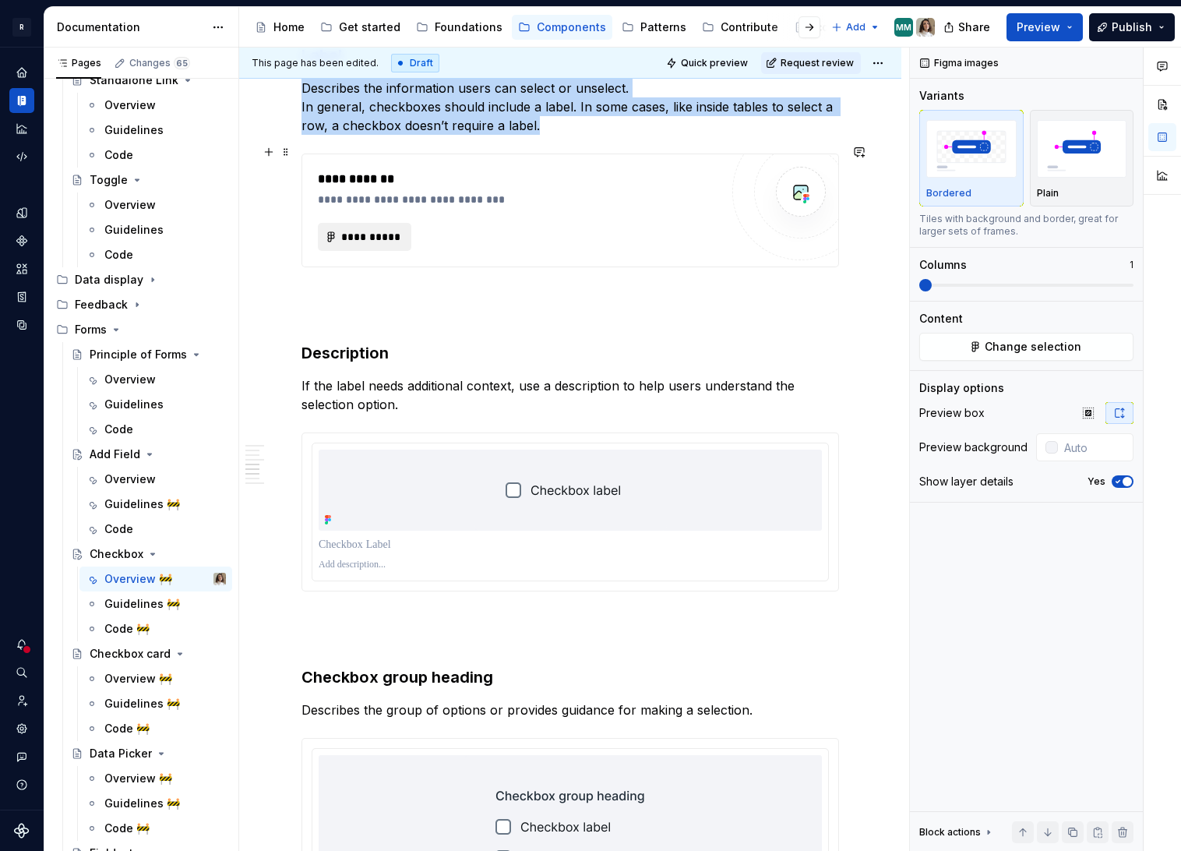
click at [372, 229] on span "**********" at bounding box center [370, 237] width 61 height 16
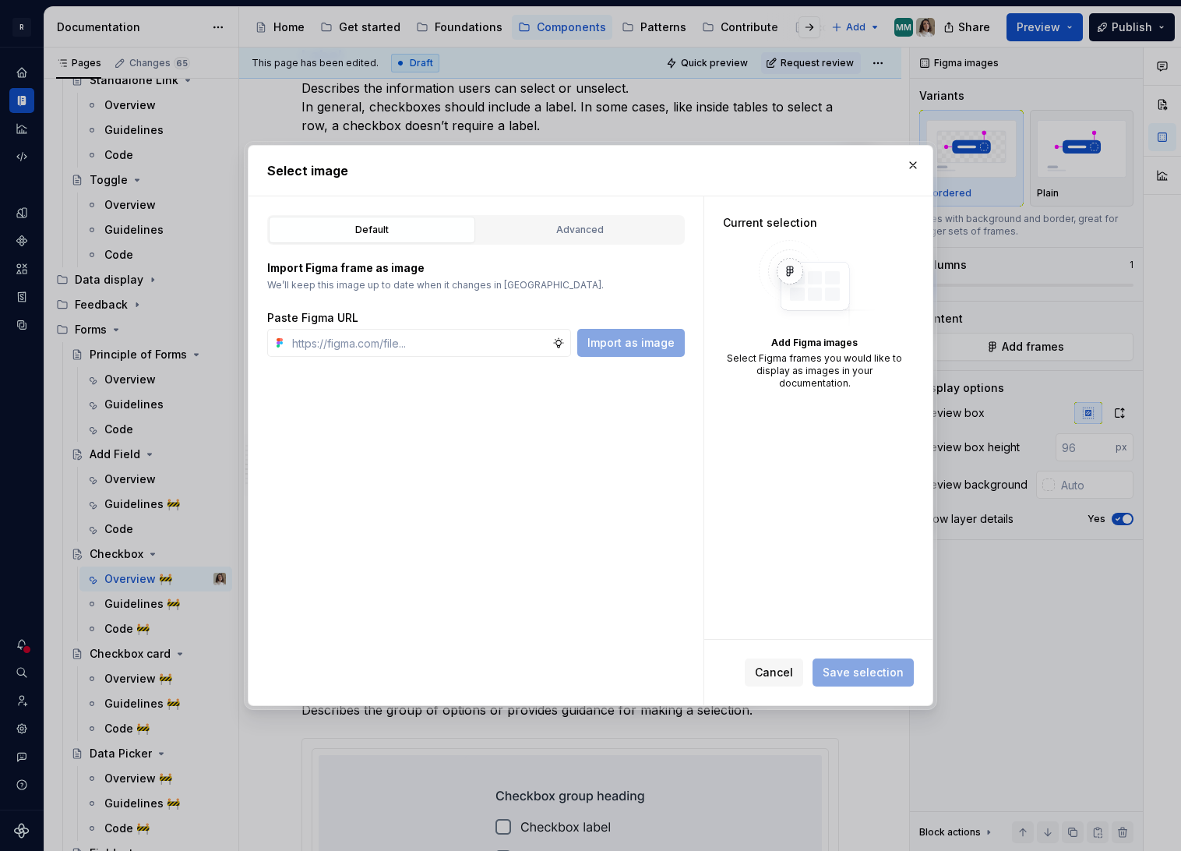
type textarea "*"
click at [598, 228] on div "Advanced" at bounding box center [580, 230] width 196 height 16
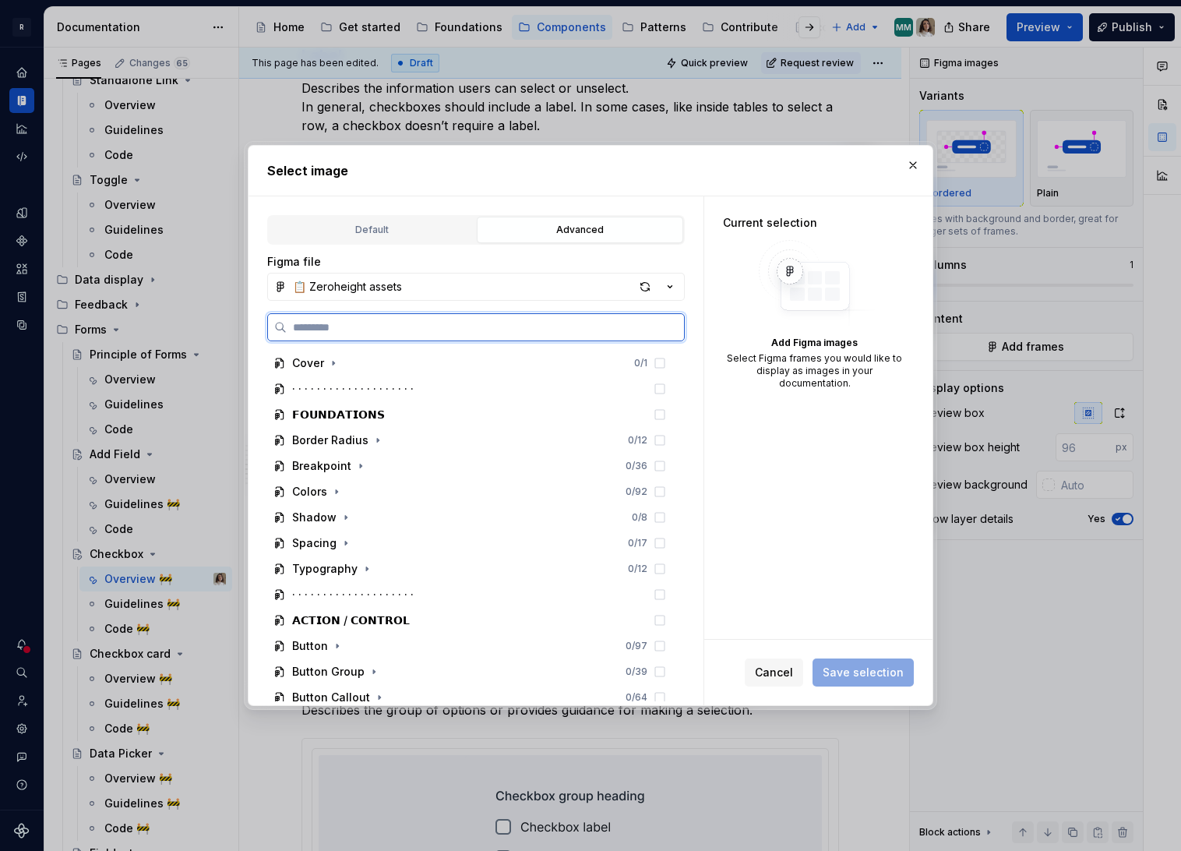
click at [395, 322] on input "search" at bounding box center [485, 327] width 397 height 16
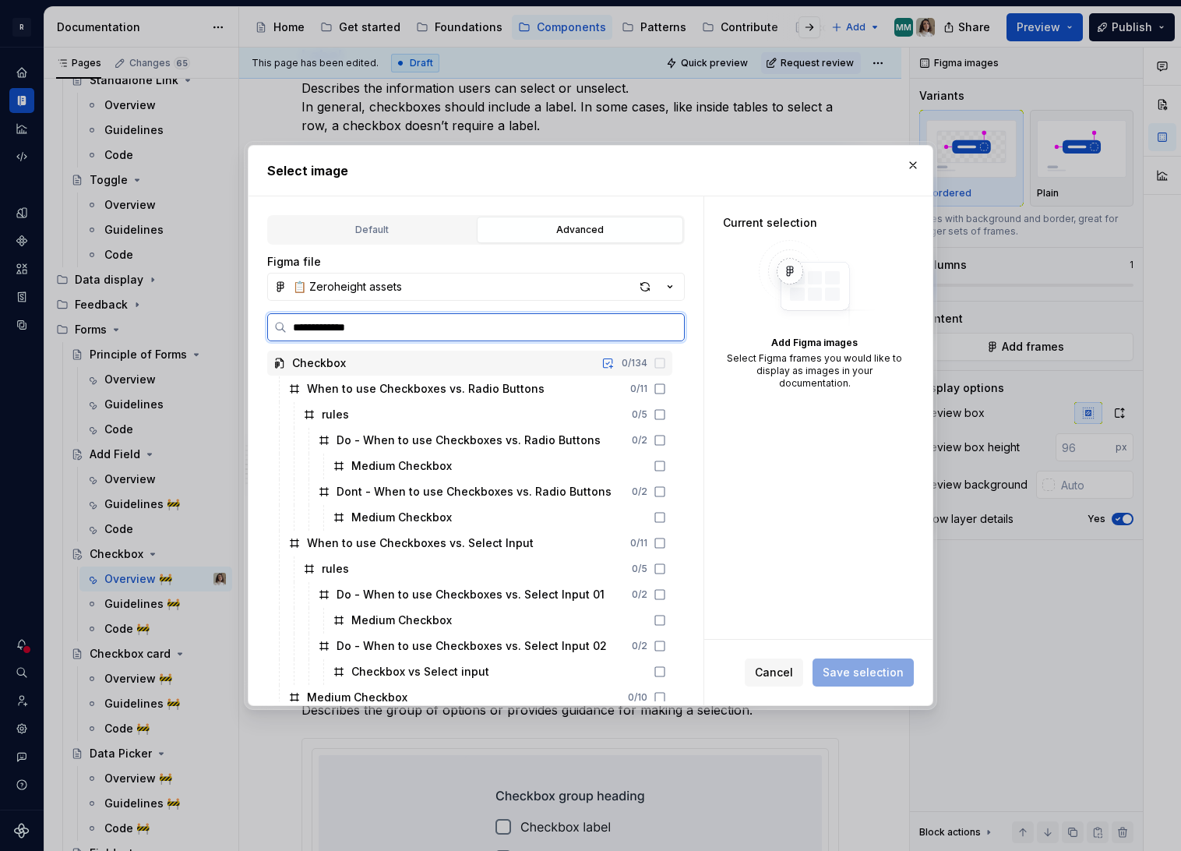
type input "**********"
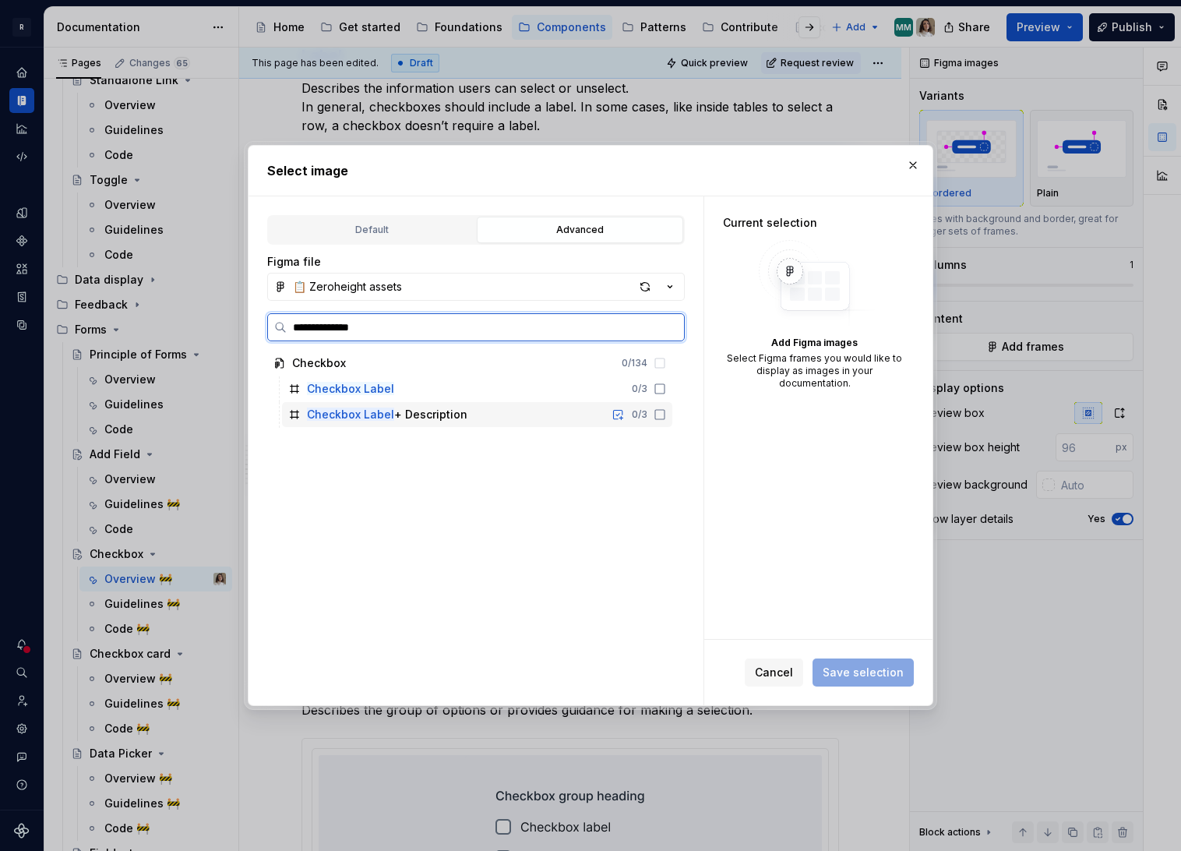
click at [458, 411] on div "Checkbox Label + Description" at bounding box center [387, 415] width 160 height 16
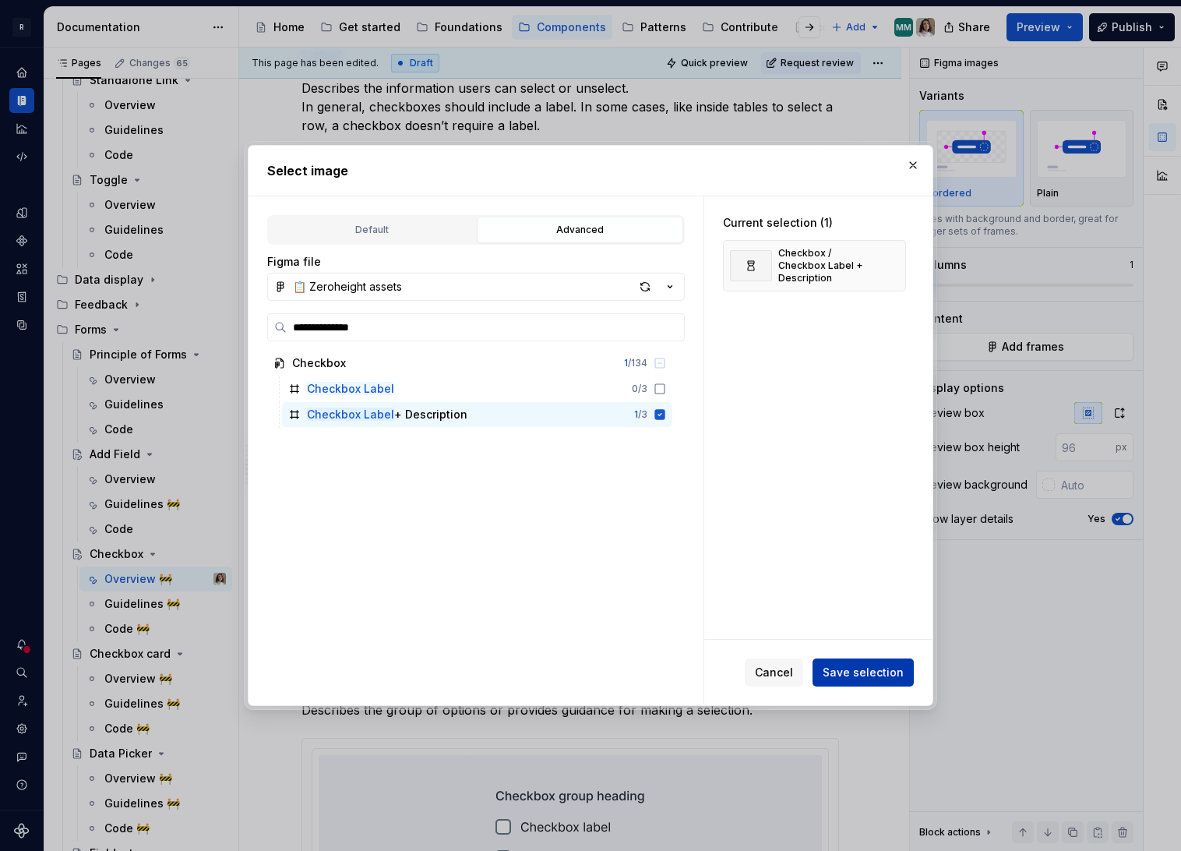
click at [865, 666] on span "Save selection" at bounding box center [863, 673] width 81 height 16
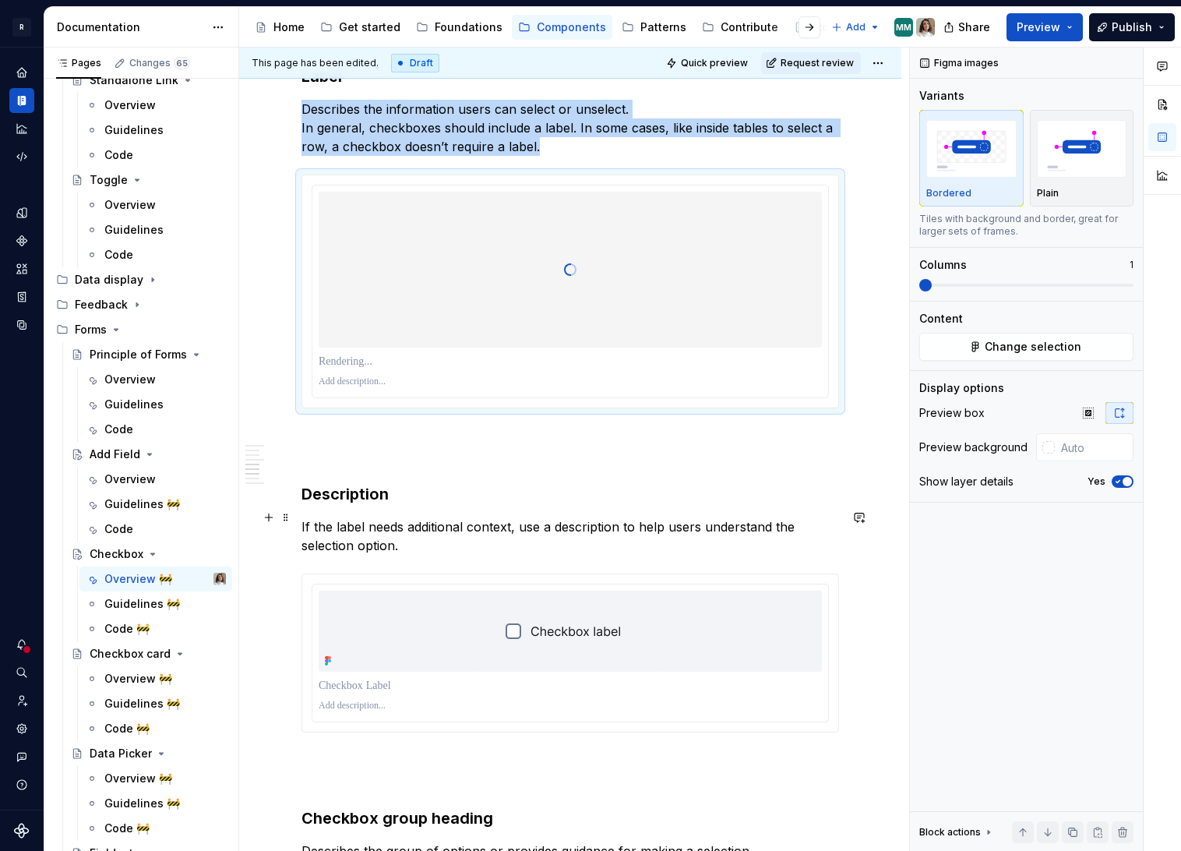
scroll to position [2017, 0]
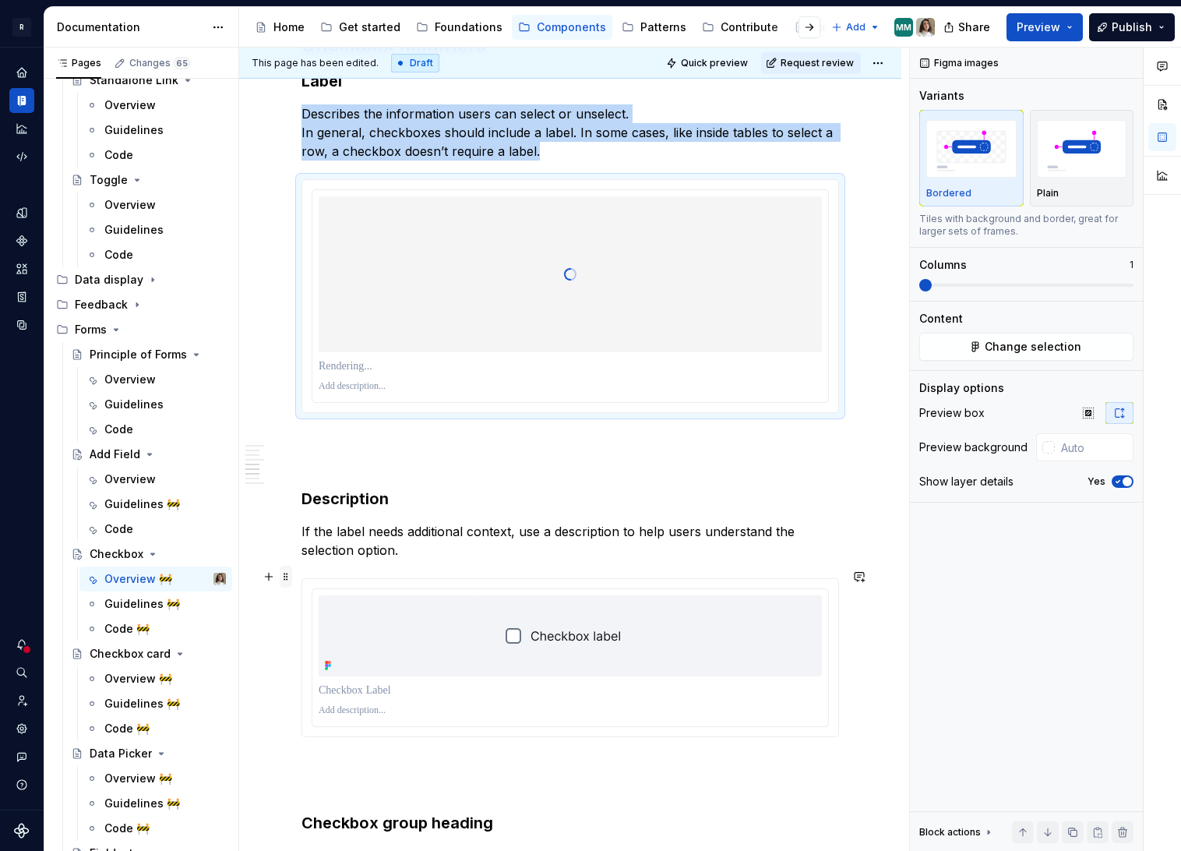
type input "#F3F4F8"
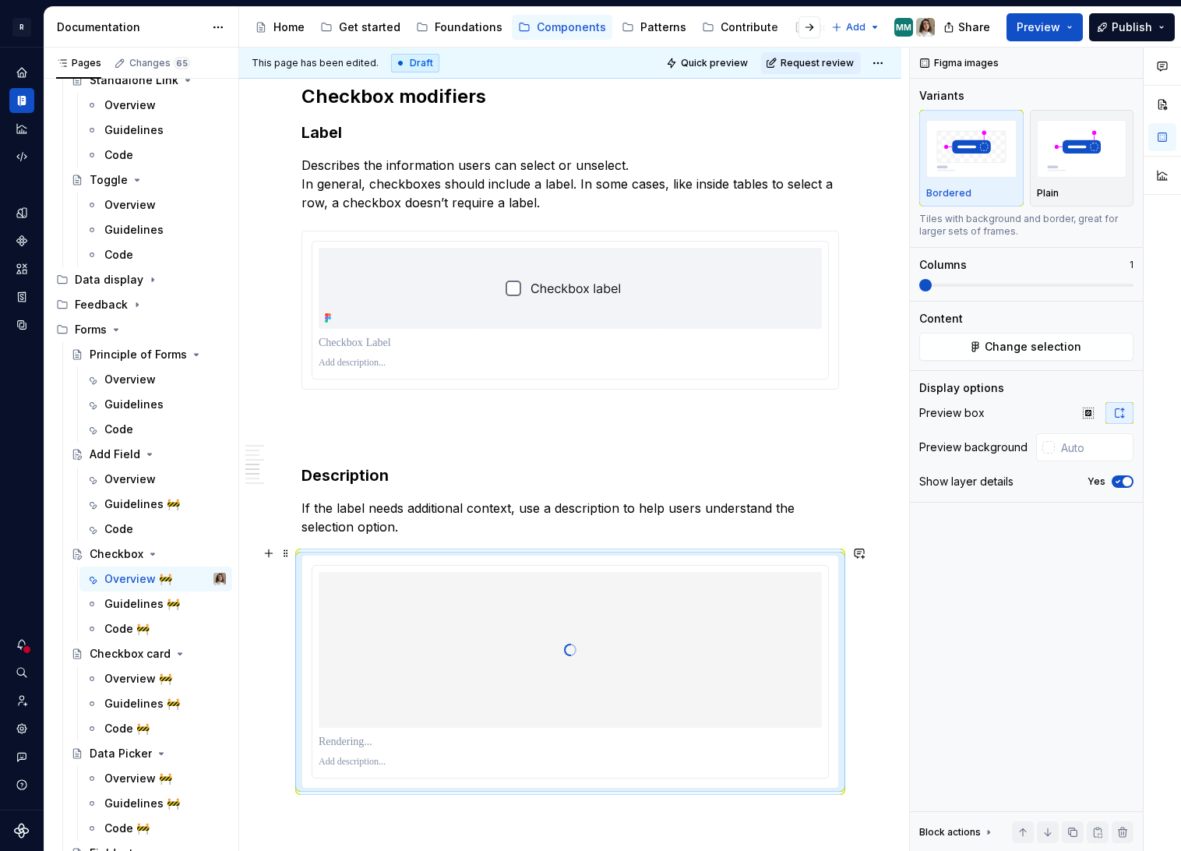
scroll to position [1919, 0]
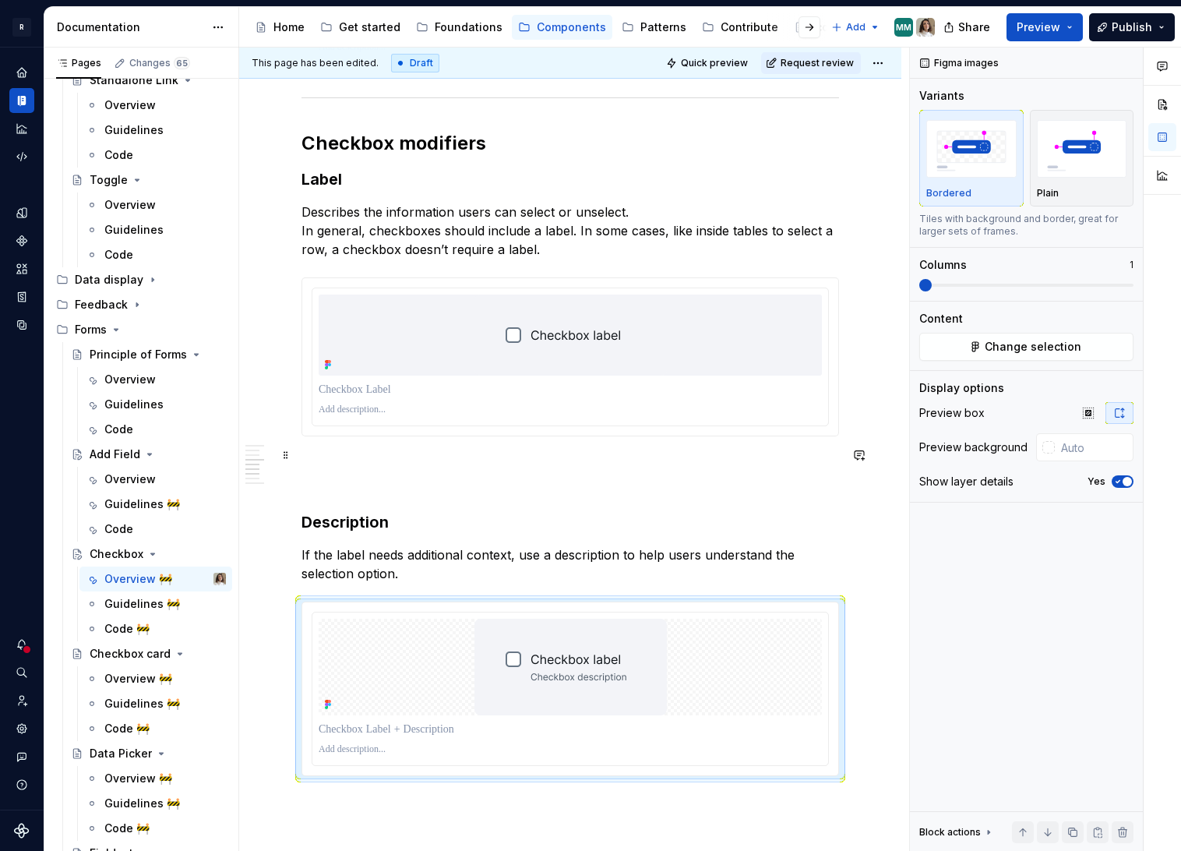
click at [392, 462] on p at bounding box center [570, 473] width 538 height 37
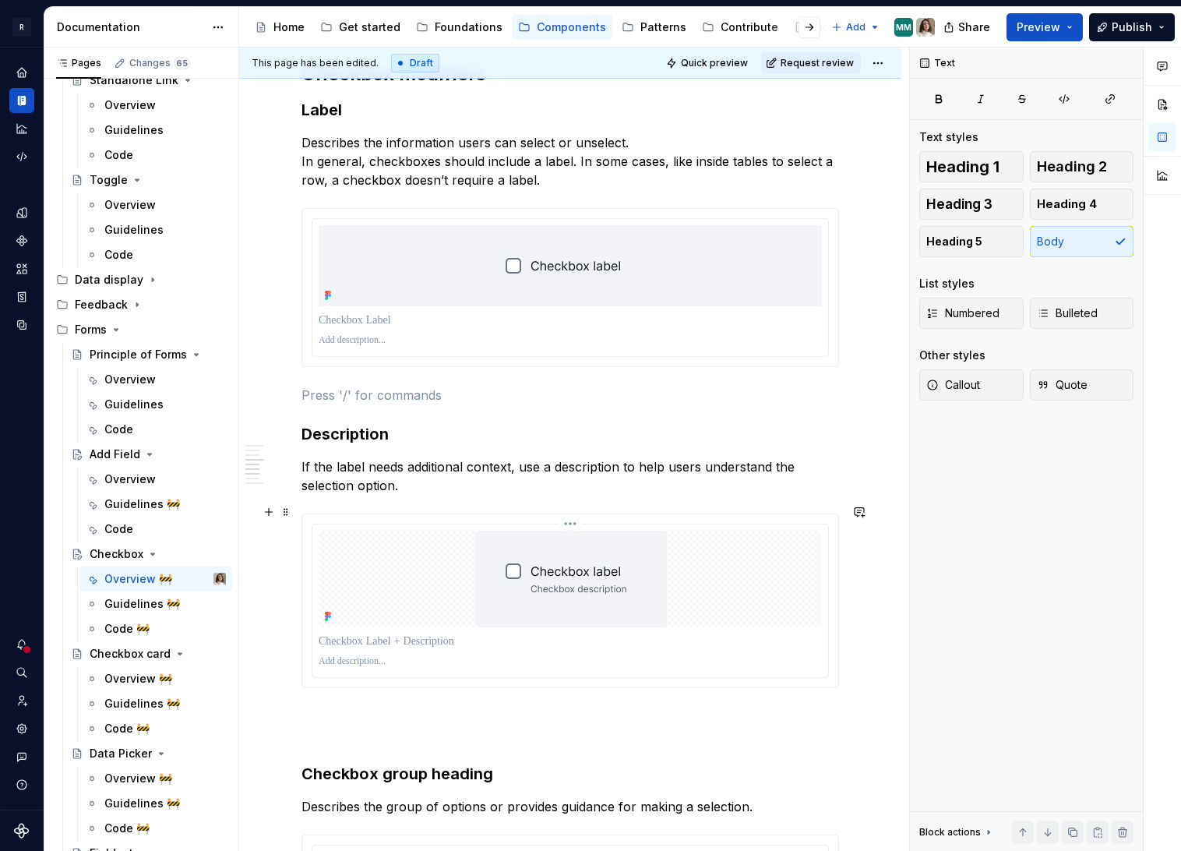
scroll to position [2032, 0]
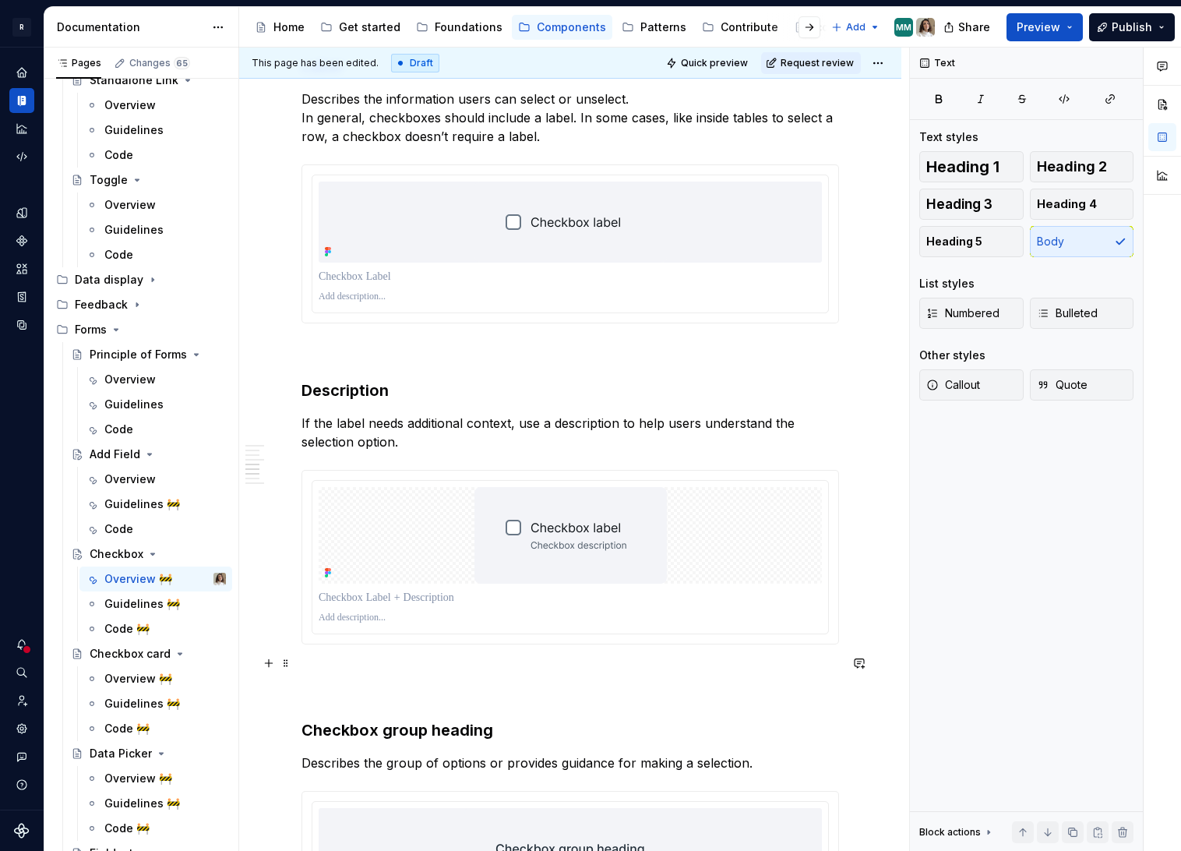
click at [318, 683] on p at bounding box center [570, 681] width 538 height 37
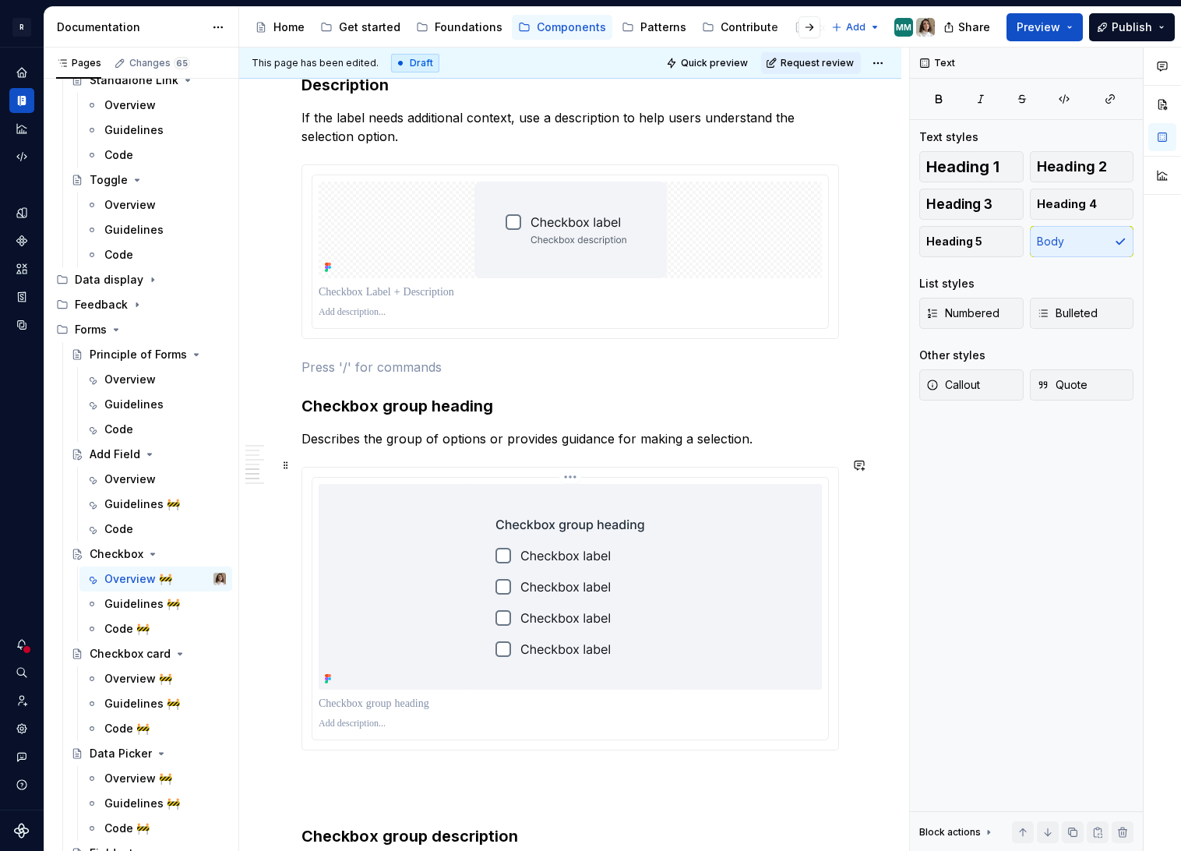
scroll to position [2432, 0]
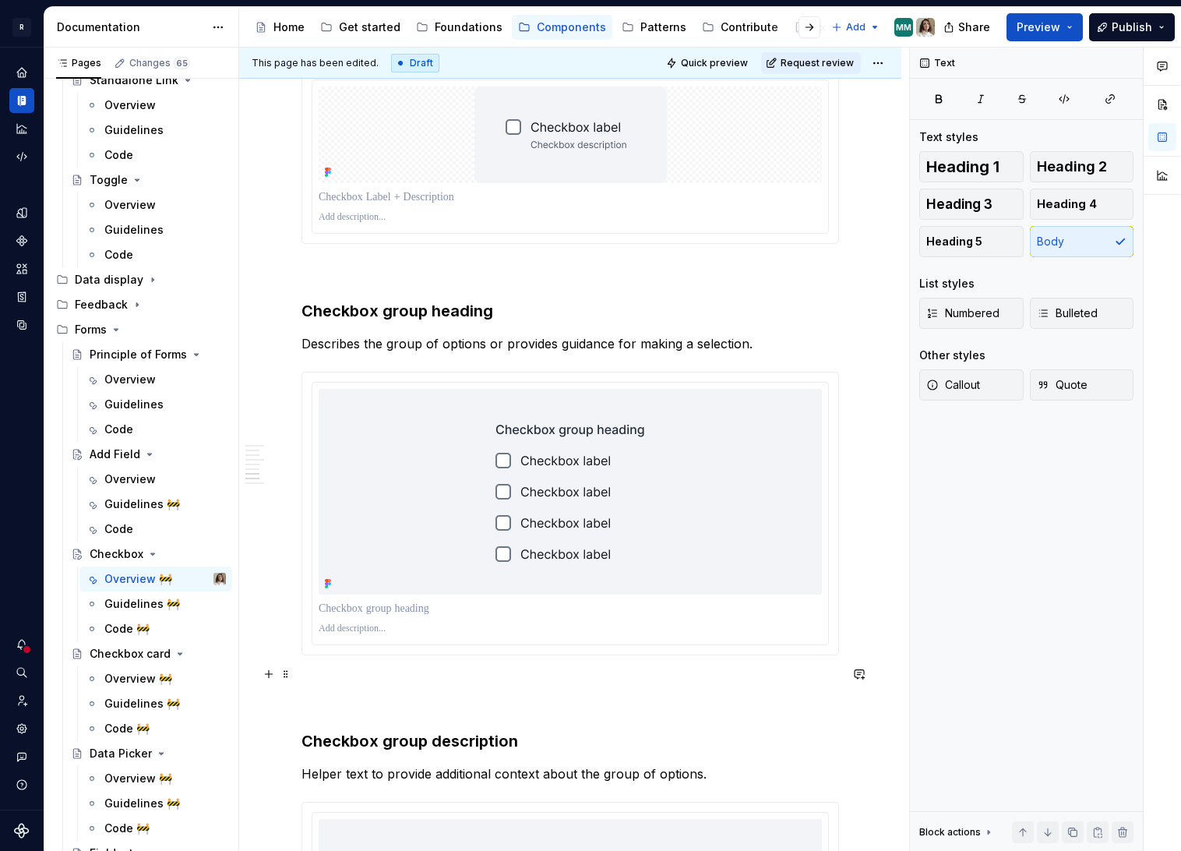
click at [327, 697] on p at bounding box center [570, 692] width 538 height 37
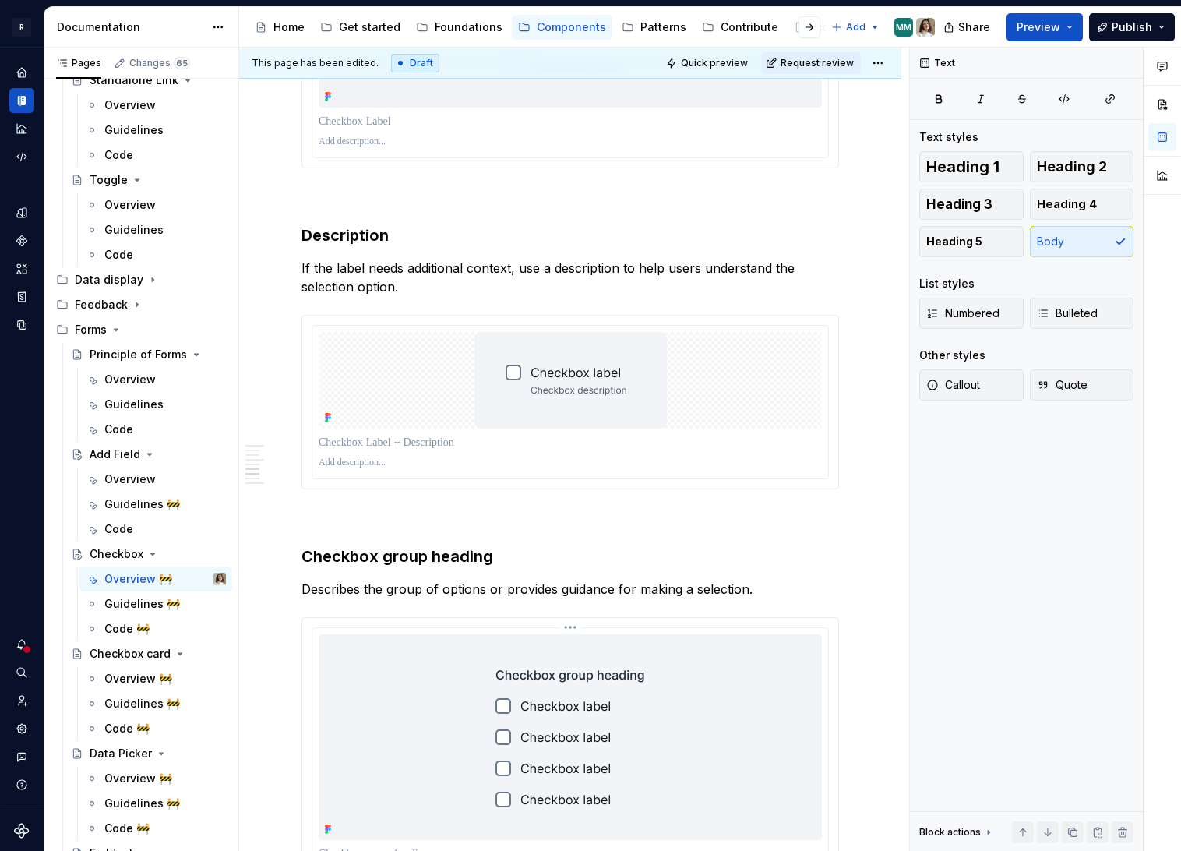
scroll to position [2114, 0]
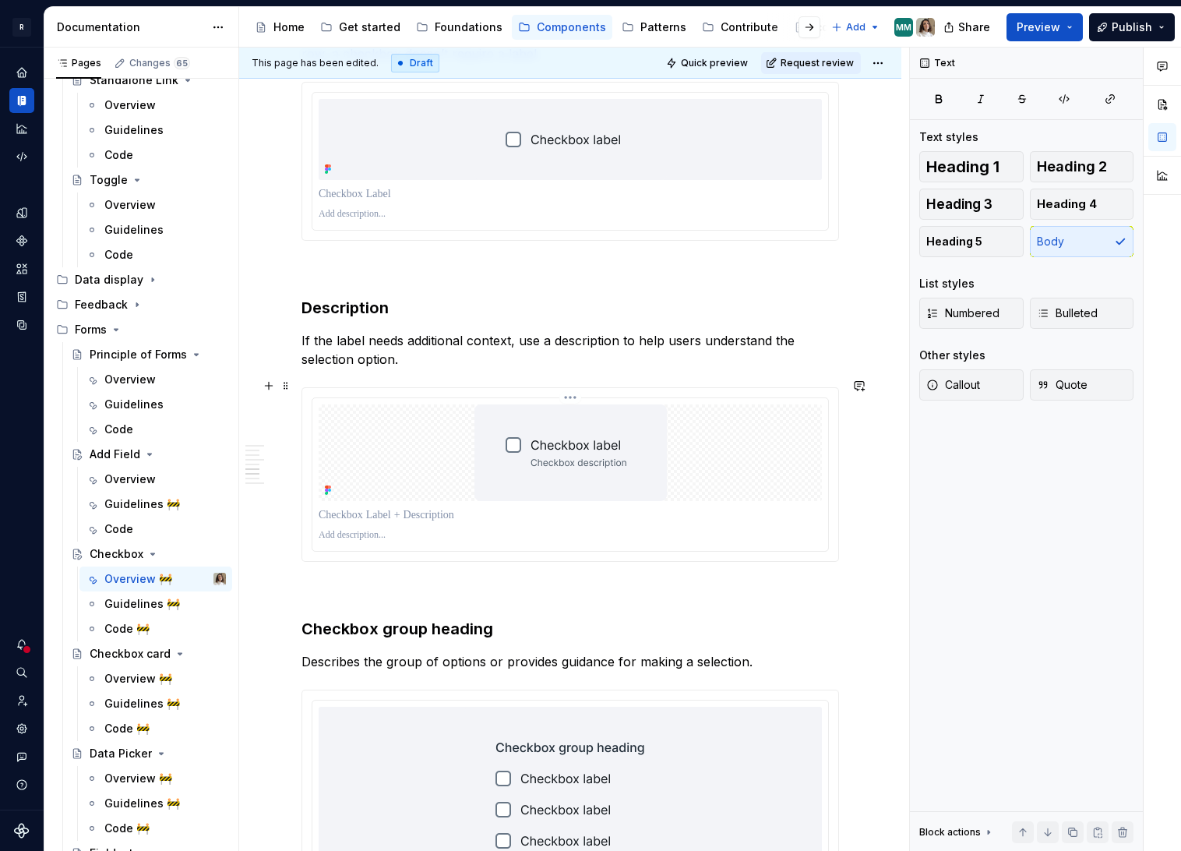
click at [537, 463] on img at bounding box center [570, 452] width 192 height 97
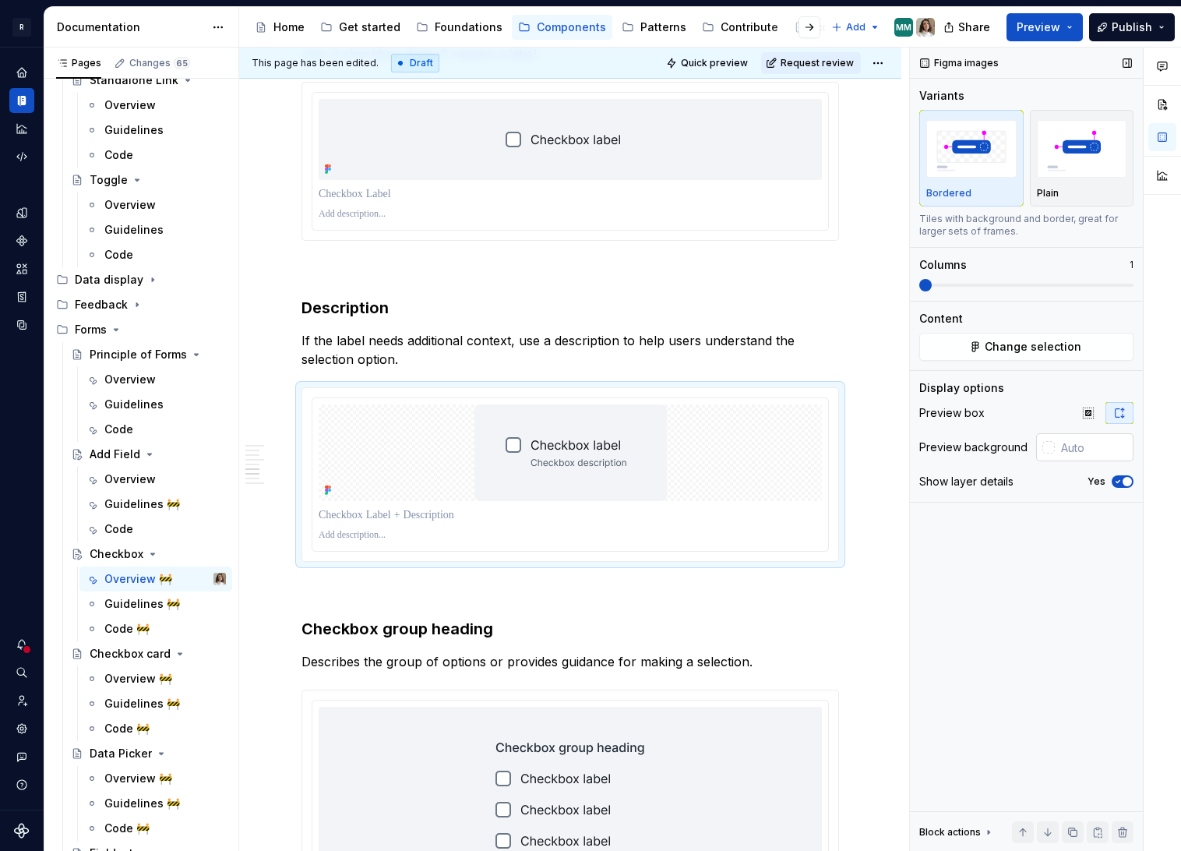
click at [1065, 447] on input "text" at bounding box center [1094, 447] width 79 height 28
paste input "F3F4F8"
type input "F3F4F8"
click at [696, 562] on div "**********" at bounding box center [570, 50] width 538 height 3676
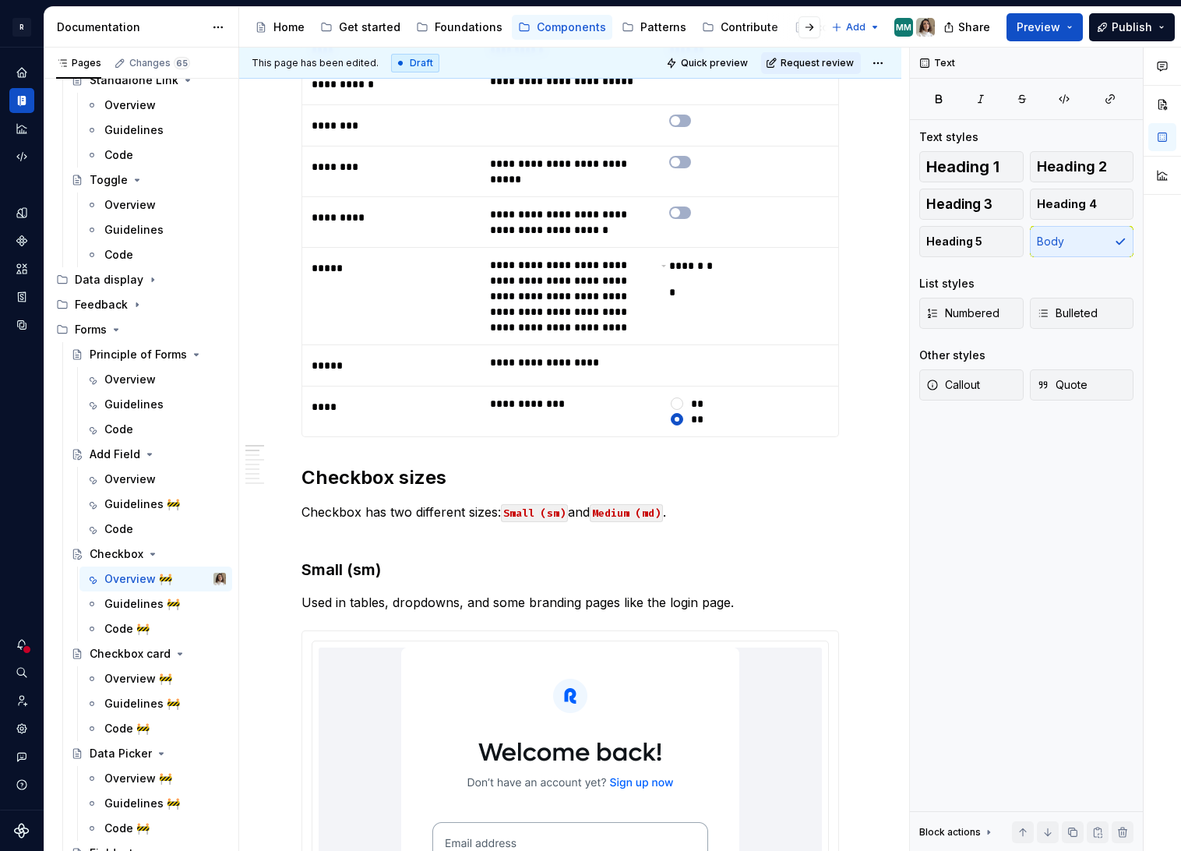
scroll to position [0, 0]
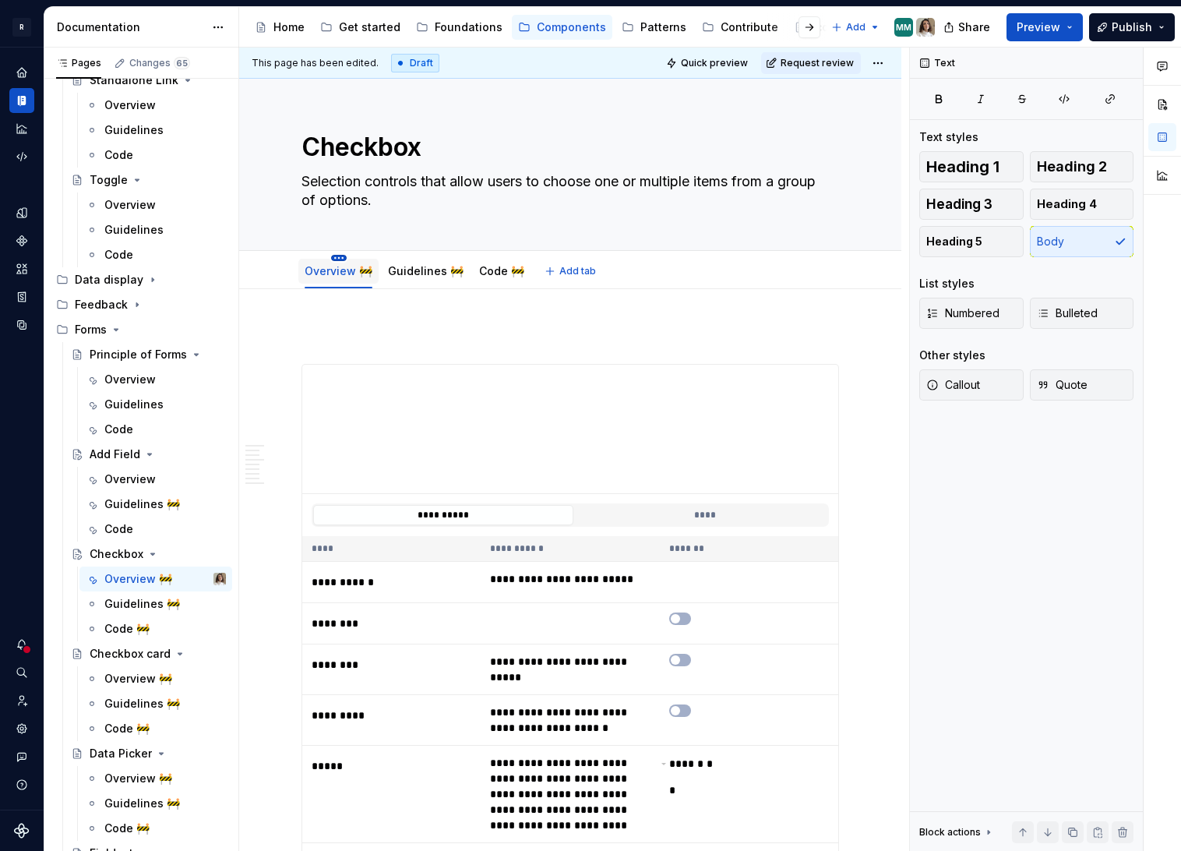
click at [331, 259] on html "R Norma Design system data Documentation Accessibility guide for tree Page tree…" at bounding box center [590, 425] width 1181 height 851
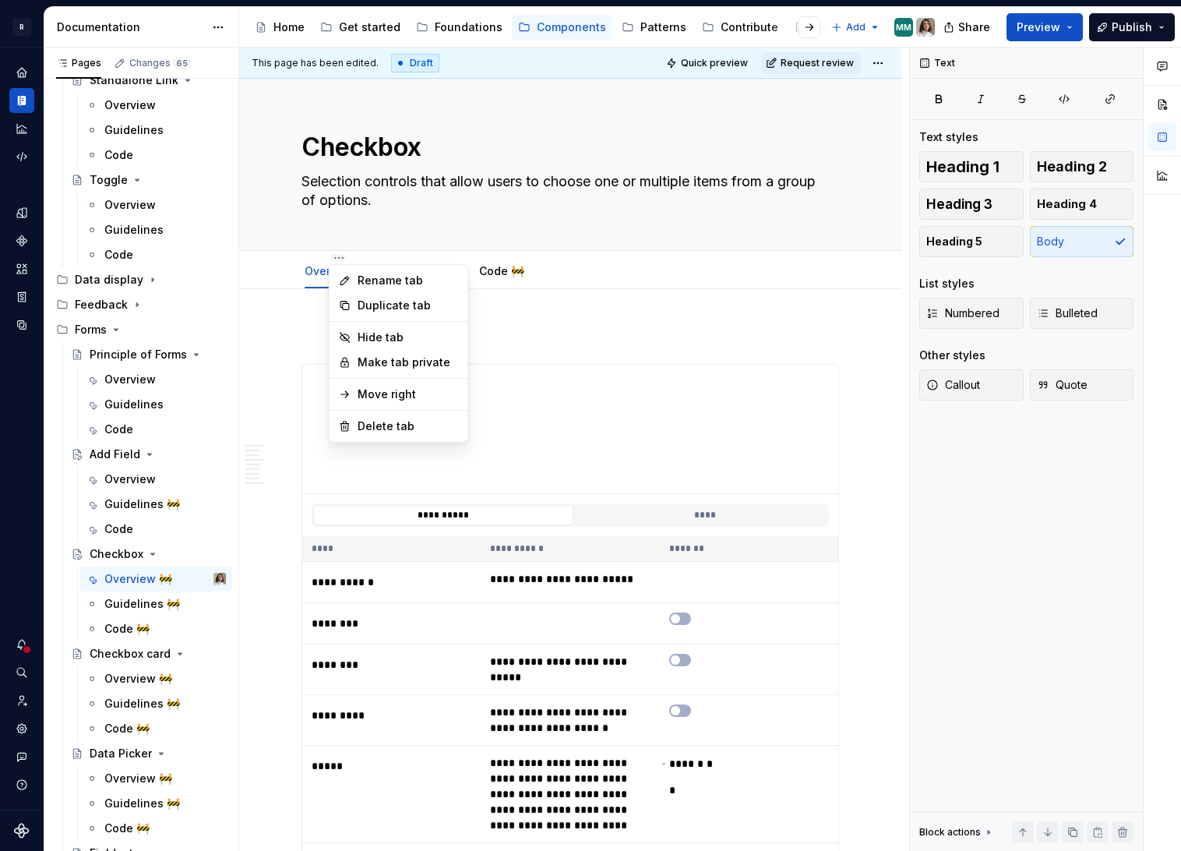
type textarea "*"
click at [374, 277] on div "Rename tab" at bounding box center [408, 281] width 101 height 16
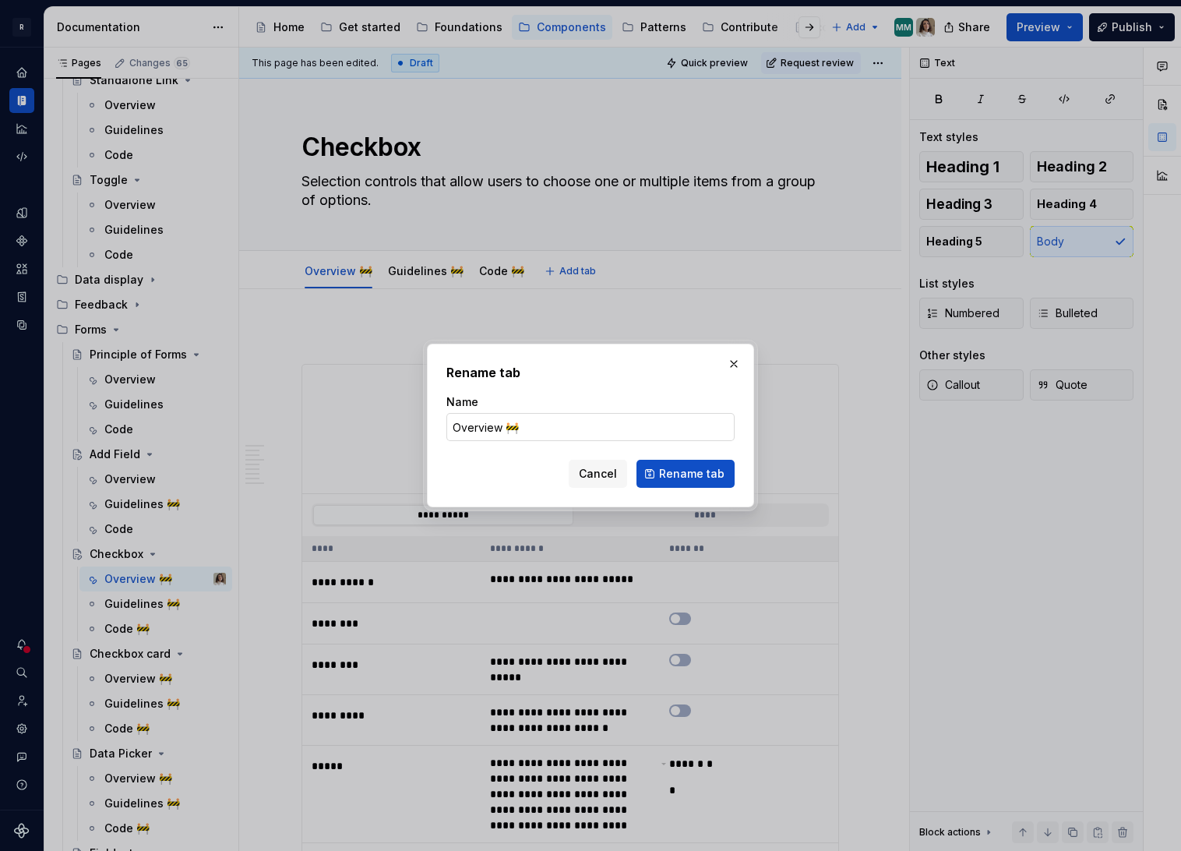
click at [526, 415] on input "Overview 🚧" at bounding box center [590, 427] width 288 height 28
click at [523, 426] on input "Overview 🚧" at bounding box center [590, 427] width 288 height 28
type input "Overview"
click at [686, 470] on span "Rename tab" at bounding box center [691, 474] width 65 height 16
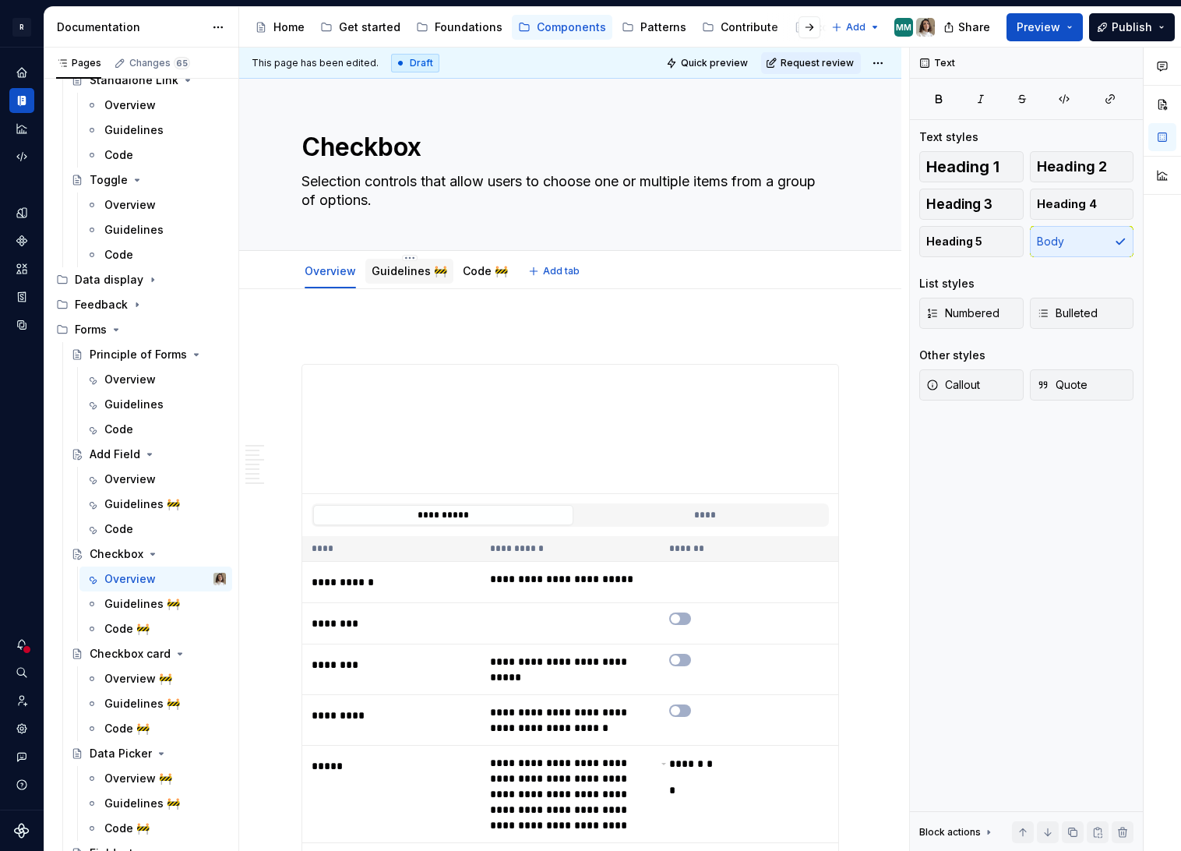
click at [404, 274] on link "Guidelines 🚧" at bounding box center [410, 270] width 76 height 13
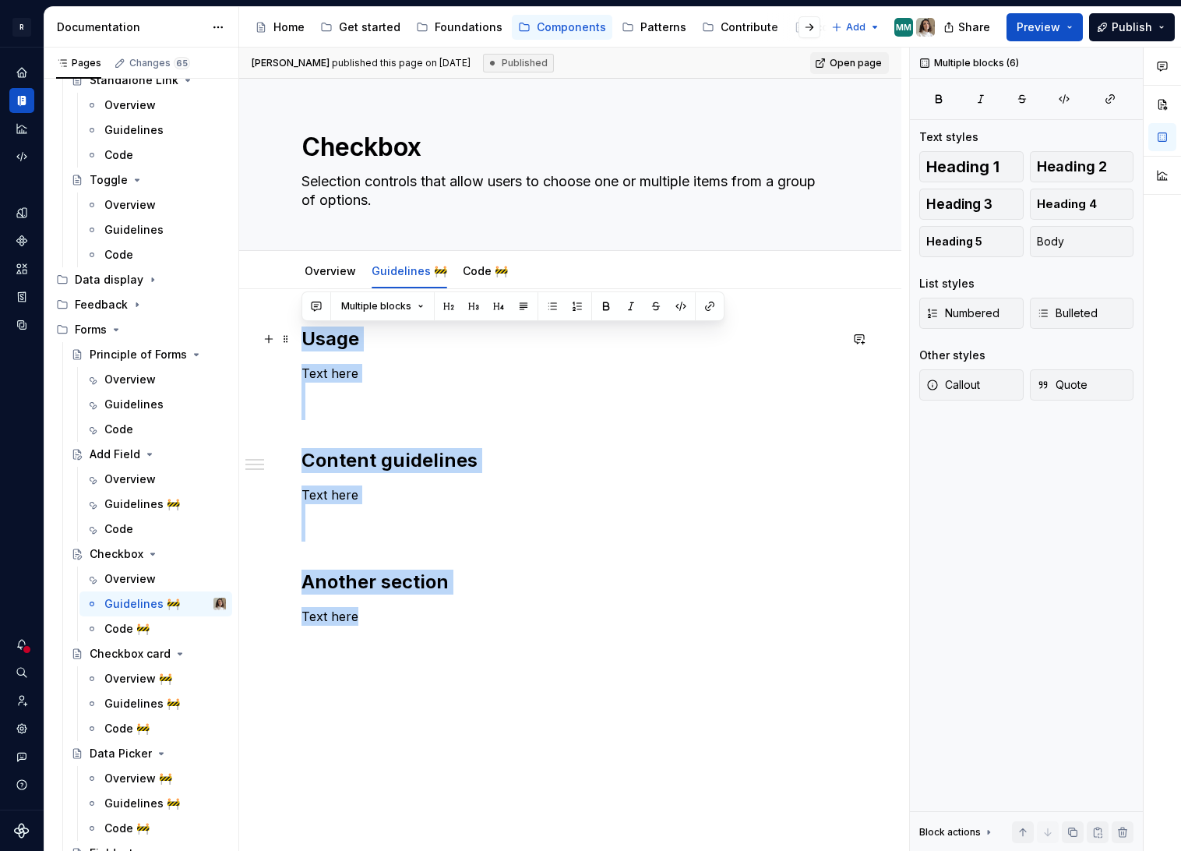
drag, startPoint x: 365, startPoint y: 612, endPoint x: 303, endPoint y: 338, distance: 280.5
click at [303, 338] on div "Usage Text here Content guidelines Text here Another section Text here" at bounding box center [570, 475] width 538 height 299
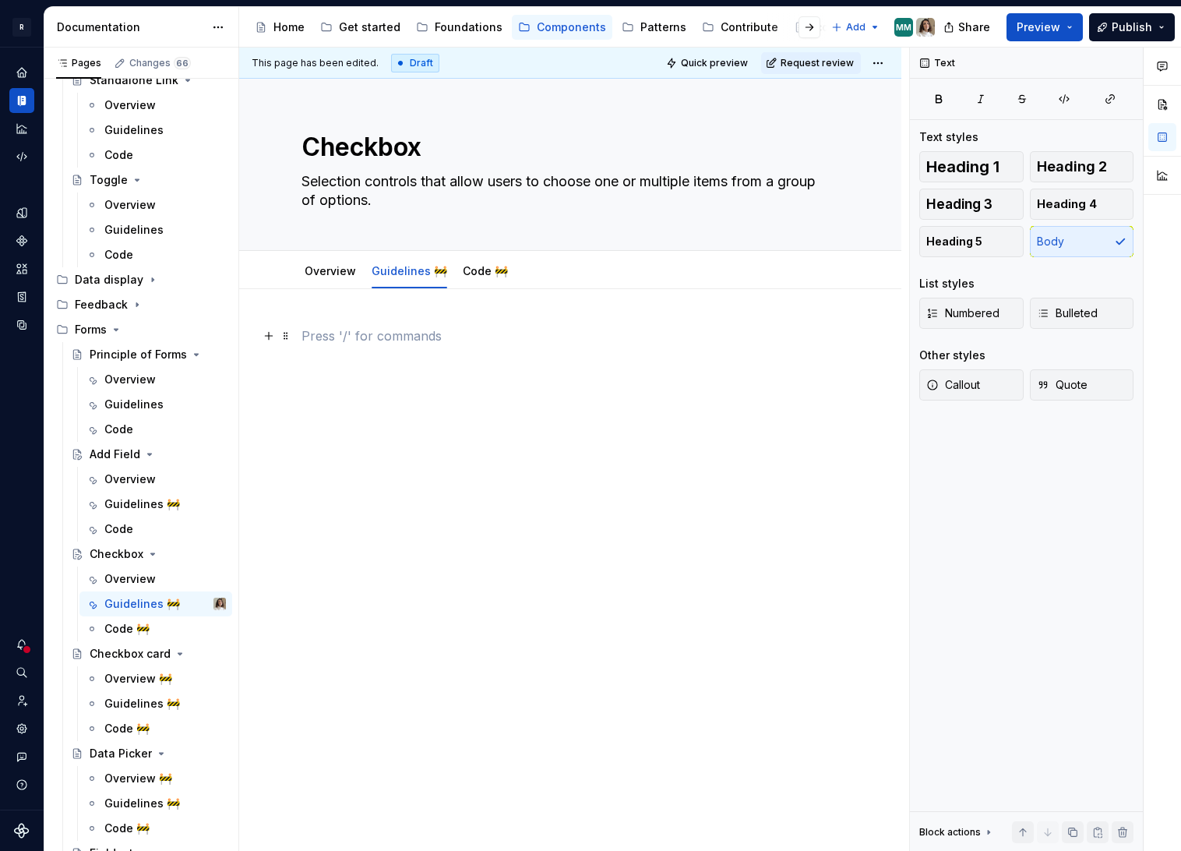
type textarea "*"
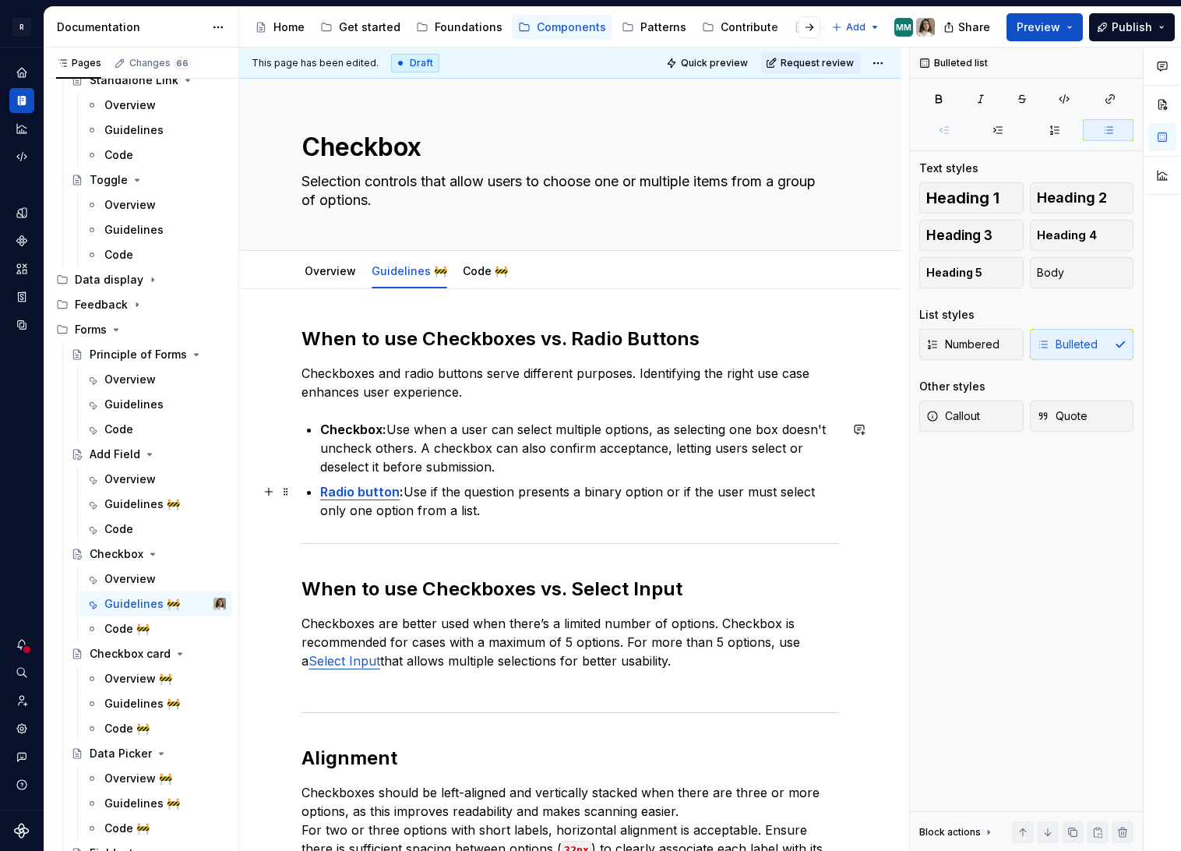
click at [487, 513] on p "Radio button : Use if the question presents a binary option or if the user must…" at bounding box center [579, 500] width 519 height 37
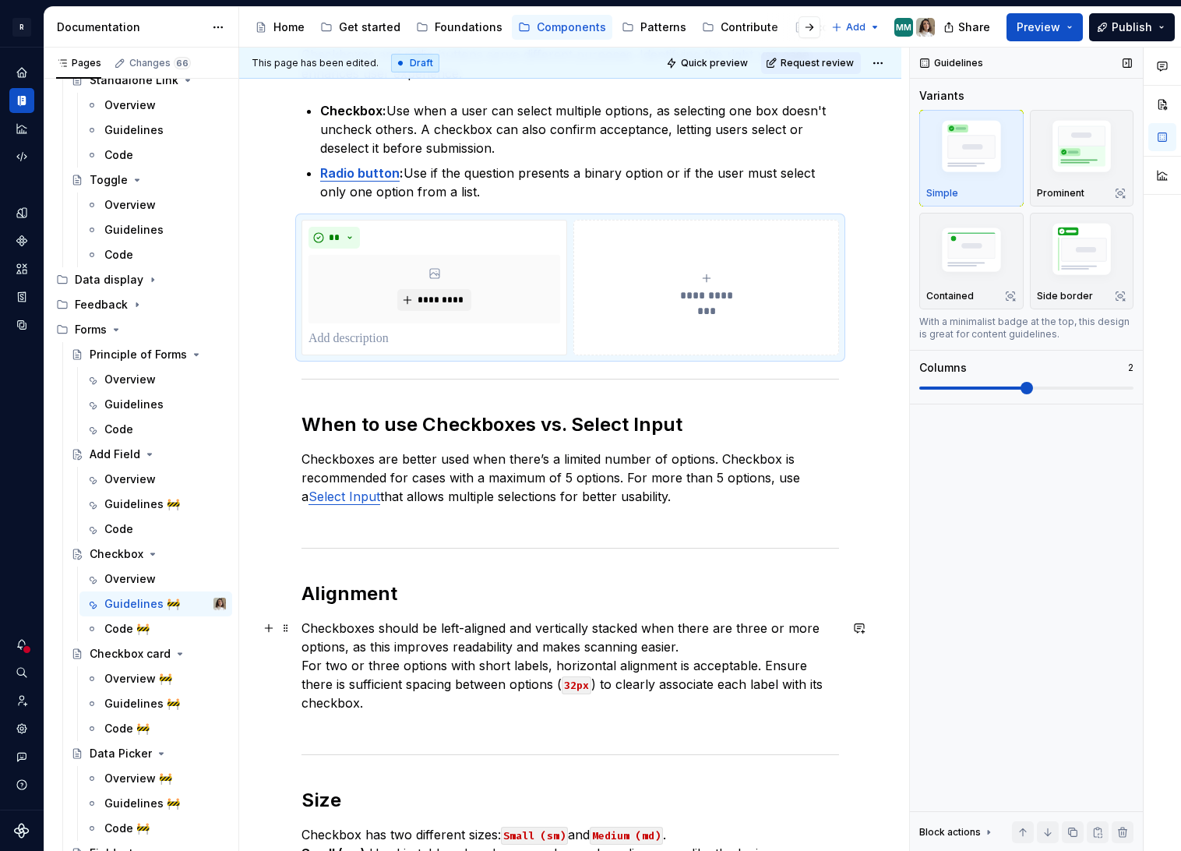
scroll to position [414, 0]
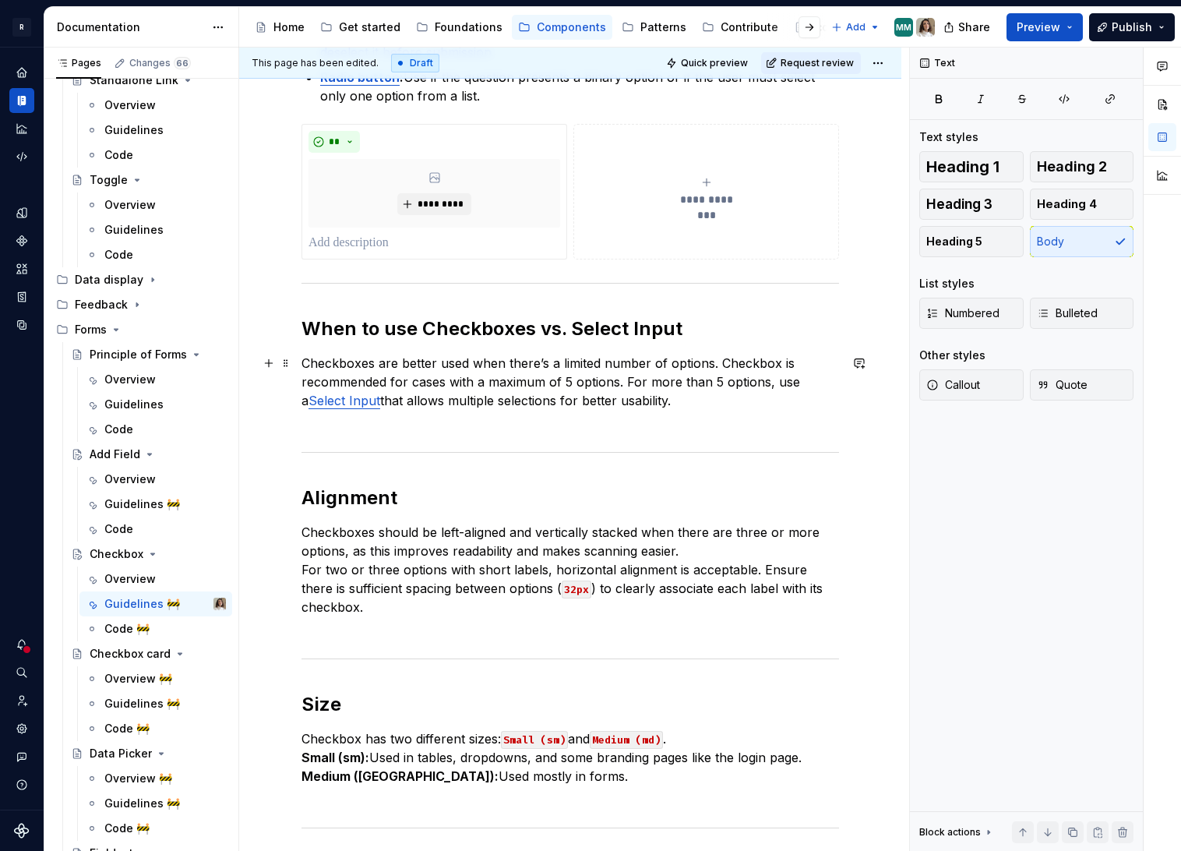
click at [691, 406] on p "Checkboxes are better used when there’s a limited number of options. Checkbox i…" at bounding box center [570, 391] width 538 height 75
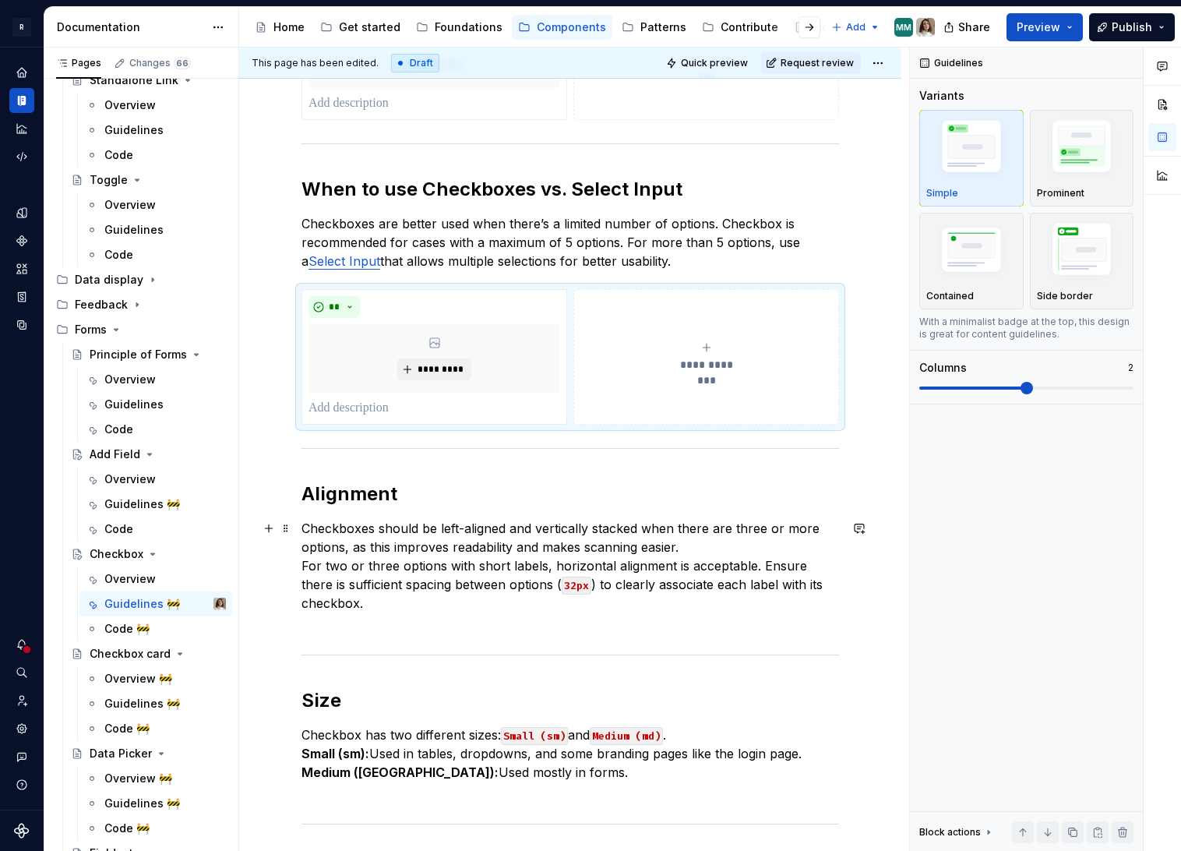
scroll to position [559, 0]
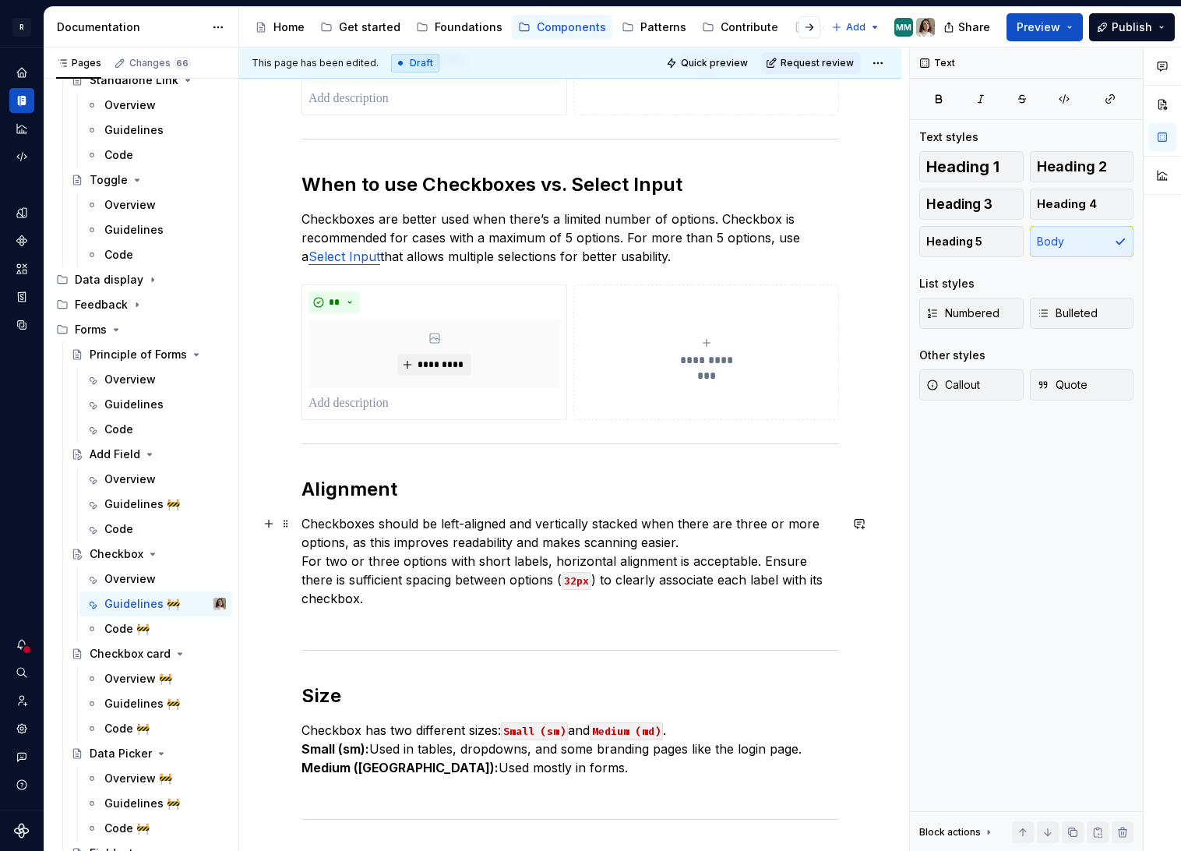
click at [411, 598] on p "Checkboxes should be left-aligned and vertically stacked when there are three o…" at bounding box center [570, 570] width 538 height 112
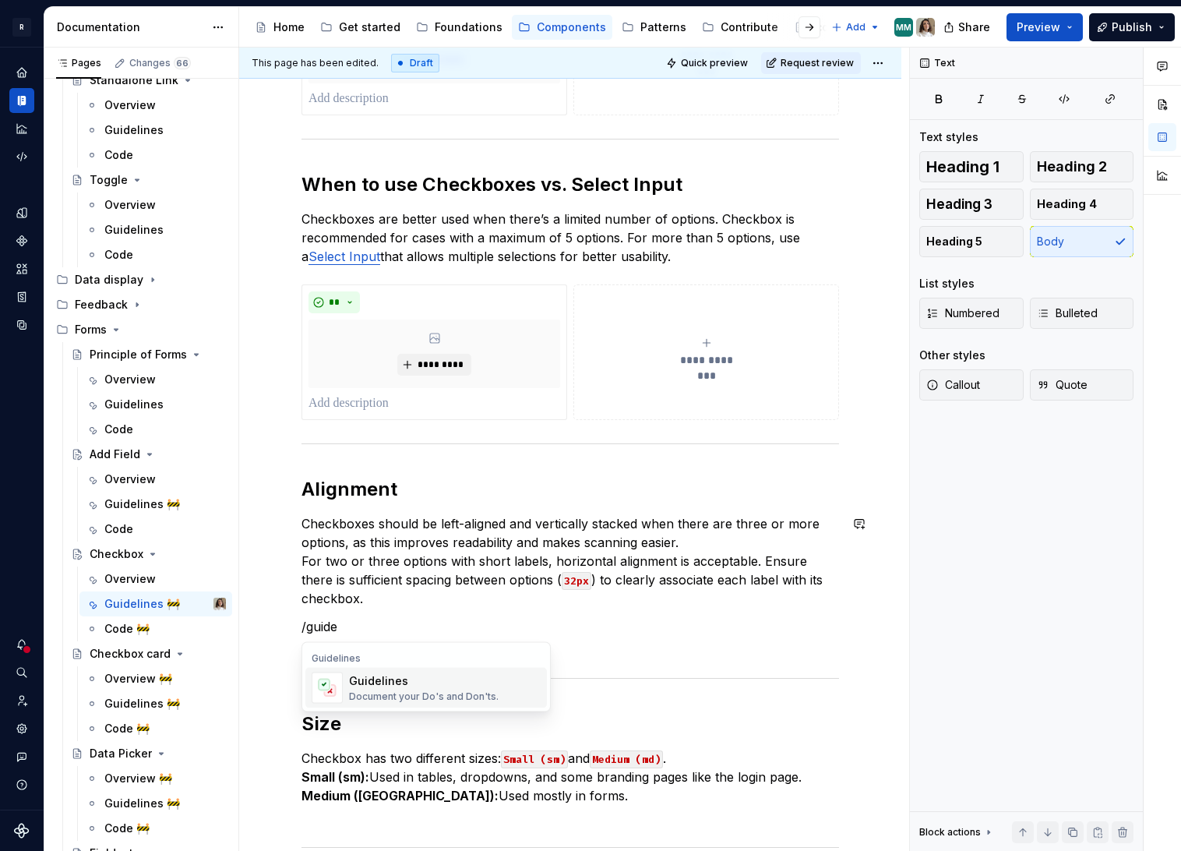
click at [415, 690] on div "Document your Do's and Don'ts." at bounding box center [424, 696] width 150 height 12
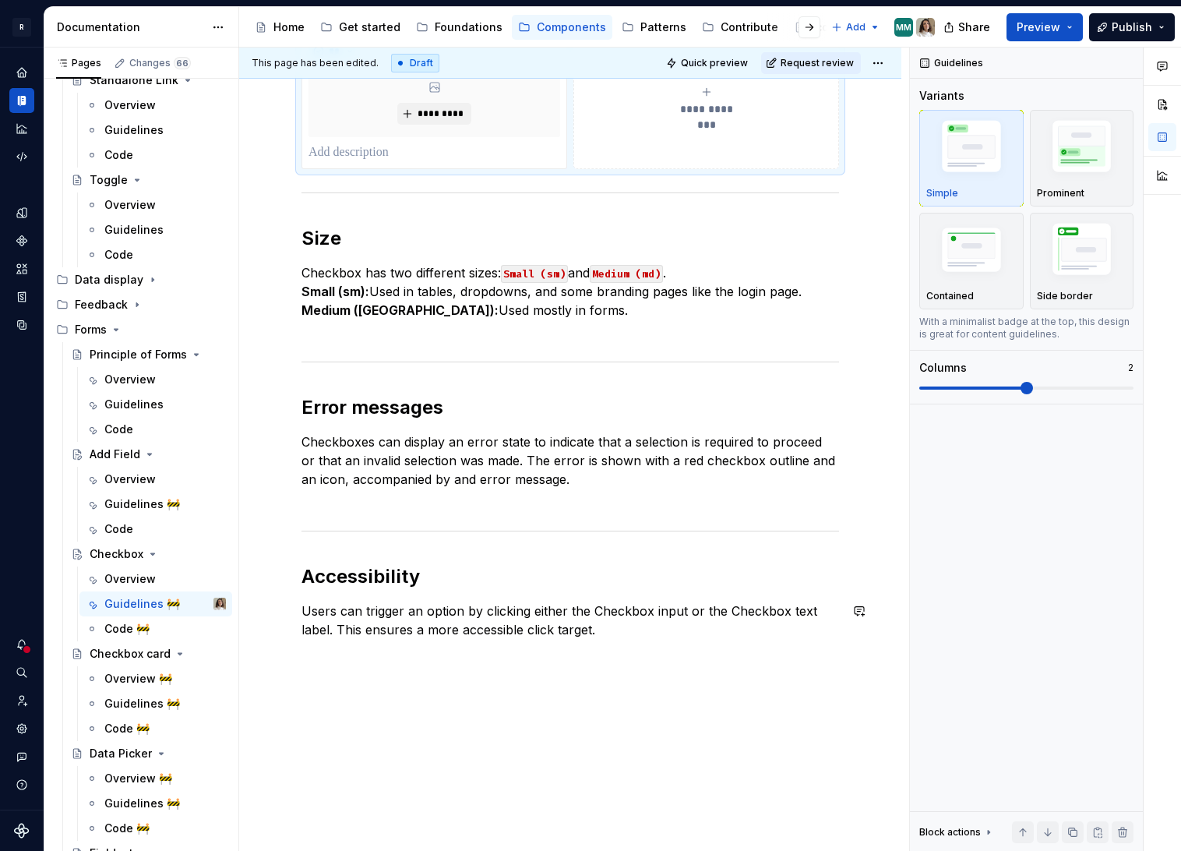
scroll to position [1185, 0]
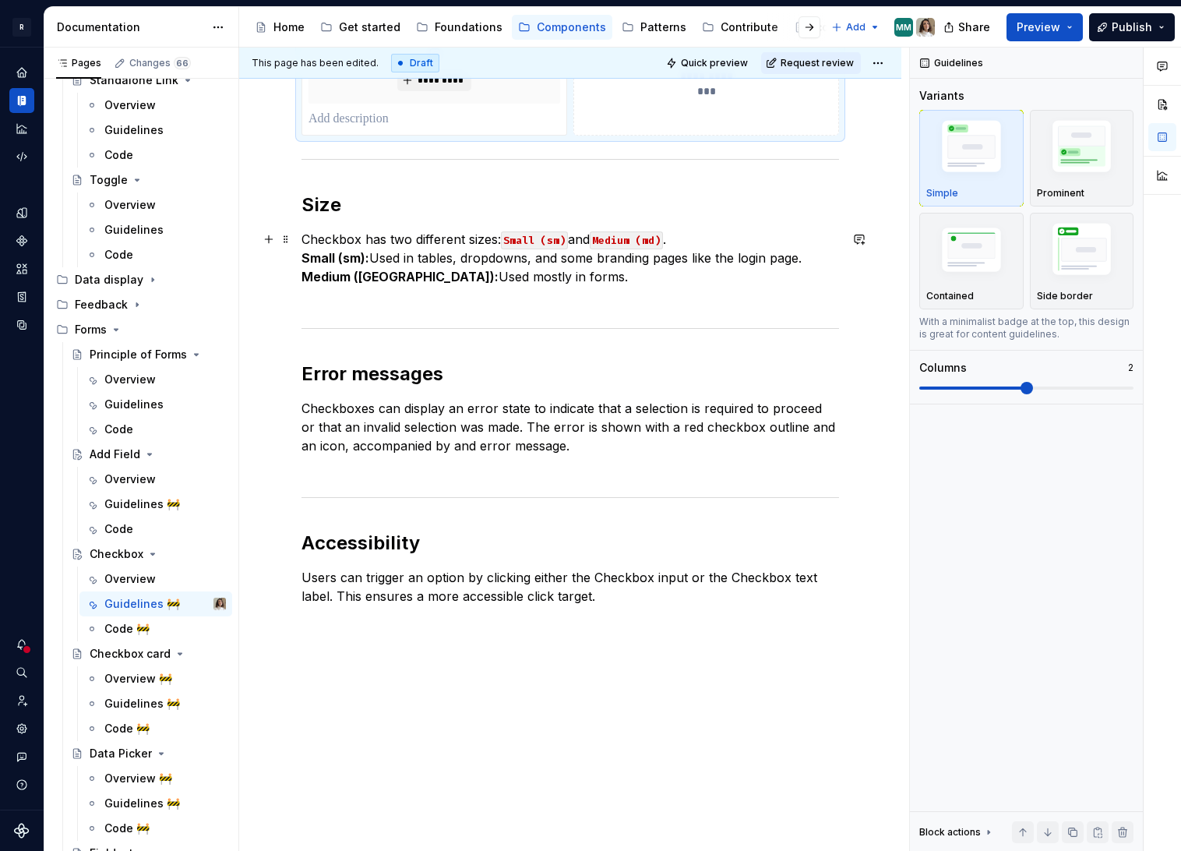
click at [559, 278] on p "Checkbox has two different sizes: Small (sm) and Medium (md) . Small (sm): Used…" at bounding box center [570, 267] width 538 height 75
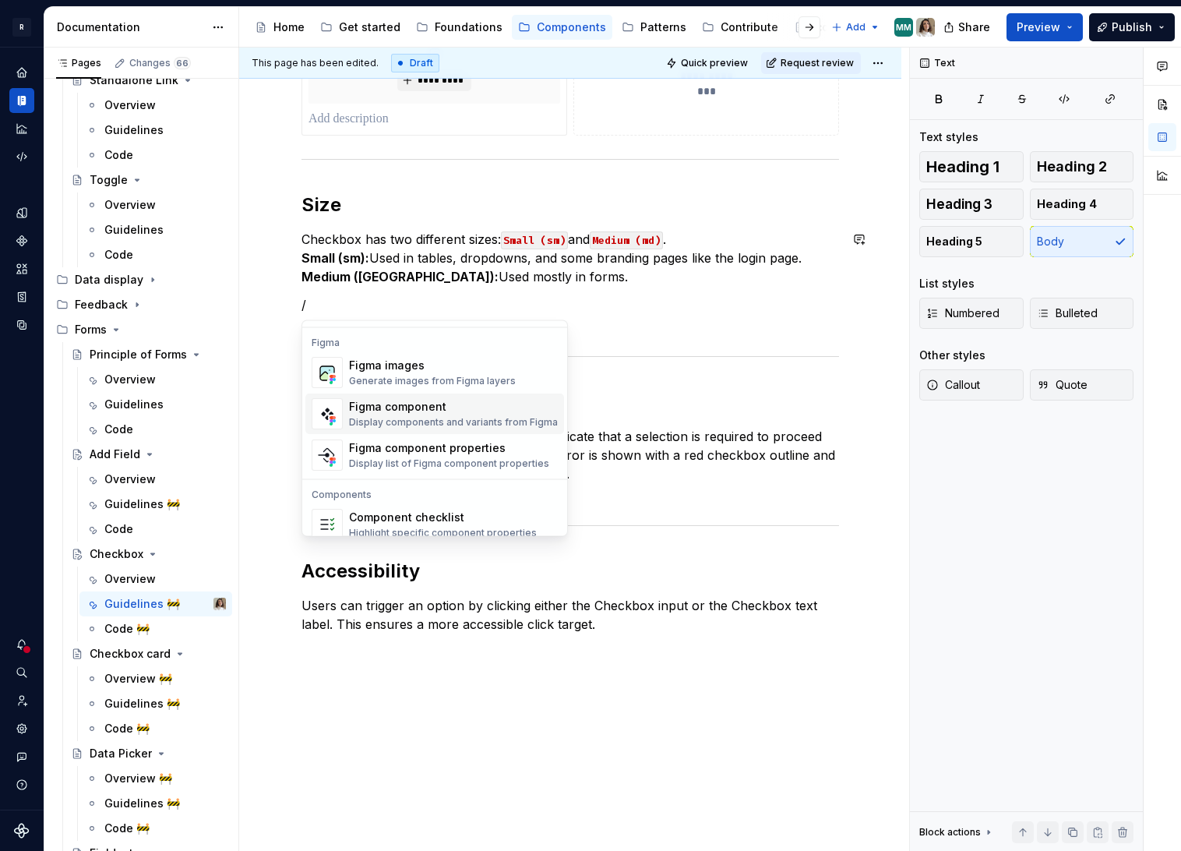
scroll to position [1461, 0]
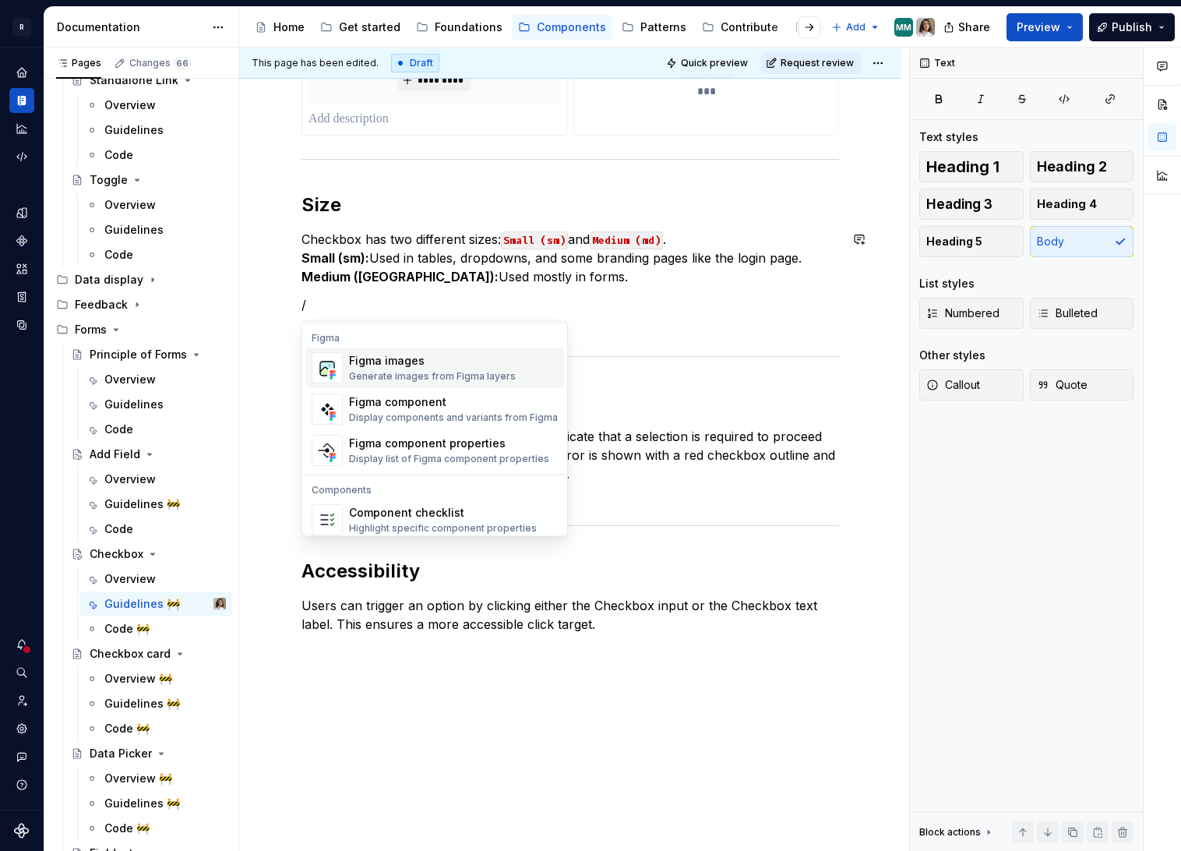
click at [471, 374] on div "Generate images from Figma layers" at bounding box center [432, 377] width 167 height 12
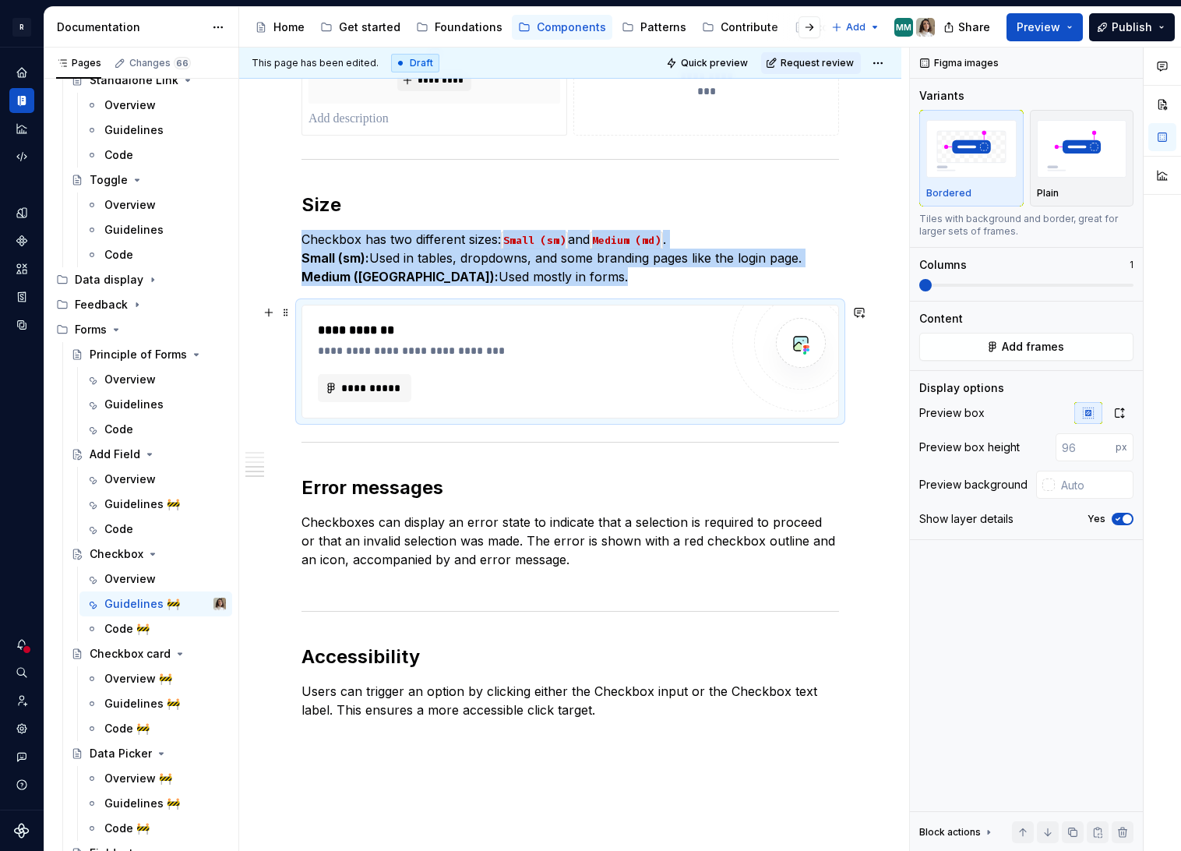
click at [520, 364] on div "**********" at bounding box center [519, 361] width 402 height 81
click at [960, 282] on span at bounding box center [954, 285] width 12 height 12
click at [955, 284] on span at bounding box center [954, 285] width 12 height 12
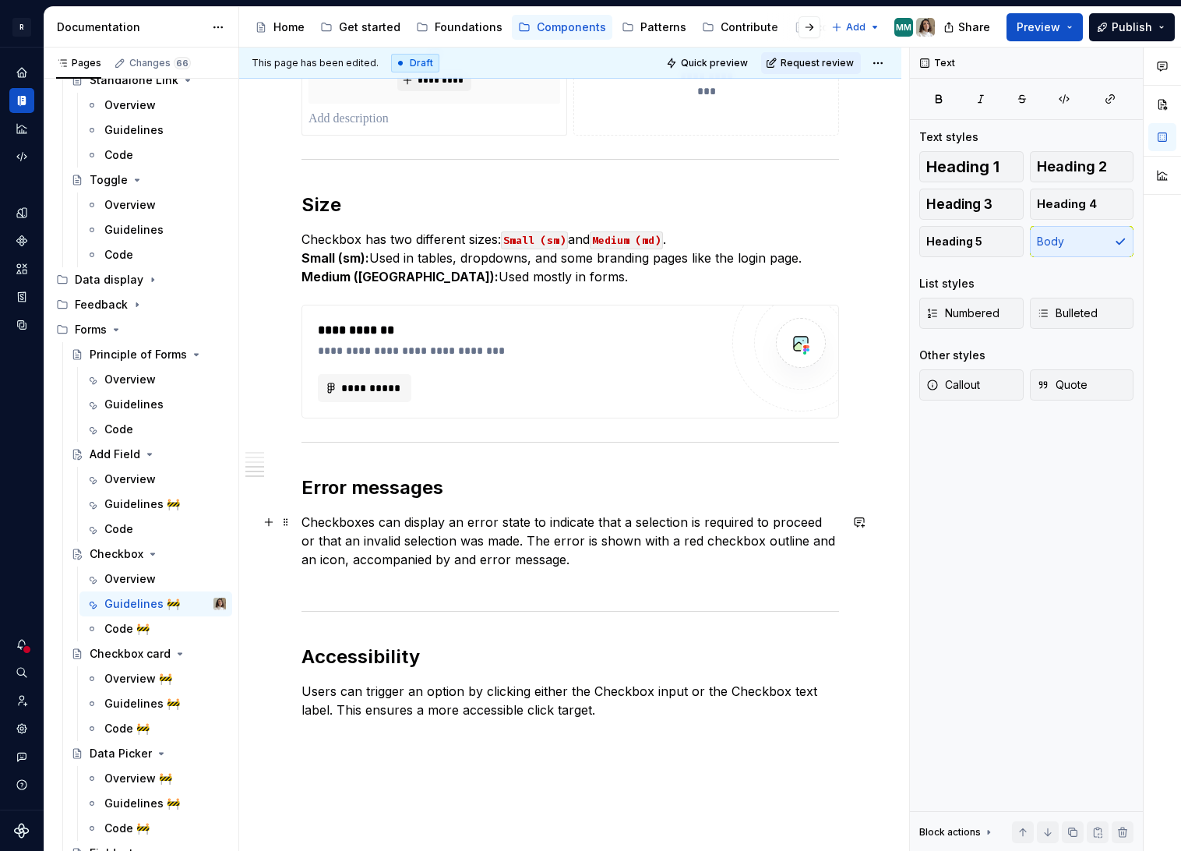
drag, startPoint x: 669, startPoint y: 584, endPoint x: 619, endPoint y: 577, distance: 50.4
click at [669, 584] on p "Checkboxes can display an error state to indicate that a selection is required …" at bounding box center [570, 550] width 538 height 75
click at [606, 572] on p "Checkboxes can display an error state to indicate that a selection is required …" at bounding box center [570, 550] width 538 height 75
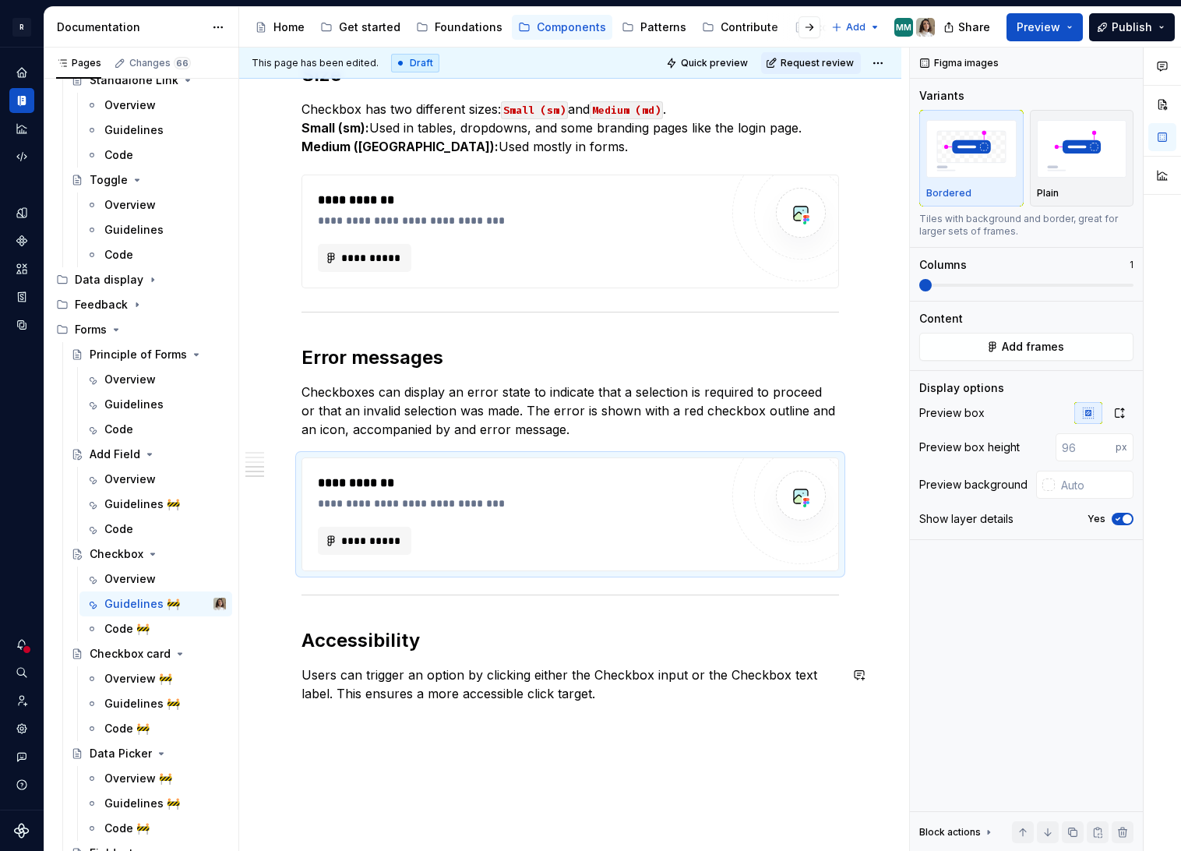
scroll to position [1320, 0]
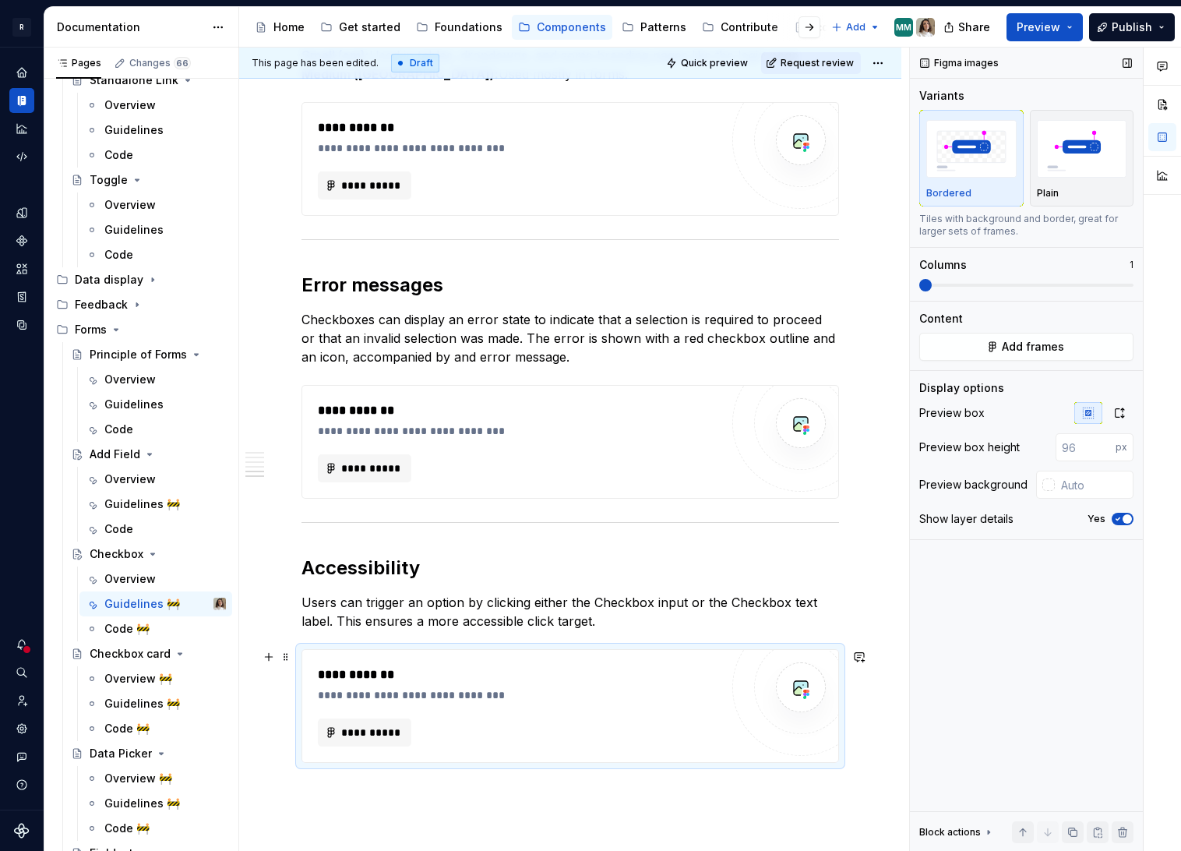
scroll to position [1400, 0]
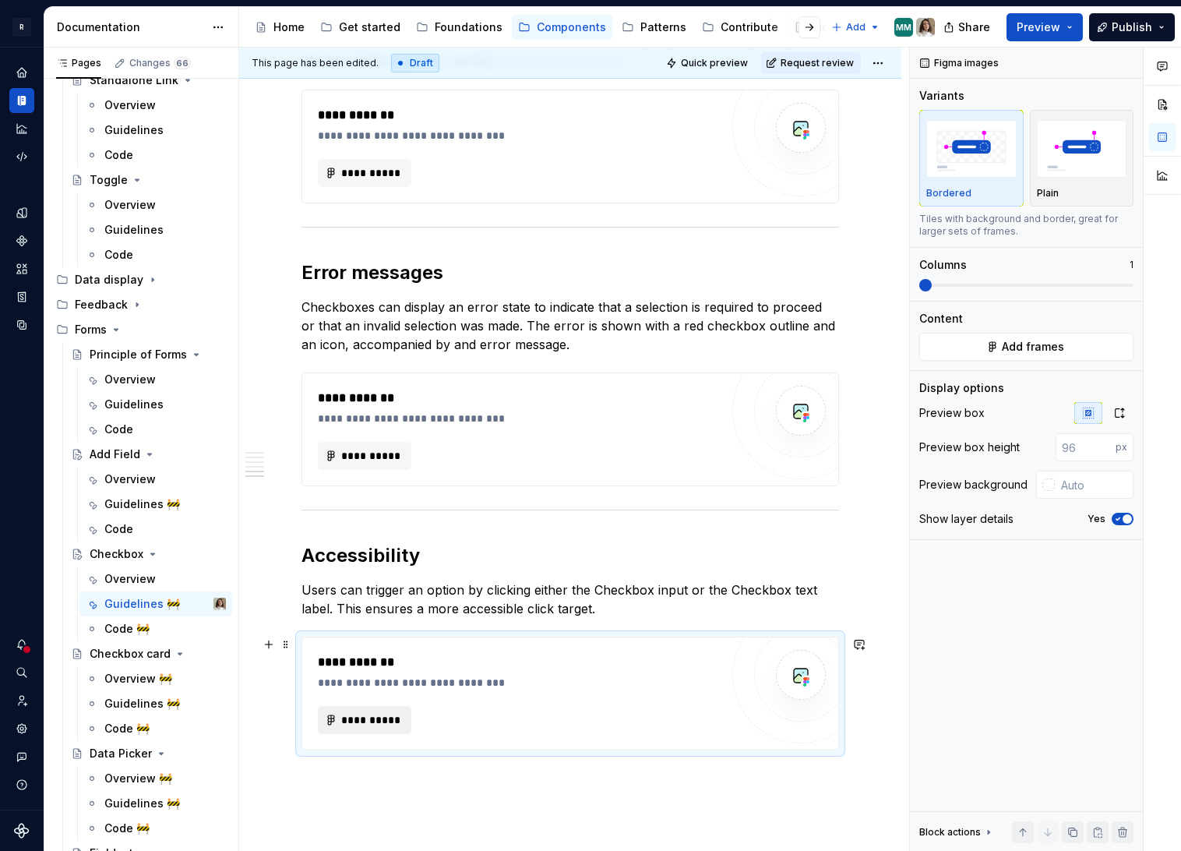
click at [336, 718] on button "**********" at bounding box center [364, 720] width 93 height 28
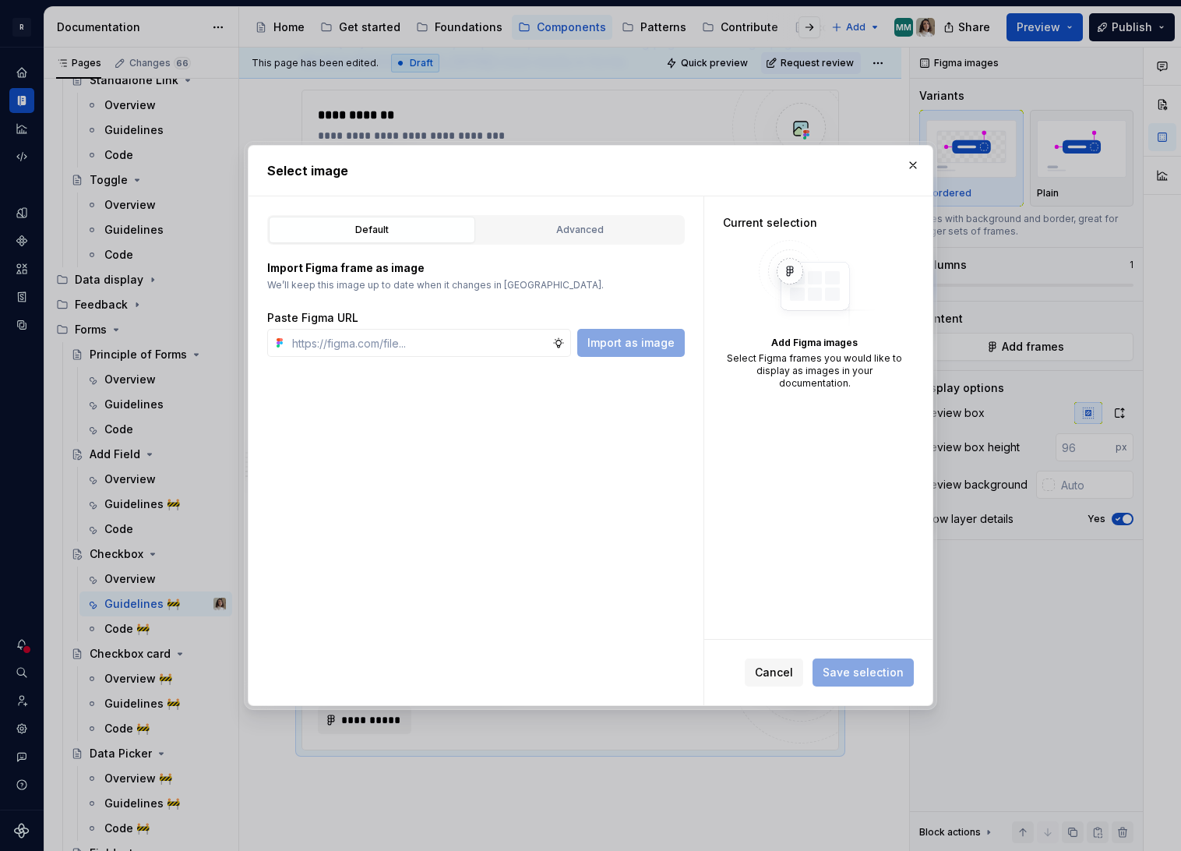
type textarea "*"
click at [583, 245] on div "Import Figma frame as image We’ll keep this image up to date when it changes in…" at bounding box center [476, 301] width 418 height 112
click at [594, 234] on div "Advanced" at bounding box center [580, 230] width 196 height 16
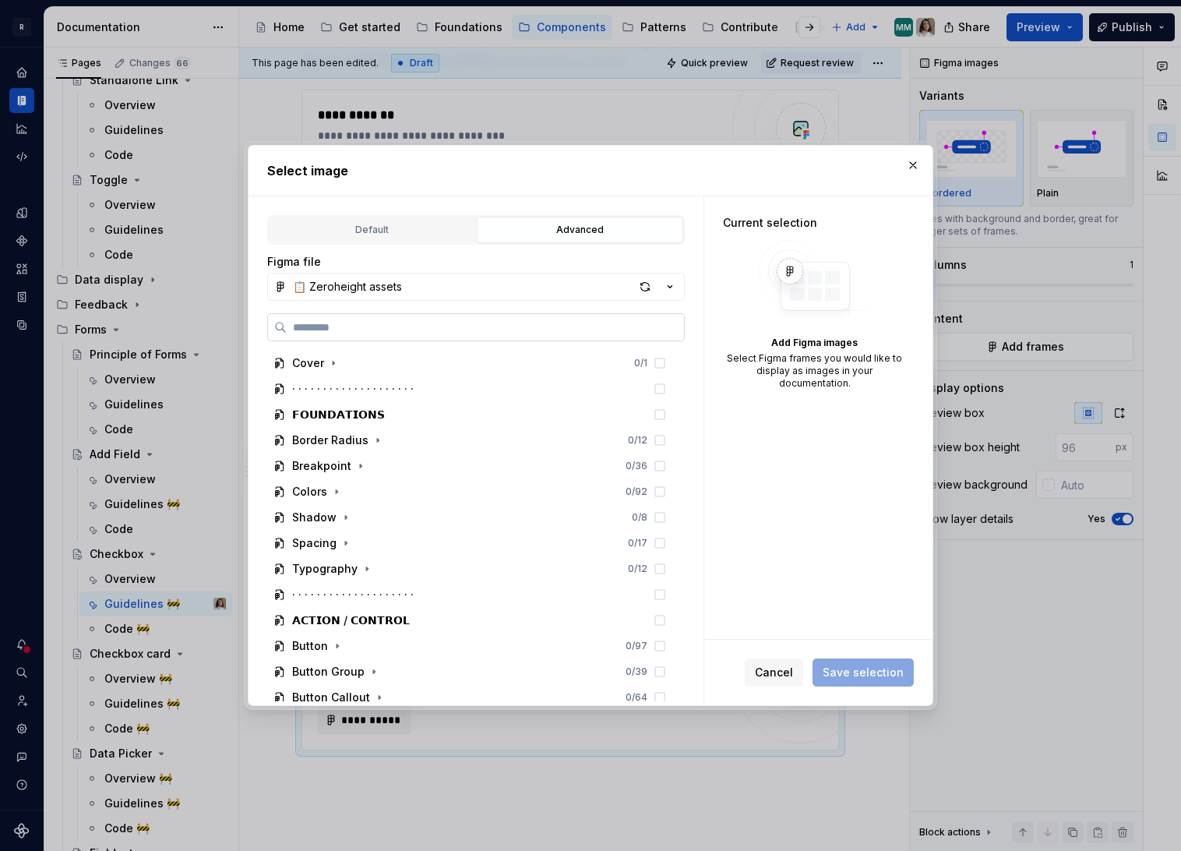
click at [431, 339] on label at bounding box center [476, 327] width 418 height 28
click at [431, 335] on input "search" at bounding box center [485, 327] width 397 height 16
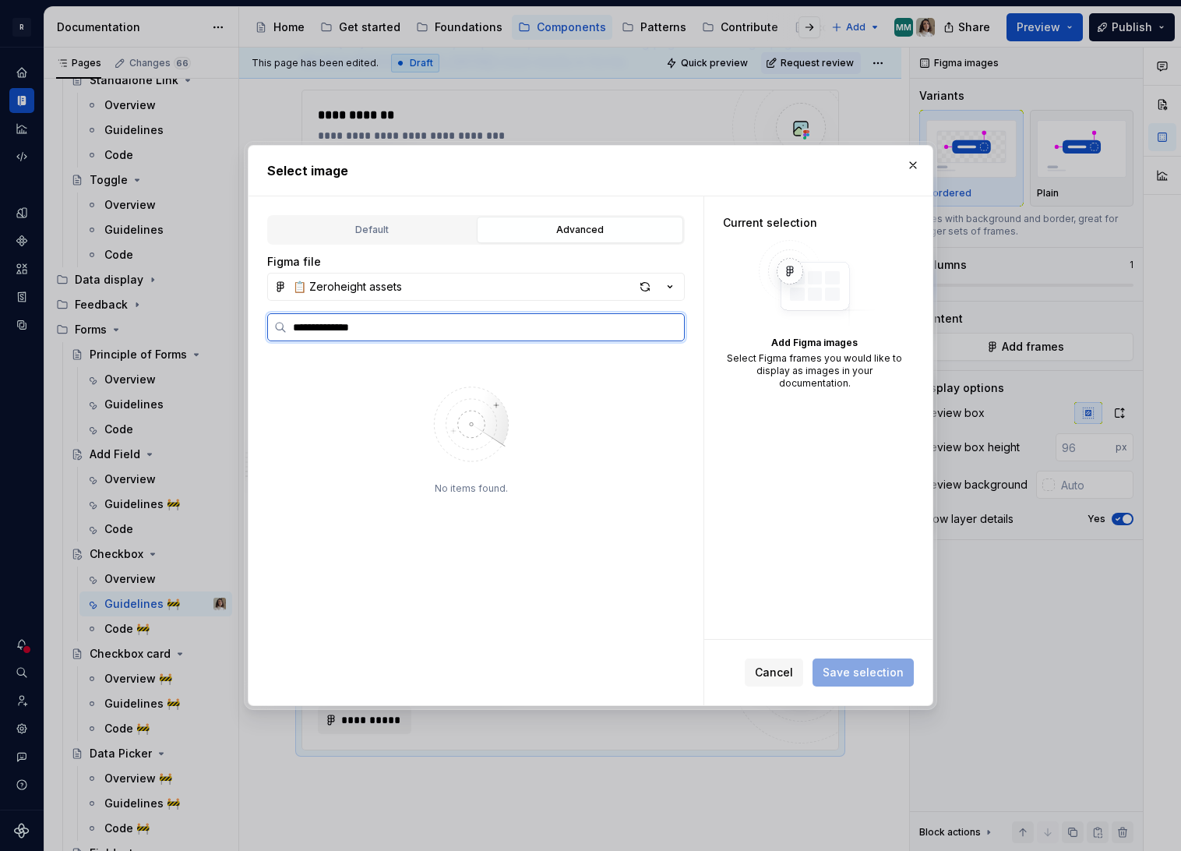
type input "**********"
click at [389, 385] on div "Checkbox Inter actions" at bounding box center [368, 389] width 122 height 16
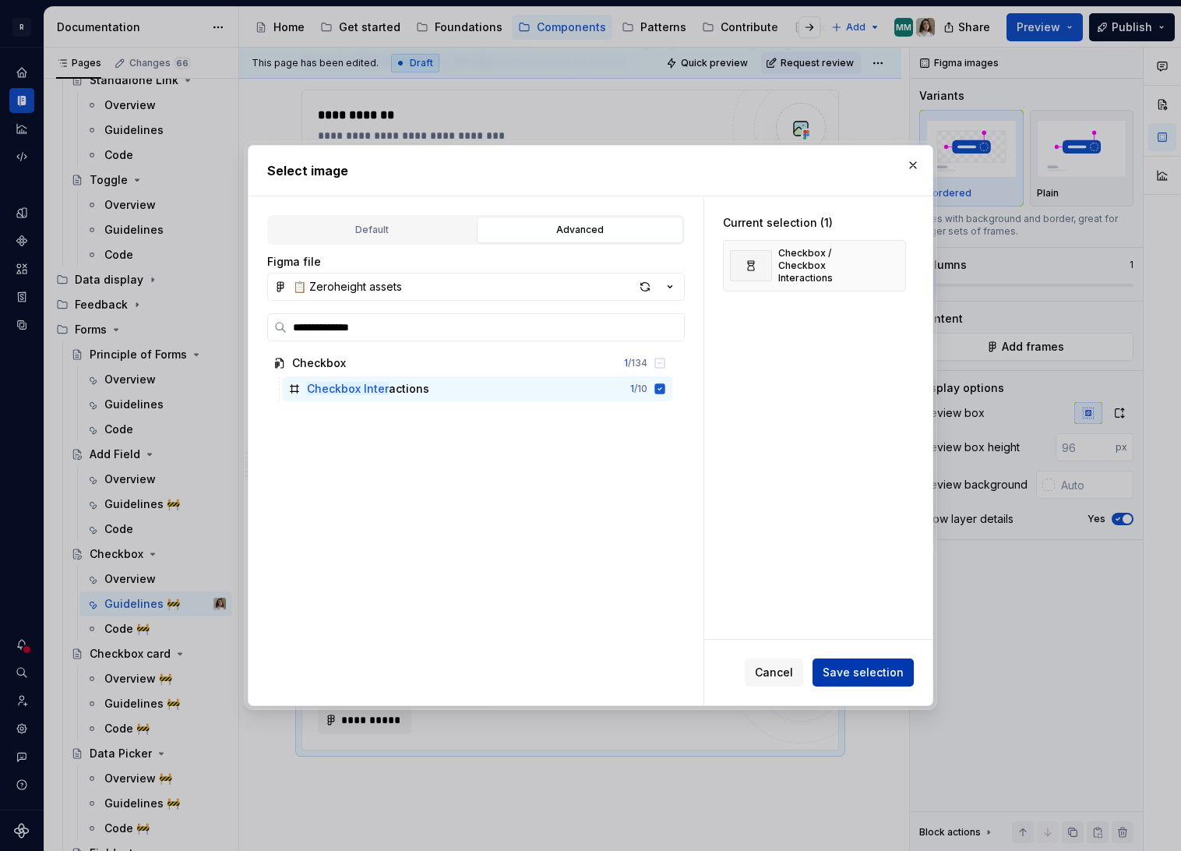
click at [855, 678] on span "Save selection" at bounding box center [863, 673] width 81 height 16
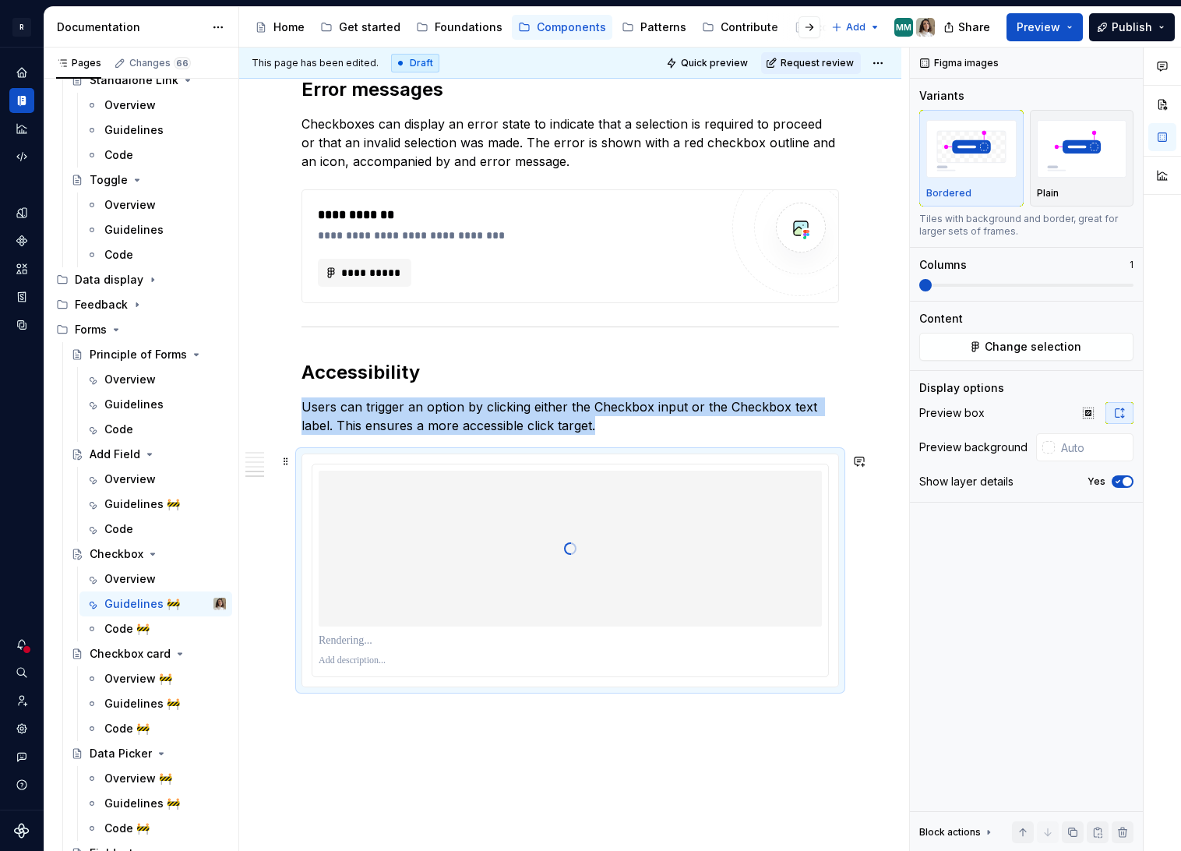
scroll to position [1585, 0]
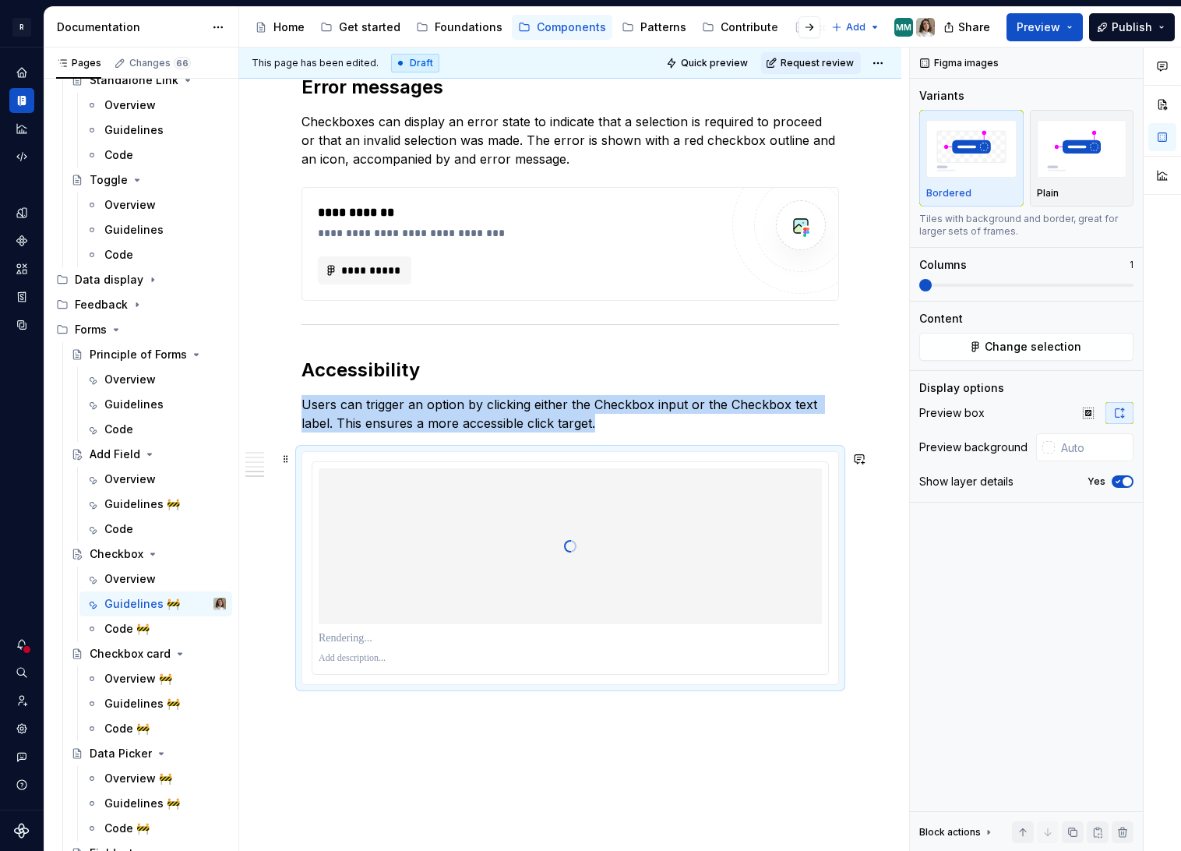
click at [654, 565] on div at bounding box center [570, 546] width 503 height 156
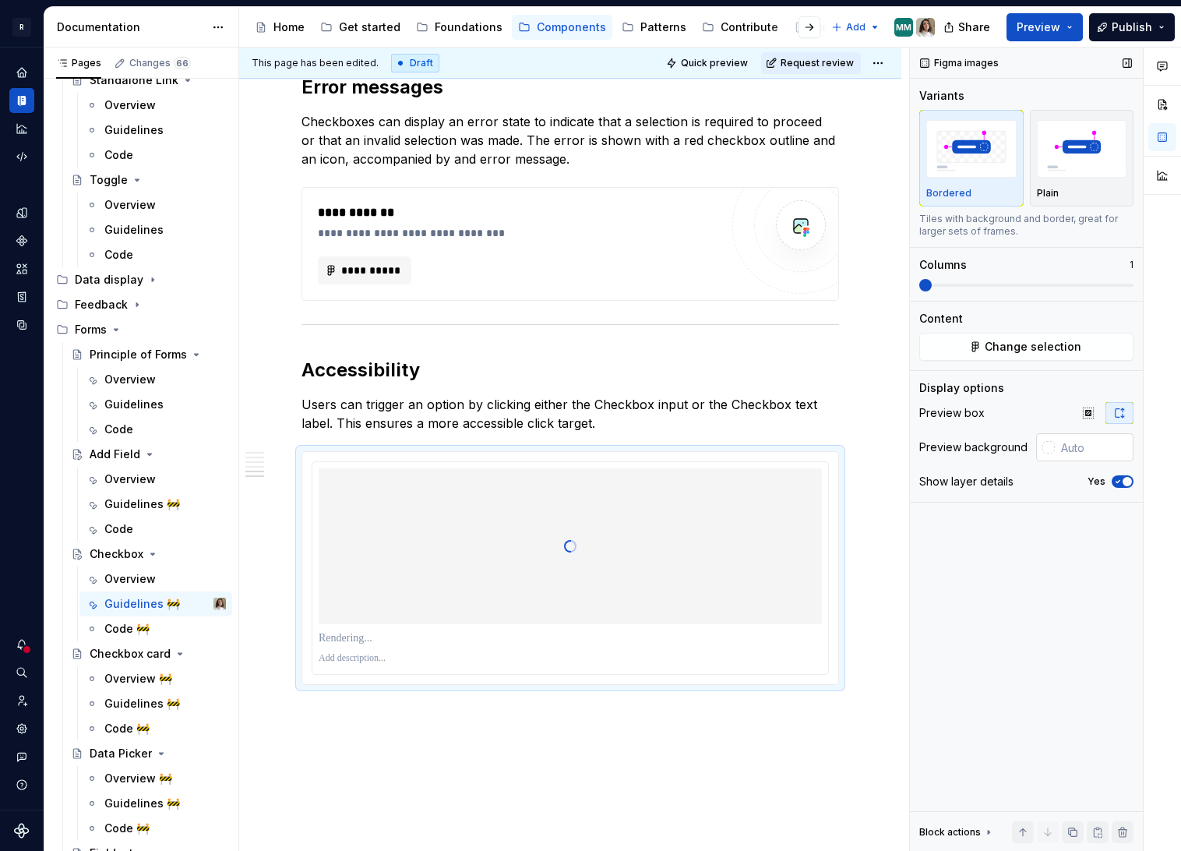
click at [1093, 439] on input "text" at bounding box center [1094, 447] width 79 height 28
paste input "F3F4F8"
type input "F3F4F8"
click at [597, 406] on p "Users can trigger an option by clicking either the Checkbox input or the Checkb…" at bounding box center [570, 413] width 538 height 37
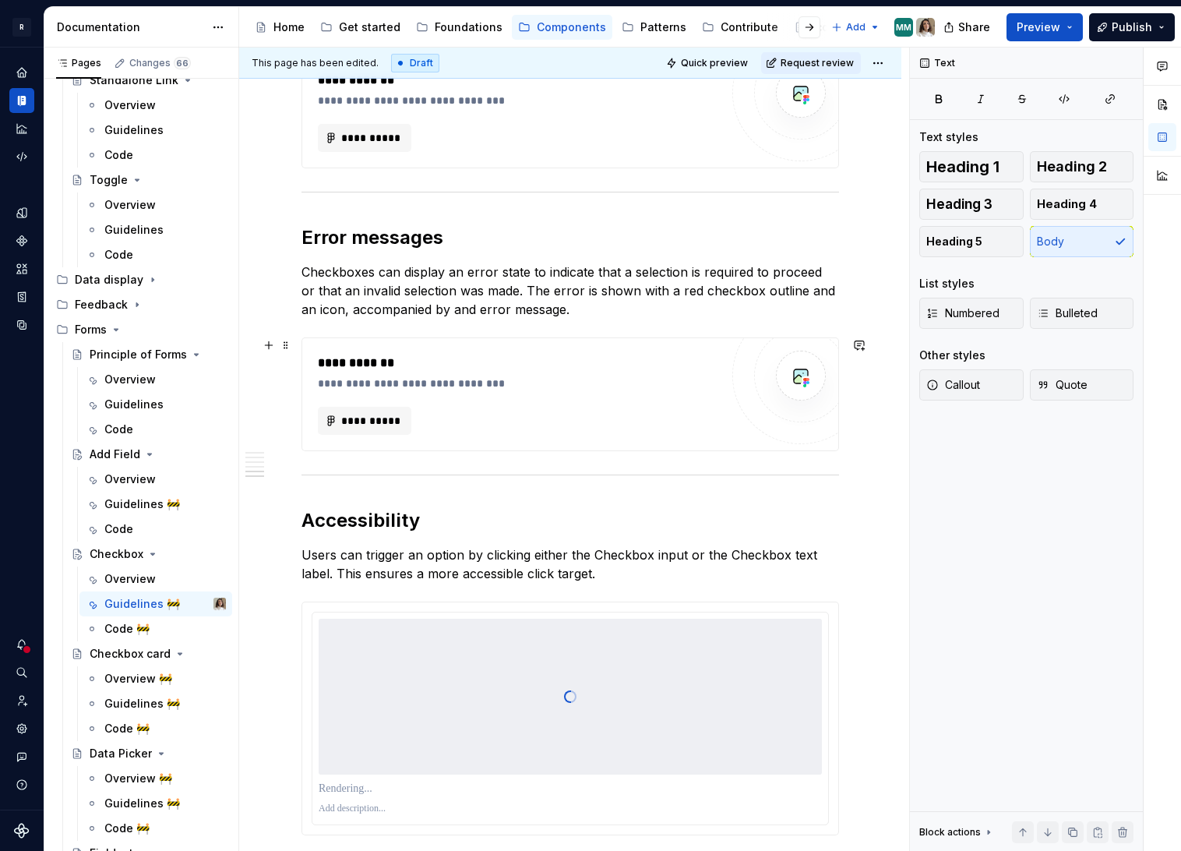
scroll to position [1397, 0]
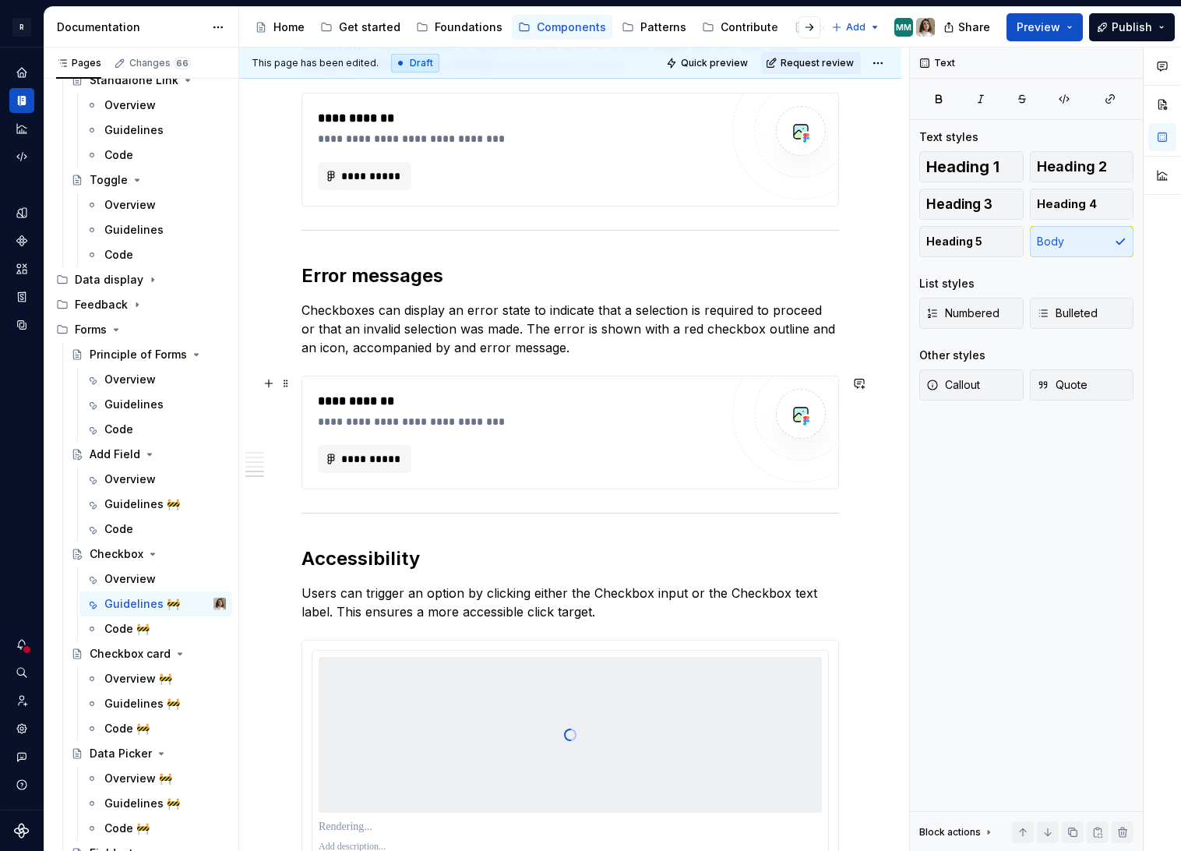
click at [524, 429] on div "**********" at bounding box center [519, 432] width 402 height 81
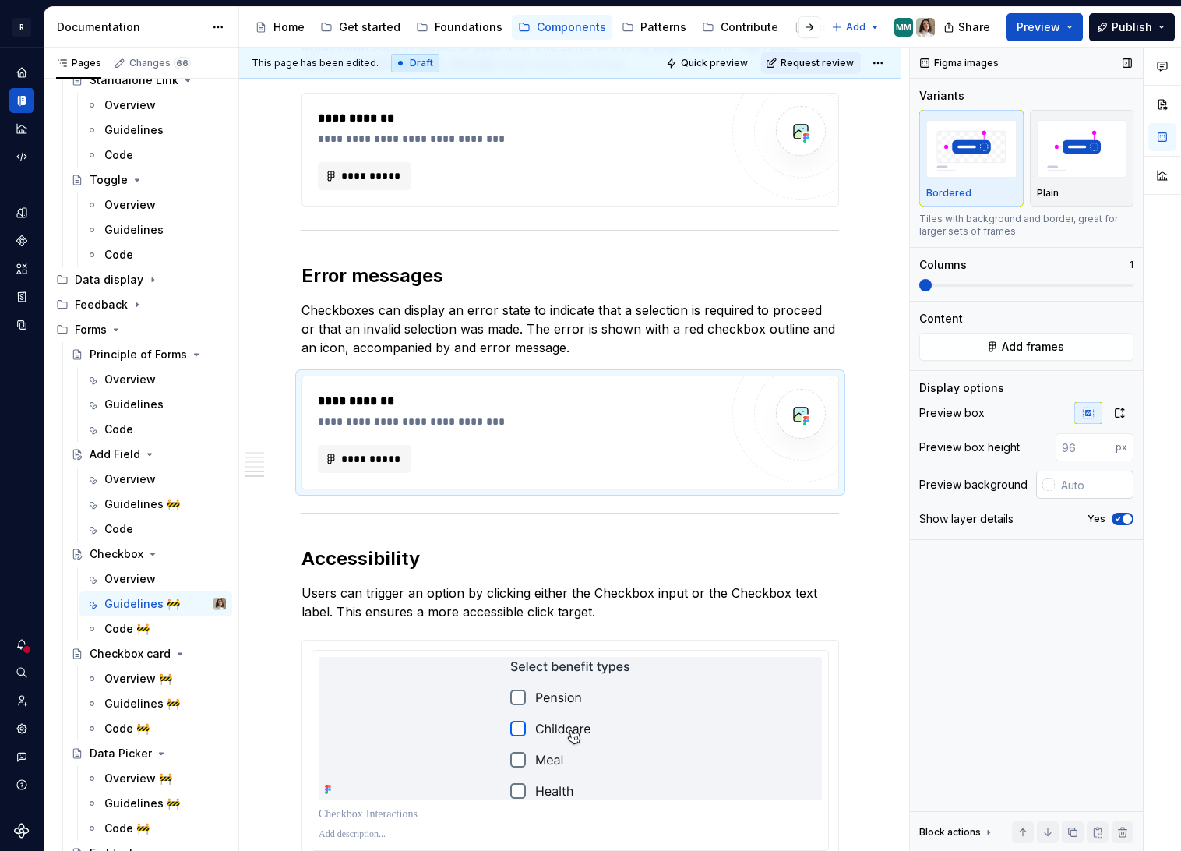
click at [1056, 487] on input "text" at bounding box center [1094, 485] width 79 height 28
paste input "F3F4F8"
type input "F3F4F8"
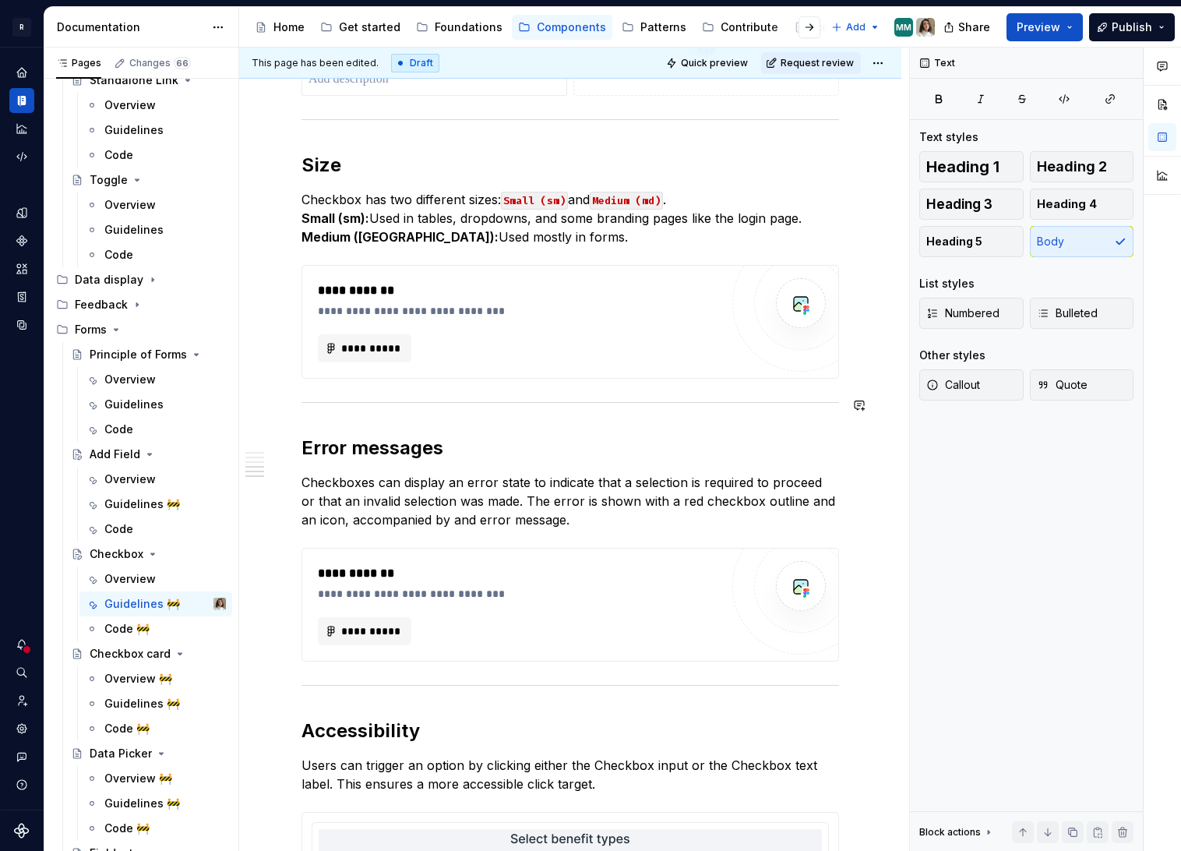
scroll to position [1201, 0]
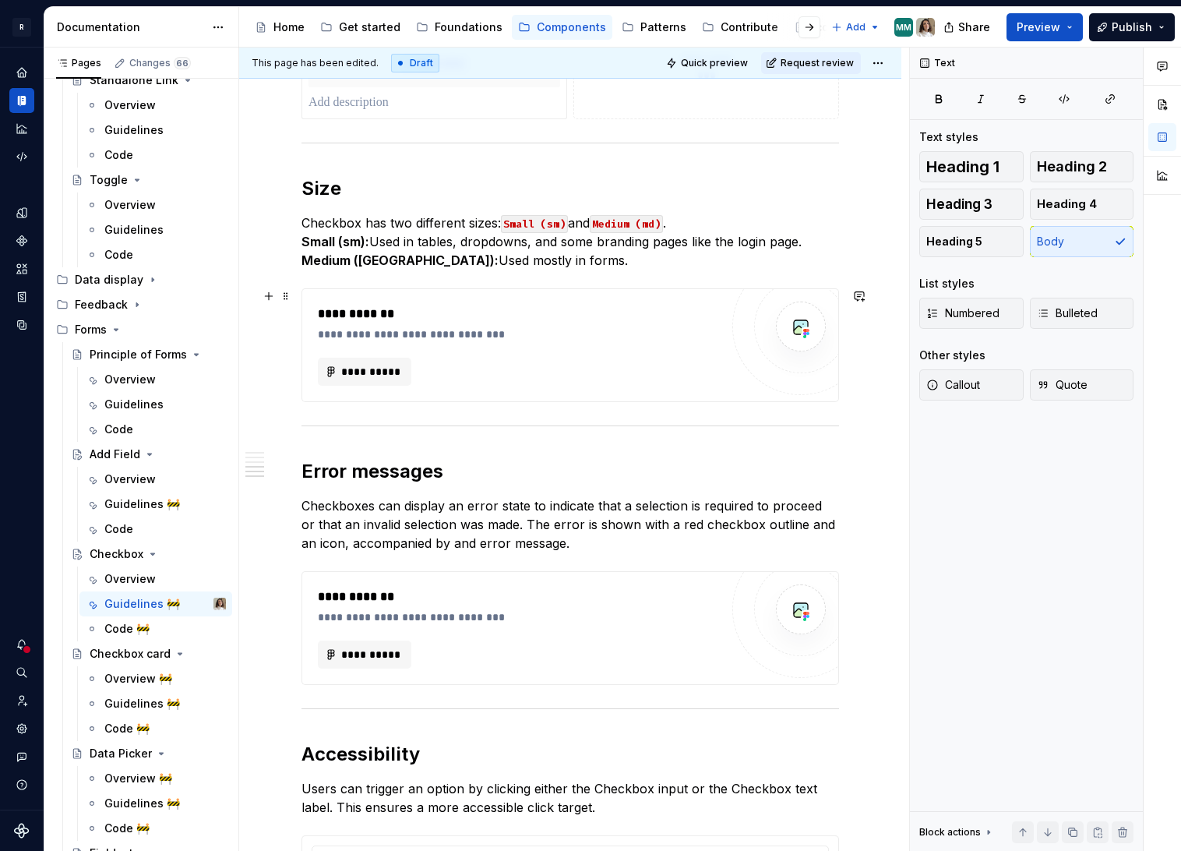
click at [510, 311] on div "**********" at bounding box center [523, 314] width 410 height 19
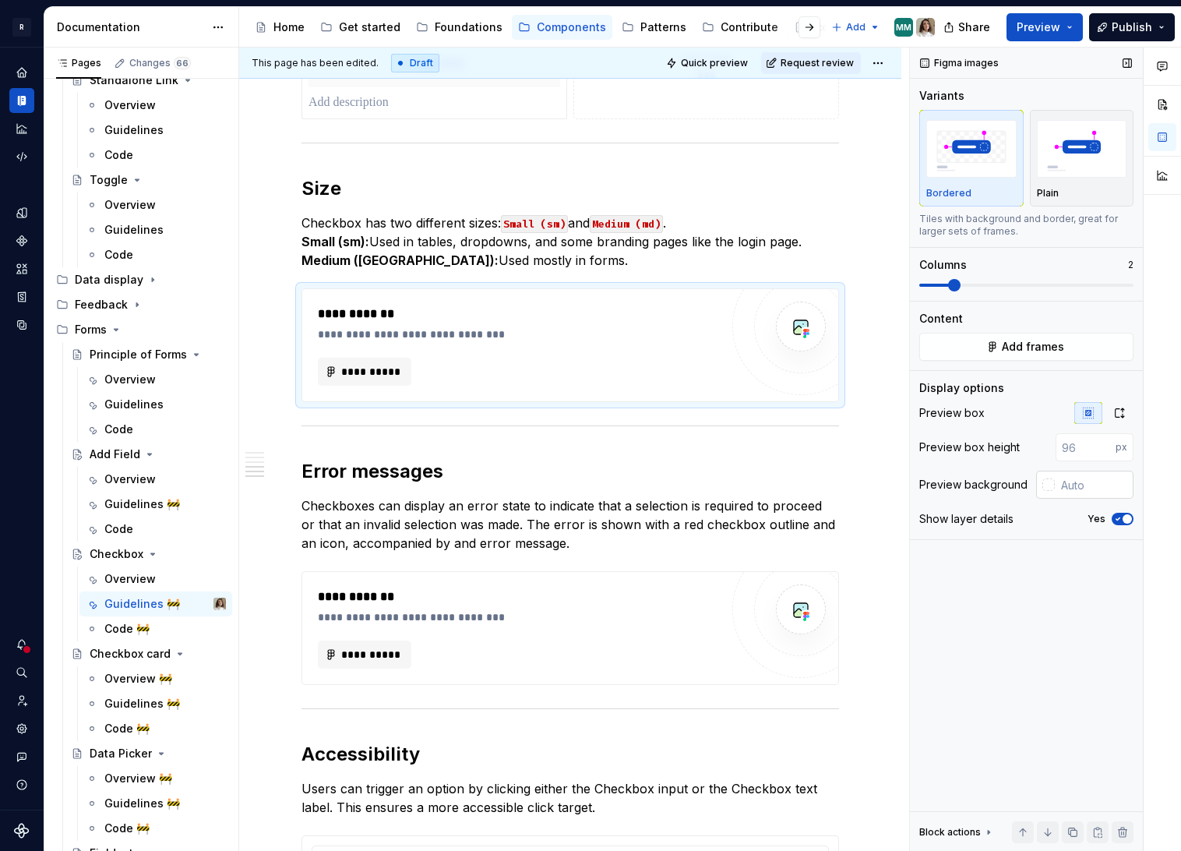
click at [1075, 492] on input "text" at bounding box center [1094, 485] width 79 height 28
paste input "F3F4F8"
type input "F3F4F8"
click at [546, 256] on p "Checkbox has two different sizes: Small (sm) and Medium (md) . Small (sm): Used…" at bounding box center [570, 241] width 538 height 56
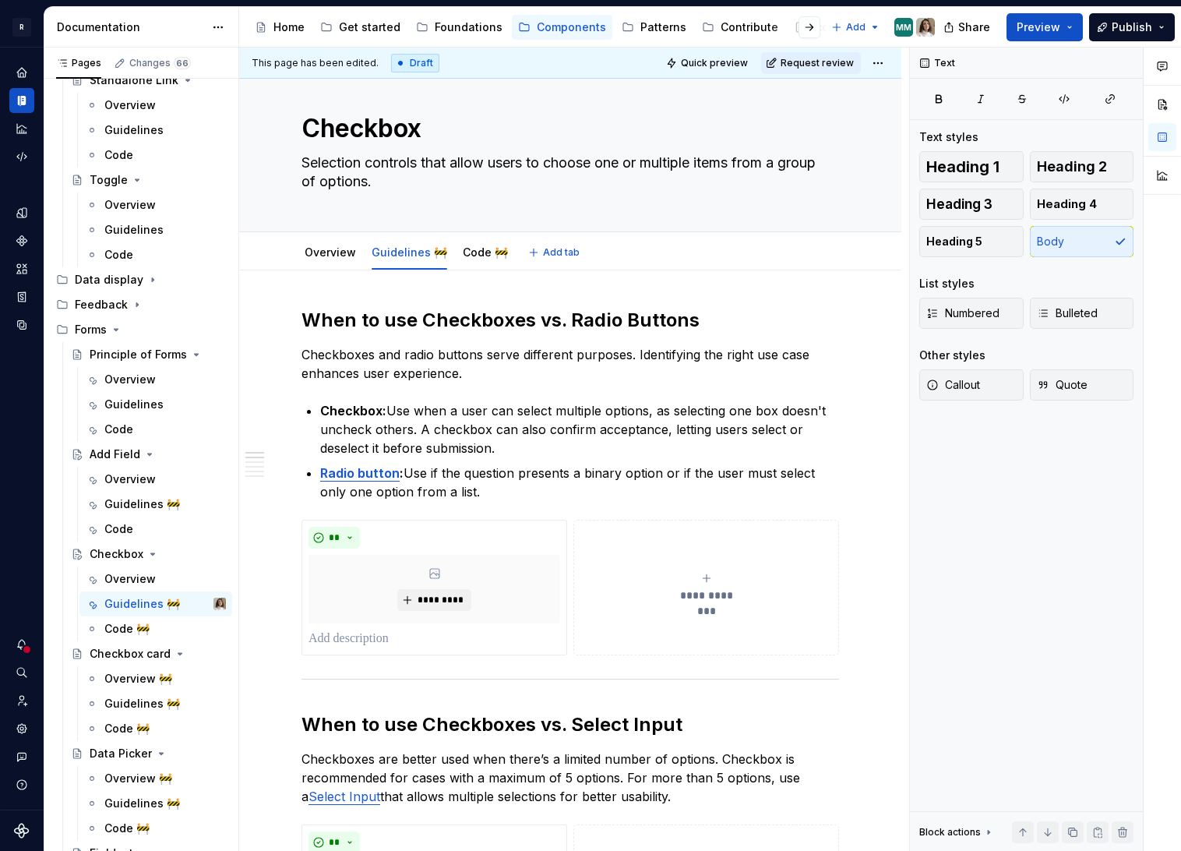
scroll to position [0, 0]
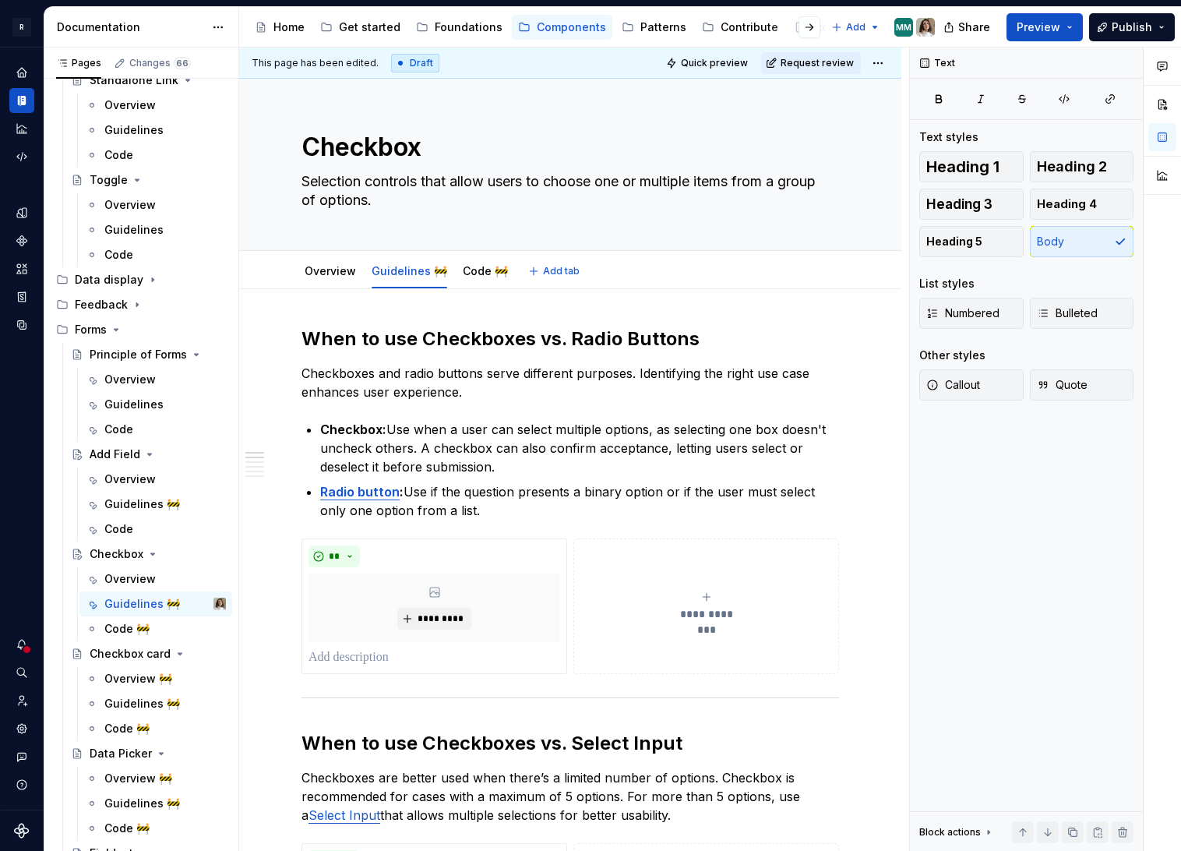
type textarea "*"
click at [507, 555] on div "**" at bounding box center [435, 556] width 252 height 22
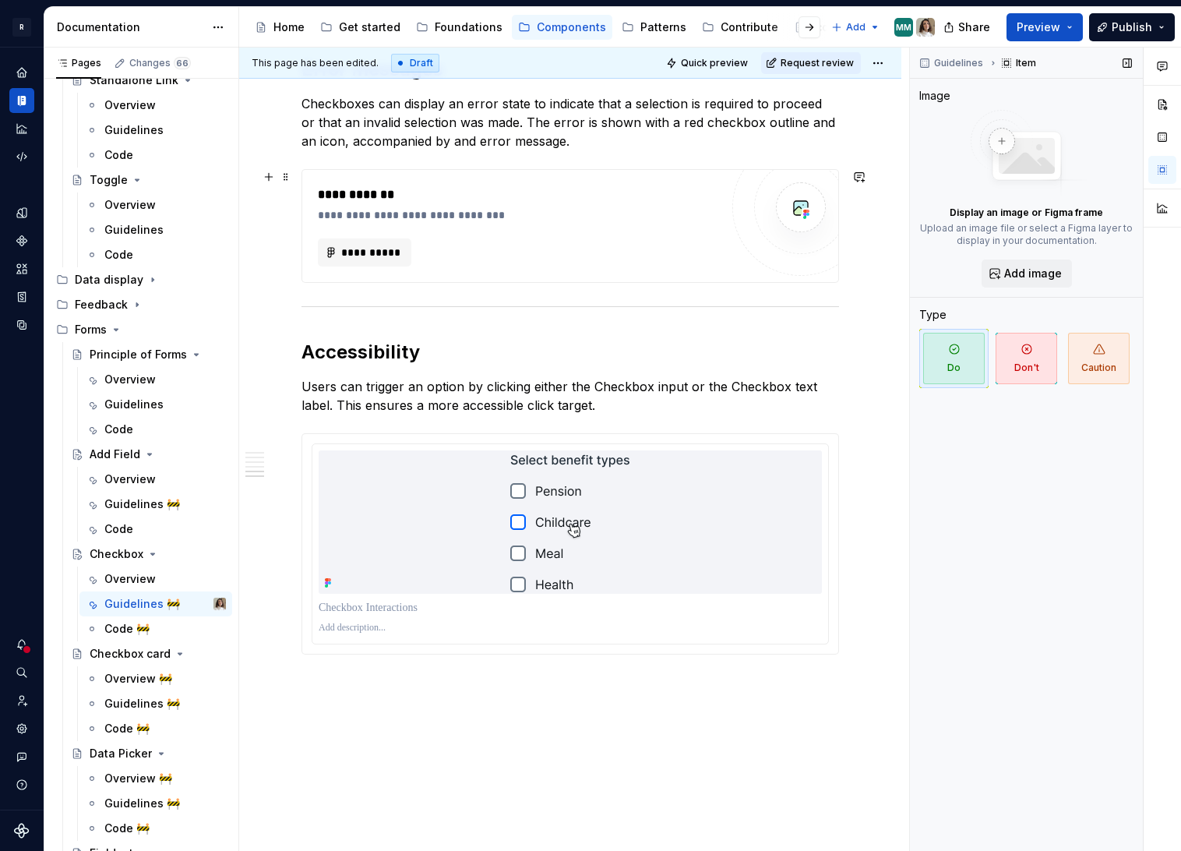
scroll to position [1599, 0]
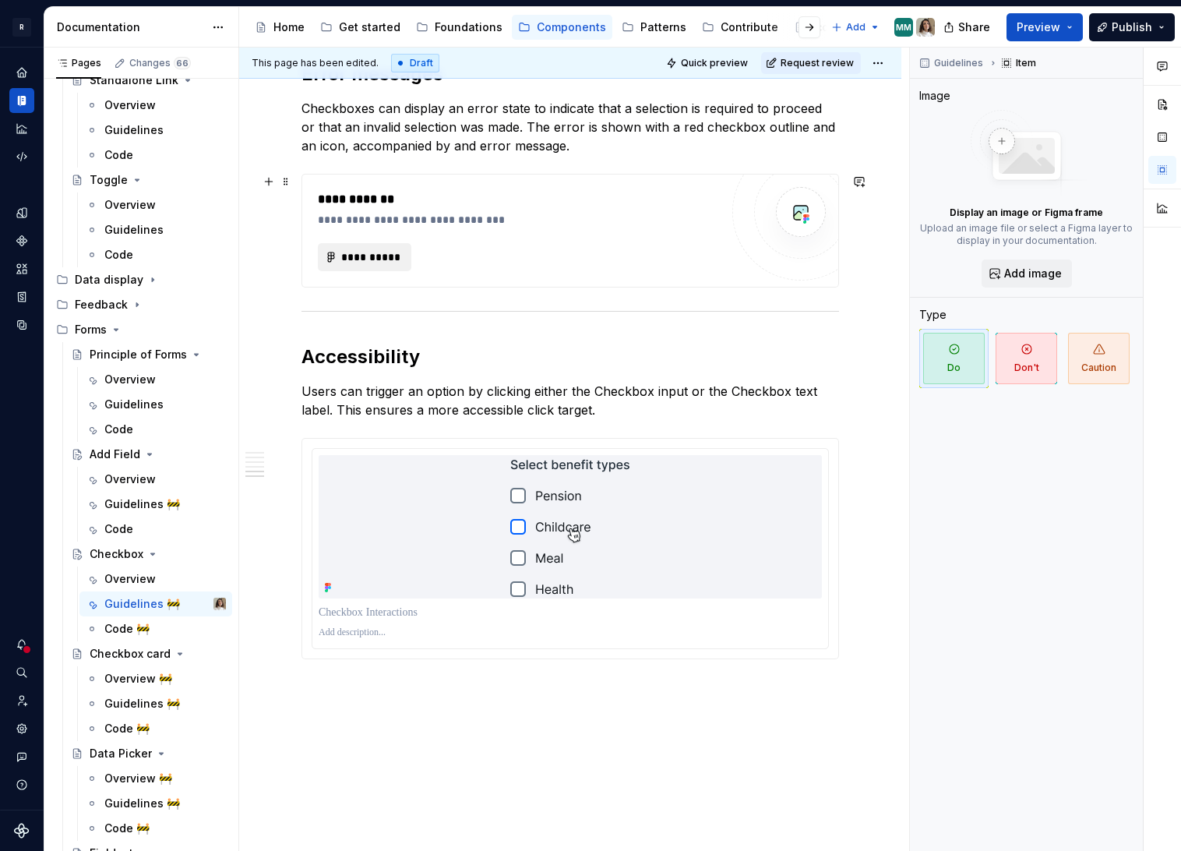
click at [383, 256] on span "**********" at bounding box center [370, 257] width 61 height 16
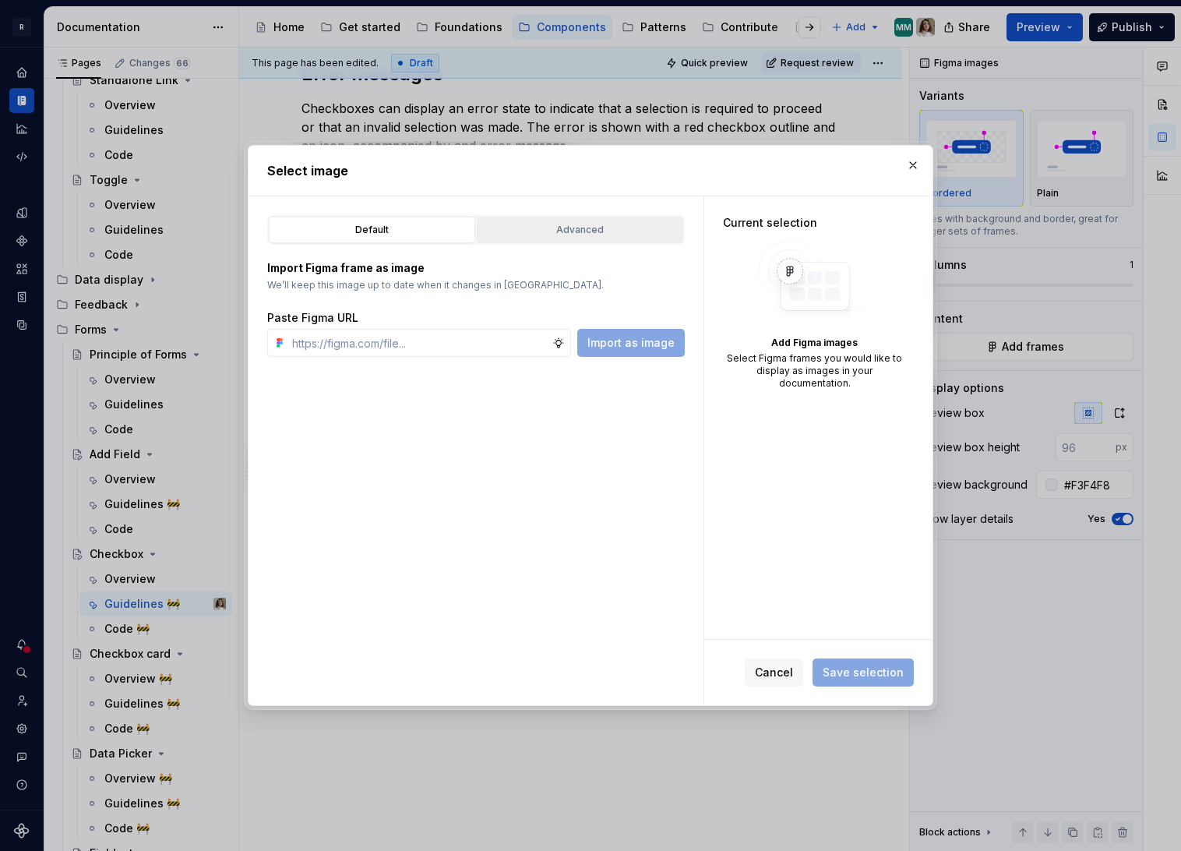
click at [579, 239] on button "Advanced" at bounding box center [580, 230] width 206 height 26
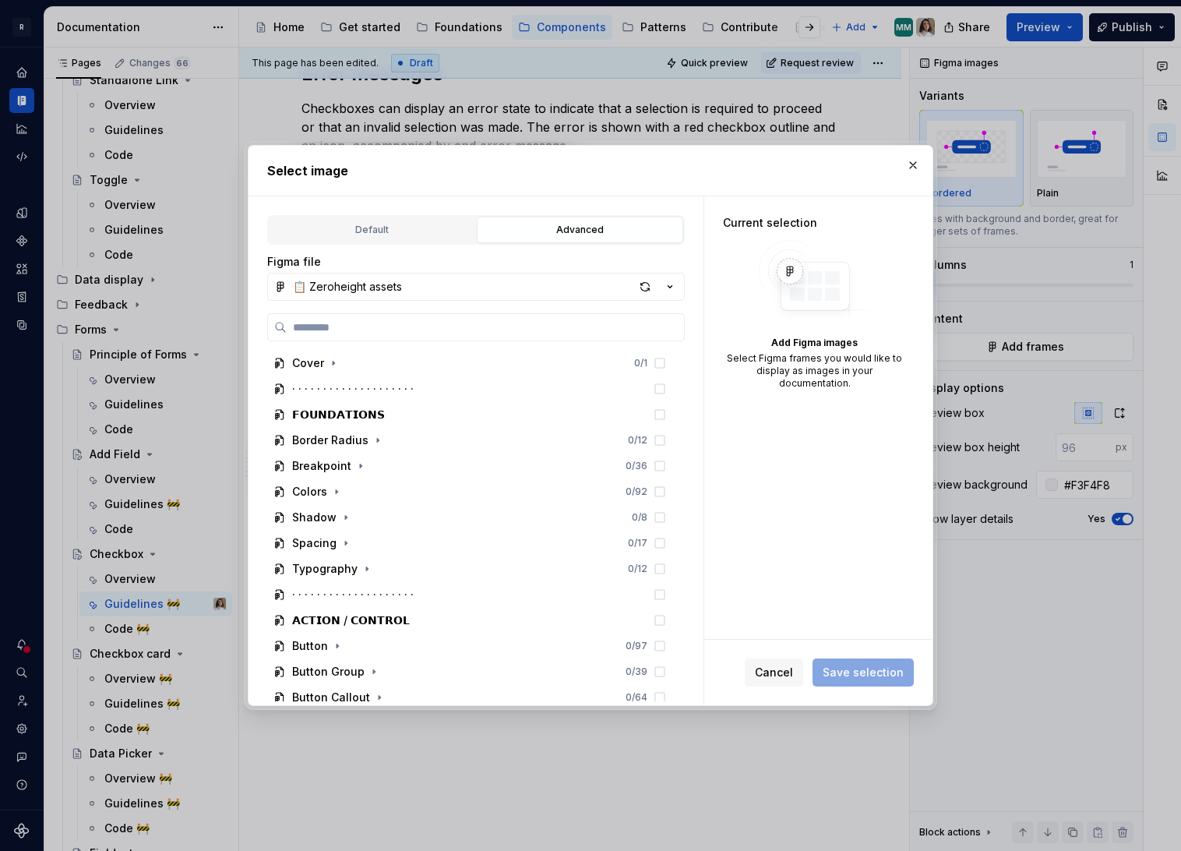
click at [586, 227] on div "Advanced" at bounding box center [580, 230] width 196 height 16
click at [371, 326] on input "search" at bounding box center [485, 327] width 397 height 16
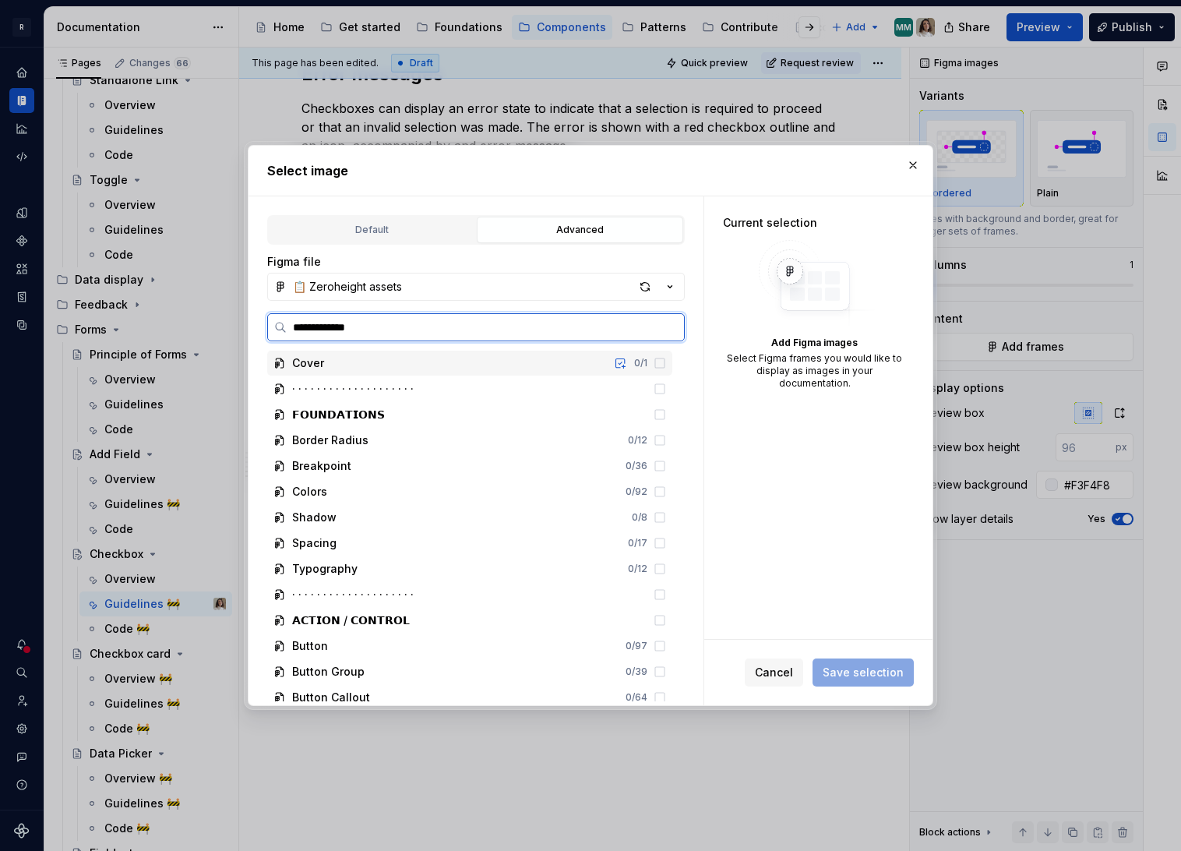
type input "**********"
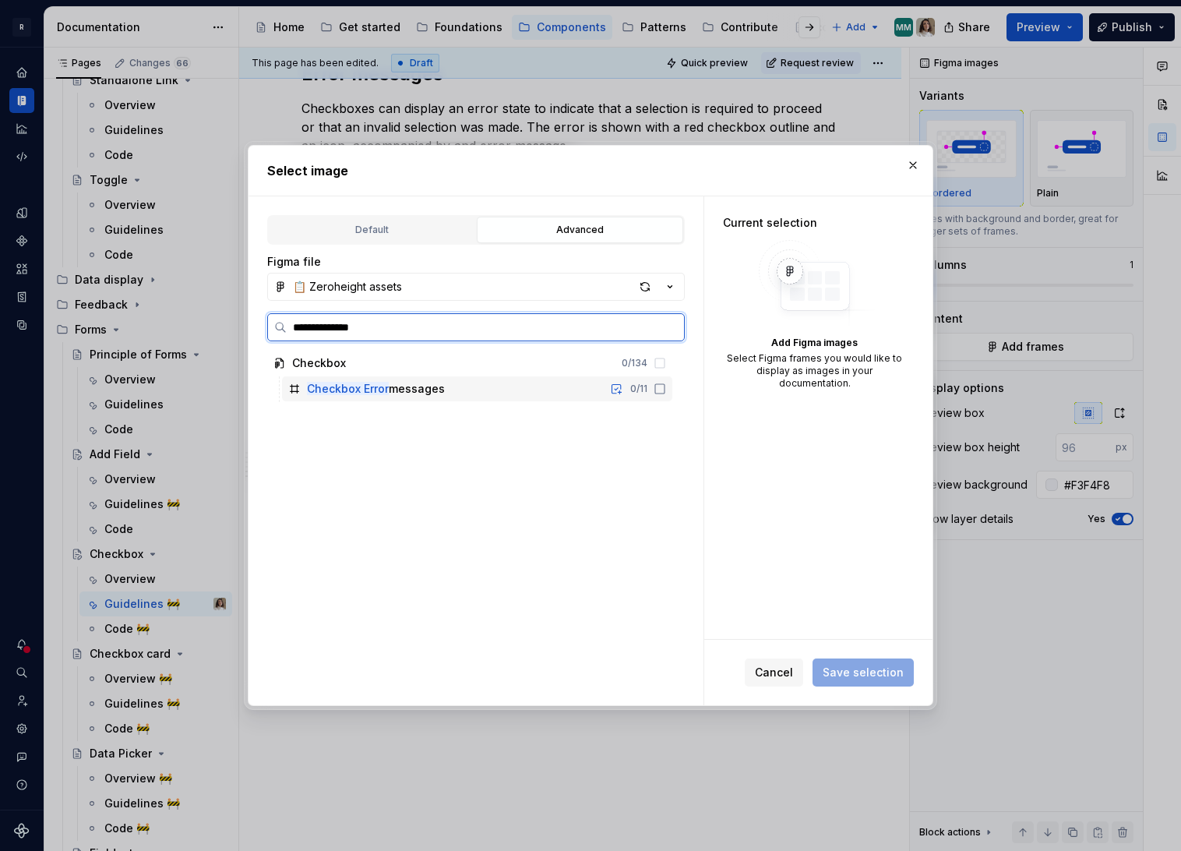
click at [464, 386] on div "Checkbox Error messages 0 / 11" at bounding box center [477, 388] width 390 height 25
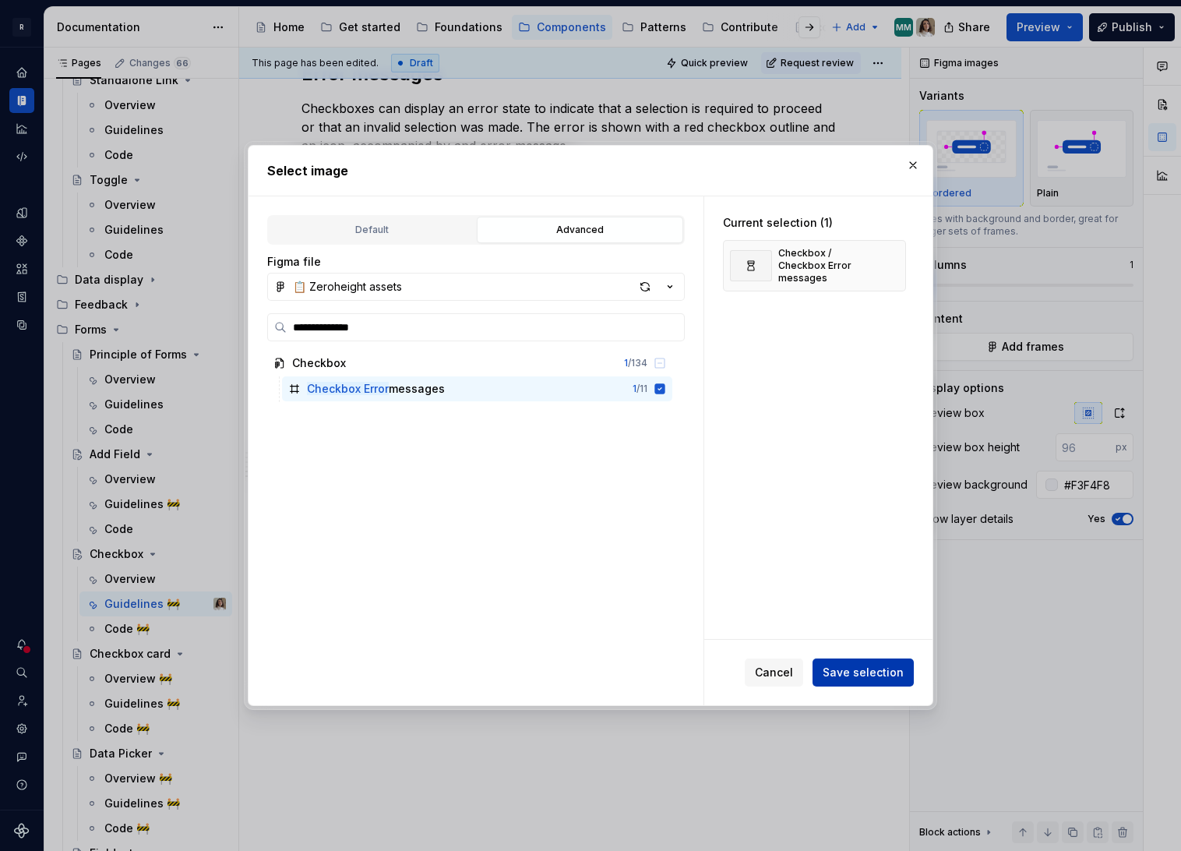
click at [862, 671] on span "Save selection" at bounding box center [863, 673] width 81 height 16
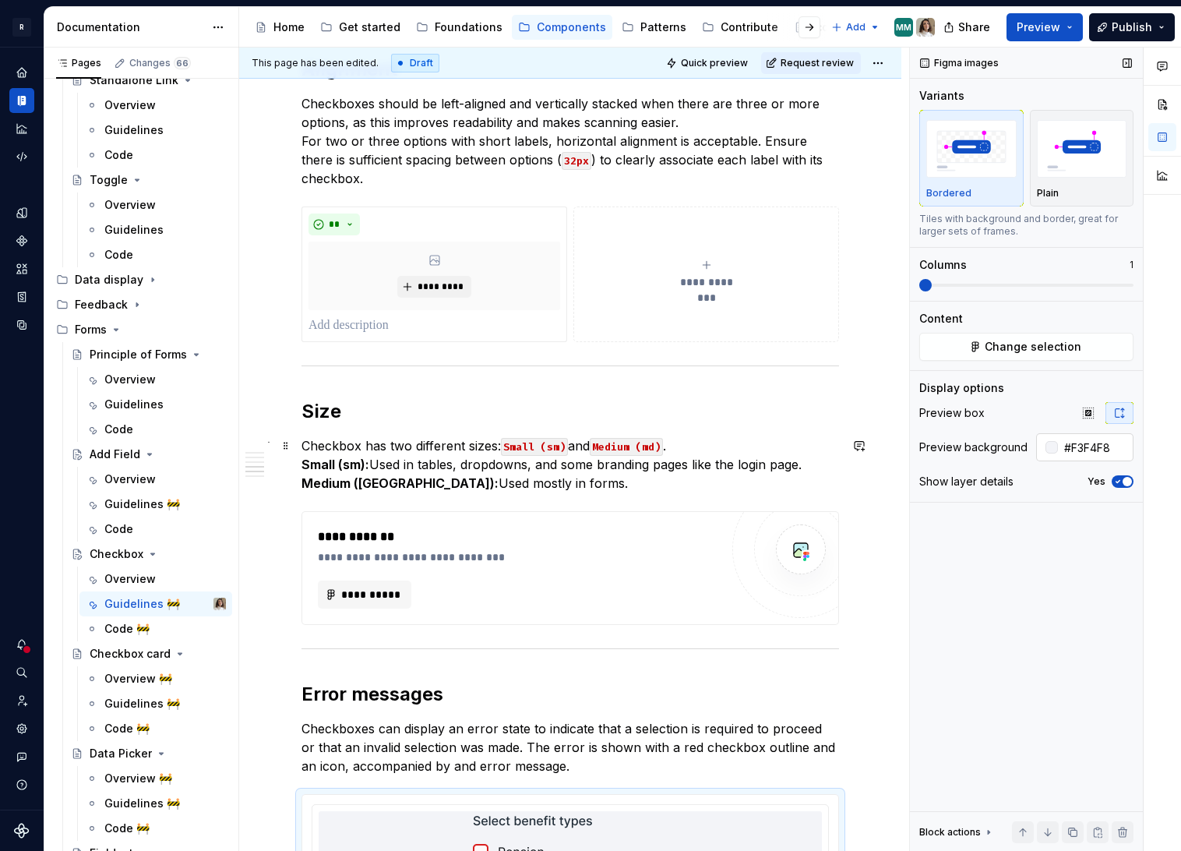
scroll to position [1014, 0]
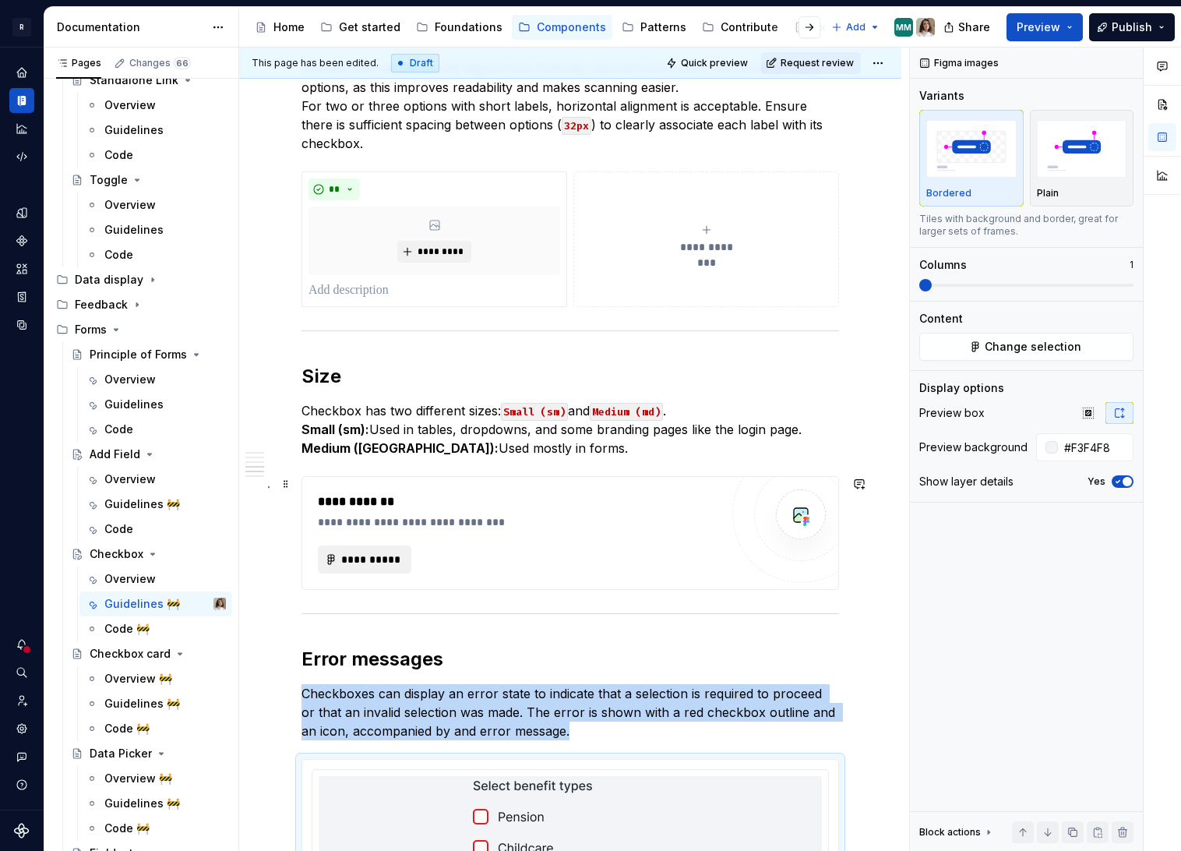
click at [394, 556] on span "**********" at bounding box center [370, 560] width 61 height 16
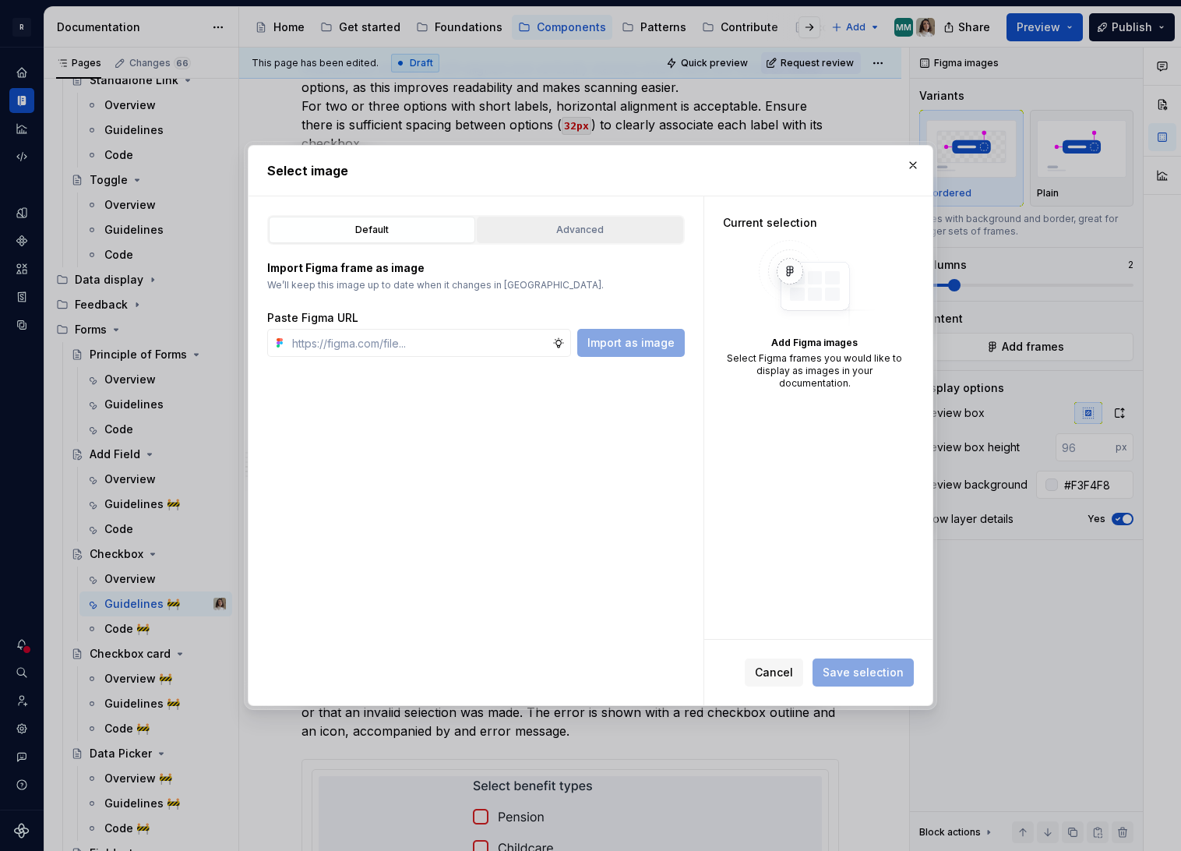
type textarea "*"
click at [597, 229] on div "Advanced" at bounding box center [580, 230] width 196 height 16
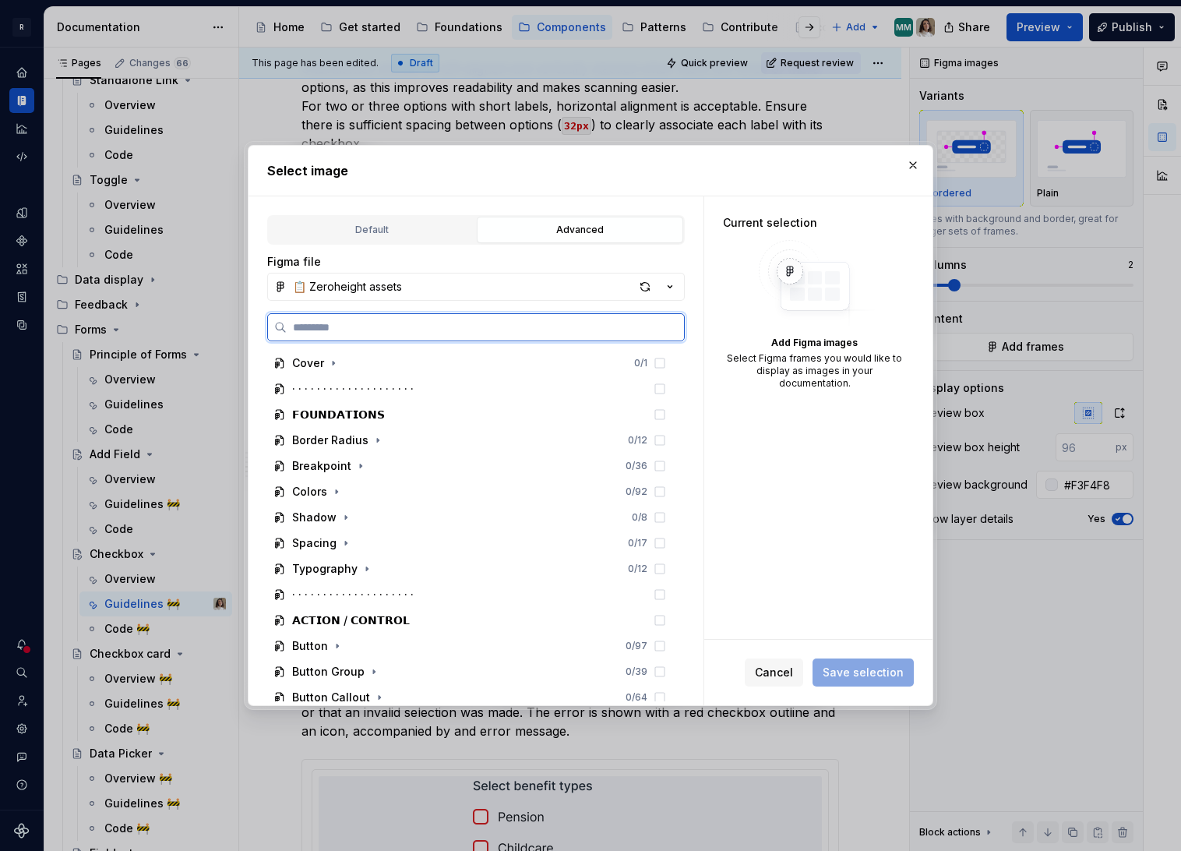
click at [332, 320] on input "search" at bounding box center [485, 327] width 397 height 16
click at [308, 333] on input "search" at bounding box center [485, 327] width 397 height 16
type input "**********"
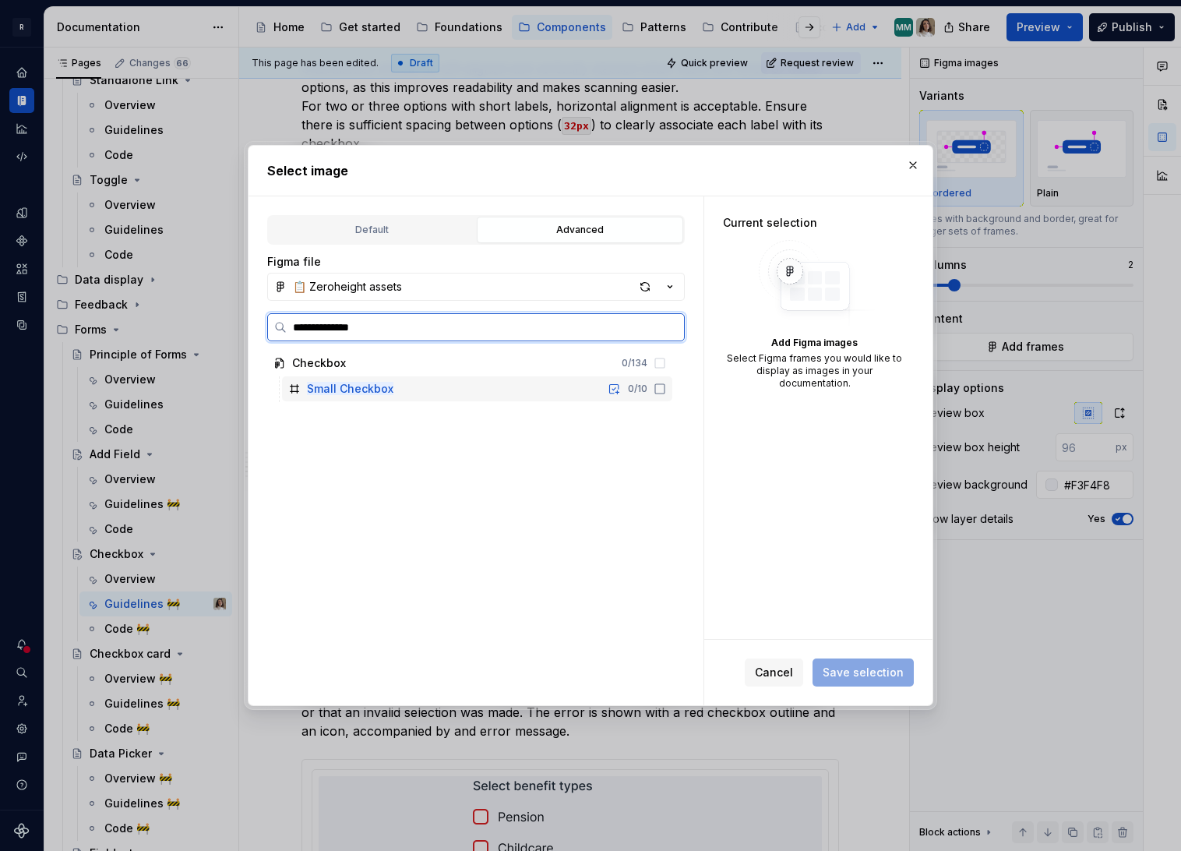
click at [400, 397] on div "Small Checkbox 0 / 10" at bounding box center [477, 388] width 390 height 25
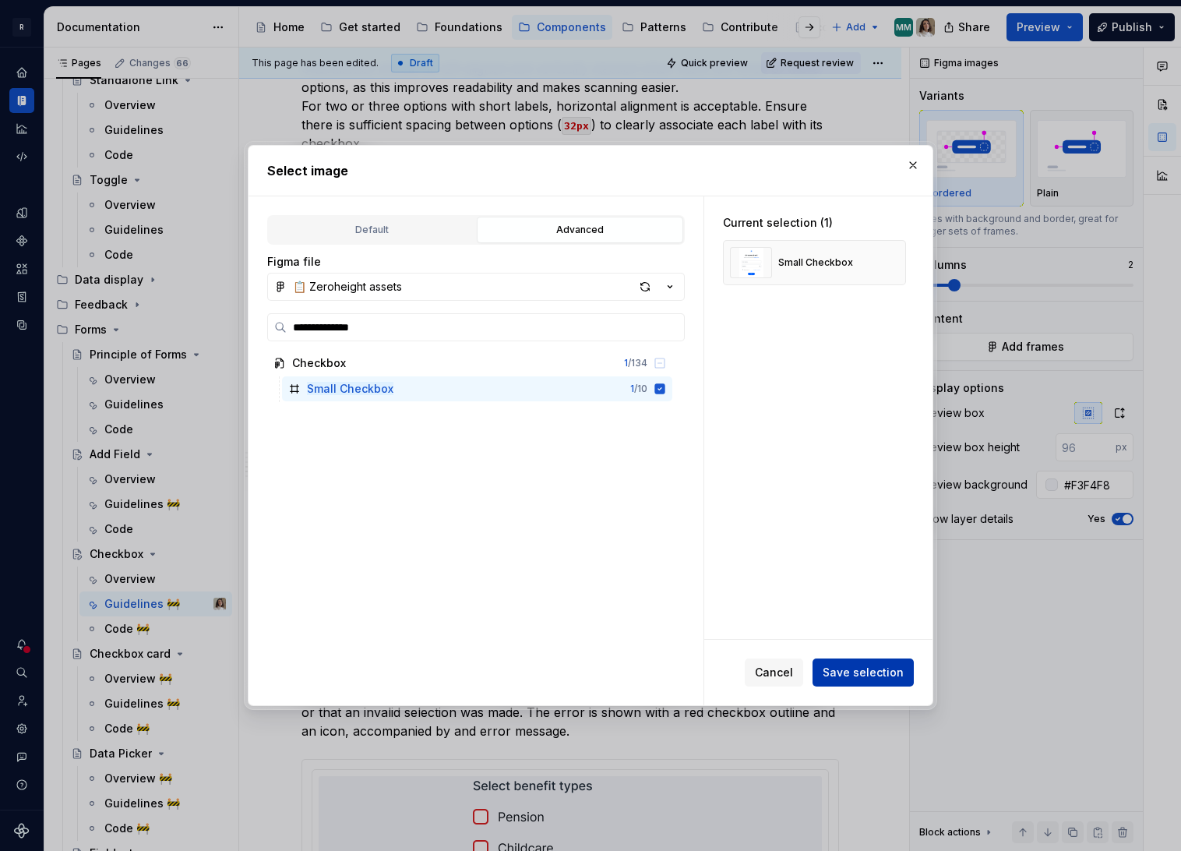
click at [852, 682] on button "Save selection" at bounding box center [863, 672] width 101 height 28
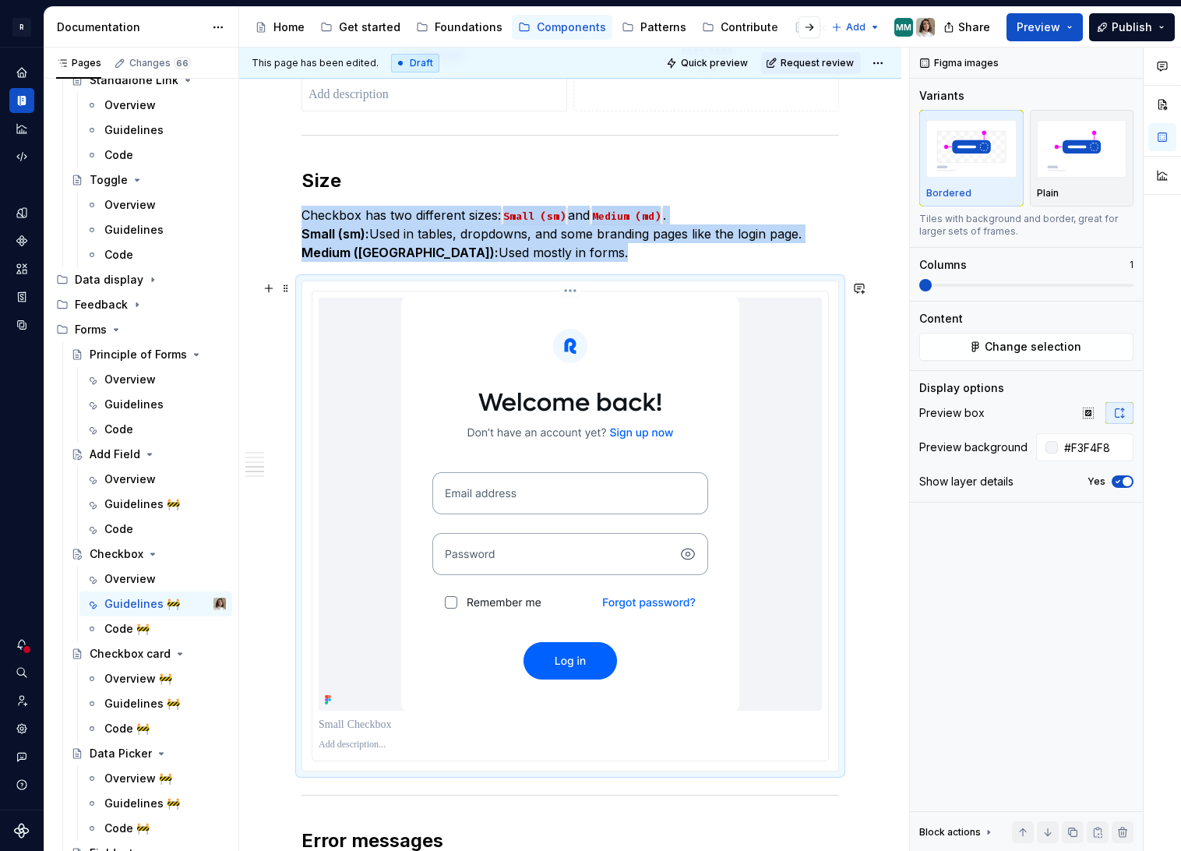
scroll to position [1218, 0]
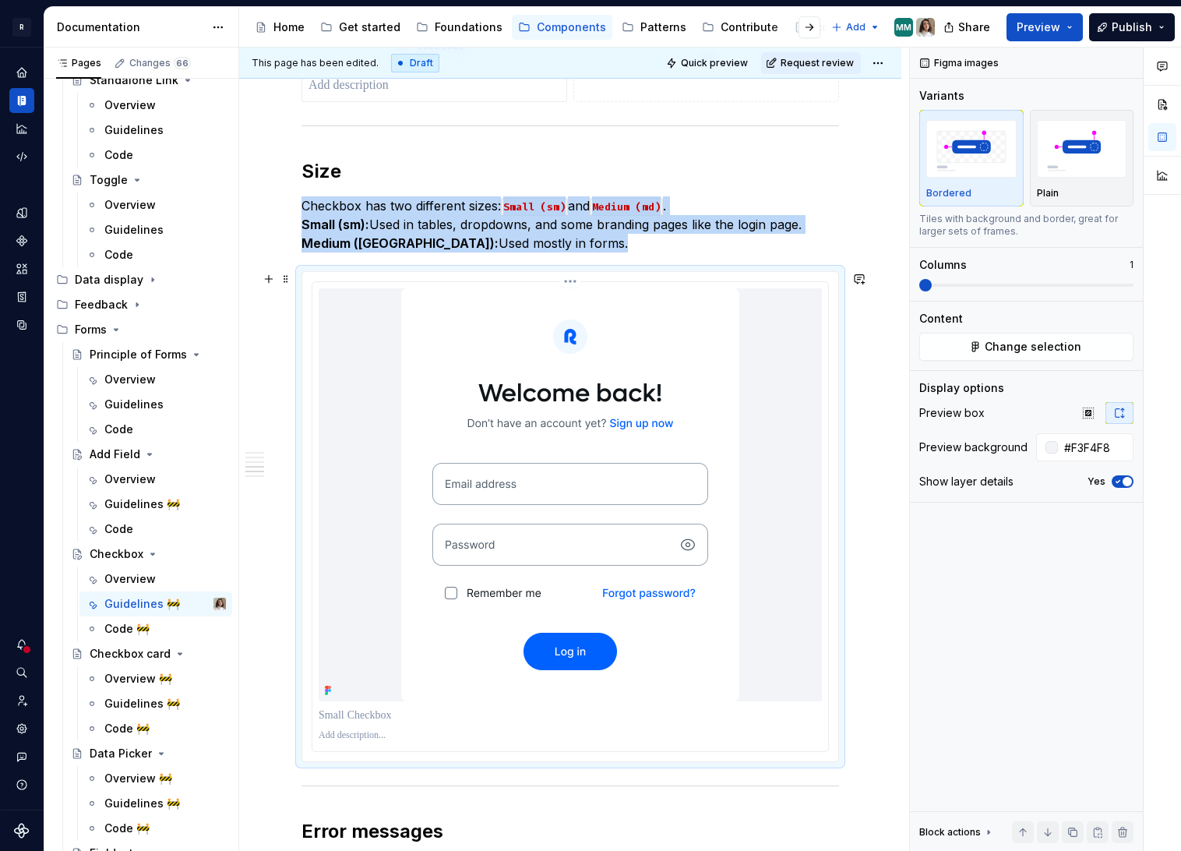
click at [643, 518] on img at bounding box center [570, 494] width 338 height 413
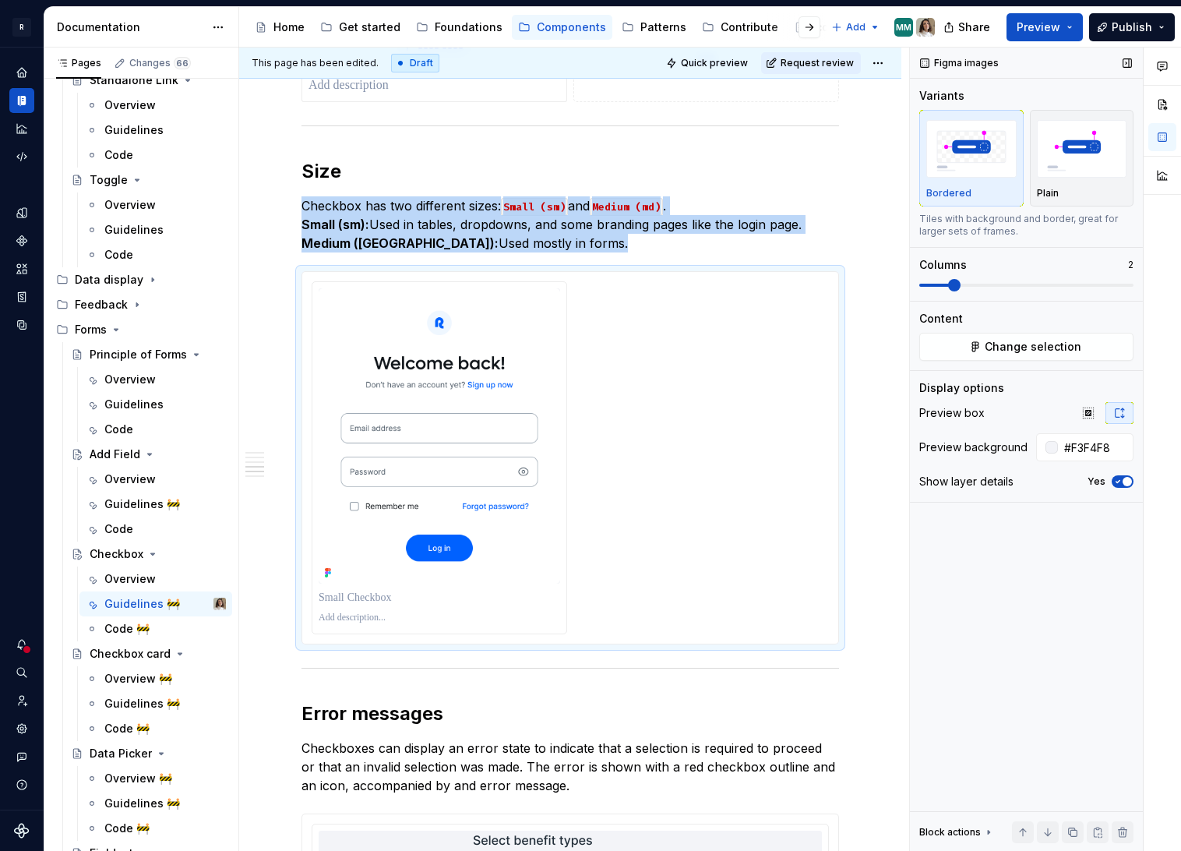
click at [948, 286] on span at bounding box center [954, 285] width 12 height 12
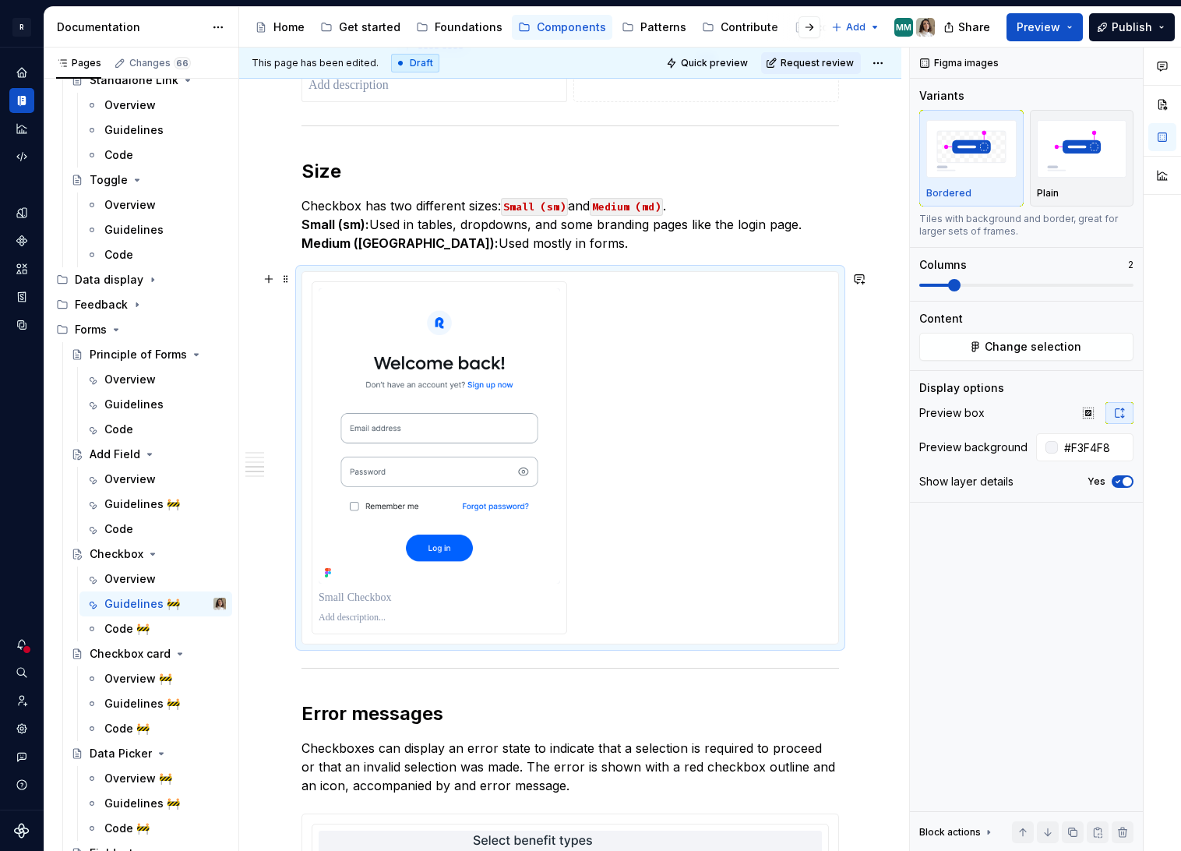
click at [661, 447] on div at bounding box center [570, 457] width 517 height 353
click at [1089, 173] on img "button" at bounding box center [1082, 148] width 90 height 57
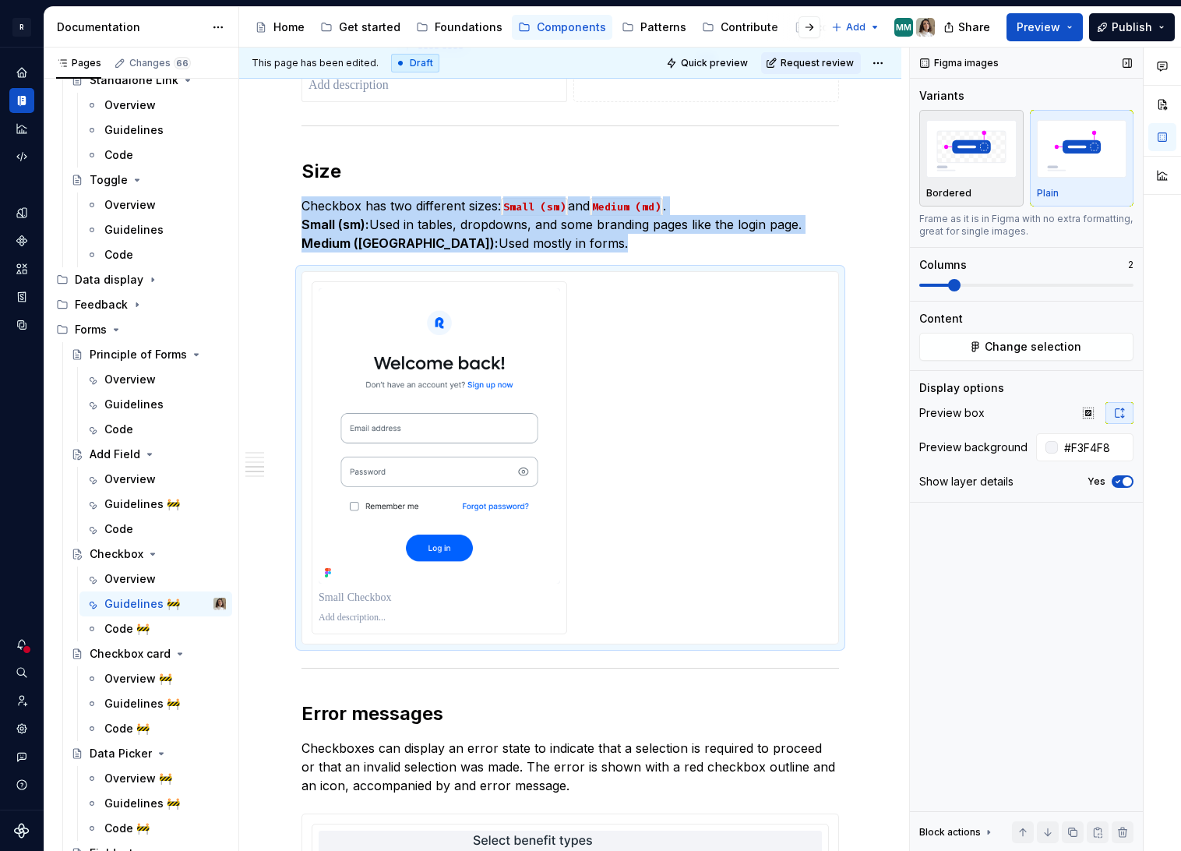
click at [989, 175] on img "button" at bounding box center [971, 148] width 90 height 57
click at [1081, 178] on div "button" at bounding box center [1082, 149] width 90 height 64
click at [963, 181] on div "Bordered" at bounding box center [971, 158] width 90 height 83
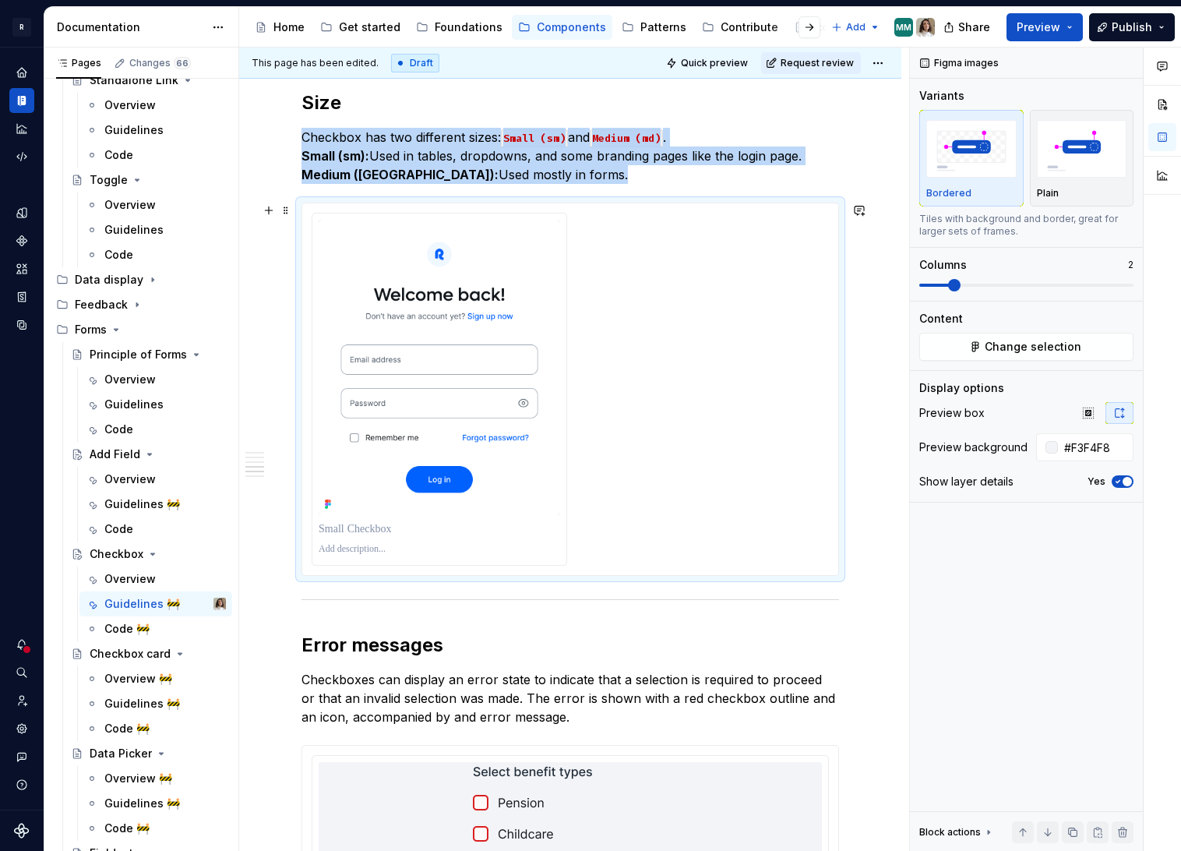
scroll to position [1276, 0]
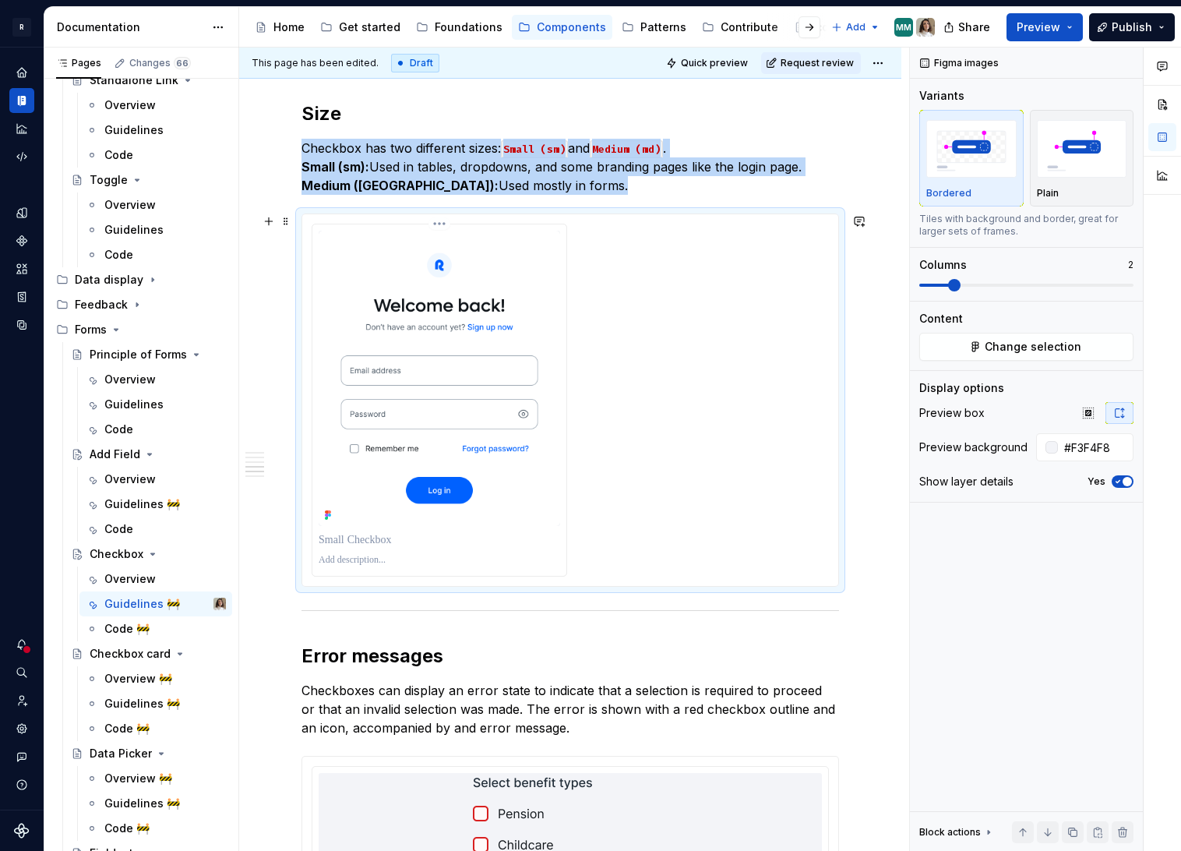
click at [567, 359] on div at bounding box center [440, 400] width 256 height 353
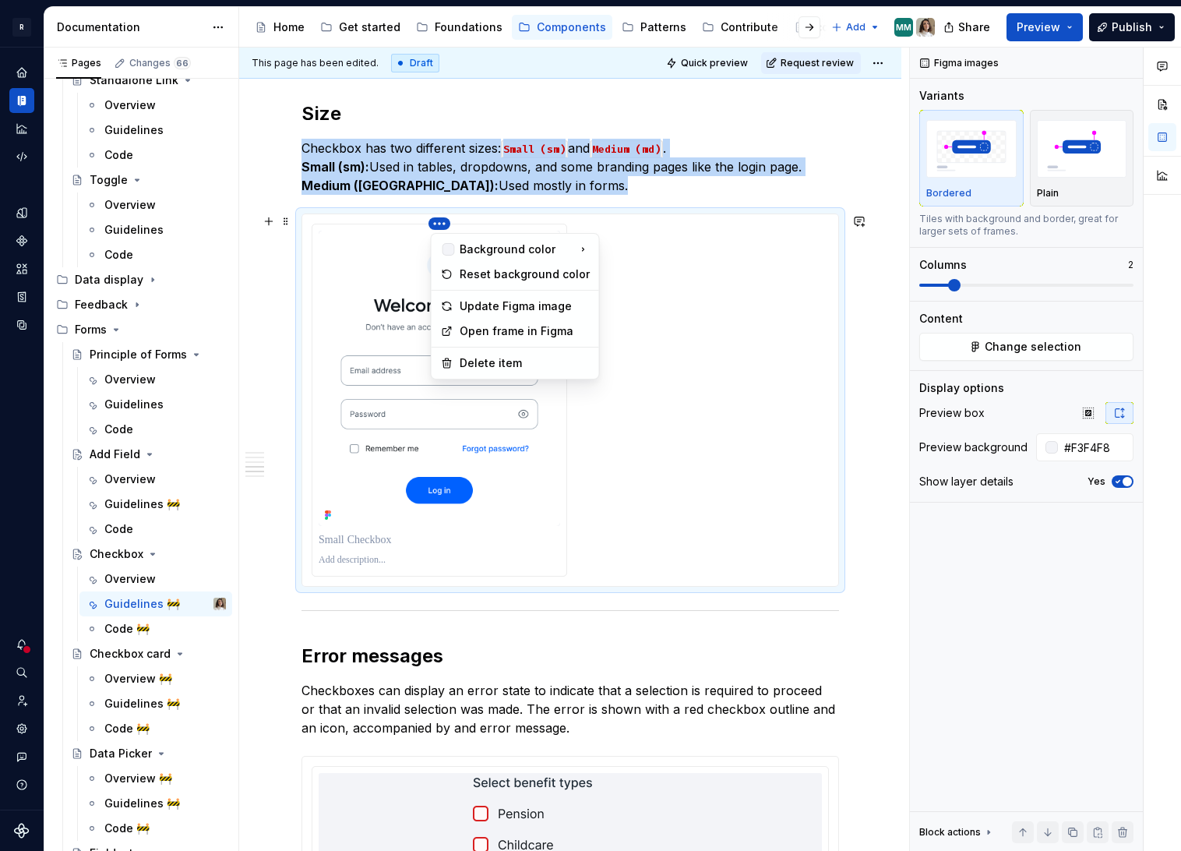
click at [442, 224] on html "R Norma Design system data Documentation Accessibility guide for tree Page tree…" at bounding box center [590, 425] width 1181 height 851
click at [526, 215] on html "R Norma Design system data Documentation Accessibility guide for tree Page tree…" at bounding box center [590, 425] width 1181 height 851
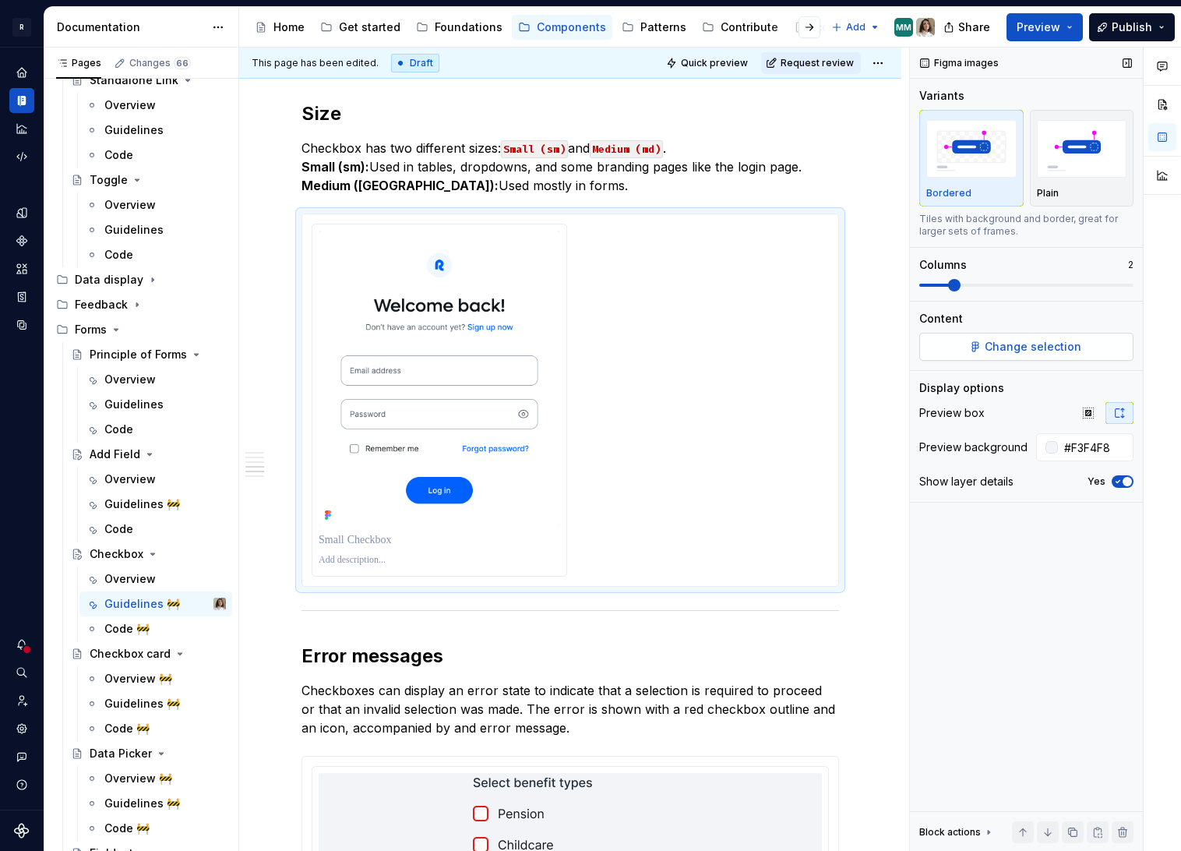
click at [1005, 353] on span "Change selection" at bounding box center [1033, 347] width 97 height 16
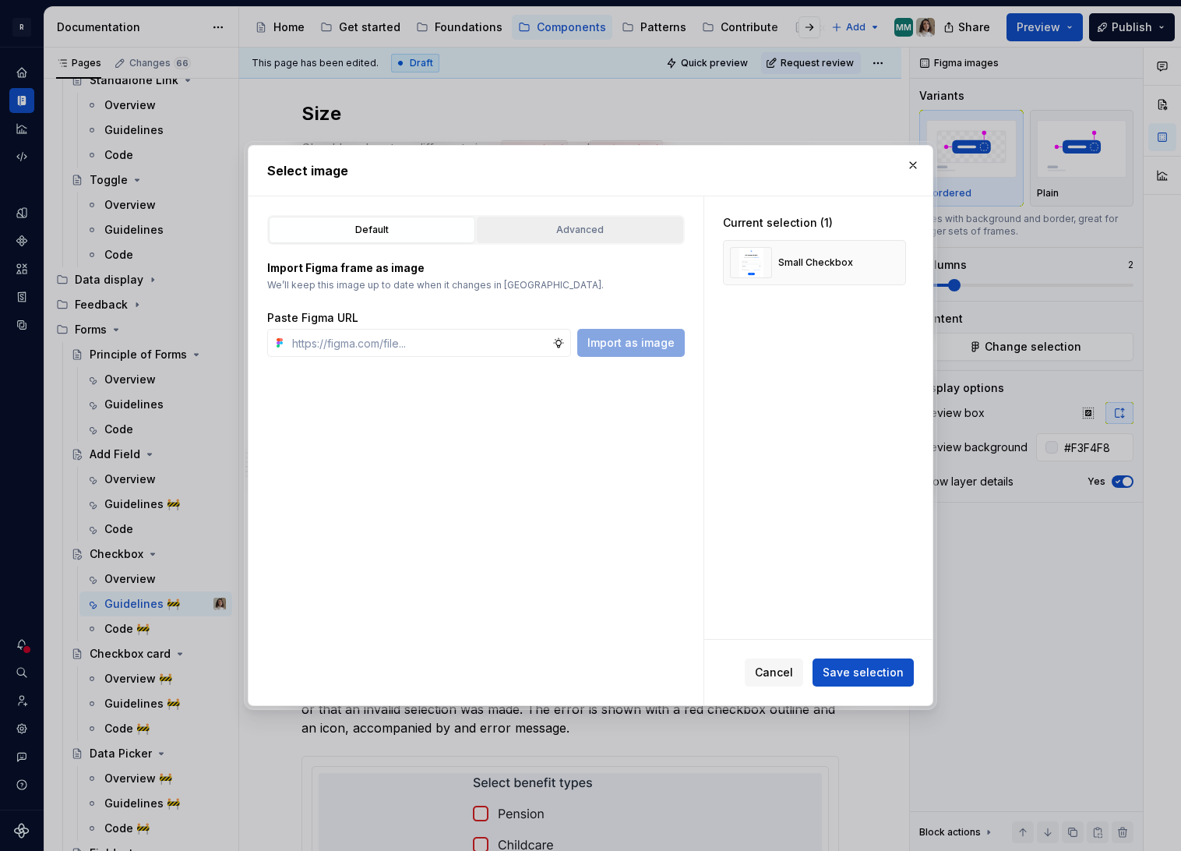
type textarea "*"
click at [601, 227] on div "Advanced" at bounding box center [580, 230] width 196 height 16
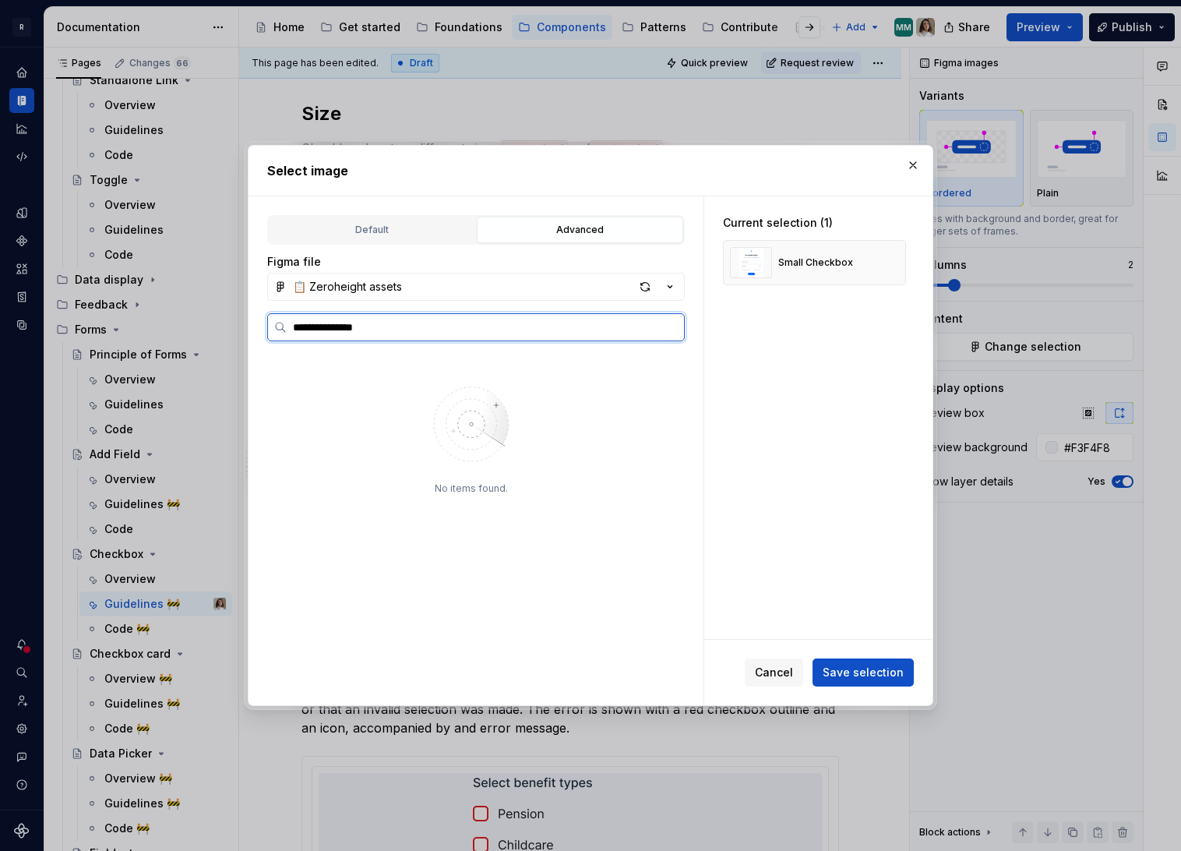
type input "**********"
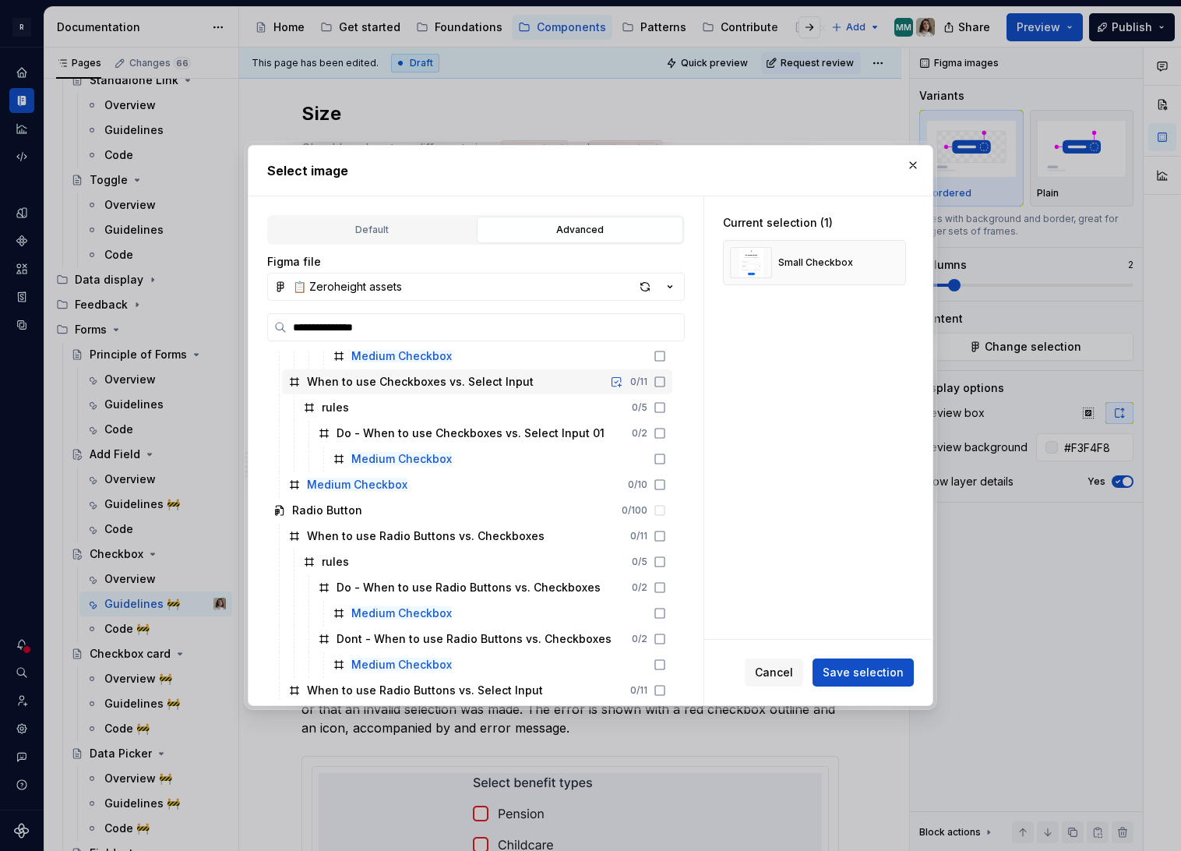
scroll to position [185, 0]
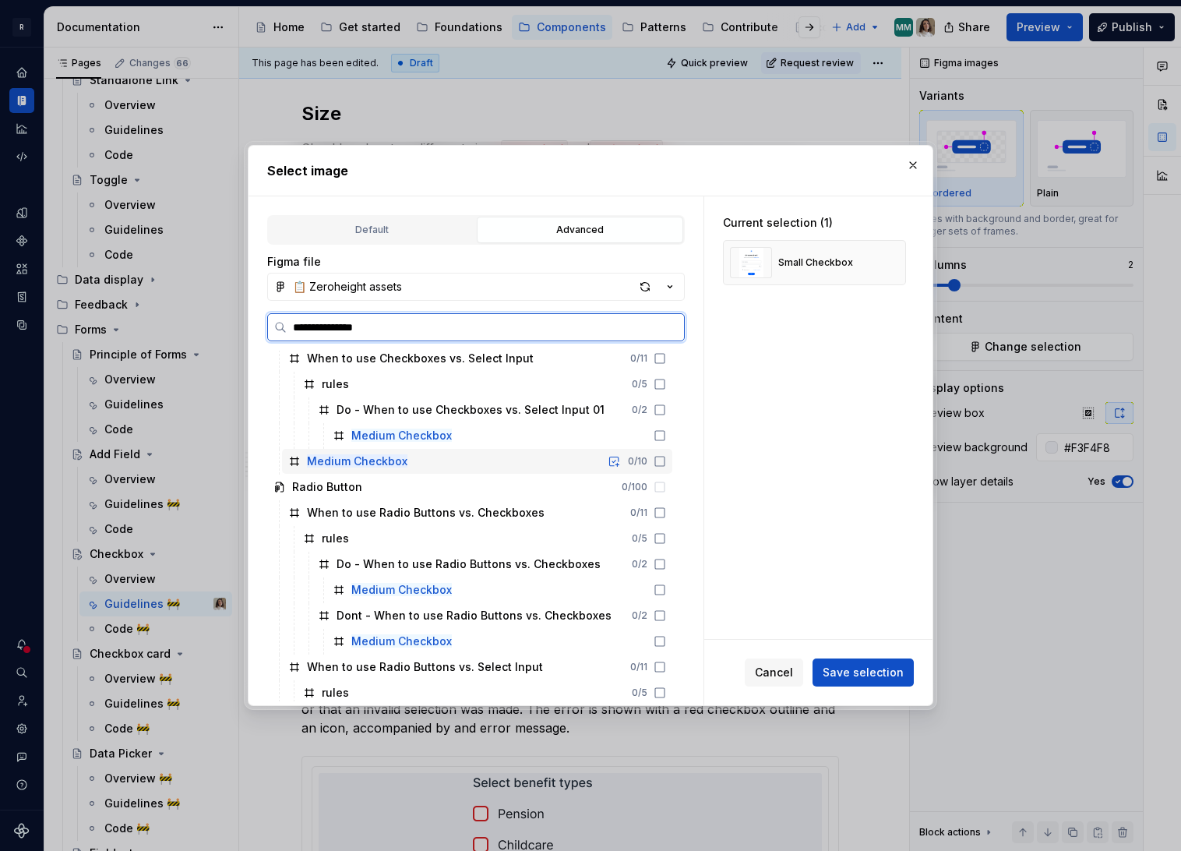
click at [666, 463] on icon at bounding box center [660, 461] width 12 height 12
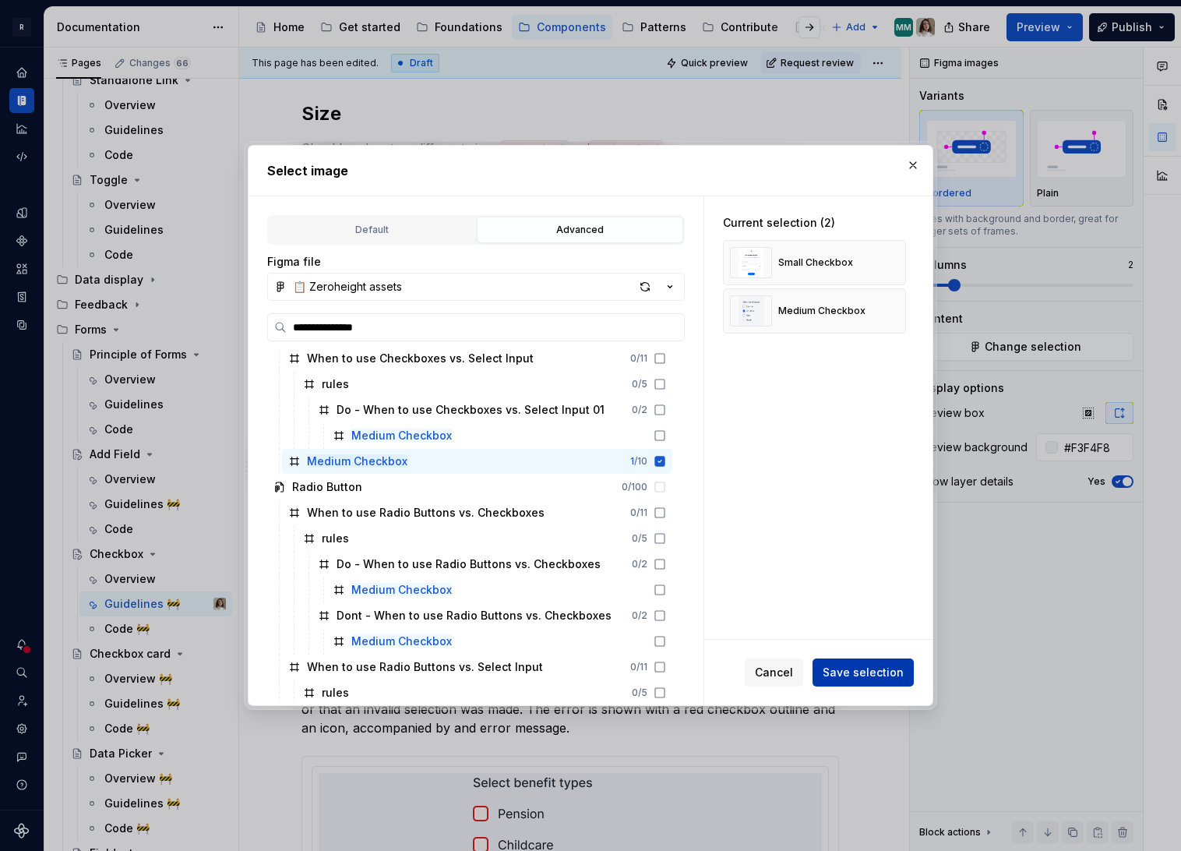
click at [875, 681] on button "Save selection" at bounding box center [863, 672] width 101 height 28
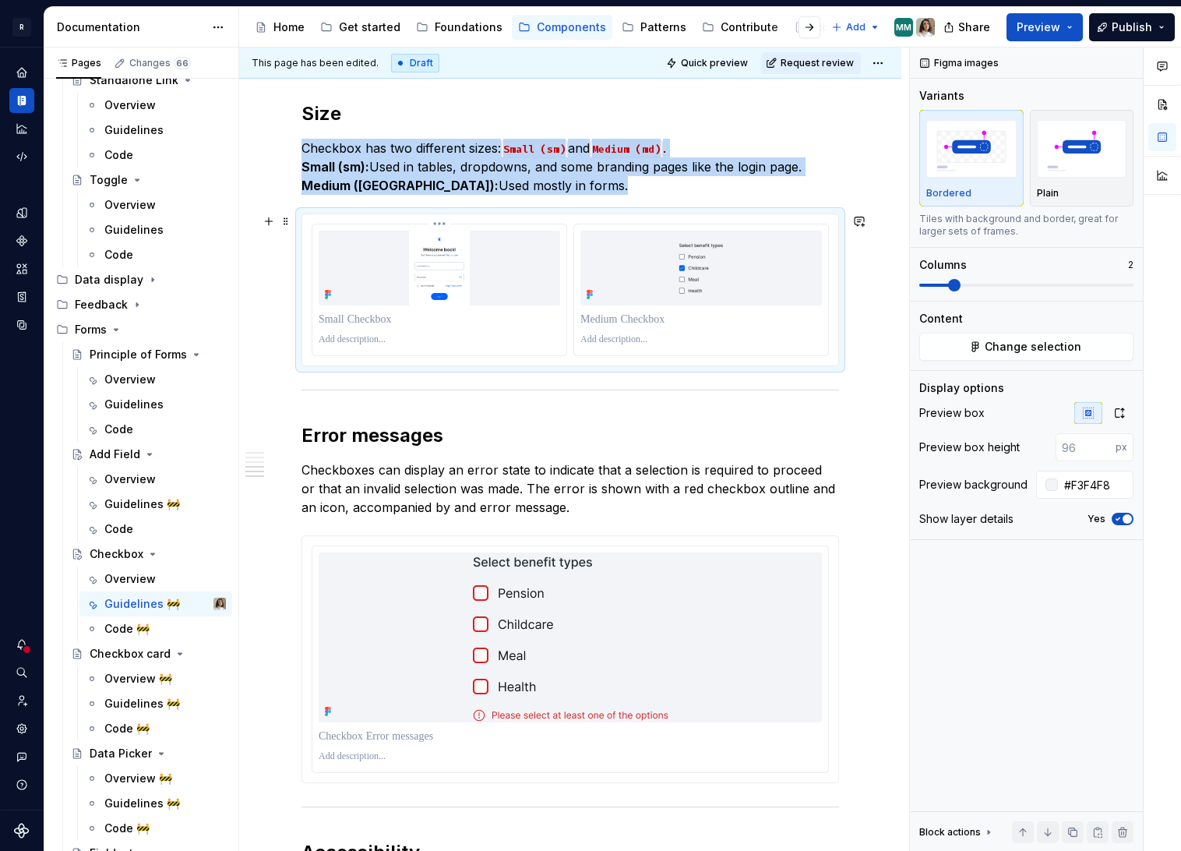
click at [493, 287] on img at bounding box center [440, 268] width 242 height 75
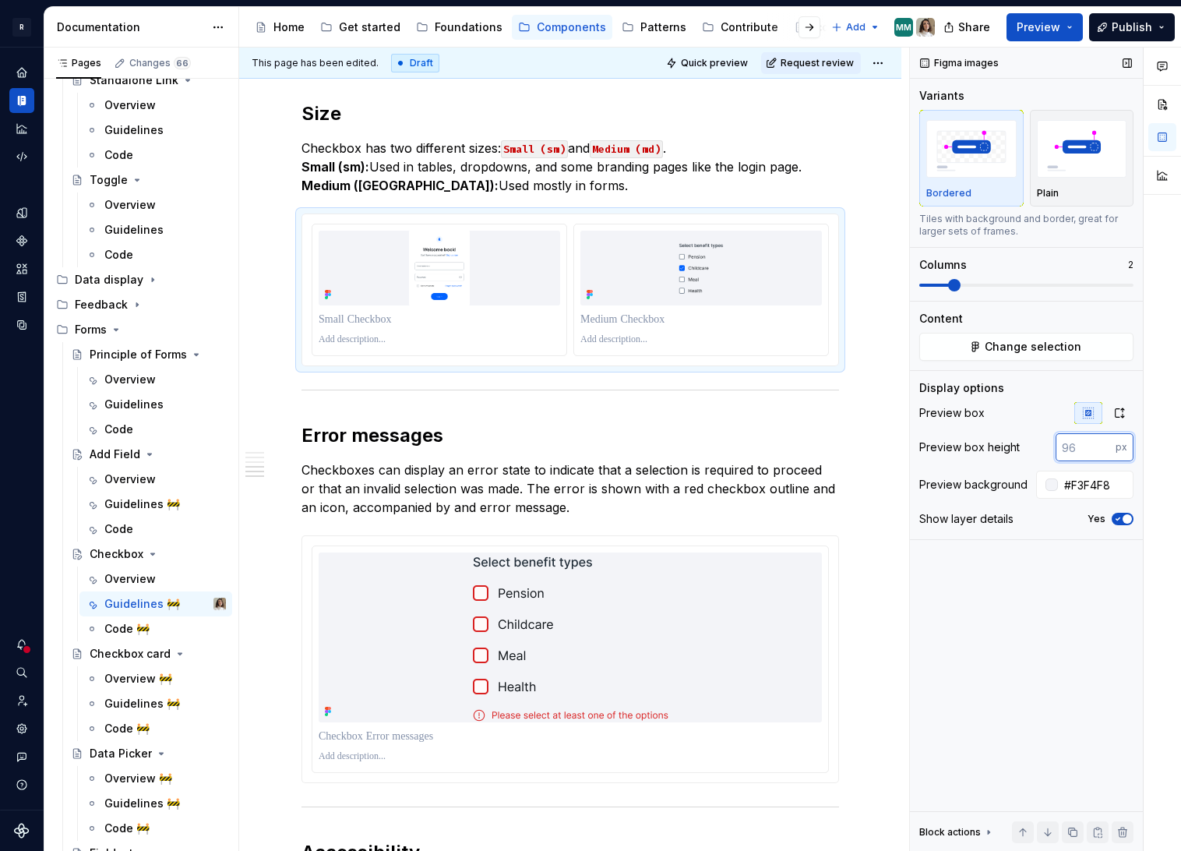
click at [1080, 447] on input "number" at bounding box center [1086, 447] width 60 height 28
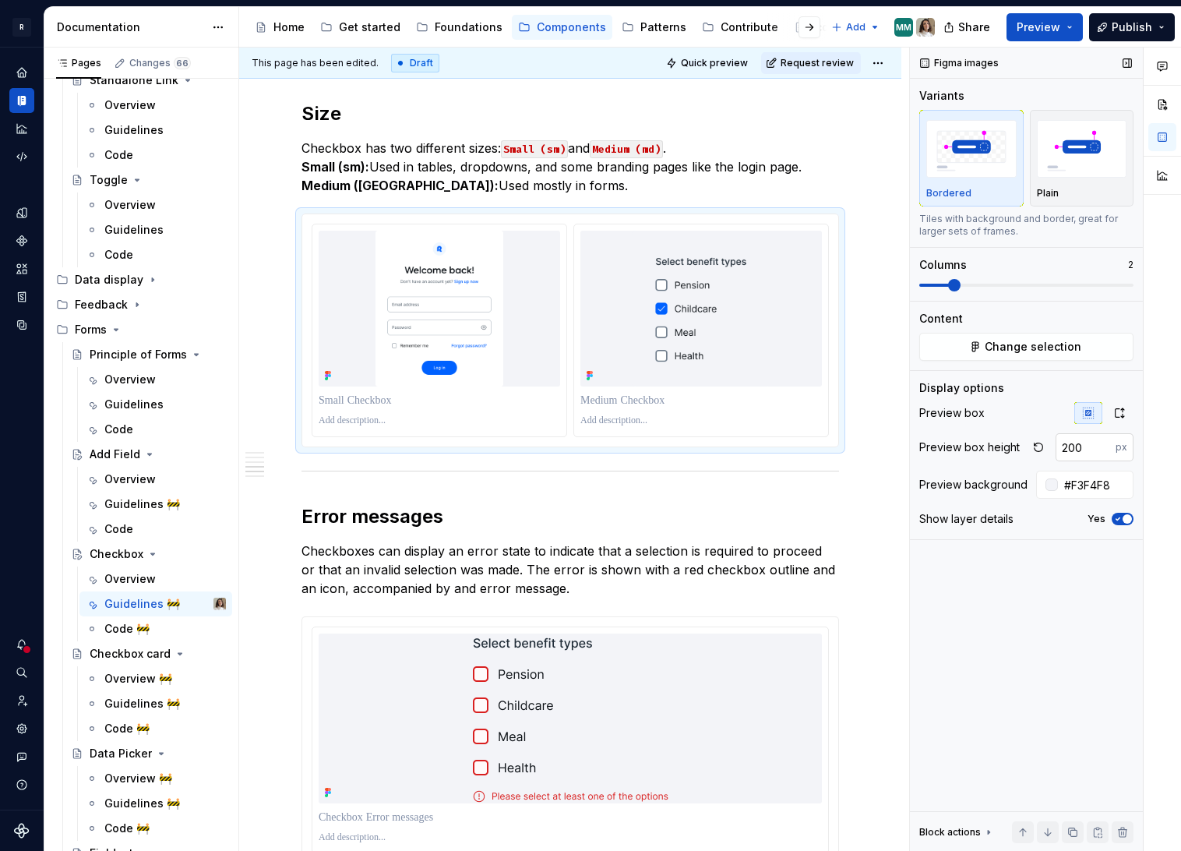
click at [1080, 447] on input "200" at bounding box center [1086, 447] width 60 height 28
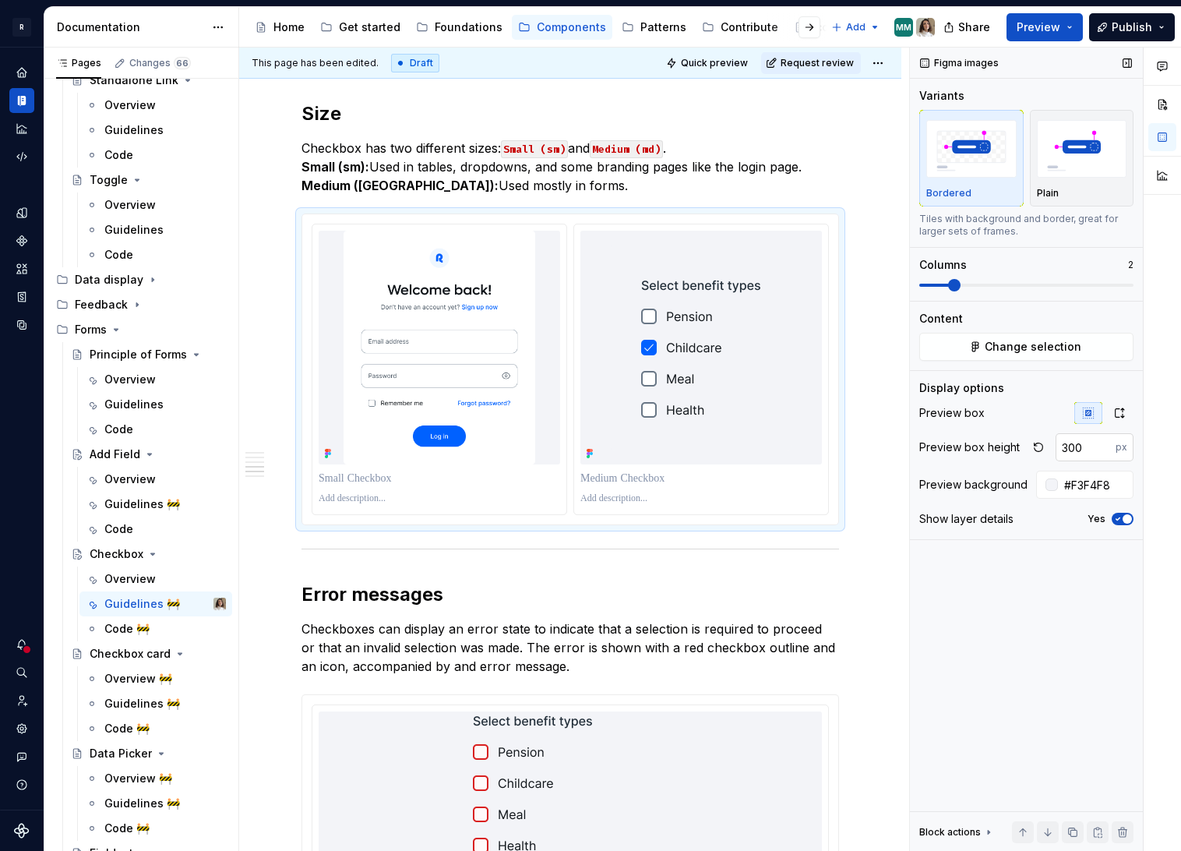
click at [1080, 447] on input "300" at bounding box center [1086, 447] width 60 height 28
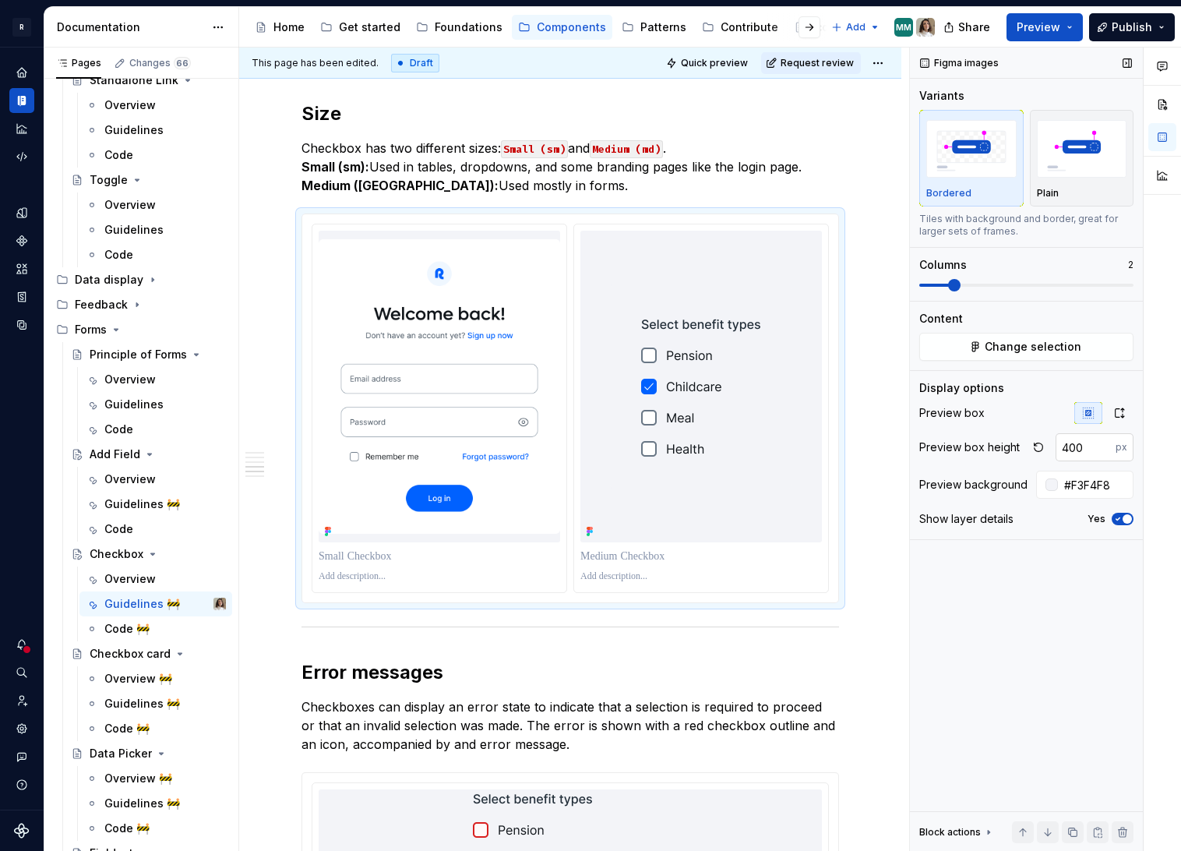
click at [1080, 447] on input "400" at bounding box center [1086, 447] width 60 height 28
type input "300"
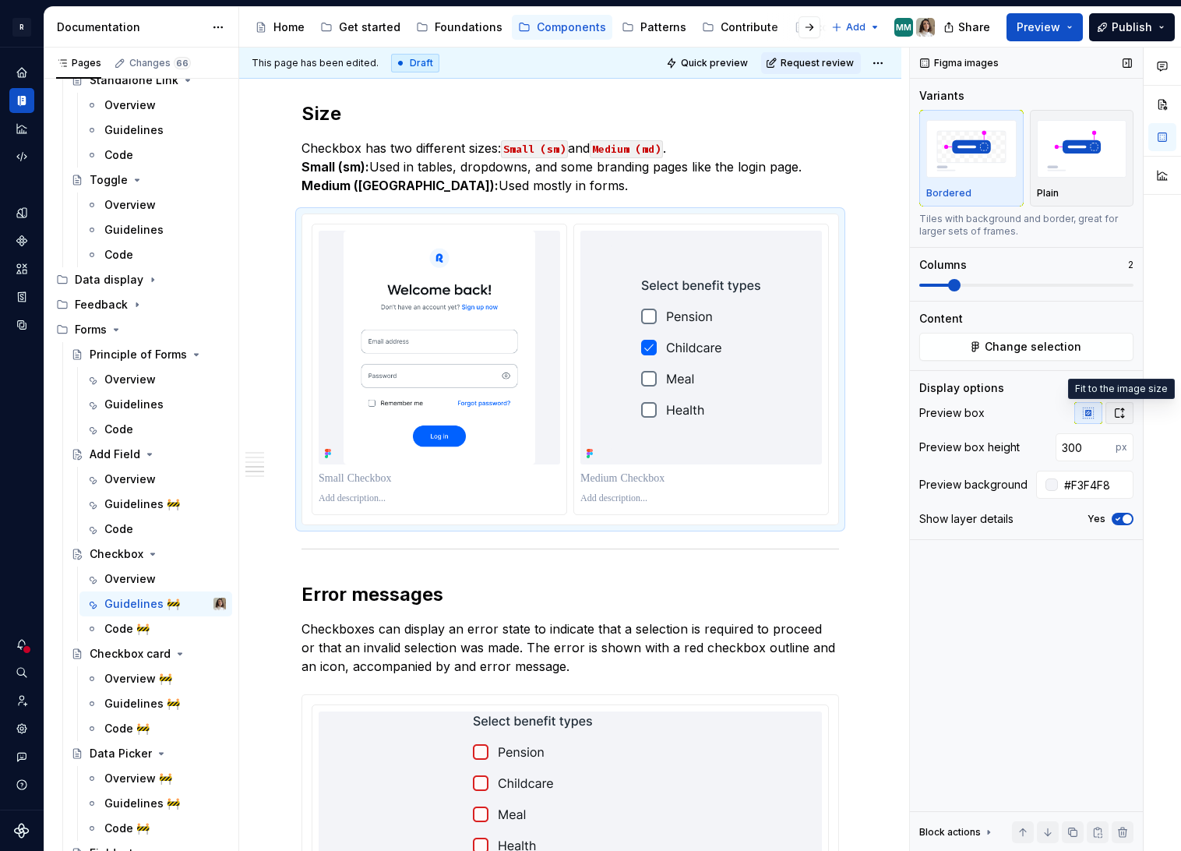
click at [1120, 414] on icon "button" at bounding box center [1119, 413] width 12 height 12
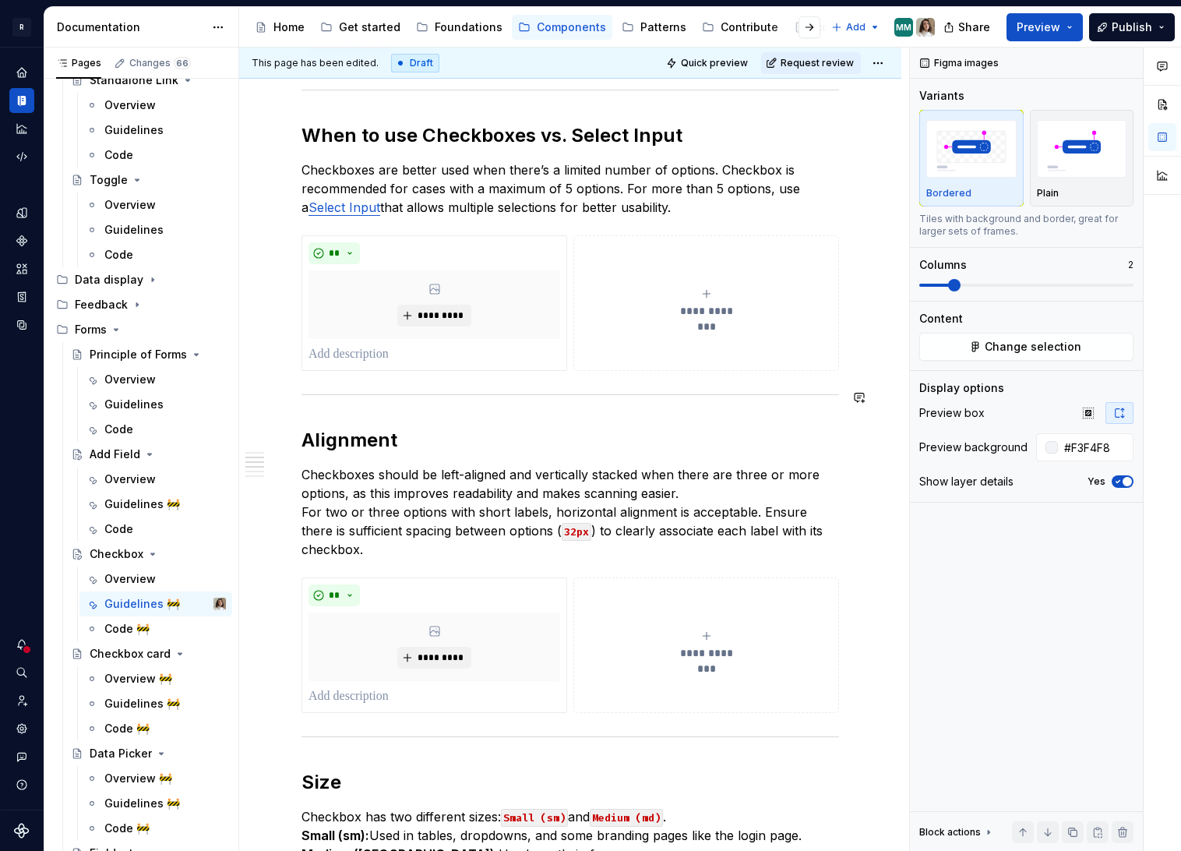
scroll to position [639, 0]
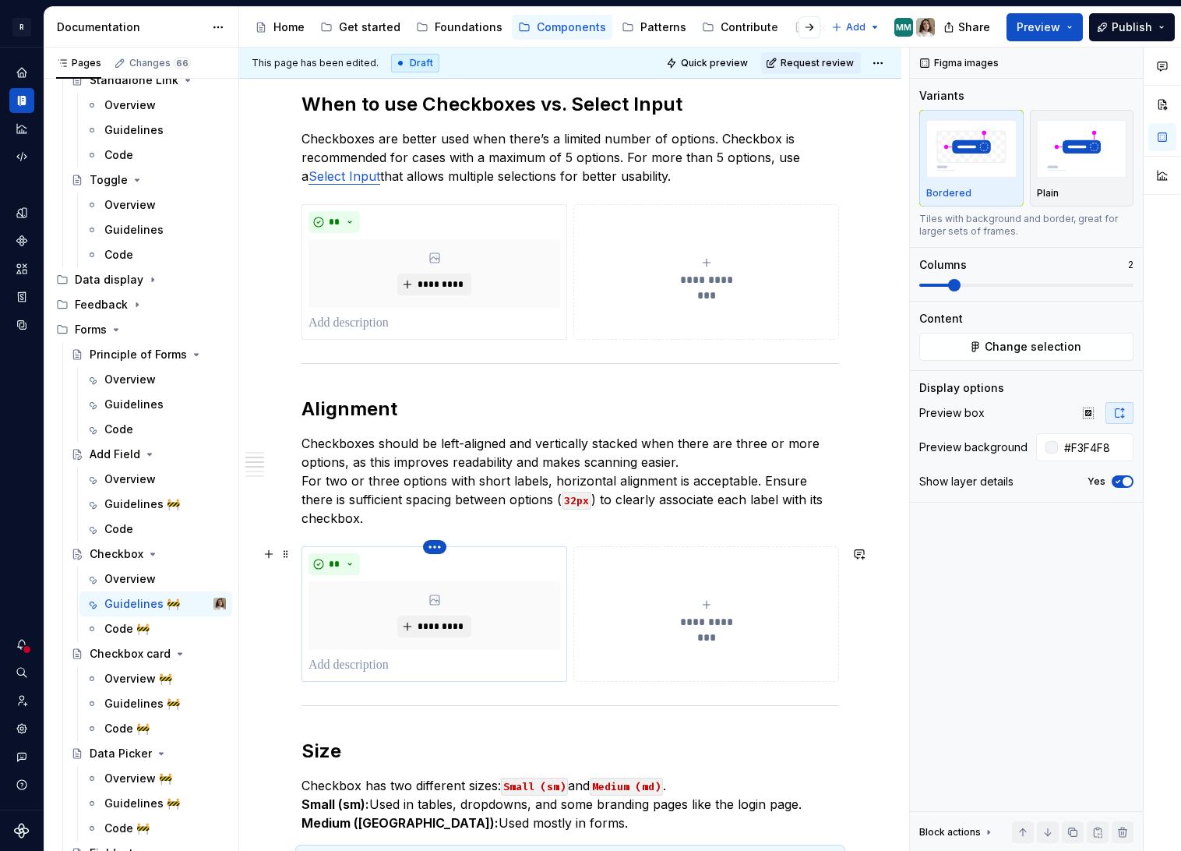
click at [439, 544] on html "R Norma Design system data Documentation Accessibility guide for tree Page tree…" at bounding box center [590, 425] width 1181 height 851
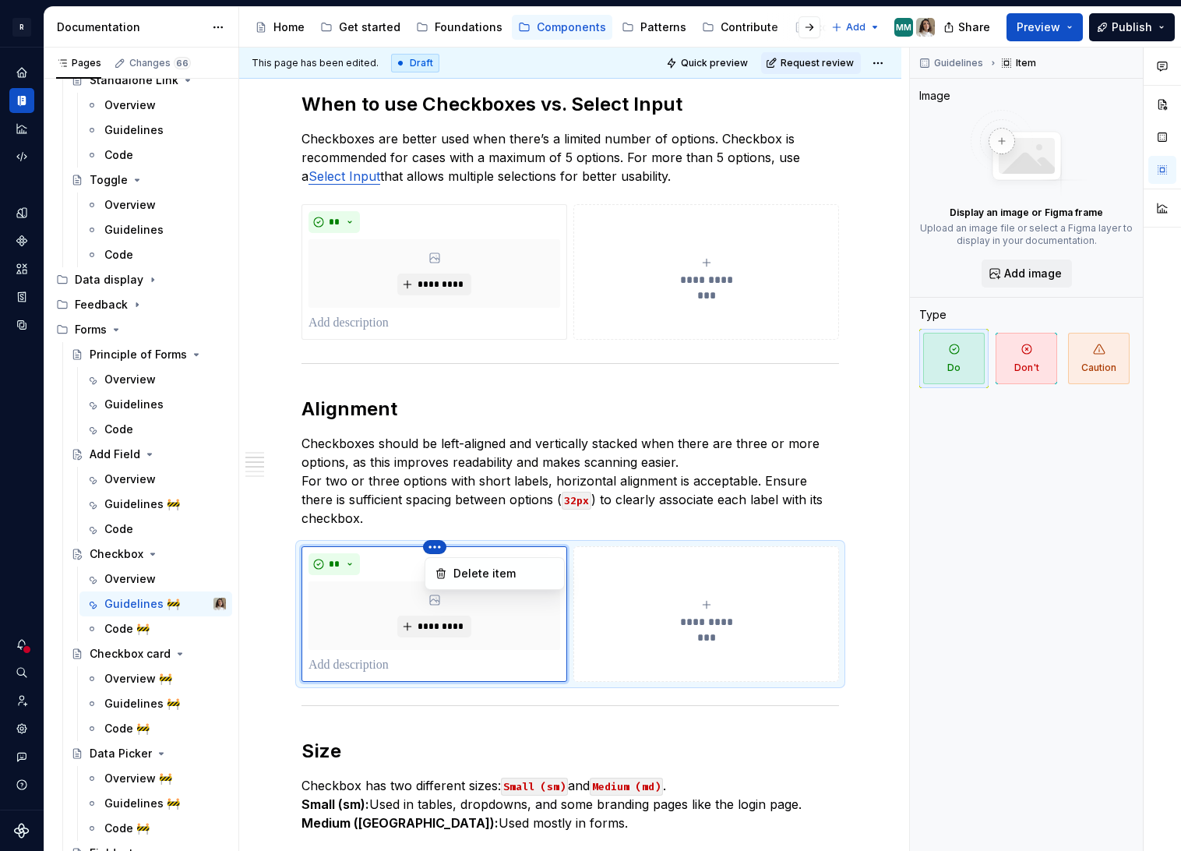
click at [395, 478] on html "R Norma Design system data Documentation Accessibility guide for tree Page tree…" at bounding box center [590, 425] width 1181 height 851
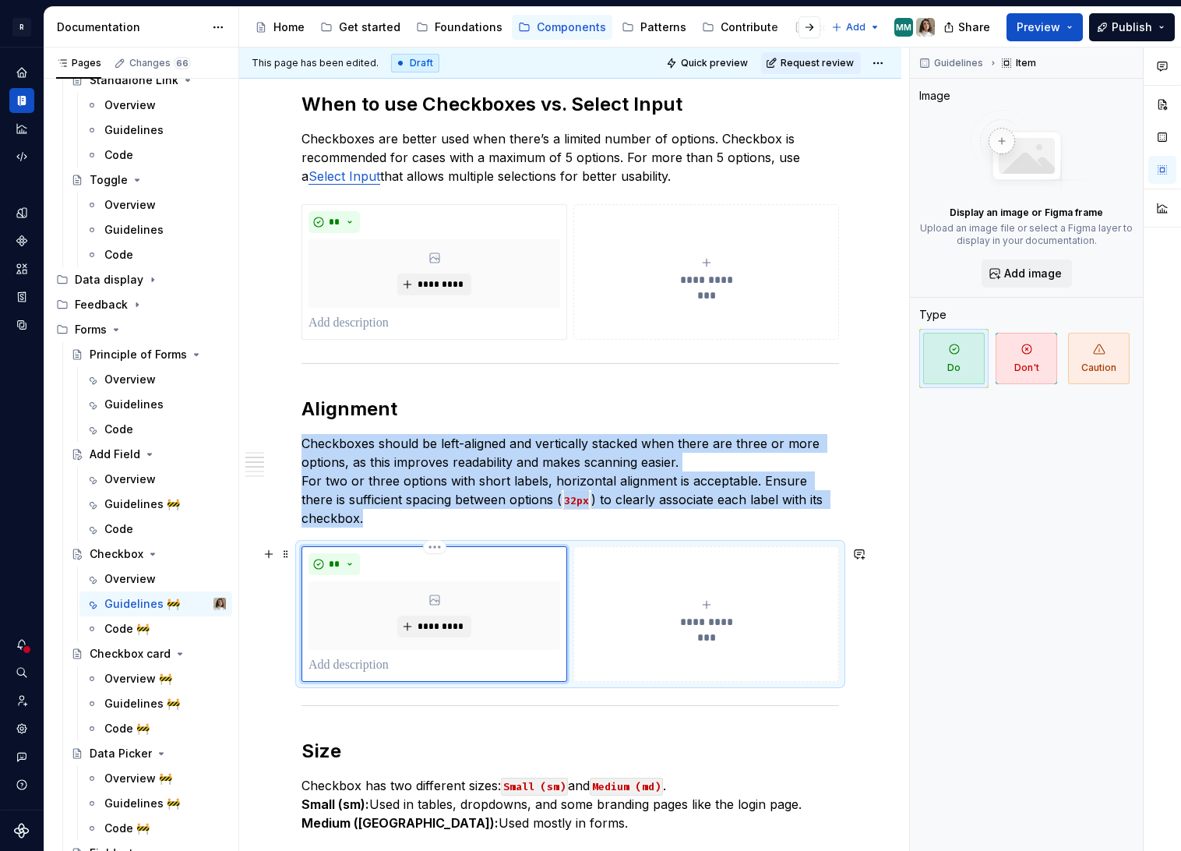
click at [454, 586] on div "*********" at bounding box center [435, 615] width 252 height 69
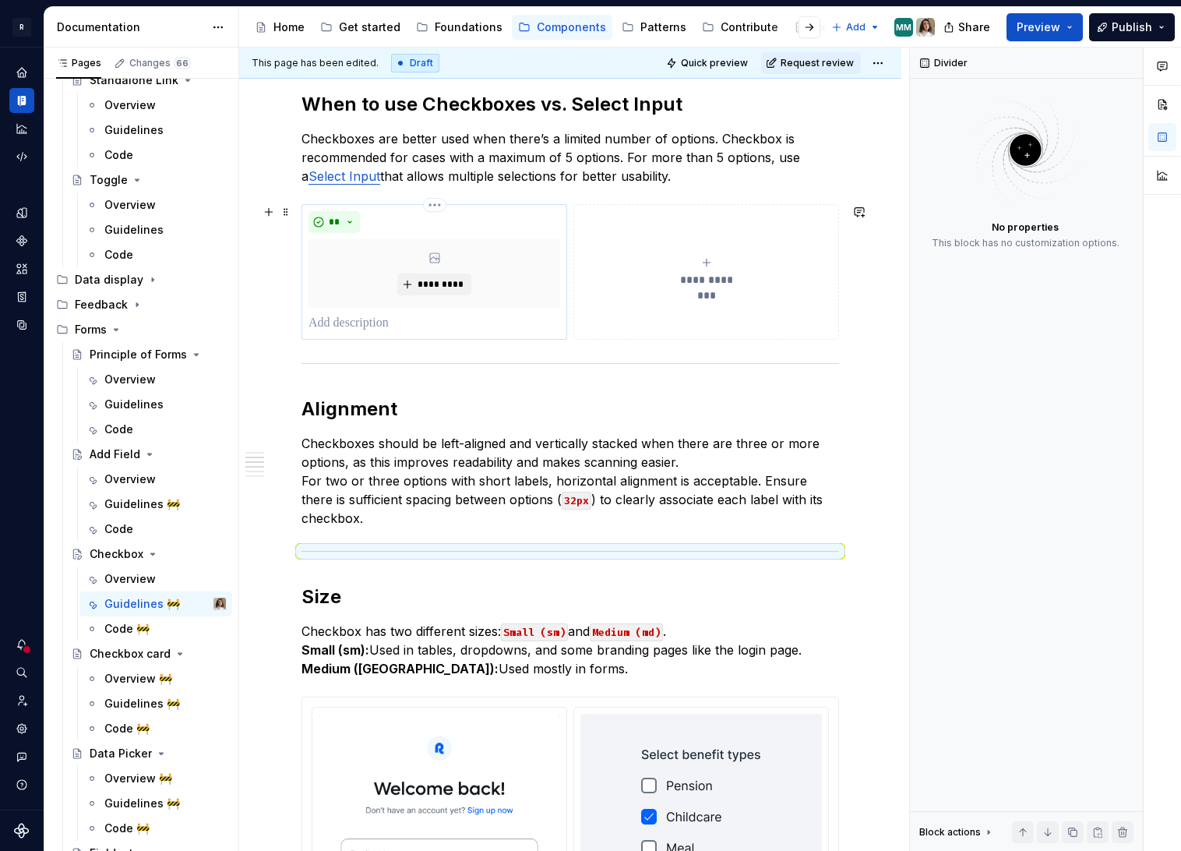
click at [445, 244] on div "*********" at bounding box center [435, 273] width 252 height 69
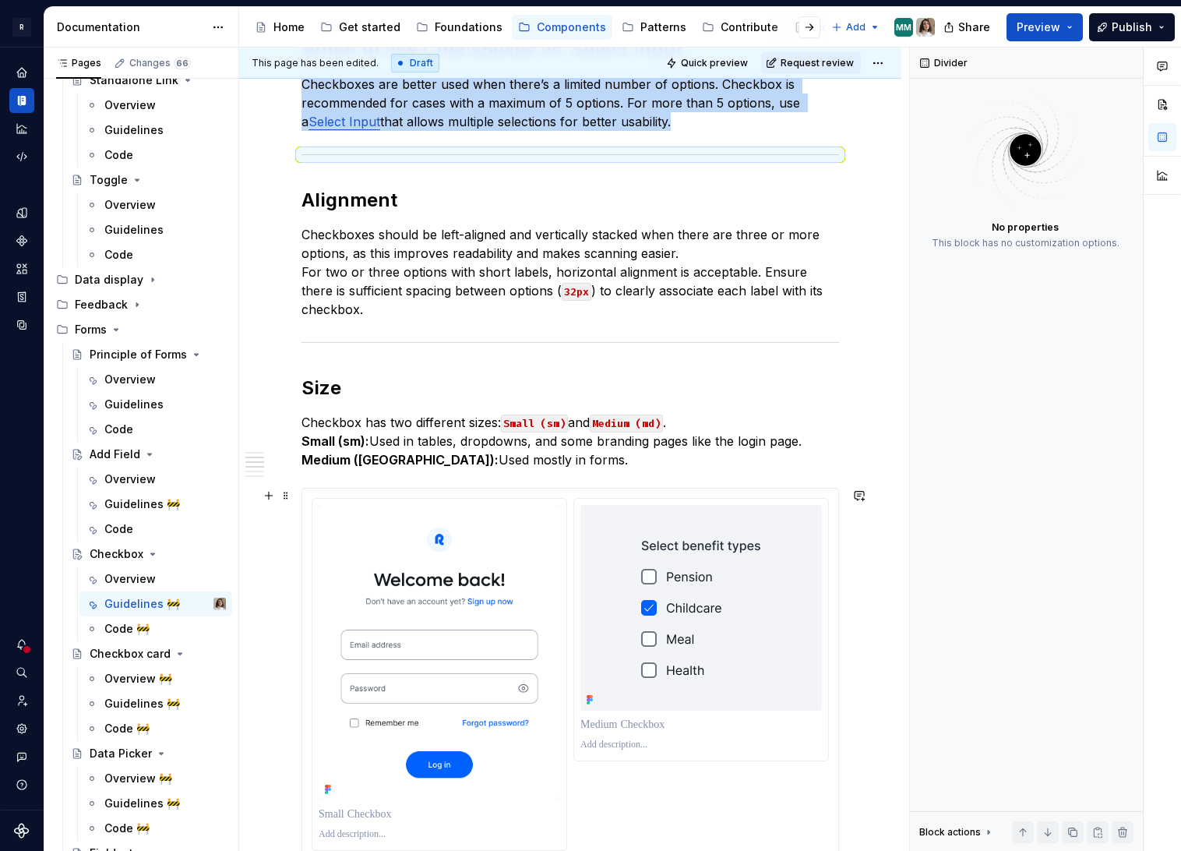
scroll to position [703, 0]
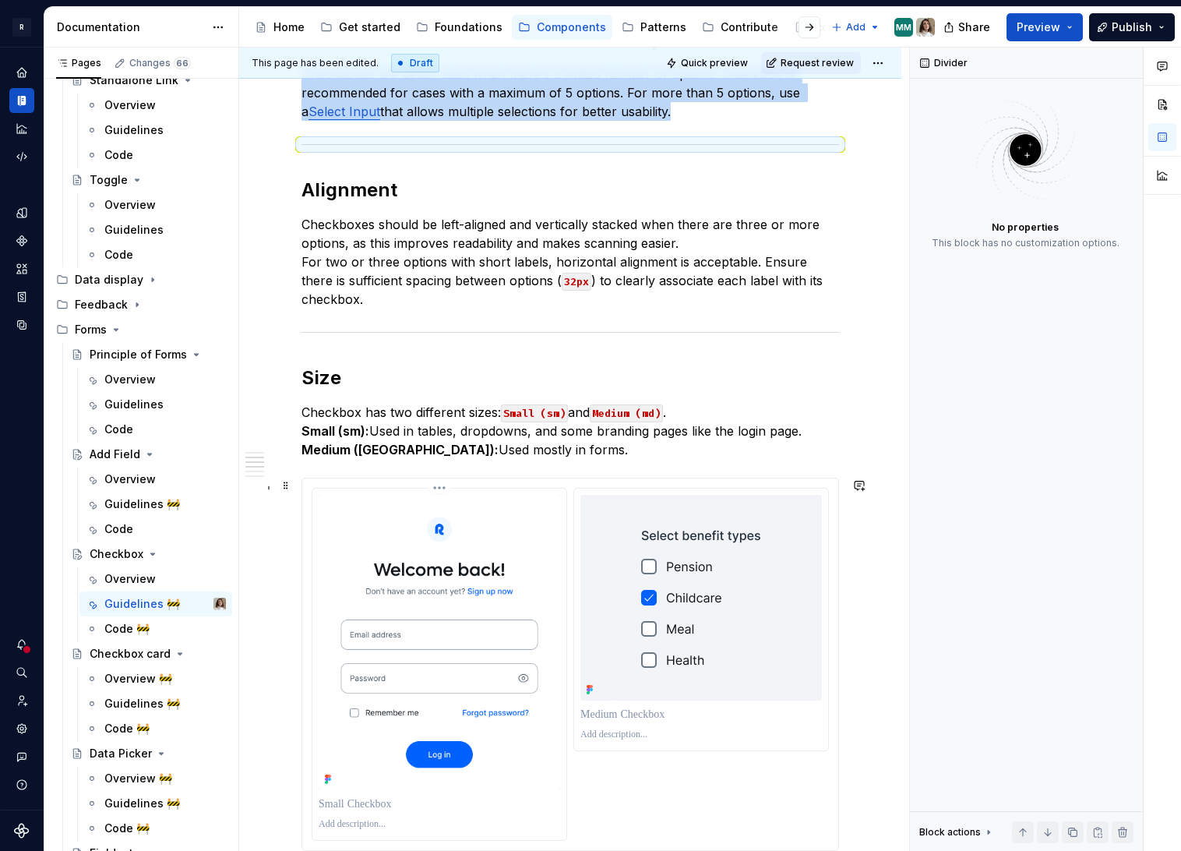
click at [362, 516] on img at bounding box center [440, 642] width 242 height 295
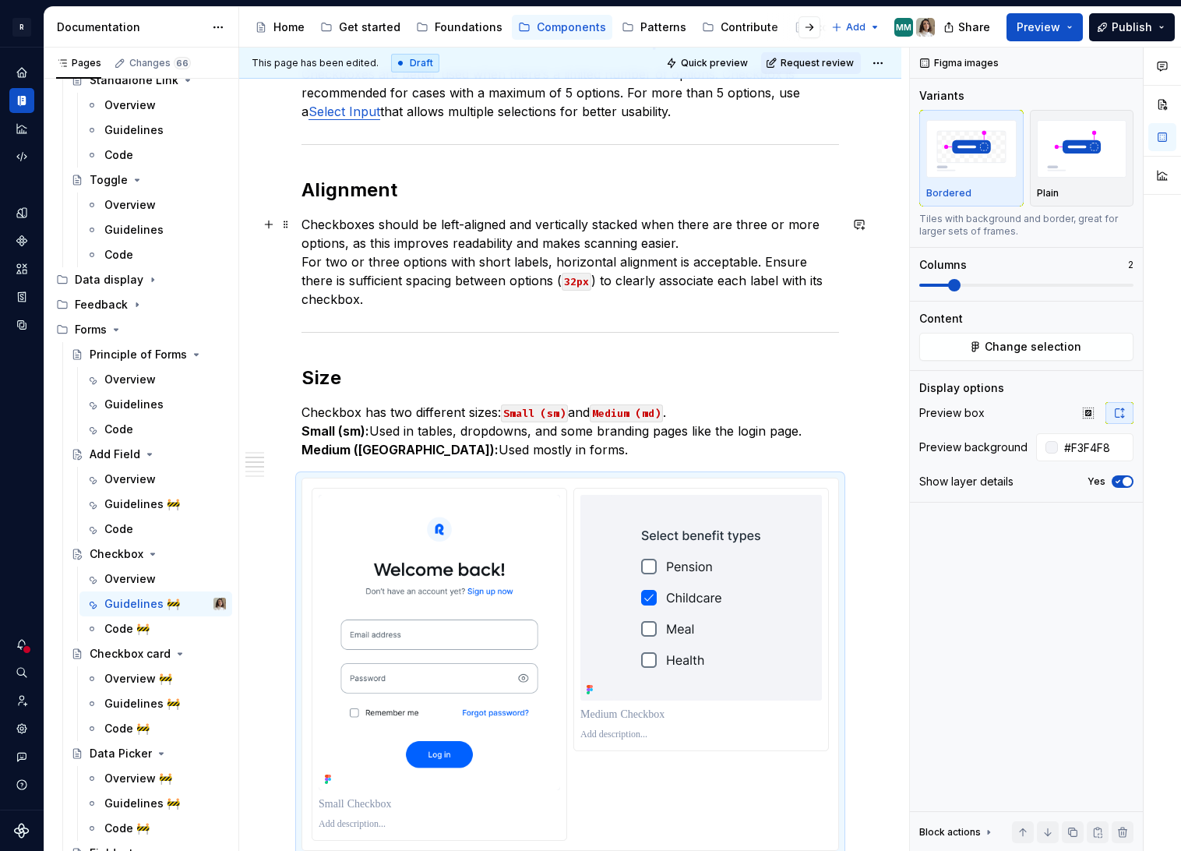
click at [418, 298] on p "Checkboxes should be left-aligned and vertically stacked when there are three o…" at bounding box center [570, 261] width 538 height 93
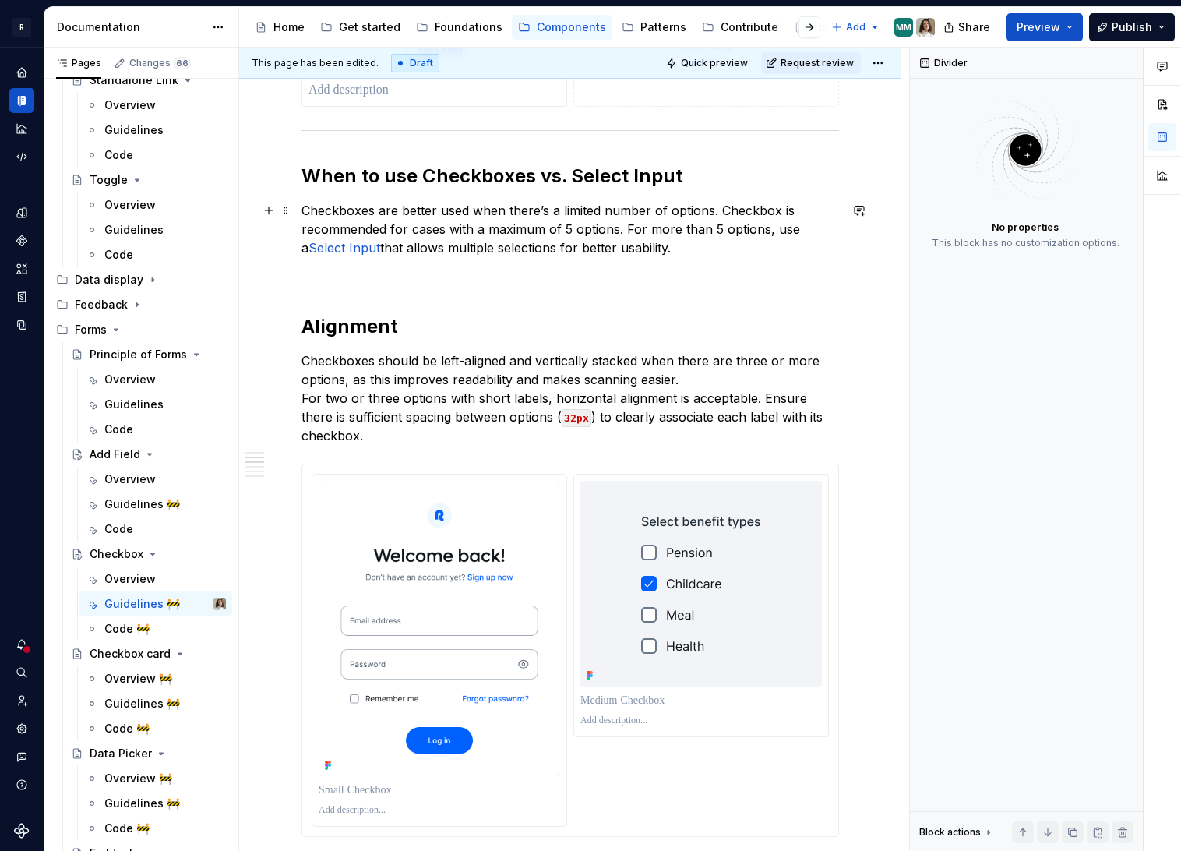
scroll to position [516, 0]
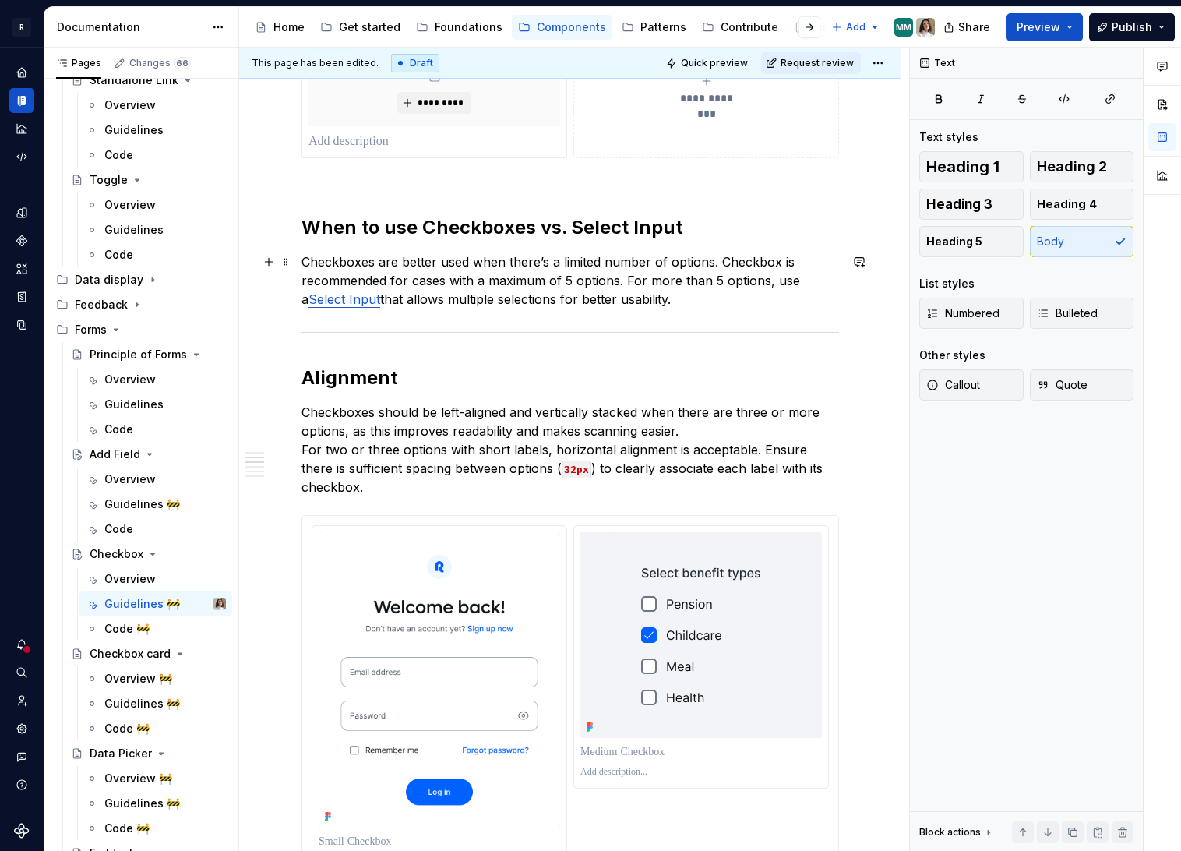
click at [683, 307] on p "Checkboxes are better used when there’s a limited number of options. Checkbox i…" at bounding box center [570, 280] width 538 height 56
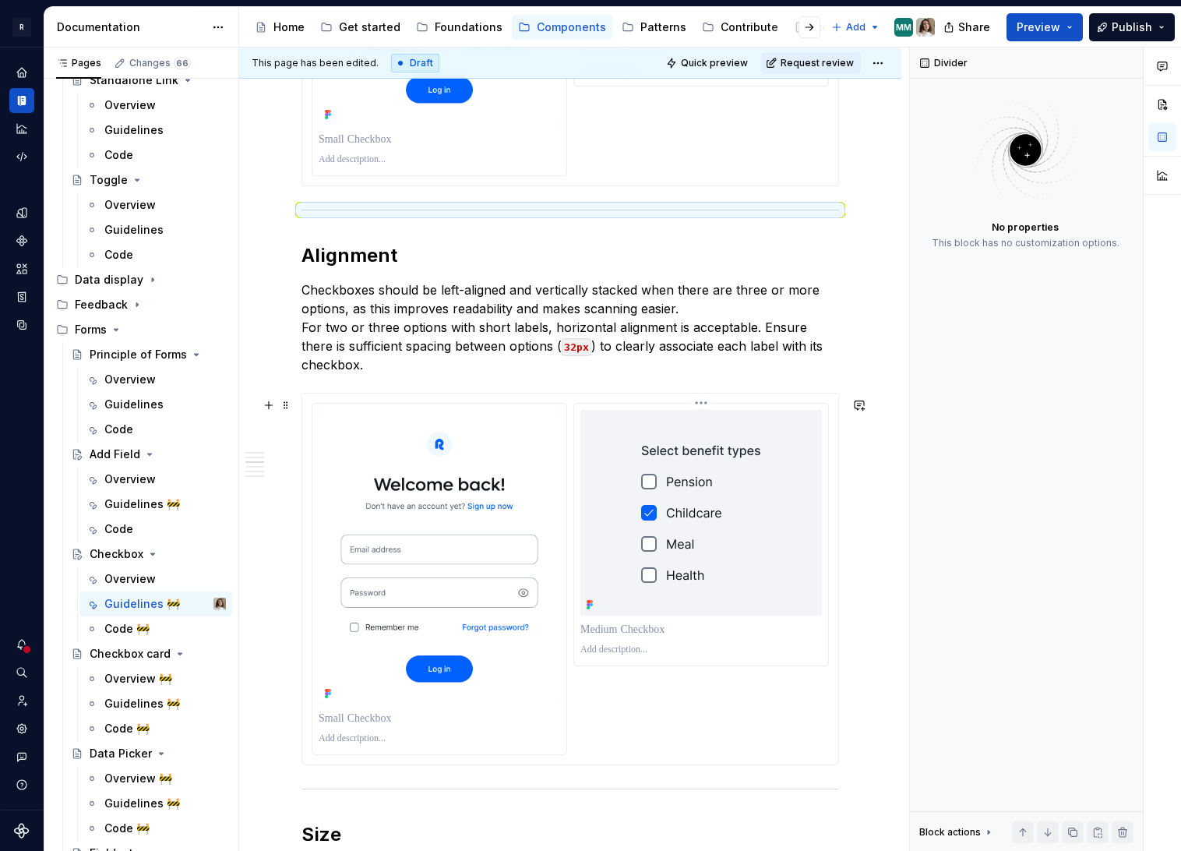
scroll to position [1069, 0]
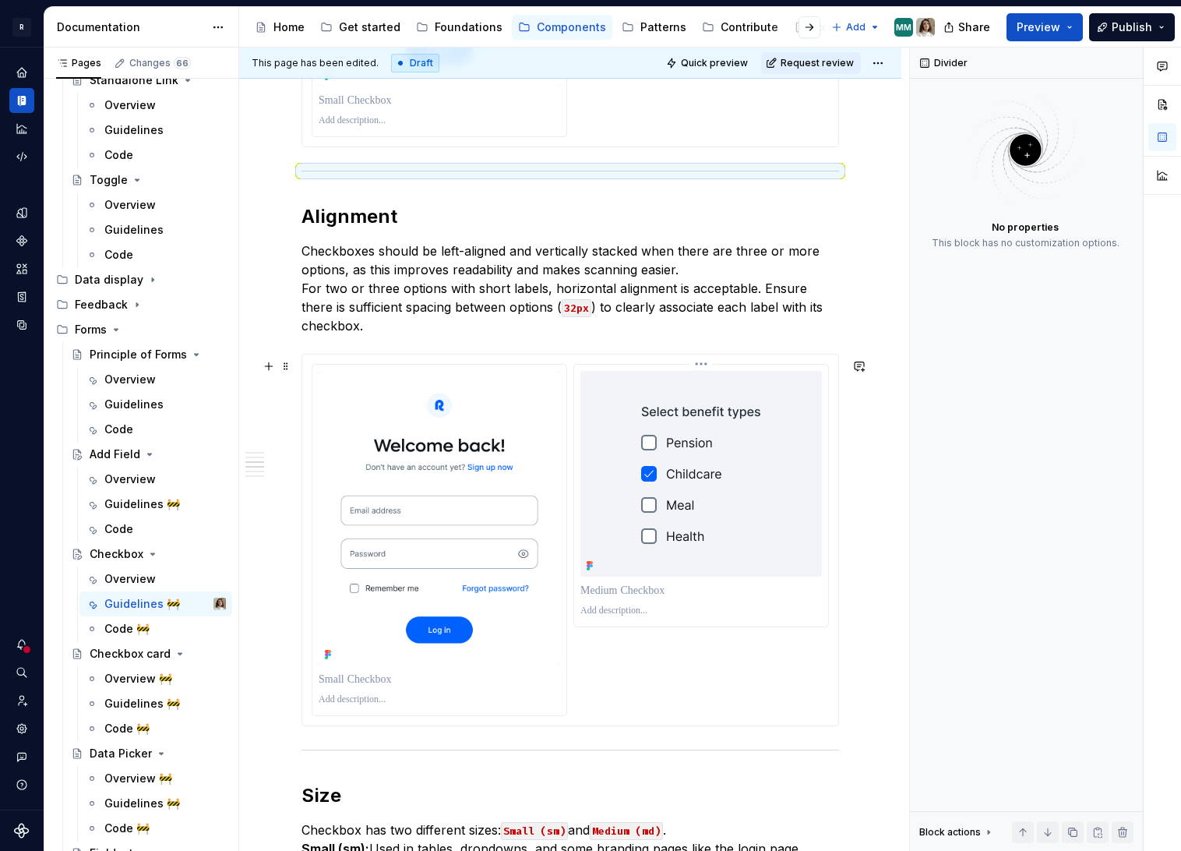
click at [766, 471] on img at bounding box center [701, 474] width 182 height 206
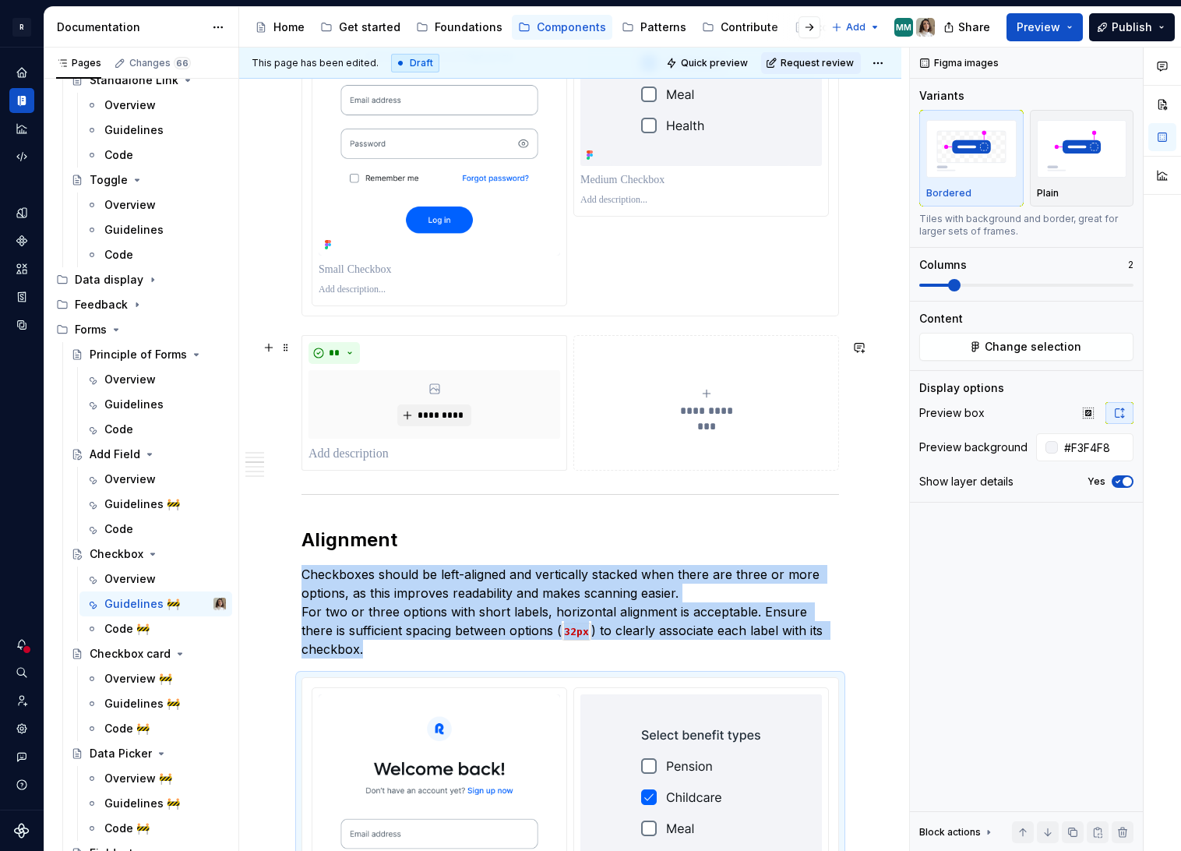
scroll to position [728, 0]
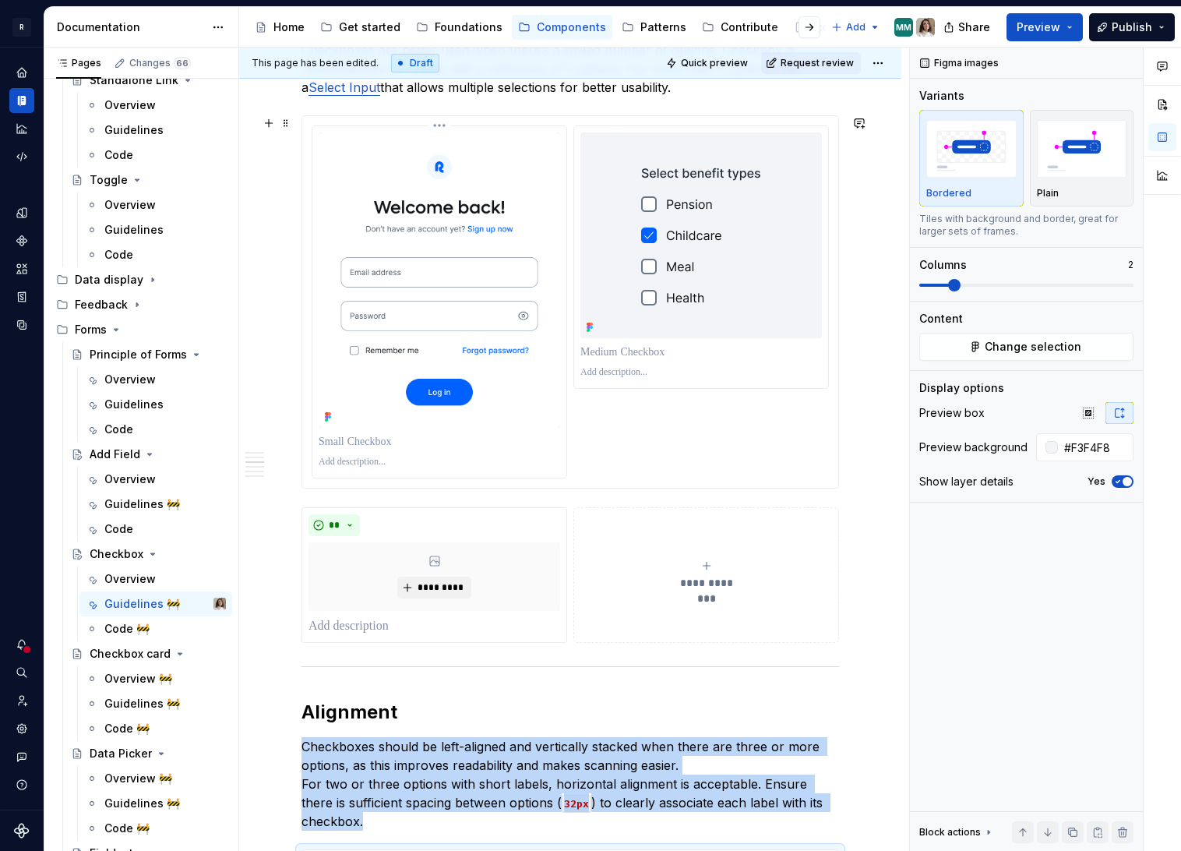
click at [507, 393] on img at bounding box center [440, 279] width 242 height 295
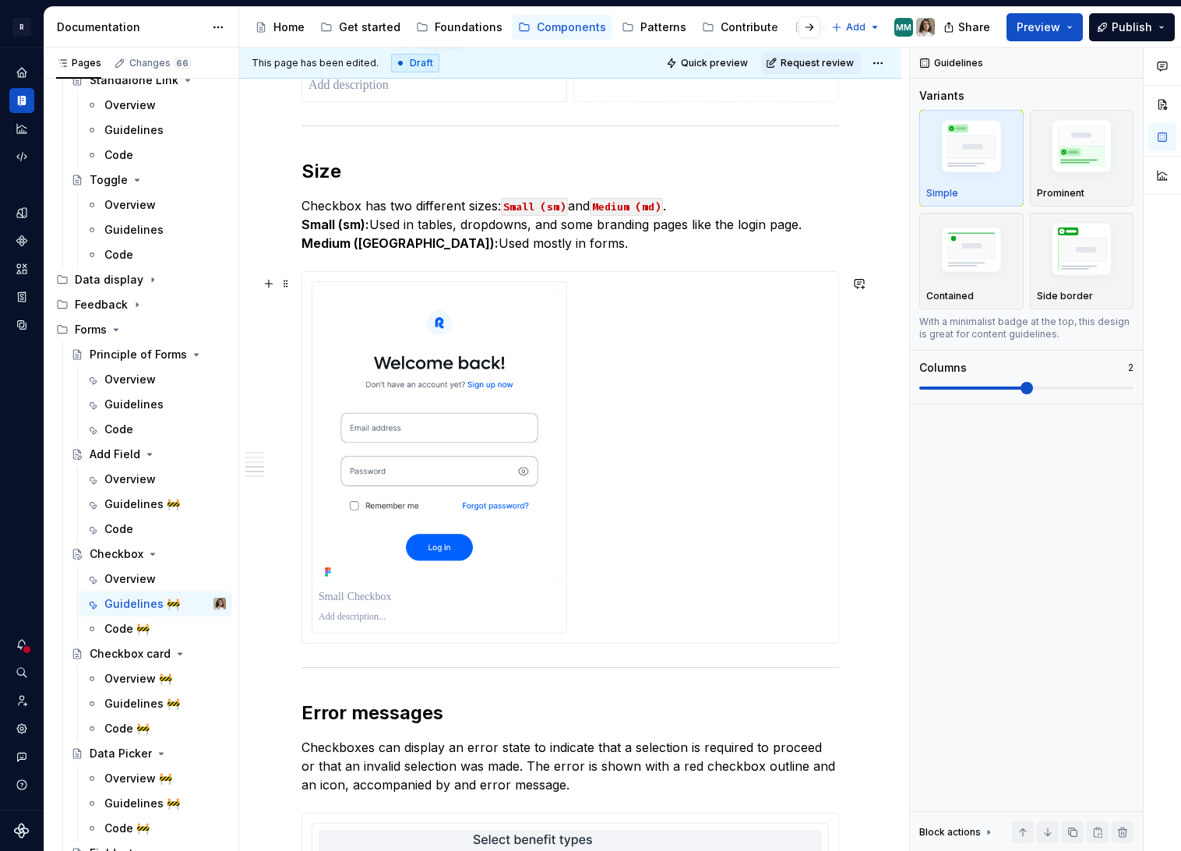
scroll to position [1608, 0]
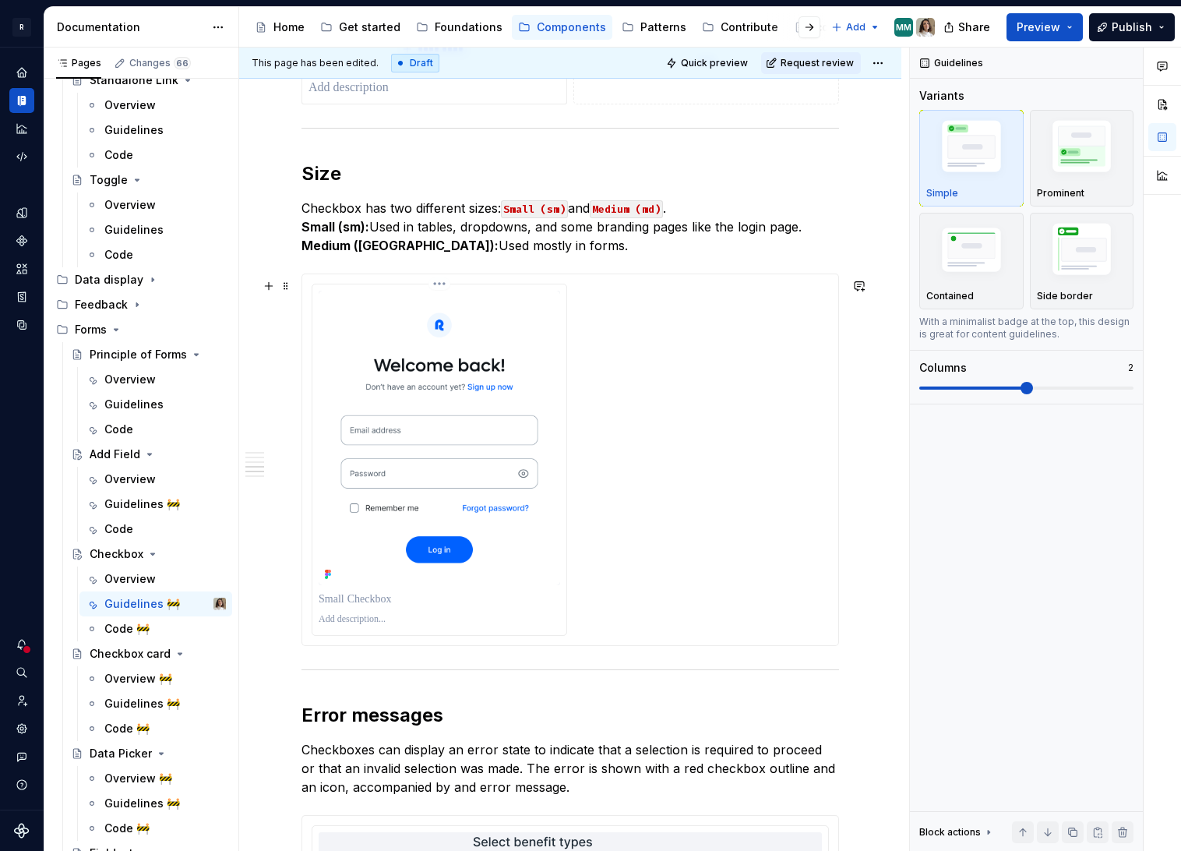
click at [421, 471] on img at bounding box center [440, 438] width 242 height 295
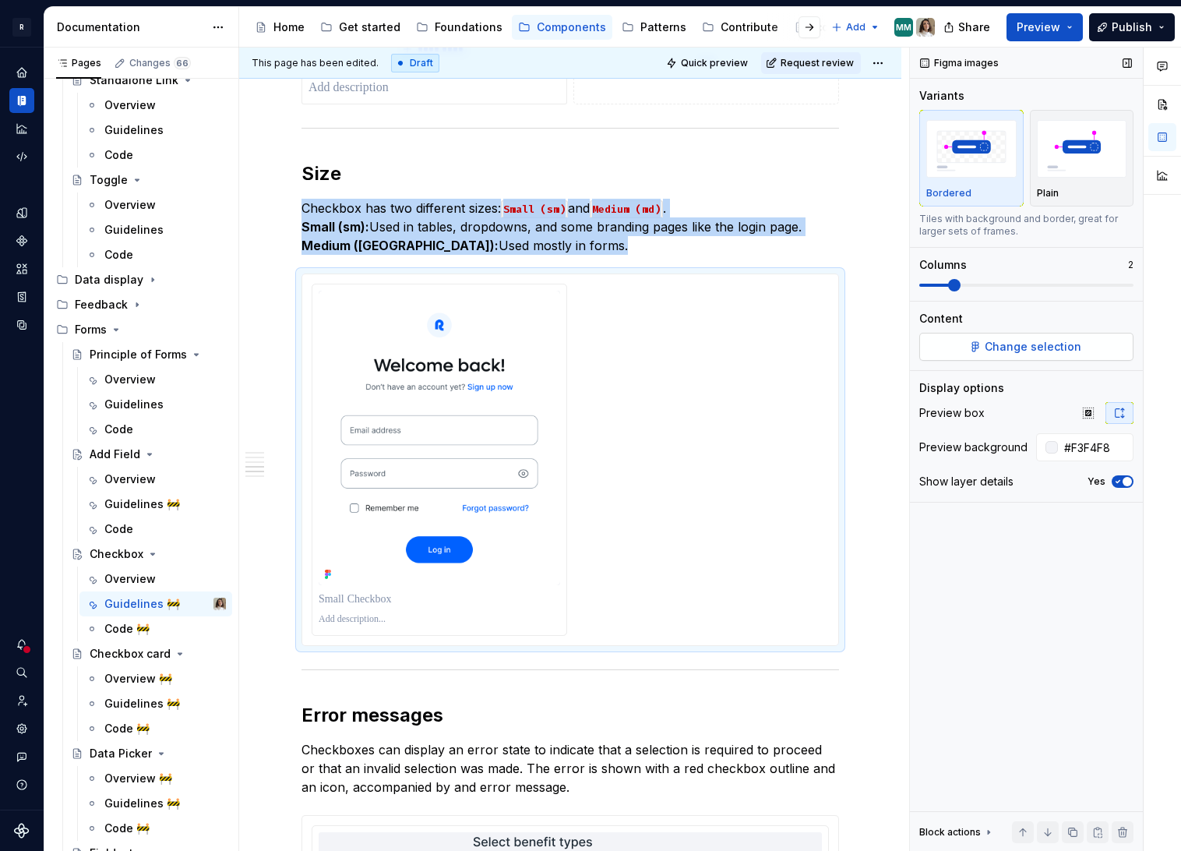
click at [1001, 344] on span "Change selection" at bounding box center [1033, 347] width 97 height 16
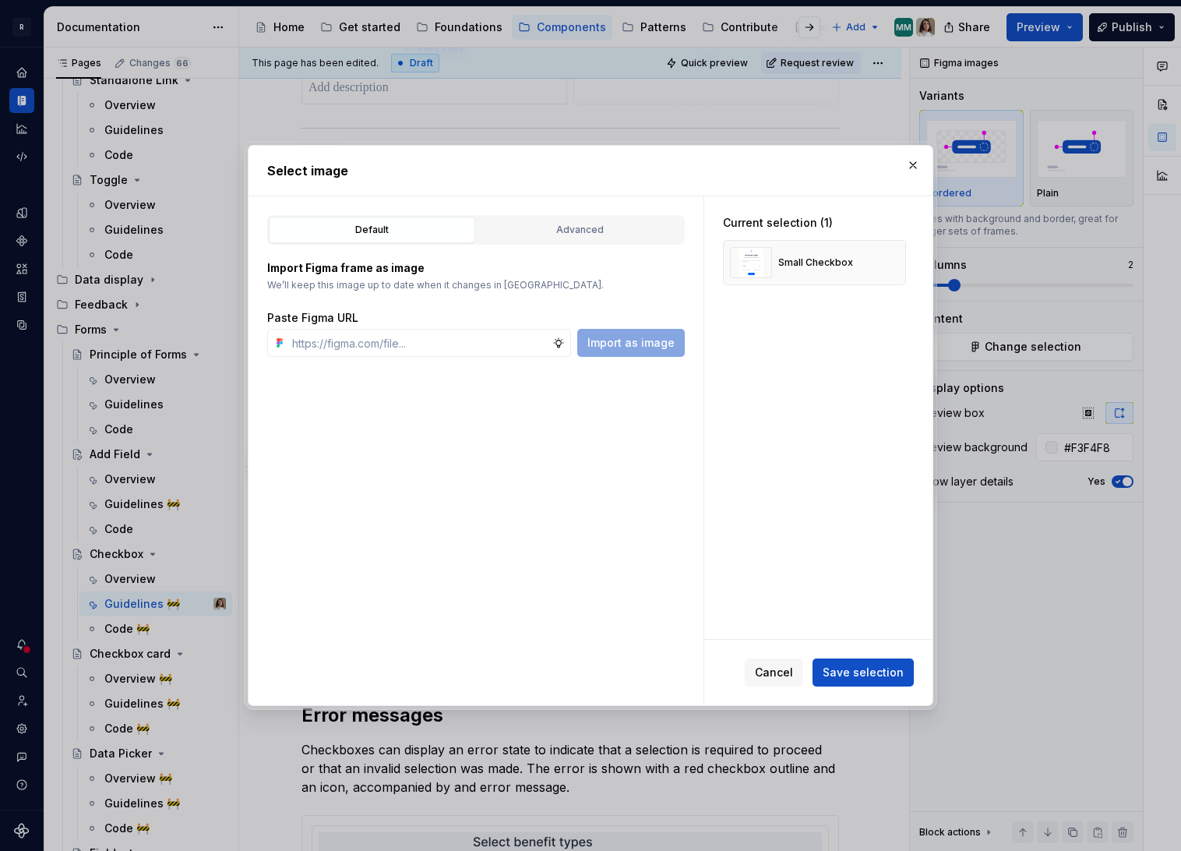
click at [559, 212] on div "Default Advanced Import Figma frame as image We’ll keep this image up to date w…" at bounding box center [476, 450] width 455 height 509
type textarea "*"
click at [582, 227] on div "Advanced" at bounding box center [580, 230] width 196 height 16
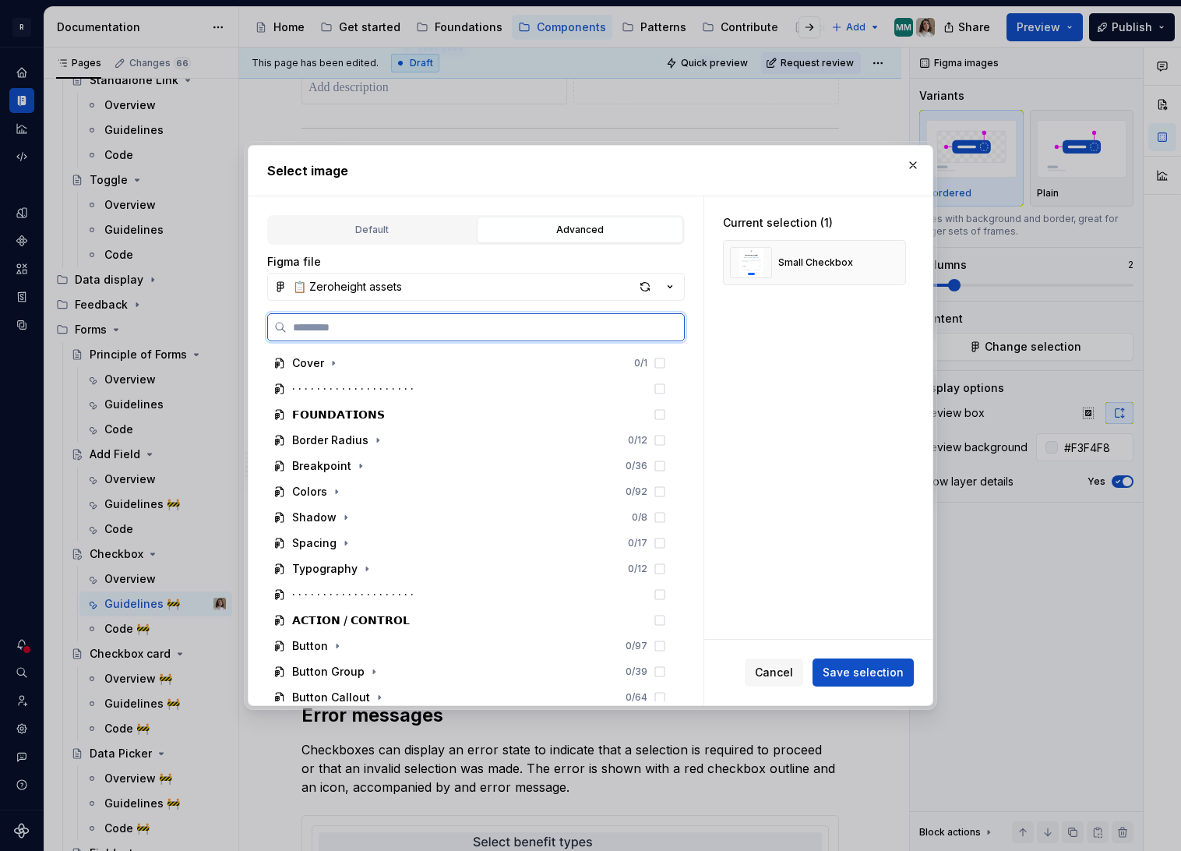
click at [382, 328] on input "search" at bounding box center [485, 327] width 397 height 16
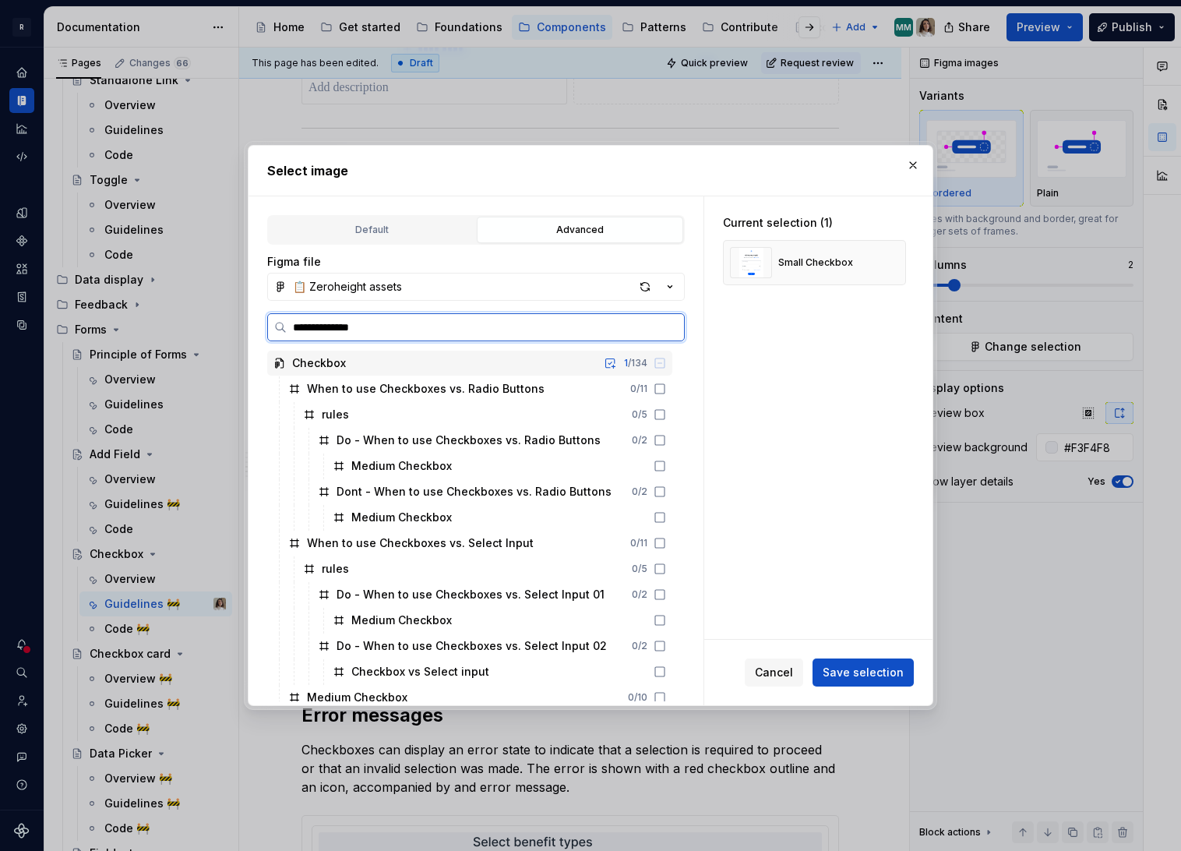
type input "**********"
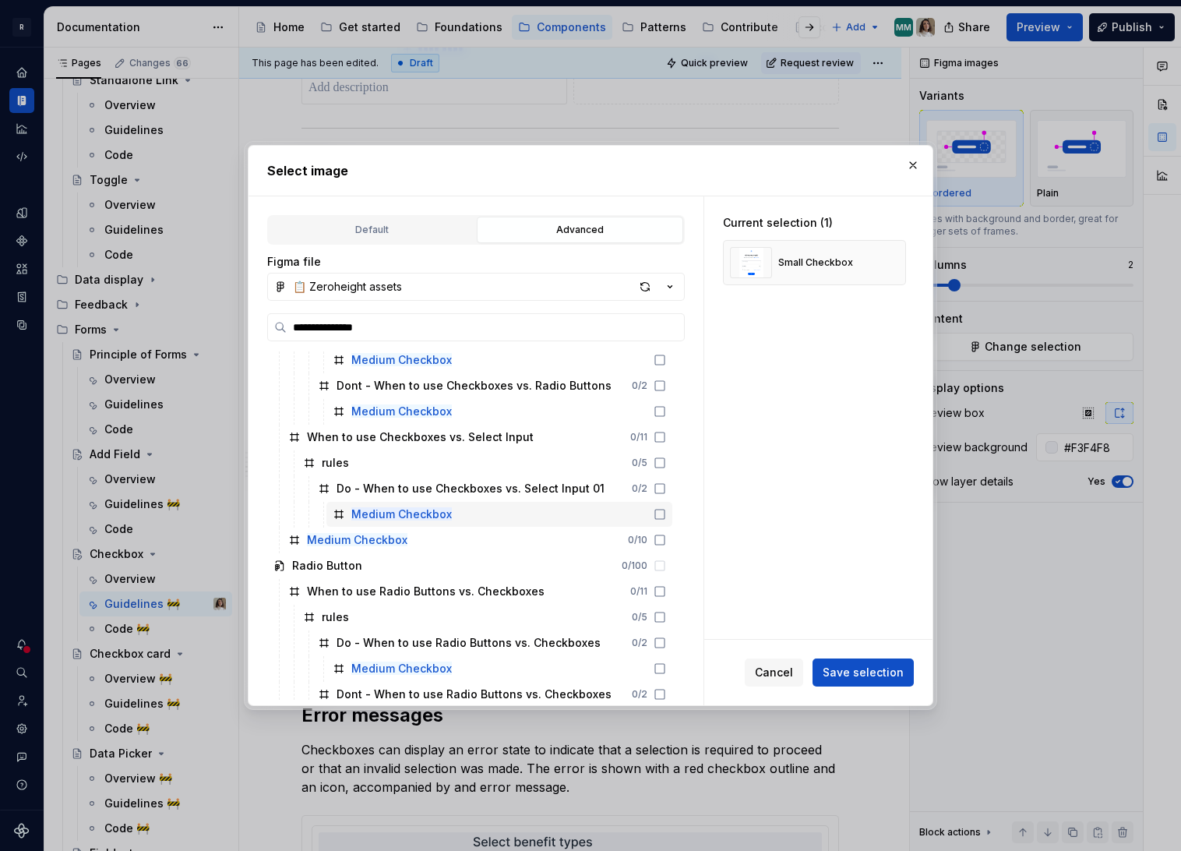
scroll to position [110, 0]
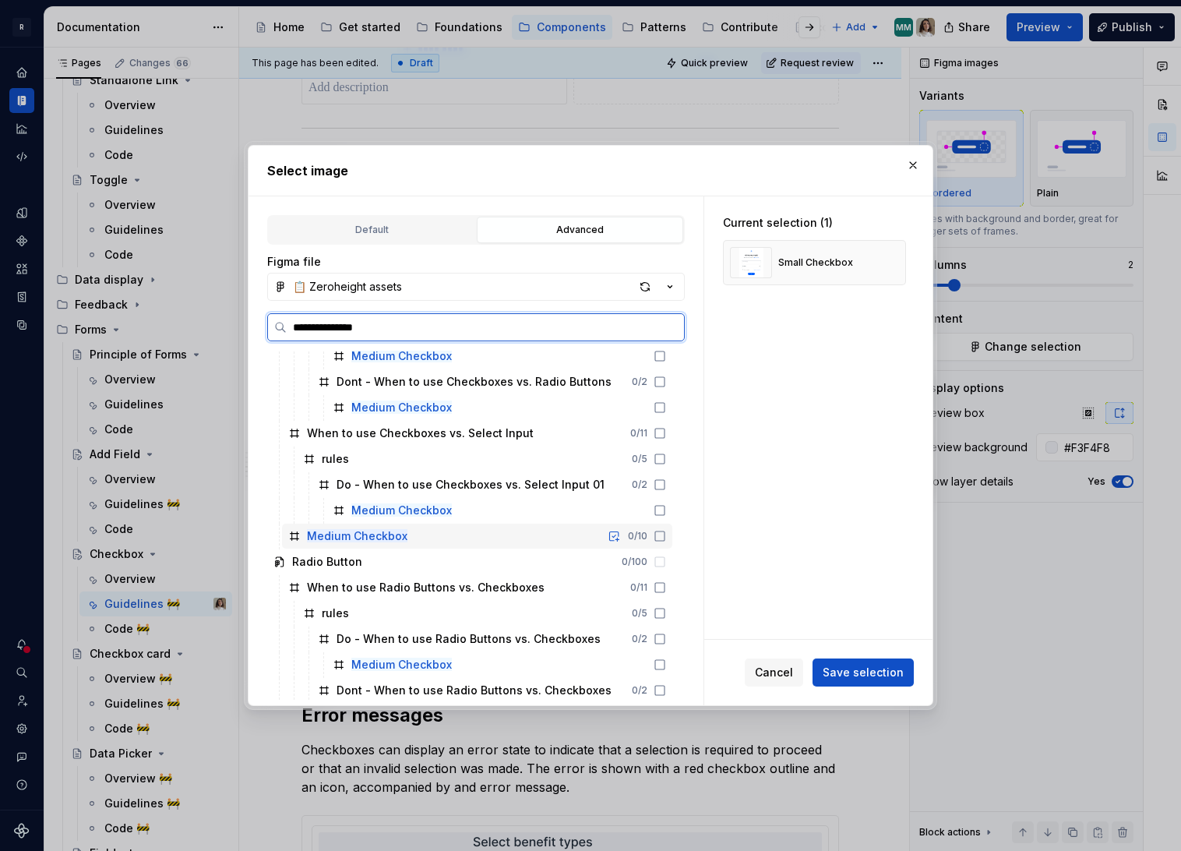
click at [666, 537] on icon at bounding box center [660, 536] width 12 height 12
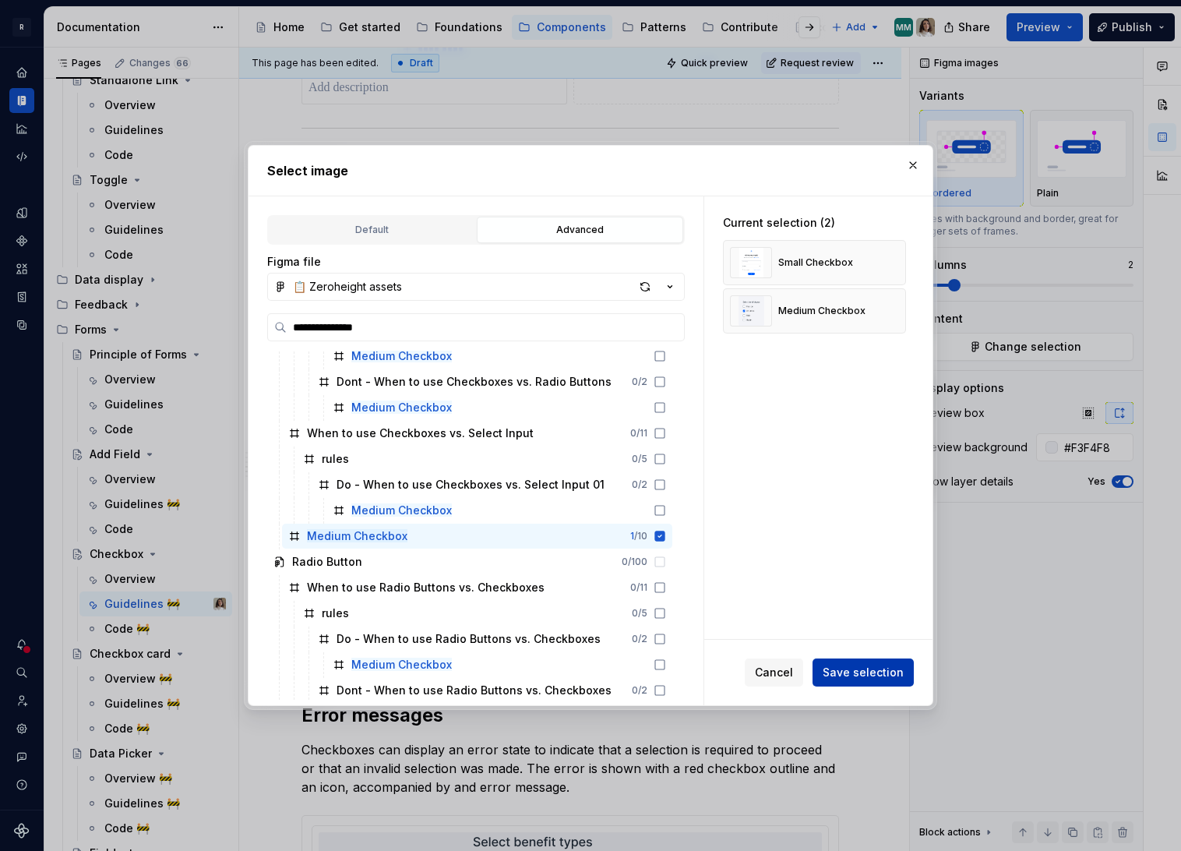
click at [846, 666] on span "Save selection" at bounding box center [863, 673] width 81 height 16
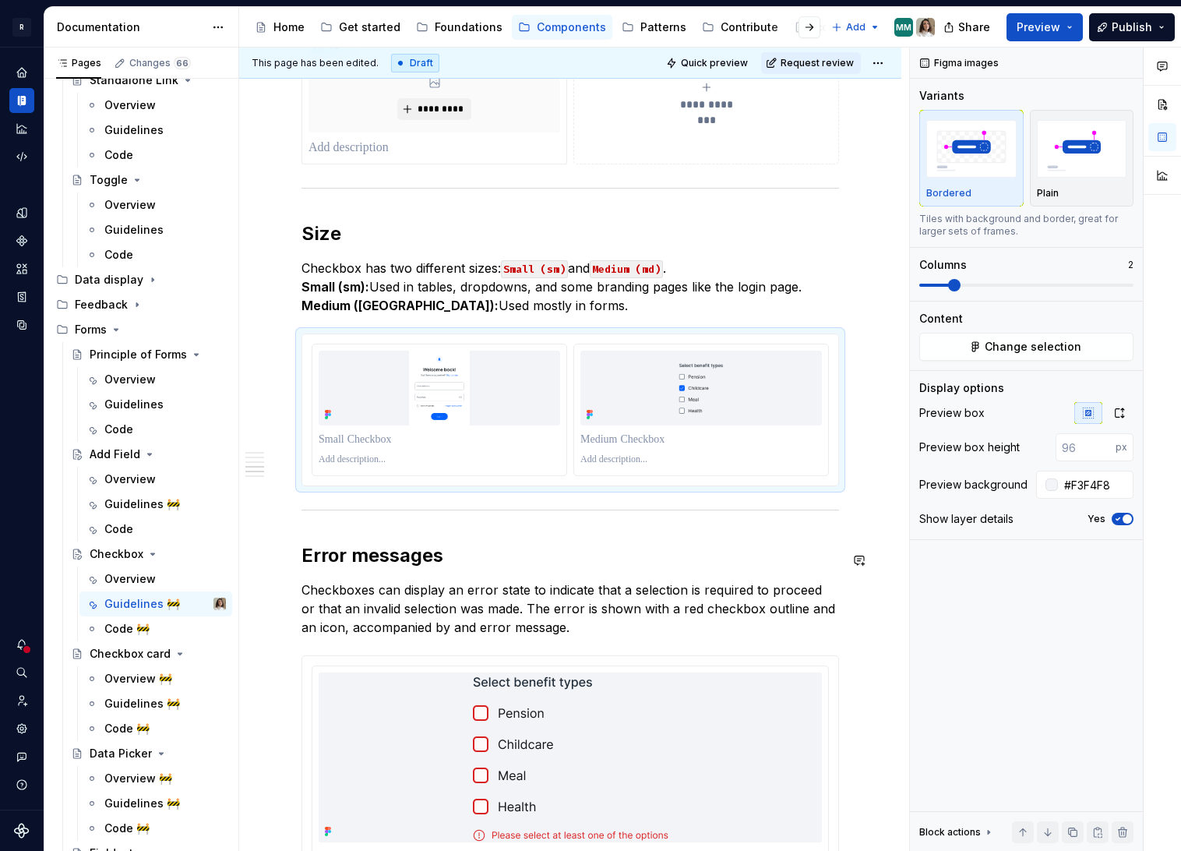
scroll to position [1520, 0]
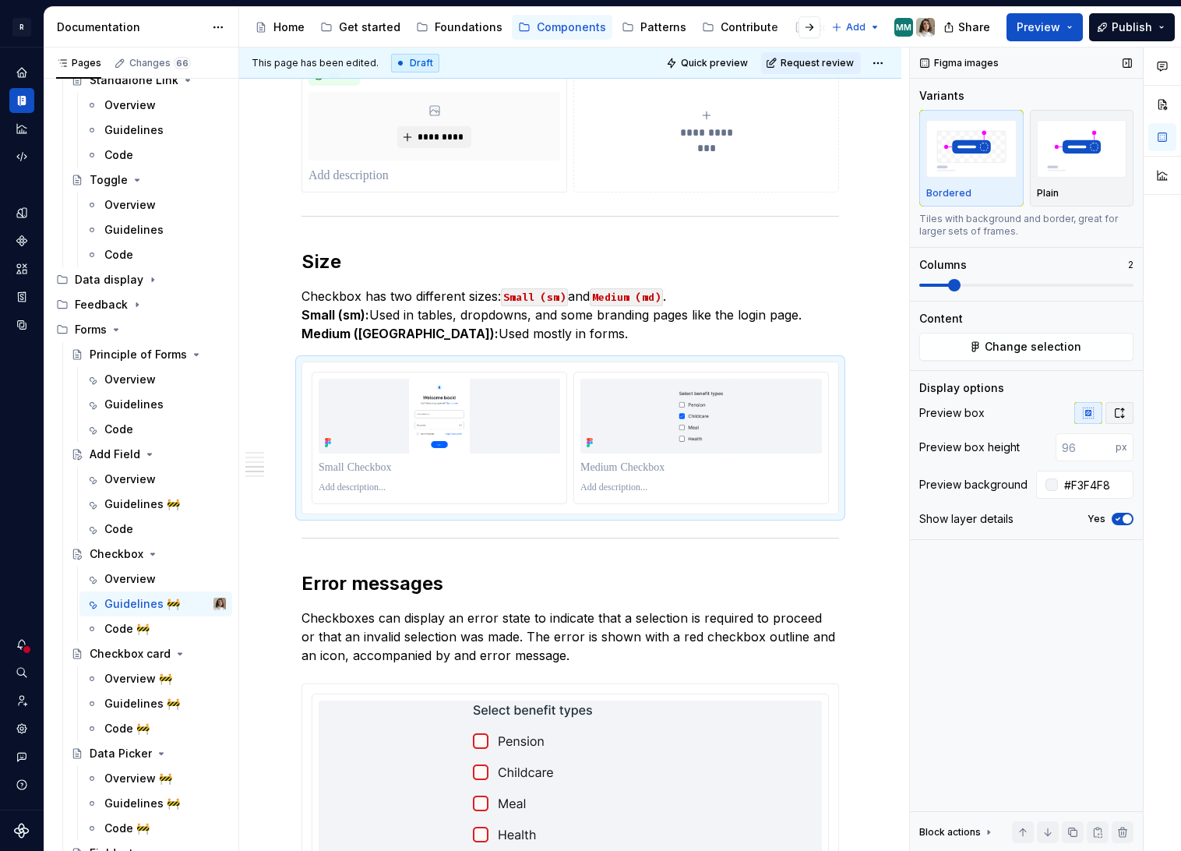
click at [1119, 407] on icon "button" at bounding box center [1119, 413] width 12 height 12
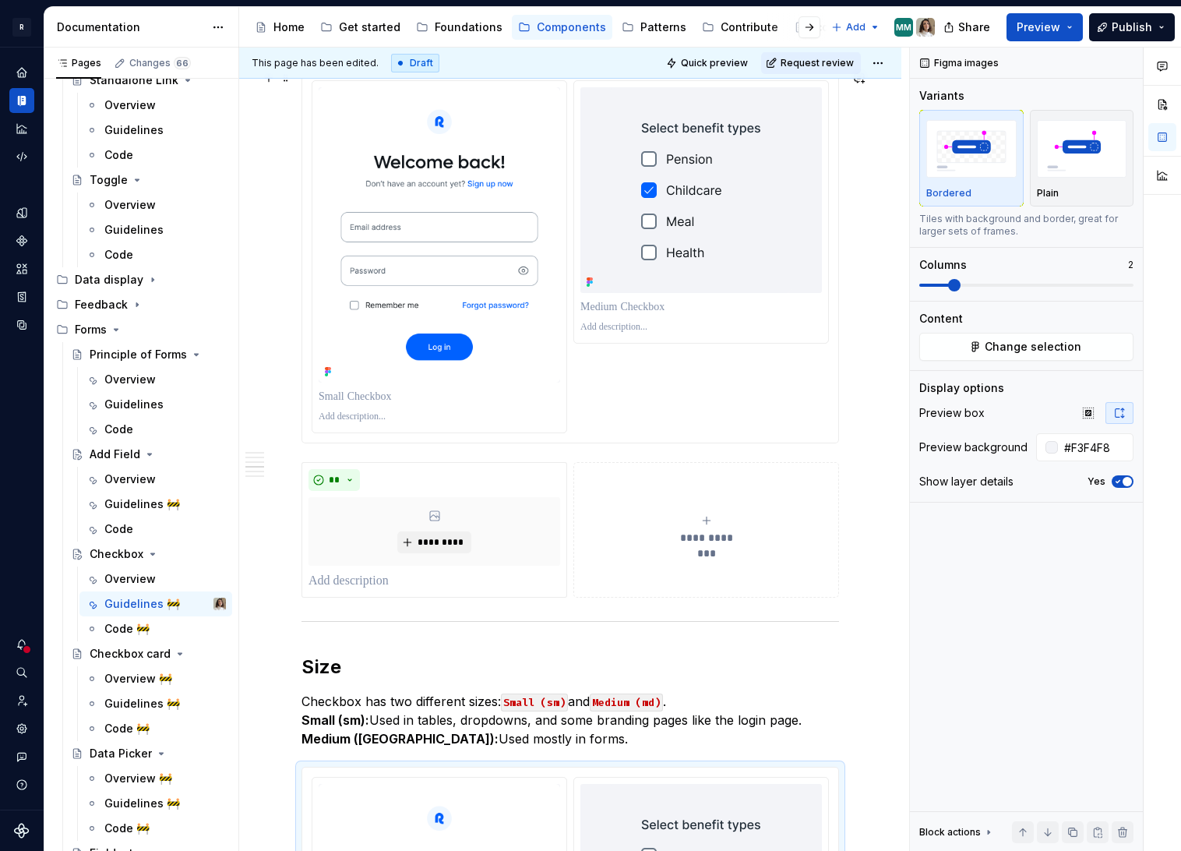
scroll to position [1091, 0]
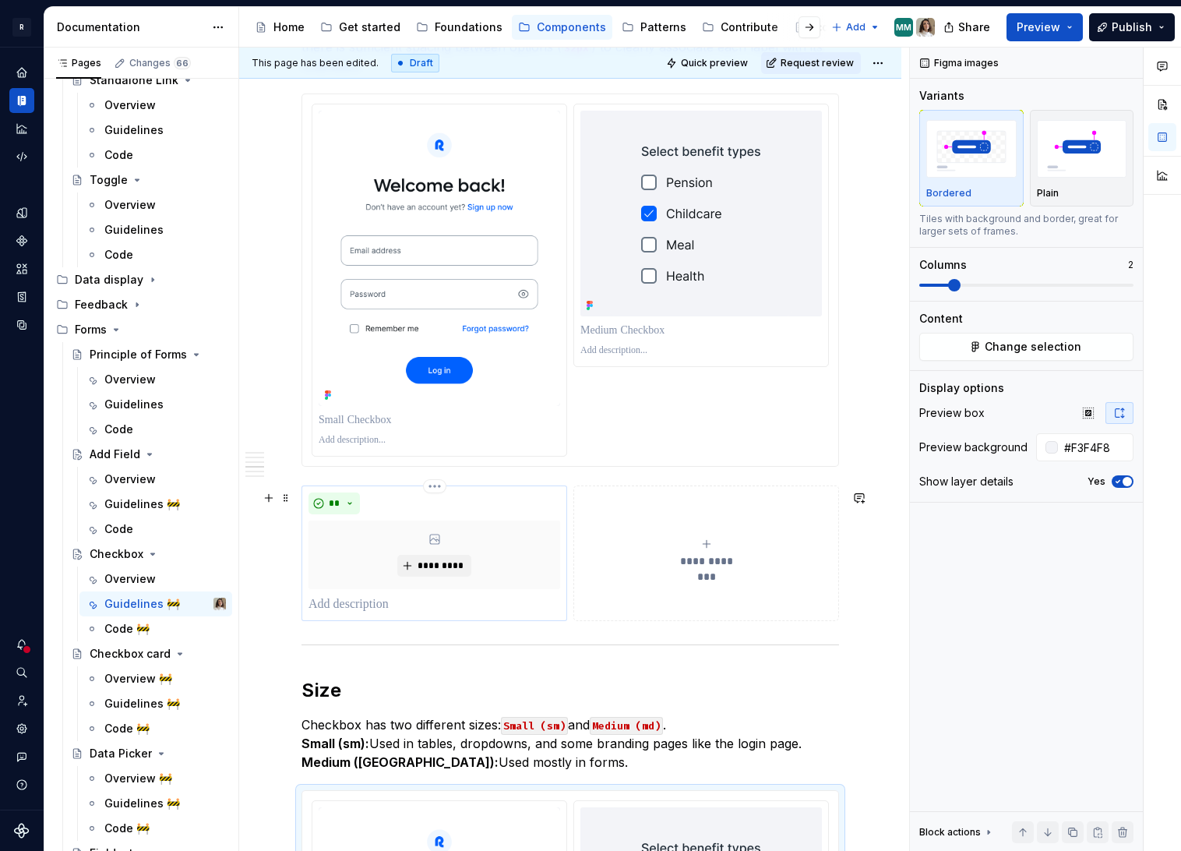
click at [386, 537] on div "*********" at bounding box center [435, 554] width 252 height 69
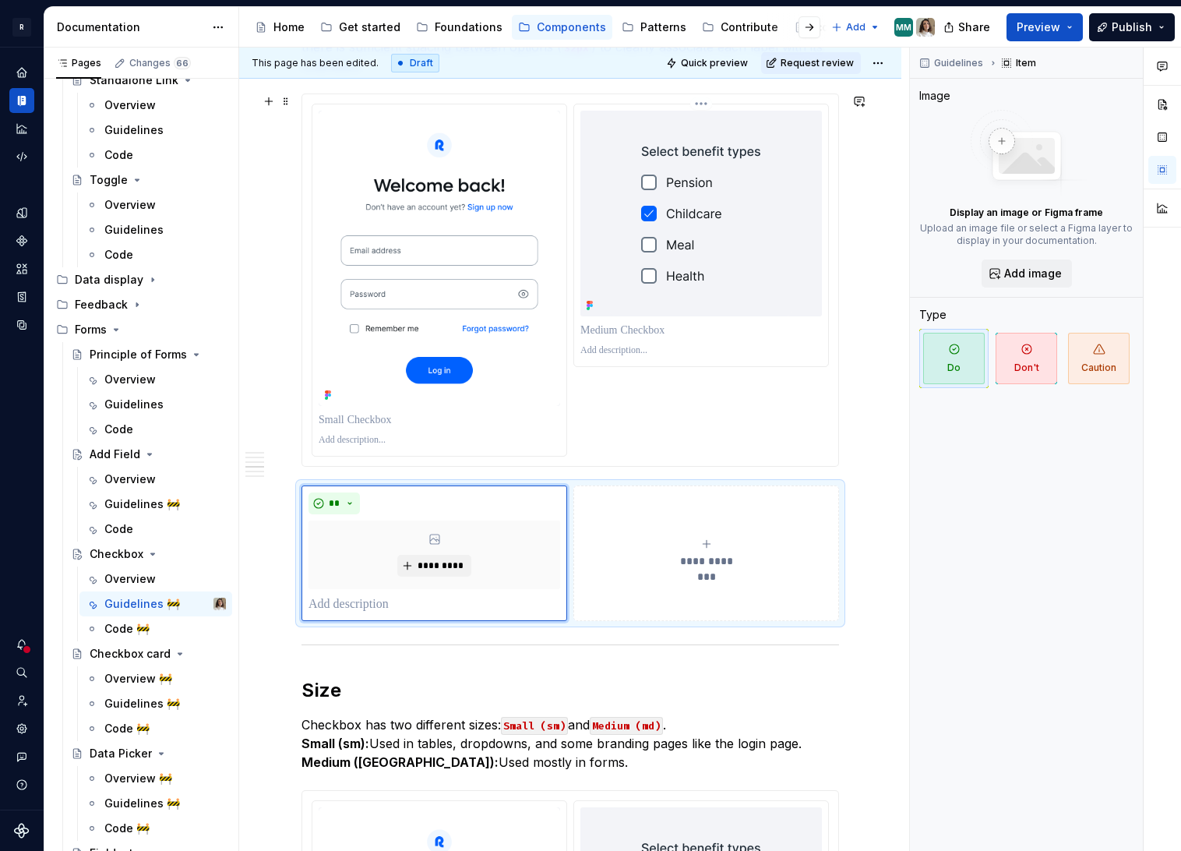
click at [594, 348] on p at bounding box center [701, 350] width 242 height 12
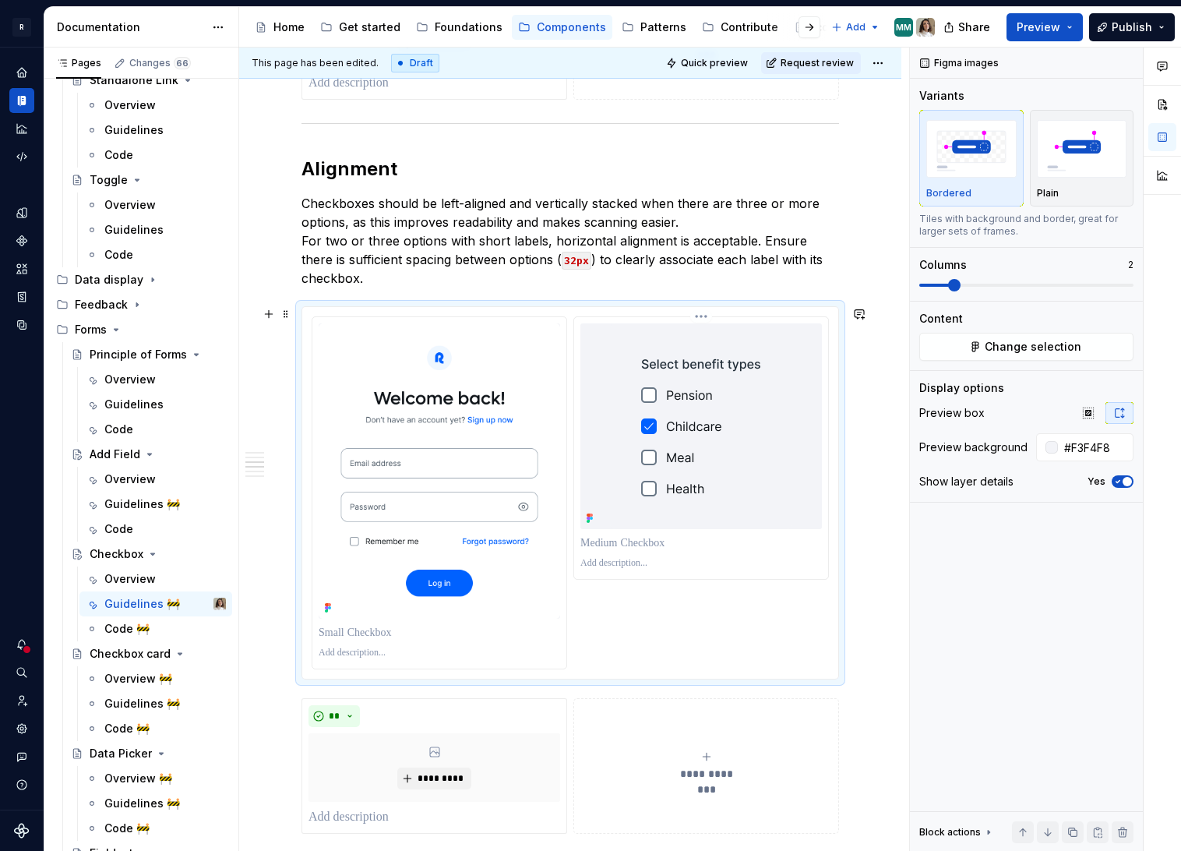
scroll to position [851, 0]
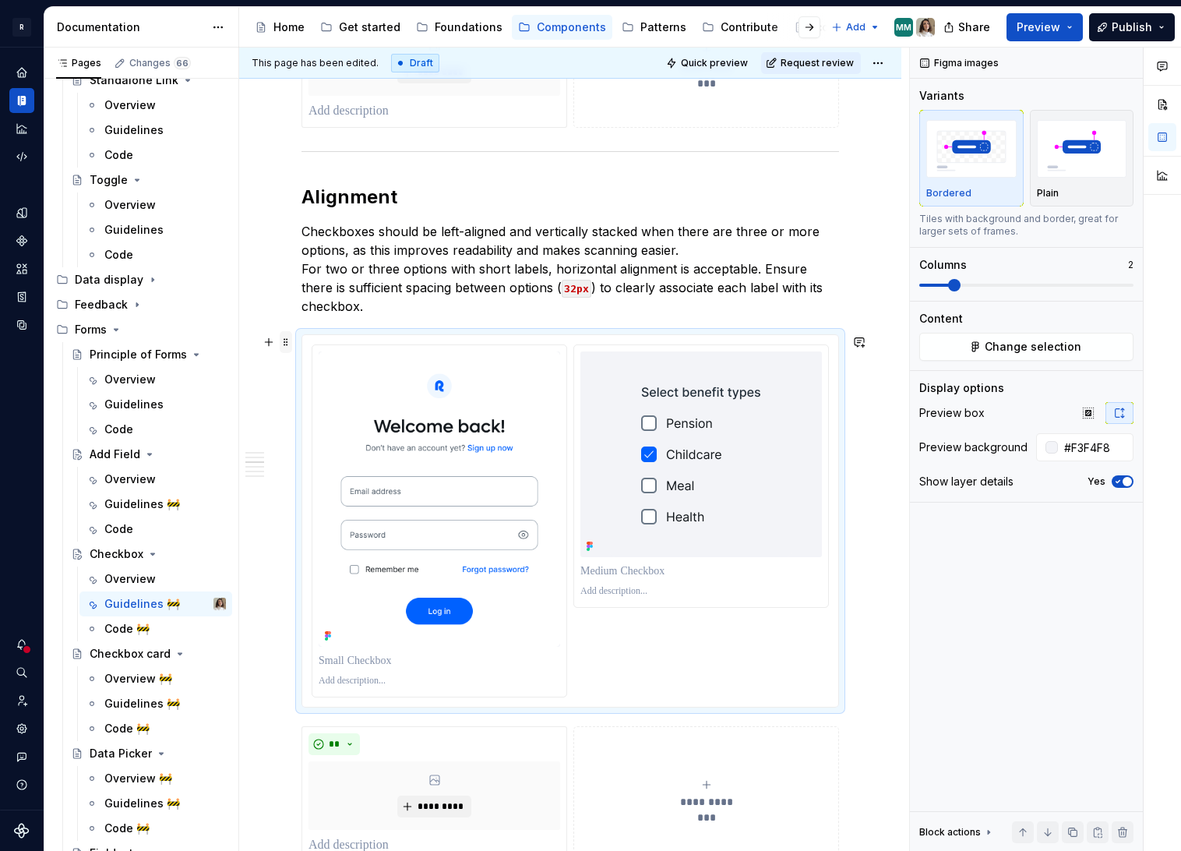
click at [284, 344] on span at bounding box center [286, 342] width 12 height 22
click at [320, 472] on div "Delete" at bounding box center [359, 480] width 101 height 16
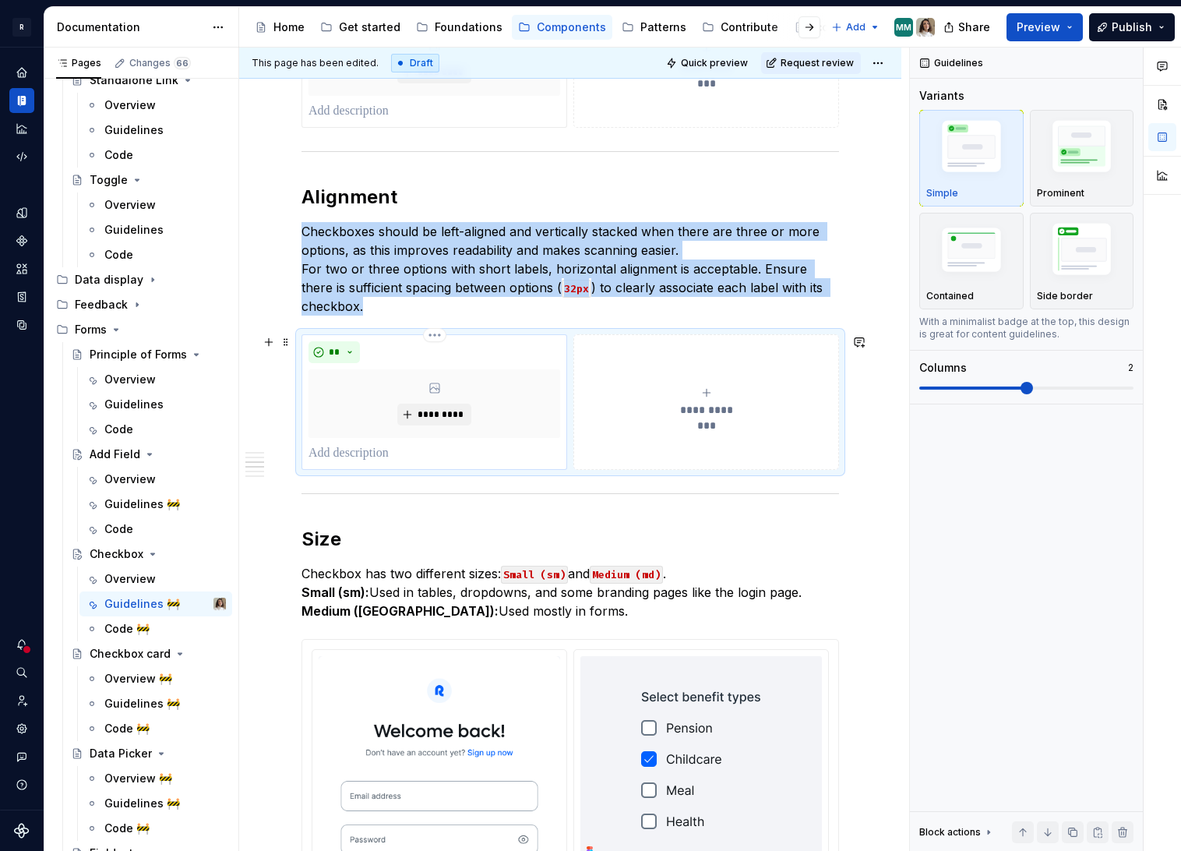
click at [429, 333] on html "R Norma Design system data Documentation Accessibility guide for tree Page tree…" at bounding box center [590, 425] width 1181 height 851
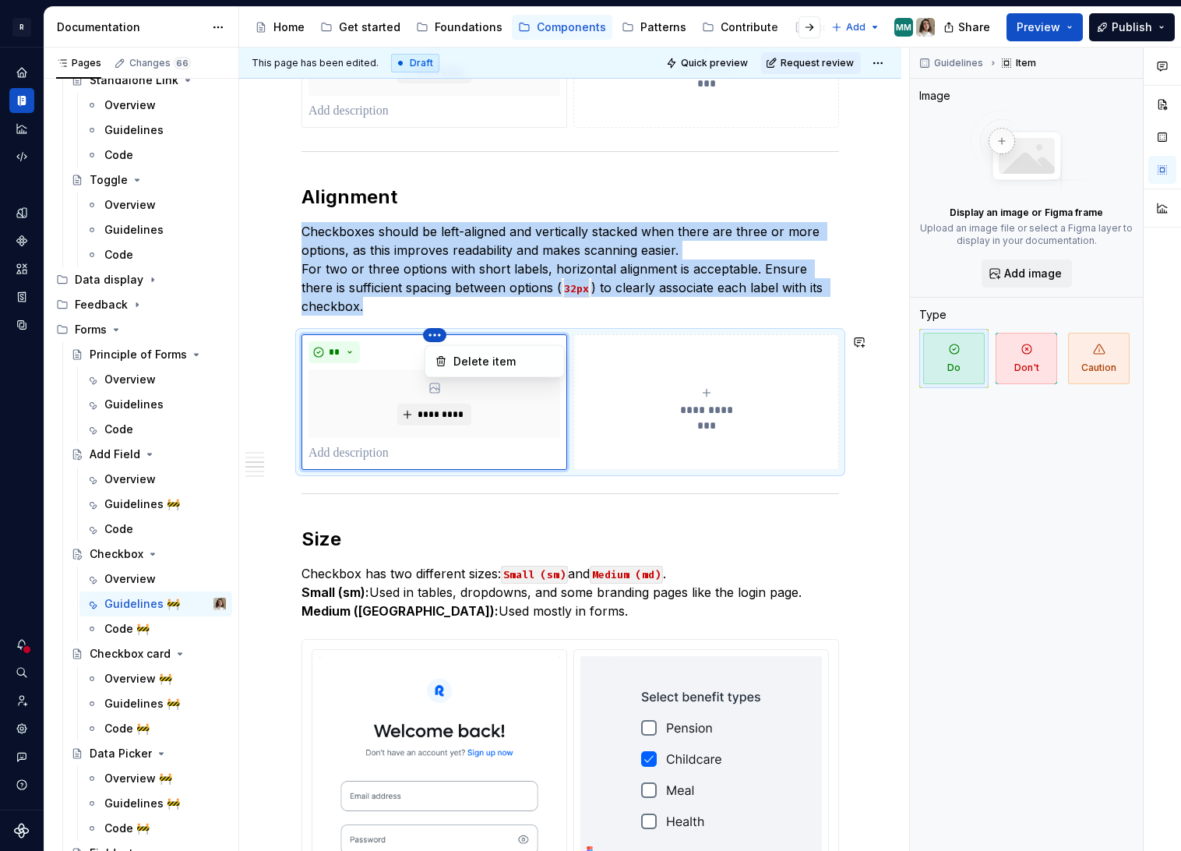
click at [443, 294] on html "R Norma Design system data Documentation Accessibility guide for tree Page tree…" at bounding box center [590, 425] width 1181 height 851
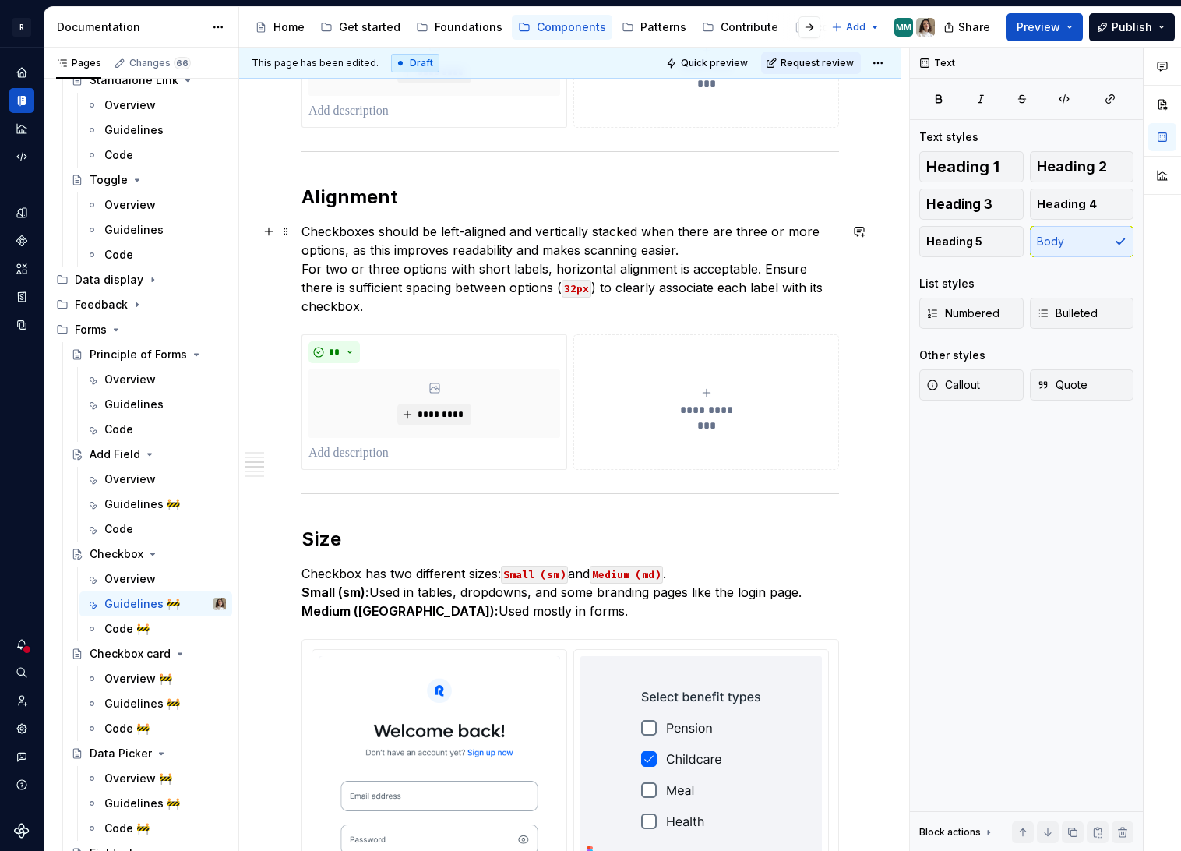
click at [400, 300] on p "Checkboxes should be left-aligned and vertically stacked when there are three o…" at bounding box center [570, 268] width 538 height 93
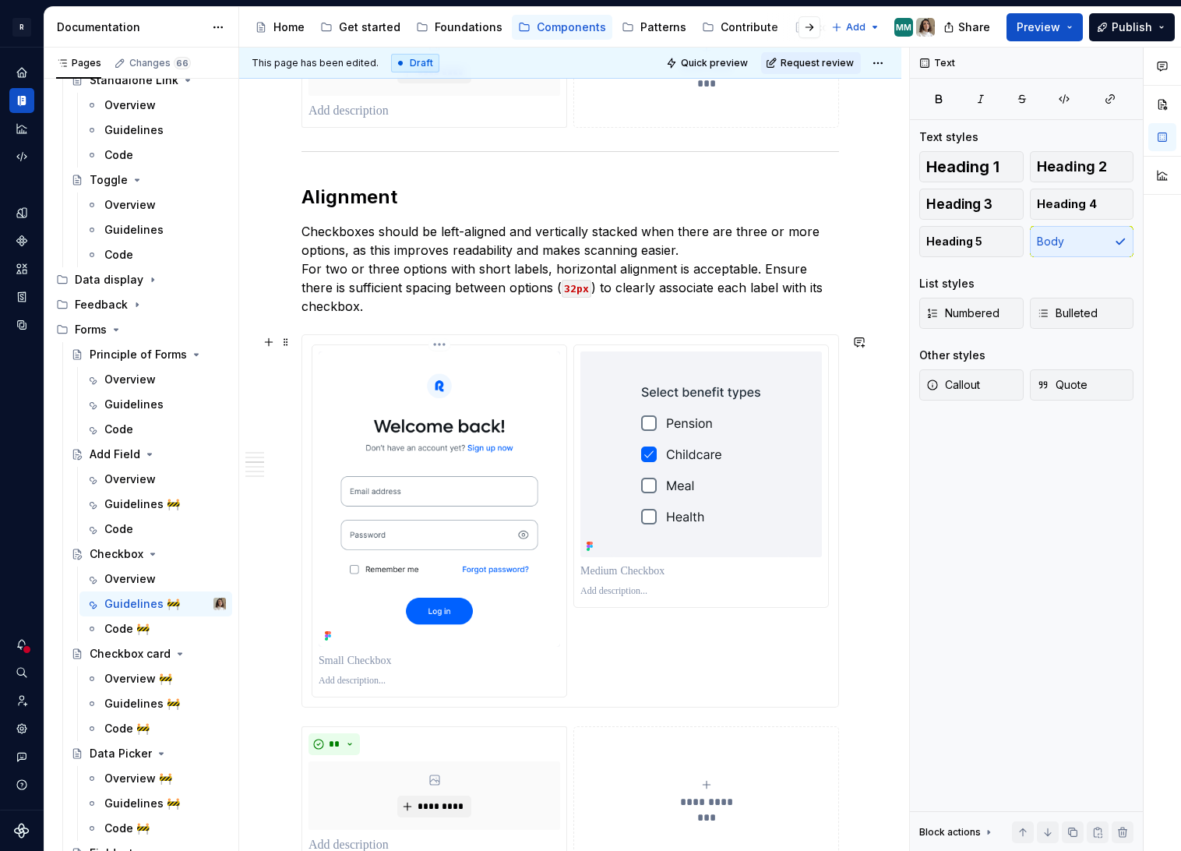
click at [402, 458] on img at bounding box center [440, 498] width 242 height 295
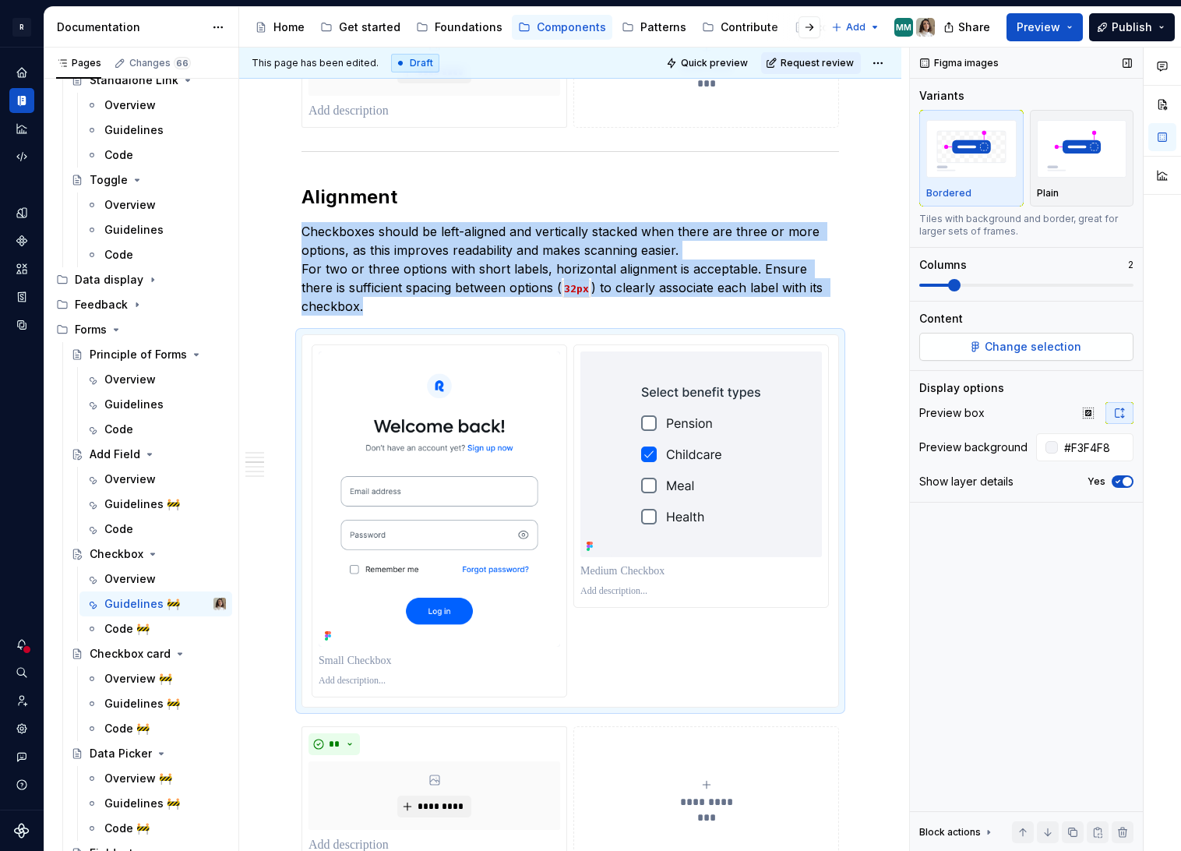
click at [1010, 340] on span "Change selection" at bounding box center [1033, 347] width 97 height 16
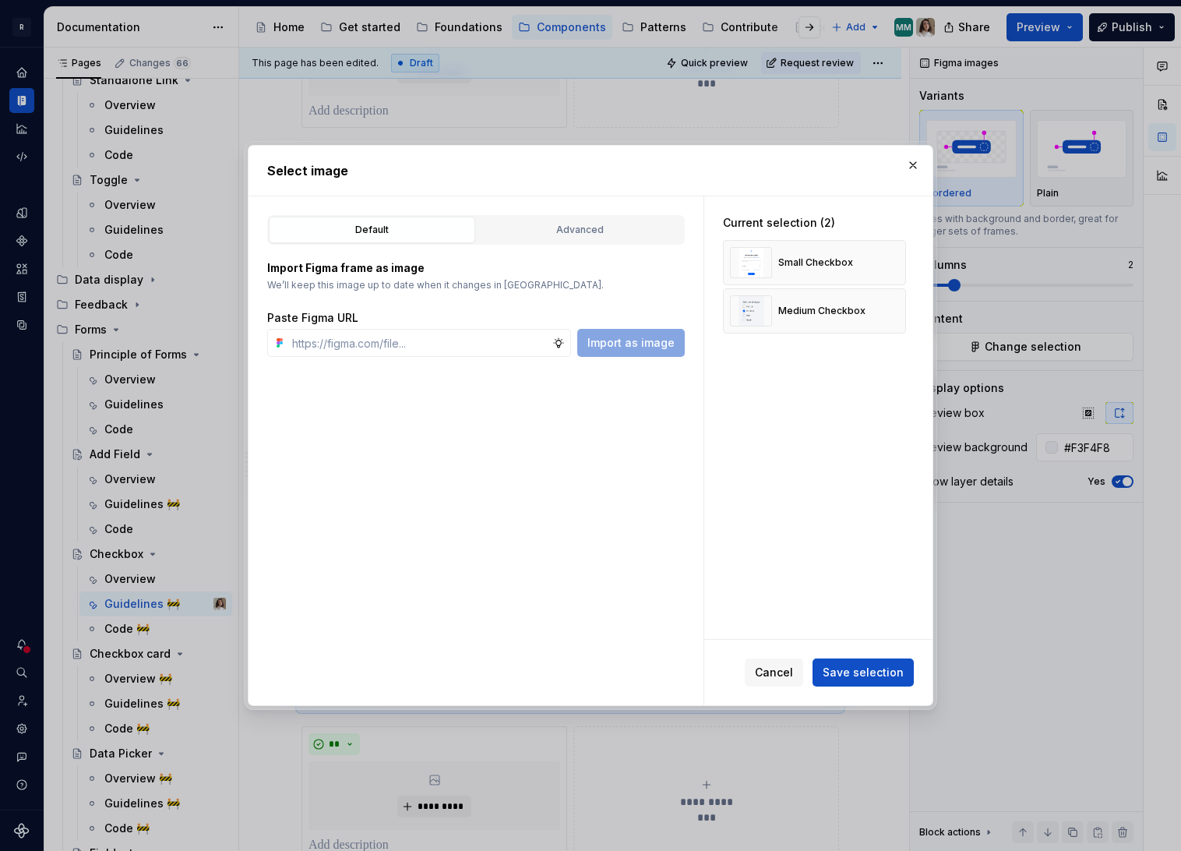
click at [638, 246] on div "Import Figma frame as image We’ll keep this image up to date when it changes in…" at bounding box center [476, 301] width 418 height 112
click at [648, 224] on div "Advanced" at bounding box center [580, 230] width 196 height 16
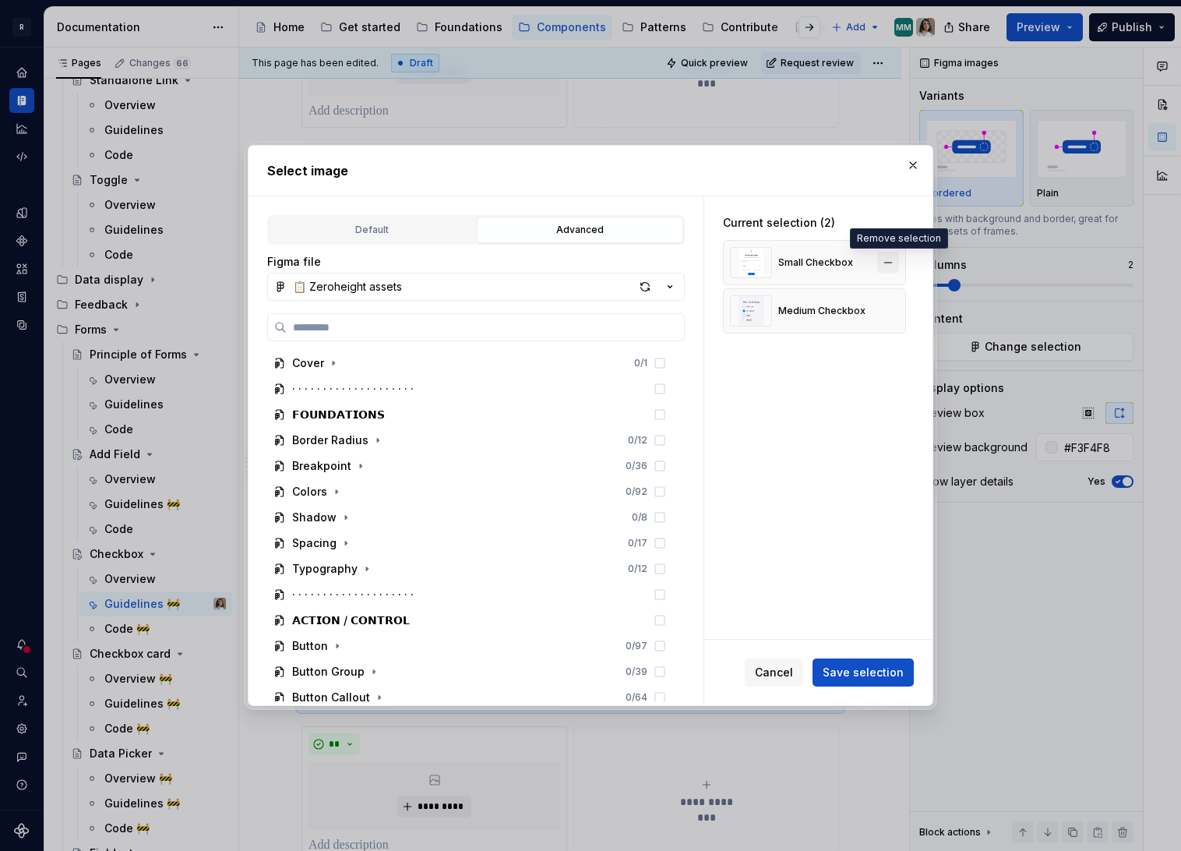
click at [899, 263] on button "button" at bounding box center [888, 263] width 22 height 22
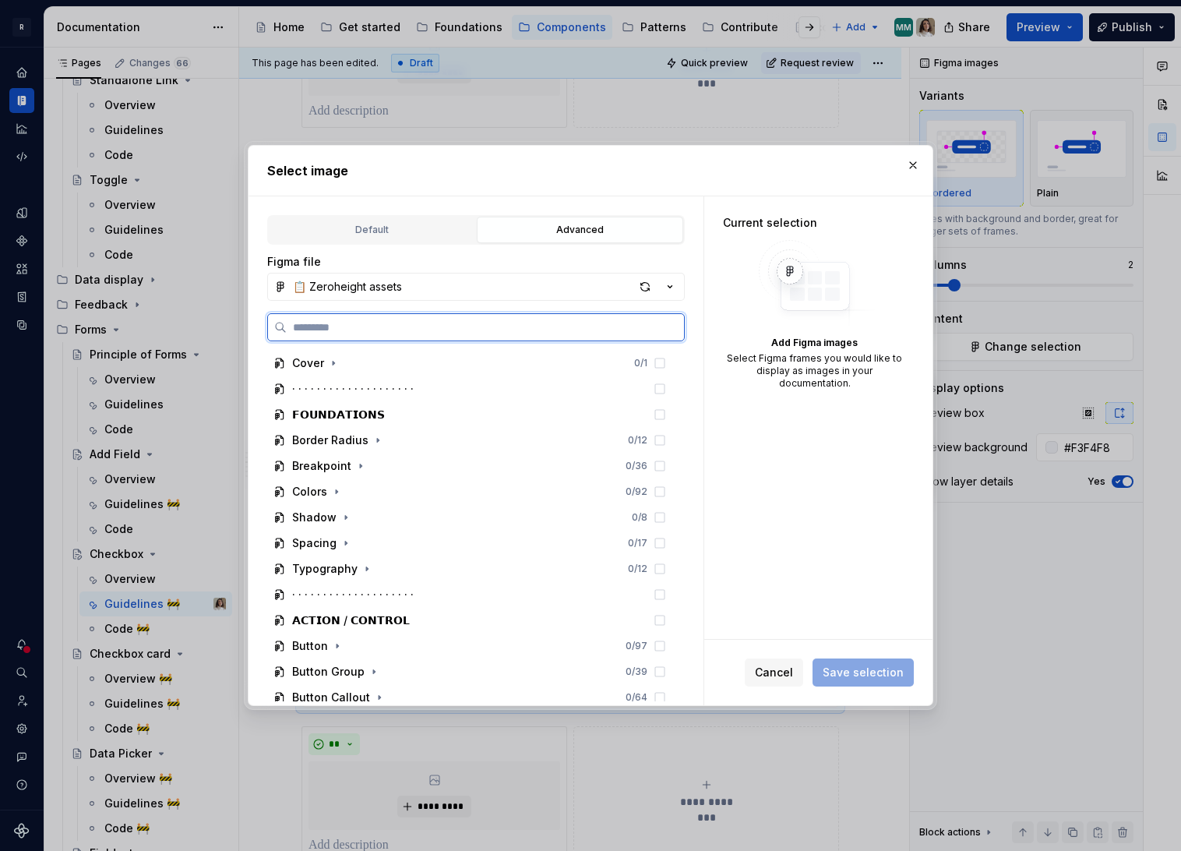
click at [456, 319] on input "search" at bounding box center [485, 327] width 397 height 16
click at [376, 327] on input "search" at bounding box center [485, 327] width 397 height 16
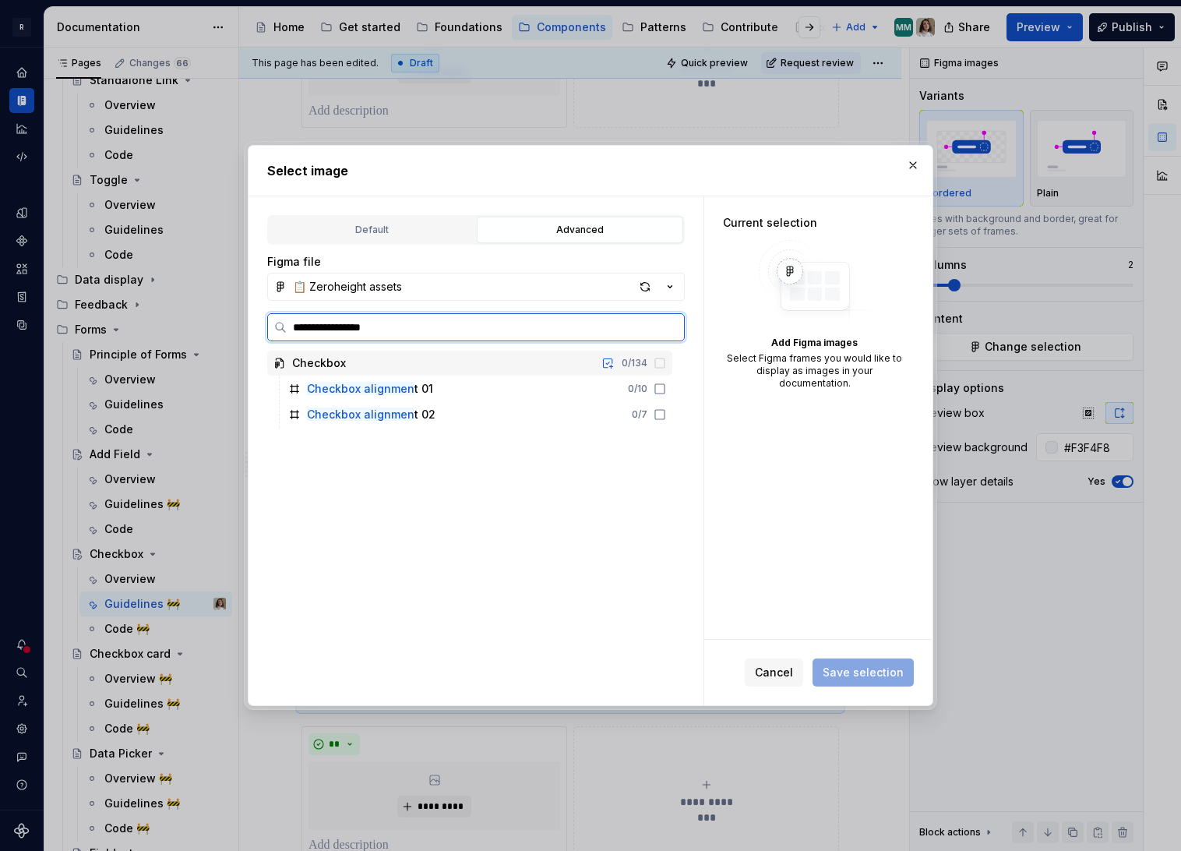
type input "**********"
click at [666, 392] on icon at bounding box center [660, 389] width 12 height 12
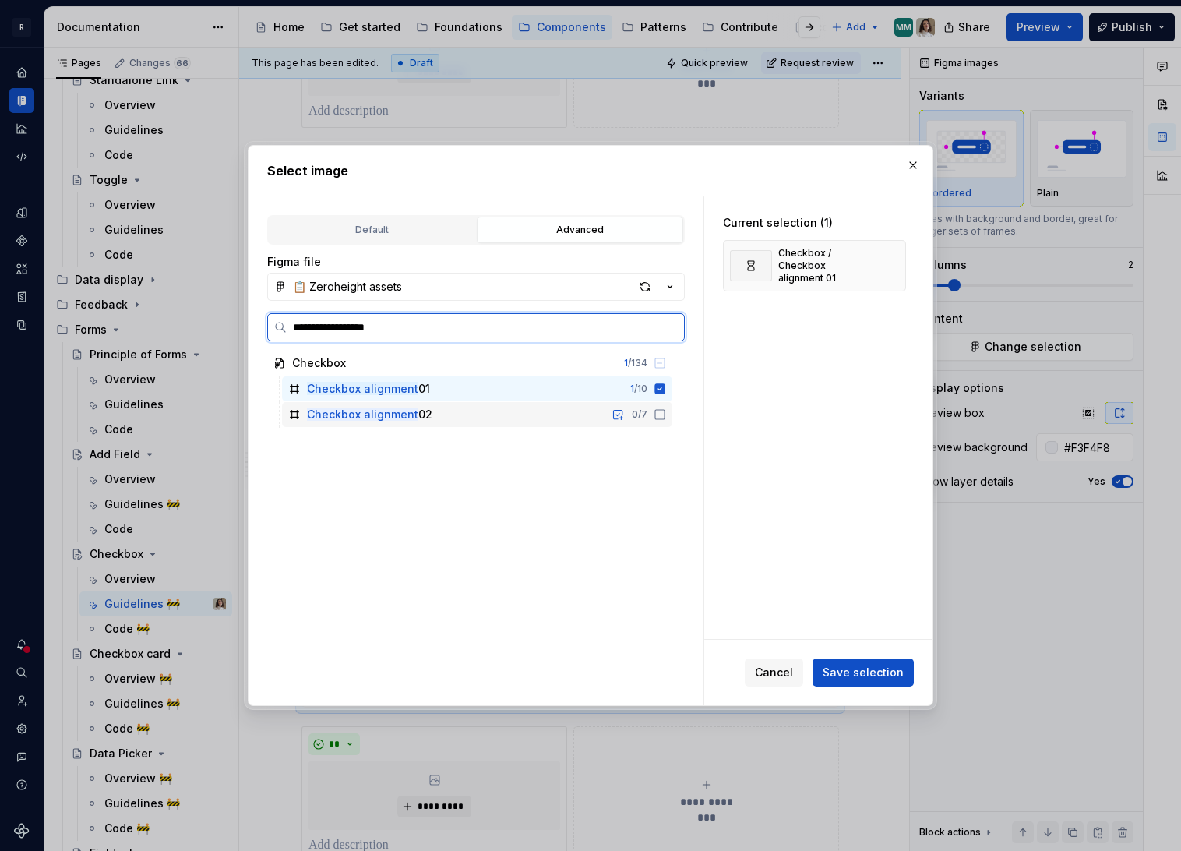
click at [666, 413] on icon at bounding box center [660, 414] width 12 height 12
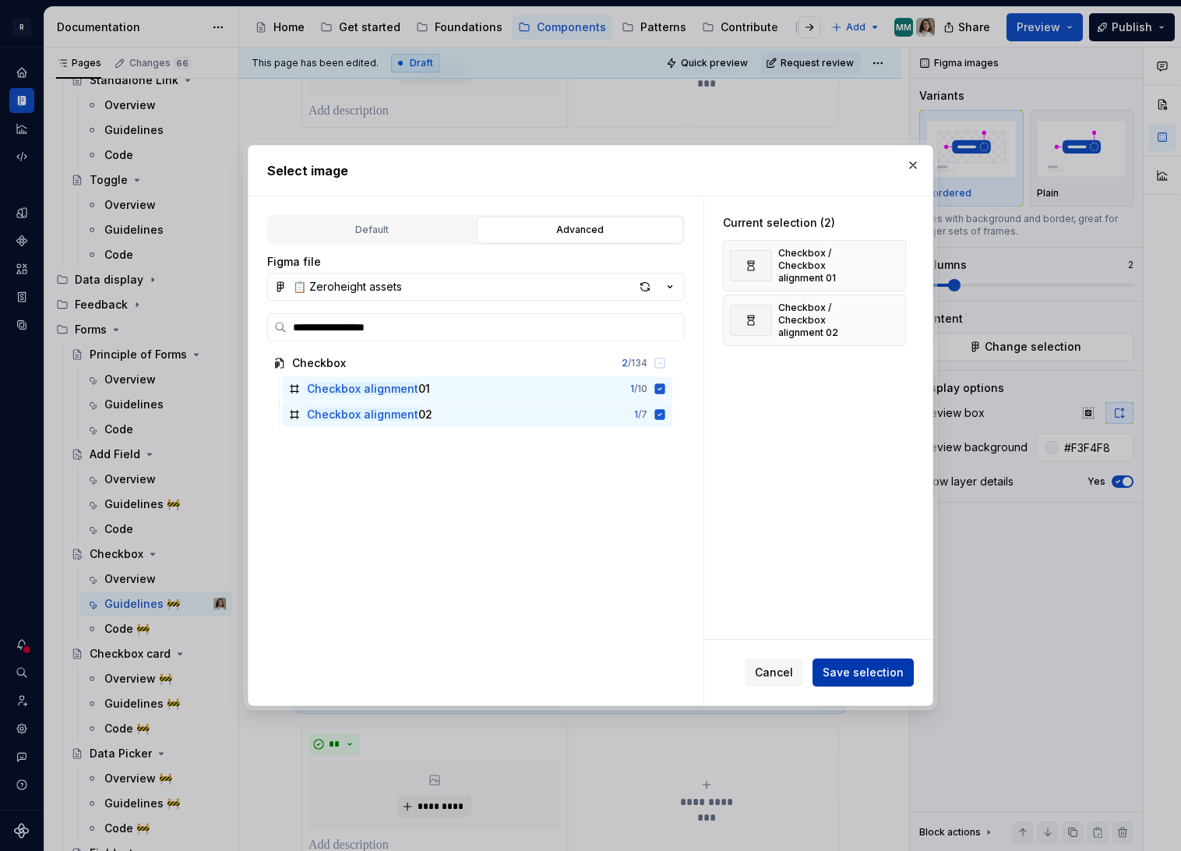
click at [854, 673] on span "Save selection" at bounding box center [863, 673] width 81 height 16
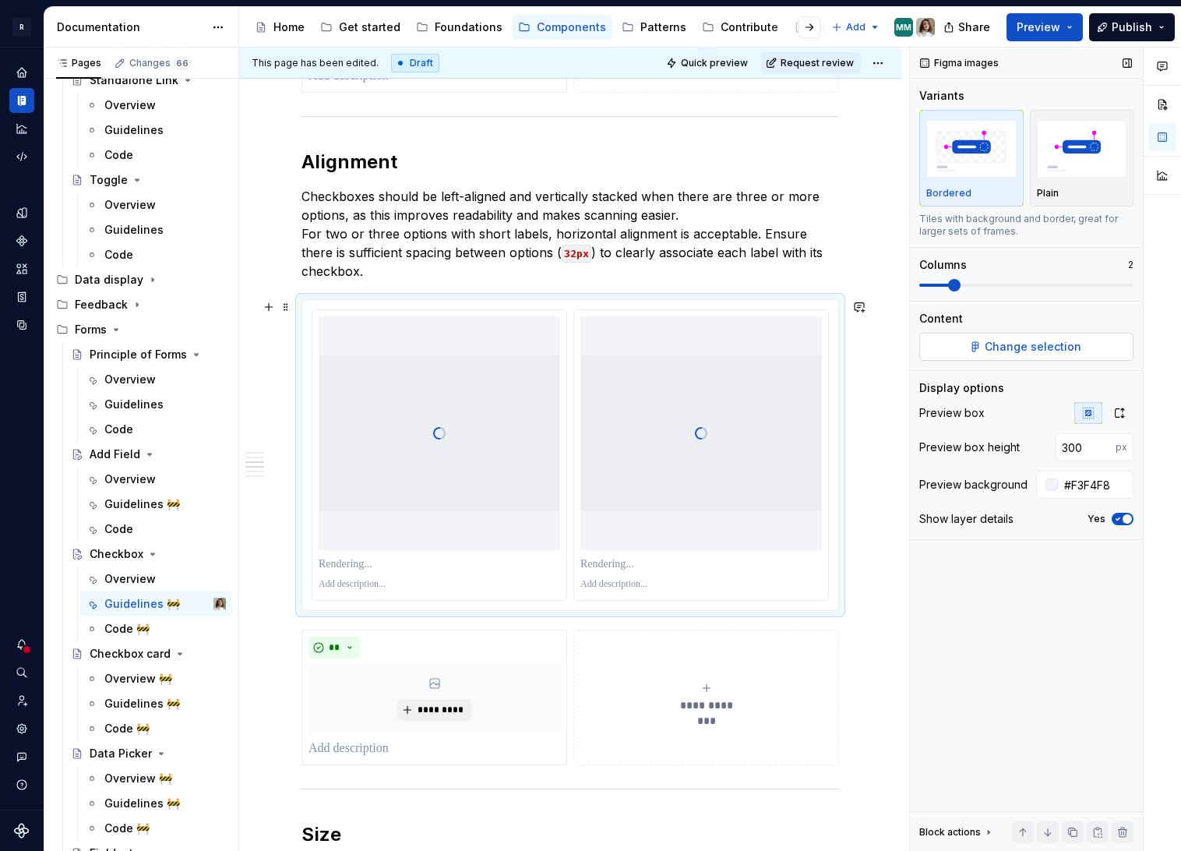
scroll to position [887, 0]
click at [1114, 416] on icon "button" at bounding box center [1119, 413] width 12 height 12
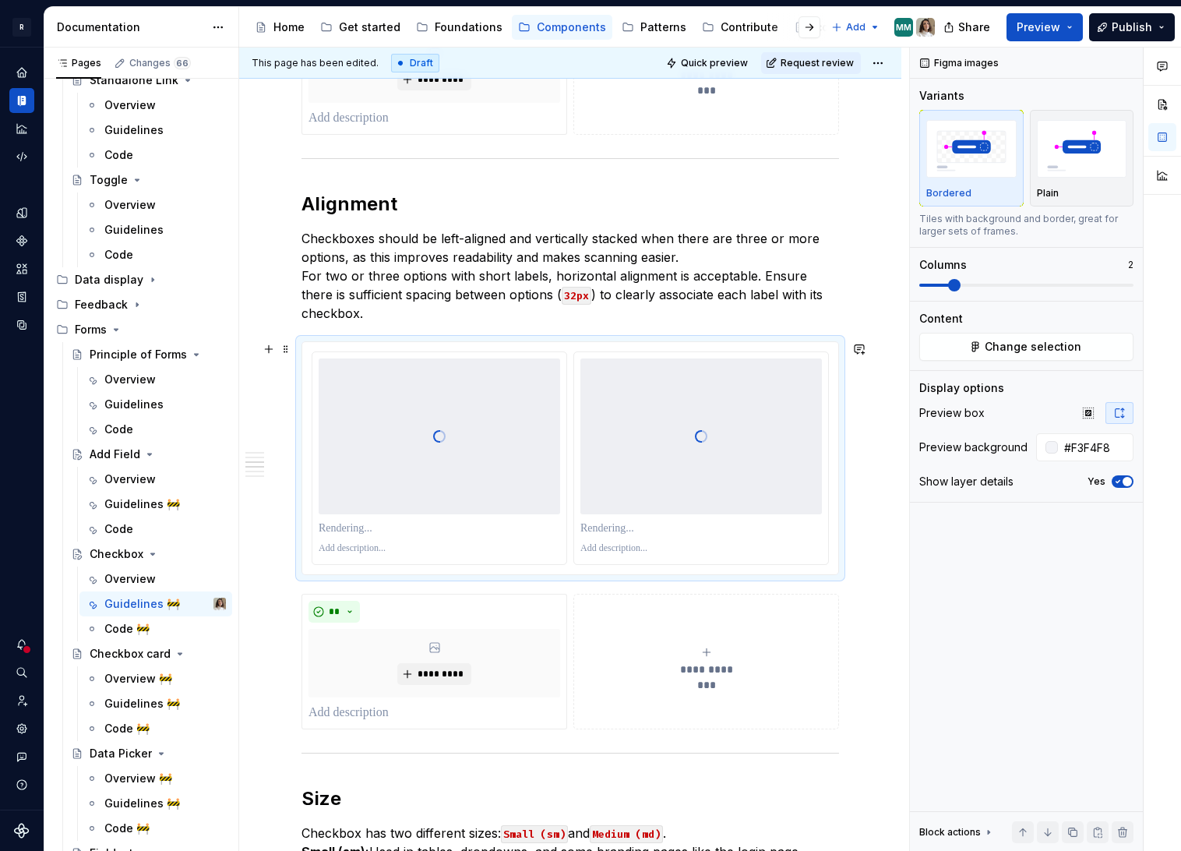
scroll to position [842, 0]
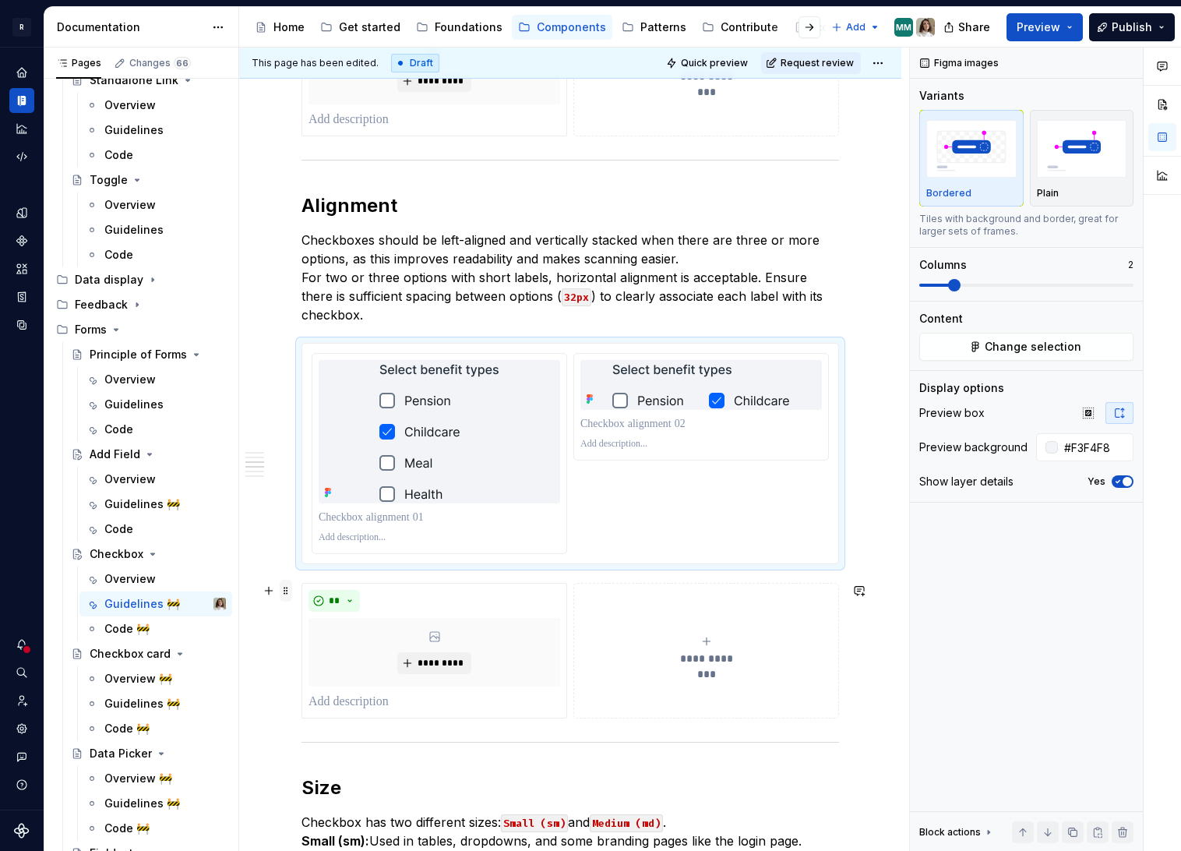
click at [289, 587] on span at bounding box center [286, 591] width 12 height 22
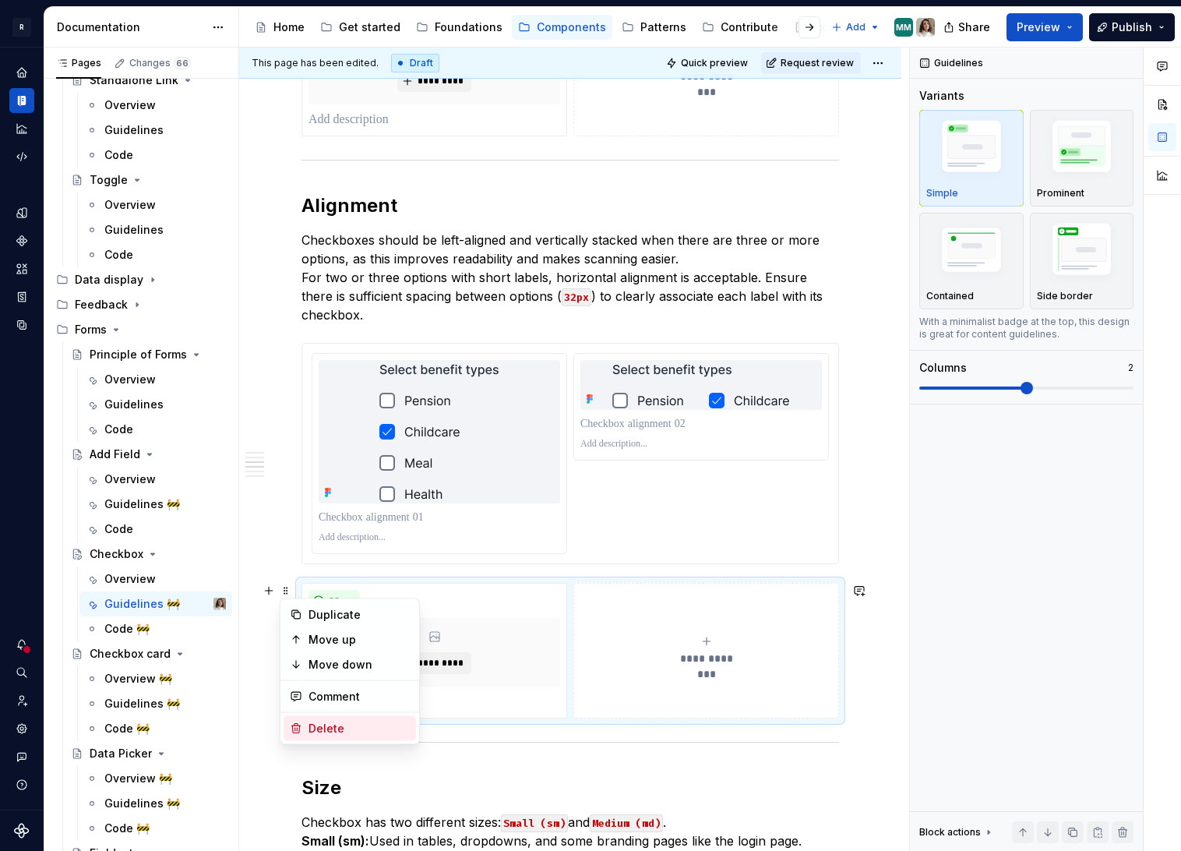
click at [319, 724] on div "Delete" at bounding box center [359, 729] width 101 height 16
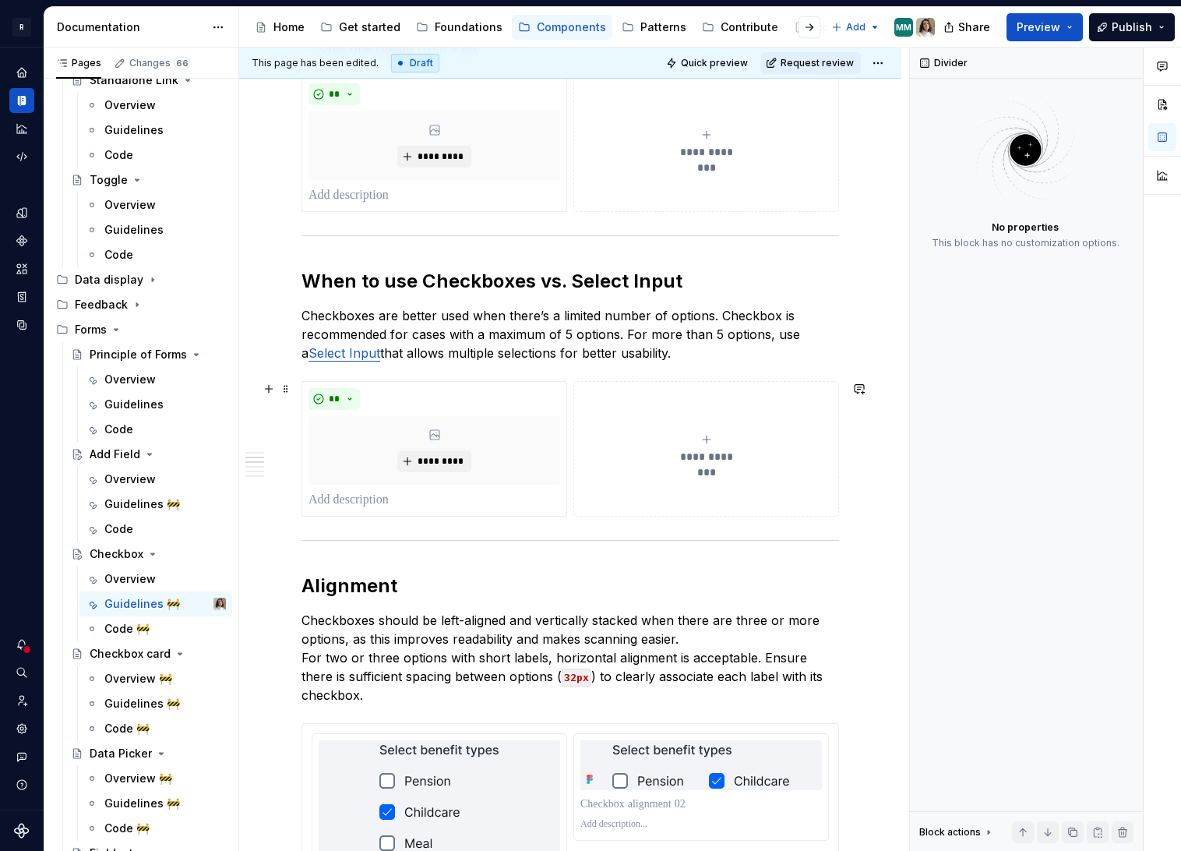
scroll to position [432, 0]
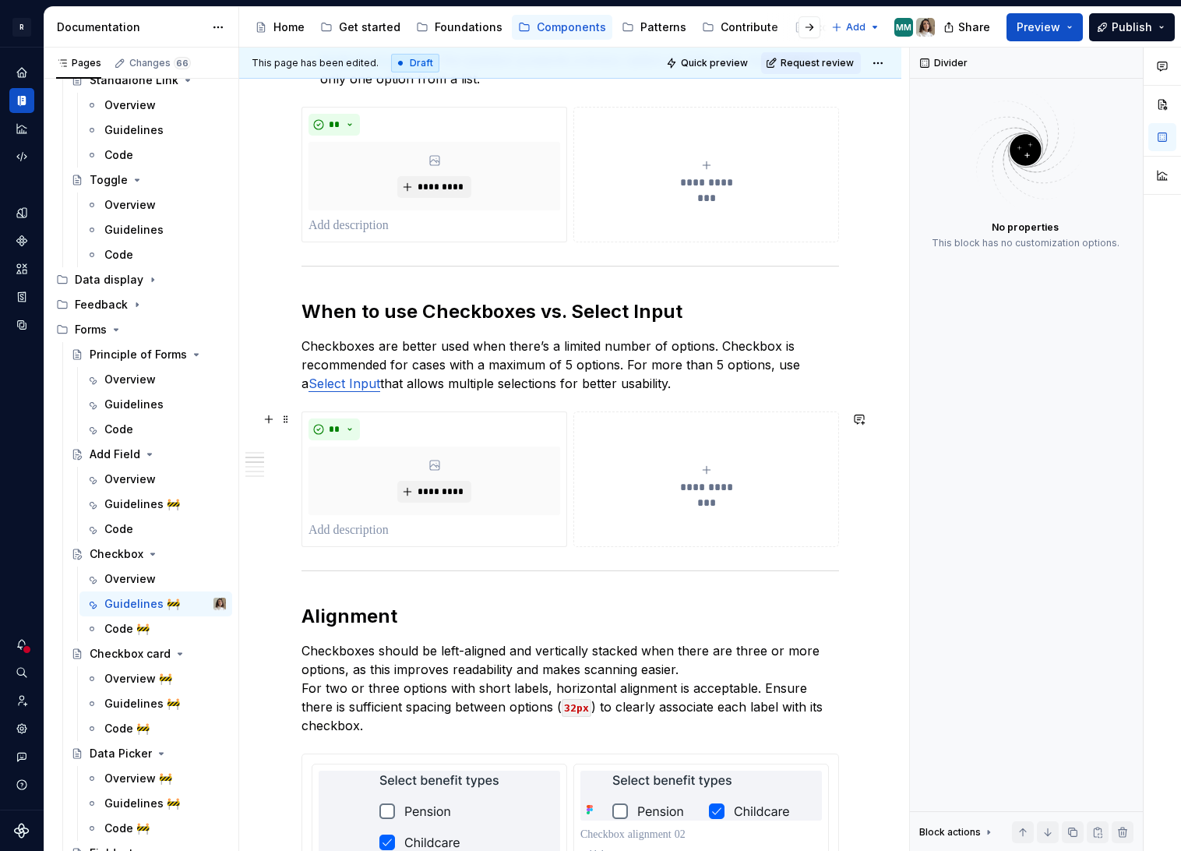
click at [610, 430] on button "**********" at bounding box center [706, 479] width 266 height 136
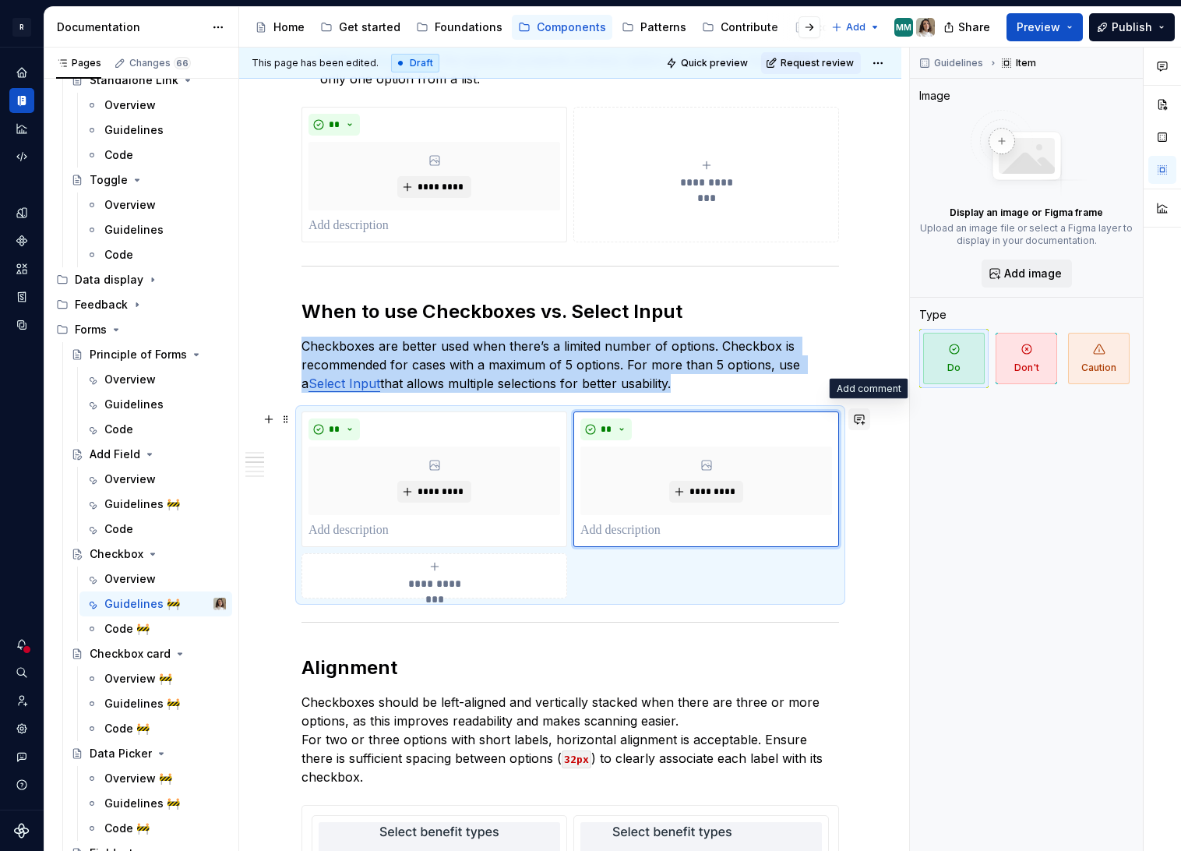
click at [870, 421] on button "button" at bounding box center [859, 419] width 22 height 22
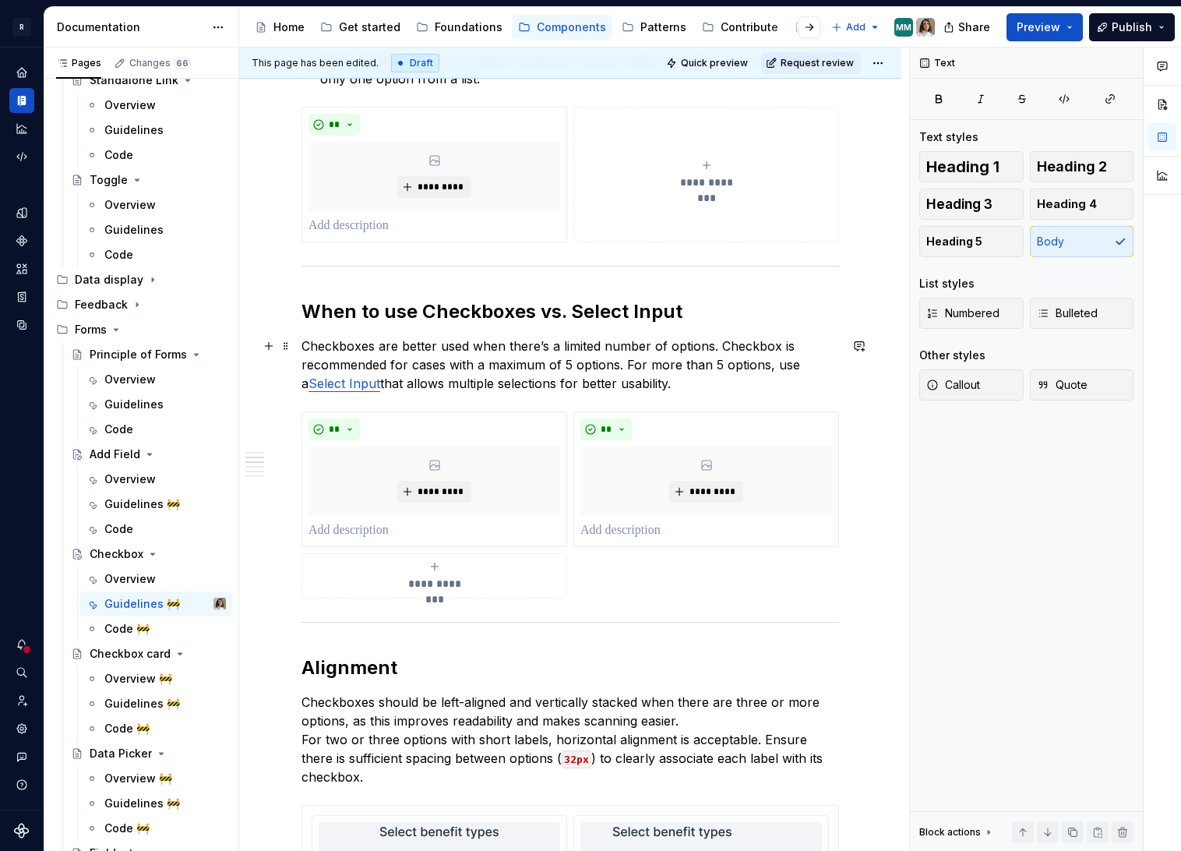
click at [638, 349] on p "Checkboxes are better used when there’s a limited number of options. Checkbox i…" at bounding box center [570, 365] width 538 height 56
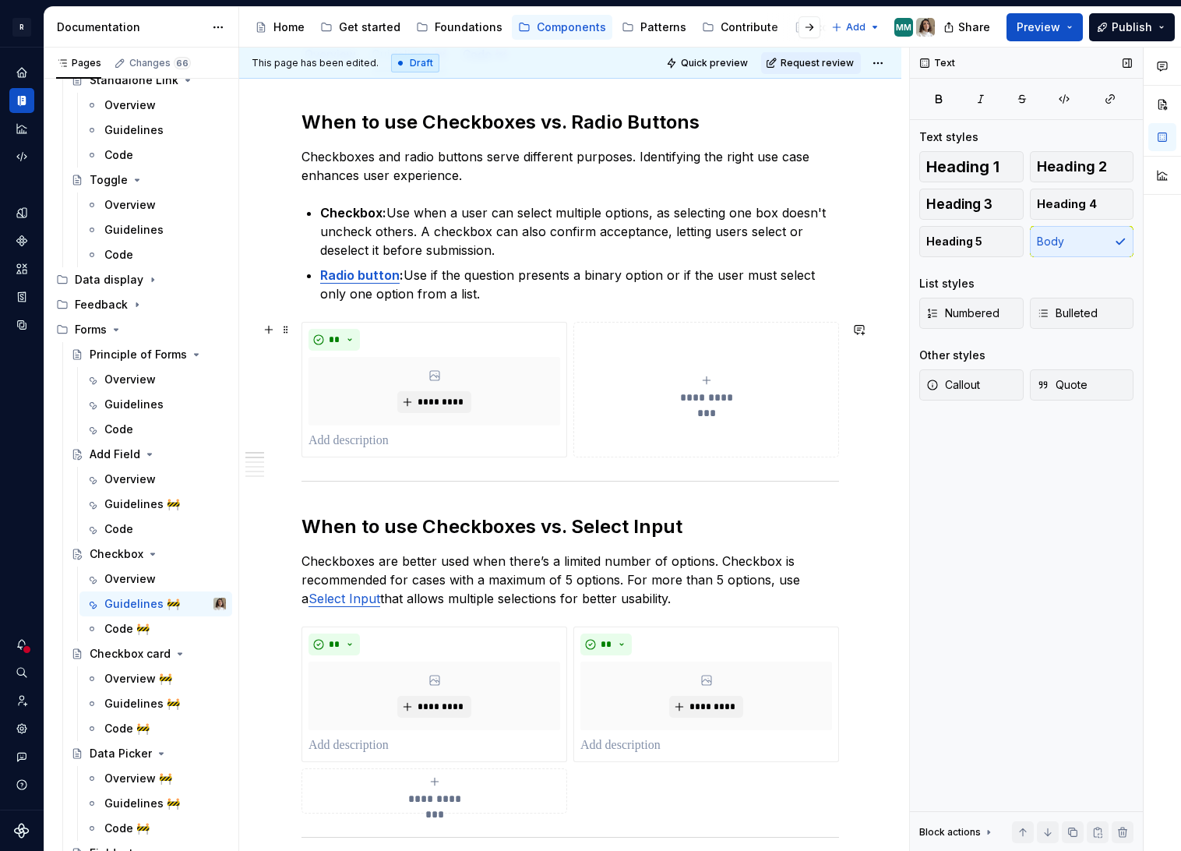
scroll to position [194, 0]
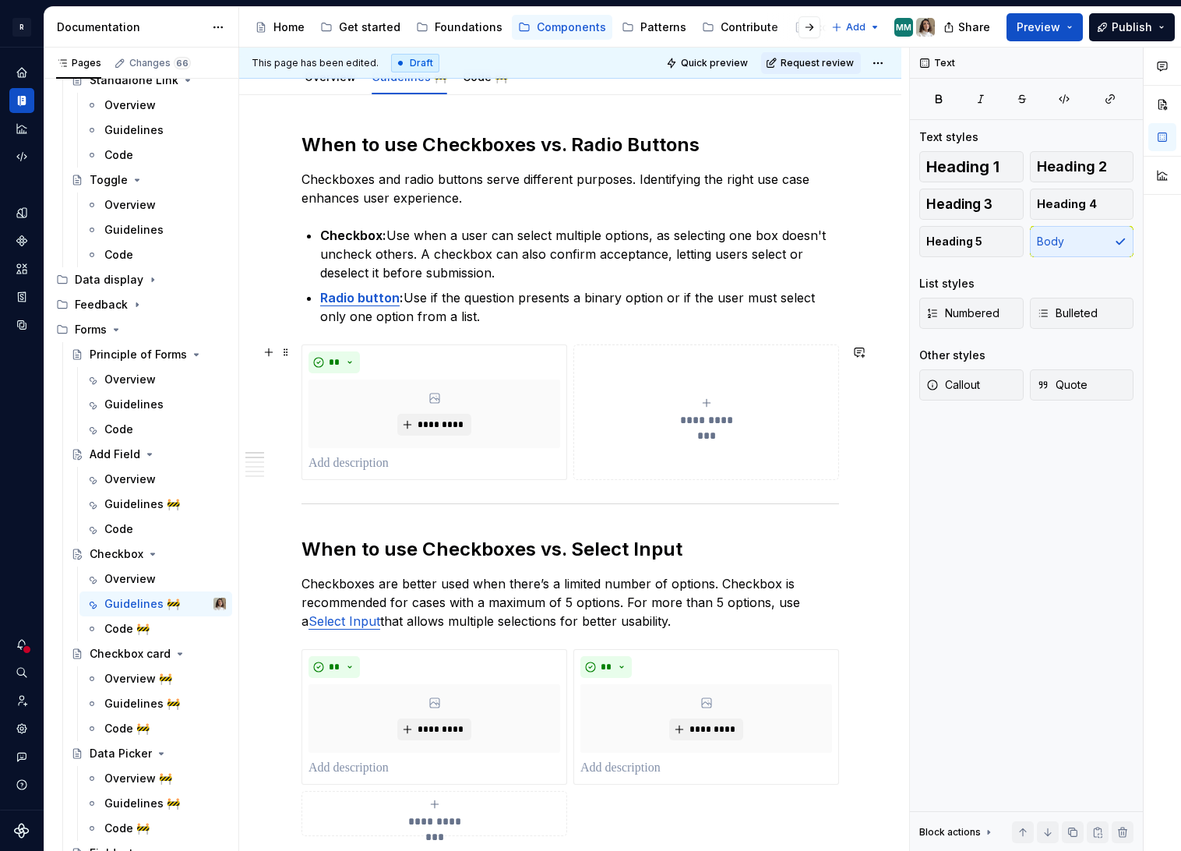
click at [716, 408] on div "**********" at bounding box center [706, 412] width 252 height 31
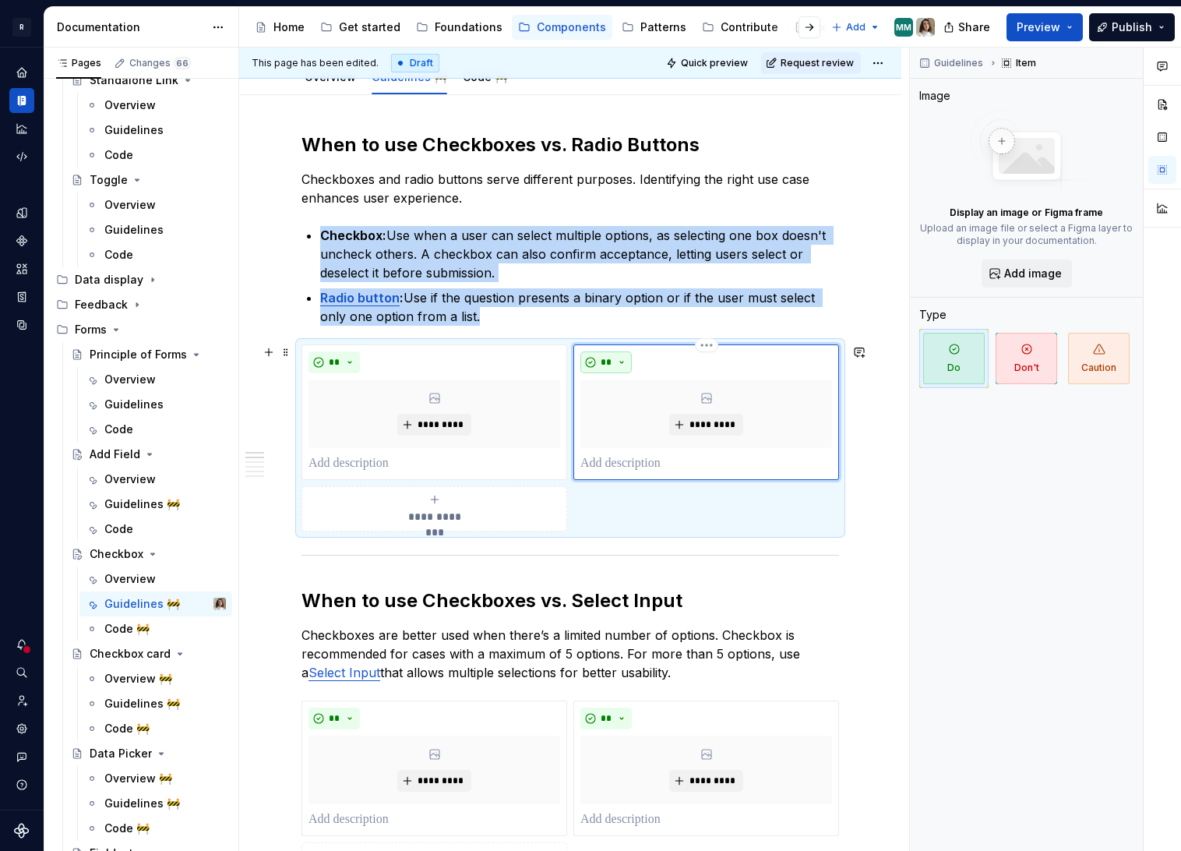
click at [601, 363] on button "**" at bounding box center [605, 362] width 51 height 22
click at [626, 422] on span "Don't" at bounding box center [654, 417] width 132 height 25
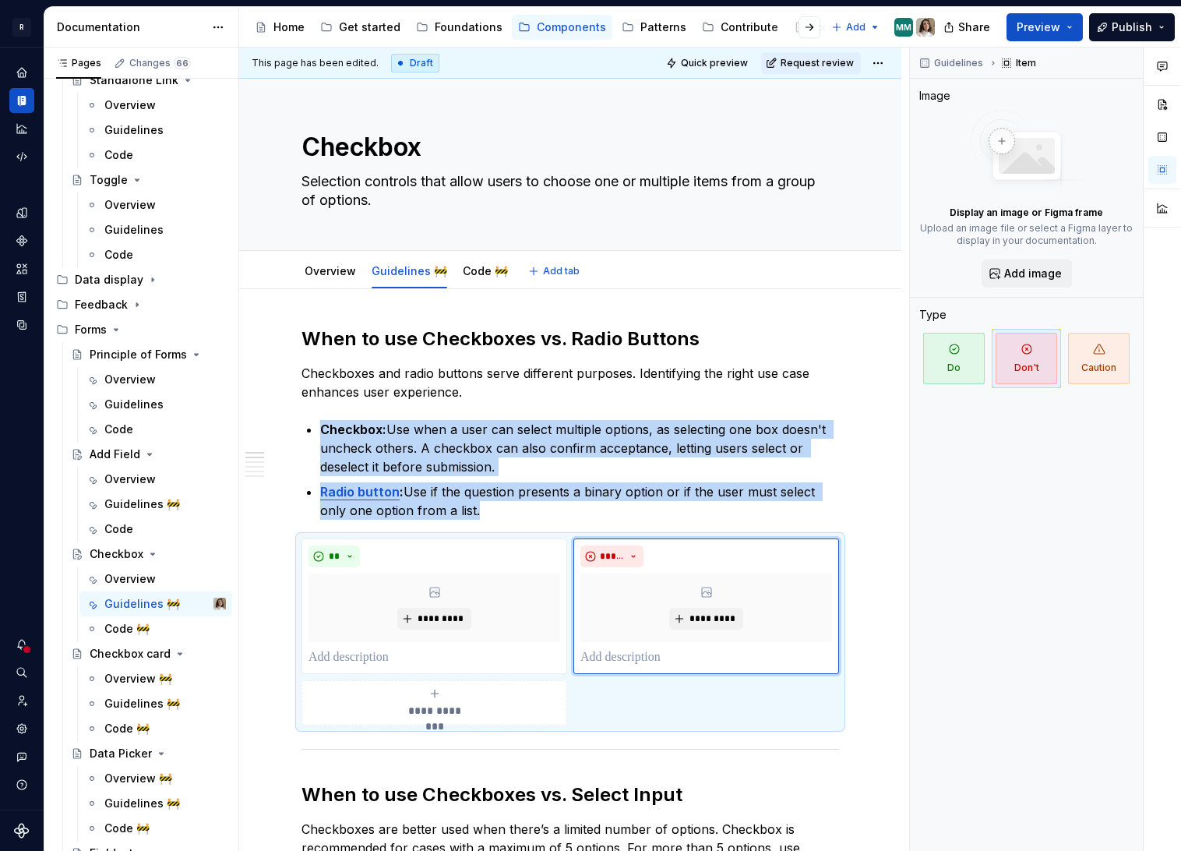
type textarea "*"
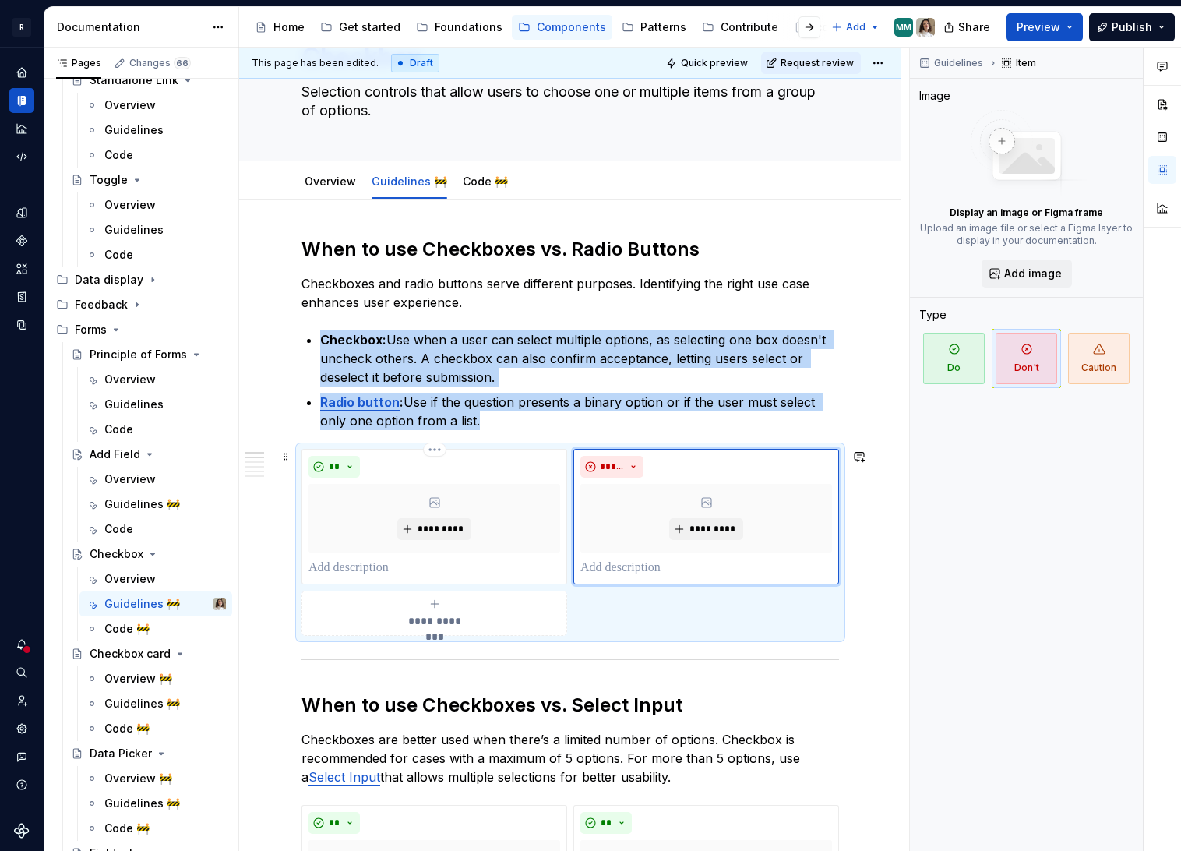
scroll to position [117, 0]
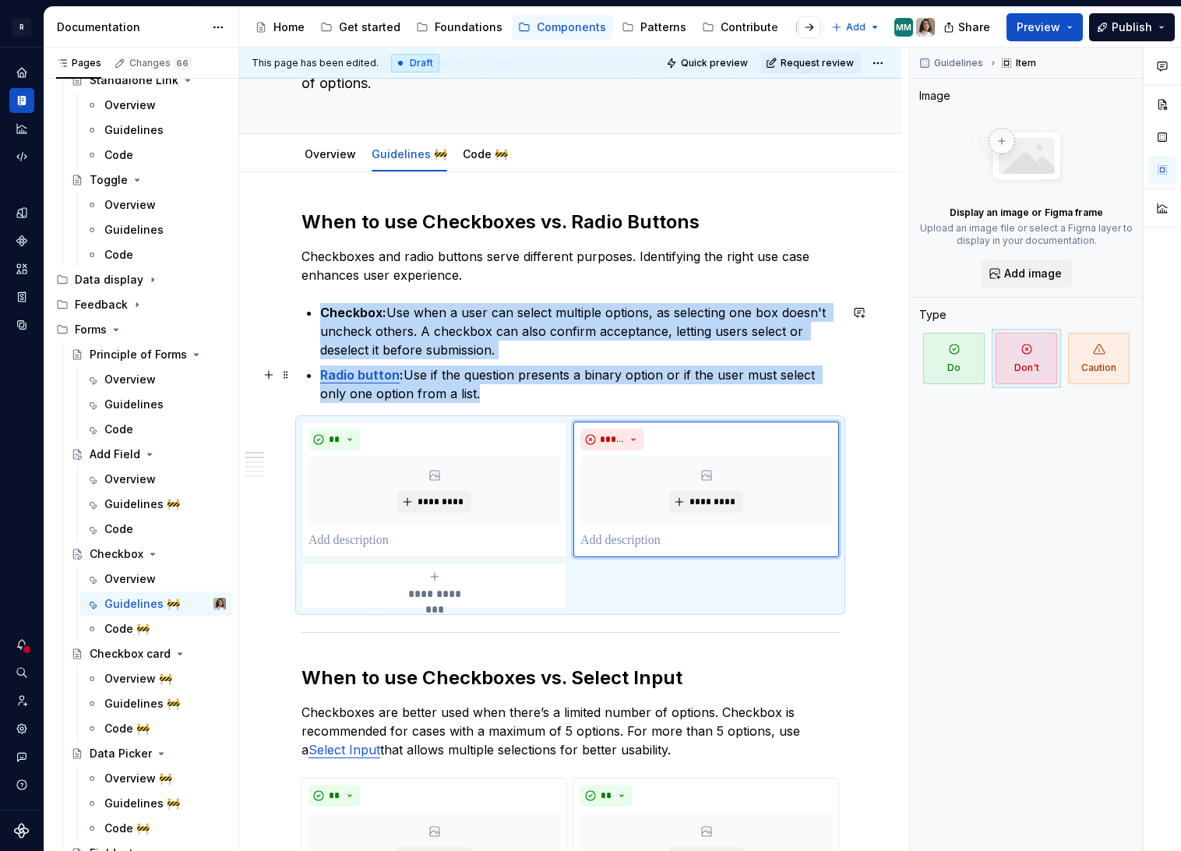
click at [533, 396] on p "Radio button : Use if the question presents a binary option or if the user must…" at bounding box center [579, 383] width 519 height 37
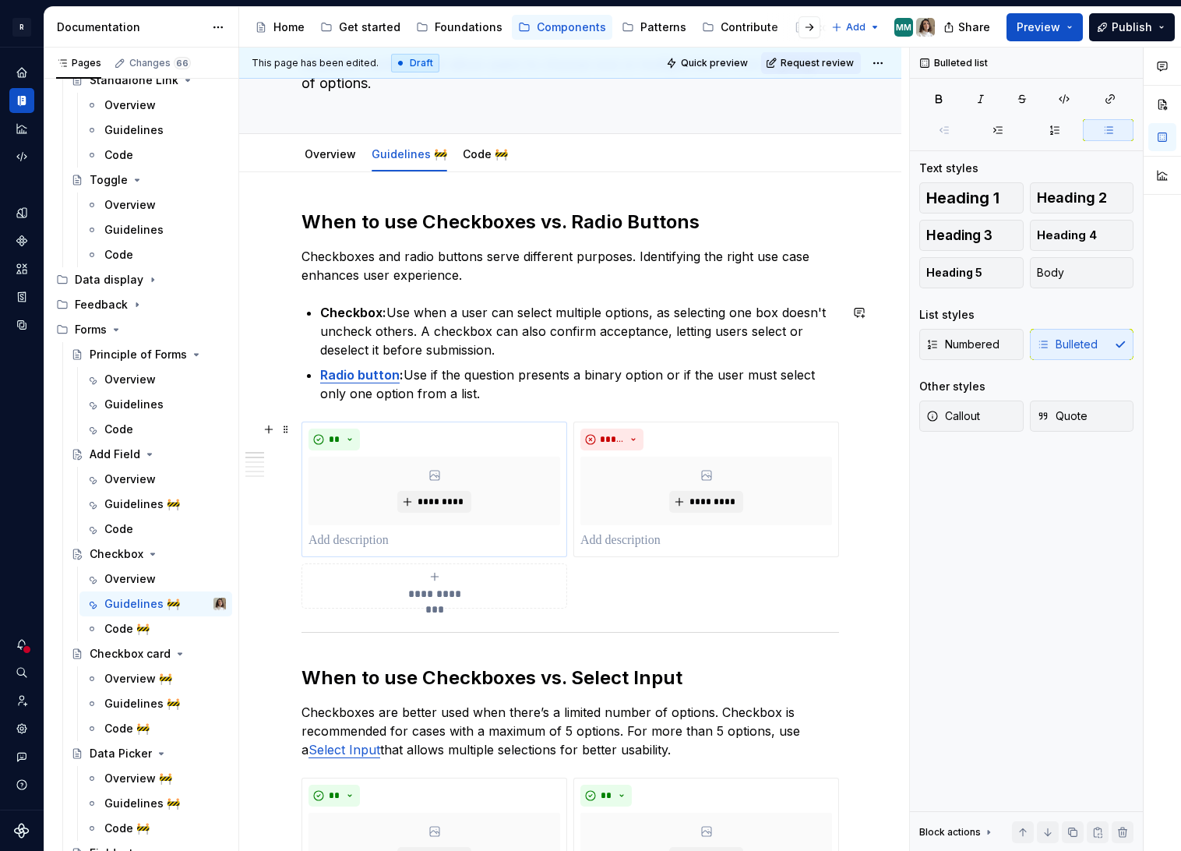
click at [471, 477] on div "*********" at bounding box center [435, 491] width 252 height 69
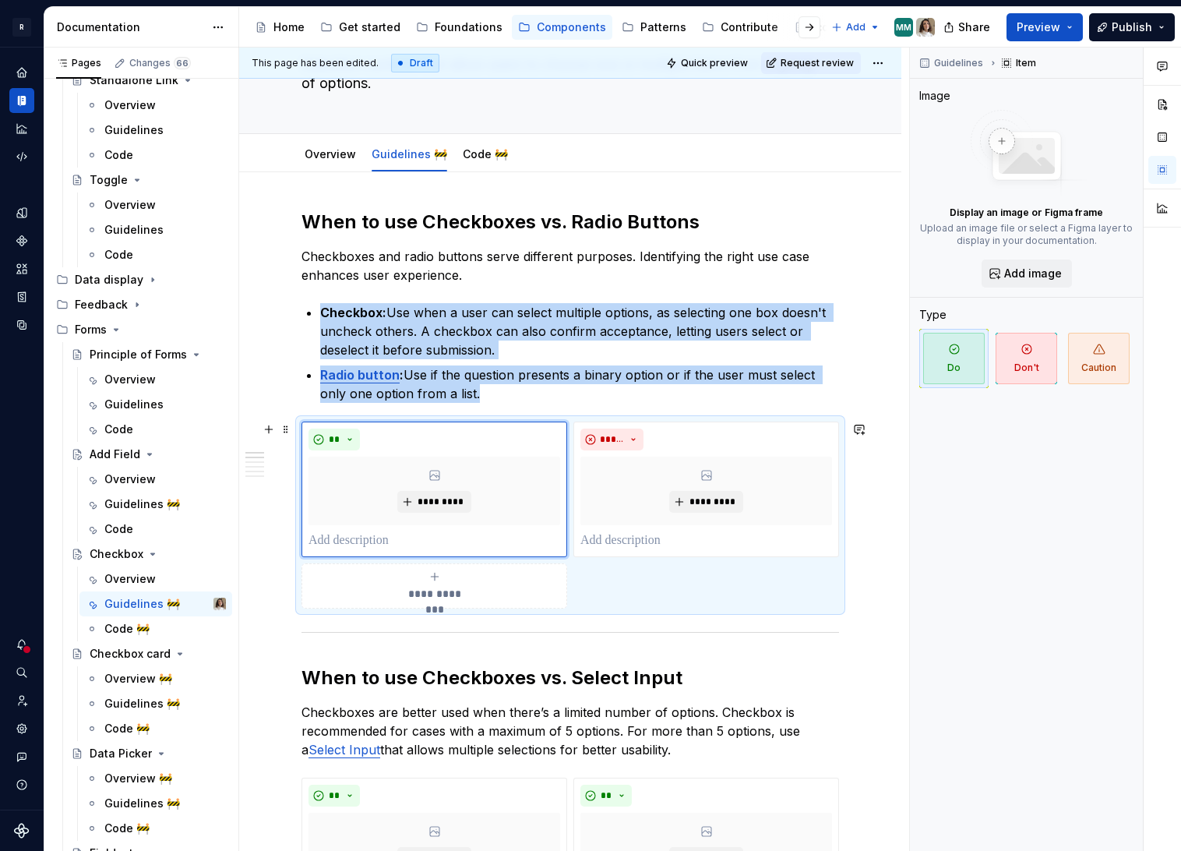
click at [865, 424] on button "button" at bounding box center [859, 429] width 22 height 22
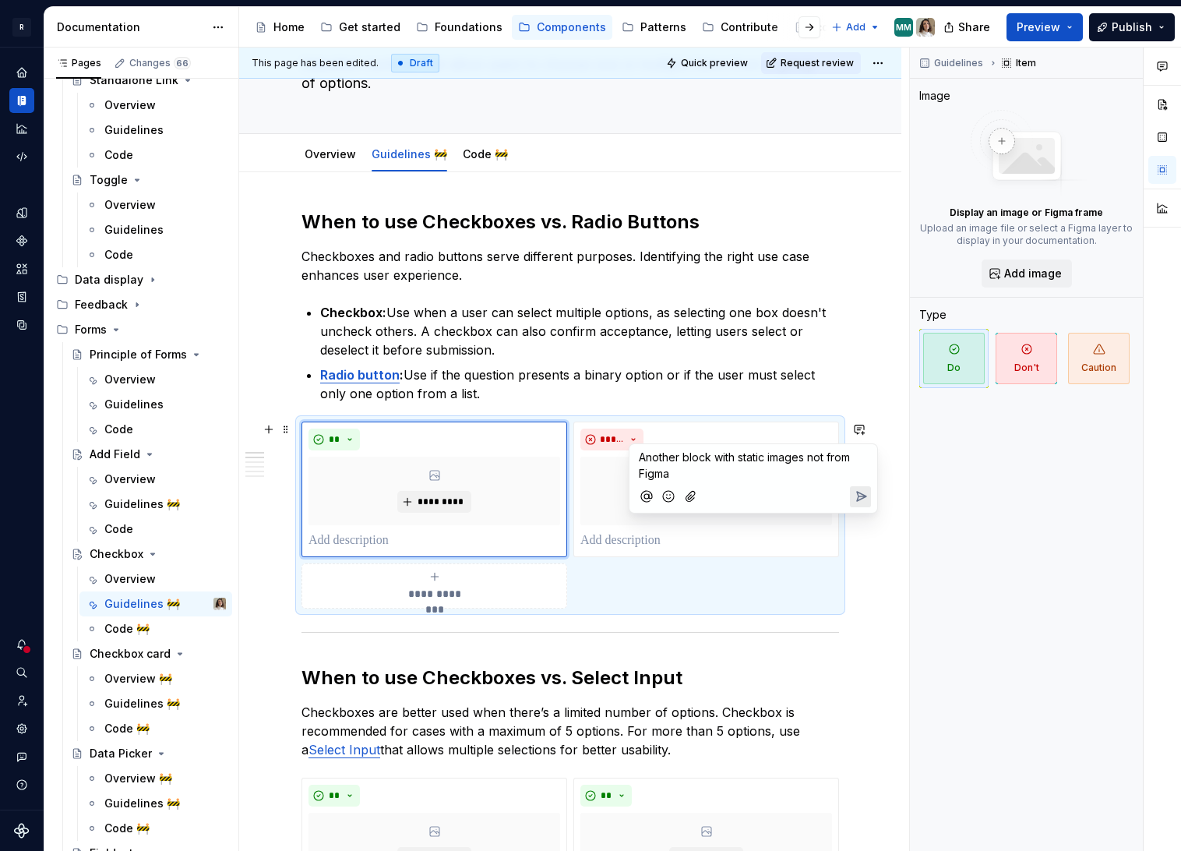
click at [854, 489] on icon "Send" at bounding box center [861, 496] width 16 height 16
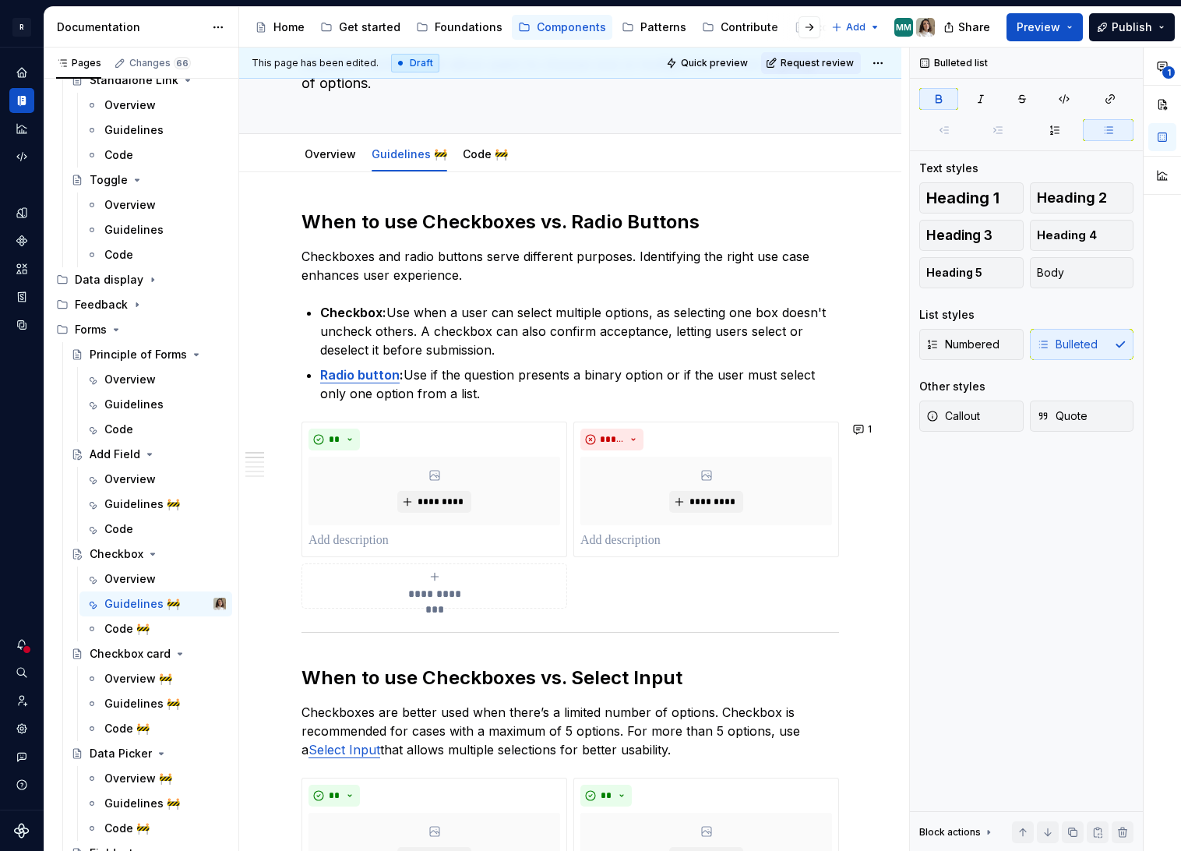
type textarea "*"
